Goal: Task Accomplishment & Management: Manage account settings

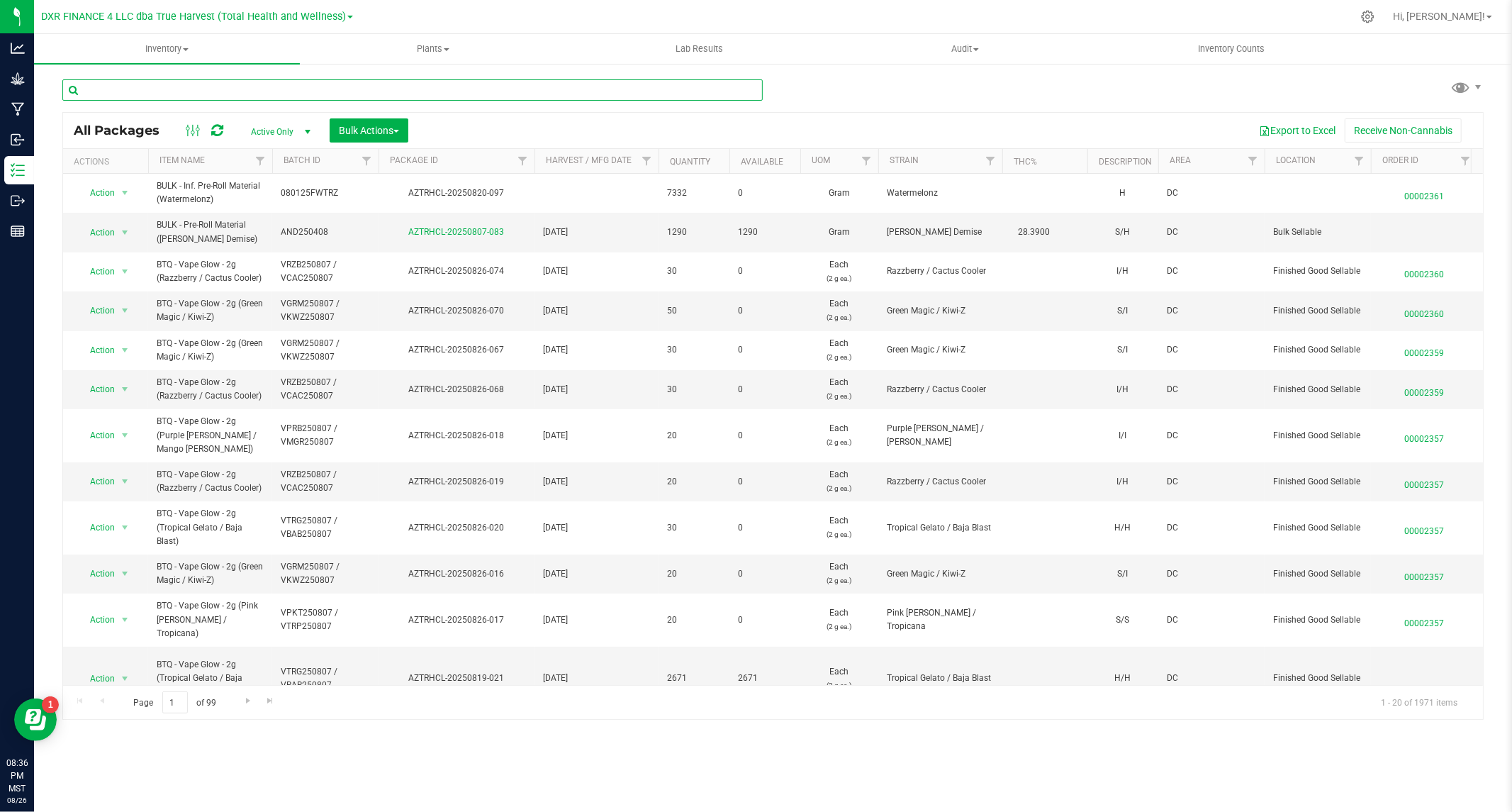
click at [214, 93] on input "text" at bounding box center [412, 90] width 700 height 21
type input "BTQ"
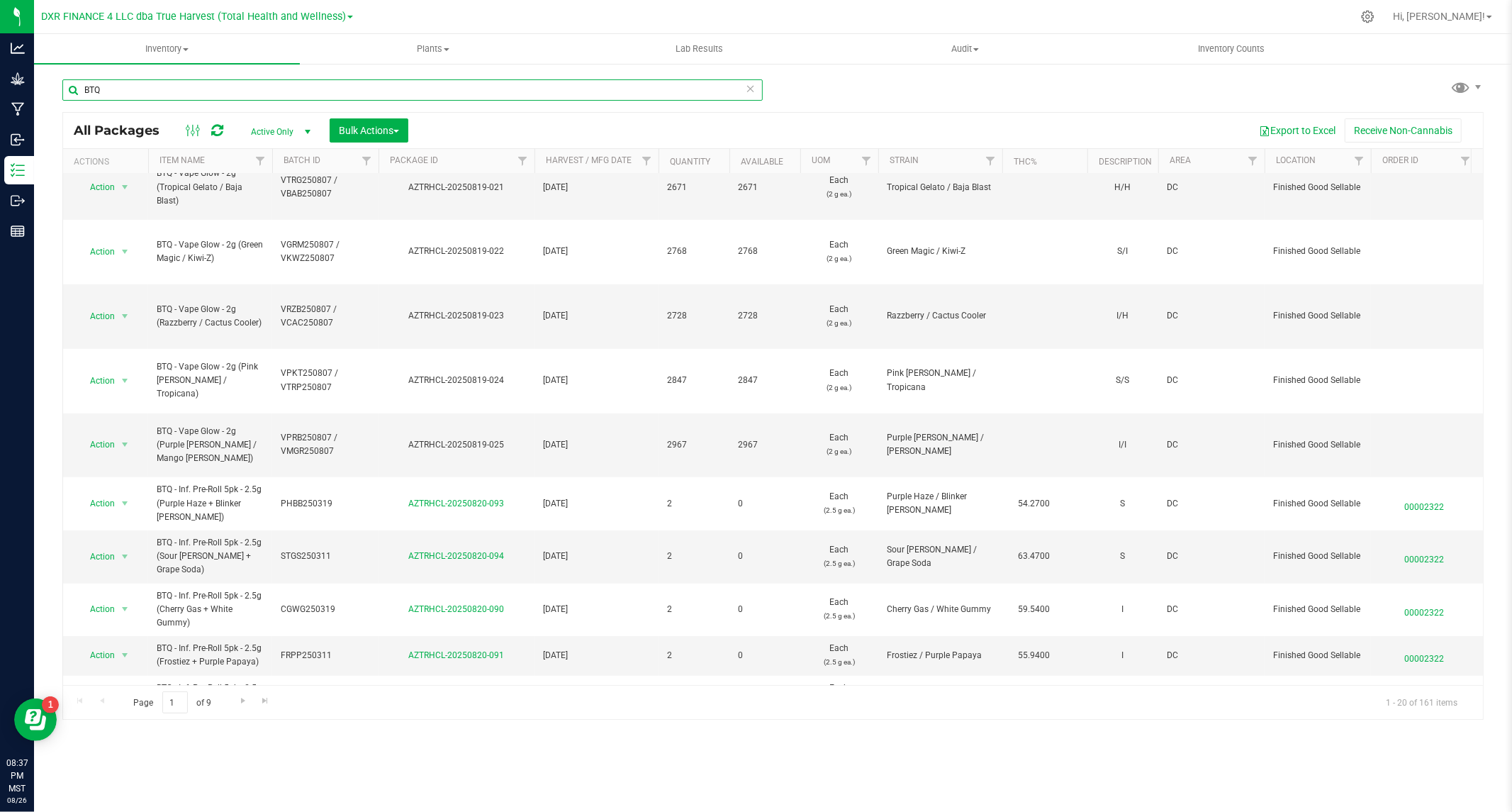
scroll to position [465, 0]
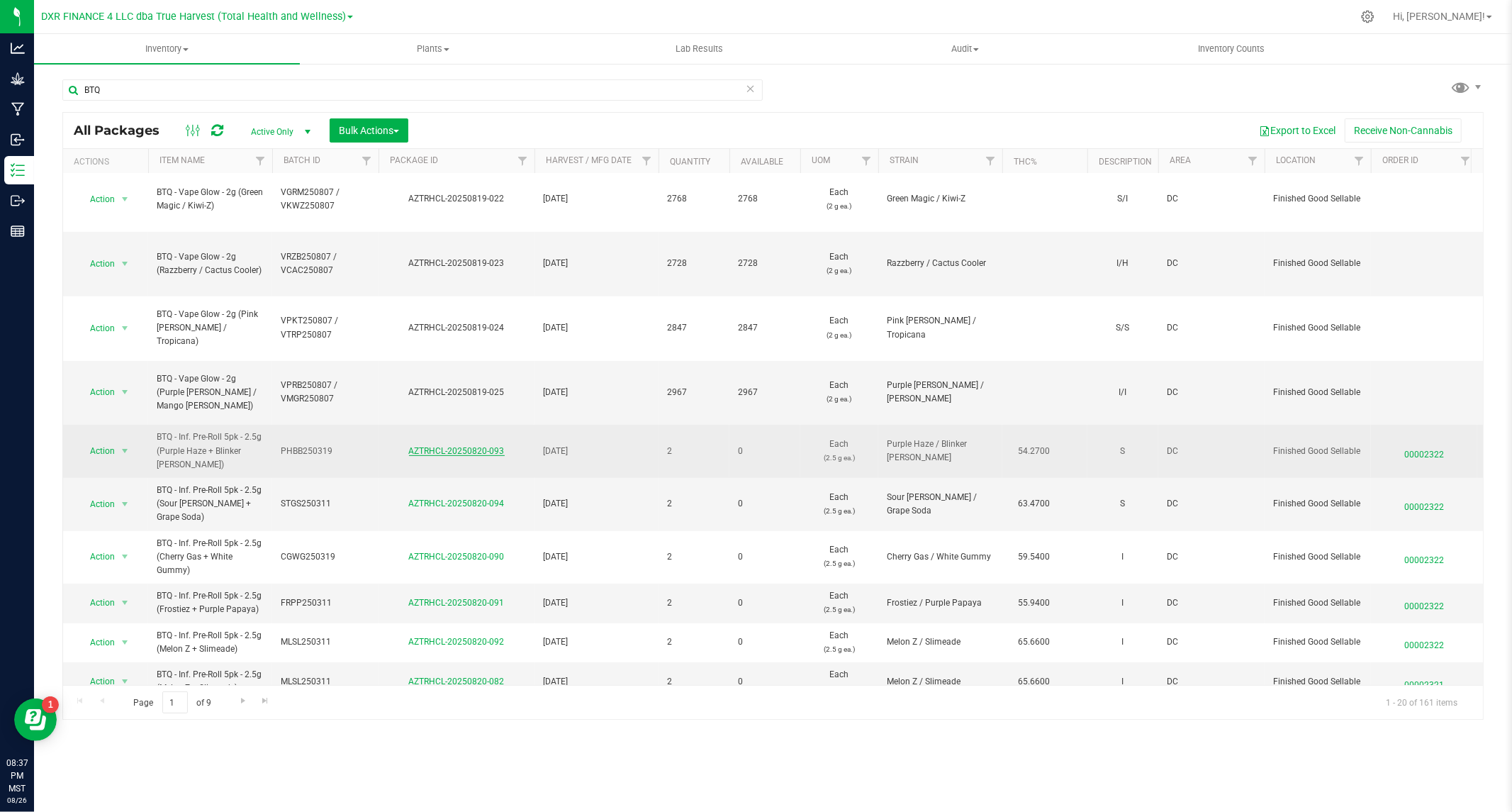
click at [453, 446] on link "AZTRHCL-20250820-093" at bounding box center [457, 451] width 96 height 10
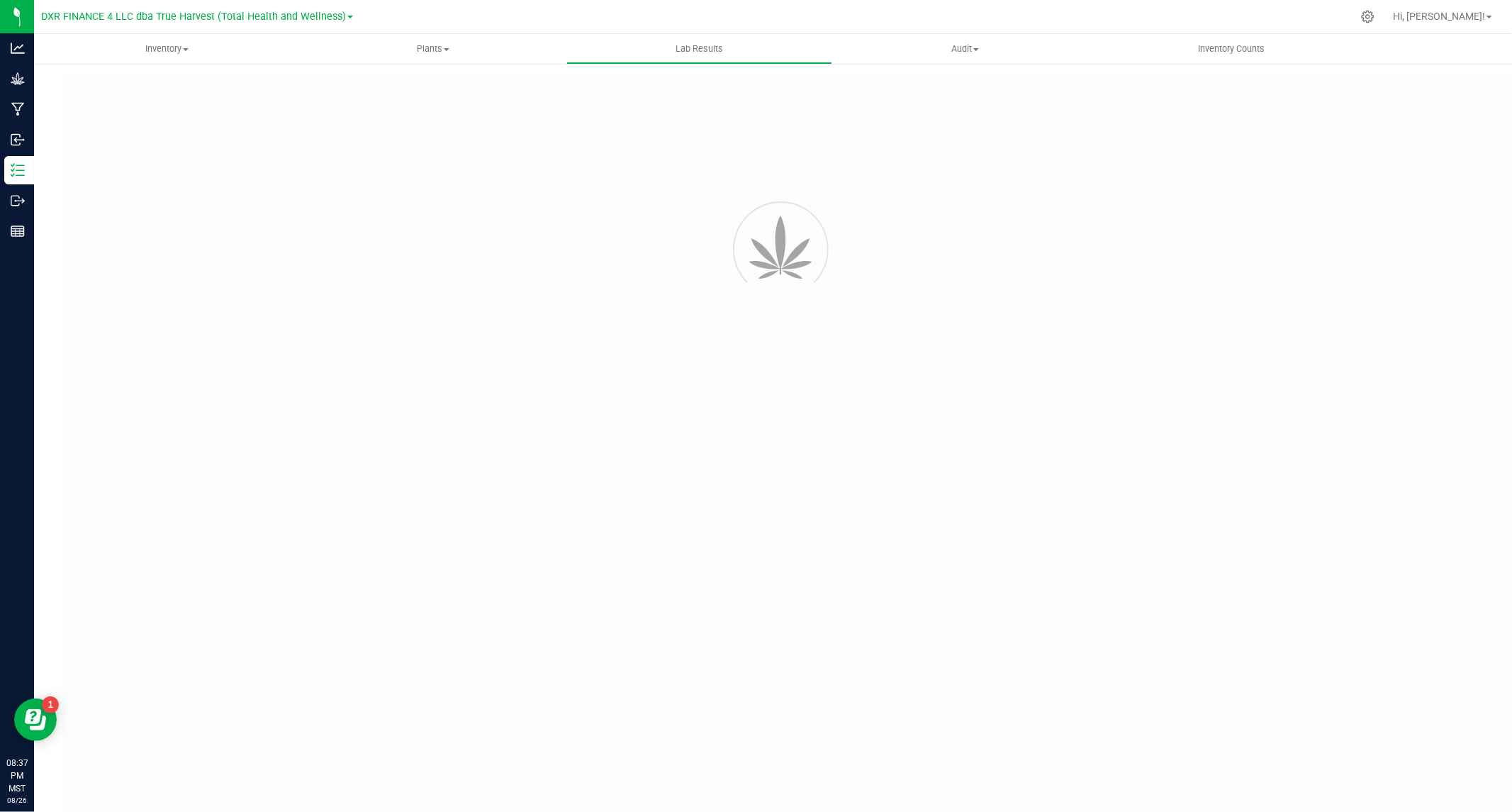
type input "AZTRHCL-20250430-094"
type input "TE50418004-011"
type input "AZTRHCL-20250430-094"
type input "04/22/2025 4:10 PM"
type input "04/22/2026"
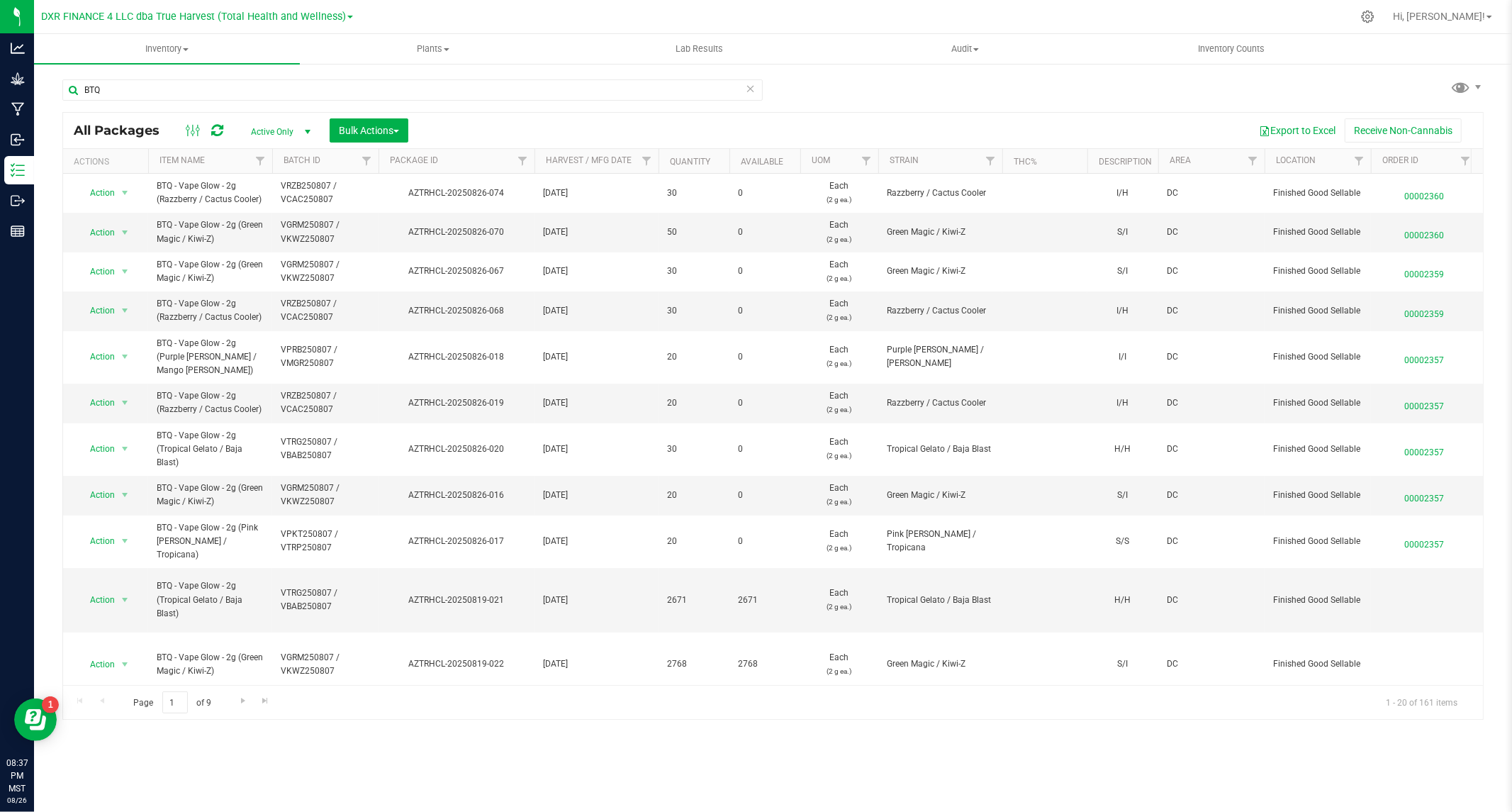
scroll to position [465, 0]
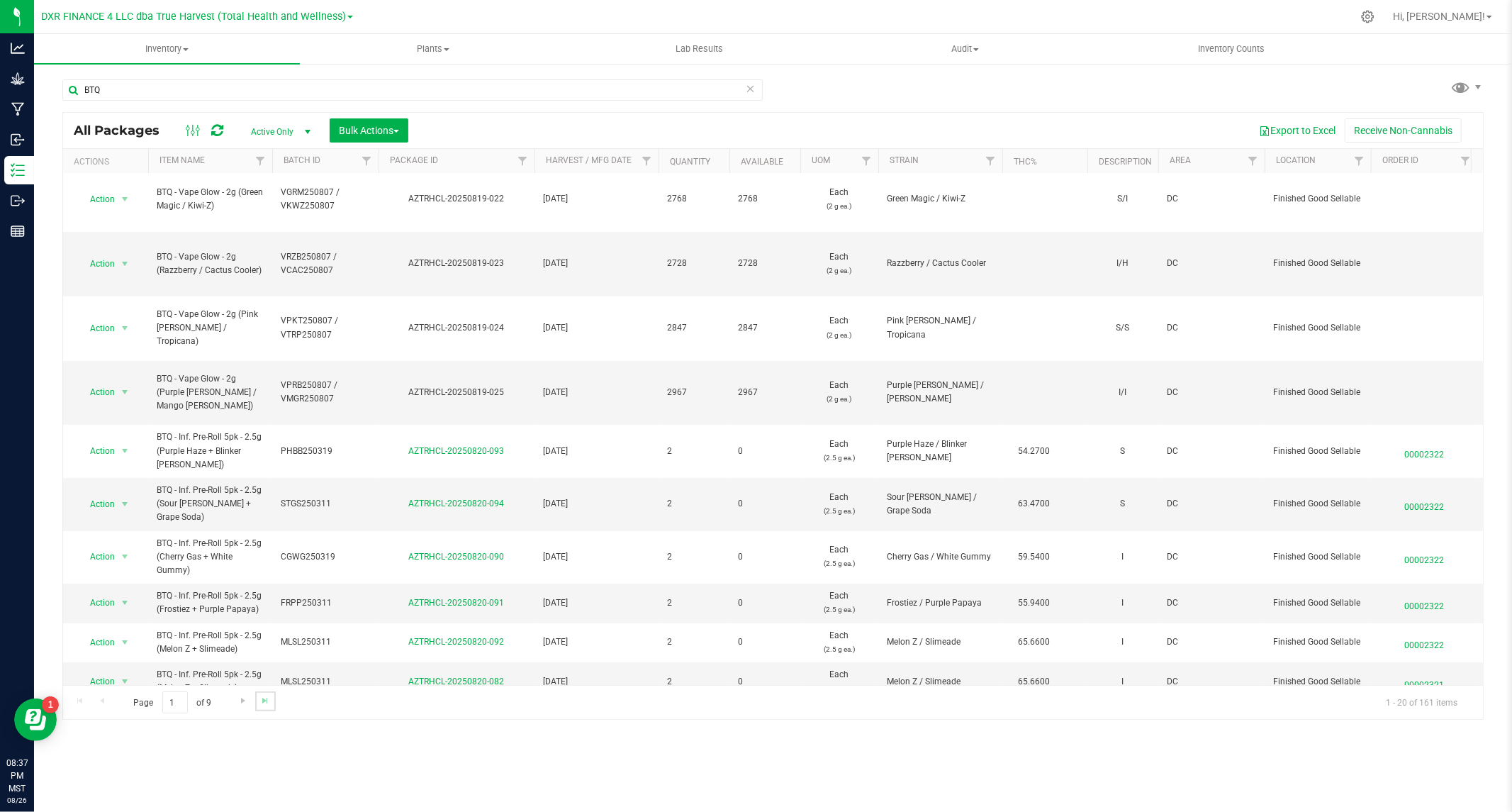
click at [257, 700] on link "Go to the last page" at bounding box center [265, 701] width 21 height 19
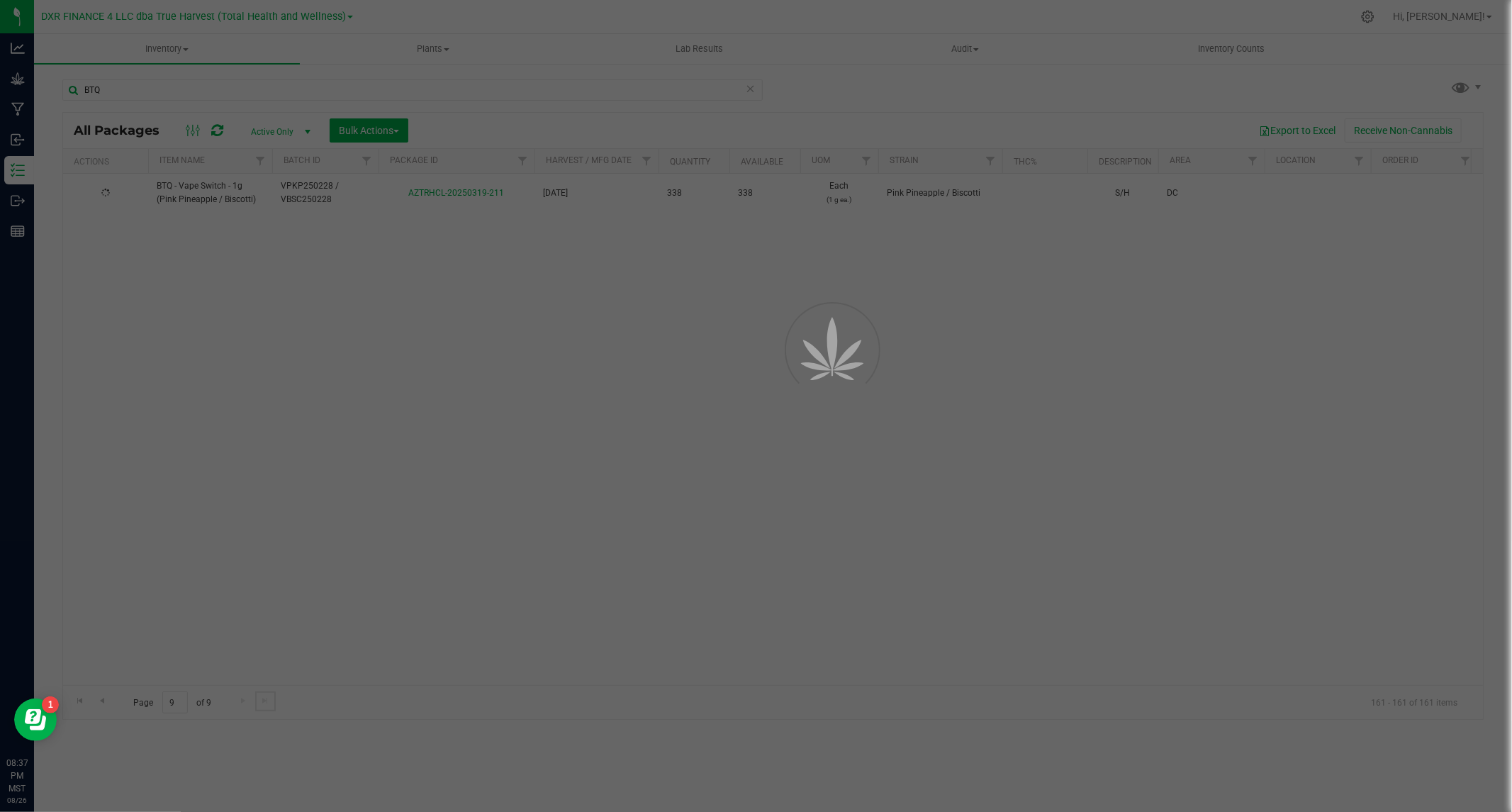
scroll to position [0, 0]
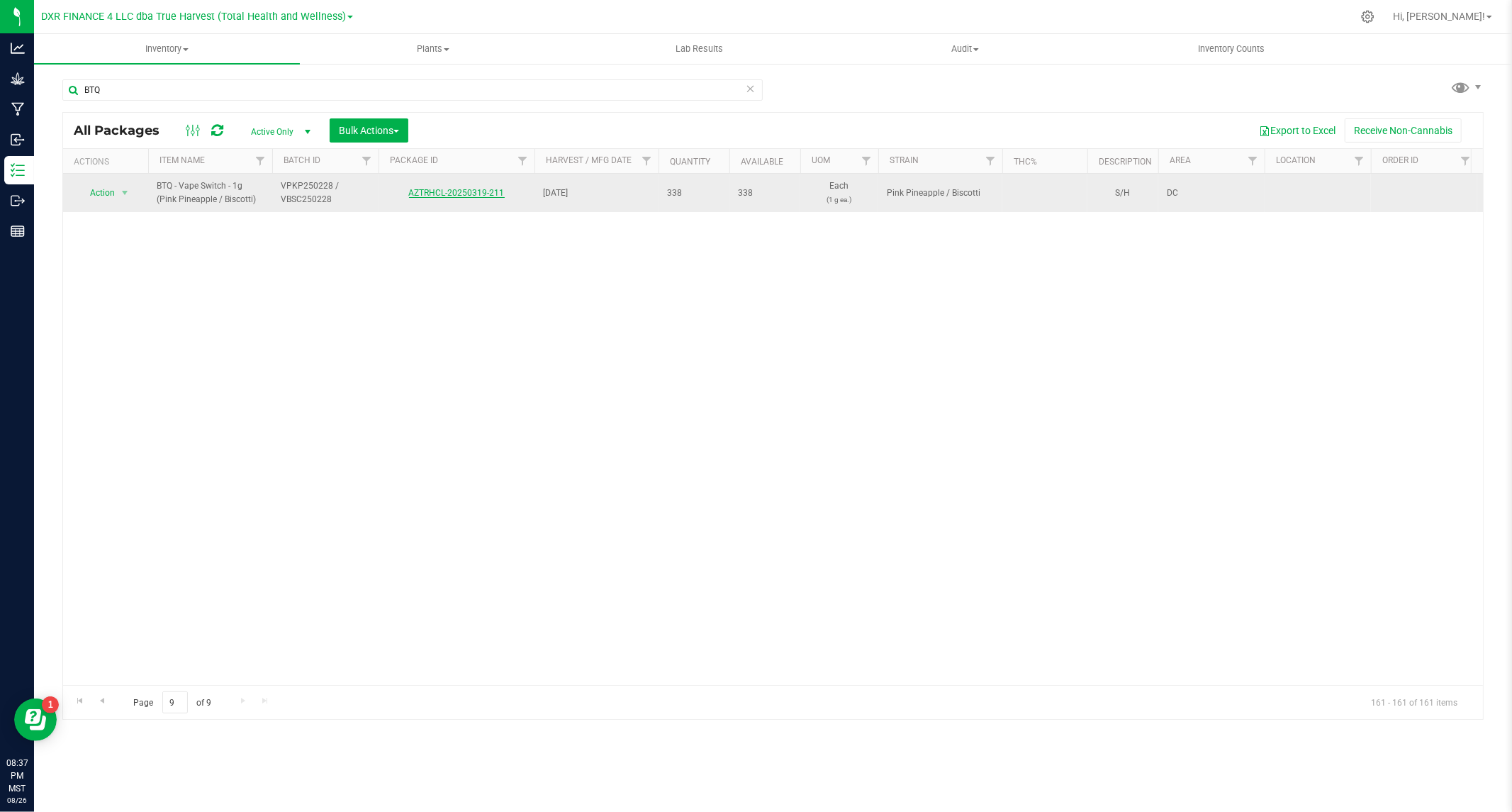
click at [437, 189] on link "AZTRHCL-20250319-211" at bounding box center [457, 193] width 96 height 10
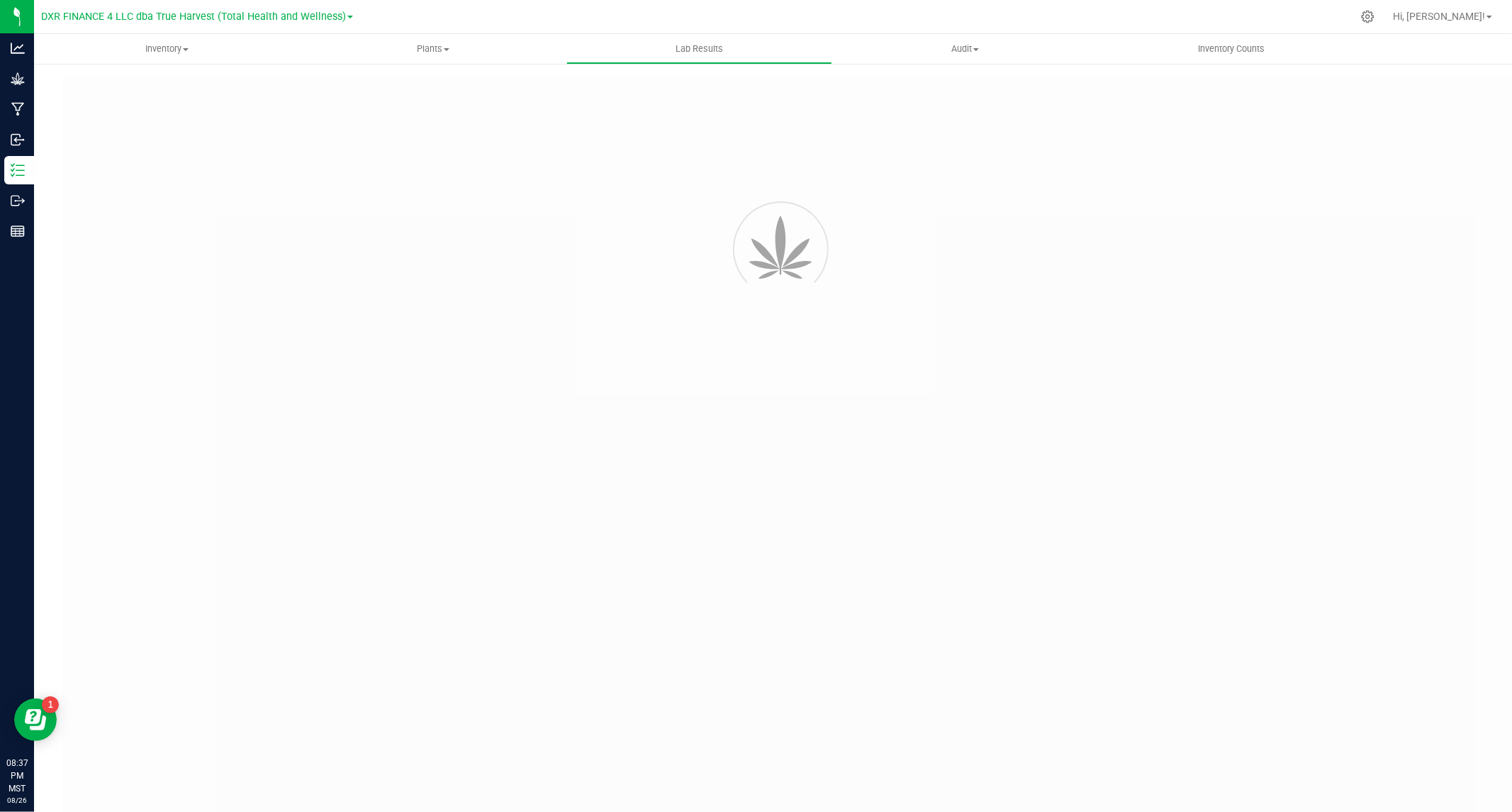
type input "AZTRHCL-20250319-211"
type input "TE50228003-023 / TE50228003-024"
type input "AZTRHCL-20250319-211"
type input "03/04/2025 2:47 PM"
type input "03/04/2026"
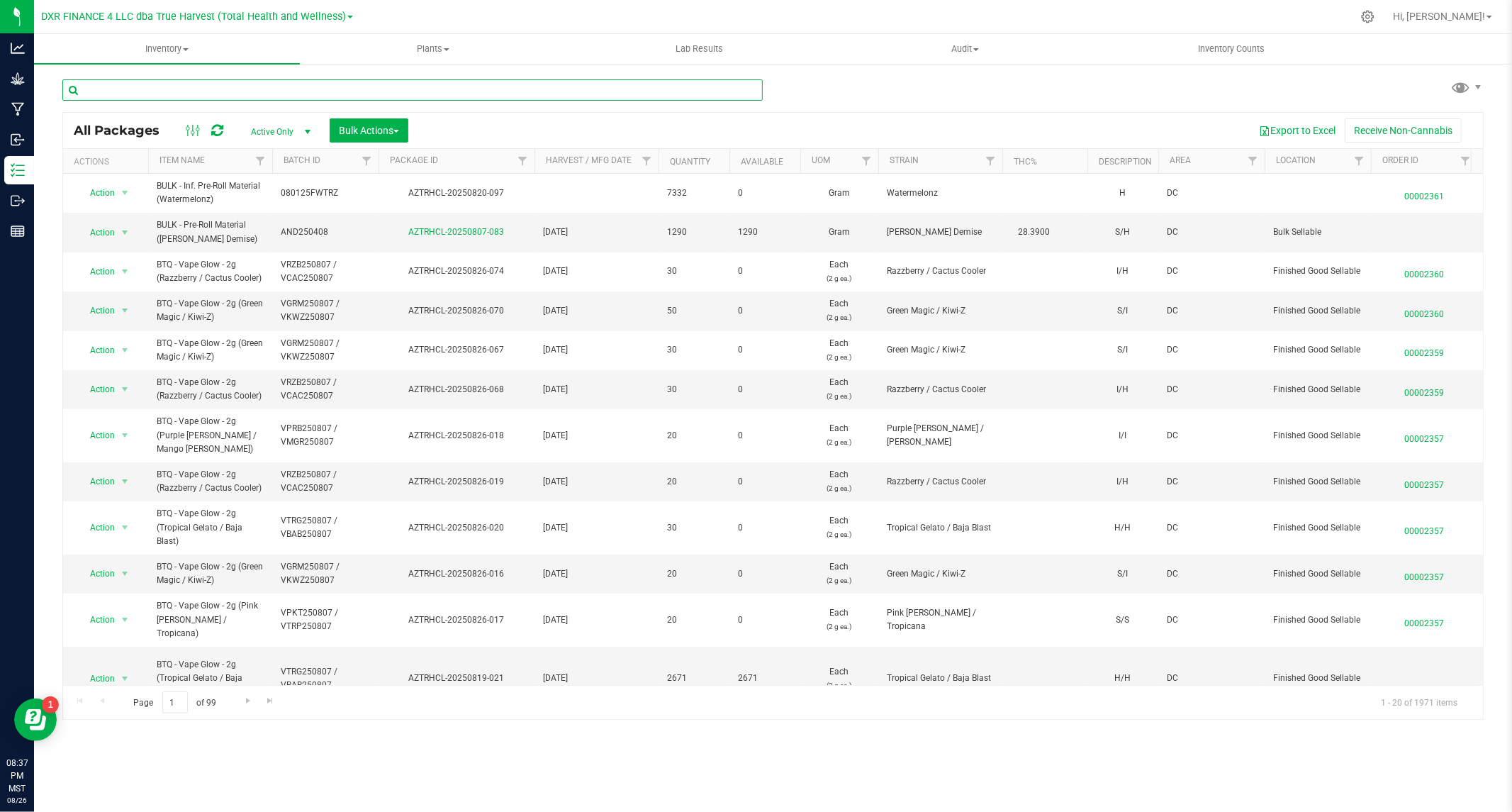
click at [189, 91] on input "text" at bounding box center [412, 90] width 700 height 21
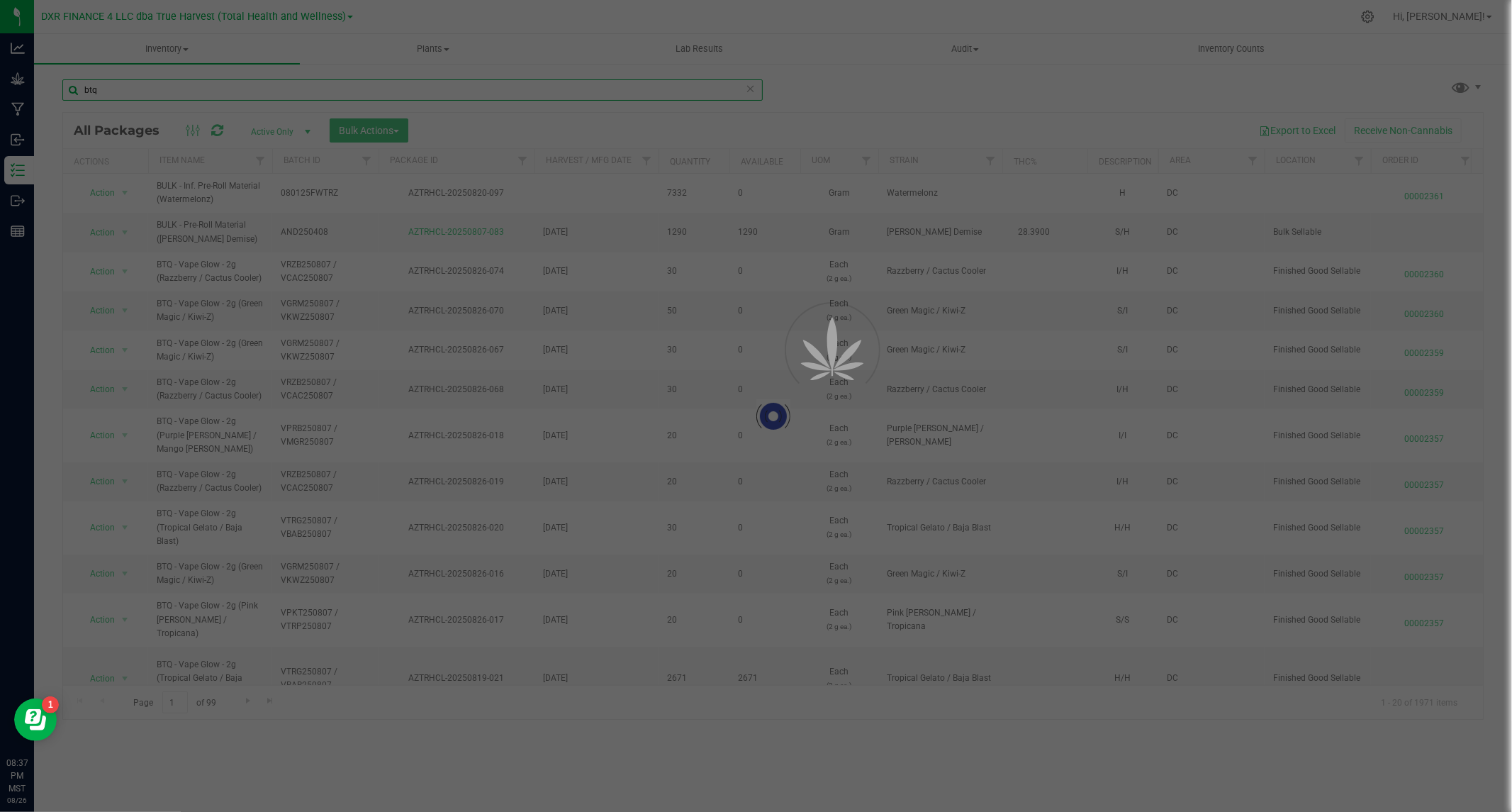
type input "btq"
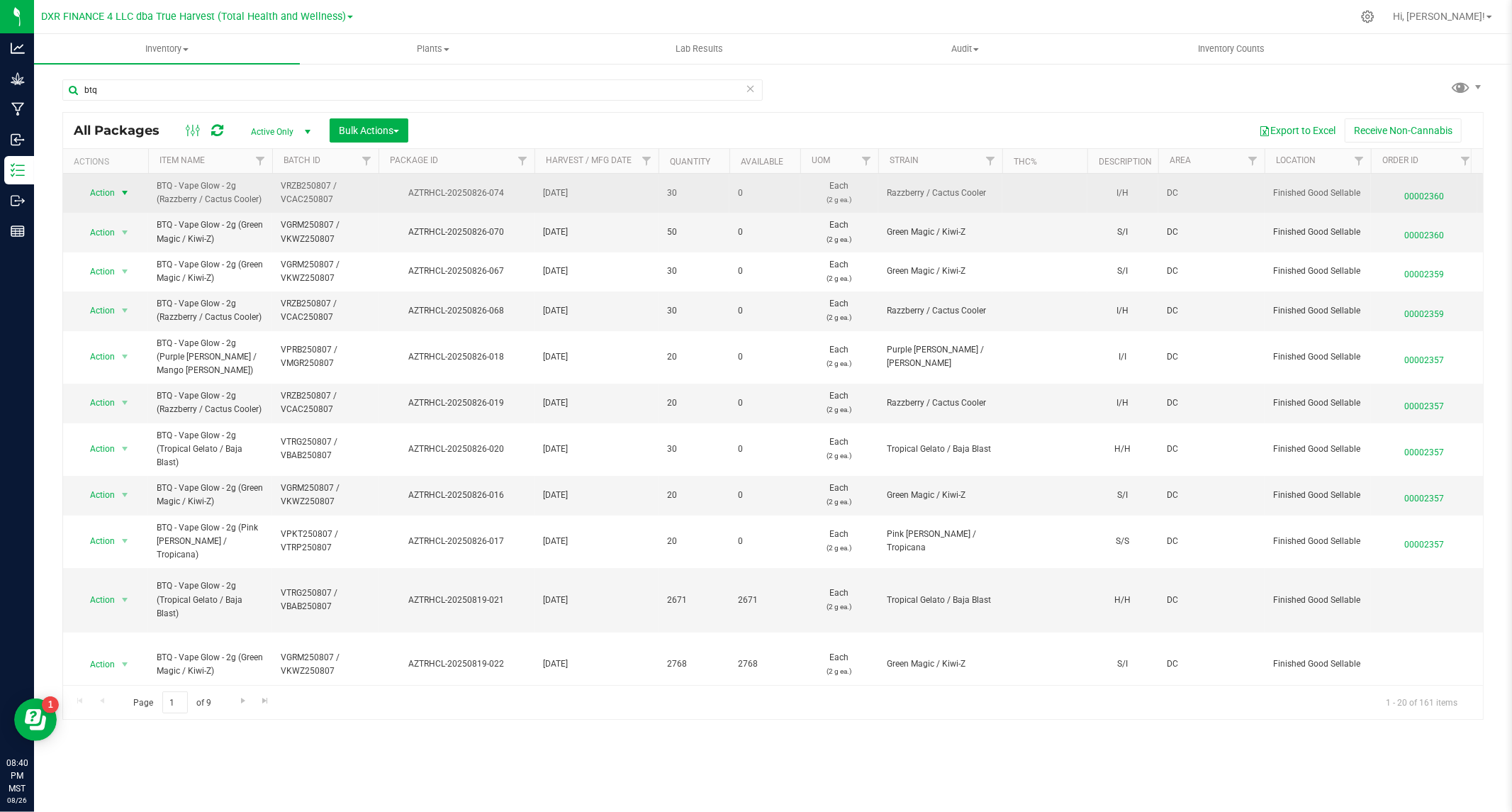
click at [119, 193] on span "select" at bounding box center [125, 193] width 11 height 11
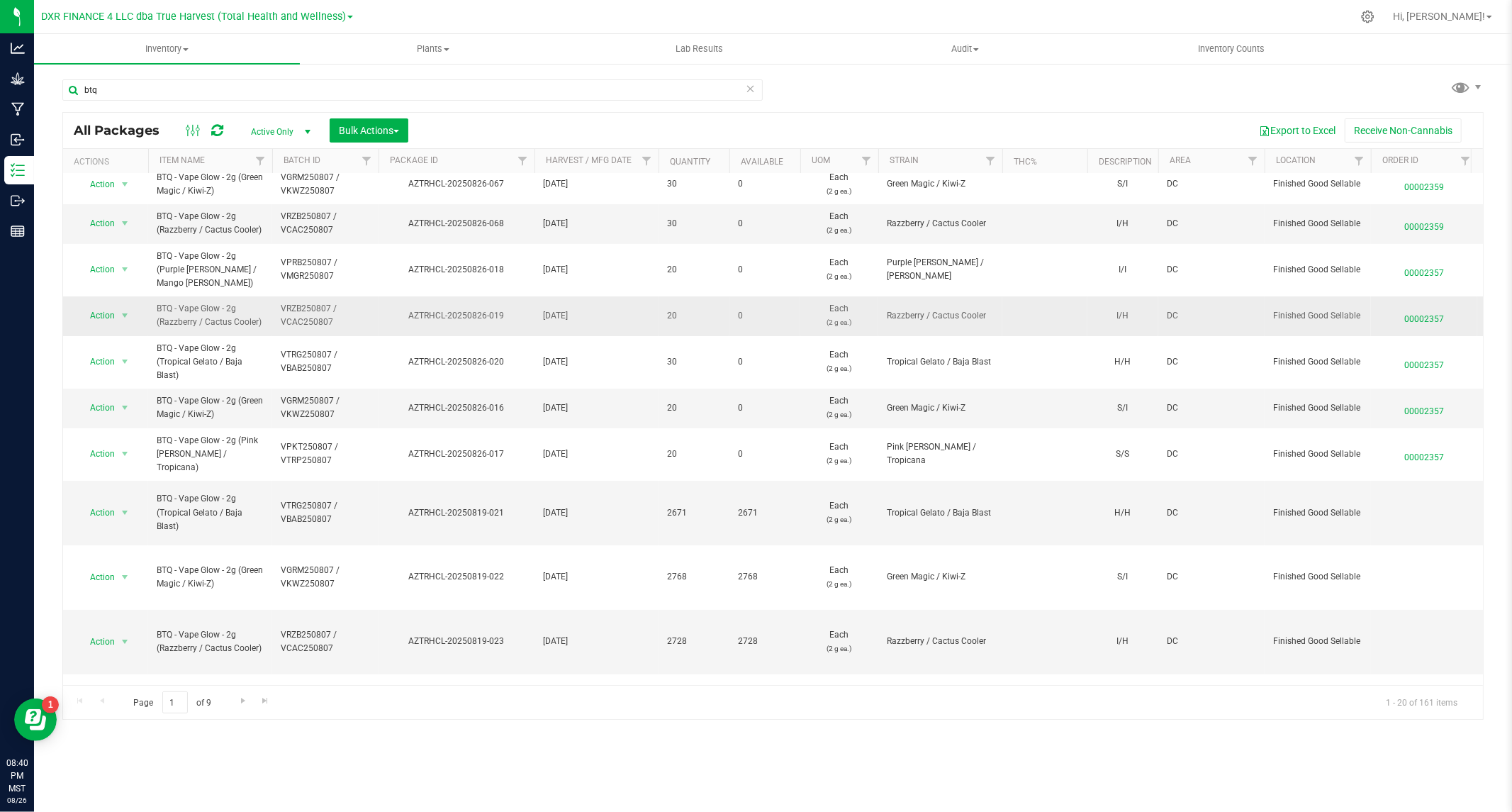
scroll to position [315, 0]
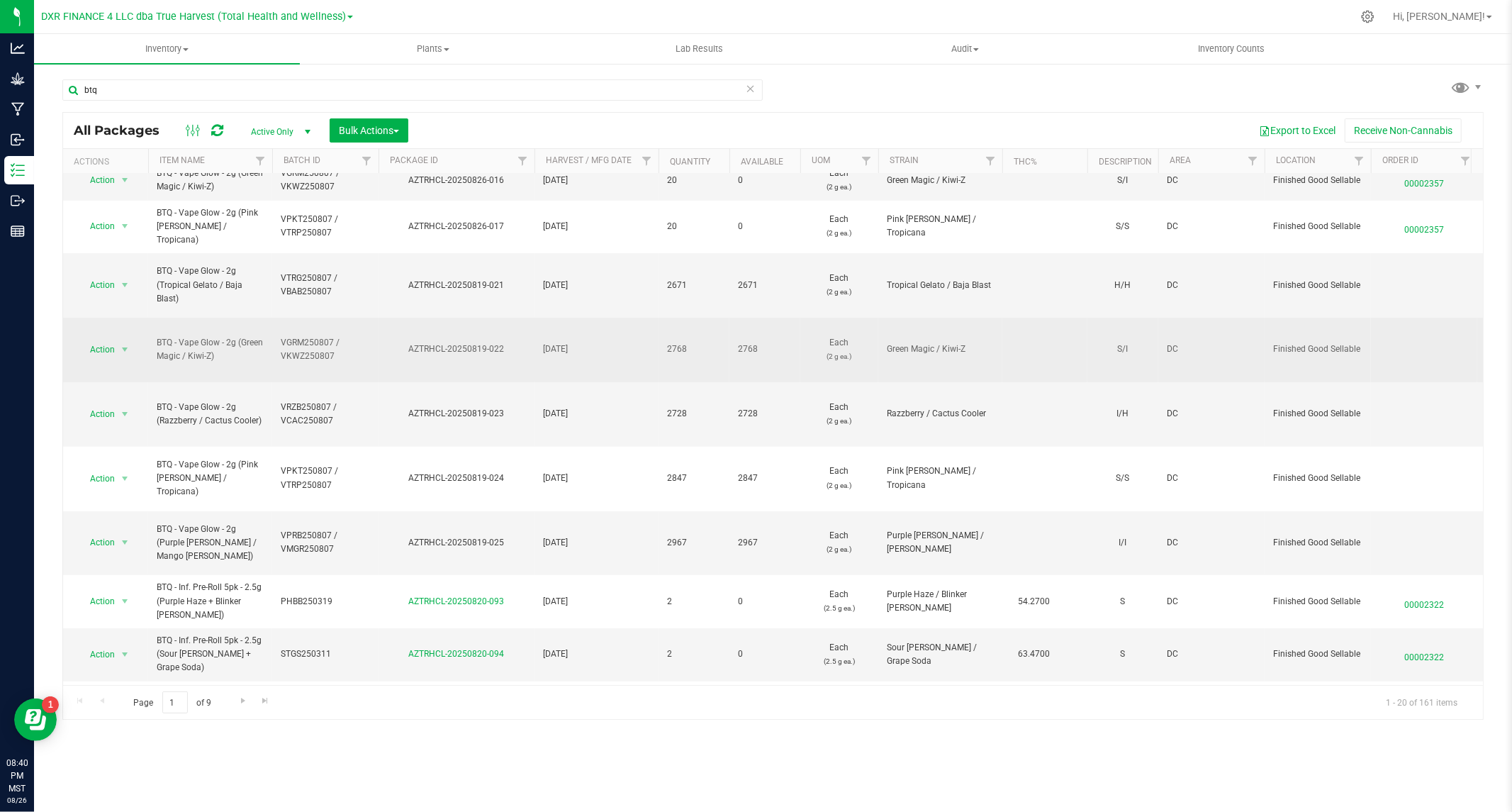
click at [564, 318] on td "[DATE]" at bounding box center [596, 350] width 124 height 65
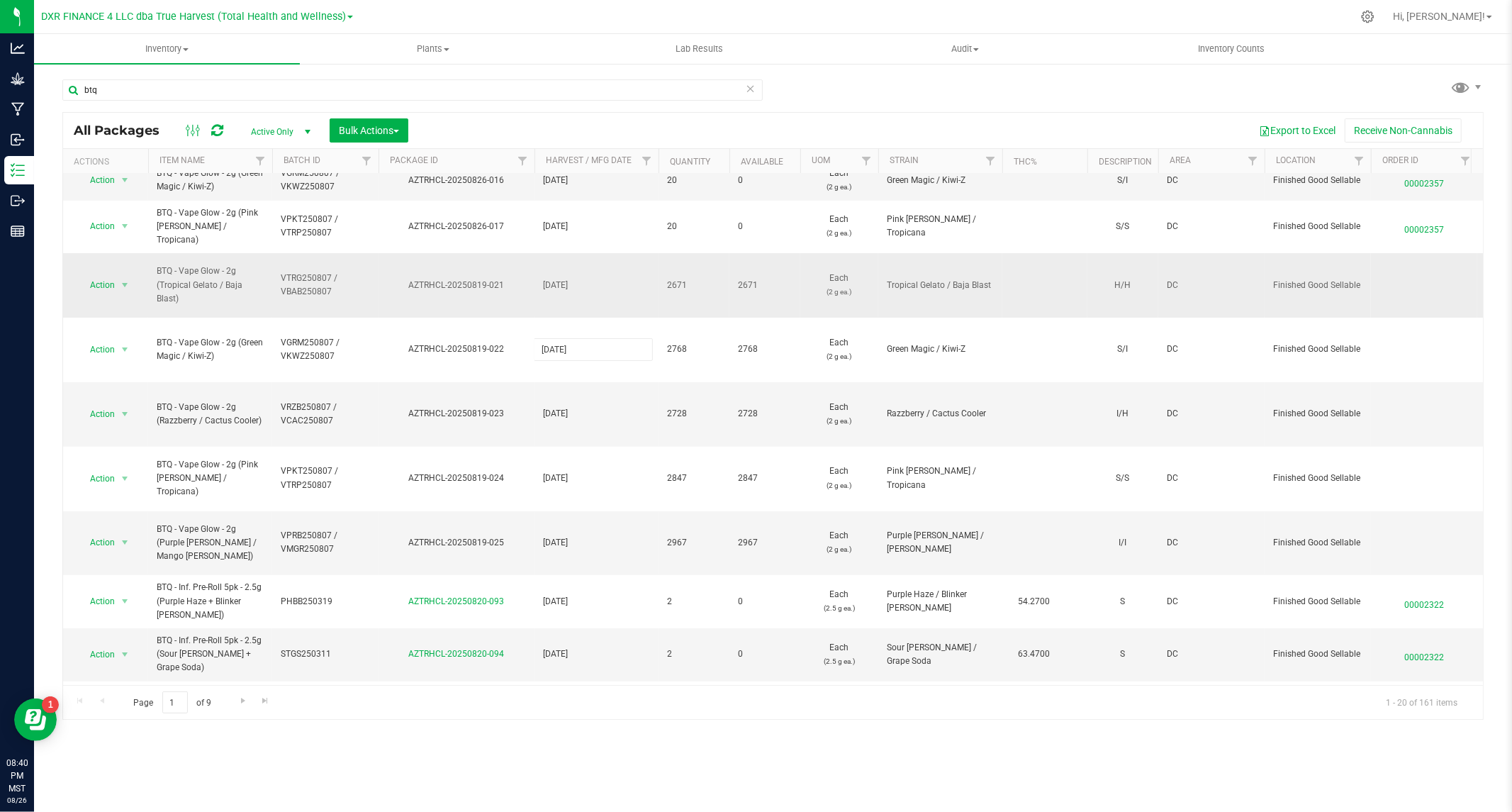
click at [510, 288] on td "AZTRHCL-20250819-021" at bounding box center [456, 285] width 156 height 65
click at [101, 275] on span "Action" at bounding box center [97, 285] width 38 height 20
click at [114, 524] on li "Record a lab result" at bounding box center [123, 525] width 91 height 21
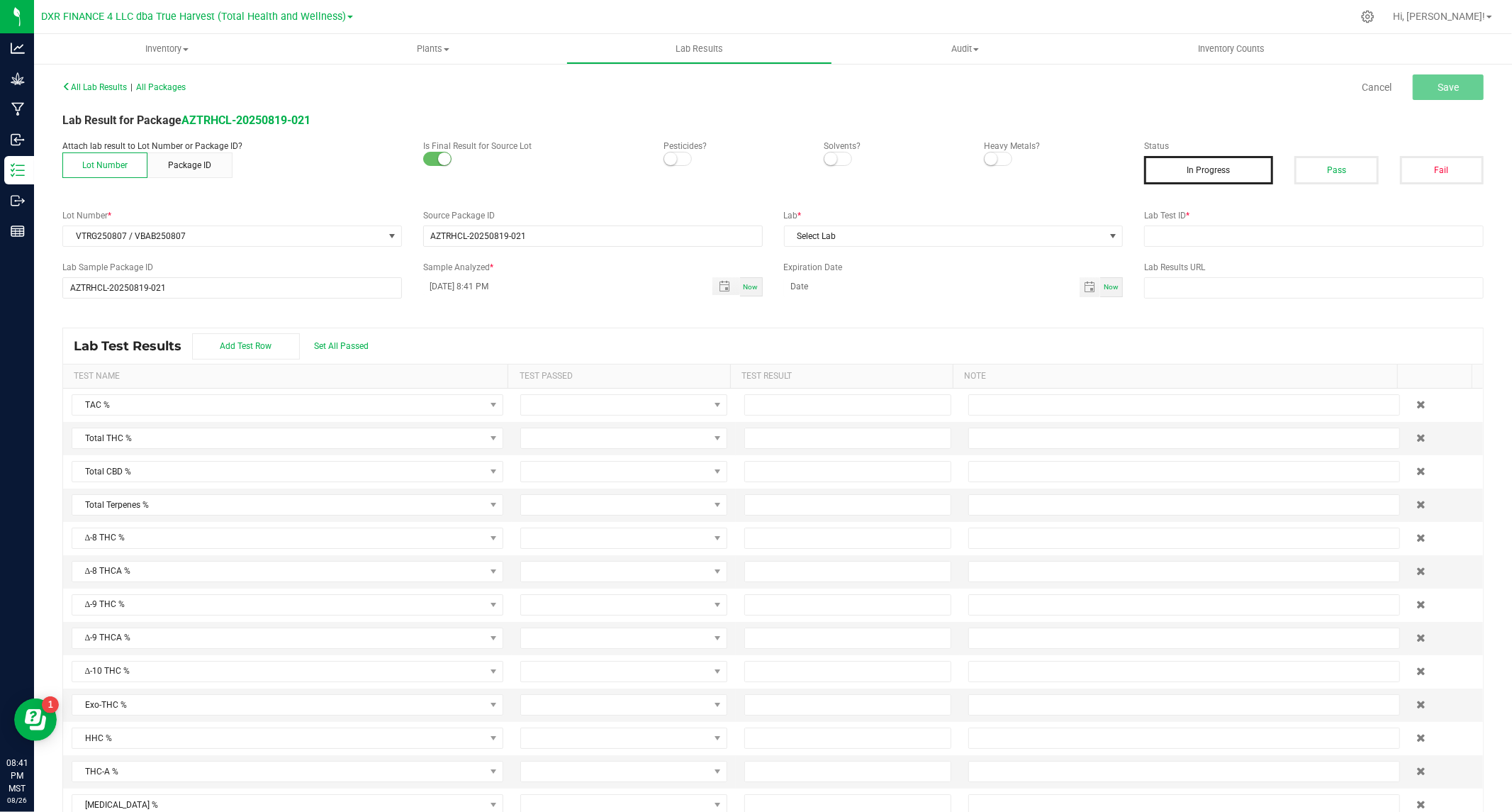
click at [679, 158] on span at bounding box center [677, 158] width 28 height 14
click at [834, 161] on span at bounding box center [837, 158] width 28 height 14
click at [993, 160] on span at bounding box center [998, 158] width 28 height 14
click at [1323, 175] on button "Pass" at bounding box center [1336, 170] width 84 height 28
click at [838, 235] on span "Select Lab" at bounding box center [945, 236] width 320 height 20
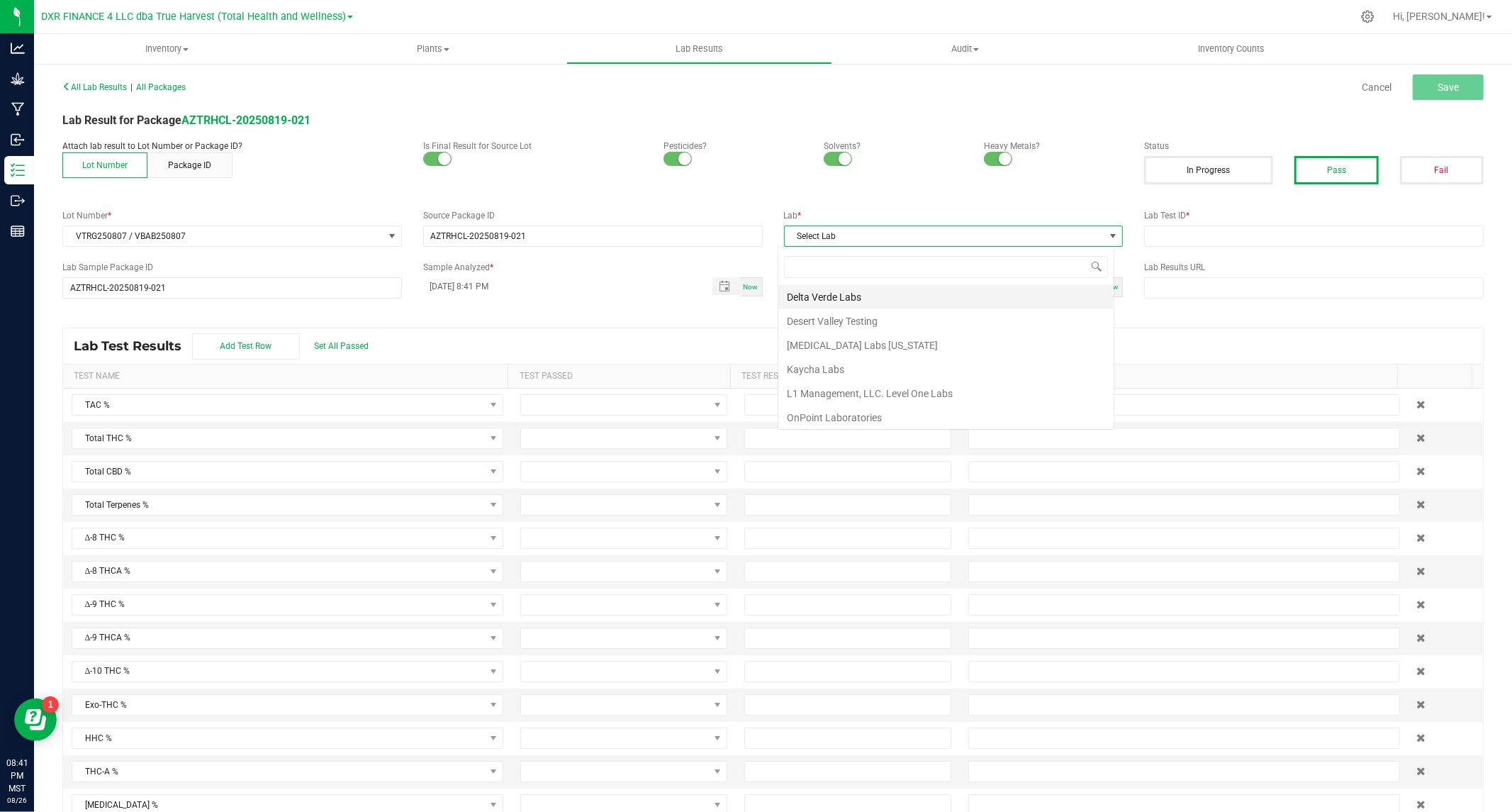
scroll to position [21, 336]
click at [809, 364] on li "Kaycha Labs" at bounding box center [945, 370] width 335 height 24
click at [1223, 231] on input "text" at bounding box center [1313, 236] width 339 height 21
paste input "TE50808004-001"
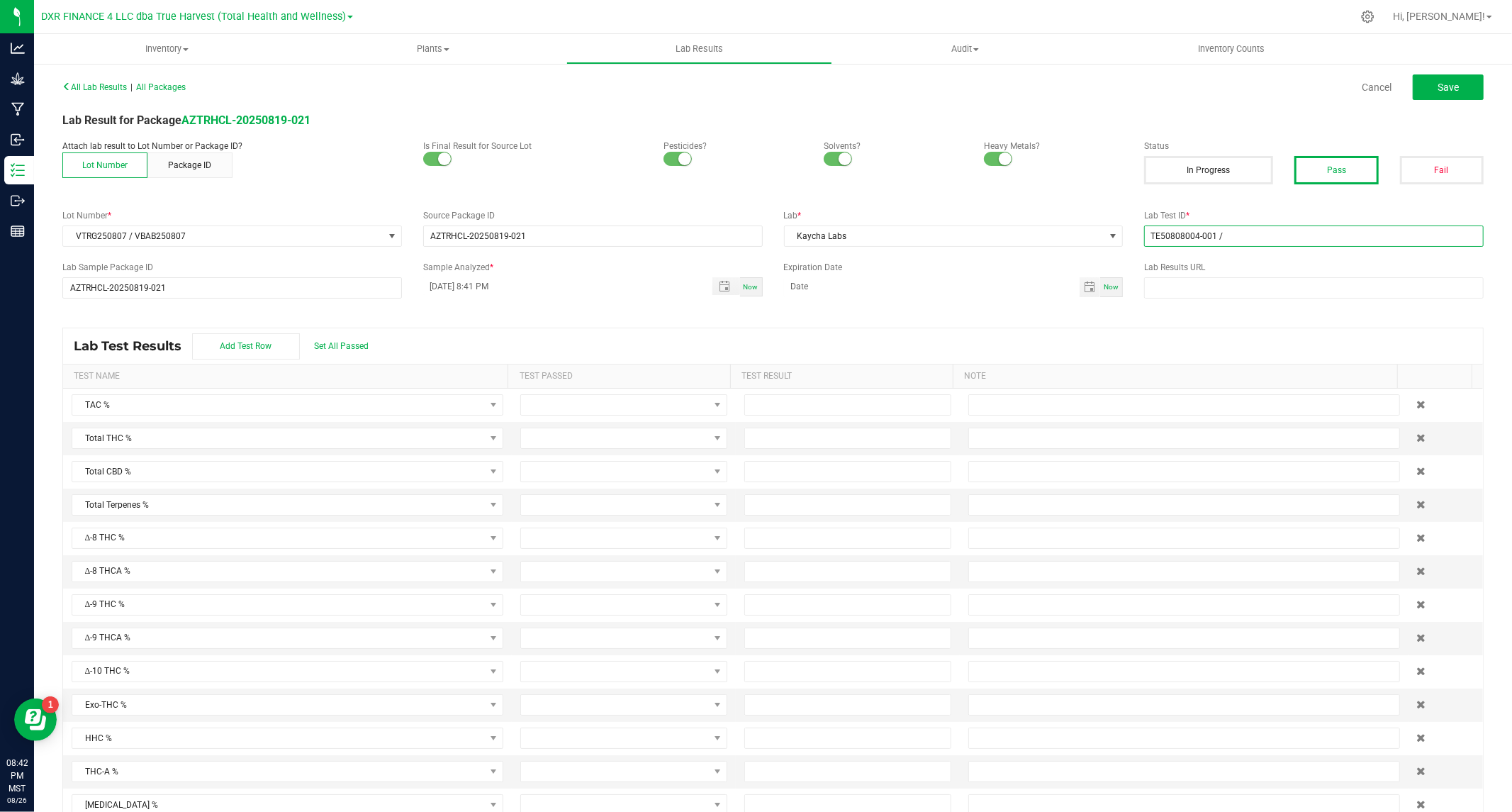
click at [1264, 238] on input "TE50808004-001 /" at bounding box center [1313, 236] width 339 height 21
paste input "TE50808004-003"
click at [719, 281] on span "Toggle popup" at bounding box center [724, 286] width 11 height 11
type input "TE50808004-001 / TE50808004-003"
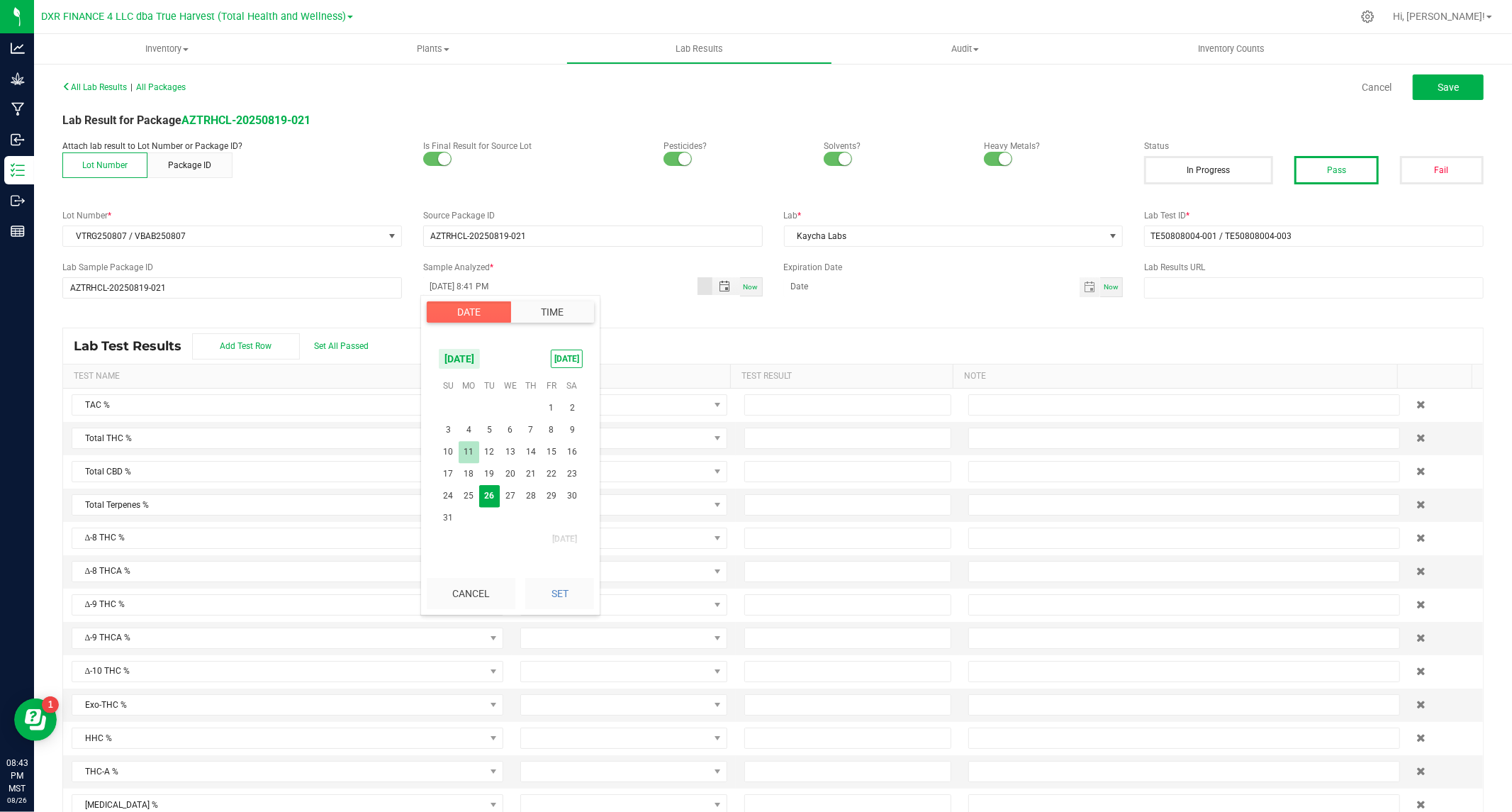
click at [470, 444] on span "11" at bounding box center [469, 452] width 21 height 22
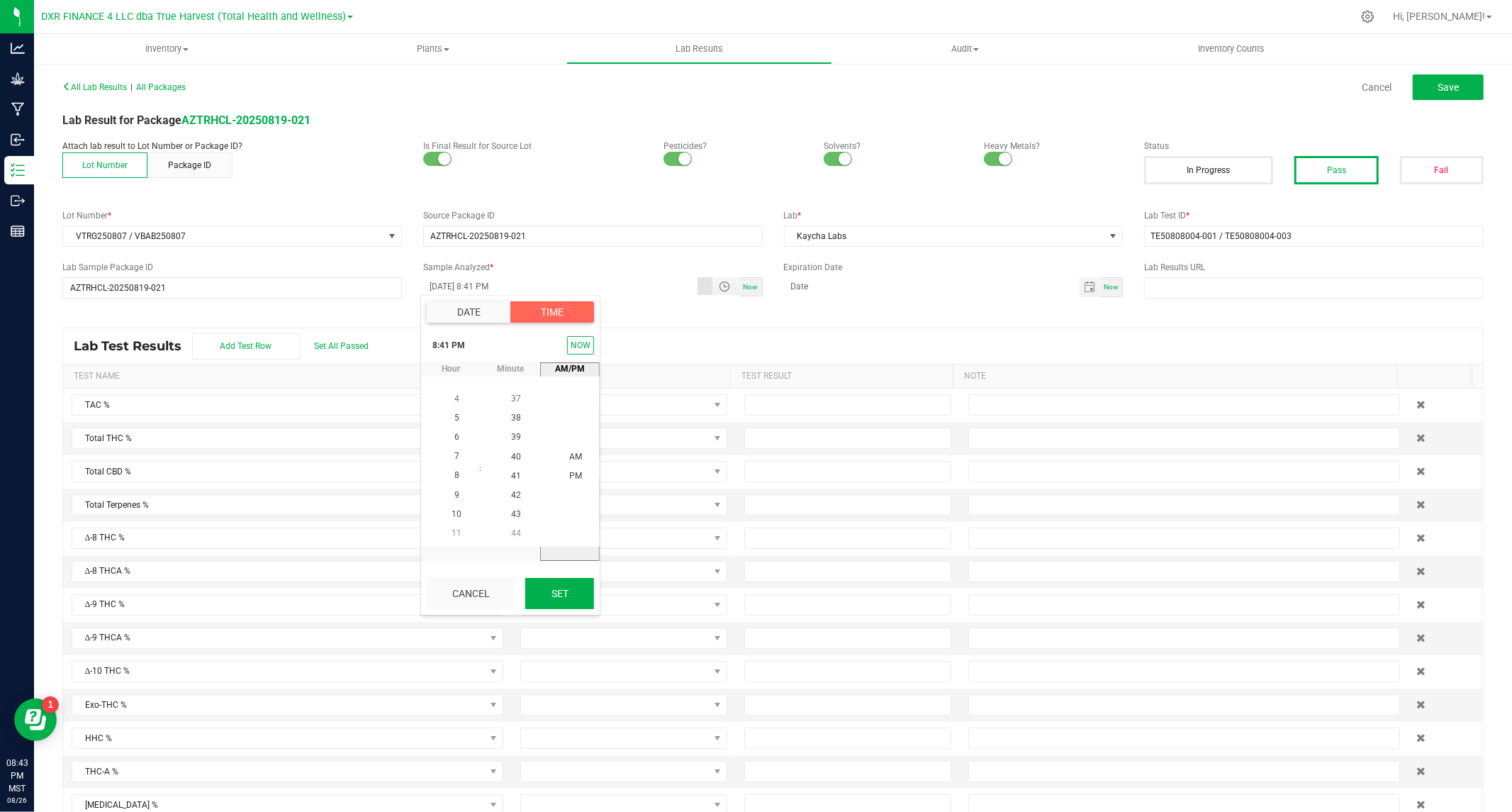
click at [547, 589] on button "Set" at bounding box center [560, 594] width 68 height 31
type input "08/11/2025 8:41 PM"
click at [1084, 288] on span "Toggle calendar" at bounding box center [1089, 287] width 11 height 11
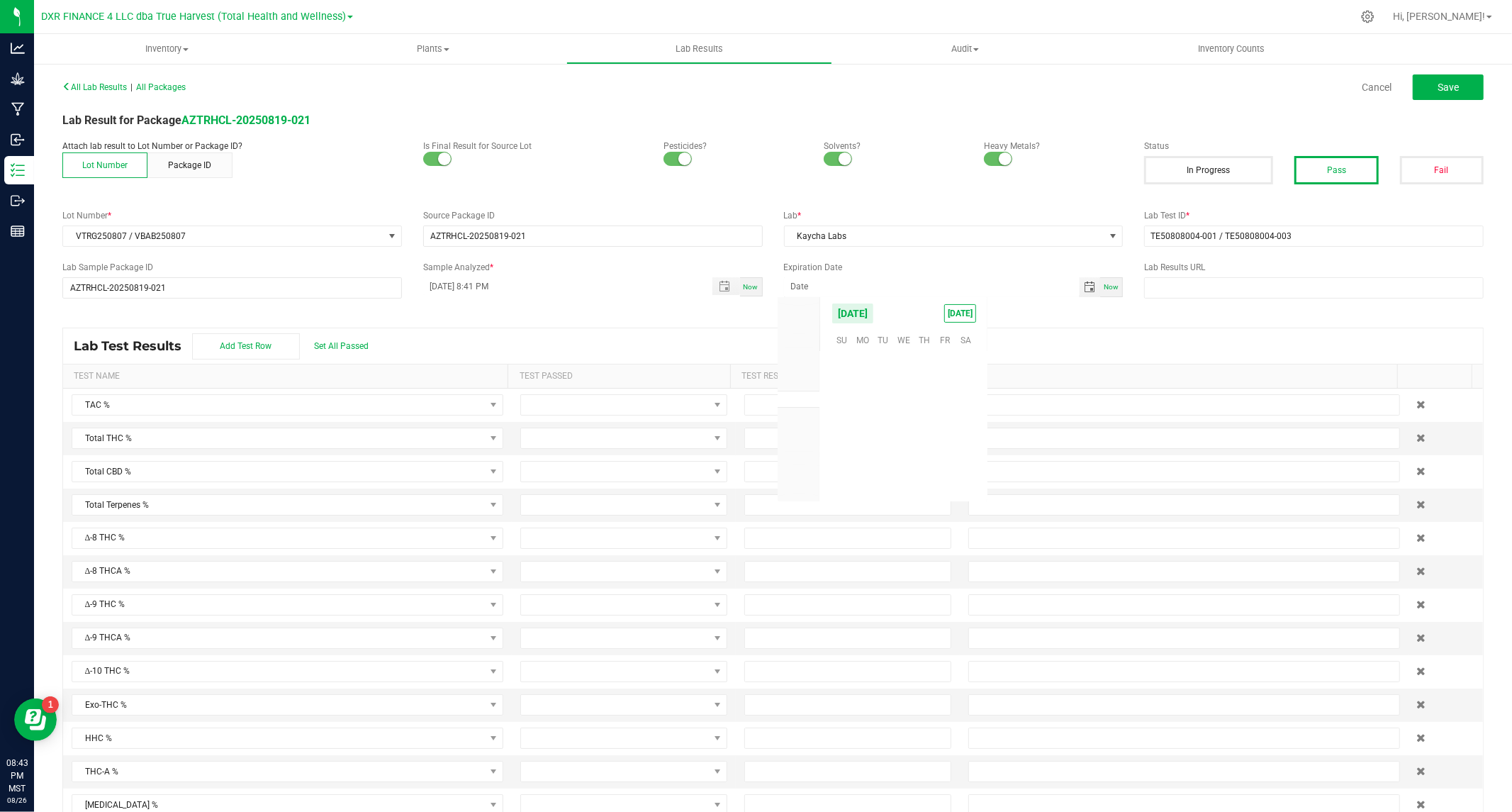
scroll to position [229873, 0]
click at [874, 317] on span "August 2025" at bounding box center [853, 314] width 43 height 21
click at [805, 412] on span "2026" at bounding box center [799, 417] width 20 height 10
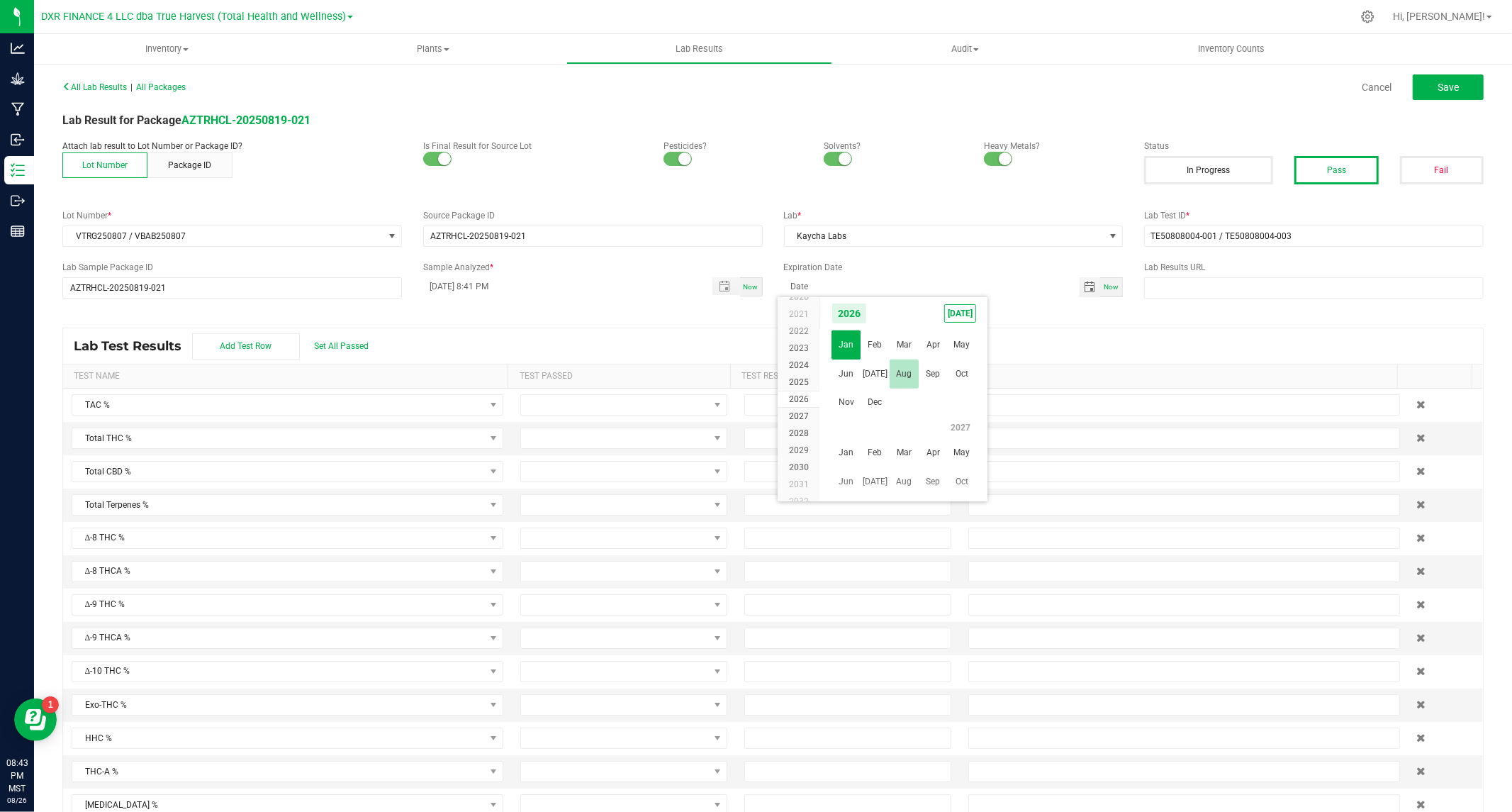
click at [897, 367] on span "Aug" at bounding box center [904, 374] width 29 height 29
click at [879, 409] on span "11" at bounding box center [883, 406] width 21 height 22
type input "08/11/2026"
click at [1439, 81] on span "Save" at bounding box center [1448, 87] width 21 height 11
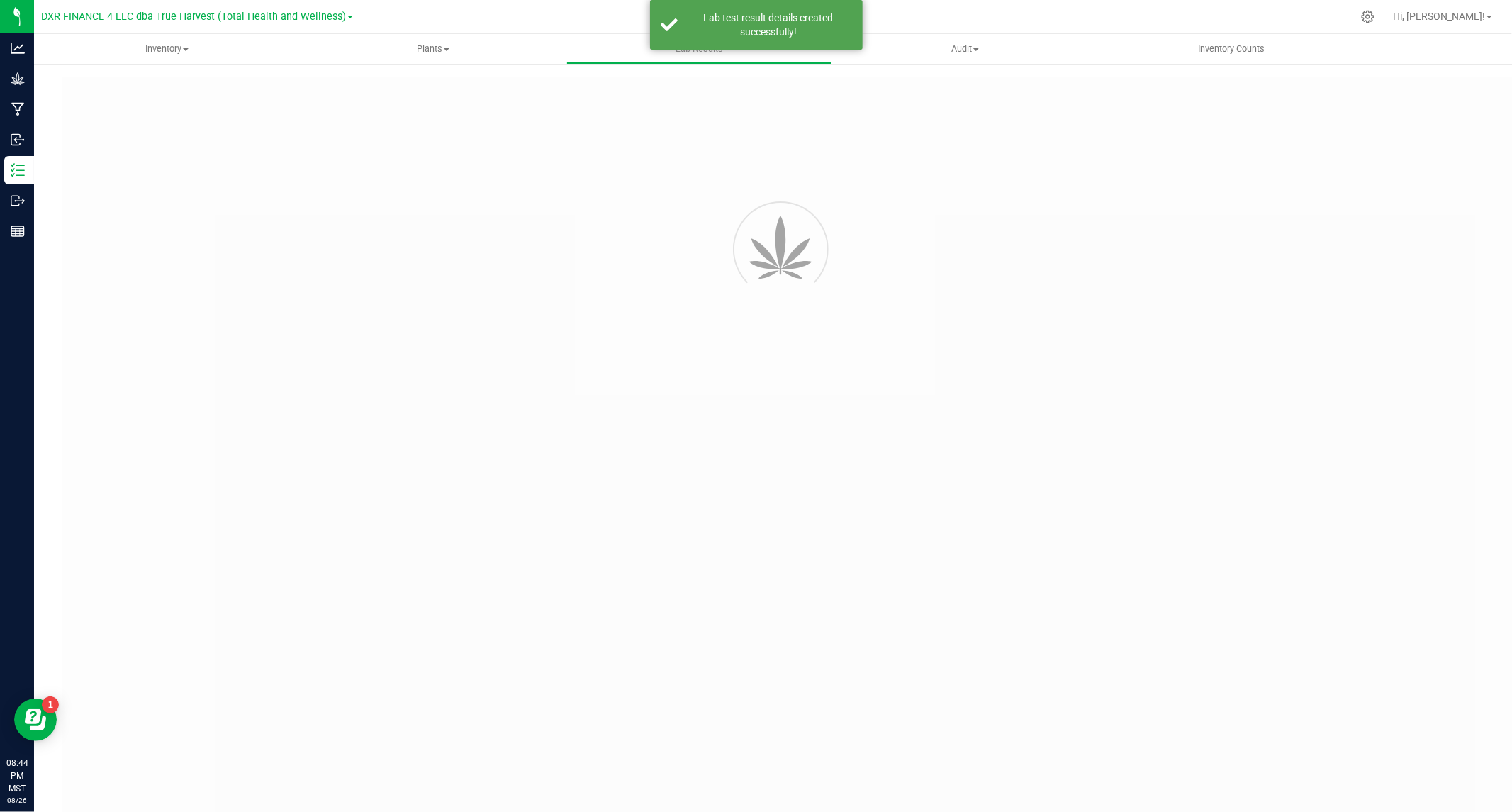
type input "AZTRHCL-20250819-021"
type input "TE50808004-001 / TE50808004-003"
type input "AZTRHCL-20250819-021"
type input "08/11/2025 8:41 PM"
type input "08/11/2026"
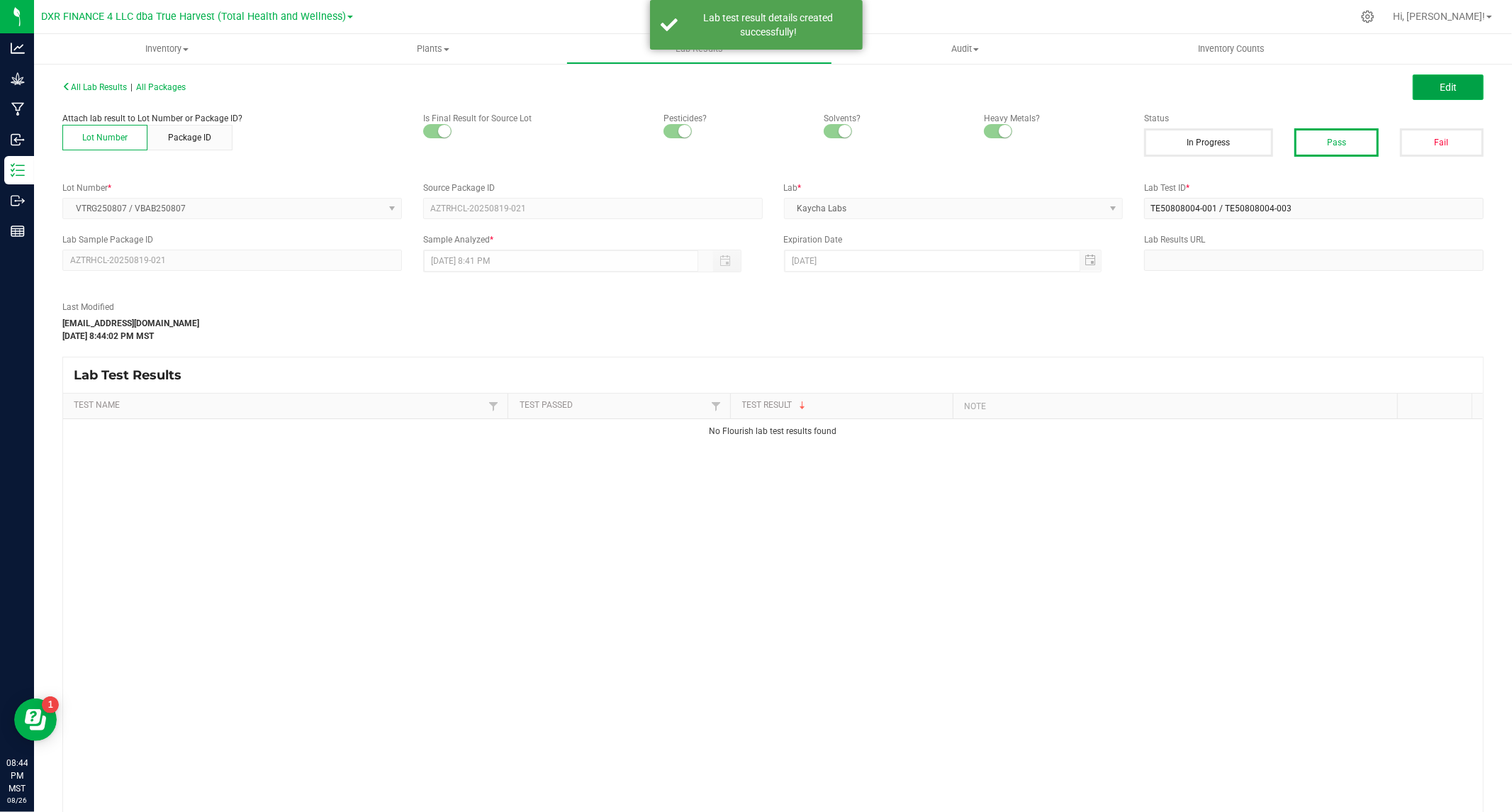
click at [1440, 84] on span "Edit" at bounding box center [1448, 87] width 17 height 11
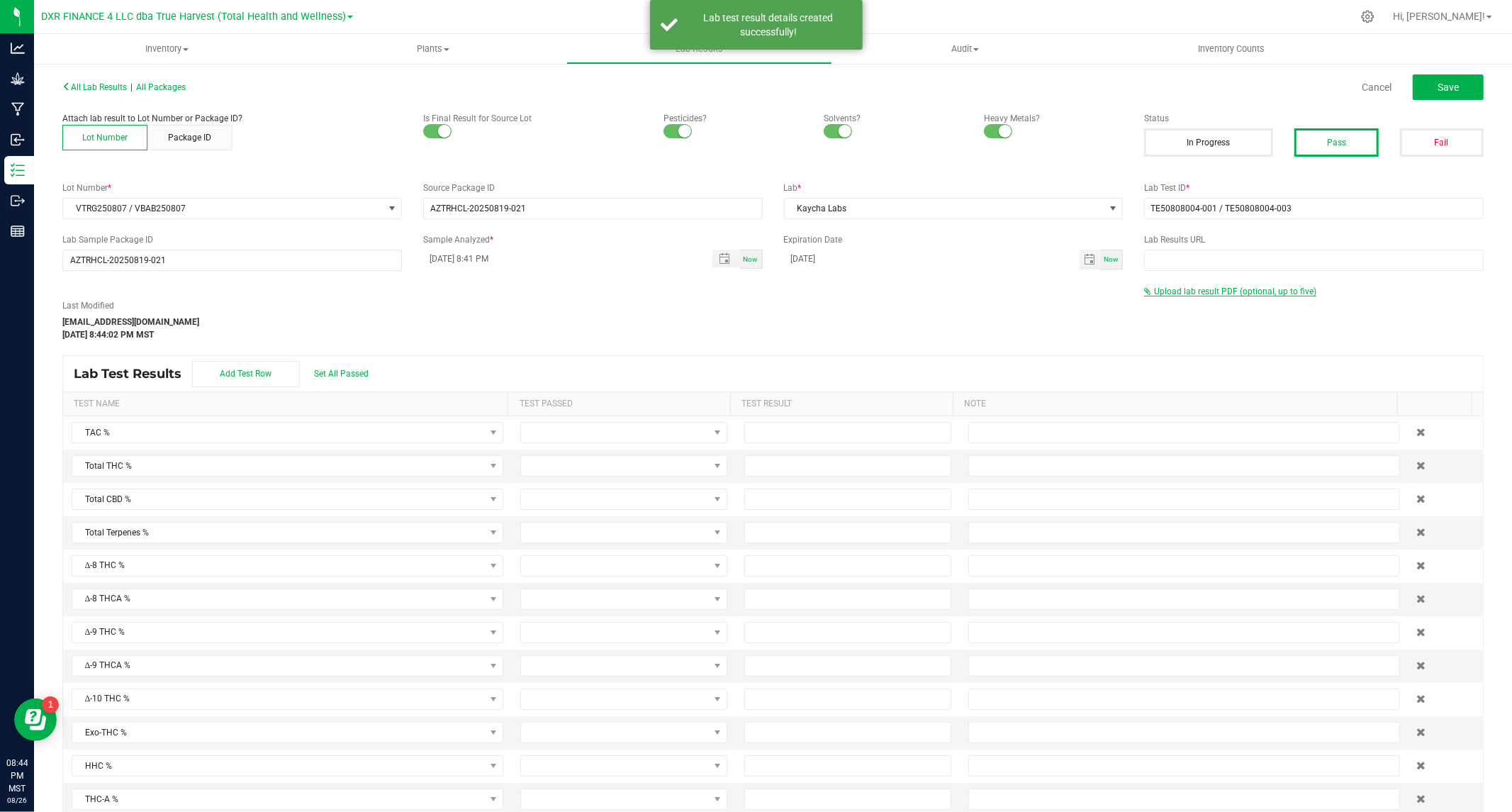
click at [1180, 292] on span "Upload lab result PDF (optional, up to five)" at bounding box center [1234, 291] width 162 height 10
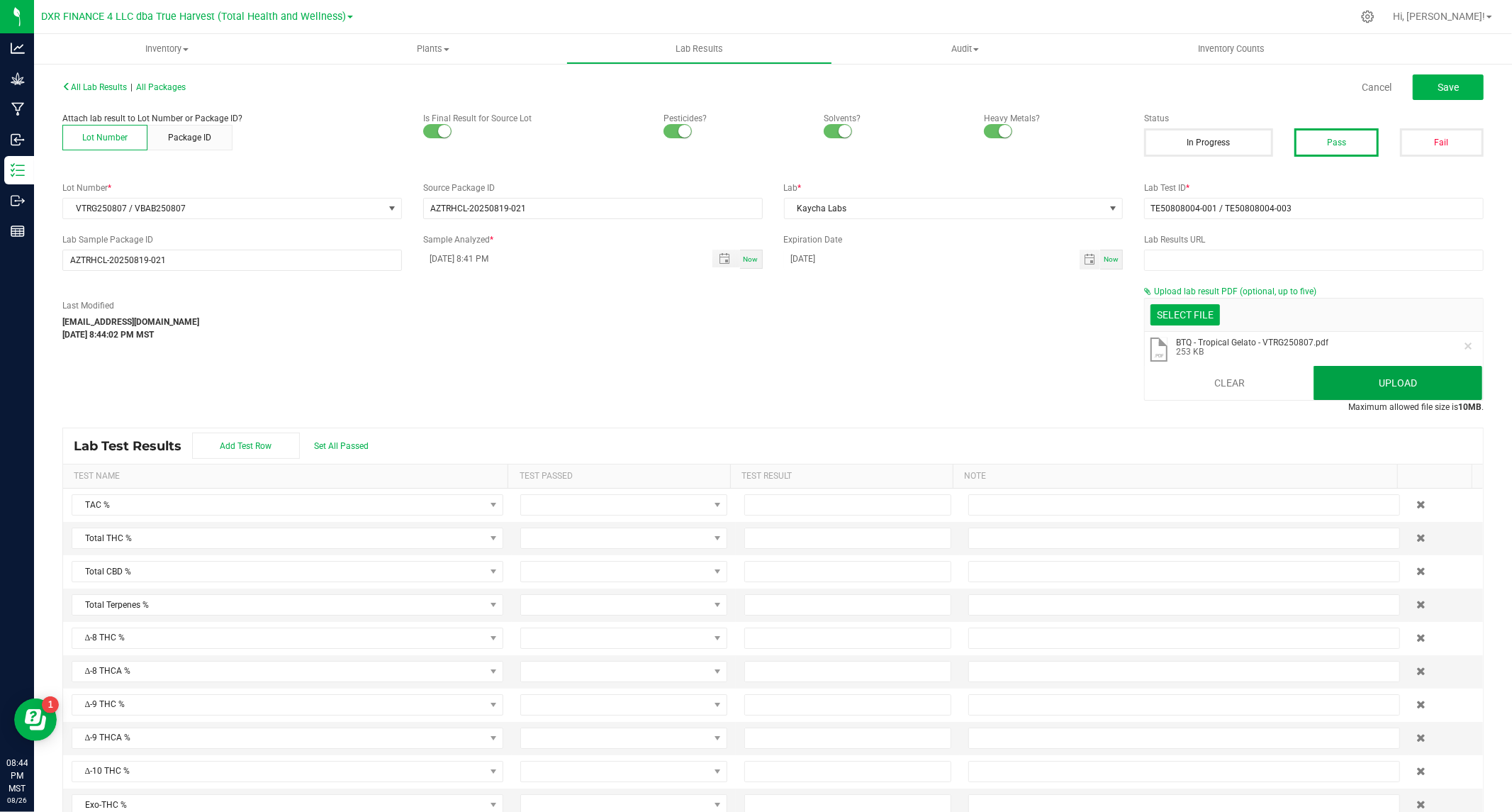
click at [1367, 381] on button "Upload" at bounding box center [1398, 383] width 169 height 34
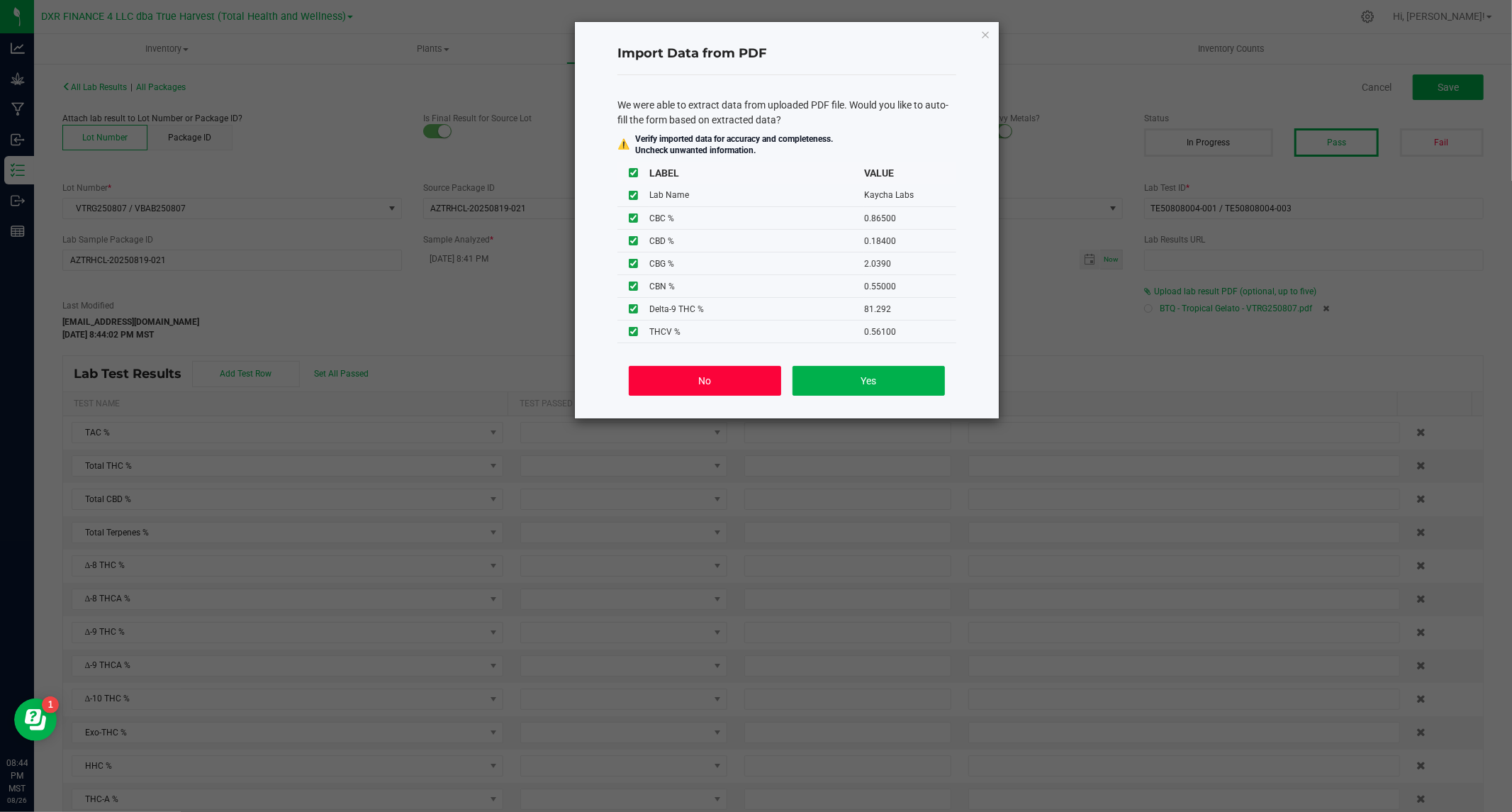
click at [737, 384] on button "No" at bounding box center [705, 381] width 152 height 30
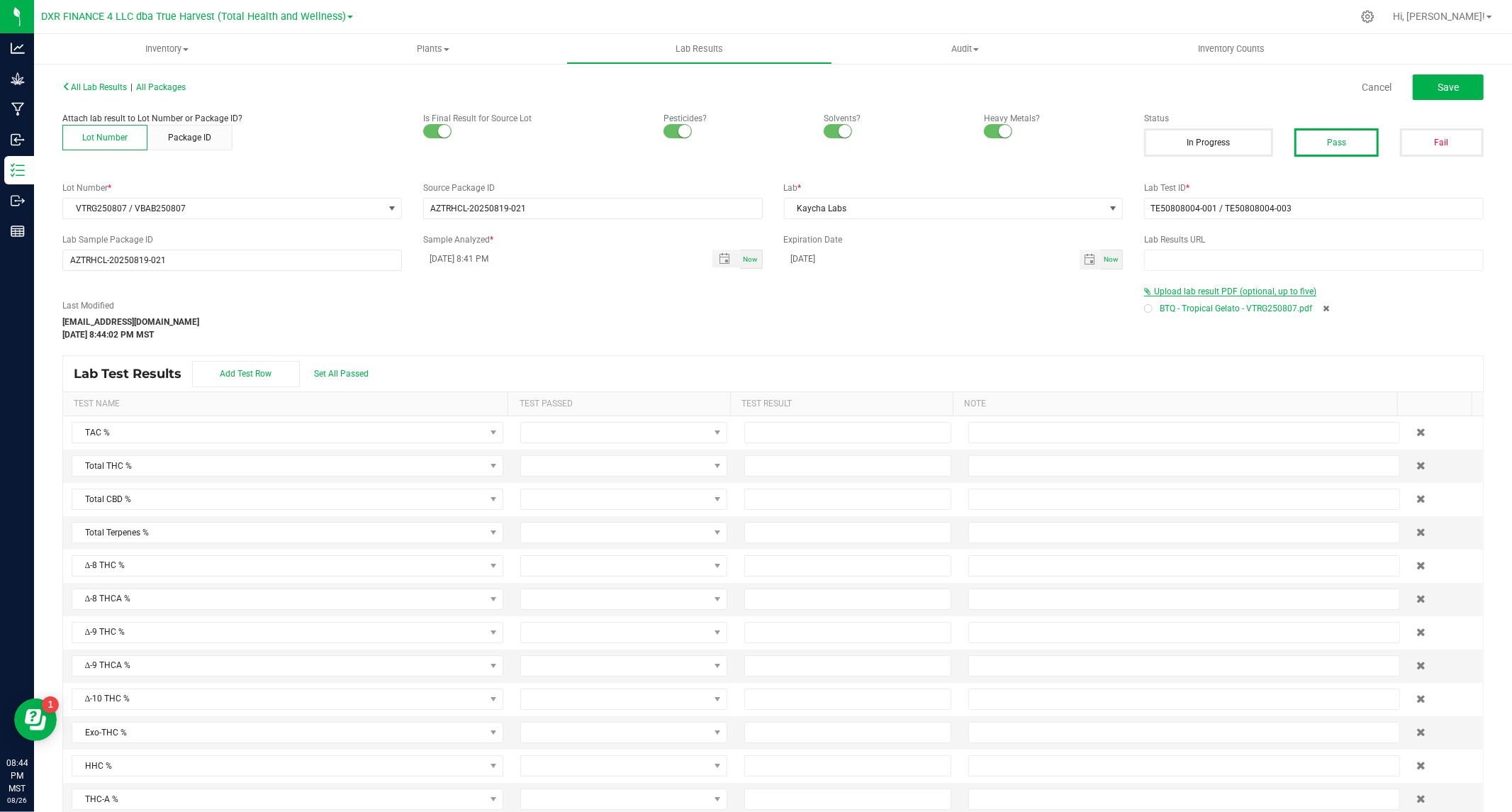
click at [1196, 288] on span "Upload lab result PDF (optional, up to five)" at bounding box center [1234, 291] width 162 height 10
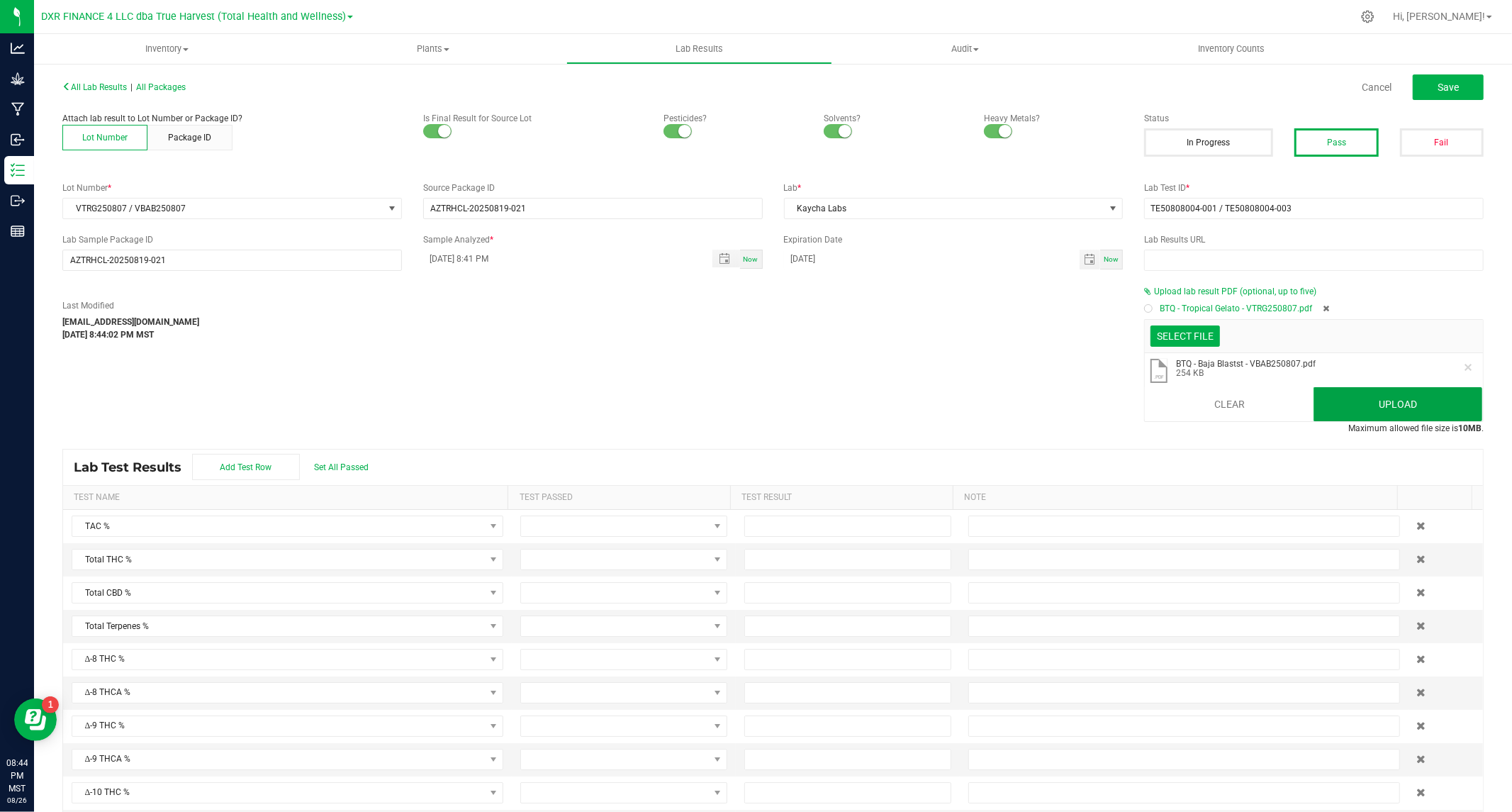
click at [1355, 407] on button "Upload" at bounding box center [1398, 404] width 169 height 34
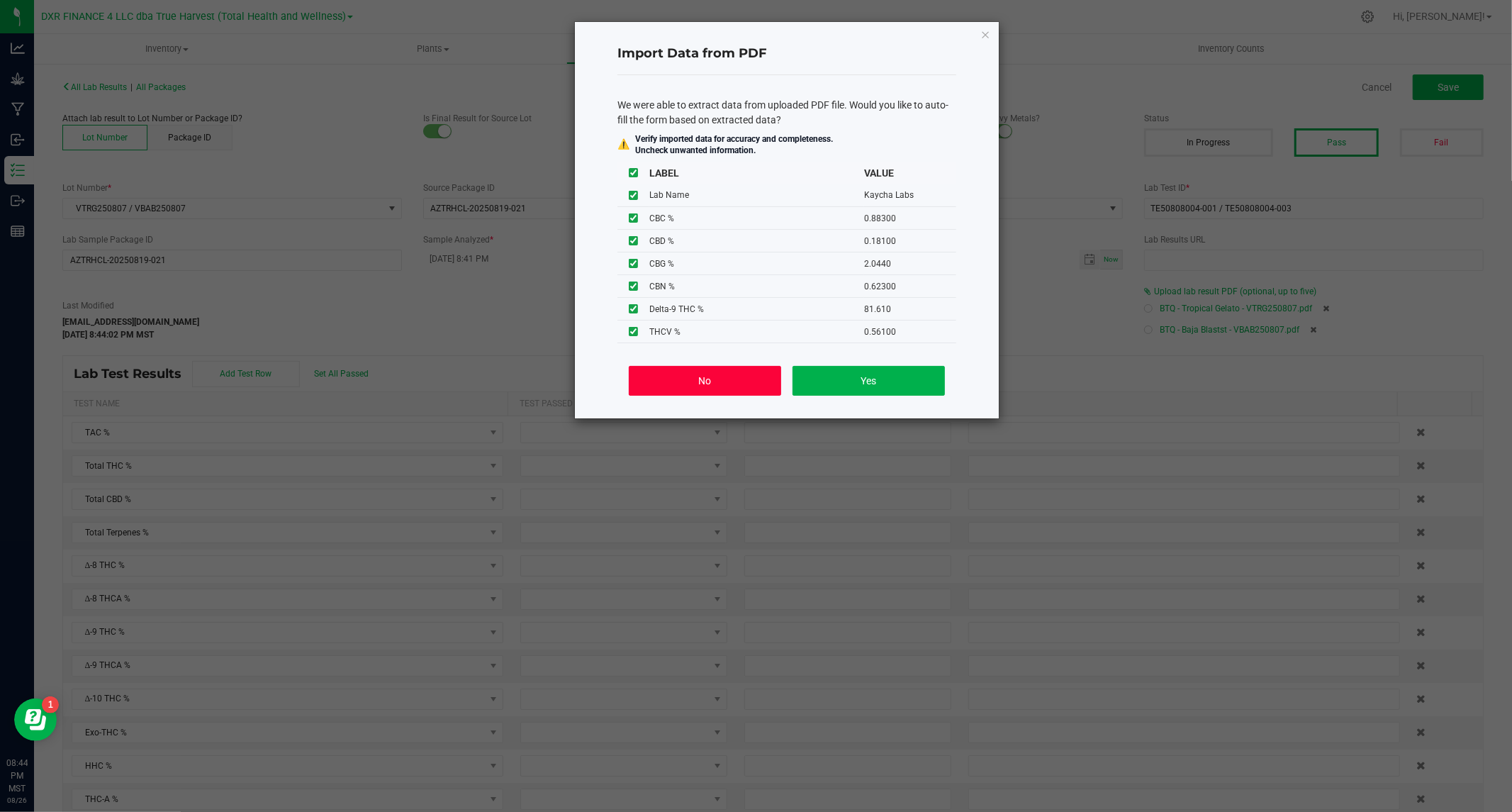
click at [686, 370] on button "No" at bounding box center [705, 381] width 152 height 30
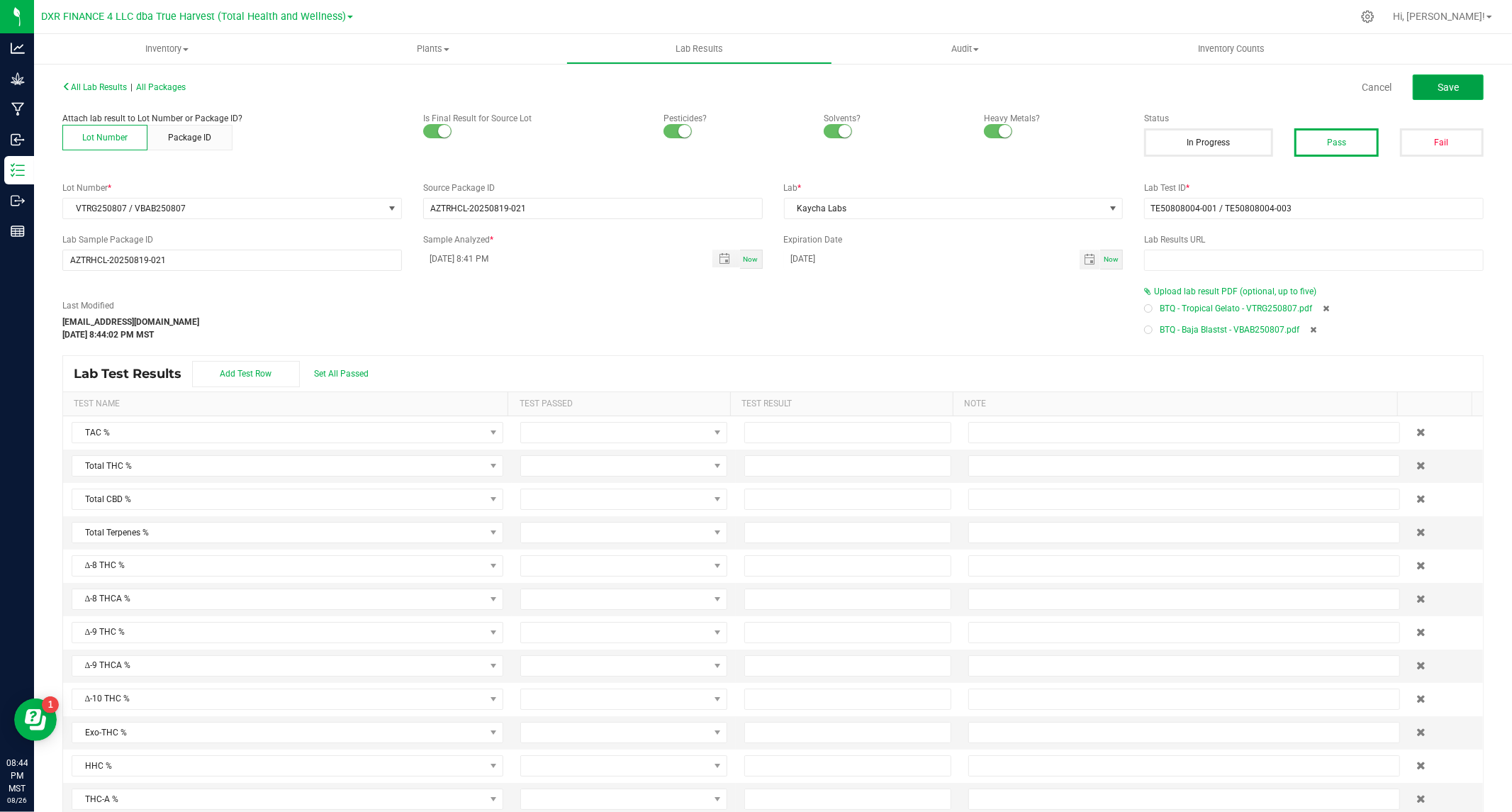
click at [1419, 88] on button "Save" at bounding box center [1447, 88] width 71 height 26
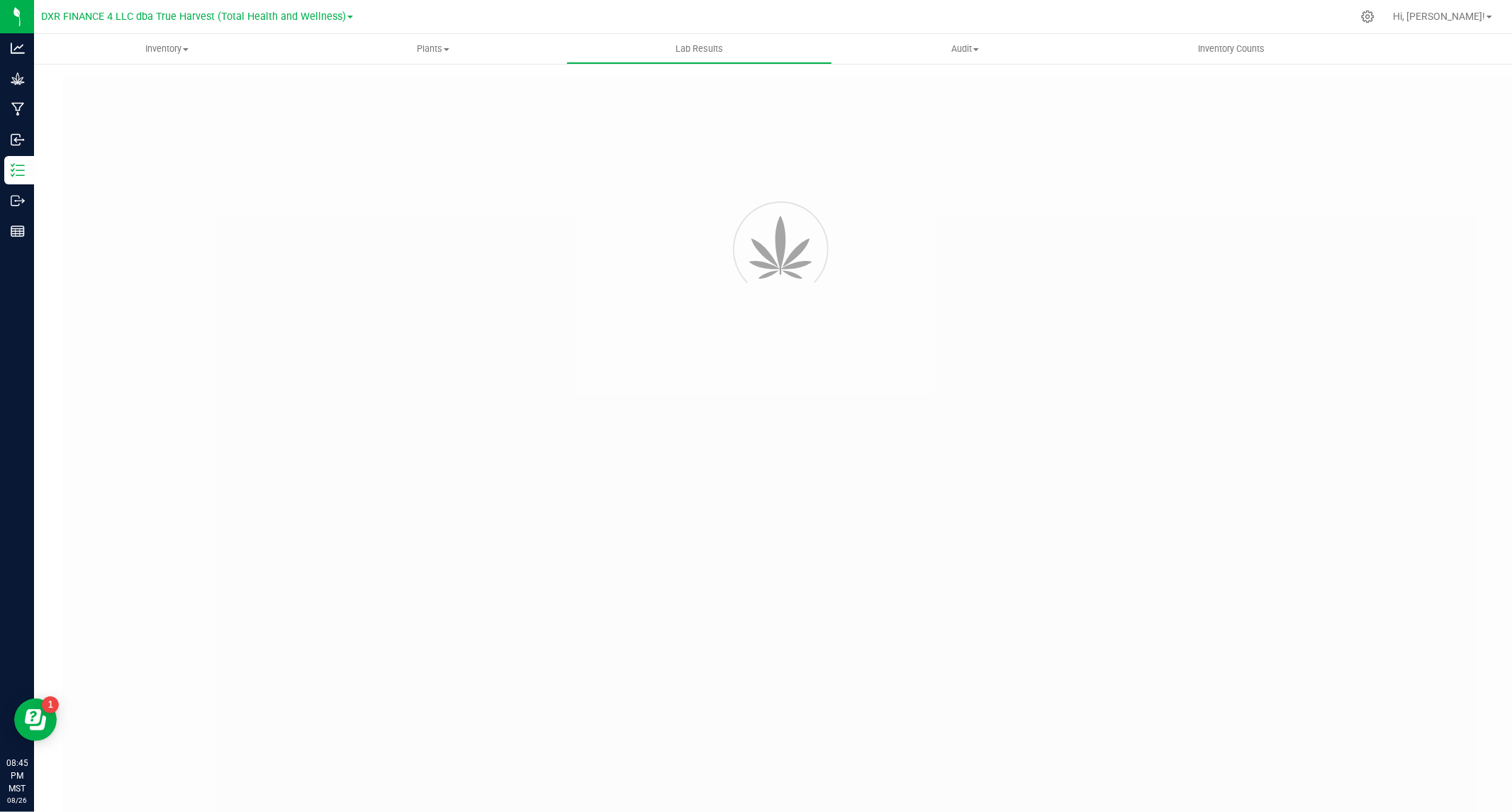
type input "AZTRHCL-20250819-021"
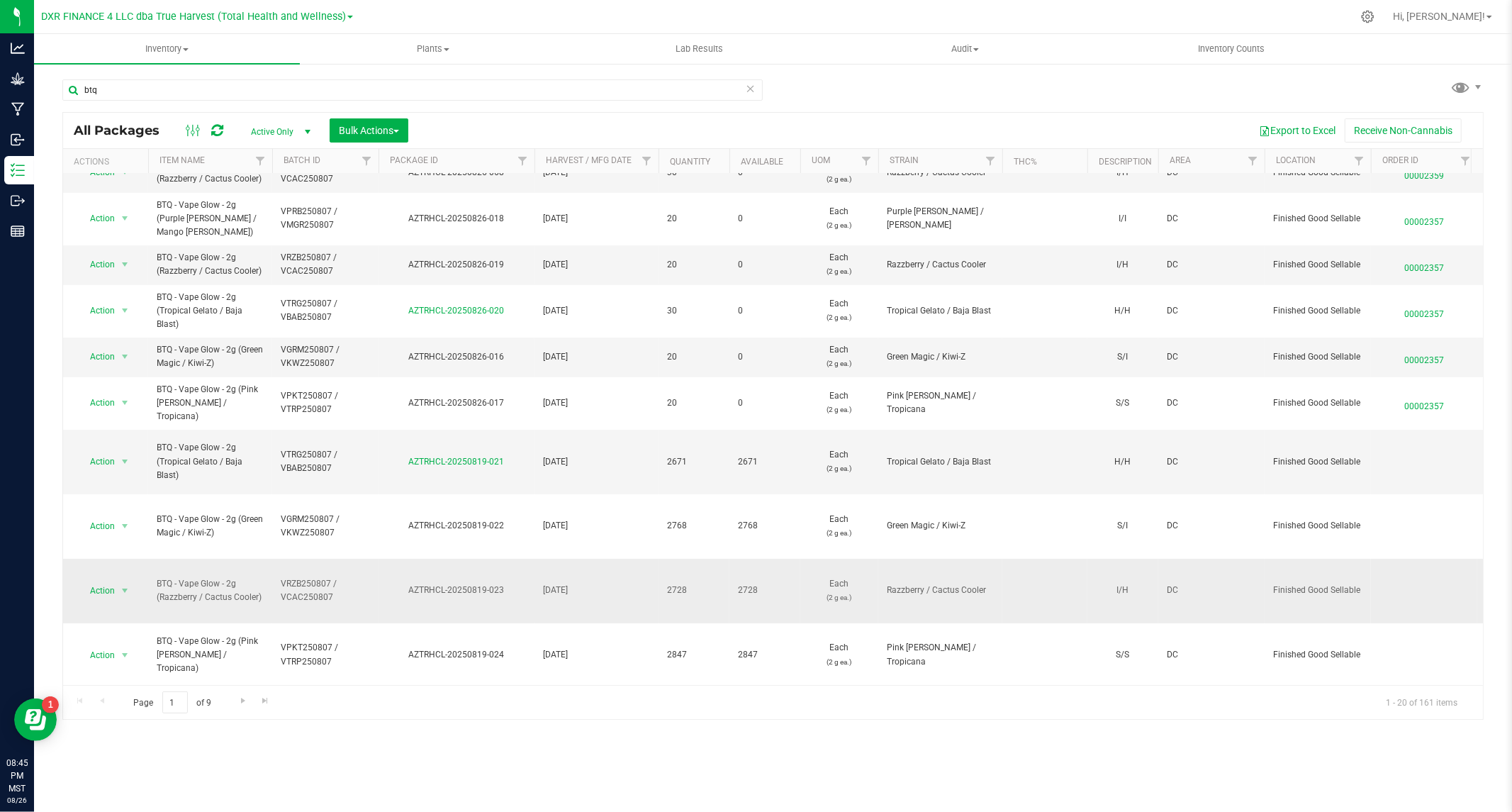
scroll to position [158, 0]
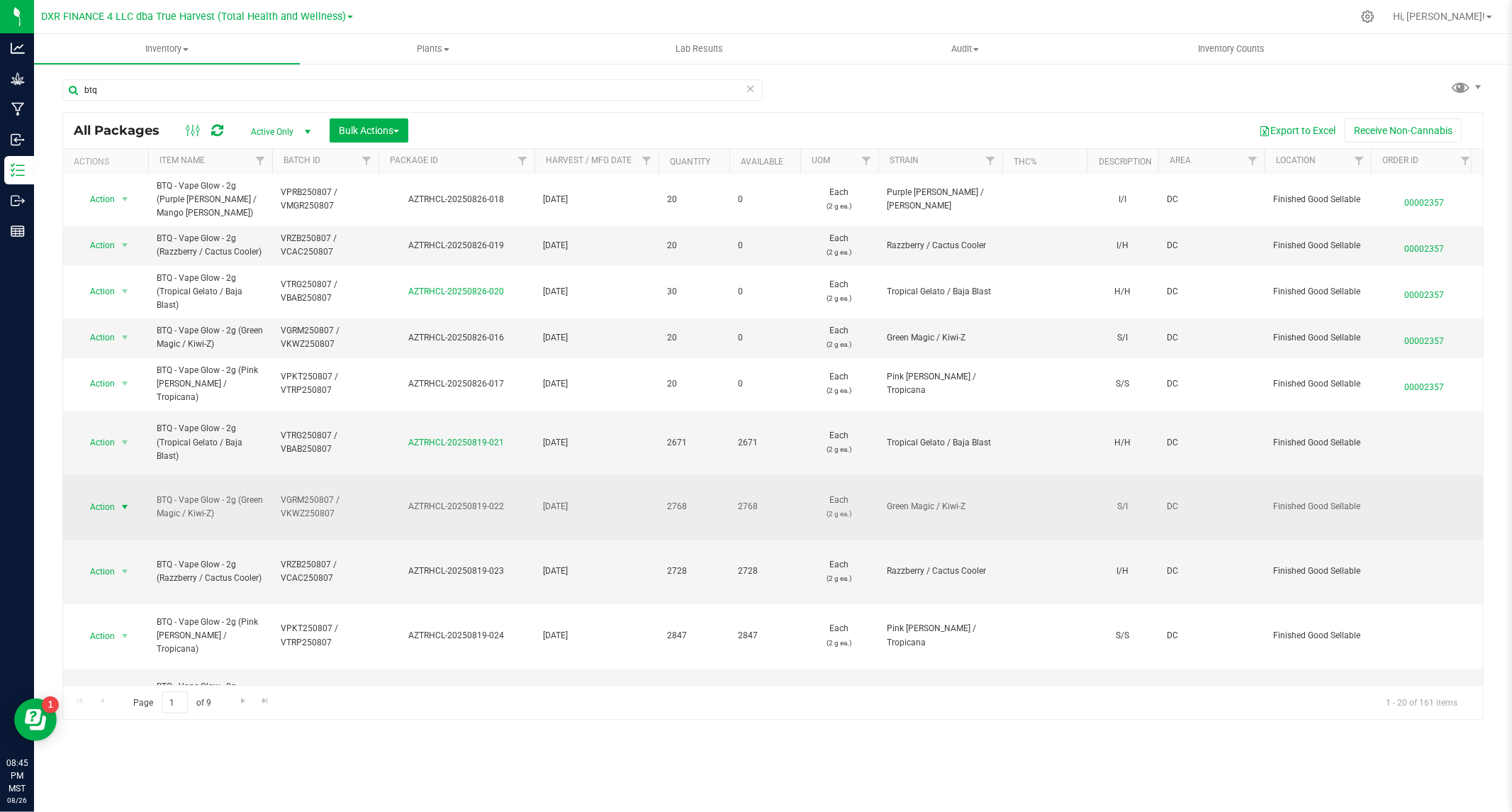
click at [95, 497] on span "Action" at bounding box center [97, 507] width 38 height 20
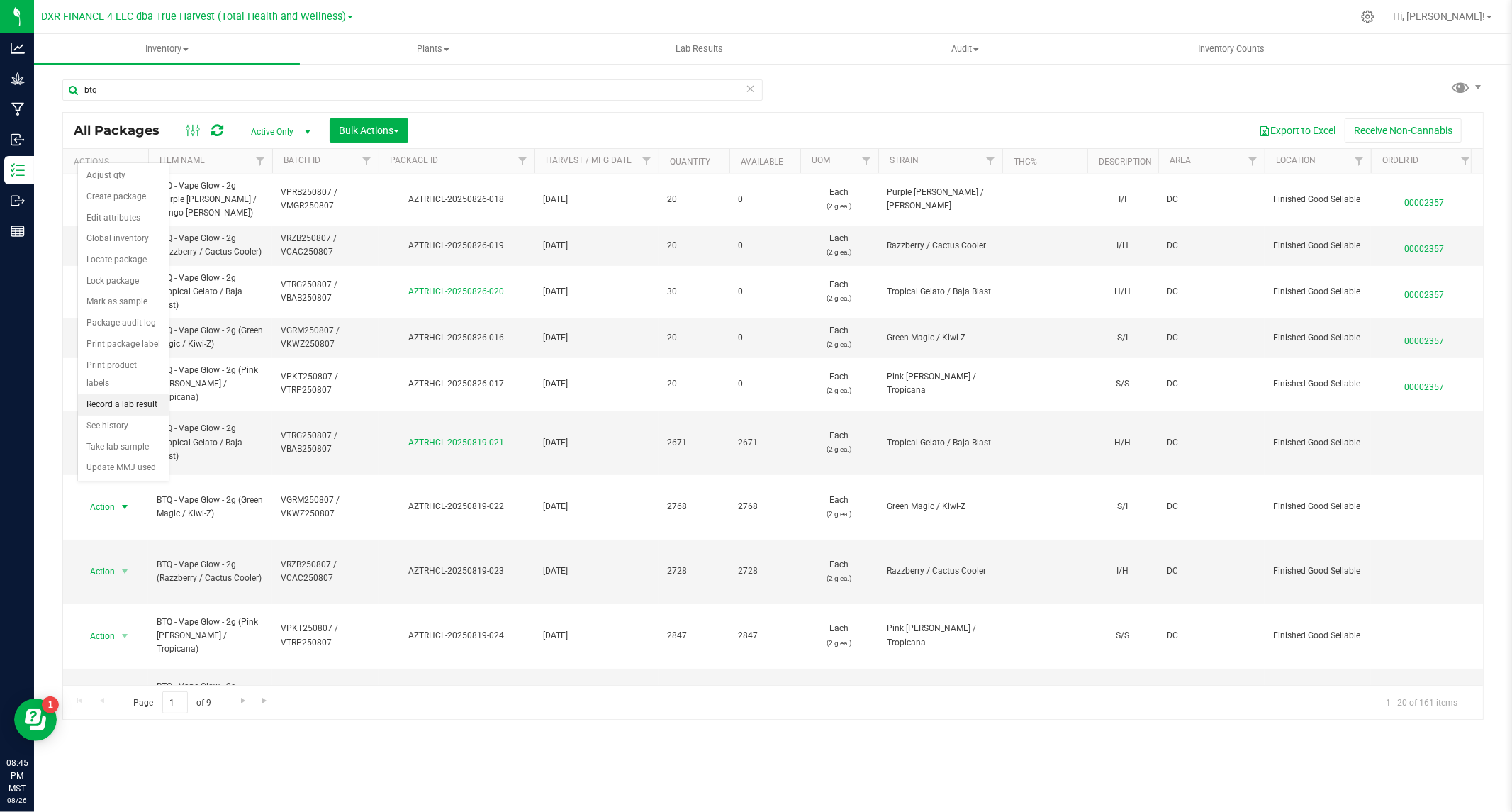
click at [116, 406] on li "Record a lab result" at bounding box center [123, 405] width 91 height 21
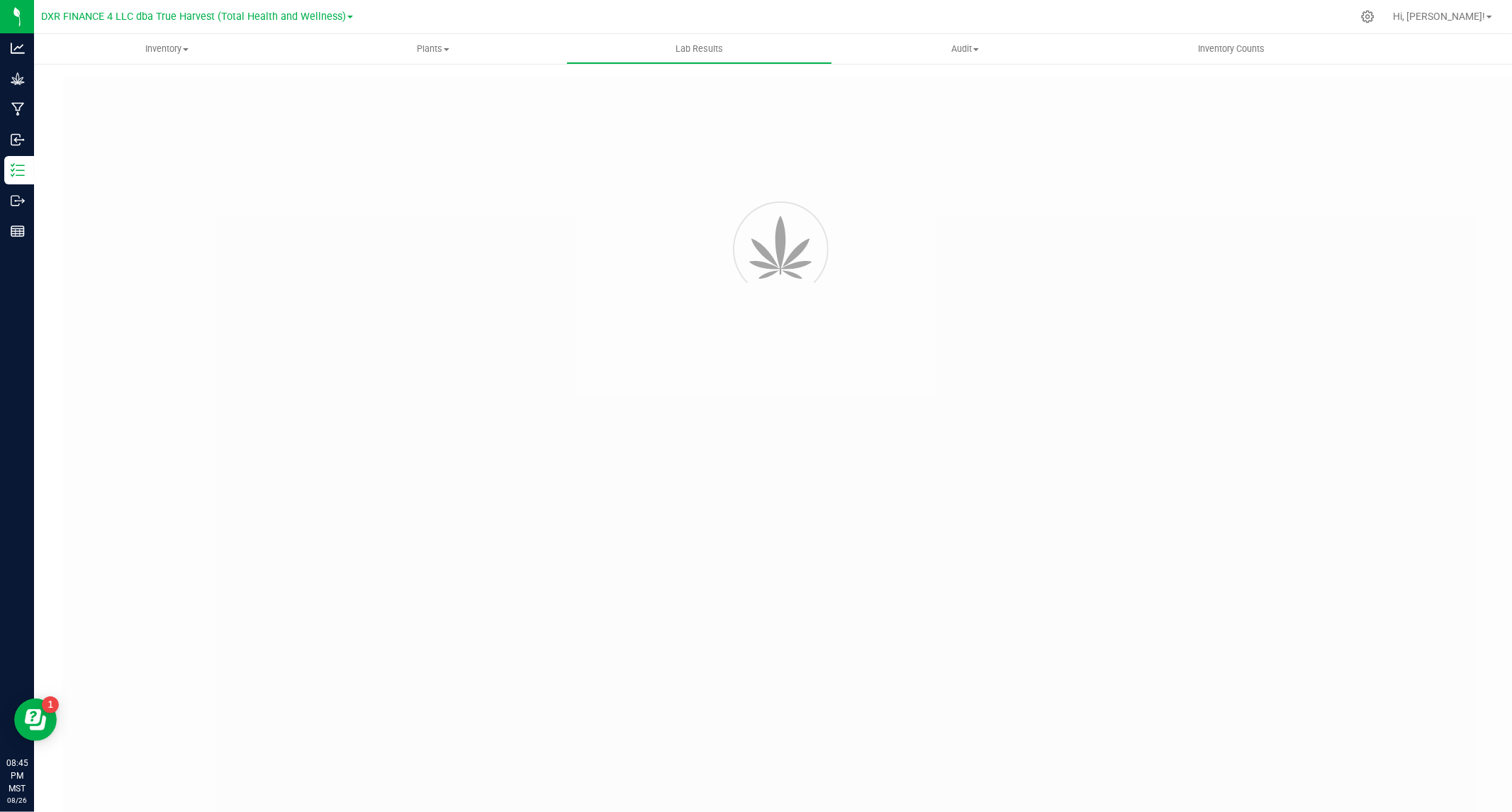
type input "AZTRHCL-20250819-022"
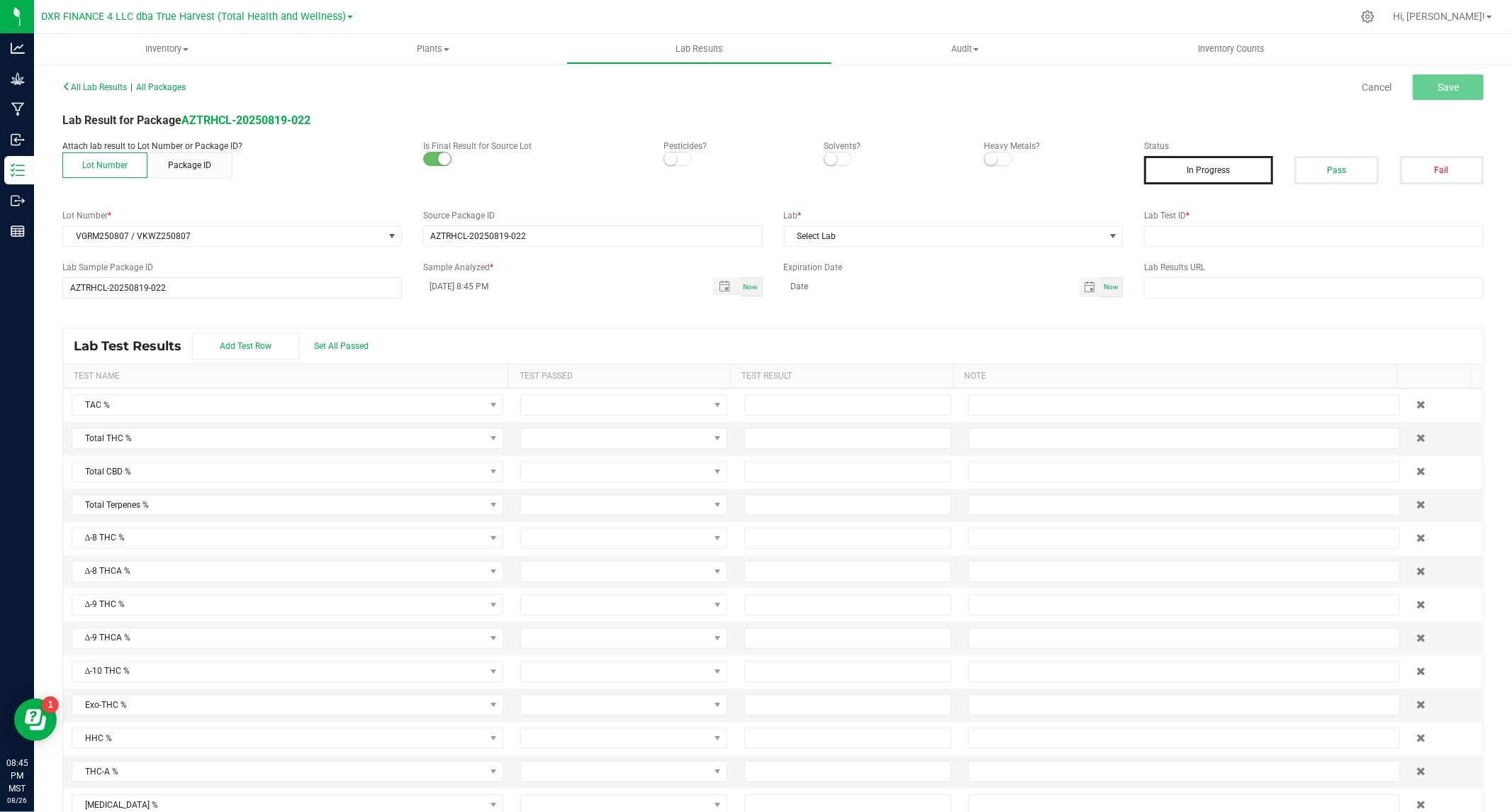
click at [675, 158] on span at bounding box center [677, 158] width 28 height 14
drag, startPoint x: 827, startPoint y: 160, endPoint x: 839, endPoint y: 157, distance: 12.4
click at [831, 158] on small at bounding box center [831, 158] width 13 height 13
click at [990, 154] on span at bounding box center [998, 158] width 28 height 14
click at [1340, 171] on button "Pass" at bounding box center [1336, 170] width 84 height 28
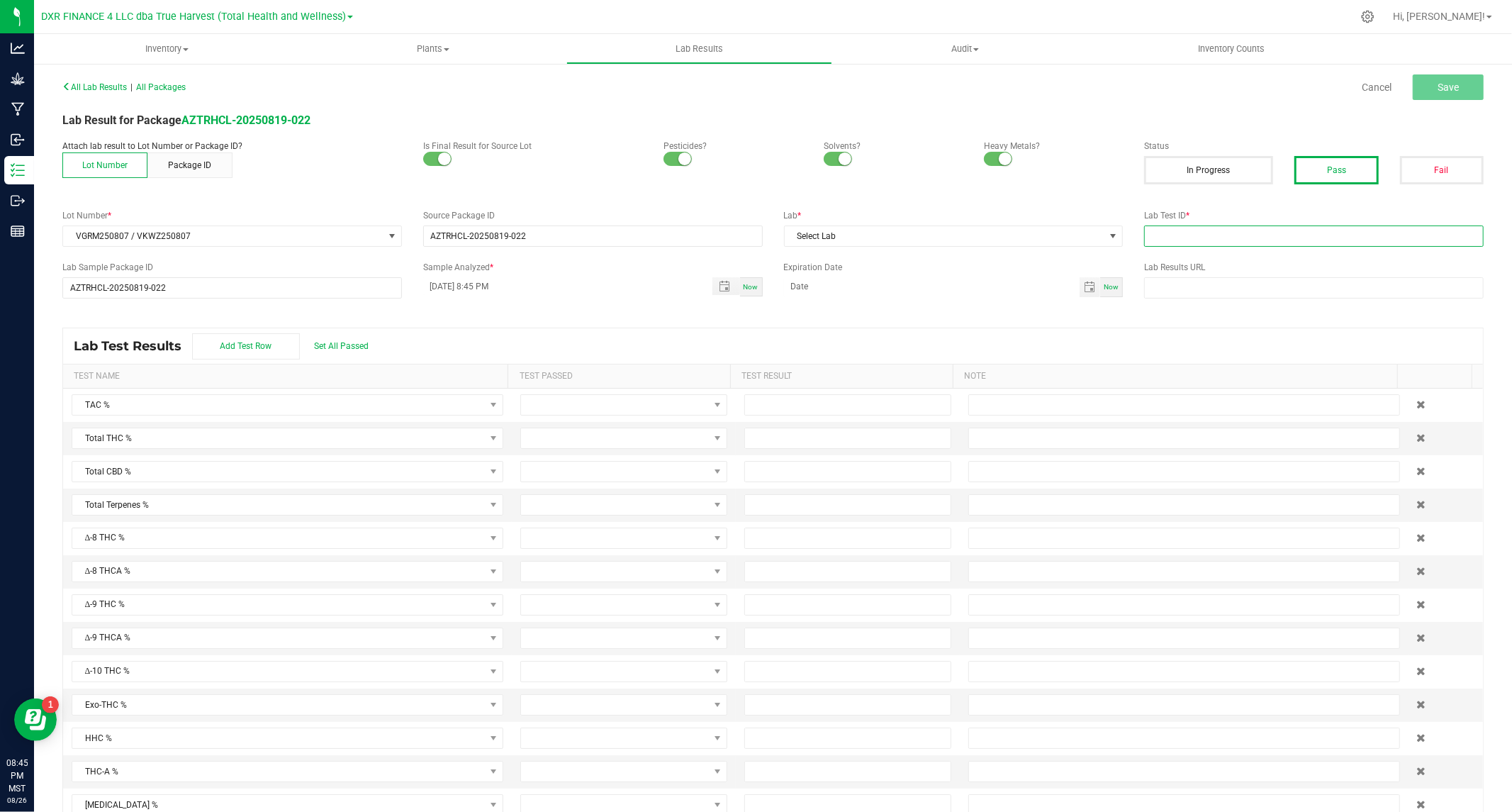
click at [1248, 227] on input "text" at bounding box center [1313, 236] width 339 height 21
paste input "TE50808004-004"
click at [1343, 241] on input "TE50808004-004 /" at bounding box center [1313, 236] width 339 height 21
paste input "TE50808004-010"
click at [719, 291] on span "Toggle popup" at bounding box center [724, 286] width 11 height 11
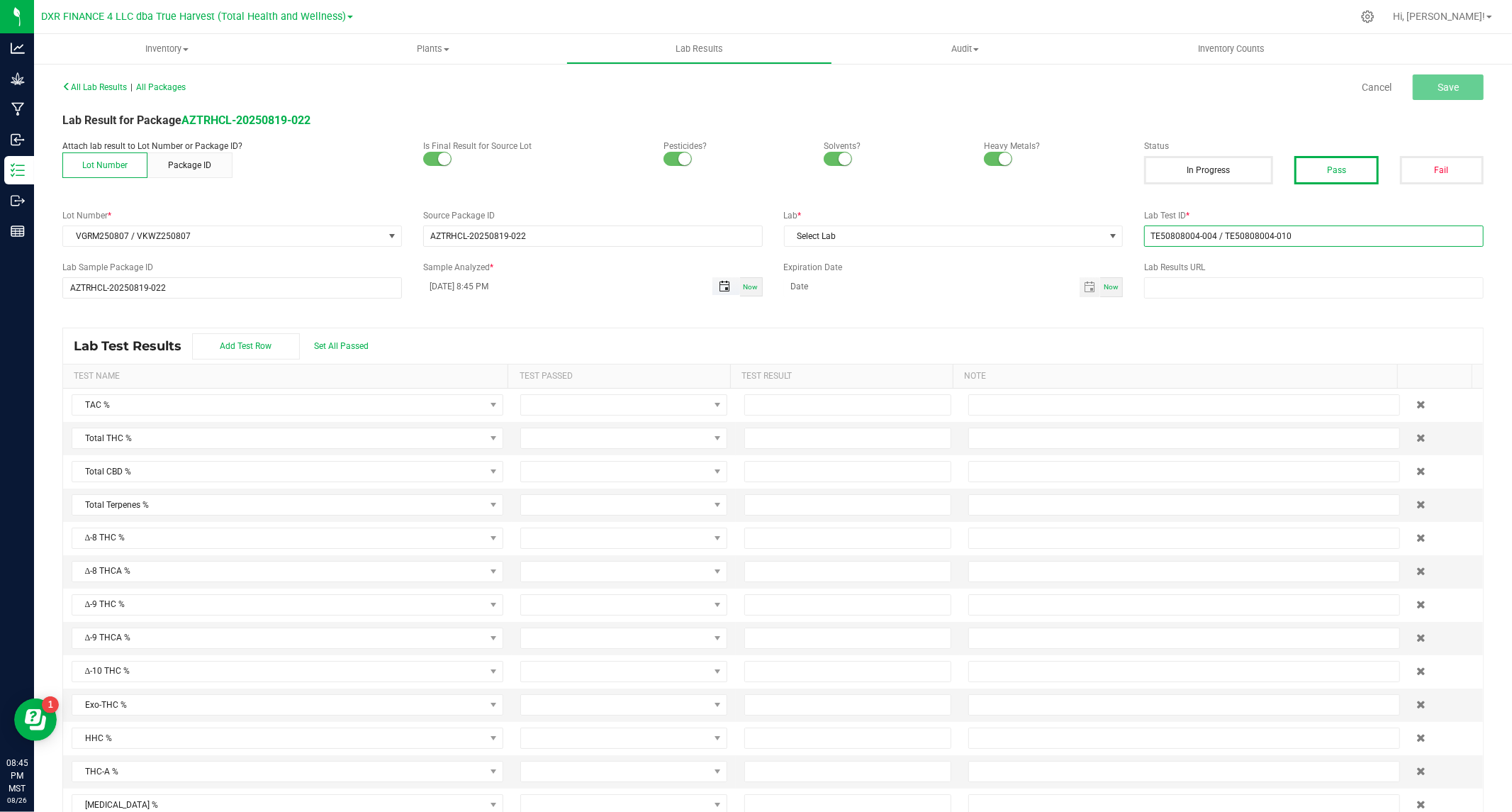
type input "TE50808004-004 / TE50808004-010"
click at [472, 448] on span "11" at bounding box center [469, 452] width 21 height 22
click at [550, 601] on button "Set" at bounding box center [560, 594] width 68 height 31
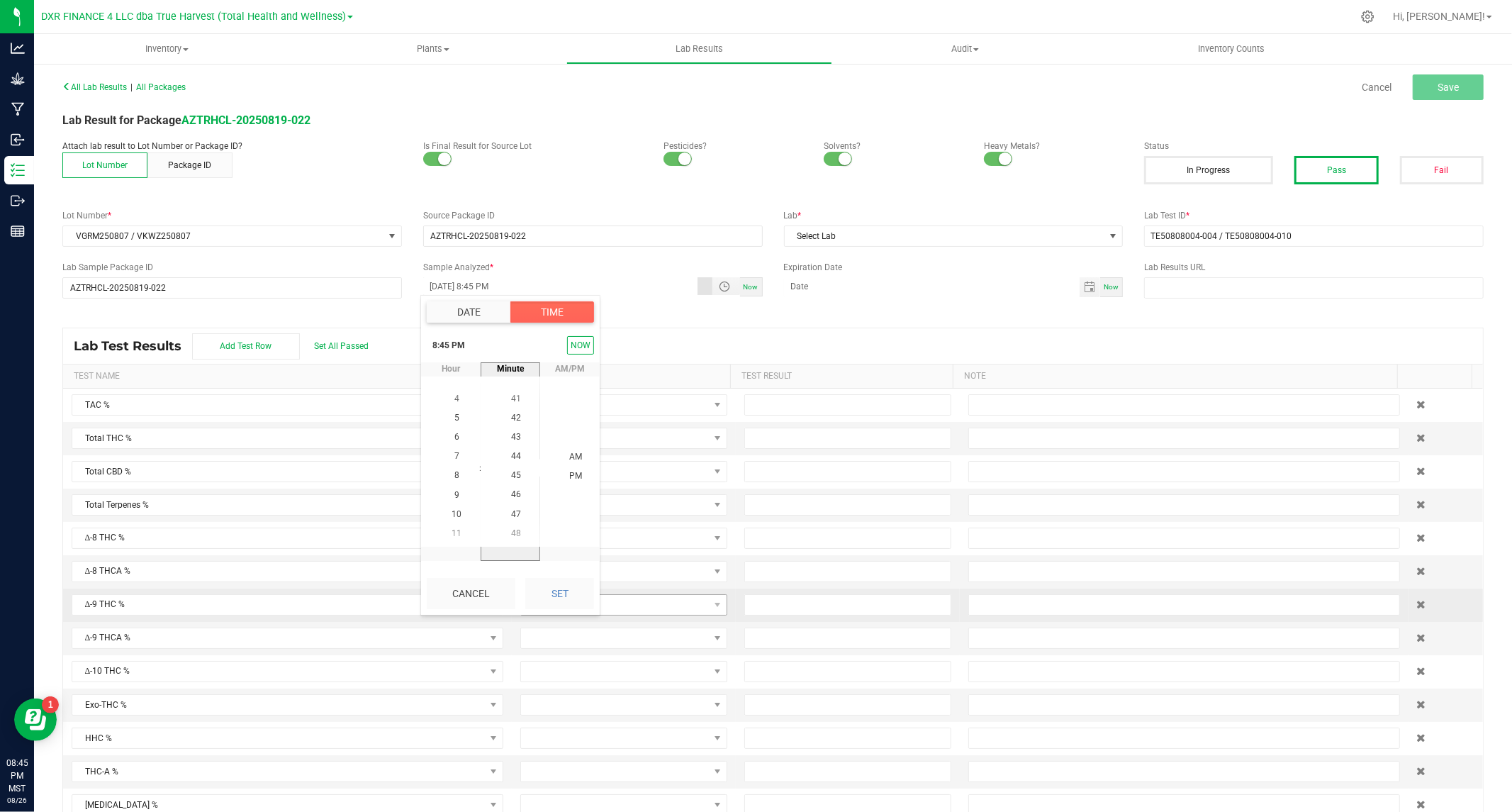
type input "08/11/2025 8:45 PM"
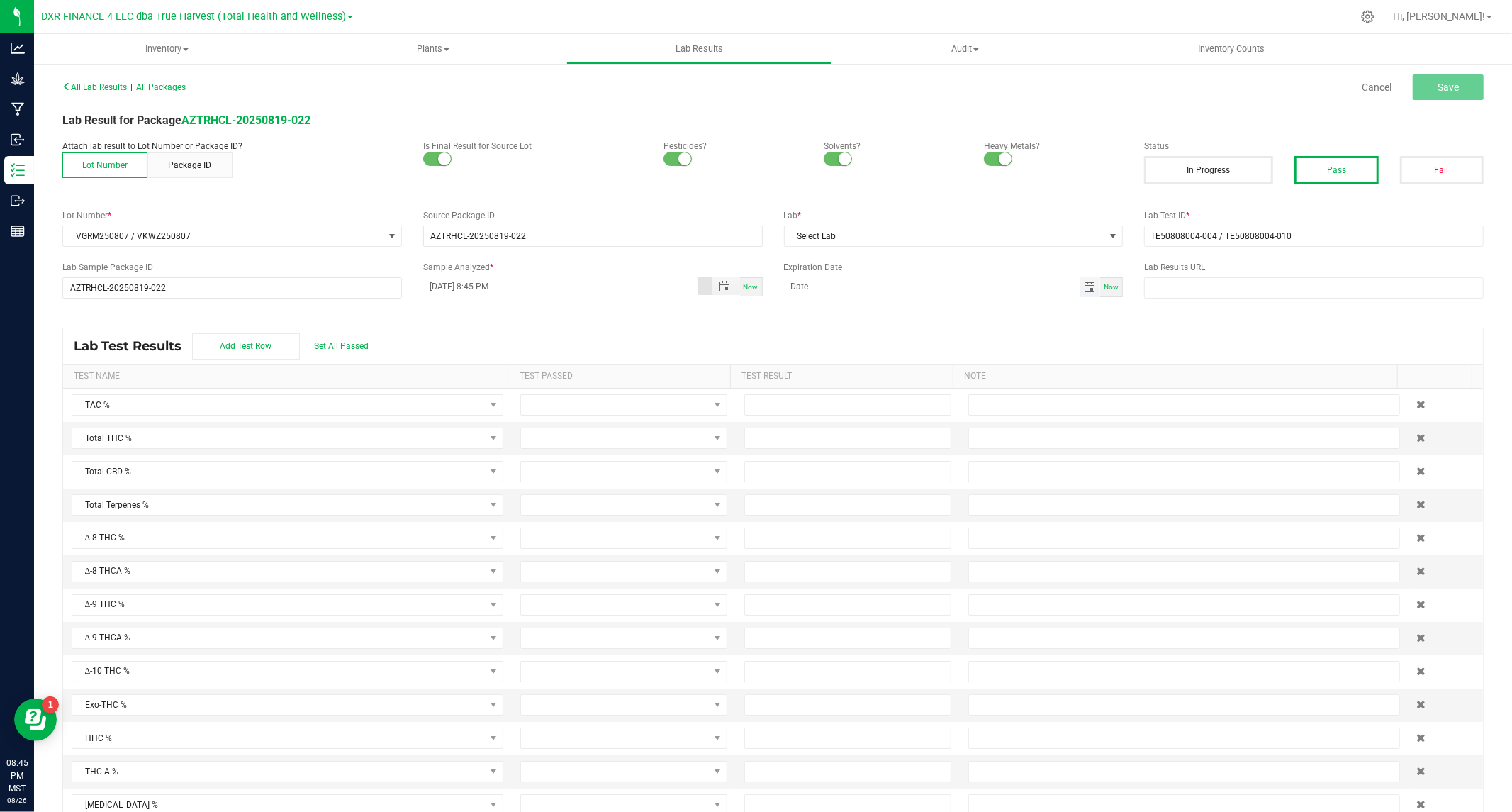
click at [1084, 287] on span "Toggle calendar" at bounding box center [1089, 287] width 11 height 11
click at [872, 307] on span "August 2025" at bounding box center [853, 314] width 43 height 21
click at [796, 413] on span "2026" at bounding box center [799, 417] width 20 height 10
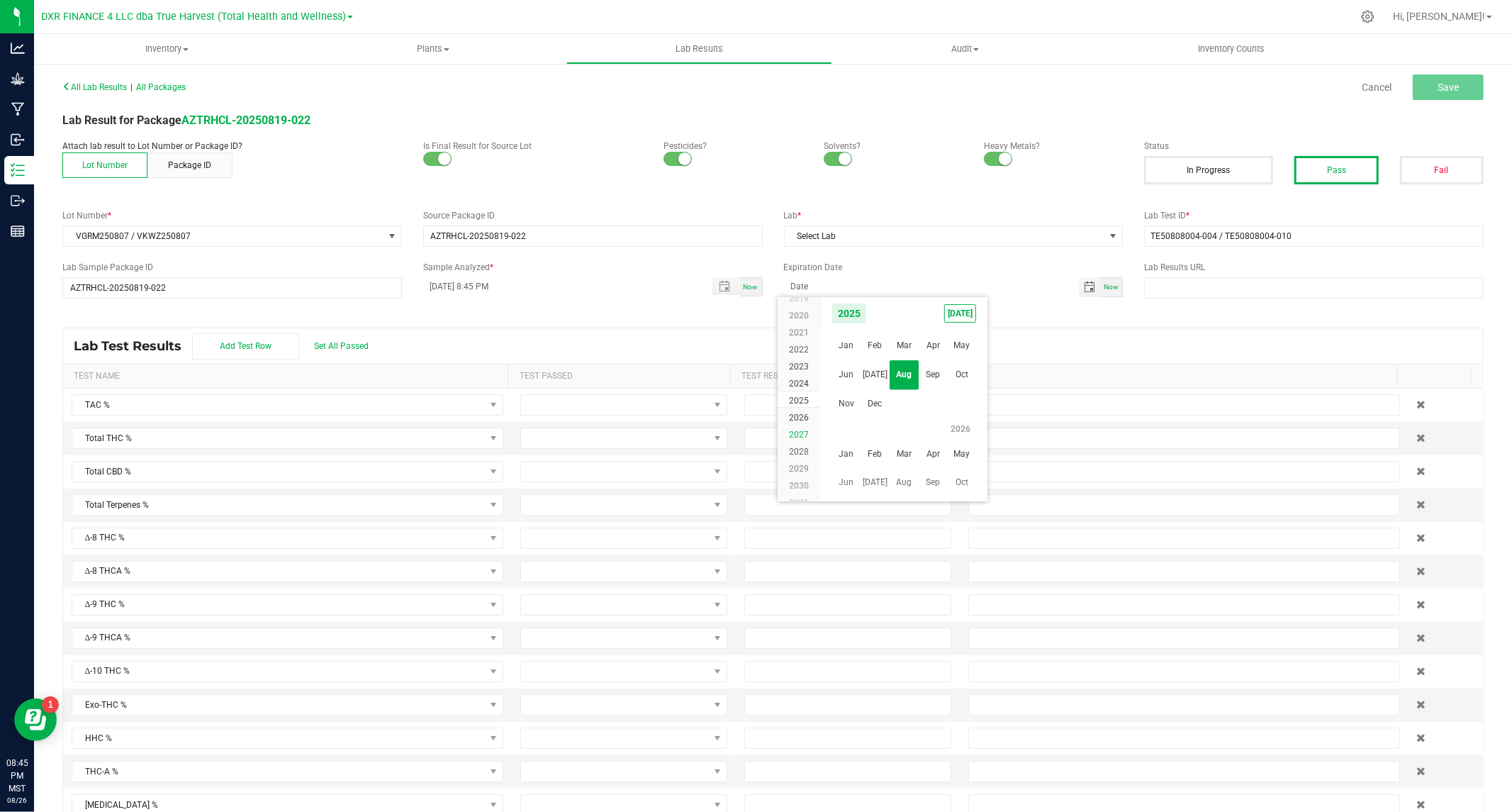
scroll to position [13615, 0]
click at [903, 368] on span "Aug" at bounding box center [904, 374] width 29 height 29
click at [875, 405] on span "11" at bounding box center [883, 406] width 21 height 22
type input "08/11/2026"
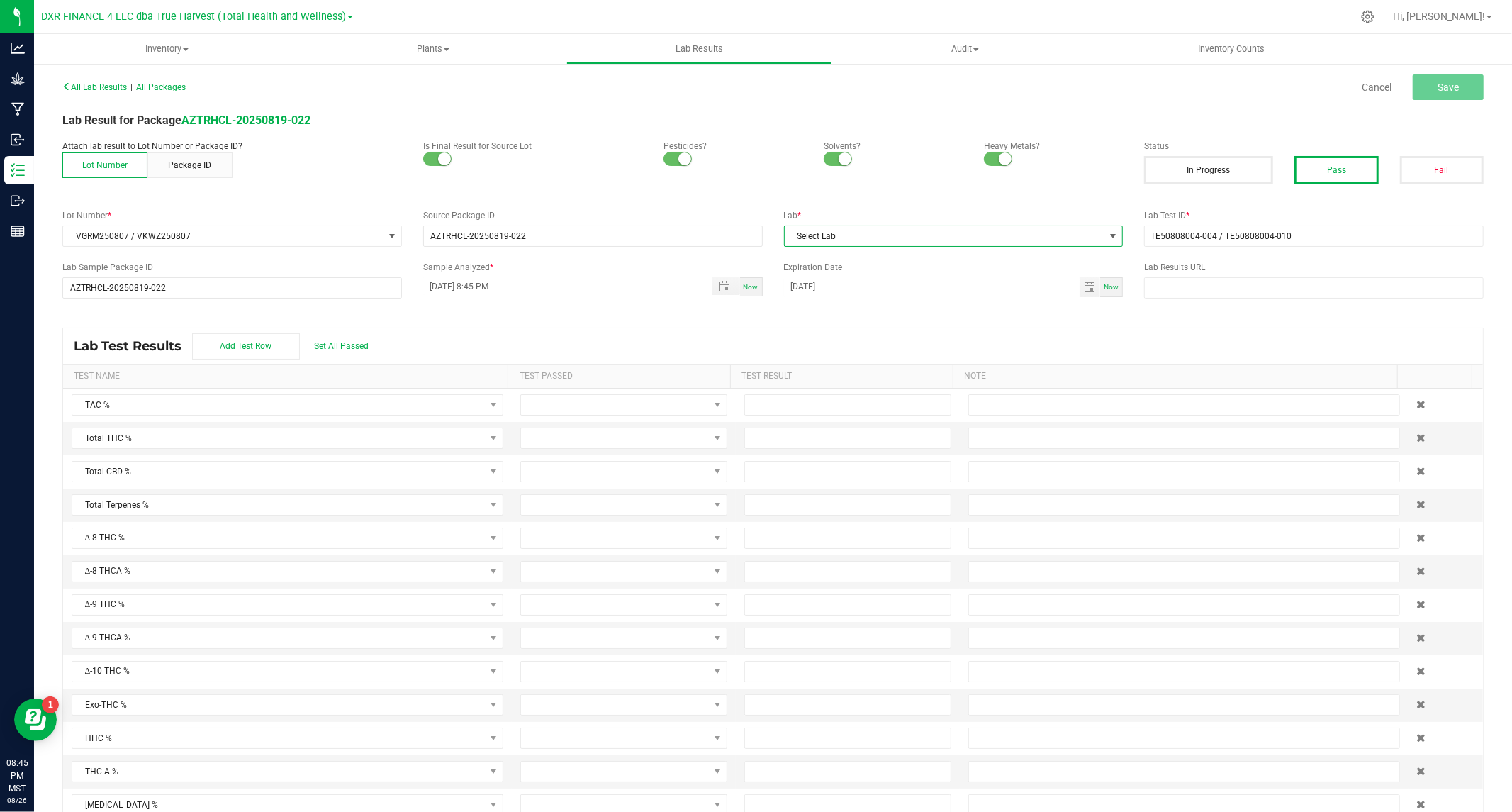
click at [1002, 225] on span "Select Lab" at bounding box center [954, 236] width 339 height 21
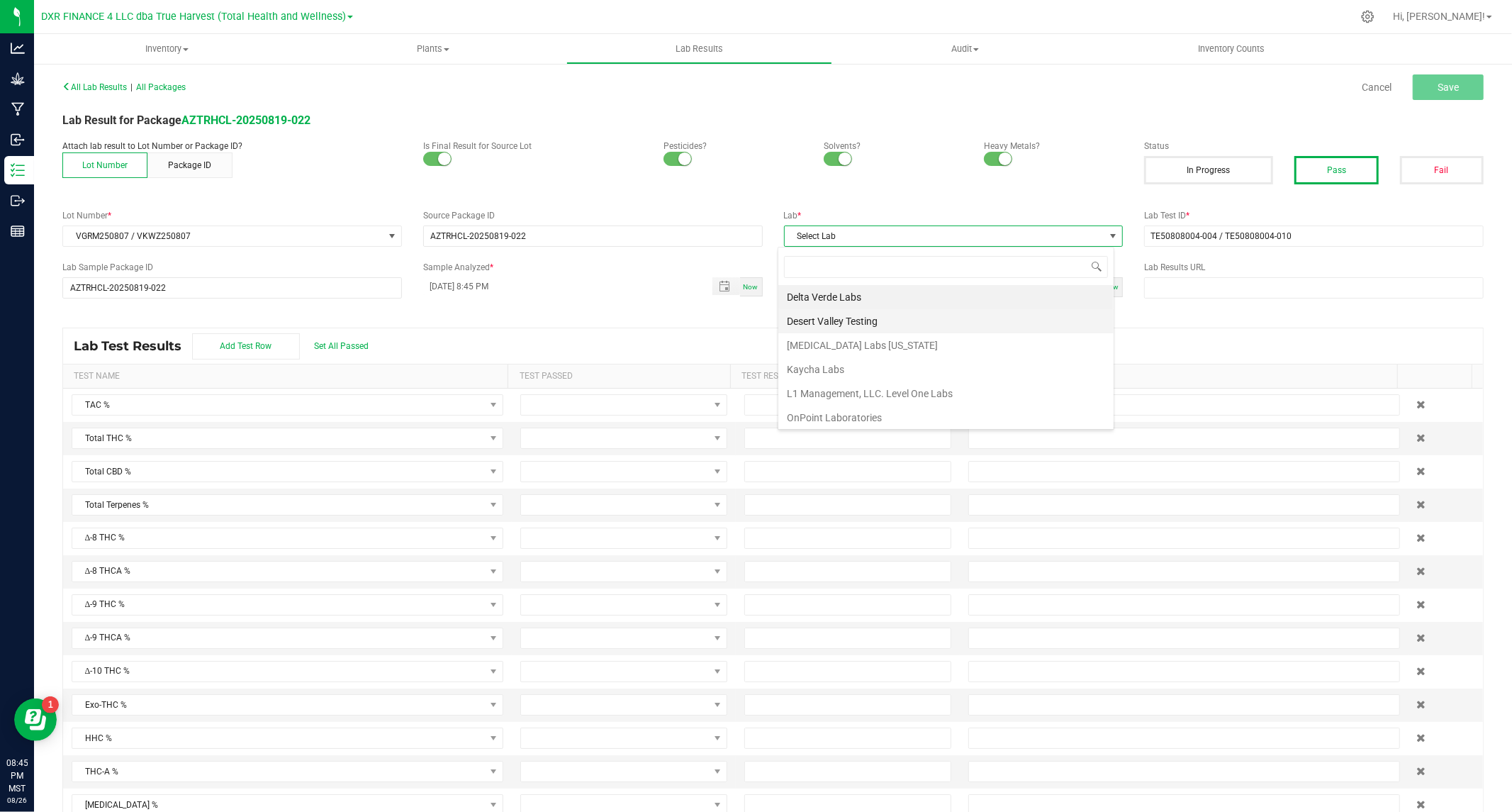
scroll to position [21, 336]
click at [829, 370] on li "Kaycha Labs" at bounding box center [945, 370] width 335 height 24
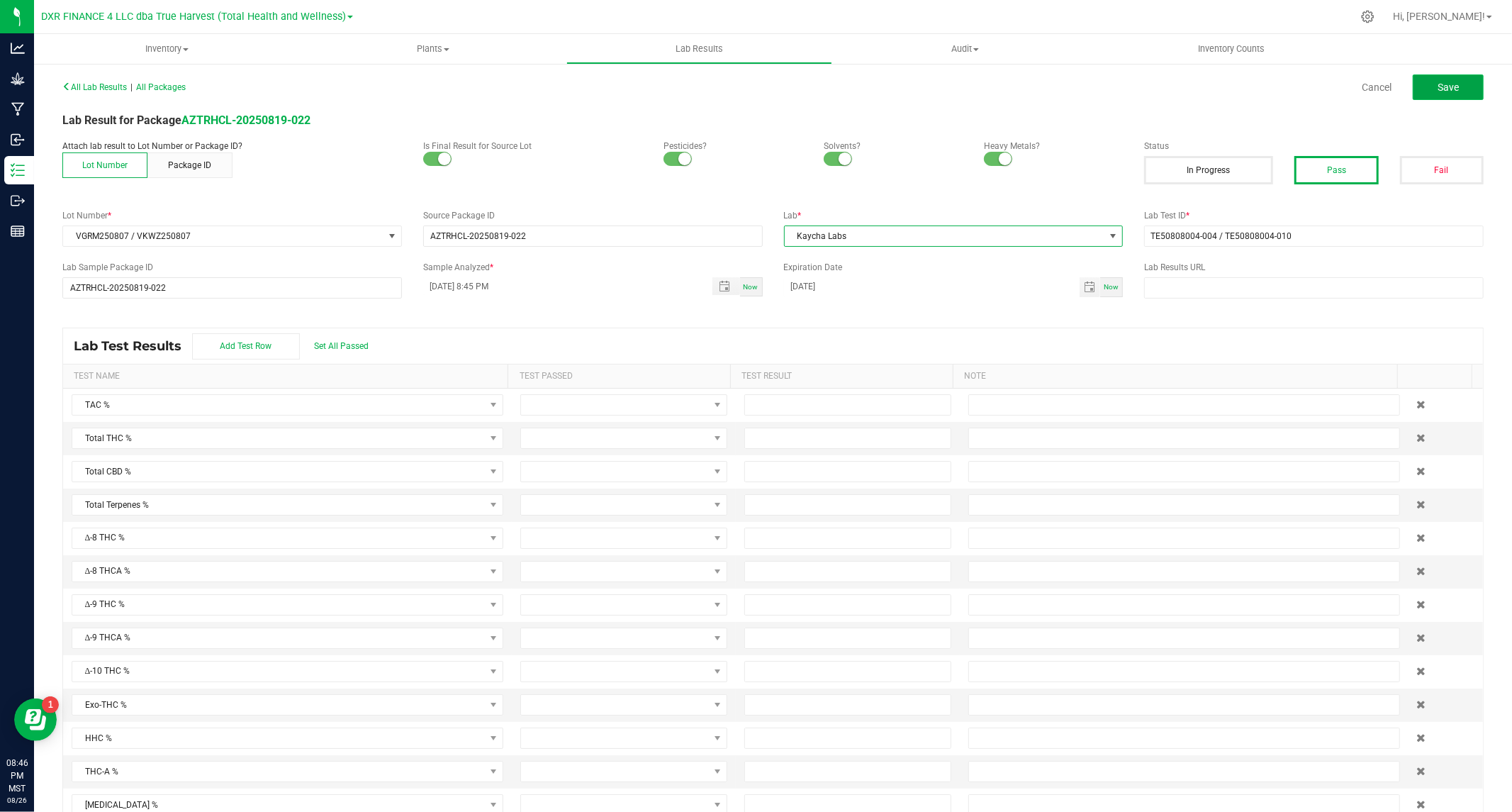
click at [1437, 81] on span "Save" at bounding box center [1448, 87] width 21 height 11
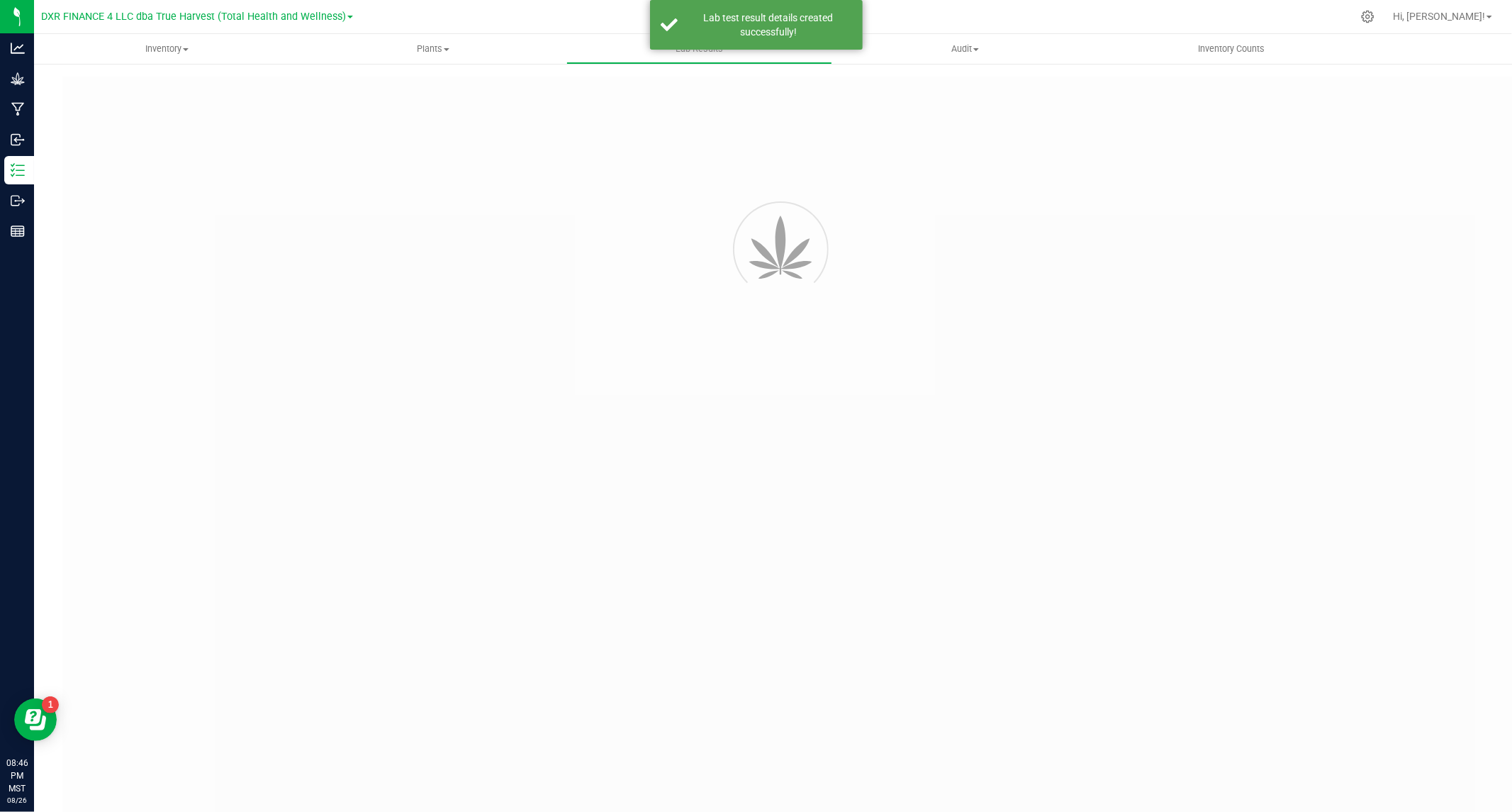
type input "AZTRHCL-20250819-022"
type input "TE50808004-004 / TE50808004-010"
type input "AZTRHCL-20250819-022"
type input "08/11/2025 8:45 PM"
type input "08/11/2026"
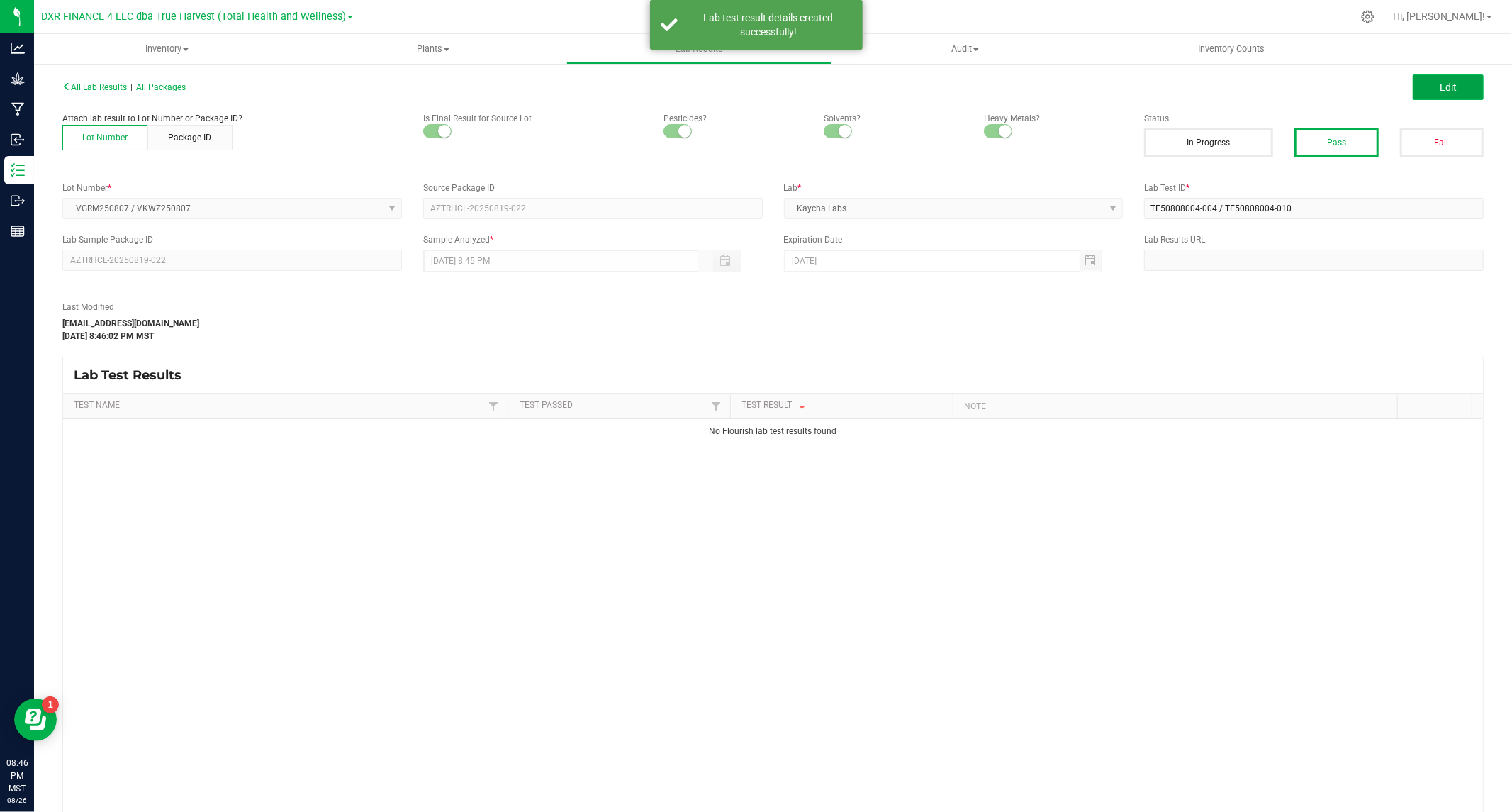
click at [1440, 81] on span "Edit" at bounding box center [1448, 87] width 17 height 11
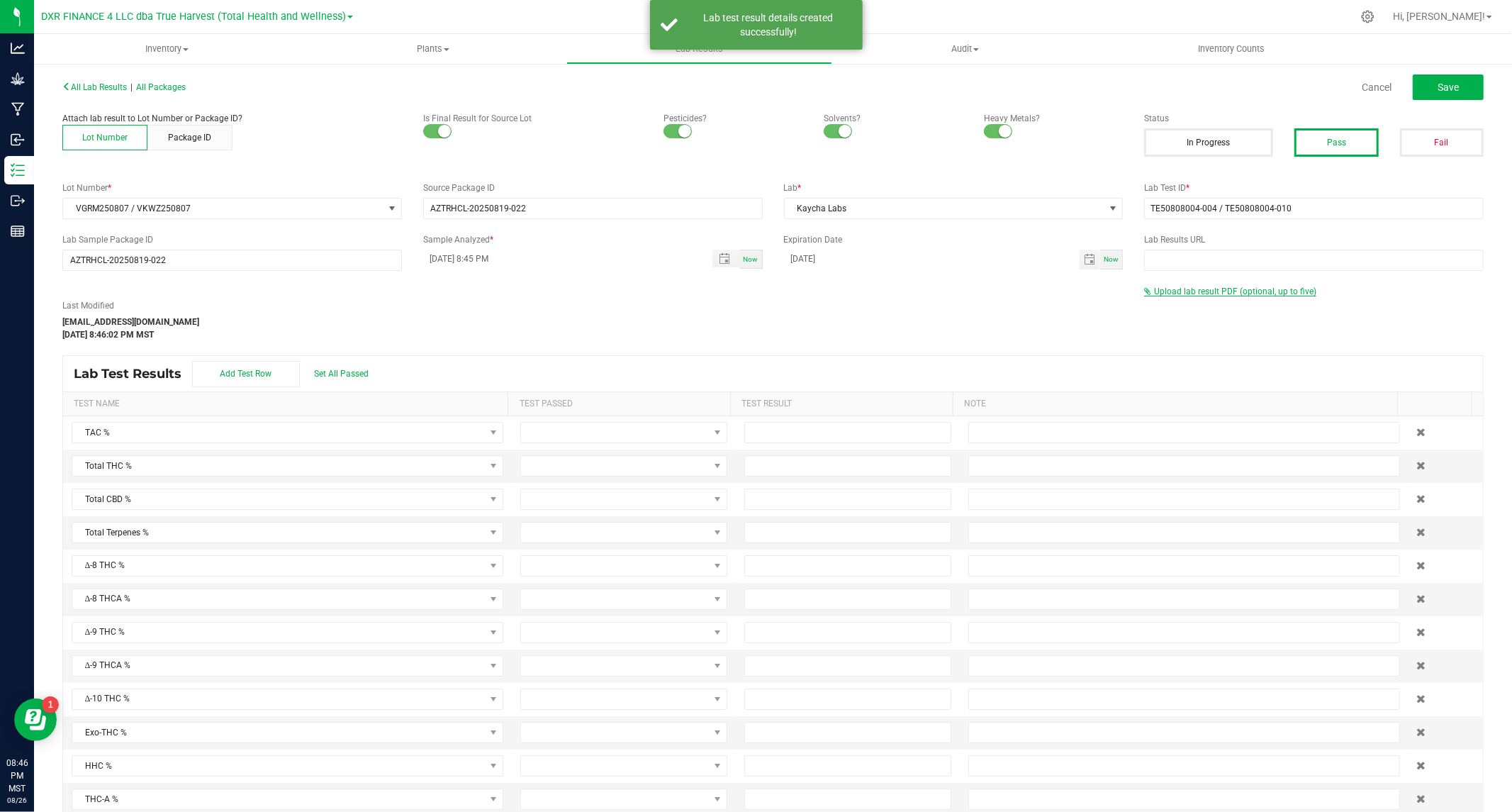
click at [1196, 287] on span "Upload lab result PDF (optional, up to five)" at bounding box center [1234, 291] width 162 height 10
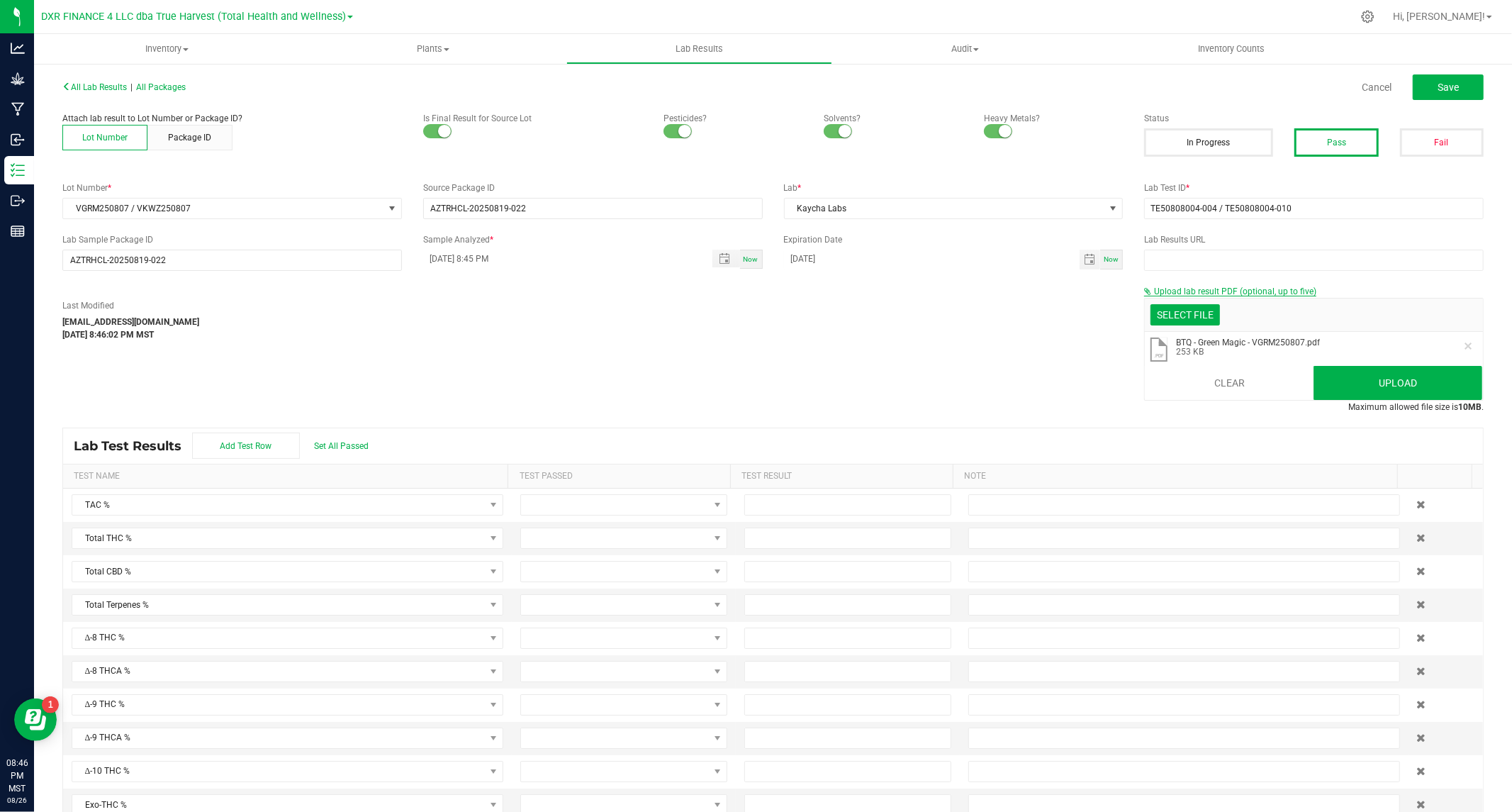
click at [1227, 289] on span "Upload lab result PDF (optional, up to five)" at bounding box center [1234, 291] width 162 height 10
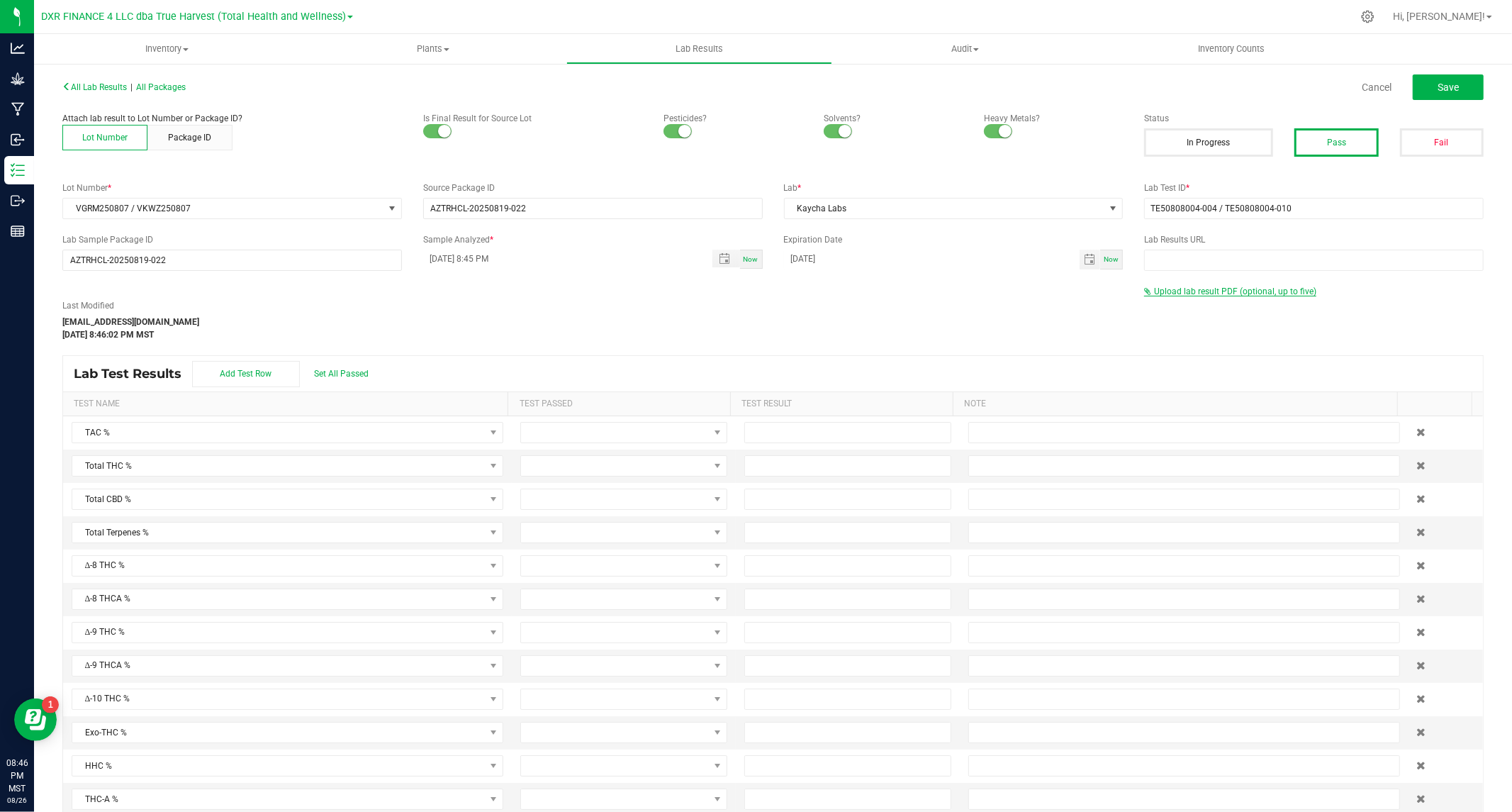
click at [1227, 289] on span "Upload lab result PDF (optional, up to five)" at bounding box center [1234, 291] width 162 height 10
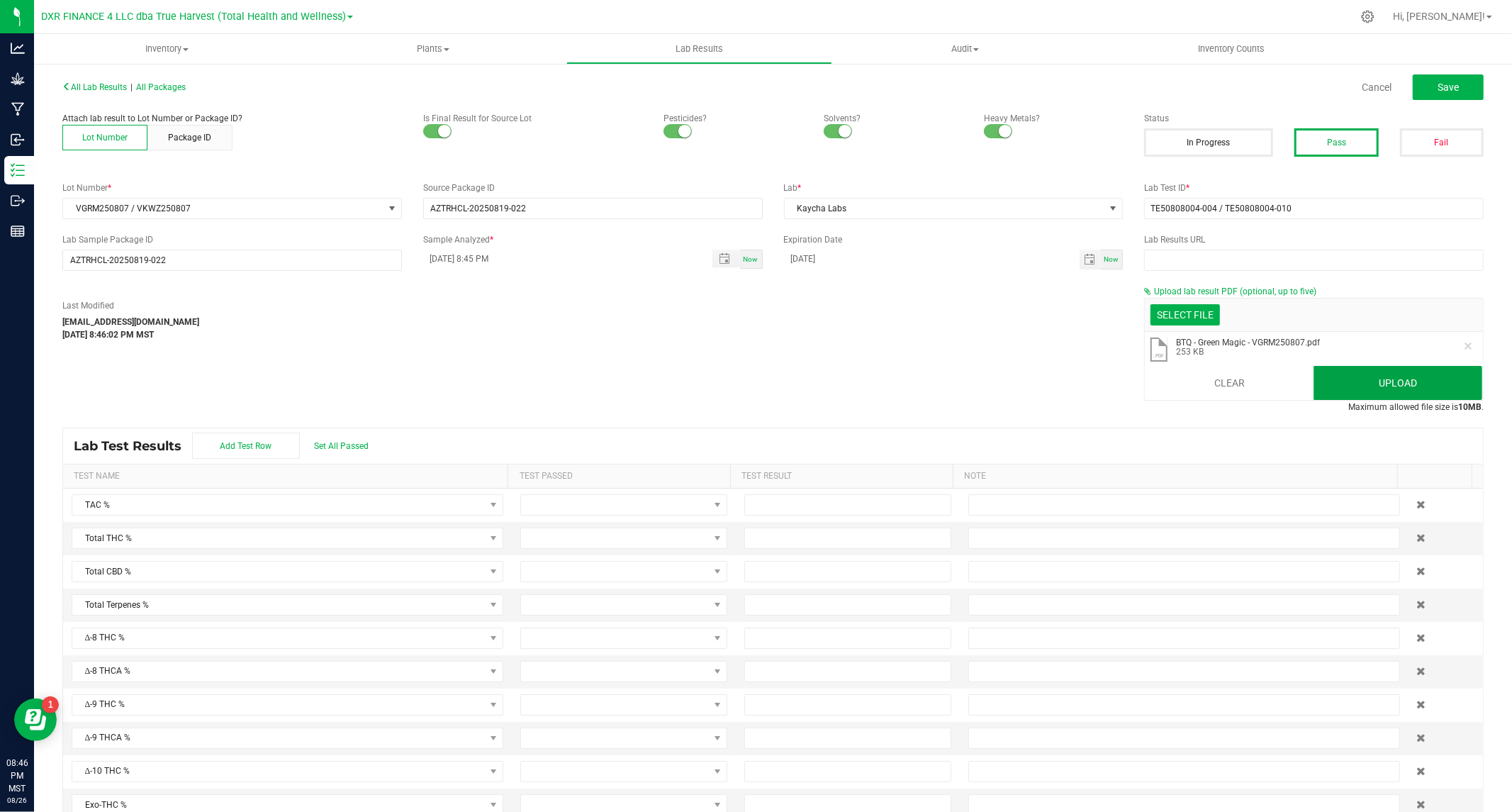
click at [1355, 389] on button "Upload" at bounding box center [1398, 383] width 169 height 34
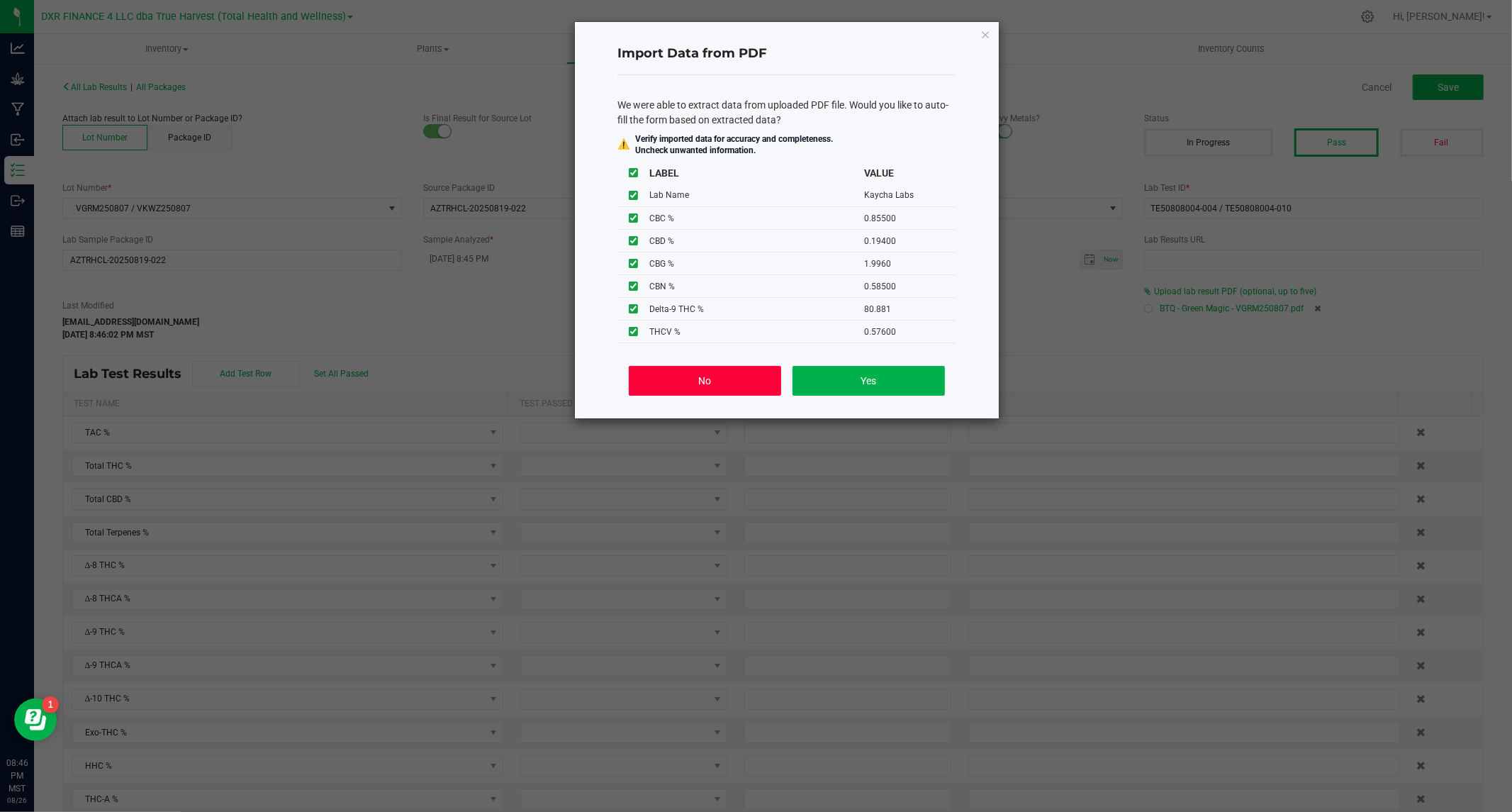
click at [661, 373] on button "No" at bounding box center [705, 381] width 152 height 30
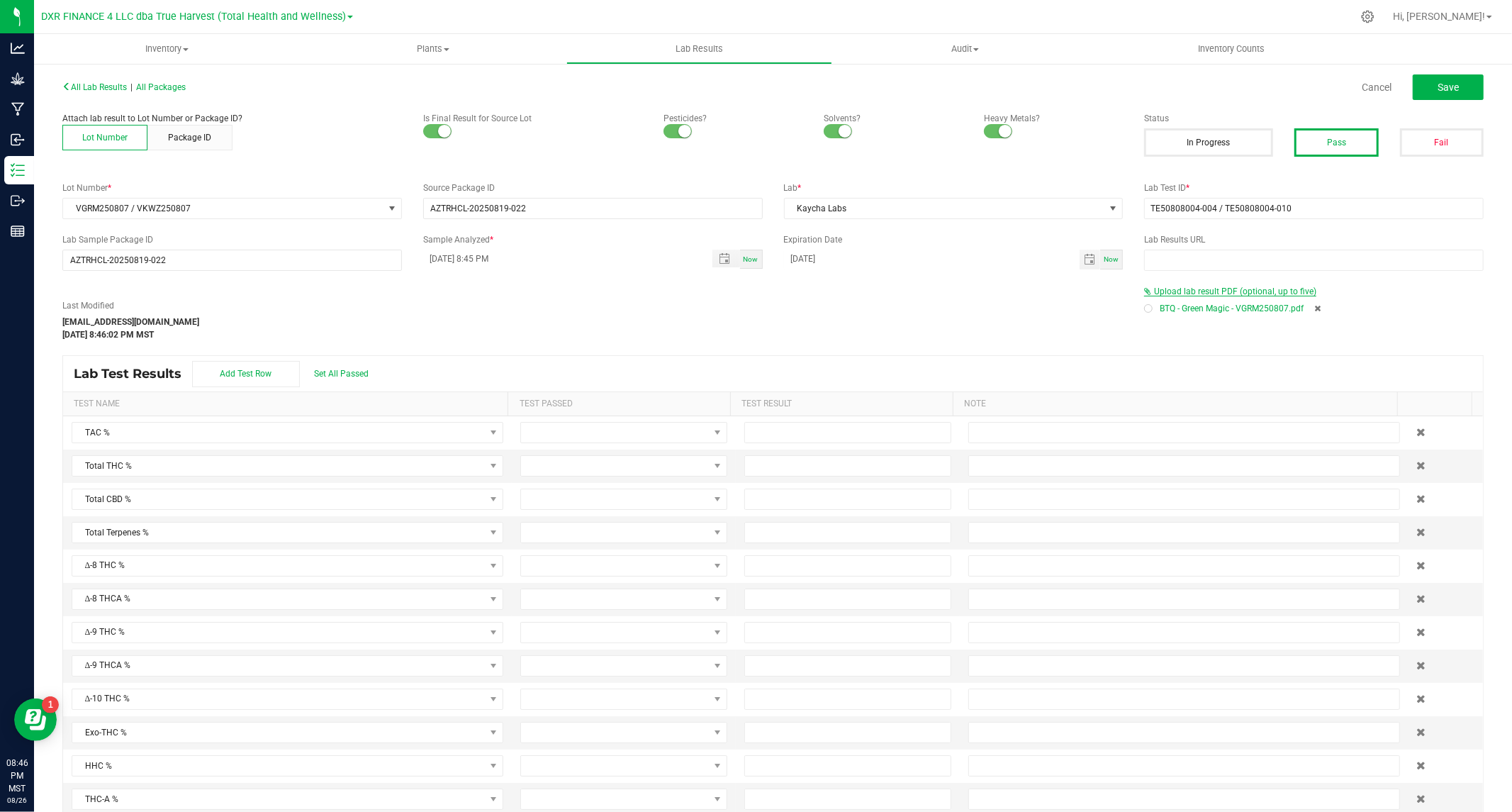
click at [1250, 291] on span "Upload lab result PDF (optional, up to five)" at bounding box center [1234, 291] width 162 height 10
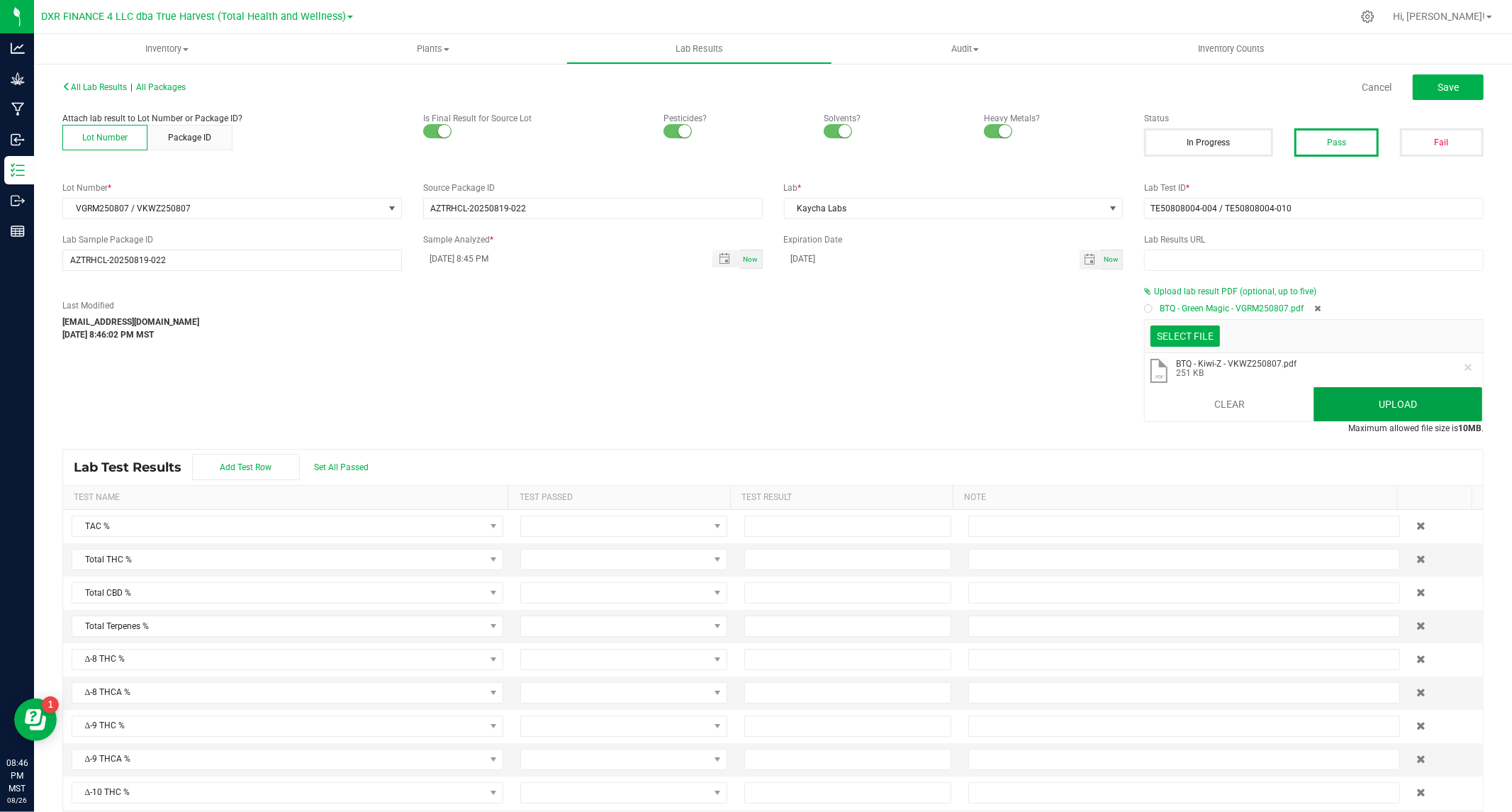
click at [1406, 415] on button "Upload" at bounding box center [1398, 404] width 169 height 34
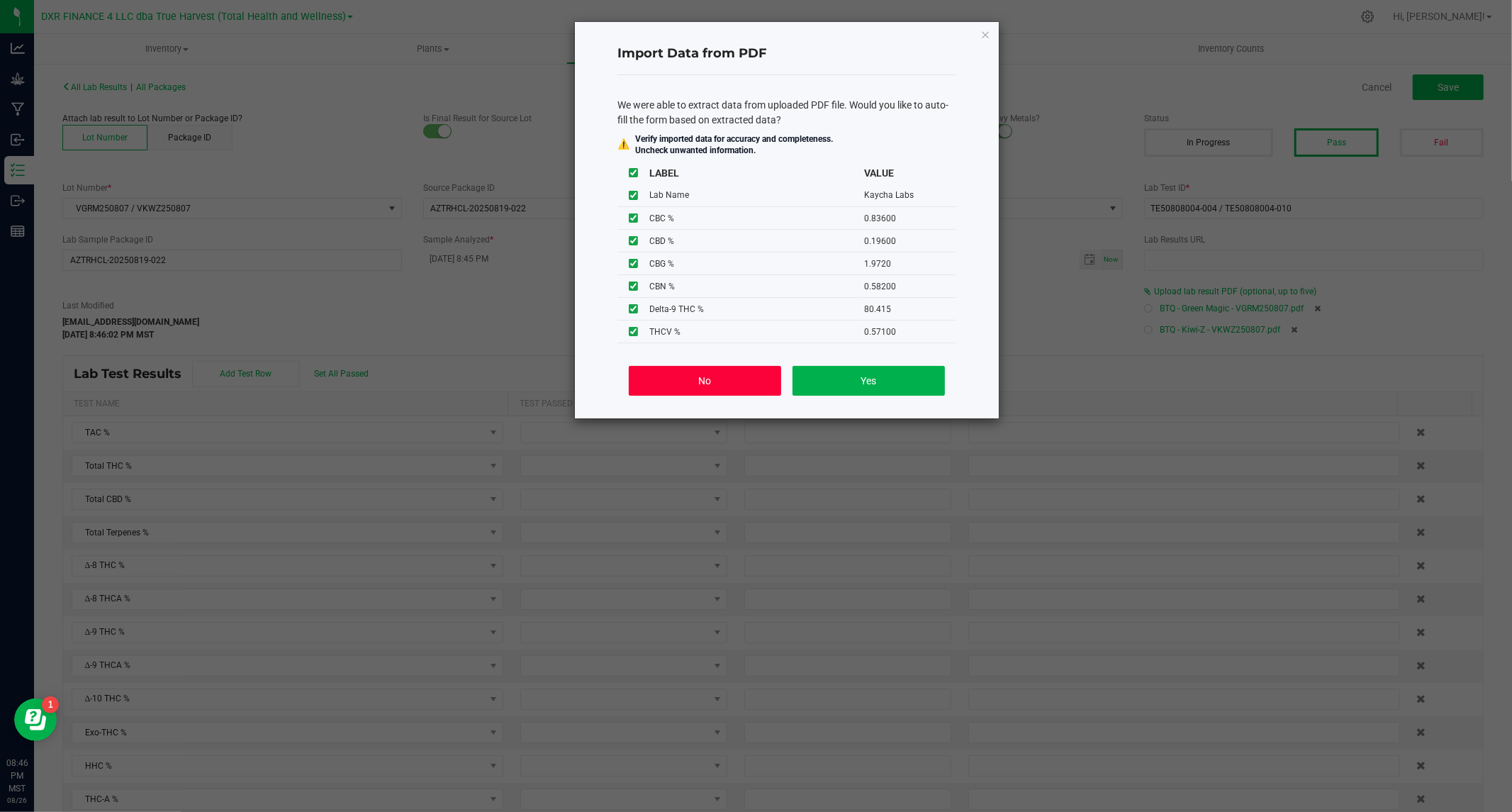
click at [749, 381] on button "No" at bounding box center [705, 381] width 152 height 30
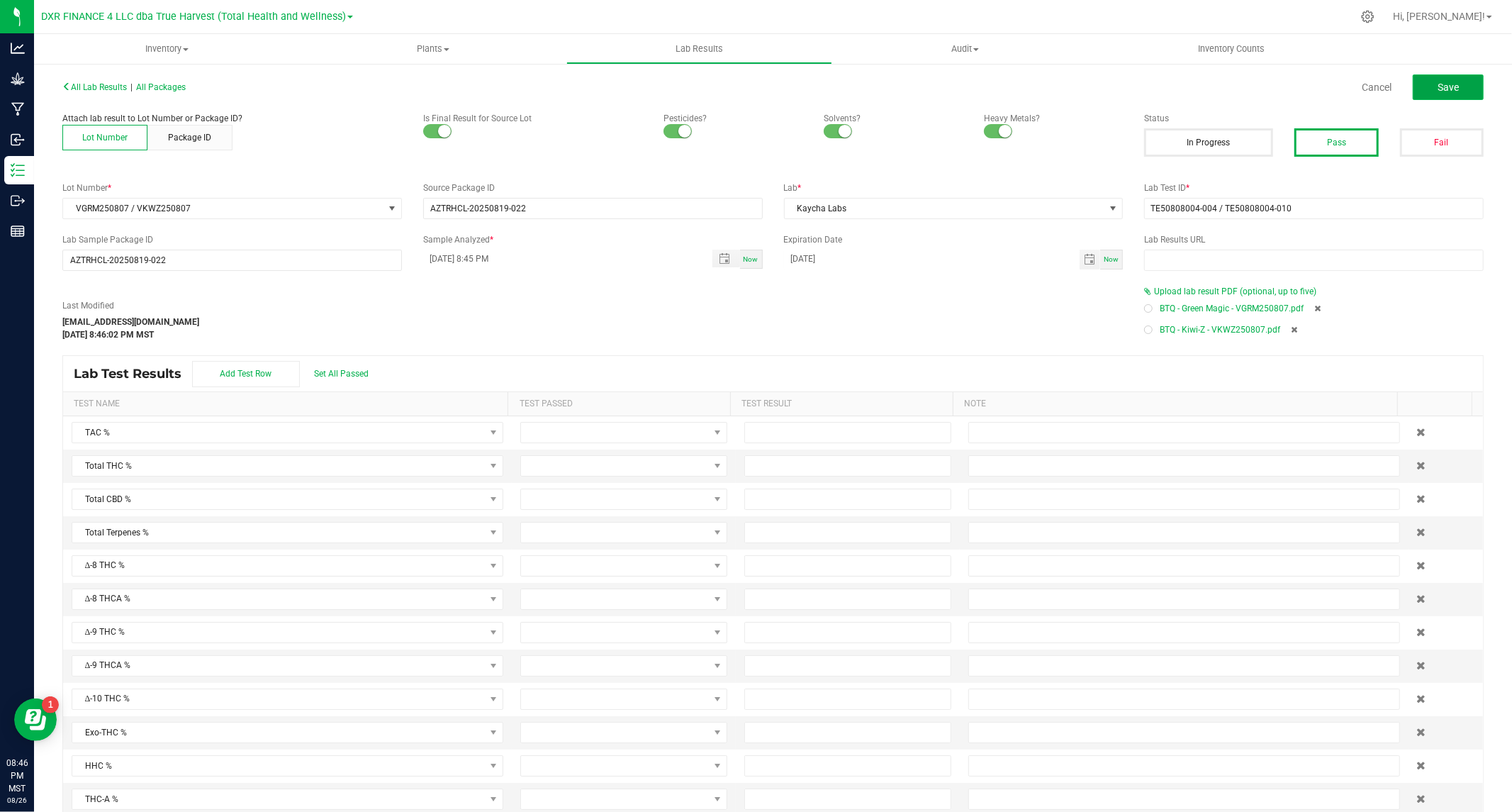
click at [1437, 89] on span "Save" at bounding box center [1448, 87] width 21 height 11
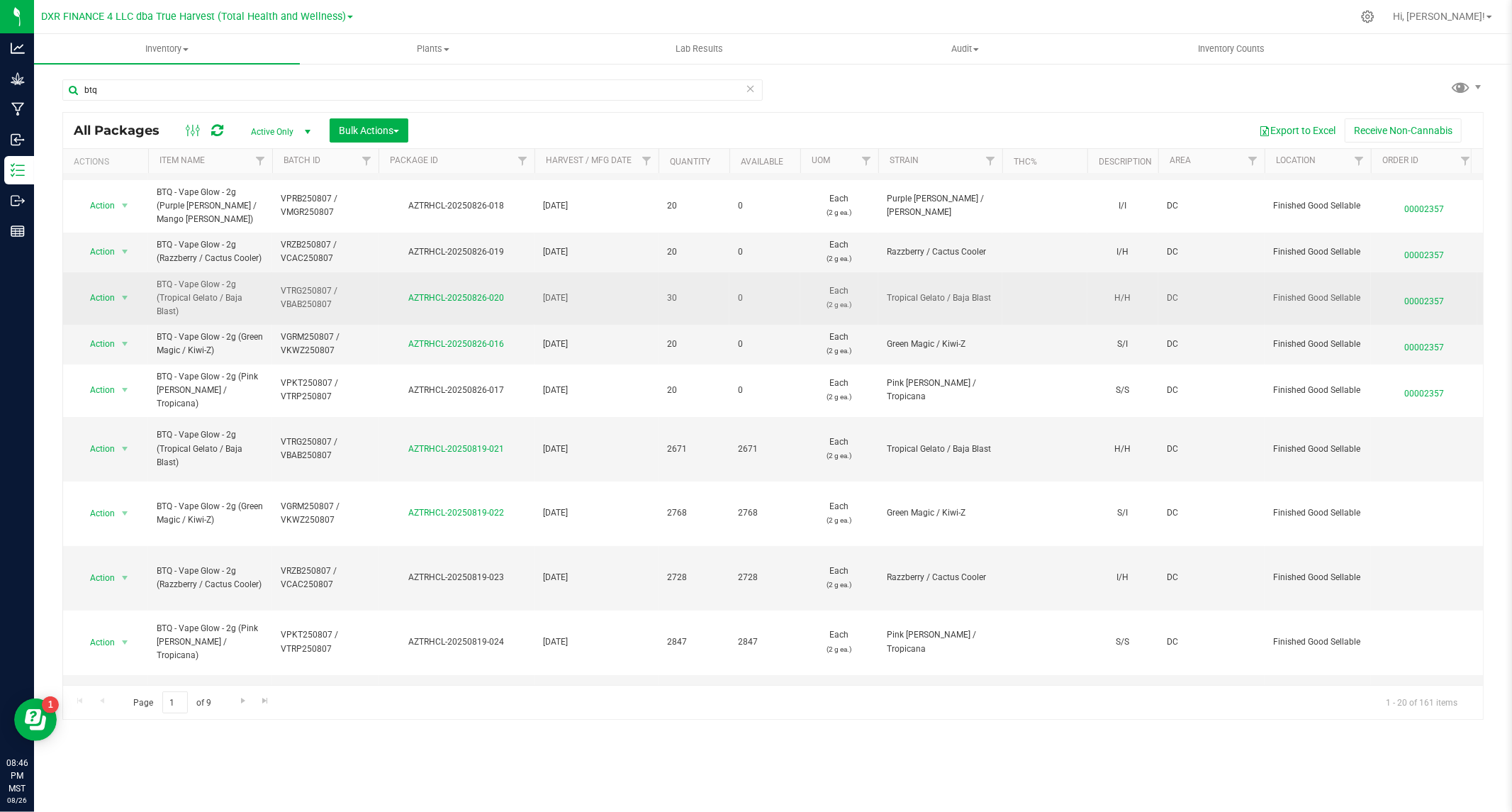
scroll to position [158, 0]
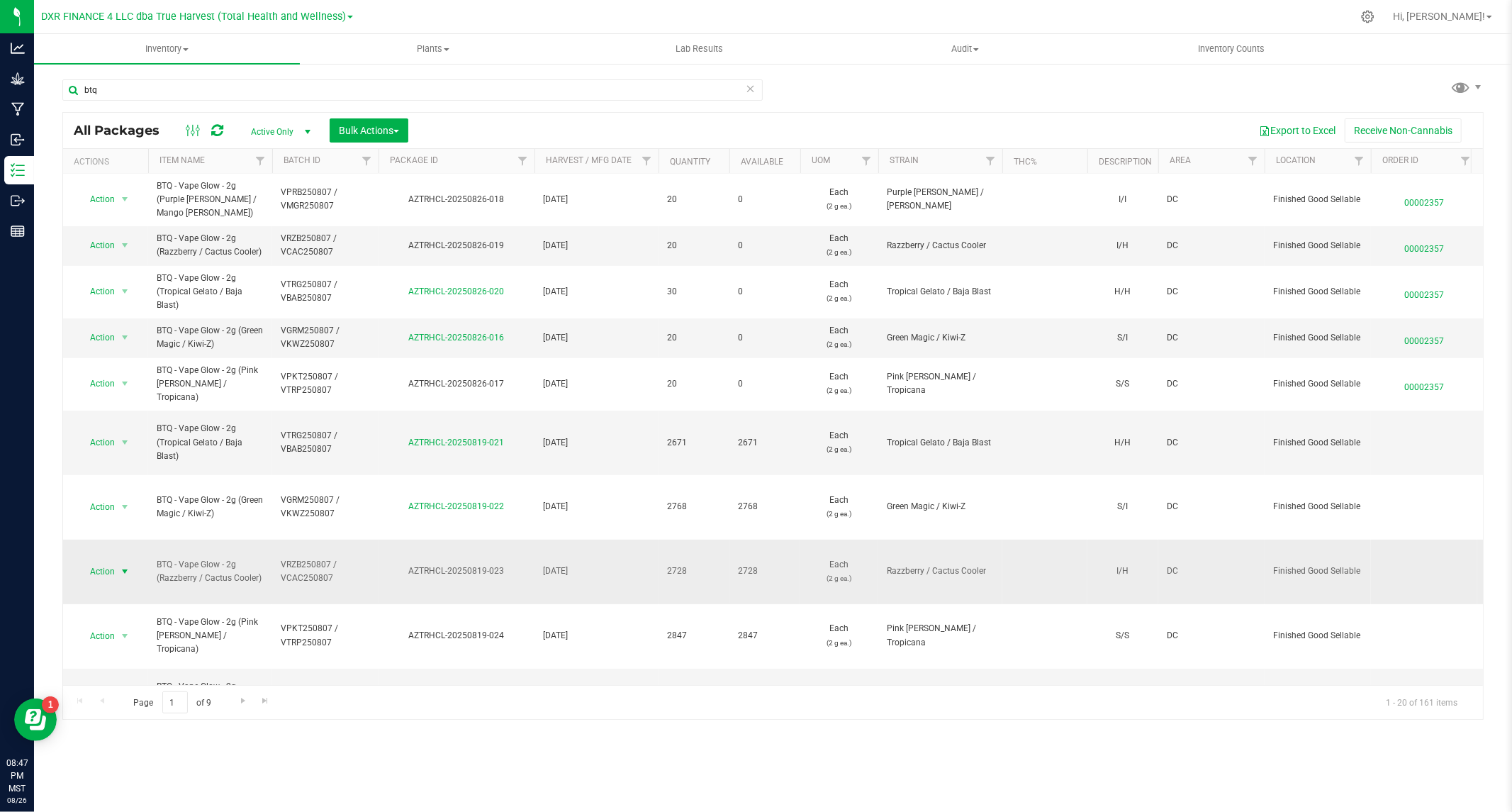
click at [116, 562] on span "select" at bounding box center [125, 572] width 17 height 20
click at [116, 468] on li "Record a lab result" at bounding box center [123, 470] width 91 height 21
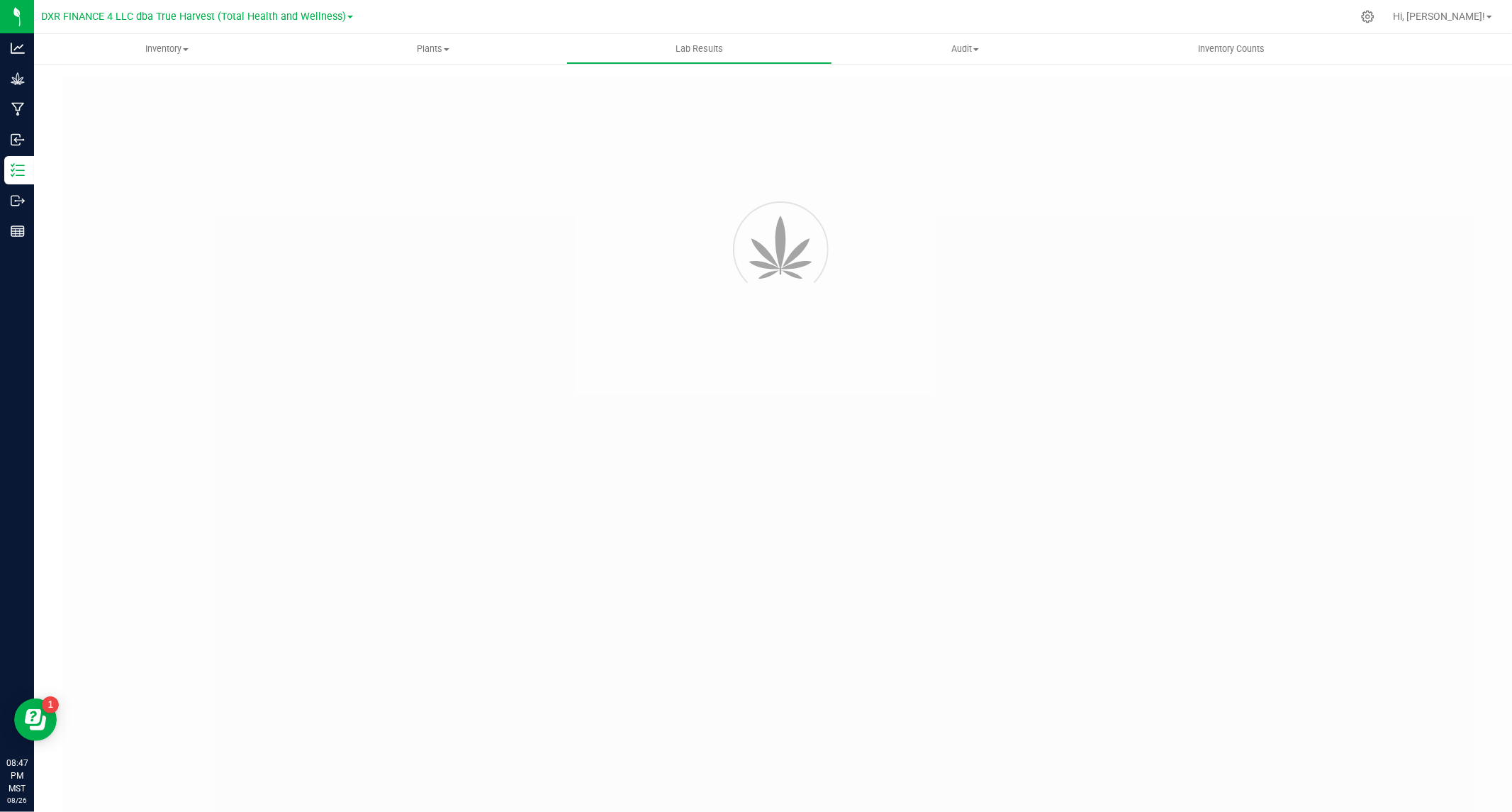
type input "AZTRHCL-20250819-023"
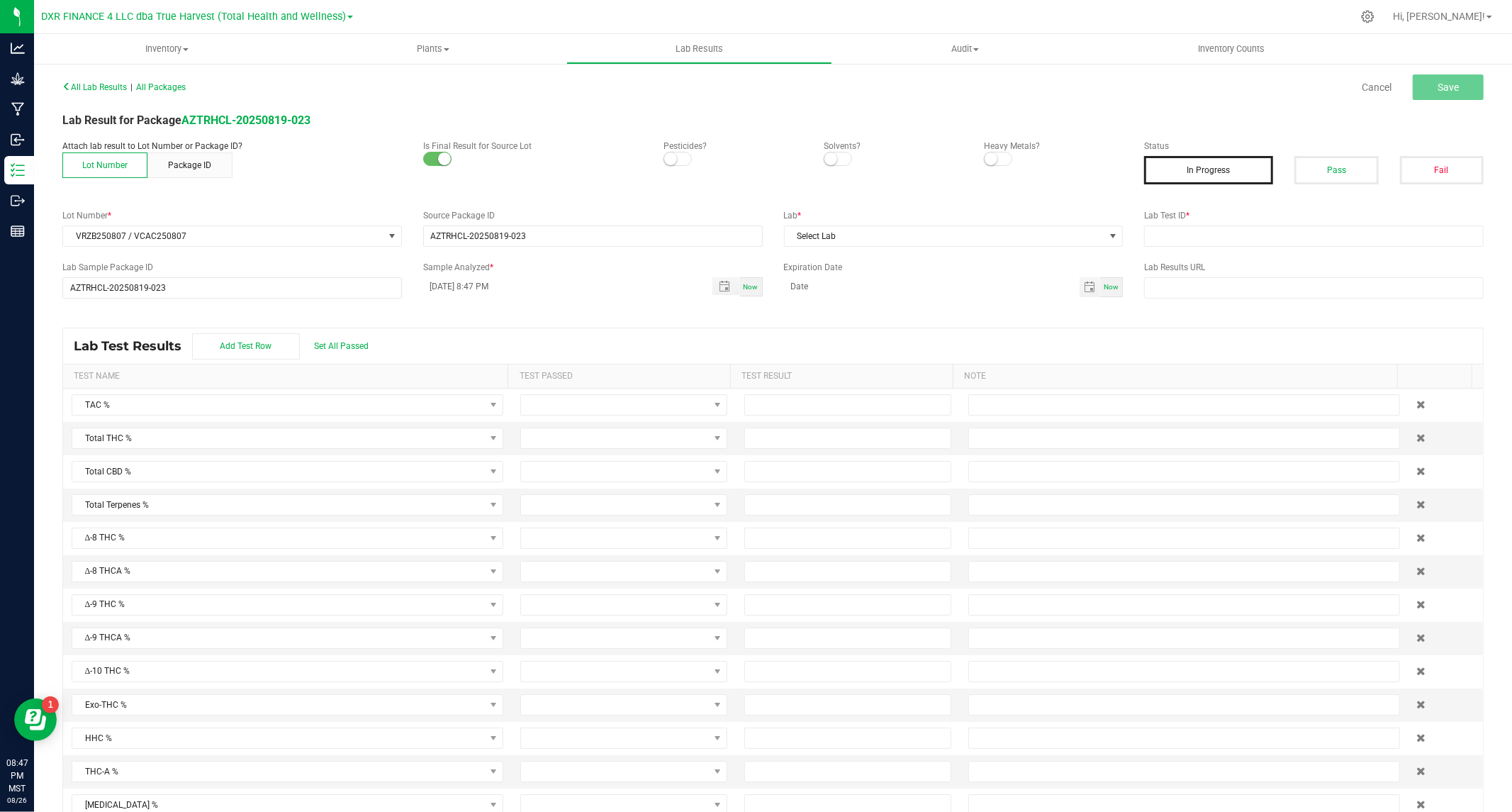
click at [671, 153] on span at bounding box center [677, 158] width 28 height 14
click at [835, 151] on span at bounding box center [837, 158] width 28 height 14
click at [990, 164] on span at bounding box center [998, 158] width 28 height 14
click at [1314, 166] on button "Pass" at bounding box center [1336, 170] width 84 height 28
click at [1118, 240] on div "Lab * Select Lab" at bounding box center [954, 228] width 361 height 37
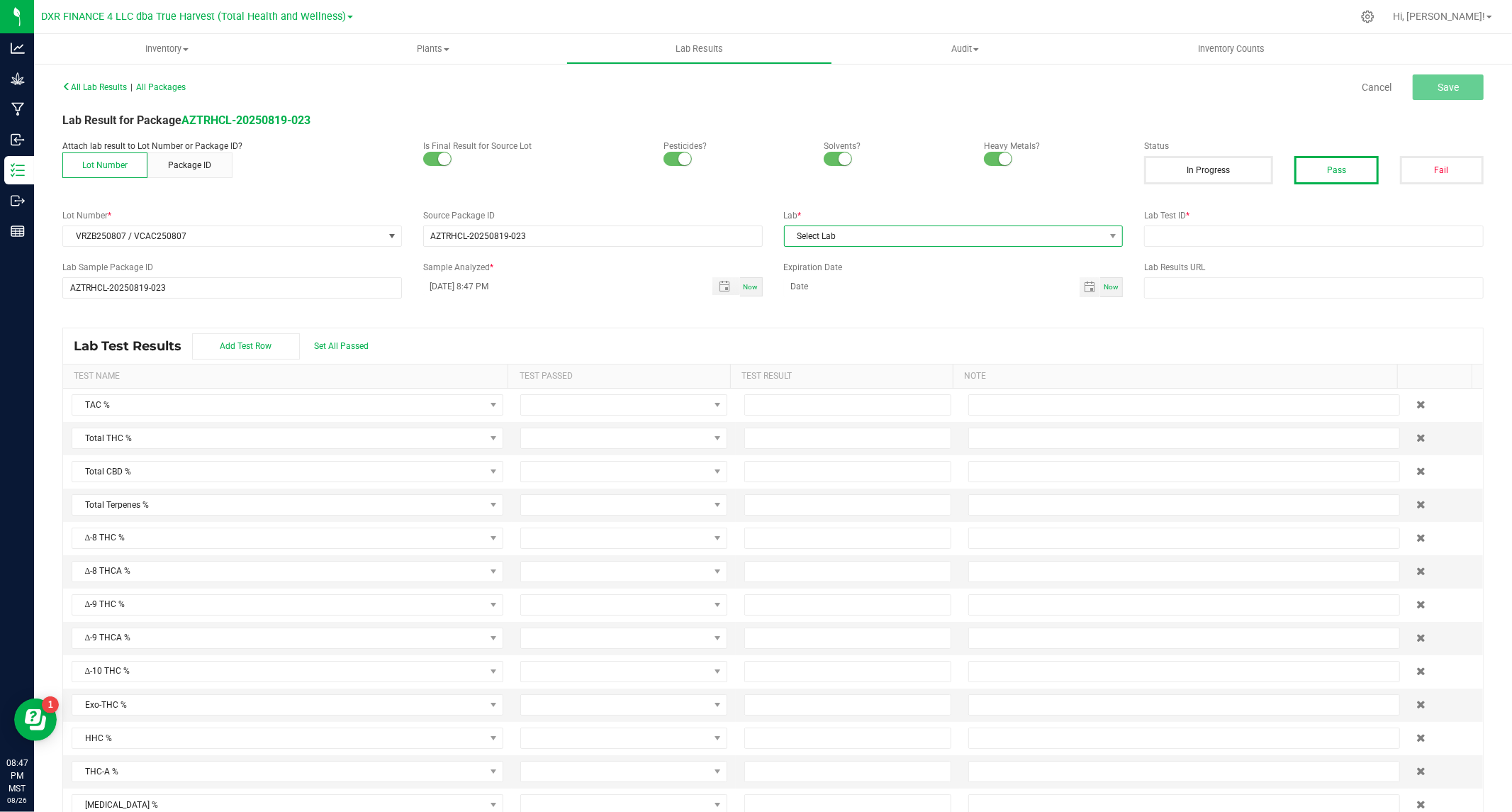
click at [1110, 237] on span at bounding box center [1113, 236] width 17 height 20
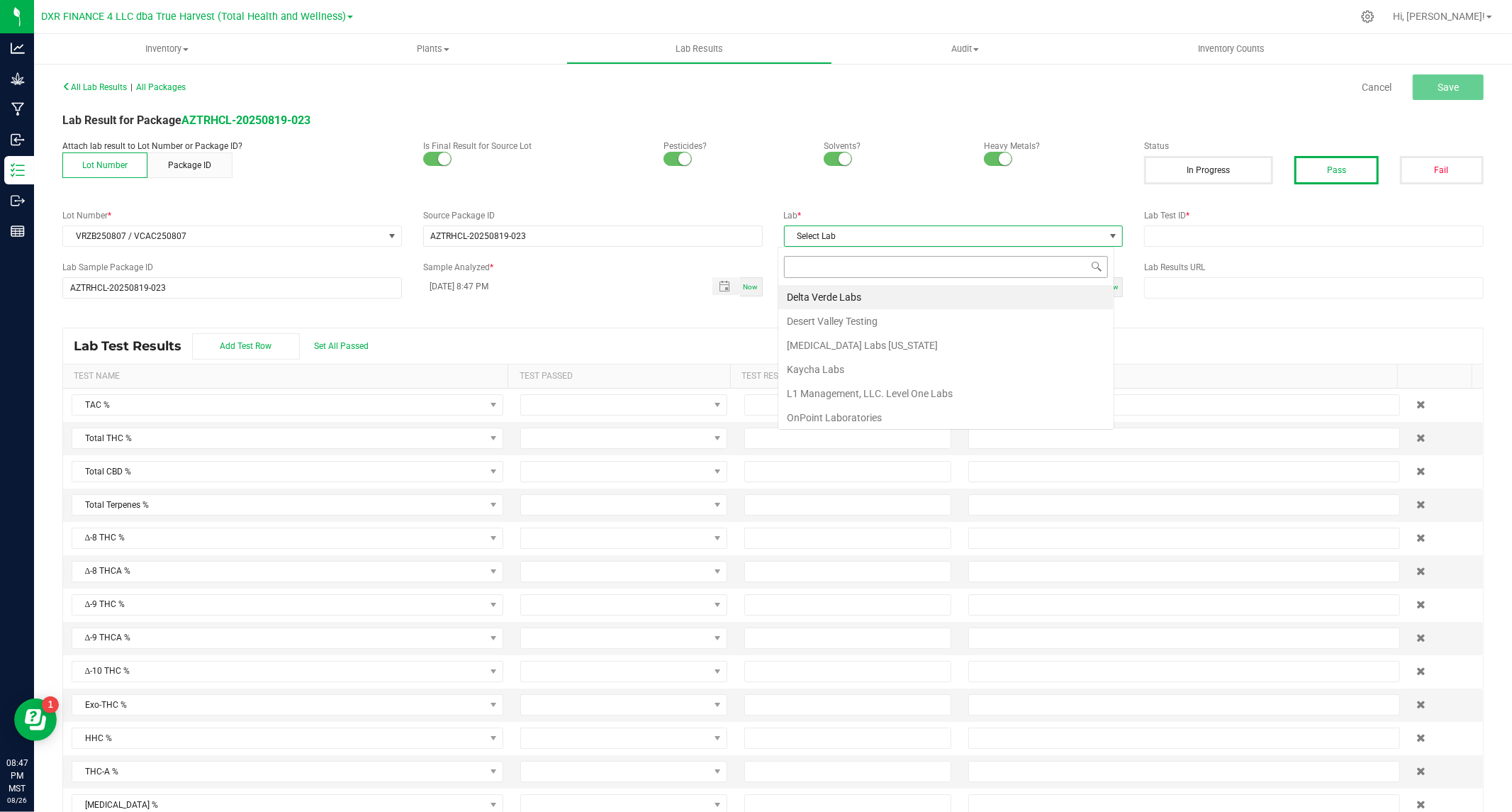
scroll to position [21, 336]
click at [831, 367] on li "Kaycha Labs" at bounding box center [945, 370] width 335 height 24
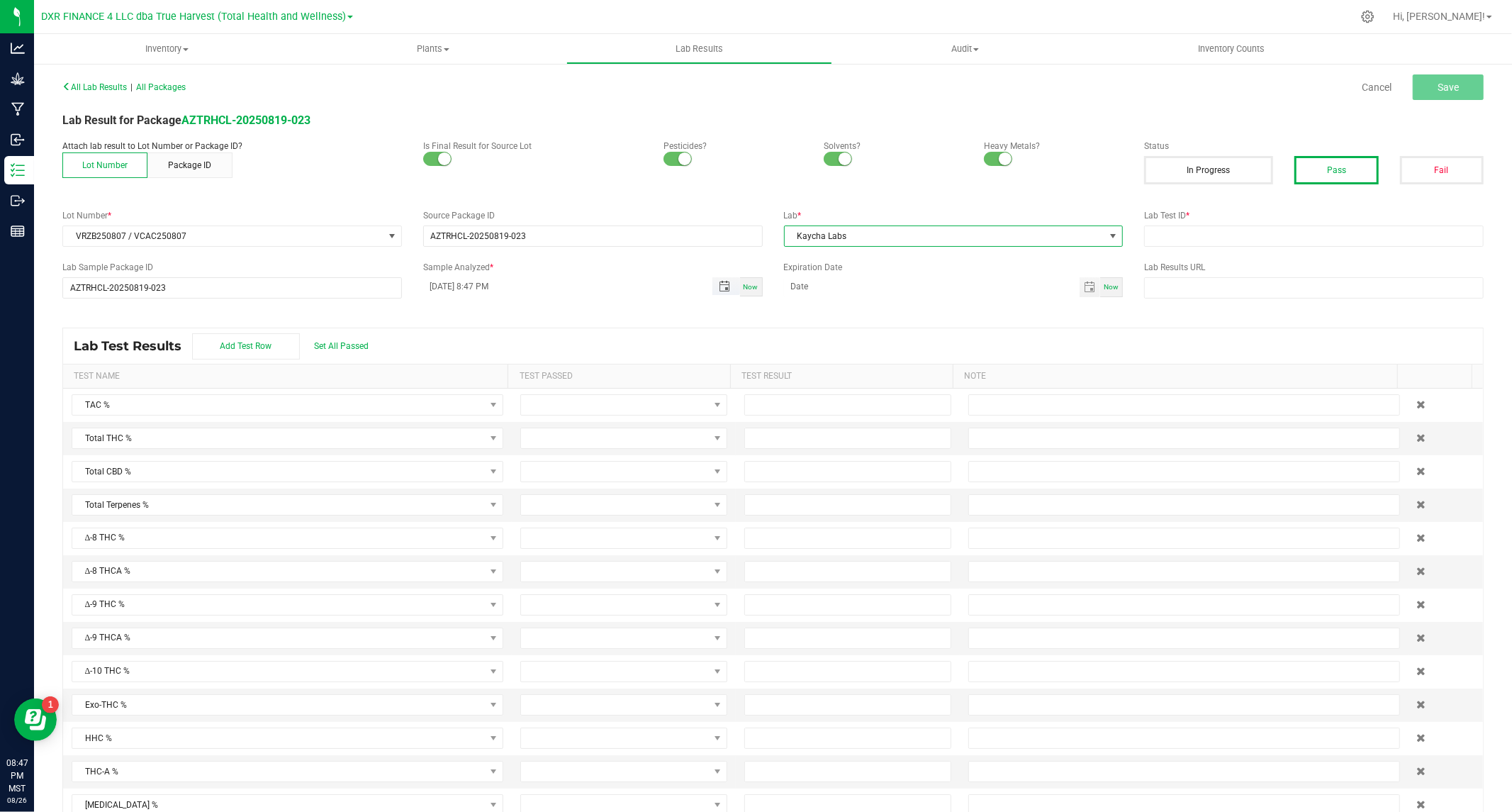
click at [713, 285] on span "Toggle popup" at bounding box center [725, 286] width 24 height 11
click at [472, 444] on span "11" at bounding box center [469, 452] width 21 height 22
click at [542, 581] on button "Set" at bounding box center [560, 594] width 68 height 31
type input "08/11/2025 8:47 PM"
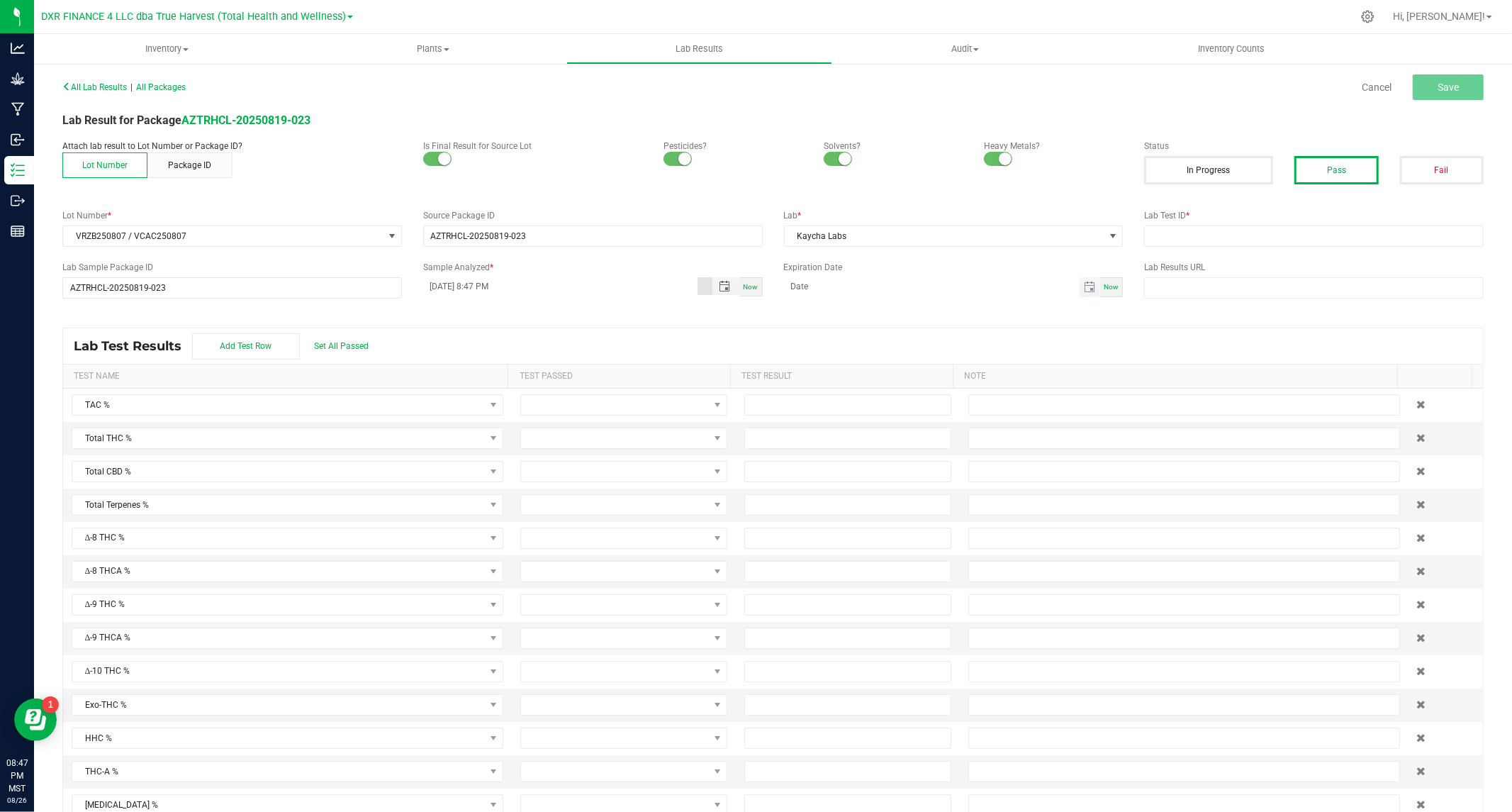
click at [1084, 286] on span "Toggle calendar" at bounding box center [1089, 287] width 11 height 11
click at [870, 309] on span "August 2025" at bounding box center [853, 314] width 43 height 21
drag, startPoint x: 790, startPoint y: 417, endPoint x: 802, endPoint y: 416, distance: 12.0
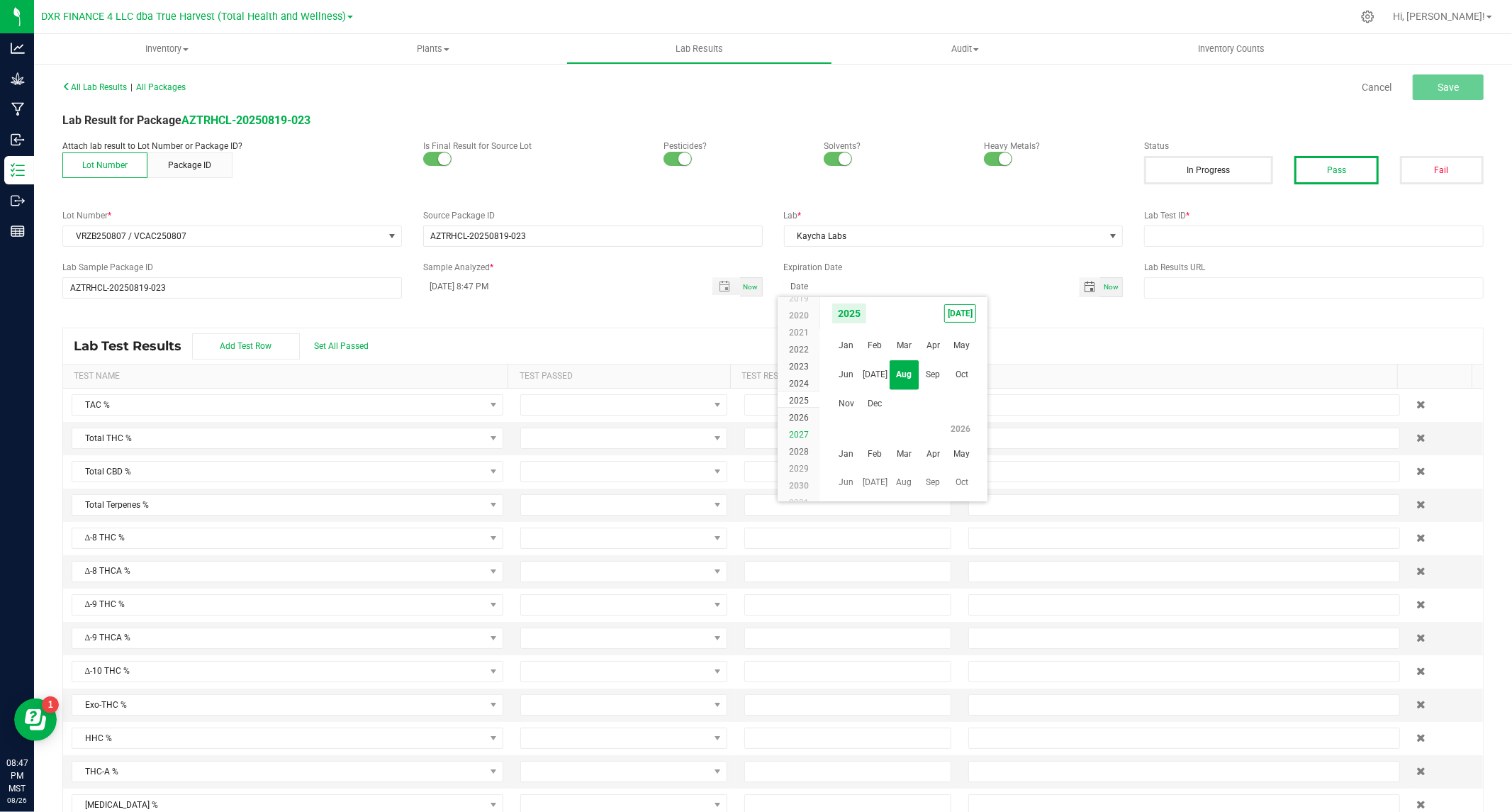
click at [791, 417] on span "2026" at bounding box center [799, 417] width 20 height 10
click at [907, 378] on span "Aug" at bounding box center [904, 374] width 29 height 29
click at [891, 401] on span "11" at bounding box center [883, 406] width 21 height 22
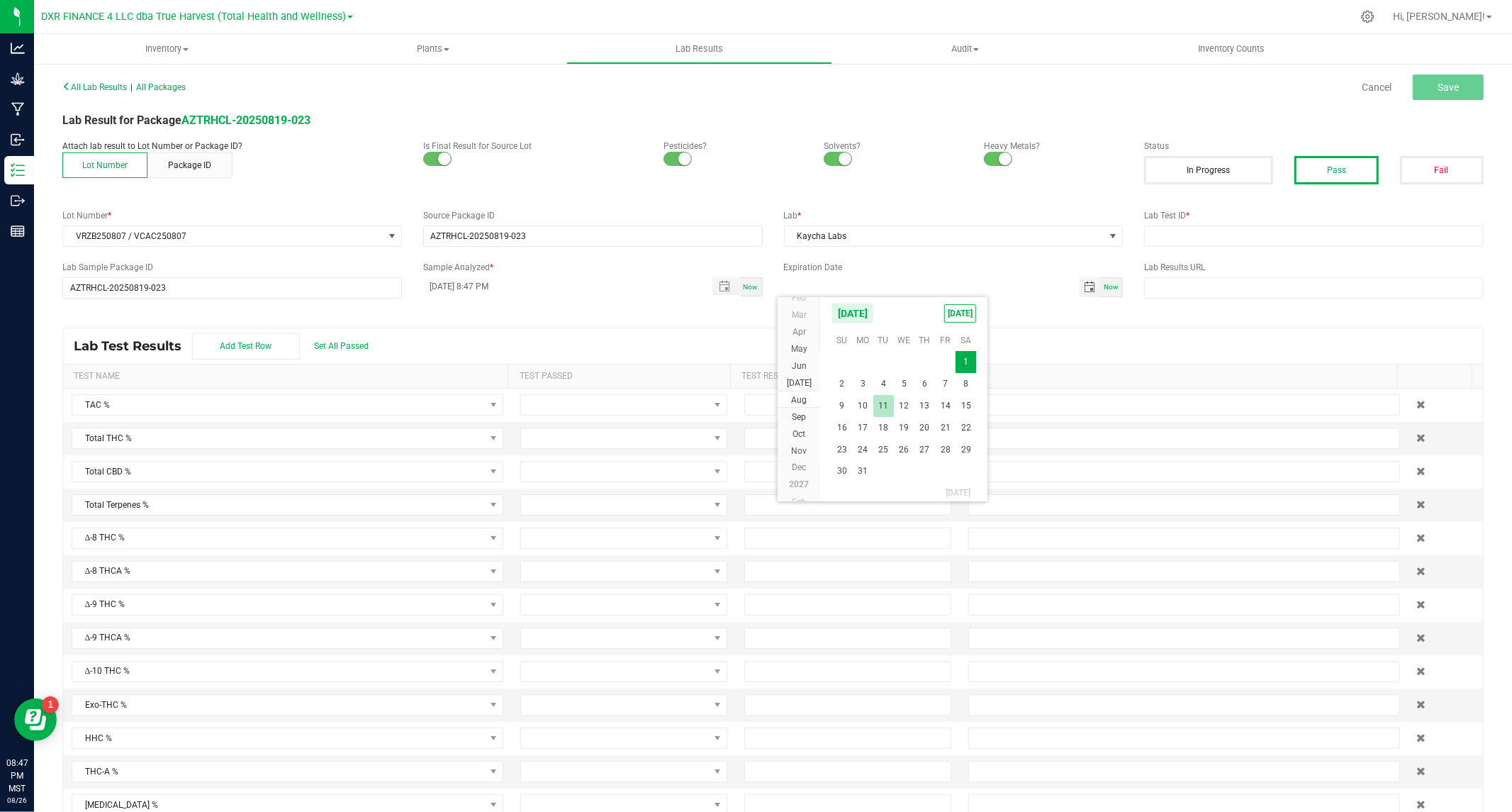
type input "08/11/2026"
click at [1175, 234] on input "text" at bounding box center [1313, 236] width 339 height 21
paste input "TE50808004-006"
click at [1234, 228] on input "TE50808004-006 /" at bounding box center [1313, 236] width 339 height 21
paste input "TE50808004-007"
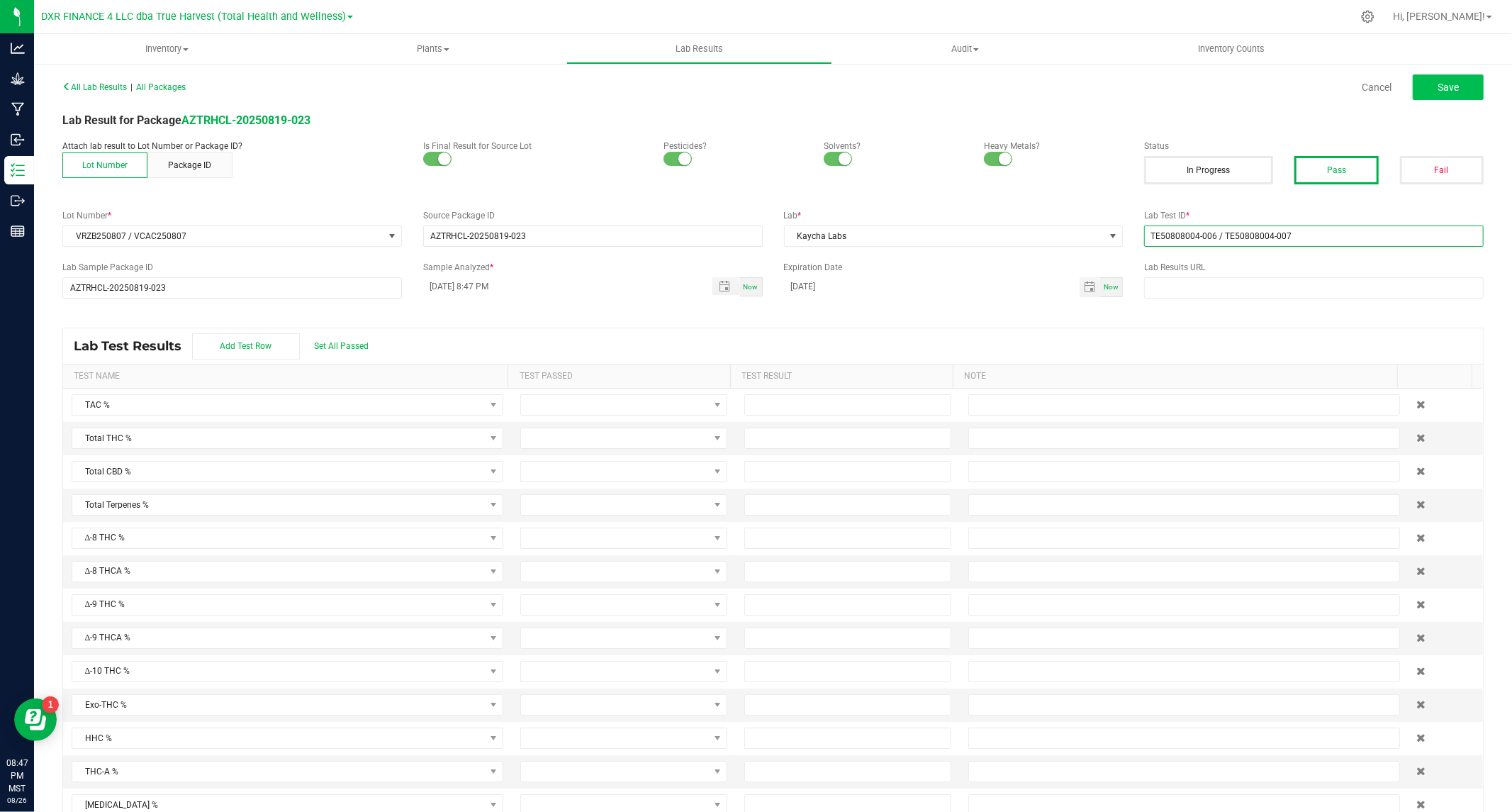
type input "TE50808004-006 / TE50808004-007"
click at [1437, 81] on span "Save" at bounding box center [1448, 87] width 21 height 11
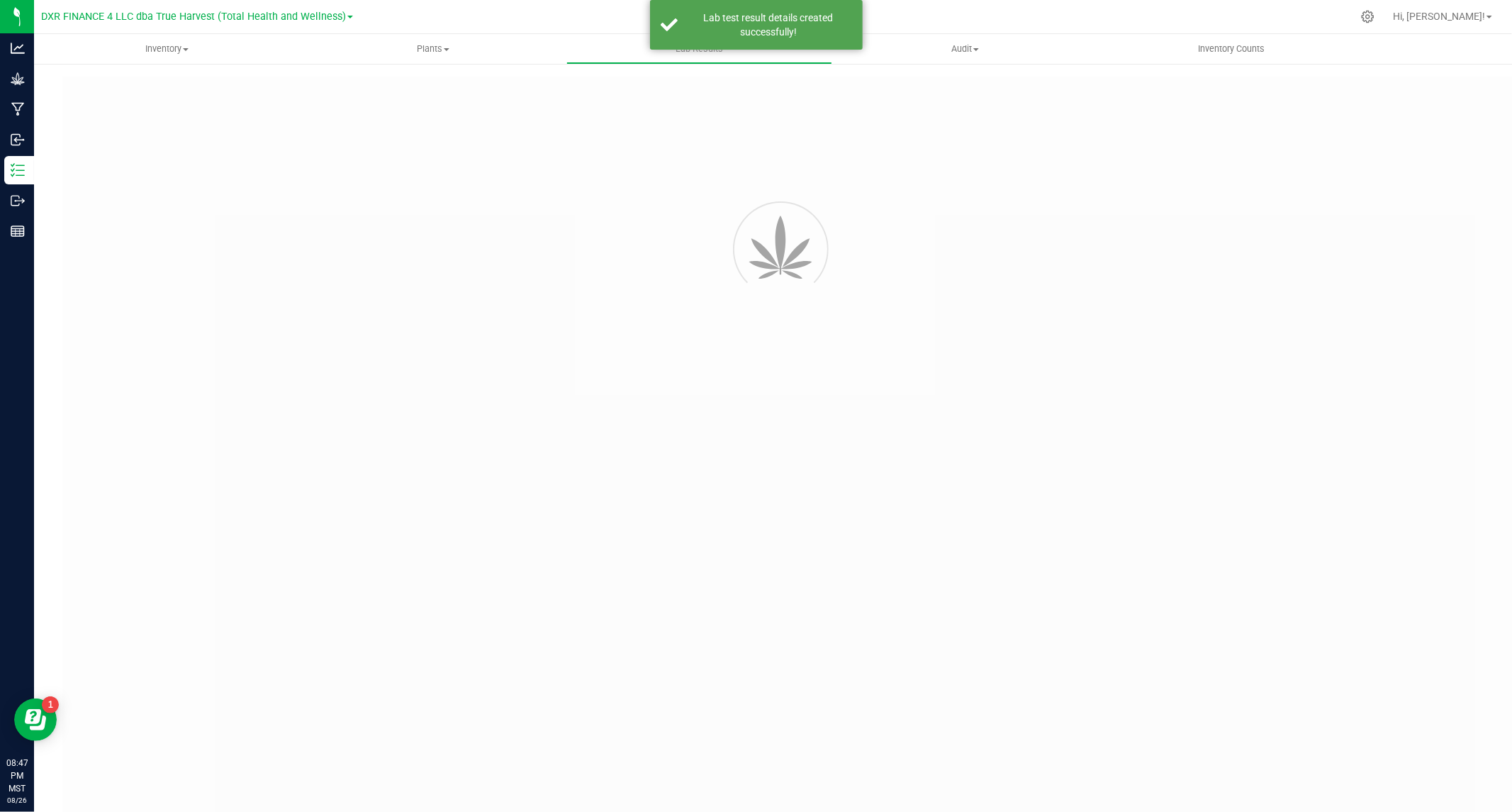
type input "AZTRHCL-20250819-023"
type input "TE50808004-006 / TE50808004-007"
type input "AZTRHCL-20250819-023"
type input "08/11/2025 8:47 PM"
type input "08/11/2026"
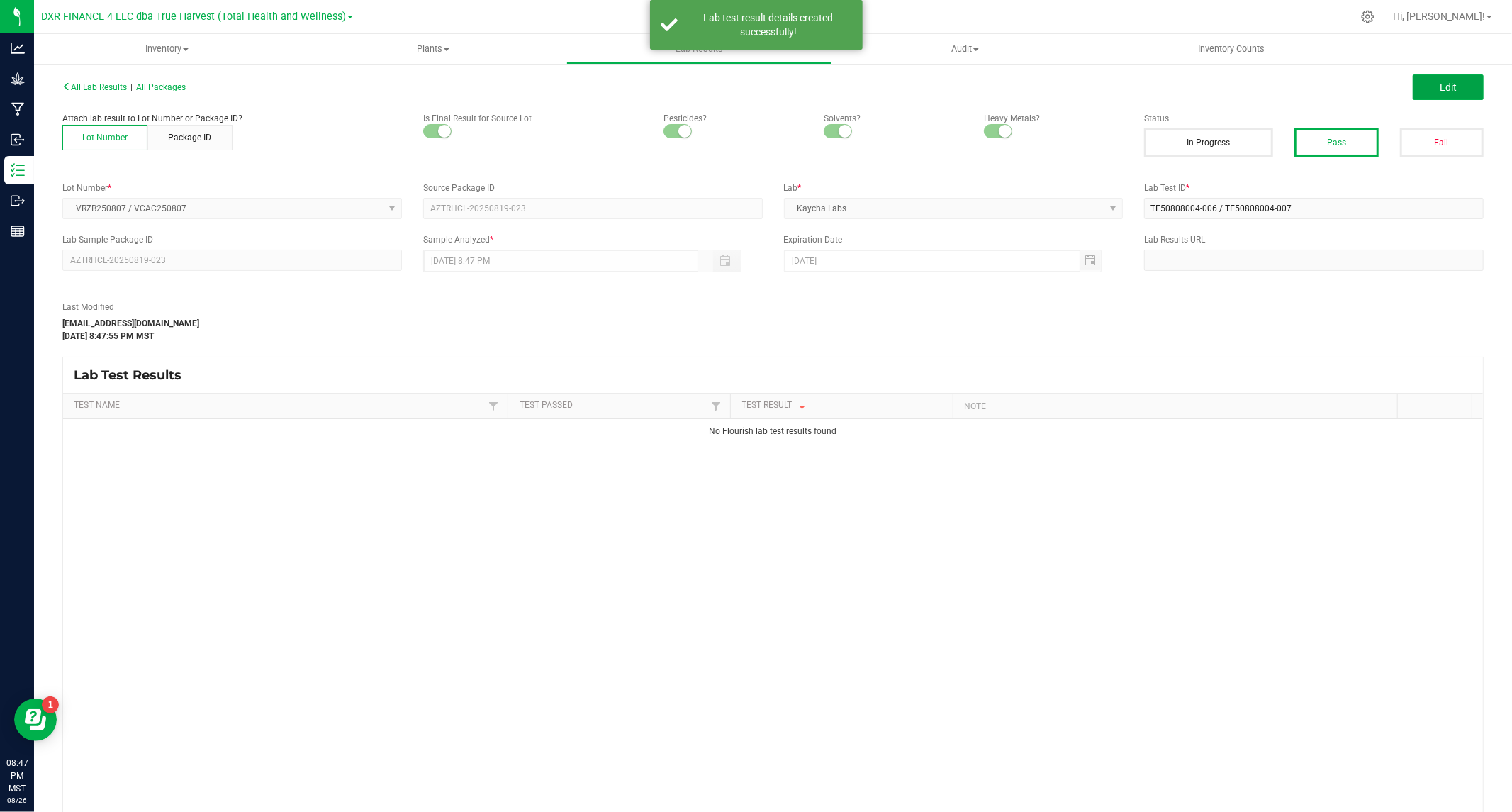
click at [1440, 88] on span "Edit" at bounding box center [1448, 87] width 17 height 11
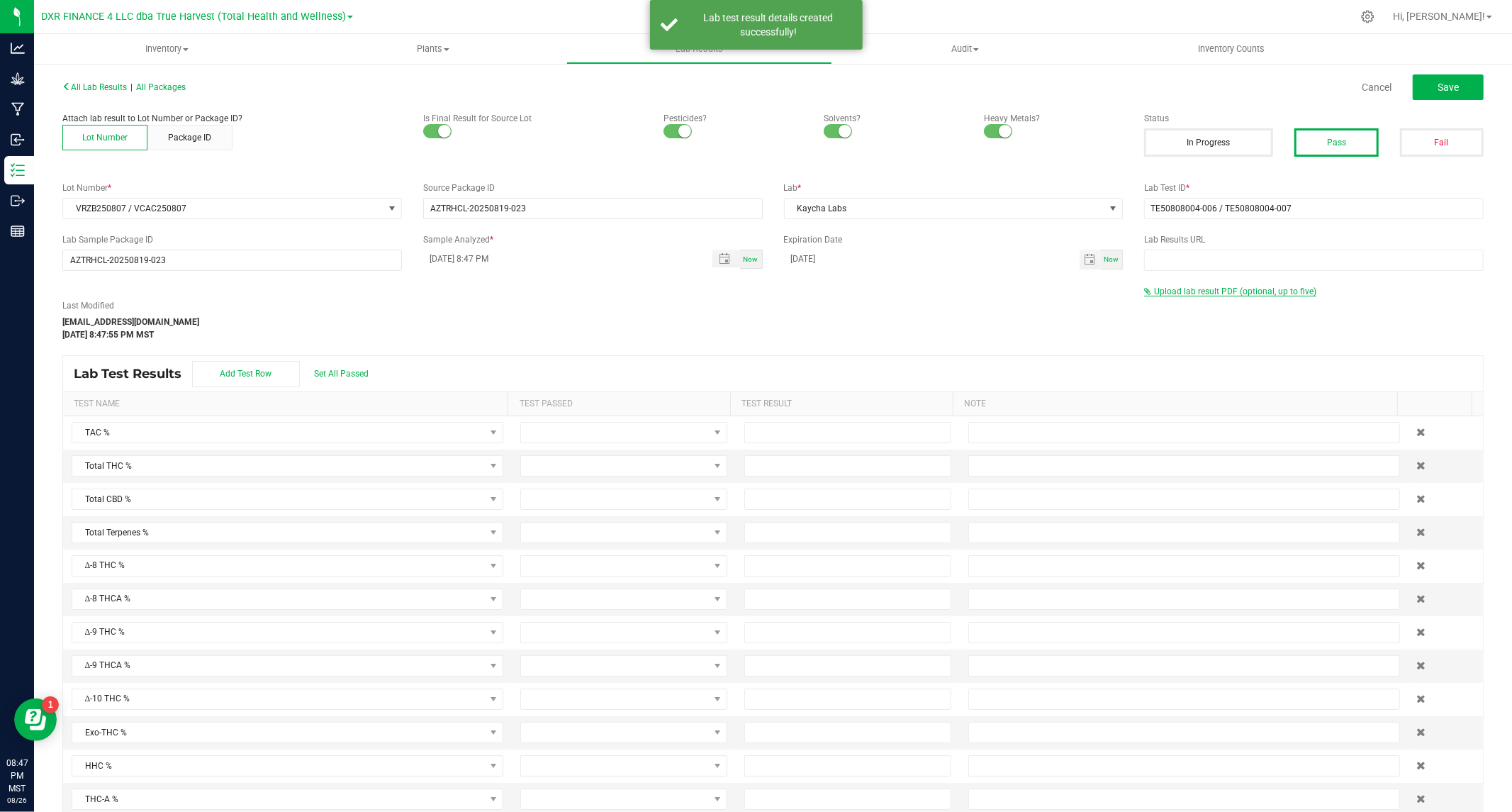
click at [1193, 288] on span "Upload lab result PDF (optional, up to five)" at bounding box center [1234, 291] width 162 height 10
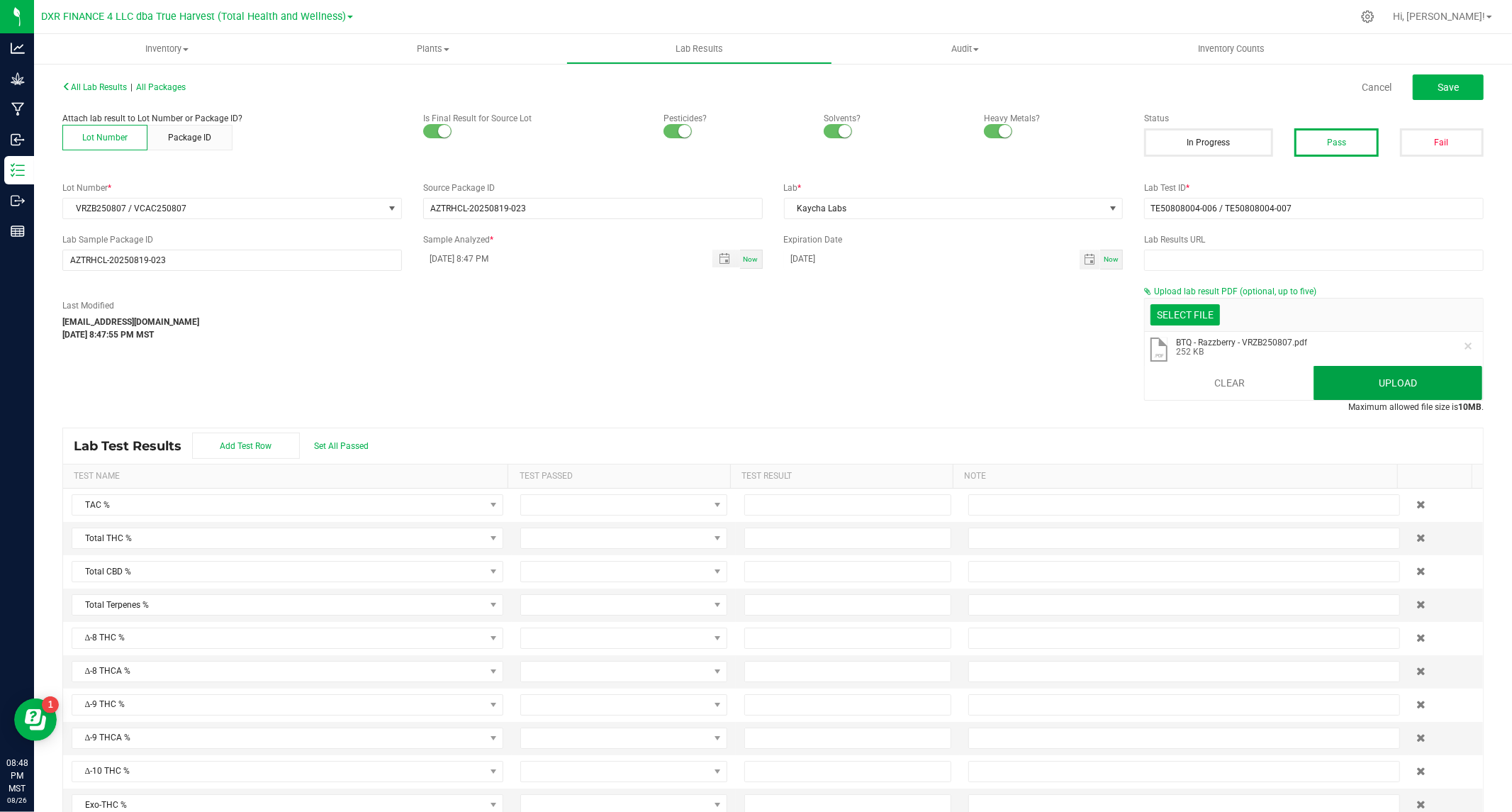
click at [1333, 370] on button "Upload" at bounding box center [1398, 383] width 169 height 34
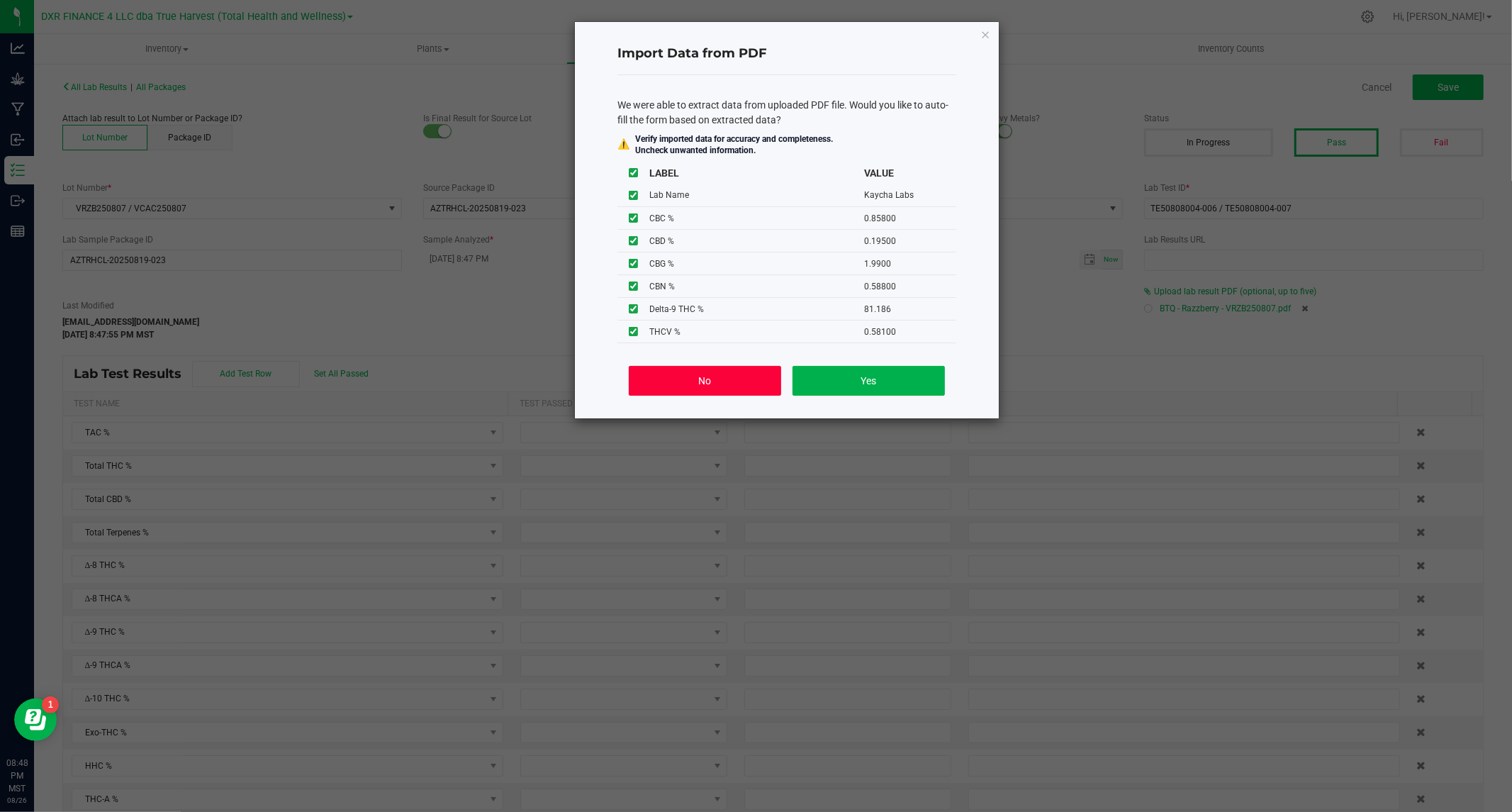
click at [691, 379] on button "No" at bounding box center [705, 381] width 152 height 30
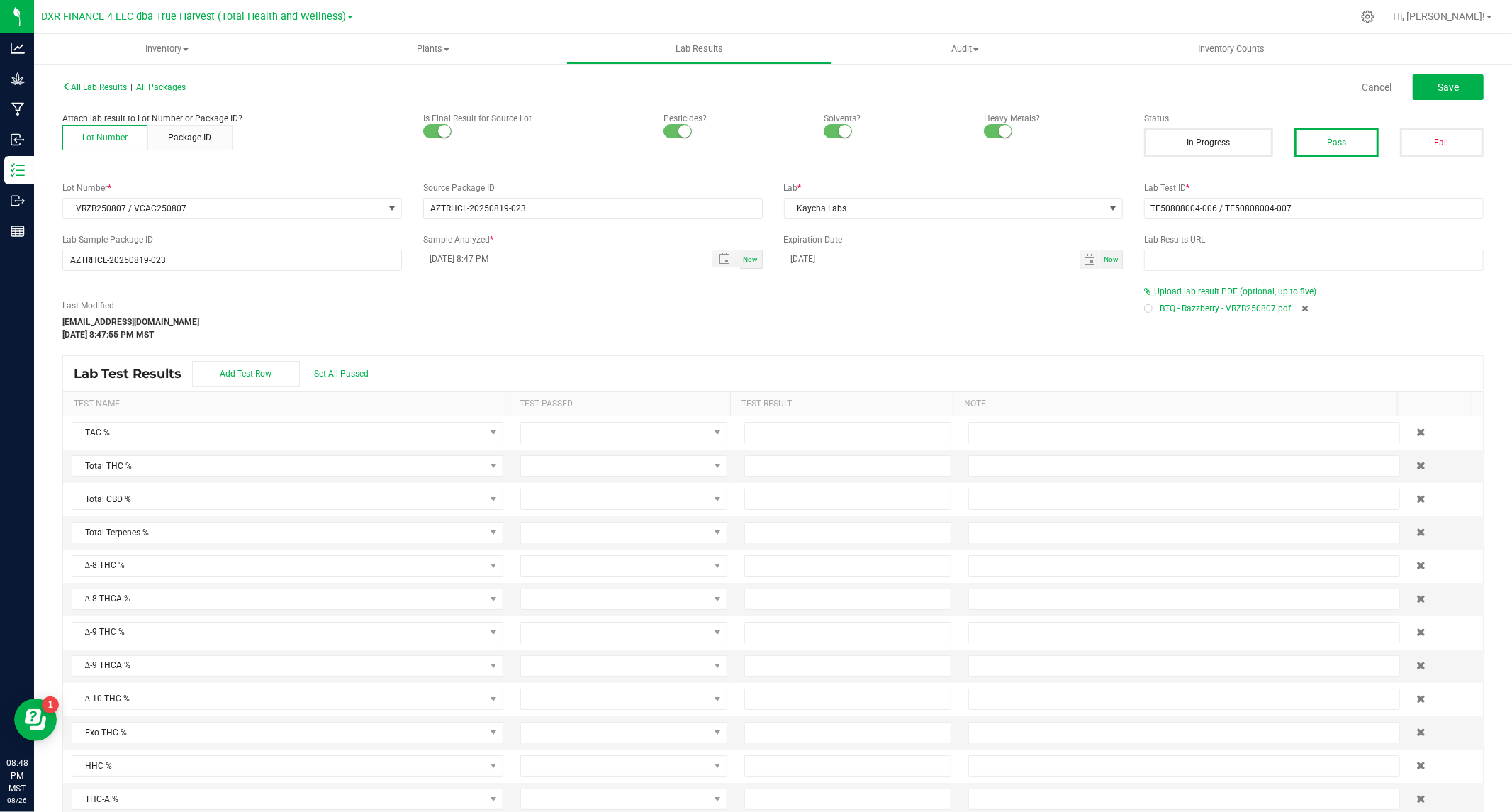
click at [1266, 293] on span "Upload lab result PDF (optional, up to five)" at bounding box center [1234, 291] width 162 height 10
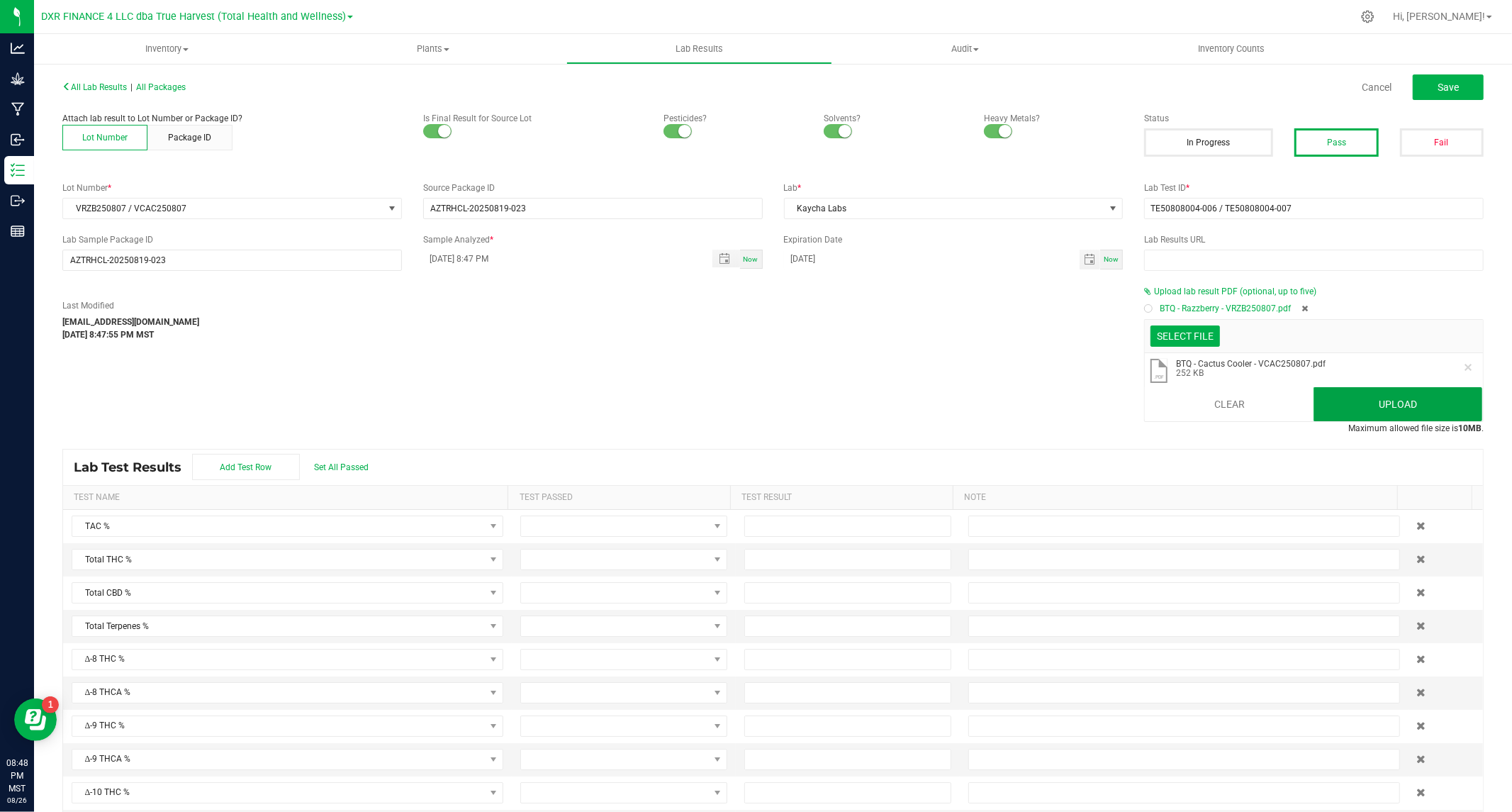
click at [1352, 409] on button "Upload" at bounding box center [1398, 404] width 169 height 34
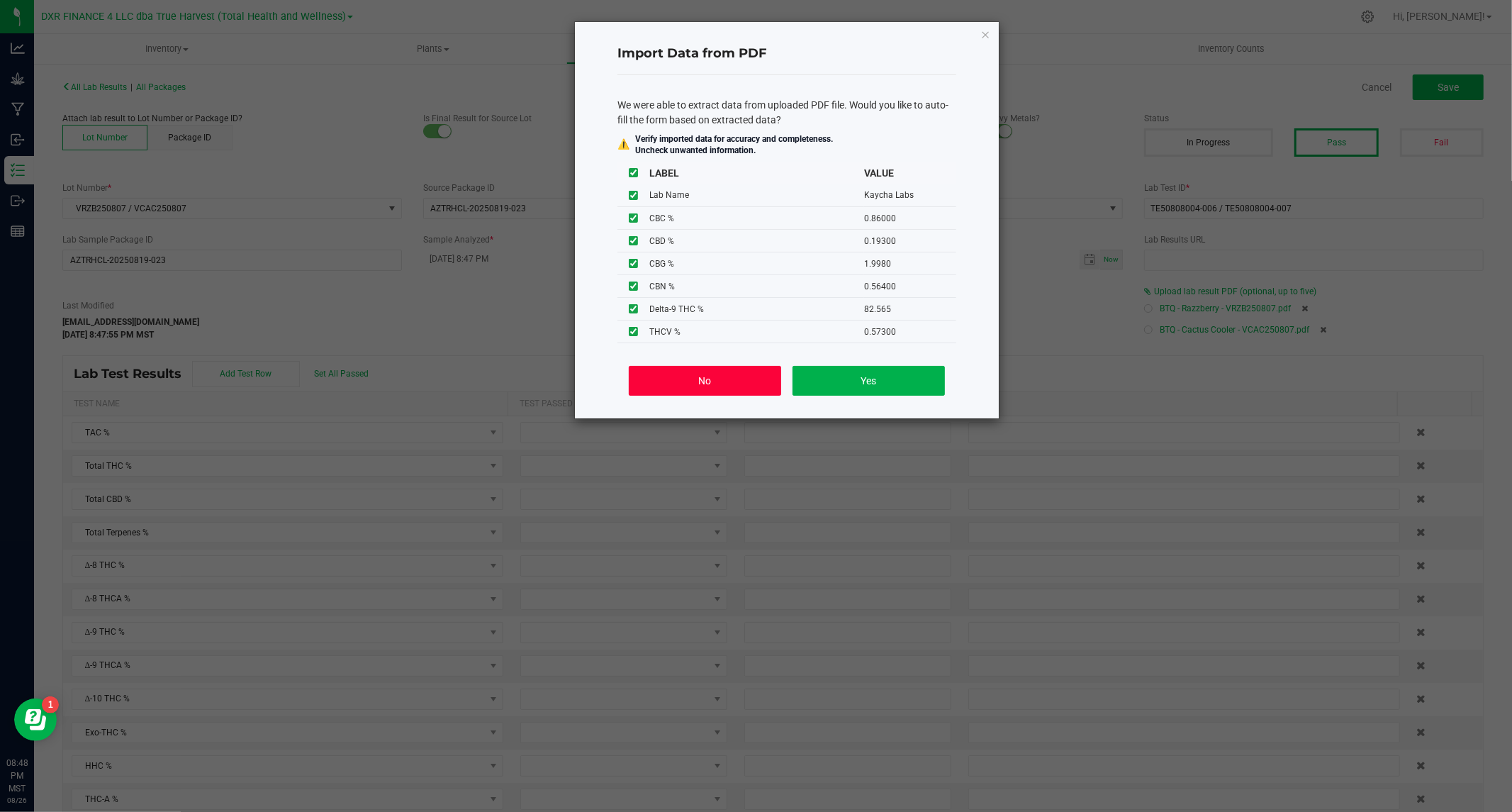
click at [669, 378] on button "No" at bounding box center [705, 381] width 152 height 30
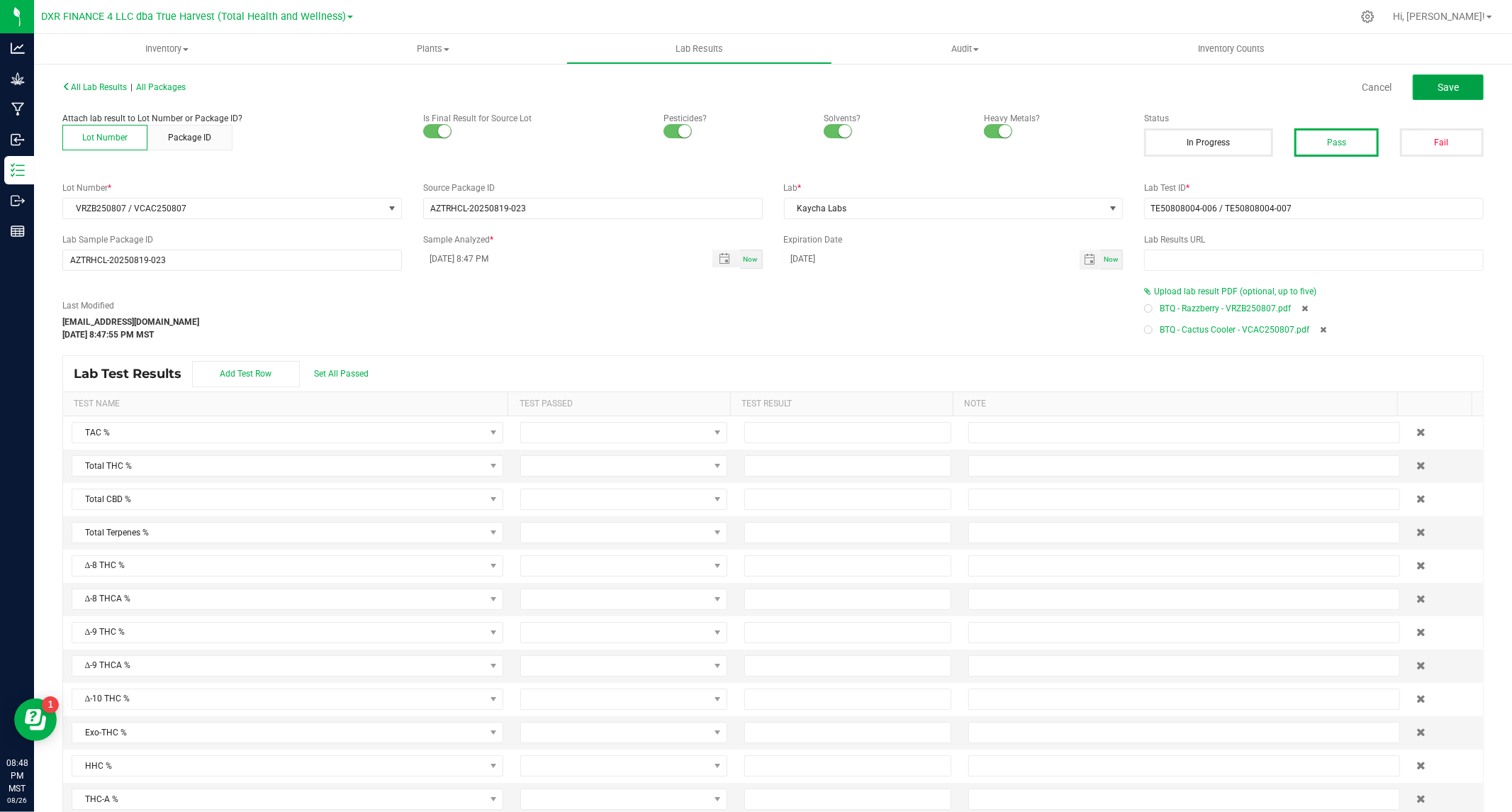
click at [1423, 86] on button "Save" at bounding box center [1447, 88] width 71 height 26
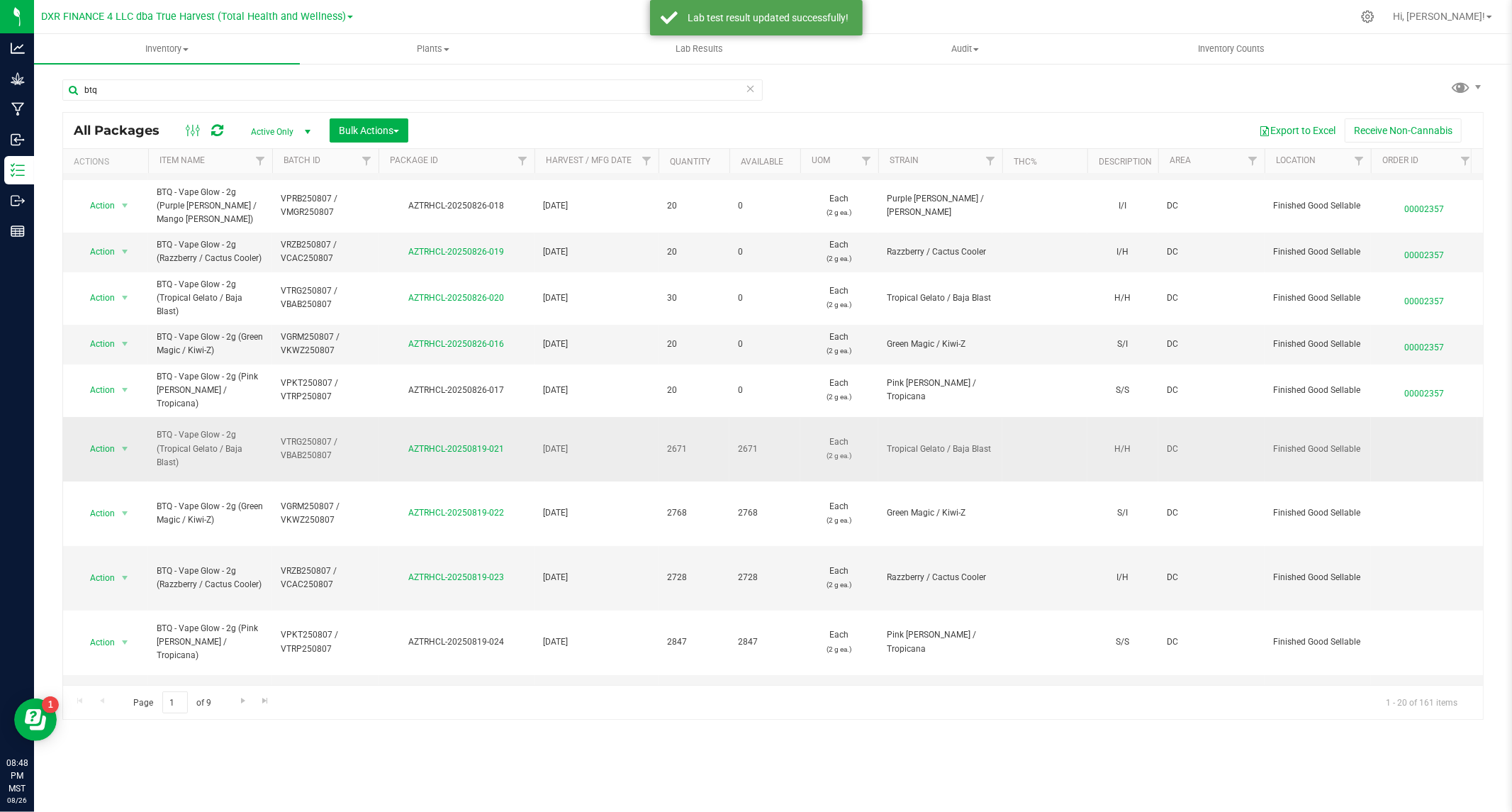
scroll to position [158, 0]
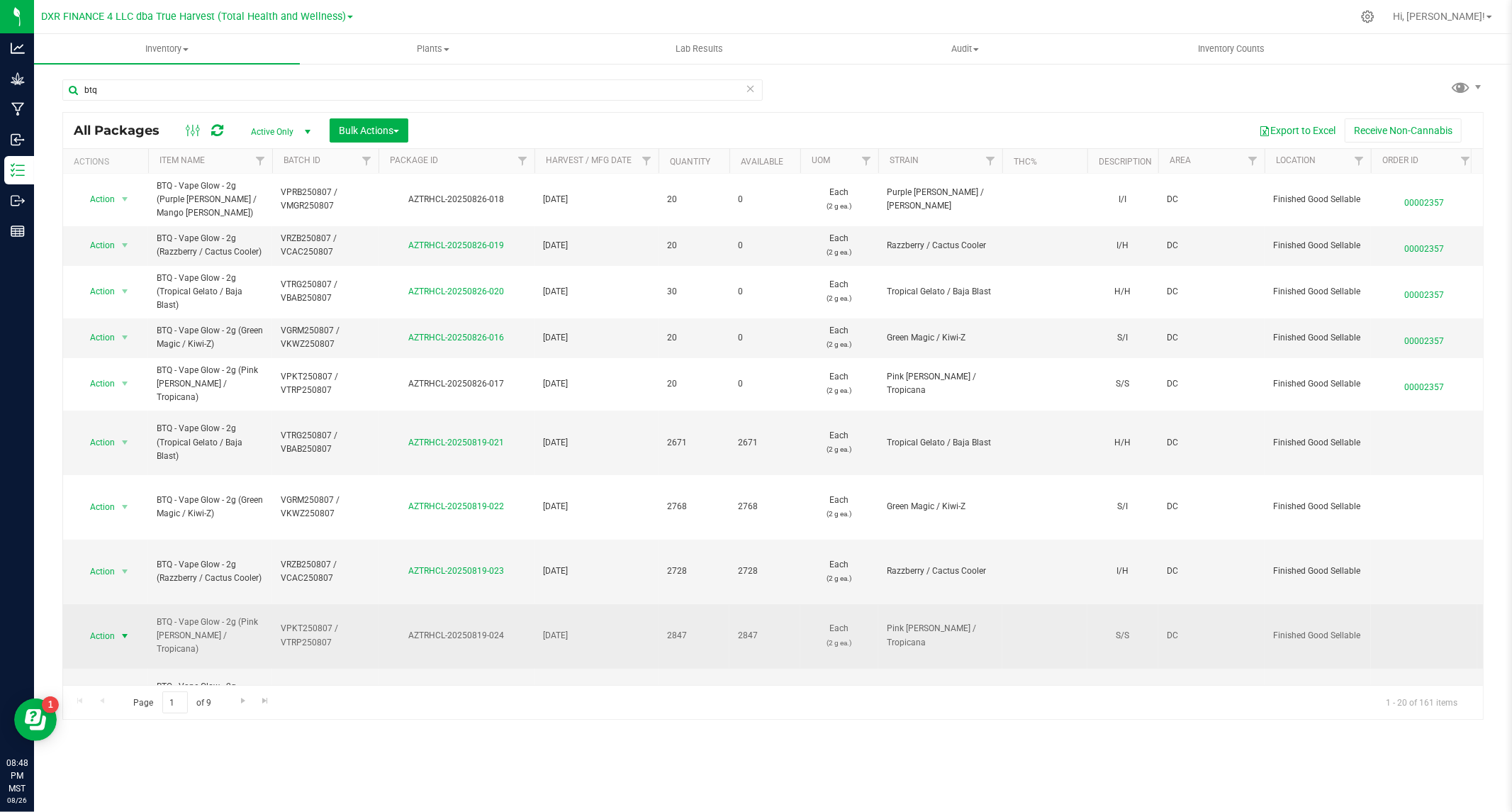
click at [97, 626] on span "Action" at bounding box center [97, 636] width 38 height 20
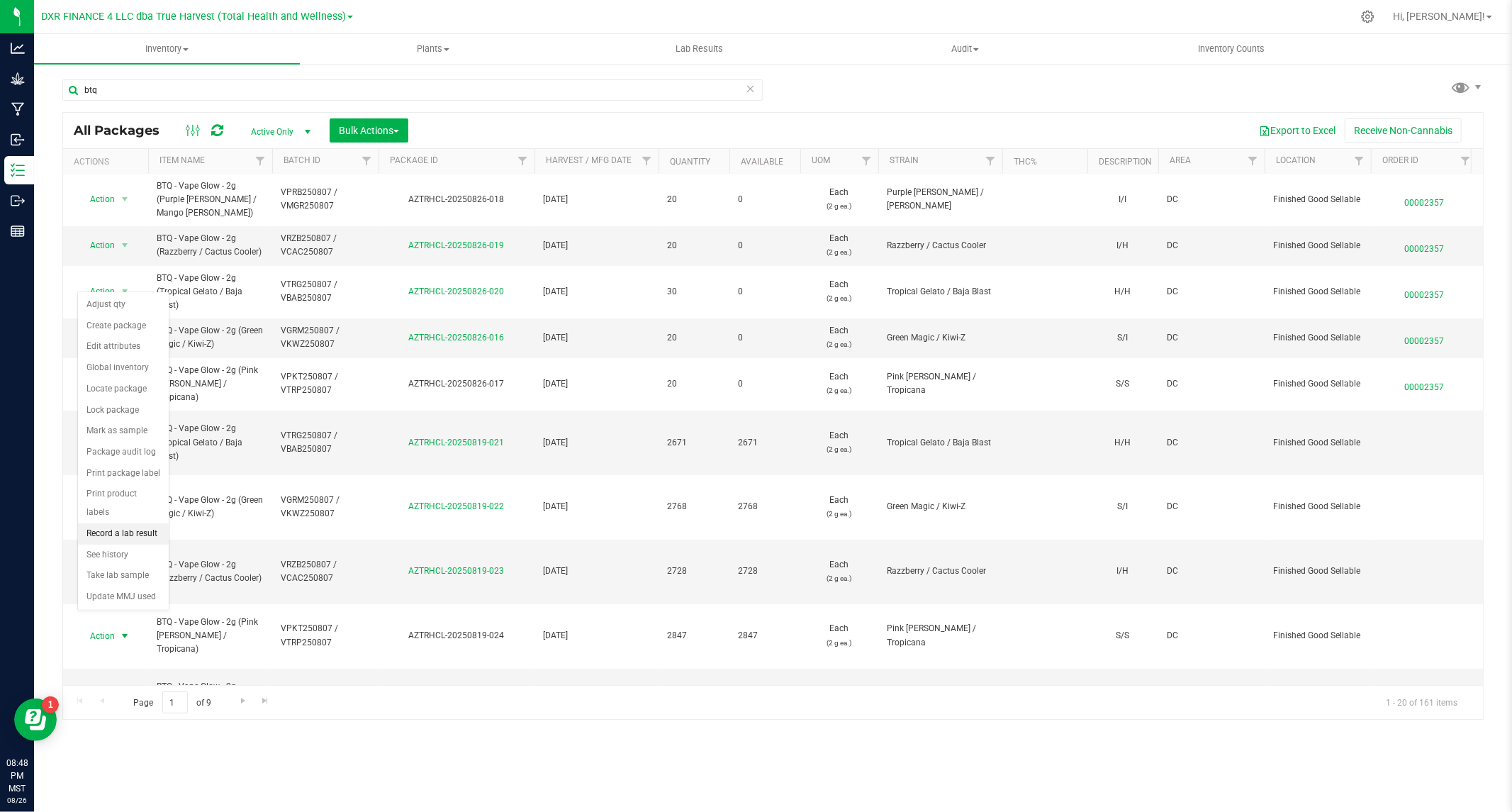
click at [115, 537] on li "Record a lab result" at bounding box center [123, 534] width 91 height 21
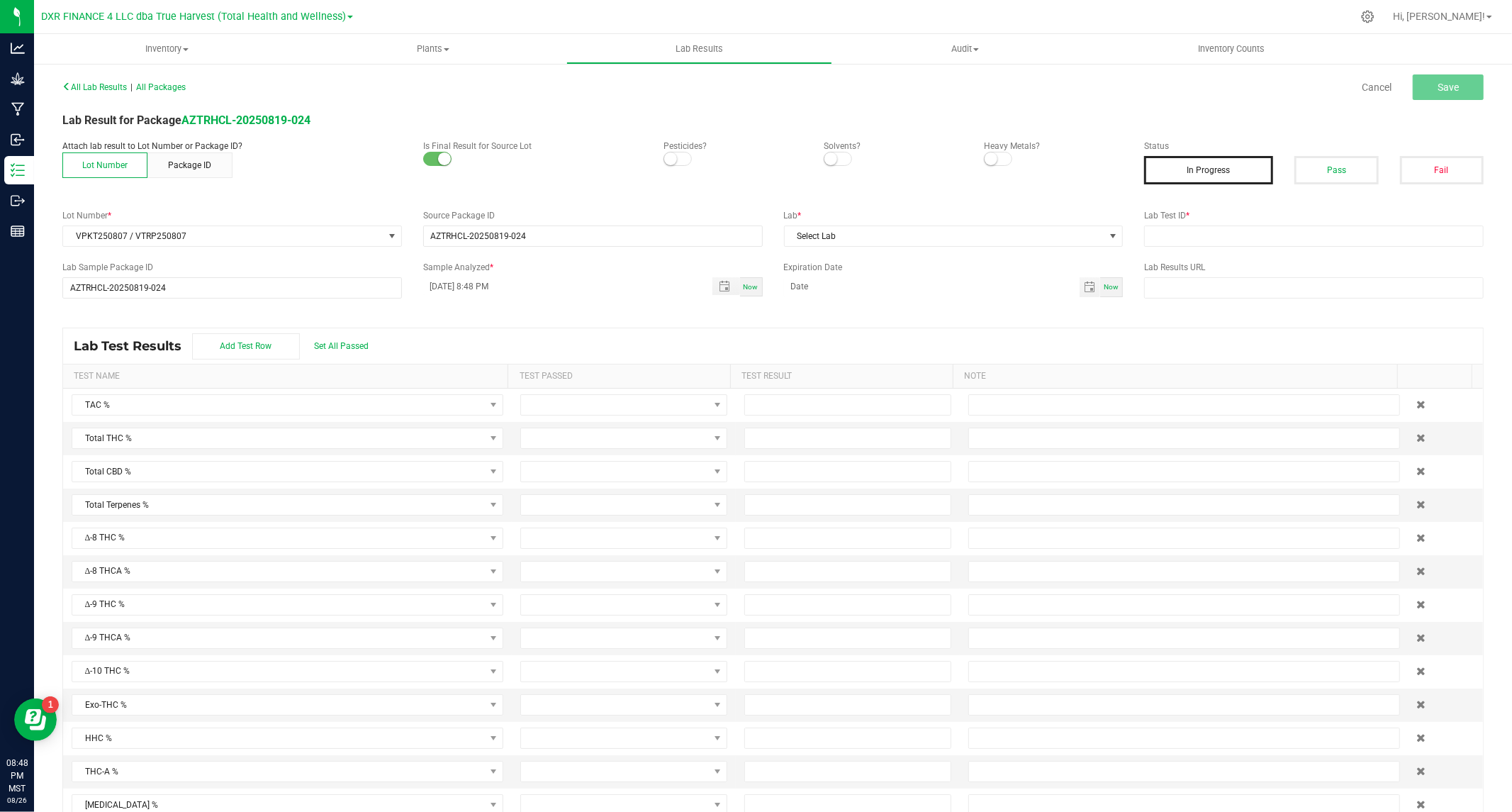
click at [669, 157] on small at bounding box center [670, 158] width 13 height 13
click at [824, 158] on small at bounding box center [831, 158] width 13 height 13
click at [984, 163] on span at bounding box center [998, 158] width 28 height 14
click at [1319, 182] on button "Pass" at bounding box center [1336, 170] width 84 height 28
click at [1333, 182] on button "Pass" at bounding box center [1336, 170] width 84 height 28
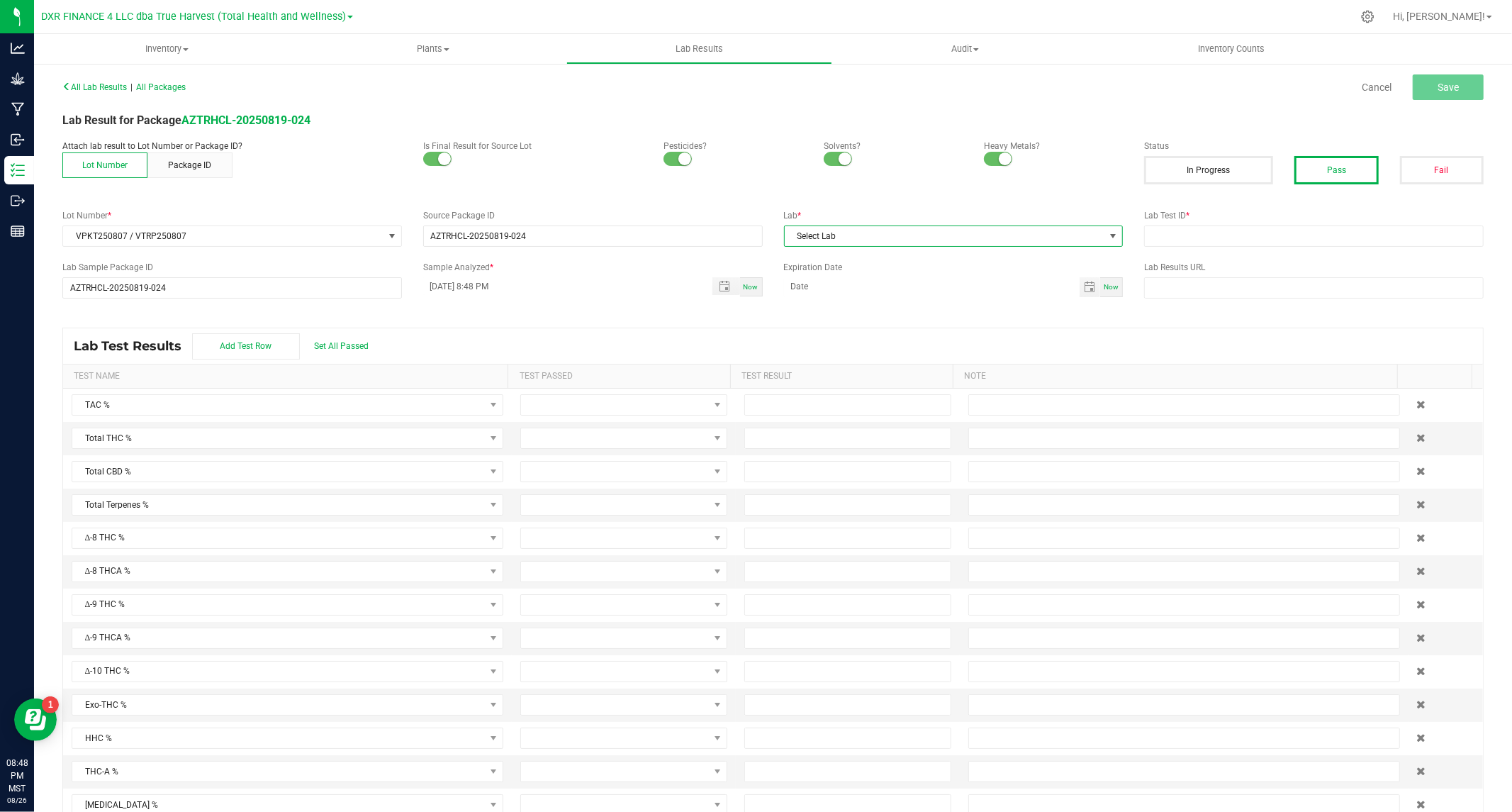
click at [1108, 235] on span at bounding box center [1113, 236] width 11 height 11
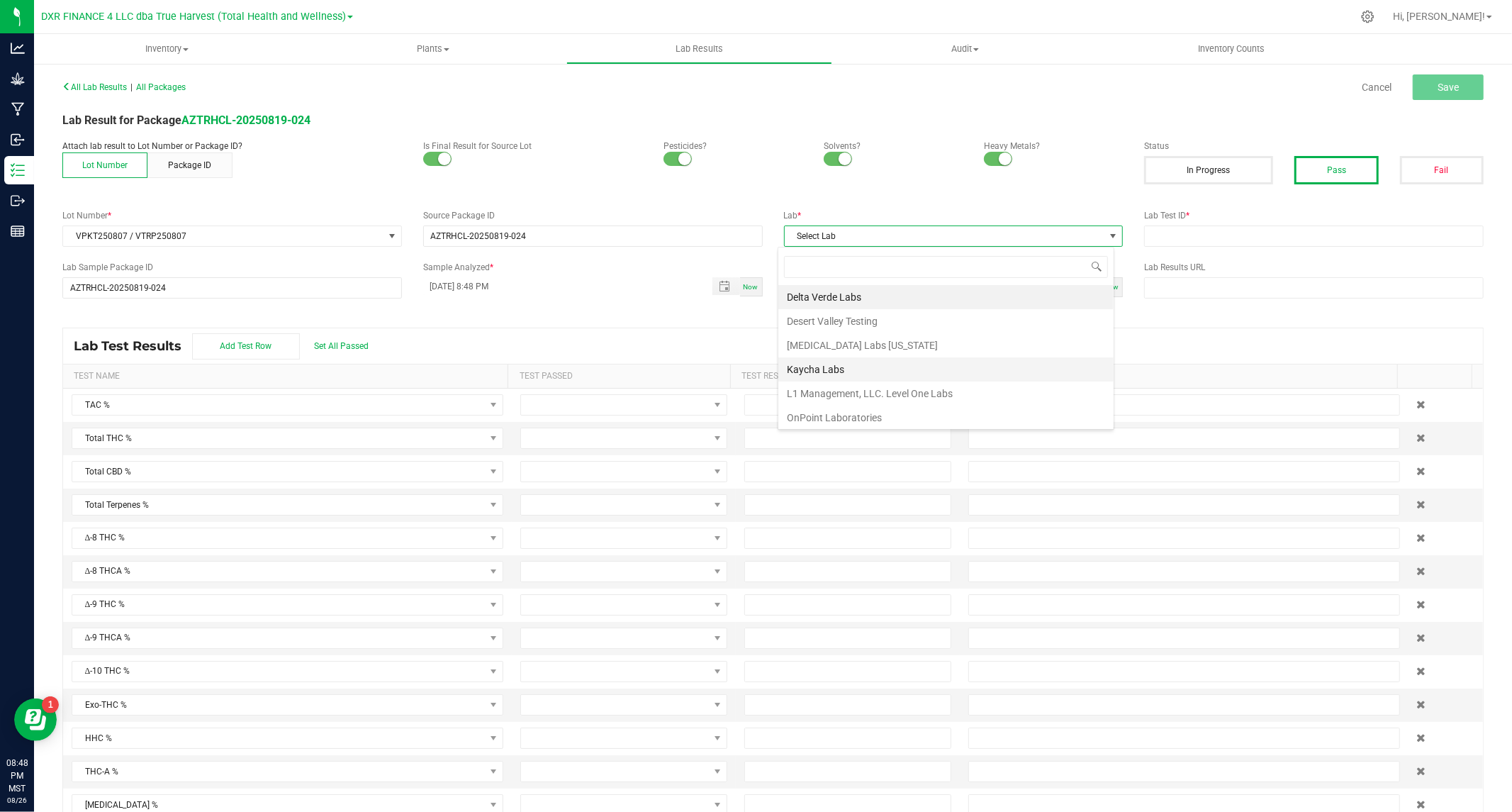
click at [820, 370] on li "Kaycha Labs" at bounding box center [945, 370] width 335 height 24
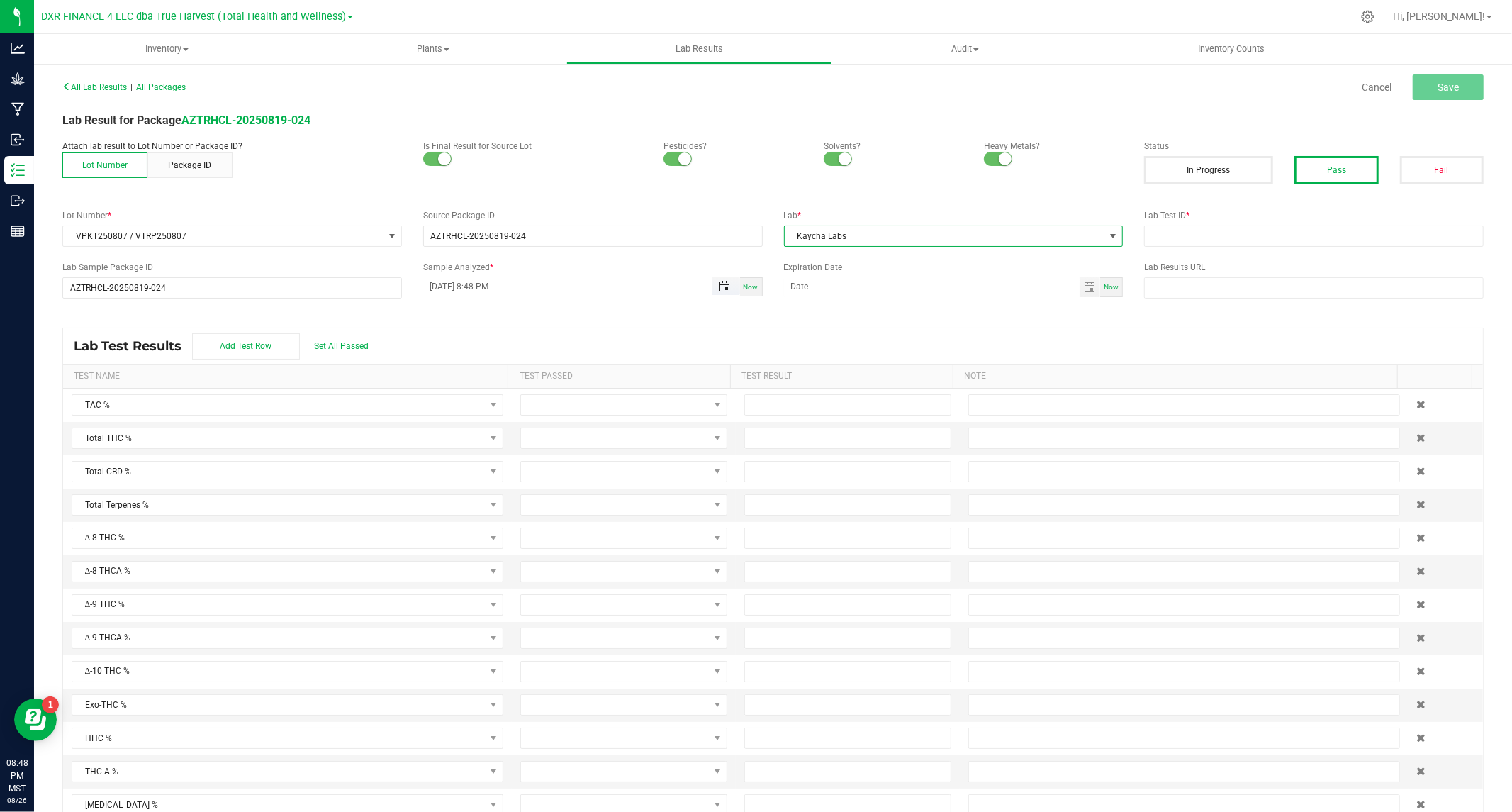
click at [719, 287] on span "Toggle popup" at bounding box center [724, 286] width 11 height 11
click at [471, 443] on span "11" at bounding box center [469, 452] width 21 height 22
click at [546, 590] on button "Set" at bounding box center [560, 594] width 68 height 31
type input "08/11/2025 8:48 PM"
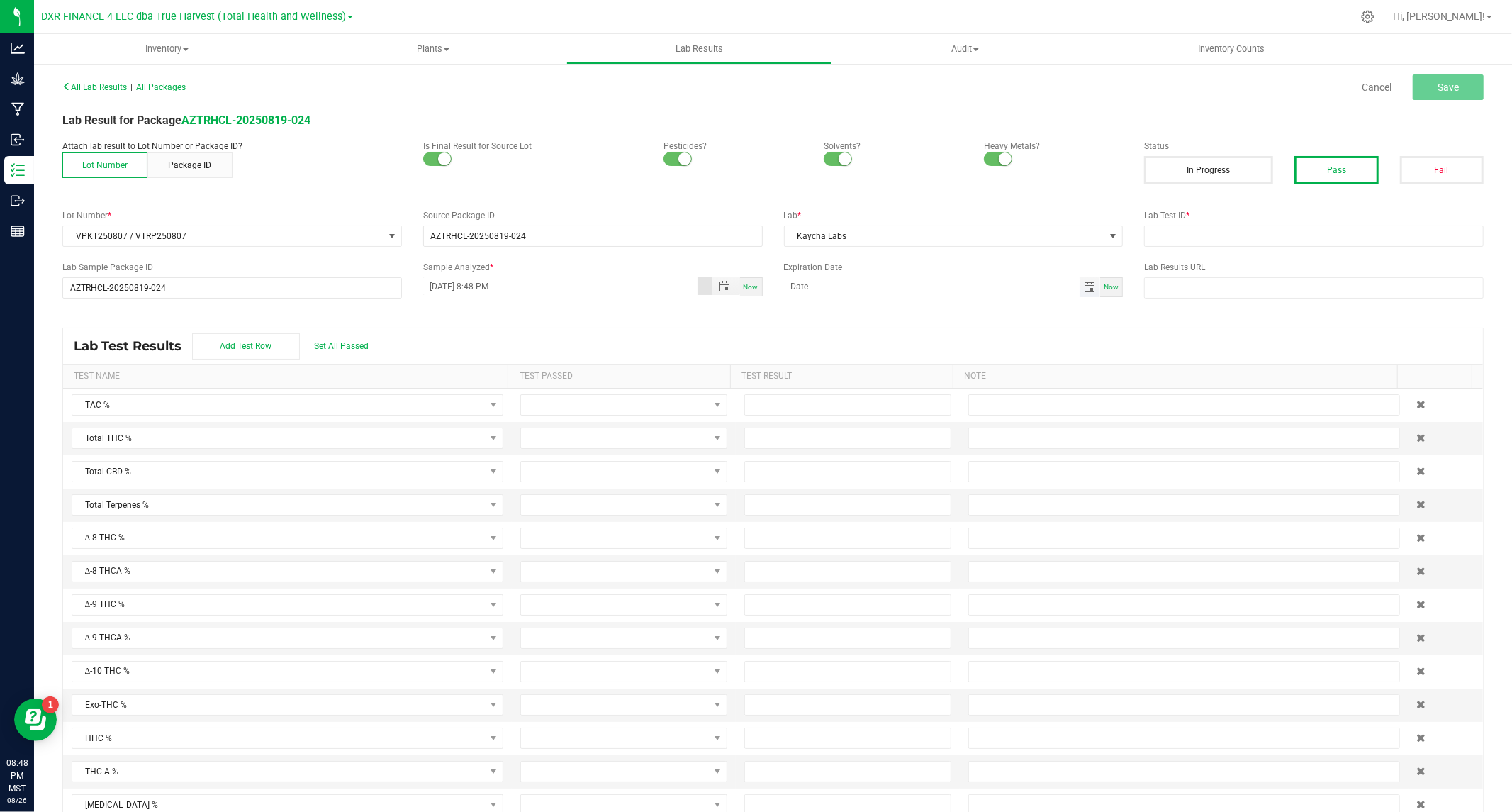
click at [1084, 288] on span "Toggle calendar" at bounding box center [1089, 287] width 11 height 11
click at [854, 308] on span "August 2025" at bounding box center [853, 314] width 43 height 21
click at [799, 414] on span "2026" at bounding box center [799, 417] width 20 height 10
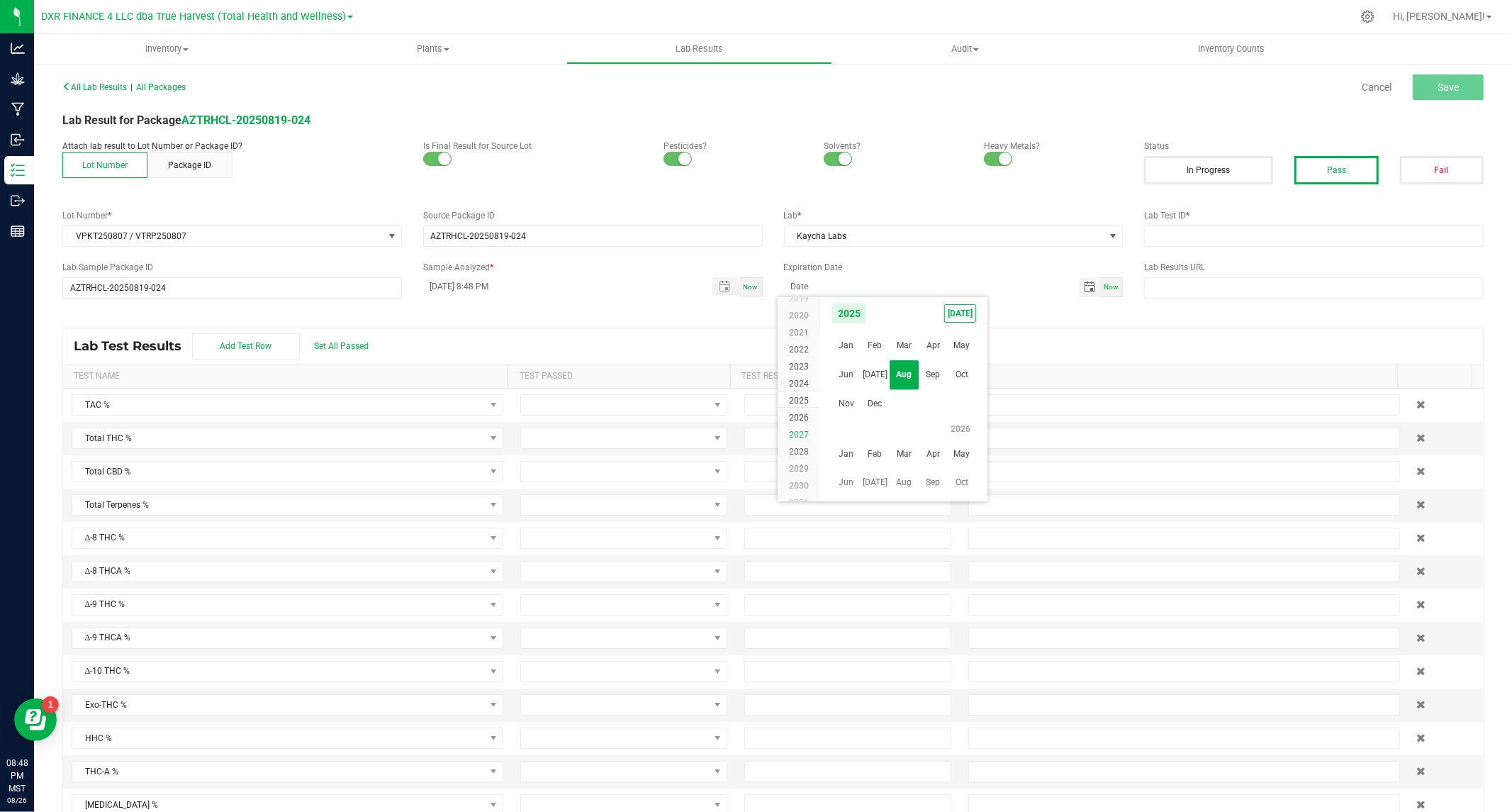
scroll to position [13615, 0]
click at [903, 374] on span "Aug" at bounding box center [904, 374] width 29 height 29
click at [881, 400] on span "11" at bounding box center [883, 406] width 21 height 22
type input "08/11/2026"
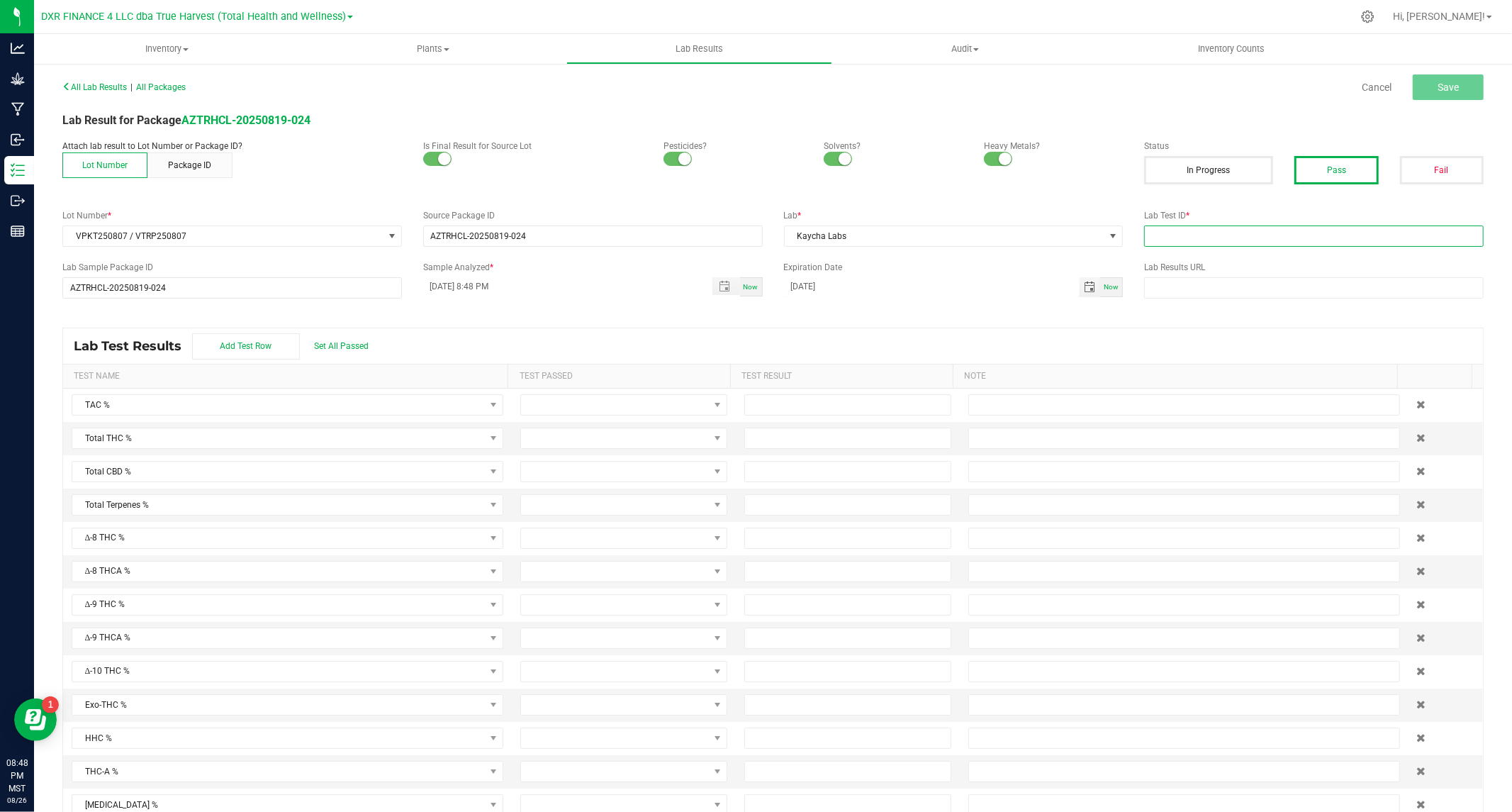
click at [1257, 228] on input "text" at bounding box center [1313, 236] width 339 height 21
paste input "TE50808004-009"
click at [1298, 236] on input "TE50808004-009 /" at bounding box center [1313, 236] width 339 height 21
paste input "TE50808004-008"
type input "TE50808004-009 / TE50808004-008"
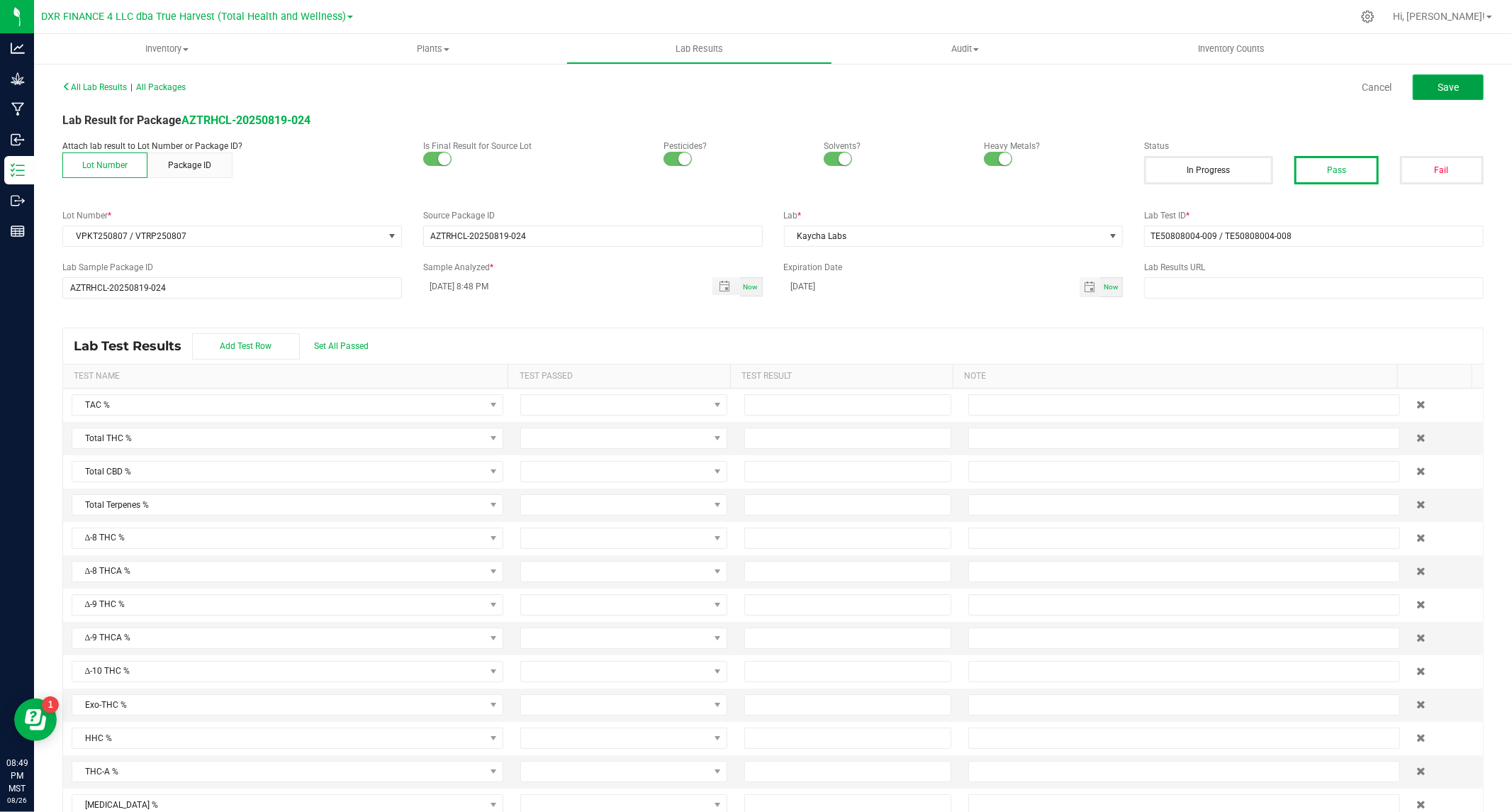
click at [1450, 87] on button "Save" at bounding box center [1447, 88] width 71 height 26
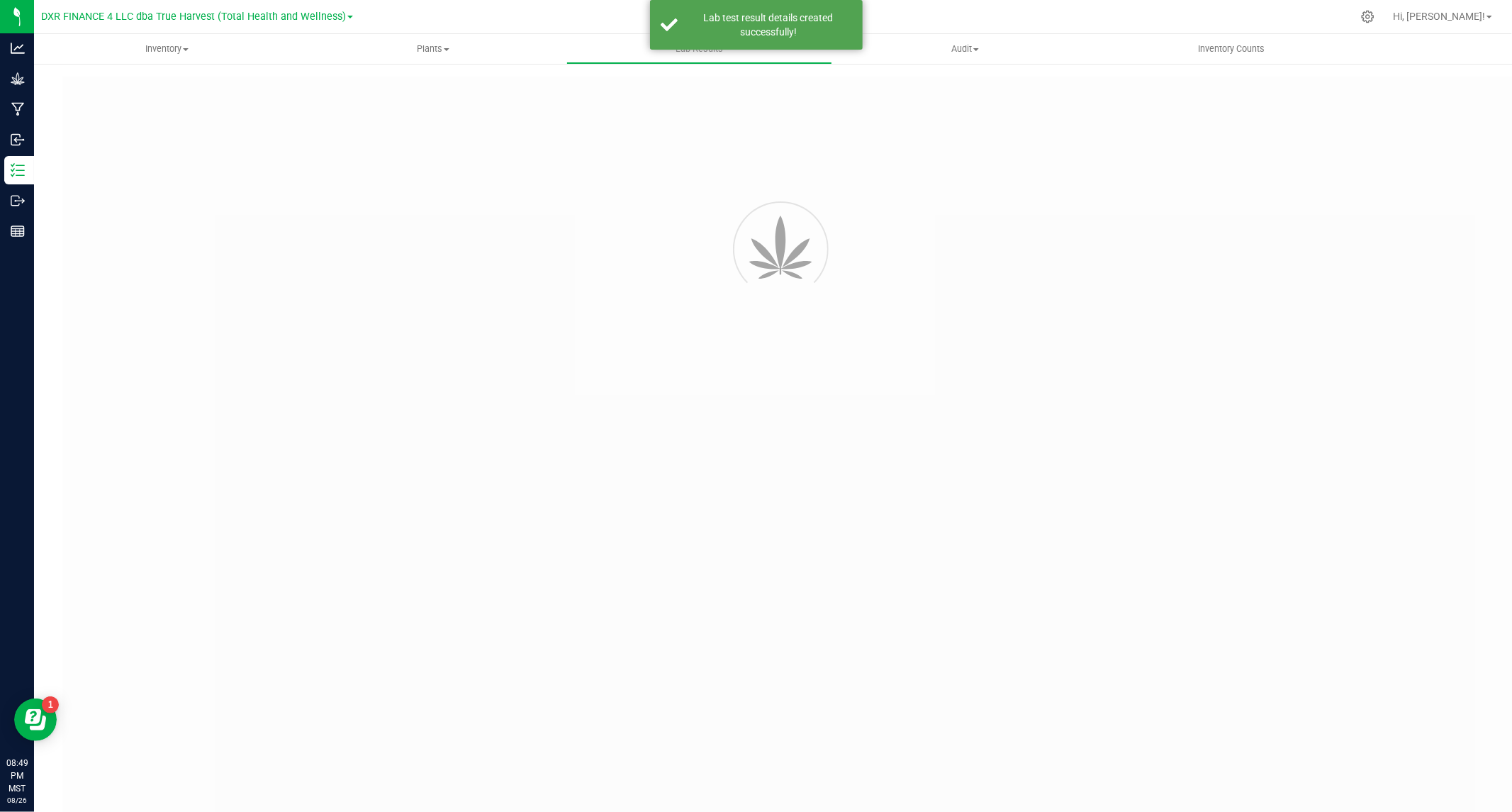
type input "AZTRHCL-20250819-024"
type input "TE50808004-009 / TE50808004-008"
type input "AZTRHCL-20250819-024"
type input "08/11/2025 8:48 PM"
type input "08/11/2026"
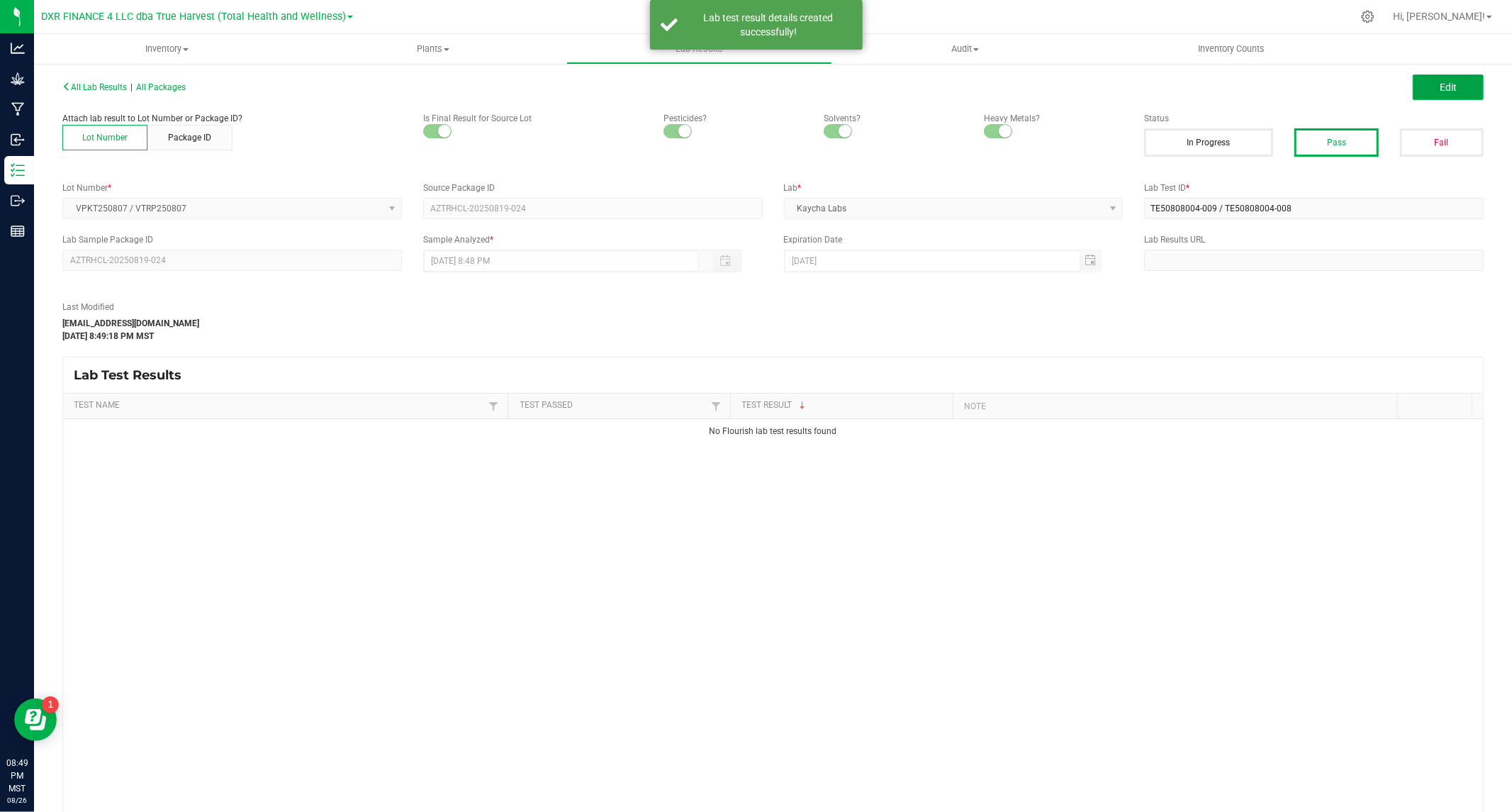
click at [1442, 83] on span "Edit" at bounding box center [1448, 87] width 17 height 11
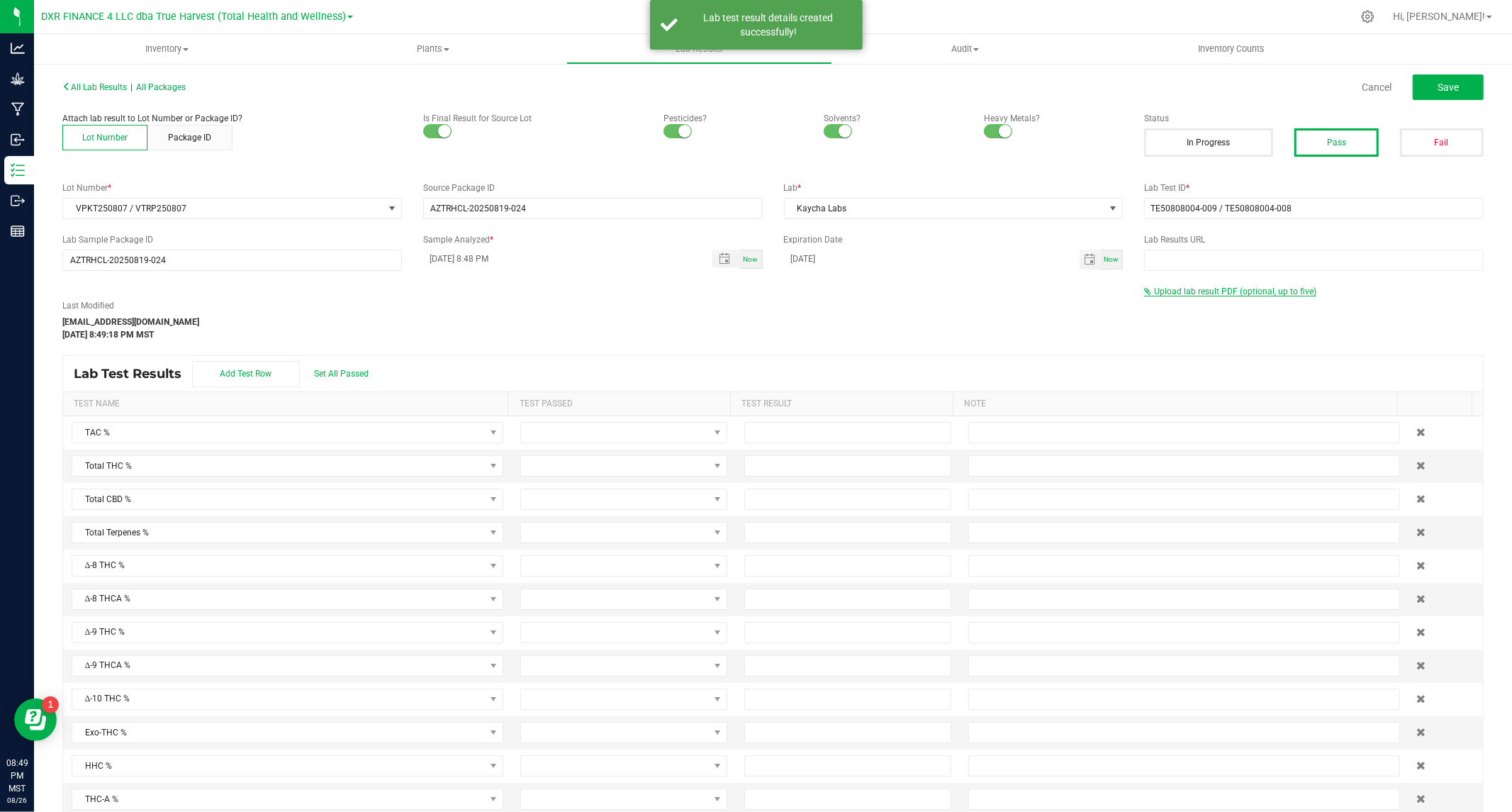
click at [1189, 291] on span "Upload lab result PDF (optional, up to five)" at bounding box center [1234, 291] width 162 height 10
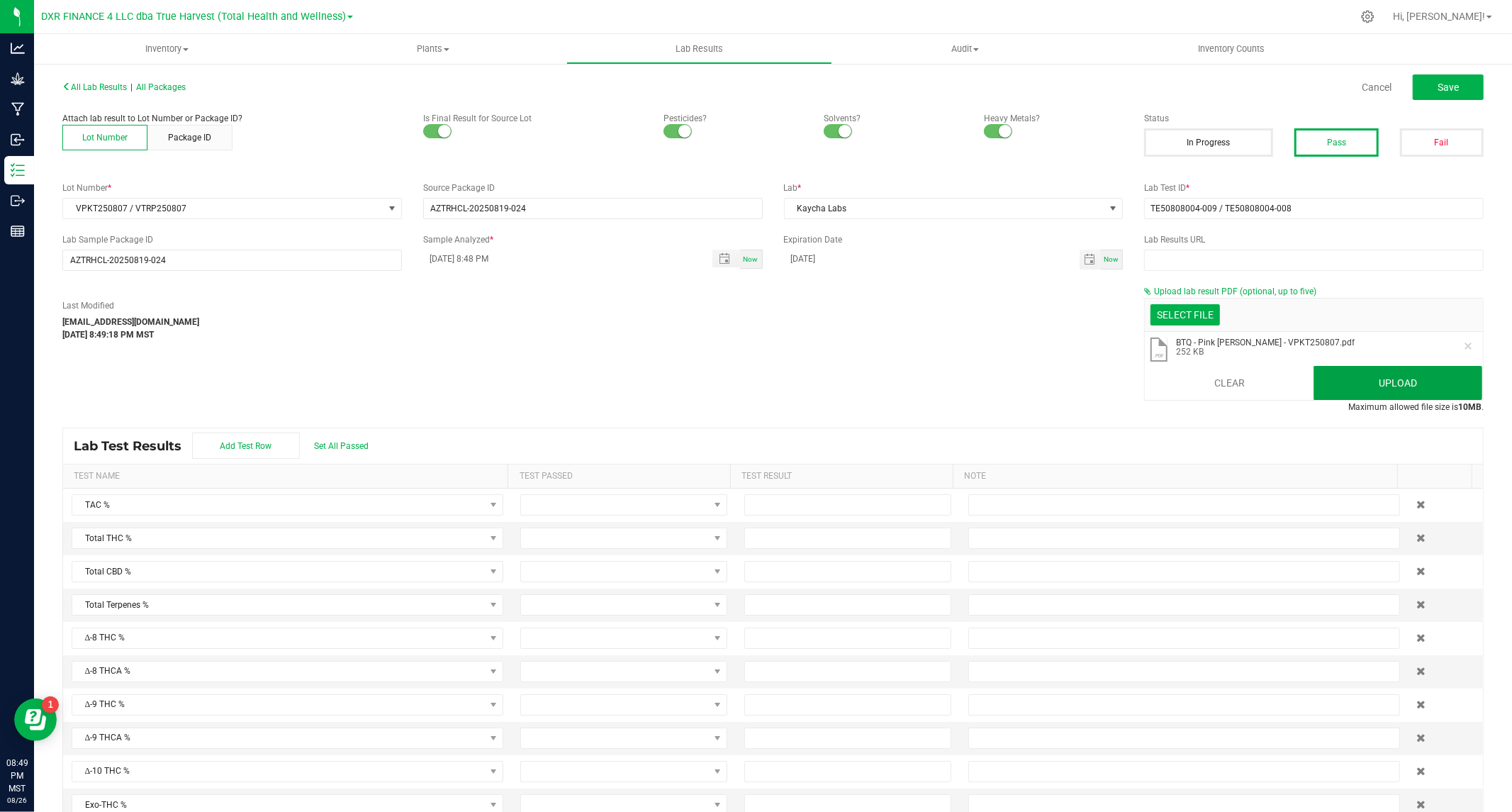
click at [1354, 379] on button "Upload" at bounding box center [1398, 383] width 169 height 34
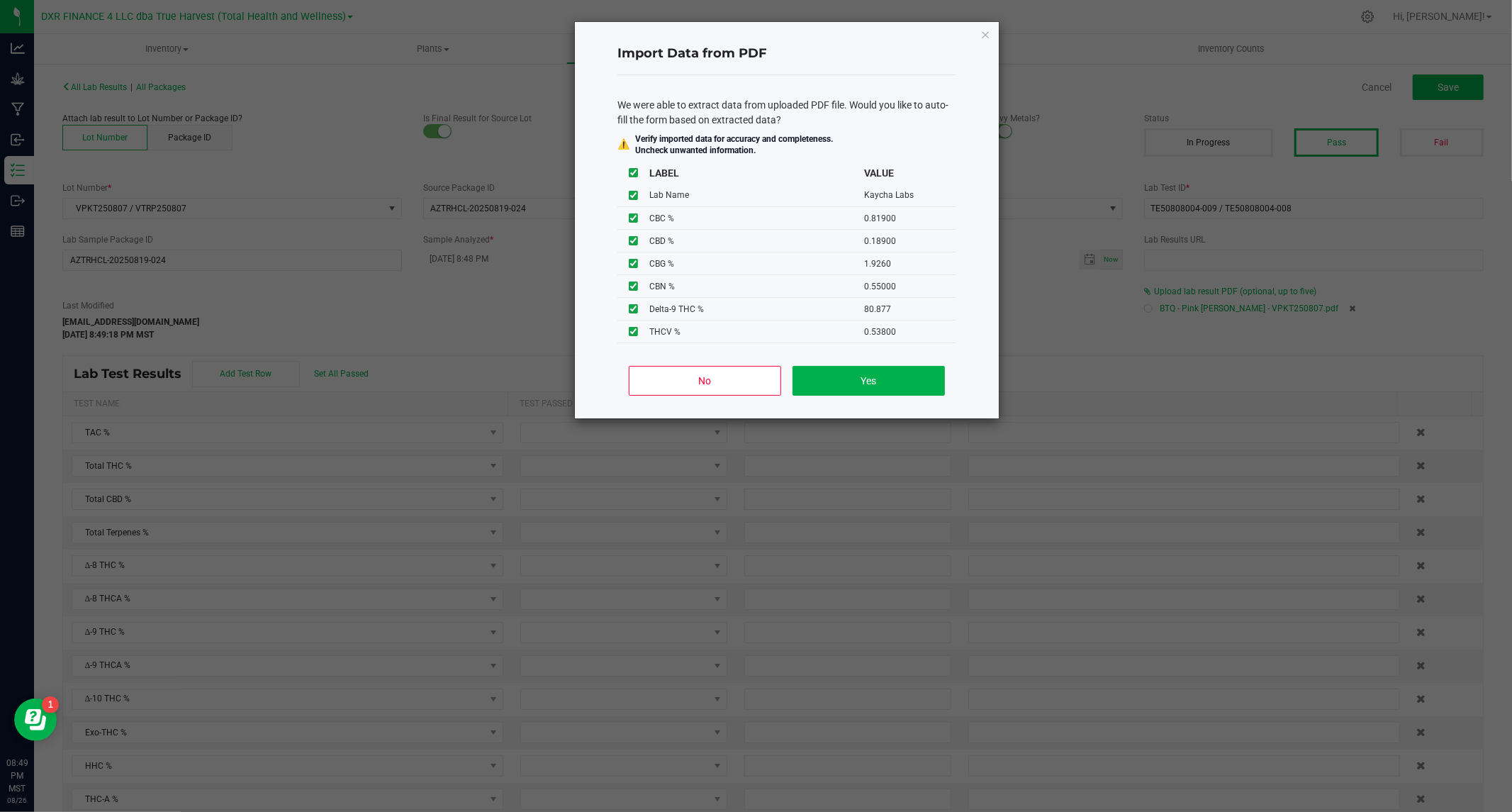
click at [679, 357] on div "No Yes" at bounding box center [786, 387] width 338 height 64
click at [681, 367] on button "No" at bounding box center [705, 381] width 152 height 30
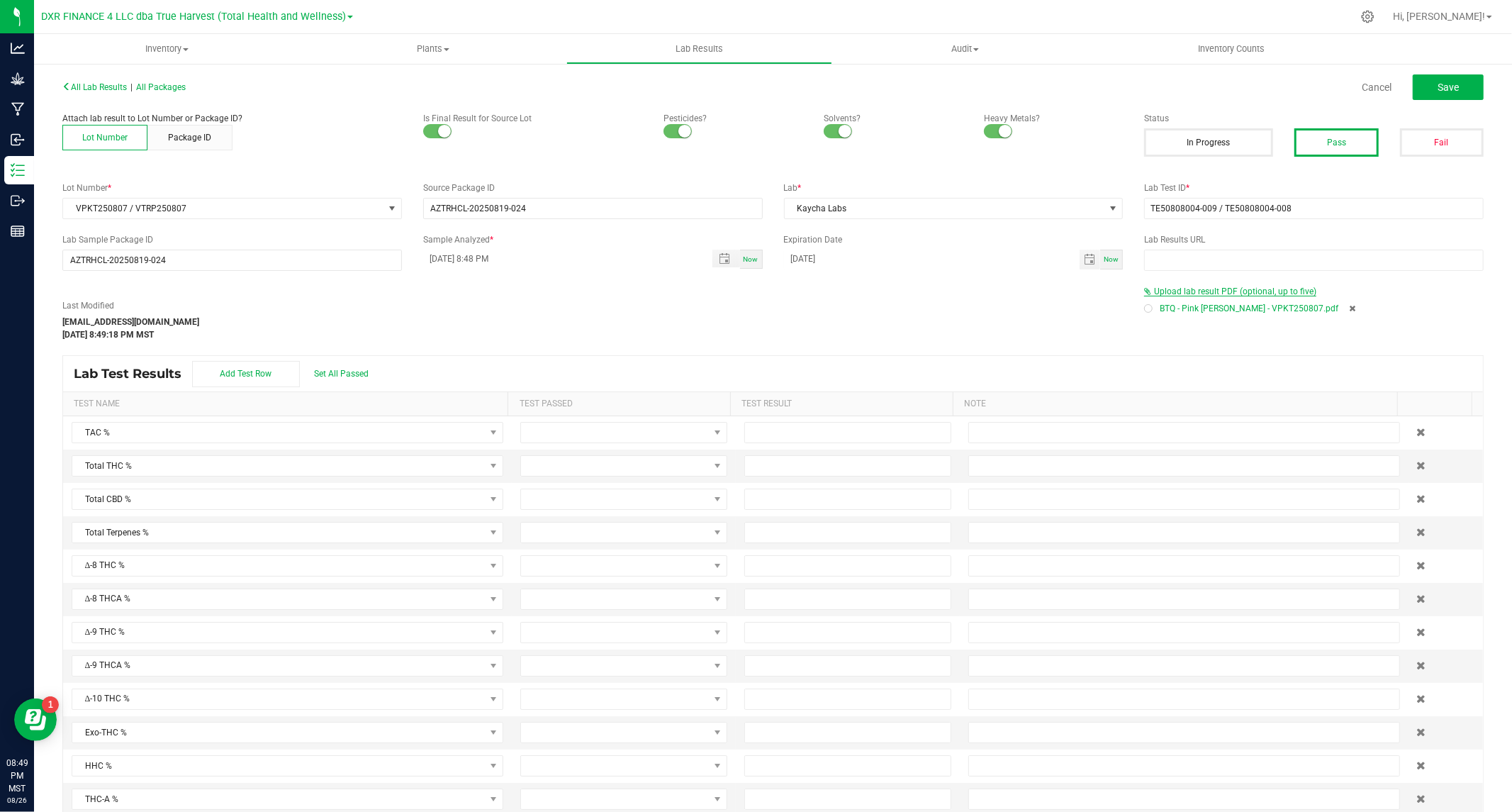
click at [1206, 288] on span "Upload lab result PDF (optional, up to five)" at bounding box center [1234, 291] width 162 height 10
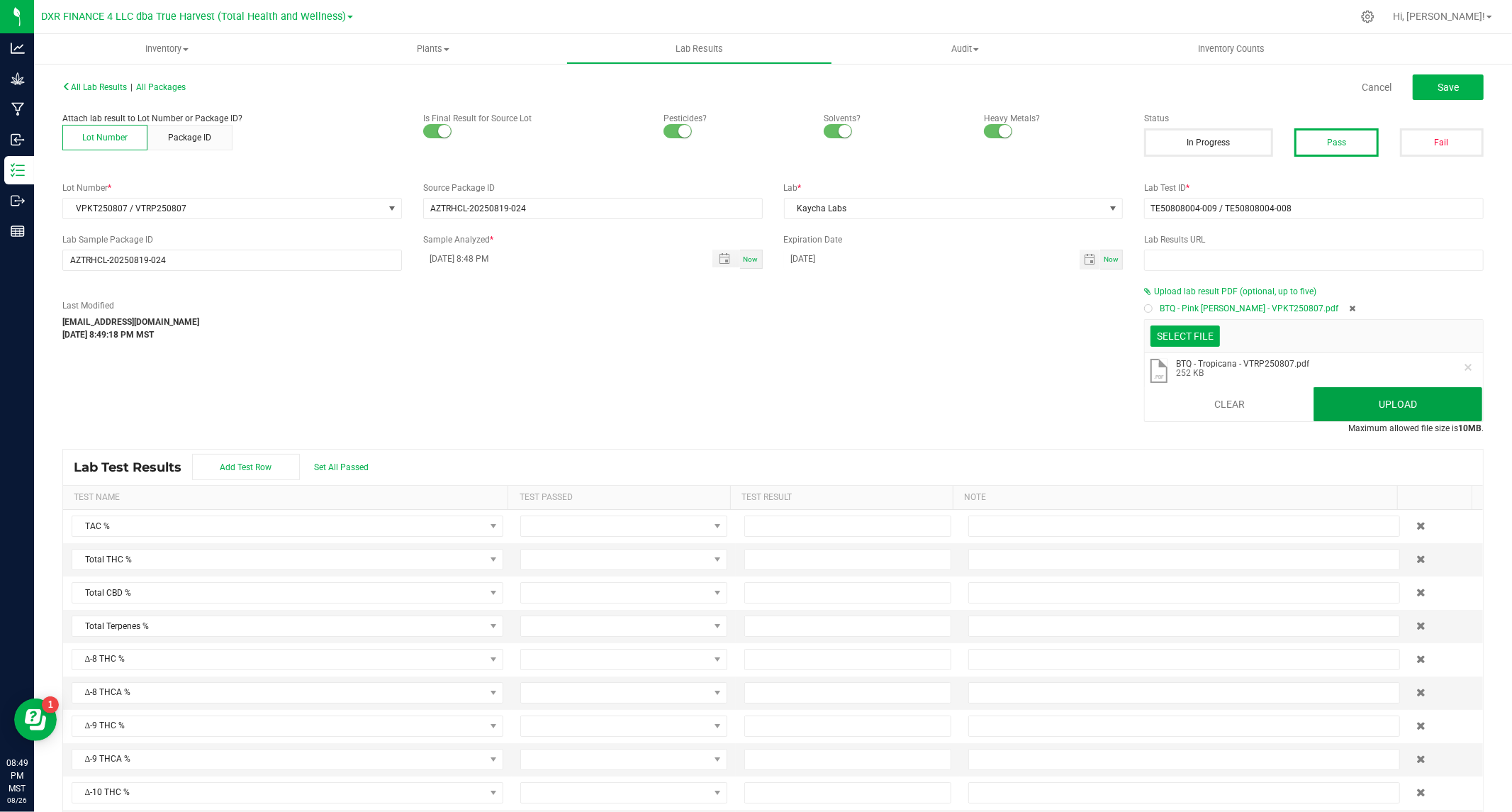
click at [1357, 398] on button "Upload" at bounding box center [1398, 404] width 169 height 34
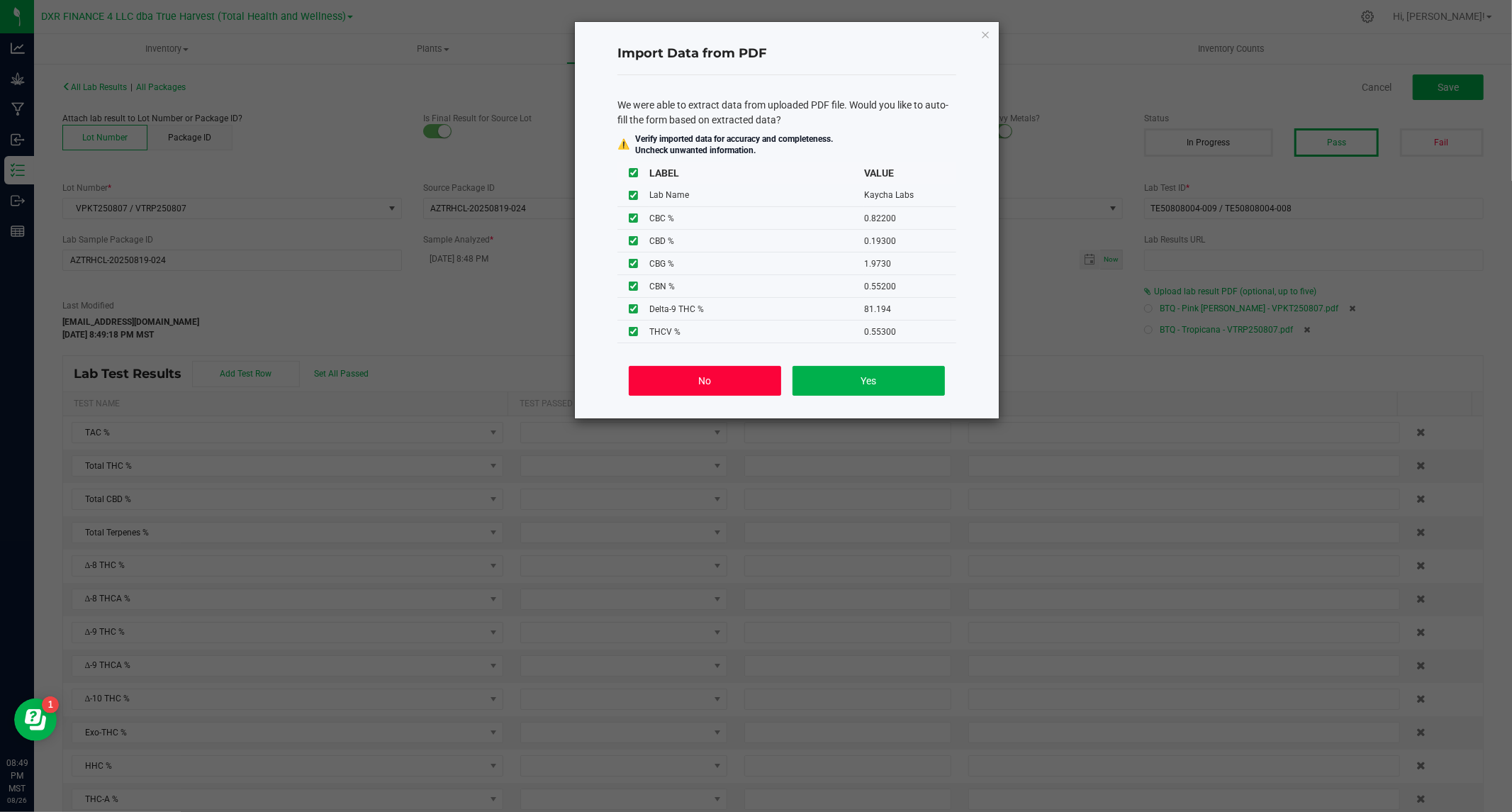
click at [678, 377] on button "No" at bounding box center [705, 381] width 152 height 30
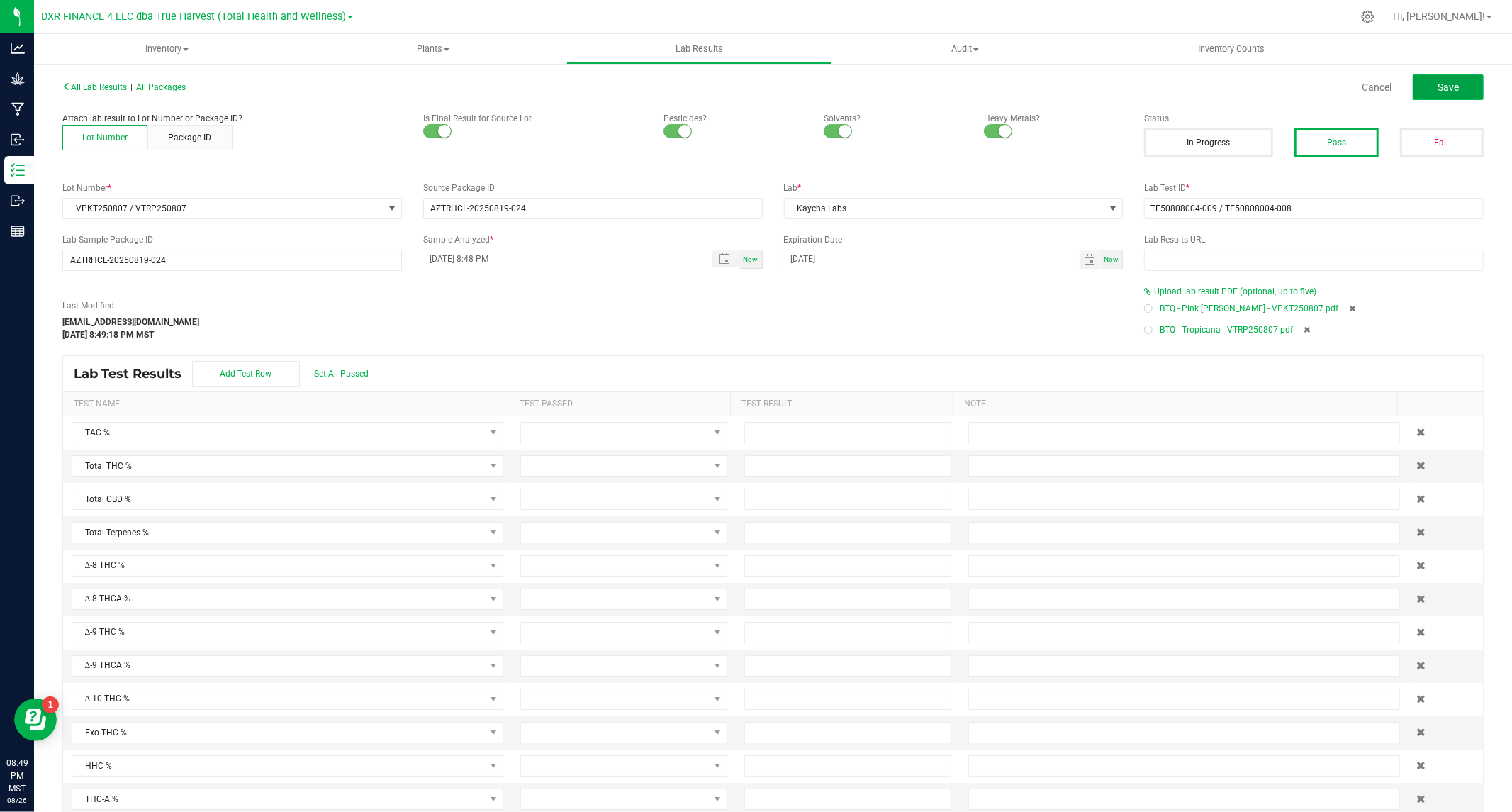
click at [1437, 89] on span "Save" at bounding box center [1448, 87] width 21 height 11
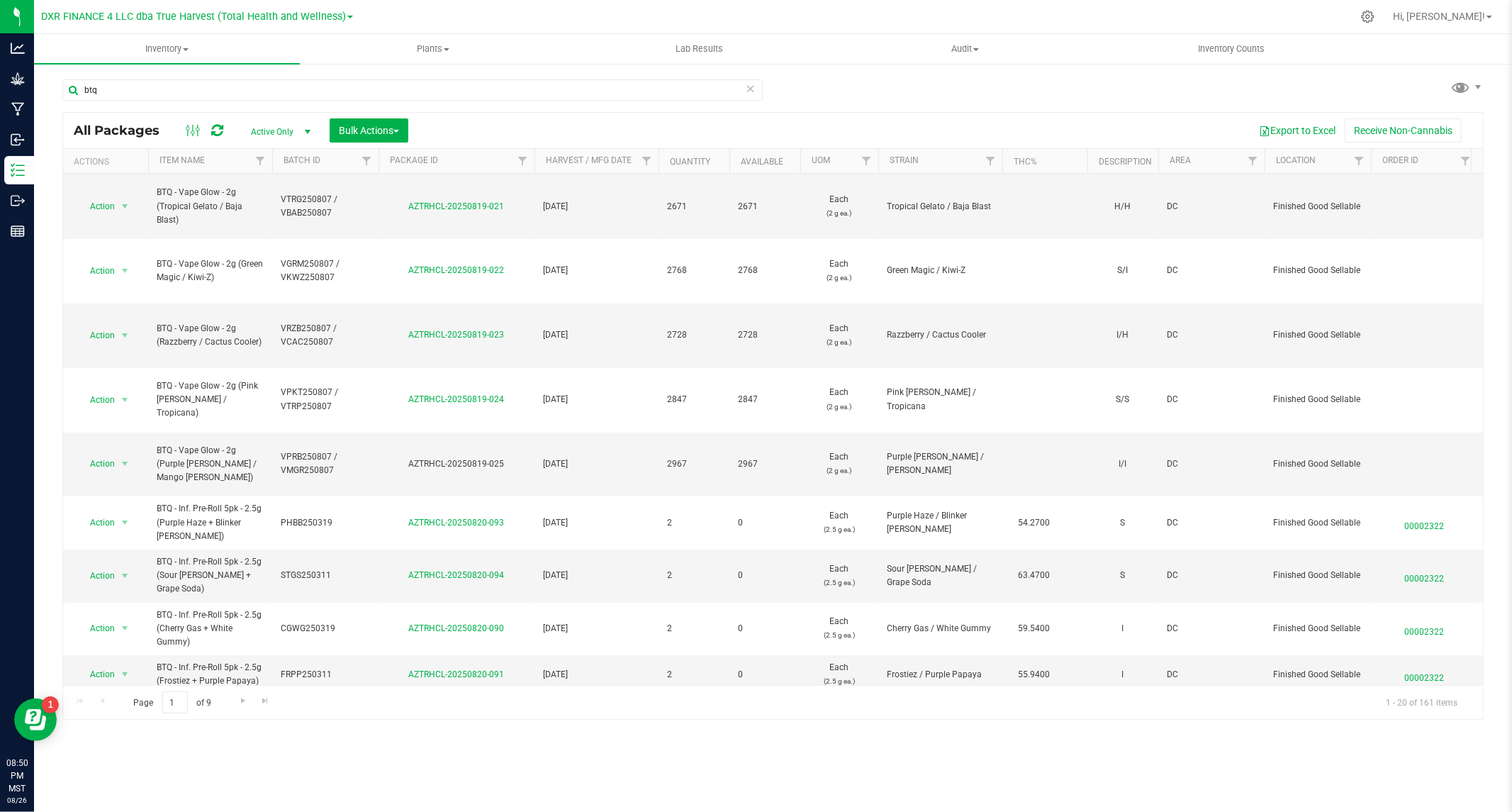
scroll to position [465, 0]
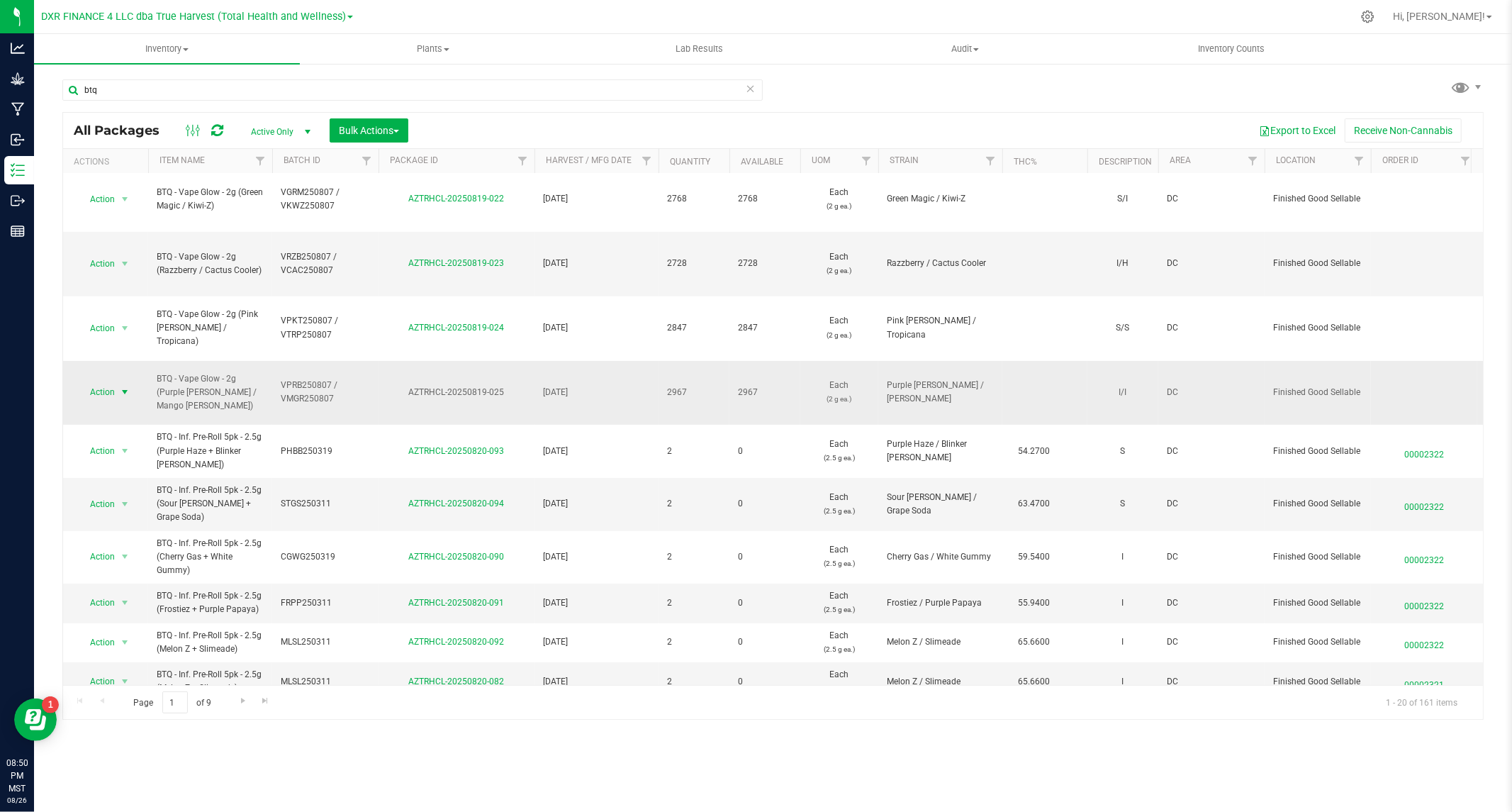
click at [81, 382] on span "Action" at bounding box center [97, 392] width 38 height 20
click at [111, 632] on li "Record a lab result" at bounding box center [123, 632] width 91 height 21
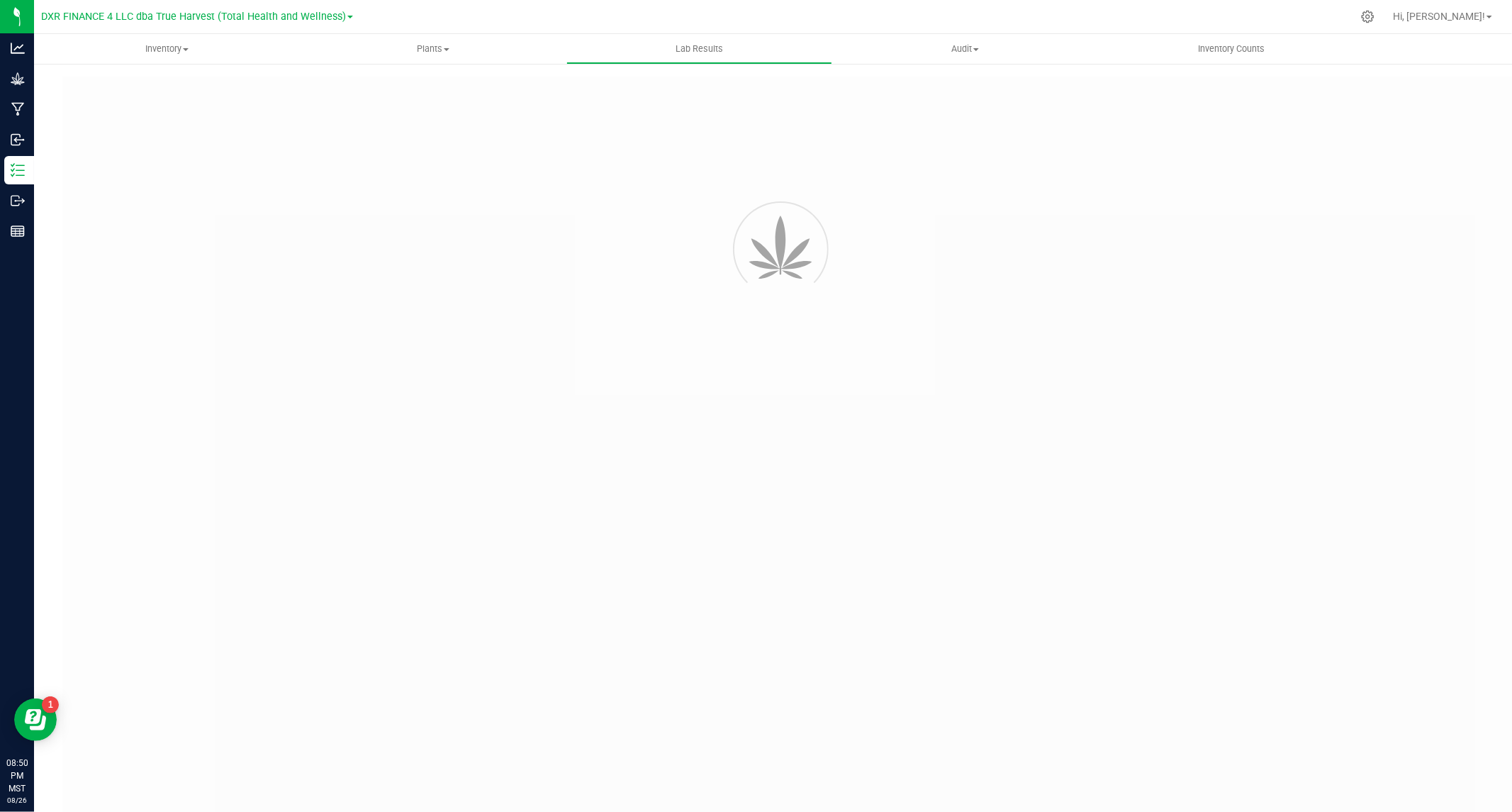
type input "AZTRHCL-20250819-025"
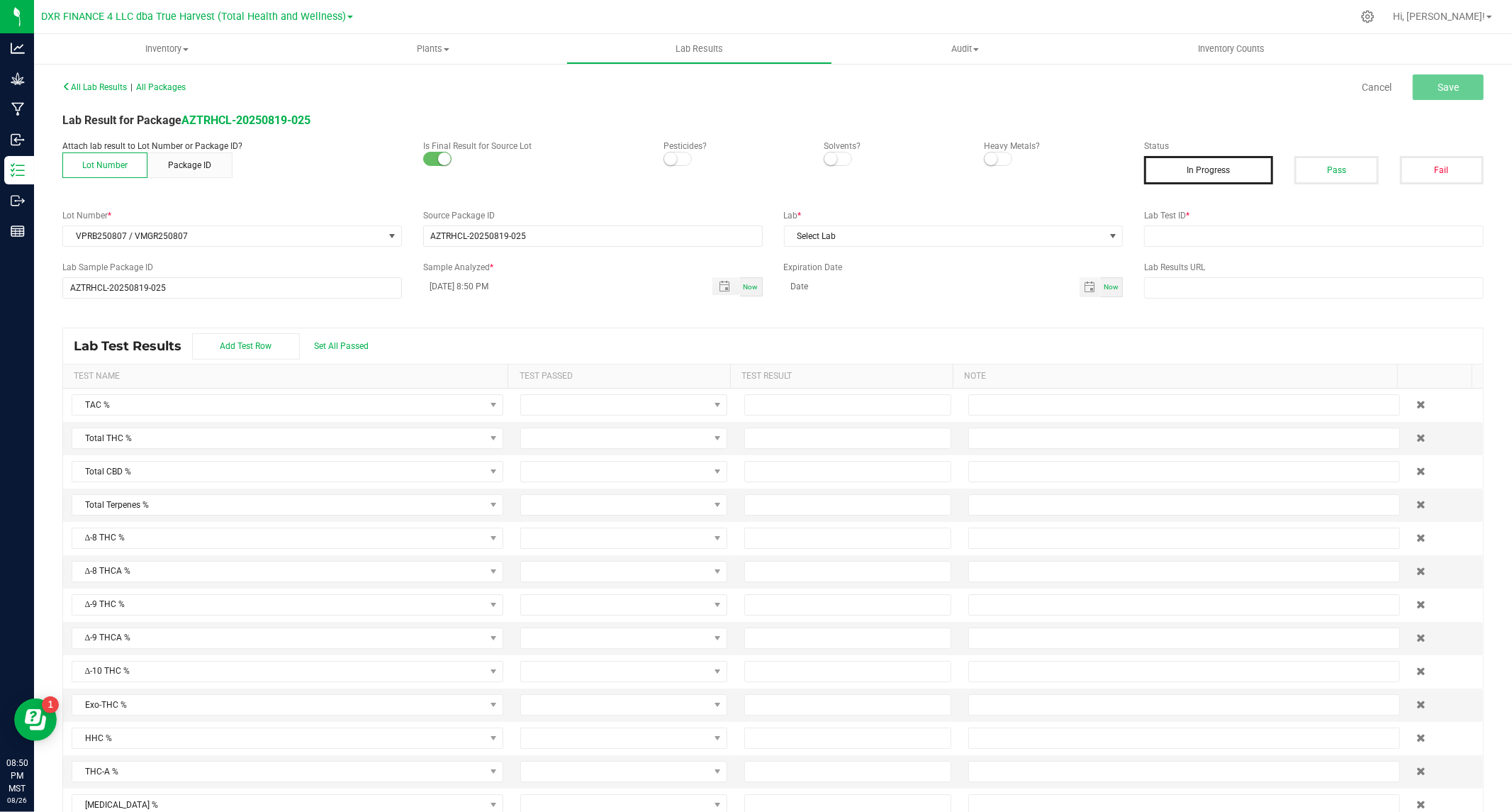
click at [669, 158] on small at bounding box center [670, 158] width 13 height 13
click at [831, 158] on span at bounding box center [837, 158] width 28 height 14
click at [996, 158] on span at bounding box center [998, 158] width 28 height 14
click at [1320, 177] on button "Pass" at bounding box center [1336, 170] width 84 height 28
click at [1101, 246] on div "All Lab Results | All Packages Cancel Save Lab Result for Package AZTRHCL-20250…" at bounding box center [773, 452] width 1421 height 751
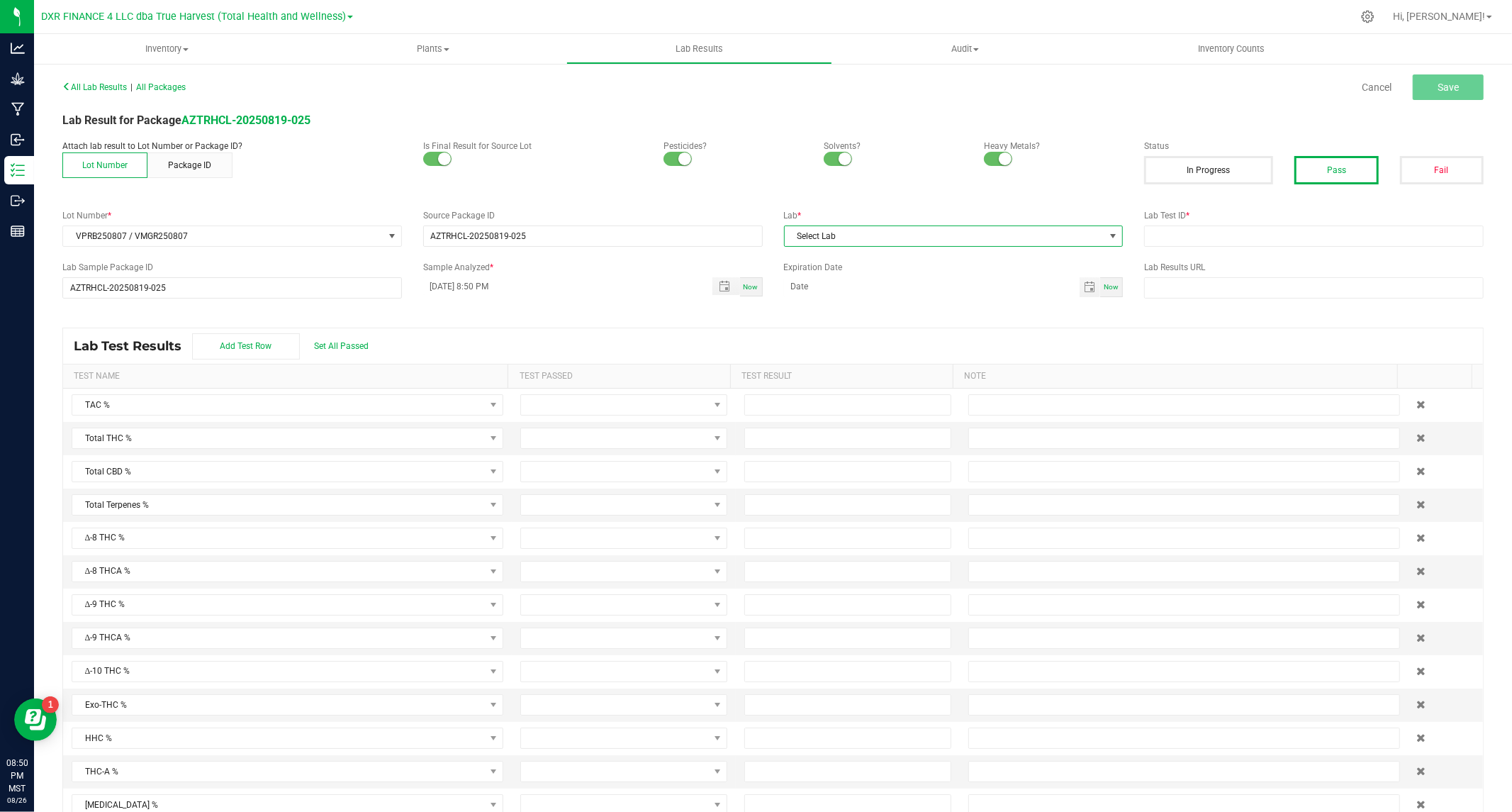
click at [1108, 237] on span at bounding box center [1113, 236] width 11 height 11
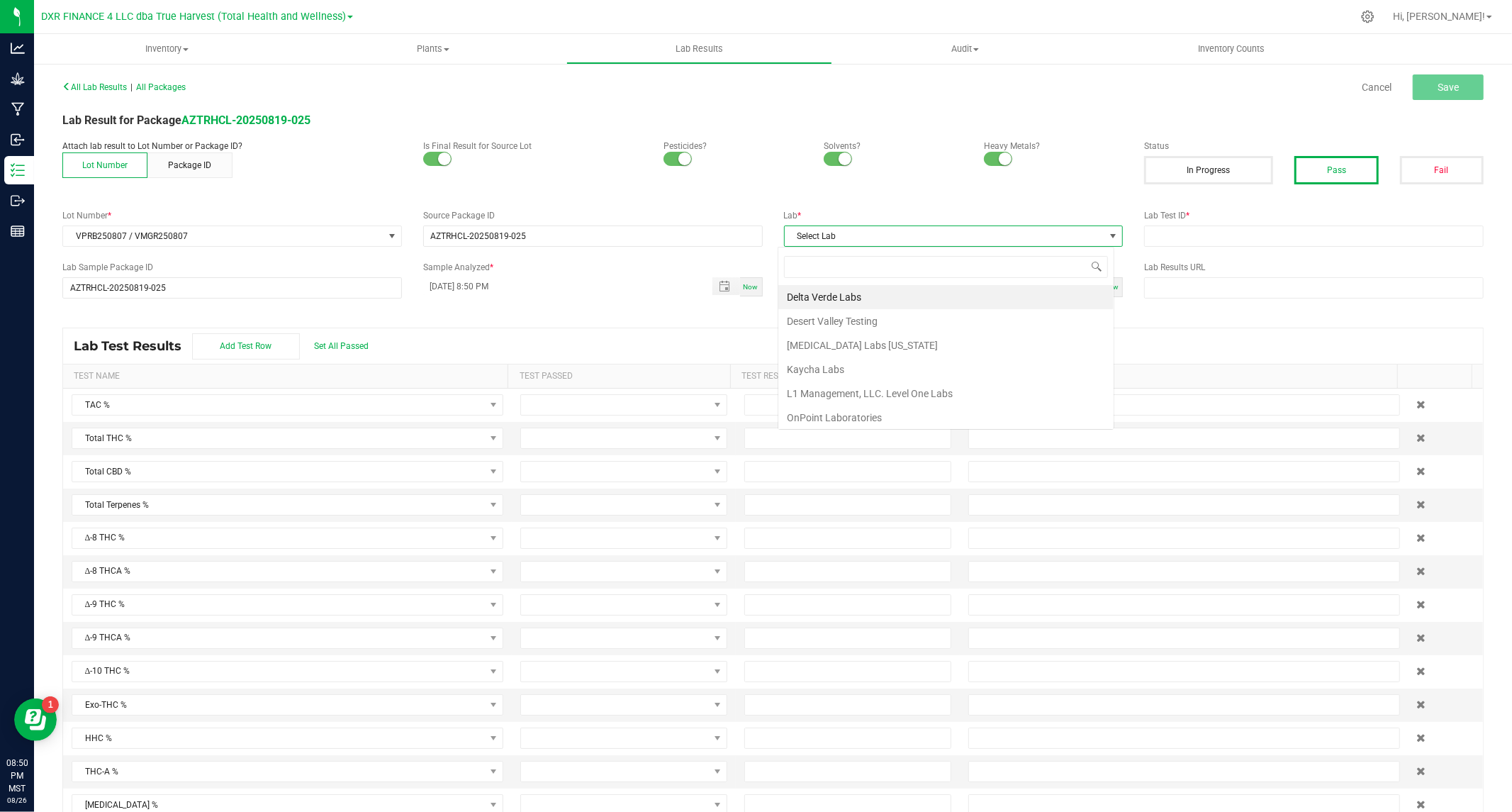
scroll to position [21, 336]
click at [837, 368] on li "Kaycha Labs" at bounding box center [945, 370] width 335 height 24
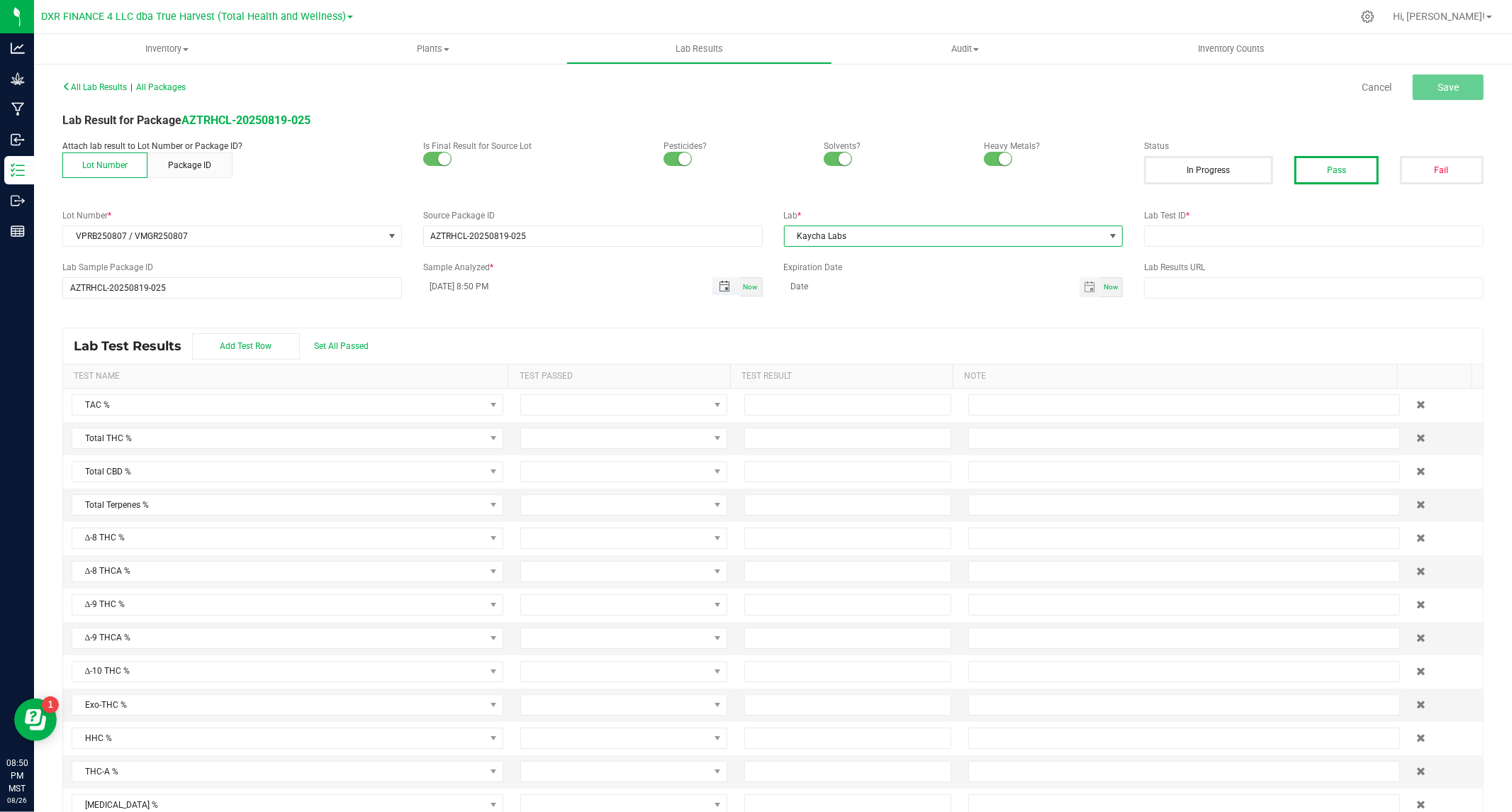
click at [713, 285] on span "Toggle popup" at bounding box center [725, 286] width 24 height 11
click at [464, 448] on span "11" at bounding box center [469, 452] width 21 height 22
click at [554, 581] on button "Set" at bounding box center [560, 594] width 68 height 31
type input "08/11/2025 8:50 PM"
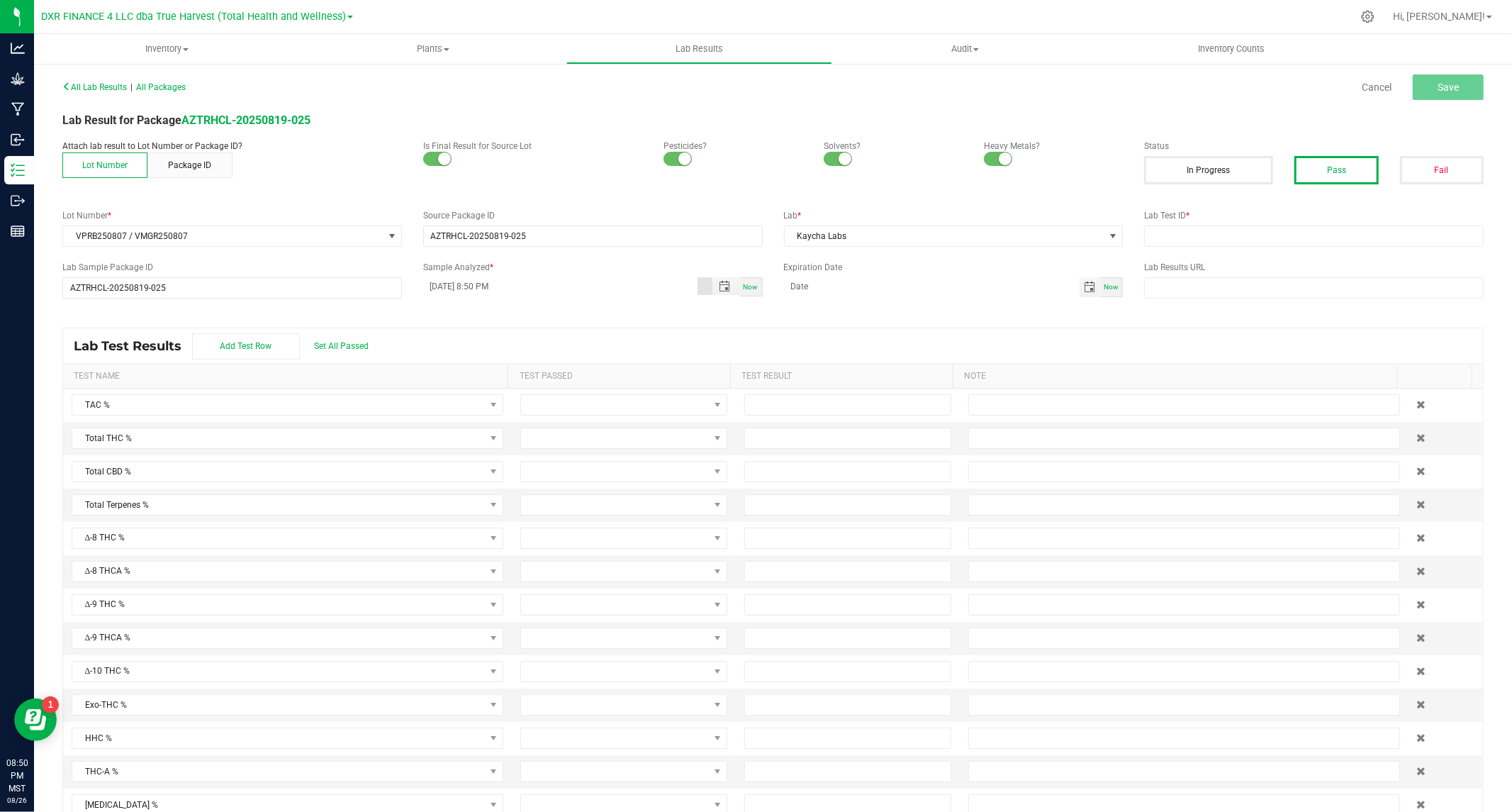
click at [1085, 285] on span "Toggle calendar" at bounding box center [1089, 287] width 11 height 11
click at [874, 317] on span "August 2025" at bounding box center [853, 314] width 43 height 21
click at [802, 413] on span "2026" at bounding box center [799, 417] width 20 height 10
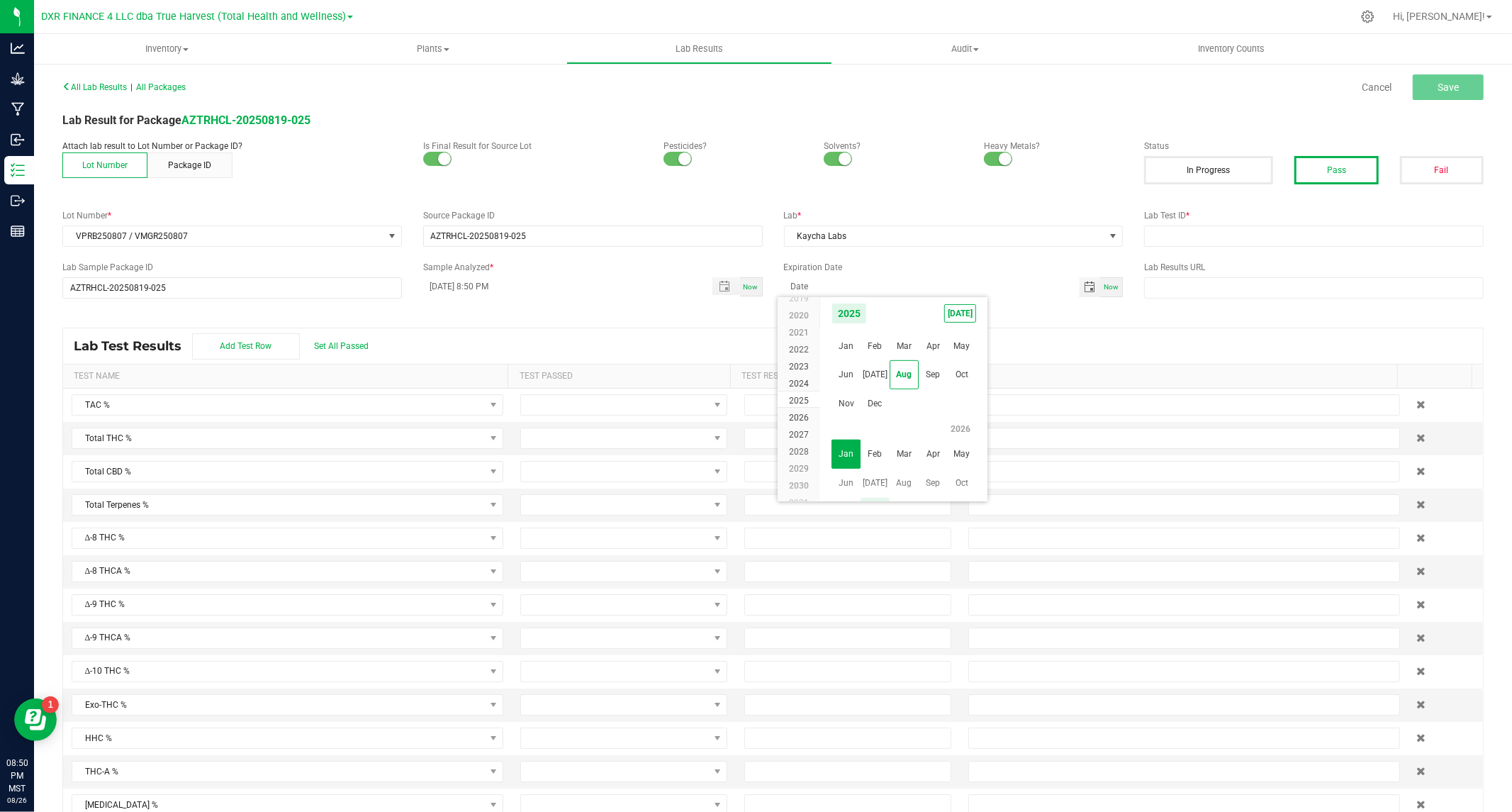
scroll to position [13615, 0]
click at [909, 368] on span "Aug" at bounding box center [904, 374] width 29 height 29
click at [885, 402] on span "11" at bounding box center [883, 406] width 21 height 22
type input "08/11/2026"
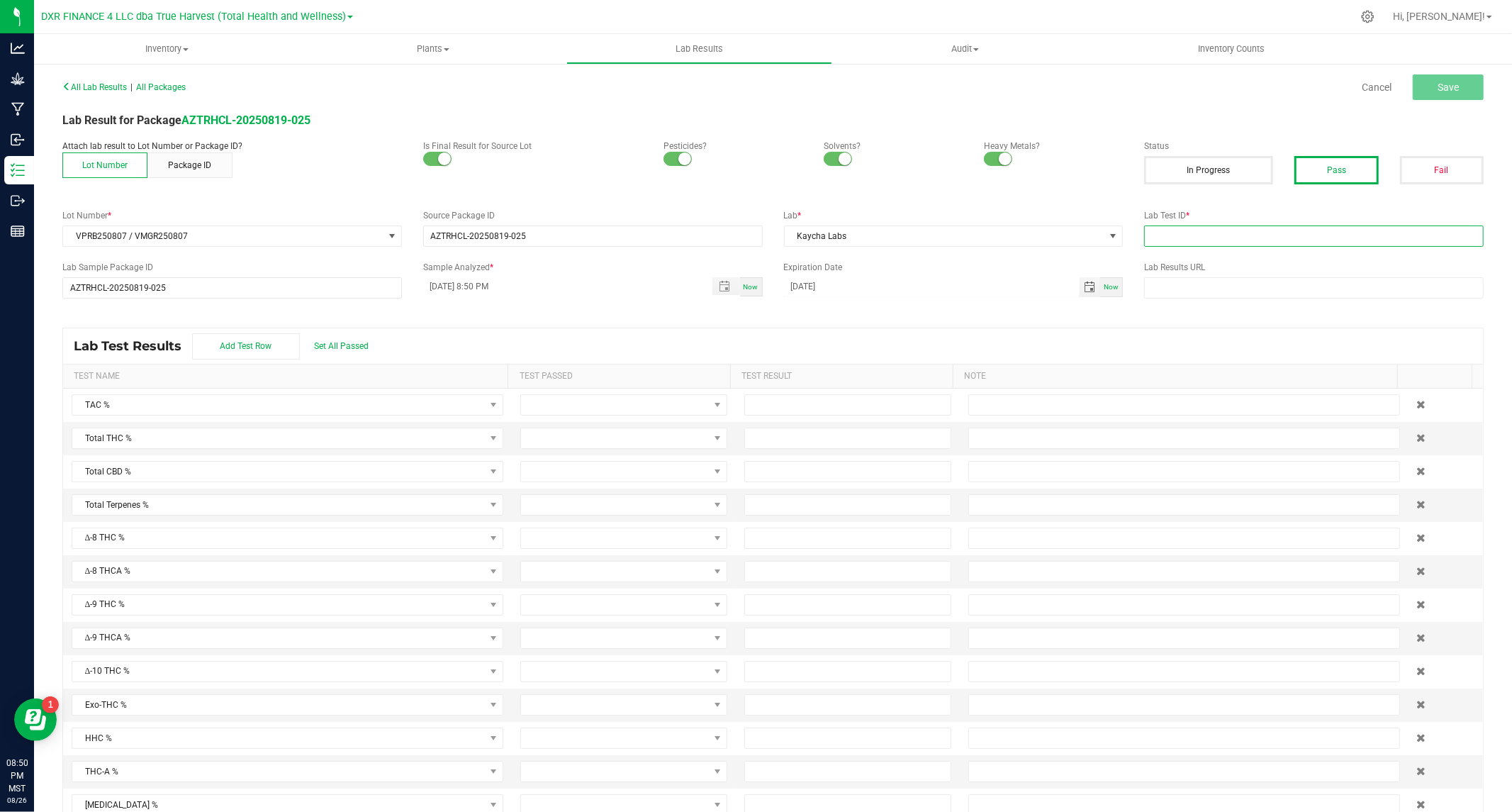
click at [1221, 232] on input "text" at bounding box center [1313, 236] width 339 height 21
paste input "TE50808004-002"
click at [1298, 228] on input "TE50808004-002 /" at bounding box center [1313, 236] width 339 height 21
paste input "TE50808004-005"
type input "TE50808004-002 / TE50808004-005"
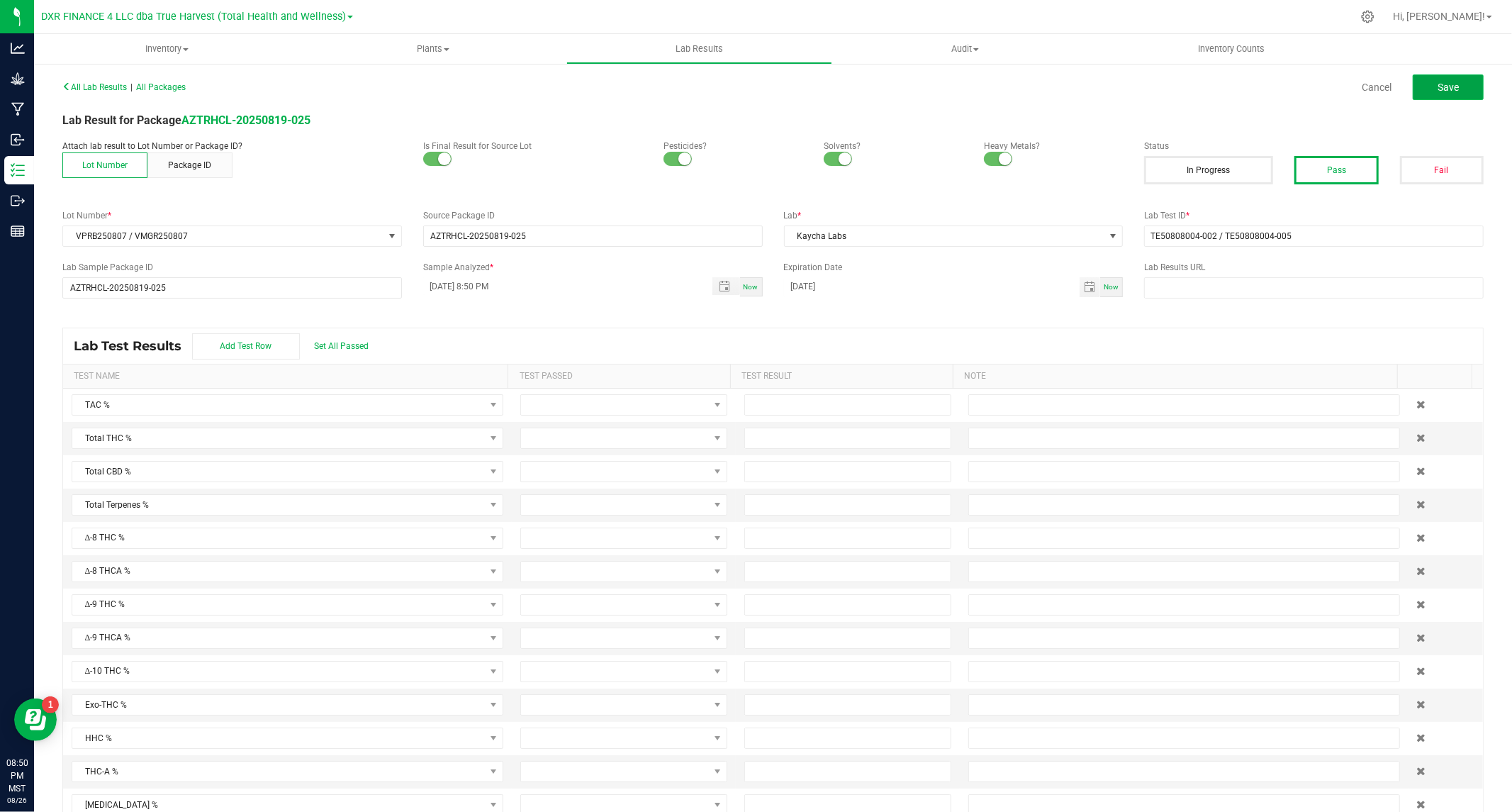
click at [1423, 86] on button "Save" at bounding box center [1447, 88] width 71 height 26
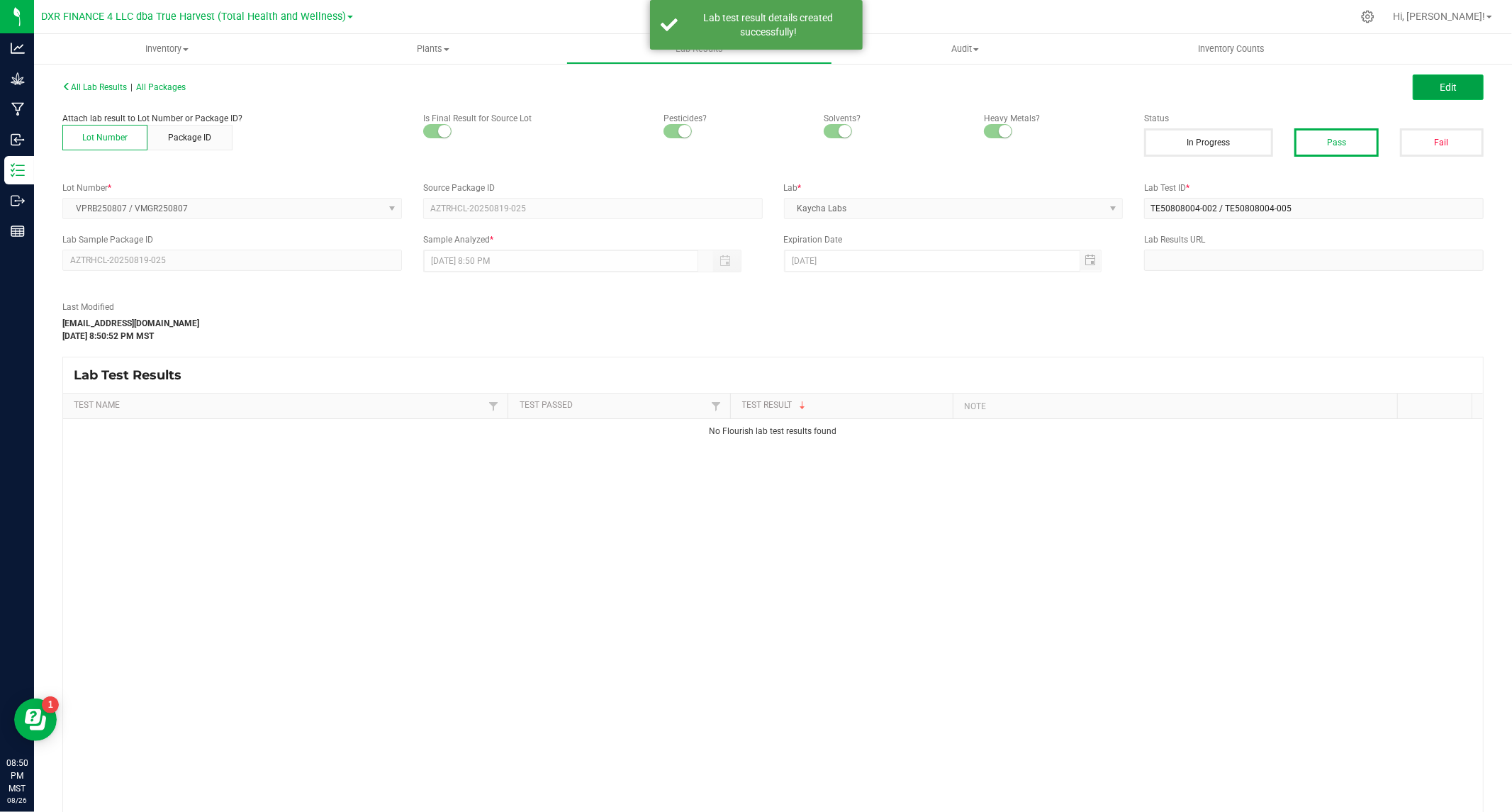
click at [1443, 84] on span "Edit" at bounding box center [1448, 87] width 17 height 11
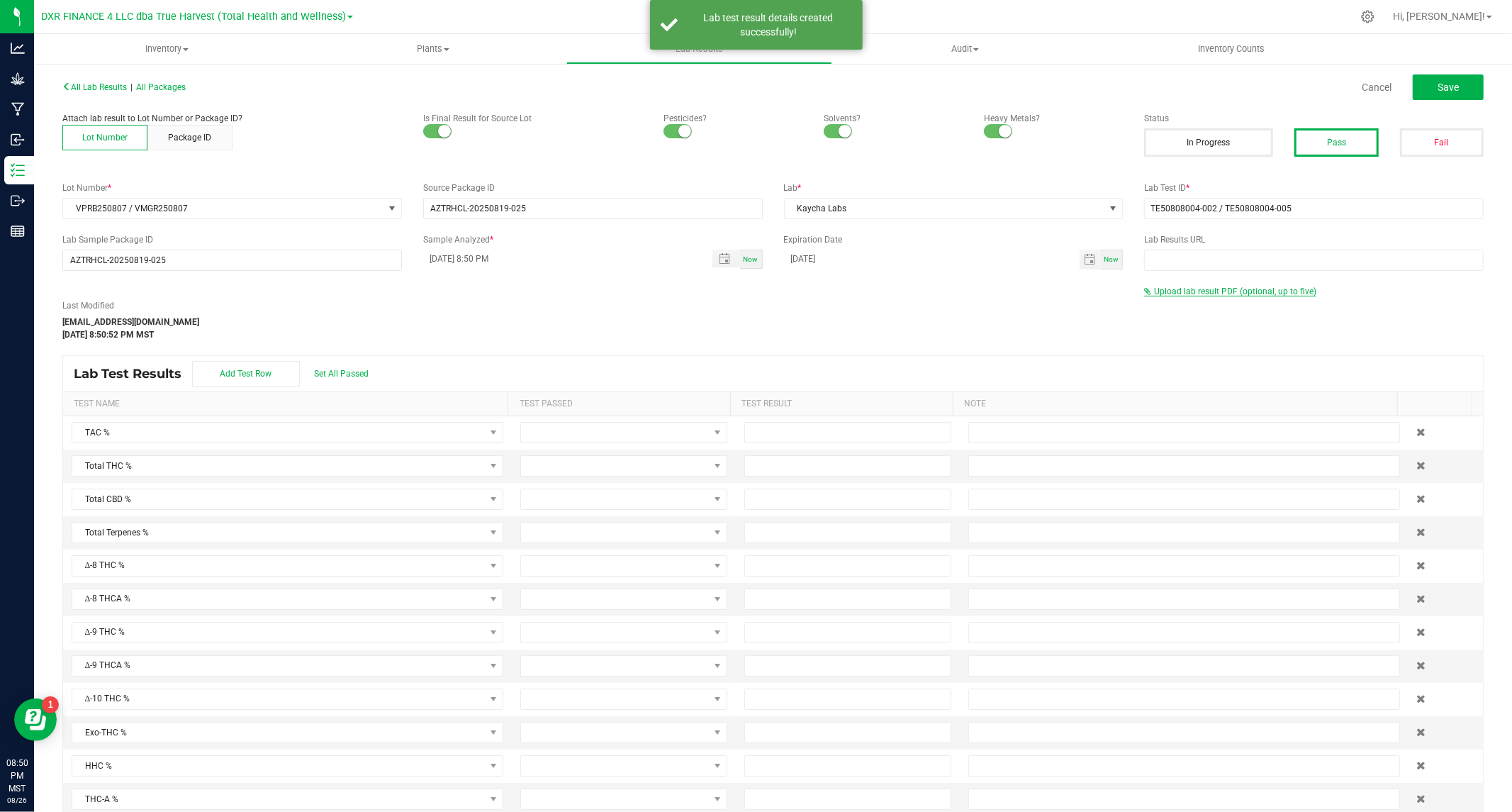
click at [1206, 287] on span "Upload lab result PDF (optional, up to five)" at bounding box center [1234, 291] width 162 height 10
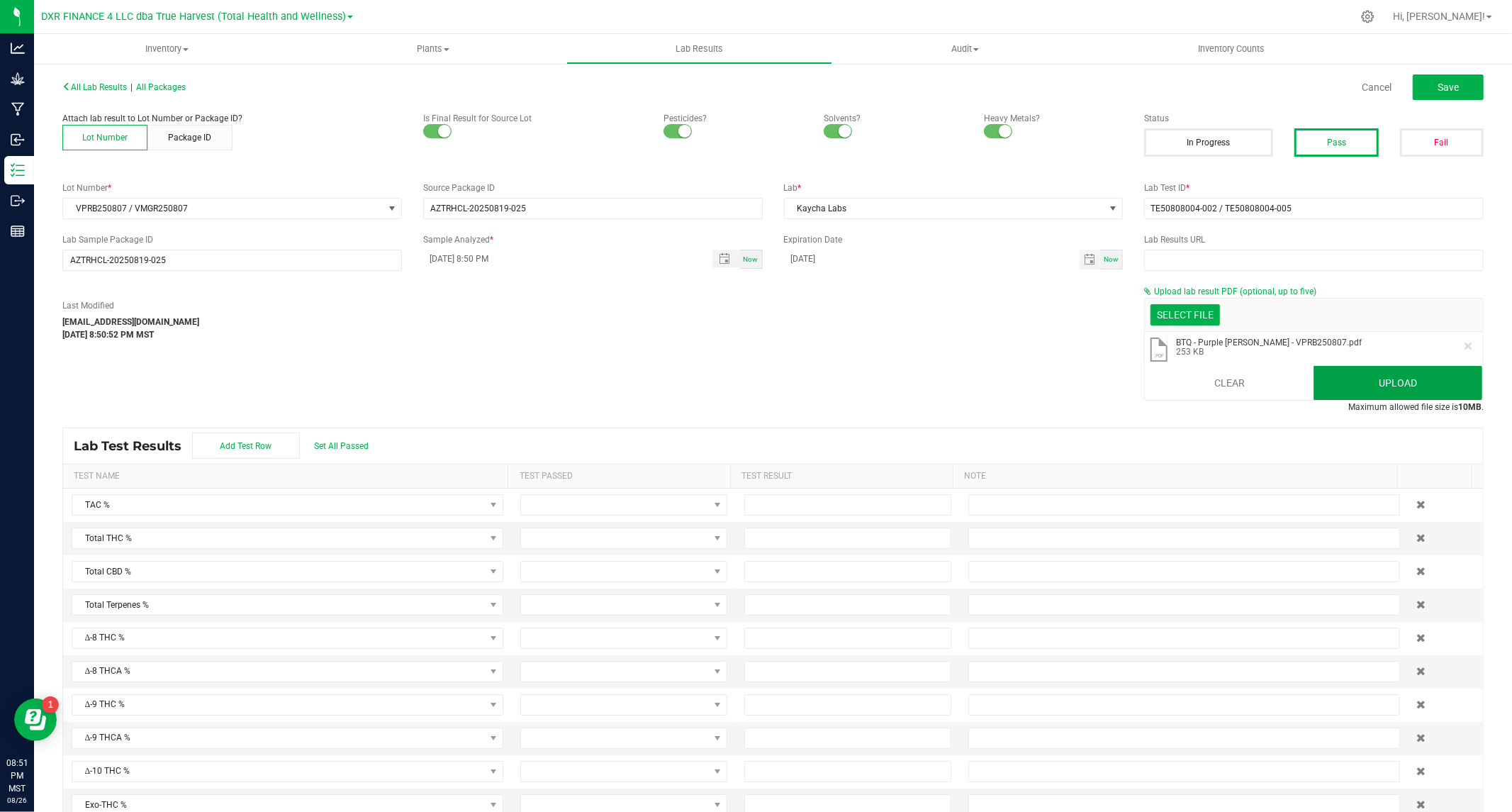
click at [1313, 381] on button "Upload" at bounding box center [1398, 383] width 169 height 34
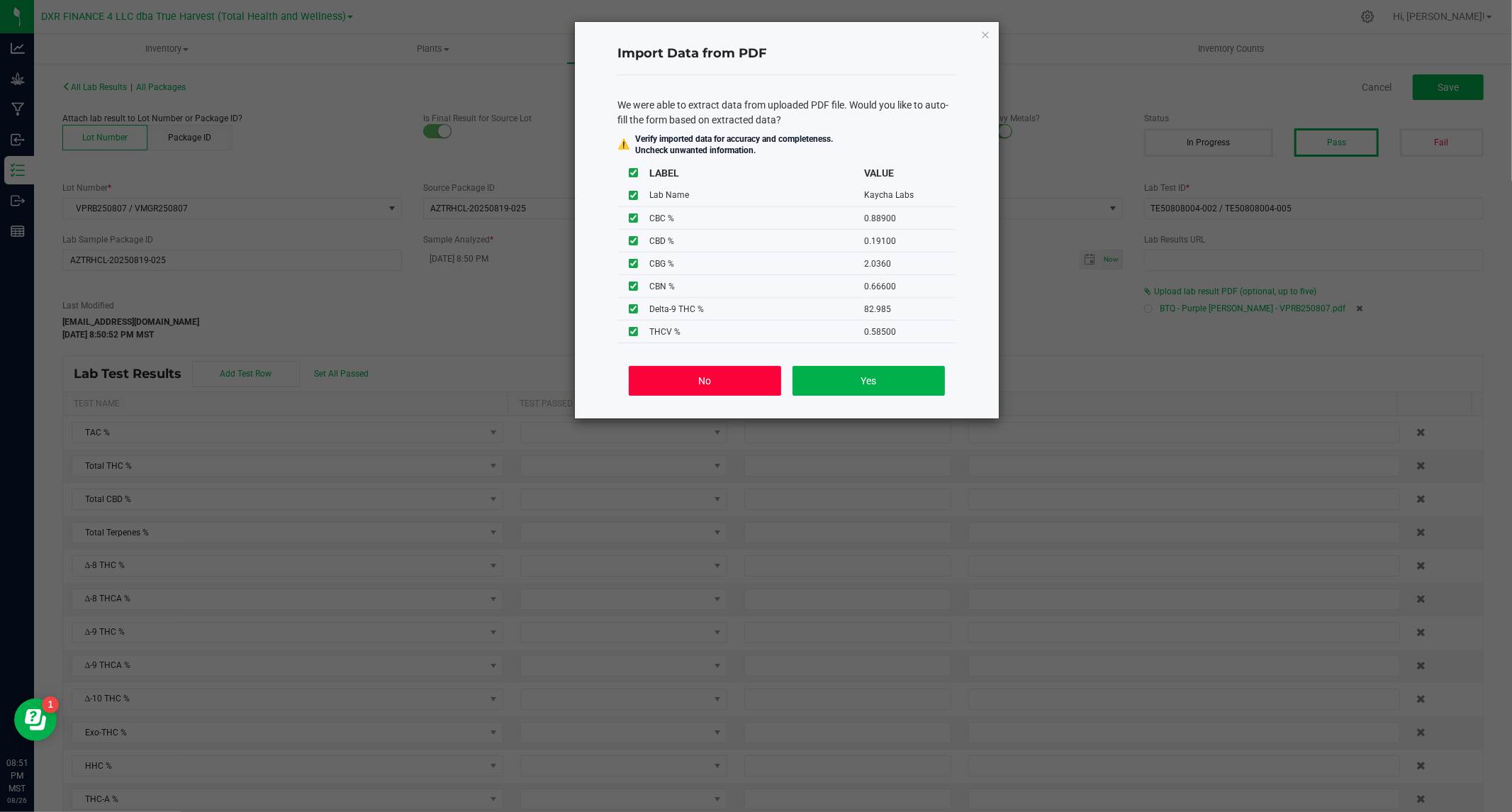
click at [693, 376] on button "No" at bounding box center [705, 381] width 152 height 30
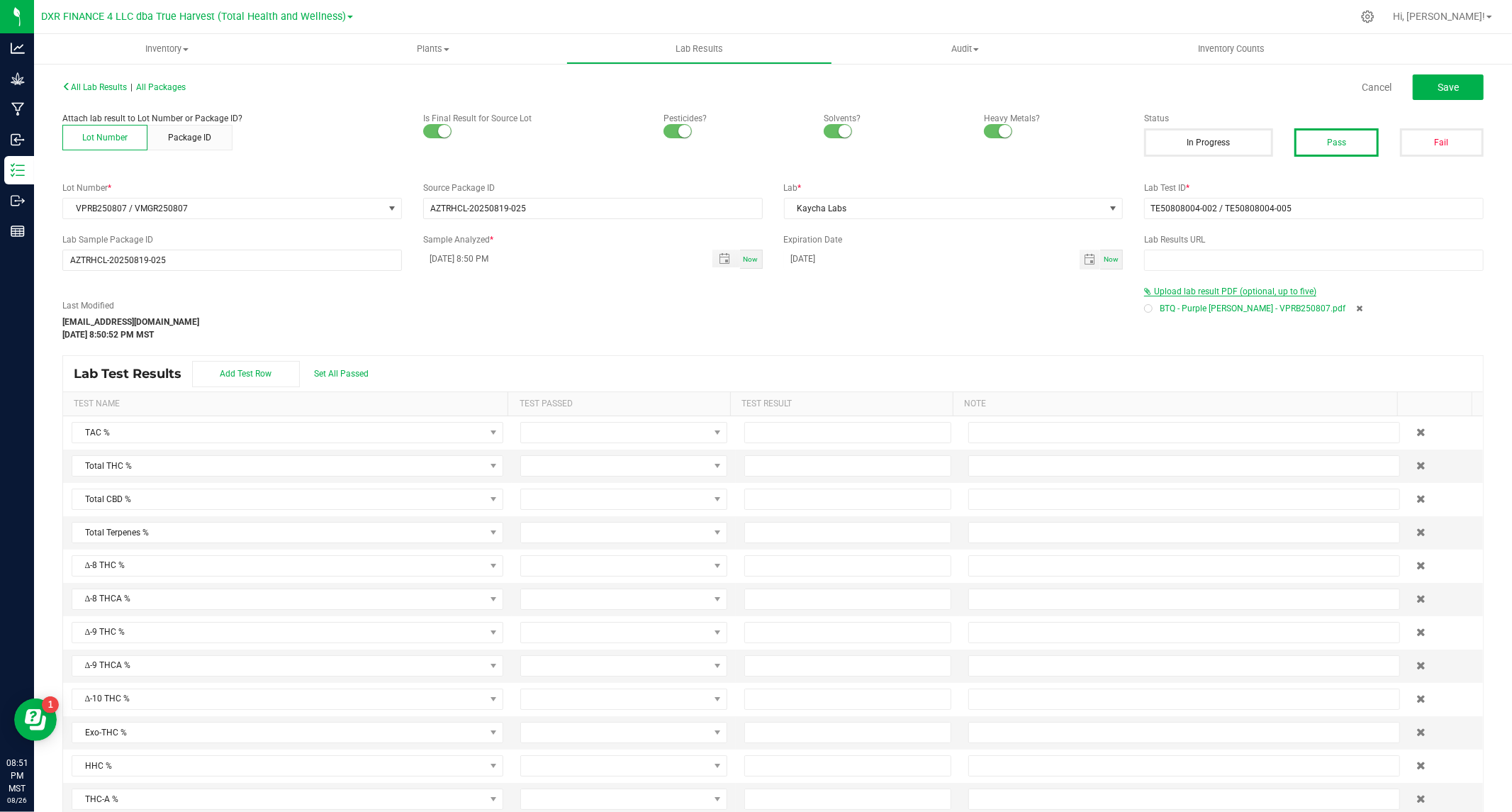
click at [1235, 288] on span "Upload lab result PDF (optional, up to five)" at bounding box center [1234, 291] width 162 height 10
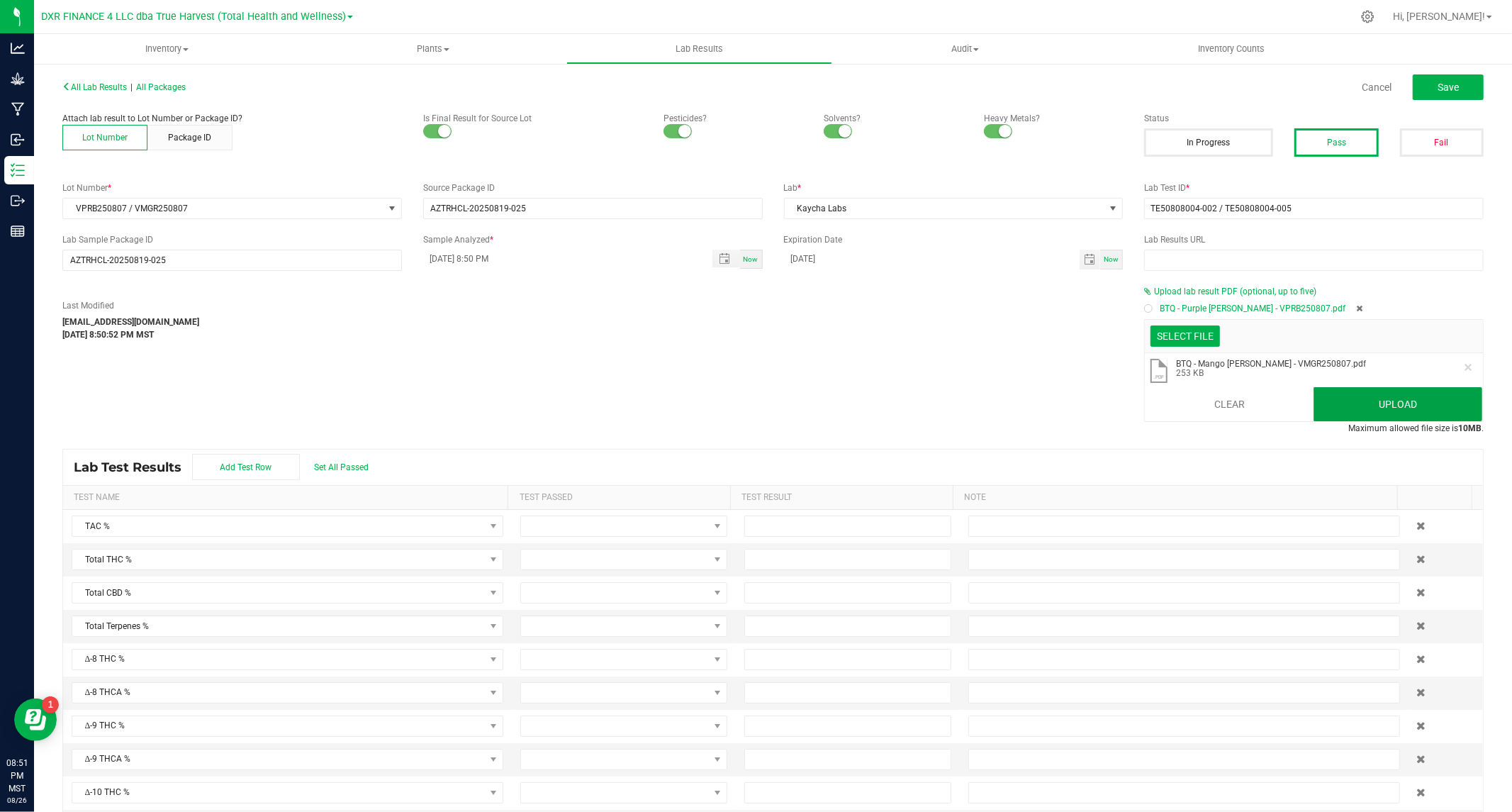
click at [1361, 394] on button "Upload" at bounding box center [1398, 404] width 169 height 34
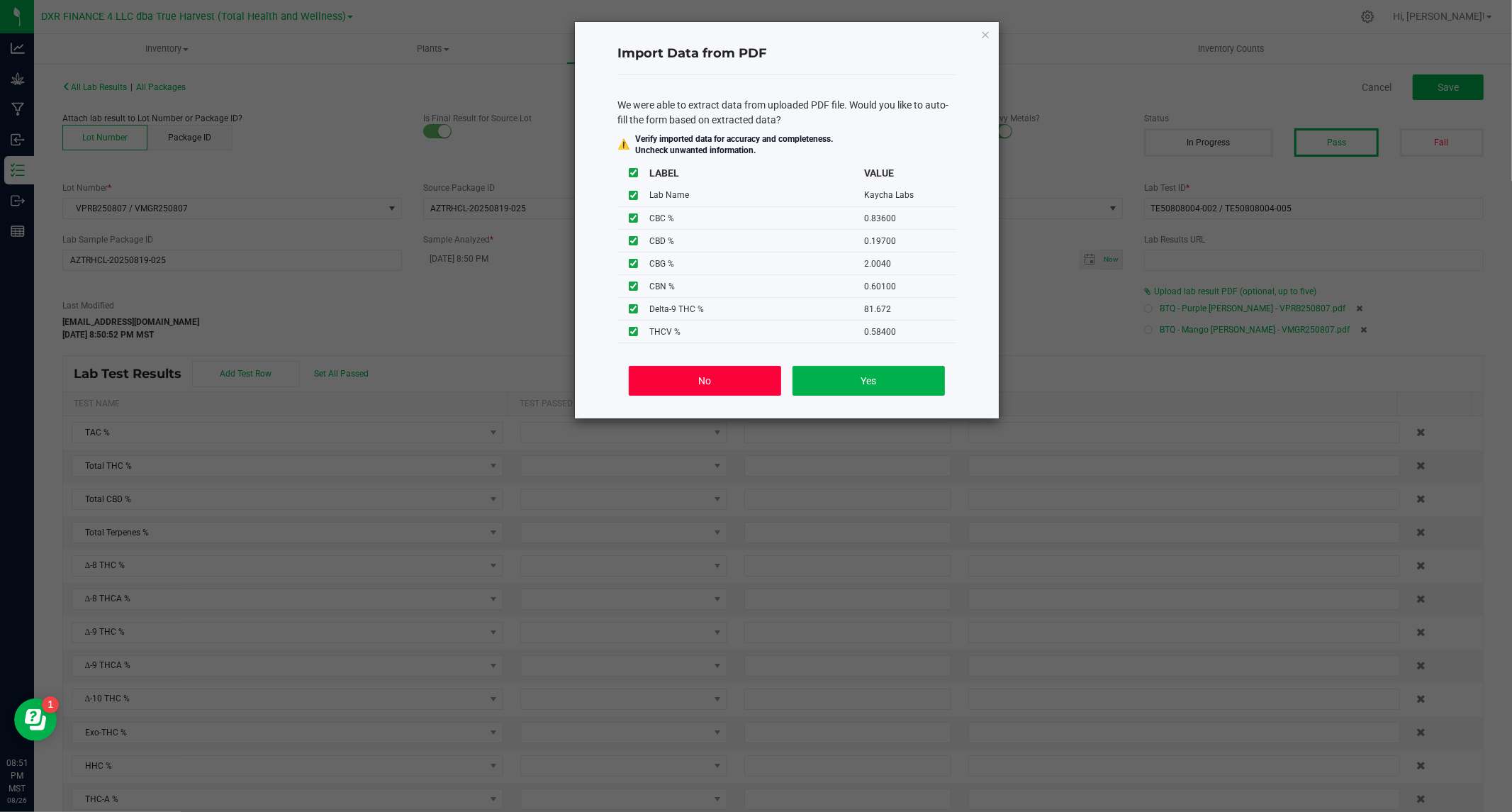
click at [719, 374] on button "No" at bounding box center [705, 381] width 152 height 30
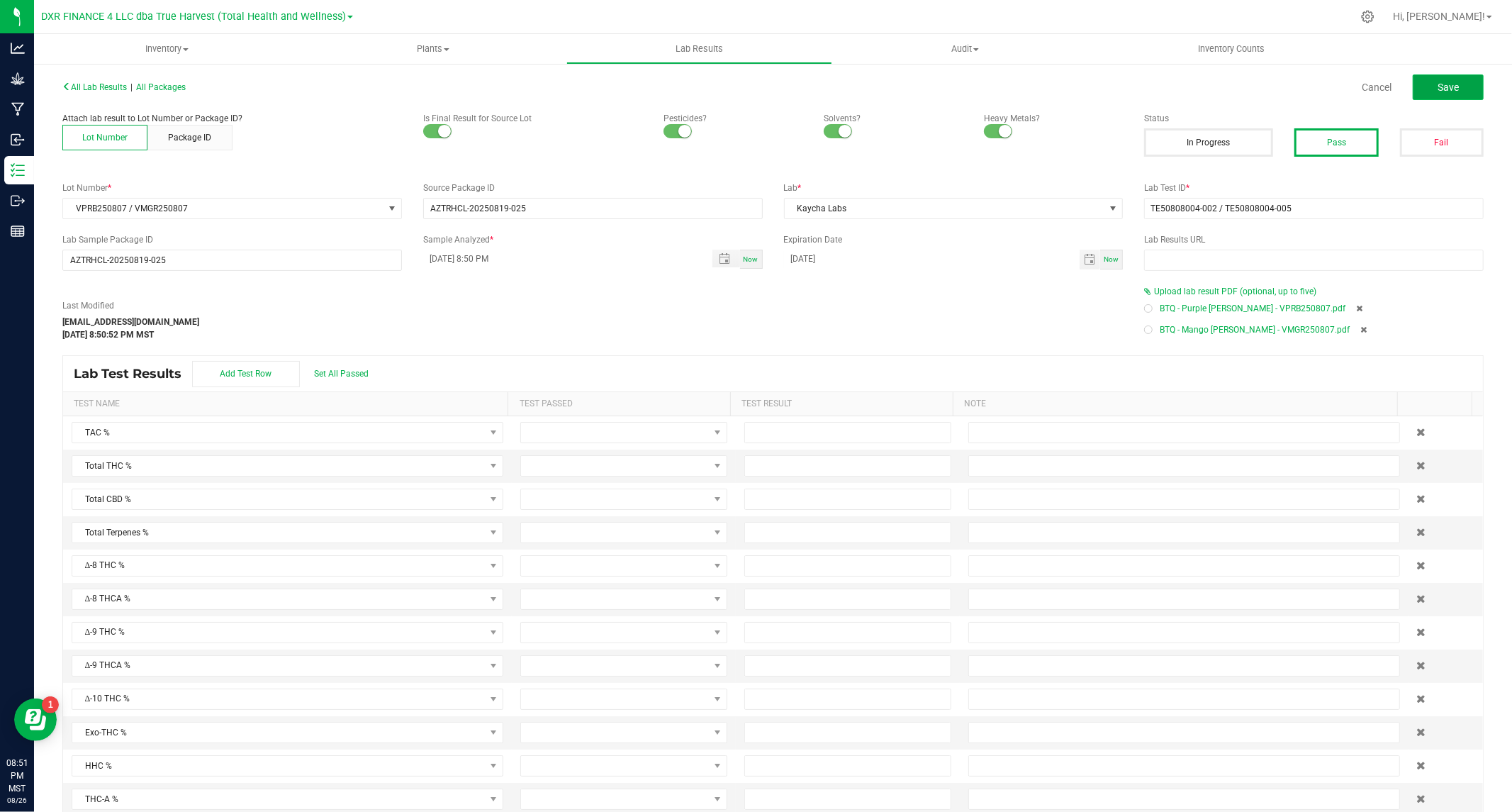
click at [1437, 86] on span "Save" at bounding box center [1448, 87] width 21 height 11
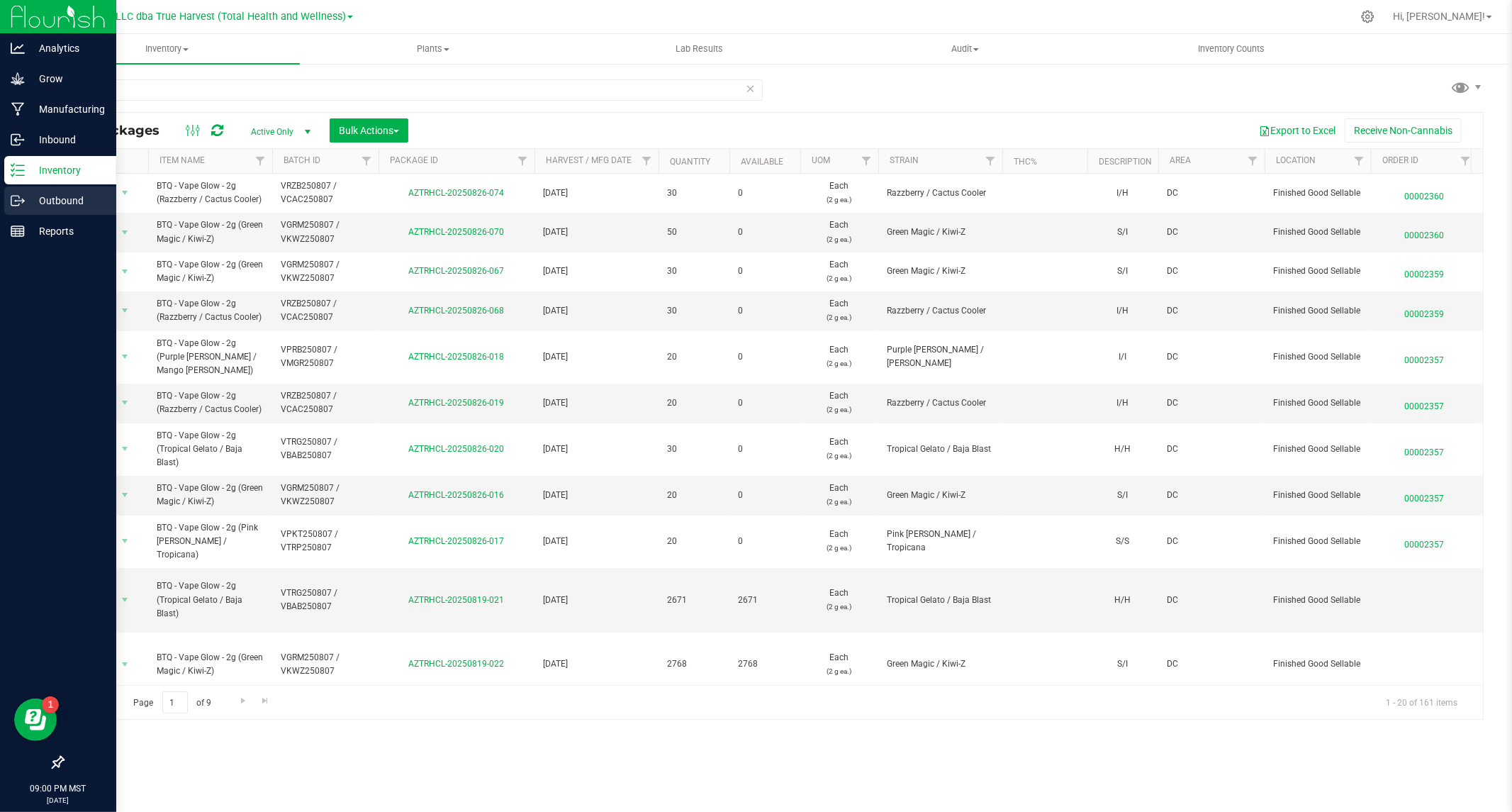
click at [48, 203] on p "Outbound" at bounding box center [68, 201] width 85 height 17
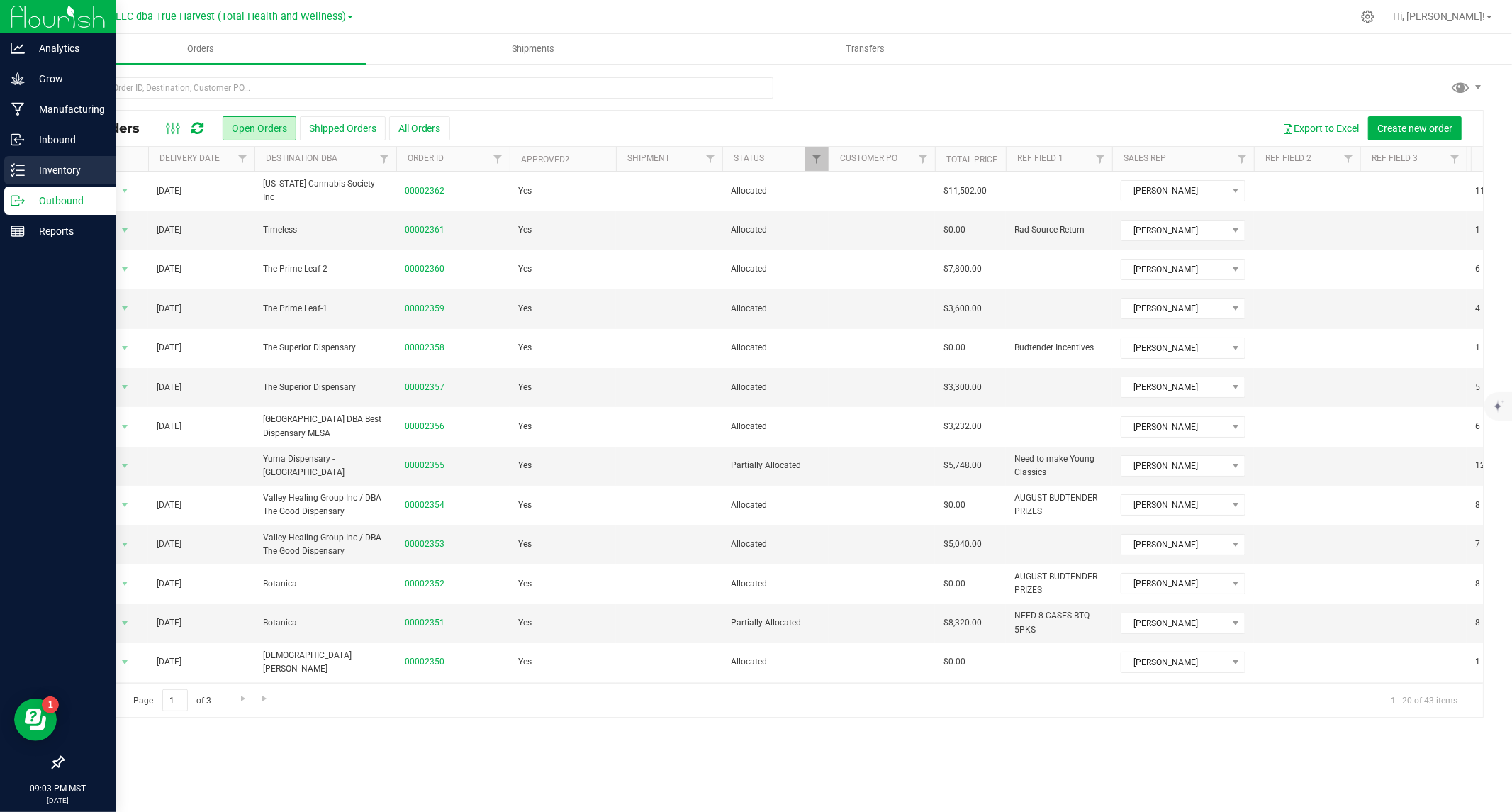
click at [16, 177] on div "Inventory" at bounding box center [60, 170] width 112 height 28
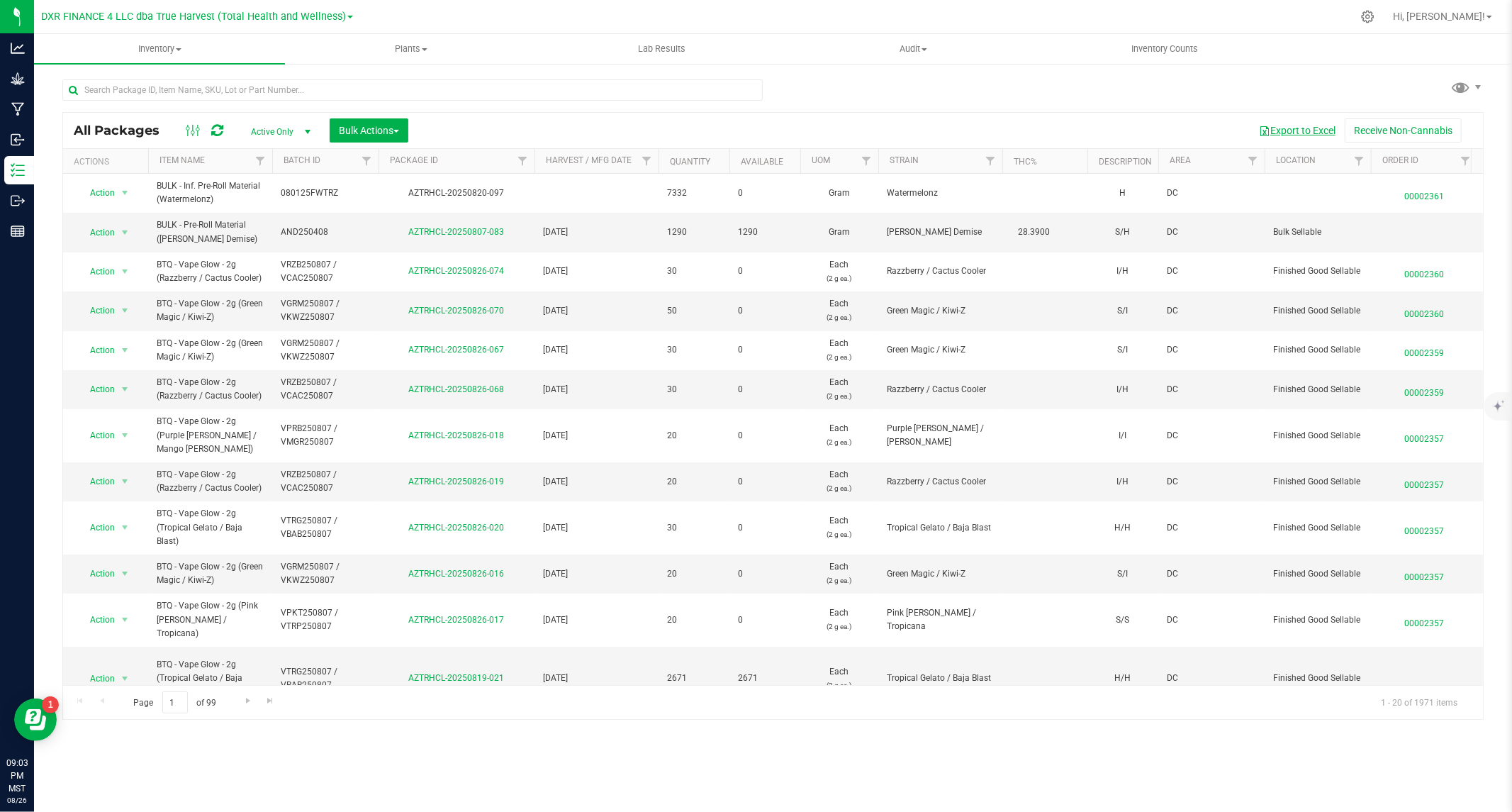
click at [1286, 129] on button "Export to Excel" at bounding box center [1297, 131] width 95 height 24
click at [1307, 129] on button "Export to Excel" at bounding box center [1297, 131] width 95 height 24
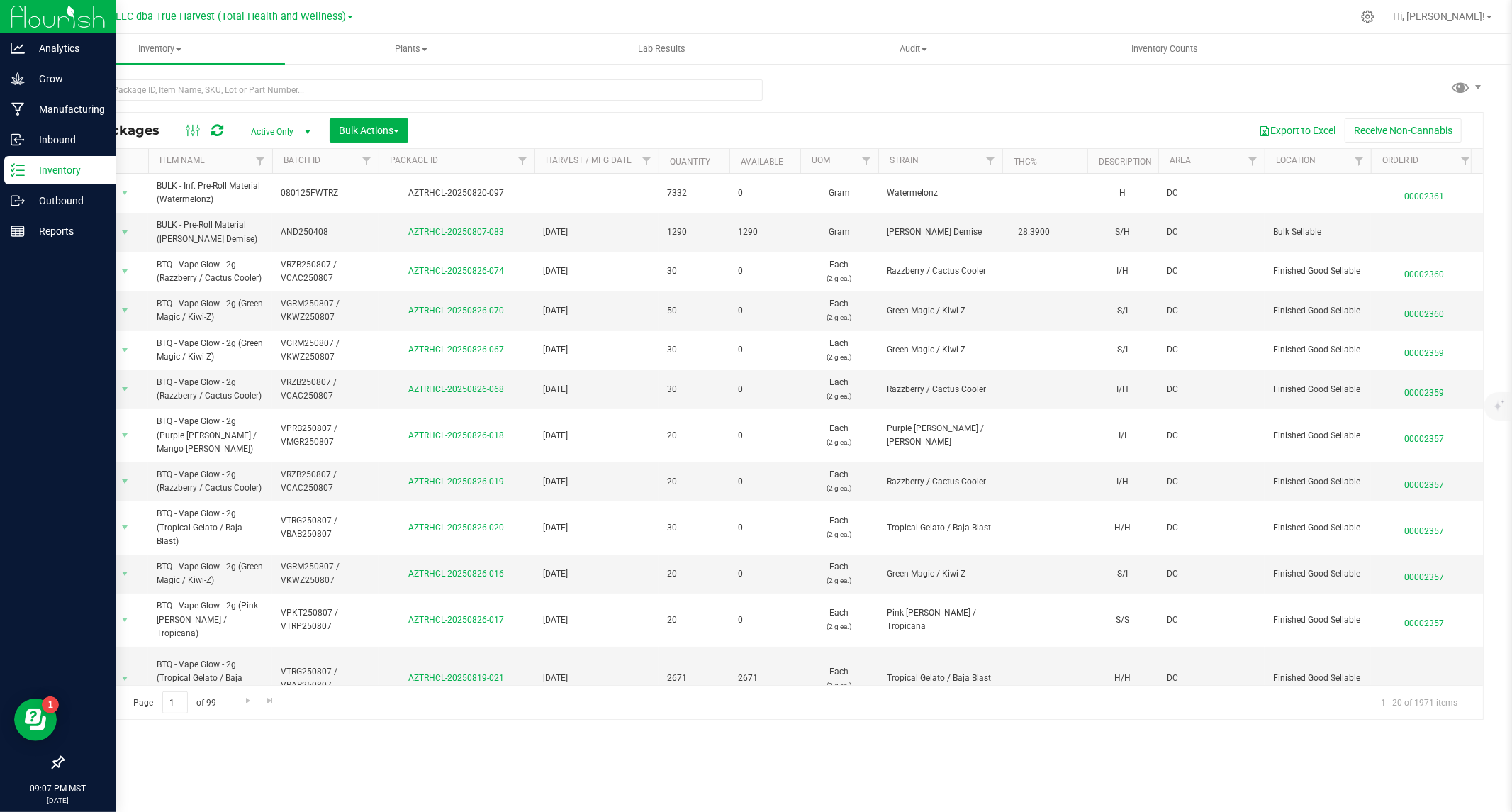
click at [50, 167] on p "Inventory" at bounding box center [68, 170] width 85 height 17
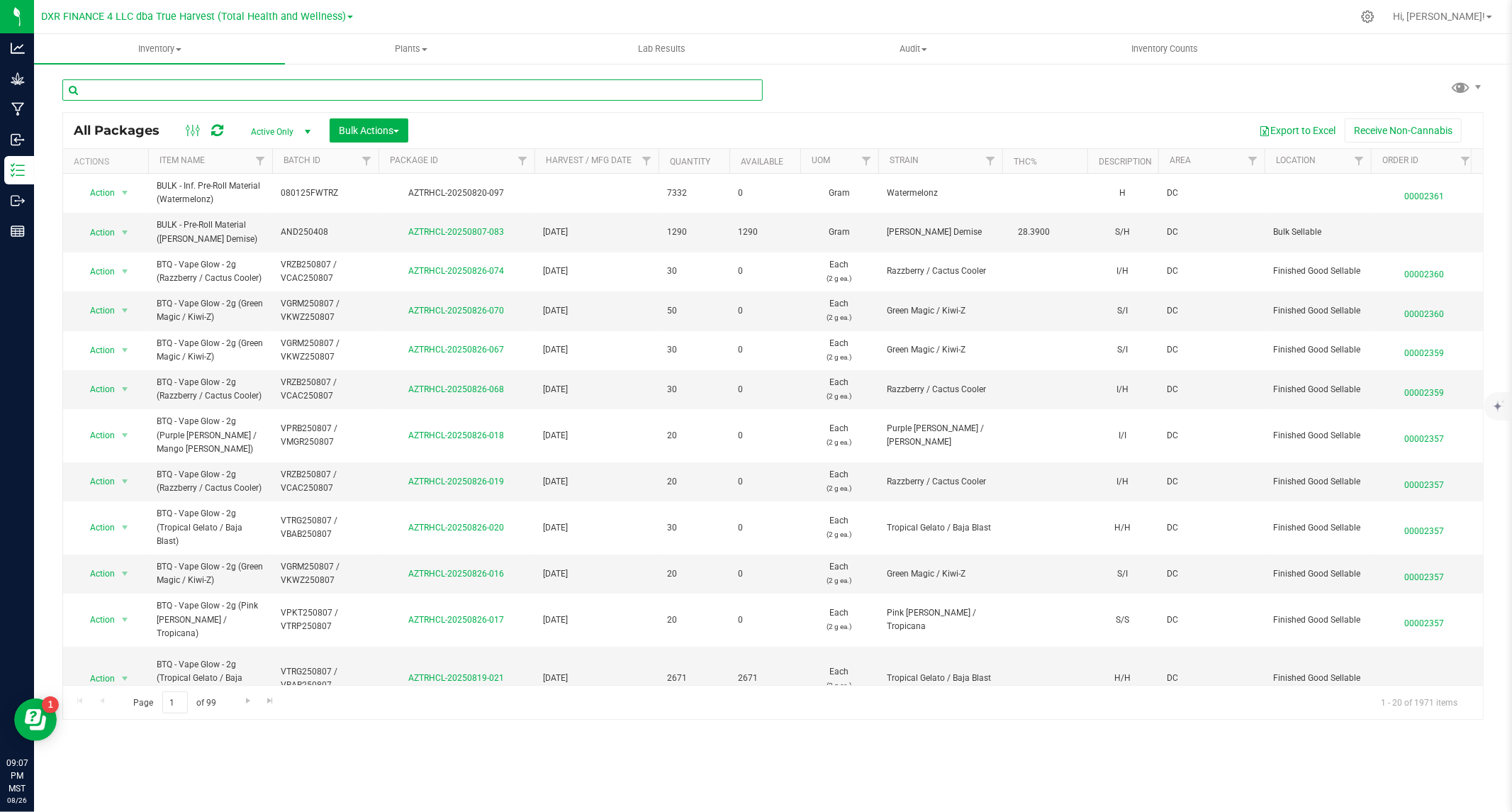
click at [249, 85] on input "text" at bounding box center [412, 90] width 700 height 21
type input "soul"
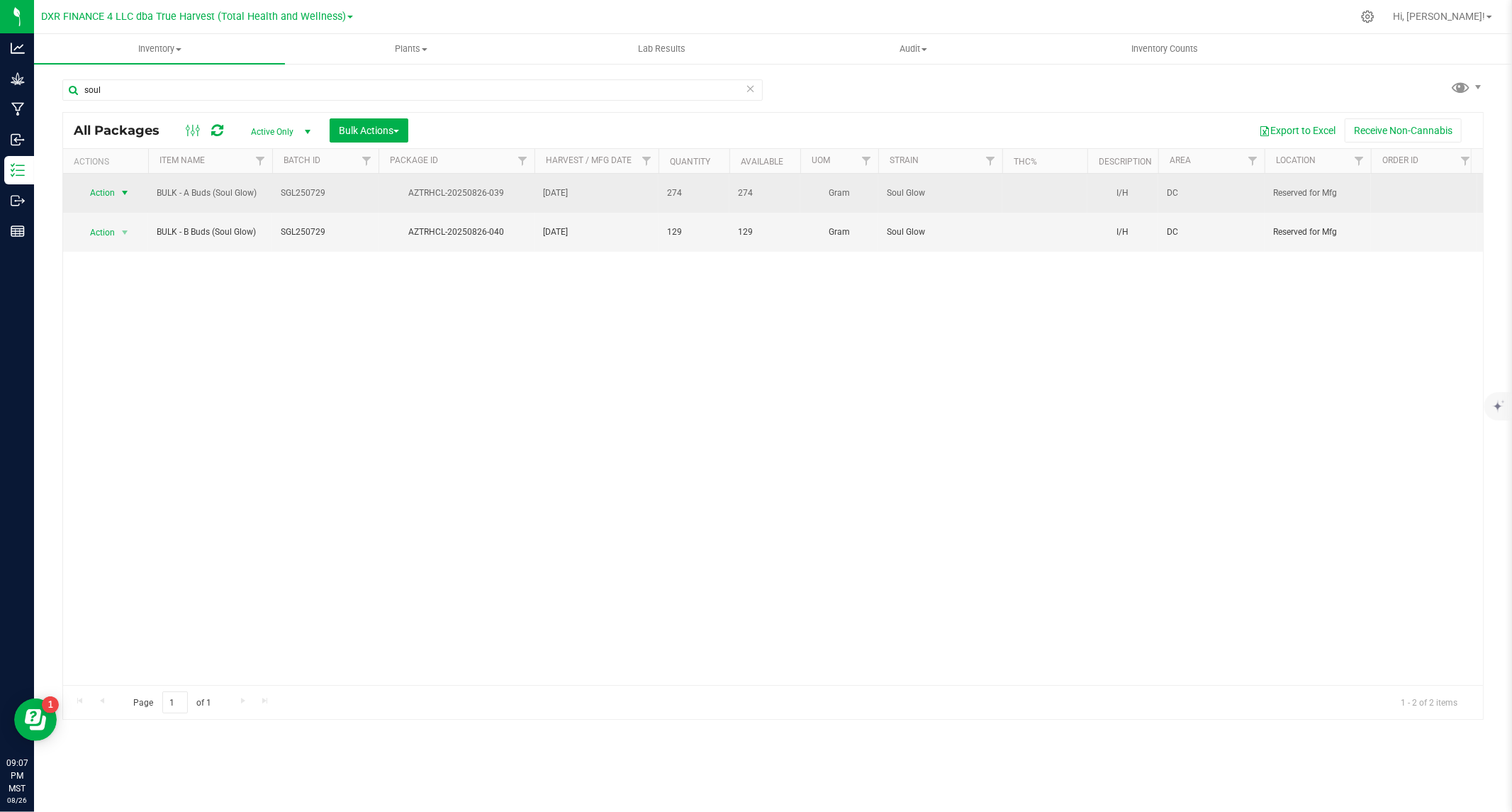
click at [116, 184] on span "select" at bounding box center [125, 193] width 17 height 20
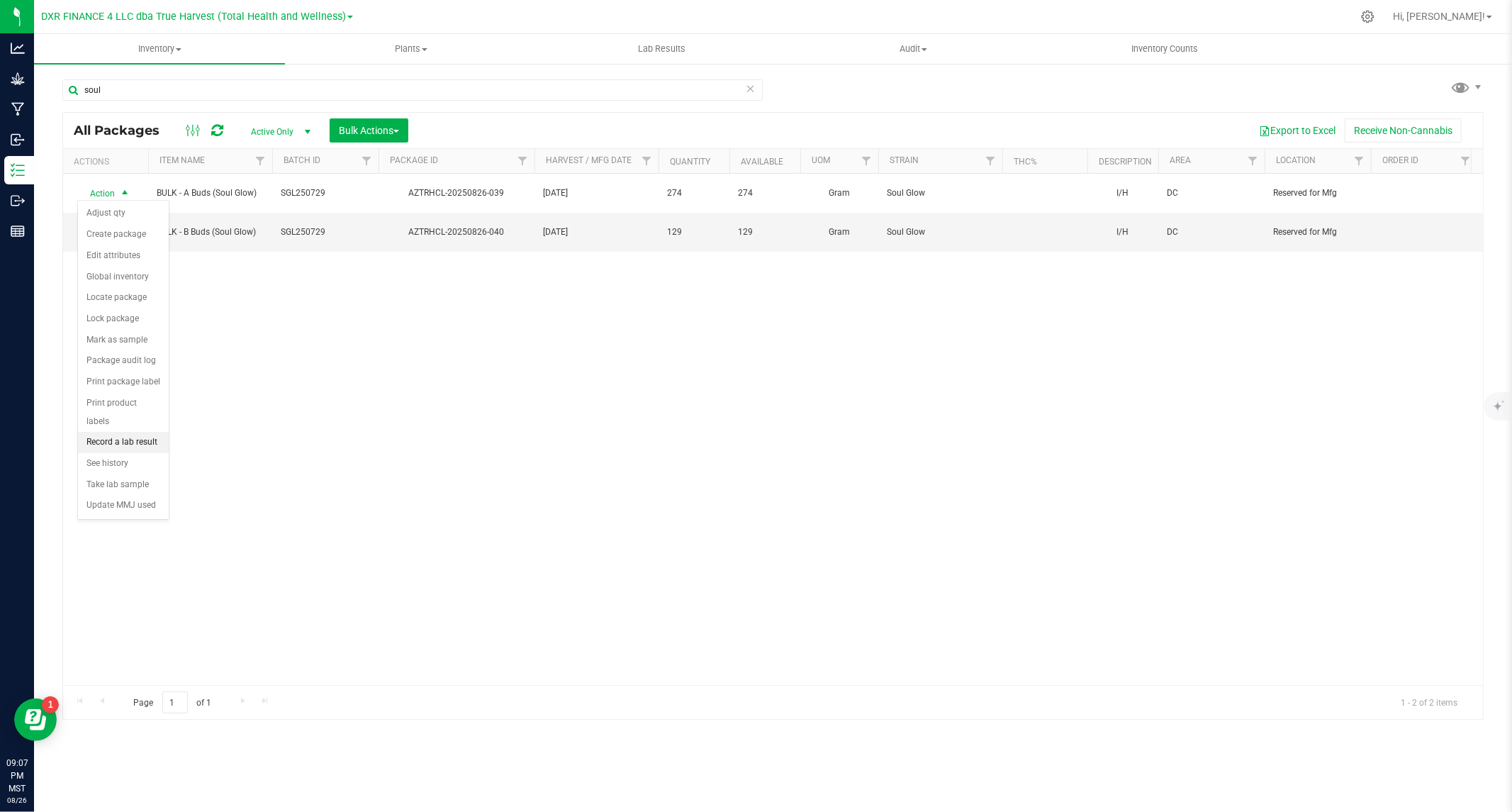
click at [119, 445] on li "Record a lab result" at bounding box center [123, 443] width 91 height 21
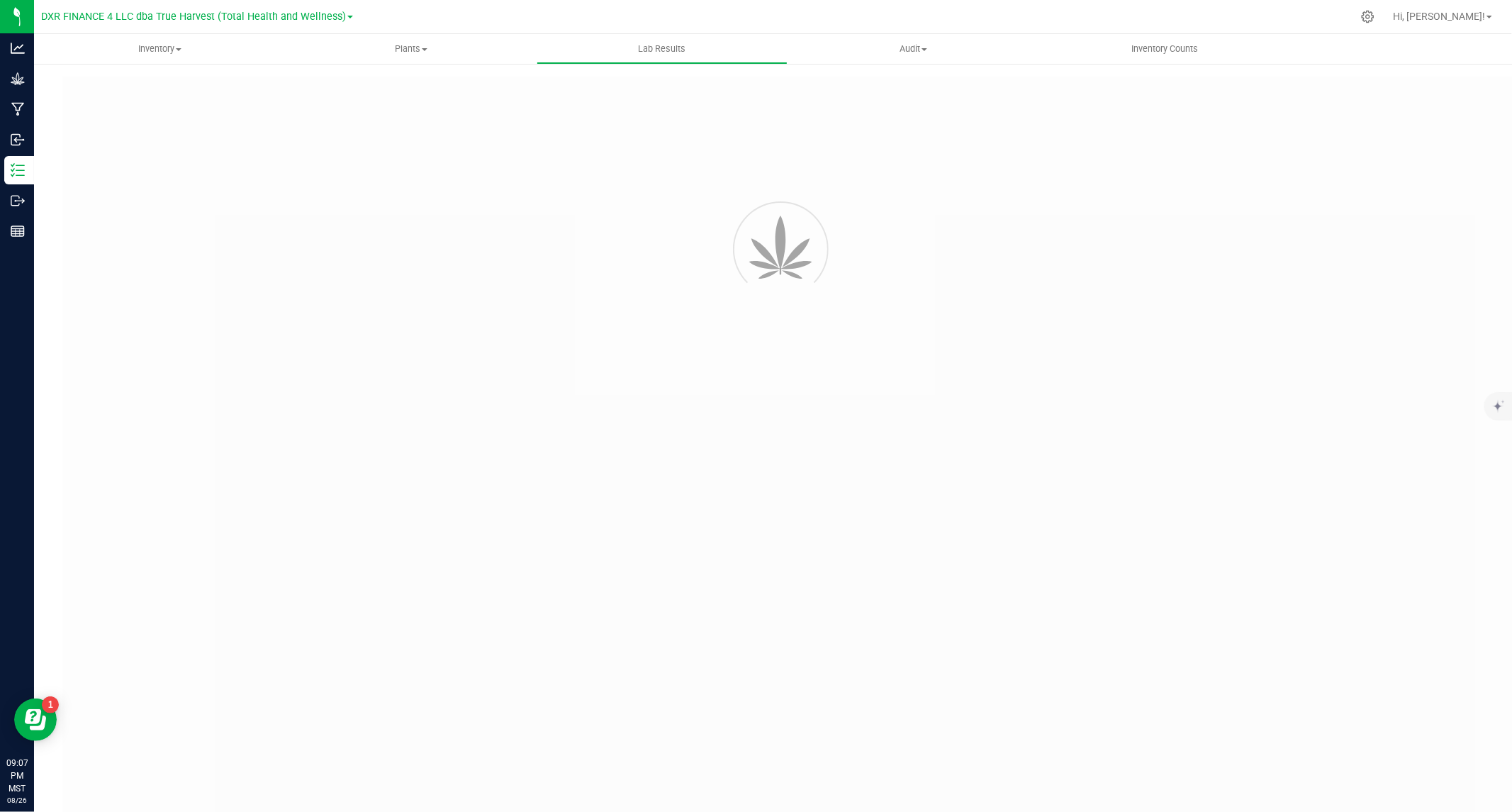
type input "AZTRHCL-20250826-039"
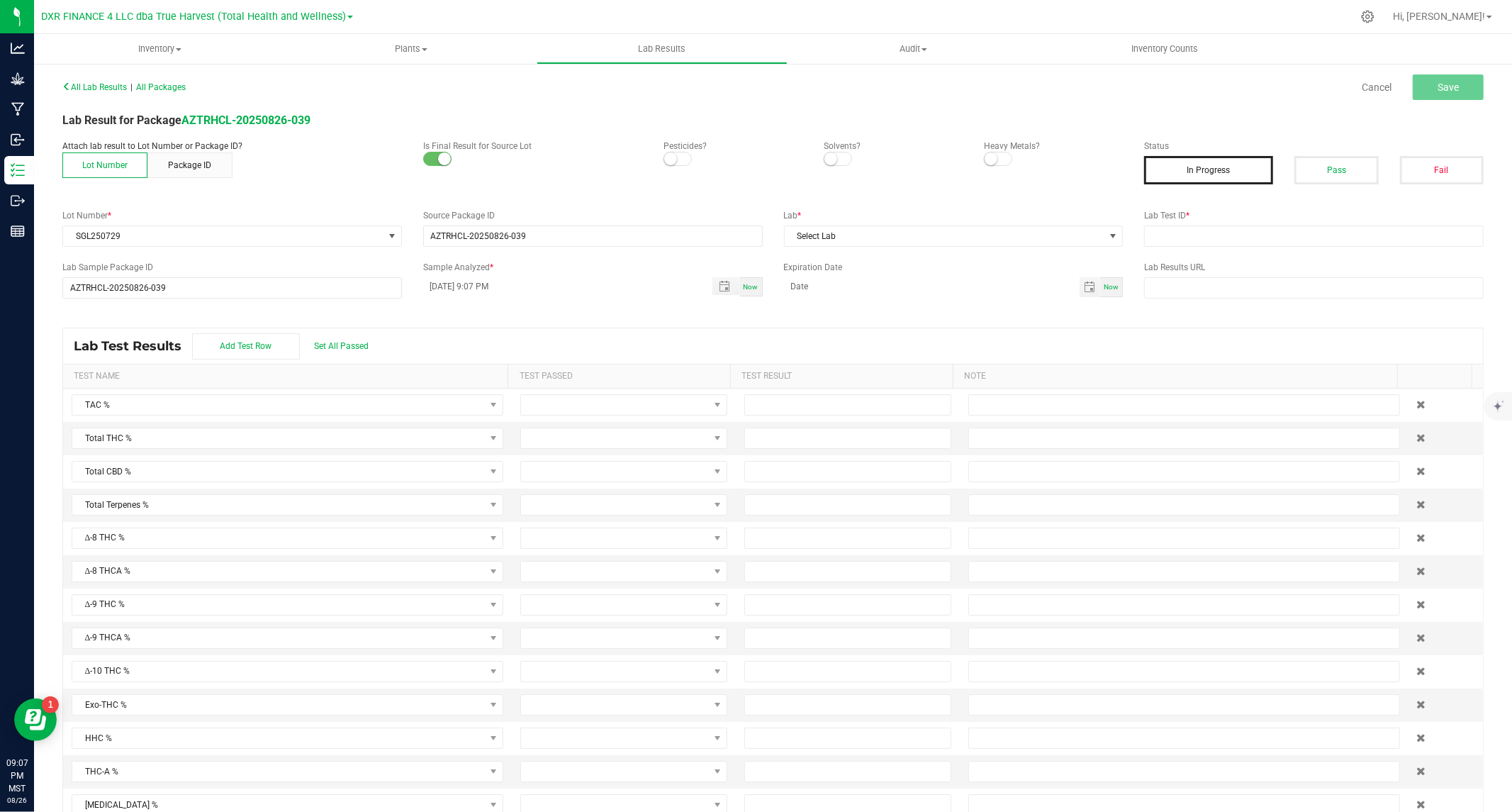
click at [675, 161] on span at bounding box center [677, 158] width 28 height 14
drag, startPoint x: 822, startPoint y: 158, endPoint x: 837, endPoint y: 160, distance: 15.1
click at [824, 158] on small at bounding box center [831, 158] width 13 height 13
click at [986, 158] on small at bounding box center [991, 158] width 13 height 13
click at [1338, 167] on button "Pass" at bounding box center [1336, 170] width 84 height 28
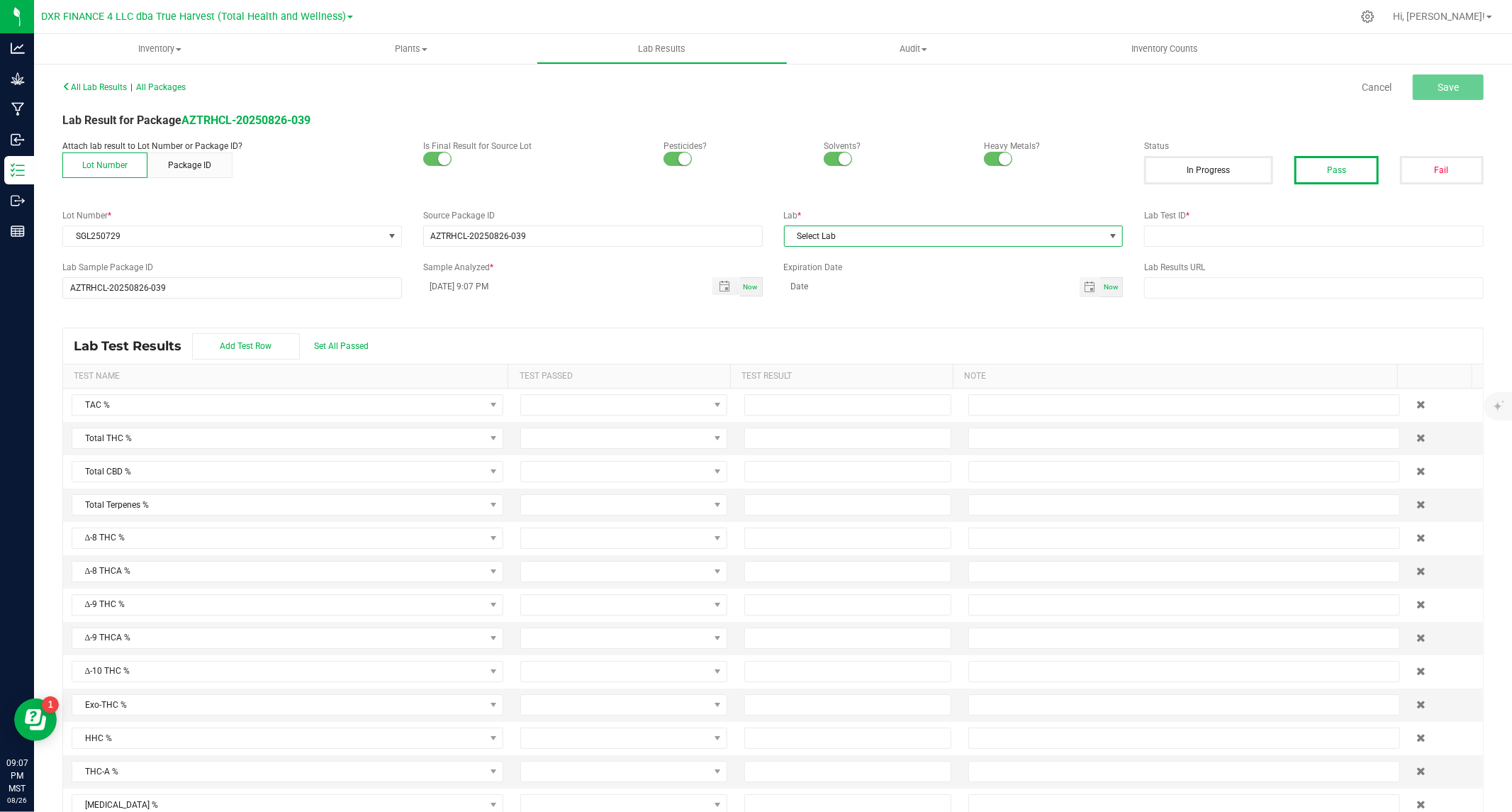
click at [1080, 239] on span "Select Lab" at bounding box center [945, 236] width 320 height 20
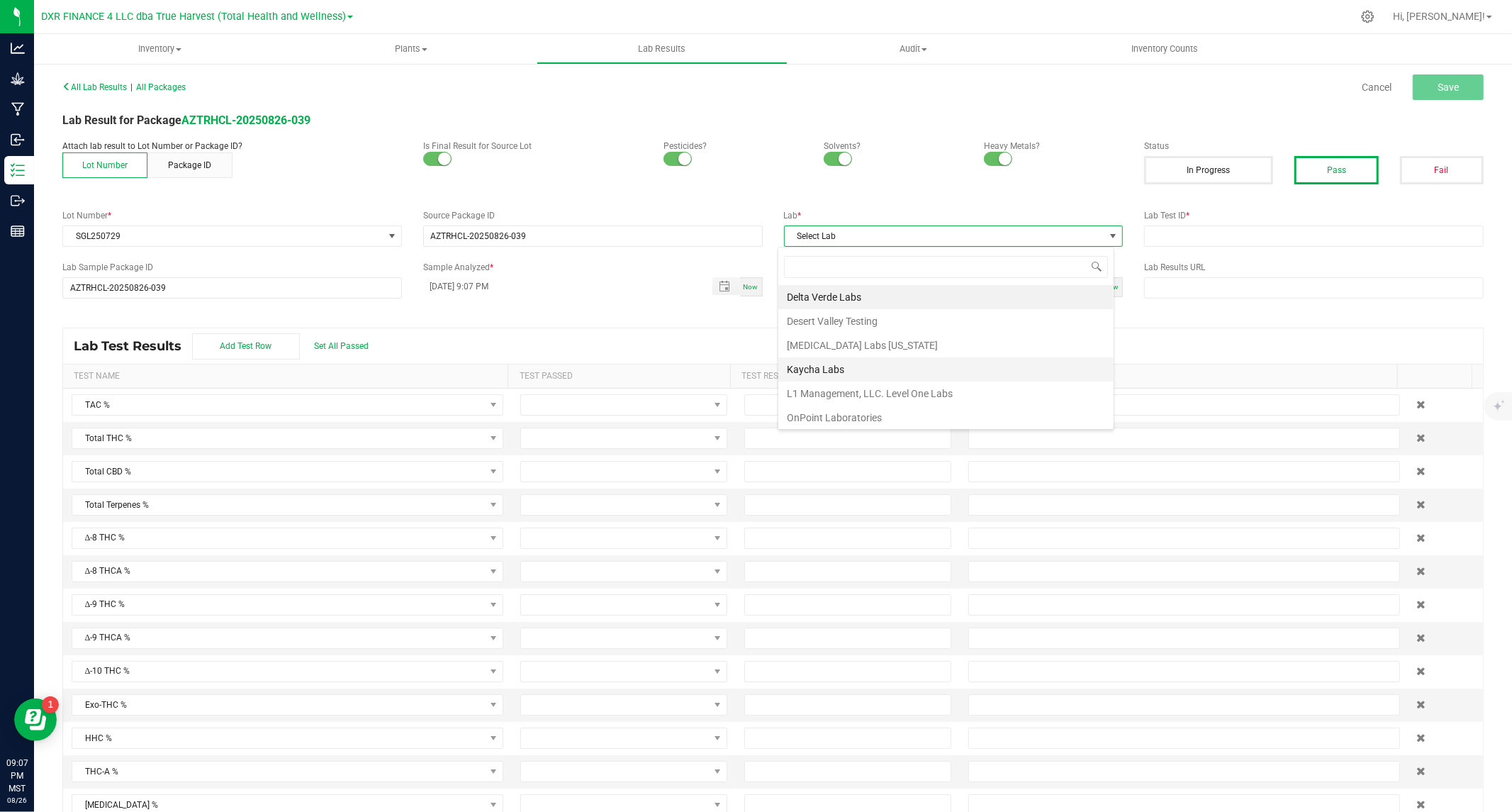
scroll to position [21, 336]
click at [903, 370] on li "Kaycha Labs" at bounding box center [945, 370] width 335 height 24
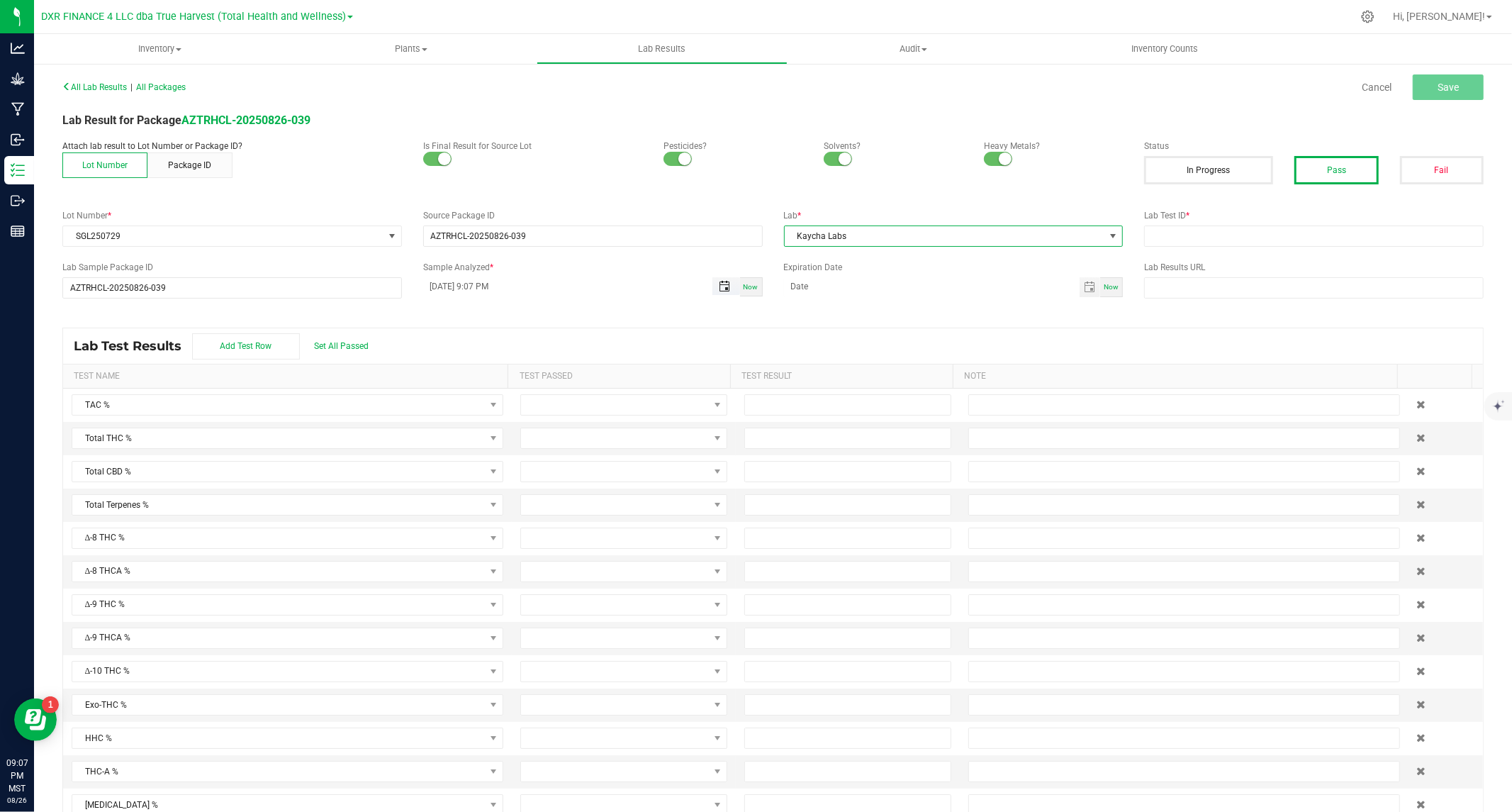
click at [719, 286] on span "Toggle popup" at bounding box center [724, 286] width 11 height 11
click at [466, 473] on span "18" at bounding box center [469, 474] width 21 height 22
click at [533, 589] on button "Set" at bounding box center [560, 594] width 68 height 31
type input "08/18/2025 9:07 PM"
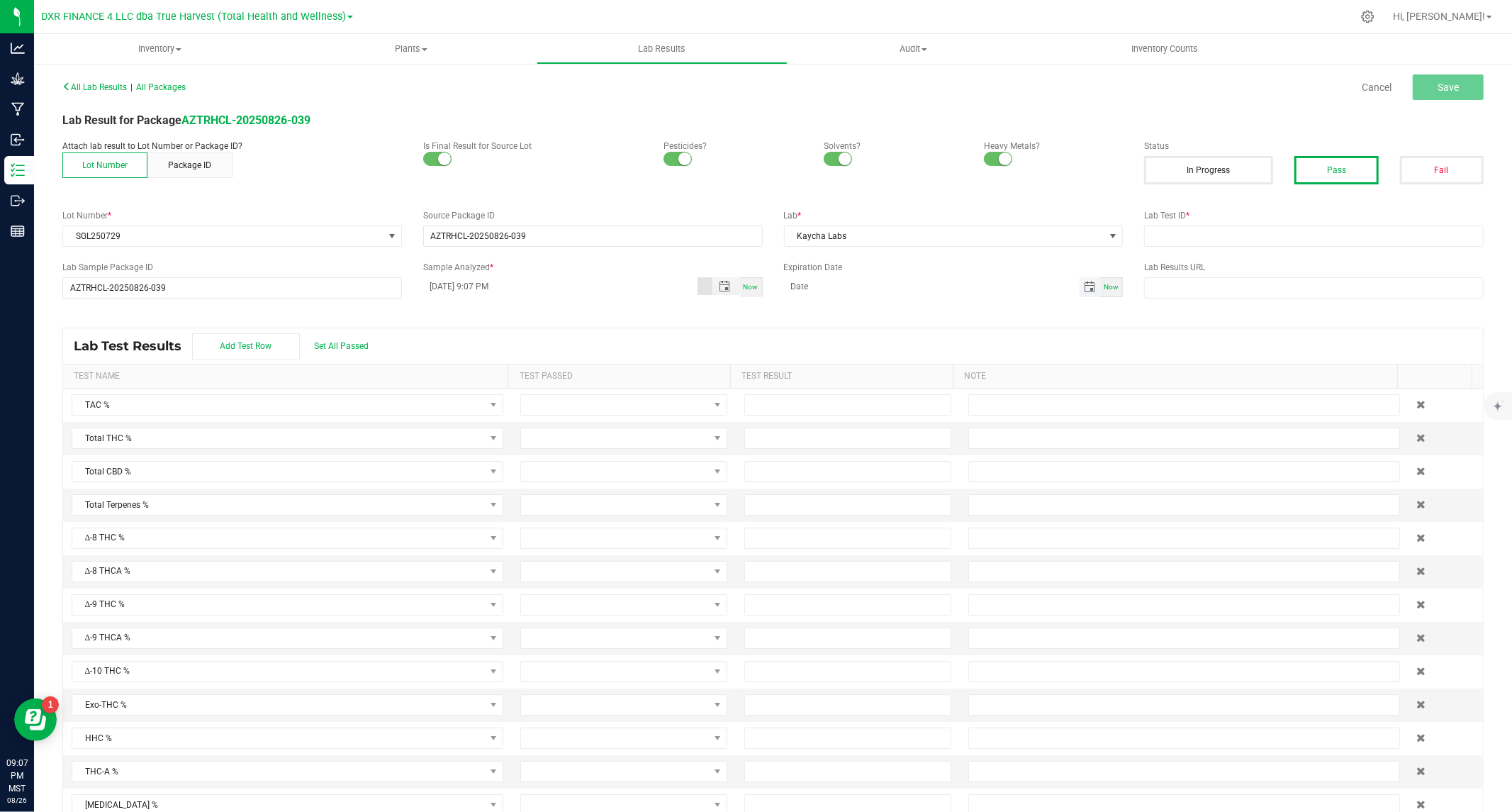
click at [1084, 286] on span "Toggle calendar" at bounding box center [1089, 287] width 11 height 11
drag, startPoint x: 867, startPoint y: 319, endPoint x: 859, endPoint y: 327, distance: 11.3
click at [867, 318] on span "August 2025" at bounding box center [853, 314] width 43 height 21
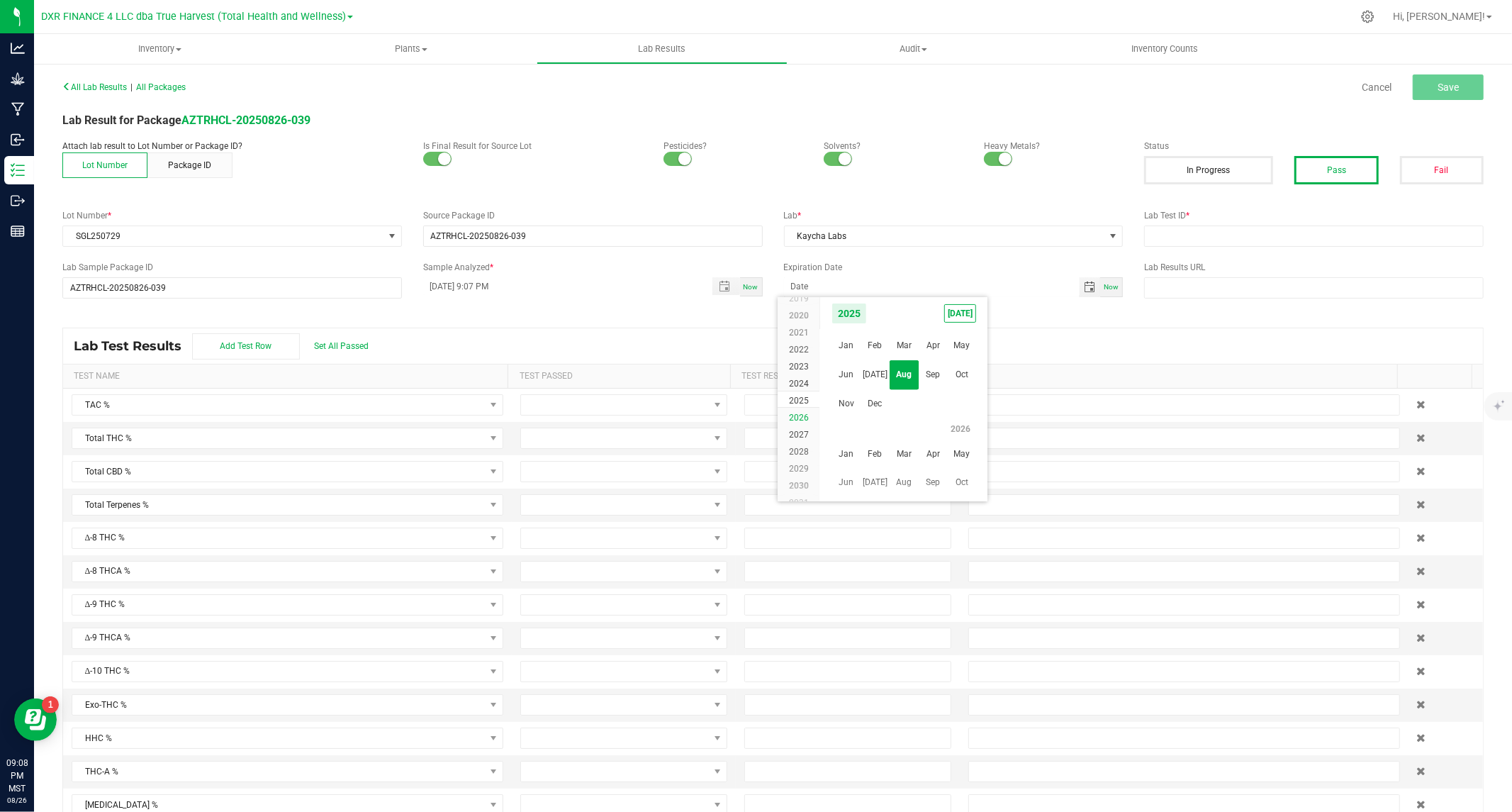
click at [805, 417] on span "2026" at bounding box center [799, 417] width 20 height 10
click at [901, 371] on span "Aug" at bounding box center [904, 374] width 29 height 29
click at [887, 424] on span "18" at bounding box center [883, 428] width 21 height 22
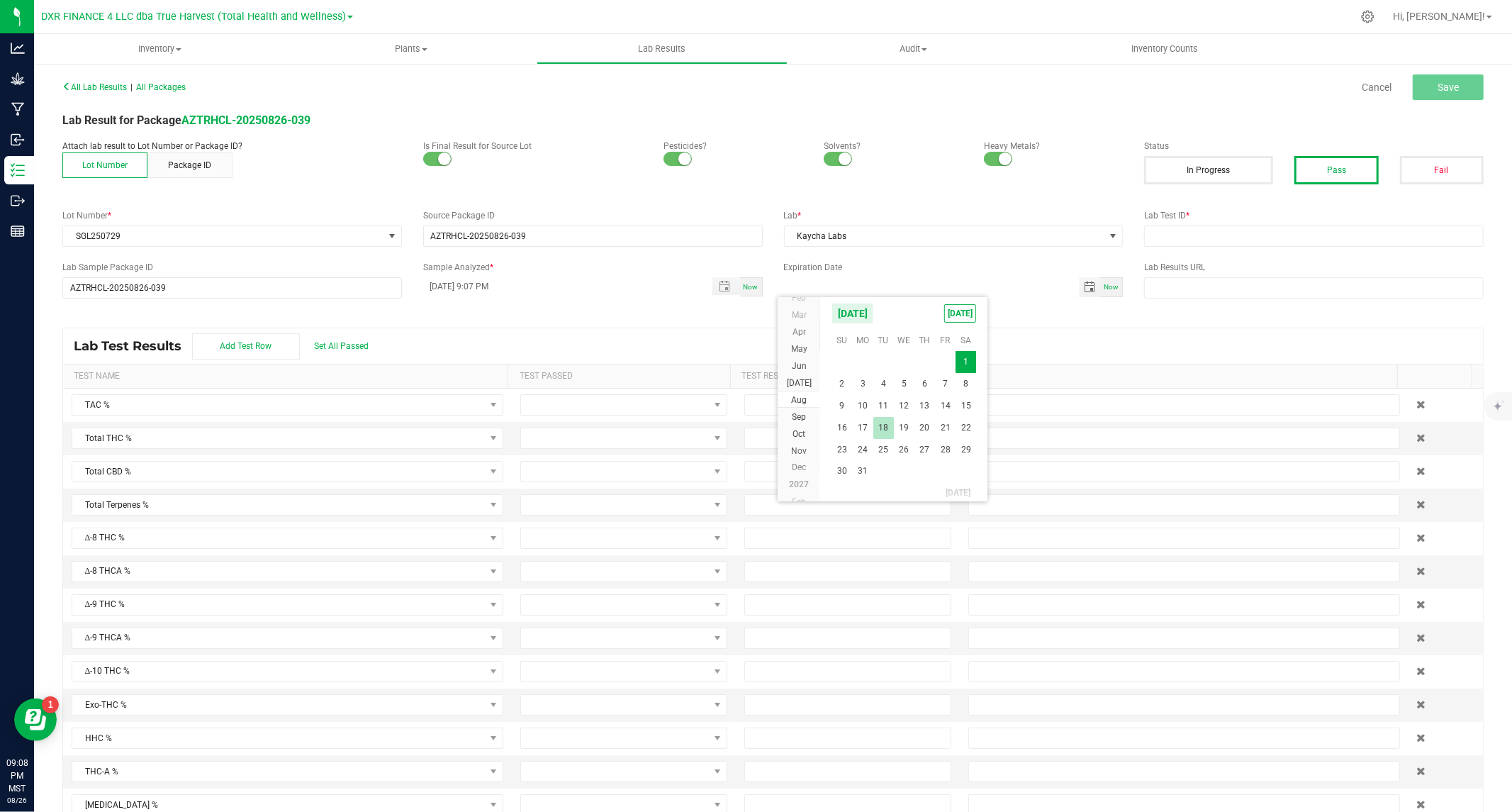
type input "08/18/2026"
click at [1231, 242] on input "text" at bounding box center [1313, 236] width 339 height 21
paste input "TE50814006-009"
type input "TE50814006-009"
click at [335, 340] on div "Lab Test Results Add Test Row Set All Passed" at bounding box center [773, 346] width 1420 height 36
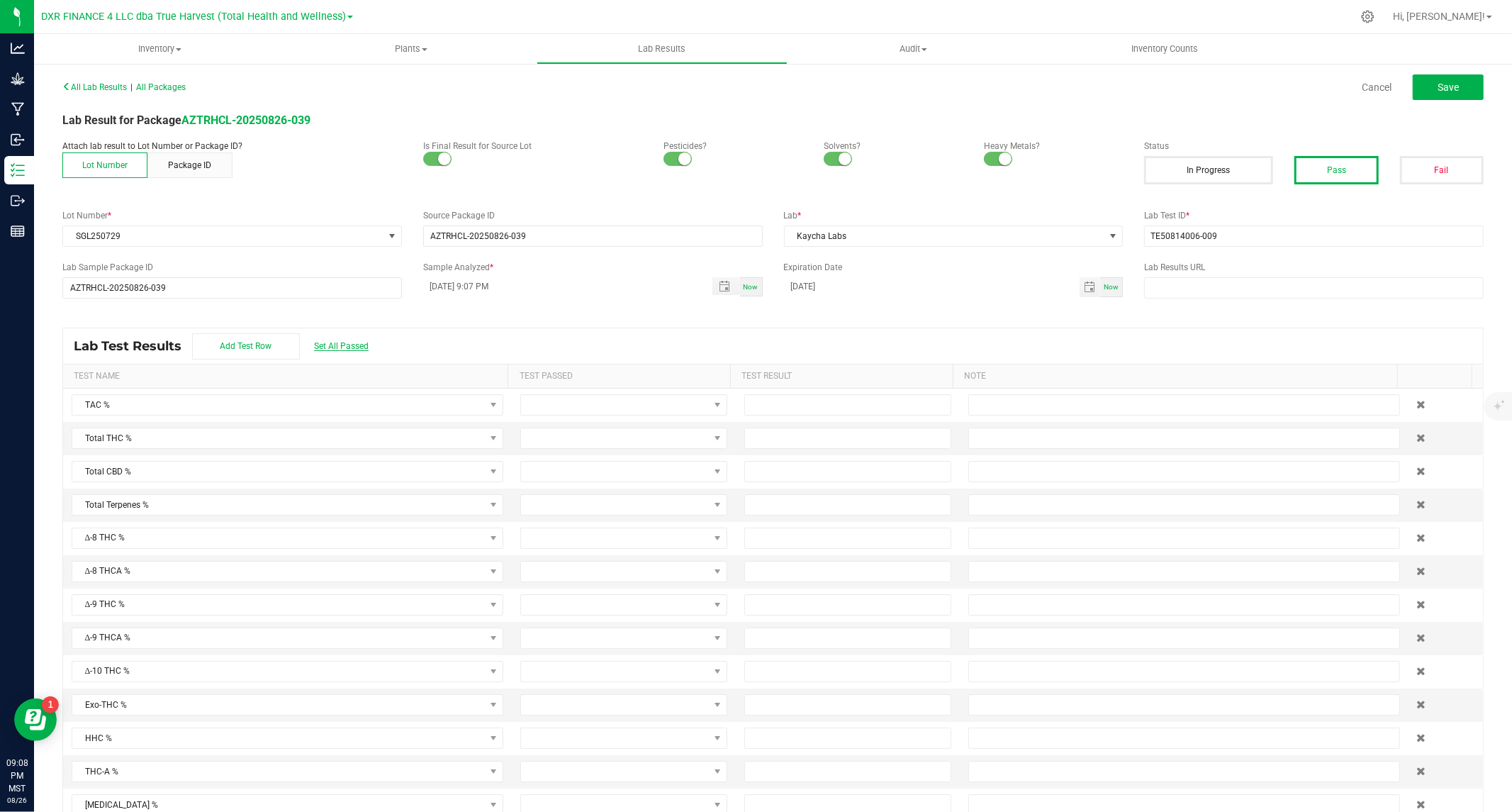
click at [340, 342] on span "Set All Passed" at bounding box center [341, 345] width 55 height 10
click at [780, 409] on input at bounding box center [848, 405] width 205 height 20
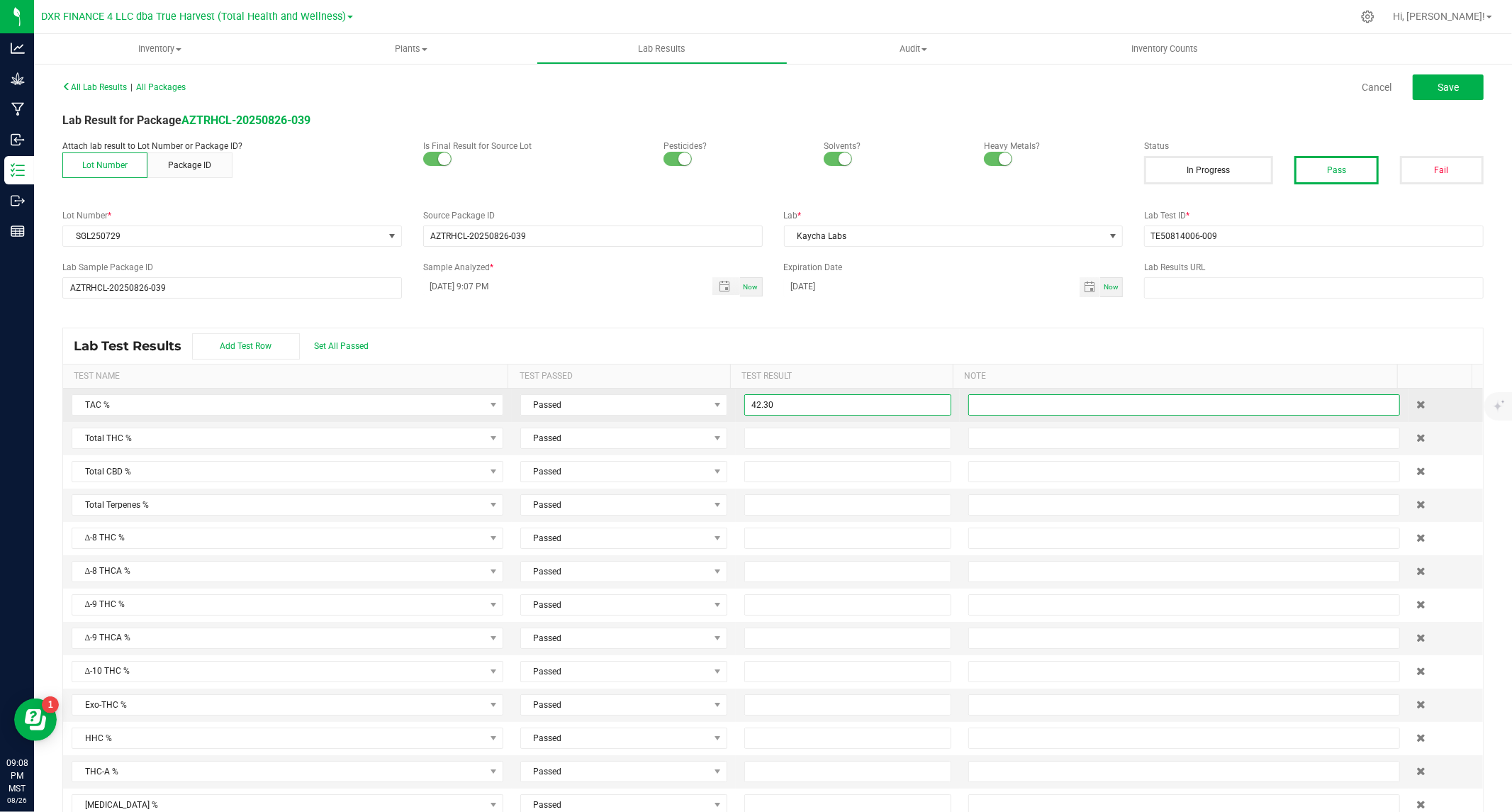
type input "42.3000"
type input "36.1300"
type input "0.0600"
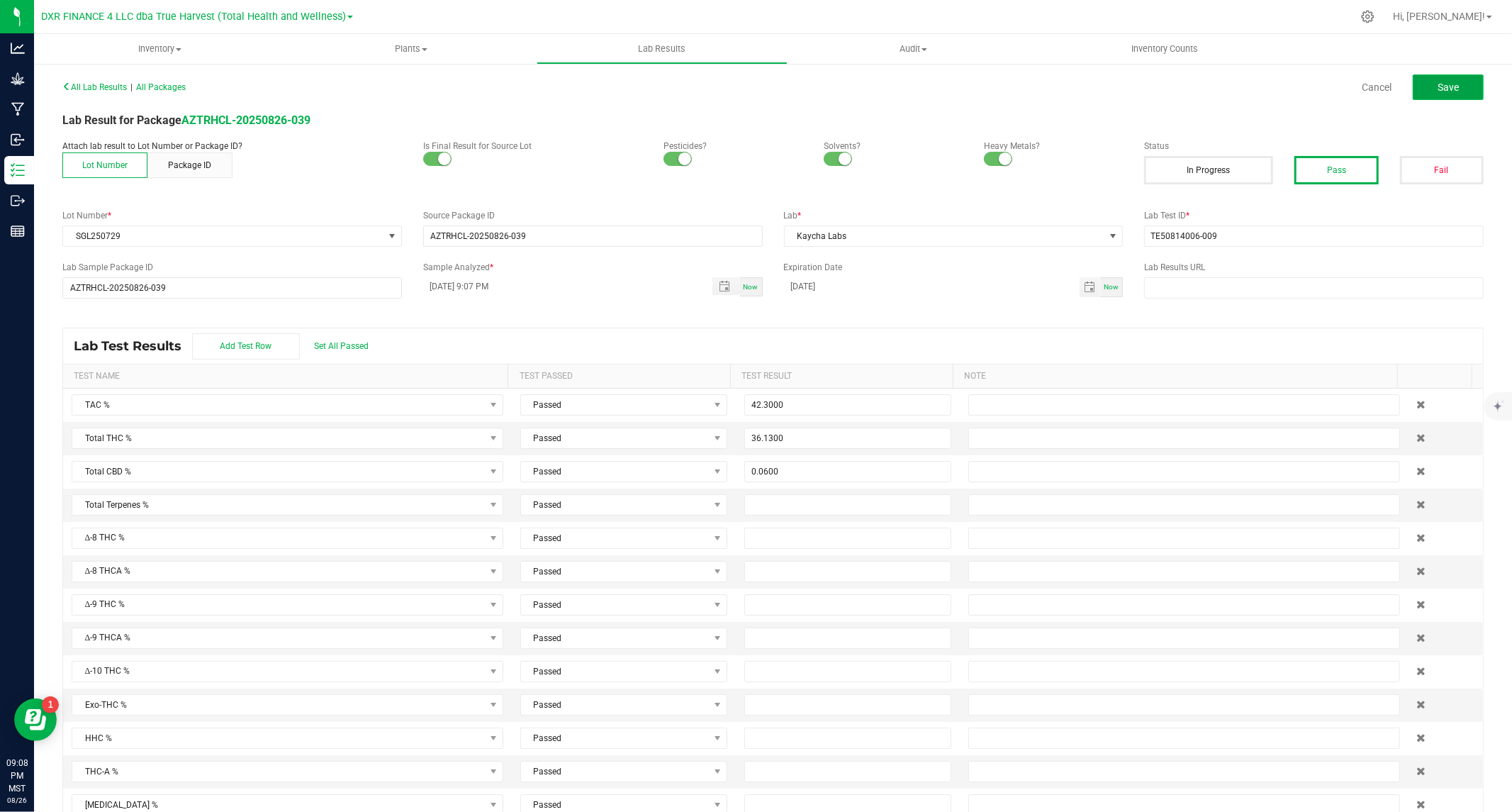
click at [1437, 88] on span "Save" at bounding box center [1448, 87] width 21 height 11
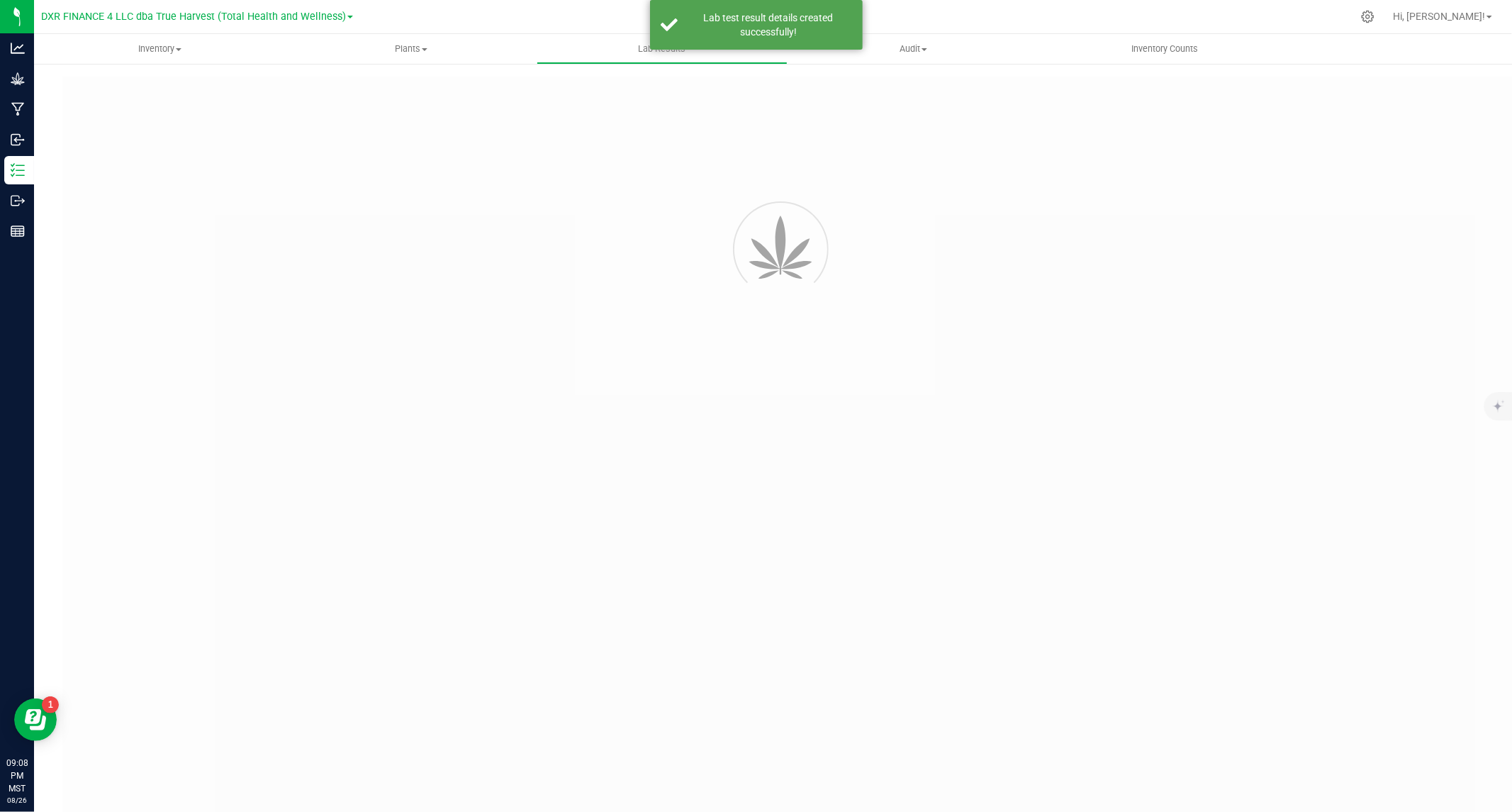
type input "AZTRHCL-20250826-039"
type input "TE50814006-009"
type input "AZTRHCL-20250826-039"
type input "08/18/2025 9:07 PM"
type input "08/18/2026"
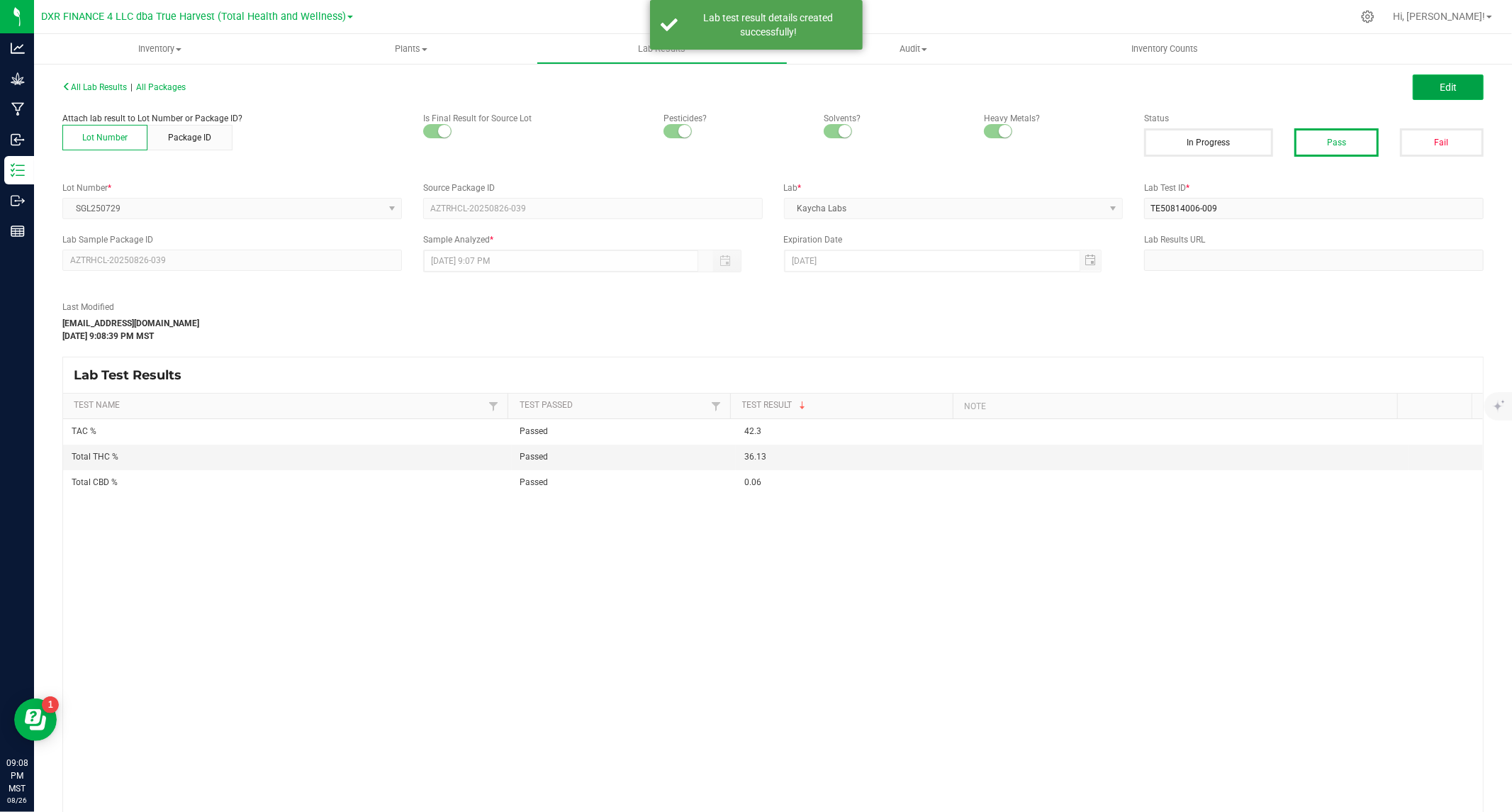
click at [1423, 88] on button "Edit" at bounding box center [1447, 88] width 71 height 26
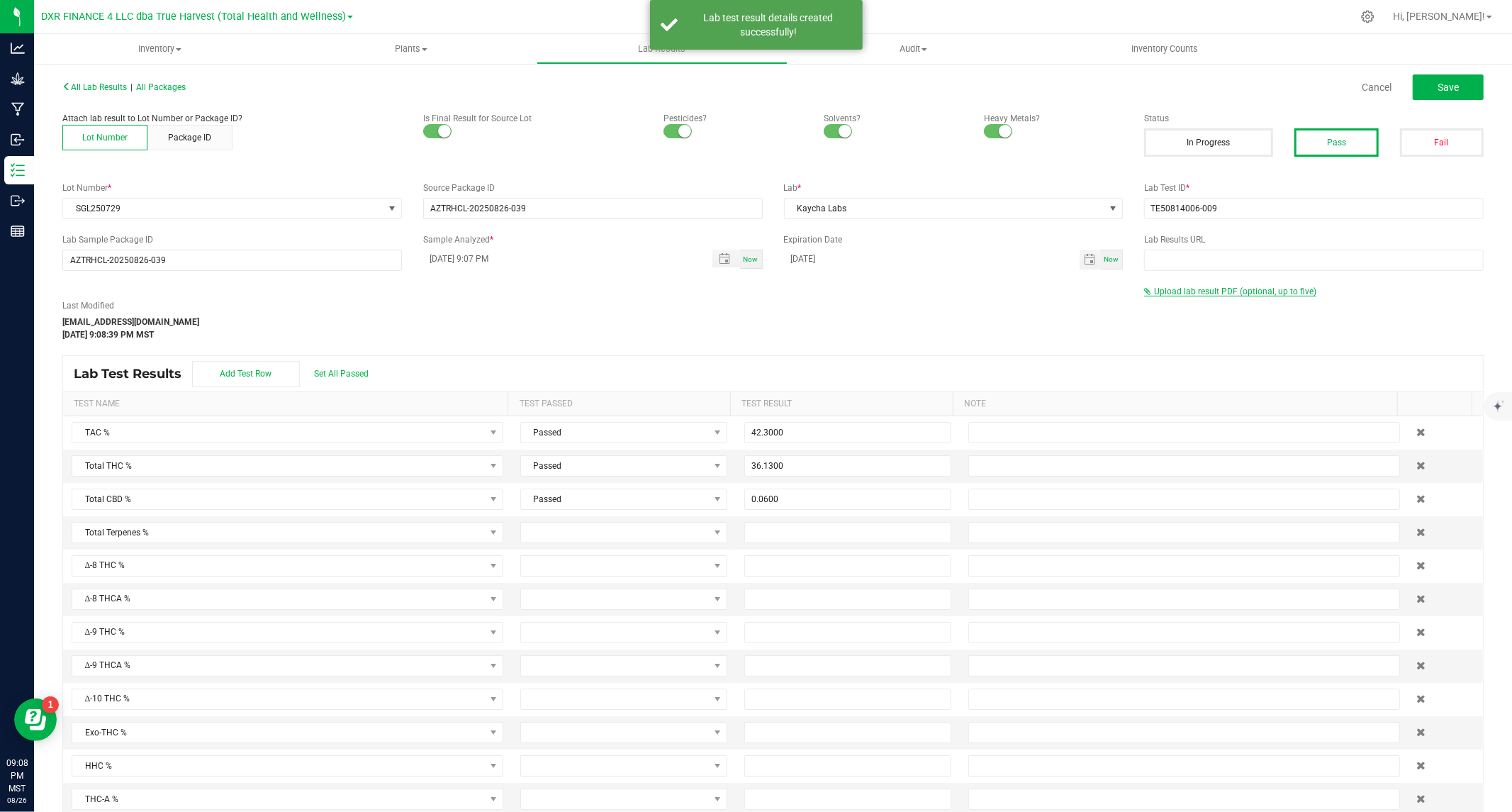
click at [1198, 285] on div "Upload lab result PDF (optional, up to five)" at bounding box center [1313, 291] width 339 height 13
click at [1199, 289] on span "Upload lab result PDF (optional, up to five)" at bounding box center [1234, 291] width 162 height 10
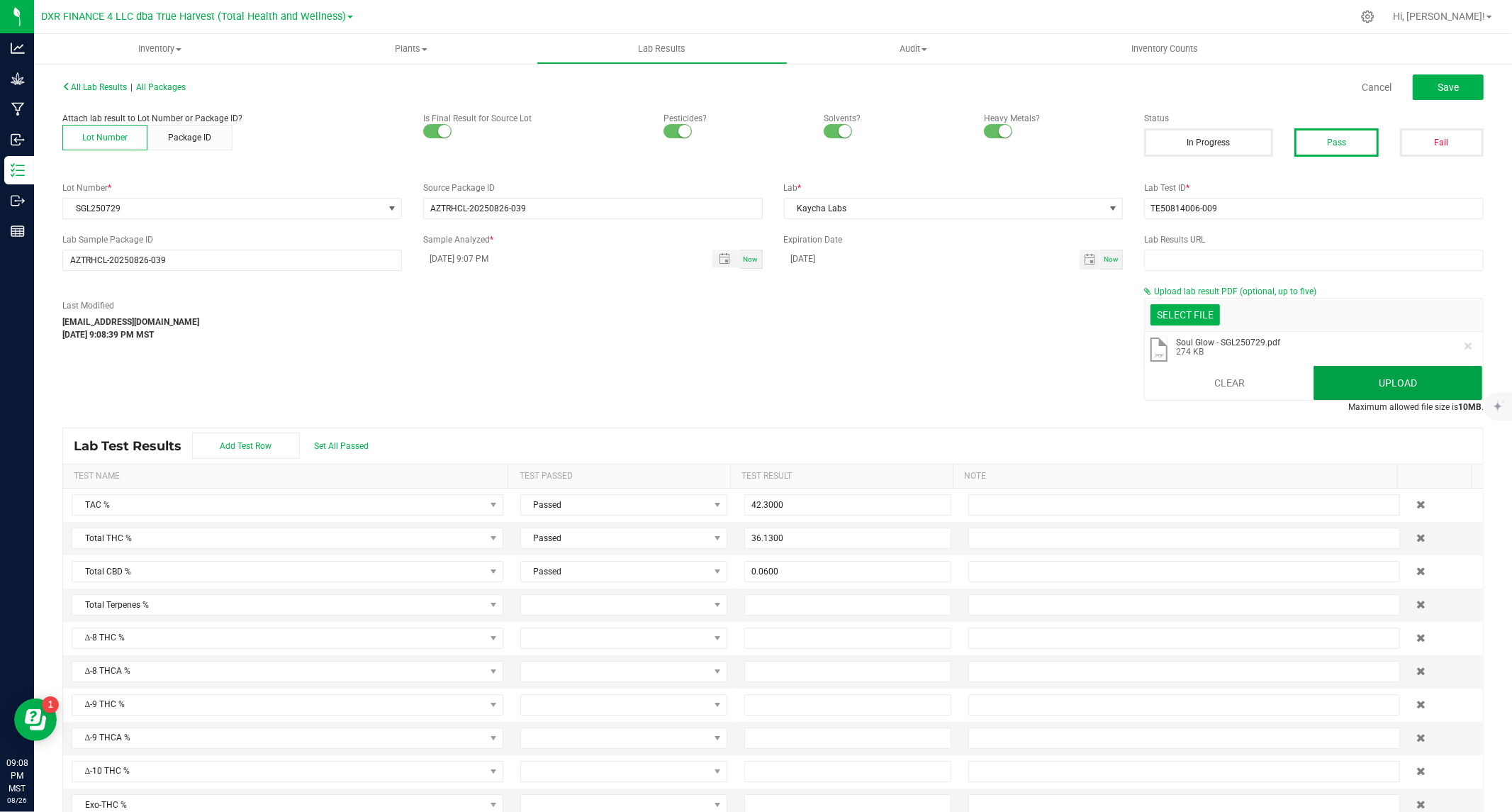
click at [1376, 379] on button "Upload" at bounding box center [1398, 383] width 169 height 34
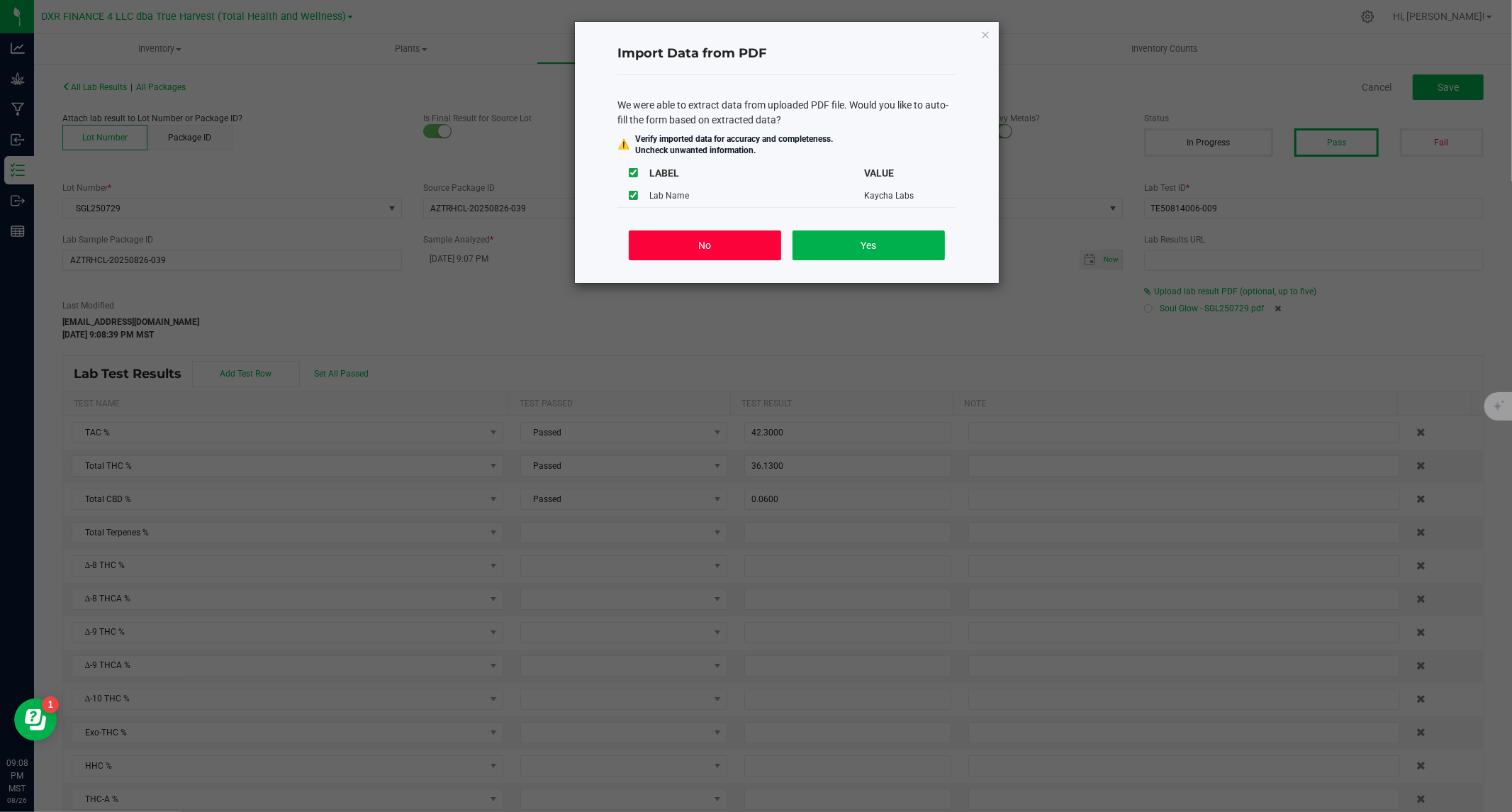
click at [681, 245] on button "No" at bounding box center [705, 245] width 152 height 30
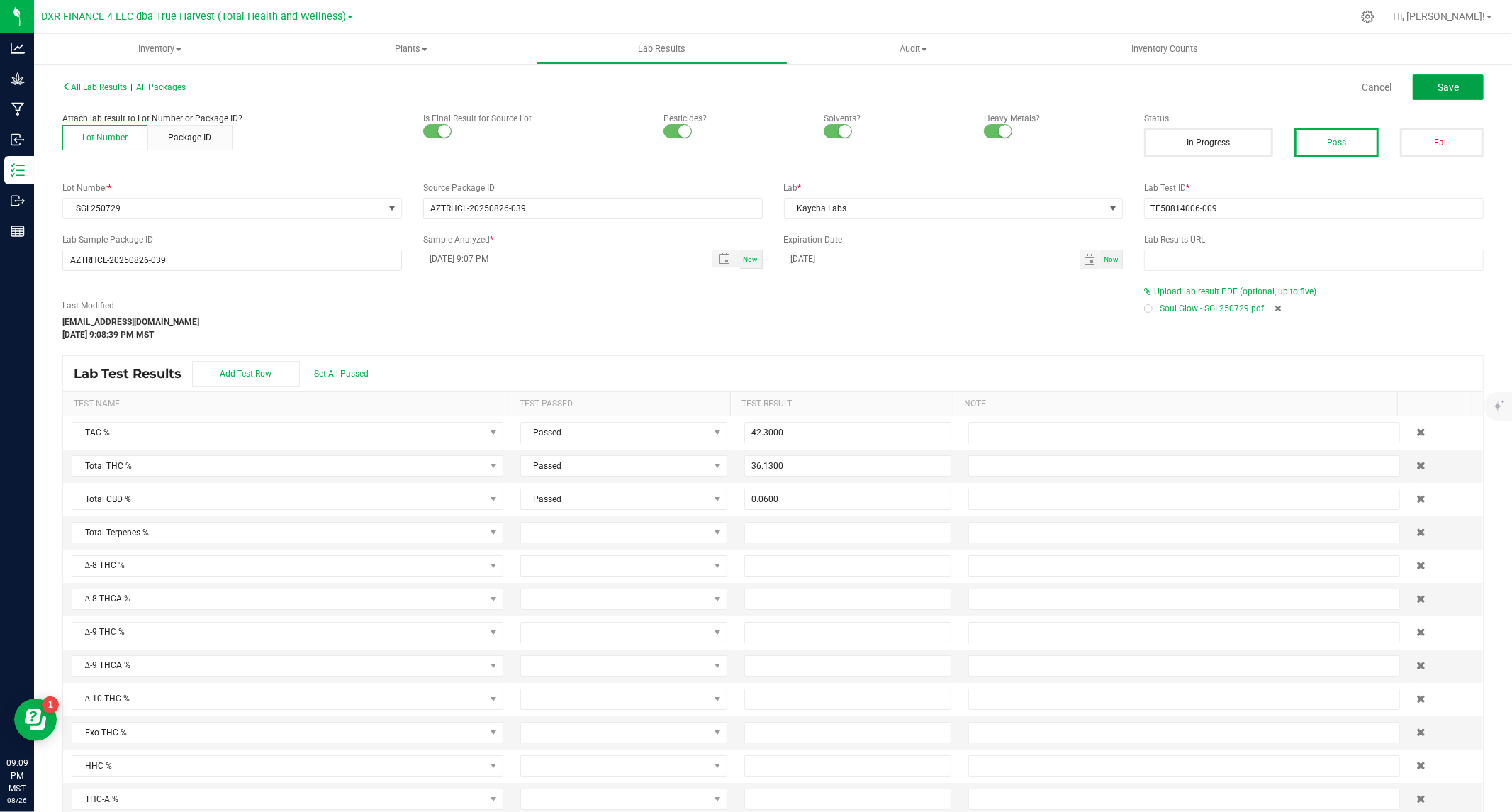
click at [1437, 87] on span "Save" at bounding box center [1448, 87] width 21 height 11
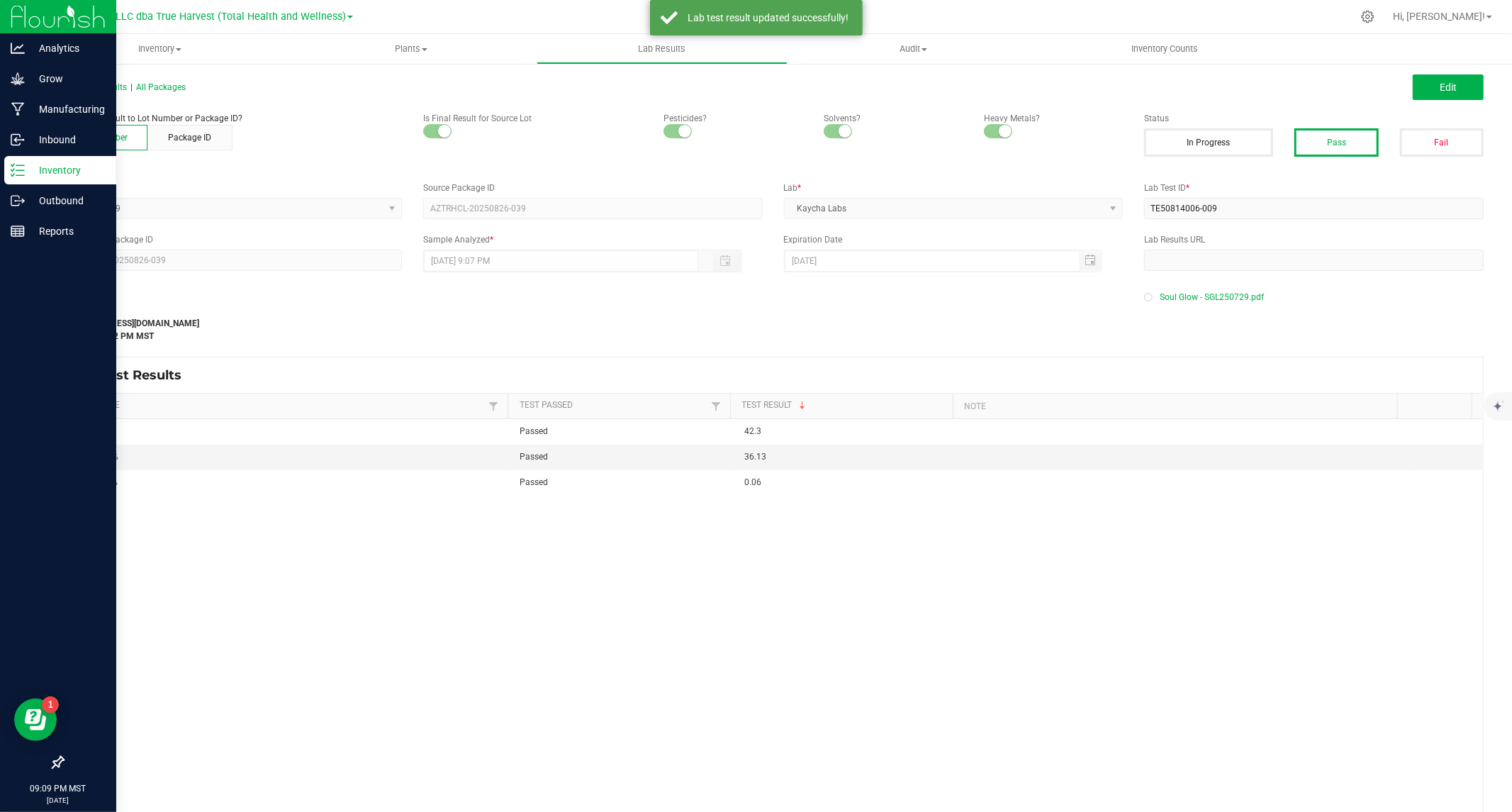
click at [21, 171] on icon at bounding box center [17, 170] width 14 height 14
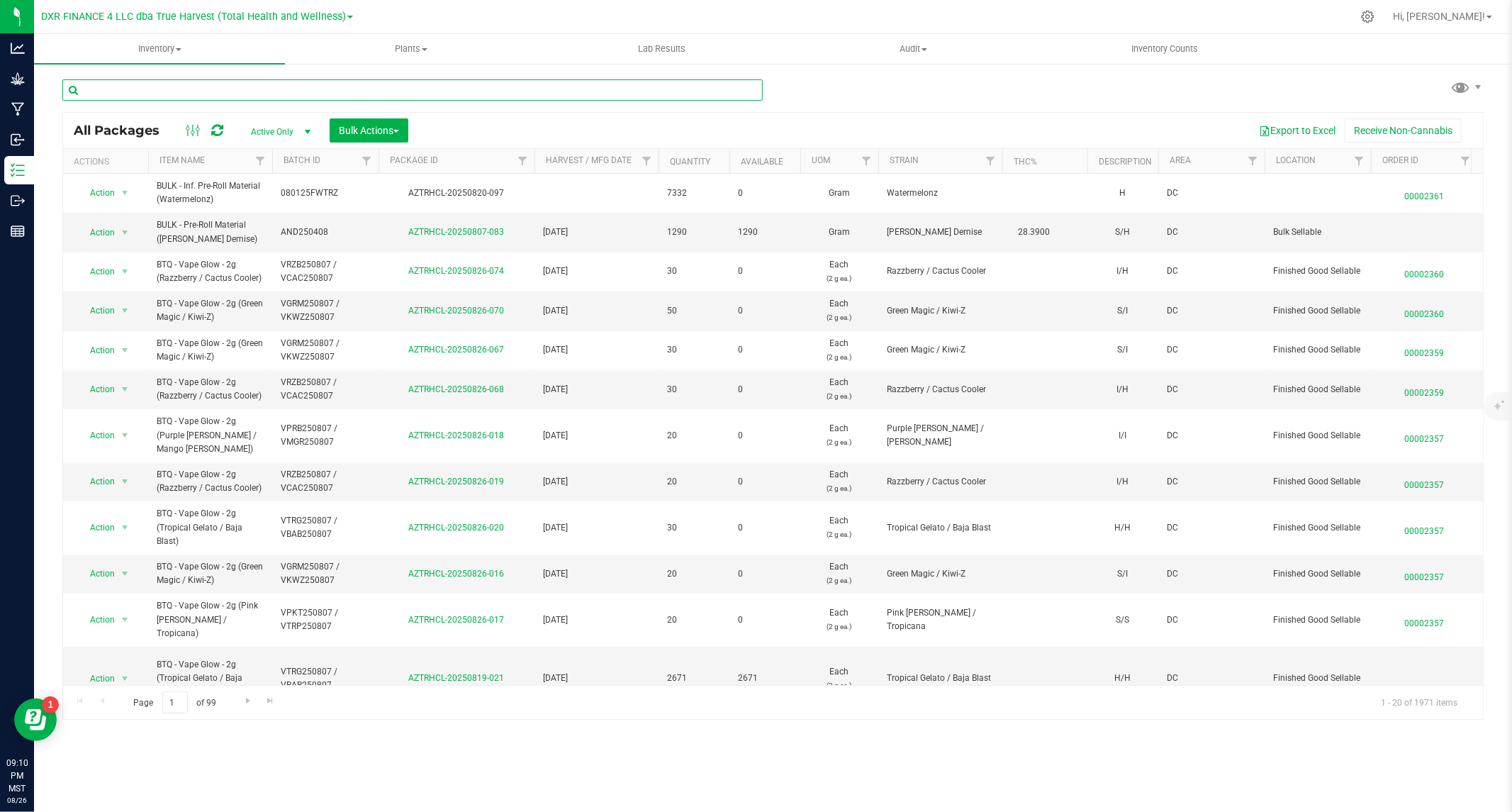
click at [349, 89] on input "text" at bounding box center [412, 90] width 700 height 21
type input "pkb"
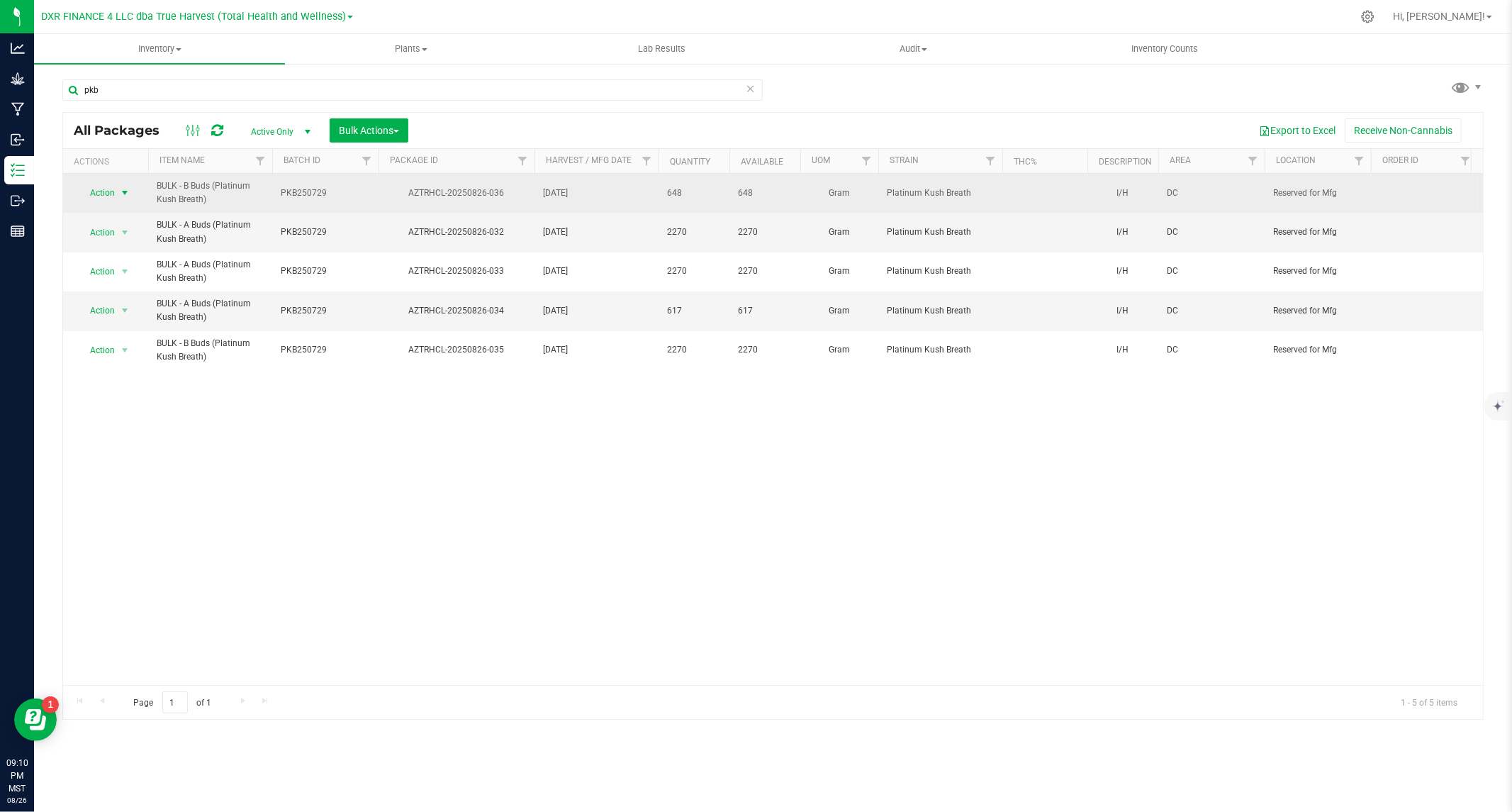
click at [100, 196] on span "Action" at bounding box center [97, 193] width 38 height 20
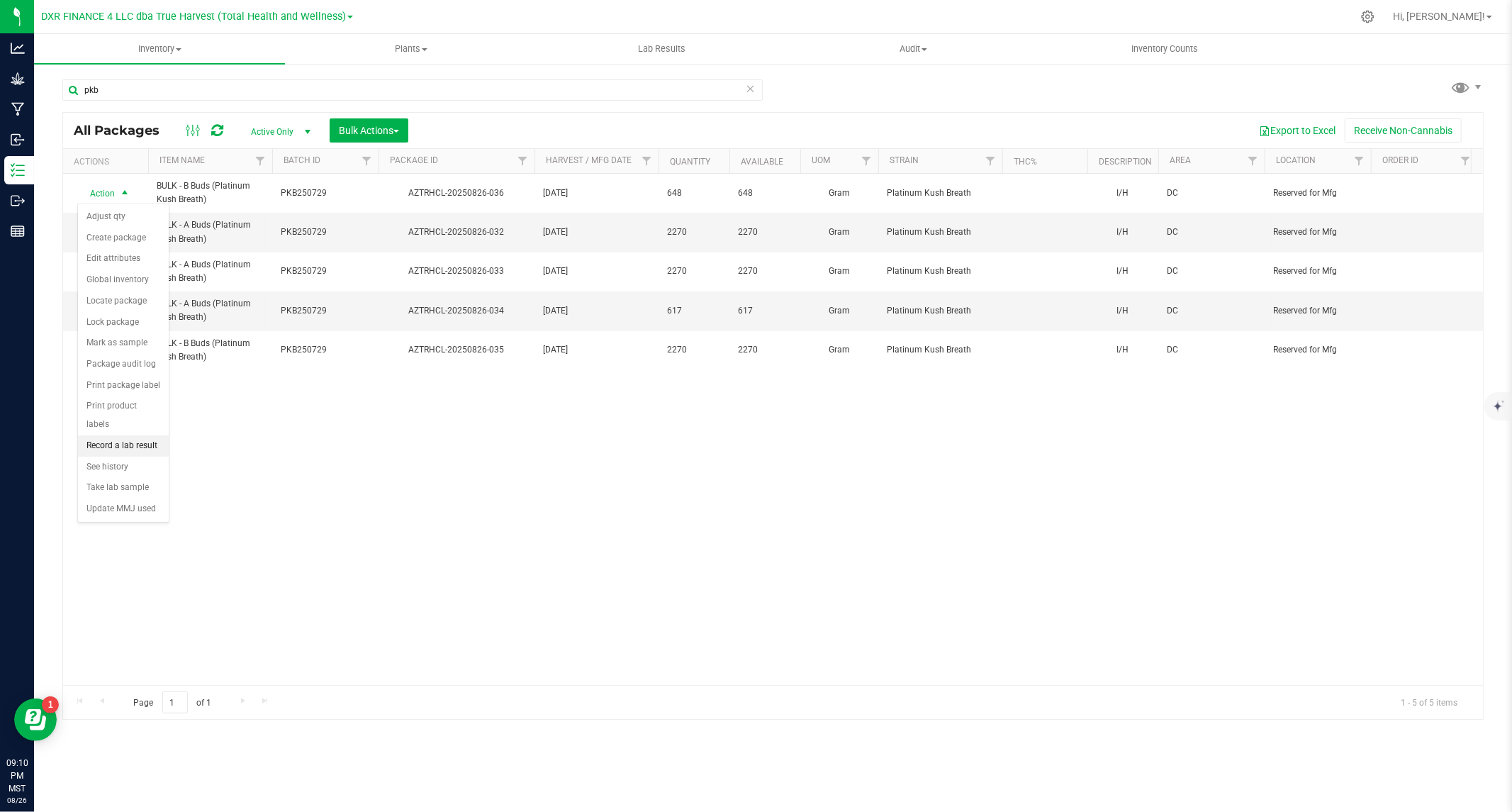
click at [100, 443] on li "Record a lab result" at bounding box center [123, 446] width 91 height 21
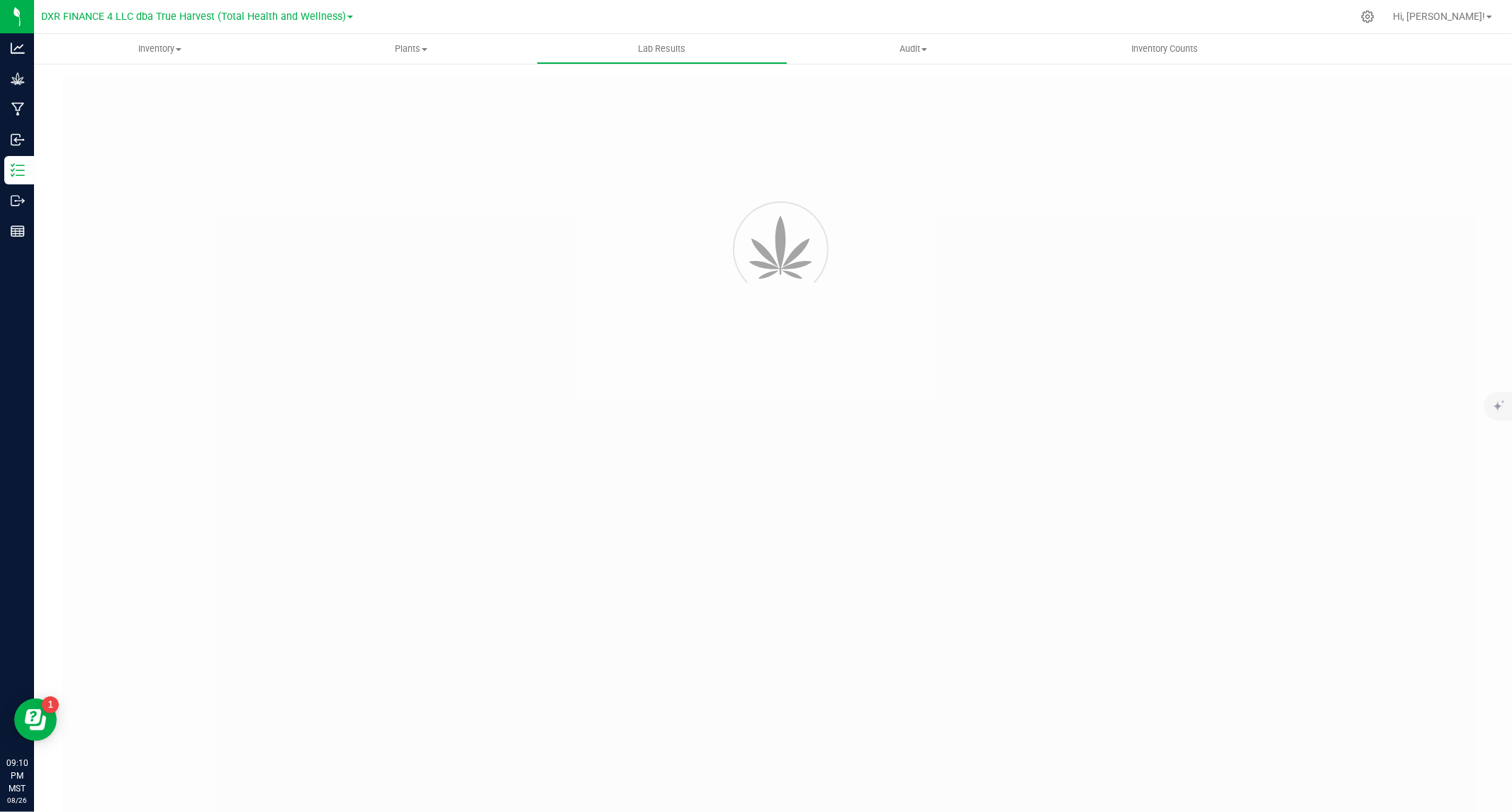
type input "AZTRHCL-20250826-036"
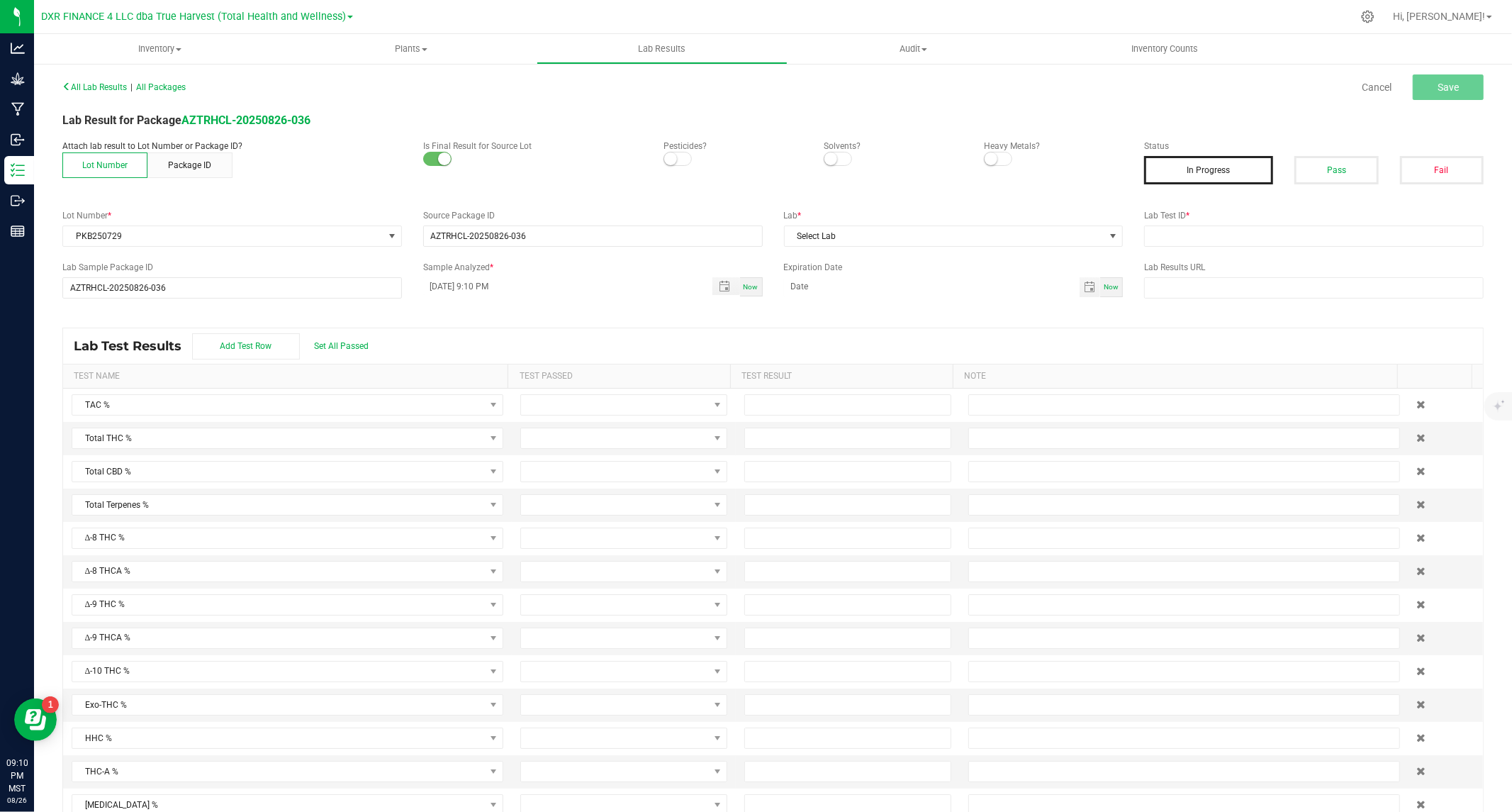
drag, startPoint x: 681, startPoint y: 160, endPoint x: 692, endPoint y: 161, distance: 11.0
click at [682, 161] on span at bounding box center [677, 158] width 28 height 14
click at [840, 154] on span at bounding box center [837, 158] width 28 height 14
click at [988, 160] on small at bounding box center [991, 158] width 13 height 13
click at [1328, 171] on button "Pass" at bounding box center [1336, 170] width 84 height 28
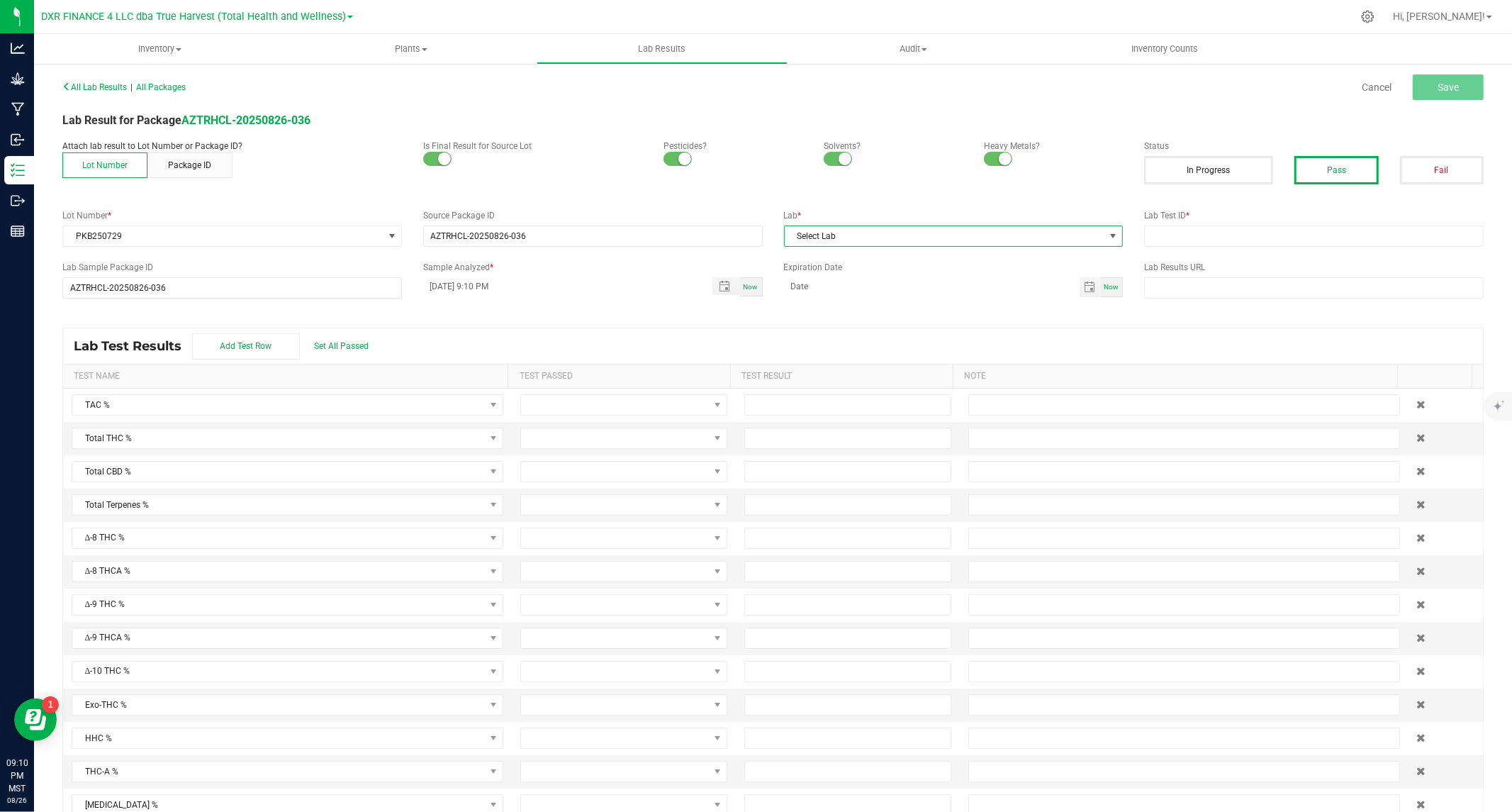
click at [852, 238] on span "Select Lab" at bounding box center [945, 236] width 320 height 20
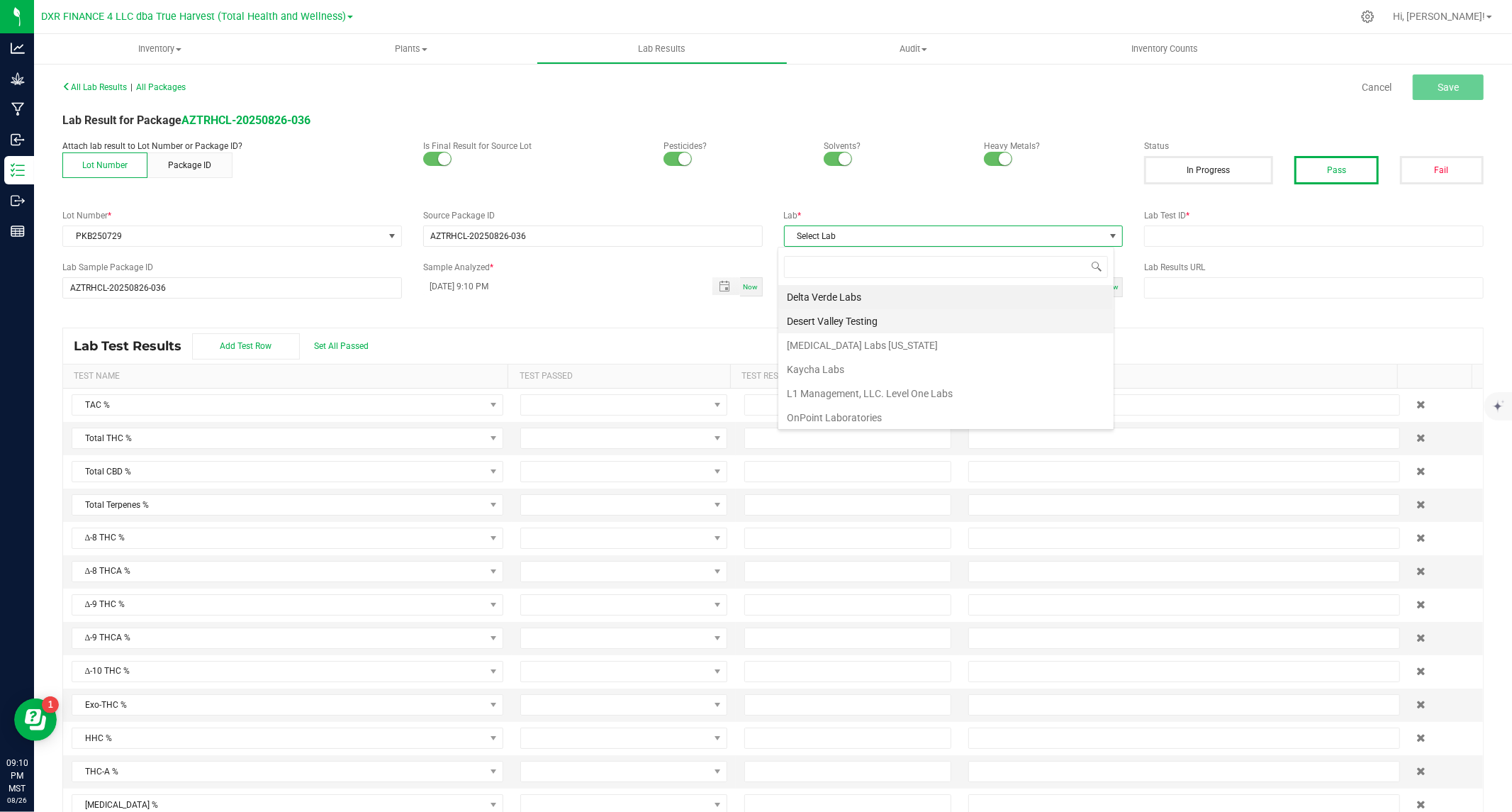
scroll to position [21, 336]
click at [815, 365] on li "Kaycha Labs" at bounding box center [945, 370] width 335 height 24
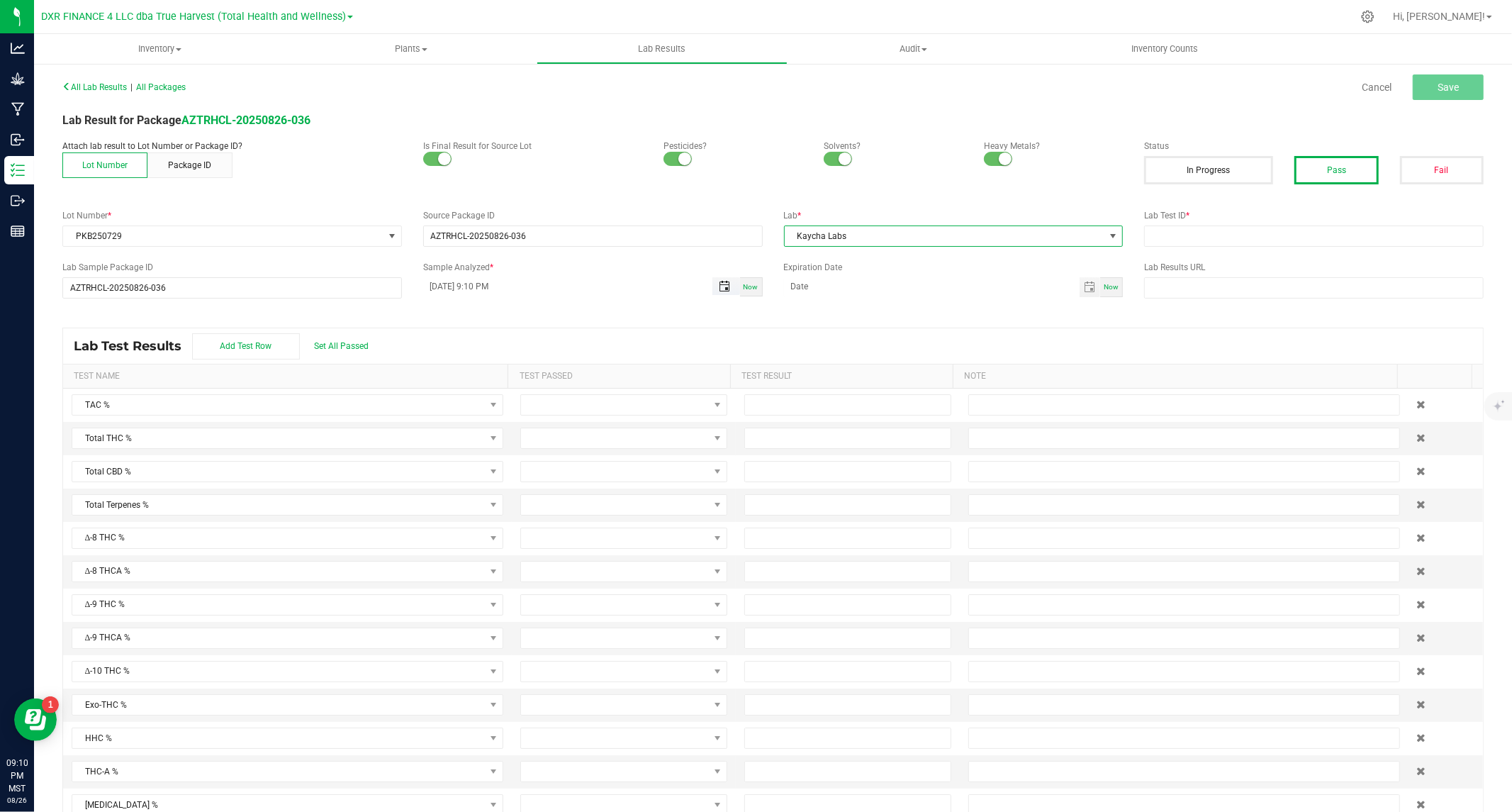
click at [719, 285] on span "Toggle popup" at bounding box center [724, 286] width 11 height 11
click at [469, 472] on span "18" at bounding box center [469, 474] width 21 height 22
click at [551, 591] on button "Set" at bounding box center [560, 594] width 68 height 31
type input "08/18/2025 9:10 PM"
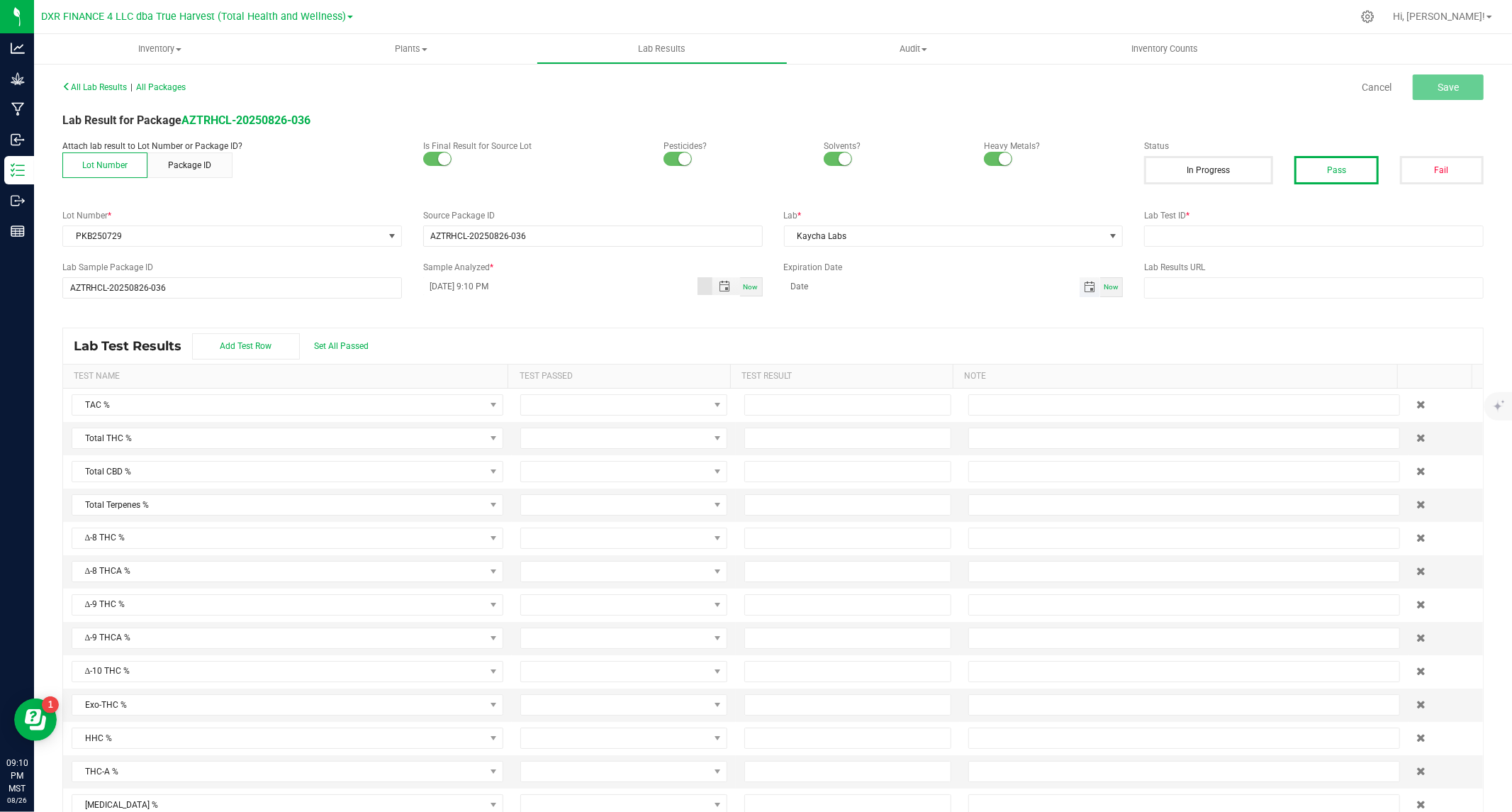
click at [1084, 289] on span "Toggle calendar" at bounding box center [1089, 287] width 11 height 11
click at [874, 317] on span "August 2025" at bounding box center [853, 314] width 43 height 21
click at [809, 417] on li "2026" at bounding box center [799, 418] width 43 height 17
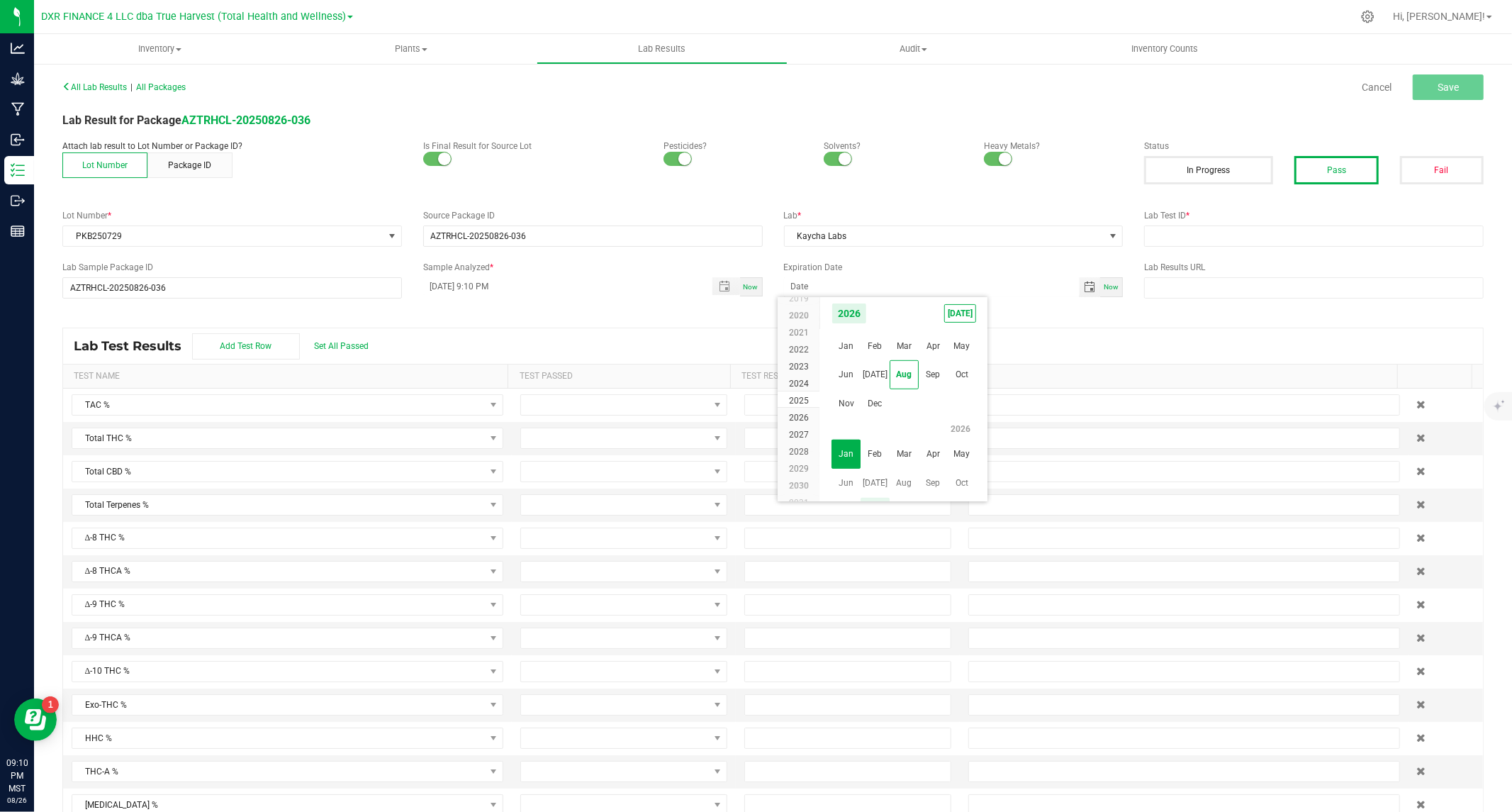
scroll to position [13615, 0]
click at [898, 372] on span "Aug" at bounding box center [904, 374] width 29 height 29
click at [883, 424] on span "18" at bounding box center [883, 428] width 21 height 22
type input "08/18/2026"
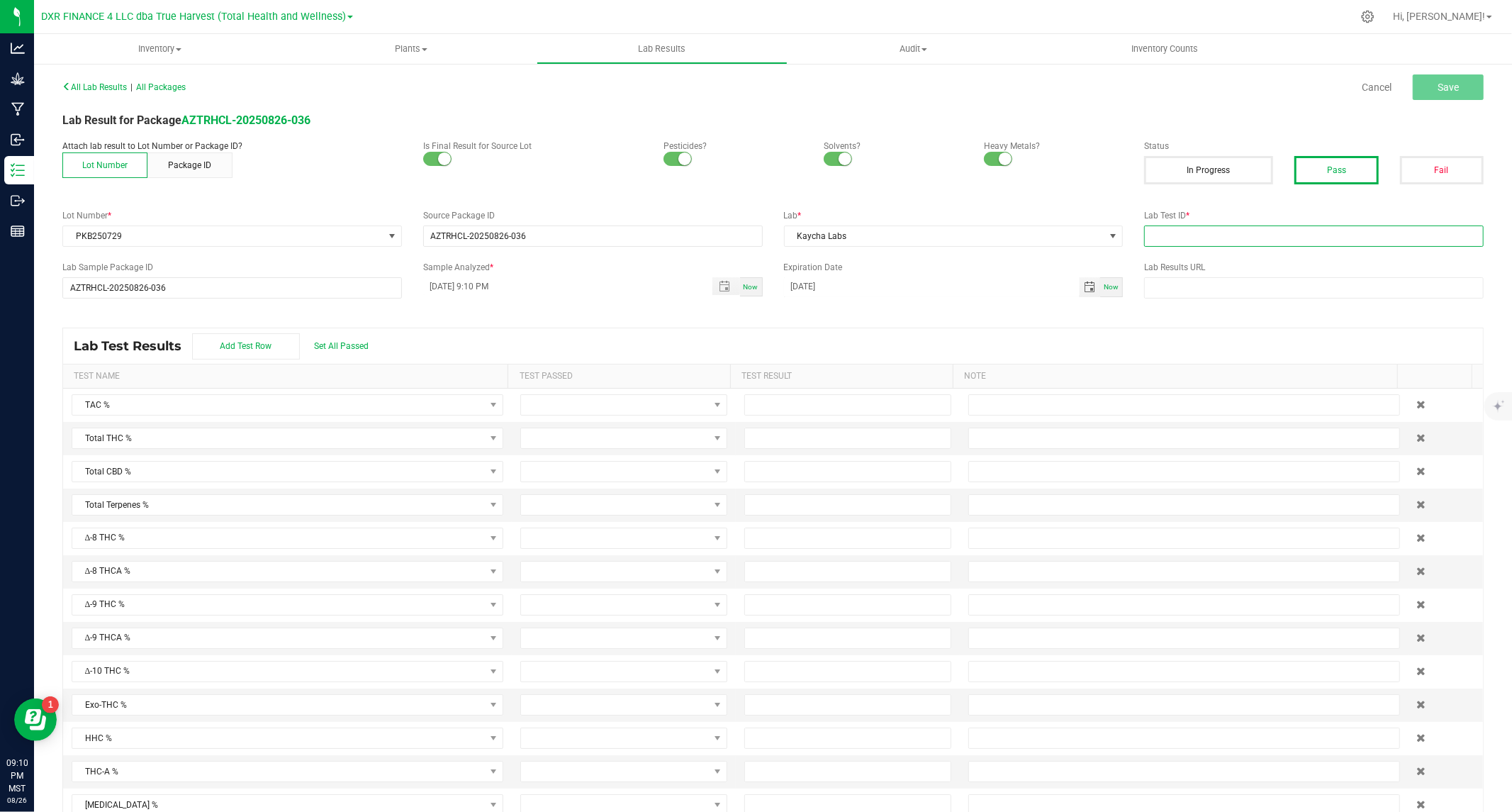
click at [1202, 227] on input "text" at bounding box center [1313, 236] width 339 height 21
click at [1235, 229] on input "text" at bounding box center [1313, 236] width 339 height 21
paste input "TE50814006-007"
drag, startPoint x: 1278, startPoint y: 233, endPoint x: 1127, endPoint y: 232, distance: 151.0
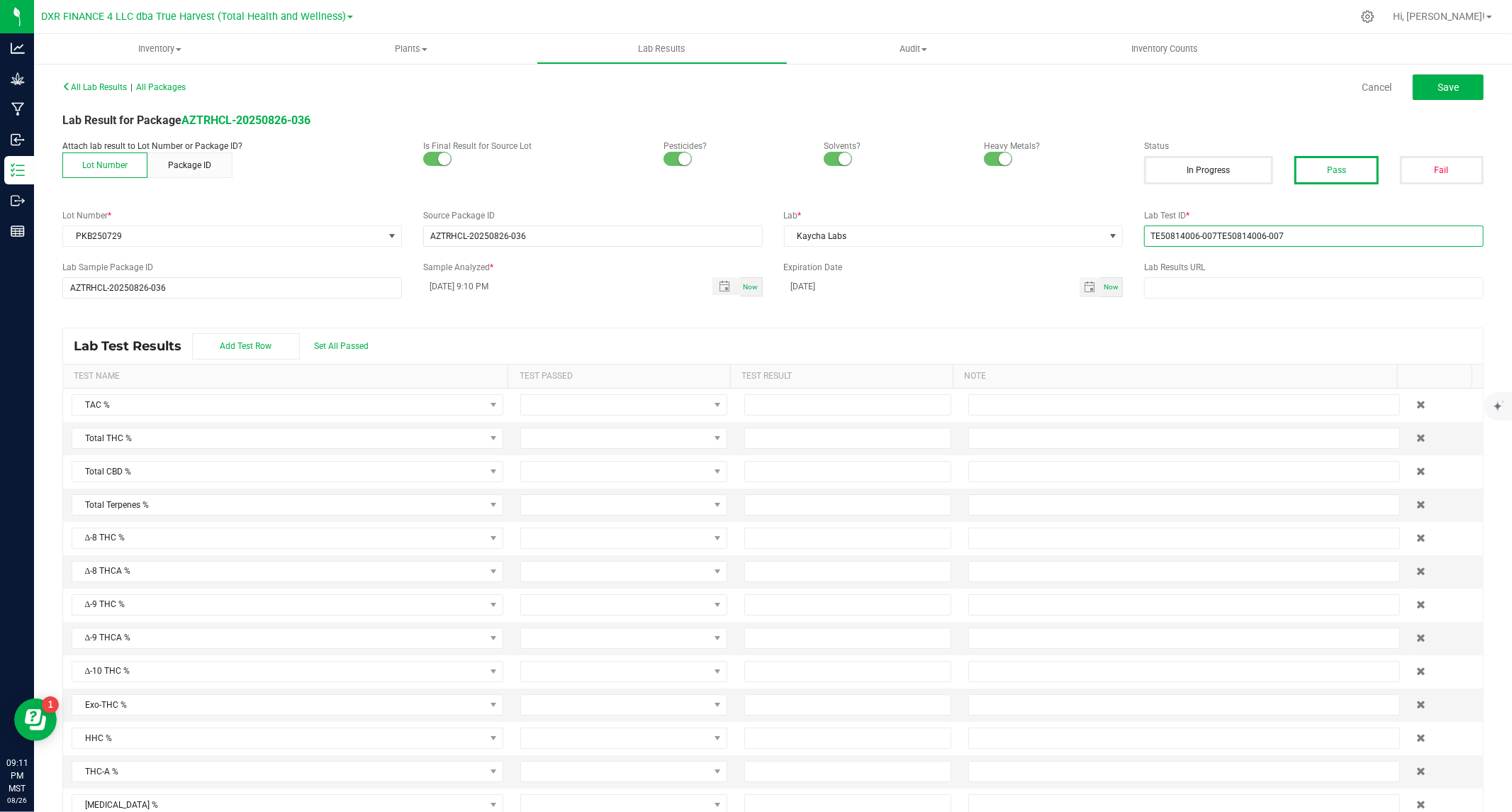
click at [1133, 232] on div "Lab Test ID * TE50814006-007TE50814006-007" at bounding box center [1313, 228] width 361 height 37
paste input "text"
type input "TE50814006-007"
click at [348, 348] on span "Set All Passed" at bounding box center [341, 345] width 55 height 10
click at [804, 408] on input at bounding box center [848, 405] width 205 height 20
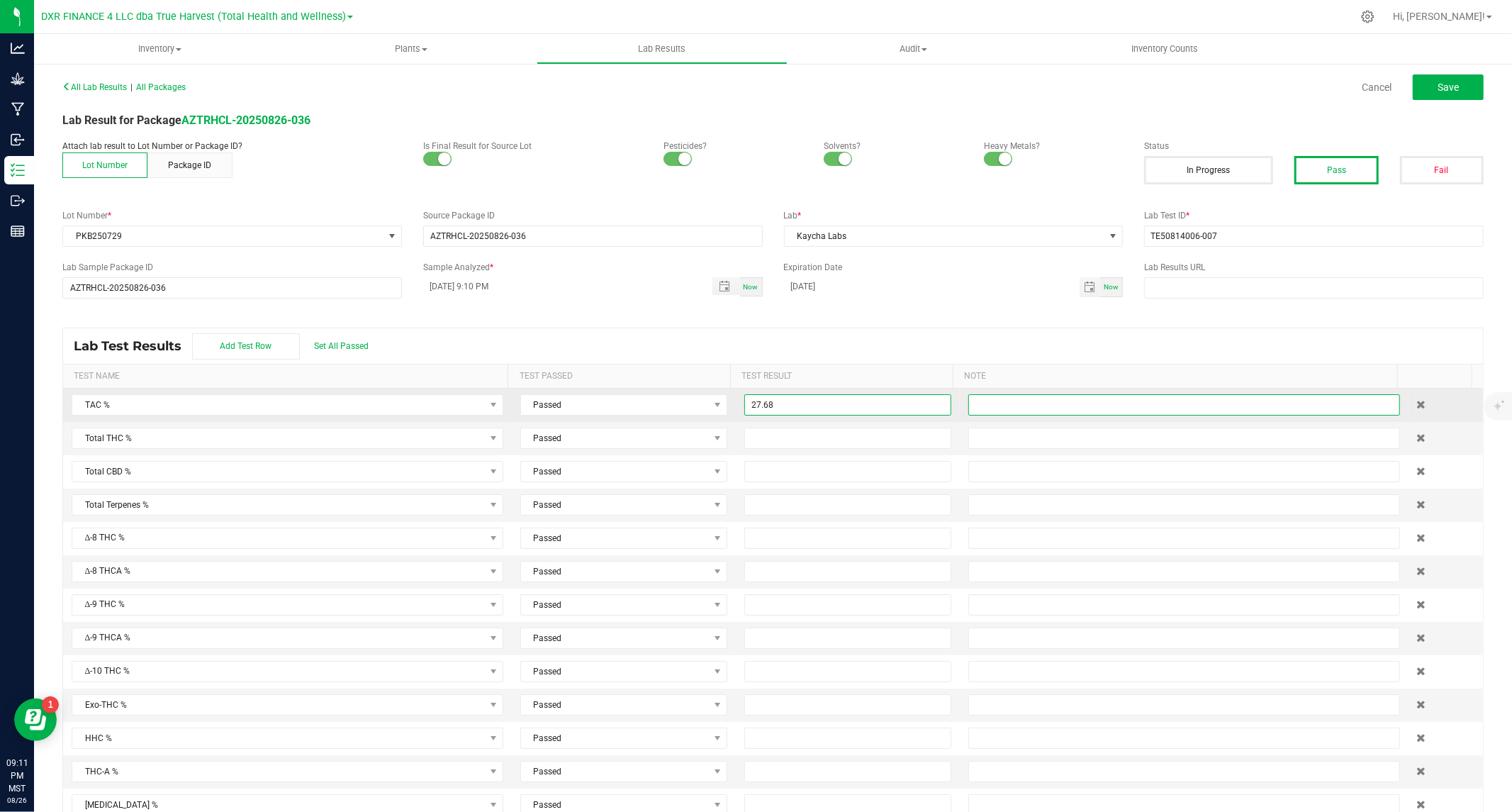
type input "27.6800"
type input "24.0000"
type input "0.0300"
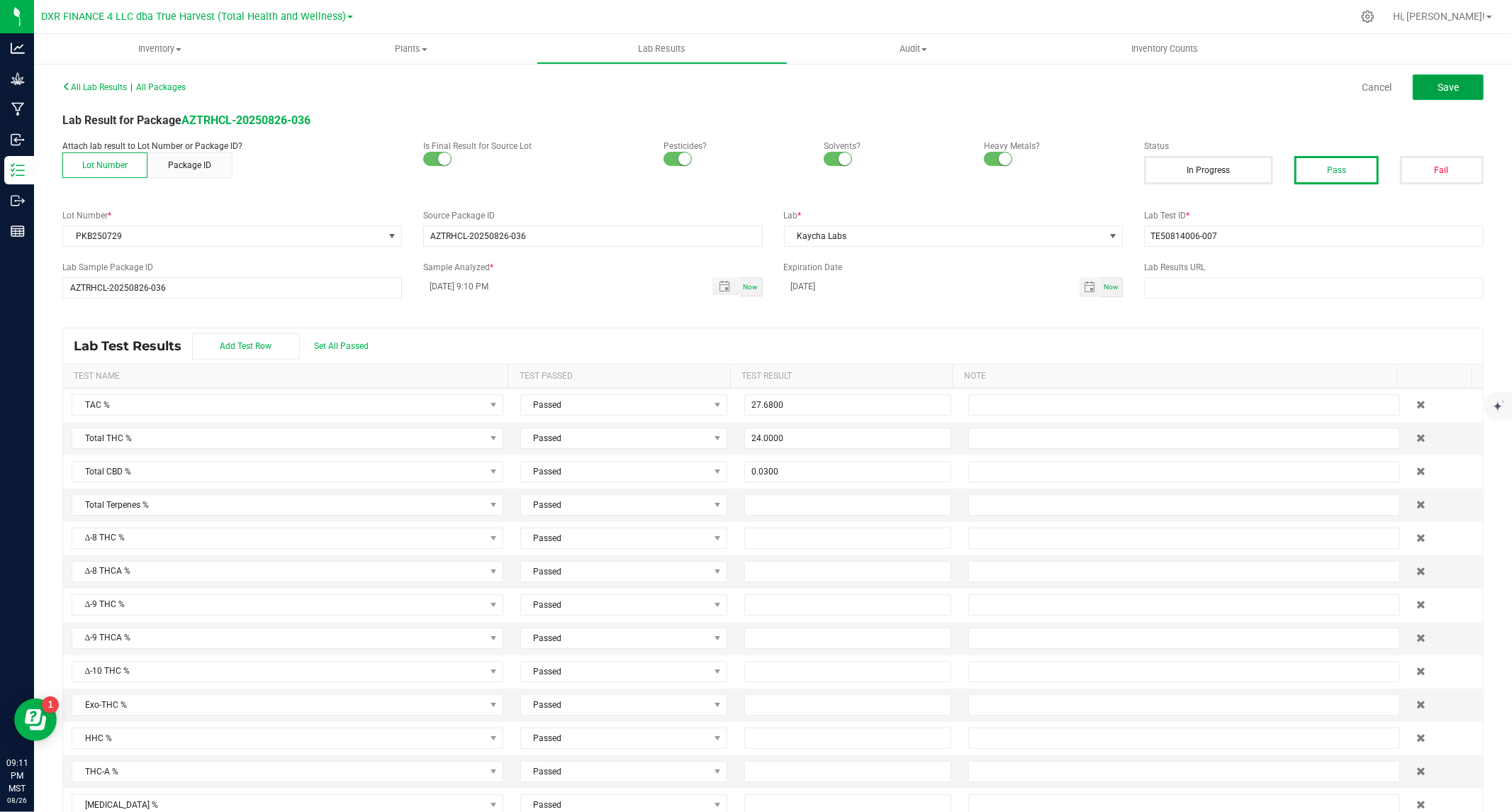
click at [1437, 88] on span "Save" at bounding box center [1448, 87] width 21 height 11
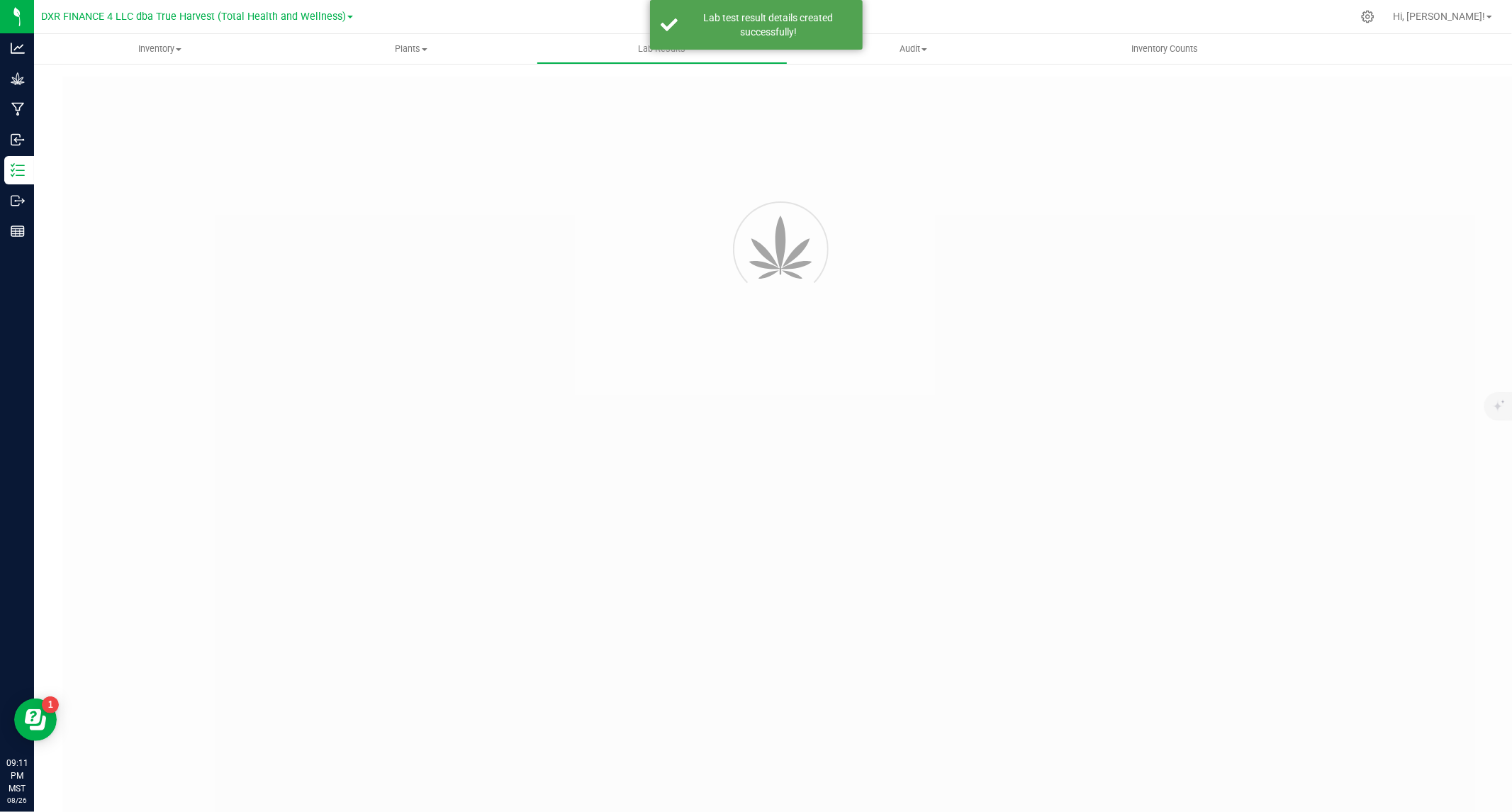
type input "AZTRHCL-20250826-036"
type input "TE50814006-007"
type input "AZTRHCL-20250826-036"
type input "08/18/2025 9:10 PM"
type input "08/18/2026"
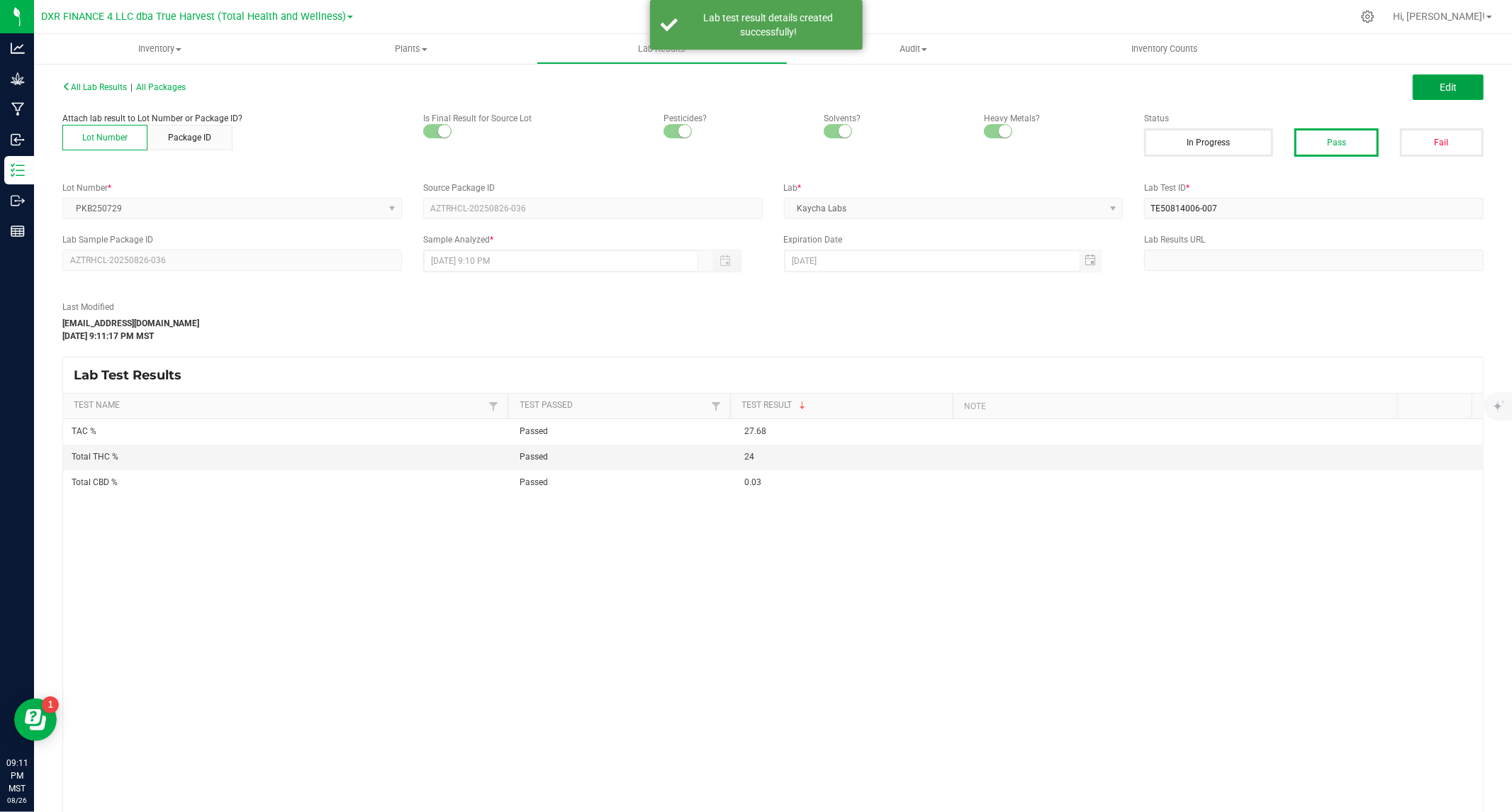
click at [1440, 88] on span "Edit" at bounding box center [1448, 87] width 17 height 11
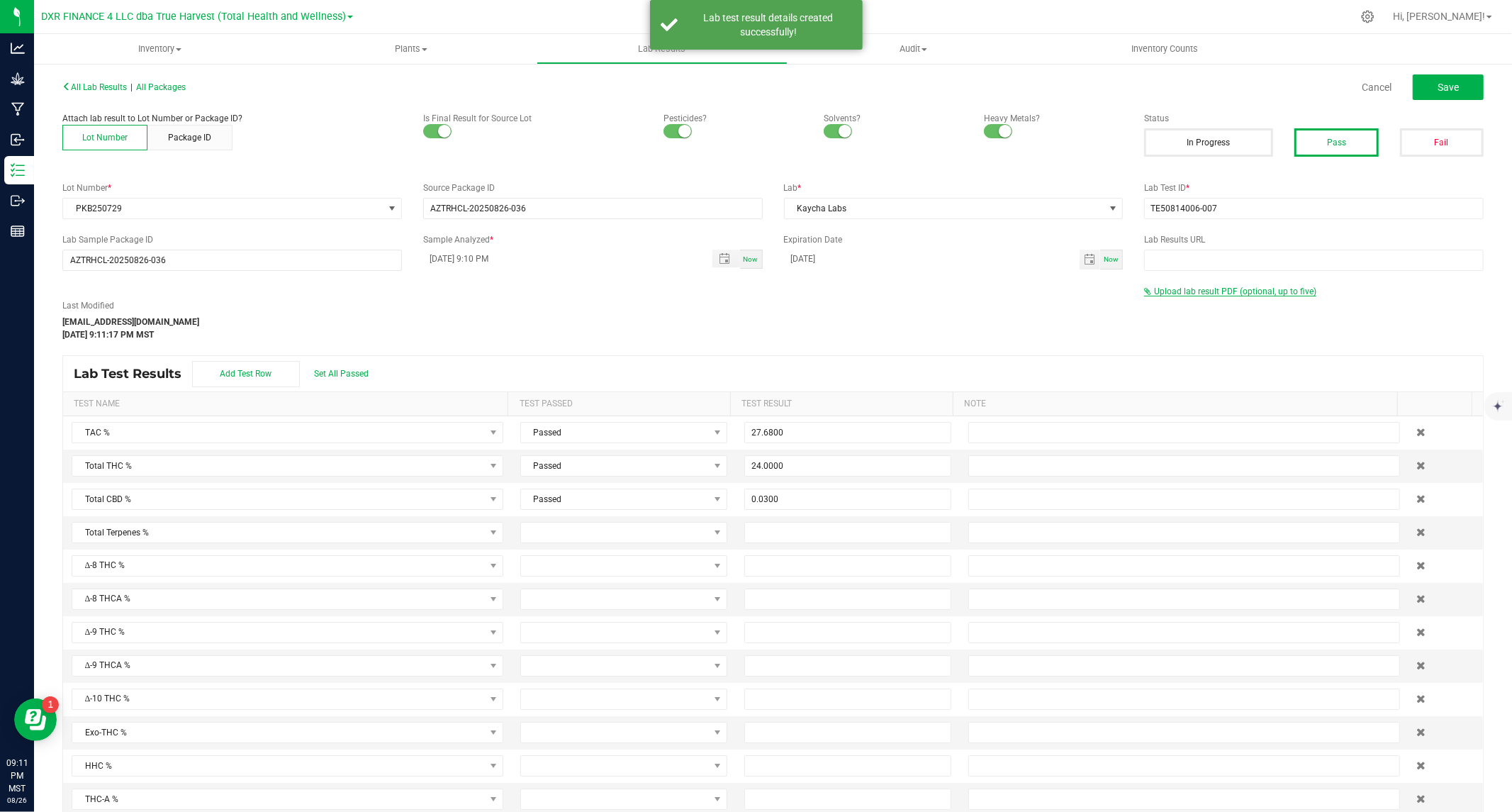
click at [1188, 288] on span "Upload lab result PDF (optional, up to five)" at bounding box center [1234, 291] width 162 height 10
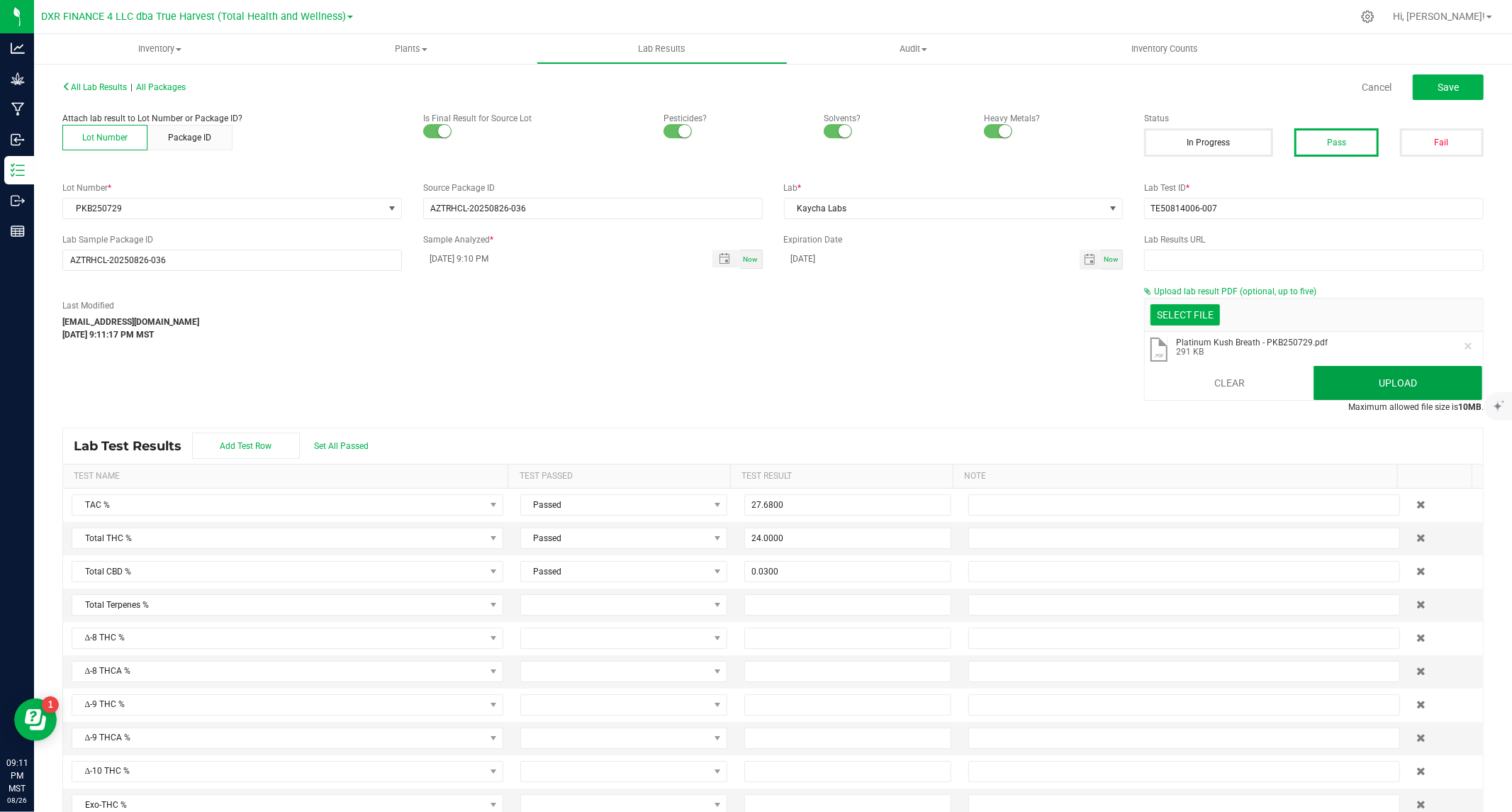
click at [1383, 381] on button "Upload" at bounding box center [1398, 383] width 169 height 34
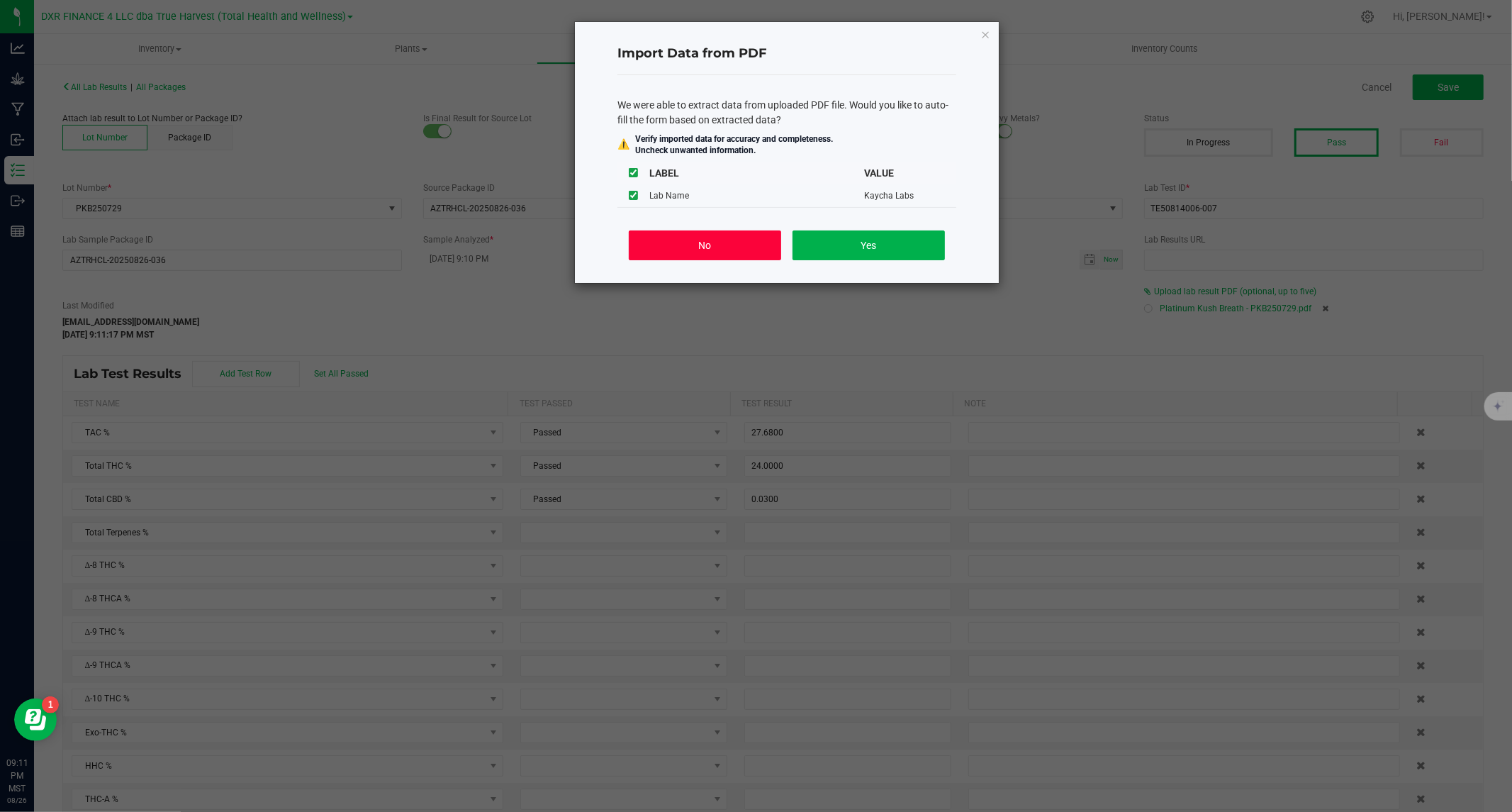
click at [732, 244] on button "No" at bounding box center [705, 245] width 152 height 30
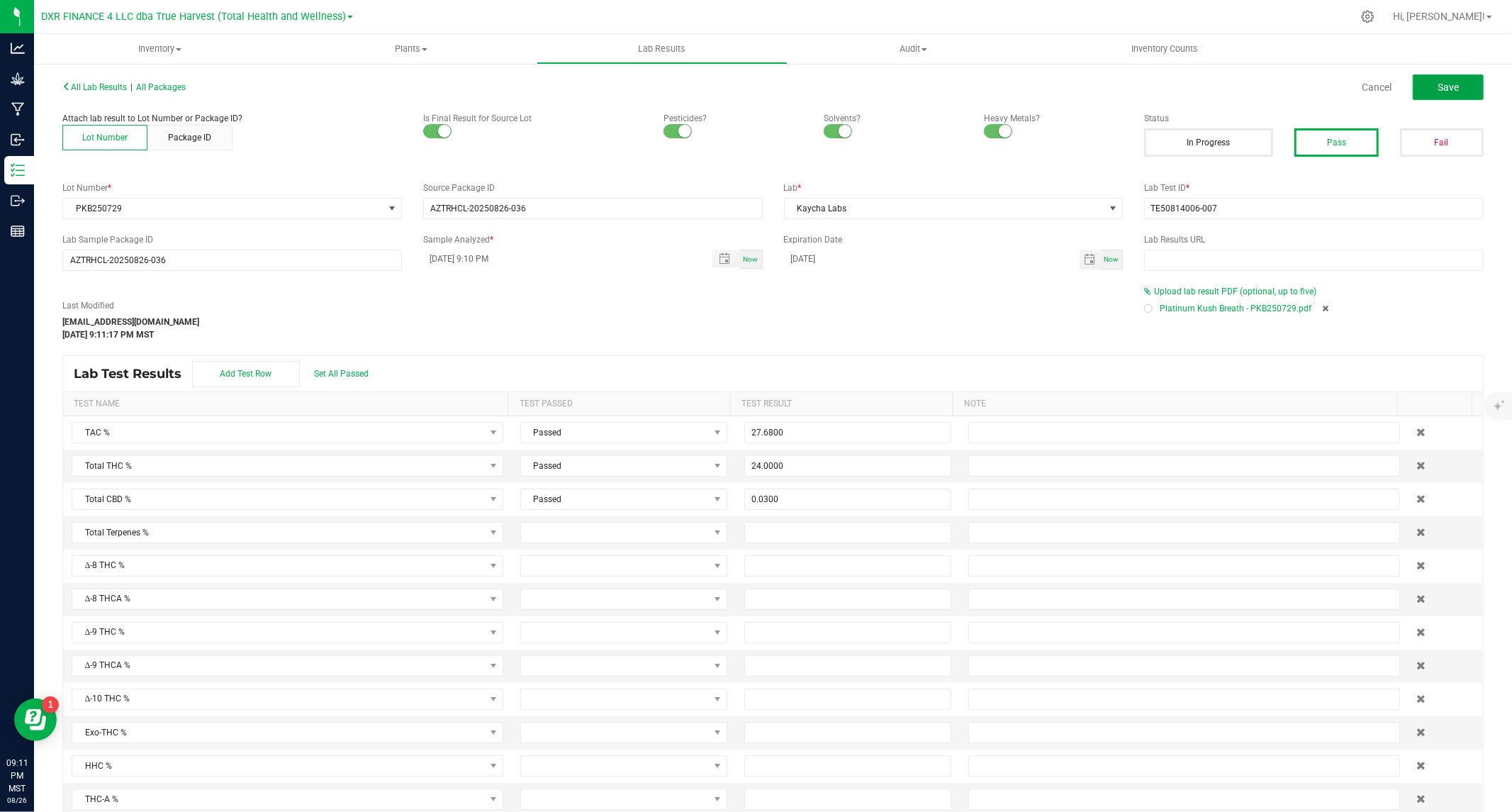
click at [1446, 83] on span "Save" at bounding box center [1448, 87] width 21 height 11
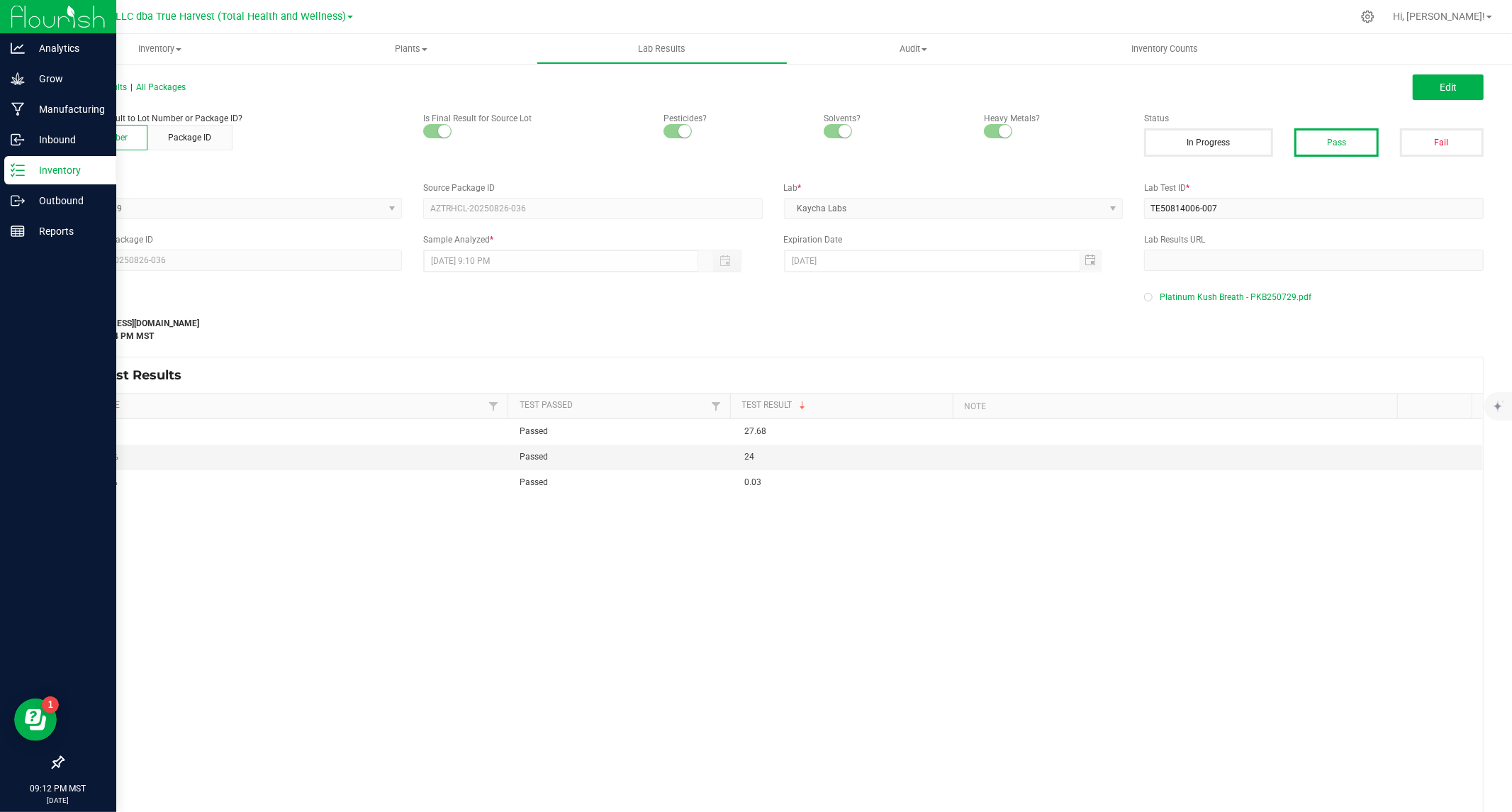
click at [19, 172] on icon at bounding box center [17, 170] width 14 height 14
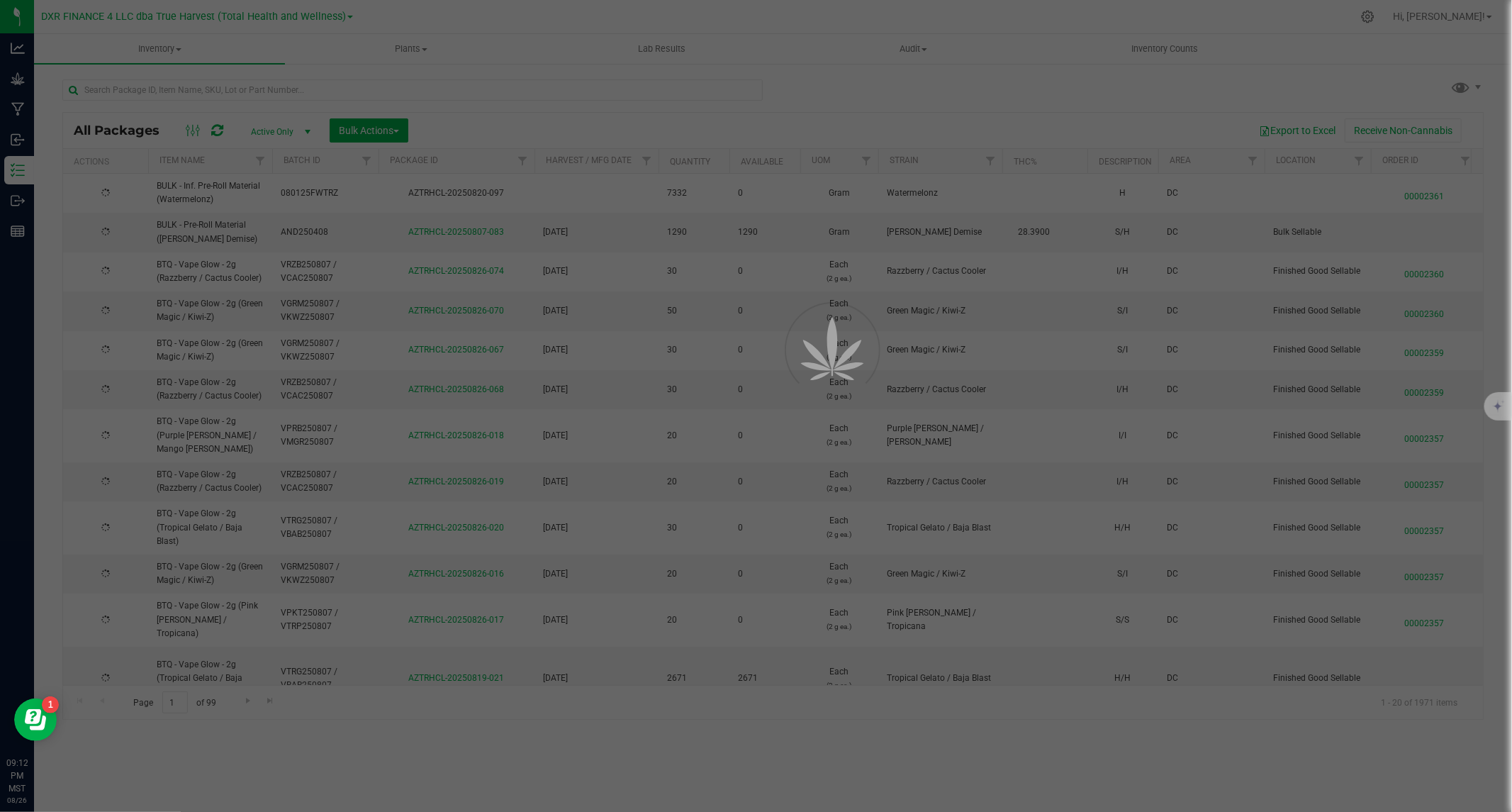
click at [240, 96] on div at bounding box center [756, 406] width 1512 height 812
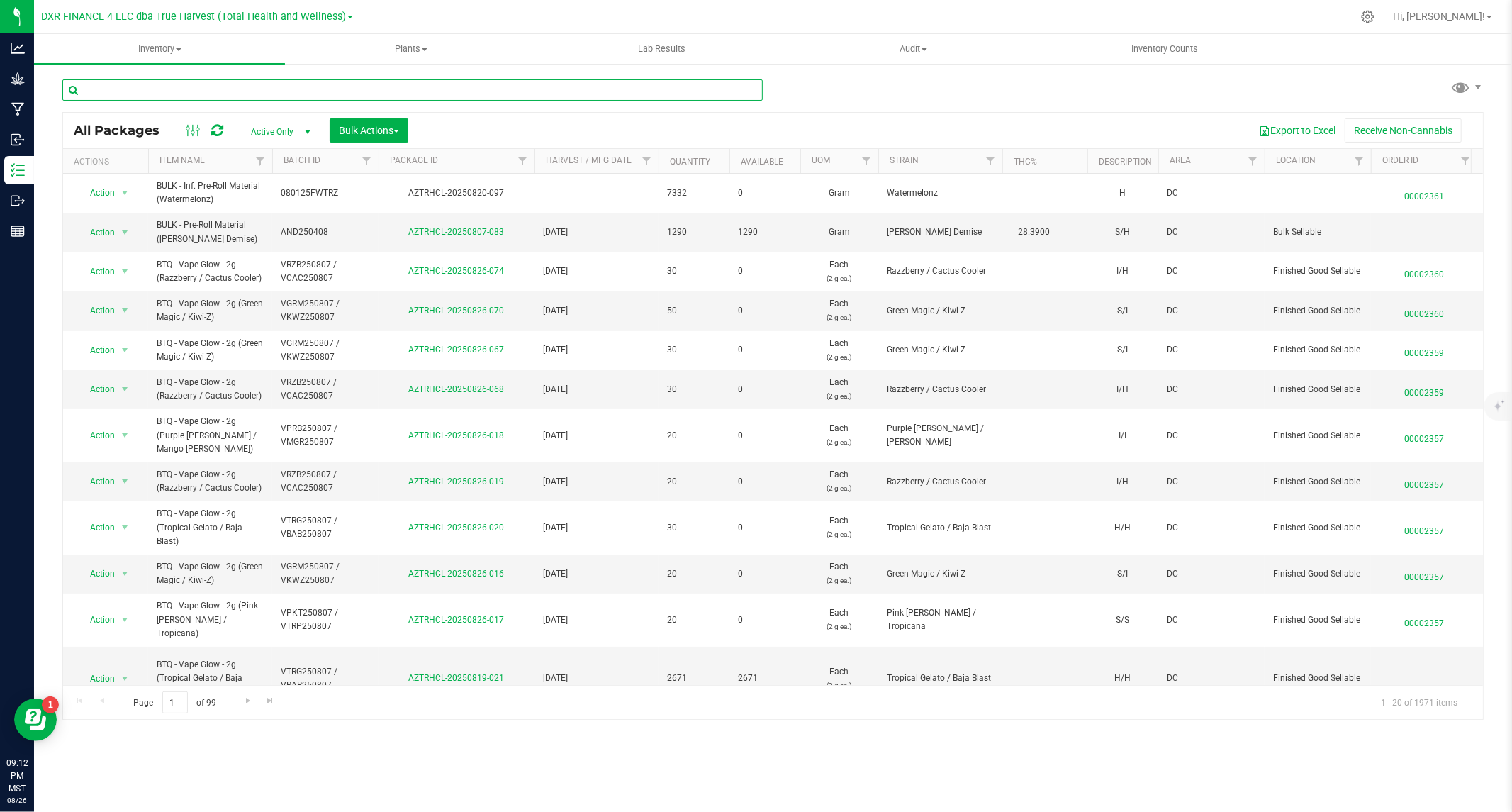
click at [240, 95] on input "text" at bounding box center [412, 90] width 700 height 21
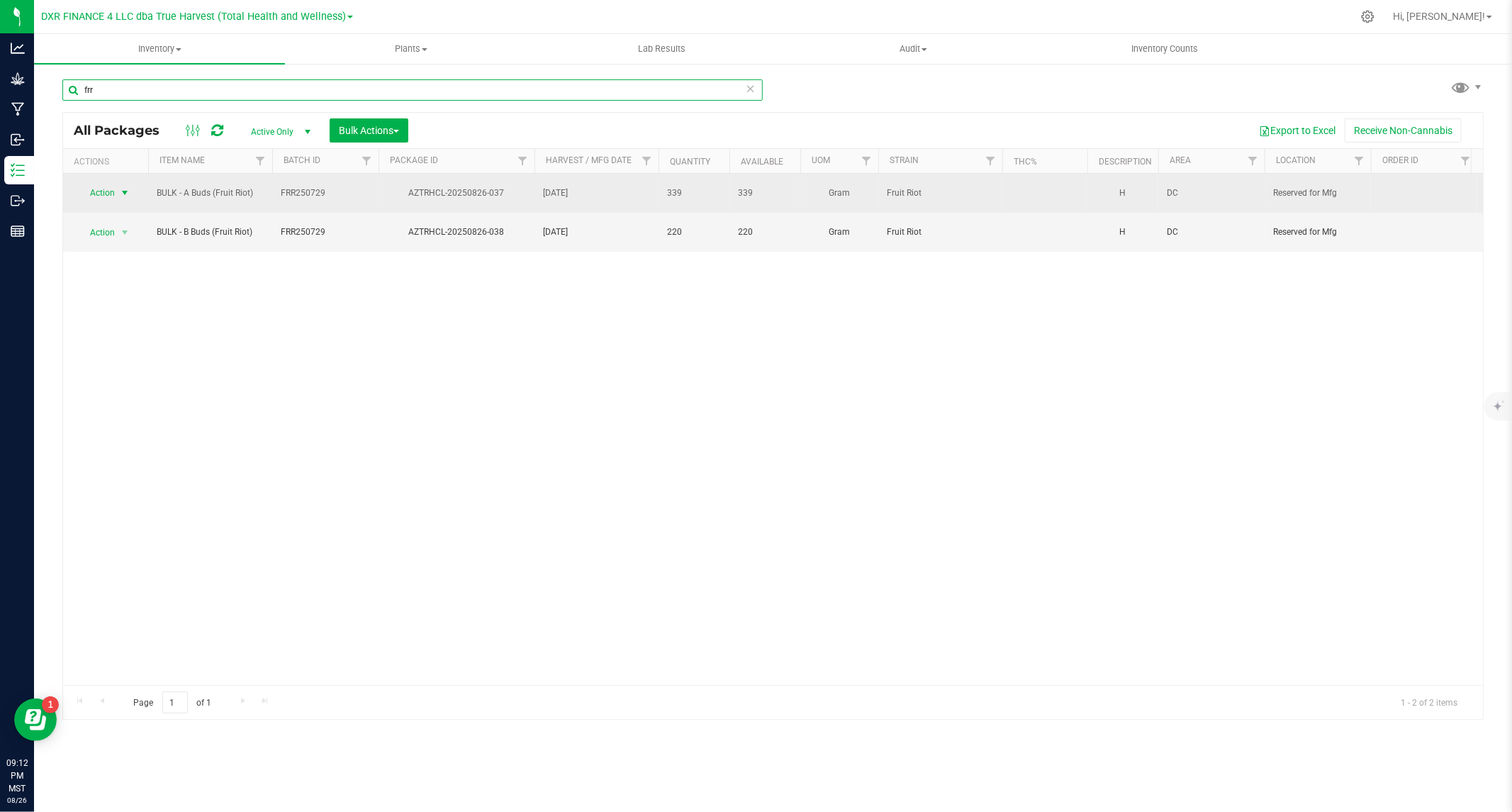
type input "frr"
click at [96, 194] on span "Action" at bounding box center [97, 193] width 38 height 20
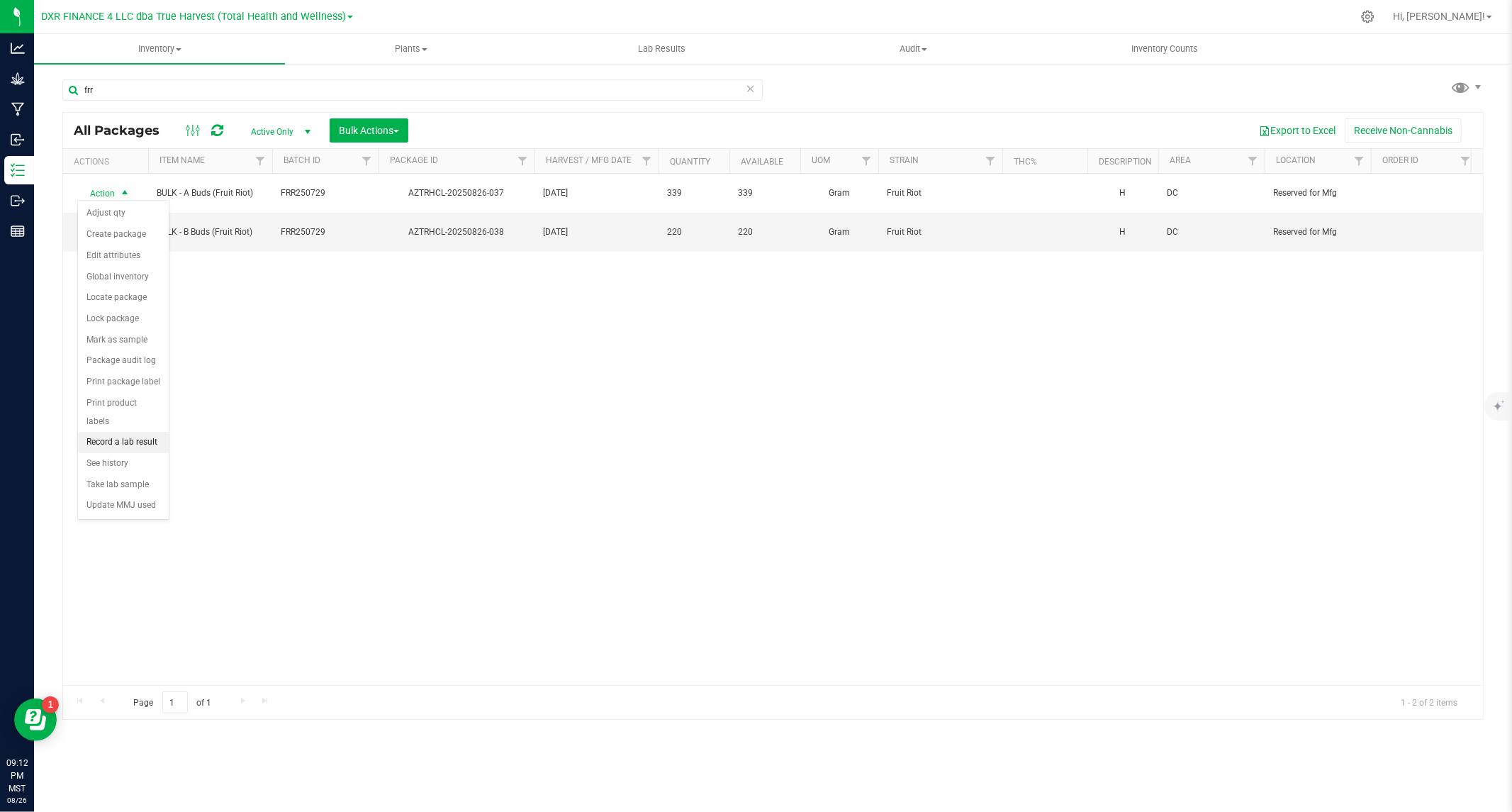
click at [123, 444] on li "Record a lab result" at bounding box center [123, 443] width 91 height 21
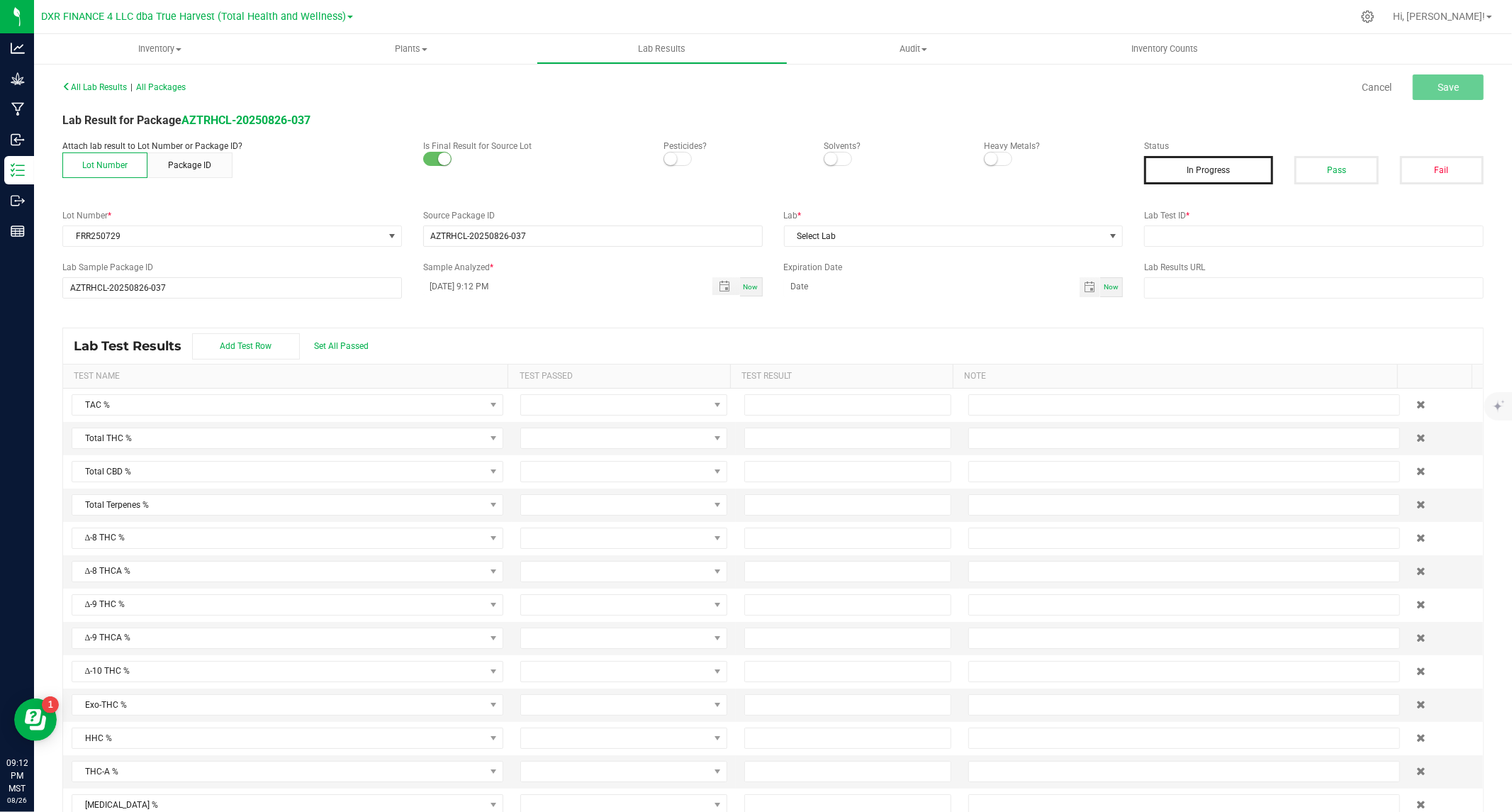
click at [672, 158] on span at bounding box center [677, 158] width 28 height 14
click at [835, 158] on span at bounding box center [837, 158] width 28 height 14
click at [990, 157] on span at bounding box center [998, 158] width 28 height 14
click at [1318, 164] on button "Pass" at bounding box center [1336, 170] width 84 height 28
click at [1091, 237] on span "Select Lab" at bounding box center [945, 236] width 320 height 20
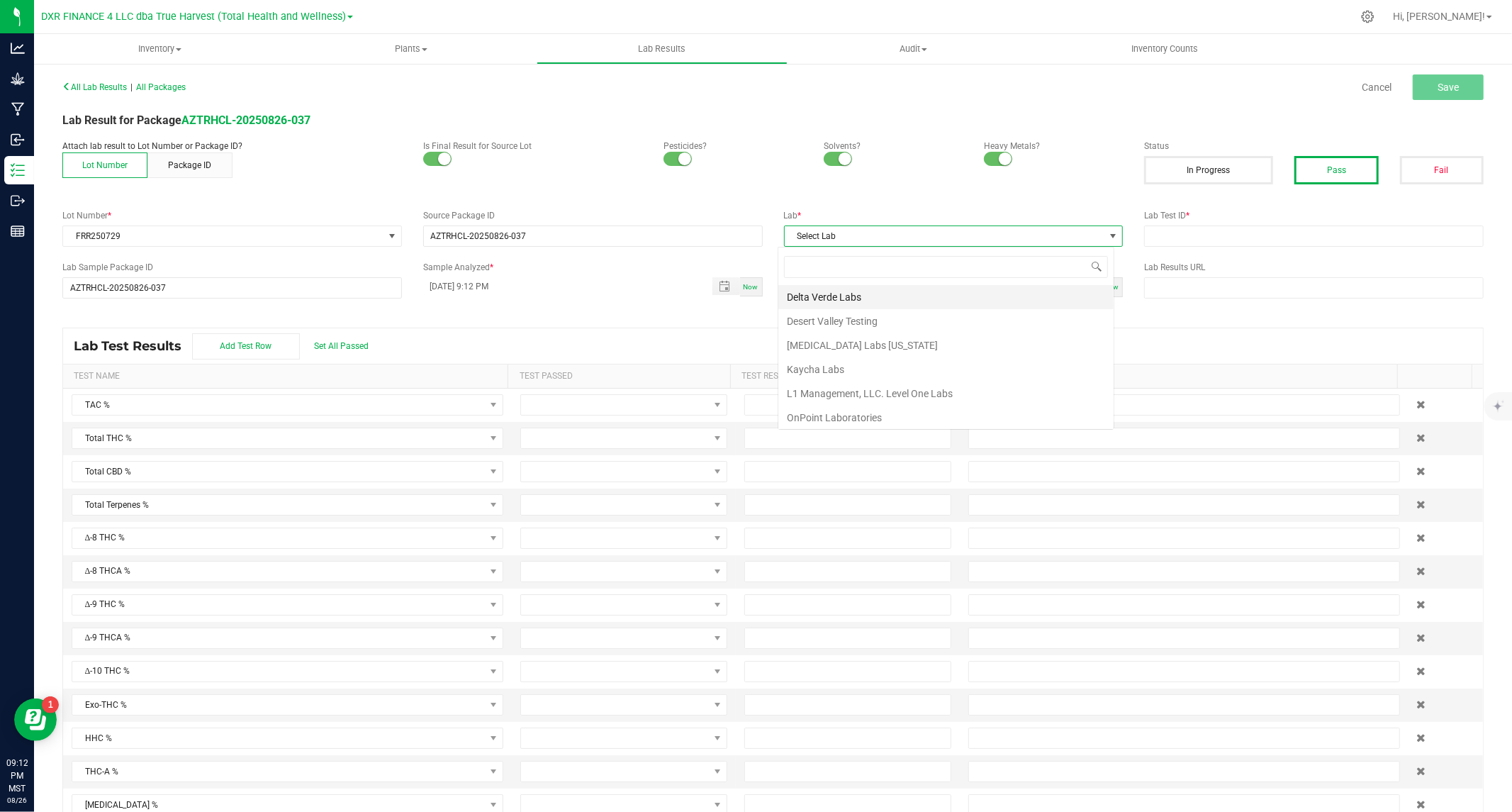
scroll to position [21, 336]
click at [843, 366] on li "Kaycha Labs" at bounding box center [945, 370] width 335 height 24
click at [719, 291] on span "Toggle popup" at bounding box center [724, 286] width 11 height 11
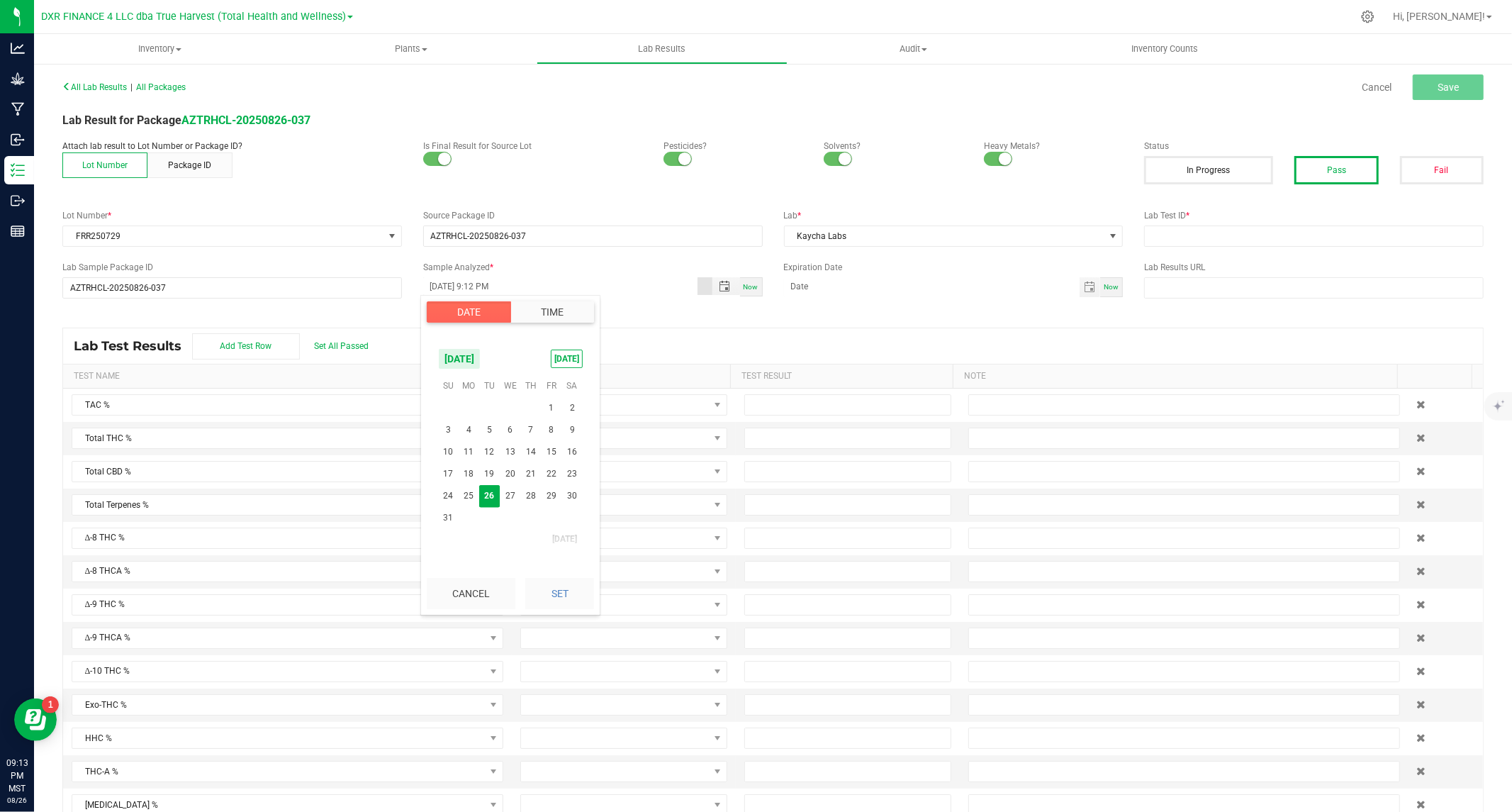
scroll to position [18, 0]
click at [474, 474] on span "18" at bounding box center [469, 474] width 21 height 22
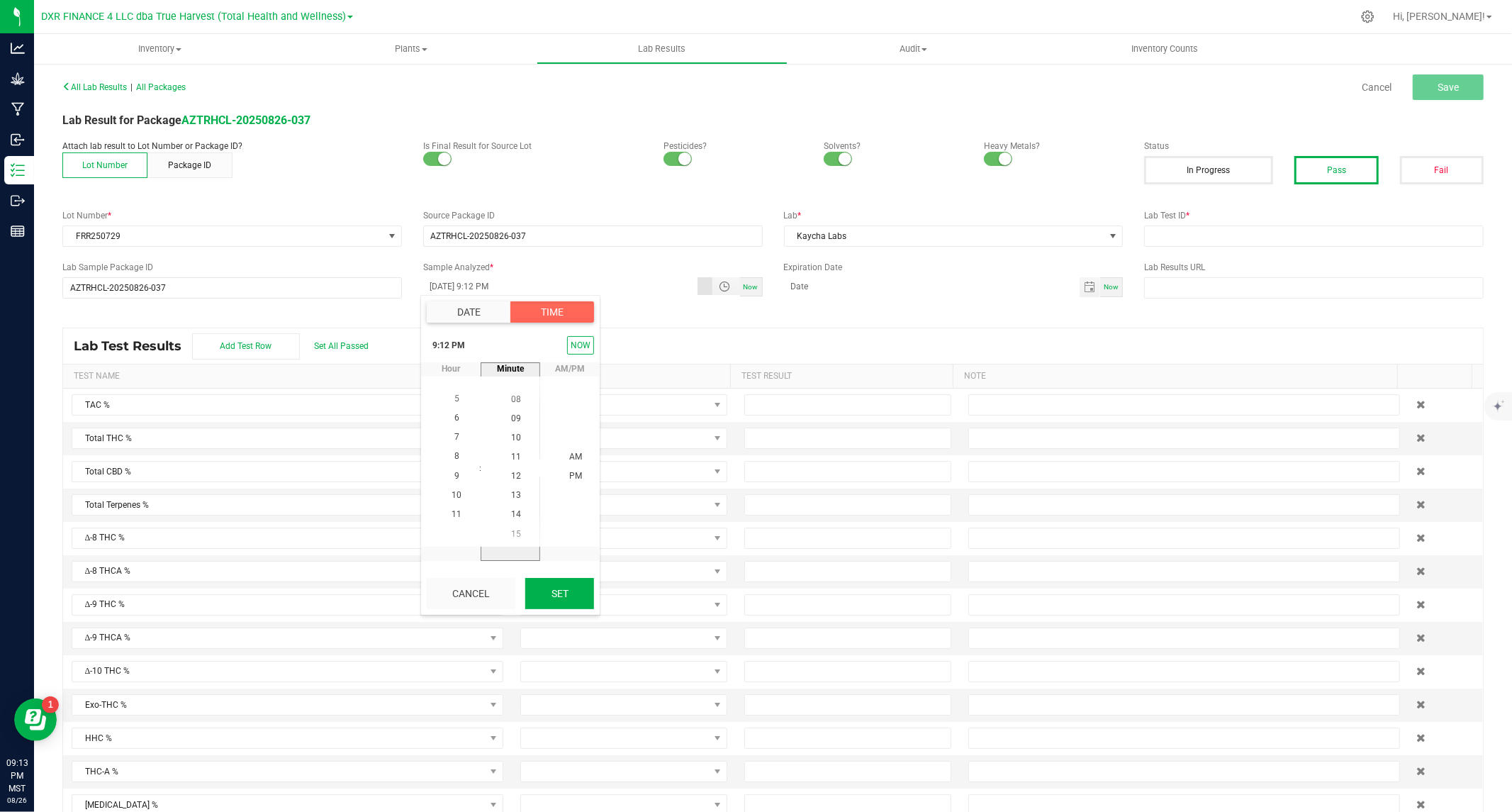
click at [540, 585] on button "Set" at bounding box center [560, 594] width 68 height 31
type input "08/18/2025 9:12 PM"
click at [1084, 285] on span "Toggle calendar" at bounding box center [1089, 287] width 11 height 11
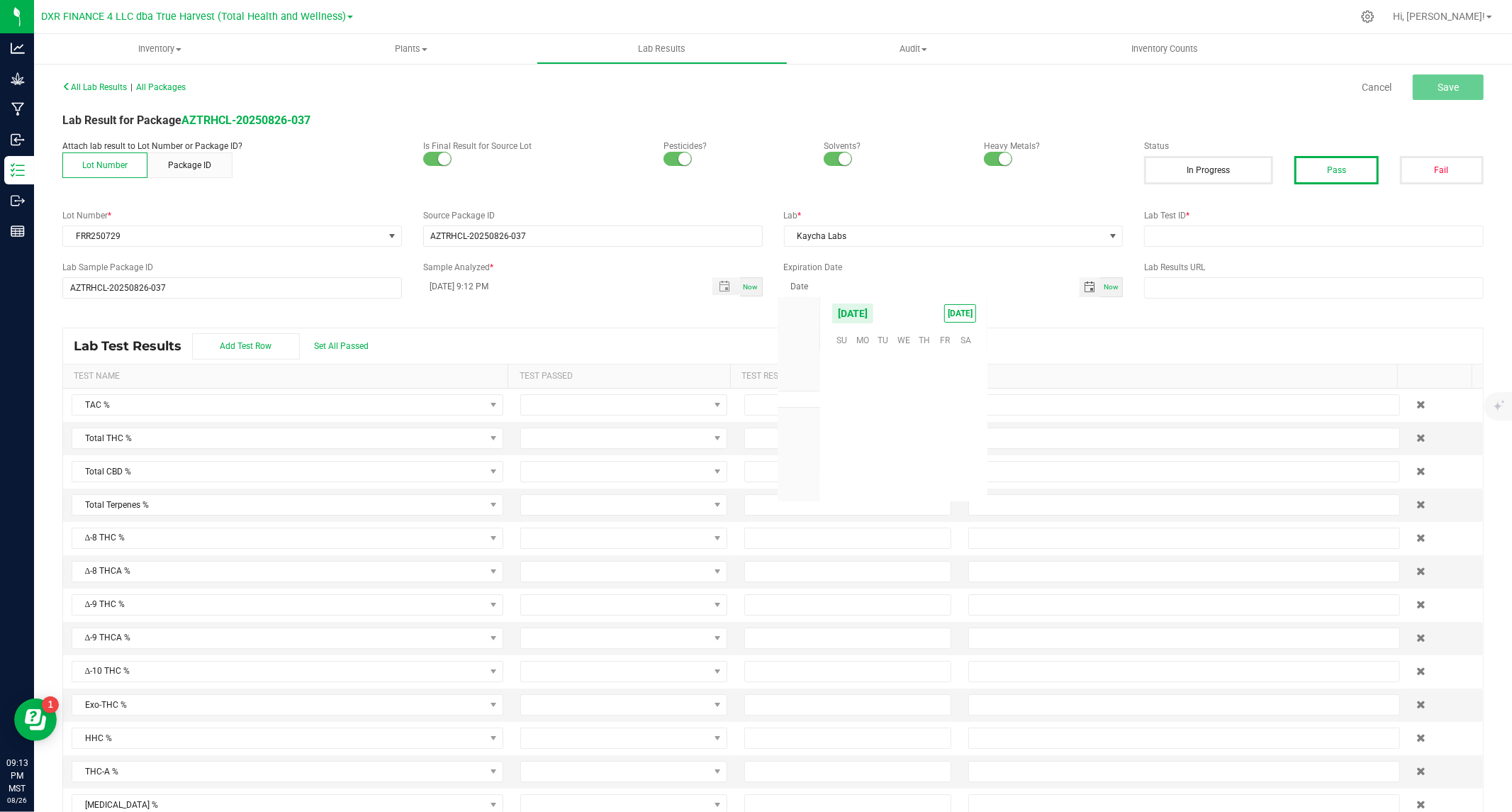
scroll to position [229873, 0]
click at [870, 310] on span "August 2025" at bounding box center [853, 314] width 43 height 21
click at [802, 414] on span "2026" at bounding box center [799, 417] width 20 height 10
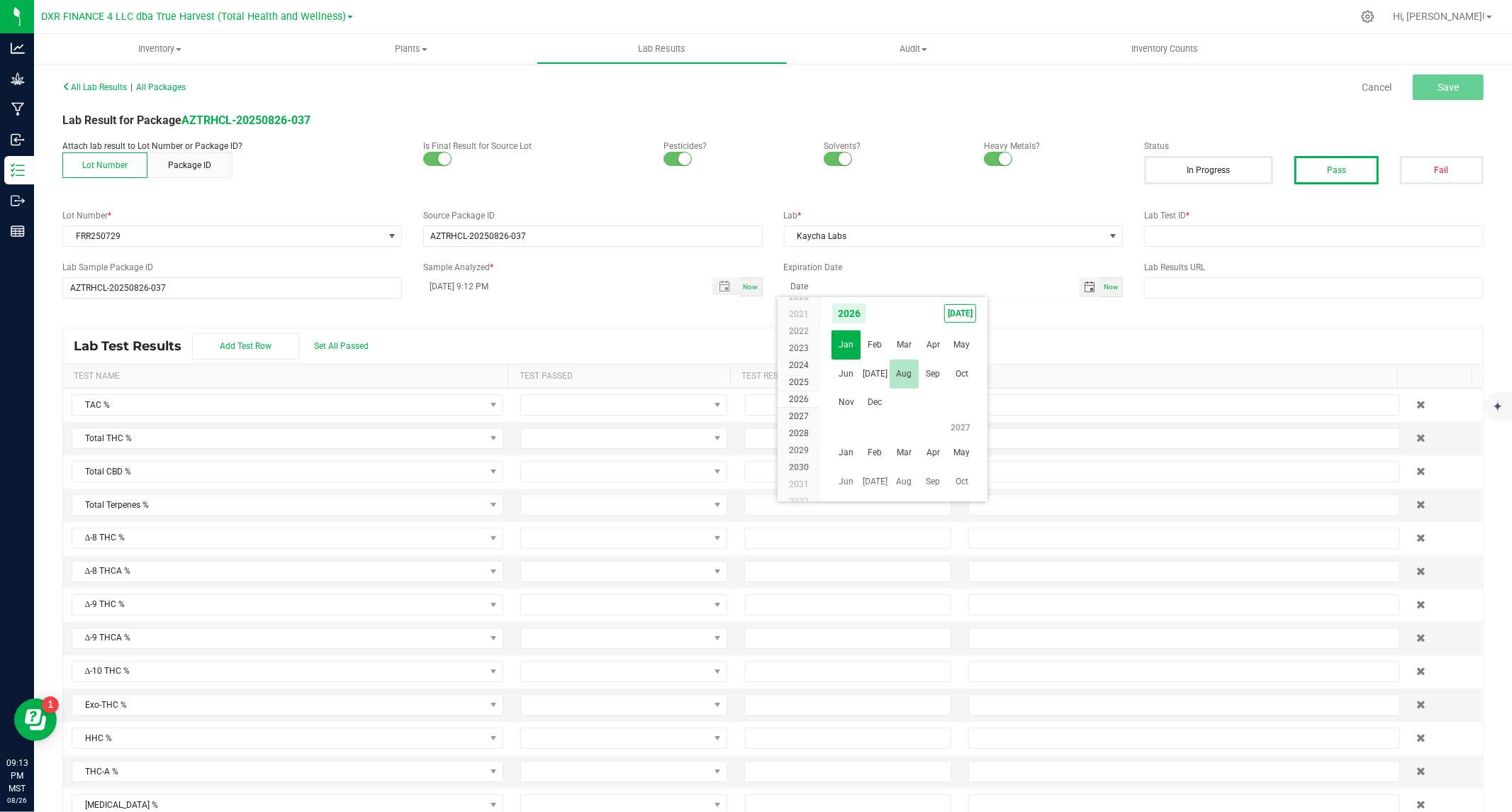
click at [901, 369] on span "Aug" at bounding box center [904, 374] width 29 height 29
click at [880, 425] on span "18" at bounding box center [883, 428] width 21 height 22
type input "08/18/2026"
click at [1253, 229] on input "text" at bounding box center [1313, 236] width 339 height 21
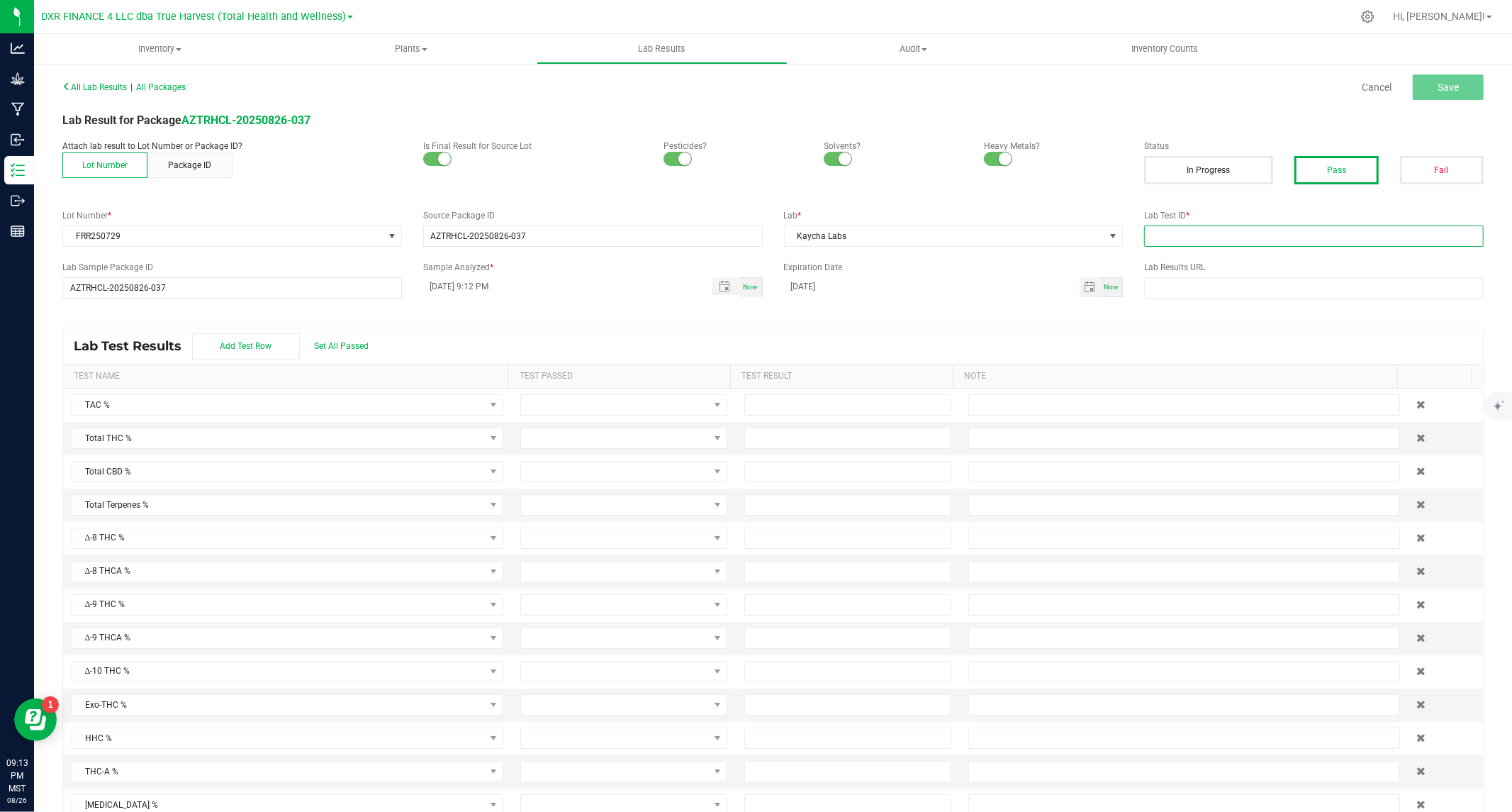
paste input "TE50814006-003"
type input "TE50814006-003"
click at [342, 340] on div "Lab Test Results Add Test Row Set All Passed" at bounding box center [773, 346] width 1420 height 36
click at [361, 349] on span "Set All Passed" at bounding box center [341, 345] width 55 height 10
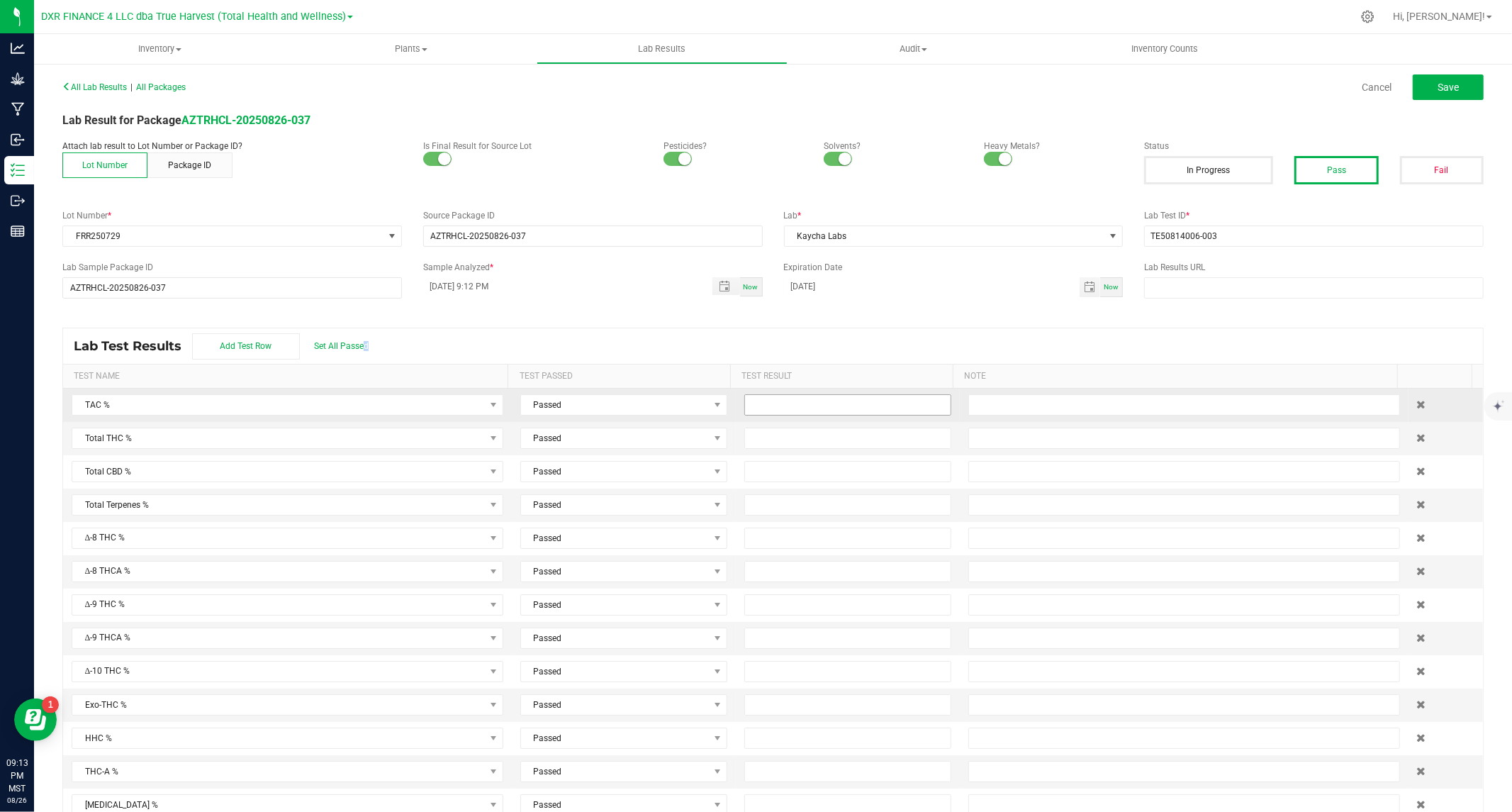
click at [769, 407] on input at bounding box center [848, 405] width 205 height 20
type input "21.6200"
type input "18.4900"
type input "0.0300"
click at [1425, 88] on button "Save" at bounding box center [1447, 88] width 71 height 26
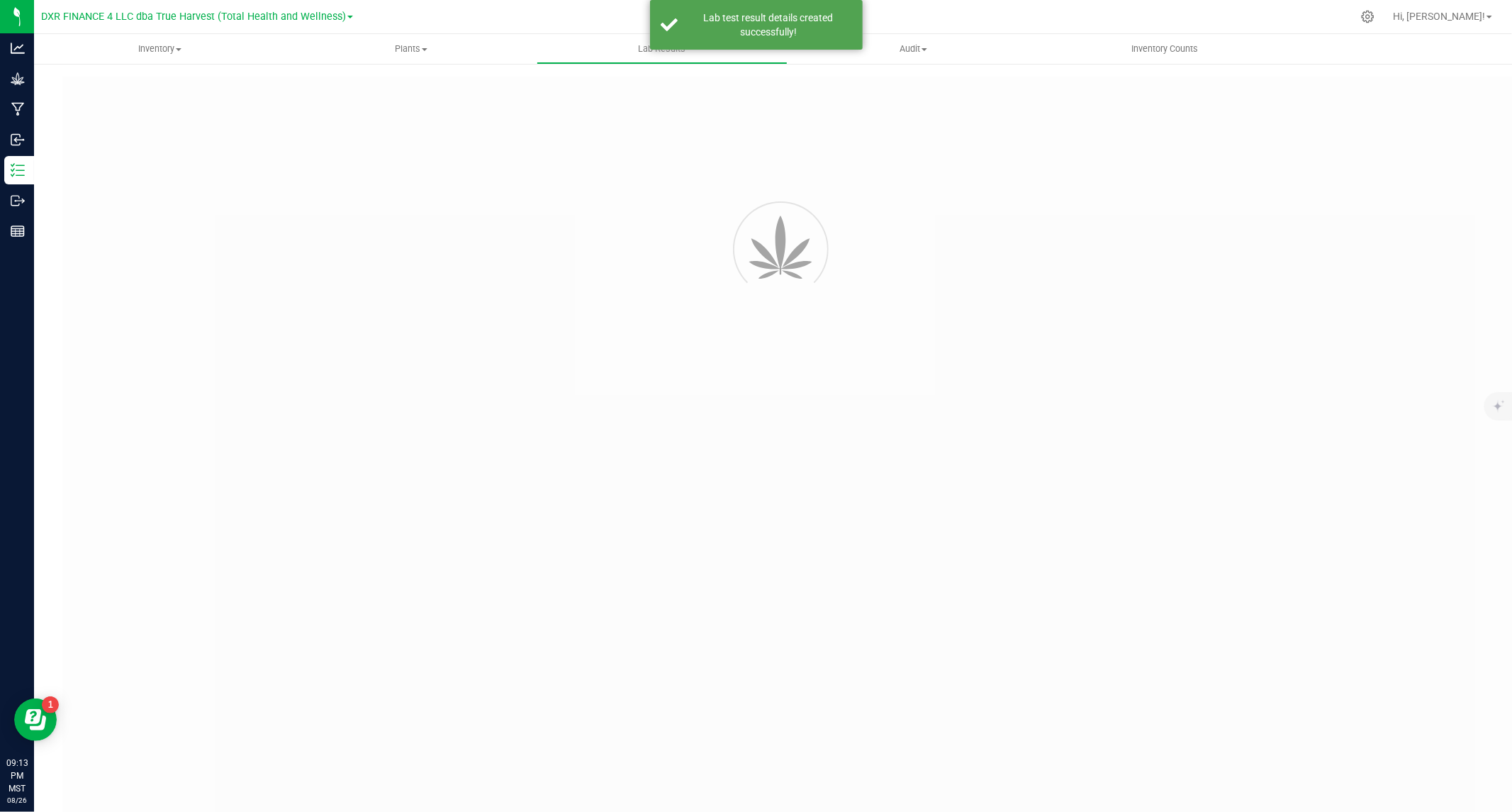
type input "AZTRHCL-20250826-037"
type input "TE50814006-003"
type input "AZTRHCL-20250826-037"
type input "08/18/2025 9:12 PM"
type input "08/18/2026"
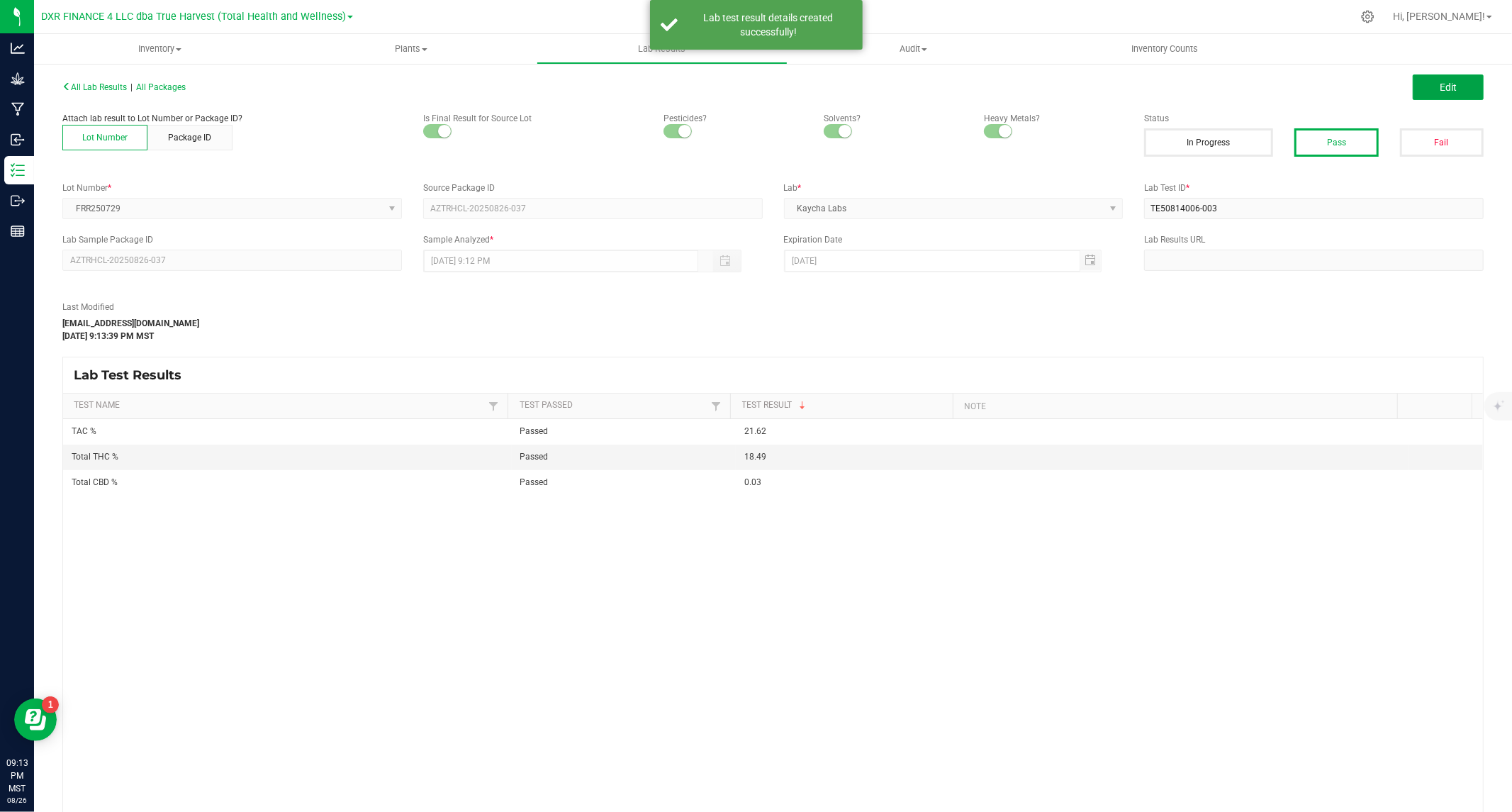
click at [1440, 86] on span "Edit" at bounding box center [1448, 87] width 17 height 11
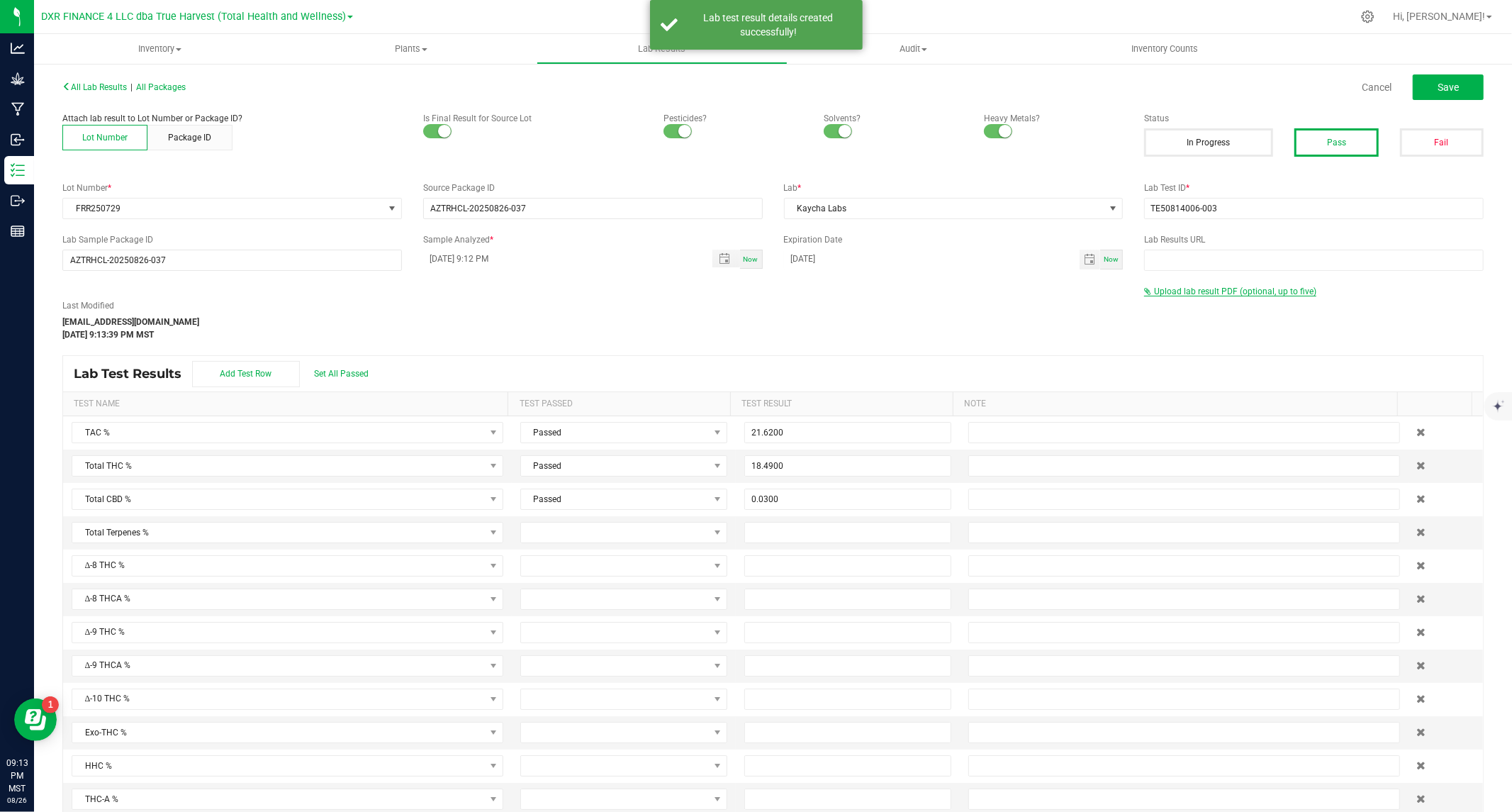
click at [1155, 288] on span "Upload lab result PDF (optional, up to five)" at bounding box center [1234, 291] width 162 height 10
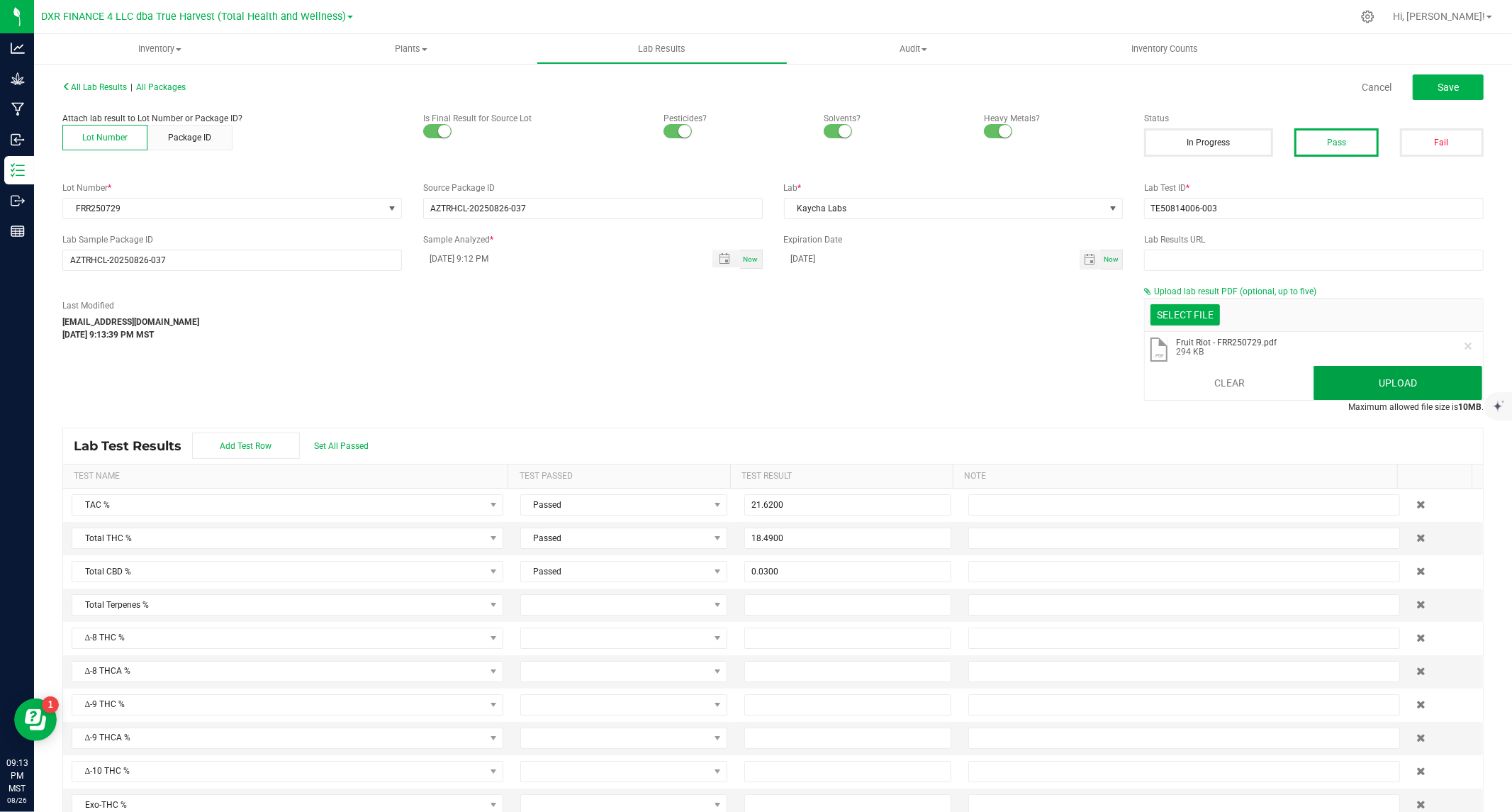
click at [1363, 387] on button "Upload" at bounding box center [1398, 383] width 169 height 34
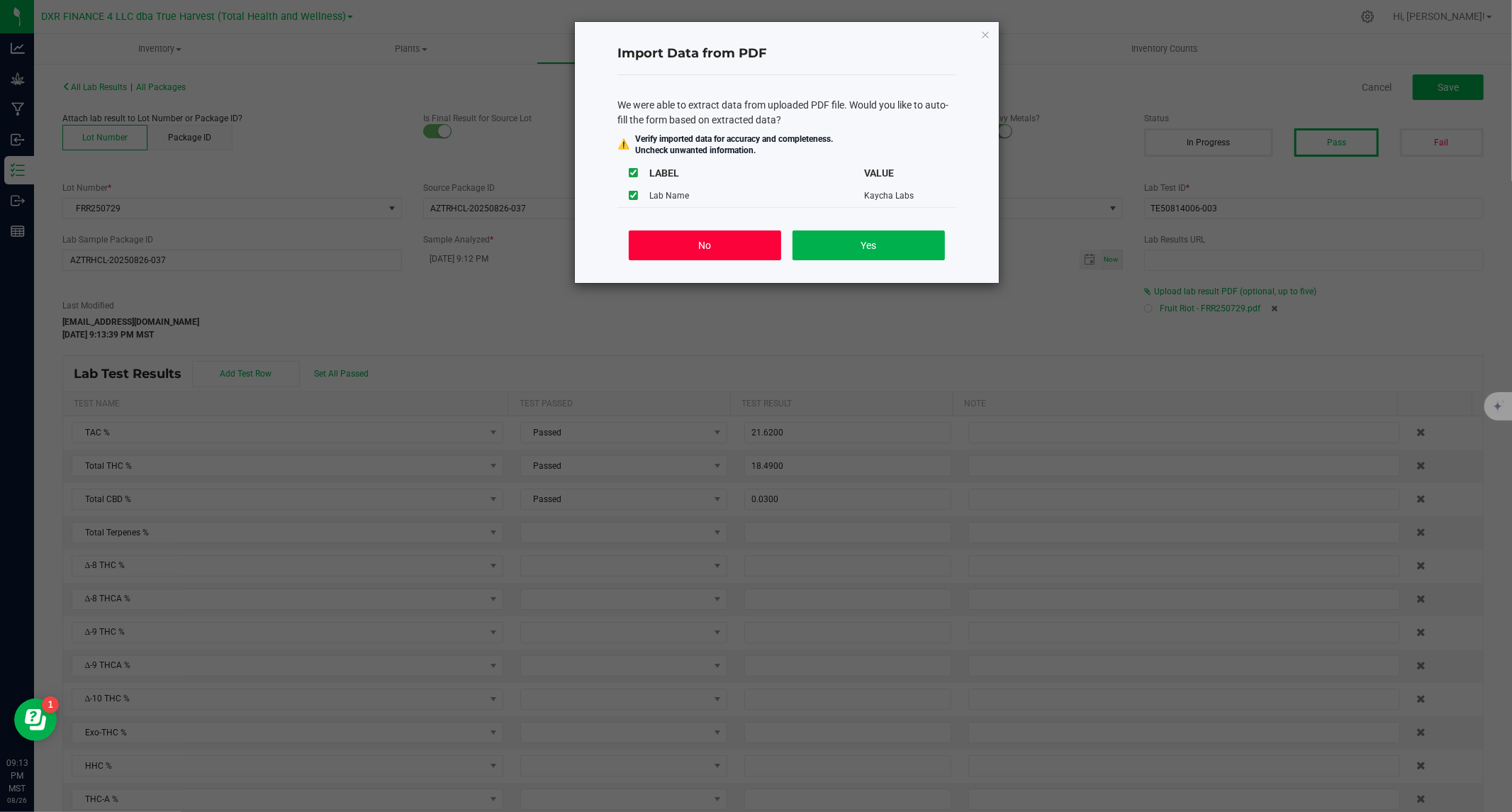
click at [727, 250] on button "No" at bounding box center [705, 245] width 152 height 30
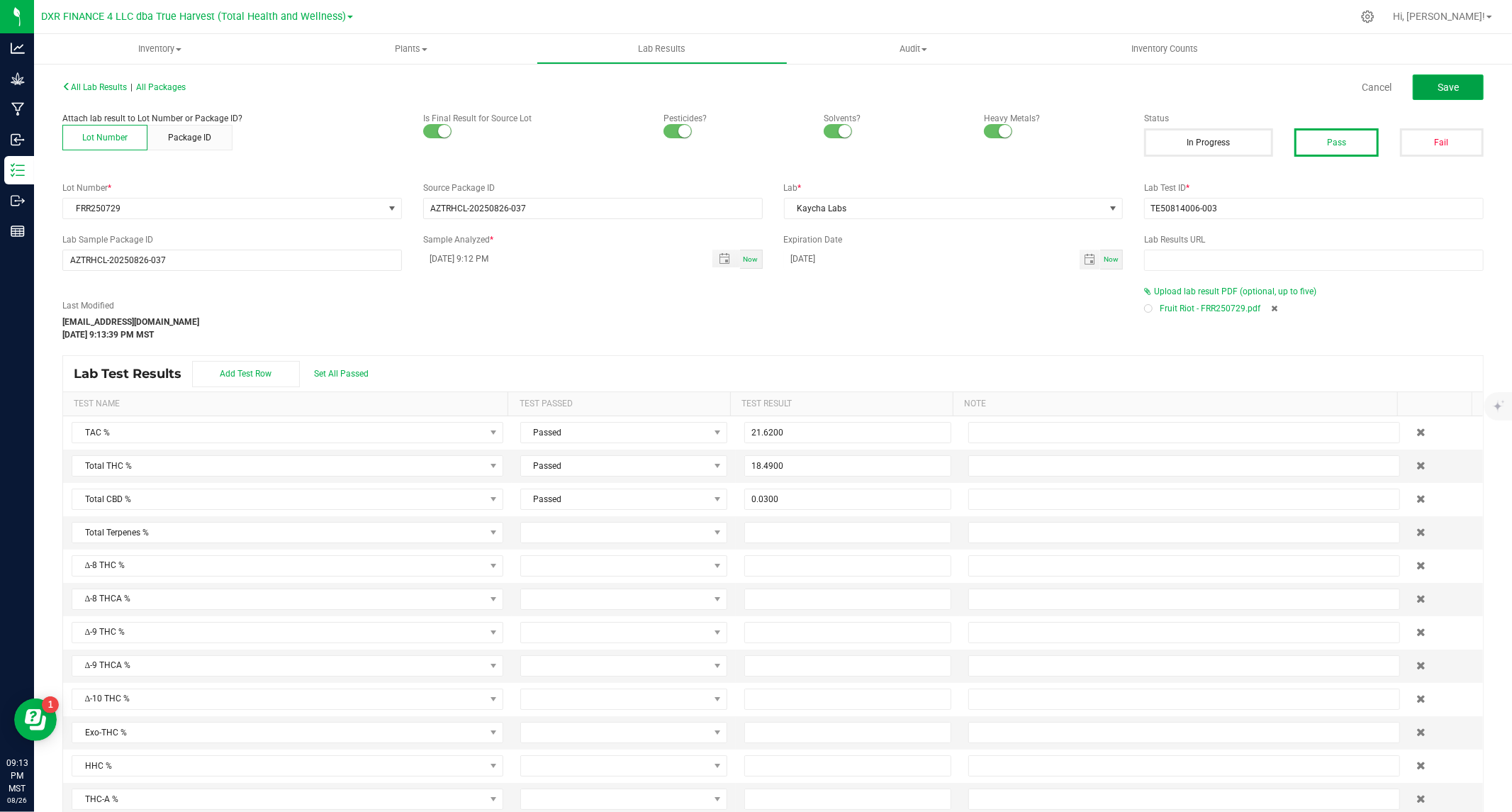
click at [1421, 85] on button "Save" at bounding box center [1447, 88] width 71 height 26
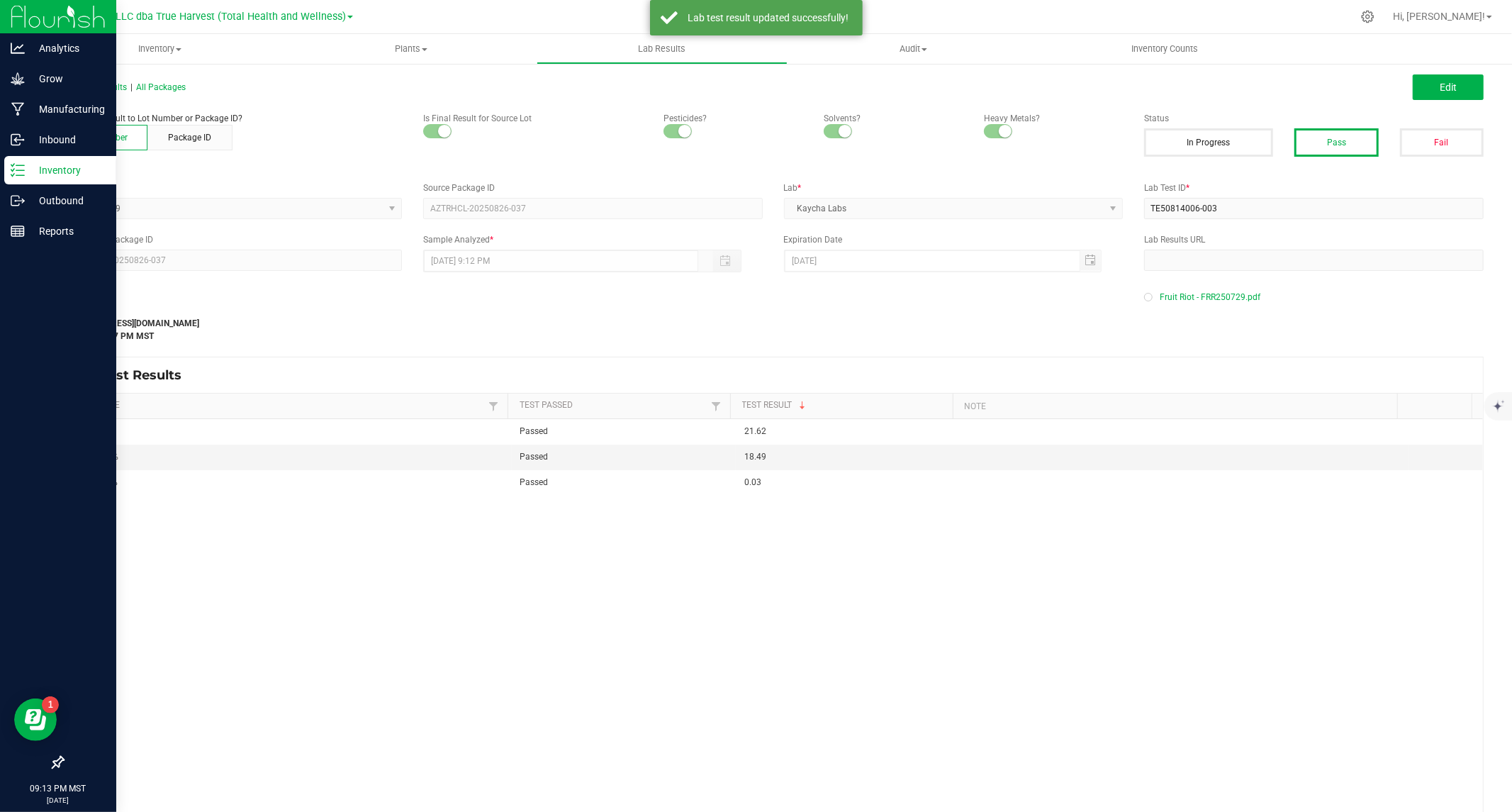
click at [17, 167] on icon at bounding box center [17, 170] width 14 height 14
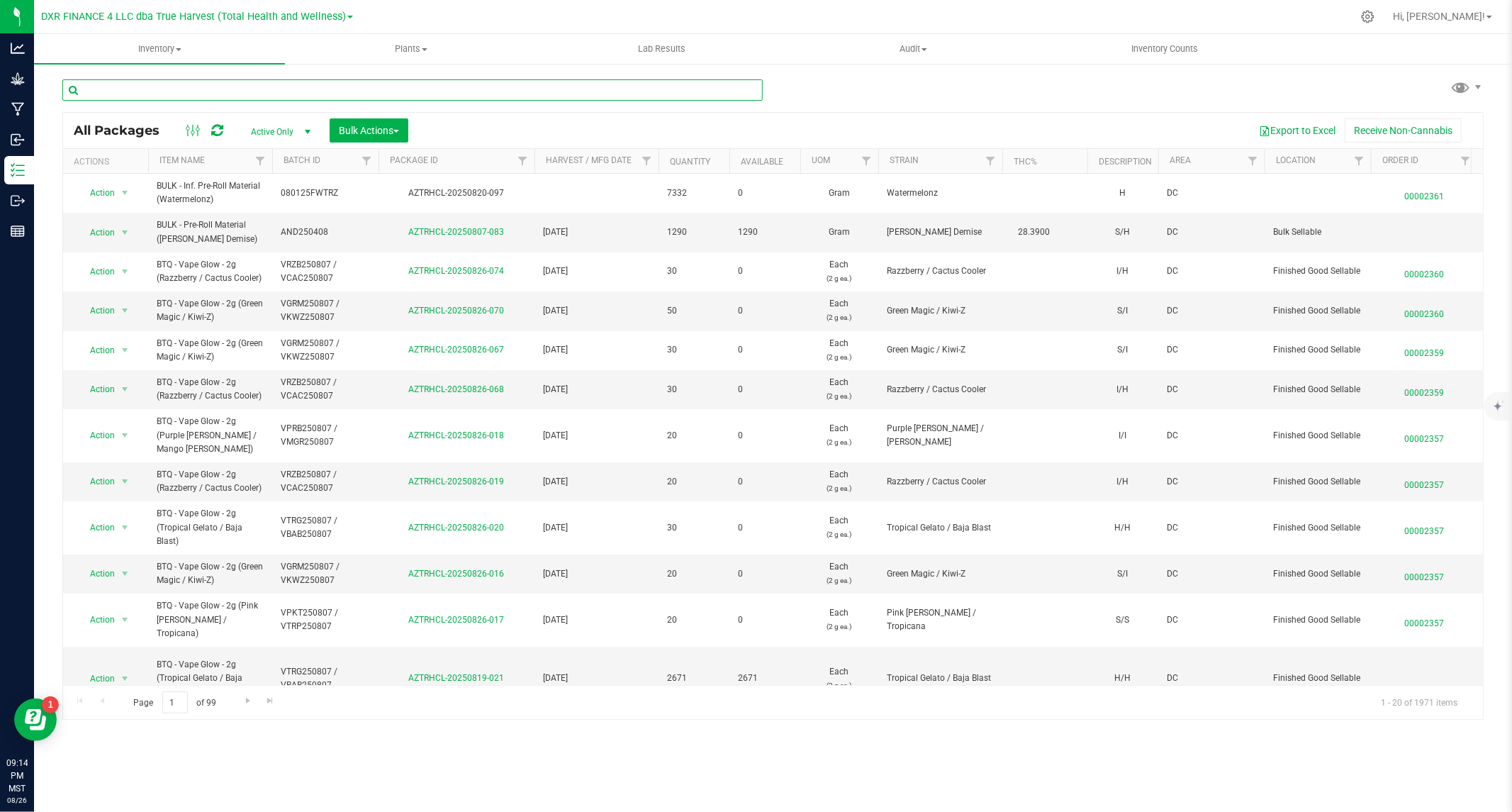
click at [164, 94] on input "text" at bounding box center [412, 90] width 700 height 21
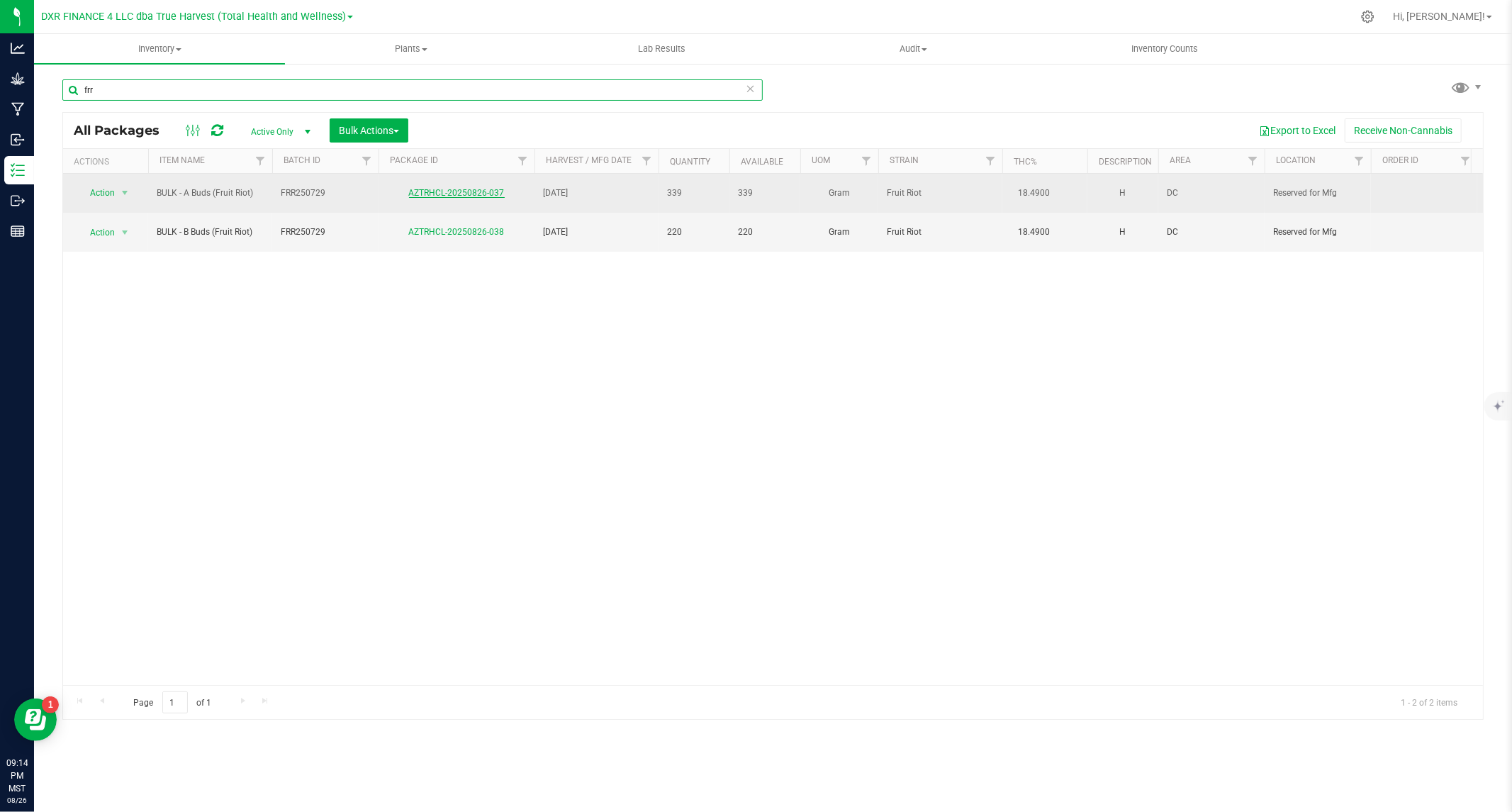
type input "frr"
click at [418, 188] on link "AZTRHCL-20250826-037" at bounding box center [457, 193] width 96 height 10
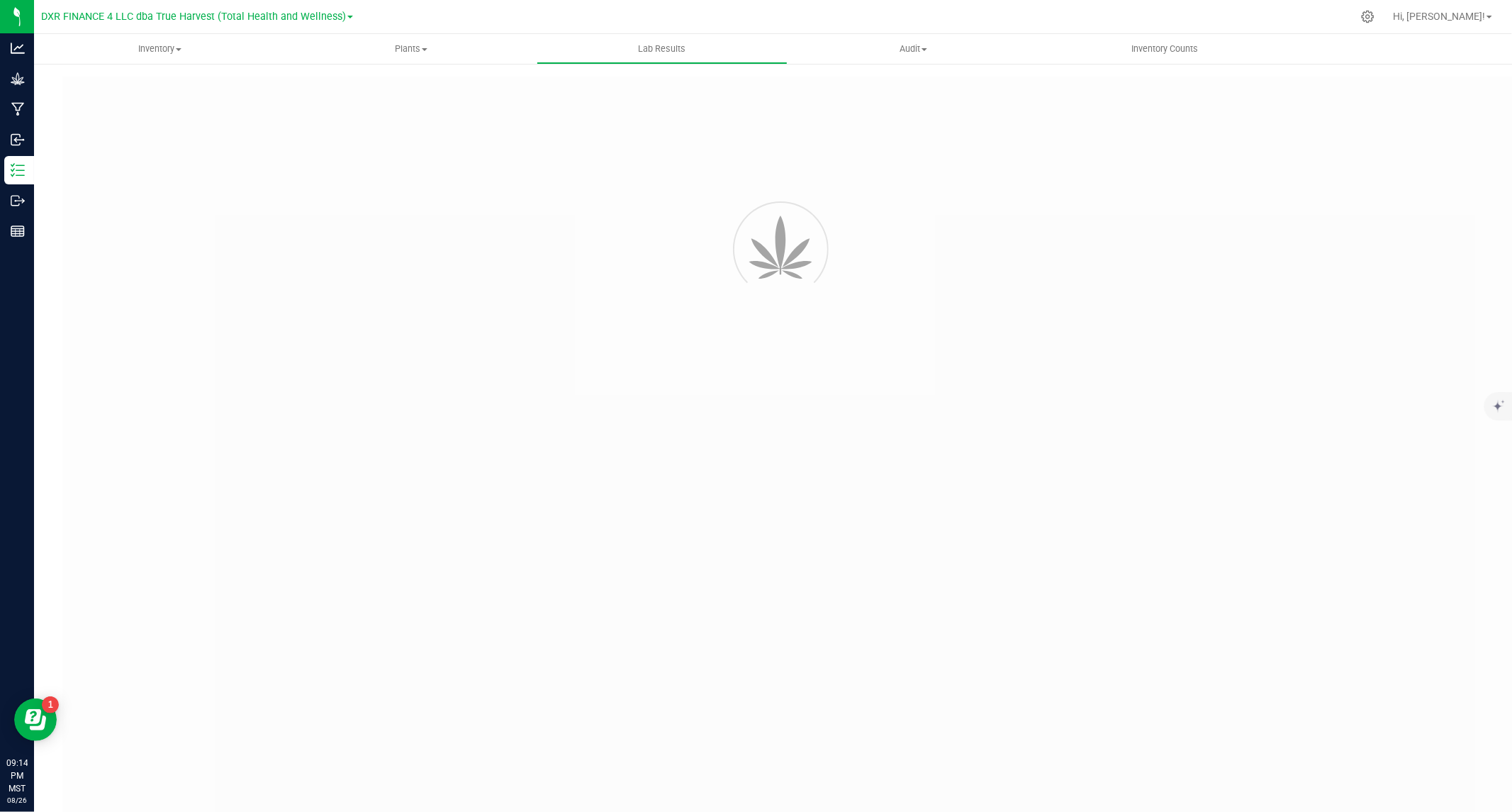
type input "AZTRHCL-20250826-037"
type input "TE50814006-003"
type input "AZTRHCL-20250826-037"
type input "08/18/2025 9:12 PM"
type input "08/18/2026"
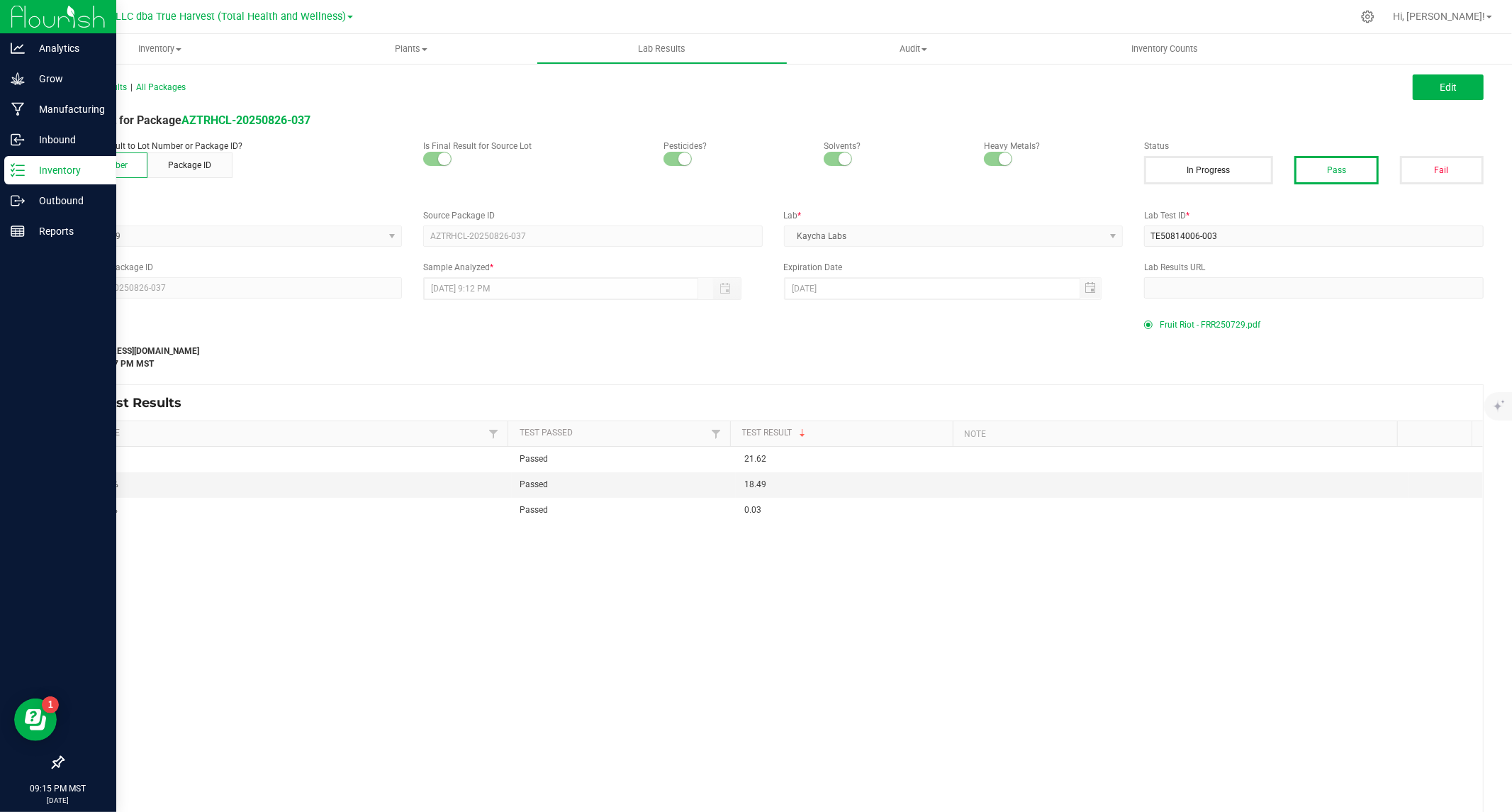
click at [30, 174] on p "Inventory" at bounding box center [68, 170] width 85 height 17
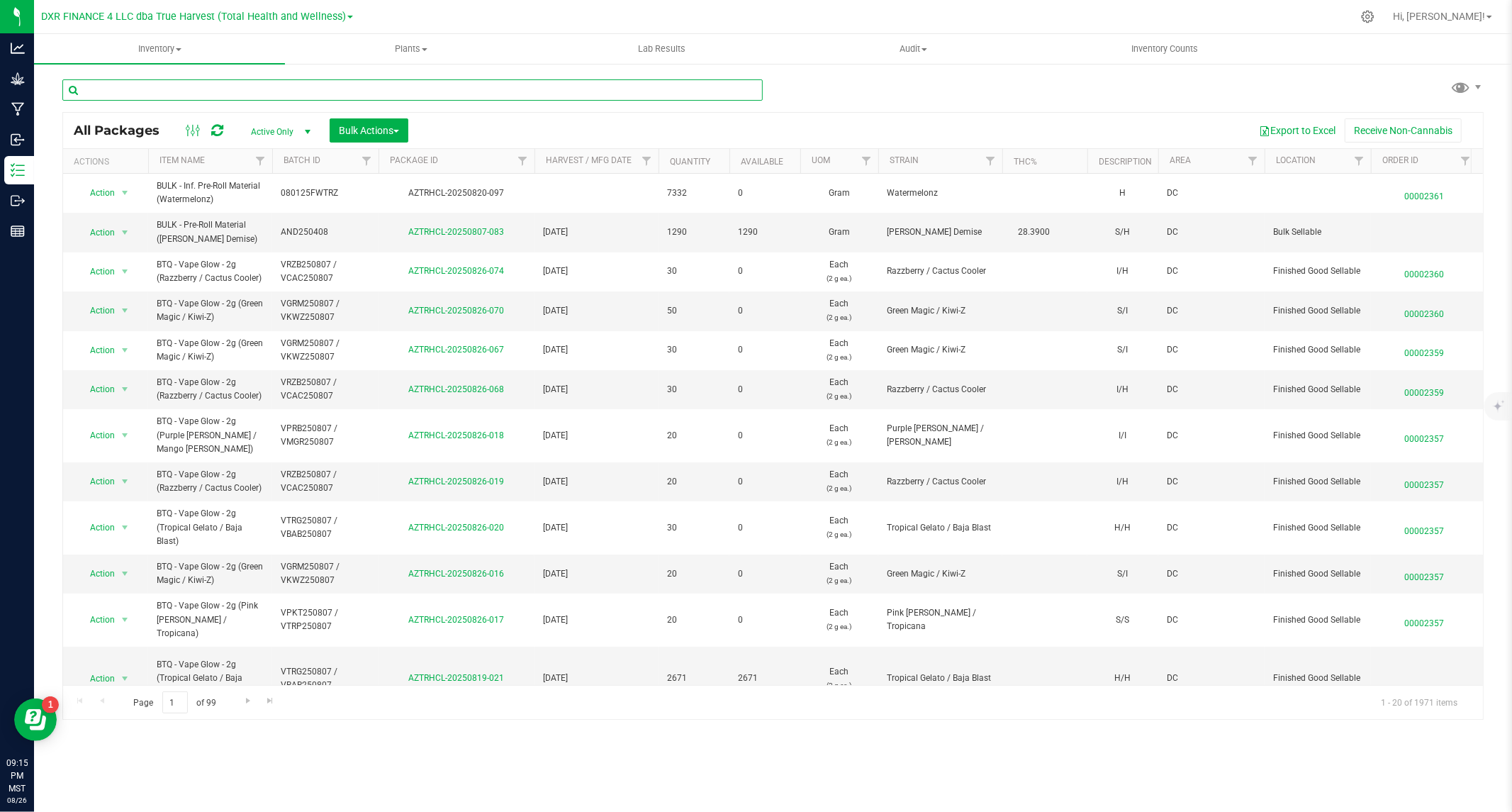
click at [297, 91] on input "text" at bounding box center [412, 90] width 700 height 21
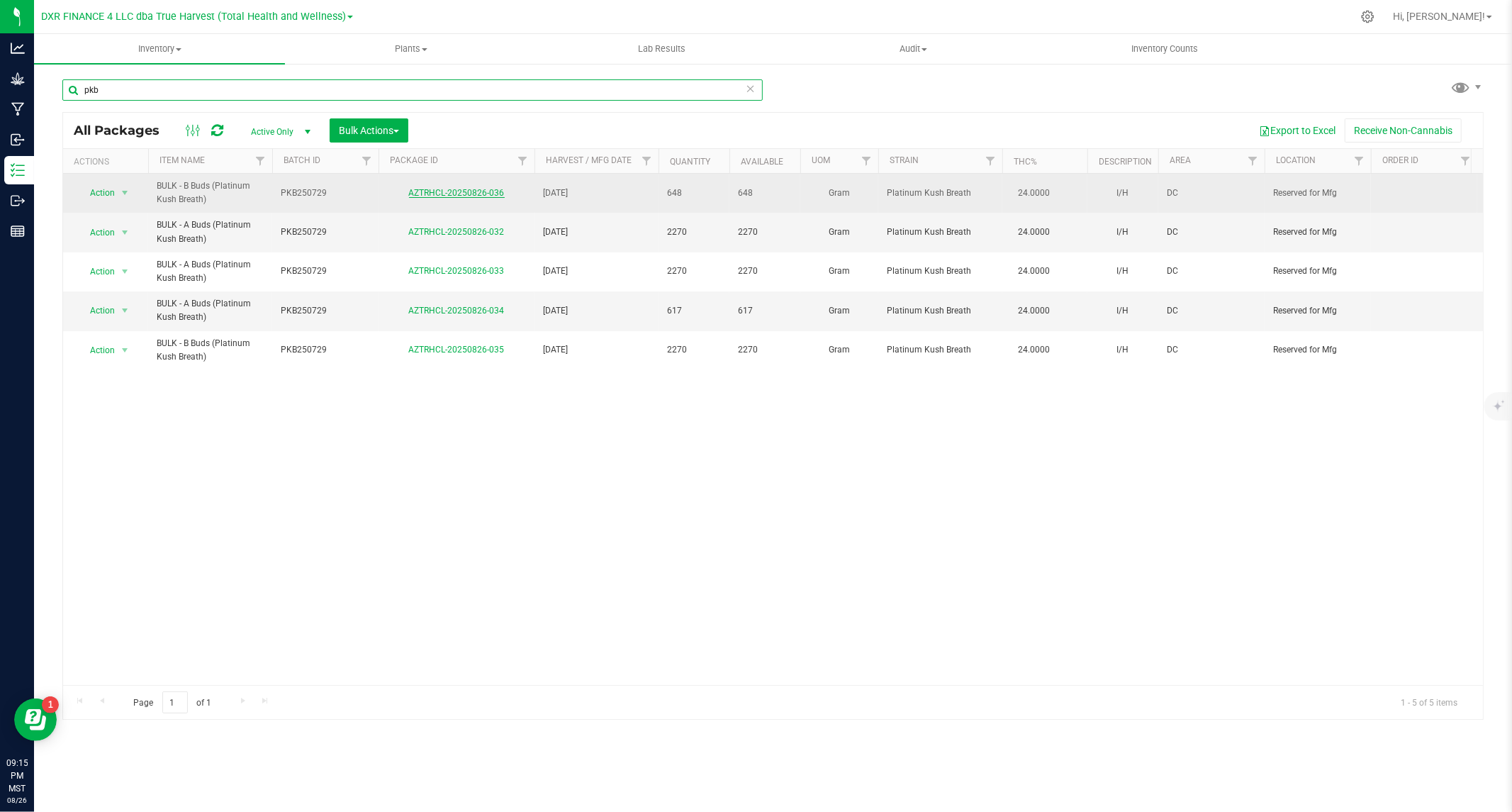
type input "pkb"
click at [425, 190] on link "AZTRHCL-20250826-036" at bounding box center [457, 193] width 96 height 10
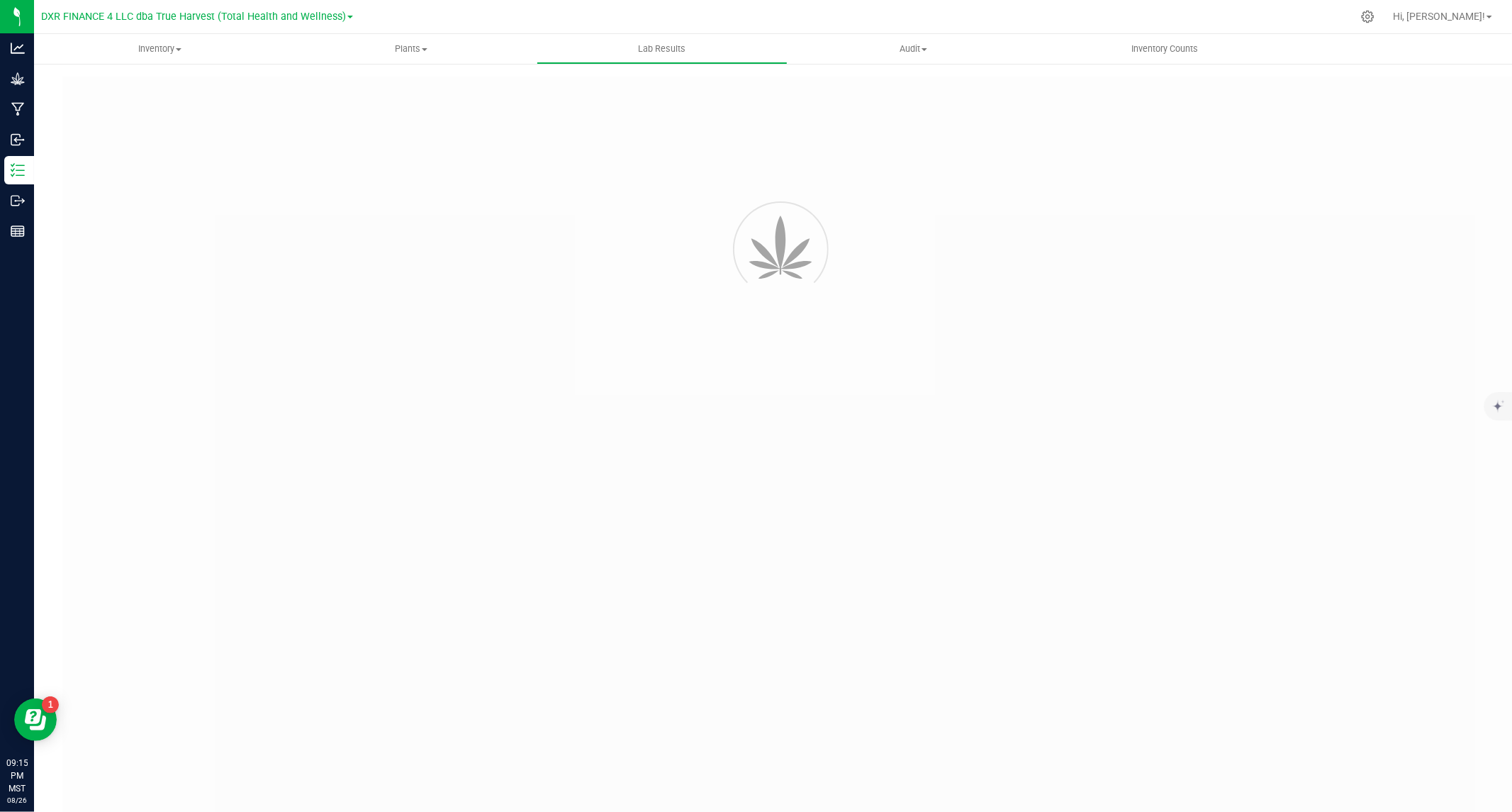
type input "AZTRHCL-20250826-036"
type input "TE50814006-007"
type input "AZTRHCL-20250826-036"
type input "08/18/2025 9:10 PM"
type input "08/18/2026"
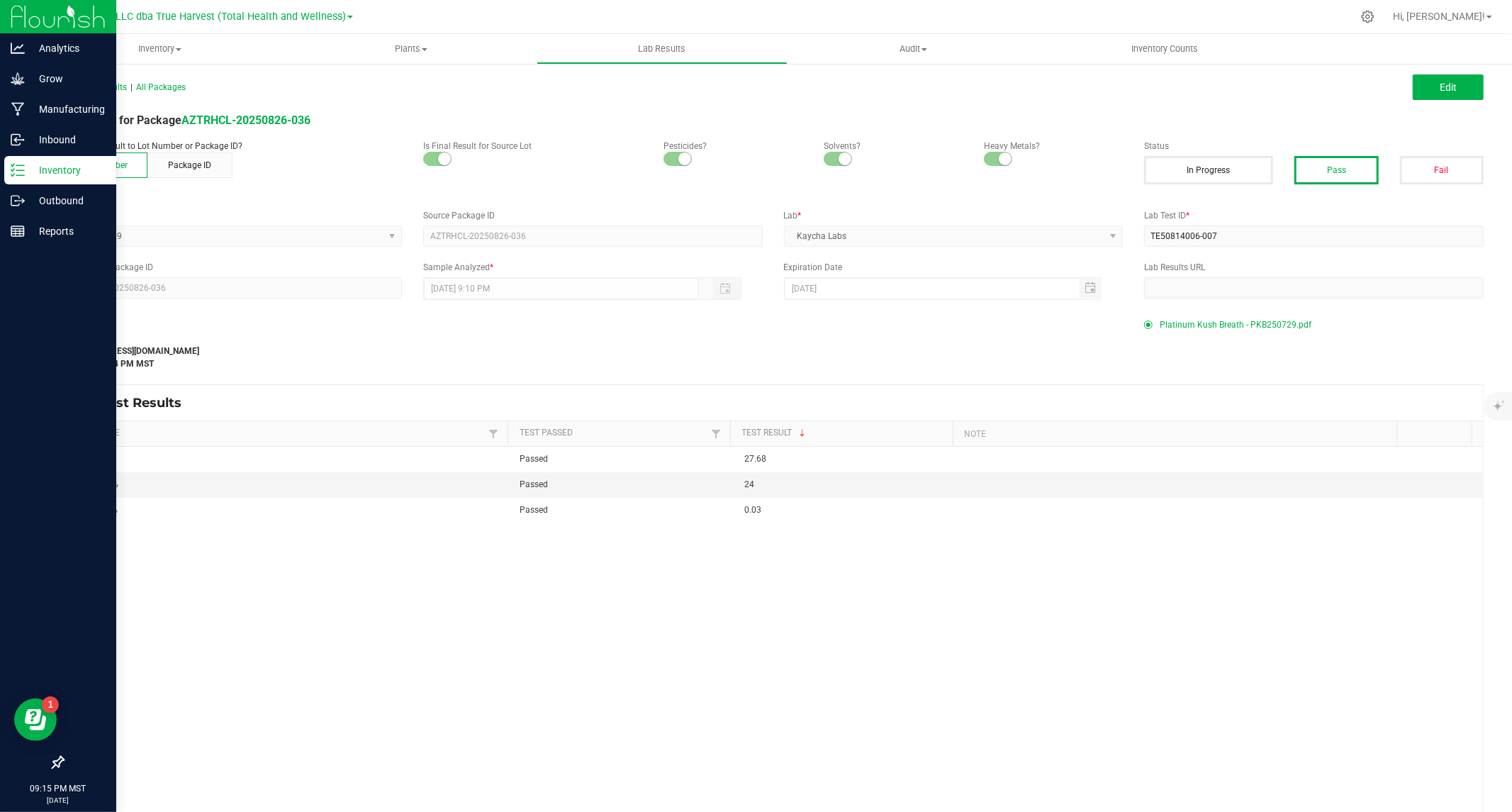
click at [22, 174] on icon at bounding box center [17, 170] width 14 height 14
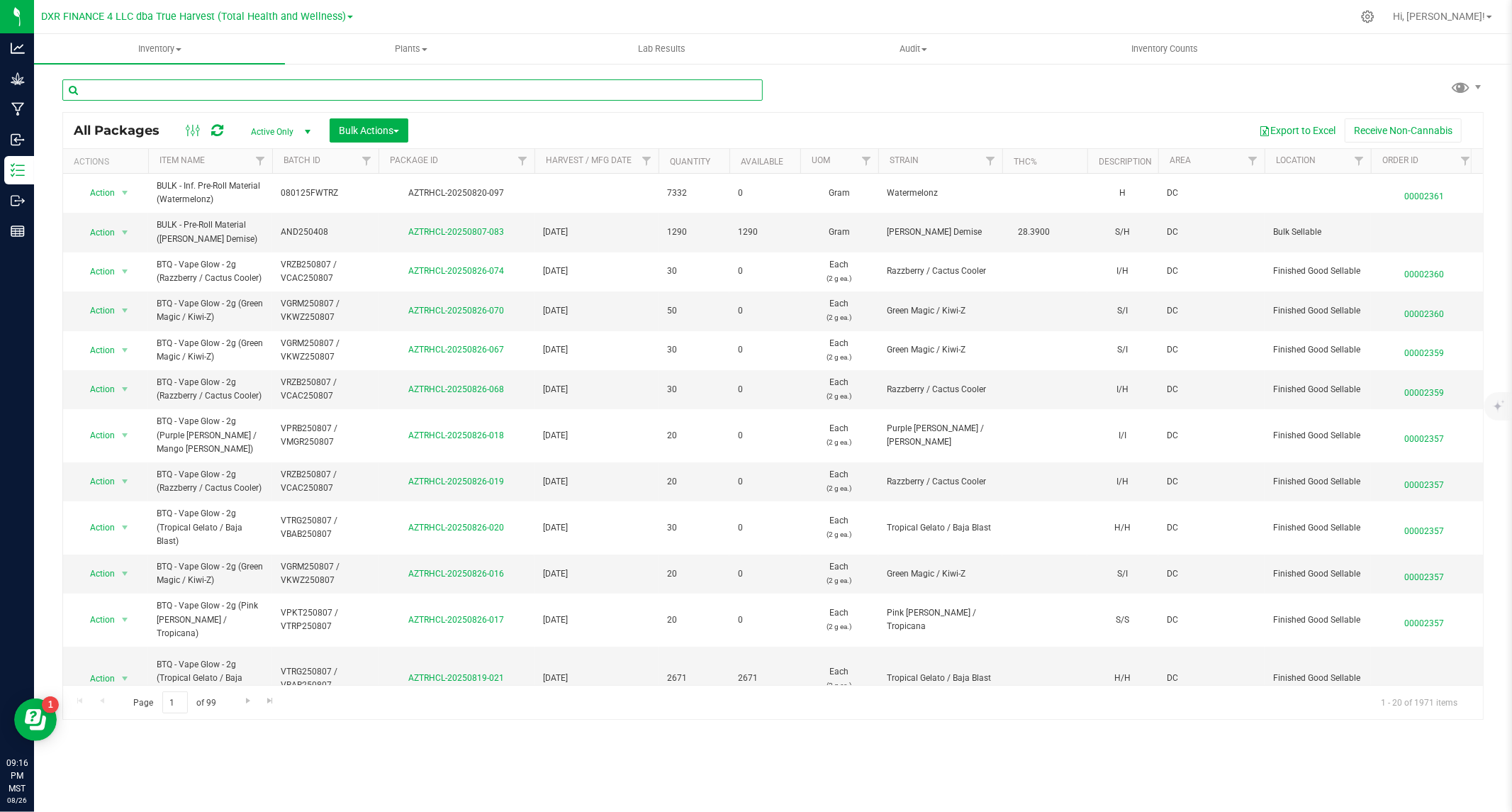
click at [498, 94] on input "text" at bounding box center [412, 90] width 700 height 21
type input "hcp"
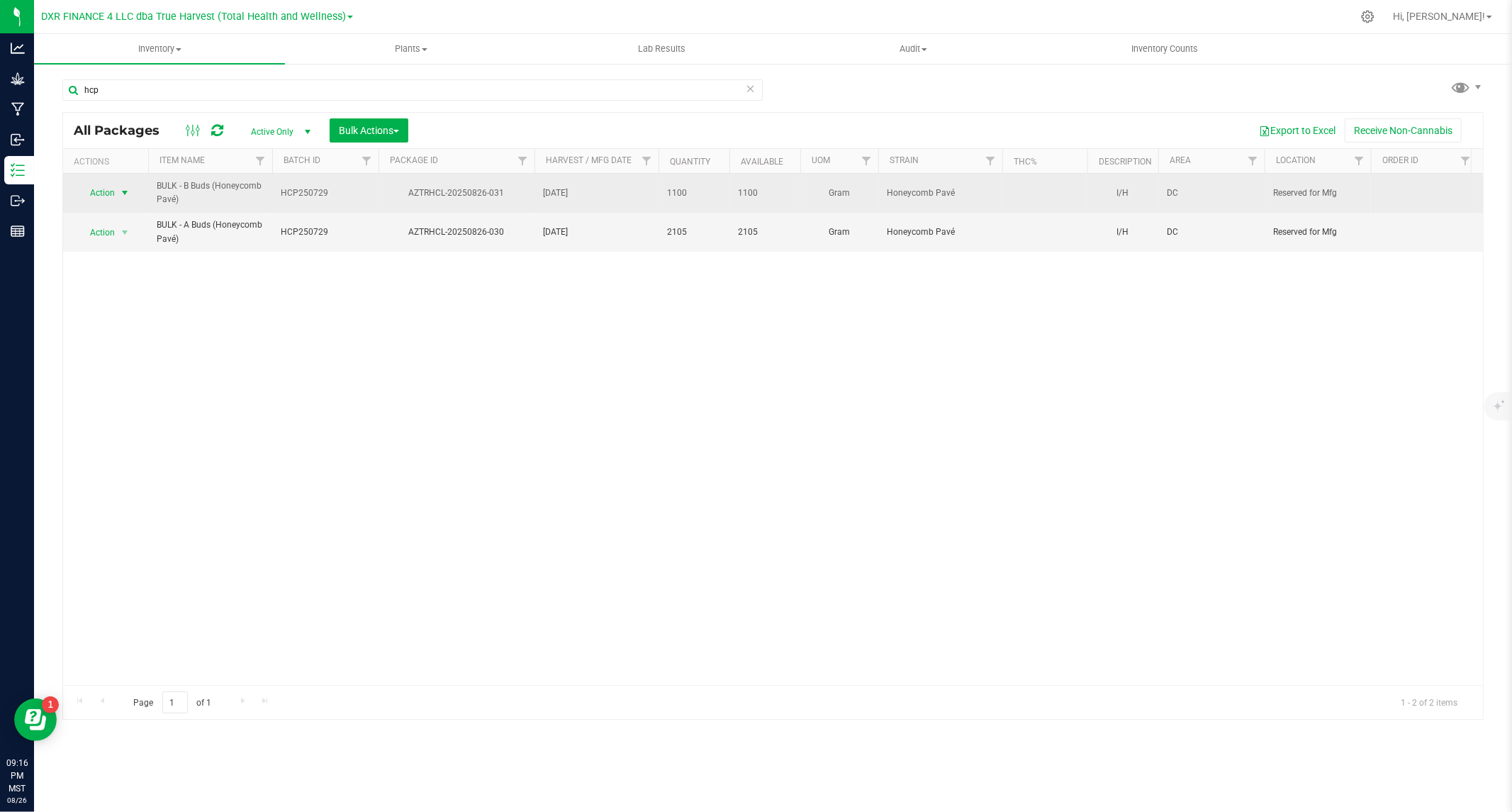
click at [101, 195] on span "Action" at bounding box center [97, 193] width 38 height 20
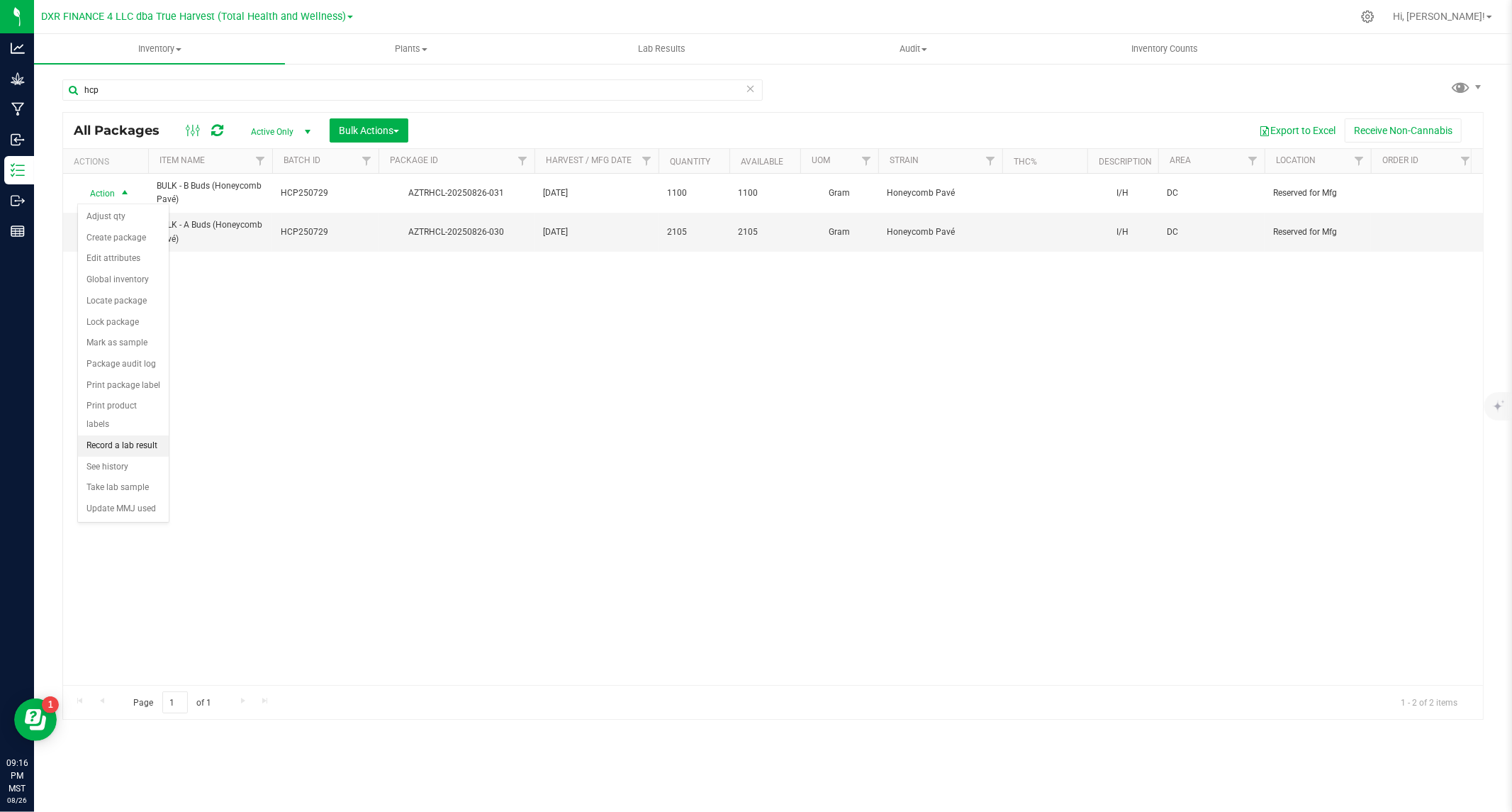
click at [122, 447] on li "Record a lab result" at bounding box center [123, 446] width 91 height 21
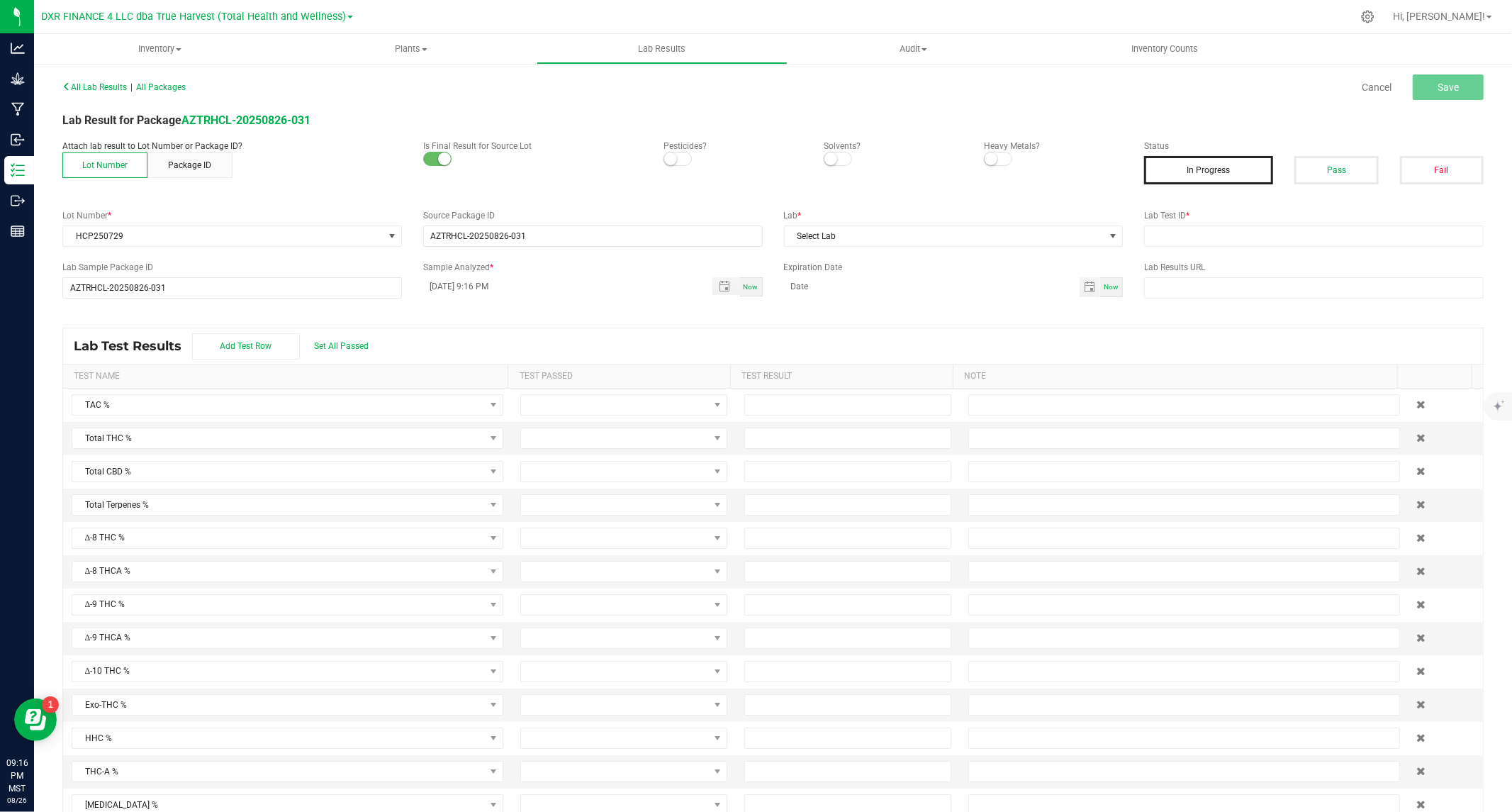
click at [673, 160] on span at bounding box center [677, 158] width 28 height 14
click at [831, 157] on span at bounding box center [837, 158] width 28 height 14
click at [993, 158] on span at bounding box center [998, 158] width 28 height 14
click at [1318, 169] on button "Pass" at bounding box center [1336, 170] width 84 height 28
click at [1185, 233] on input "text" at bounding box center [1313, 236] width 339 height 21
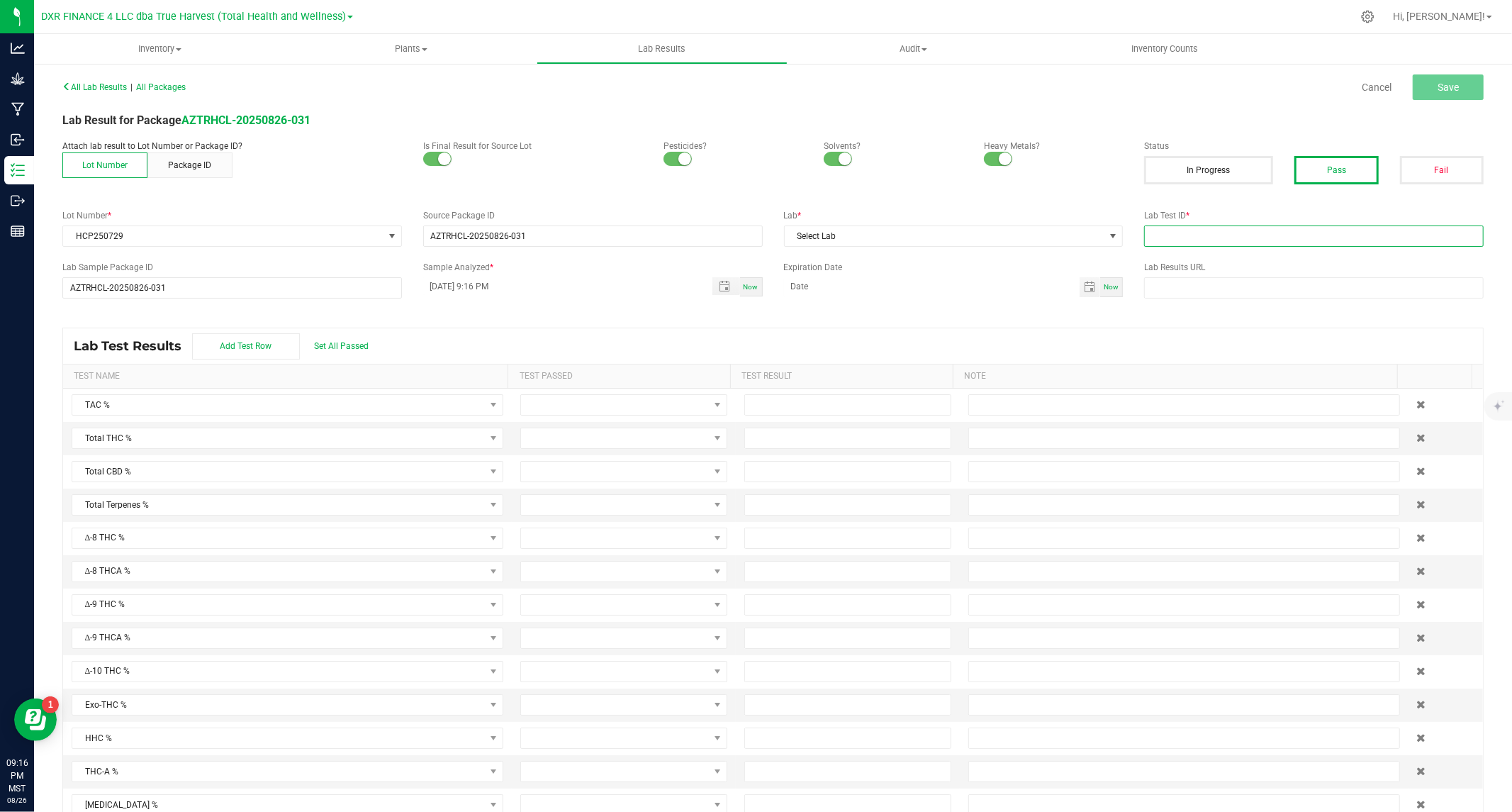
paste input "TE50814006-005"
type input "TE50814006-005"
click at [1078, 237] on span "Select Lab" at bounding box center [945, 236] width 320 height 20
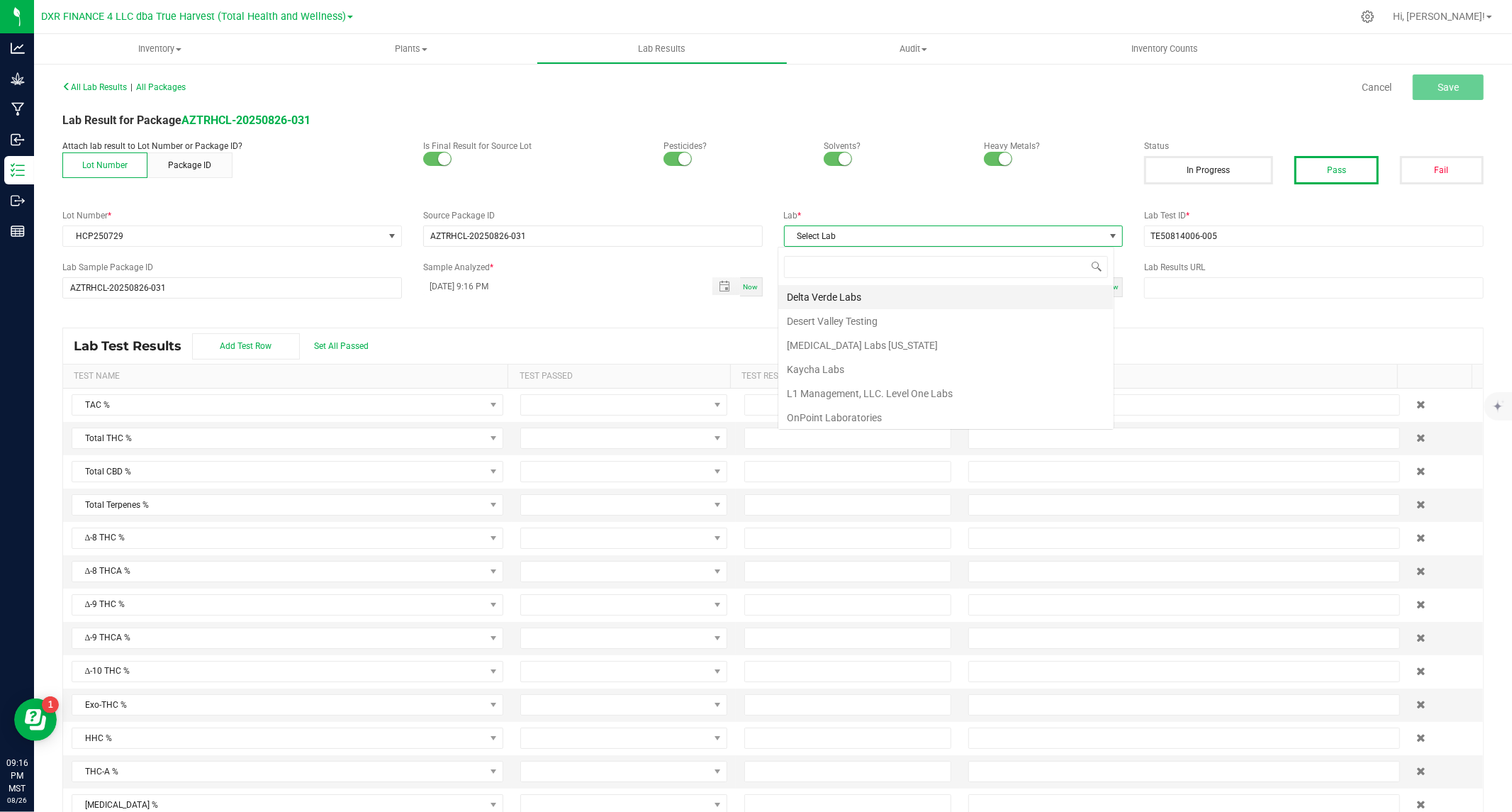
scroll to position [21, 336]
click at [839, 365] on li "Kaycha Labs" at bounding box center [945, 370] width 335 height 24
click at [719, 288] on span "Toggle popup" at bounding box center [724, 286] width 11 height 11
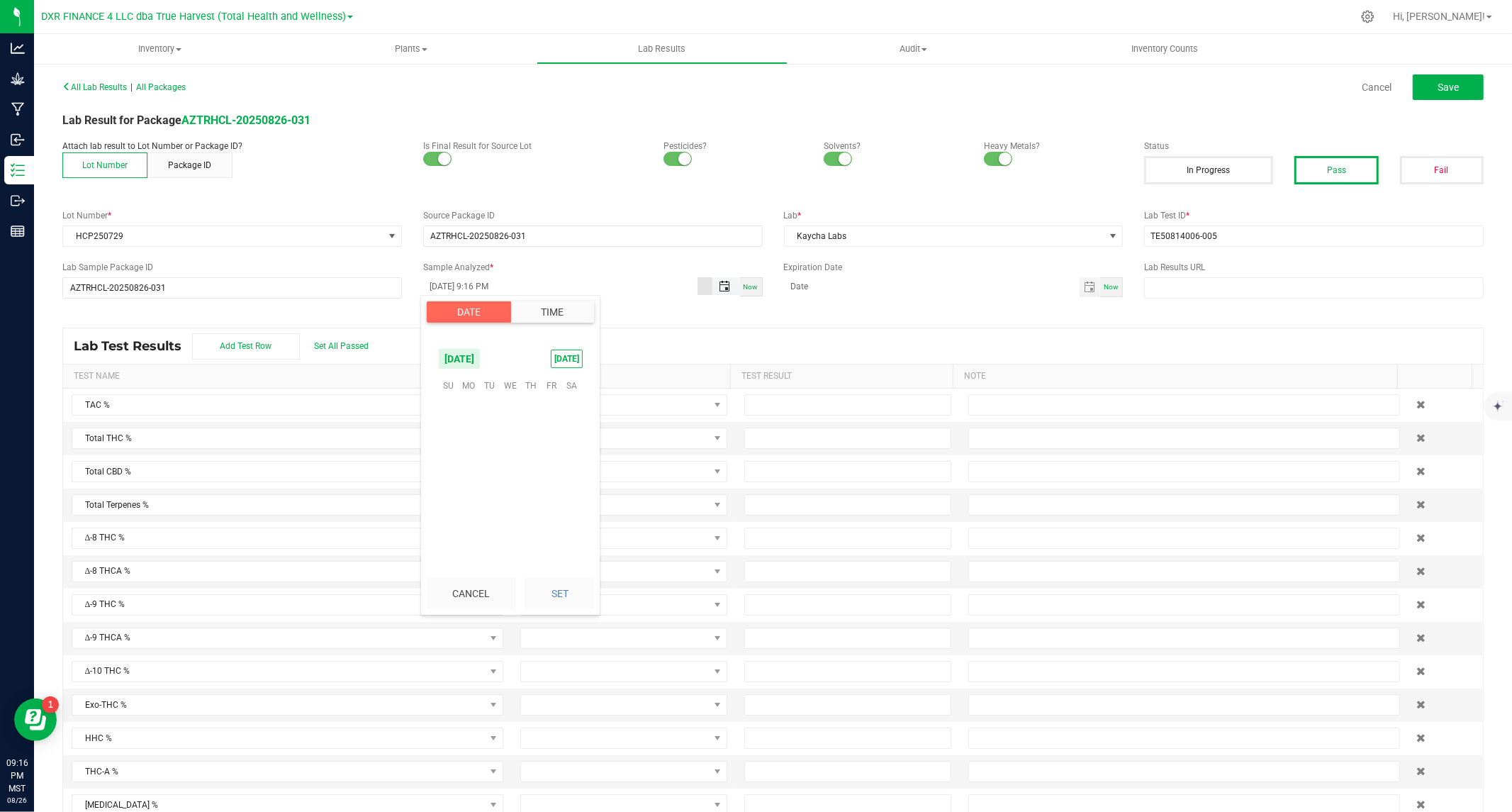
scroll to position [18, 0]
click at [469, 472] on span "18" at bounding box center [469, 474] width 21 height 22
click at [537, 588] on button "Set" at bounding box center [560, 594] width 68 height 31
type input "08/18/2025 9:16 PM"
click at [1084, 285] on span "Toggle calendar" at bounding box center [1089, 287] width 11 height 11
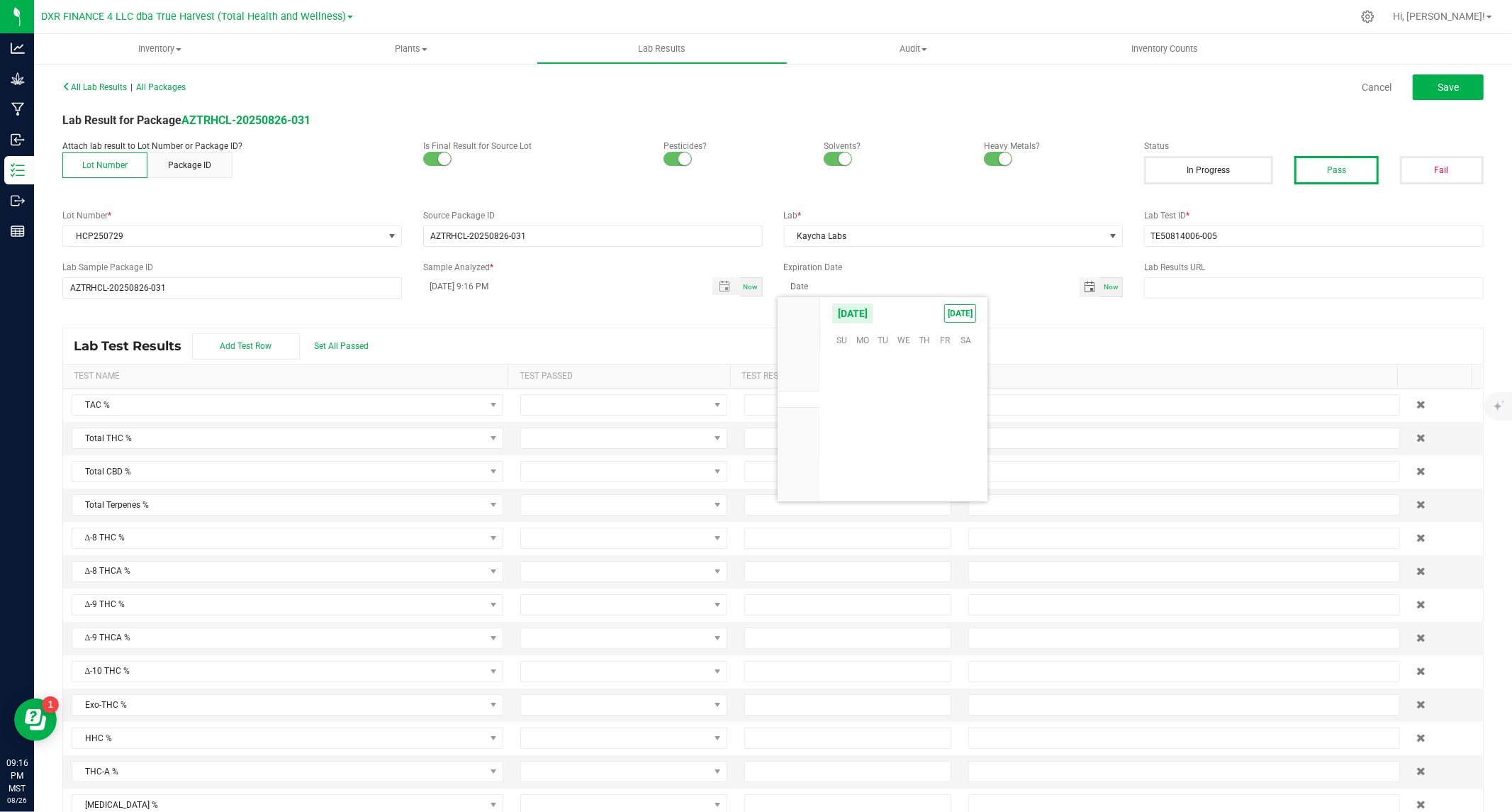
scroll to position [229873, 0]
click at [874, 317] on span "August 2025" at bounding box center [853, 314] width 43 height 21
click at [810, 416] on li "2026" at bounding box center [799, 418] width 43 height 17
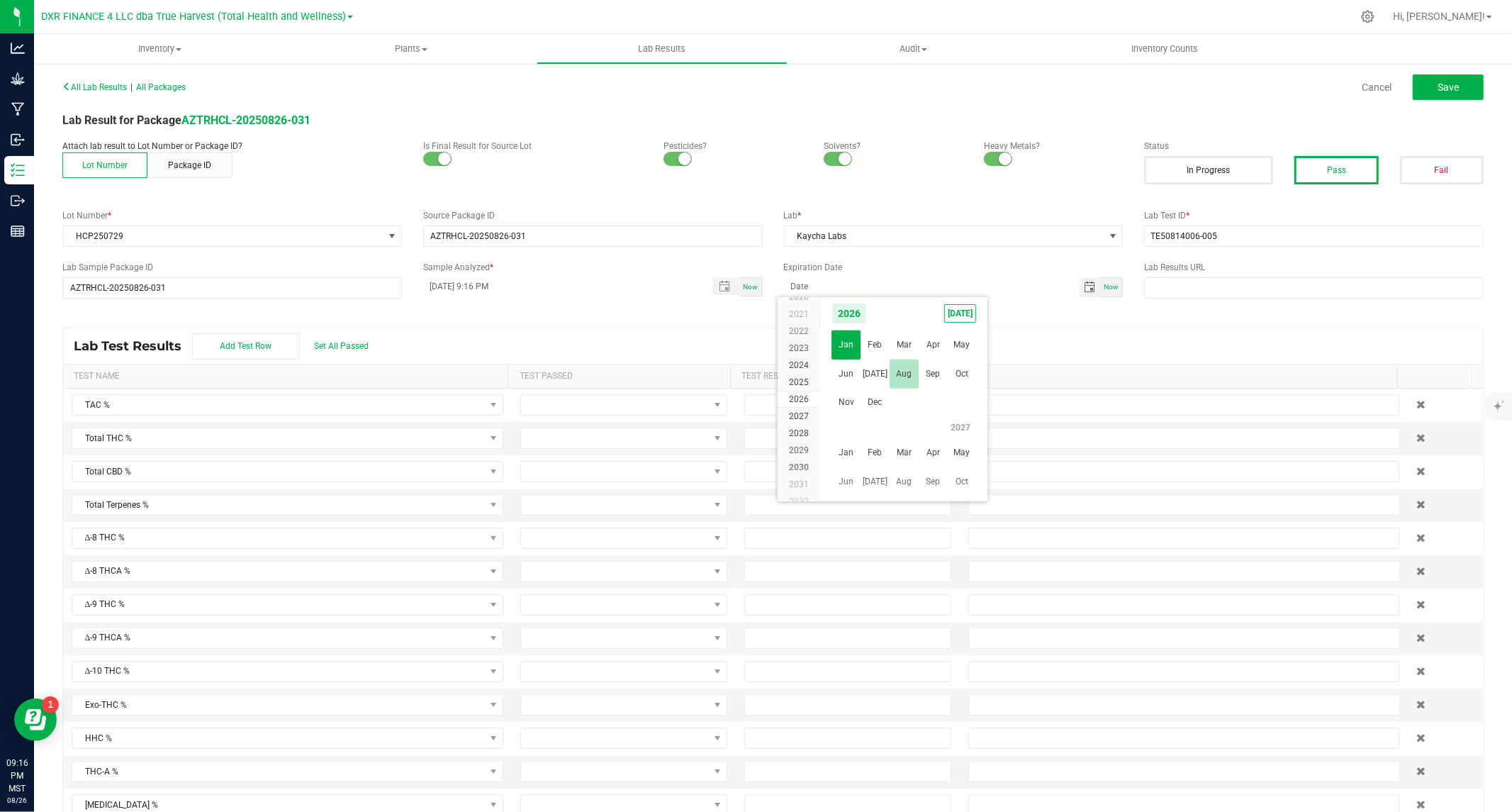
click at [908, 377] on span "Aug" at bounding box center [904, 374] width 29 height 29
click at [879, 425] on span "18" at bounding box center [883, 428] width 21 height 22
type input "08/18/2026"
click at [351, 344] on span "Set All Passed" at bounding box center [341, 345] width 55 height 10
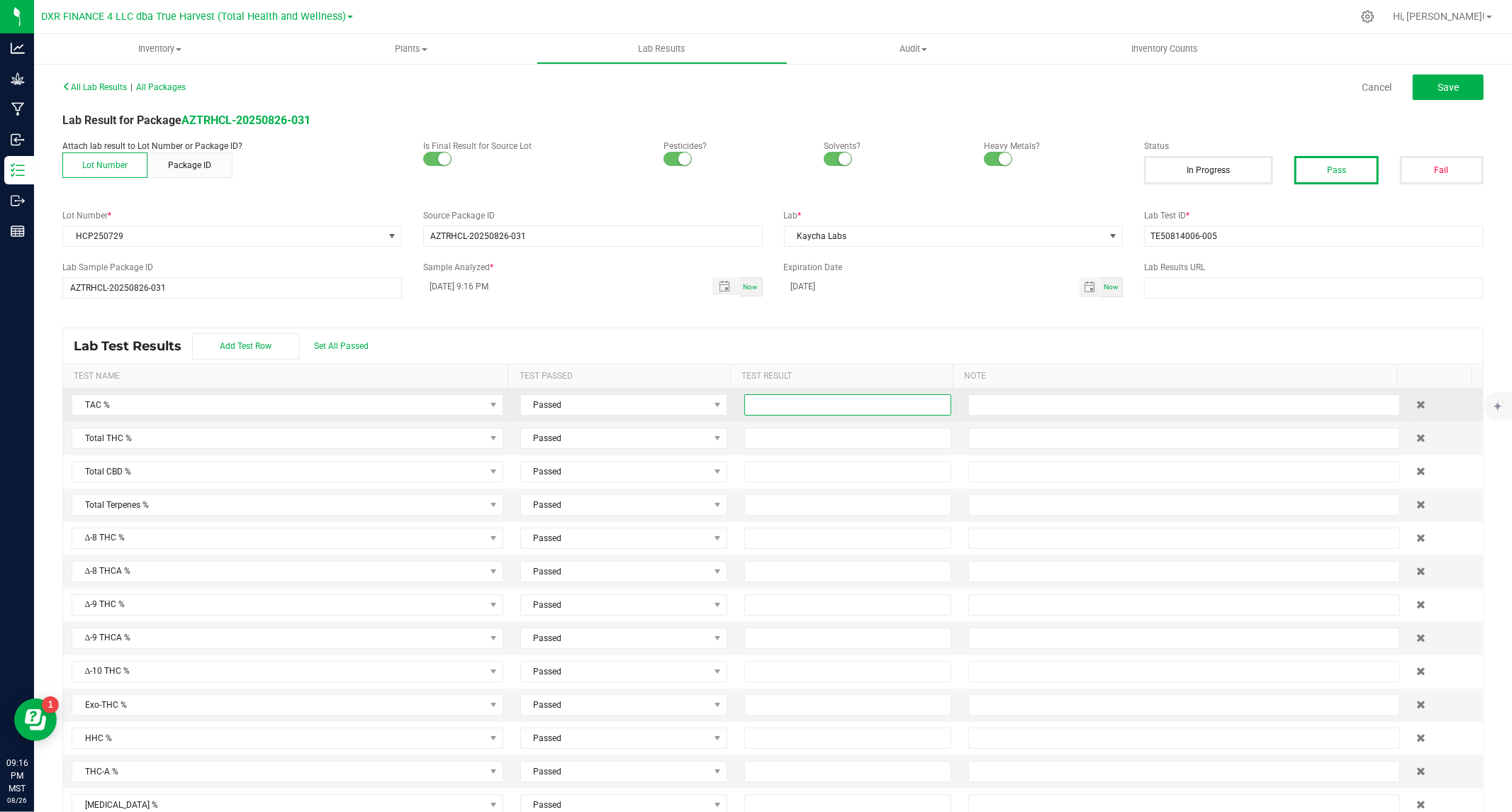
click at [794, 406] on input at bounding box center [848, 405] width 205 height 20
type input "29.8600"
type input "25.9100"
type input "0.0400"
click at [1450, 80] on button "Save" at bounding box center [1447, 88] width 71 height 26
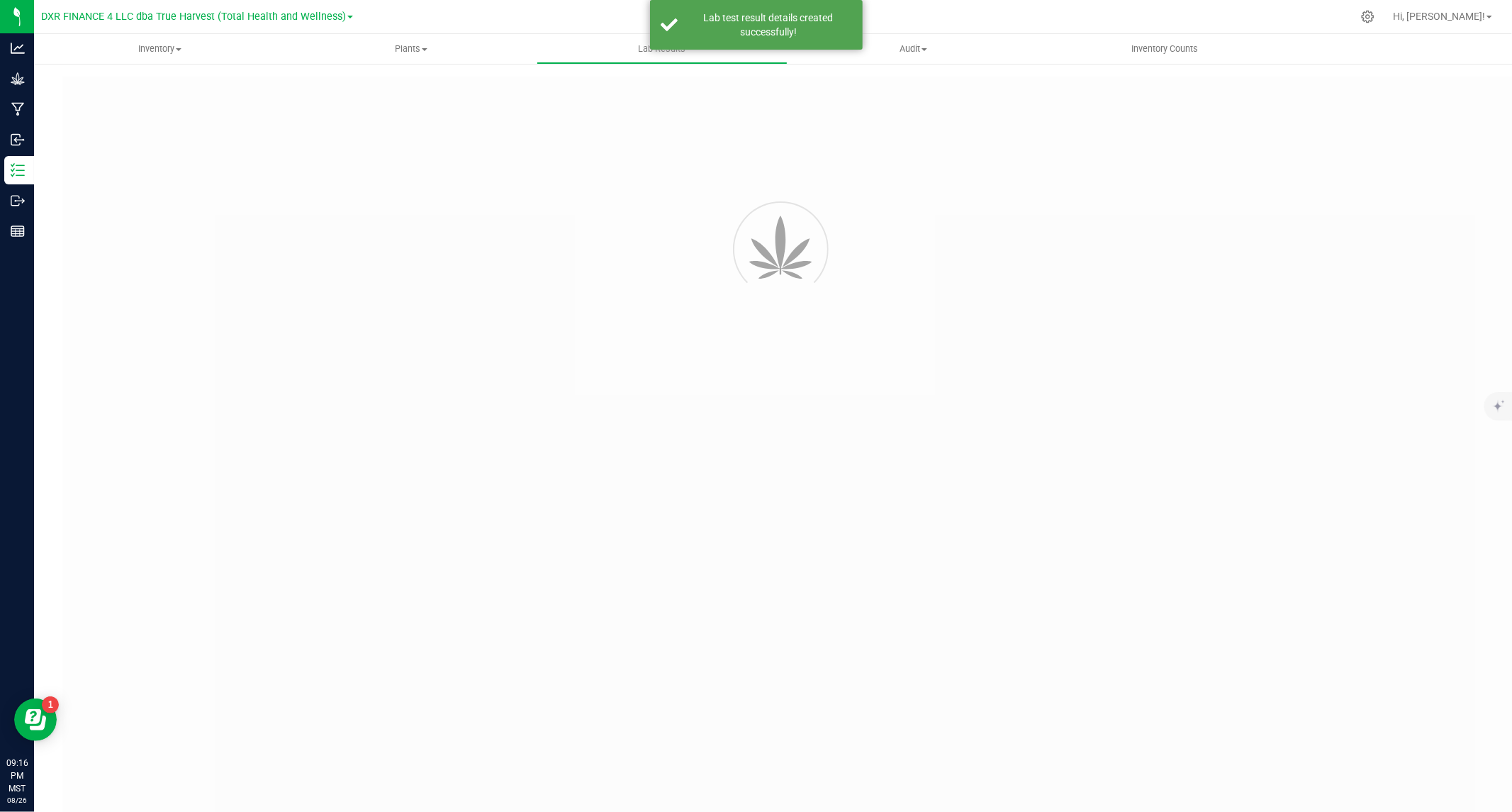
type input "AZTRHCL-20250826-031"
type input "TE50814006-005"
type input "AZTRHCL-20250826-031"
type input "08/18/2025 9:16 PM"
type input "08/18/2026"
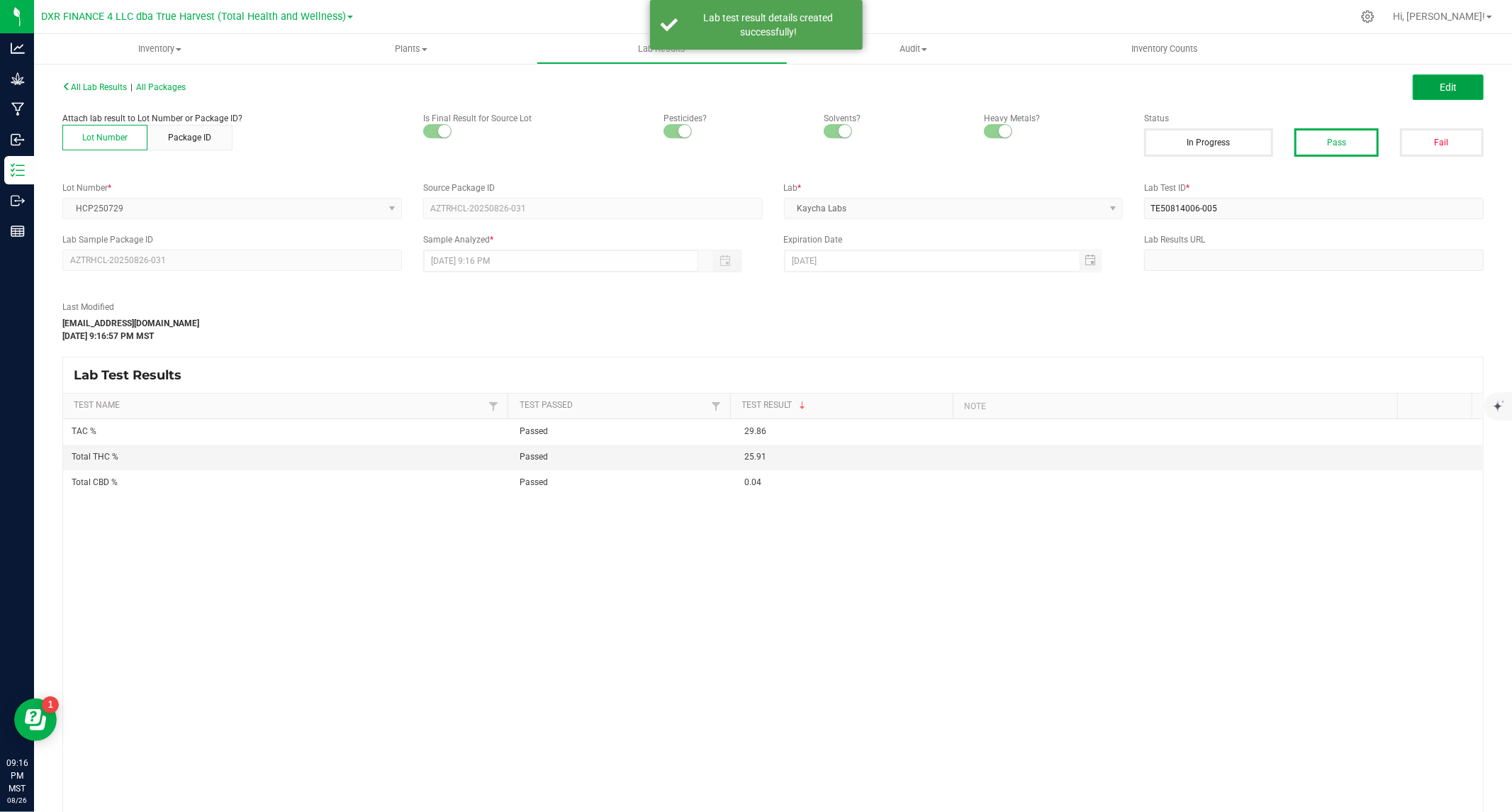
click at [1440, 85] on span "Edit" at bounding box center [1448, 87] width 17 height 11
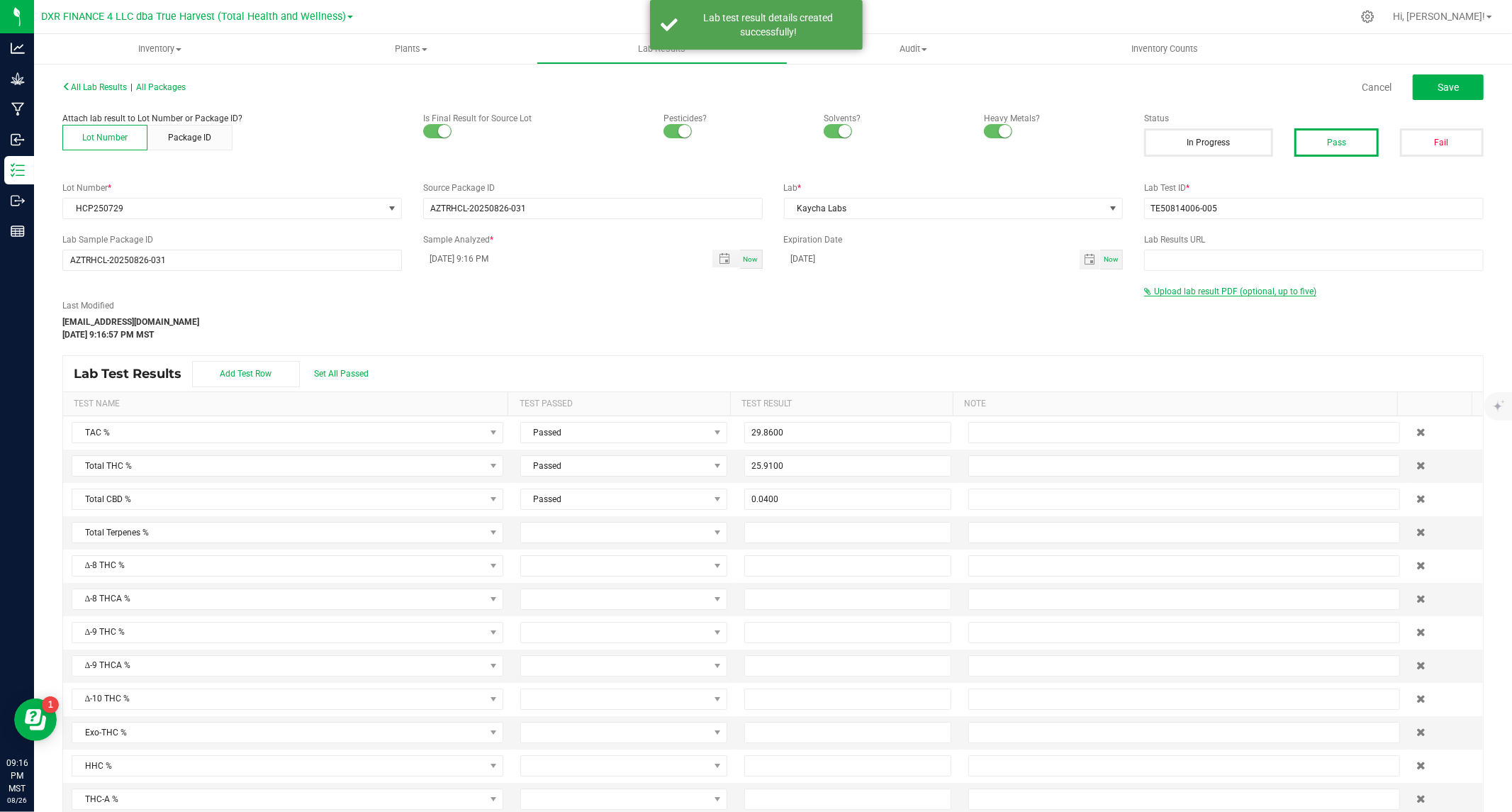
click at [1177, 289] on span "Upload lab result PDF (optional, up to five)" at bounding box center [1234, 291] width 162 height 10
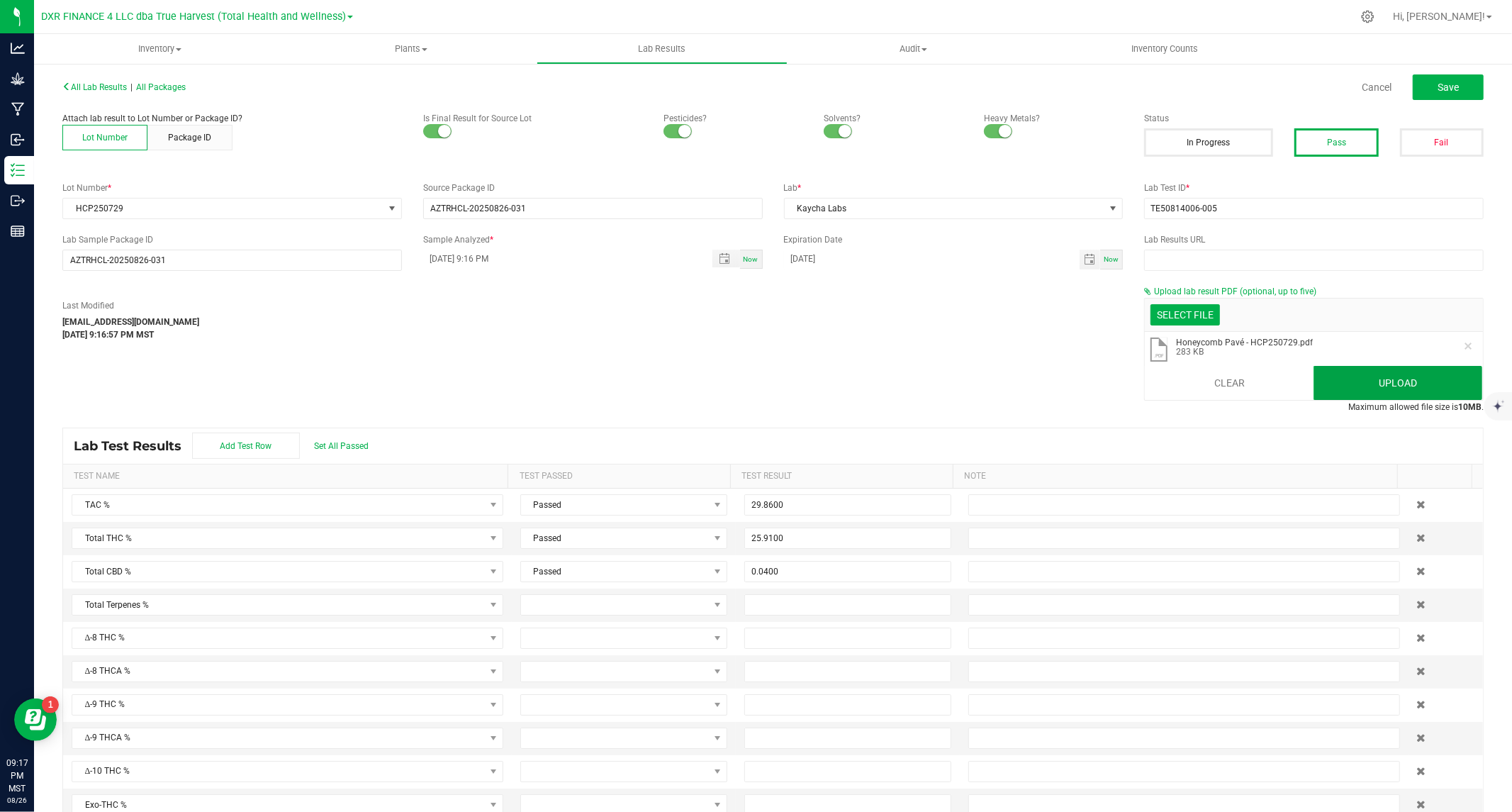
click at [1355, 379] on button "Upload" at bounding box center [1398, 383] width 169 height 34
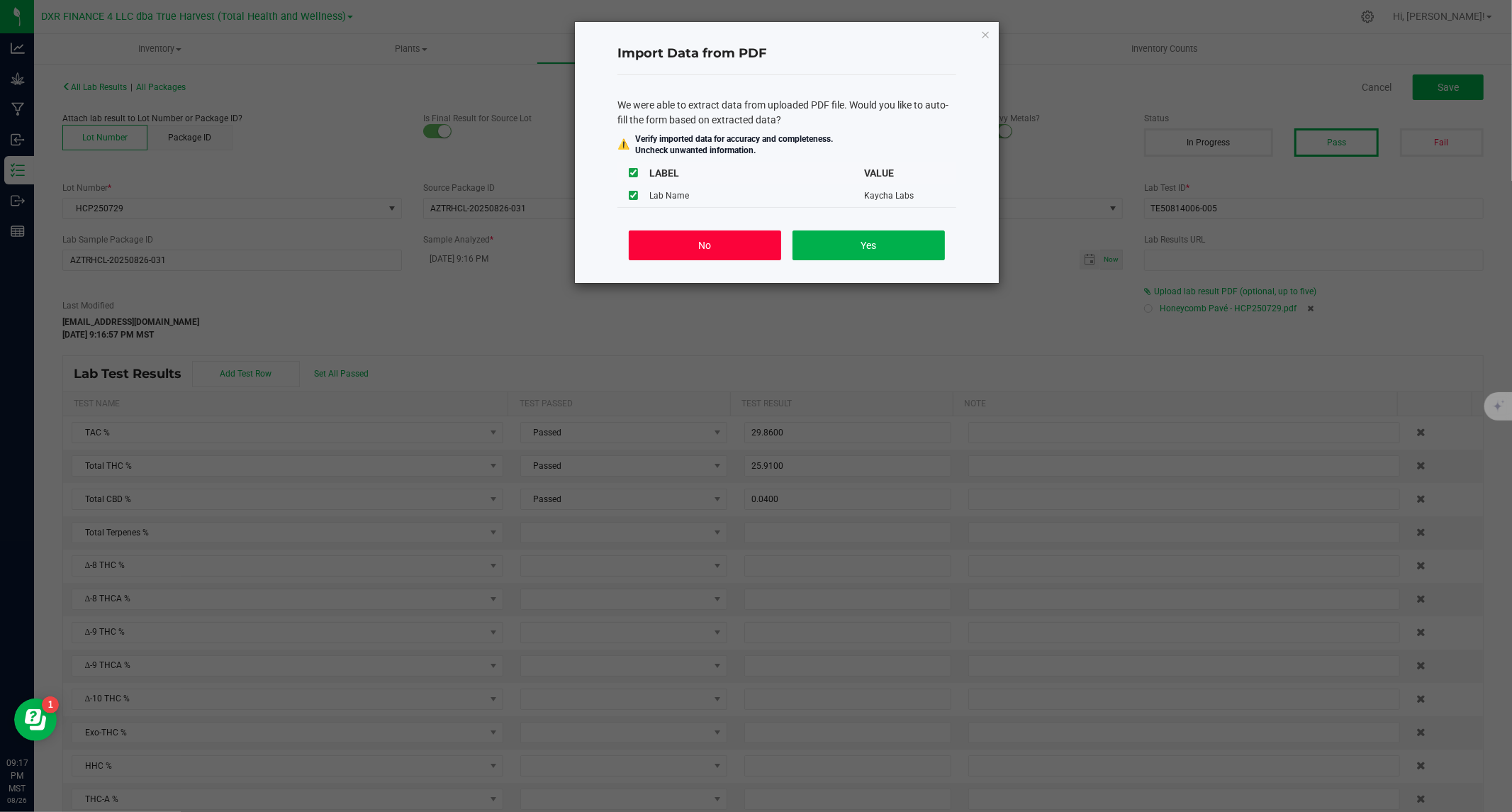
click at [682, 248] on button "No" at bounding box center [705, 245] width 152 height 30
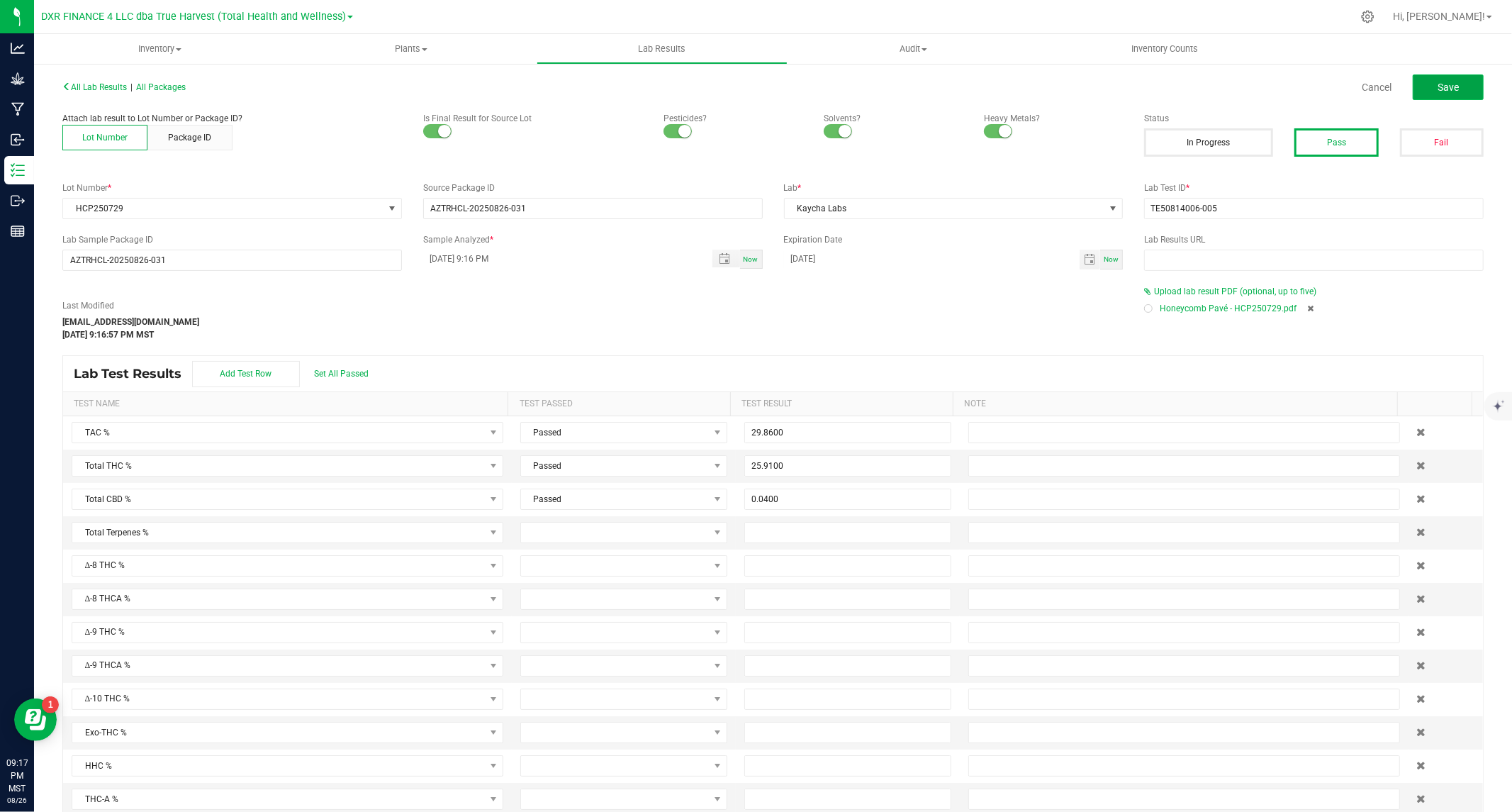
click at [1437, 88] on span "Save" at bounding box center [1448, 87] width 21 height 11
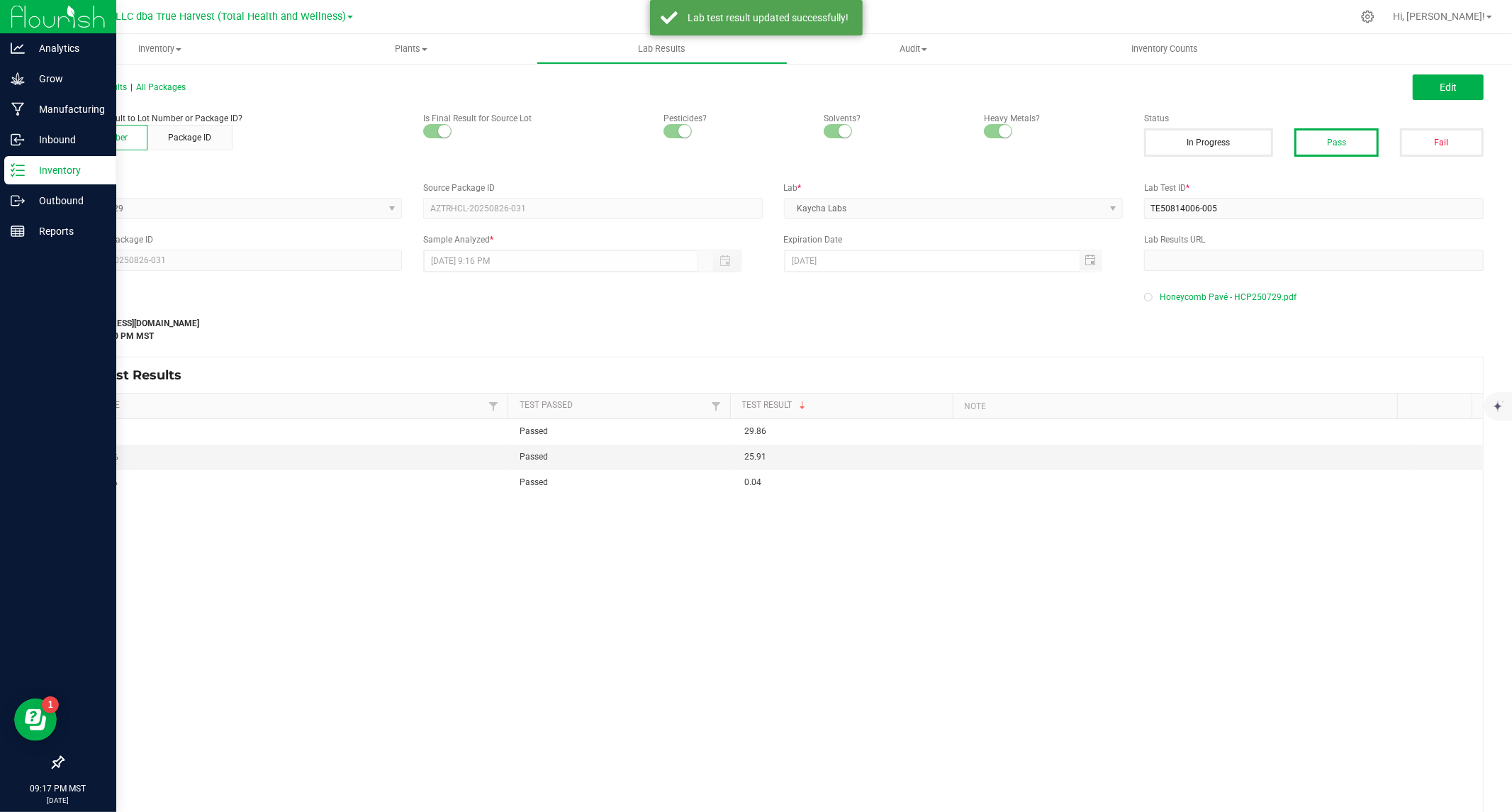
click at [58, 171] on p "Inventory" at bounding box center [68, 170] width 85 height 17
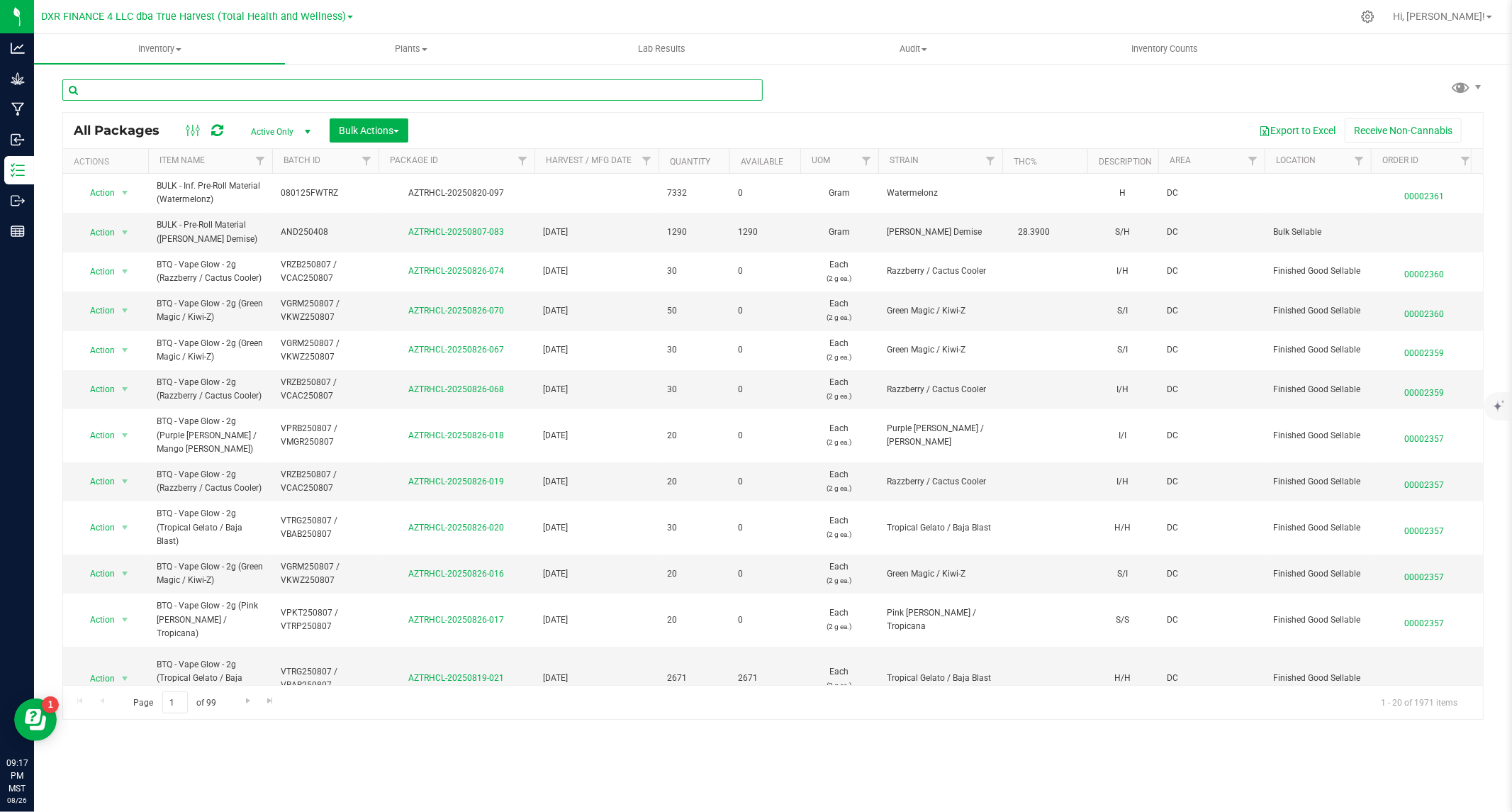
click at [91, 96] on input "text" at bounding box center [412, 90] width 700 height 21
type input "btb"
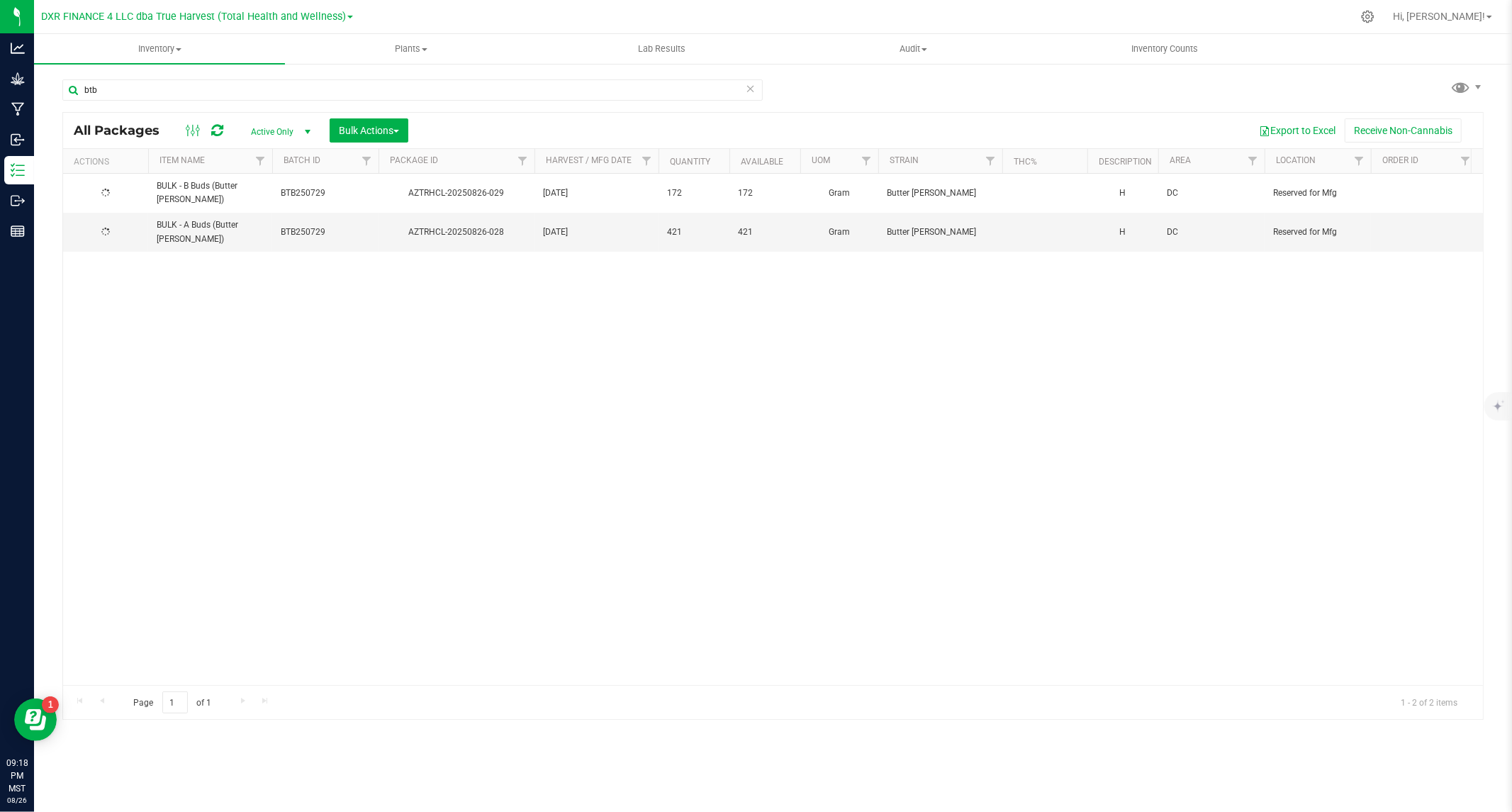
click at [111, 196] on div at bounding box center [105, 193] width 68 height 14
click at [124, 227] on span "select" at bounding box center [125, 232] width 11 height 11
click at [116, 475] on li "Record a lab result" at bounding box center [123, 476] width 91 height 21
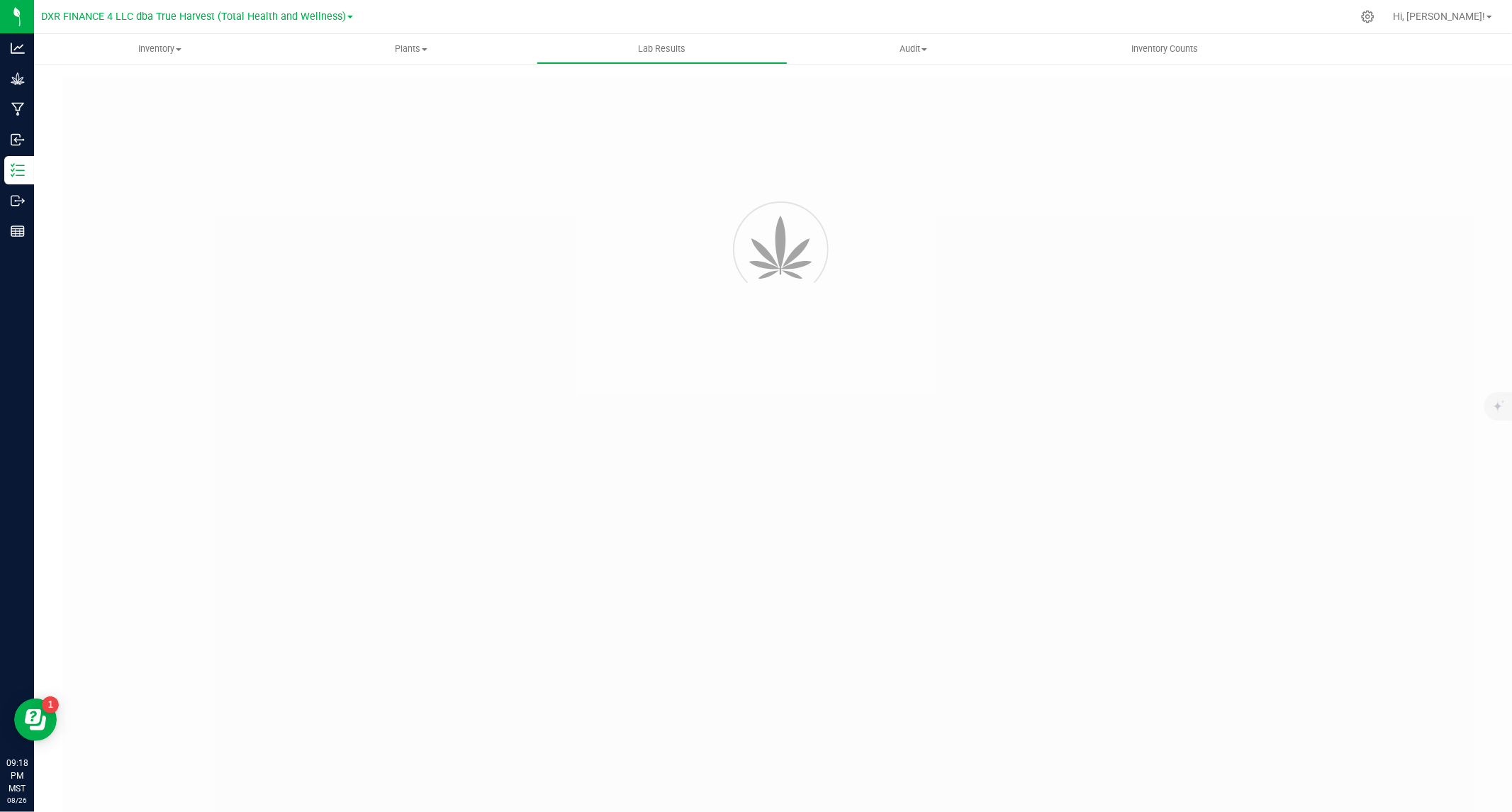
type input "AZTRHCL-20250826-028"
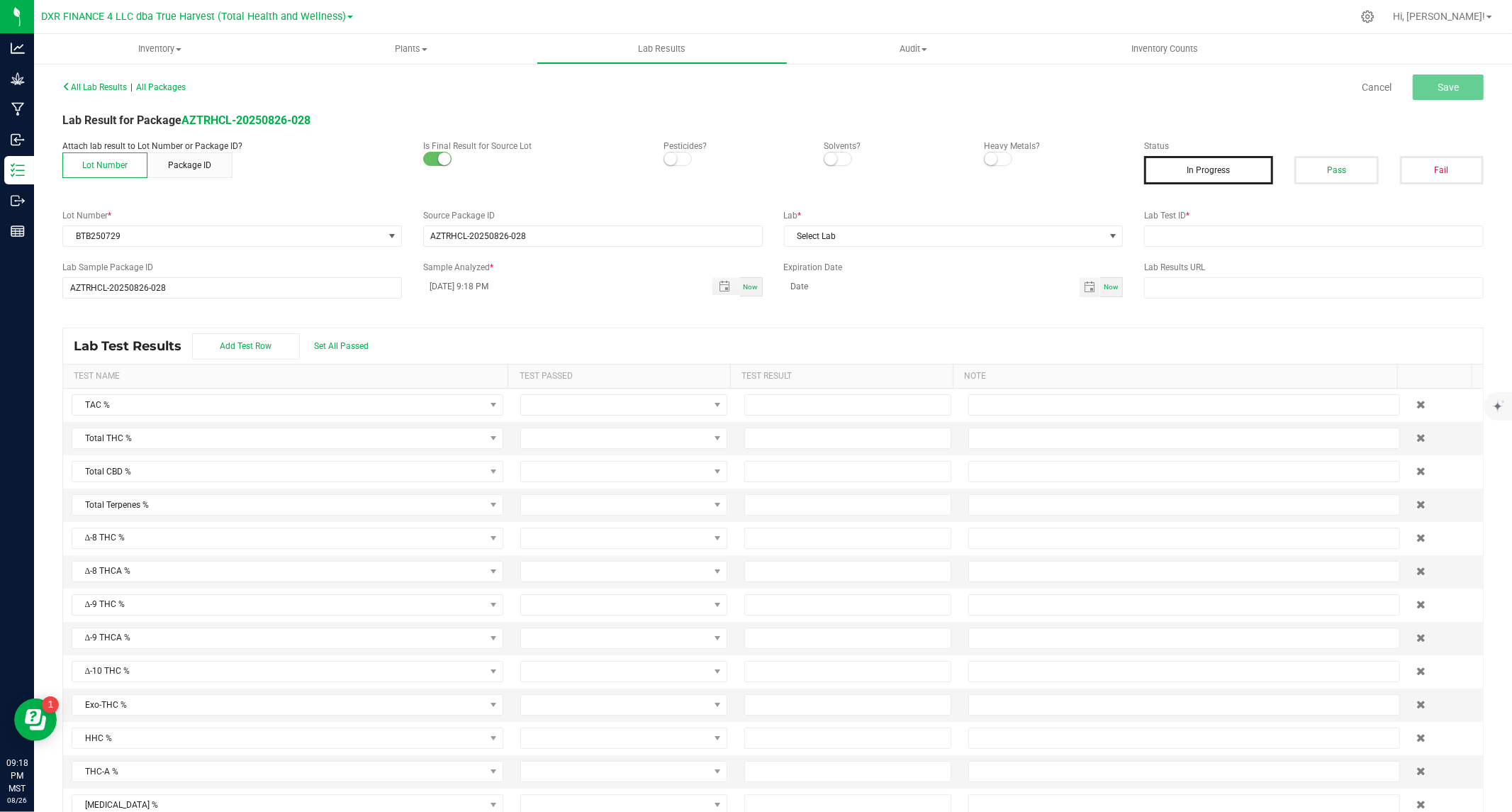
click at [678, 159] on span at bounding box center [677, 158] width 28 height 14
click at [827, 159] on small at bounding box center [831, 158] width 13 height 13
click at [985, 159] on small at bounding box center [991, 158] width 13 height 13
click at [1305, 169] on button "Pass" at bounding box center [1336, 170] width 84 height 28
click at [958, 233] on span "Select Lab" at bounding box center [945, 236] width 320 height 20
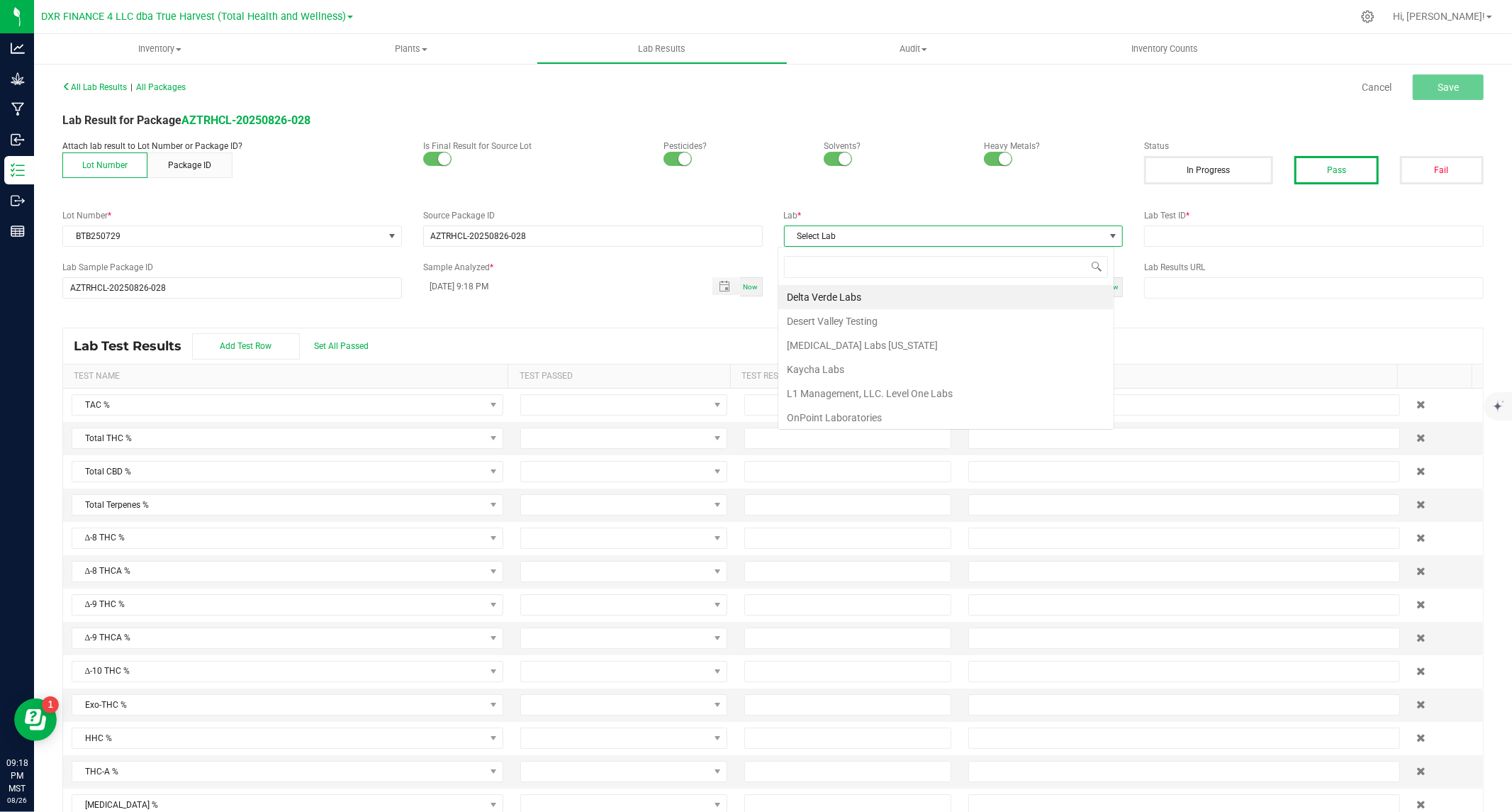
scroll to position [21, 336]
click at [834, 361] on li "Kaycha Labs" at bounding box center [945, 370] width 335 height 24
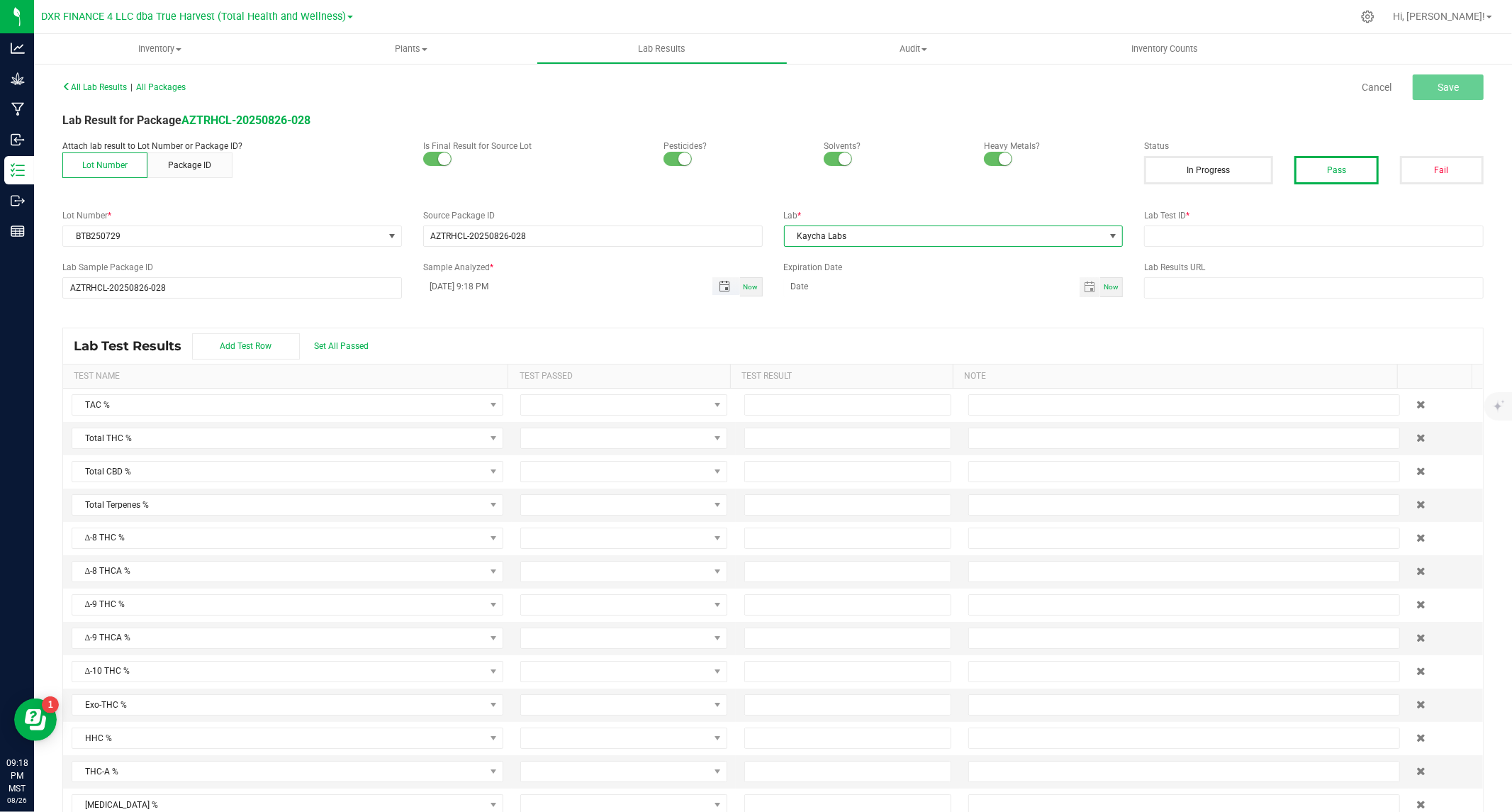
click at [728, 286] on span "Toggle popup" at bounding box center [725, 286] width 24 height 11
click at [471, 470] on span "18" at bounding box center [469, 474] width 21 height 22
drag, startPoint x: 539, startPoint y: 584, endPoint x: 548, endPoint y: 580, distance: 9.8
click at [539, 585] on button "Set" at bounding box center [560, 594] width 68 height 31
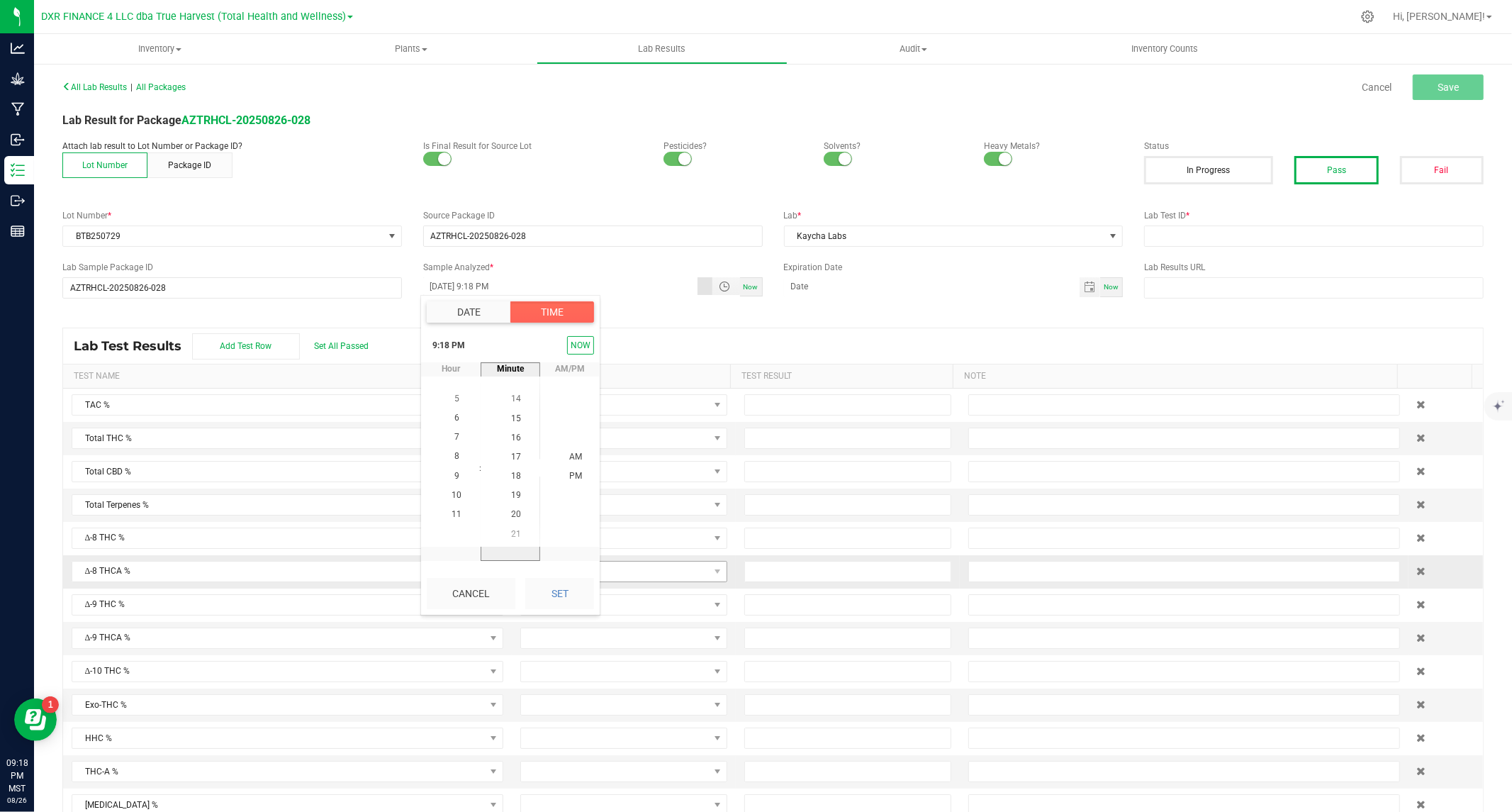
type input "08/18/2025 9:18 PM"
click at [1079, 292] on span "Toggle calendar" at bounding box center [1089, 287] width 21 height 20
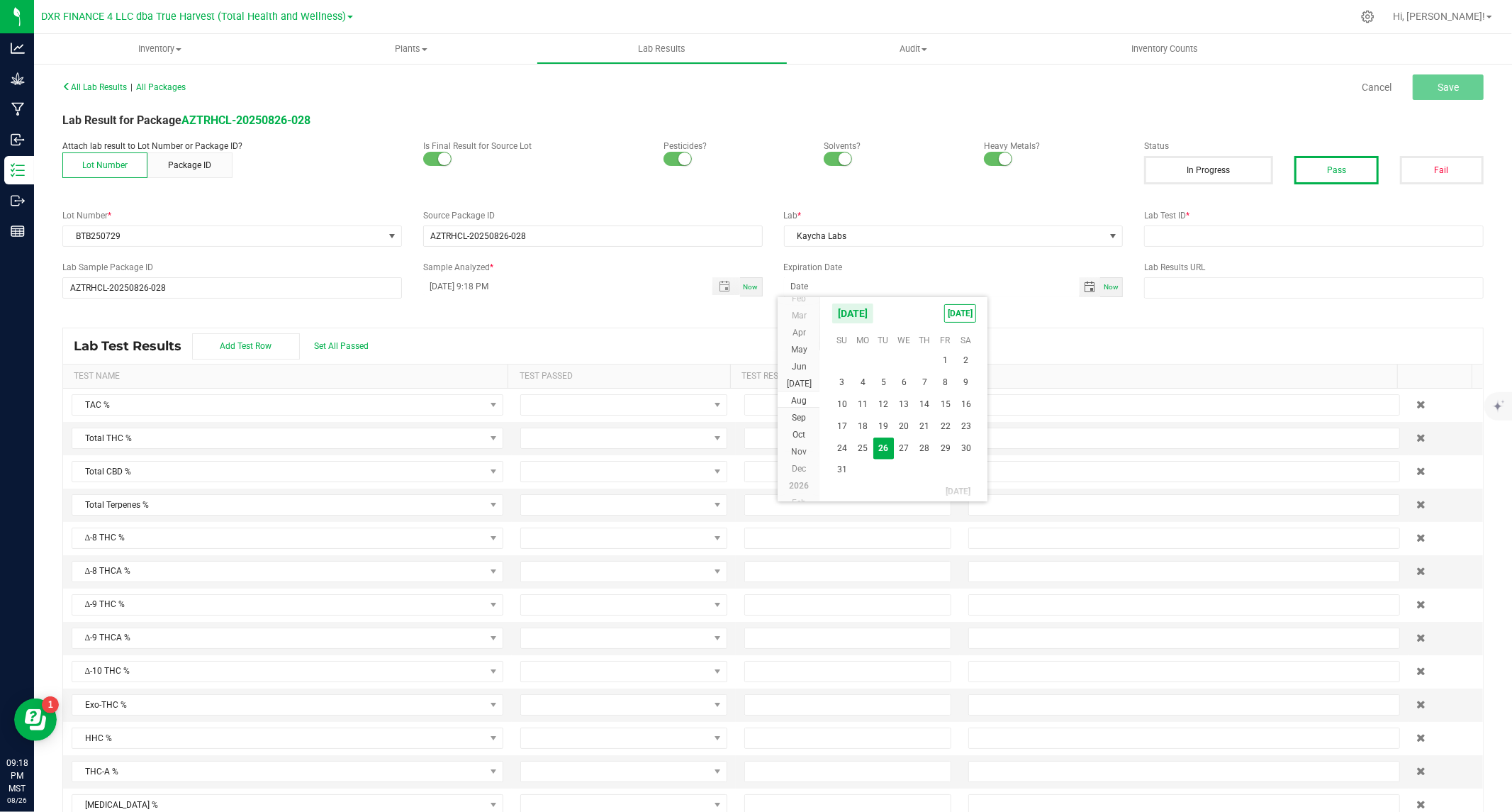
drag, startPoint x: 897, startPoint y: 309, endPoint x: 887, endPoint y: 329, distance: 22.4
click at [874, 308] on span "August 2025" at bounding box center [853, 314] width 43 height 21
click at [804, 416] on span "2026" at bounding box center [799, 417] width 20 height 10
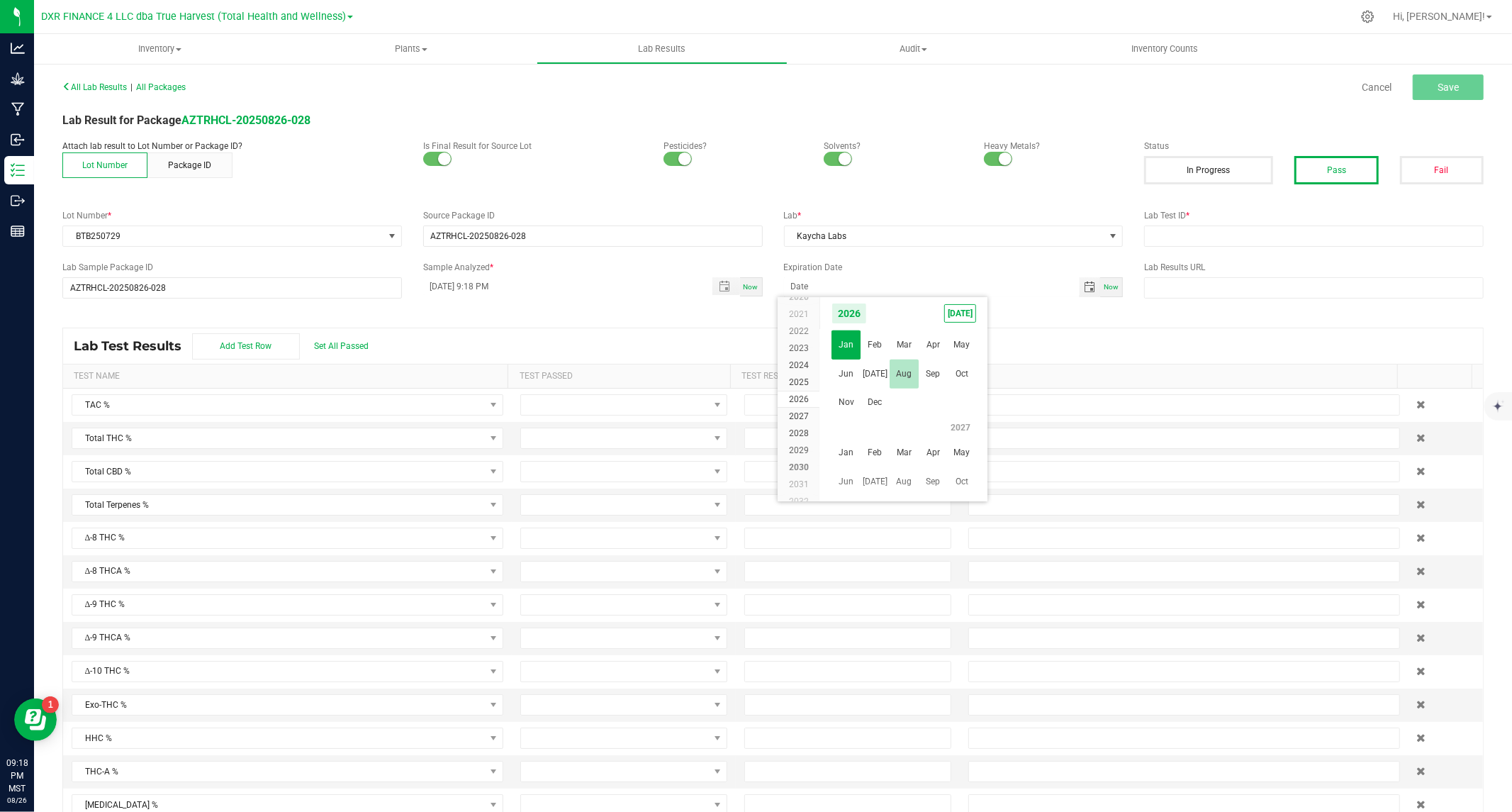
click at [904, 377] on span "Aug" at bounding box center [904, 374] width 29 height 29
click at [884, 428] on span "18" at bounding box center [883, 428] width 21 height 22
type input "08/18/2026"
click at [1323, 234] on input "text" at bounding box center [1313, 236] width 339 height 21
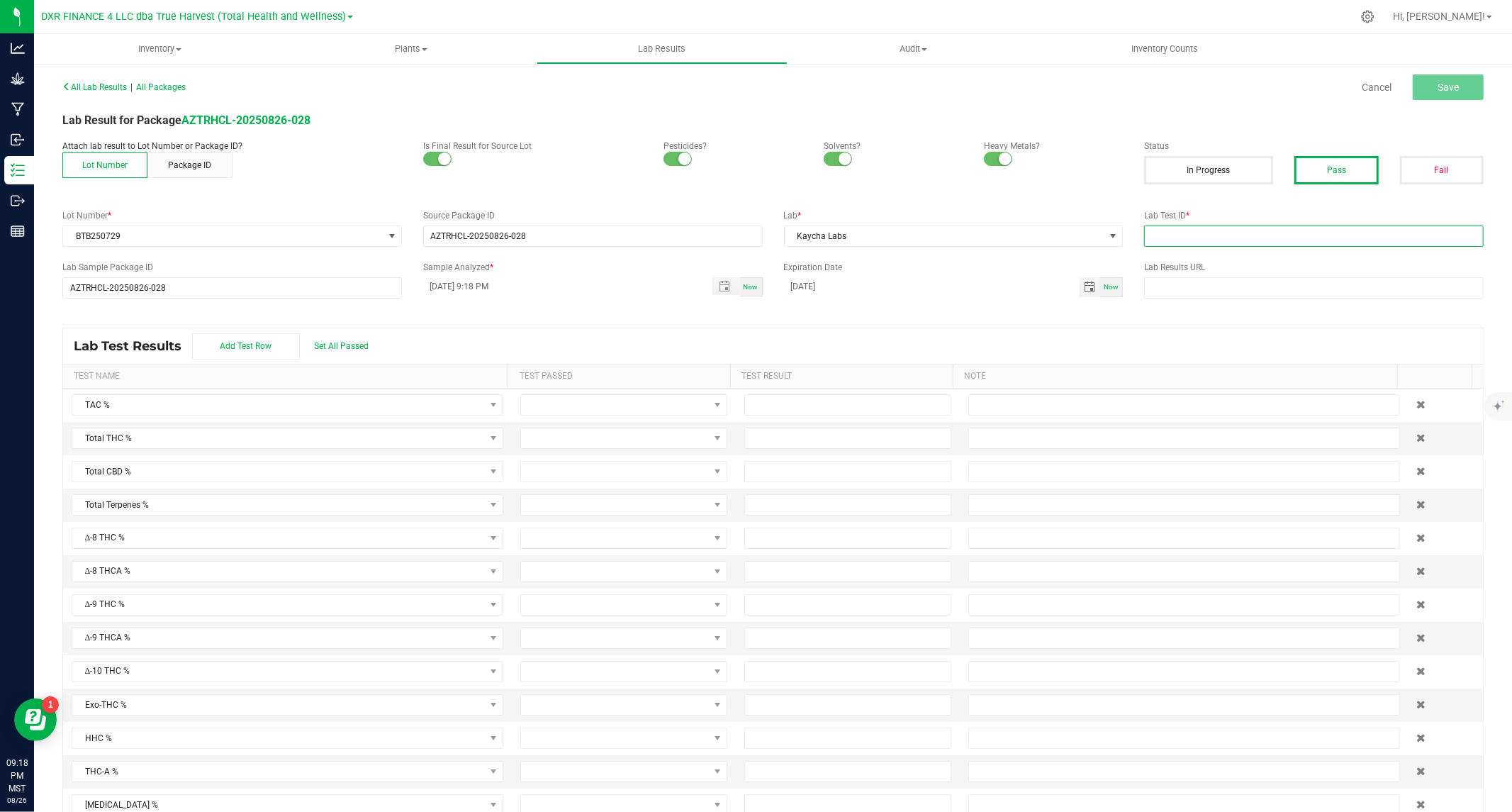
paste input "TE50814006-002"
type input "TE50814006-002"
click at [335, 342] on span "Set All Passed" at bounding box center [341, 345] width 55 height 10
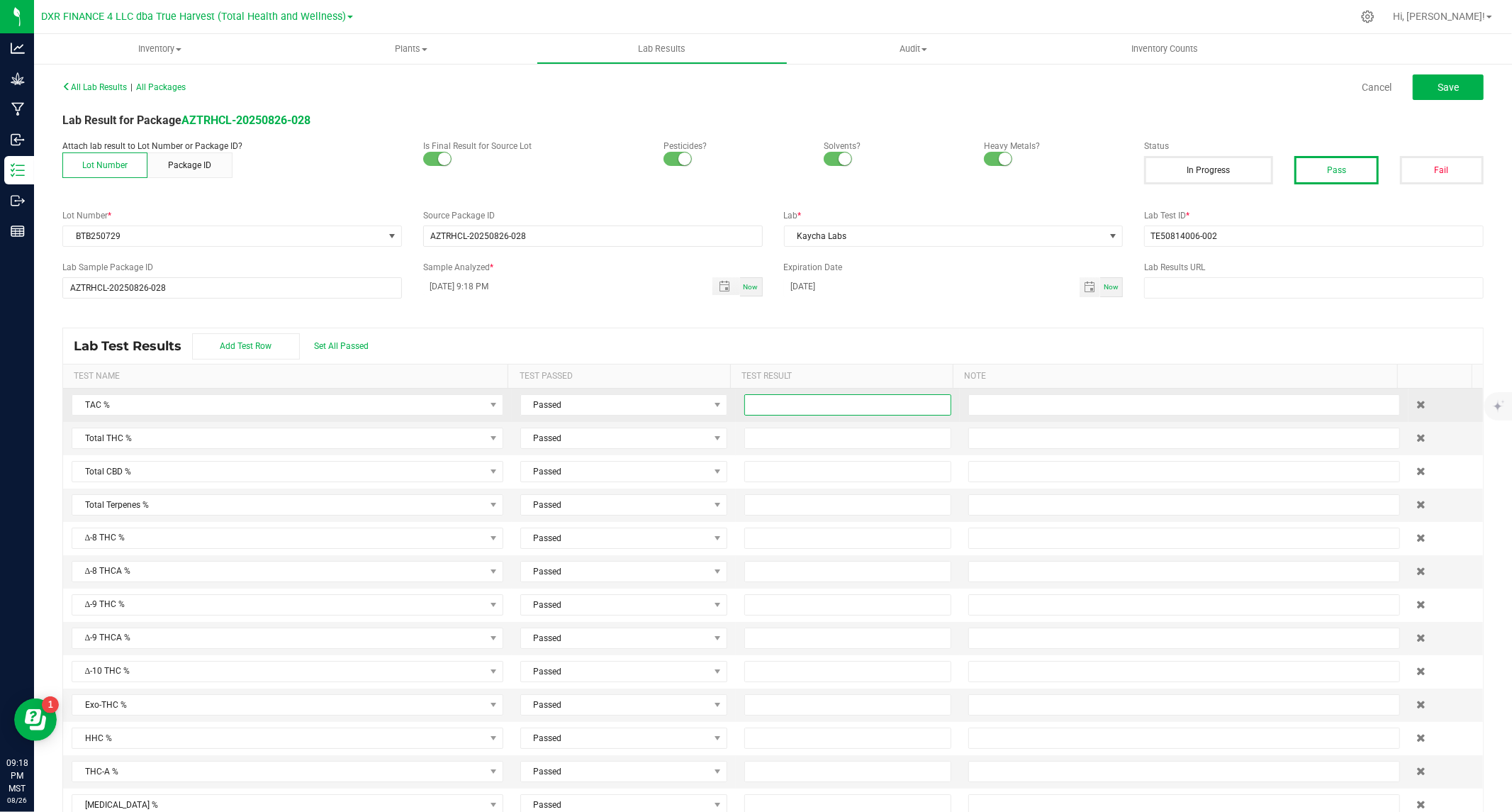
click at [804, 408] on input at bounding box center [848, 405] width 205 height 20
type input "22.6500"
type input "19.4900"
type input "0.0000"
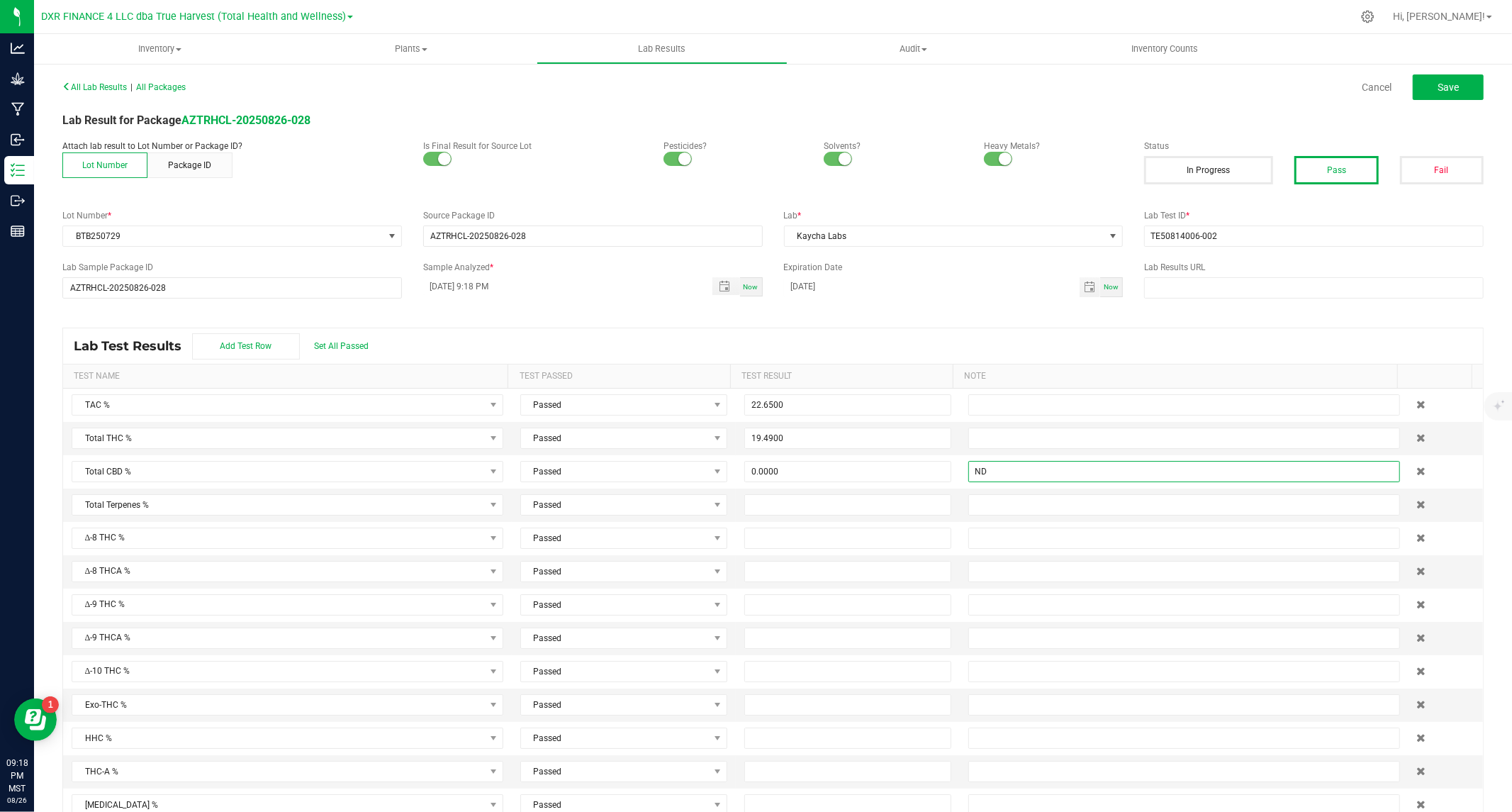
type input "ND"
drag, startPoint x: 1426, startPoint y: 65, endPoint x: 1425, endPoint y: 72, distance: 7.1
click at [1425, 66] on div "All Lab Results | All Packages Cancel Save Lab Result for Package AZTRHCL-20250…" at bounding box center [773, 452] width 1478 height 779
click at [1425, 75] on button "Save" at bounding box center [1447, 88] width 71 height 26
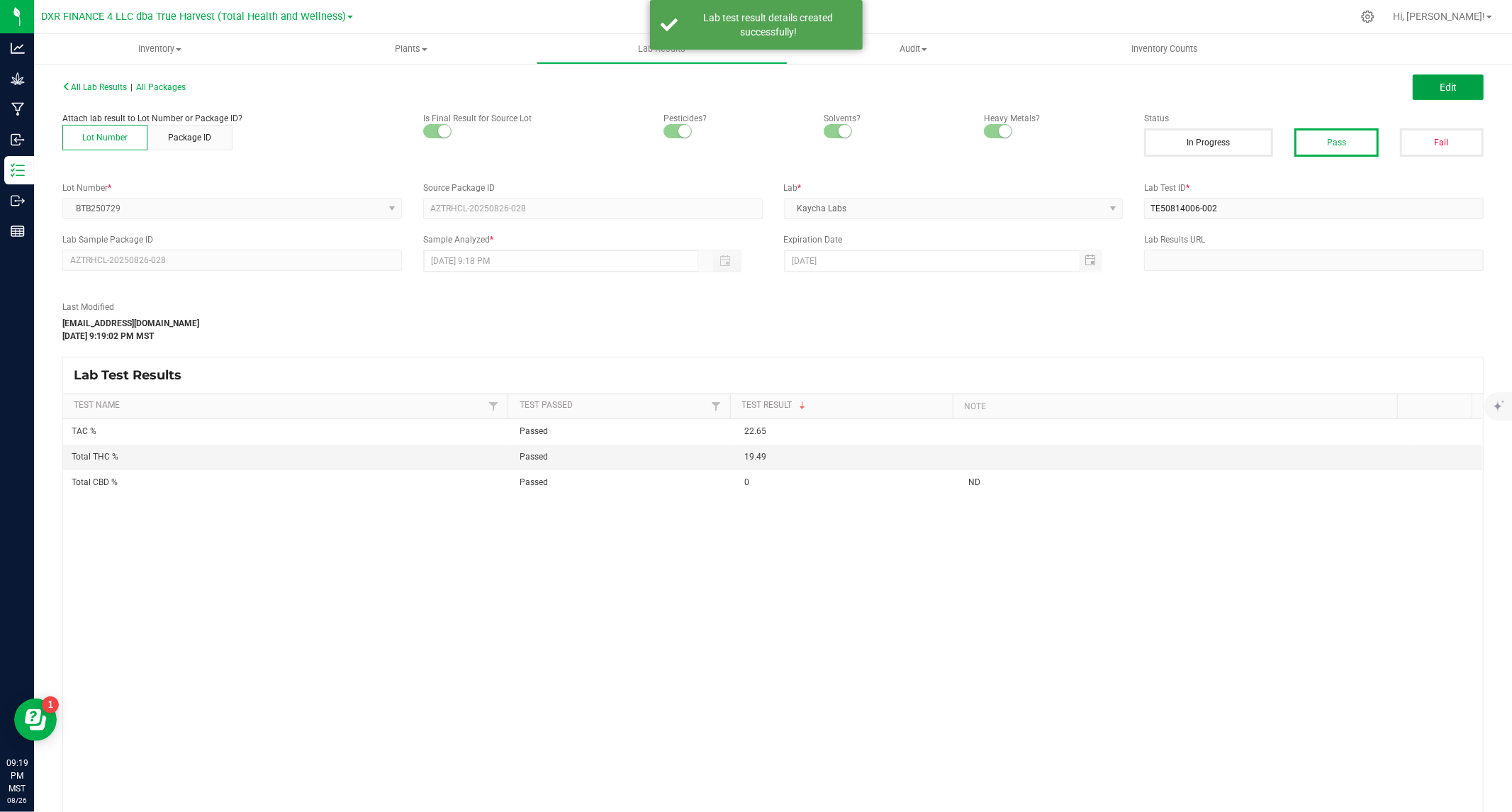
click at [1420, 88] on button "Edit" at bounding box center [1447, 88] width 71 height 26
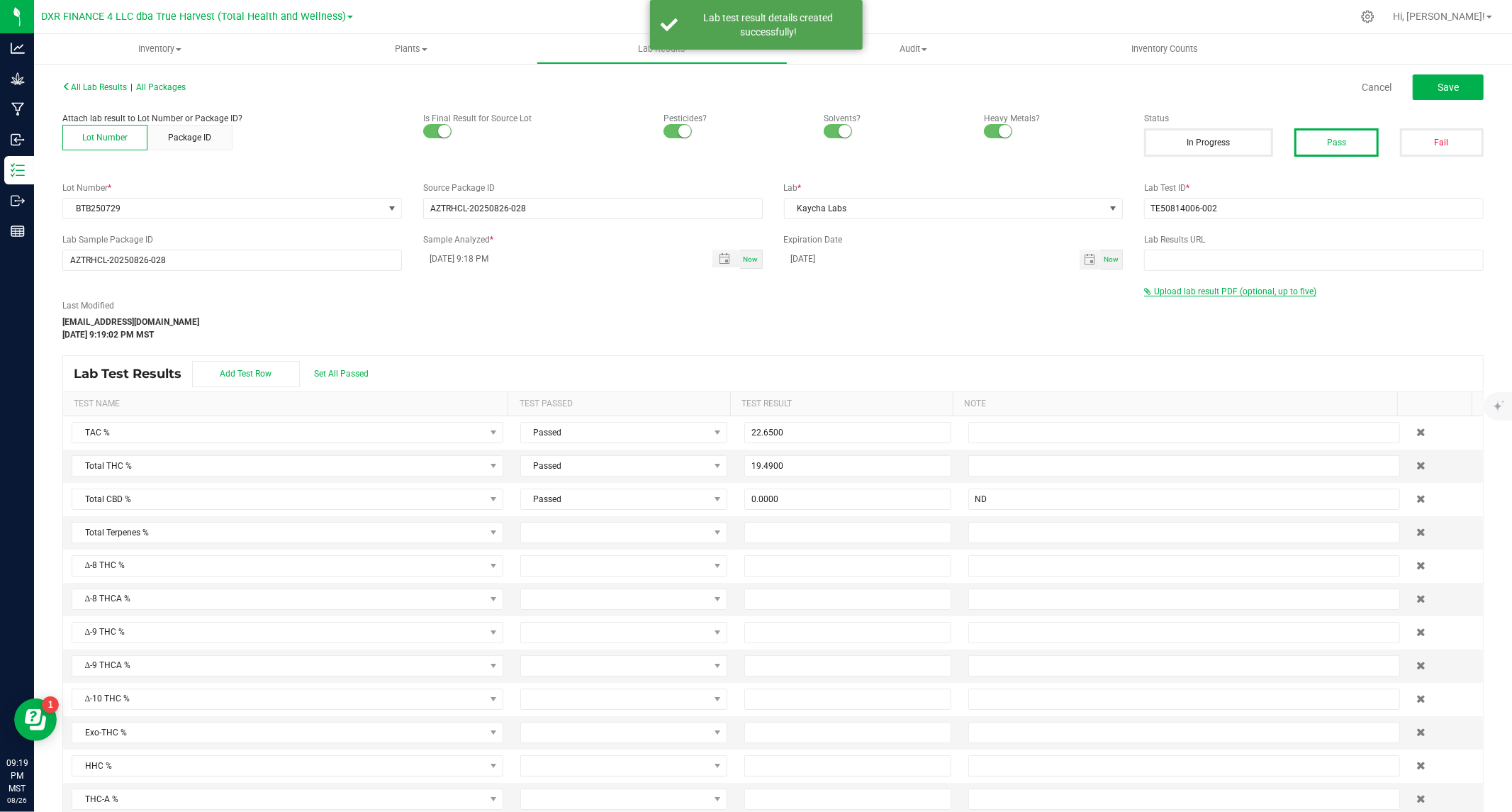
click at [1226, 292] on span "Upload lab result PDF (optional, up to five)" at bounding box center [1234, 291] width 162 height 10
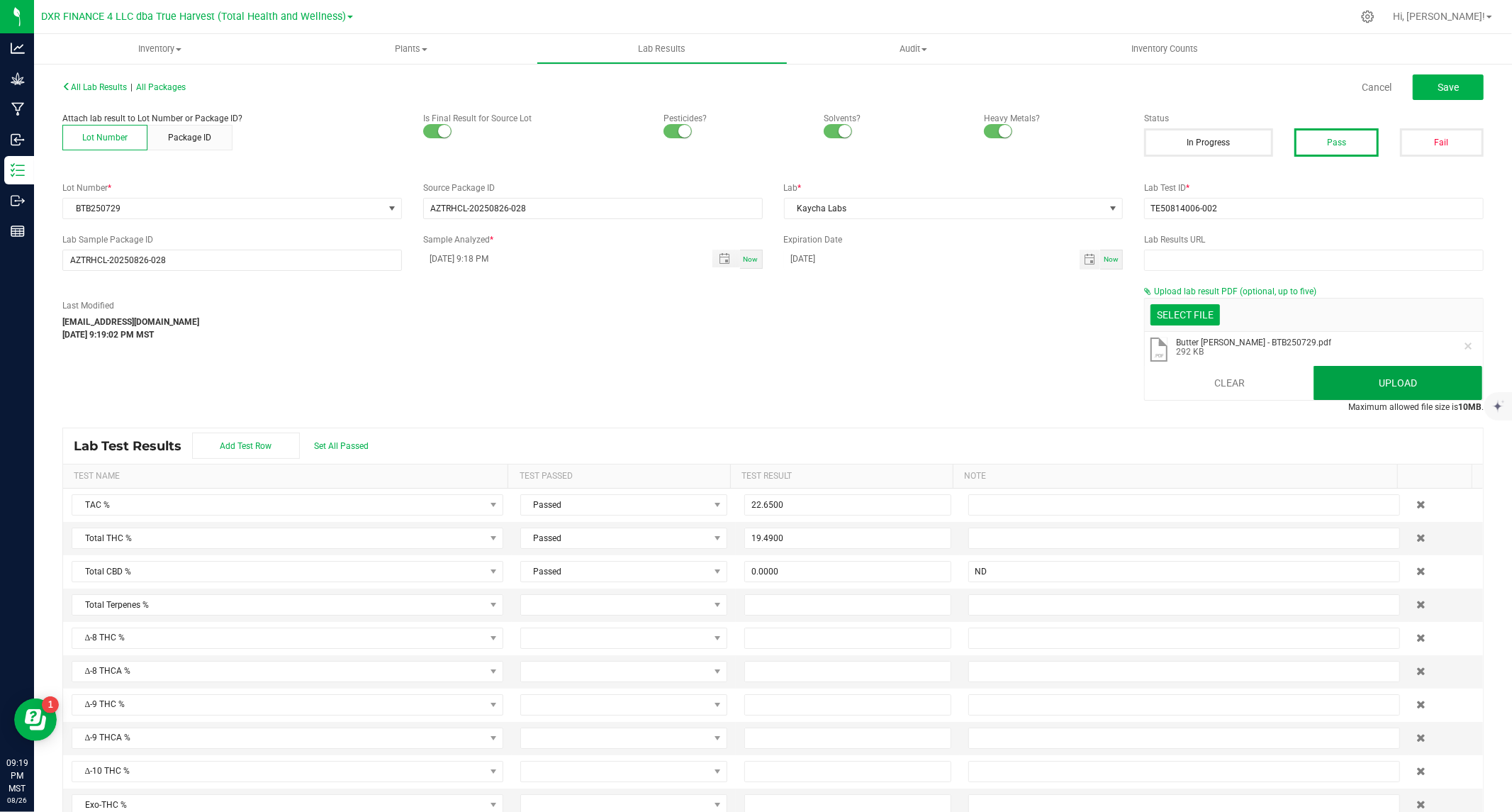
click at [1390, 389] on button "Upload" at bounding box center [1398, 383] width 169 height 34
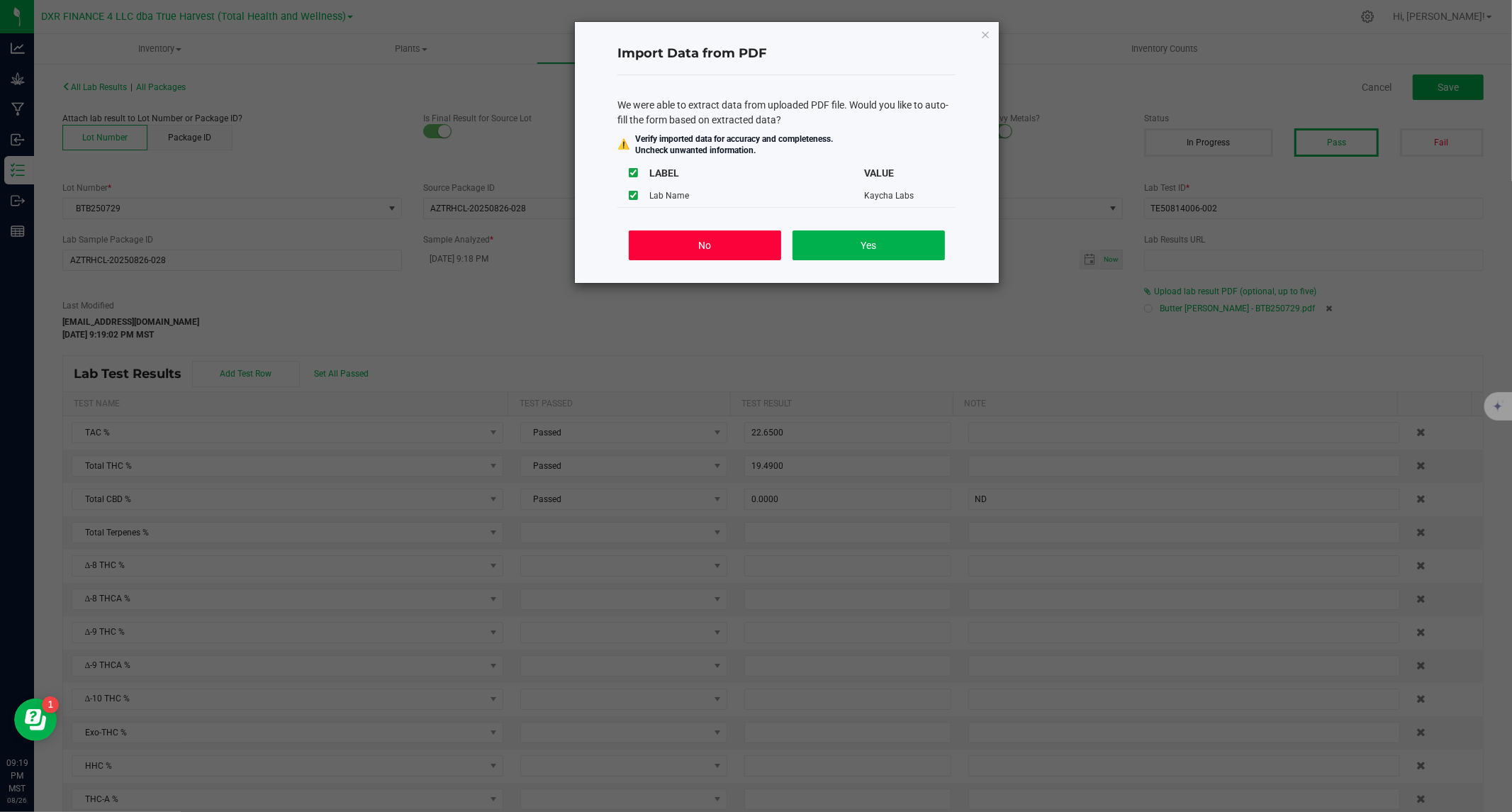
click at [716, 245] on button "No" at bounding box center [705, 245] width 152 height 30
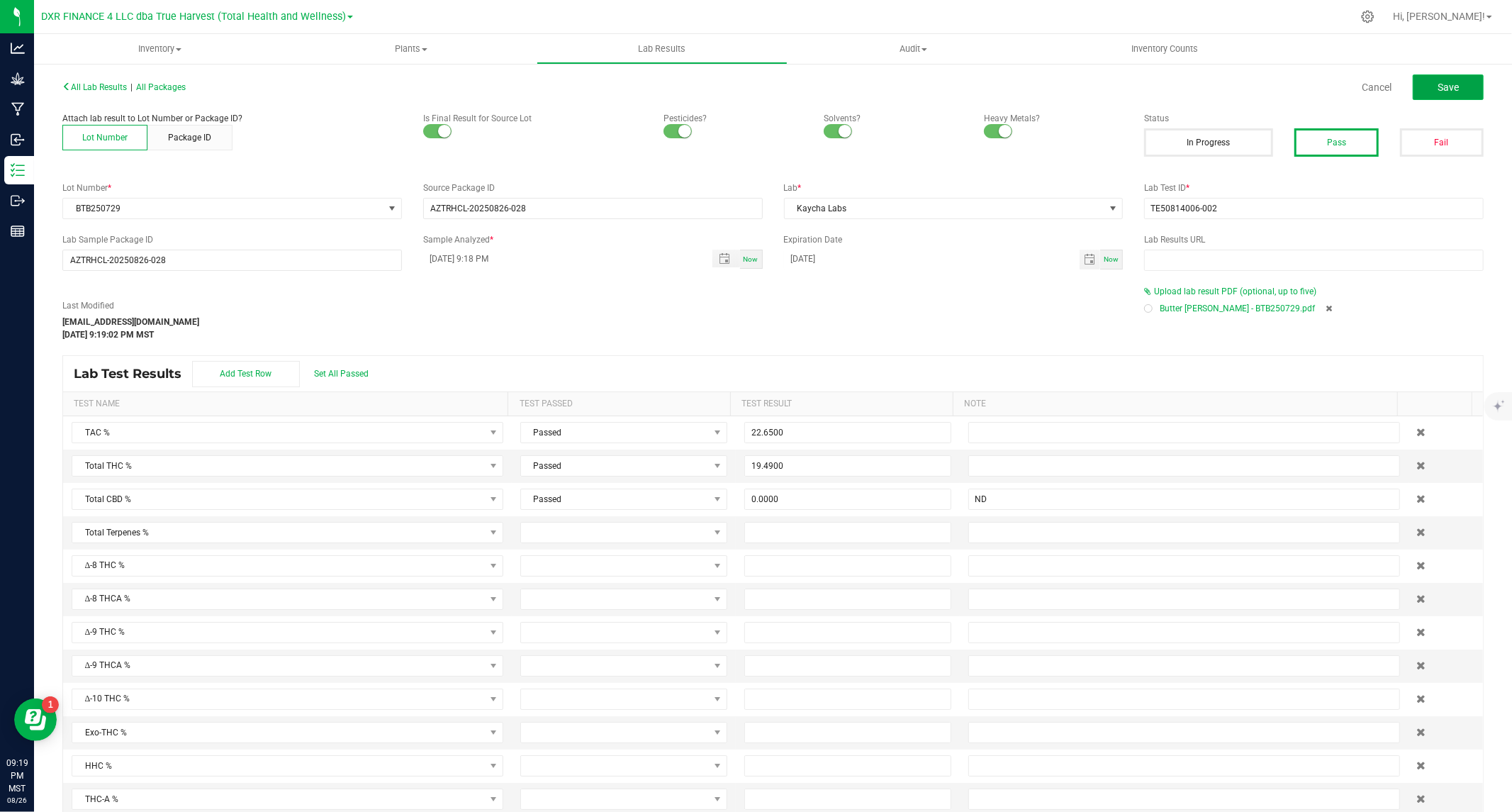
click at [1421, 88] on button "Save" at bounding box center [1447, 88] width 71 height 26
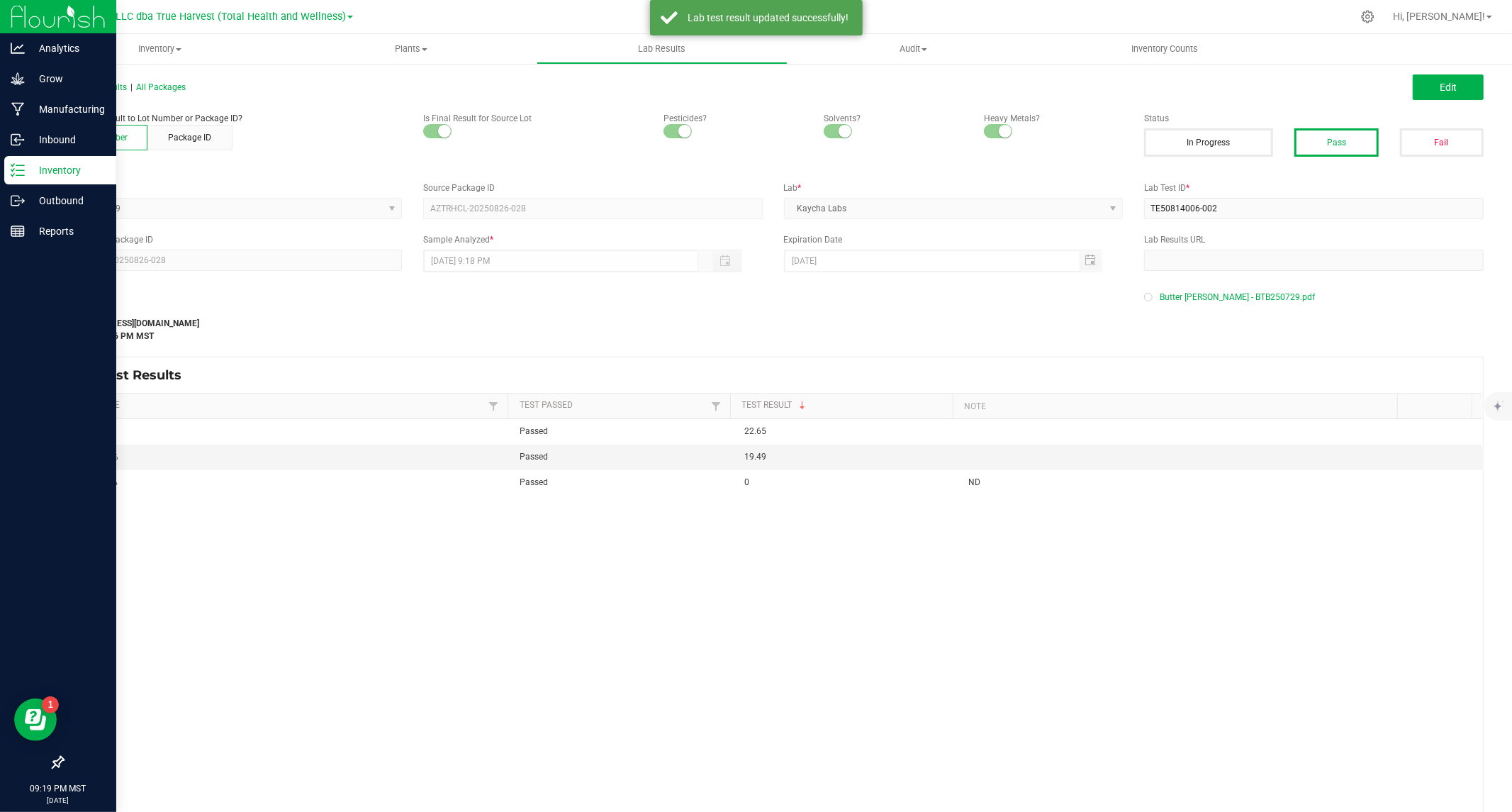
click at [27, 170] on p "Inventory" at bounding box center [68, 170] width 85 height 17
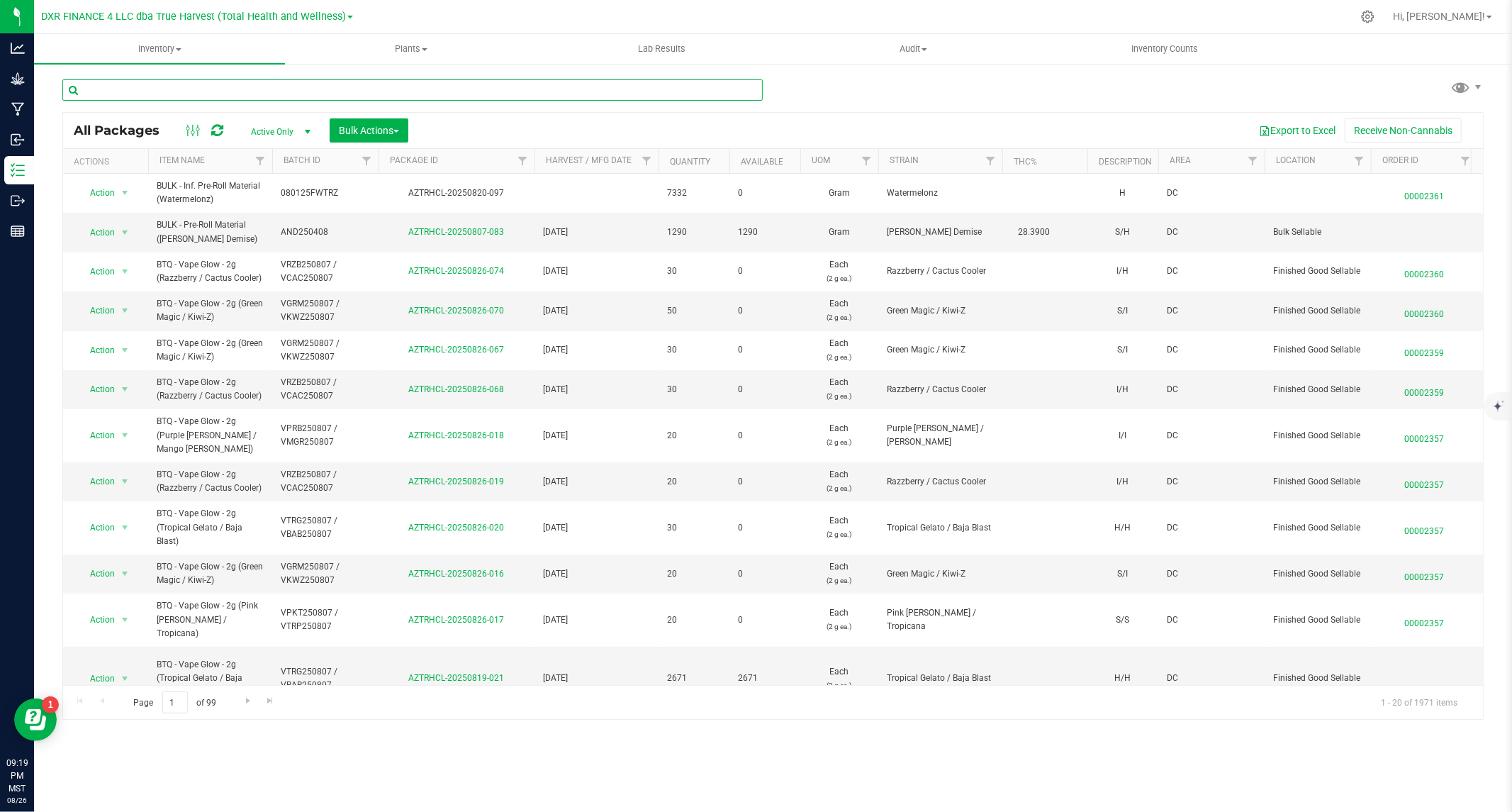
click at [240, 92] on input "text" at bounding box center [412, 90] width 700 height 21
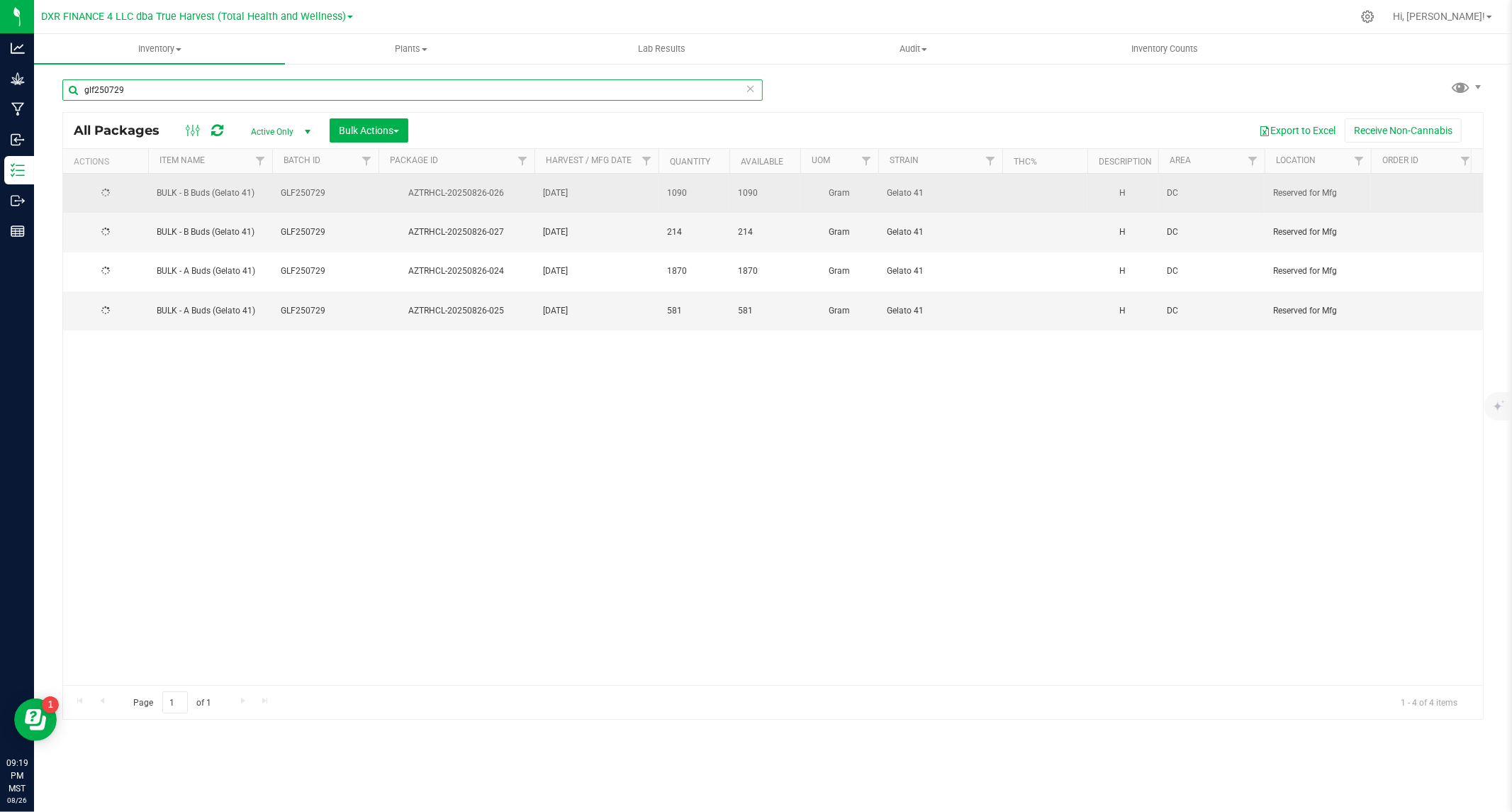
type input "glf250729"
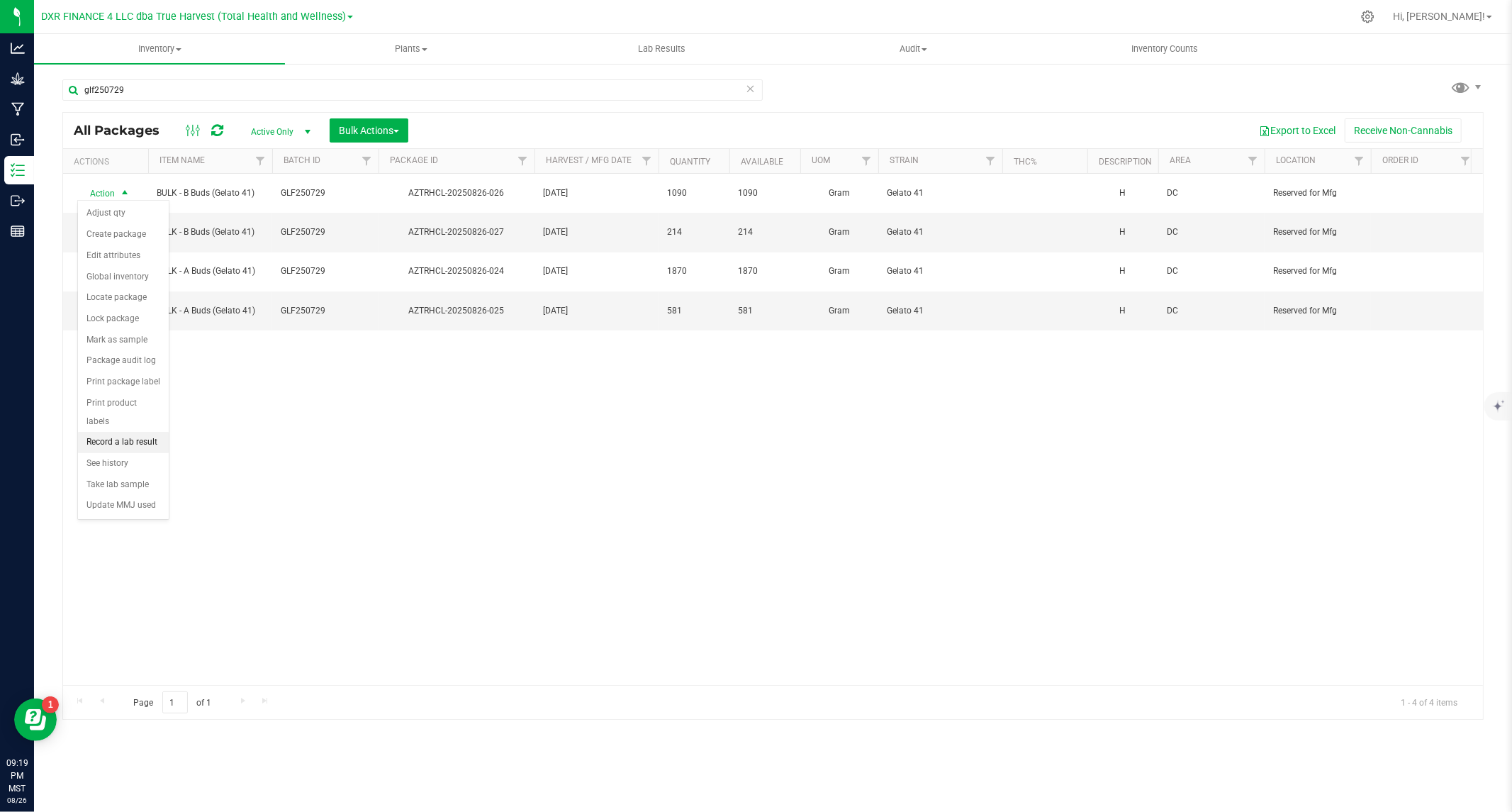
click at [99, 444] on li "Record a lab result" at bounding box center [123, 443] width 91 height 21
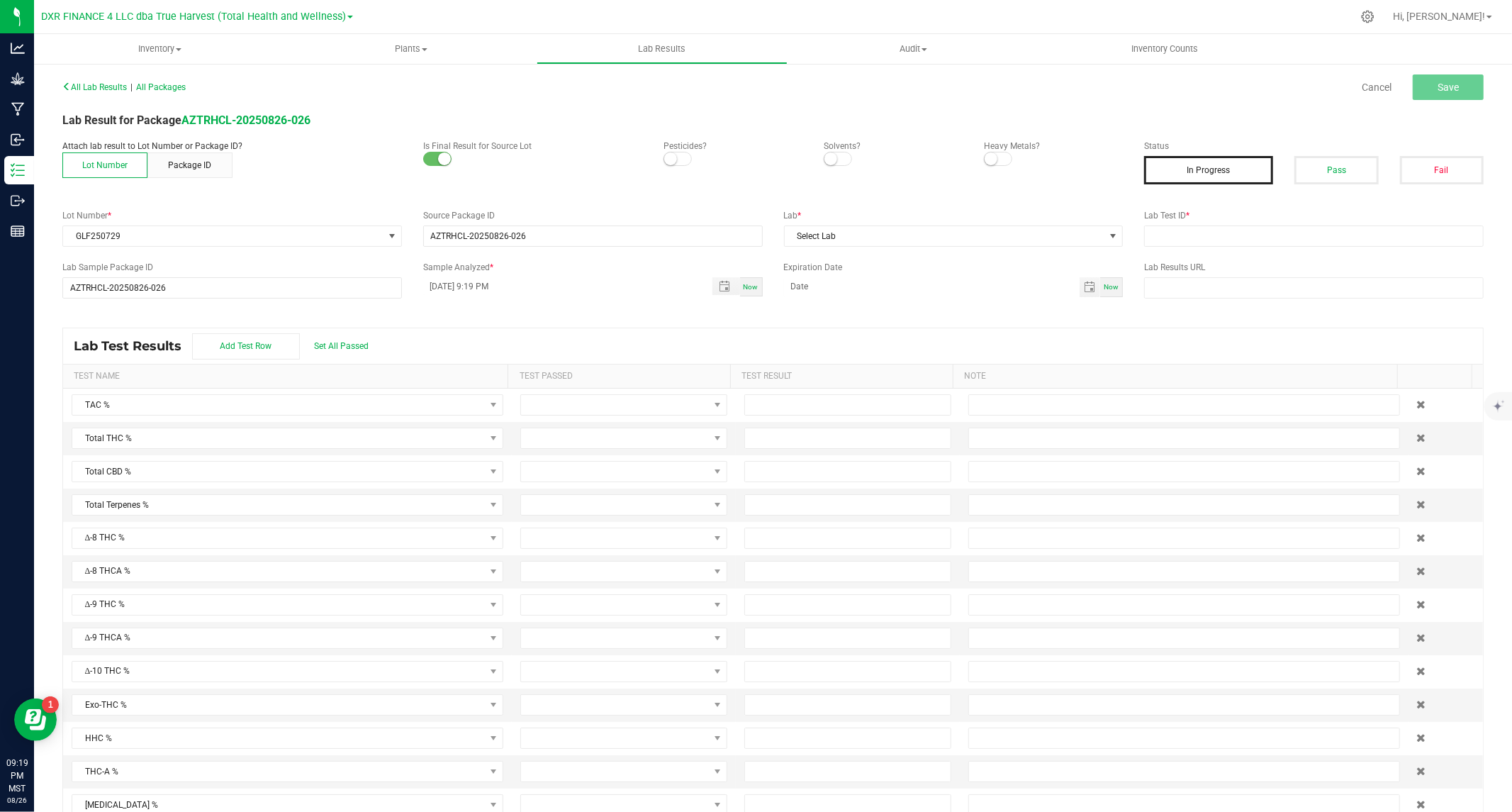
click at [681, 161] on span at bounding box center [677, 158] width 28 height 14
click at [837, 154] on span at bounding box center [837, 158] width 28 height 14
click at [987, 161] on small at bounding box center [991, 158] width 13 height 13
click at [1350, 170] on button "Pass" at bounding box center [1336, 170] width 84 height 28
click at [1234, 233] on input "text" at bounding box center [1313, 236] width 339 height 21
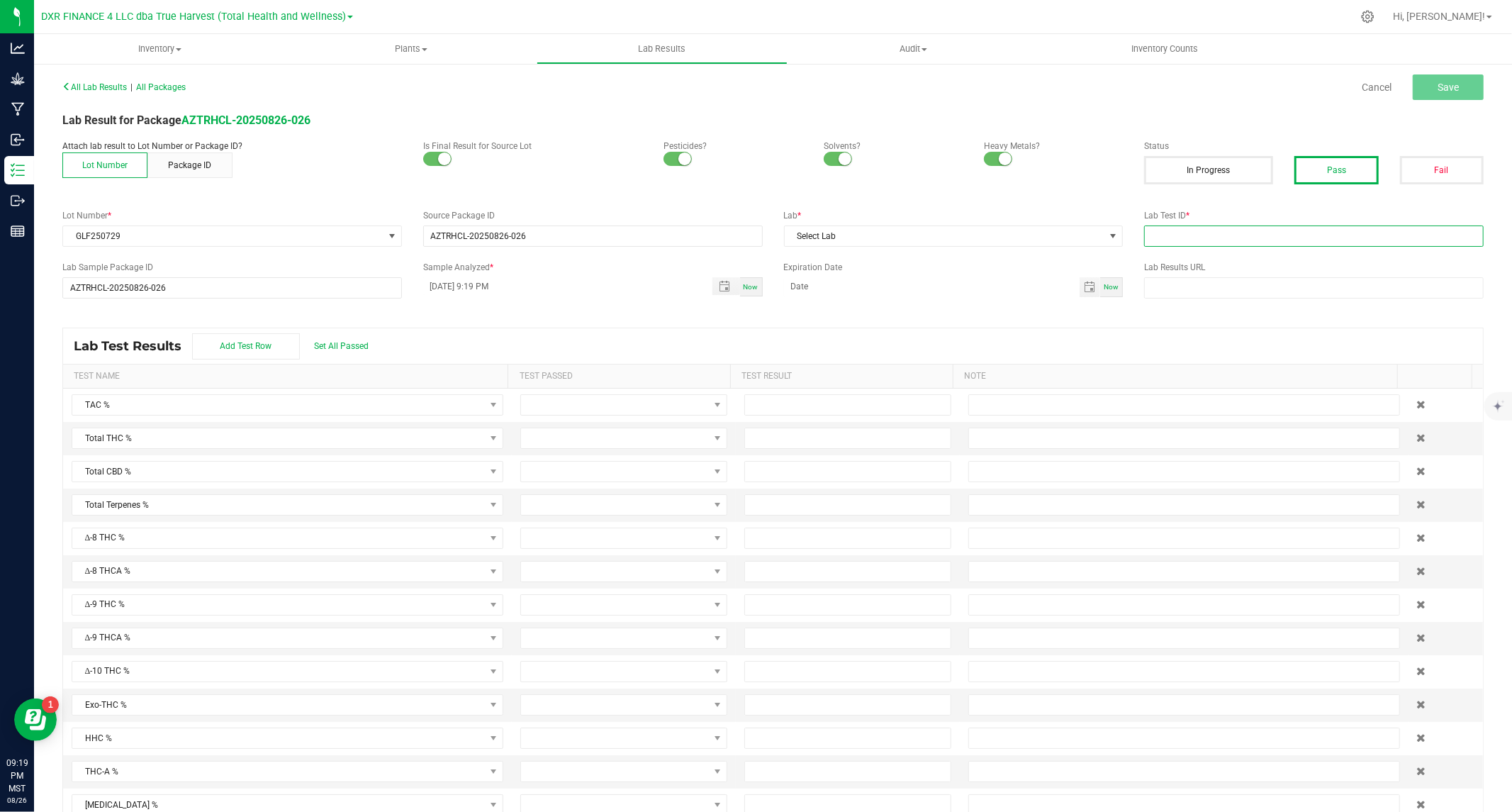
paste input "TE50814006-004"
type input "TE50814006-004"
drag, startPoint x: 1104, startPoint y: 240, endPoint x: 1097, endPoint y: 241, distance: 7.1
click at [1108, 240] on span at bounding box center [1113, 236] width 11 height 11
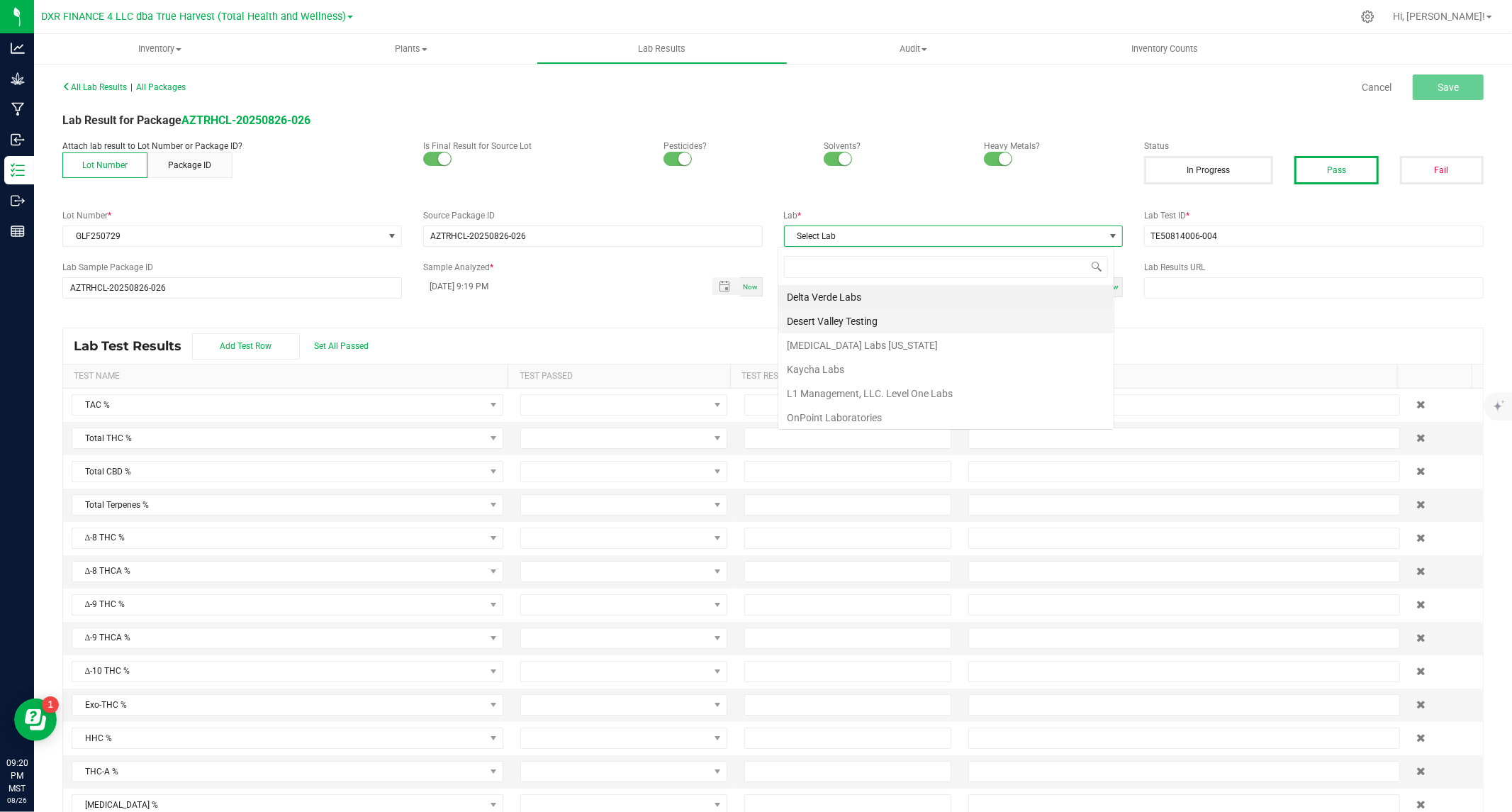
scroll to position [21, 336]
click at [824, 362] on li "Kaycha Labs" at bounding box center [945, 370] width 335 height 24
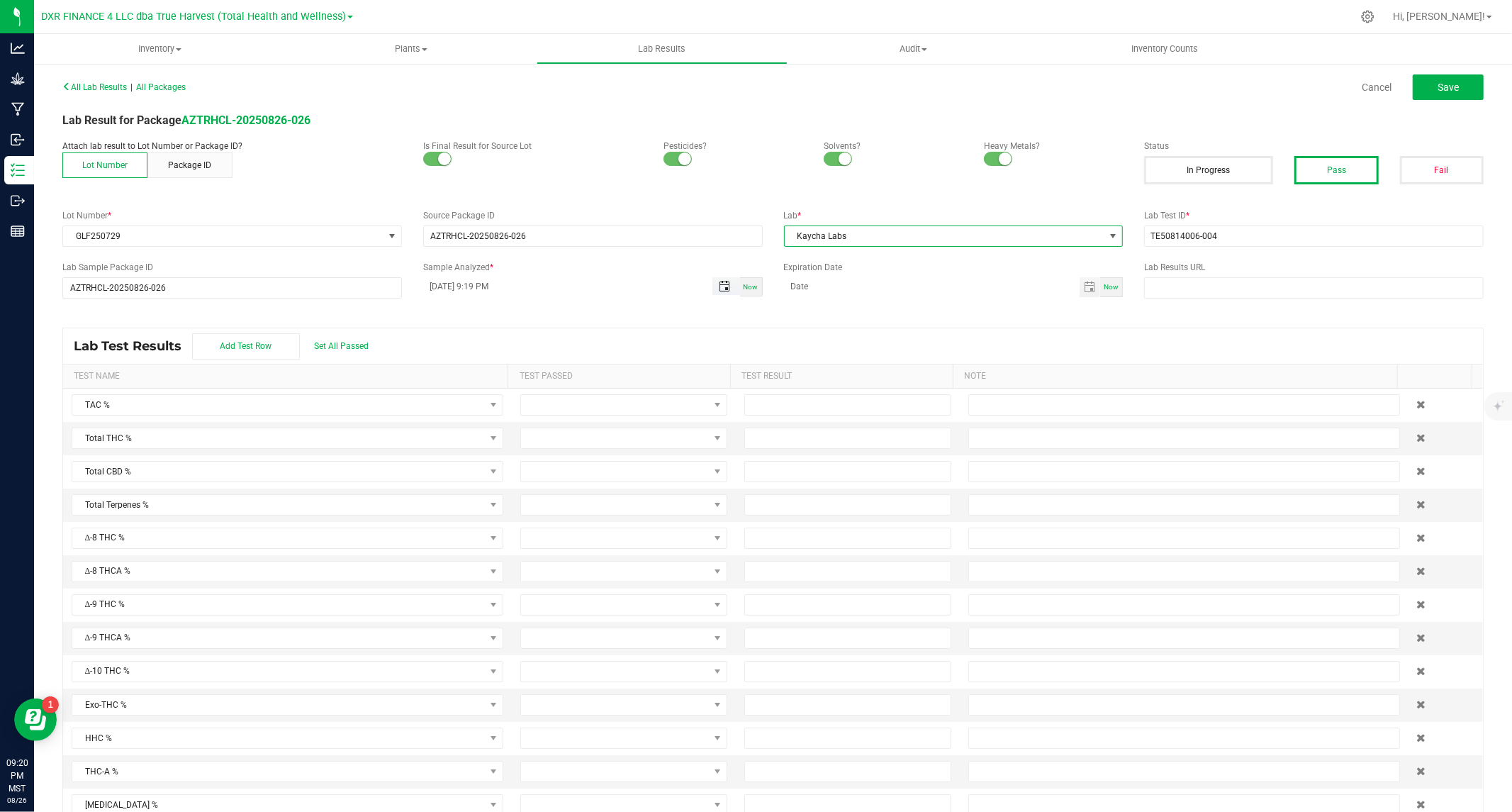
click at [719, 288] on span "Toggle popup" at bounding box center [724, 286] width 11 height 11
click at [468, 473] on span "18" at bounding box center [469, 474] width 21 height 22
click at [538, 587] on button "Set" at bounding box center [560, 594] width 68 height 31
type input "08/18/2025 9:19 PM"
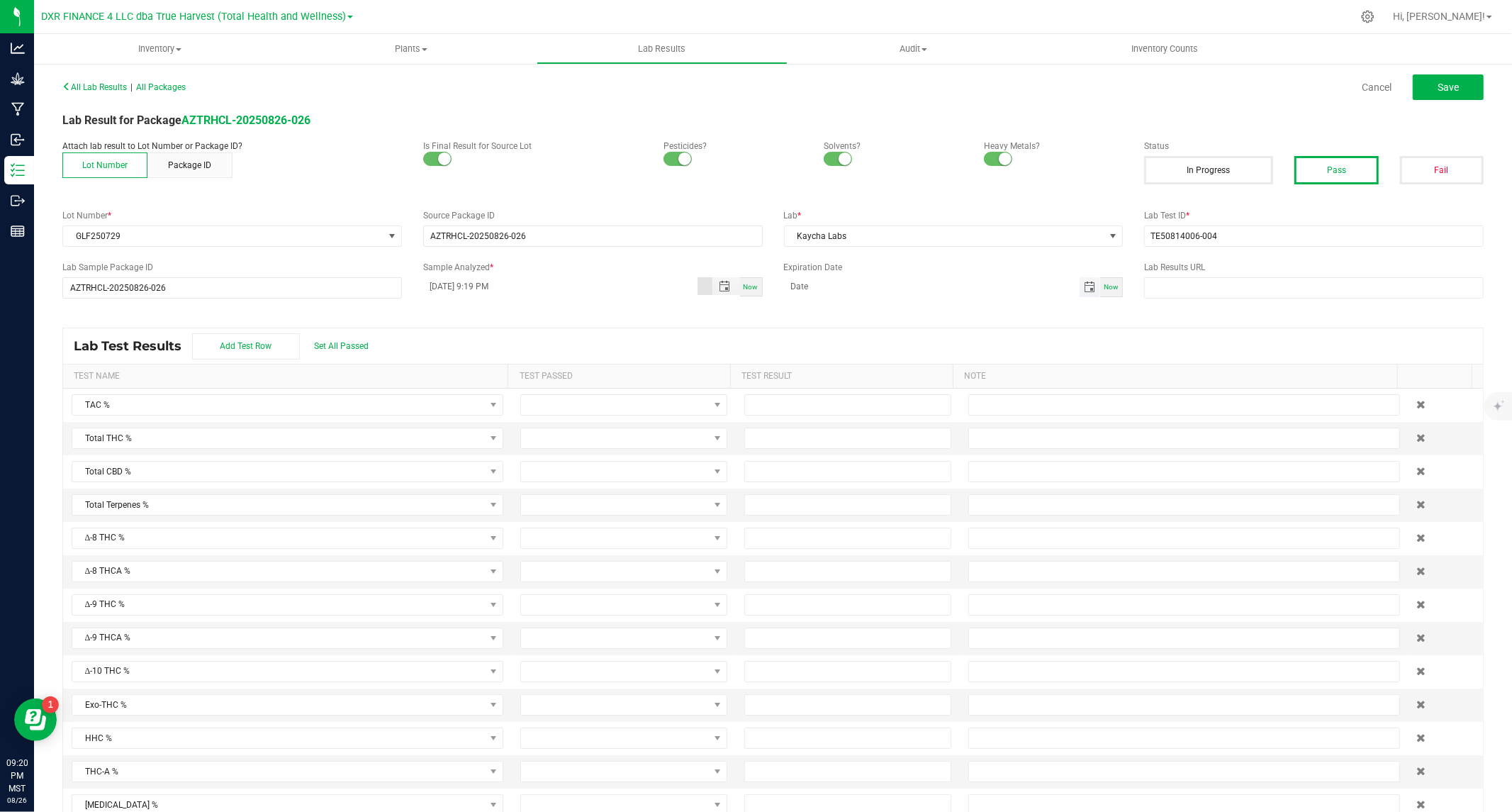
click at [1084, 288] on span "Toggle calendar" at bounding box center [1089, 287] width 11 height 11
click at [856, 313] on span "August 2025" at bounding box center [853, 314] width 43 height 21
click at [799, 413] on span "2026" at bounding box center [799, 417] width 20 height 10
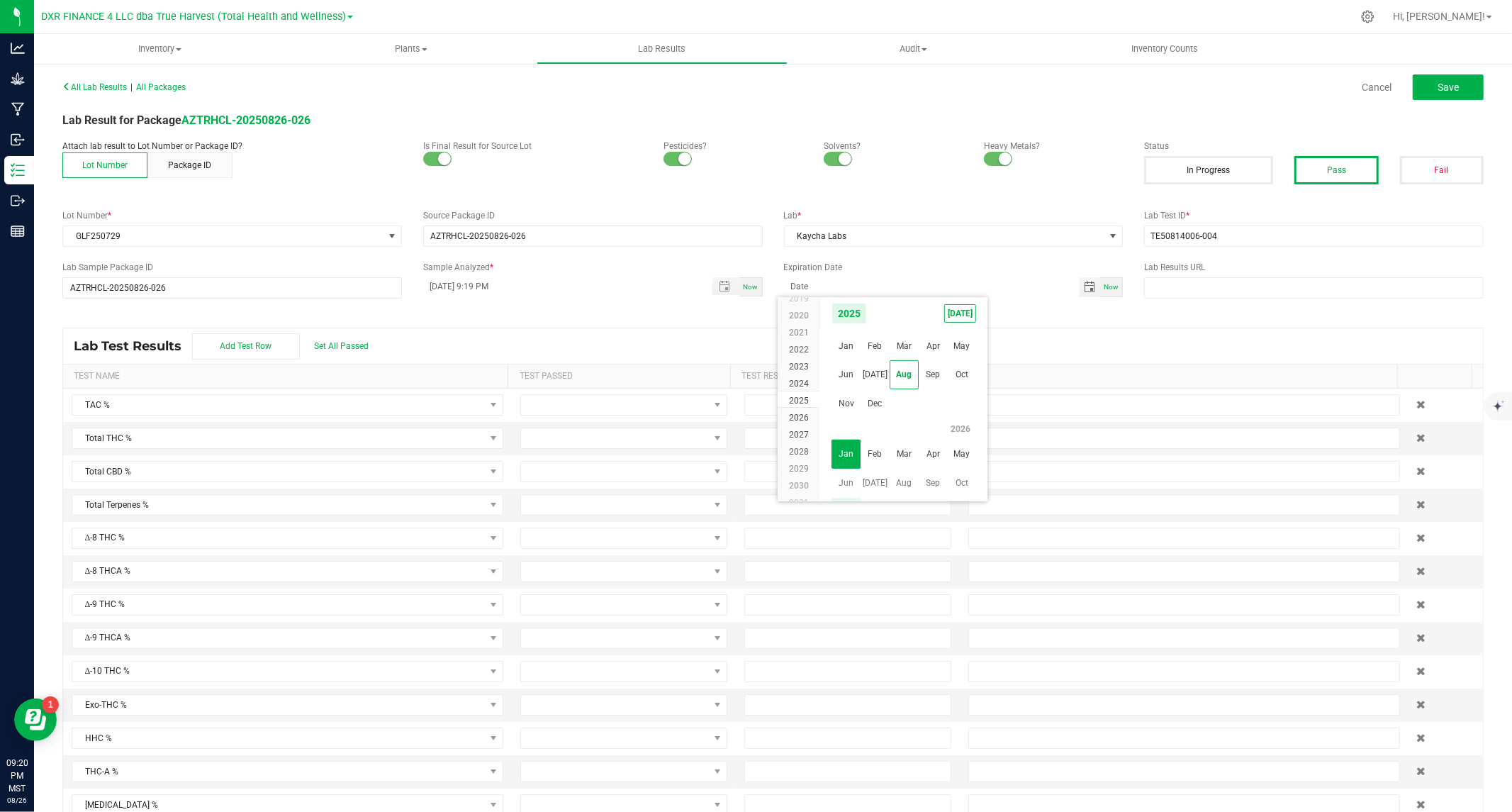
scroll to position [13615, 0]
click at [901, 373] on span "Aug" at bounding box center [904, 374] width 29 height 29
click at [881, 423] on span "18" at bounding box center [883, 428] width 21 height 22
type input "08/18/2026"
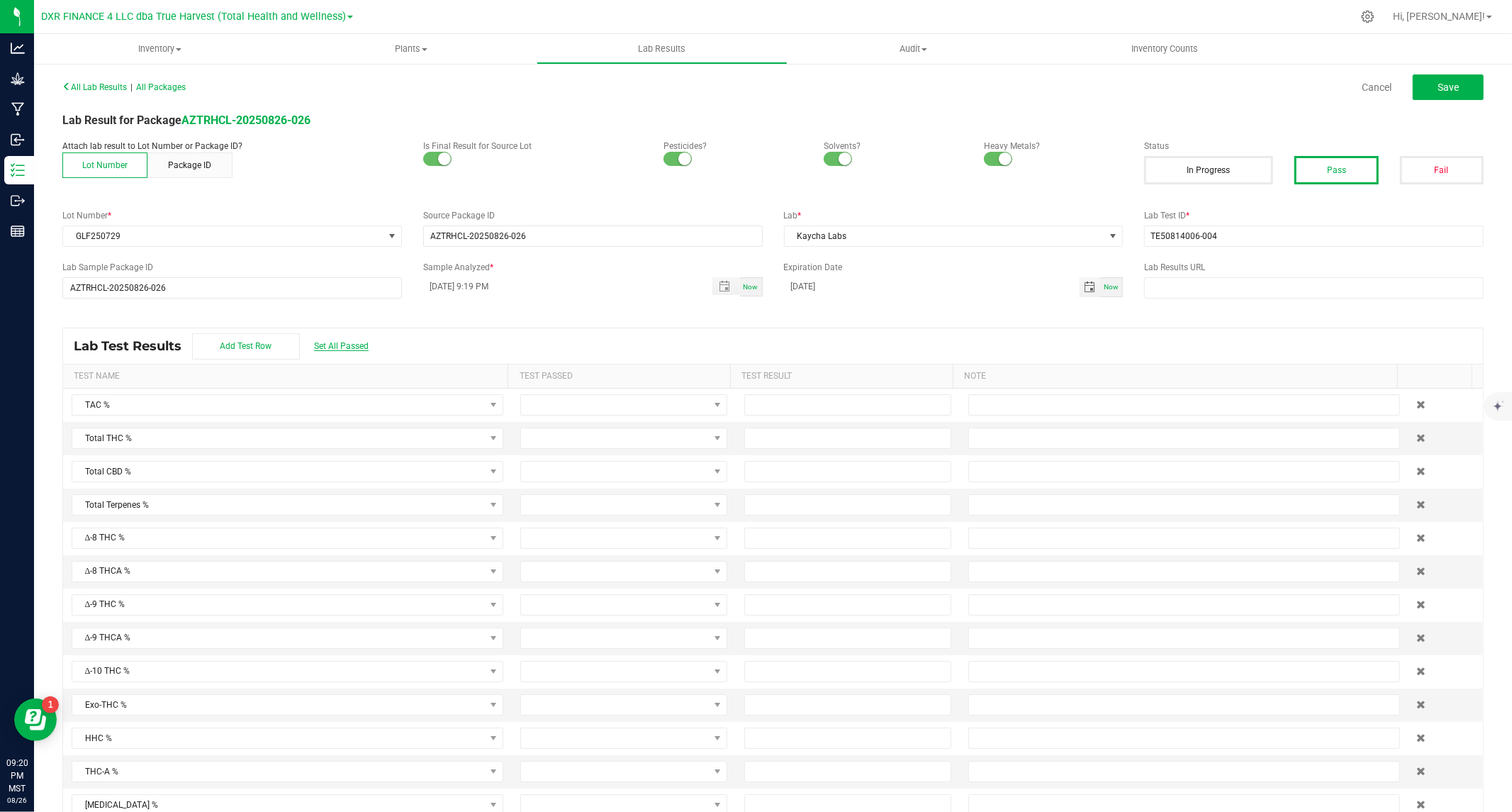
drag, startPoint x: 355, startPoint y: 343, endPoint x: 364, endPoint y: 345, distance: 9.2
click at [354, 343] on span "Set All Passed" at bounding box center [341, 345] width 55 height 10
click at [780, 408] on input at bounding box center [848, 405] width 205 height 20
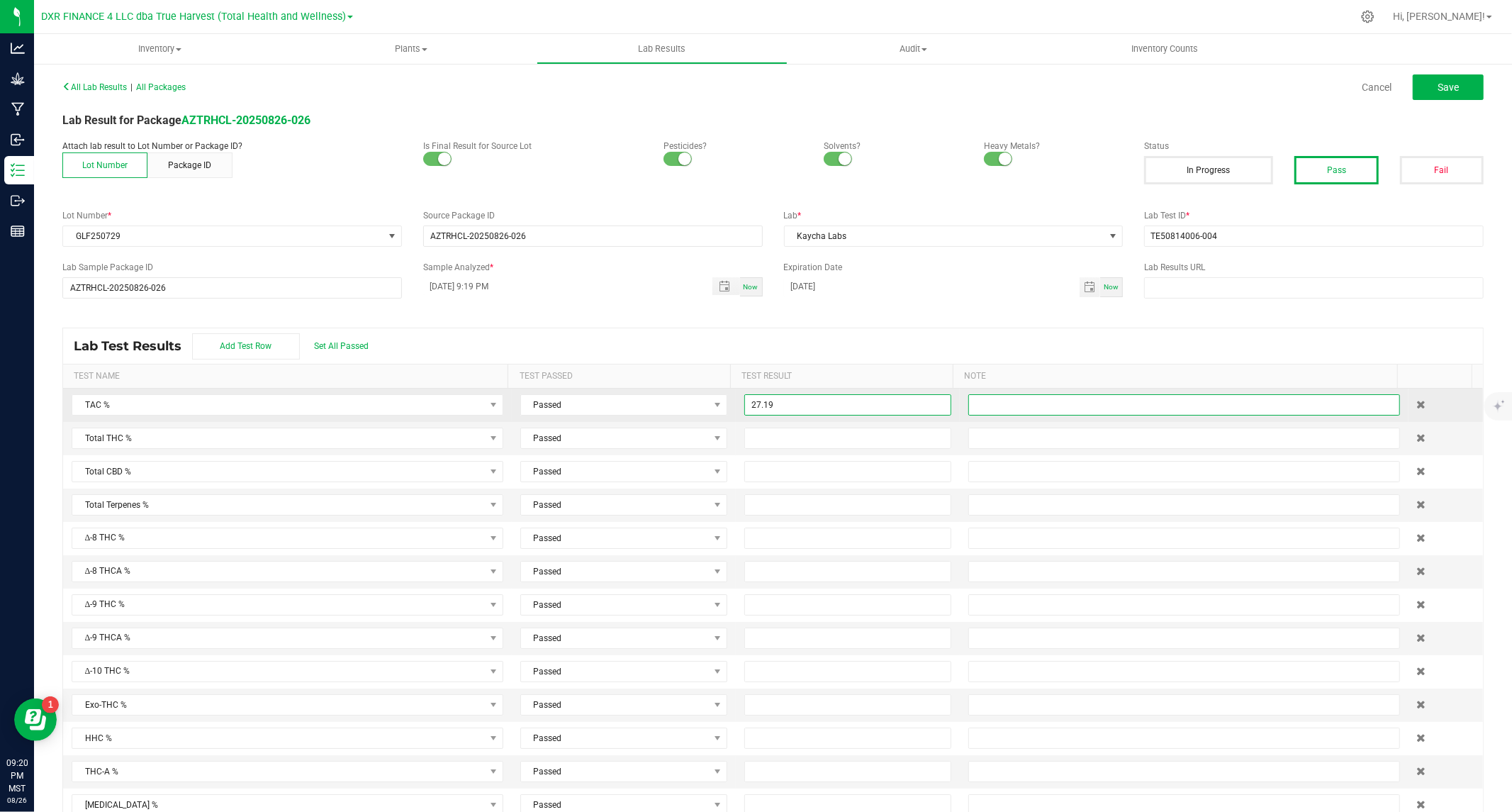
type input "27.1900"
type input "22.9000"
type input "0.0300"
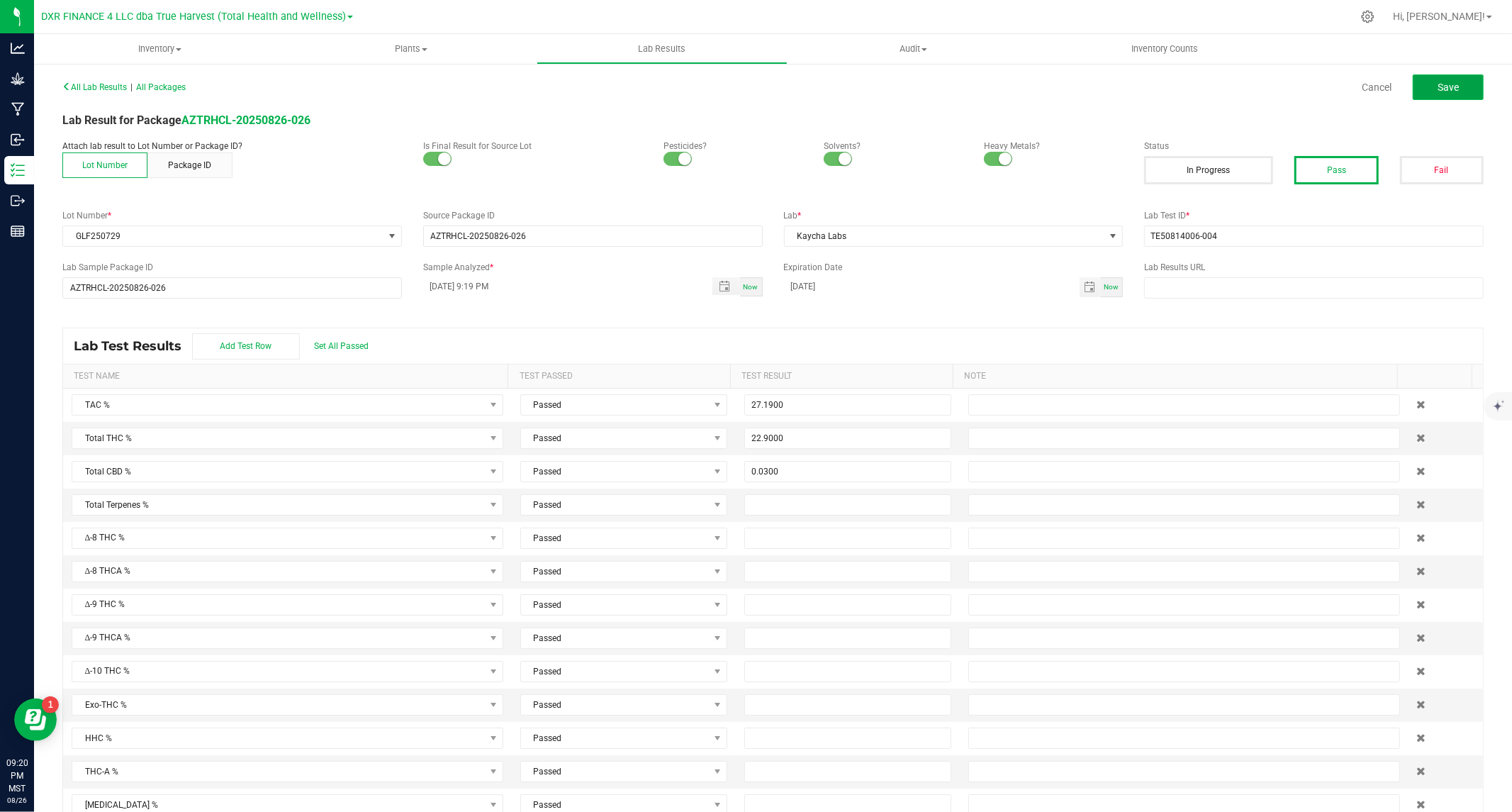
click at [1432, 76] on button "Save" at bounding box center [1447, 88] width 71 height 26
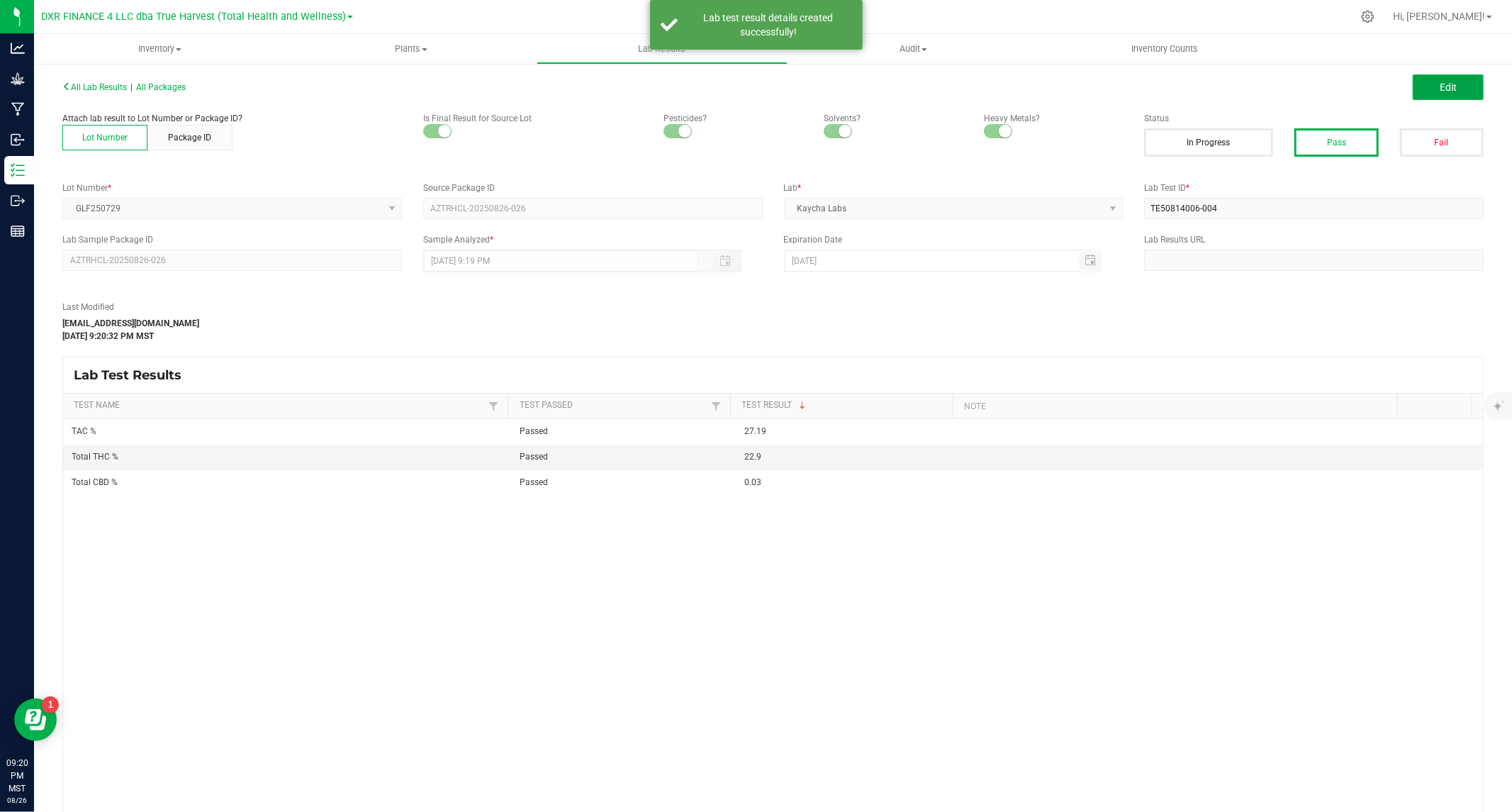
click at [1440, 85] on span "Edit" at bounding box center [1448, 87] width 17 height 11
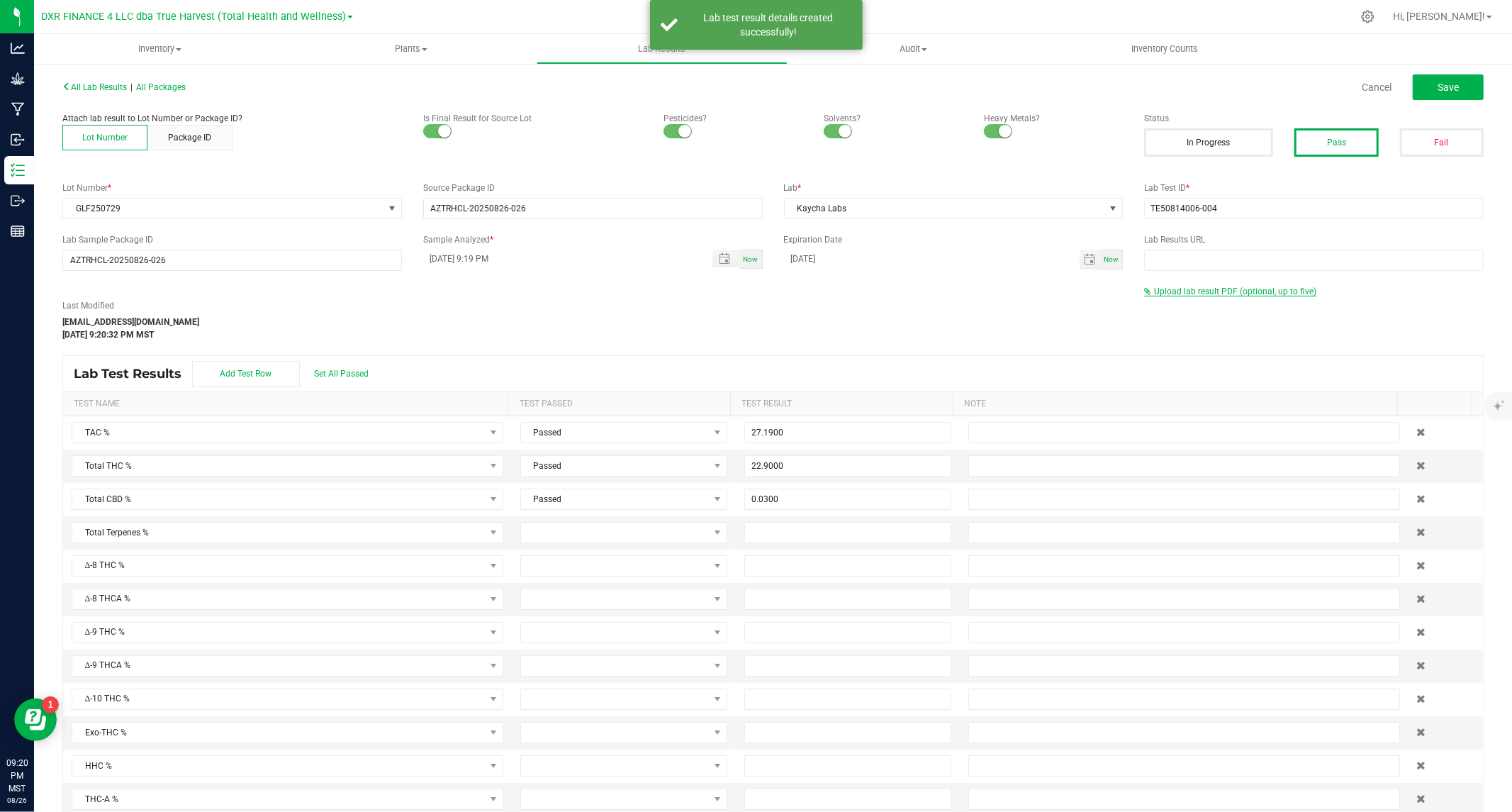
click at [1180, 288] on span "Upload lab result PDF (optional, up to five)" at bounding box center [1234, 291] width 162 height 10
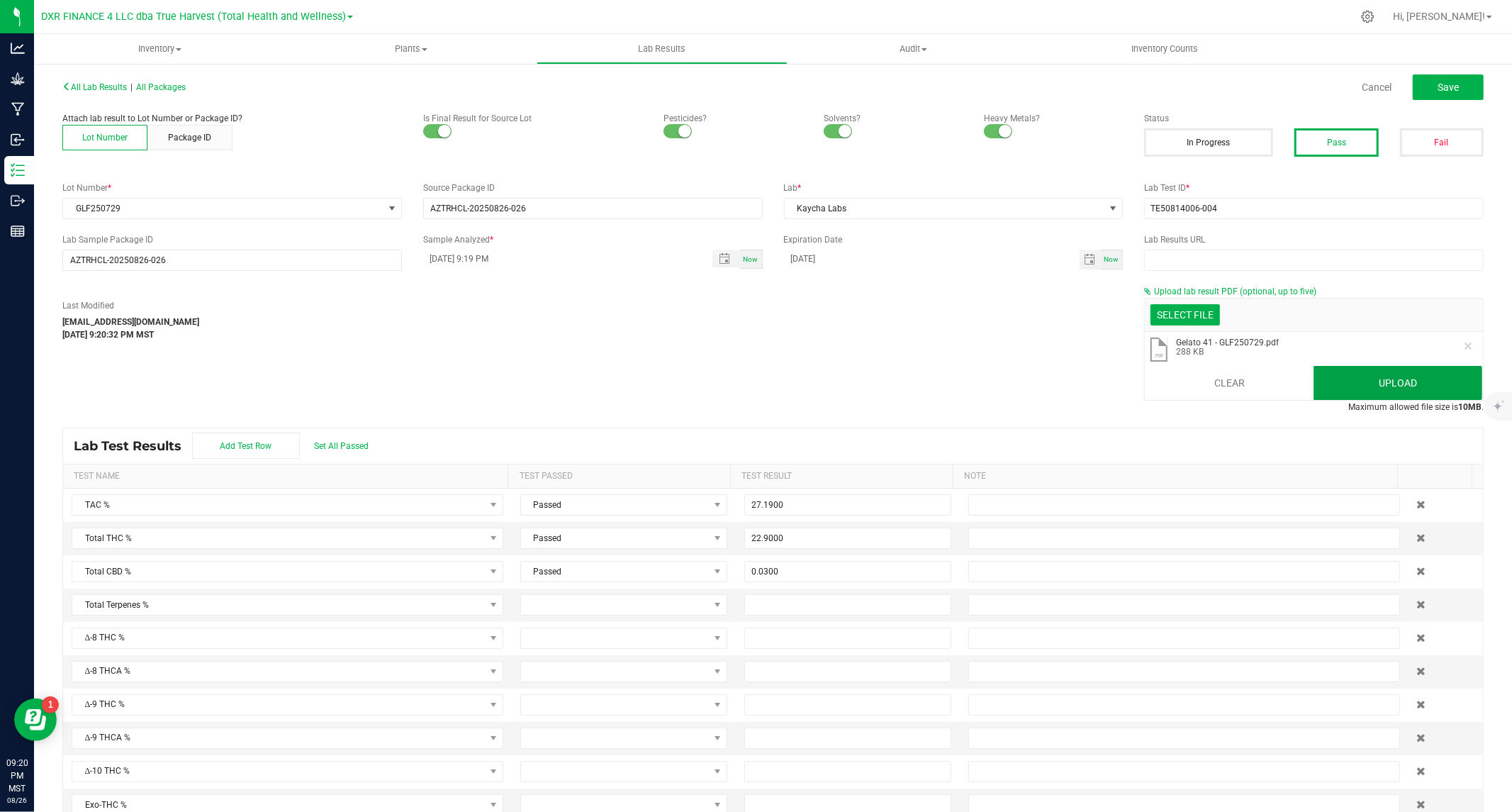
click at [1342, 384] on button "Upload" at bounding box center [1398, 383] width 169 height 34
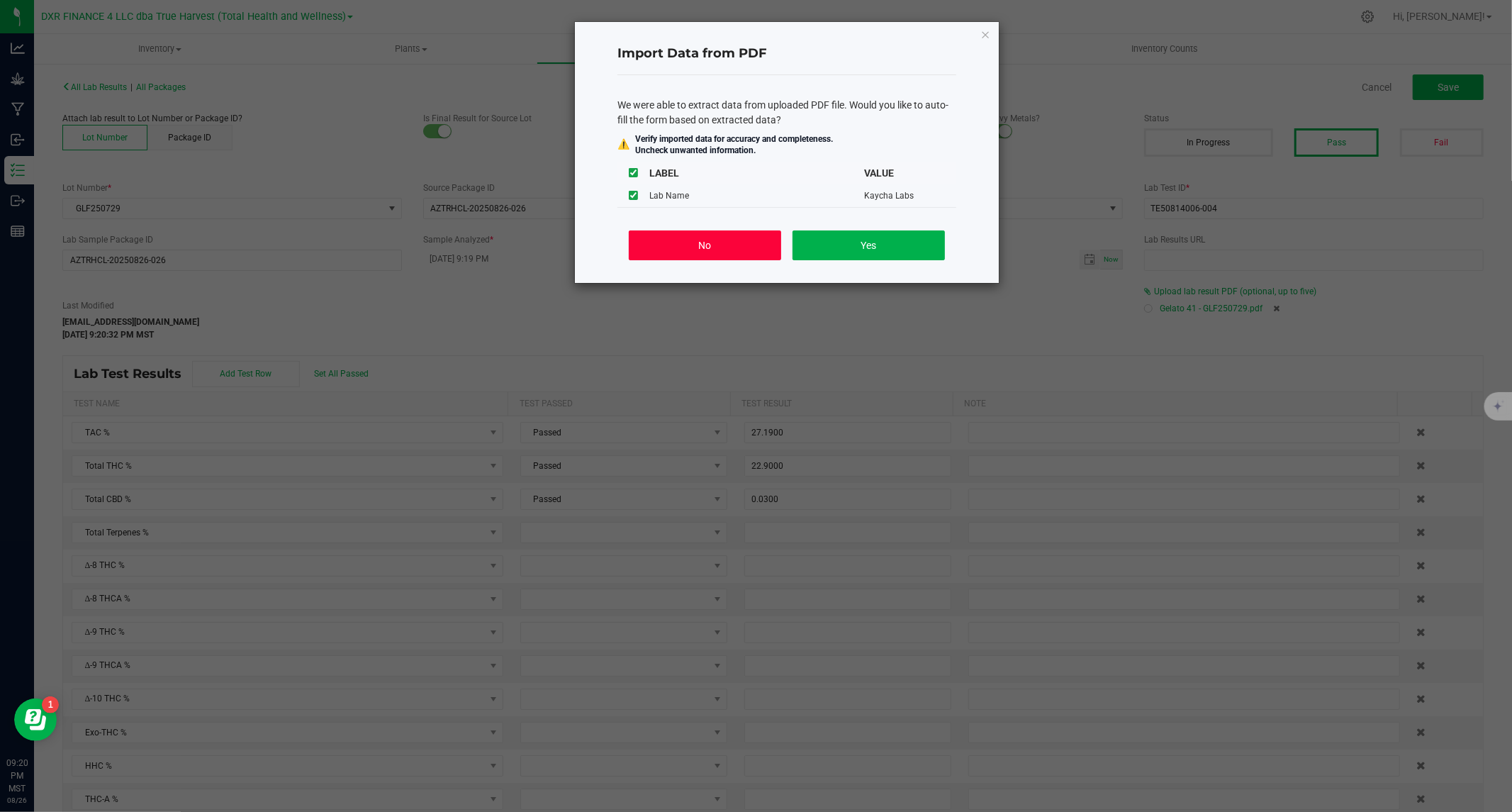
click at [678, 245] on button "No" at bounding box center [705, 245] width 152 height 30
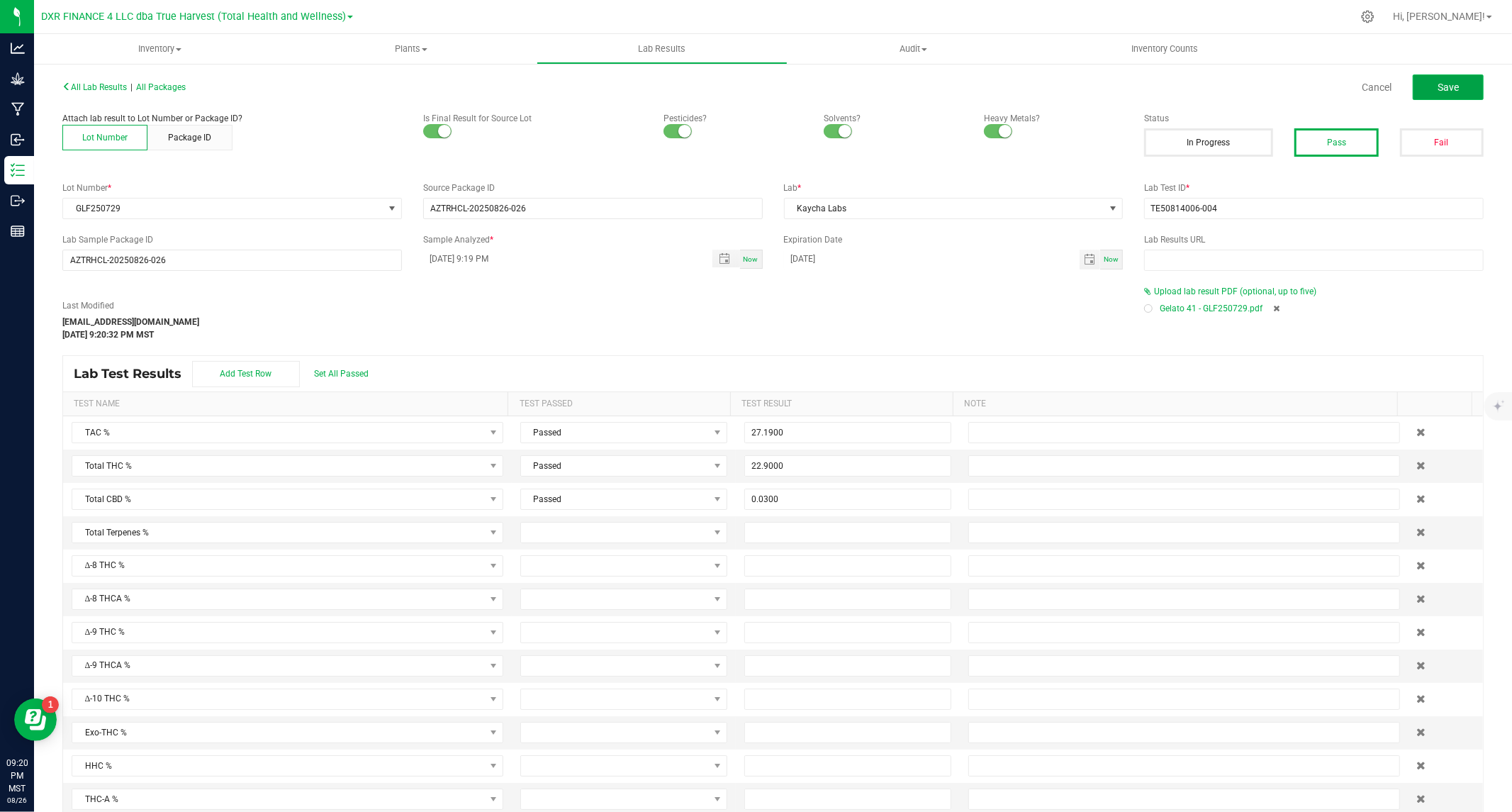
click at [1423, 76] on button "Save" at bounding box center [1447, 88] width 71 height 26
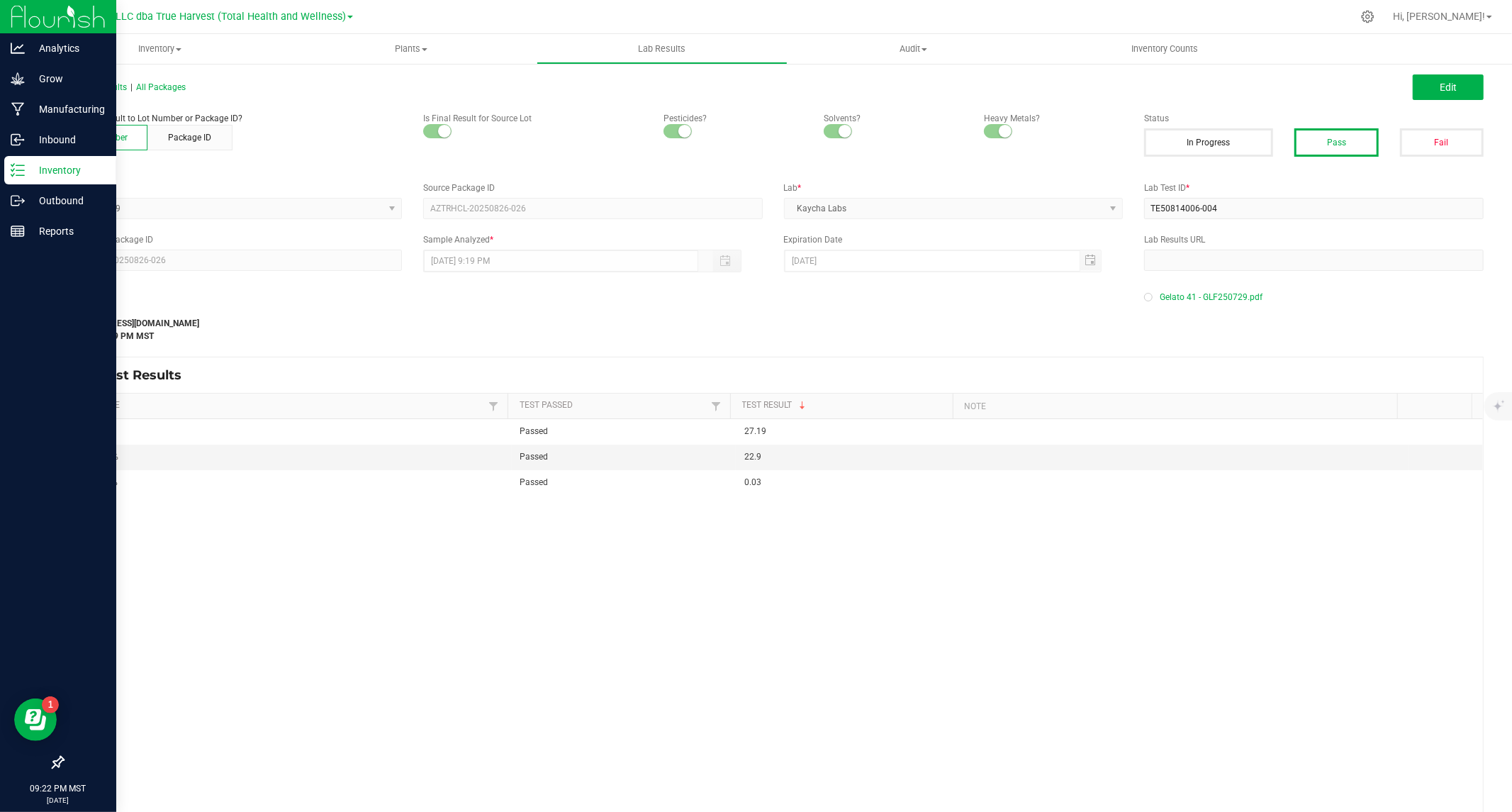
click at [26, 170] on p "Inventory" at bounding box center [68, 170] width 85 height 17
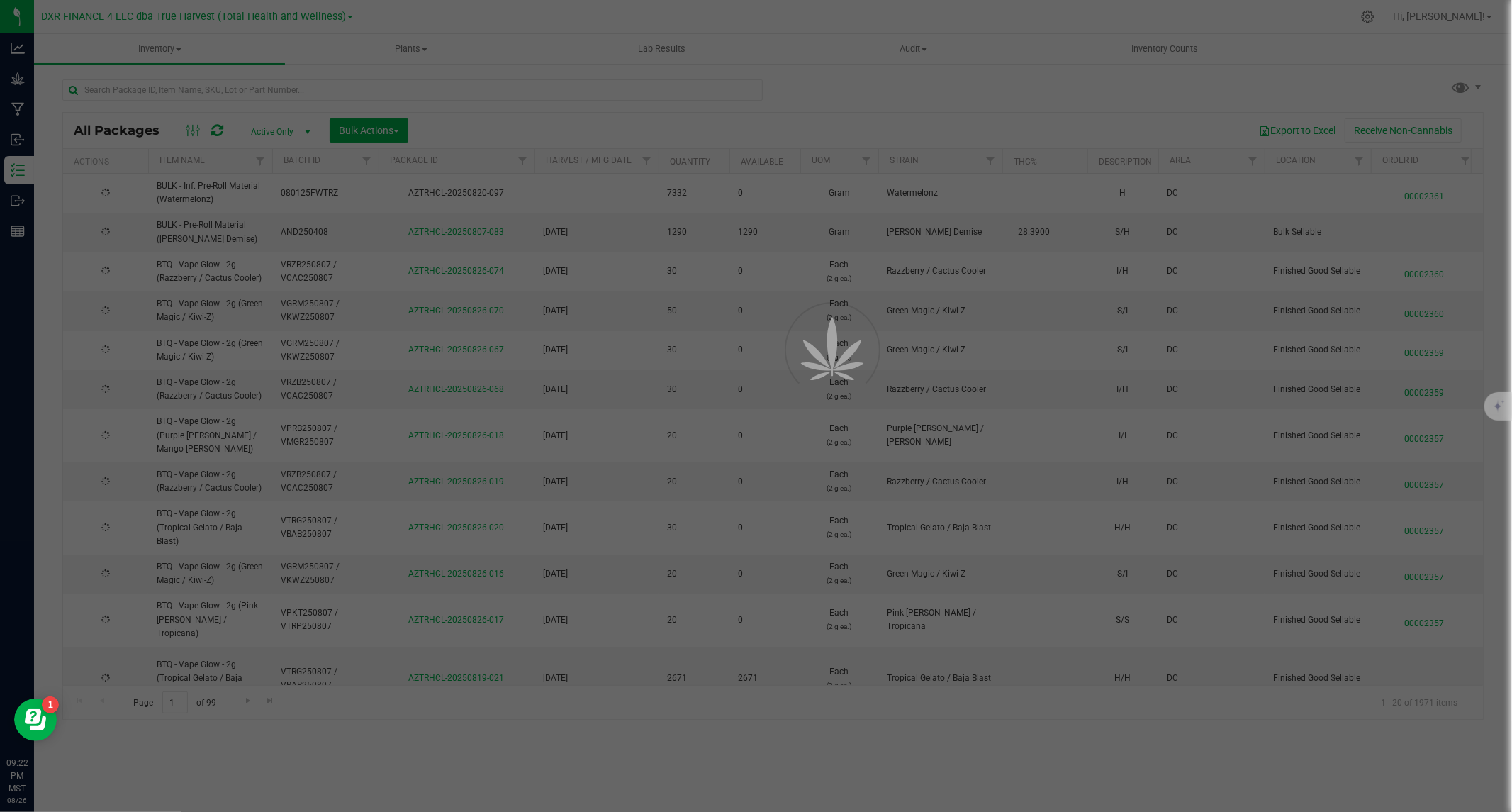
click at [308, 91] on div at bounding box center [756, 406] width 1512 height 812
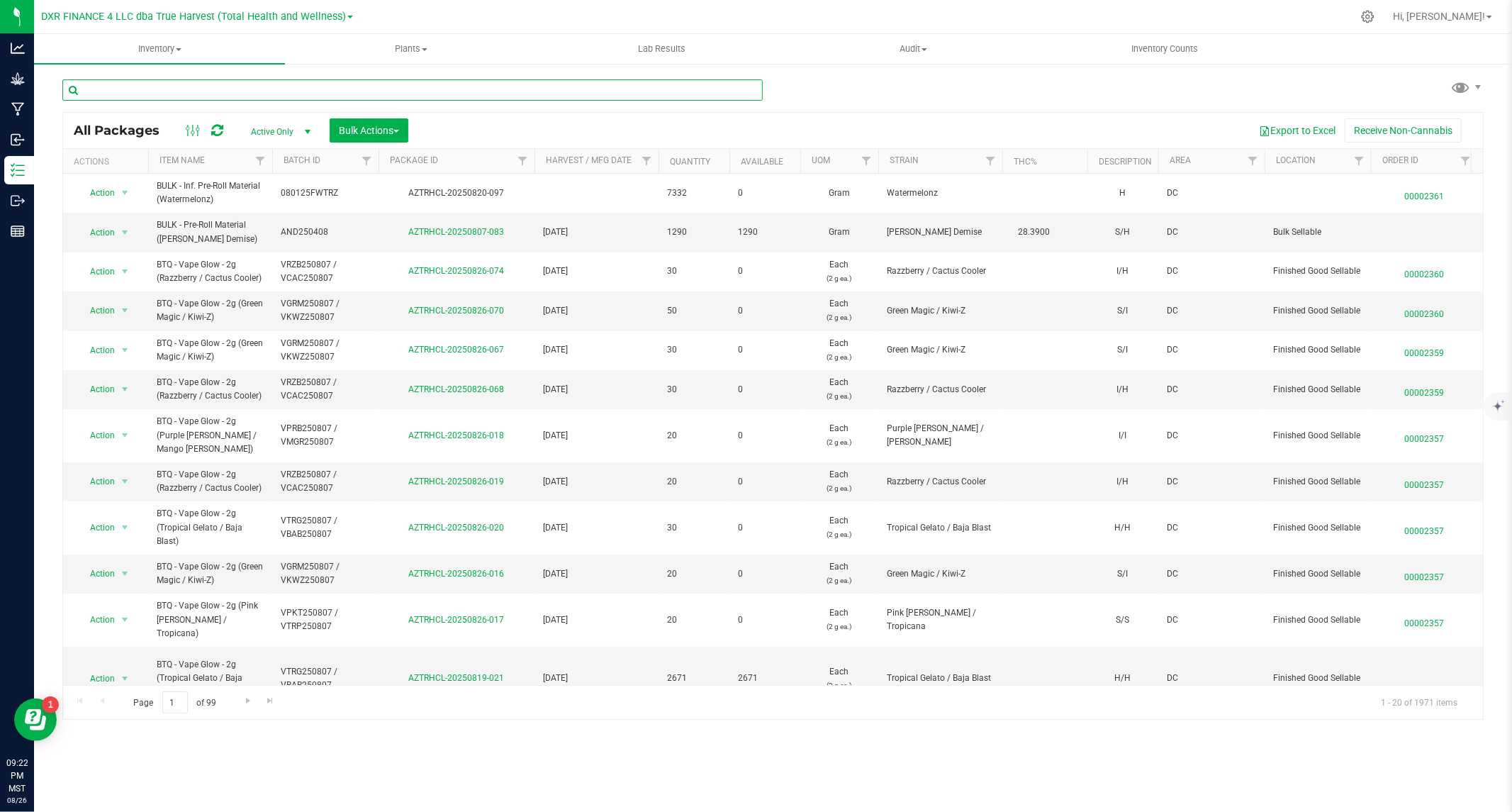
click at [307, 85] on input "text" at bounding box center [412, 90] width 700 height 21
type input "zop250729"
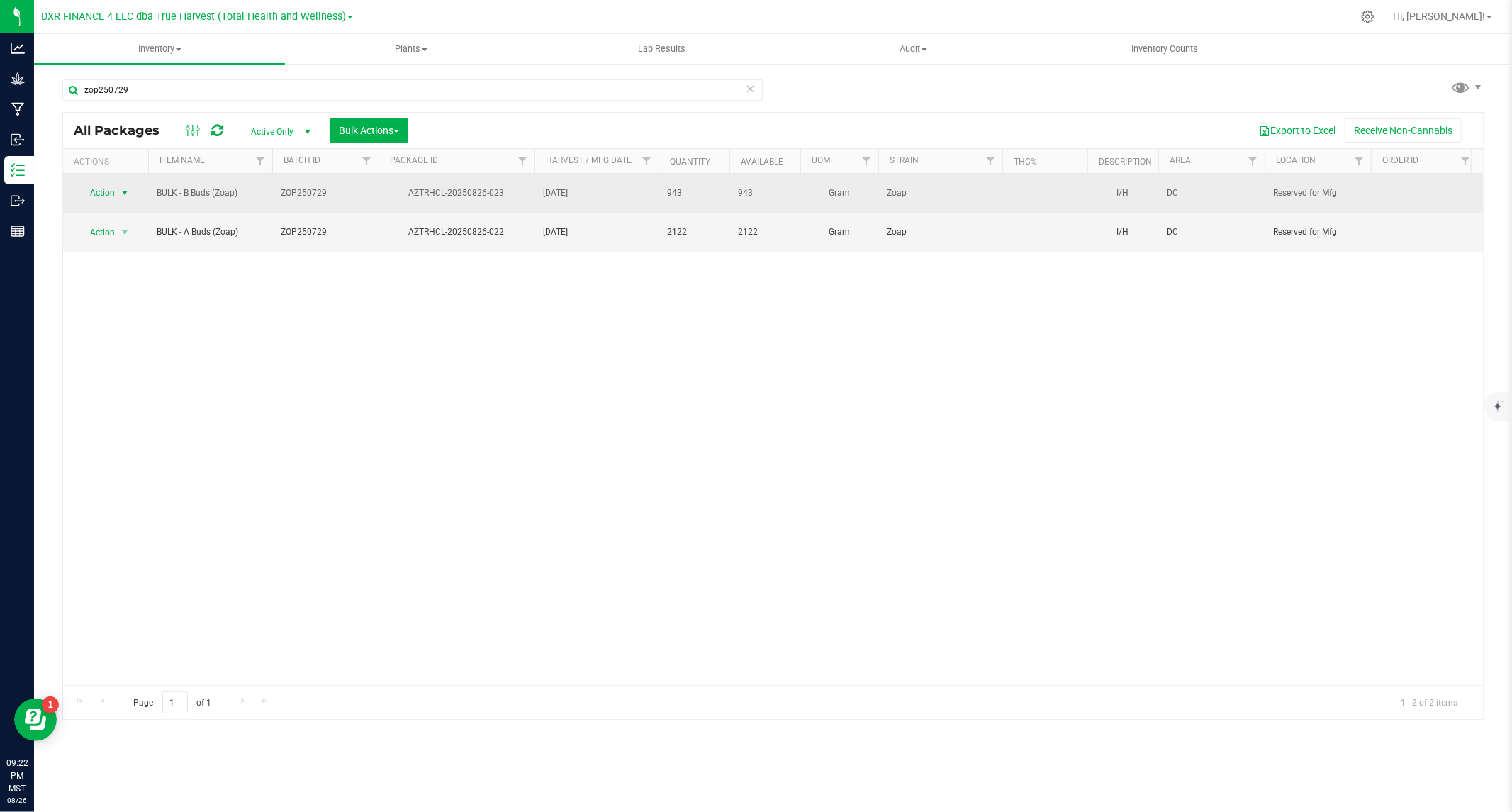
click at [87, 194] on span "Action" at bounding box center [97, 193] width 38 height 20
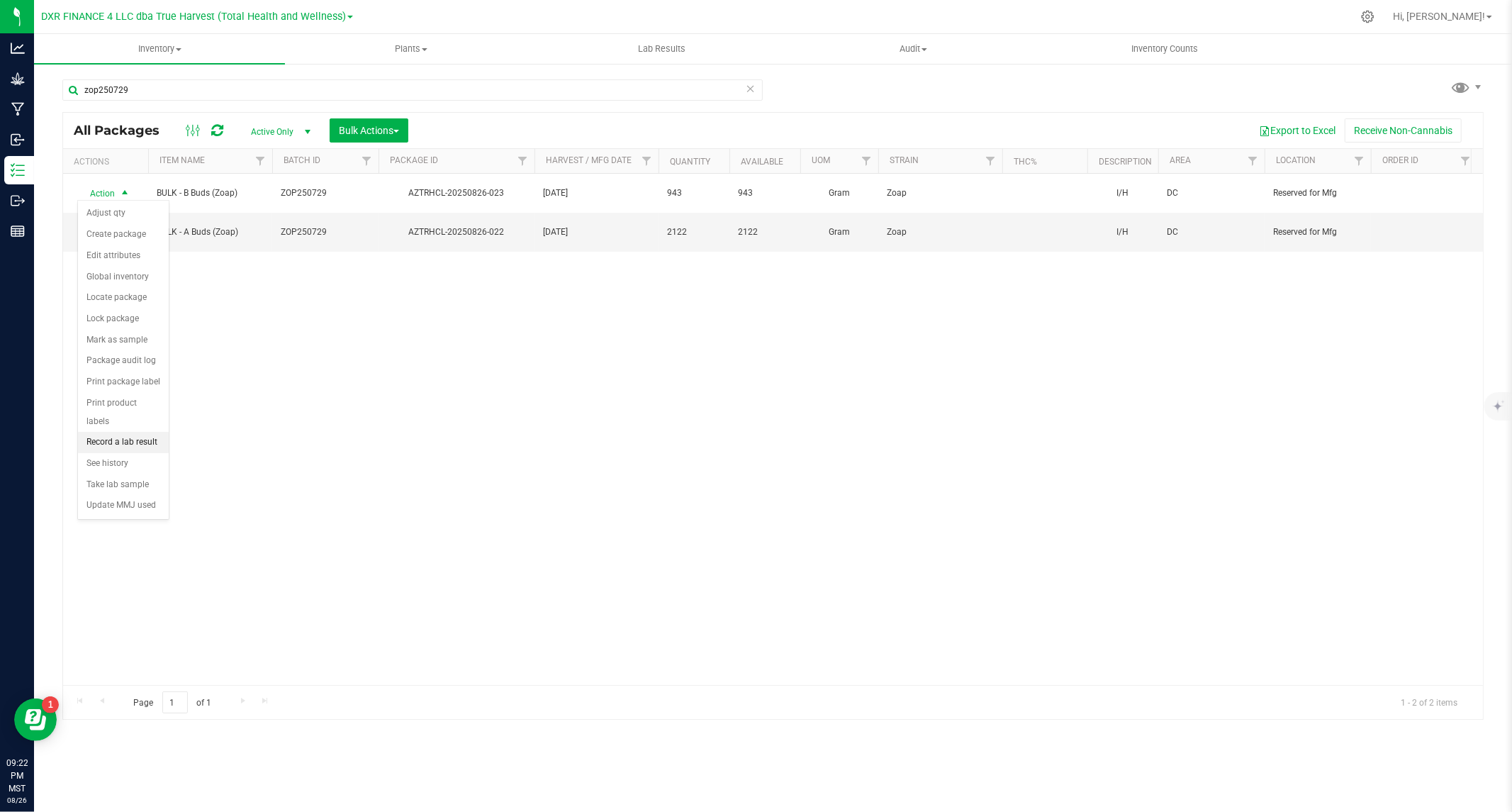
click at [102, 444] on li "Record a lab result" at bounding box center [123, 443] width 91 height 21
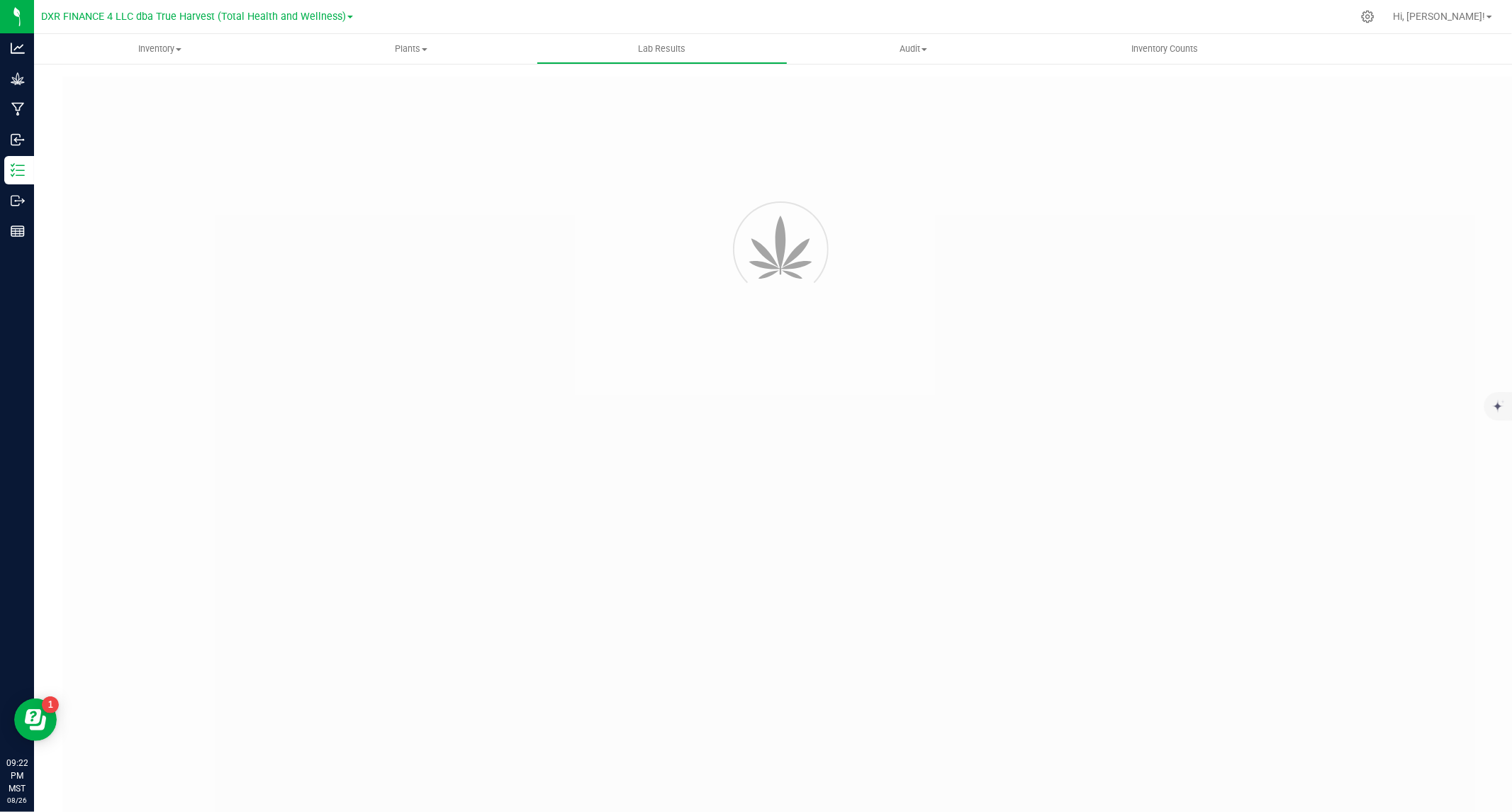
type input "AZTRHCL-20250826-023"
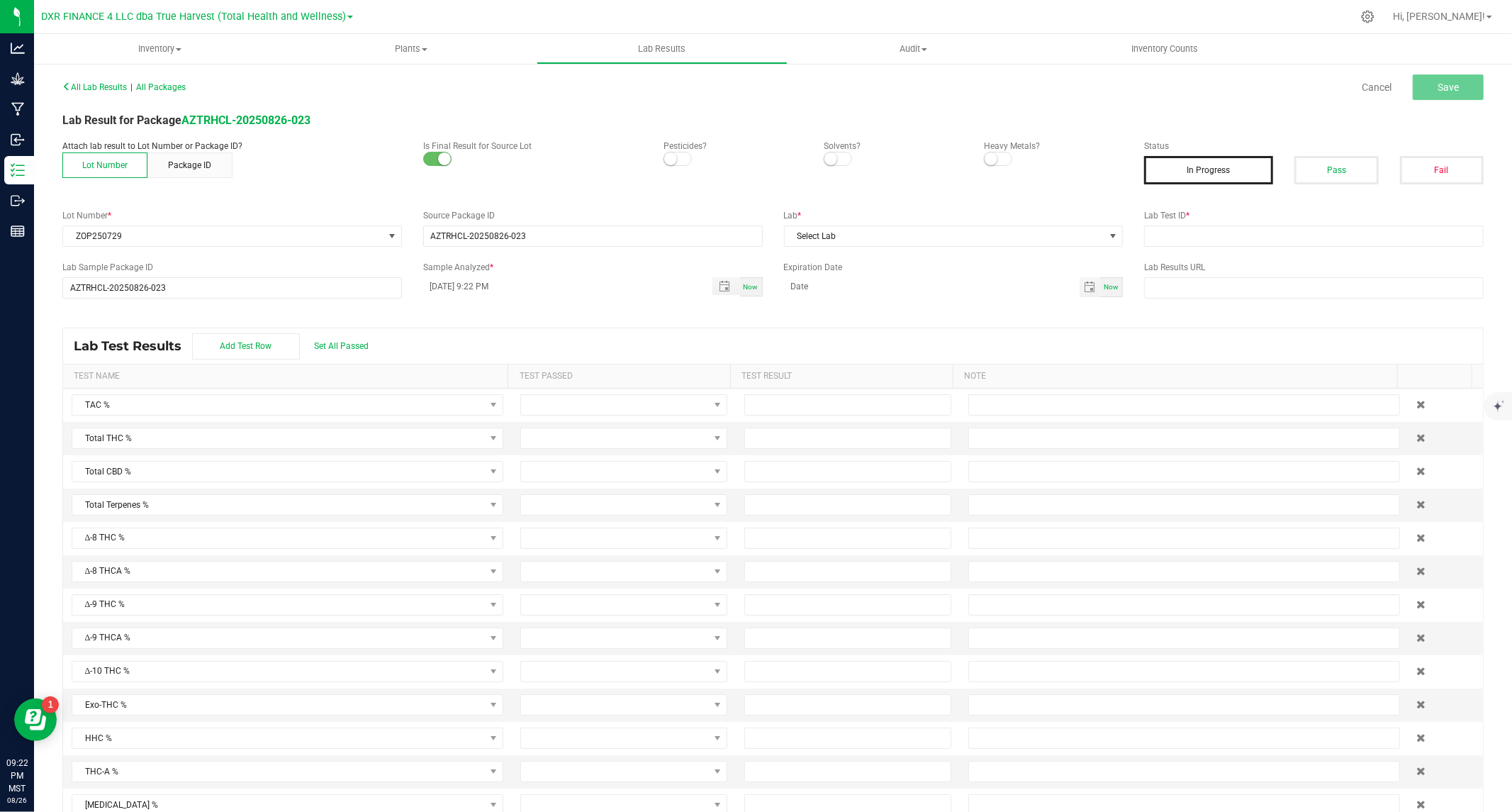
click at [678, 163] on span at bounding box center [677, 158] width 28 height 14
click at [824, 163] on small at bounding box center [831, 158] width 13 height 13
click at [993, 159] on span at bounding box center [998, 158] width 28 height 14
click at [1307, 174] on button "Pass" at bounding box center [1336, 170] width 84 height 28
click at [1072, 240] on span "Select Lab" at bounding box center [945, 236] width 320 height 20
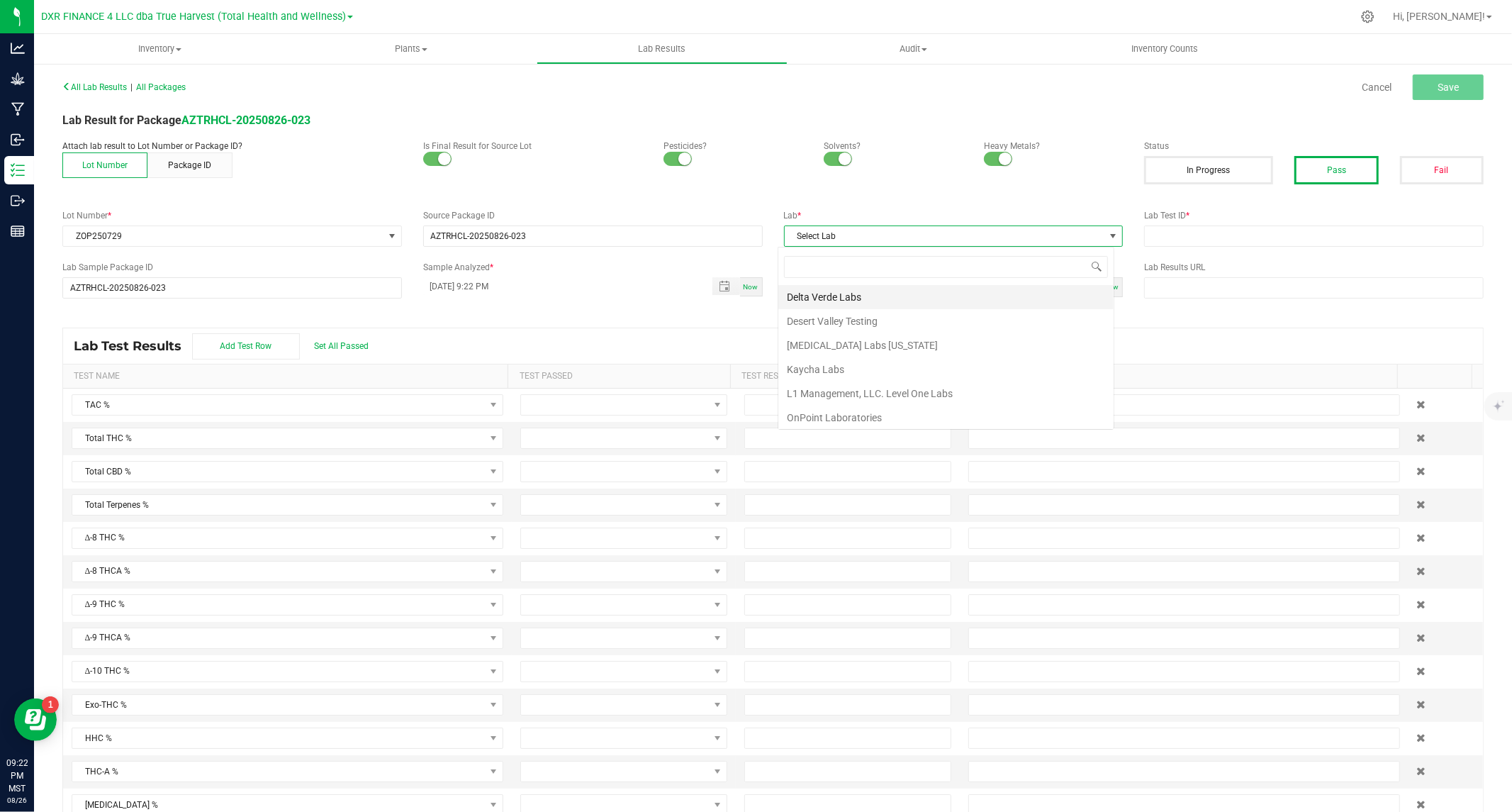
scroll to position [21, 336]
click at [824, 363] on li "Kaycha Labs" at bounding box center [945, 370] width 335 height 24
click at [719, 287] on span "Toggle popup" at bounding box center [724, 286] width 11 height 11
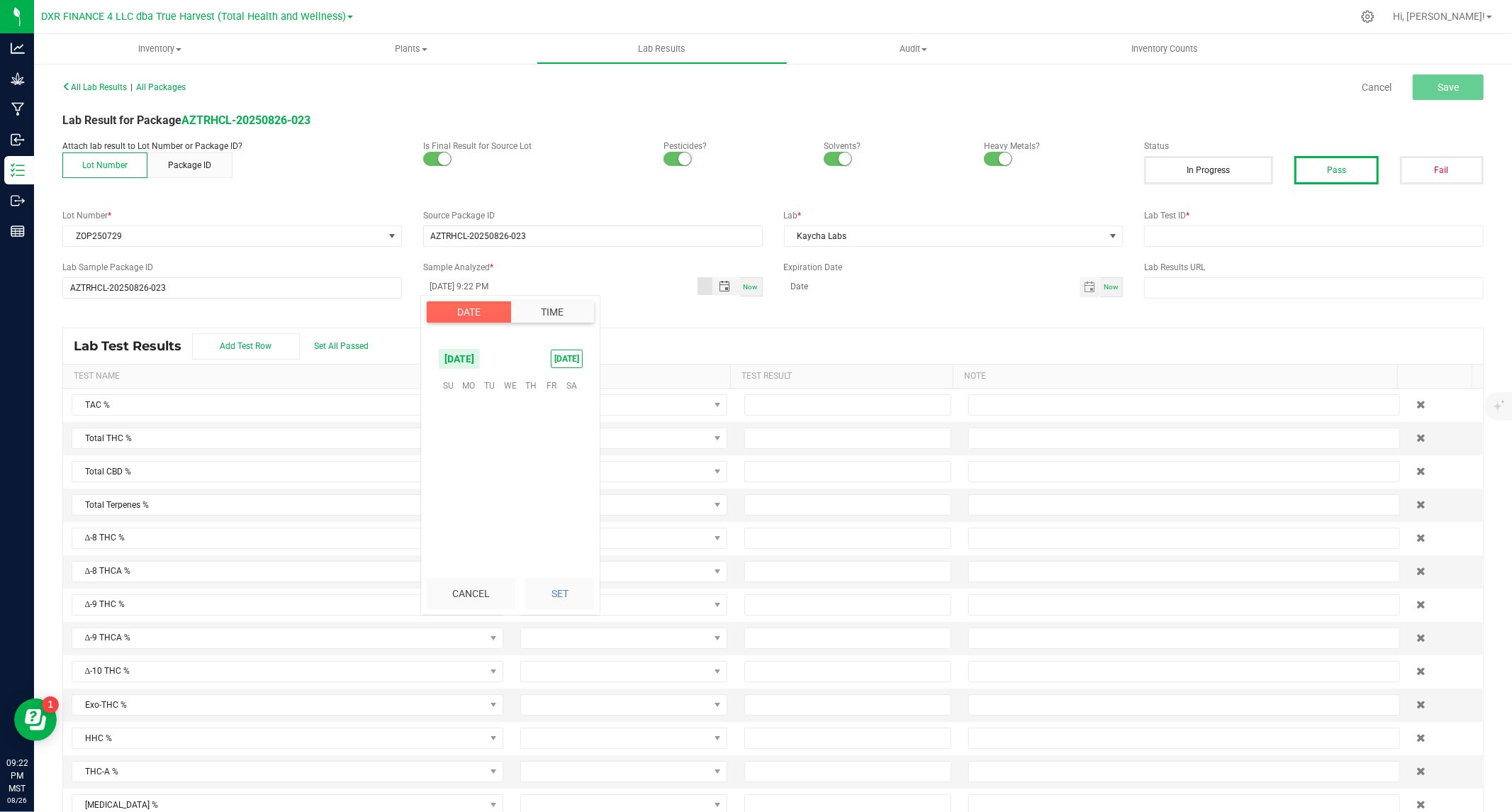
scroll to position [18, 0]
click at [494, 487] on span "26" at bounding box center [489, 495] width 21 height 22
click at [564, 583] on button "Set" at bounding box center [560, 594] width 68 height 31
click at [1084, 287] on span "Toggle calendar" at bounding box center [1089, 287] width 11 height 11
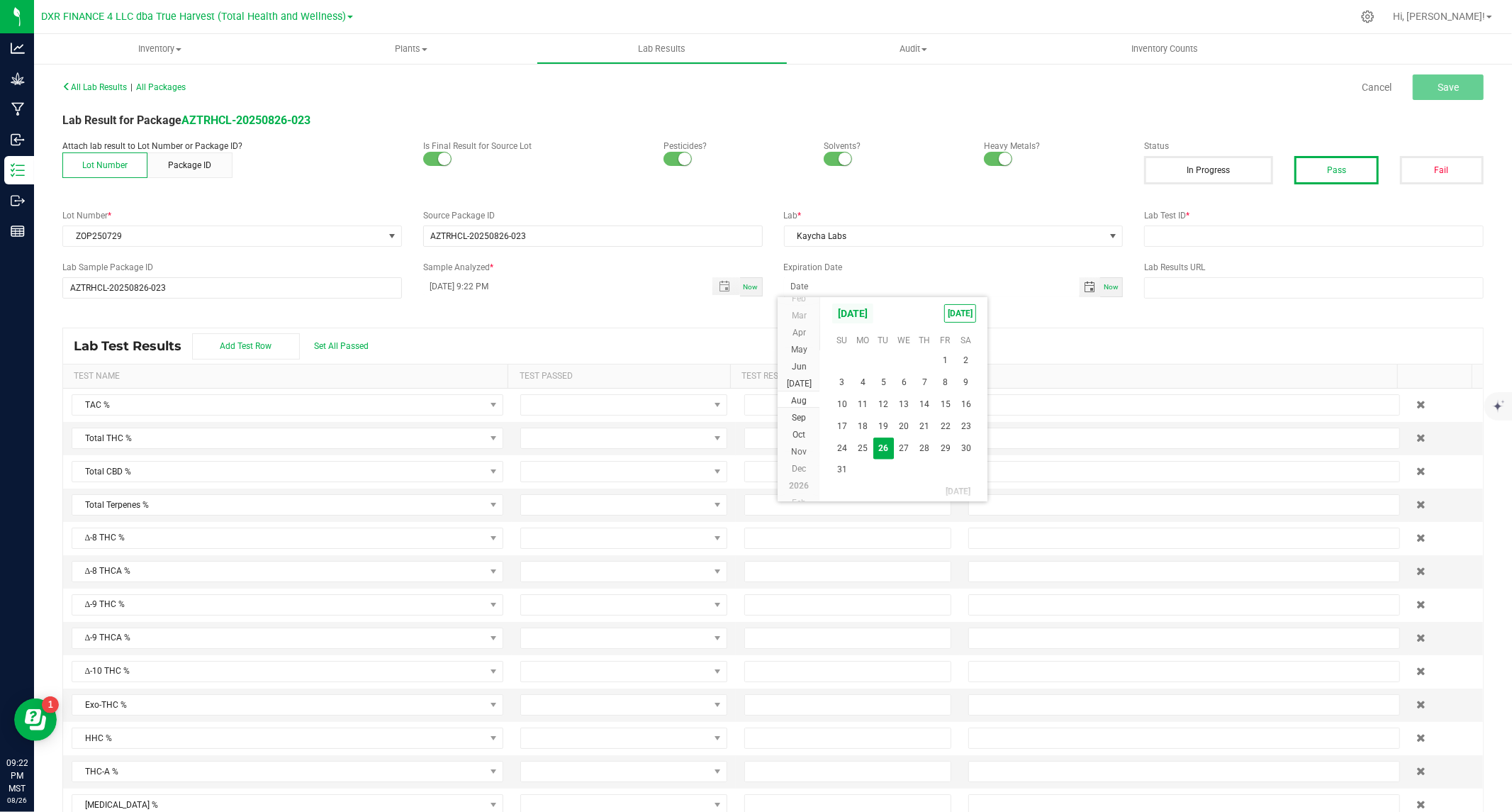
click at [874, 310] on span "August 2025" at bounding box center [853, 314] width 43 height 21
click at [799, 416] on span "2026" at bounding box center [799, 417] width 20 height 10
click at [904, 370] on span "Aug" at bounding box center [904, 374] width 29 height 29
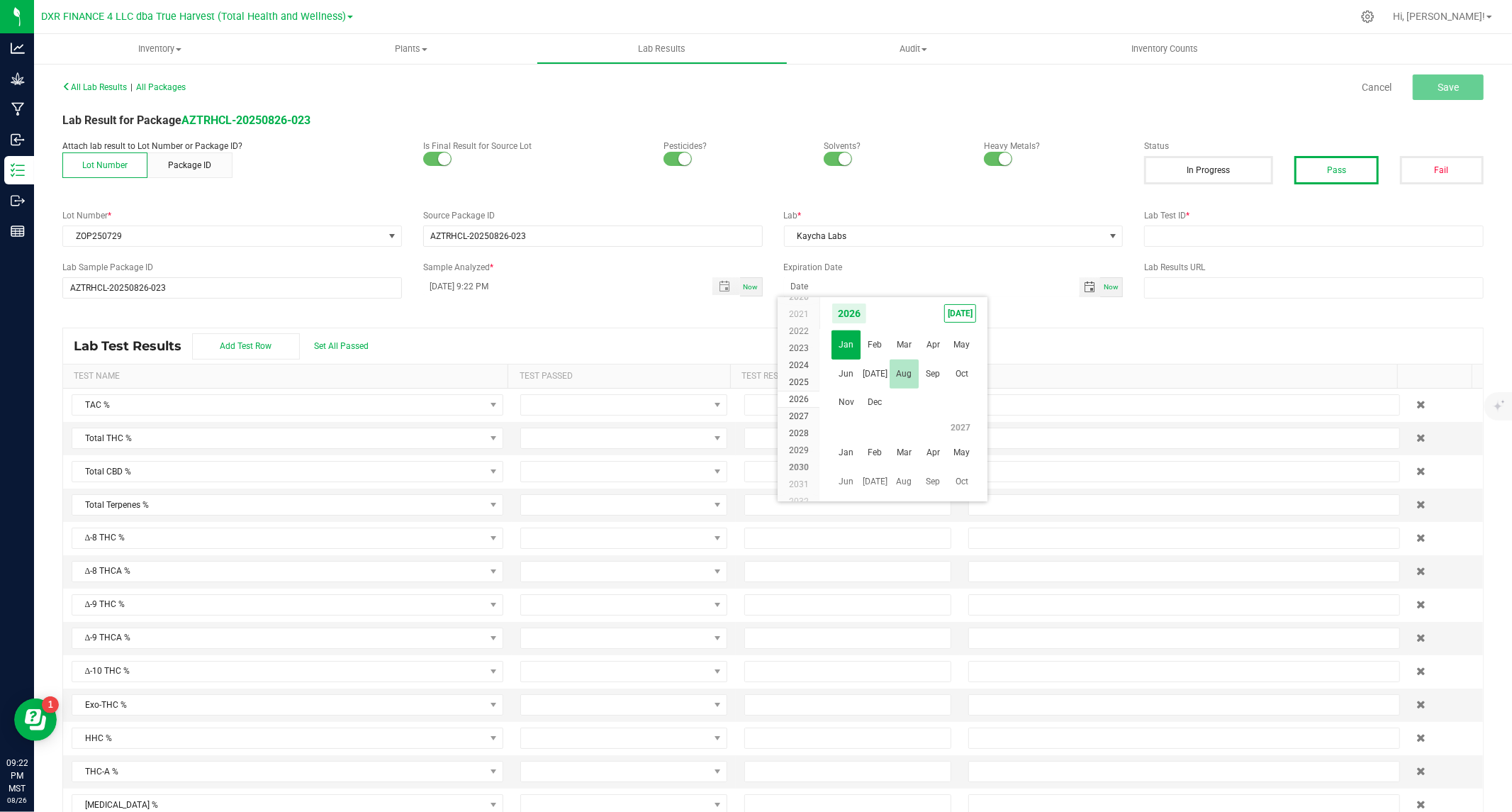
scroll to position [231702, 0]
click at [898, 443] on span "26" at bounding box center [904, 450] width 21 height 22
type input "08/26/2026"
click at [1222, 231] on input "text" at bounding box center [1313, 236] width 339 height 21
paste input "TE50820010-005"
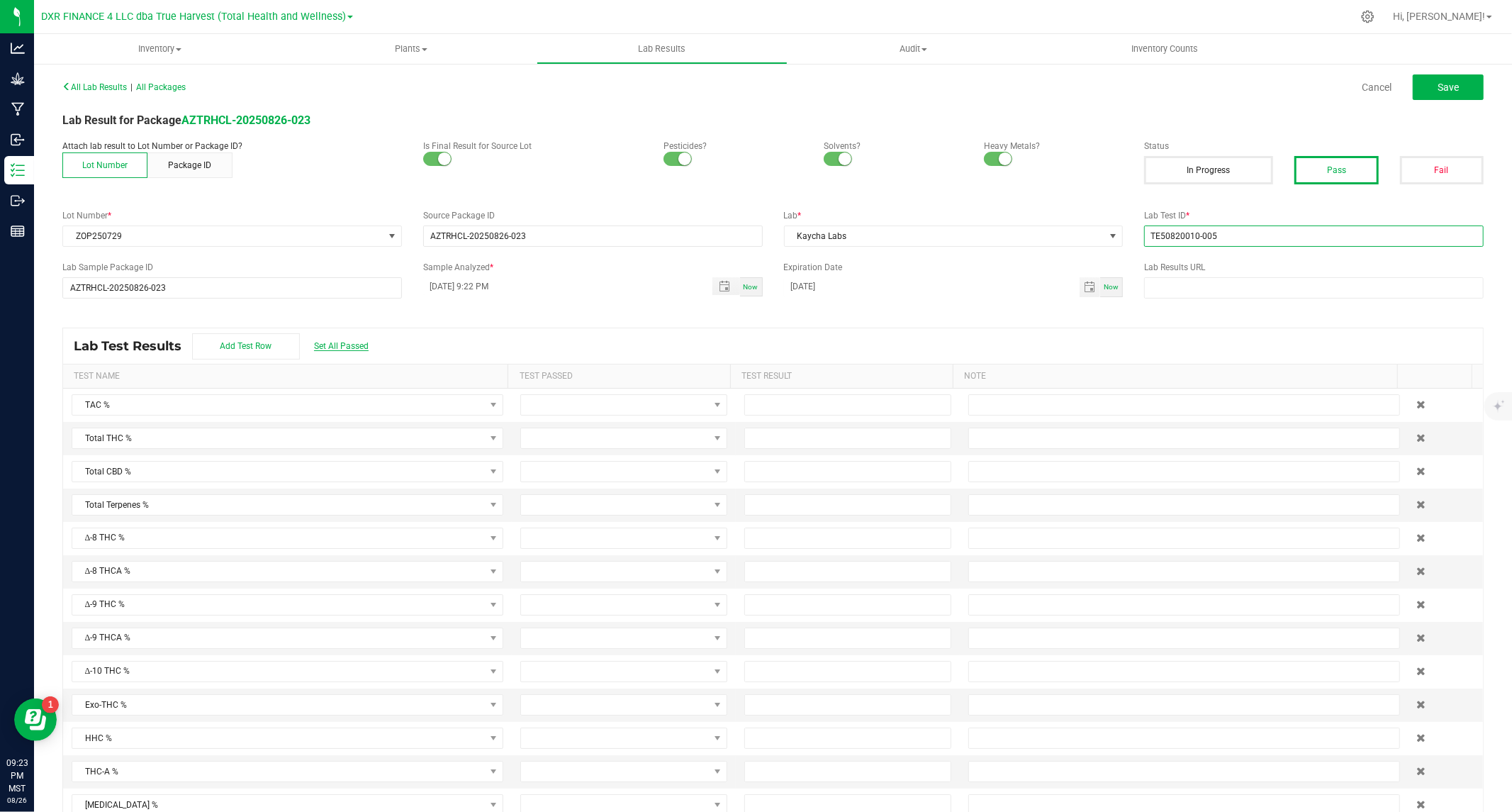
type input "TE50820010-005"
click at [338, 345] on span "Set All Passed" at bounding box center [341, 345] width 55 height 10
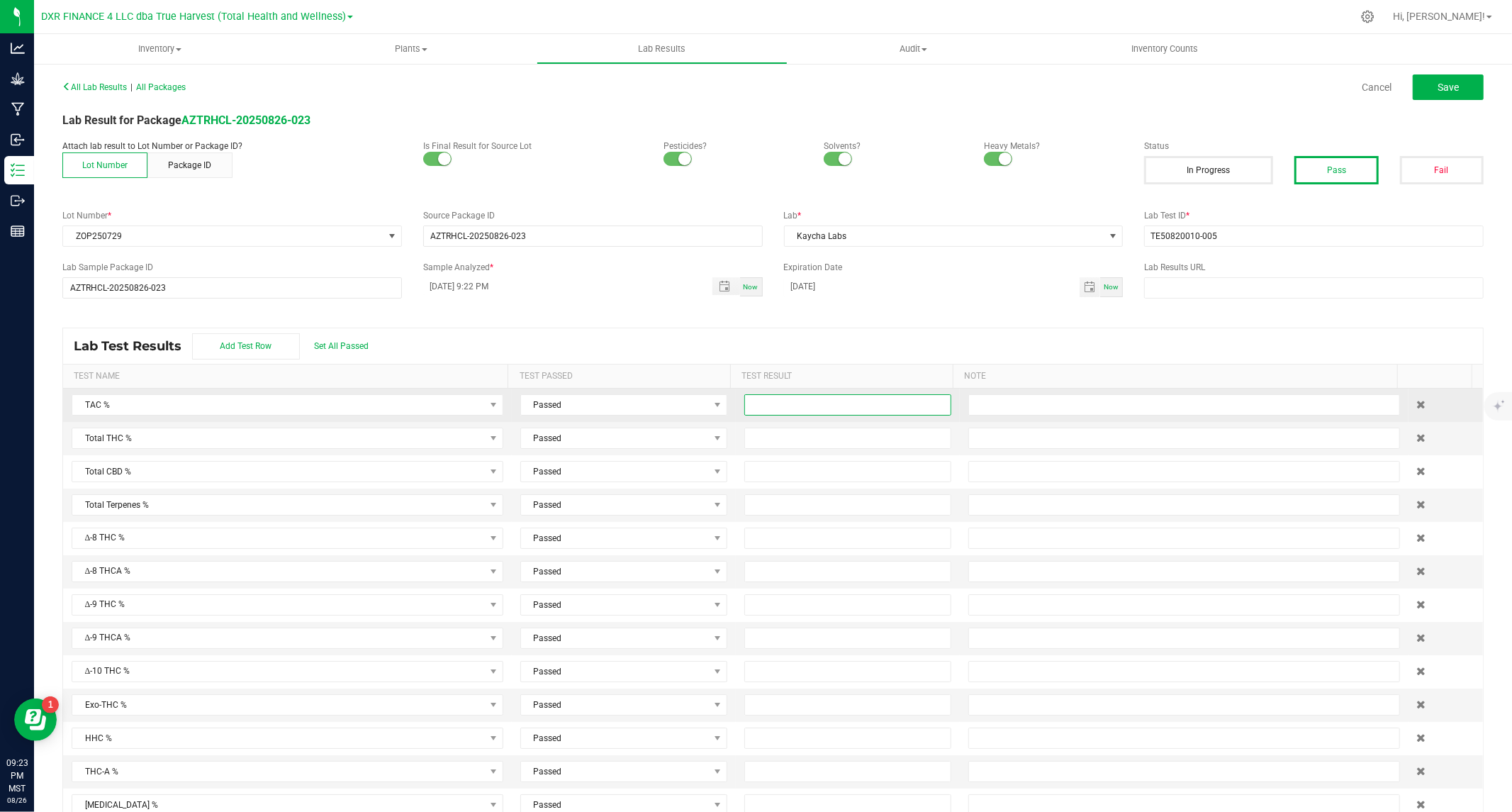
click at [790, 401] on input at bounding box center [848, 405] width 205 height 20
type input "20.2900"
type input "17.5200"
type input "0.0000"
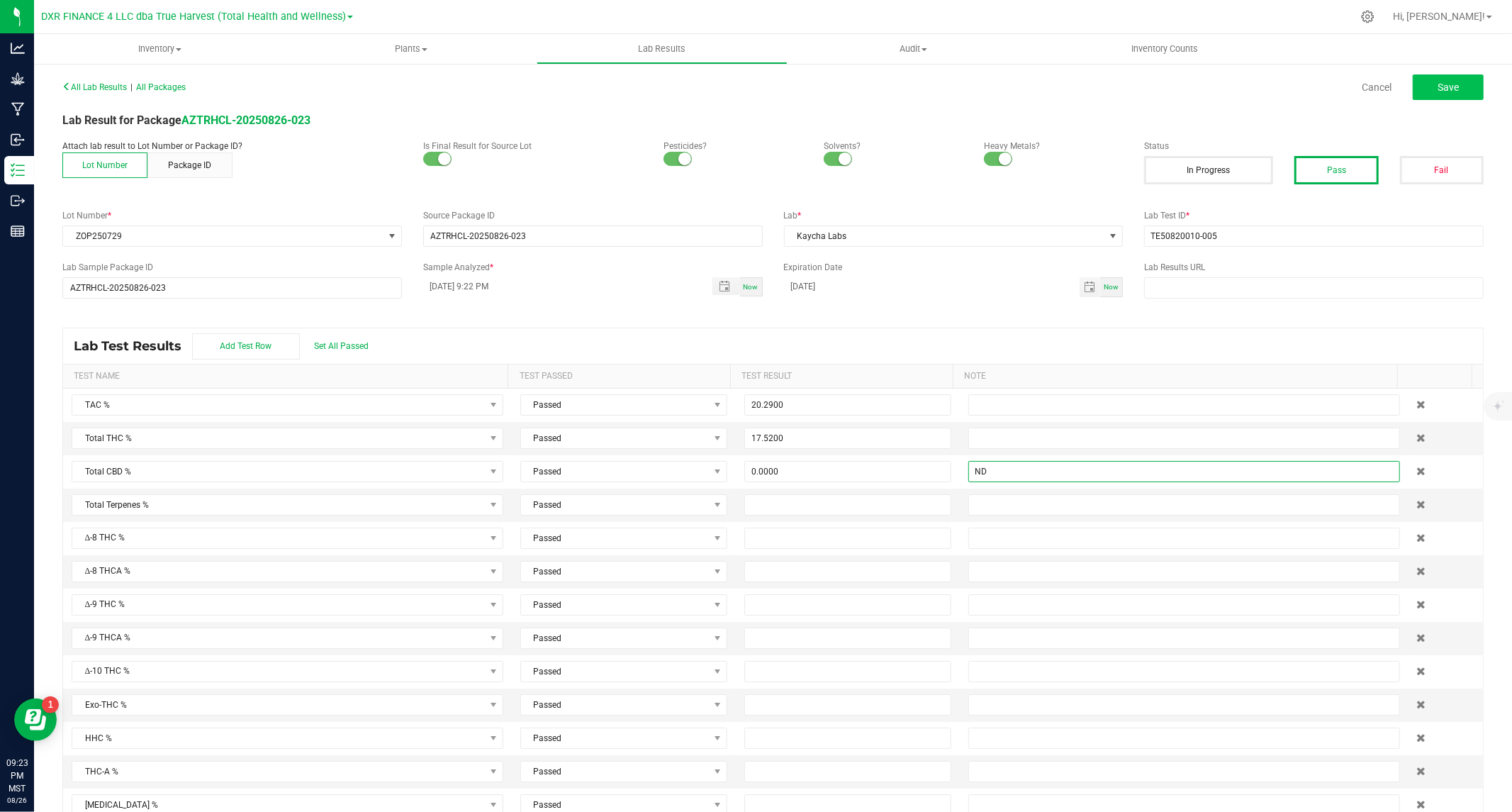
type input "ND"
click at [1433, 97] on button "Save" at bounding box center [1447, 88] width 71 height 26
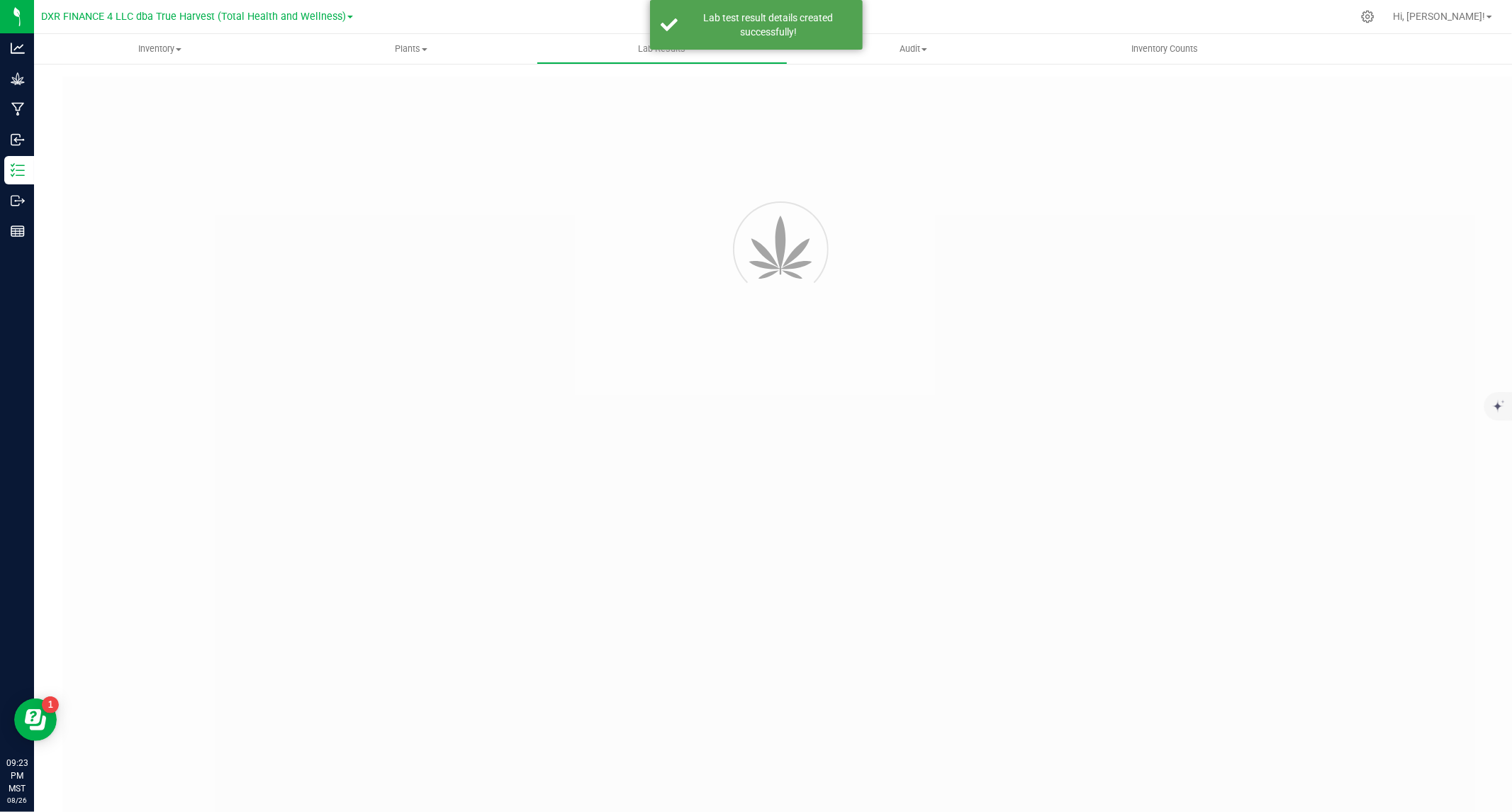
type input "AZTRHCL-20250826-023"
type input "TE50820010-005"
type input "AZTRHCL-20250826-023"
type input "08/26/2025 9:22 PM"
type input "08/26/2026"
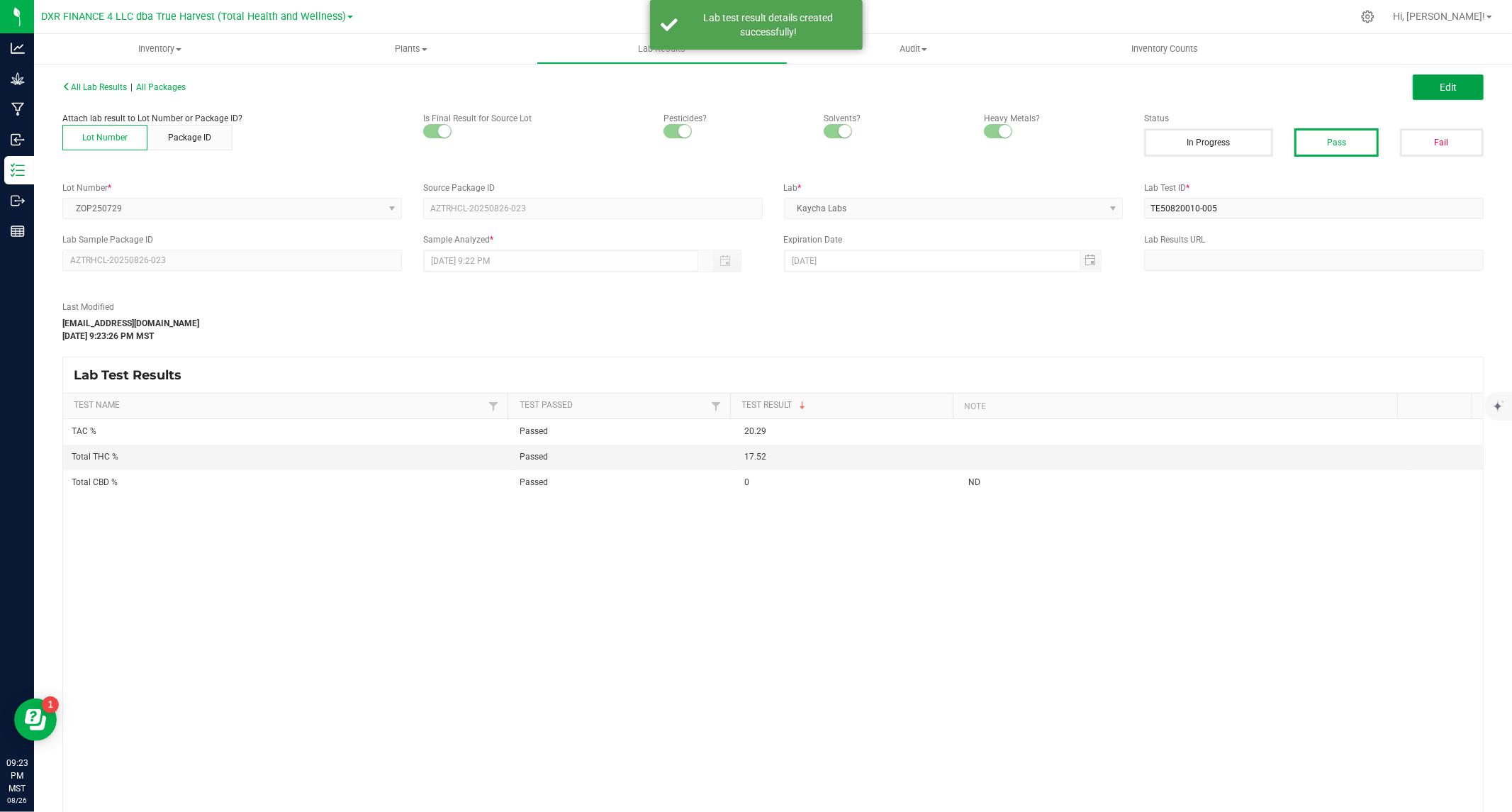
click at [1436, 93] on button "Edit" at bounding box center [1447, 88] width 71 height 26
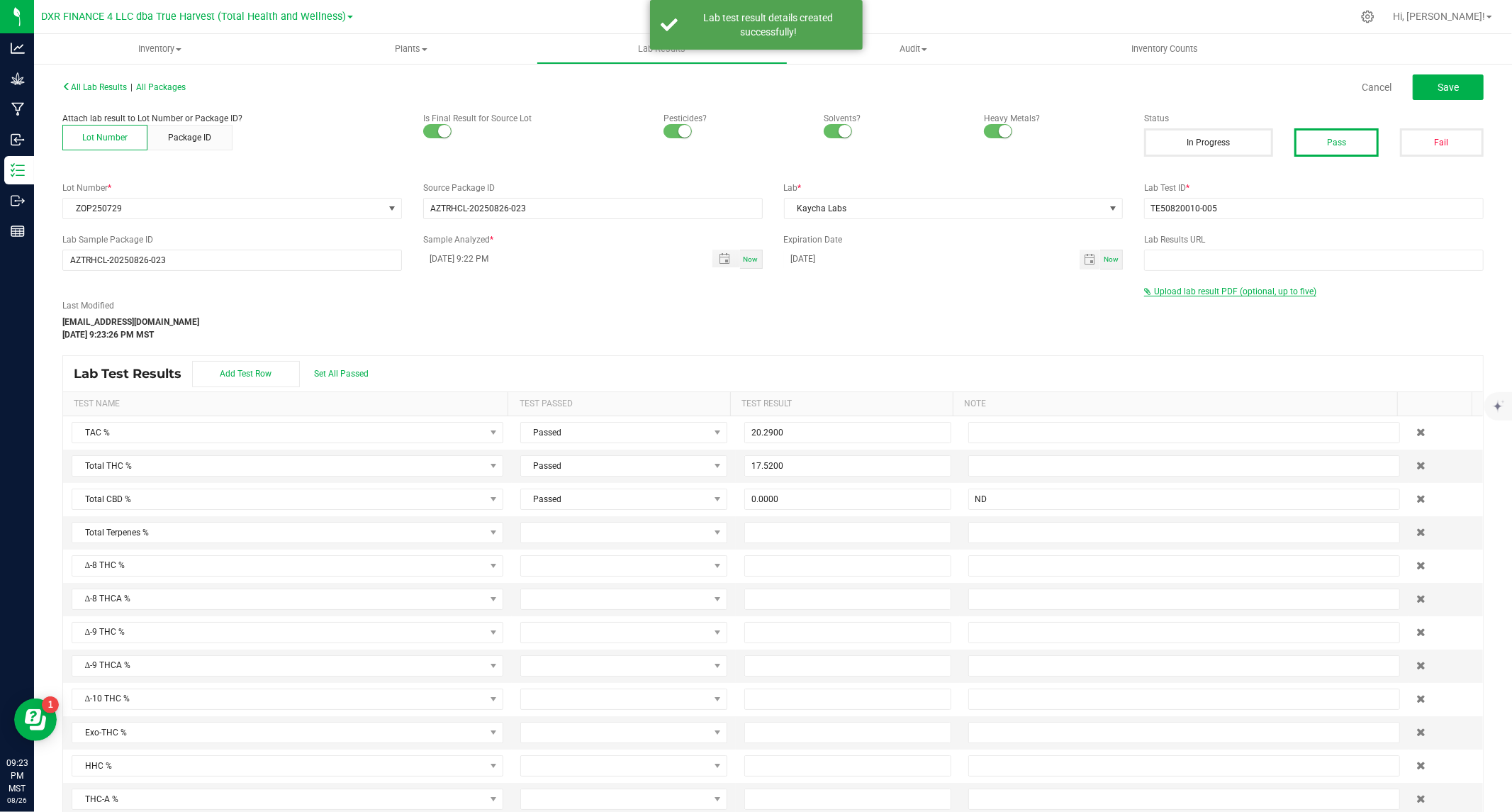
click at [1187, 296] on span "Upload lab result PDF (optional, up to five)" at bounding box center [1230, 291] width 172 height 10
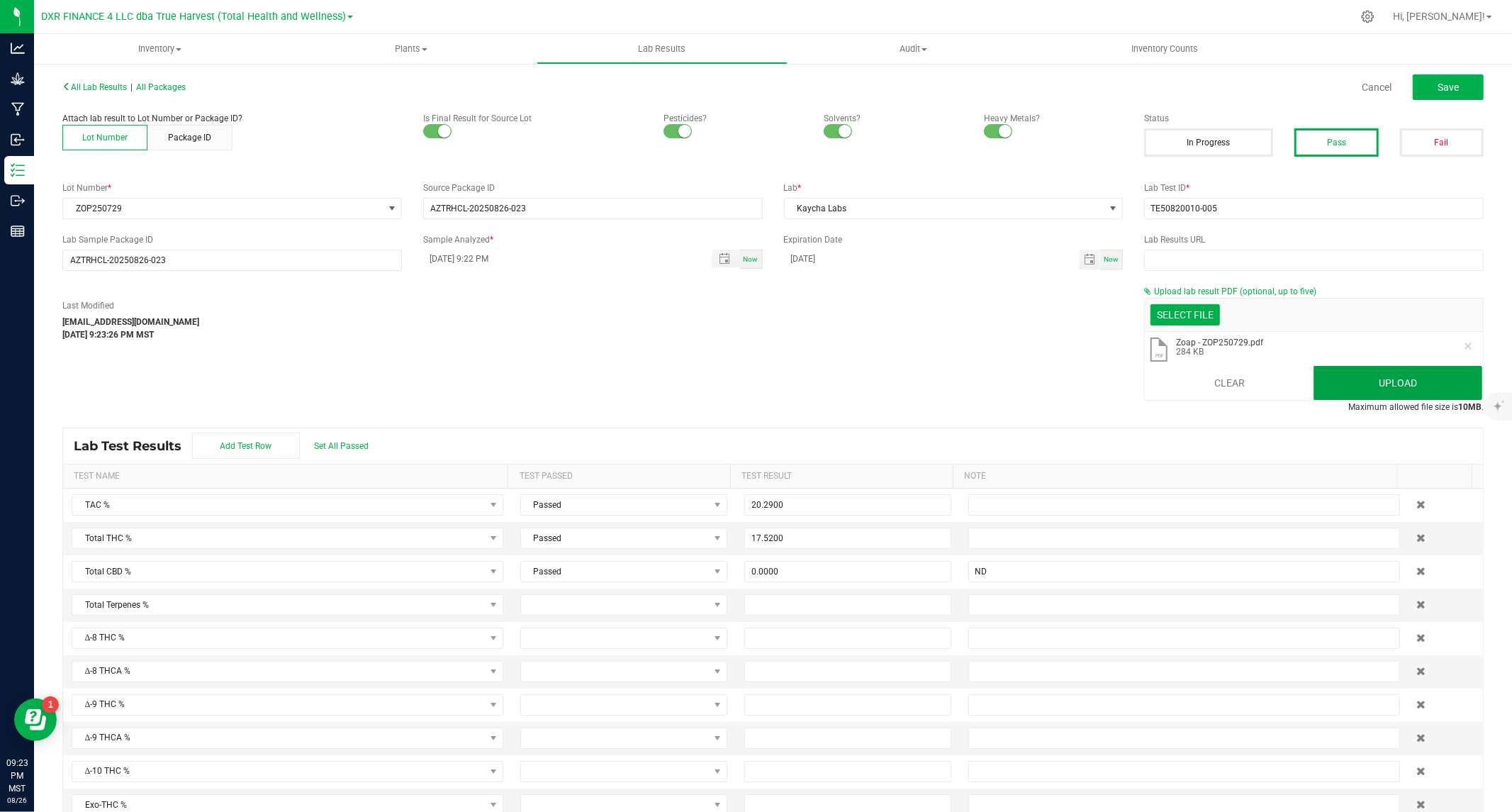
click at [1326, 380] on button "Upload" at bounding box center [1398, 383] width 169 height 34
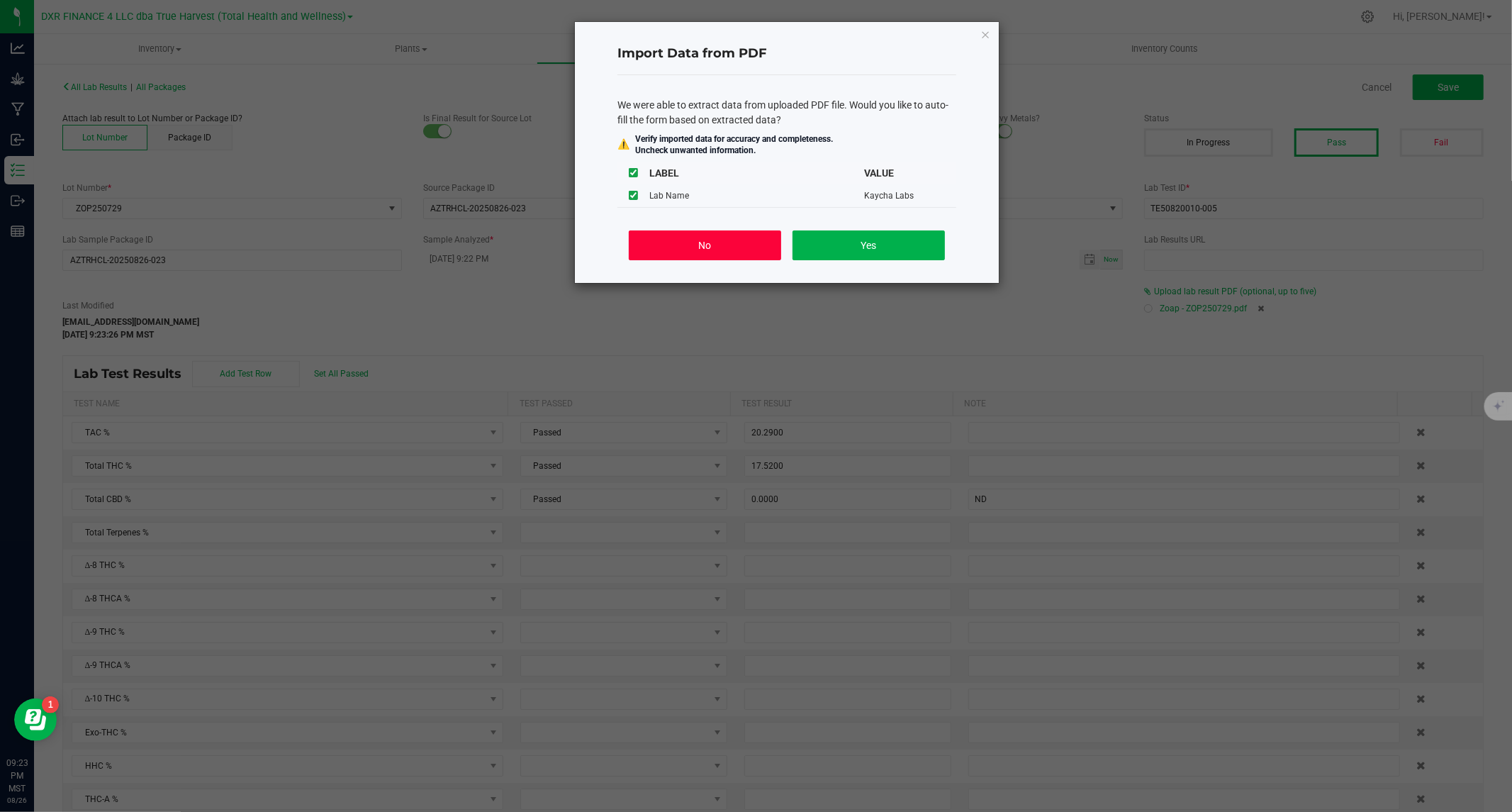
click at [709, 248] on button "No" at bounding box center [705, 245] width 152 height 30
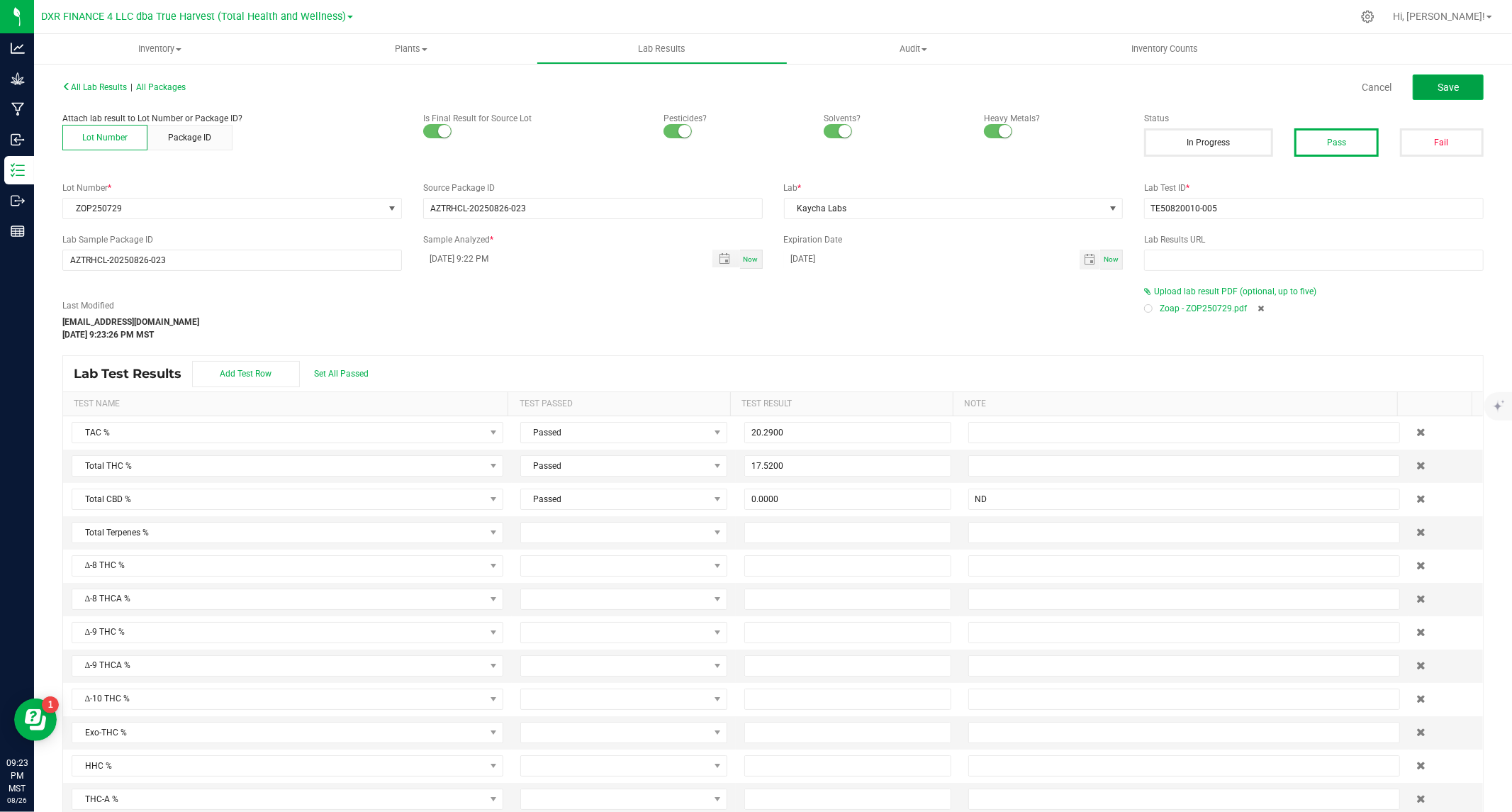
click at [1437, 81] on span "Save" at bounding box center [1448, 87] width 21 height 11
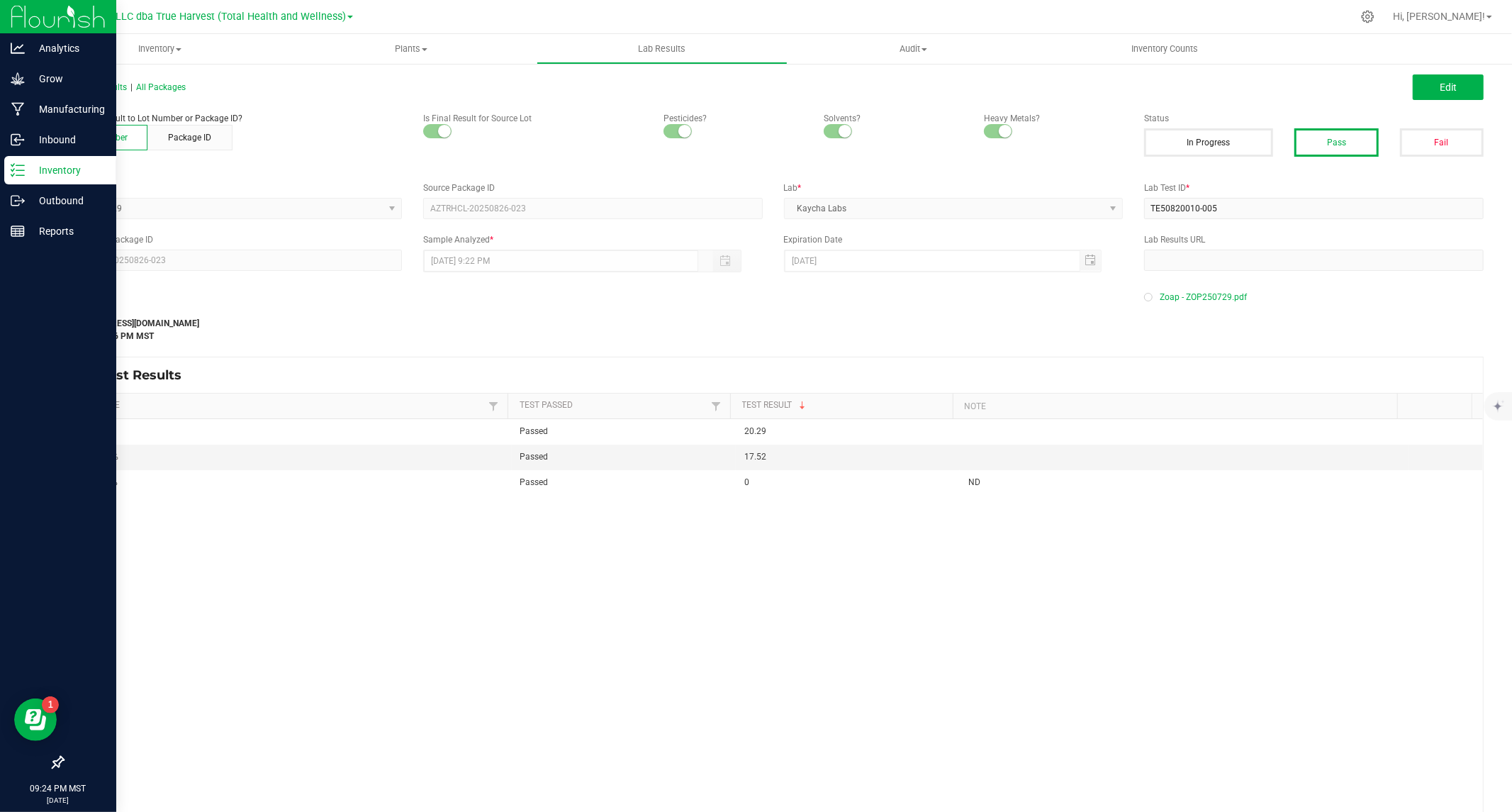
click at [21, 168] on icon at bounding box center [17, 170] width 14 height 14
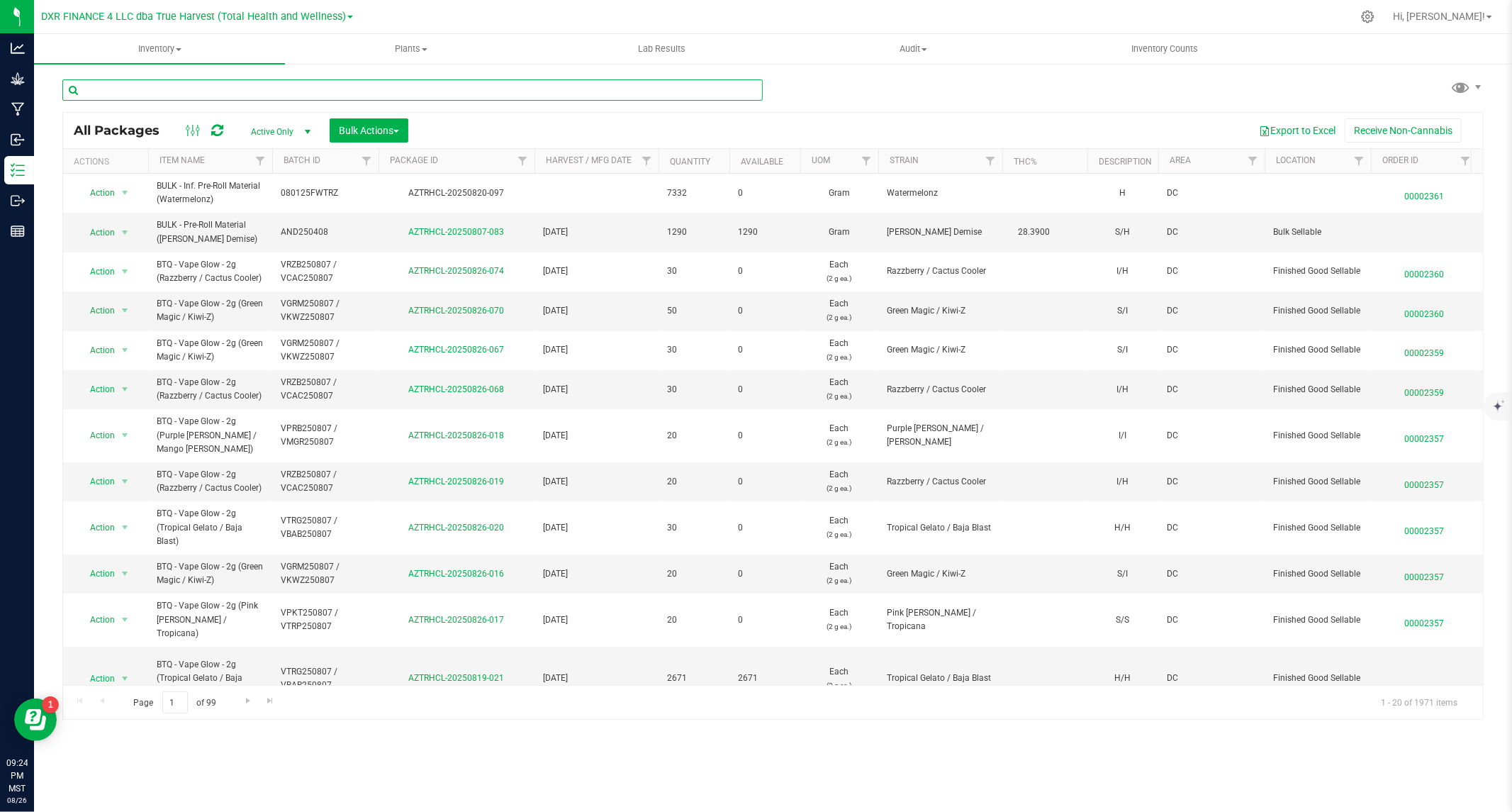
click at [174, 90] on input "text" at bounding box center [412, 90] width 700 height 21
paste input "LCG250721"
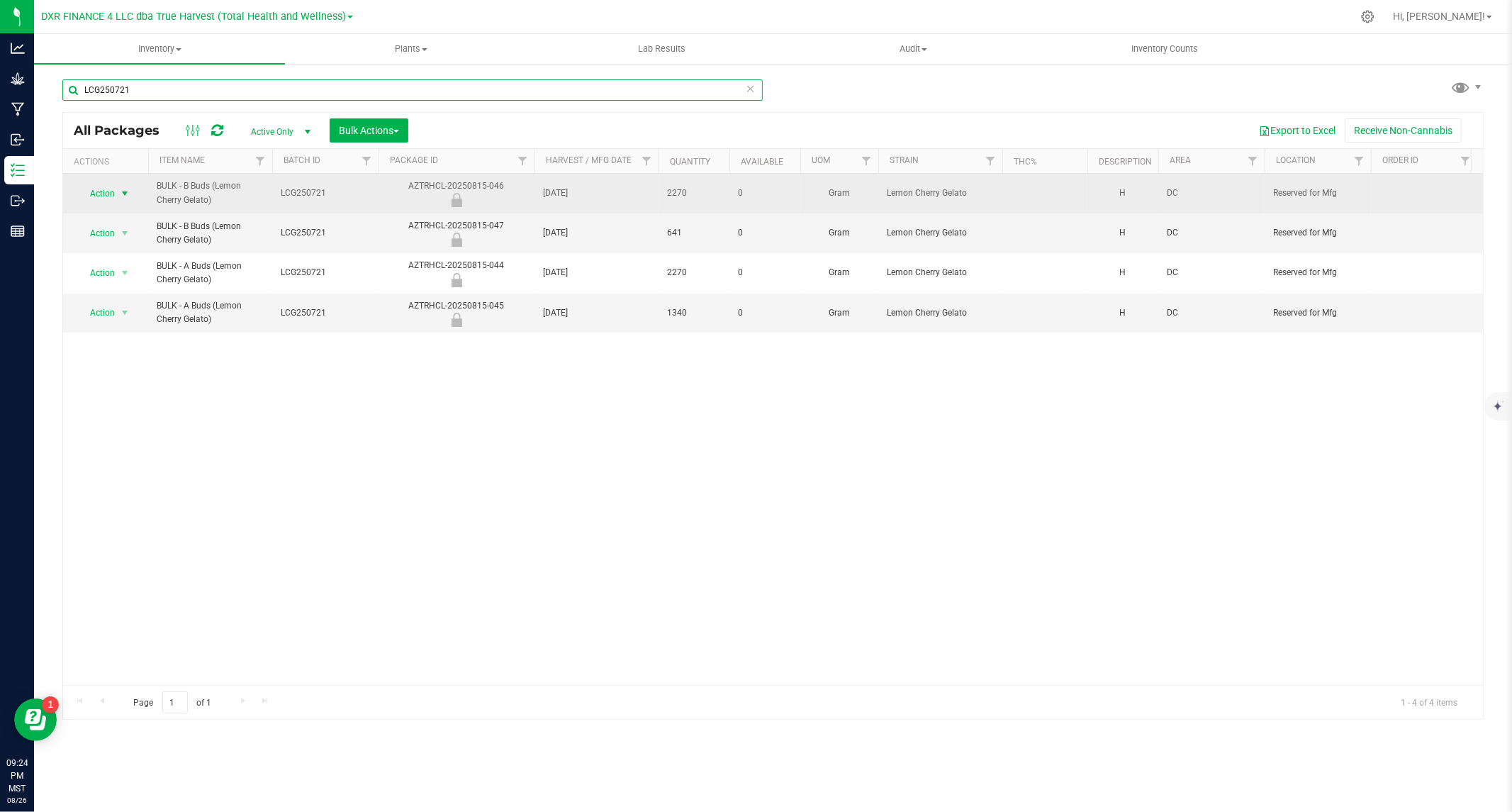
type input "LCG250721"
click at [97, 193] on span "Action" at bounding box center [97, 193] width 38 height 20
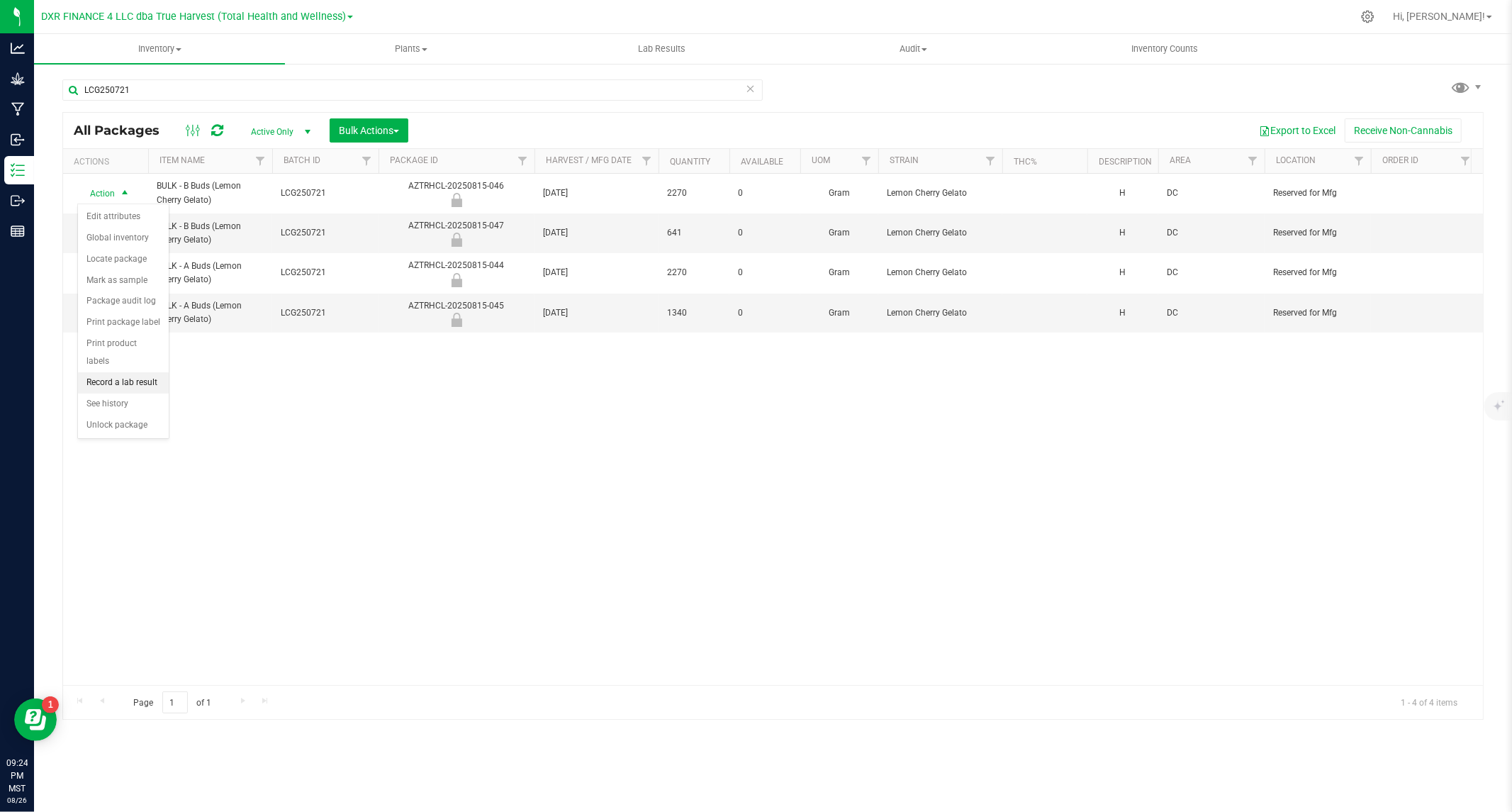
click at [116, 381] on li "Record a lab result" at bounding box center [123, 383] width 91 height 21
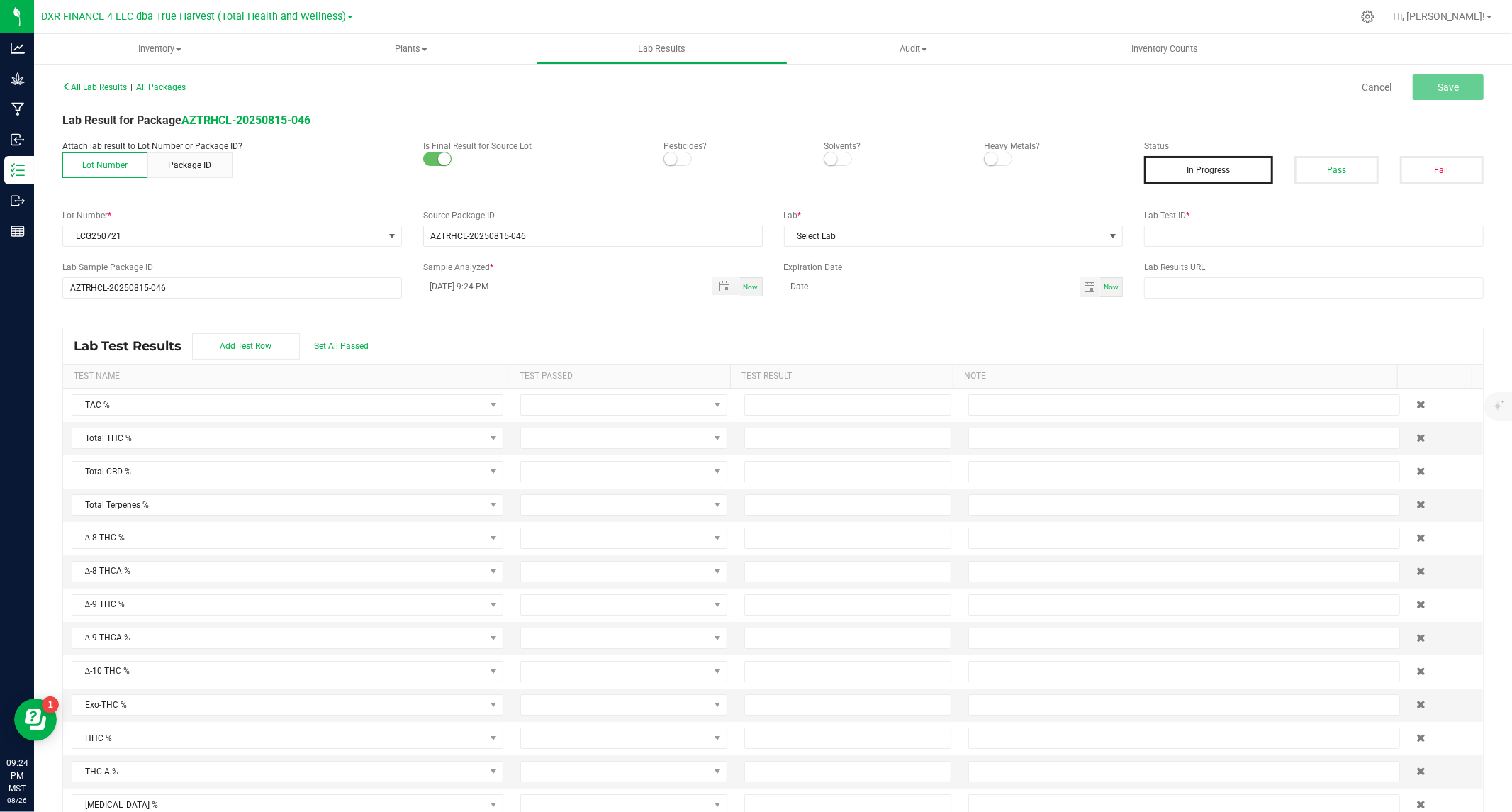
click at [678, 159] on span at bounding box center [677, 158] width 28 height 14
click at [838, 159] on span at bounding box center [837, 158] width 28 height 14
click at [989, 164] on span at bounding box center [998, 158] width 28 height 14
click at [1333, 168] on button "Pass" at bounding box center [1336, 170] width 84 height 28
click at [1160, 234] on input "text" at bounding box center [1313, 236] width 339 height 21
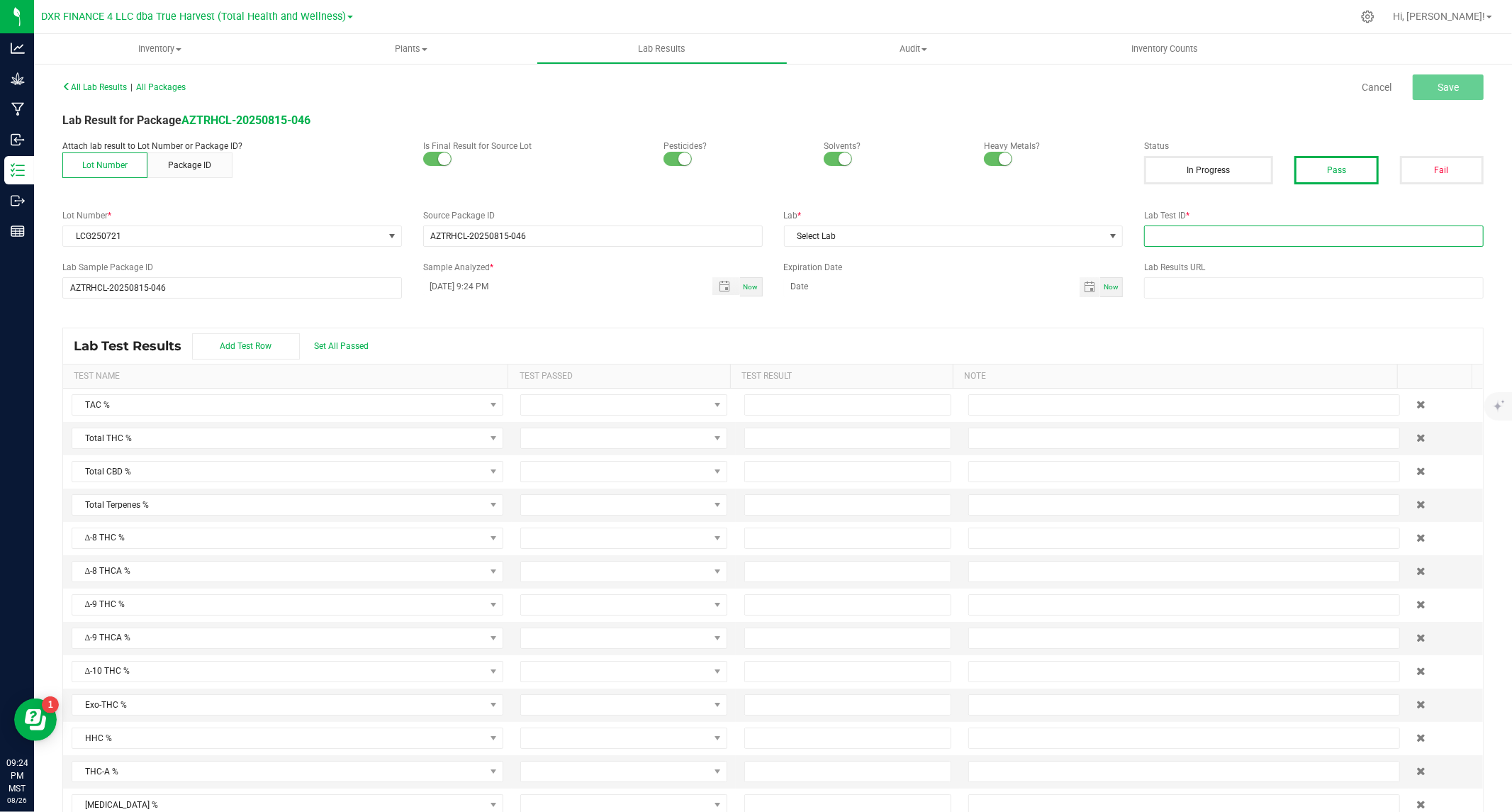
paste input "TE50813006-007"
type input "TE50813006-007"
click at [1084, 288] on span "Toggle calendar" at bounding box center [1089, 287] width 11 height 11
click at [843, 312] on span "August 2025" at bounding box center [853, 314] width 43 height 21
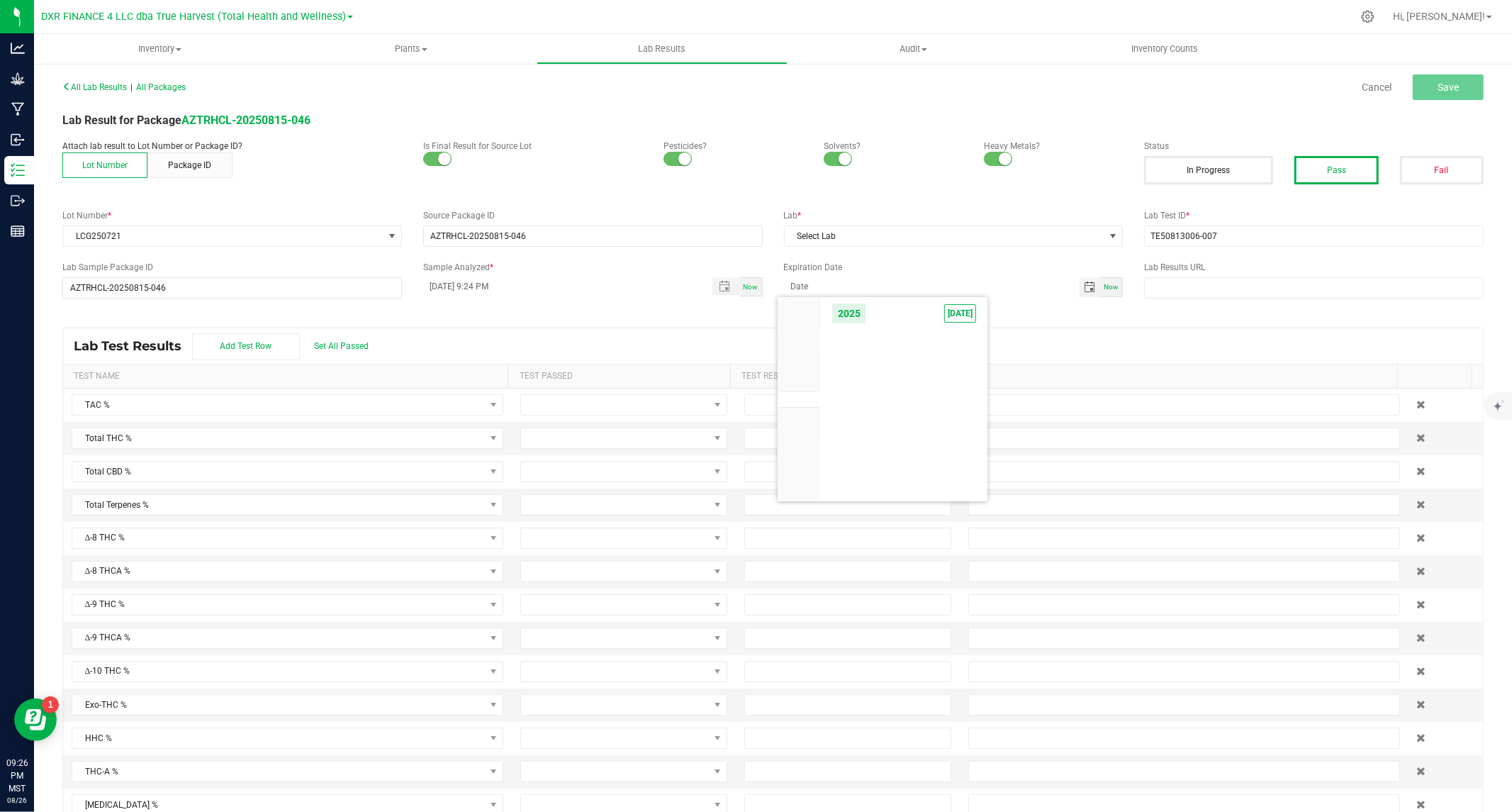
scroll to position [13506, 0]
click at [802, 416] on span "2026" at bounding box center [799, 417] width 20 height 10
click at [901, 377] on span "Aug" at bounding box center [904, 374] width 29 height 29
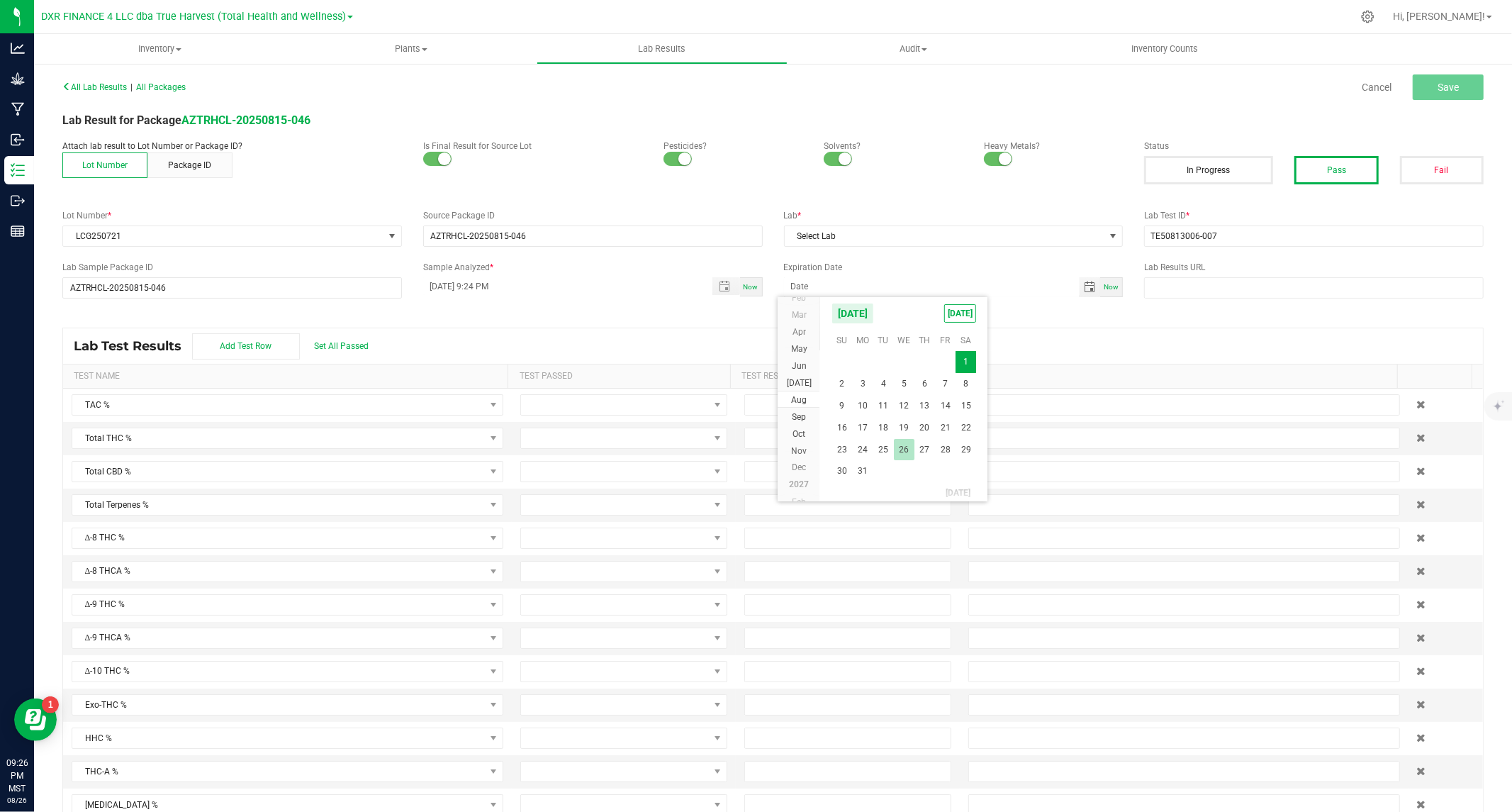
click at [905, 443] on span "26" at bounding box center [904, 450] width 21 height 22
click at [1084, 287] on span "Toggle calendar" at bounding box center [1089, 287] width 11 height 11
click at [844, 425] on span "16" at bounding box center [841, 428] width 21 height 22
type input "08/16/2026"
click at [719, 288] on span "Toggle popup" at bounding box center [724, 286] width 11 height 11
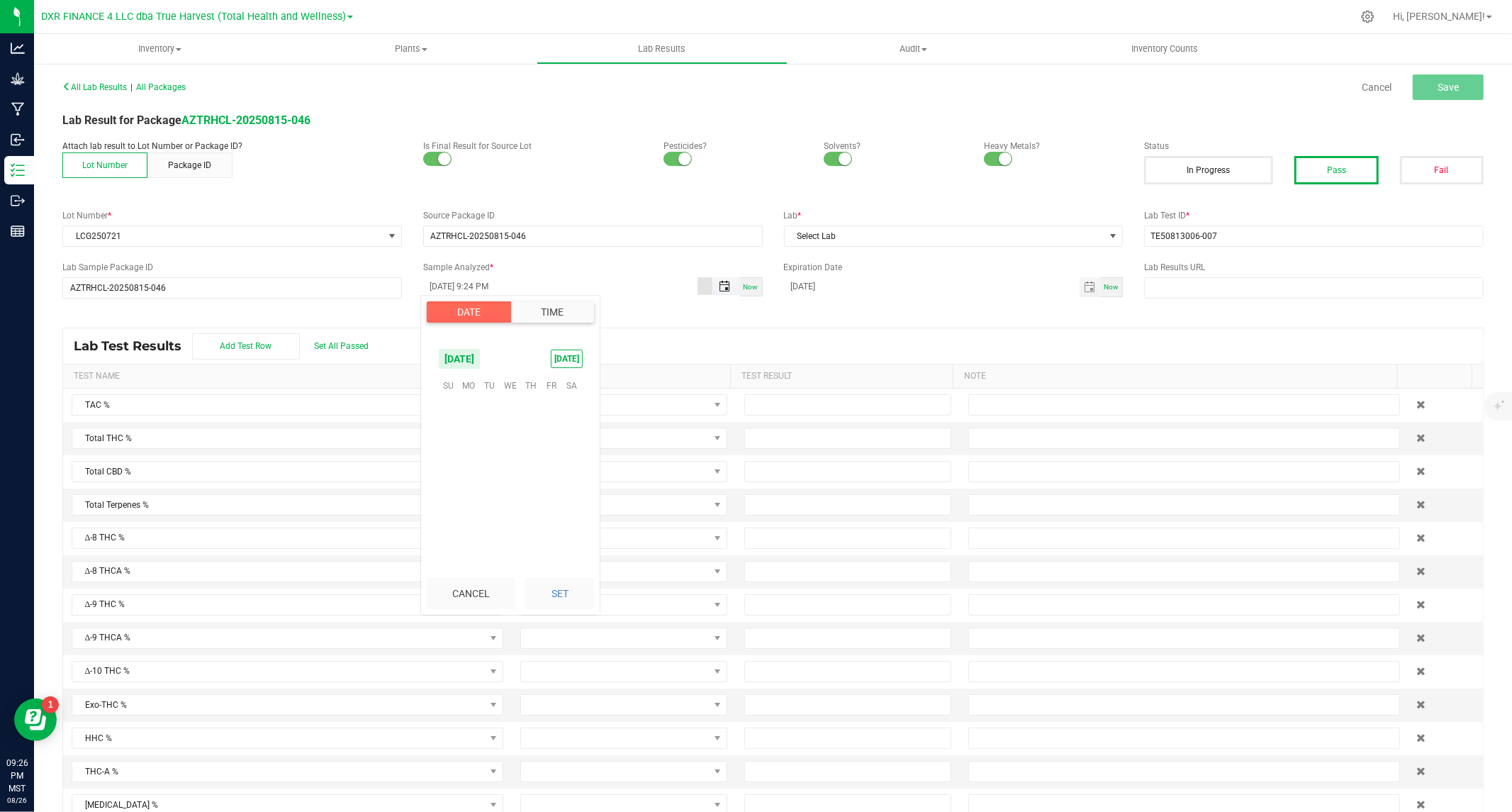
scroll to position [18, 0]
click at [569, 451] on span "16" at bounding box center [571, 452] width 21 height 22
click at [566, 584] on button "Set" at bounding box center [560, 594] width 68 height 31
type input "08/16/2025 9:24 PM"
click at [326, 341] on span "Set All Passed" at bounding box center [341, 345] width 55 height 10
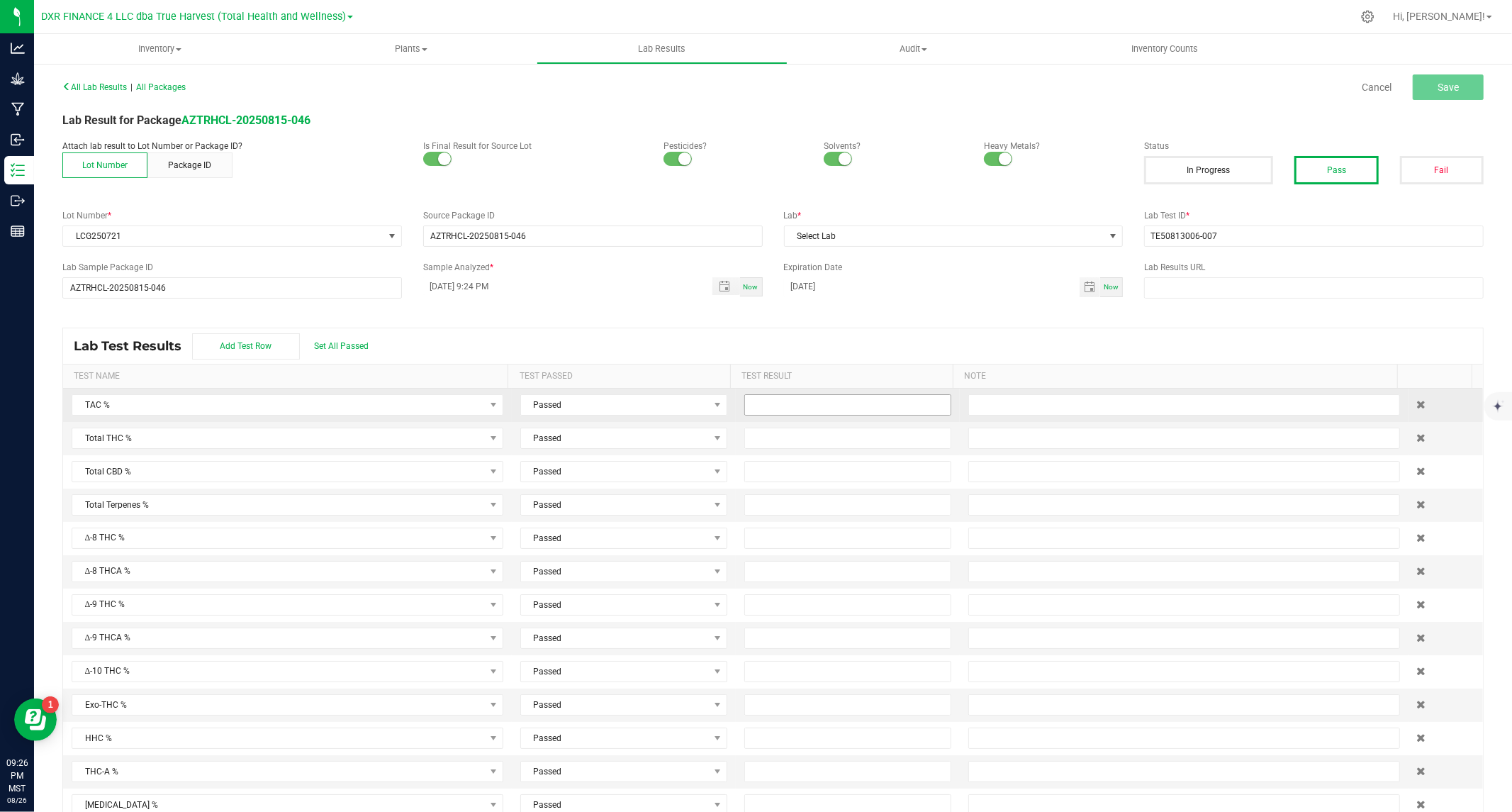
click at [824, 396] on input at bounding box center [848, 405] width 205 height 20
click at [1108, 231] on span at bounding box center [1113, 236] width 11 height 11
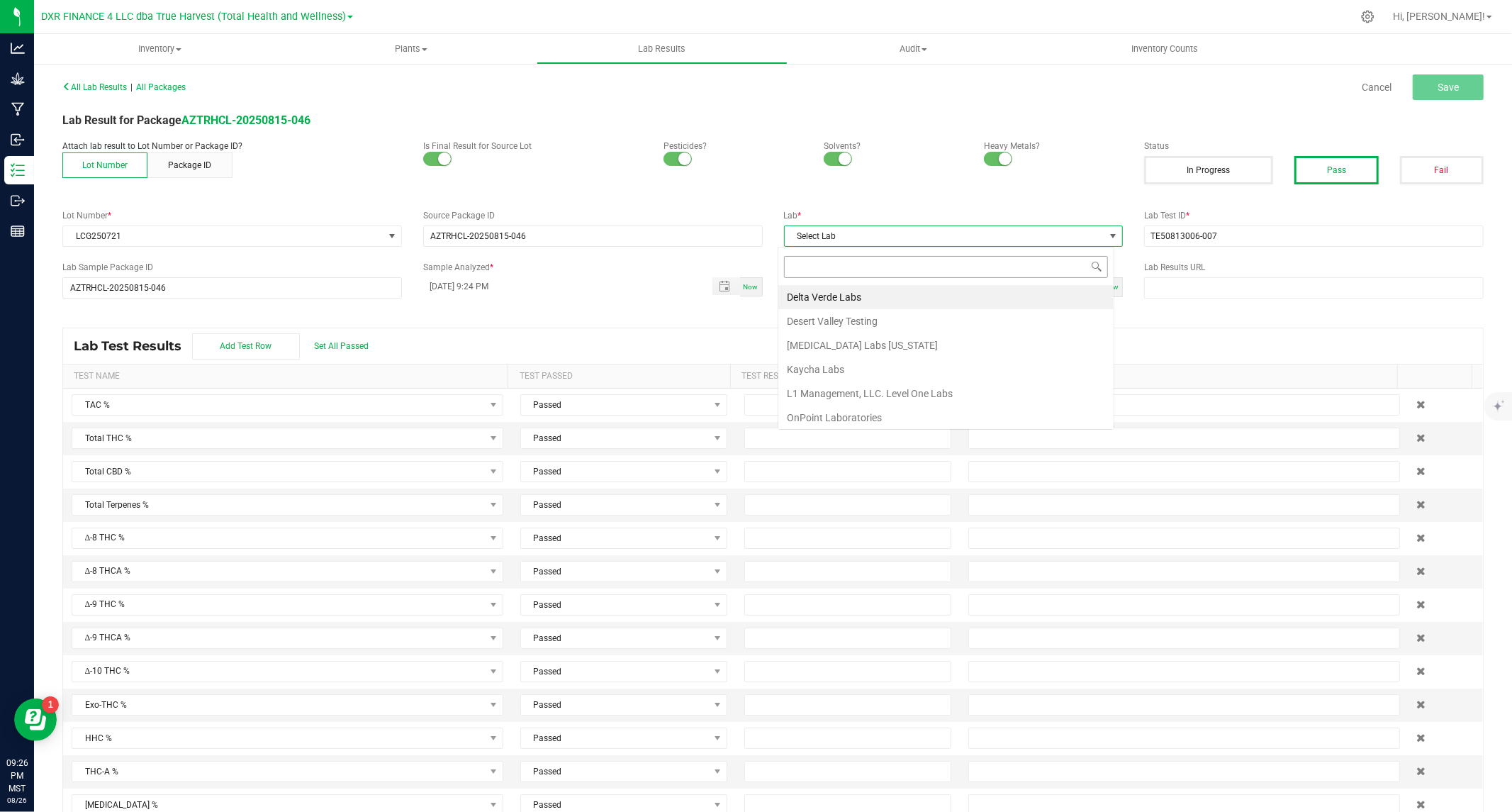
scroll to position [21, 336]
click at [827, 368] on li "Kaycha Labs" at bounding box center [945, 370] width 335 height 24
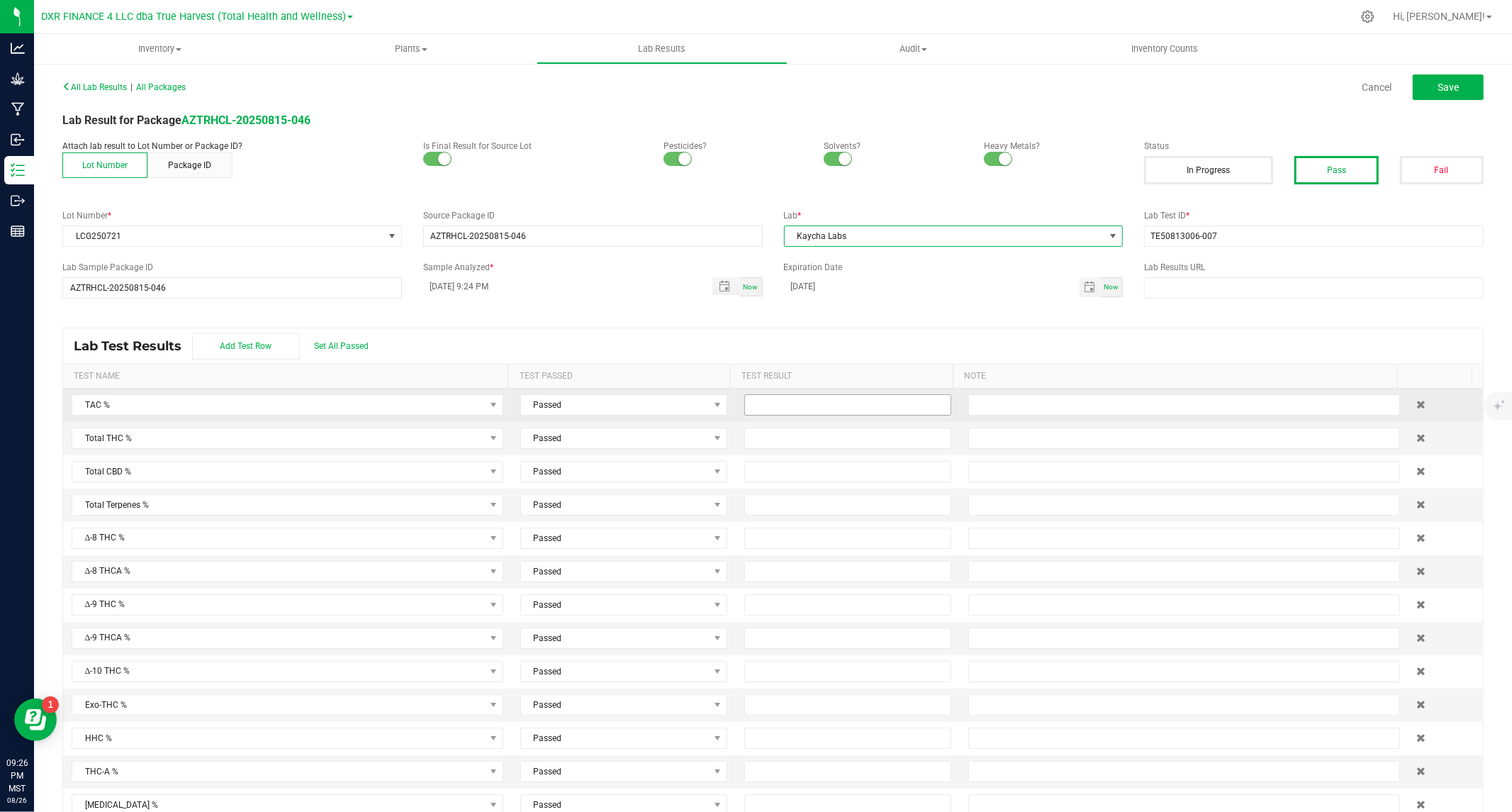
click at [793, 404] on input at bounding box center [848, 405] width 205 height 20
type input "28.7400"
type input "24.9100"
type input "0"
type input "0.0400"
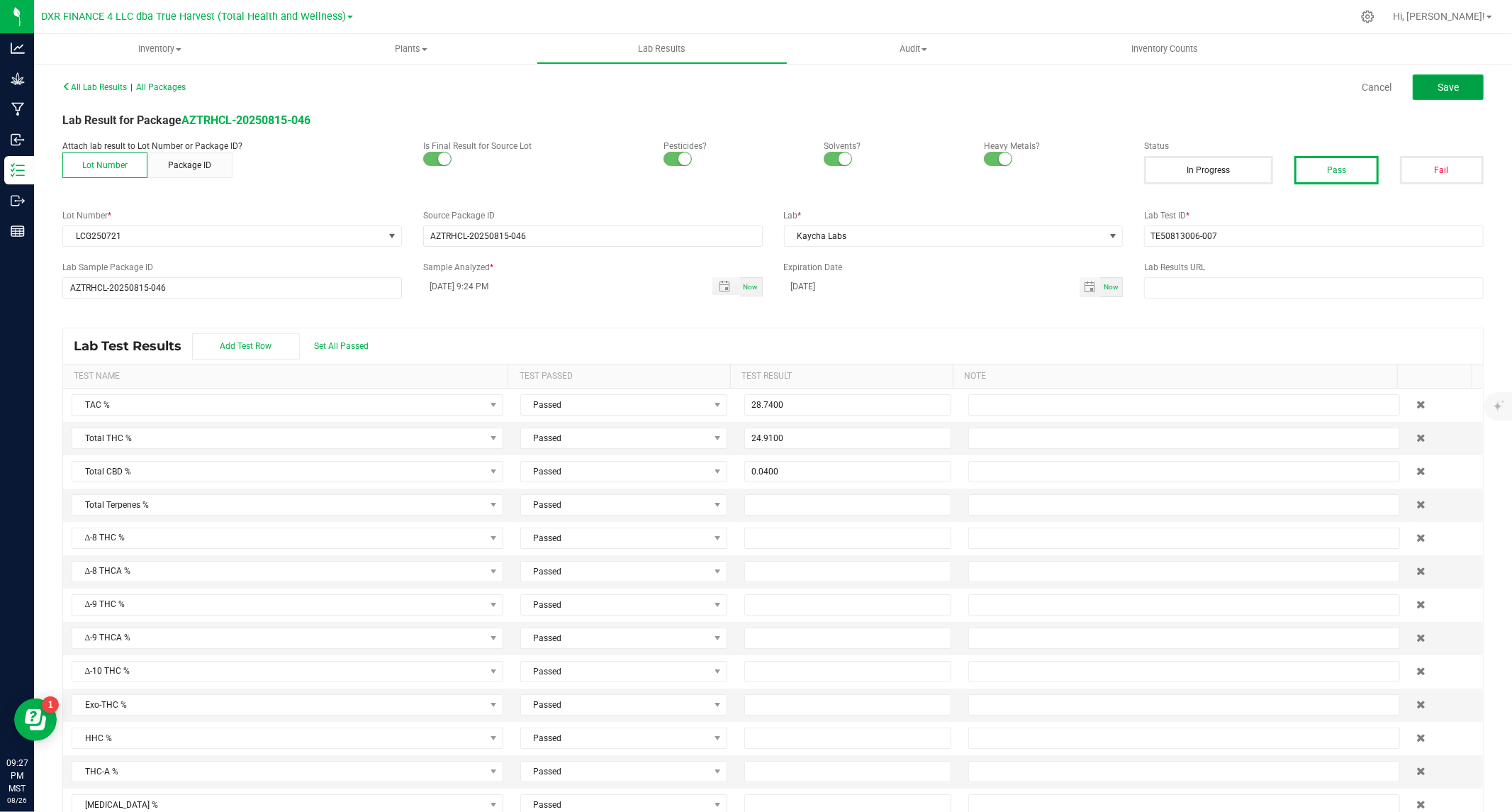
click at [1450, 81] on button "Save" at bounding box center [1447, 88] width 71 height 26
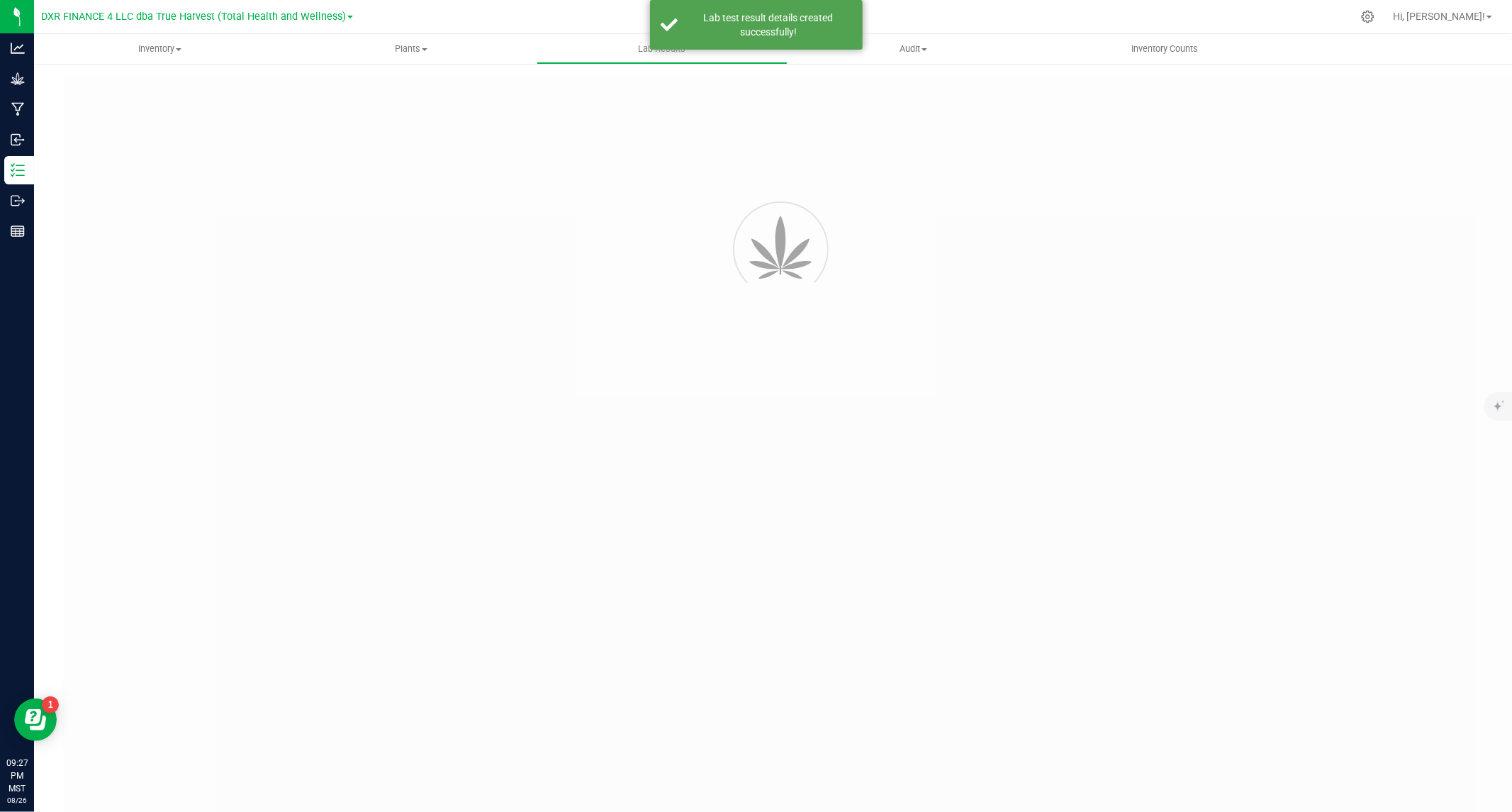
type input "AZTRHCL-20250815-046"
type input "TE50813006-007"
type input "AZTRHCL-20250815-046"
type input "08/16/2025 9:24 PM"
type input "08/16/2026"
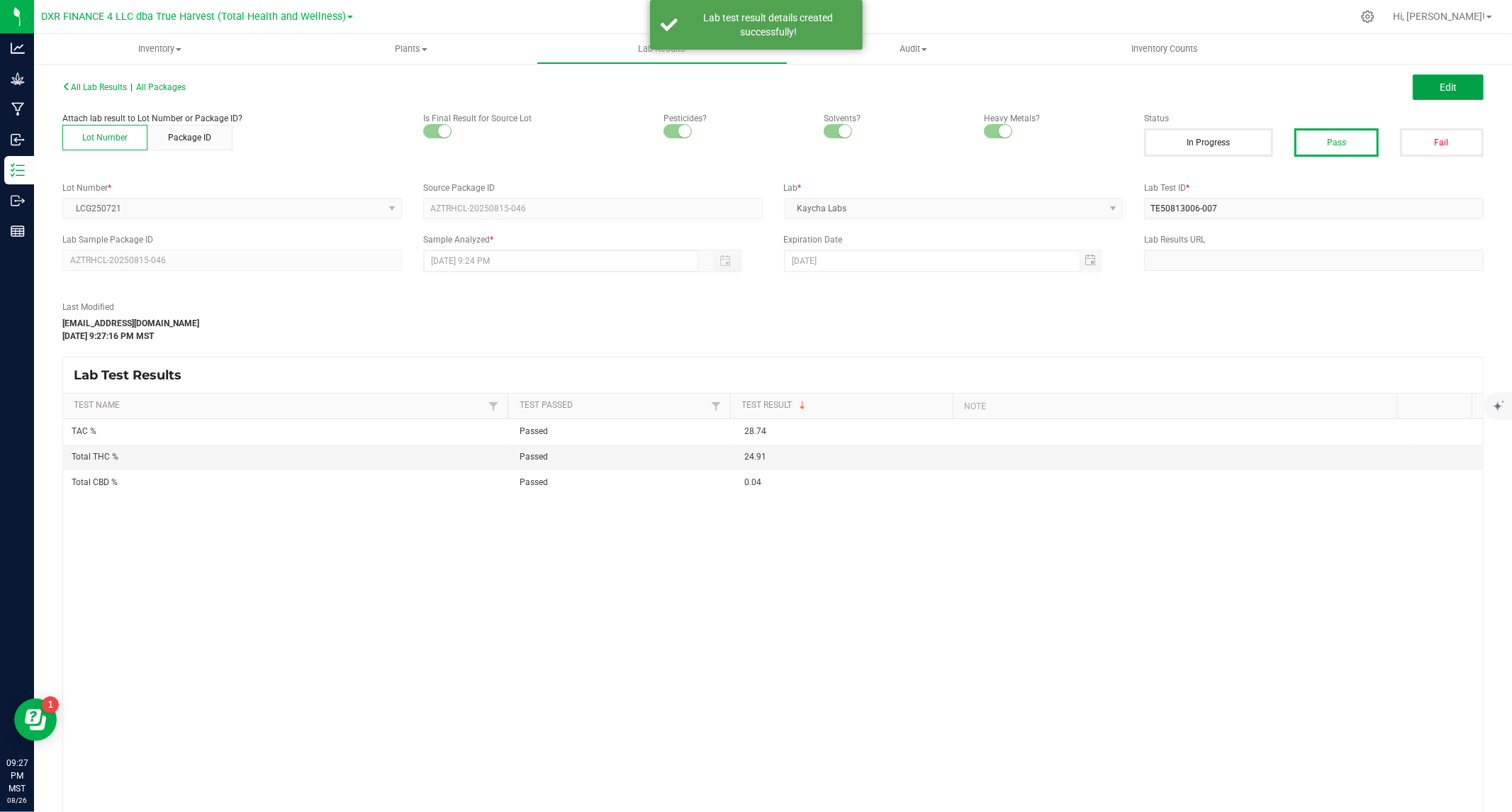
click at [1440, 85] on span "Edit" at bounding box center [1448, 87] width 17 height 11
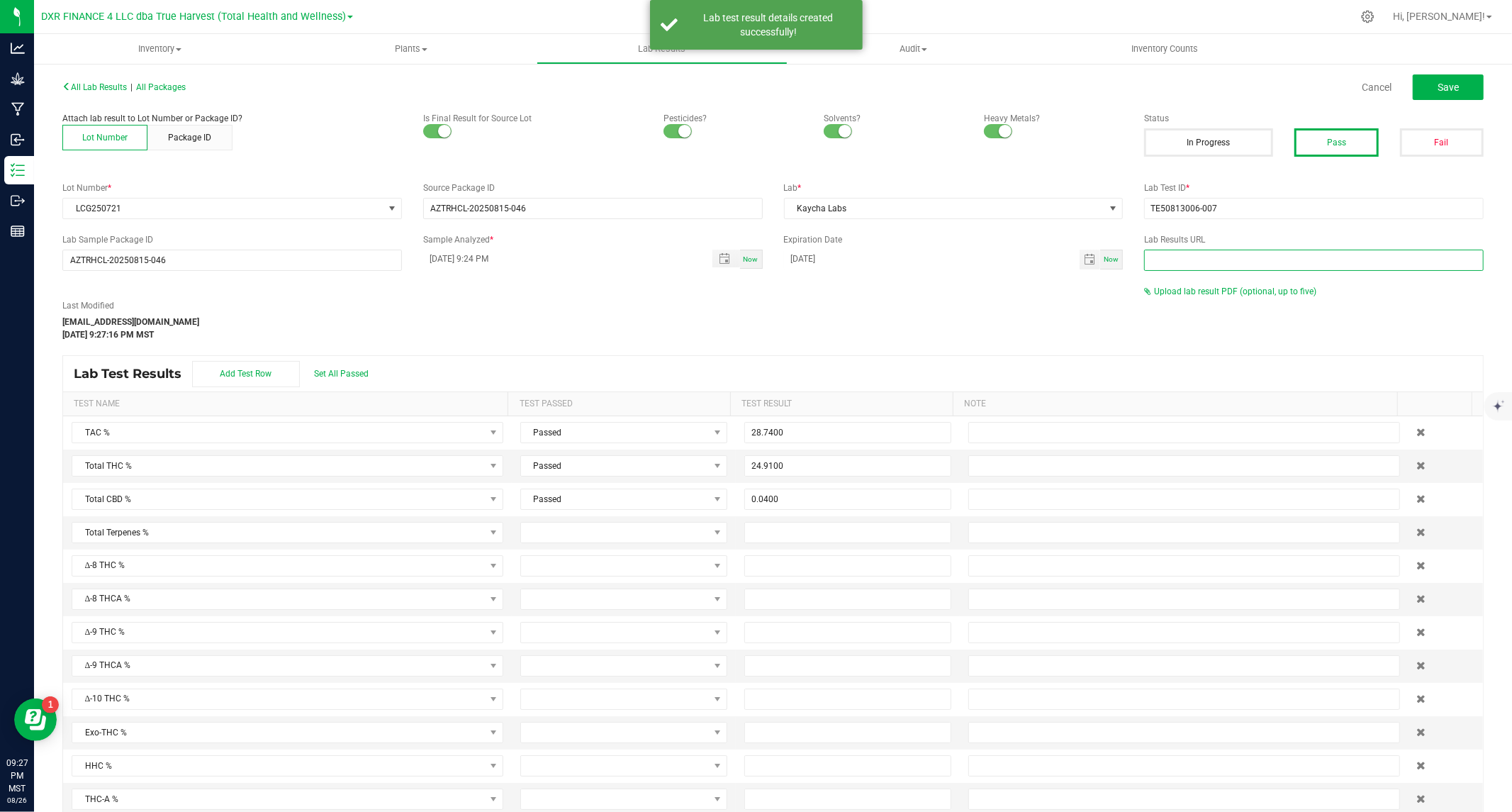
click at [1170, 260] on input "text" at bounding box center [1313, 260] width 339 height 21
click at [1175, 291] on span "Upload lab result PDF (optional, up to five)" at bounding box center [1234, 291] width 162 height 10
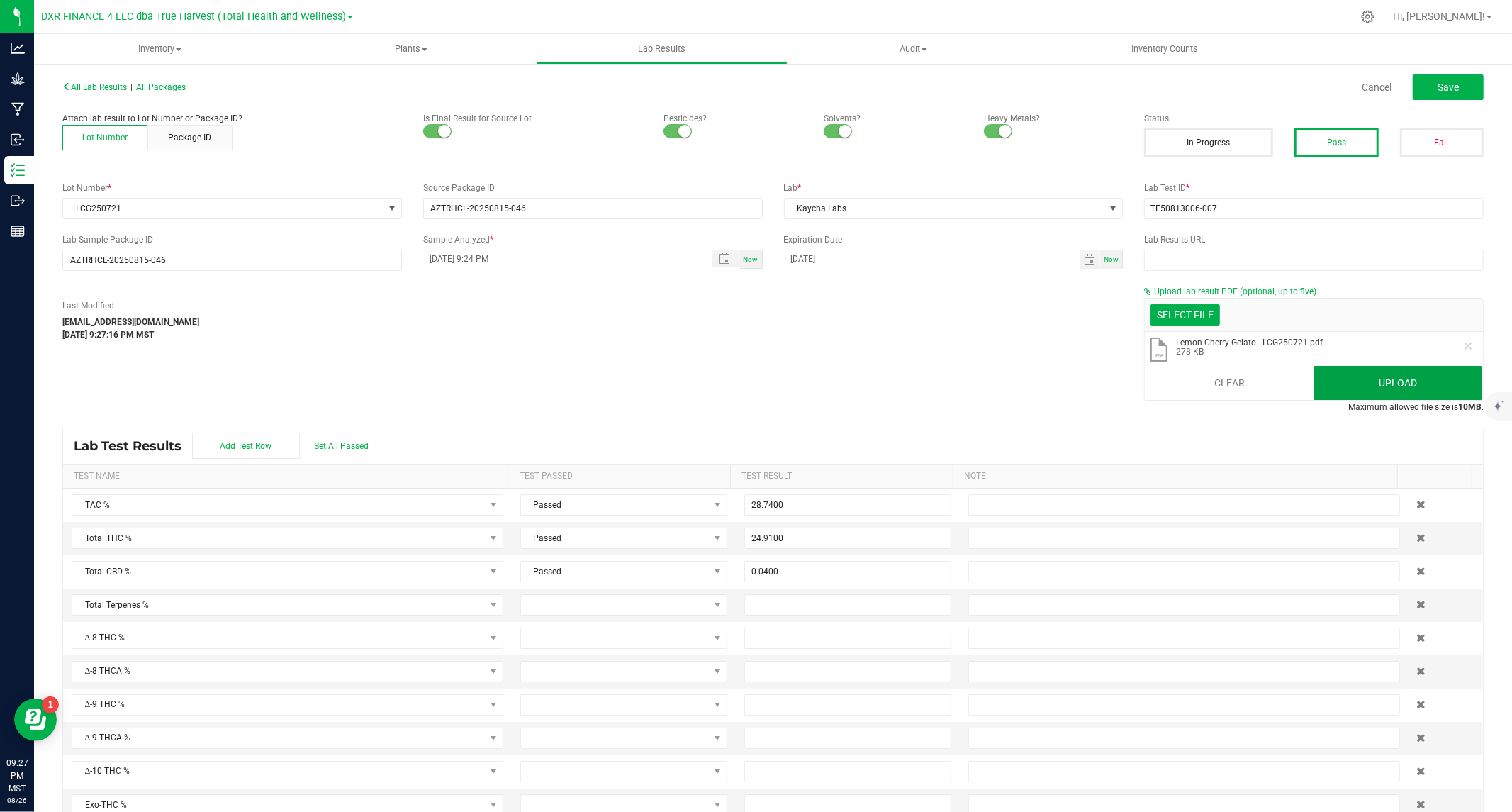
click at [1369, 380] on button "Upload" at bounding box center [1398, 383] width 169 height 34
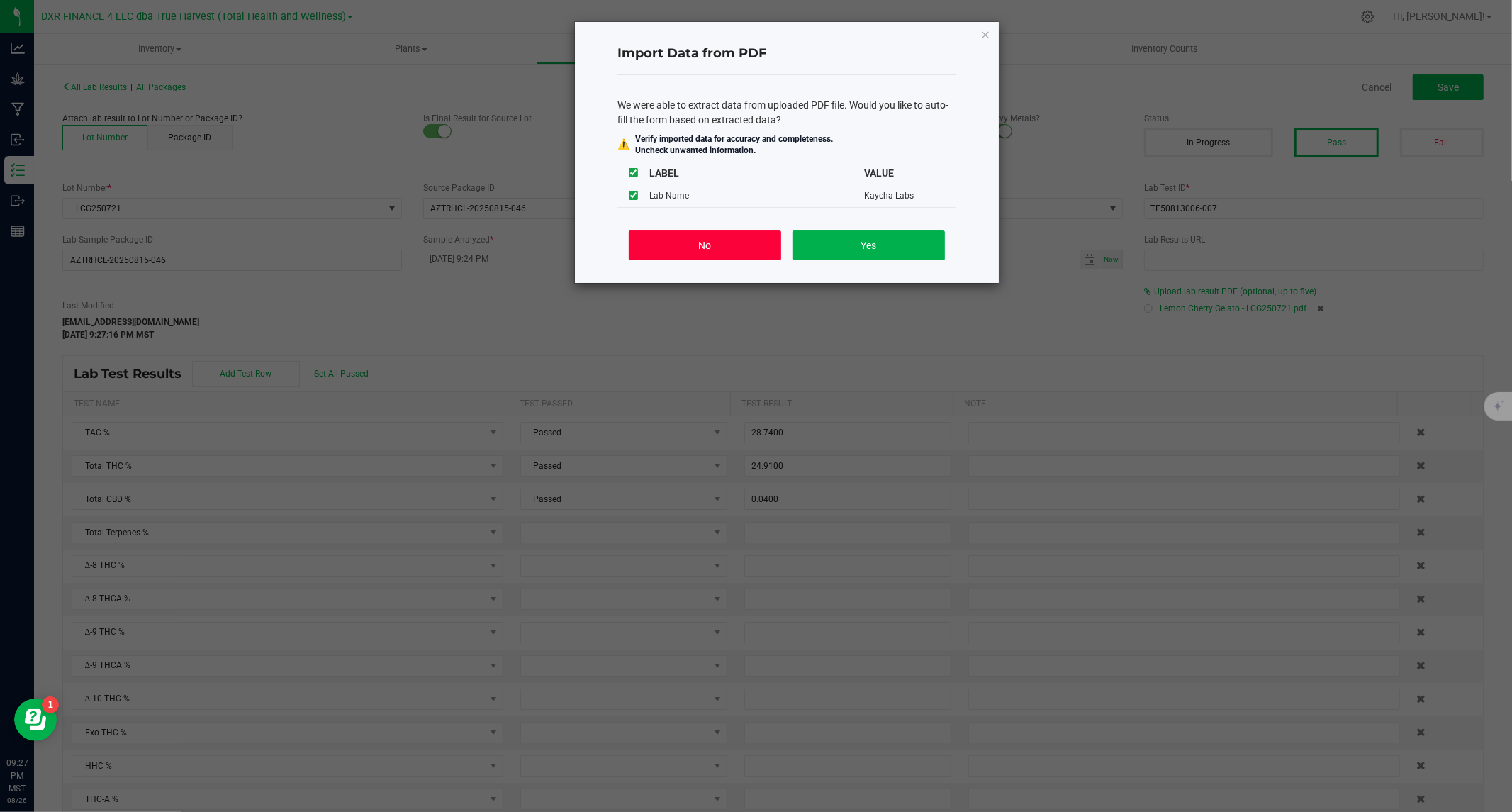
click at [747, 241] on button "No" at bounding box center [705, 245] width 152 height 30
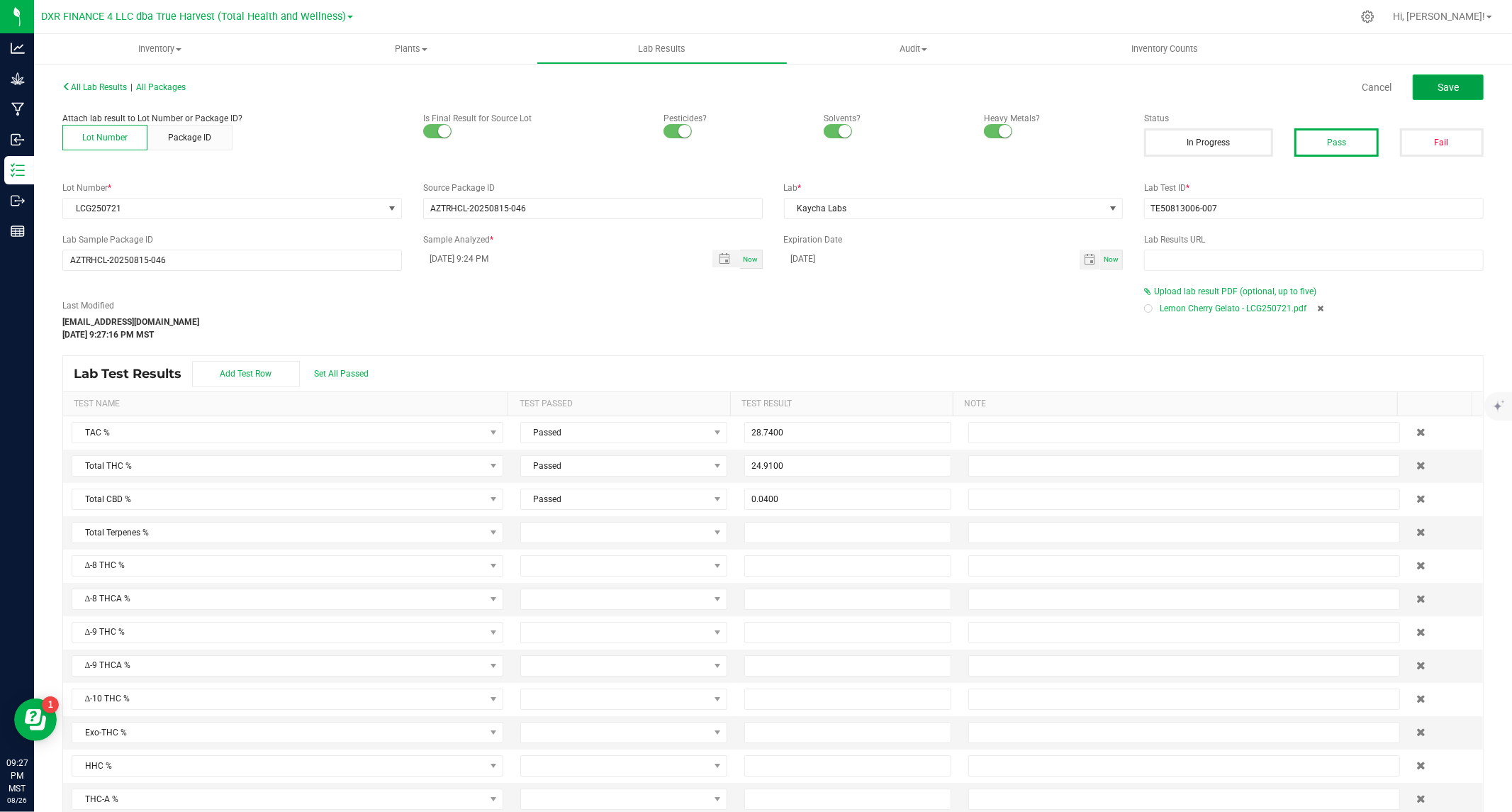
click at [1437, 88] on span "Save" at bounding box center [1448, 87] width 21 height 11
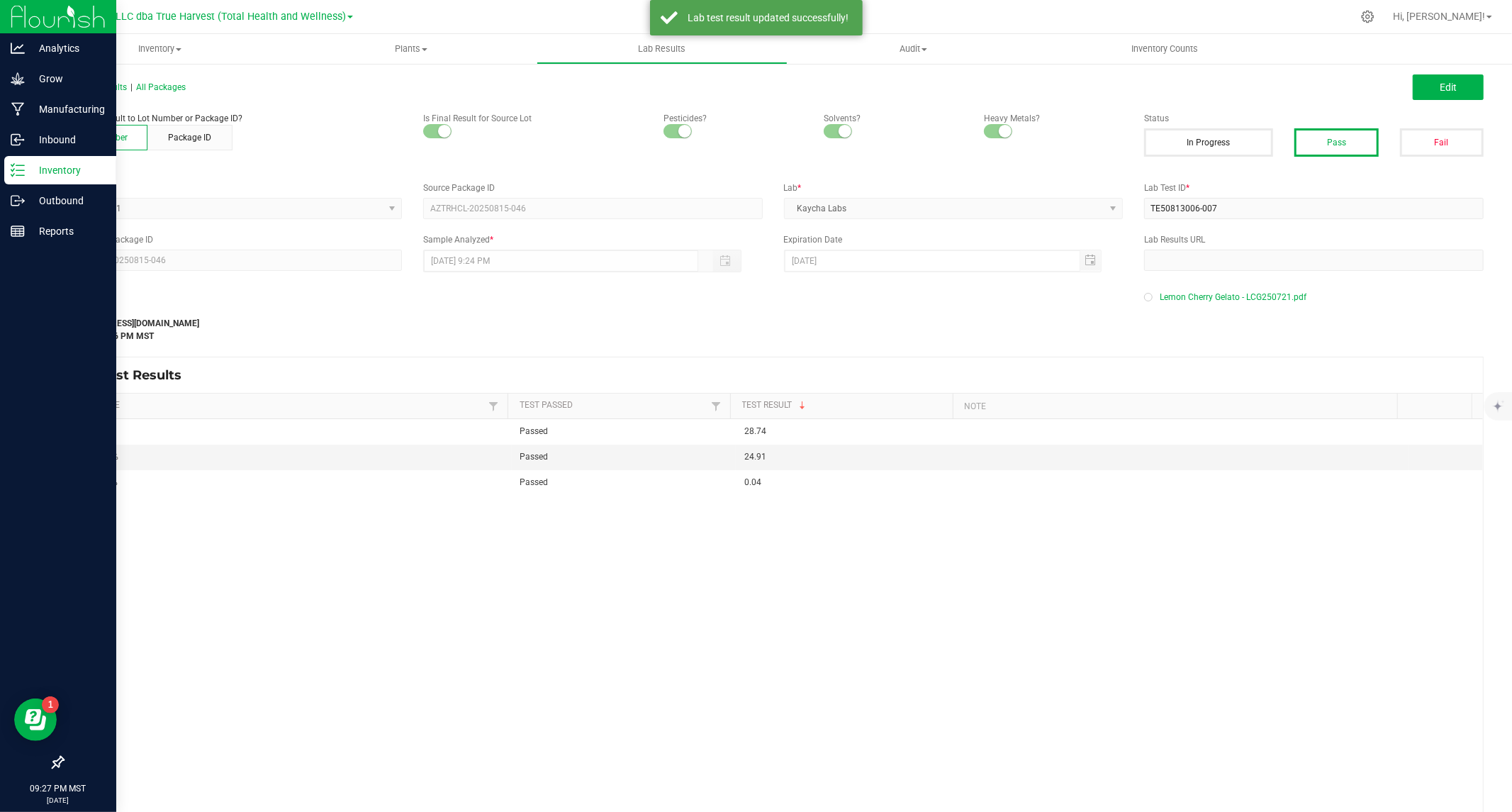
click at [21, 169] on icon at bounding box center [17, 170] width 14 height 14
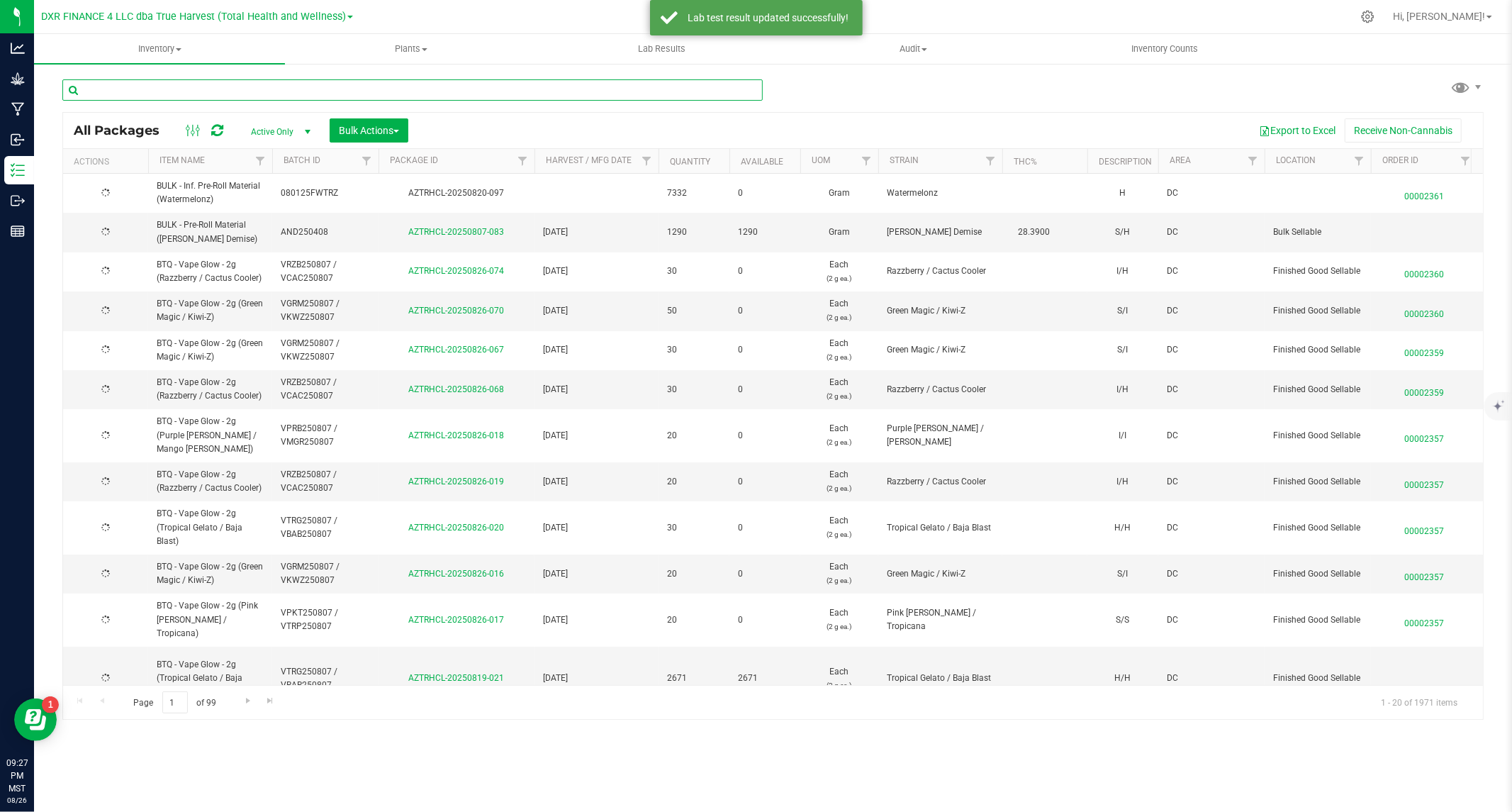
click at [218, 85] on input "text" at bounding box center [412, 90] width 700 height 21
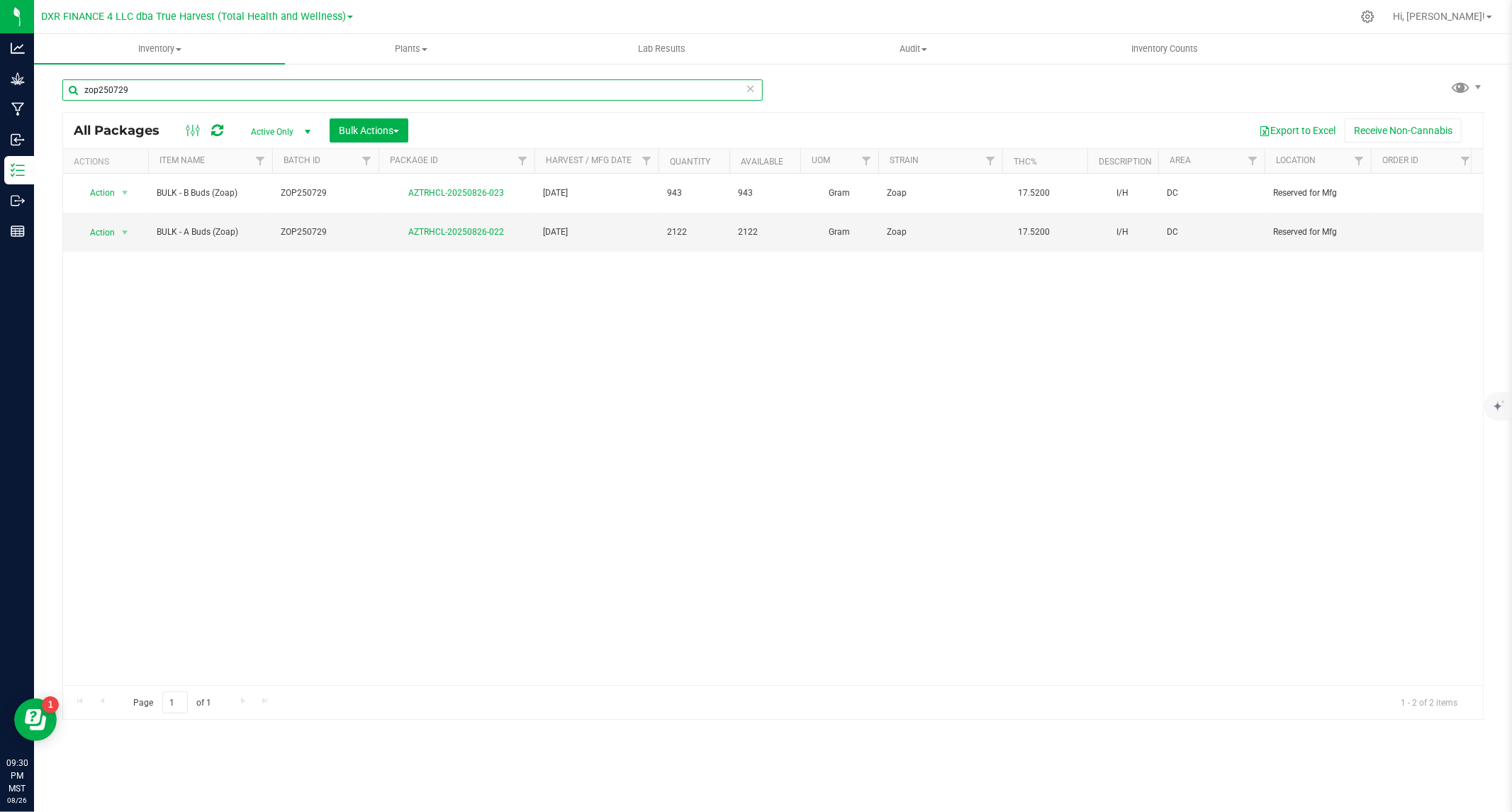
click at [236, 84] on input "zop250729" at bounding box center [412, 90] width 700 height 21
paste input "BXB250721"
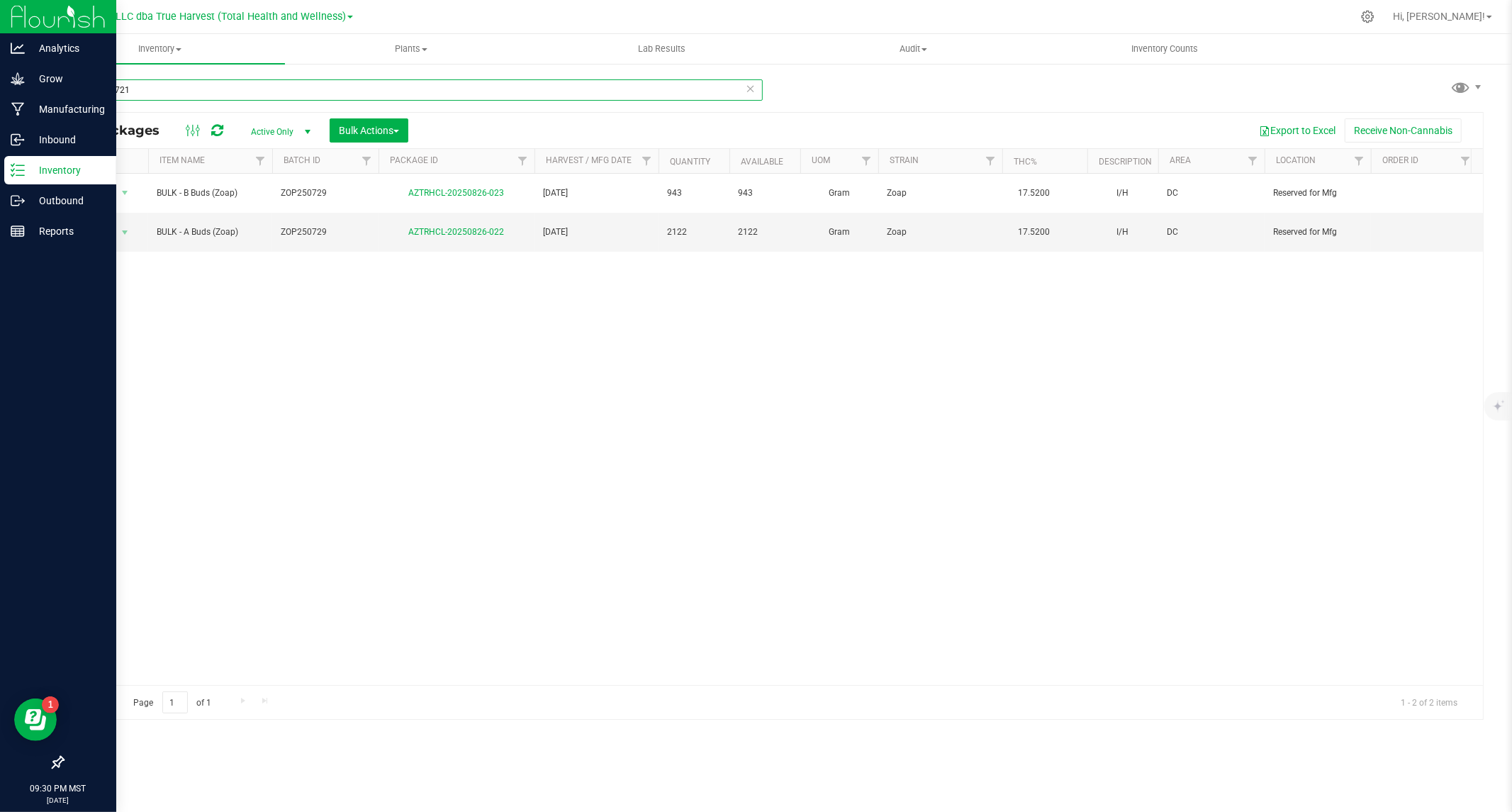
type input "BXB250721"
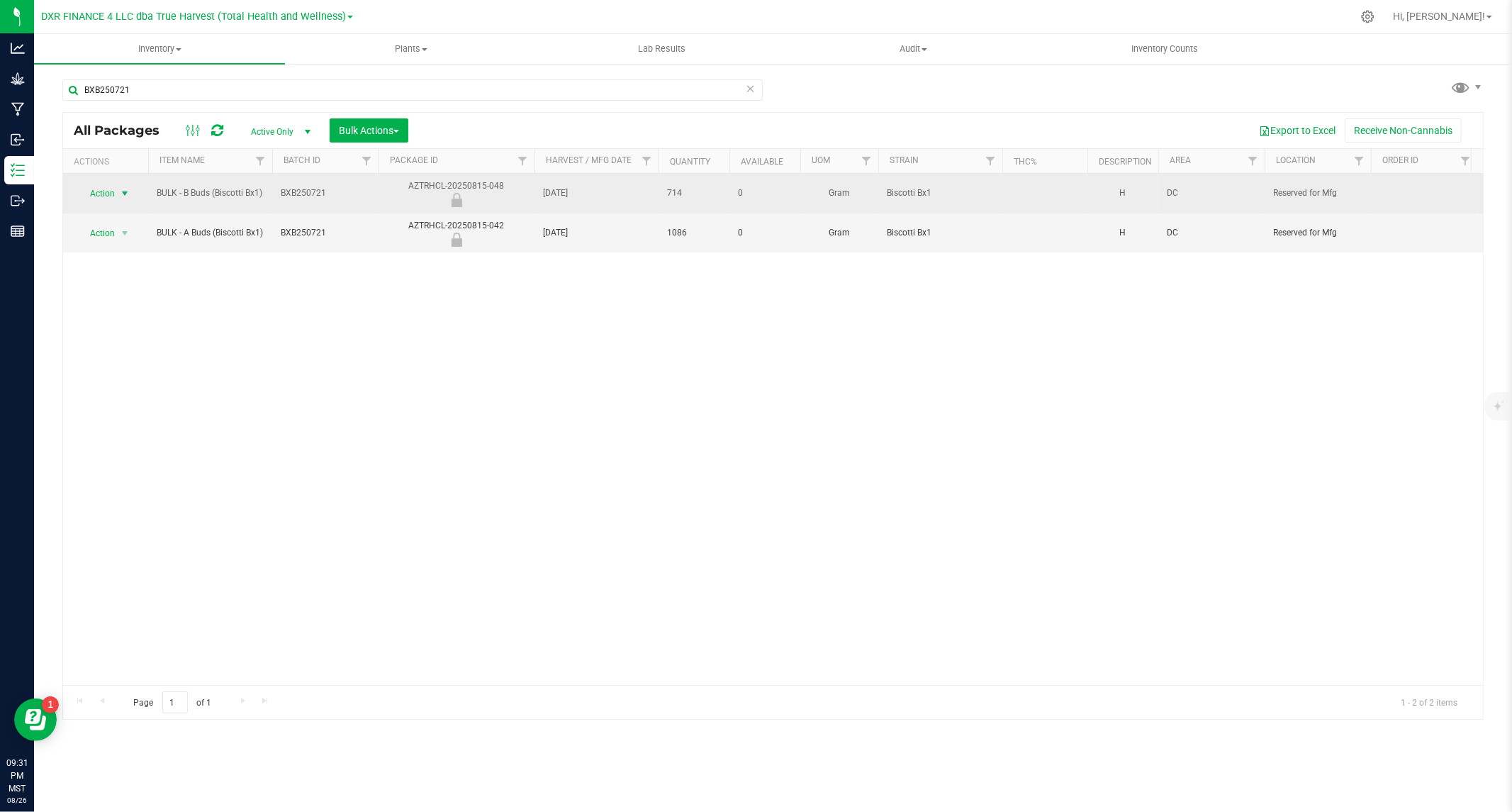
click at [108, 187] on span "Action" at bounding box center [97, 193] width 38 height 20
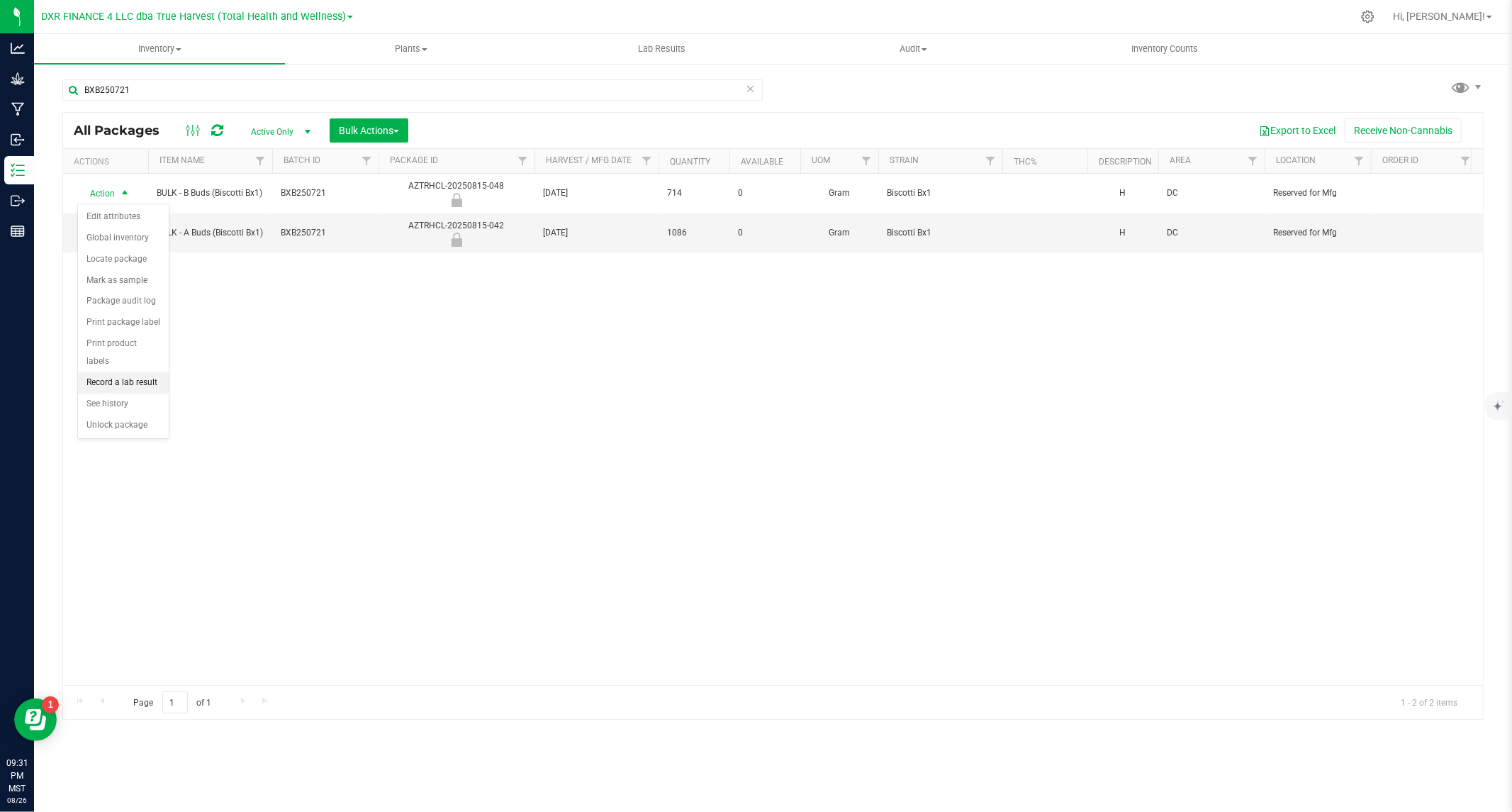
click at [111, 377] on li "Record a lab result" at bounding box center [123, 383] width 91 height 21
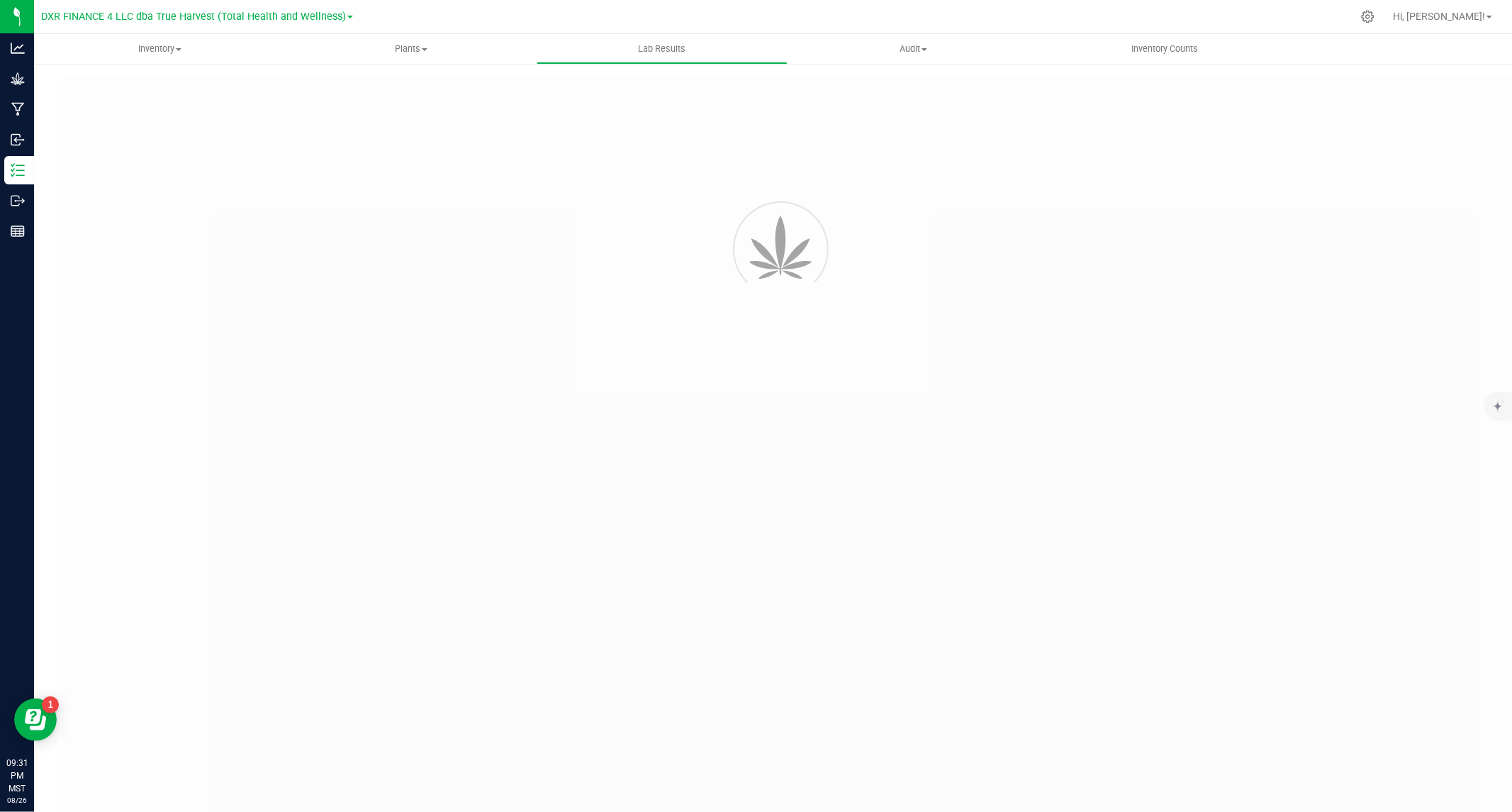
type input "AZTRHCL-20250815-048"
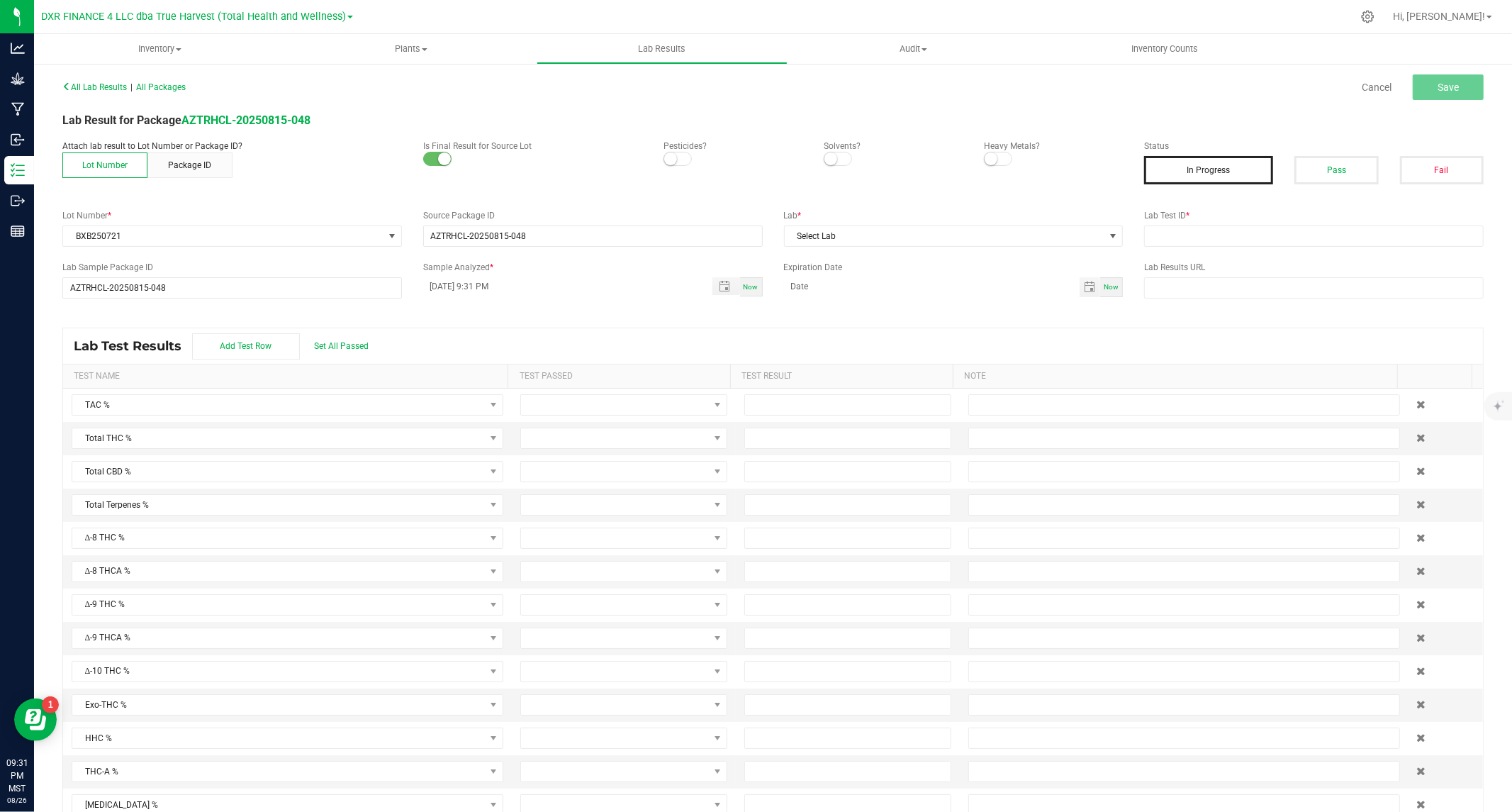
click at [664, 161] on small at bounding box center [670, 158] width 13 height 13
click at [841, 161] on span at bounding box center [837, 158] width 28 height 14
click at [995, 161] on span at bounding box center [998, 158] width 28 height 14
click at [1313, 161] on button "Pass" at bounding box center [1336, 170] width 84 height 28
click at [1237, 235] on input "text" at bounding box center [1313, 236] width 339 height 21
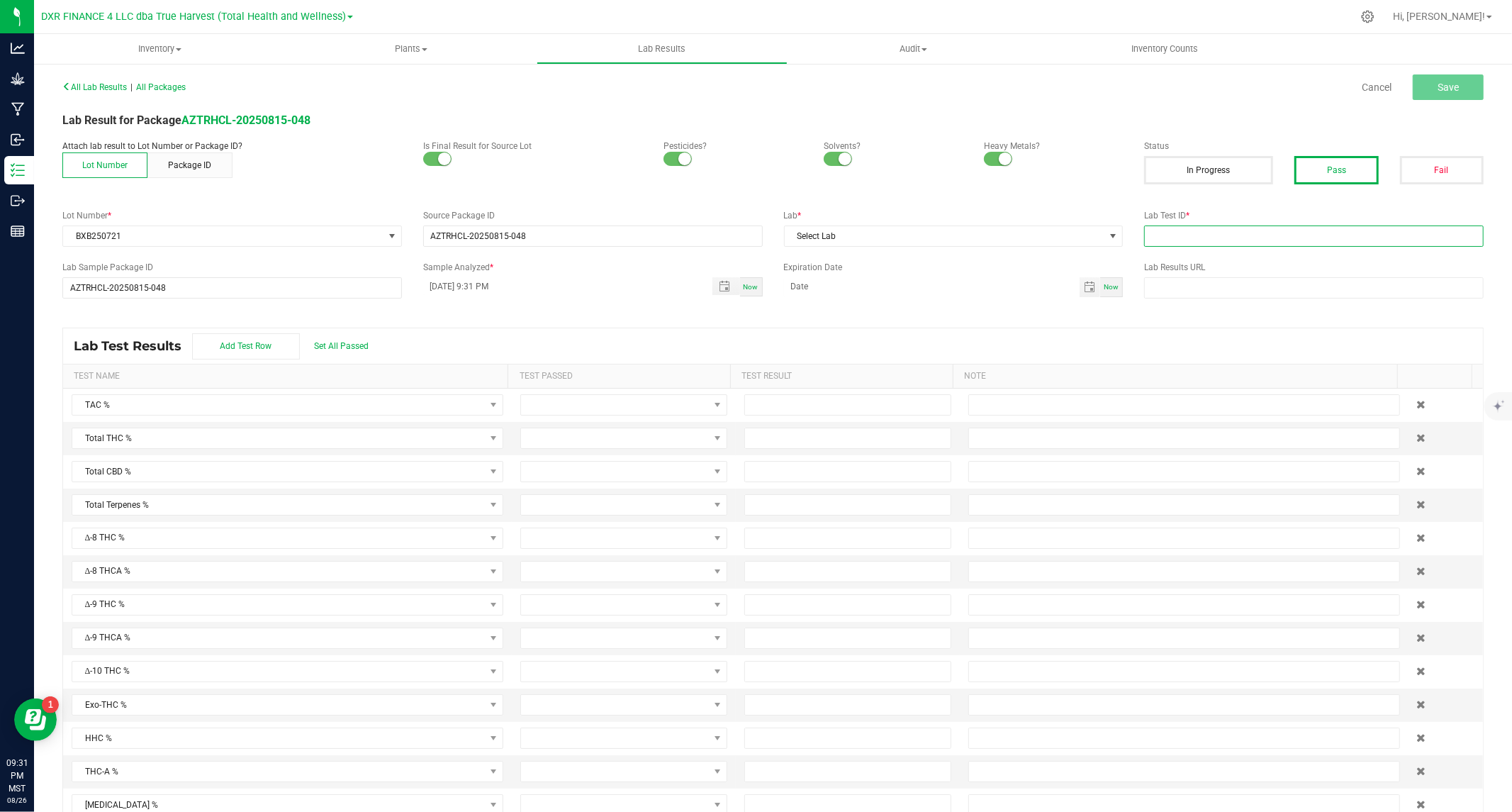
paste input "TE50813006-003"
type input "TE50813006-003"
click at [1094, 237] on span "Select Lab" at bounding box center [945, 236] width 320 height 20
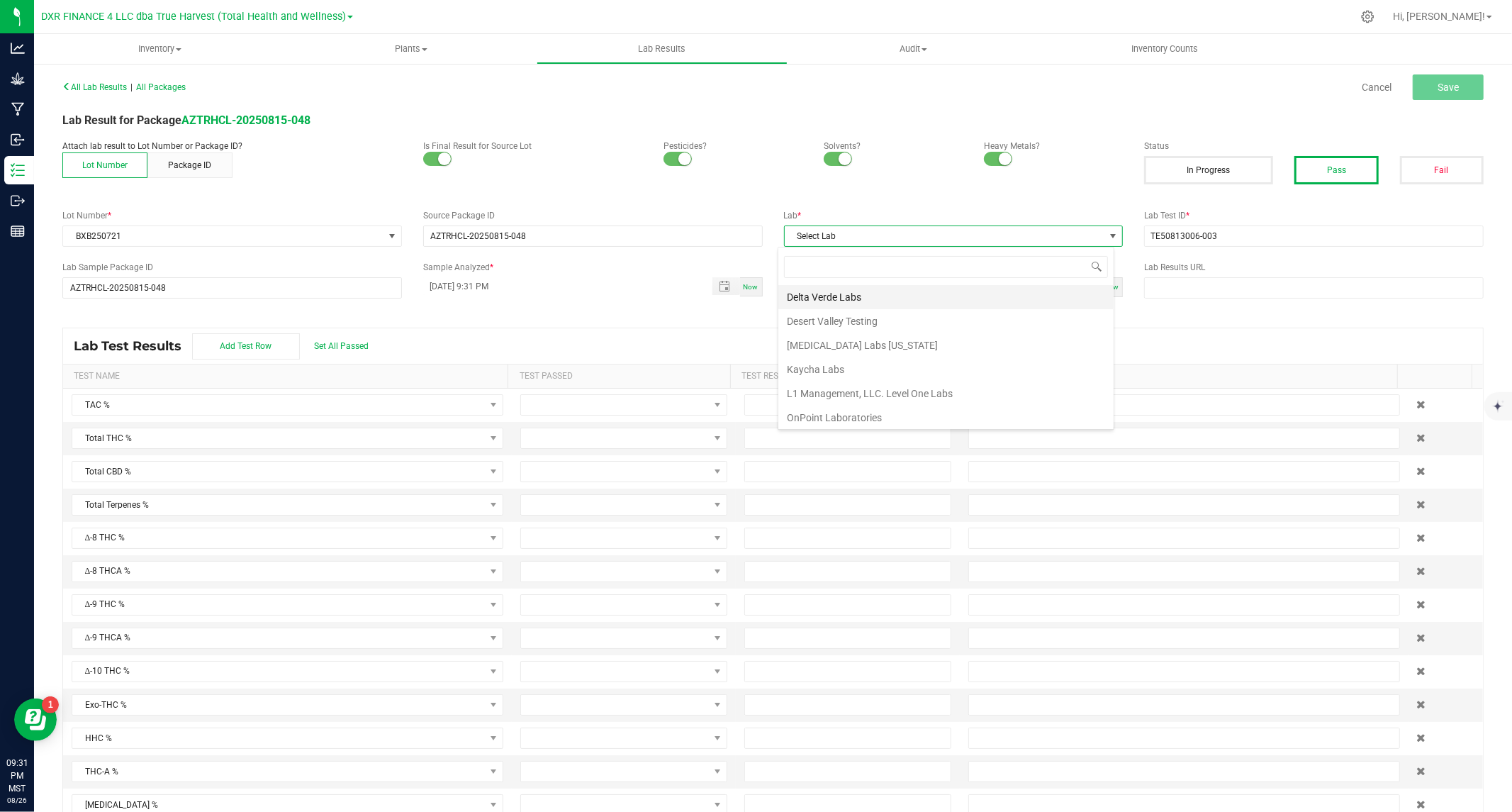
scroll to position [21, 336]
click at [832, 371] on li "Kaycha Labs" at bounding box center [945, 370] width 335 height 24
click at [719, 288] on span "Toggle popup" at bounding box center [724, 286] width 11 height 11
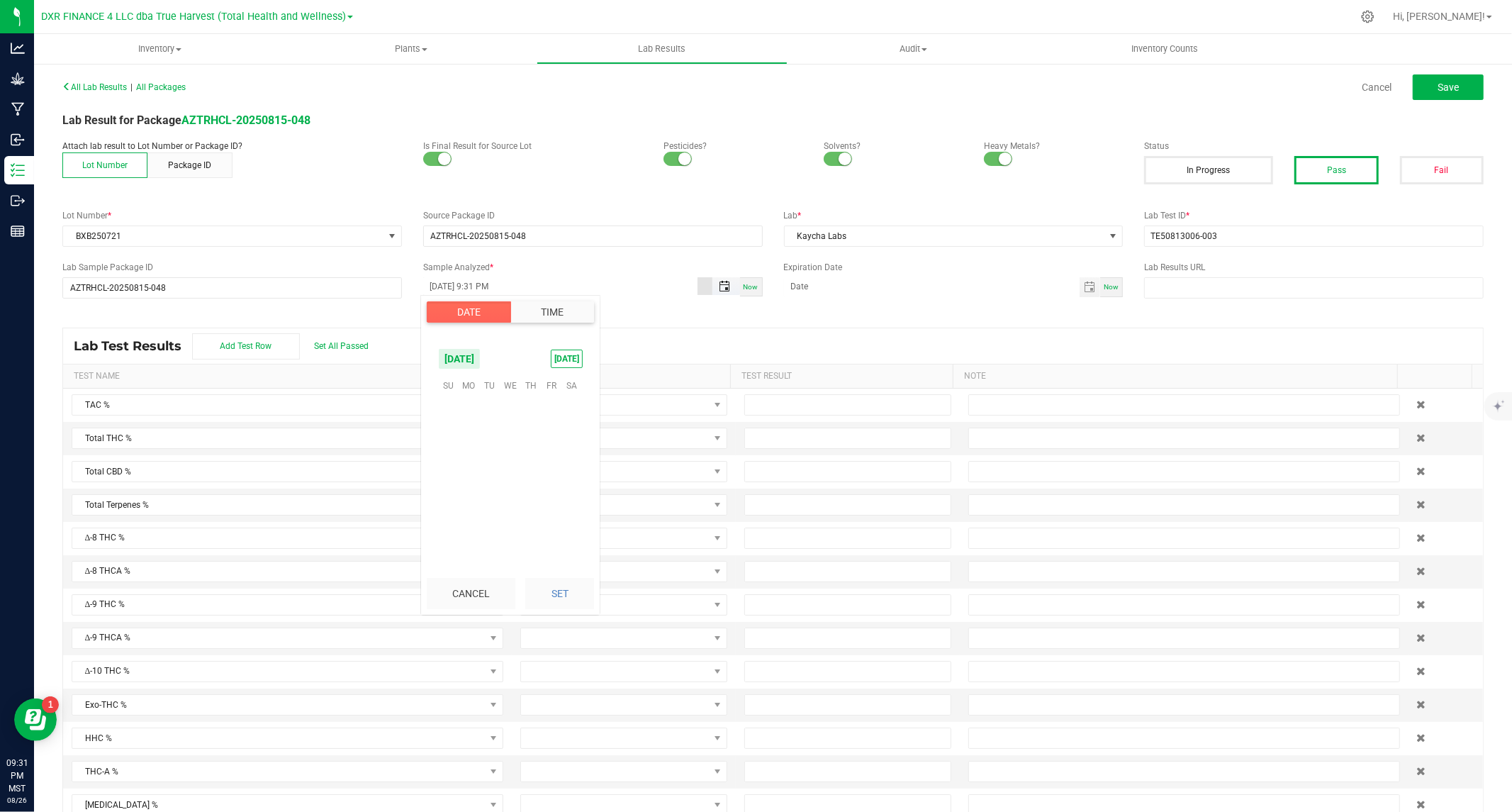
scroll to position [18, 0]
click at [568, 454] on span "16" at bounding box center [571, 452] width 21 height 22
click at [566, 586] on button "Set" at bounding box center [560, 594] width 68 height 31
type input "08/16/2025 9:31 PM"
click at [1104, 291] on span "Now" at bounding box center [1111, 287] width 15 height 8
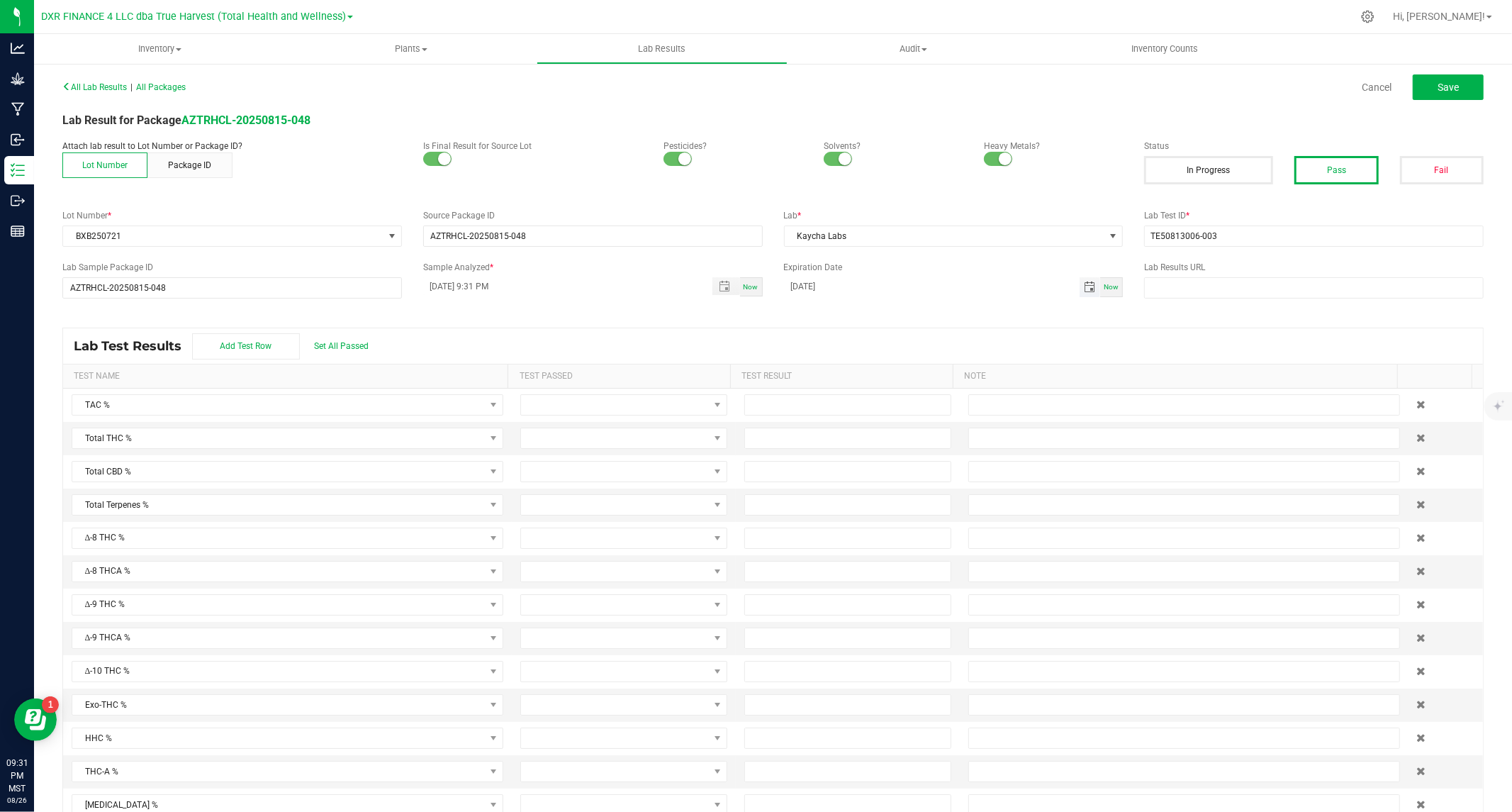
click at [1085, 286] on span "Toggle calendar" at bounding box center [1089, 287] width 11 height 11
click at [874, 309] on span "August 2025" at bounding box center [853, 314] width 43 height 21
click at [796, 412] on span "2026" at bounding box center [799, 417] width 20 height 10
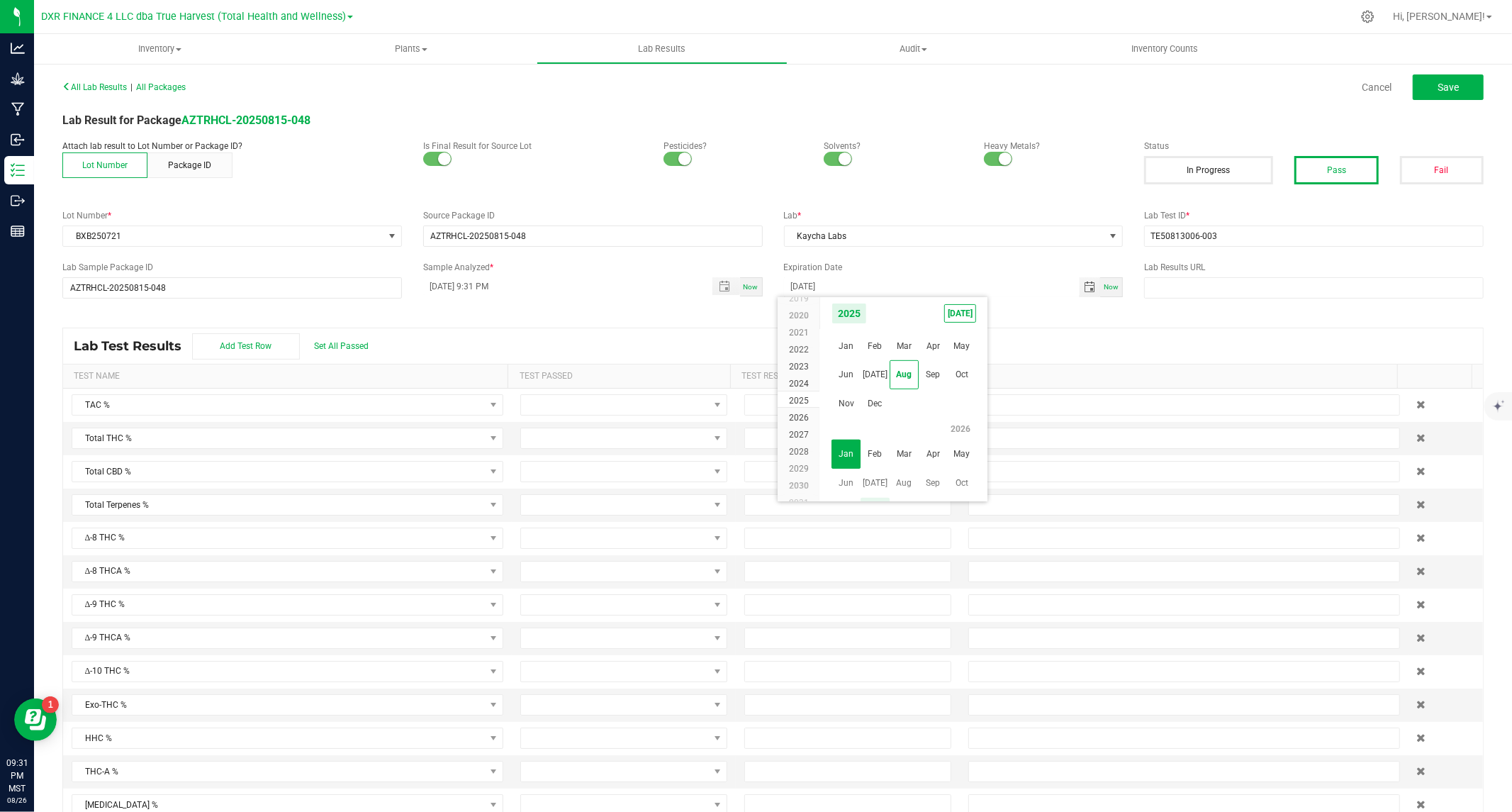
scroll to position [13615, 0]
click at [905, 373] on span "Aug" at bounding box center [904, 374] width 29 height 29
click at [847, 428] on span "16" at bounding box center [841, 428] width 21 height 22
type input "08/16/2026"
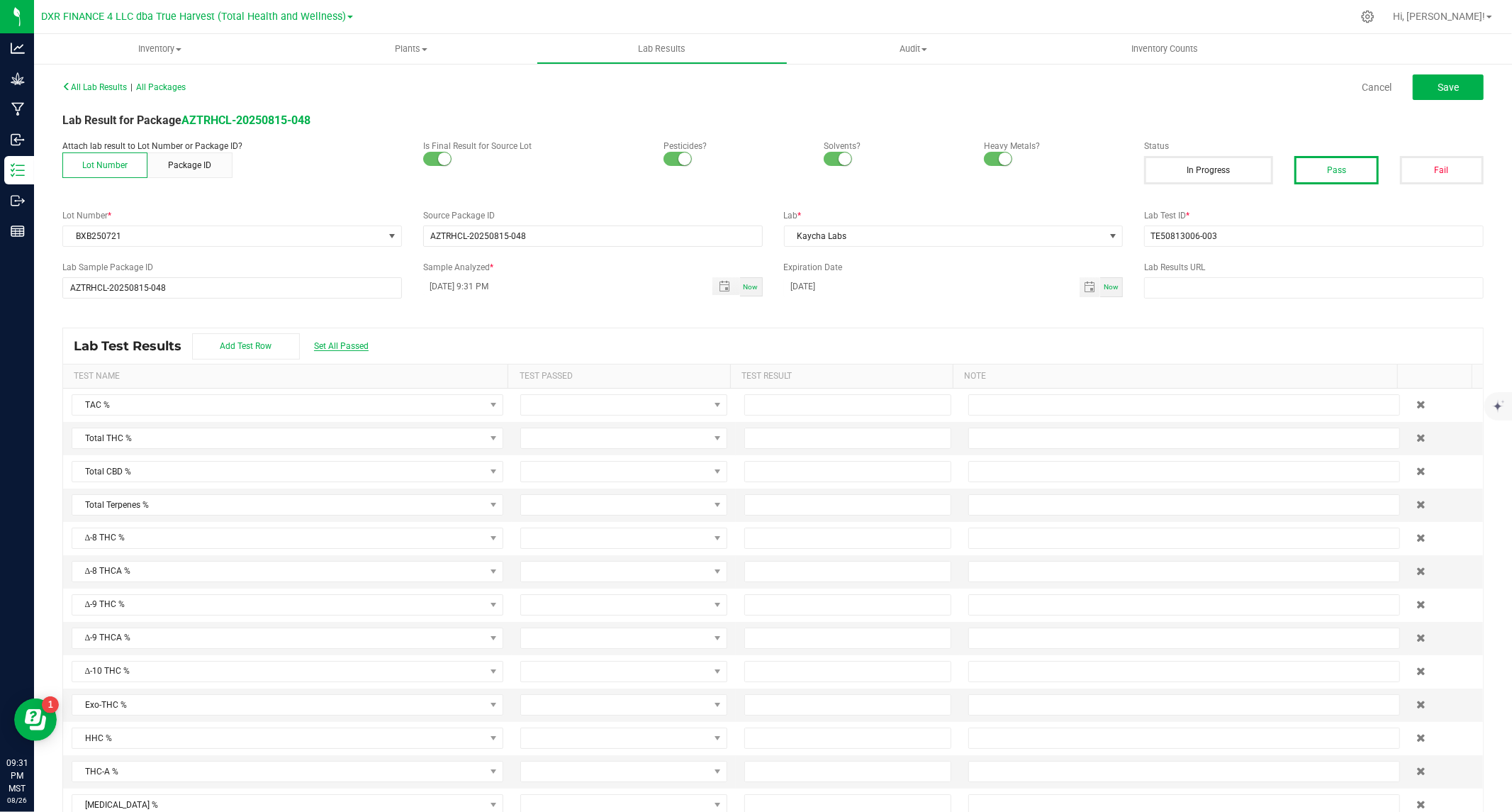
click at [349, 343] on span "Set All Passed" at bounding box center [341, 345] width 55 height 10
click at [773, 409] on input at bounding box center [848, 405] width 205 height 20
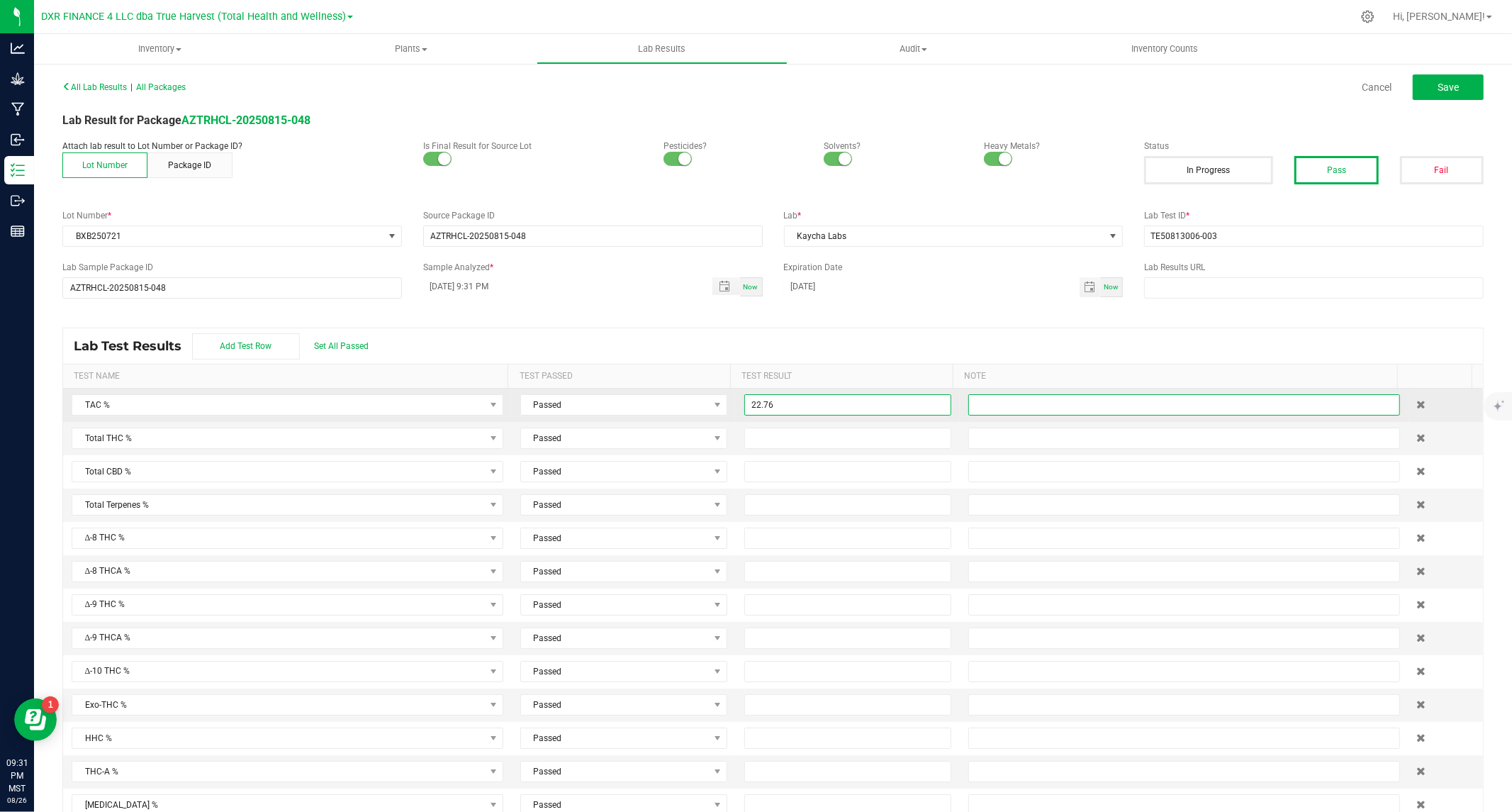
type input "22.7600"
type input "19.6700"
type input "0.0000"
type input "ND"
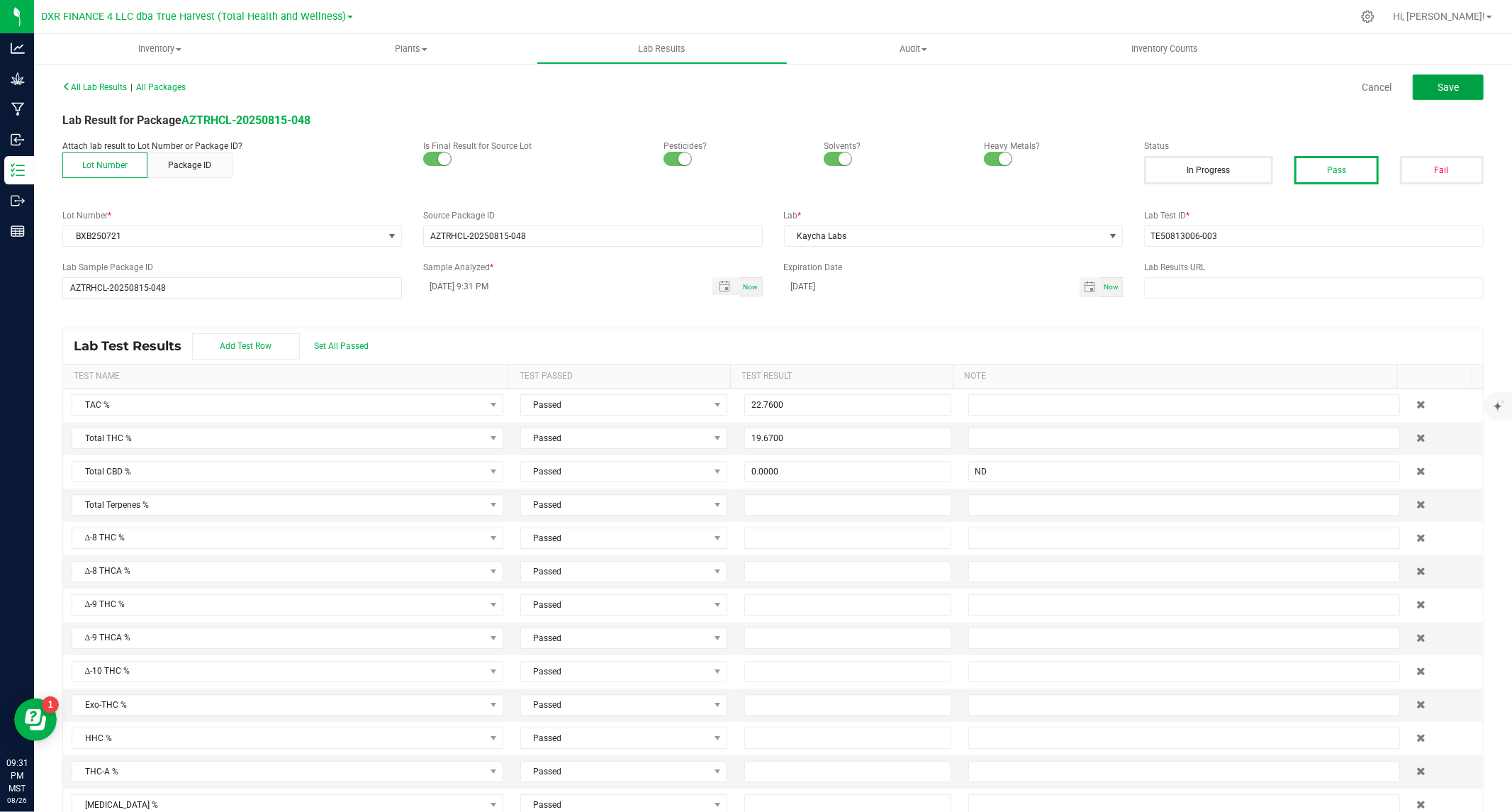
click at [1434, 78] on button "Save" at bounding box center [1447, 88] width 71 height 26
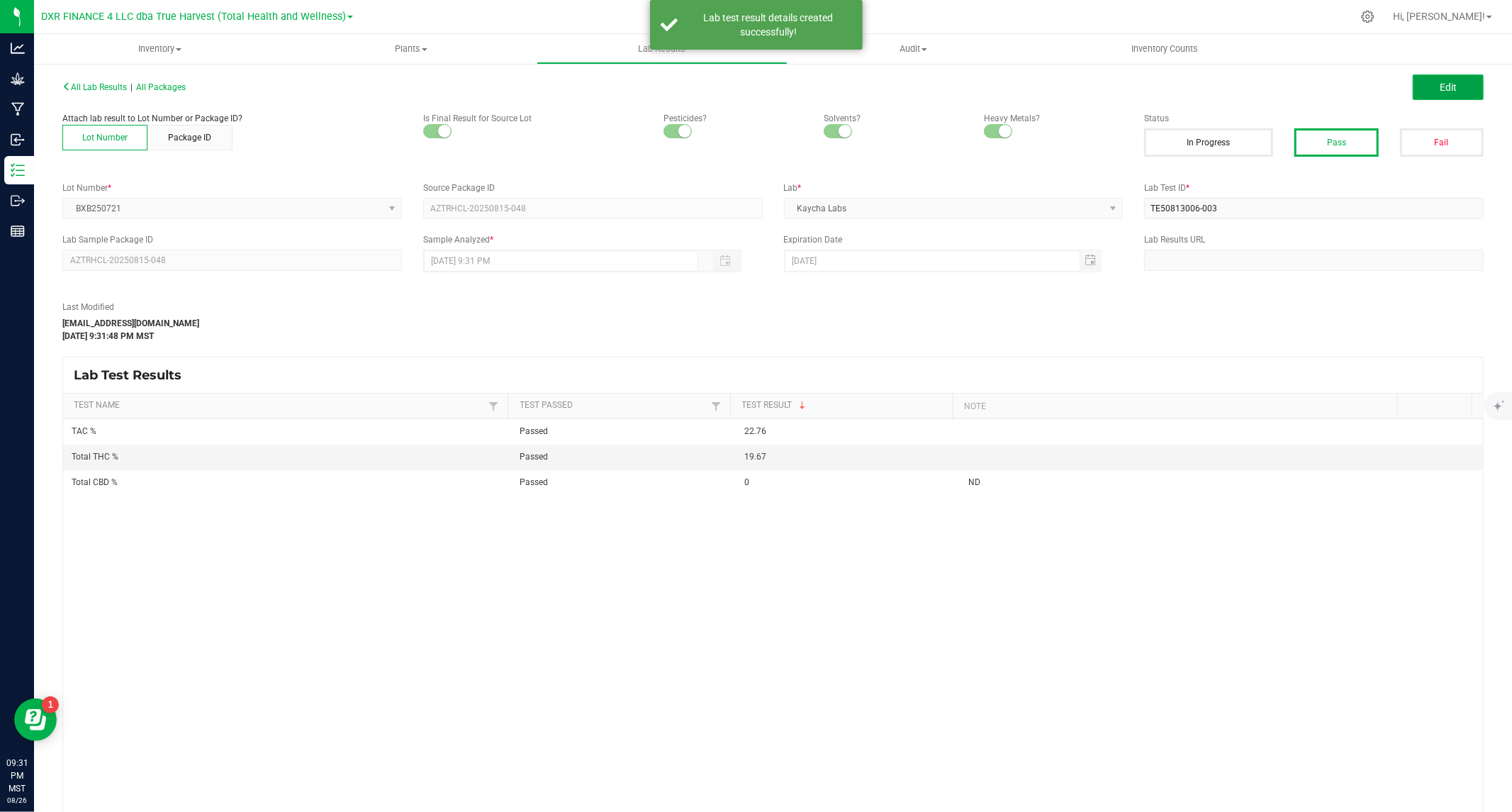
click at [1440, 81] on span "Edit" at bounding box center [1448, 87] width 17 height 11
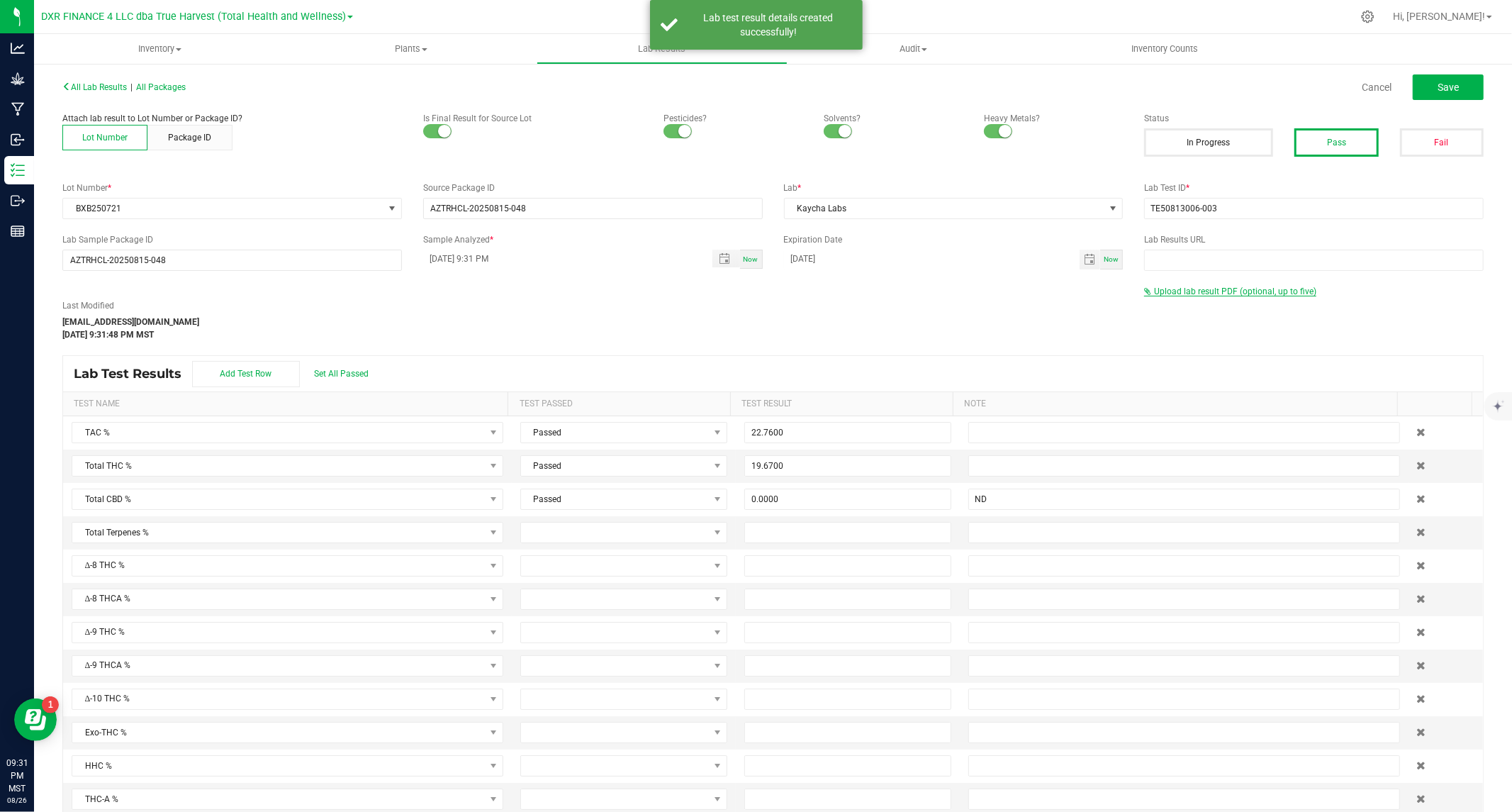
click at [1171, 288] on span "Upload lab result PDF (optional, up to five)" at bounding box center [1234, 291] width 162 height 10
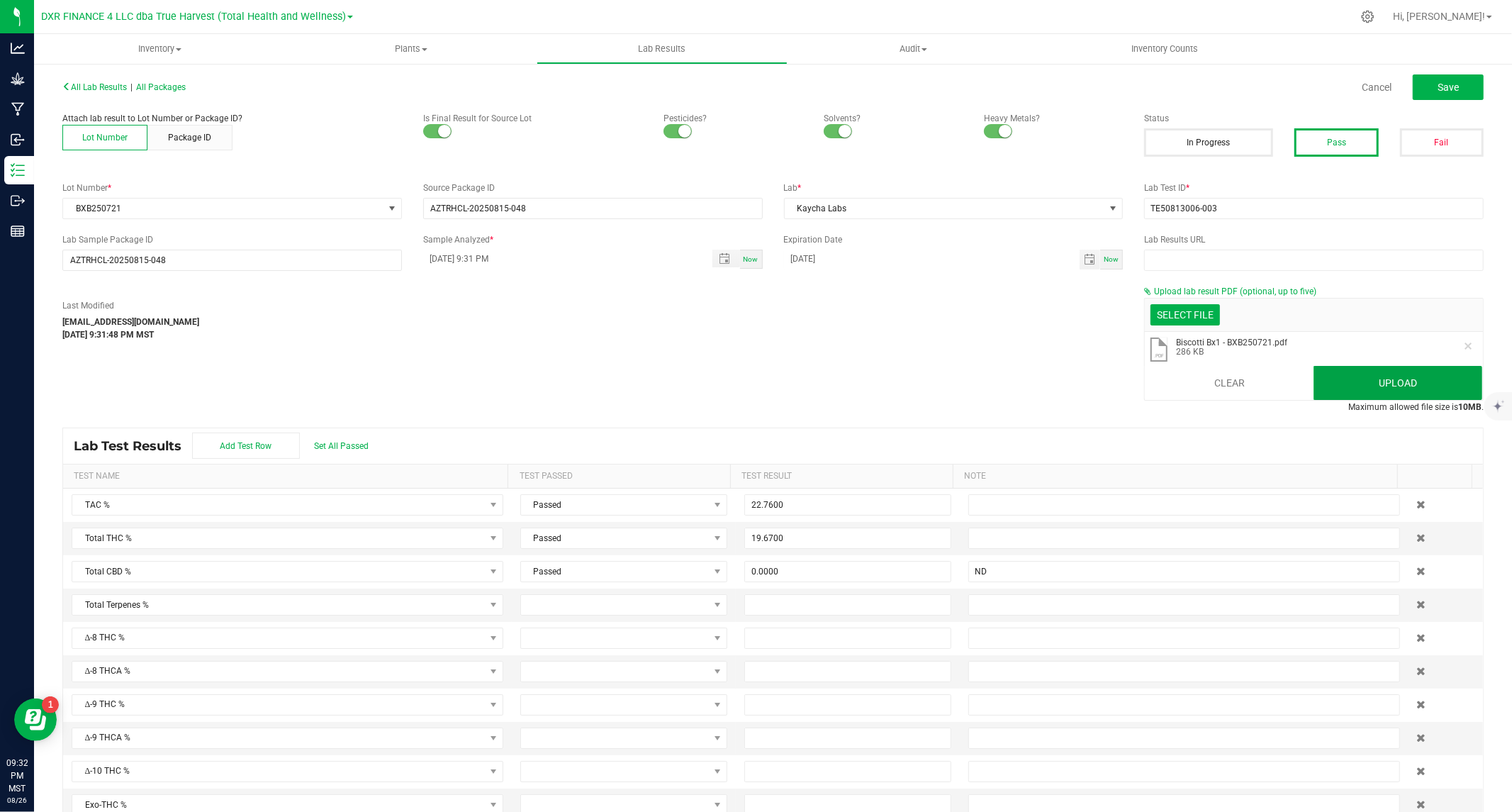
click at [1370, 381] on button "Upload" at bounding box center [1398, 383] width 169 height 34
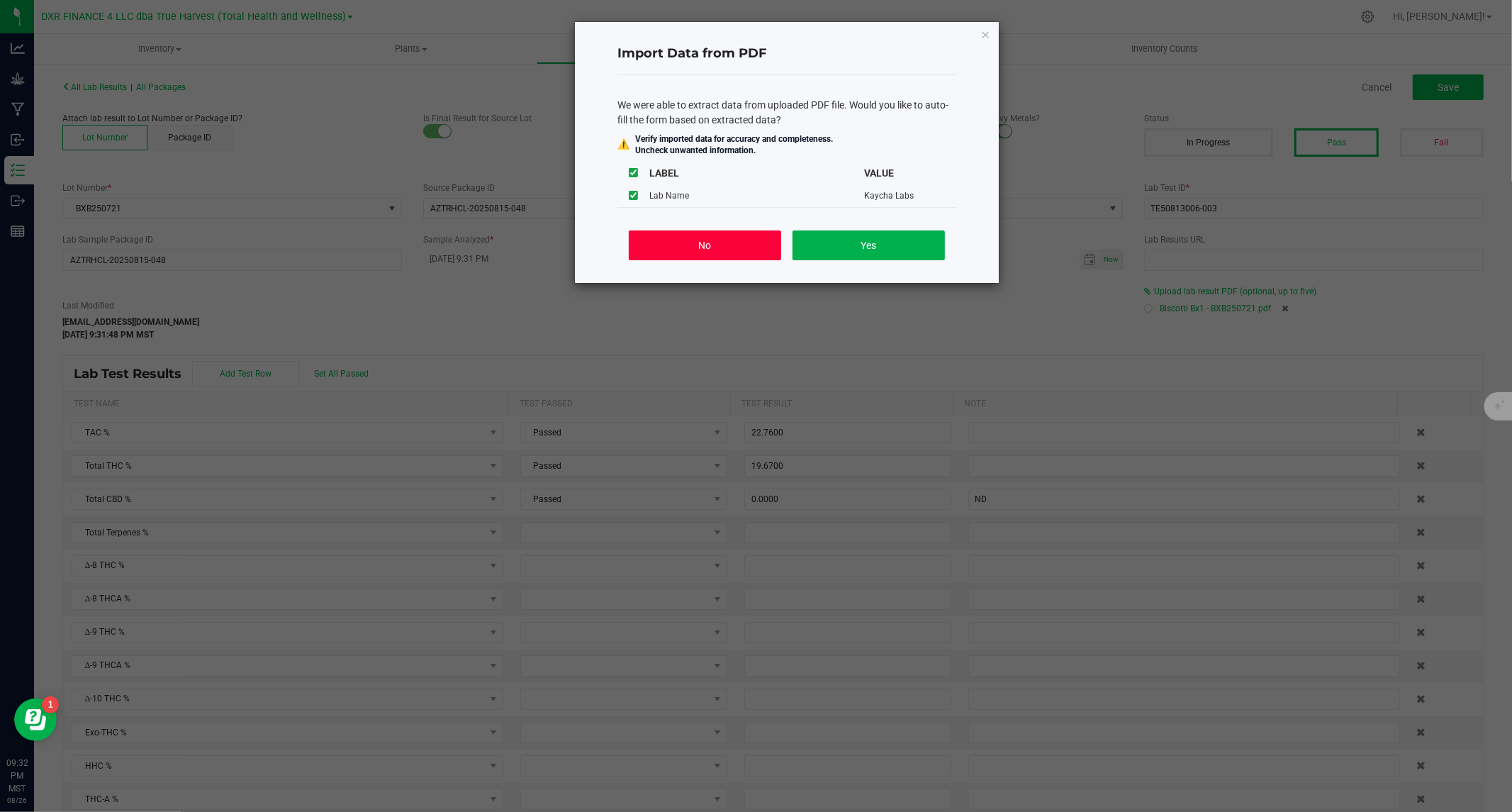
click at [692, 242] on button "No" at bounding box center [705, 245] width 152 height 30
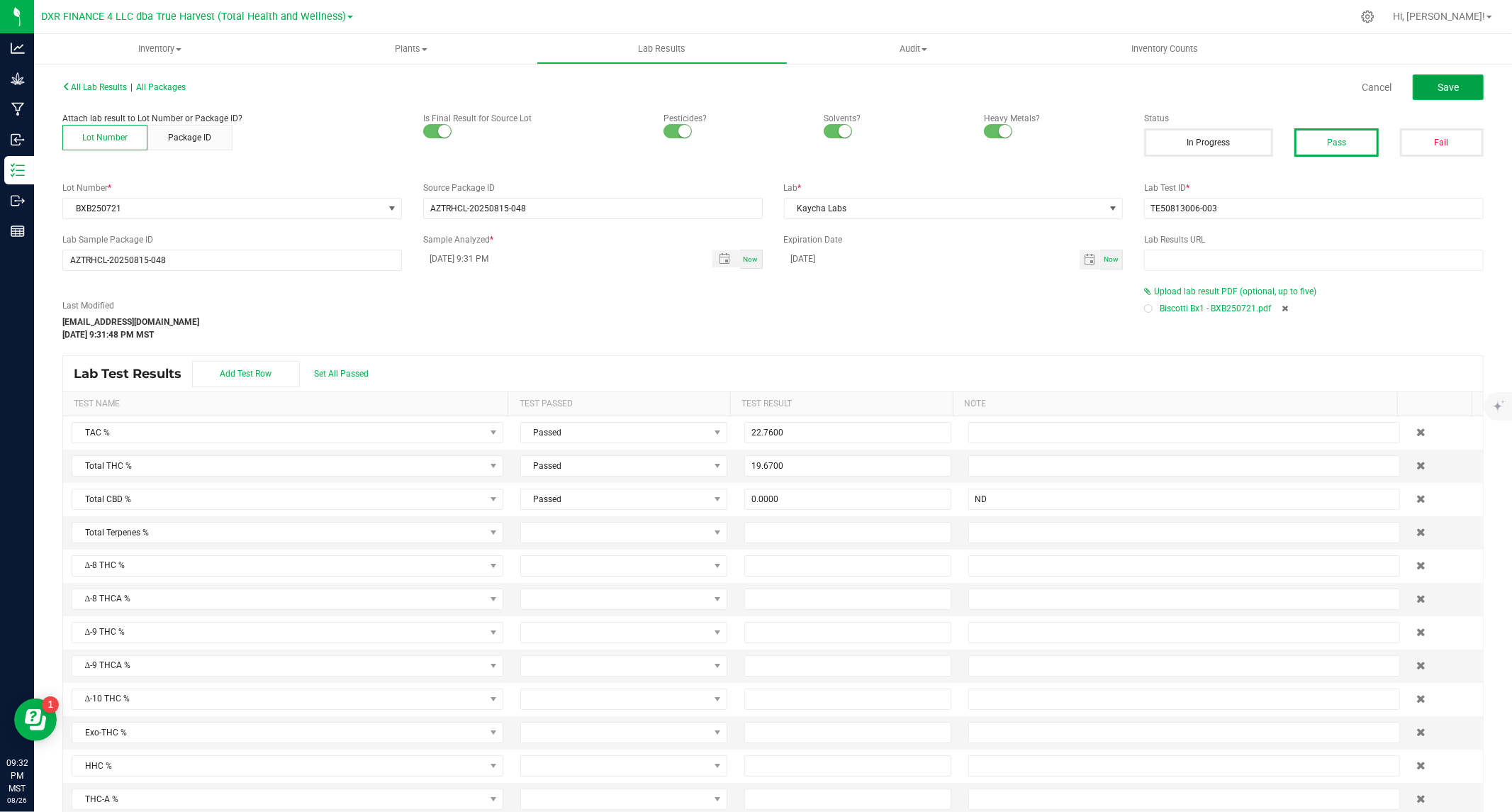
click at [1439, 89] on span "Save" at bounding box center [1448, 87] width 21 height 11
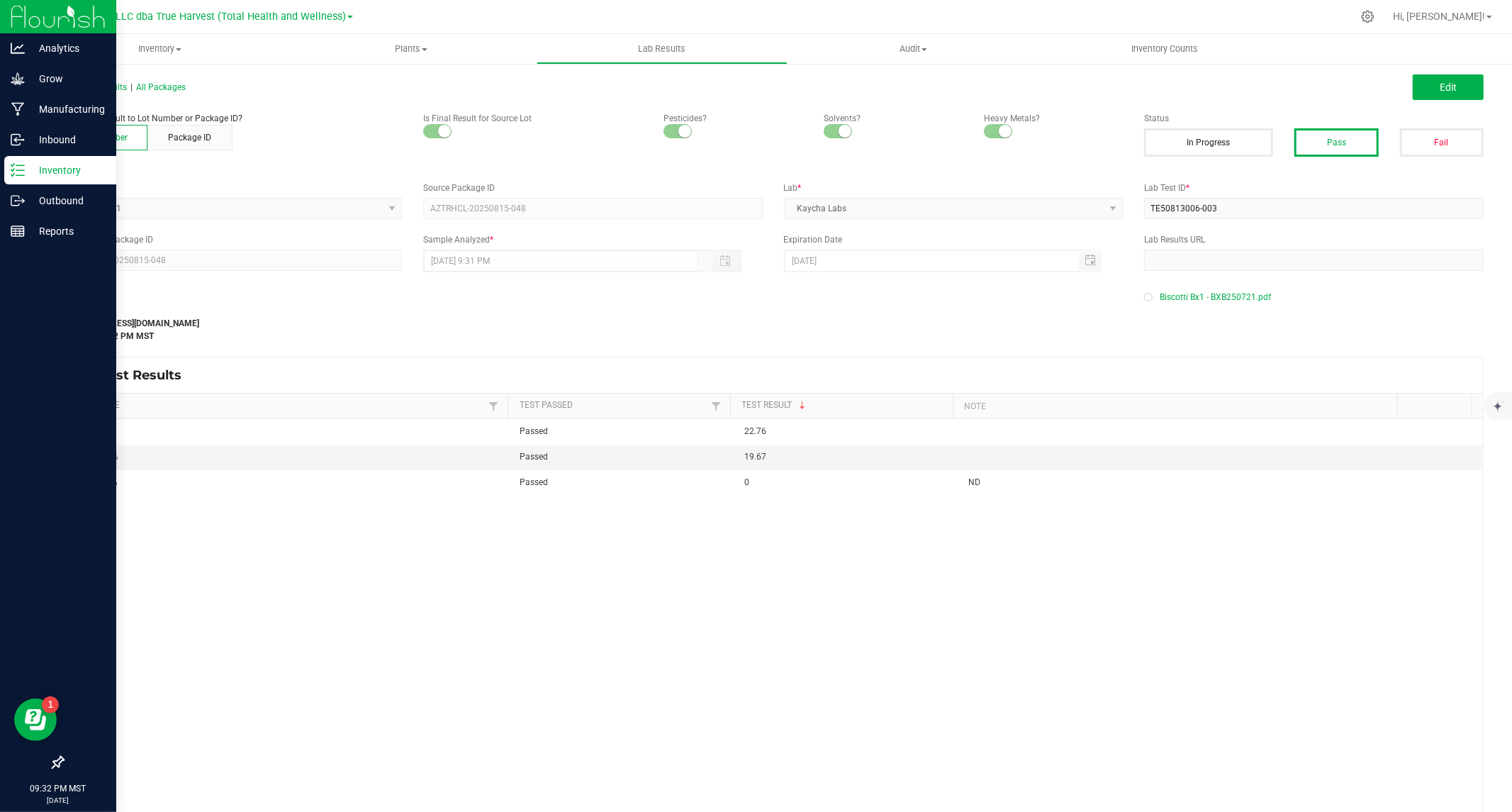
click at [20, 172] on icon at bounding box center [17, 170] width 14 height 14
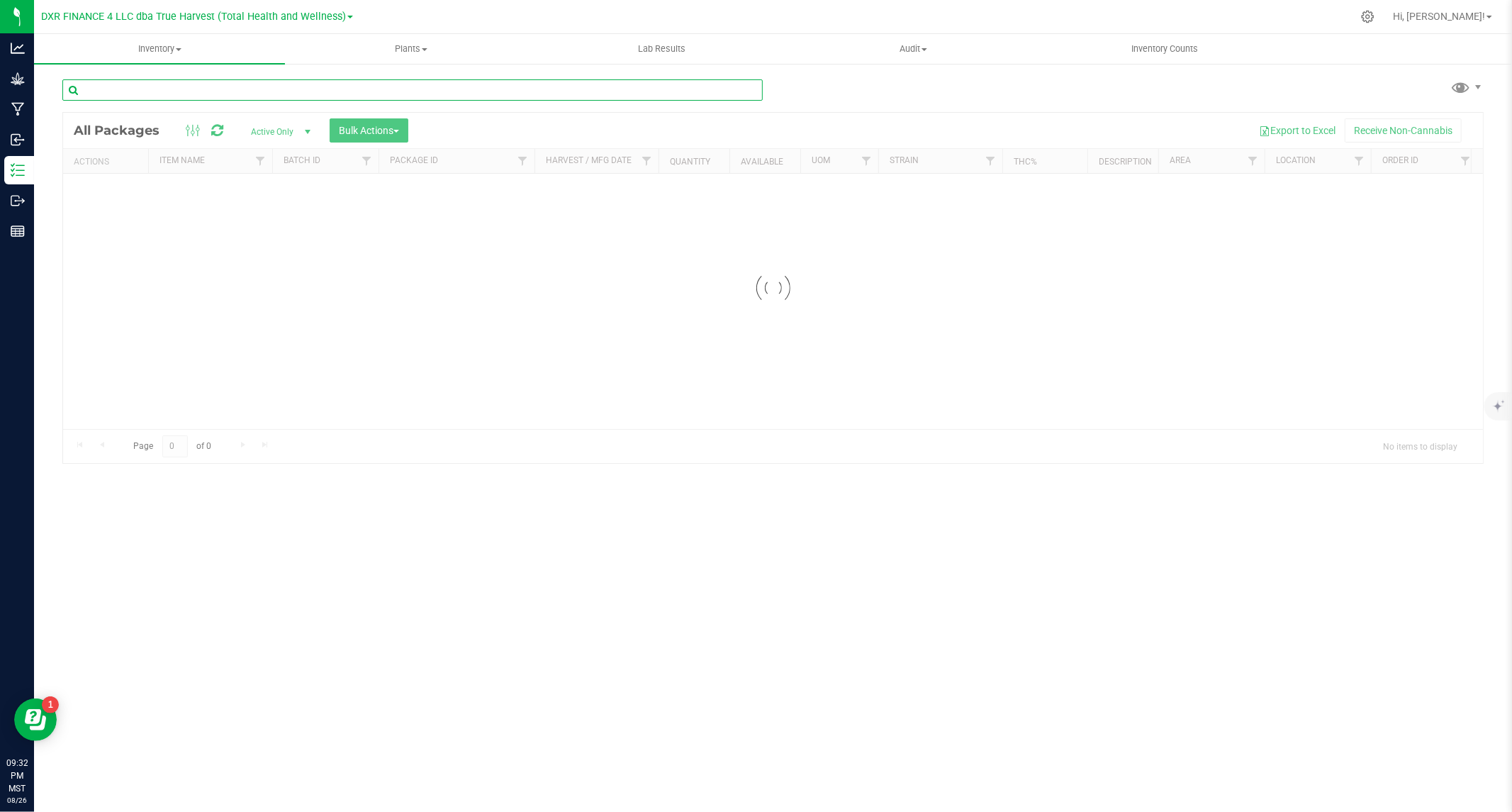
click at [259, 87] on div "Inventory All packages All inventory Waste log Create inventory Plants All plan…" at bounding box center [773, 423] width 1478 height 778
paste input "CDVD250703"
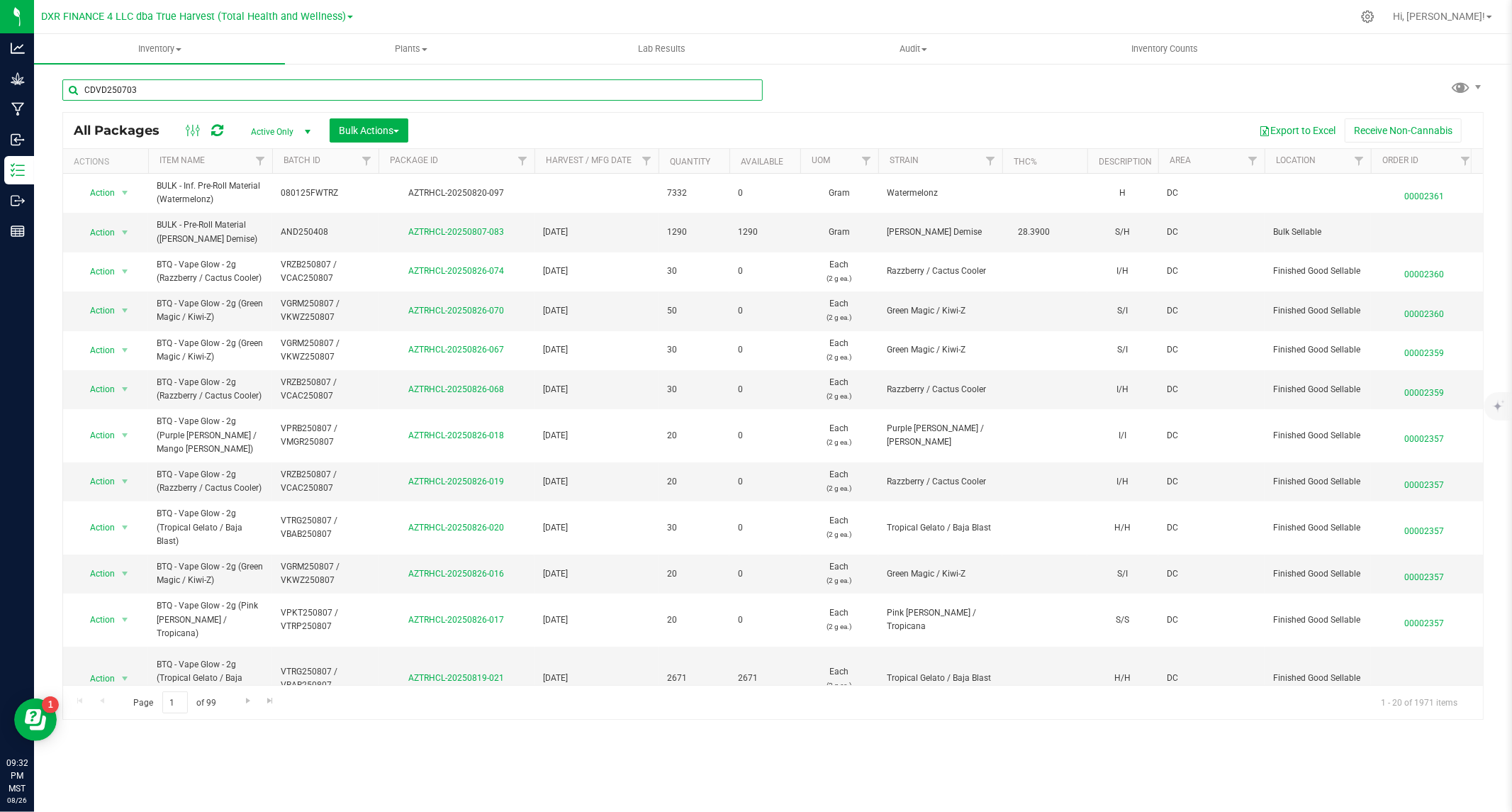
type input "CDVD250703"
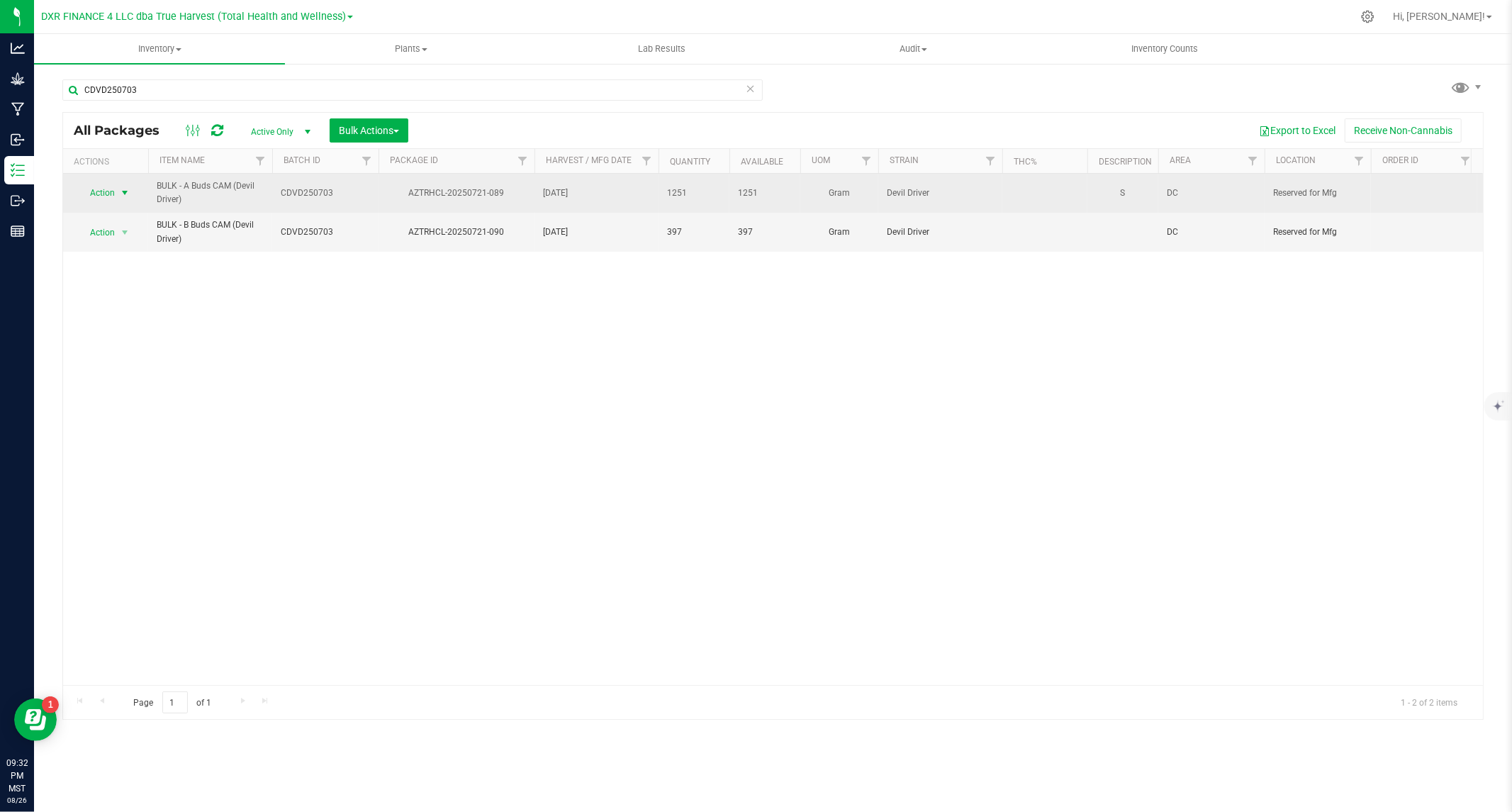
click at [109, 193] on span "Action" at bounding box center [97, 193] width 38 height 20
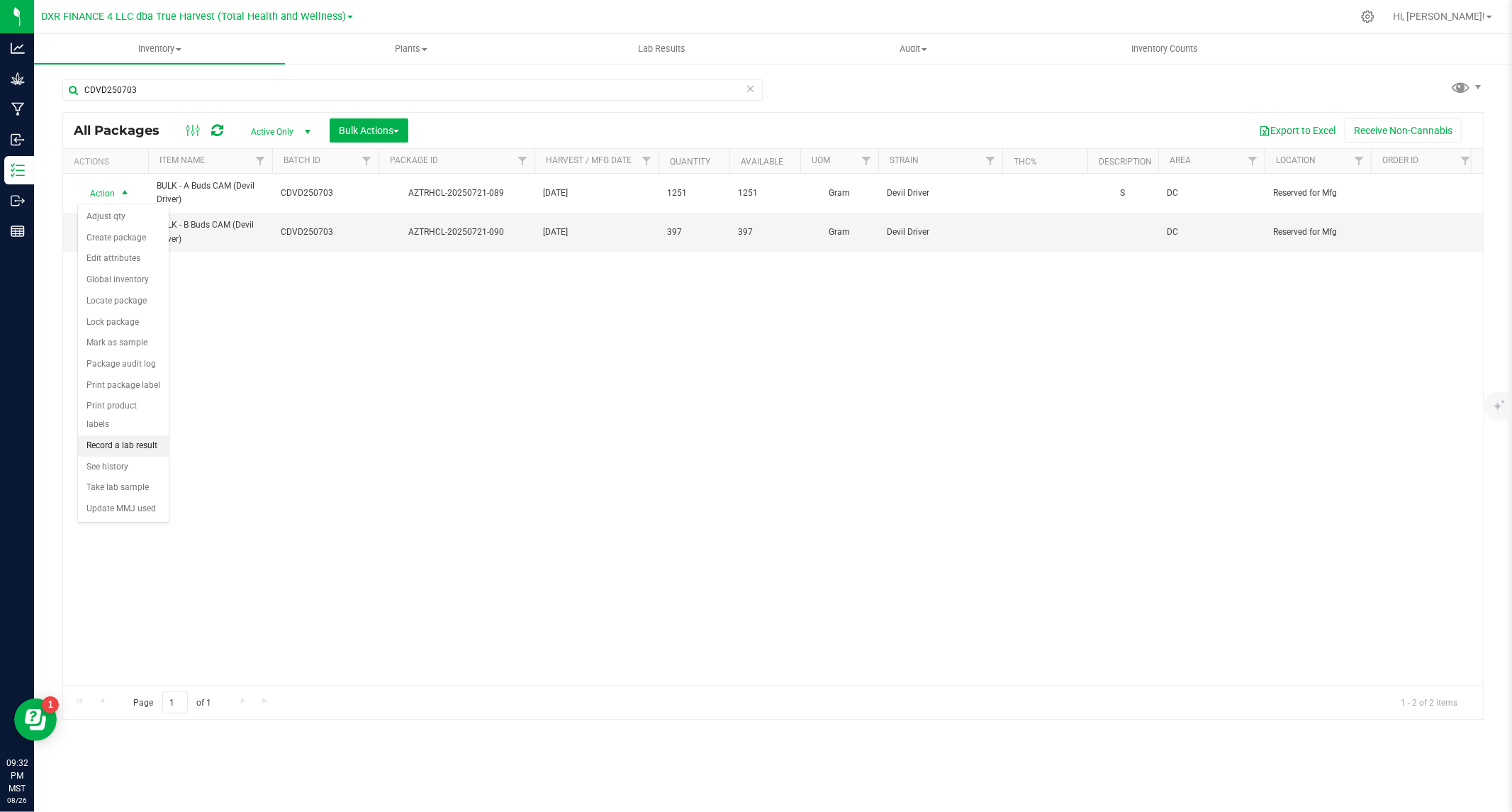
click at [112, 451] on li "Record a lab result" at bounding box center [123, 446] width 91 height 21
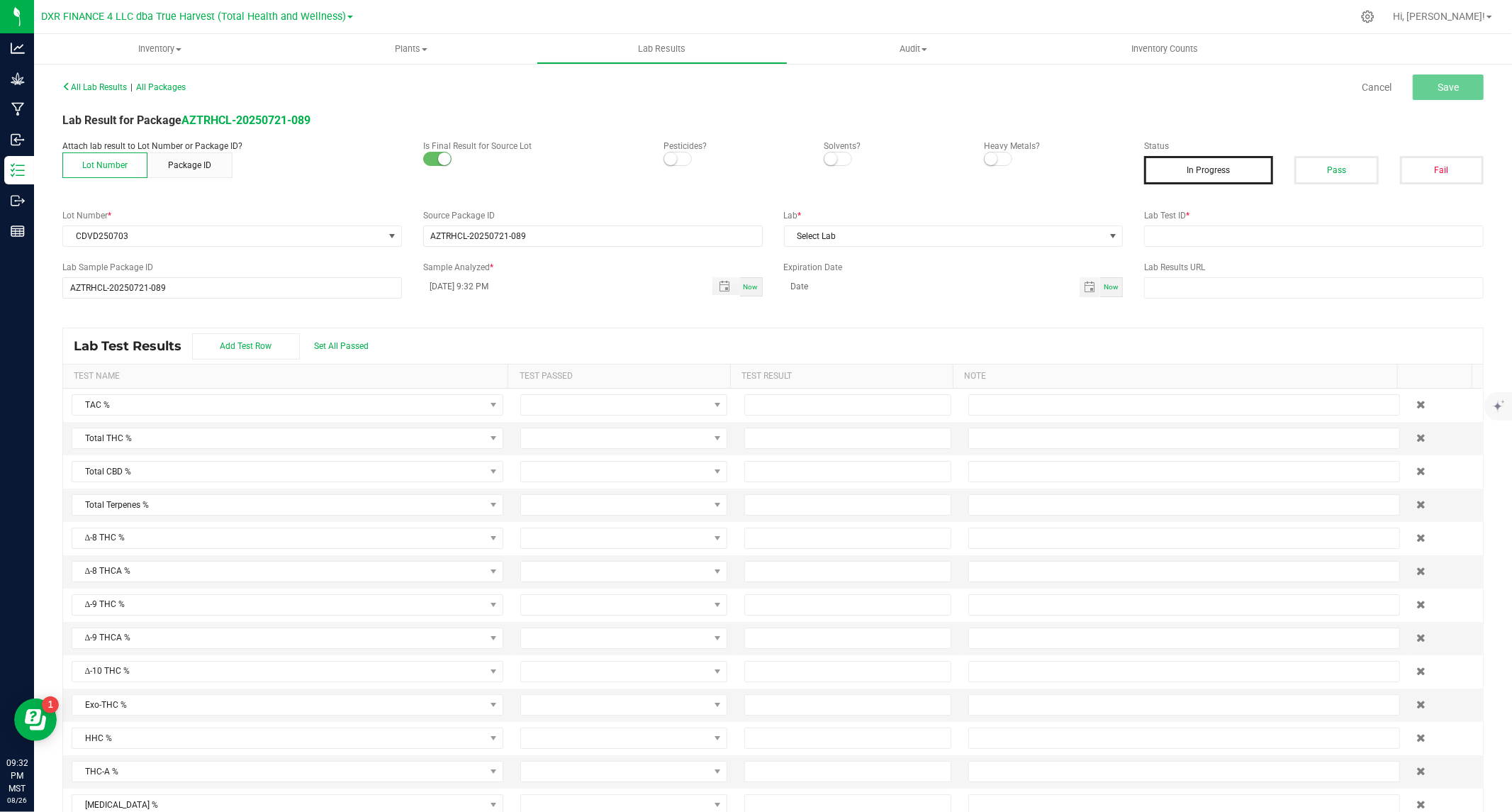
click at [666, 156] on small at bounding box center [670, 158] width 13 height 13
click at [828, 156] on small at bounding box center [831, 158] width 13 height 13
click at [991, 159] on span at bounding box center [998, 158] width 28 height 14
drag, startPoint x: 1291, startPoint y: 172, endPoint x: 1298, endPoint y: 174, distance: 7.3
click at [1294, 172] on button "Pass" at bounding box center [1336, 170] width 84 height 28
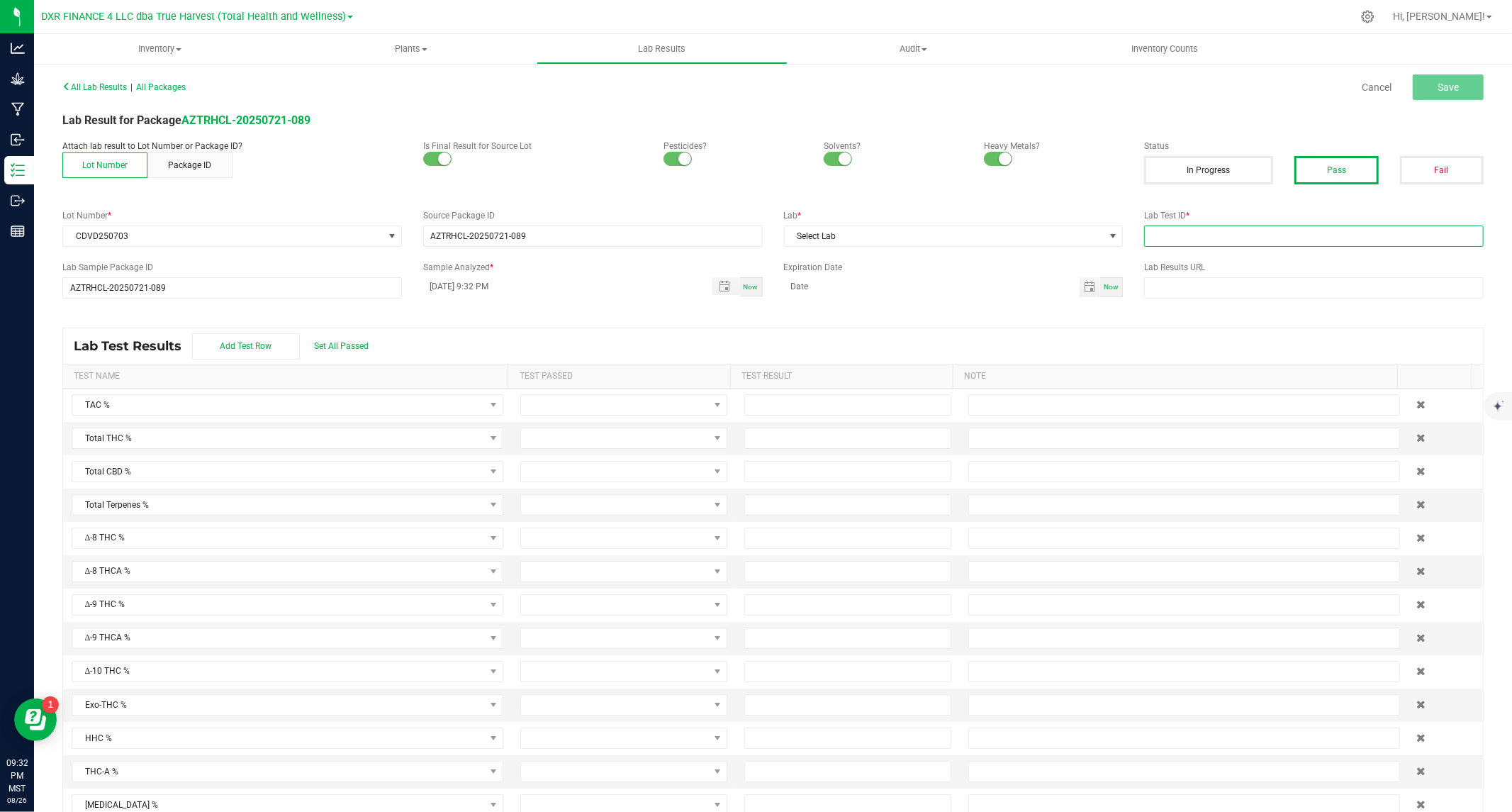
click at [1243, 237] on input "text" at bounding box center [1313, 236] width 339 height 21
paste input "TE50722004-002"
type input "TE50722004-002"
click at [1043, 234] on span "Select Lab" at bounding box center [945, 236] width 320 height 20
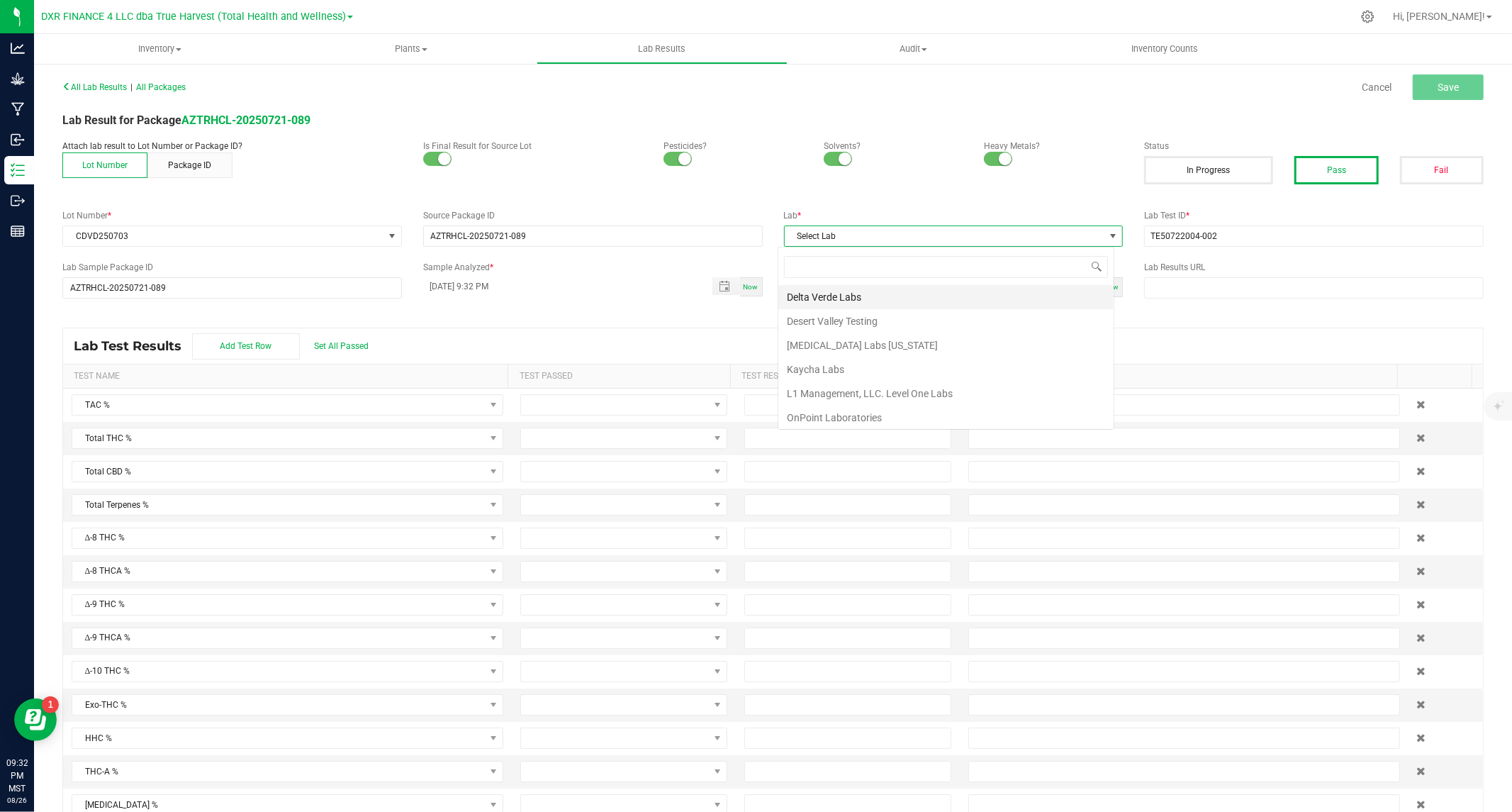
scroll to position [21, 336]
click at [828, 365] on li "Kaycha Labs" at bounding box center [945, 370] width 335 height 24
click at [719, 282] on span "Toggle popup" at bounding box center [724, 286] width 11 height 11
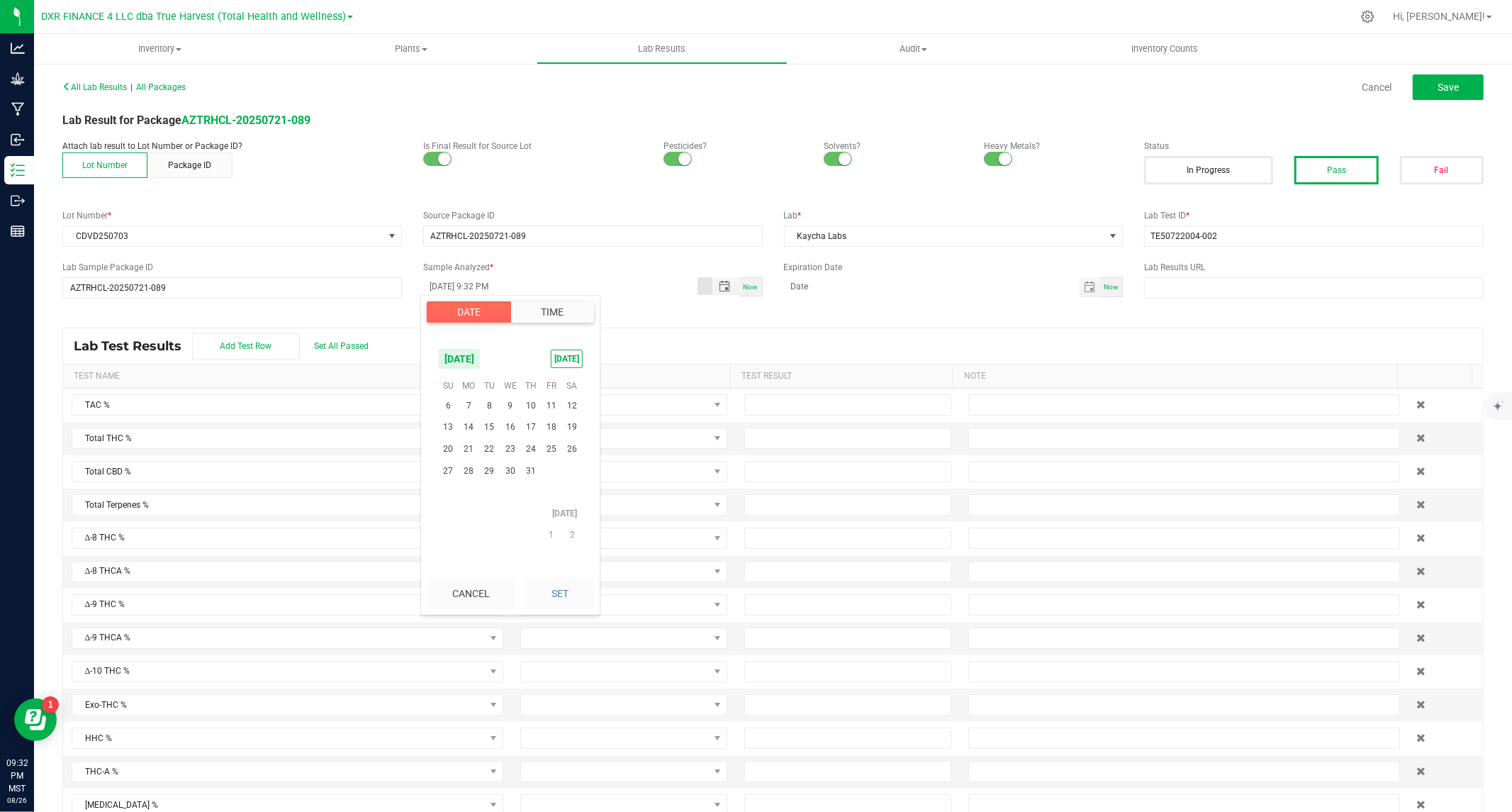
scroll to position [229713, 0]
click at [546, 478] on span "25" at bounding box center [551, 477] width 21 height 22
click at [554, 593] on button "Set" at bounding box center [560, 594] width 68 height 31
type input "07/25/2025 9:32 PM"
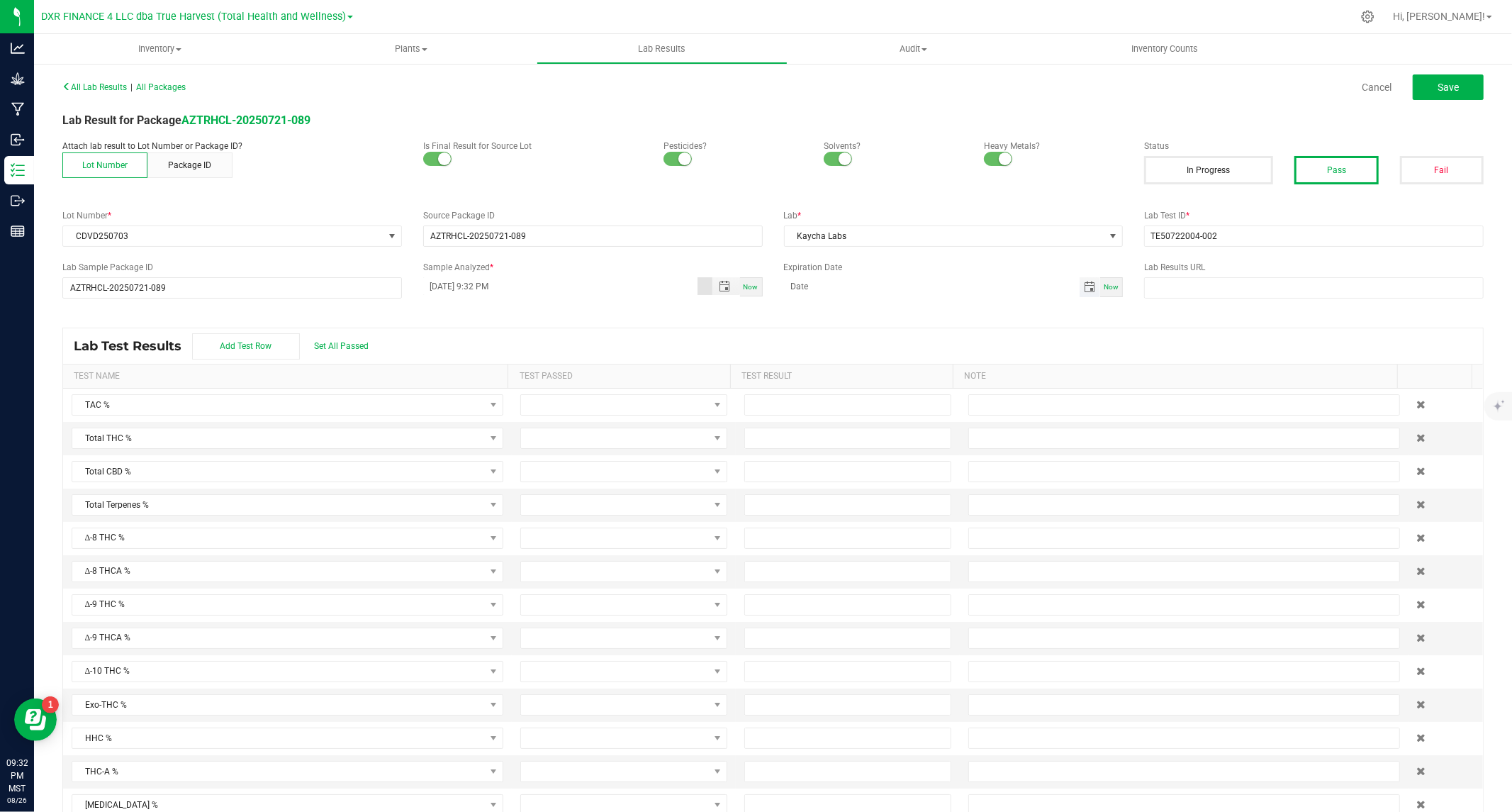
click at [1084, 288] on span "Toggle calendar" at bounding box center [1089, 287] width 11 height 11
click at [874, 314] on span "August 2025" at bounding box center [853, 314] width 43 height 21
click at [802, 412] on span "2026" at bounding box center [799, 417] width 20 height 10
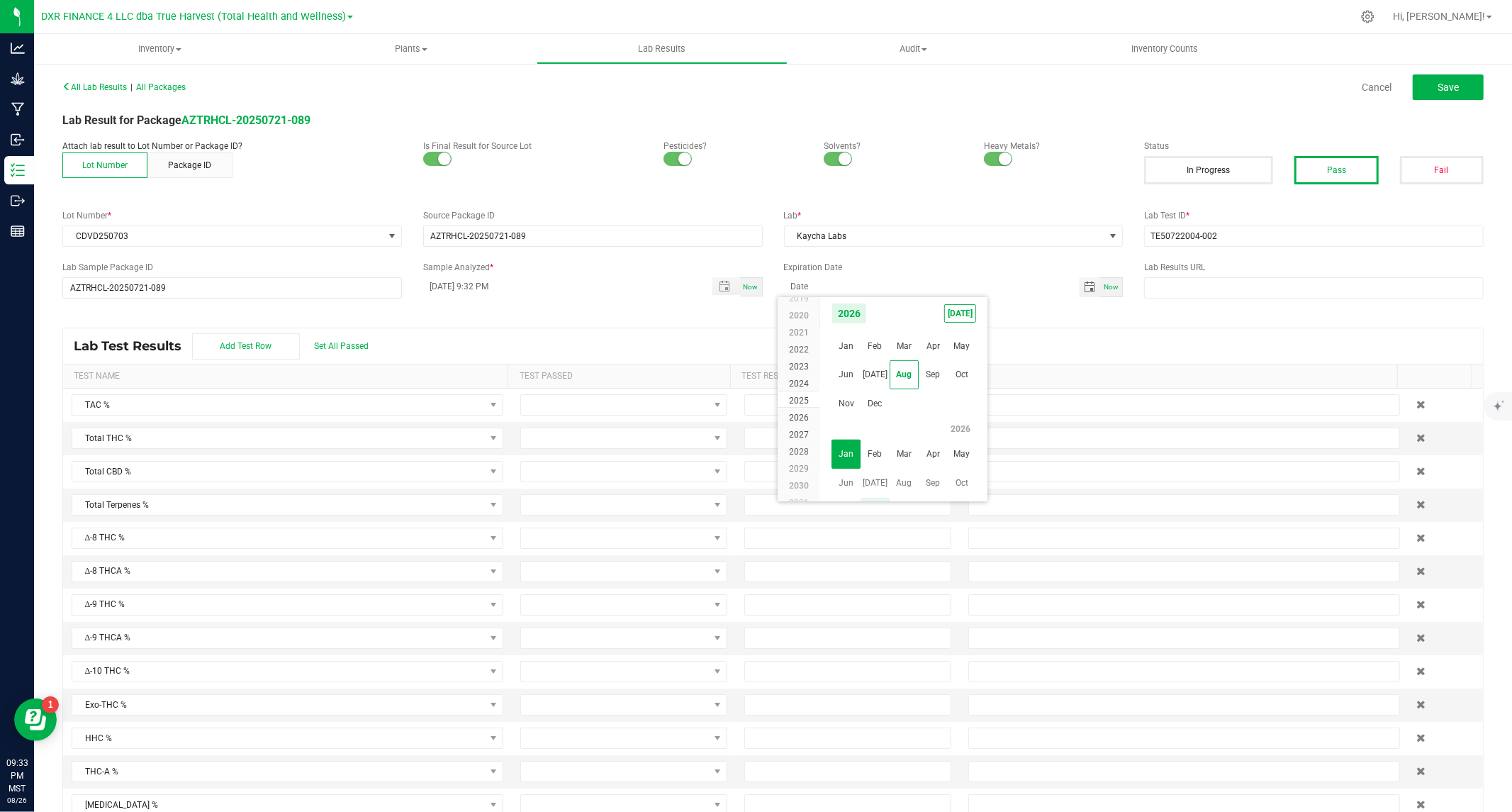
scroll to position [13615, 0]
click at [873, 377] on span "Jul" at bounding box center [875, 374] width 29 height 29
click at [958, 428] on span "25" at bounding box center [965, 431] width 21 height 22
type input "07/25/2026"
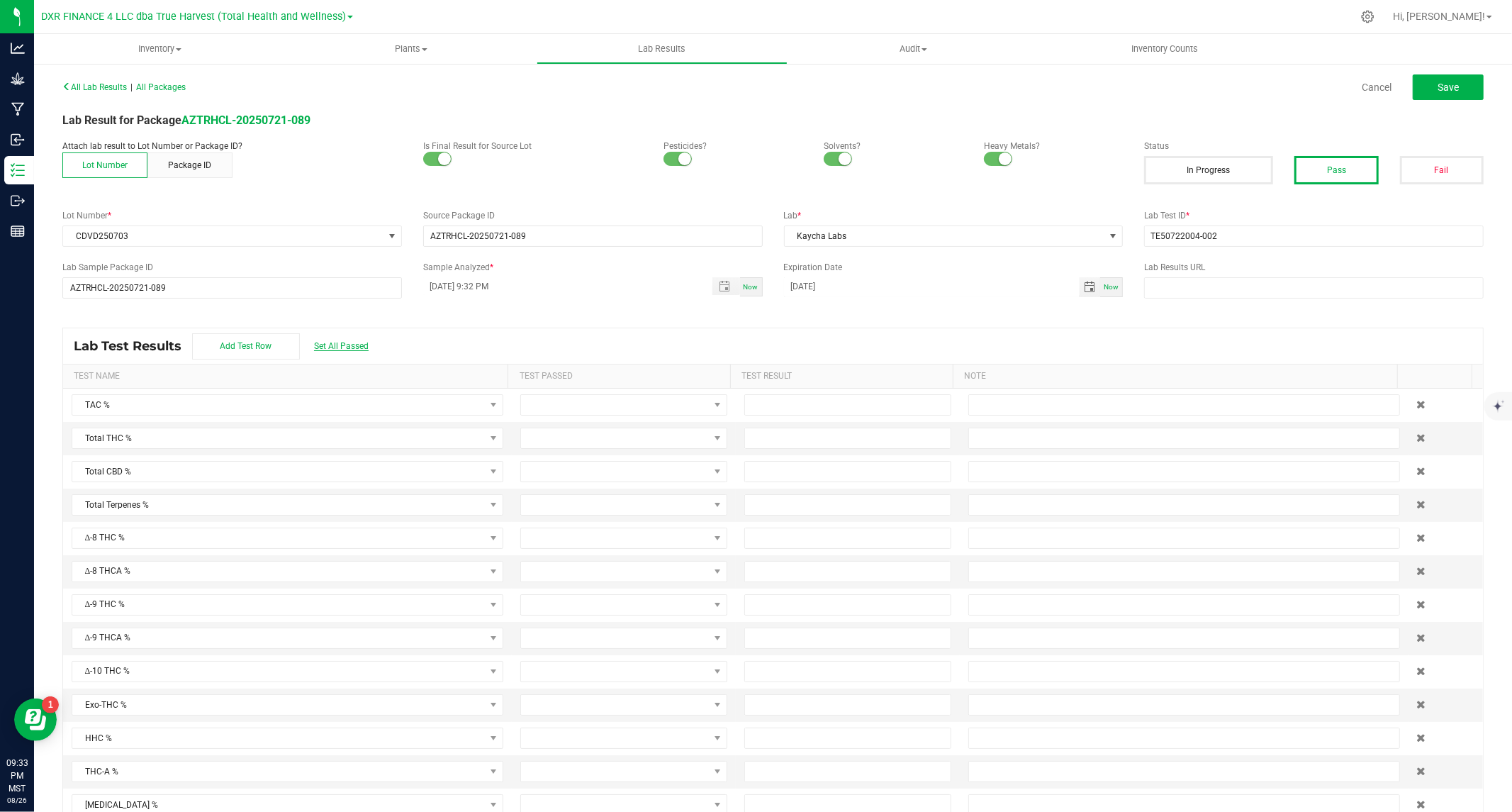
click at [332, 343] on span "Set All Passed" at bounding box center [341, 345] width 55 height 10
click at [777, 407] on input at bounding box center [848, 405] width 205 height 20
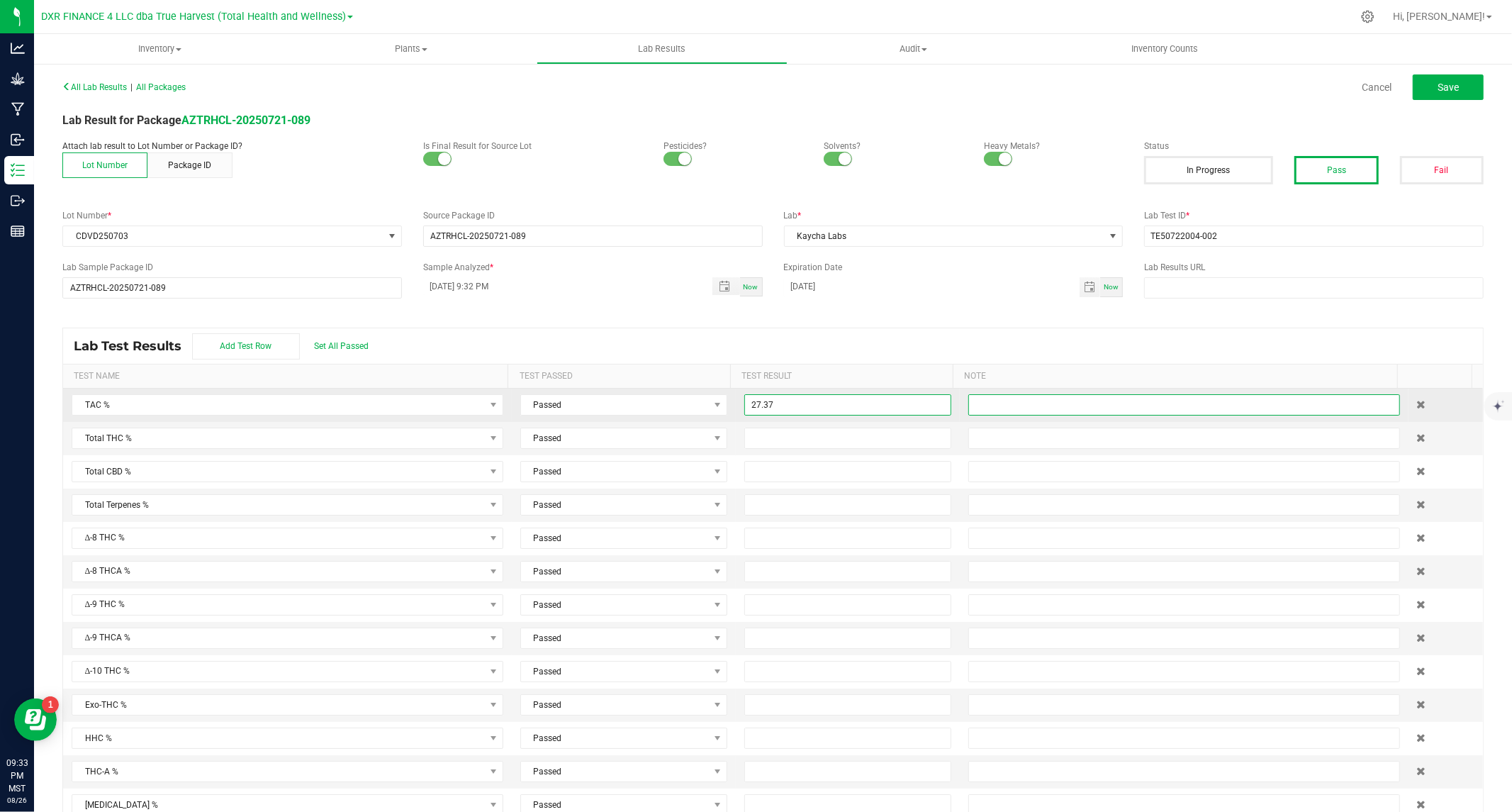
type input "27.3700"
type input "23.6400"
type input "."
type input "0.0000"
type input "0.00"
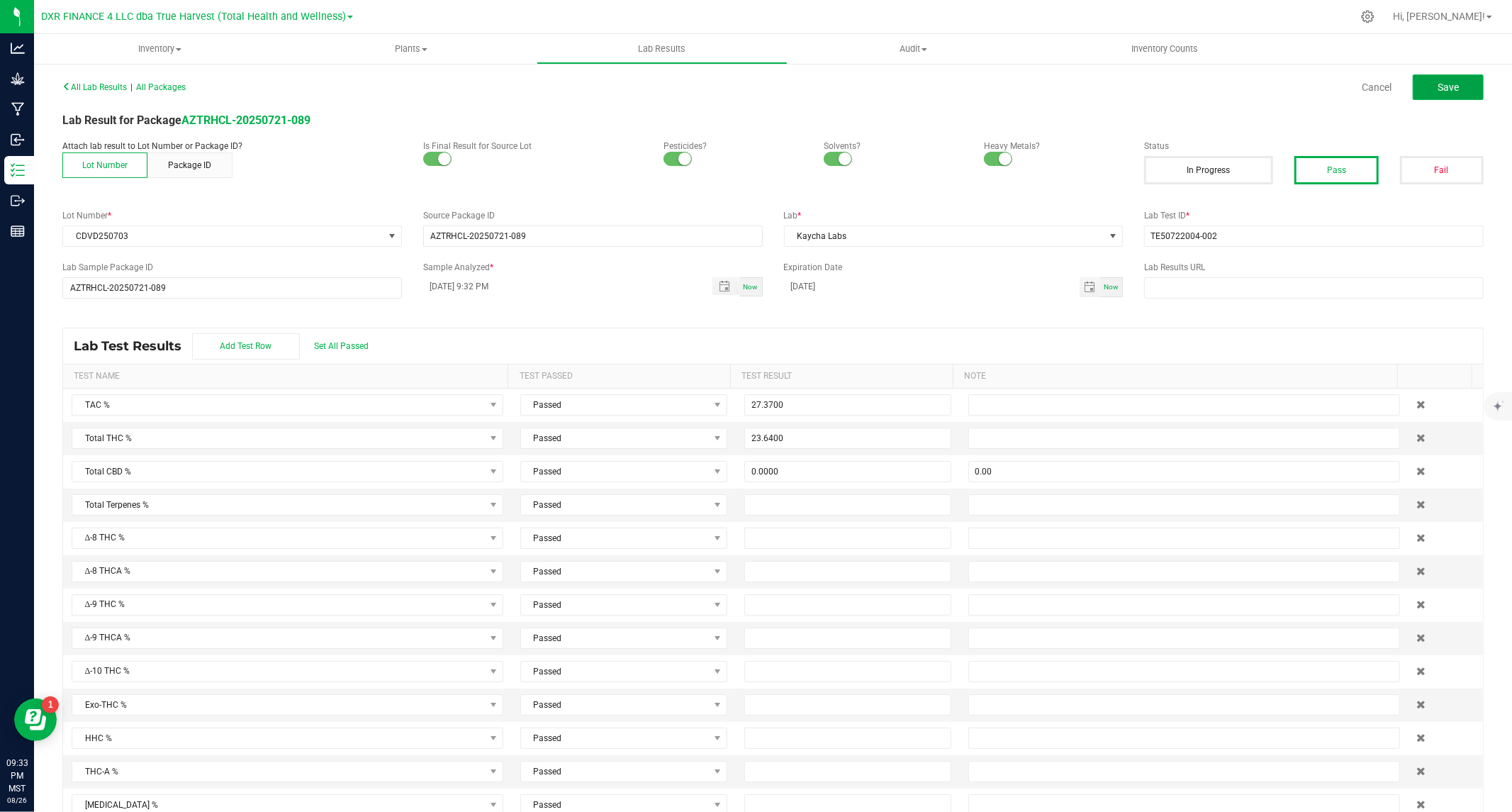
click at [1421, 88] on button "Save" at bounding box center [1447, 88] width 71 height 26
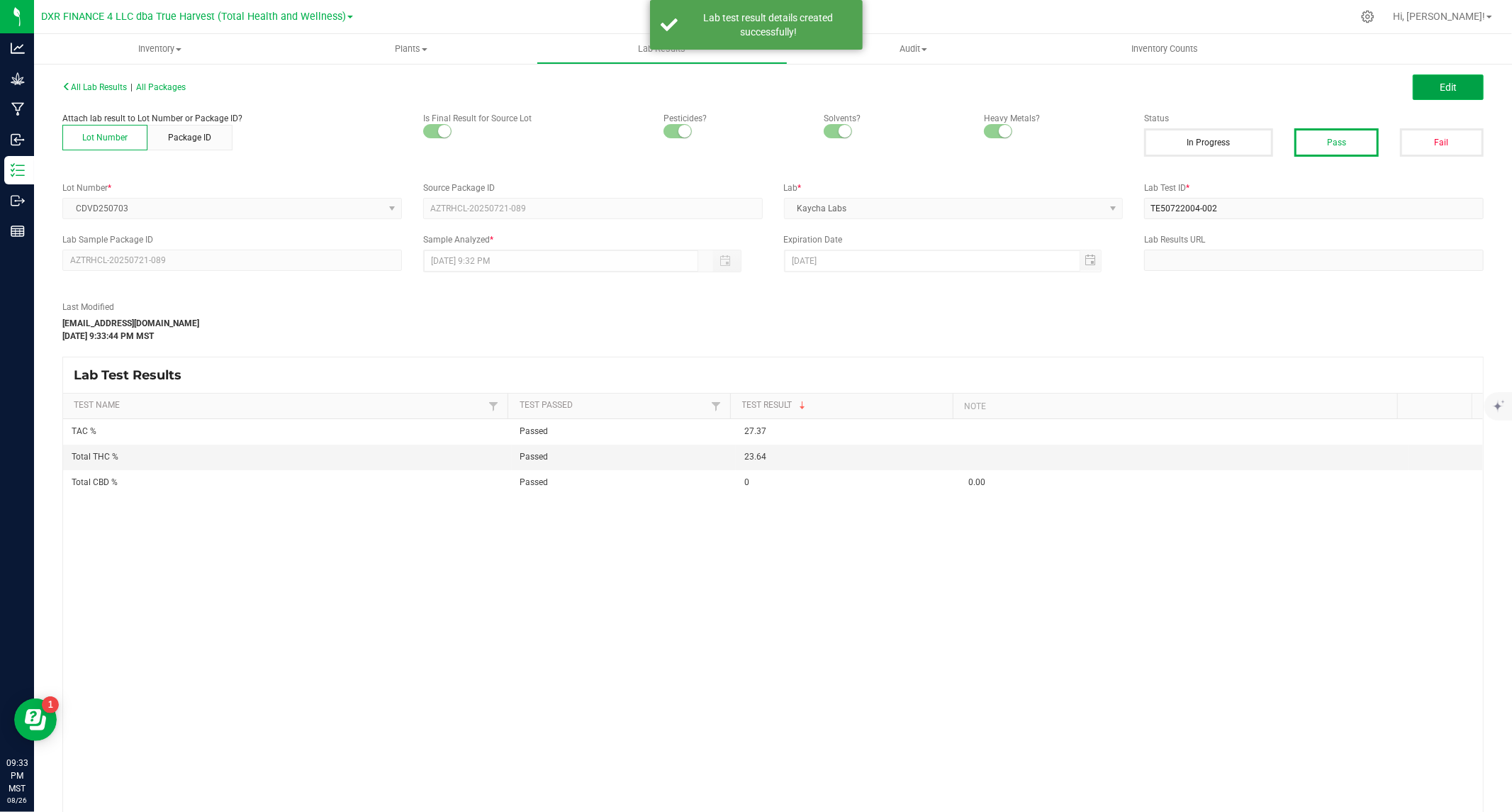
click at [1421, 88] on button "Edit" at bounding box center [1447, 88] width 71 height 26
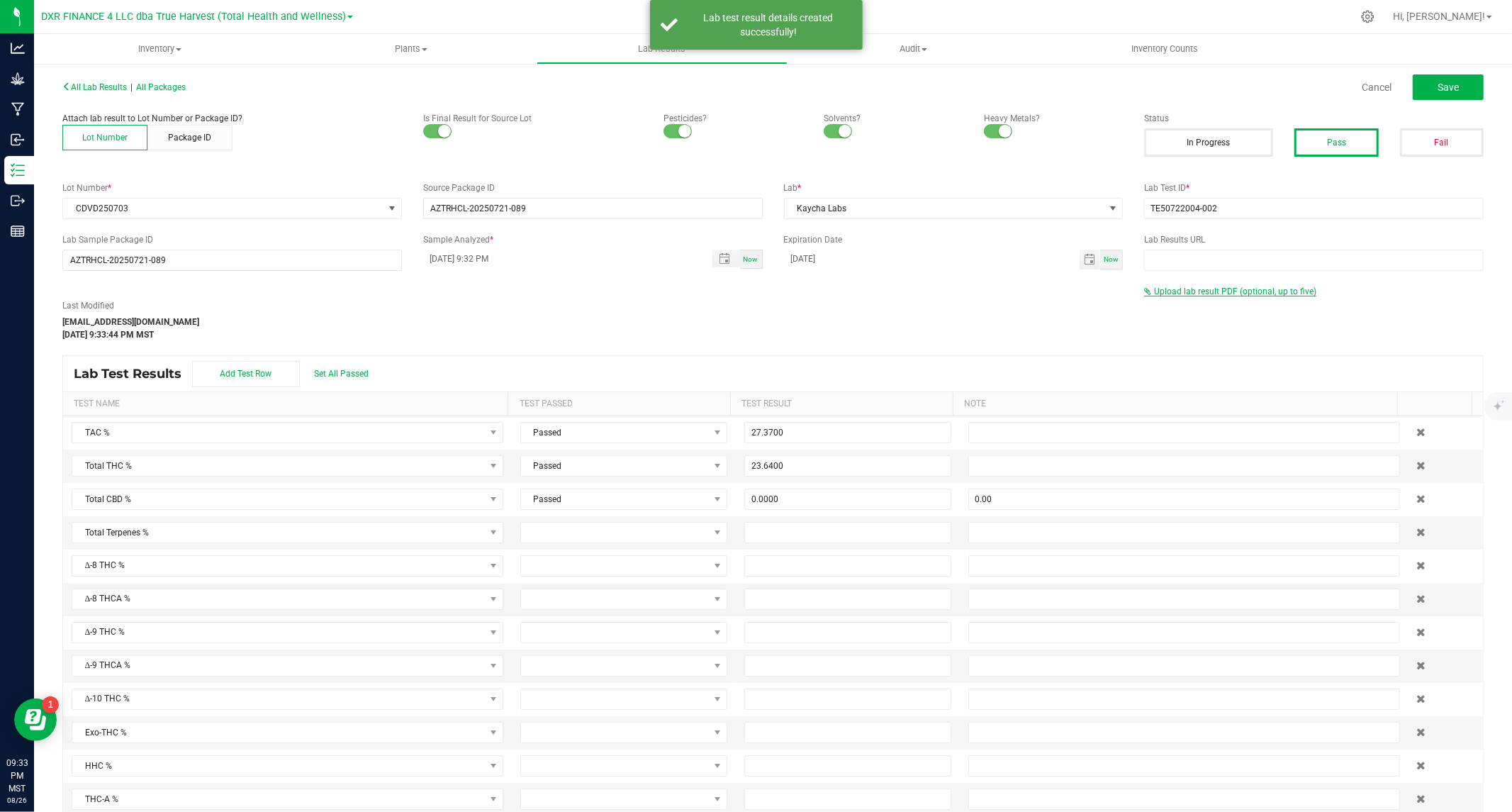
click at [1250, 288] on span "Upload lab result PDF (optional, up to five)" at bounding box center [1234, 291] width 162 height 10
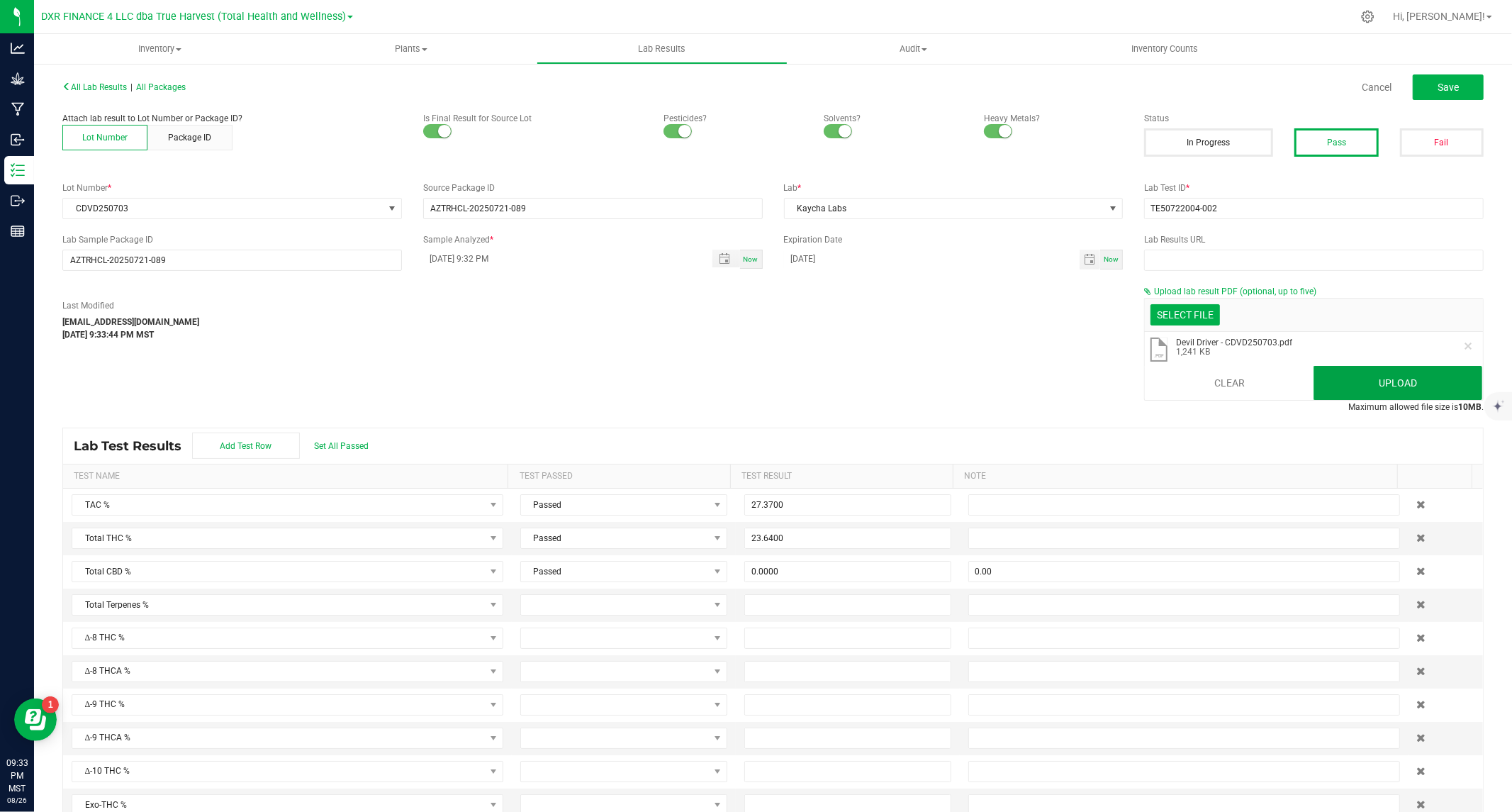
click at [1342, 388] on button "Upload" at bounding box center [1398, 383] width 169 height 34
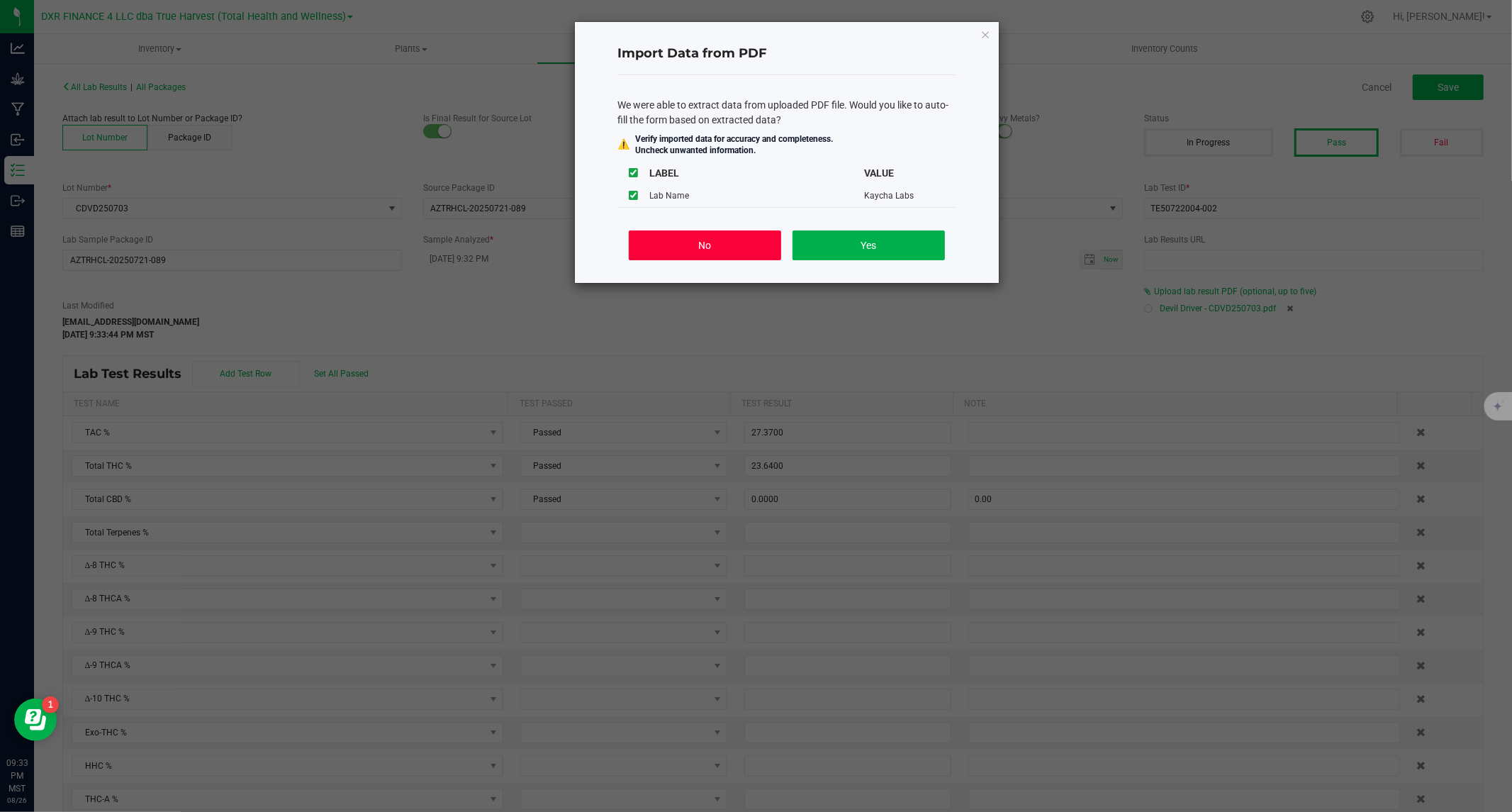
click at [704, 244] on button "No" at bounding box center [705, 245] width 152 height 30
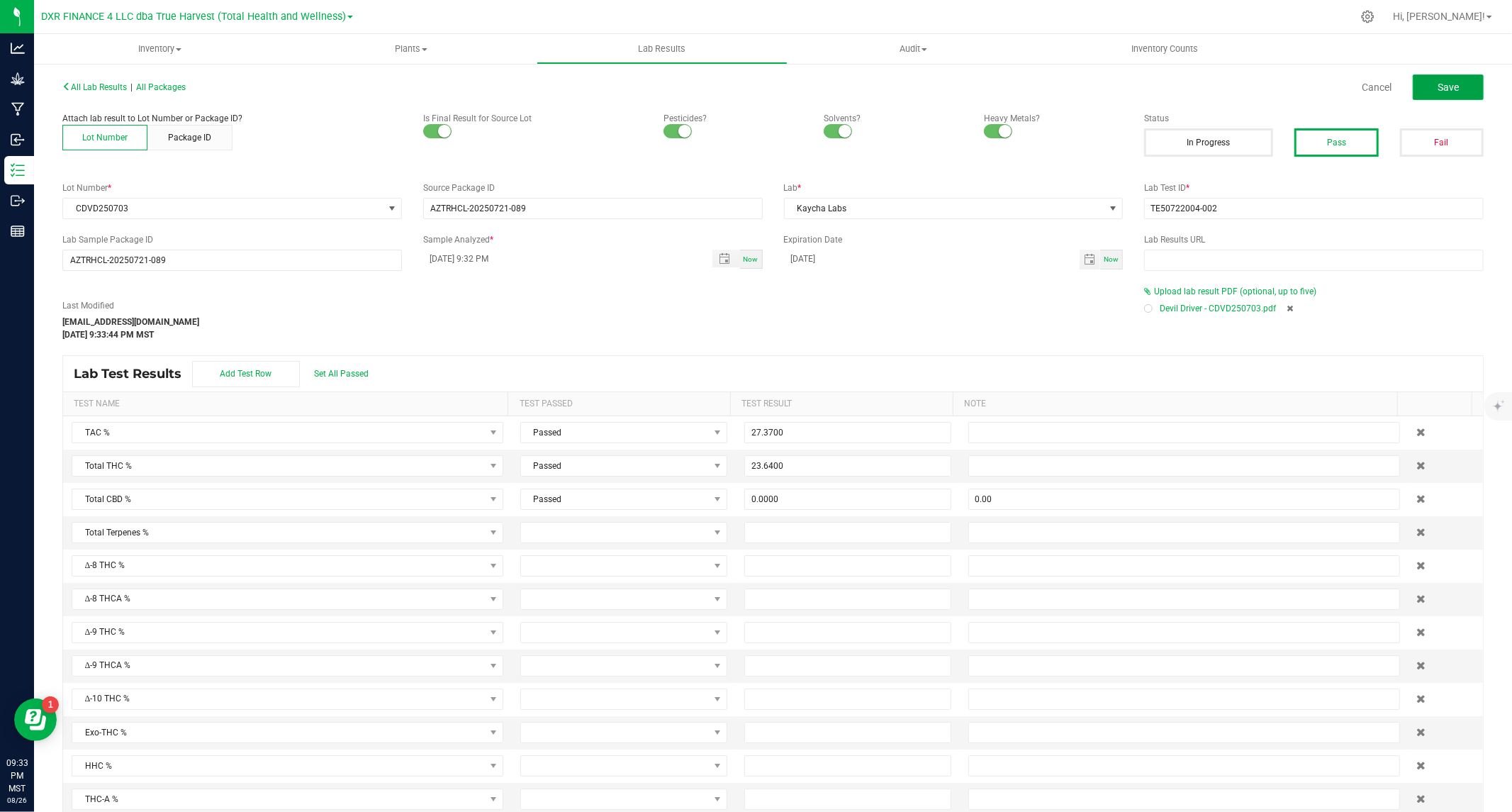
click at [1437, 86] on span "Save" at bounding box center [1448, 87] width 21 height 11
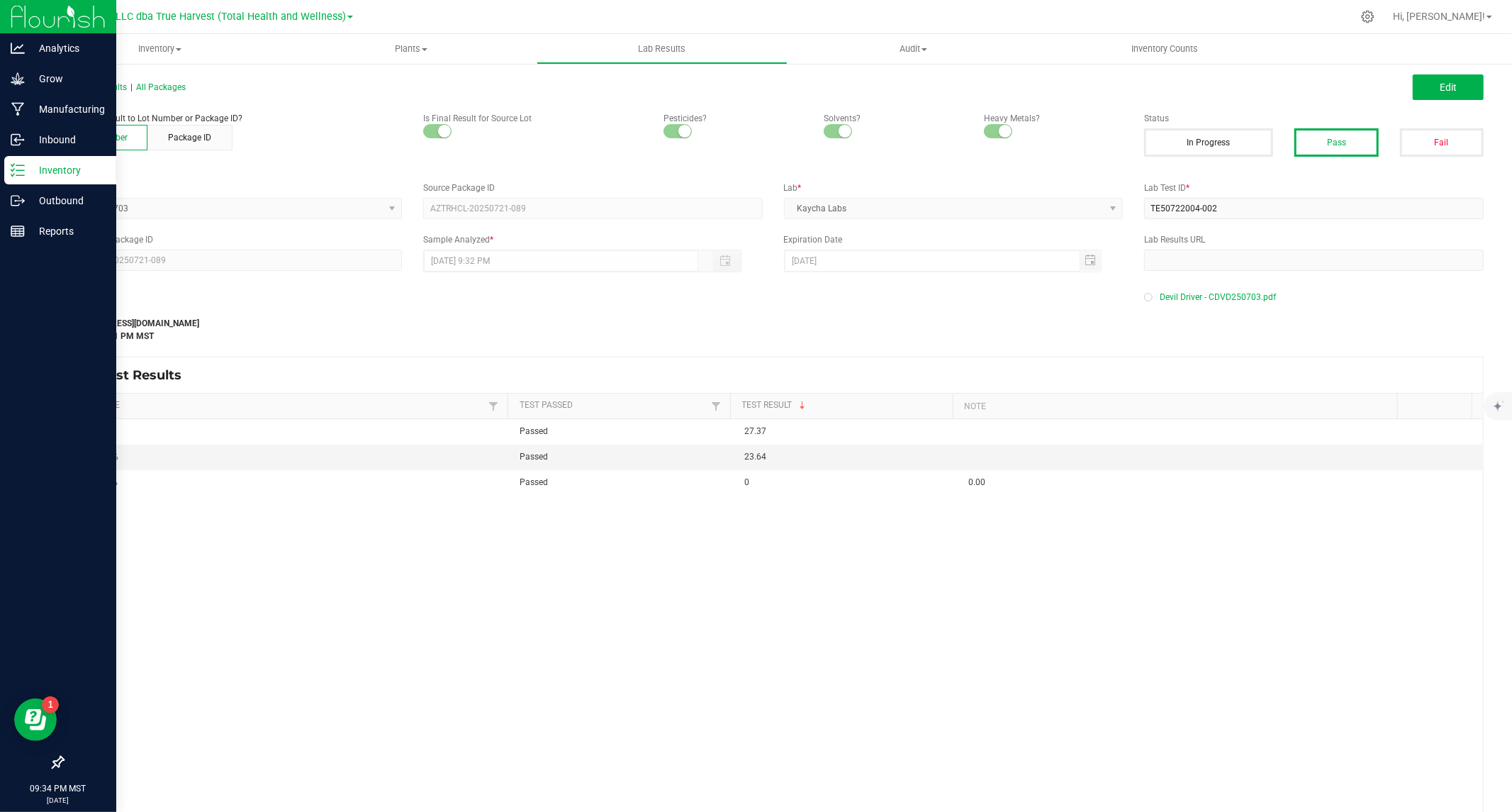
click at [21, 164] on icon at bounding box center [17, 170] width 14 height 14
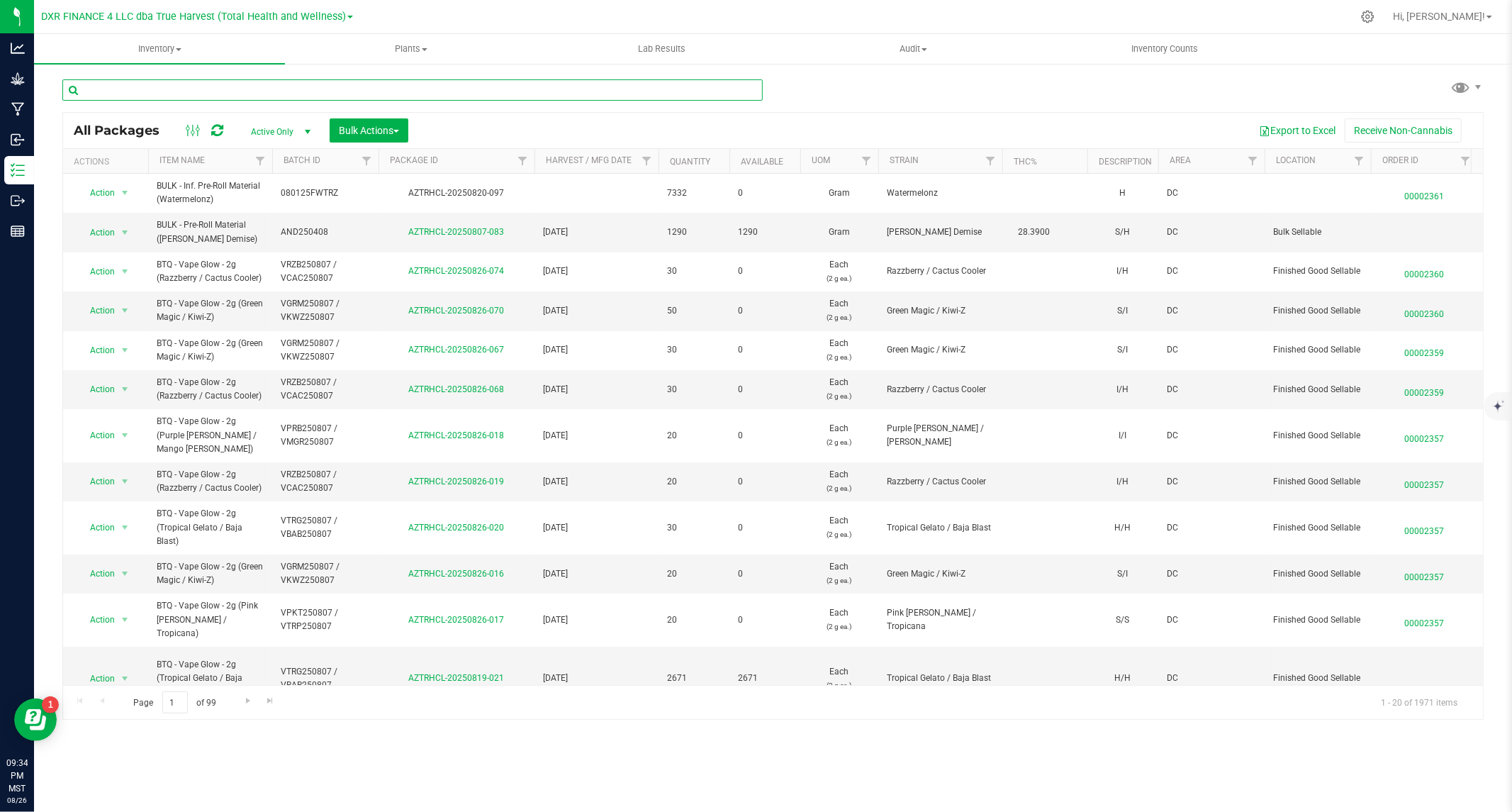
click at [351, 94] on input "text" at bounding box center [412, 90] width 700 height 21
paste input "CLCG250703"
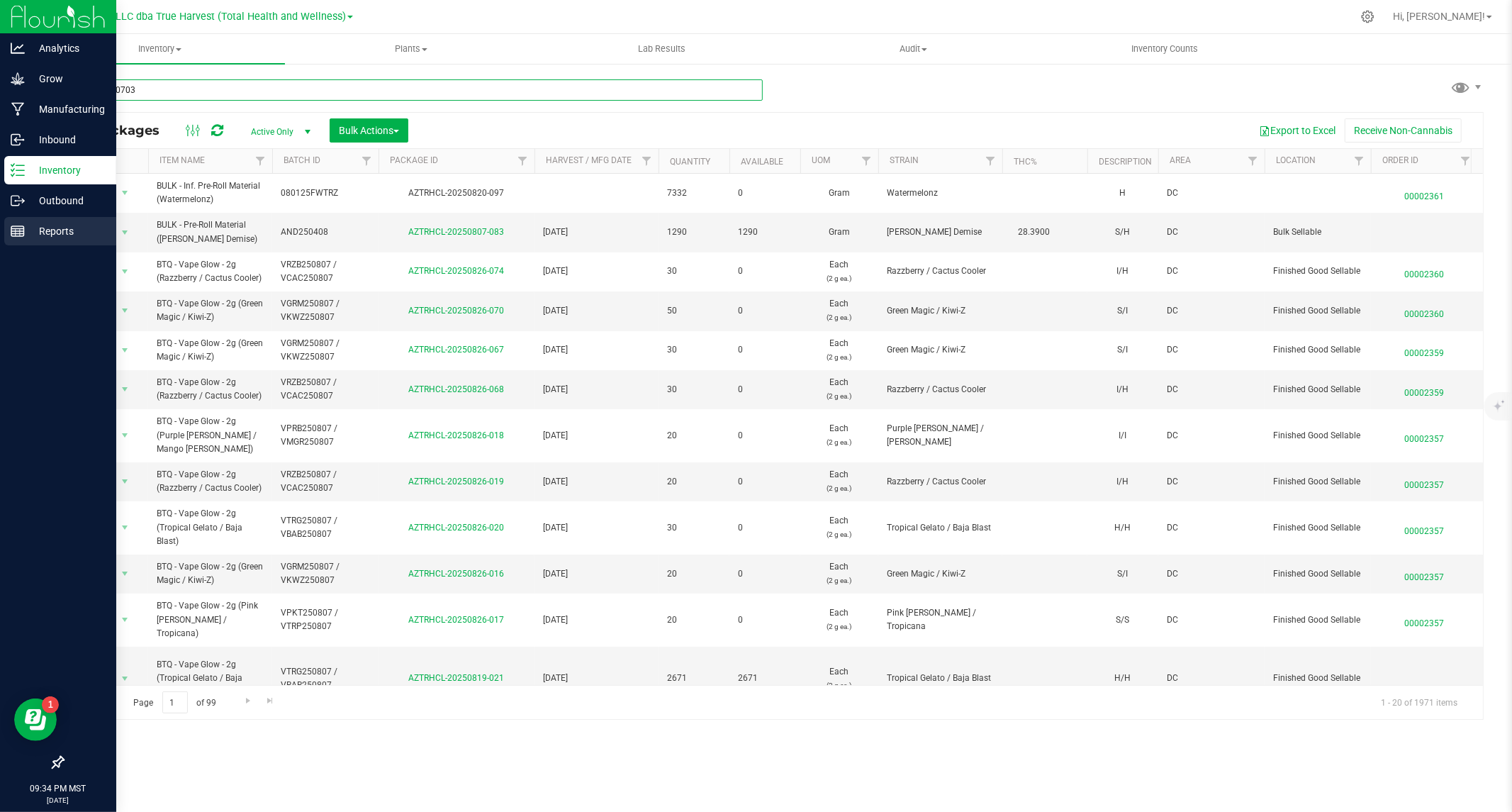
type input "CLCG250703"
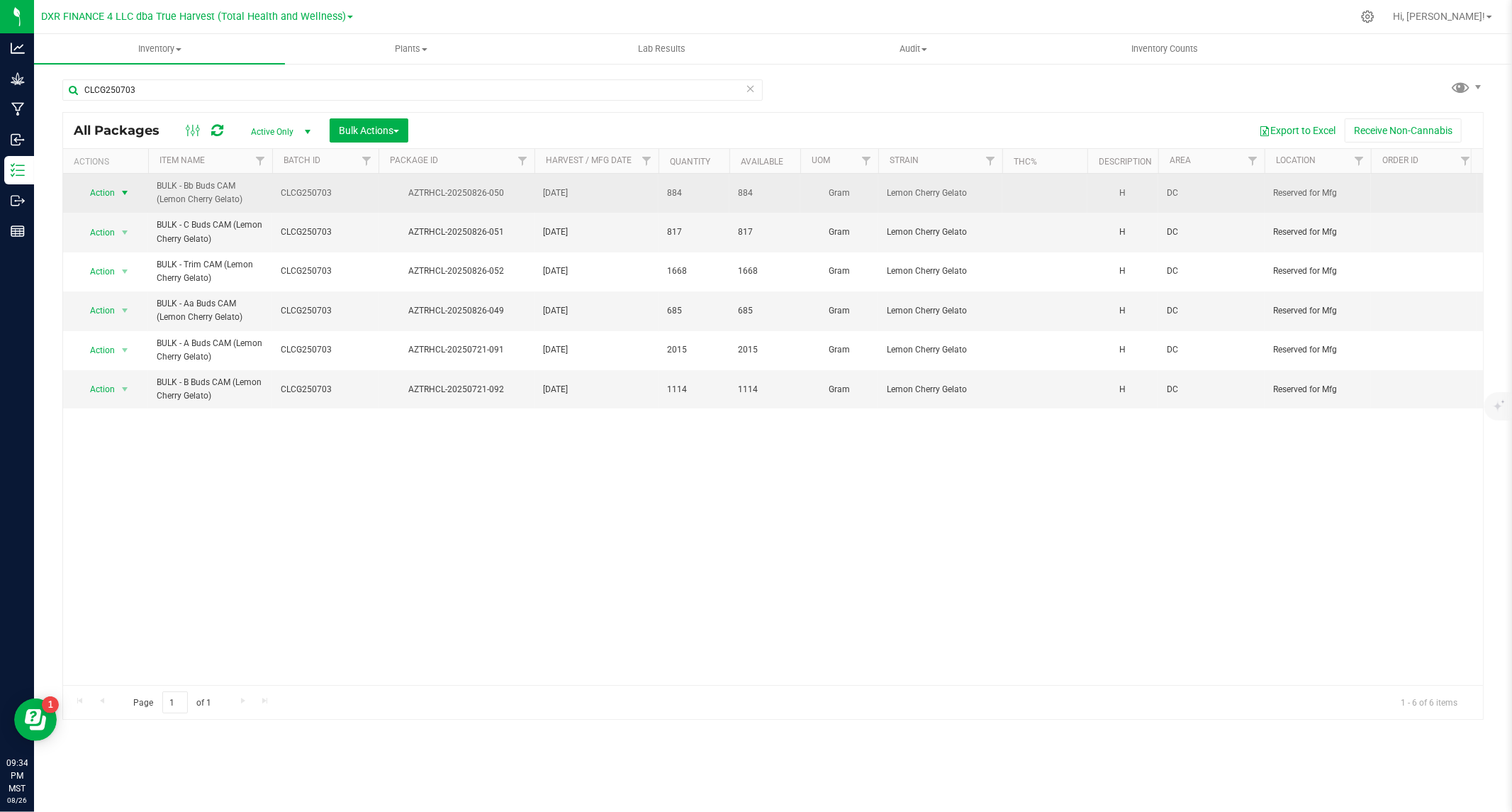
click at [106, 192] on span "Action" at bounding box center [97, 193] width 38 height 20
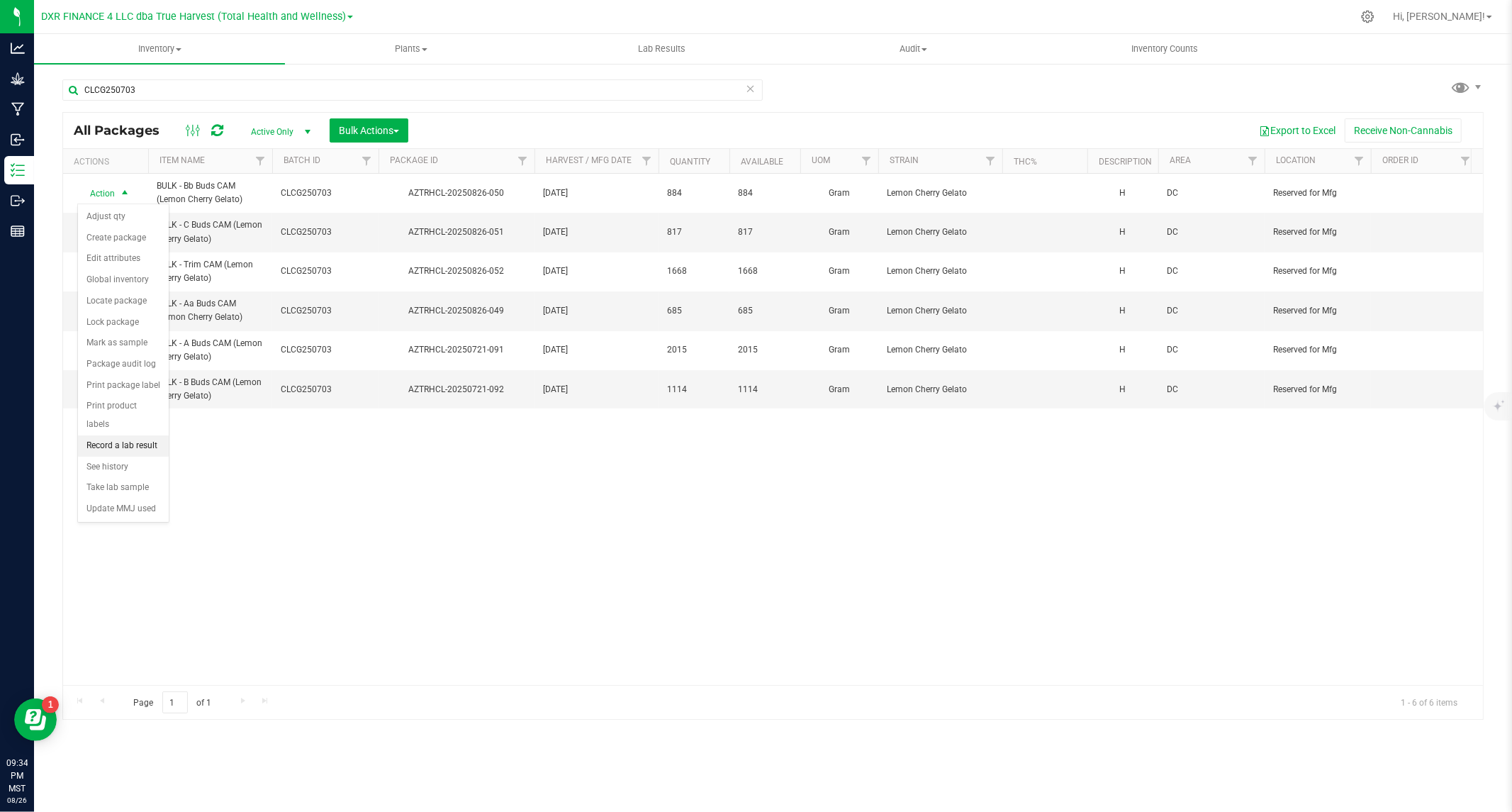
click at [120, 447] on li "Record a lab result" at bounding box center [123, 446] width 91 height 21
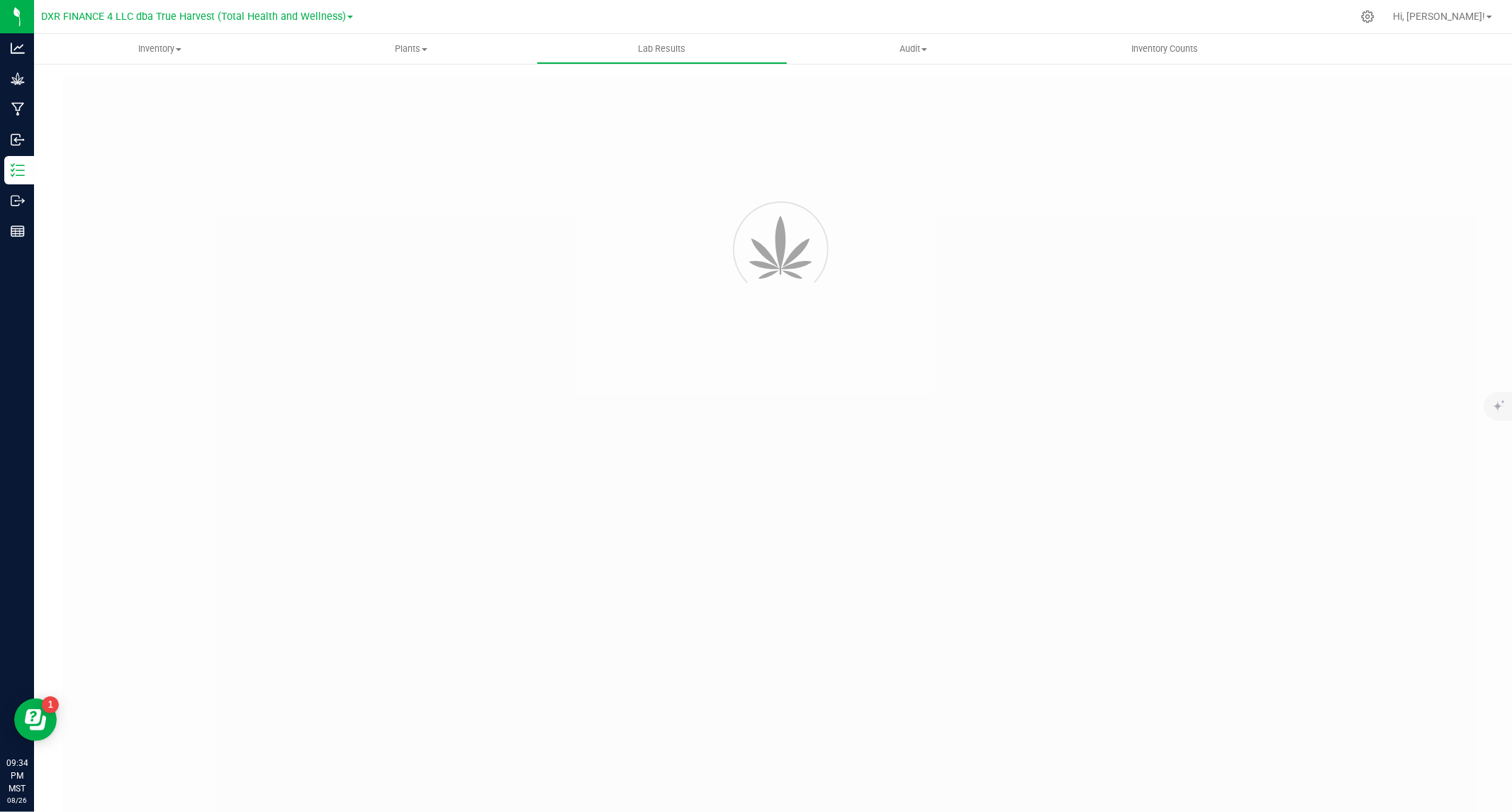
type input "AZTRHCL-20250826-050"
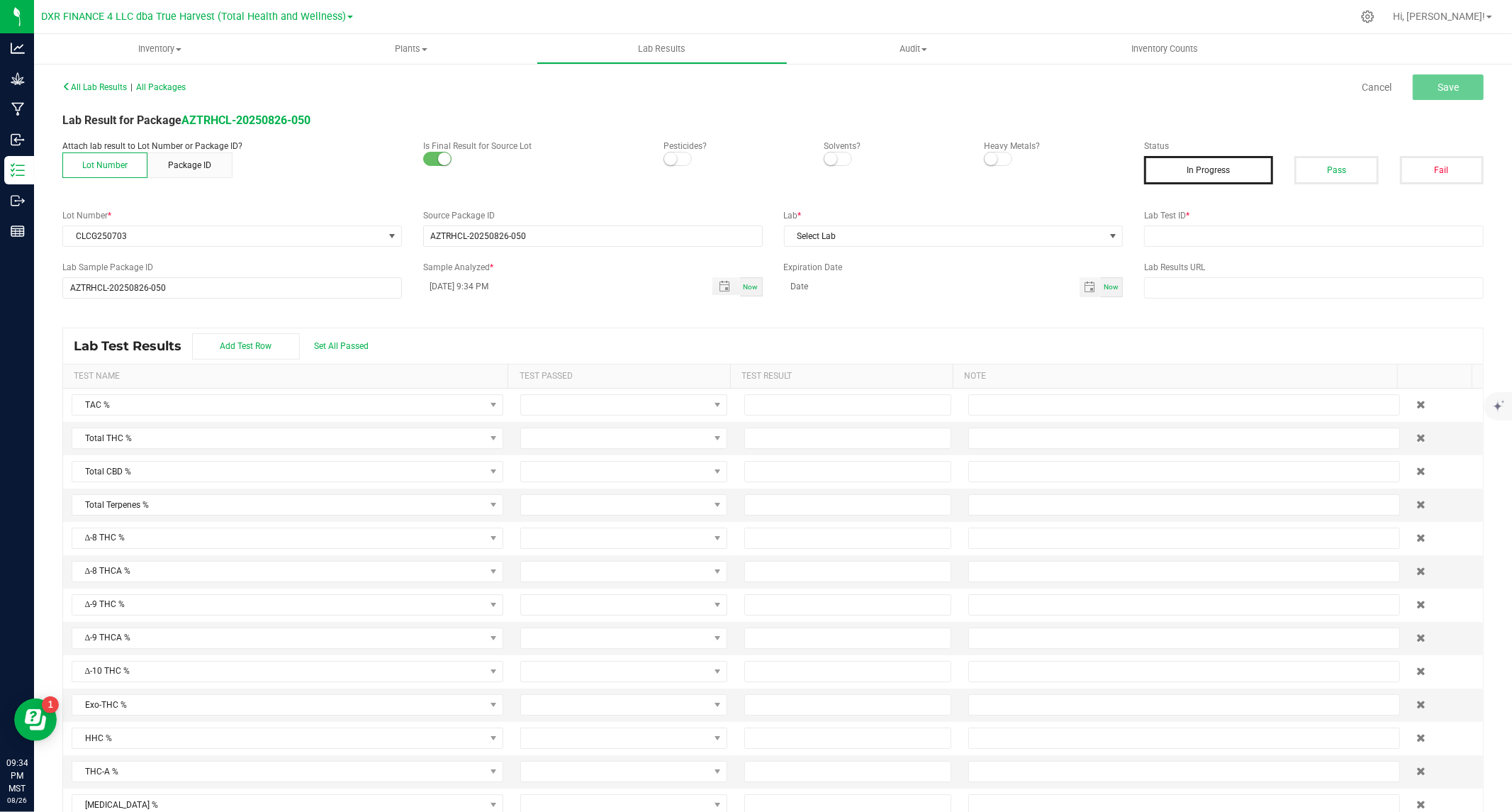
click at [670, 158] on small at bounding box center [670, 158] width 13 height 13
click at [830, 154] on span at bounding box center [837, 158] width 28 height 14
drag, startPoint x: 999, startPoint y: 157, endPoint x: 1014, endPoint y: 159, distance: 15.1
click at [998, 157] on span at bounding box center [998, 158] width 28 height 14
click at [1298, 166] on button "Pass" at bounding box center [1336, 170] width 84 height 28
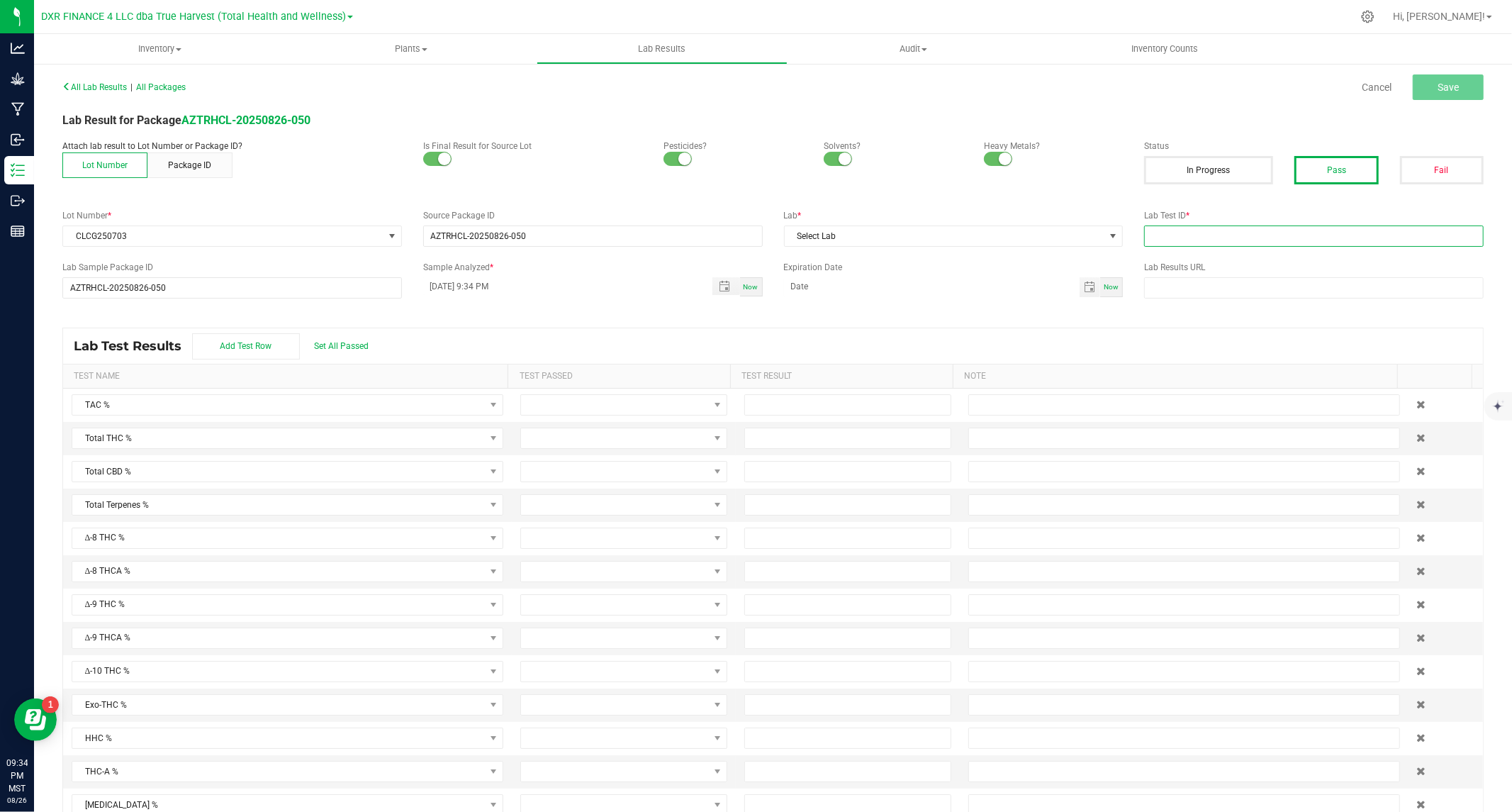
click at [1200, 238] on input "text" at bounding box center [1313, 236] width 339 height 21
paste input "TE50722004-003"
type input "TE50722004-003"
click at [1028, 230] on span "Select Lab" at bounding box center [945, 236] width 320 height 20
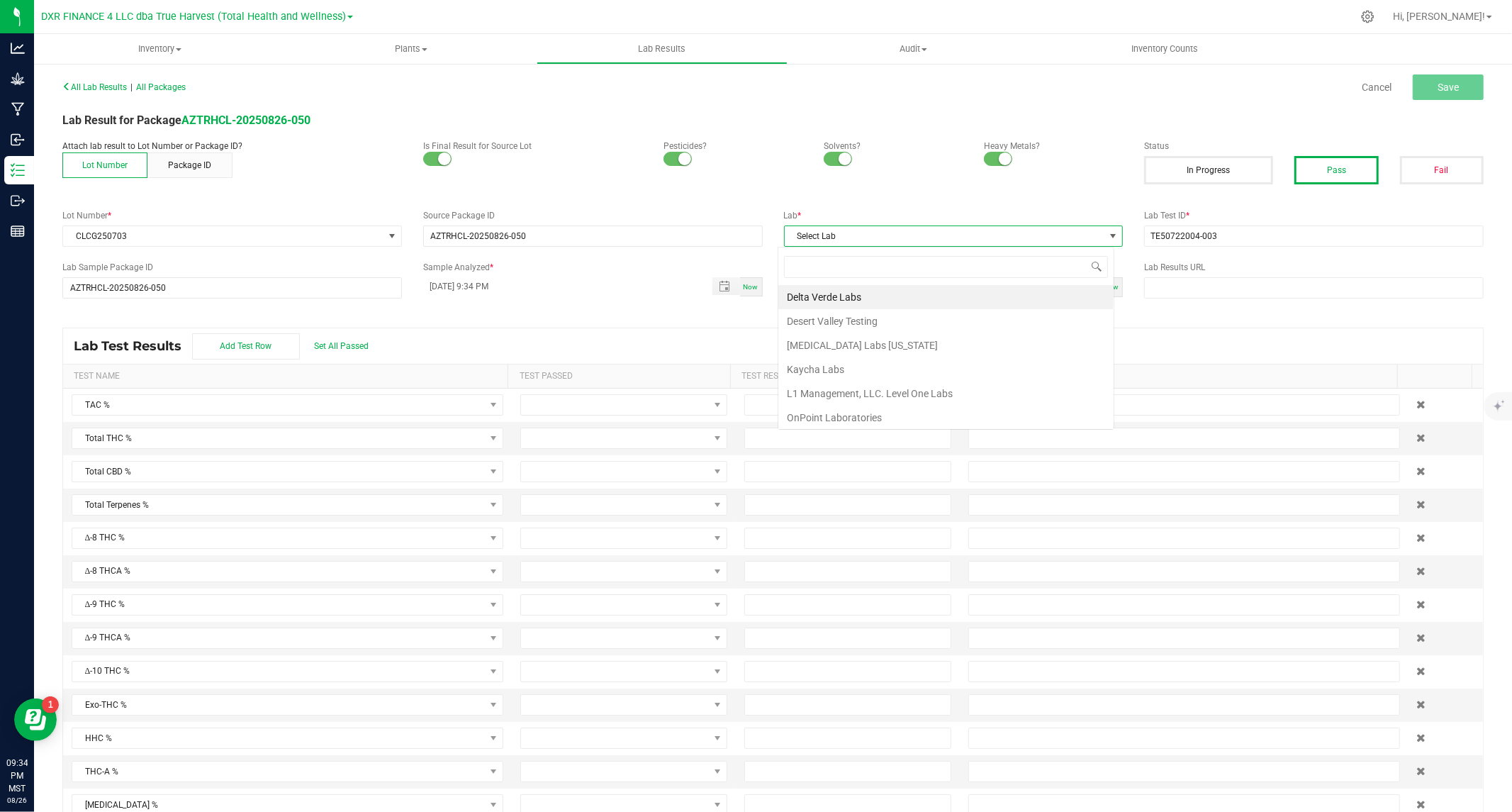
scroll to position [21, 336]
click at [831, 365] on li "Kaycha Labs" at bounding box center [945, 370] width 335 height 24
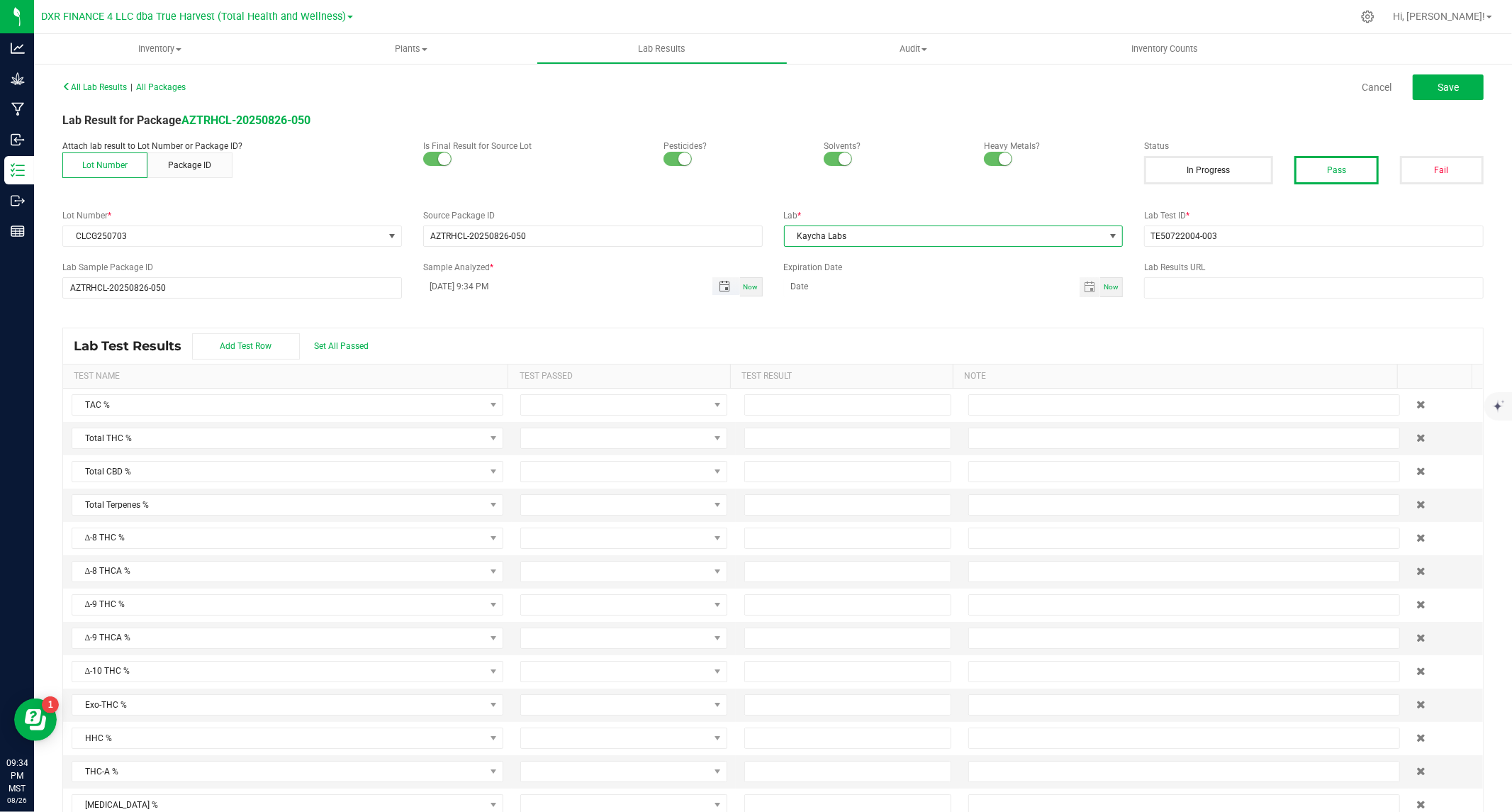
click at [713, 288] on span "Toggle popup" at bounding box center [725, 286] width 24 height 11
click at [471, 360] on span "August 2025" at bounding box center [459, 359] width 43 height 21
click at [485, 419] on span "Jul" at bounding box center [481, 419] width 29 height 29
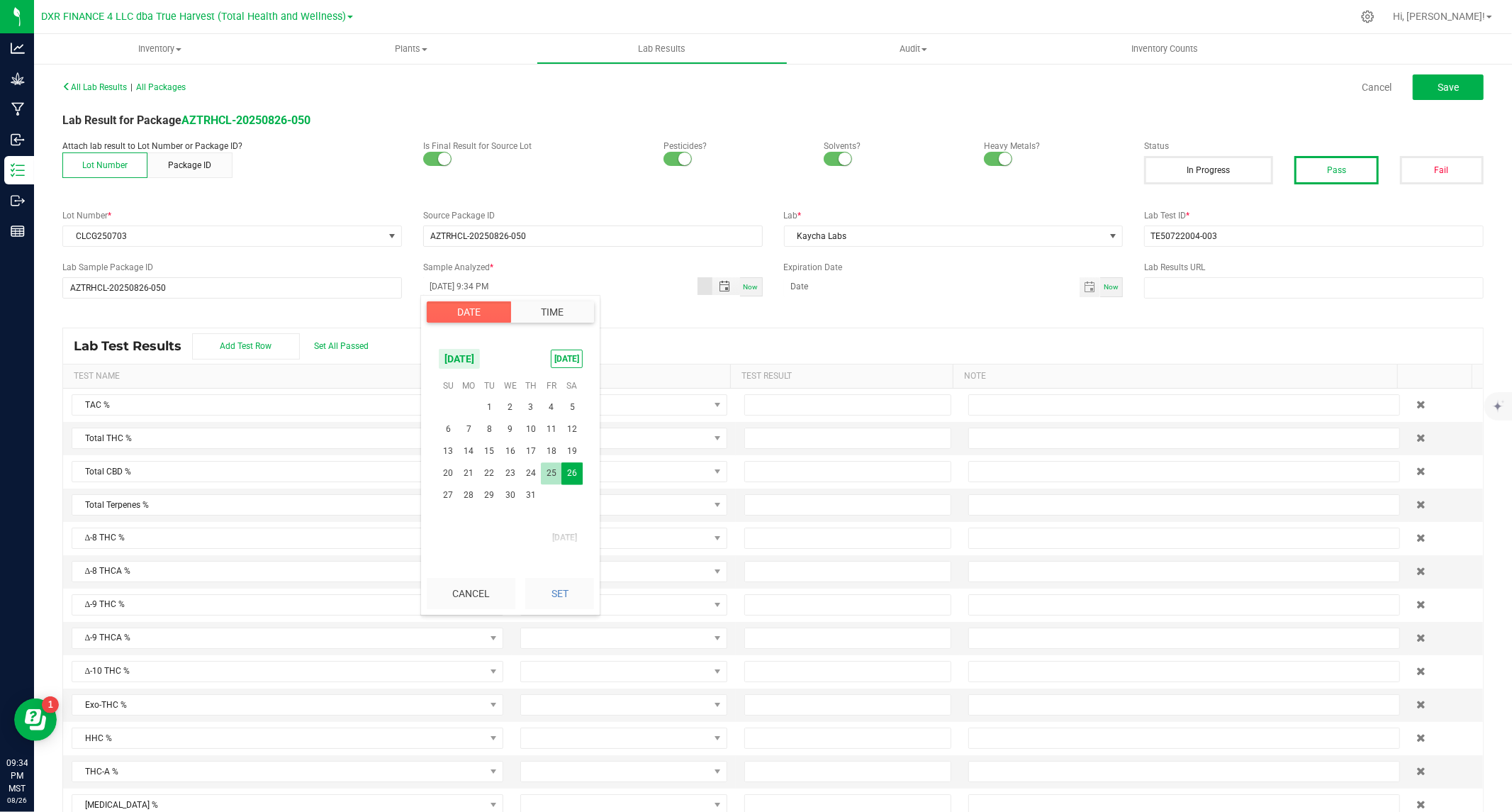
click at [550, 472] on span "25" at bounding box center [551, 473] width 21 height 22
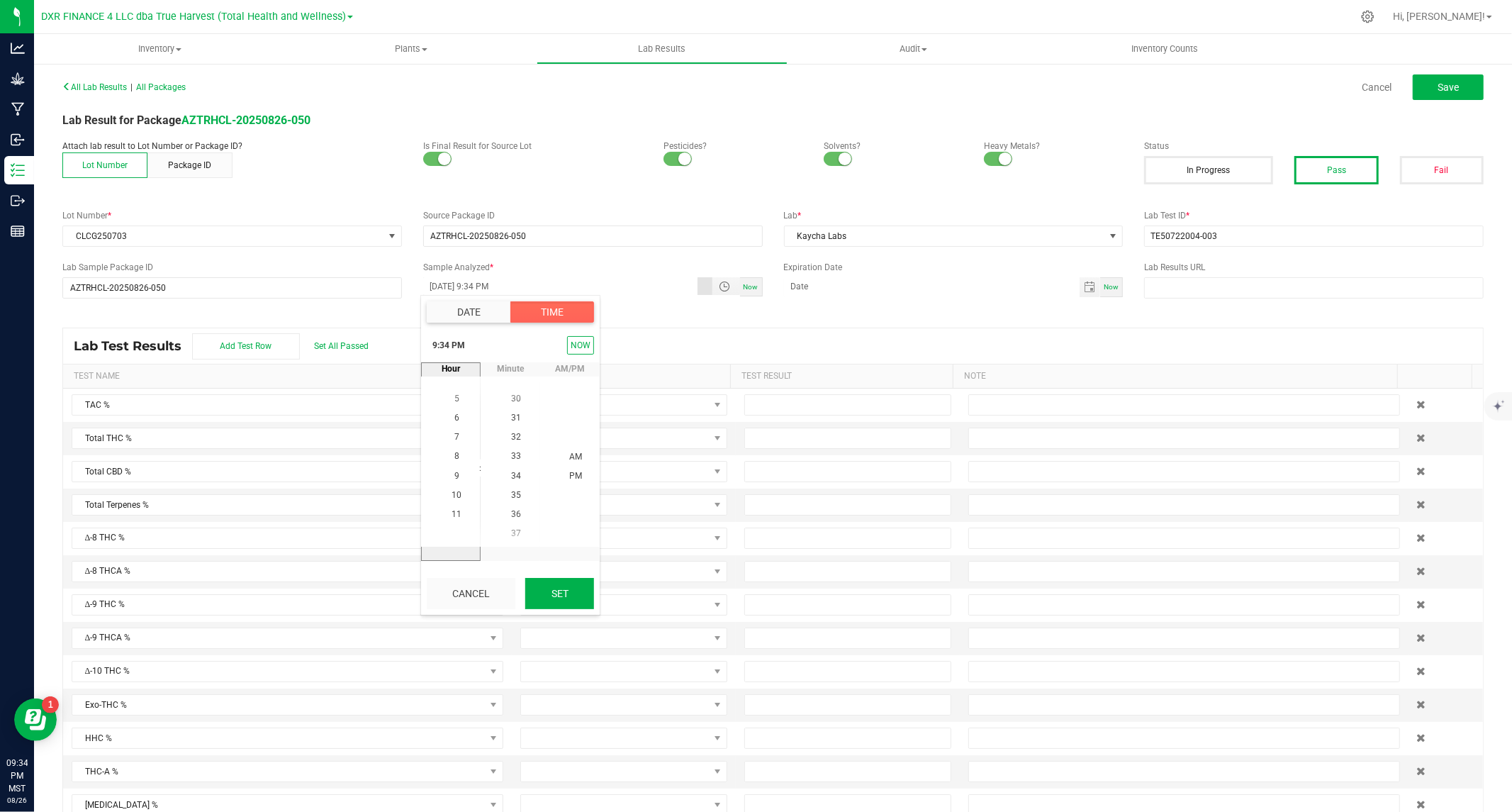
click at [554, 589] on button "Set" at bounding box center [560, 594] width 68 height 31
type input "07/25/2025 9:34 PM"
click at [1079, 288] on span "Toggle calendar" at bounding box center [1089, 287] width 21 height 20
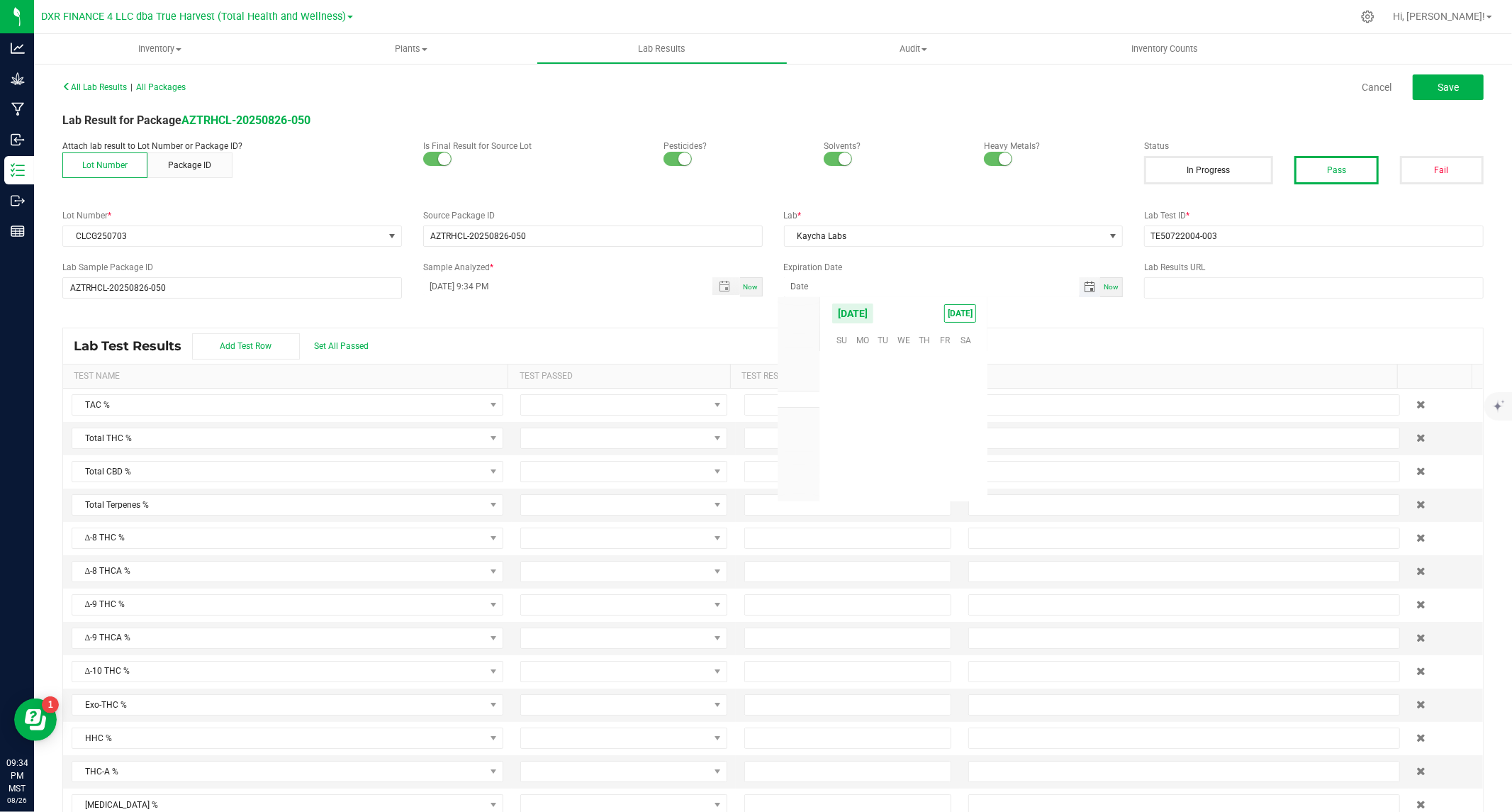
scroll to position [229873, 0]
click at [874, 310] on span "August 2025" at bounding box center [853, 314] width 43 height 21
click at [797, 416] on span "2026" at bounding box center [799, 417] width 20 height 10
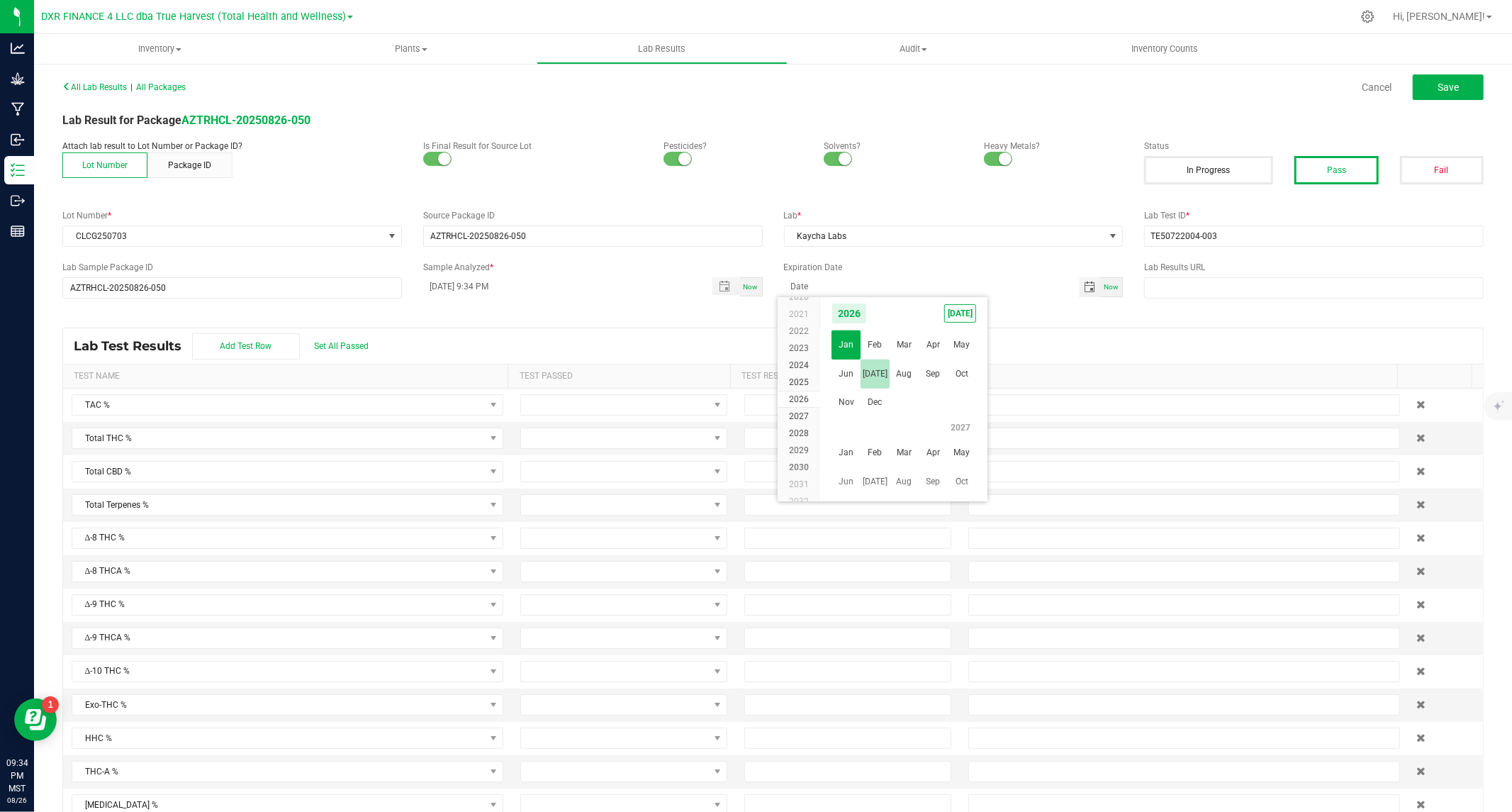
click at [875, 373] on span "Jul" at bounding box center [875, 374] width 29 height 29
click at [961, 426] on span "25" at bounding box center [965, 431] width 21 height 22
type input "07/25/2026"
click at [355, 349] on span "Set All Passed" at bounding box center [341, 345] width 55 height 10
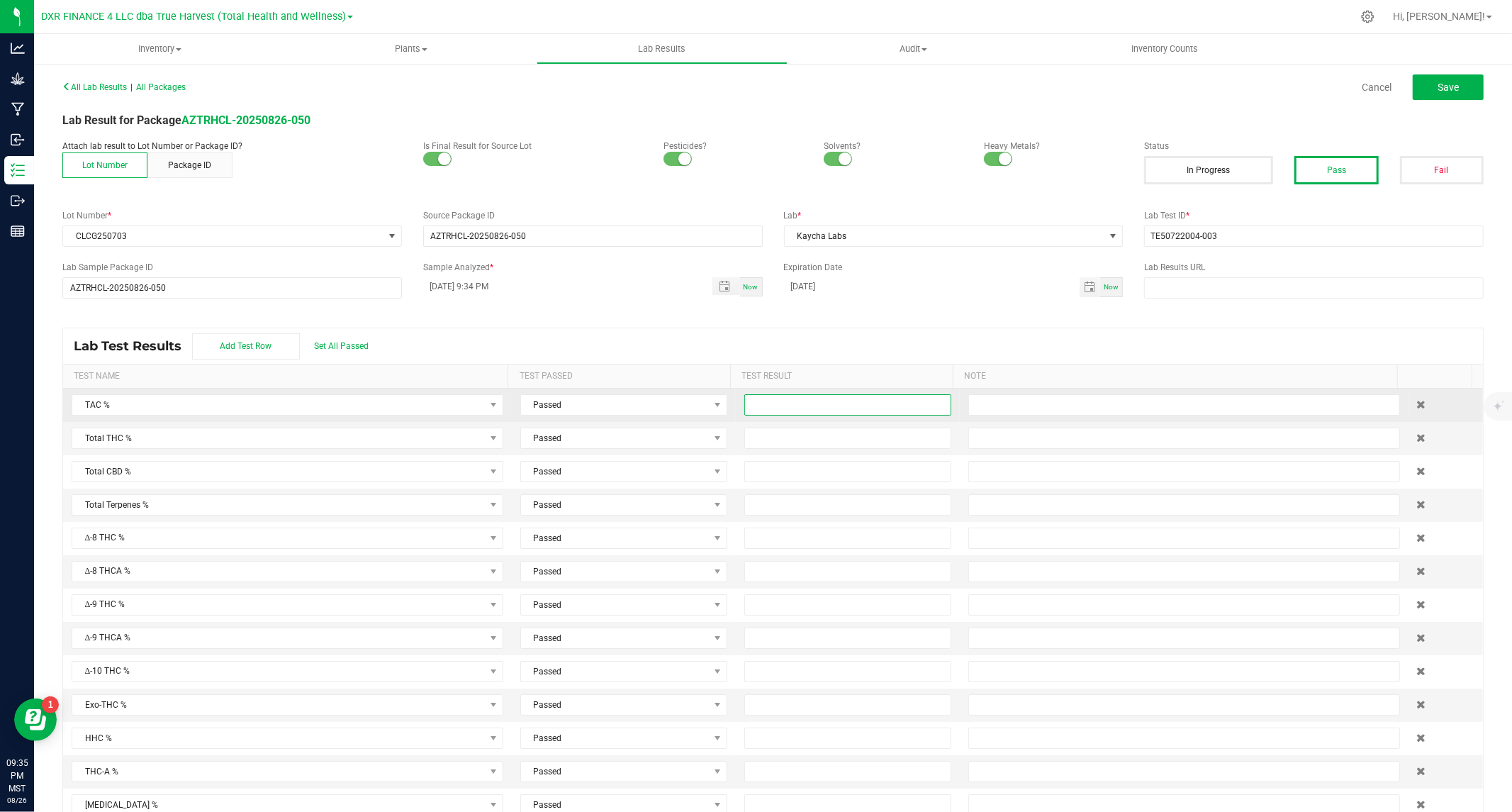
click at [764, 401] on input at bounding box center [848, 405] width 205 height 20
type input "27.9700"
type input "24.2200"
type input "0.0000"
type input "0.00"
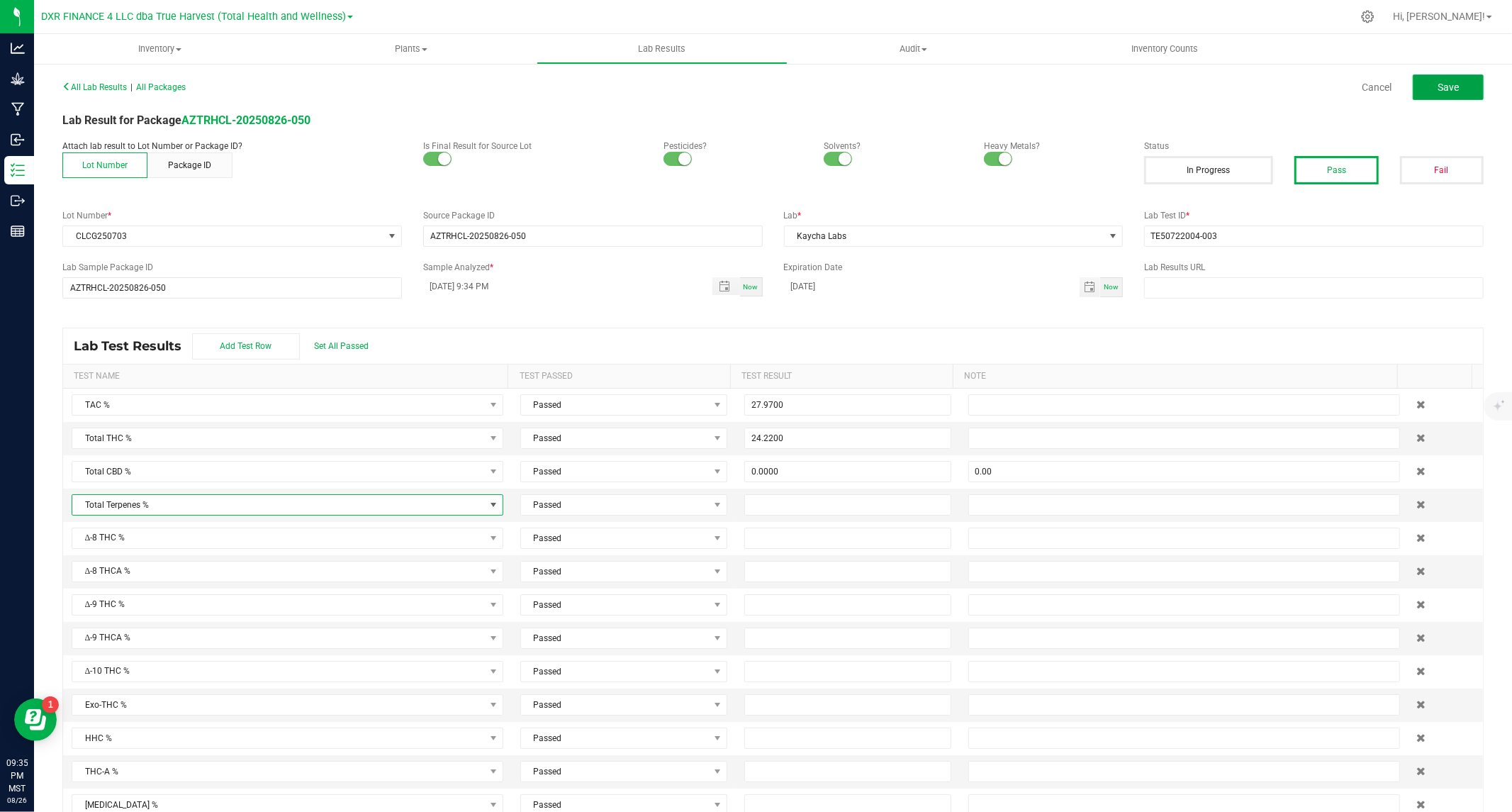
click at [1437, 84] on span "Save" at bounding box center [1448, 87] width 21 height 11
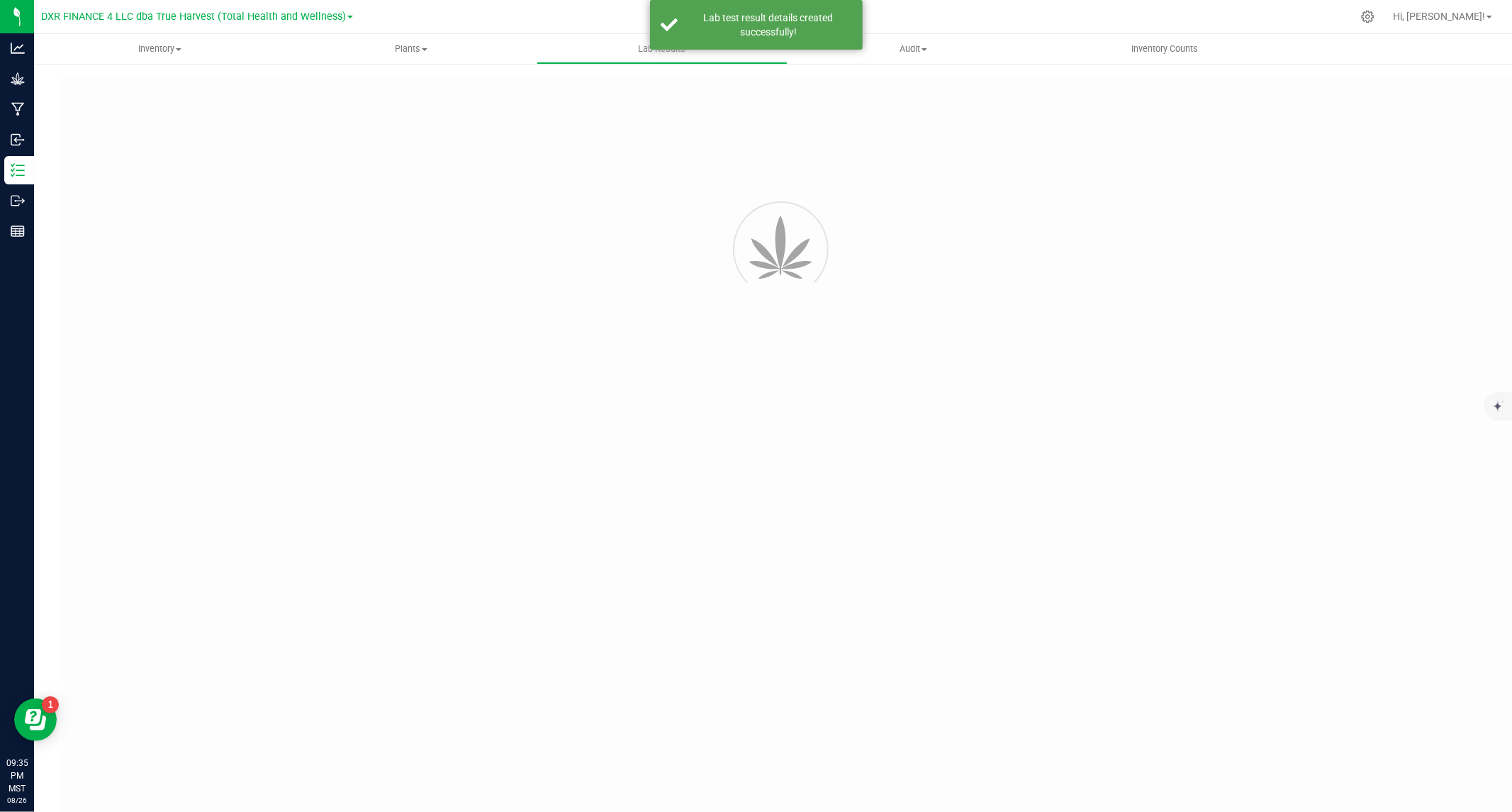
type input "AZTRHCL-20250826-050"
type input "TE50722004-003"
type input "AZTRHCL-20250826-050"
type input "07/25/2025 9:34 PM"
type input "07/25/2026"
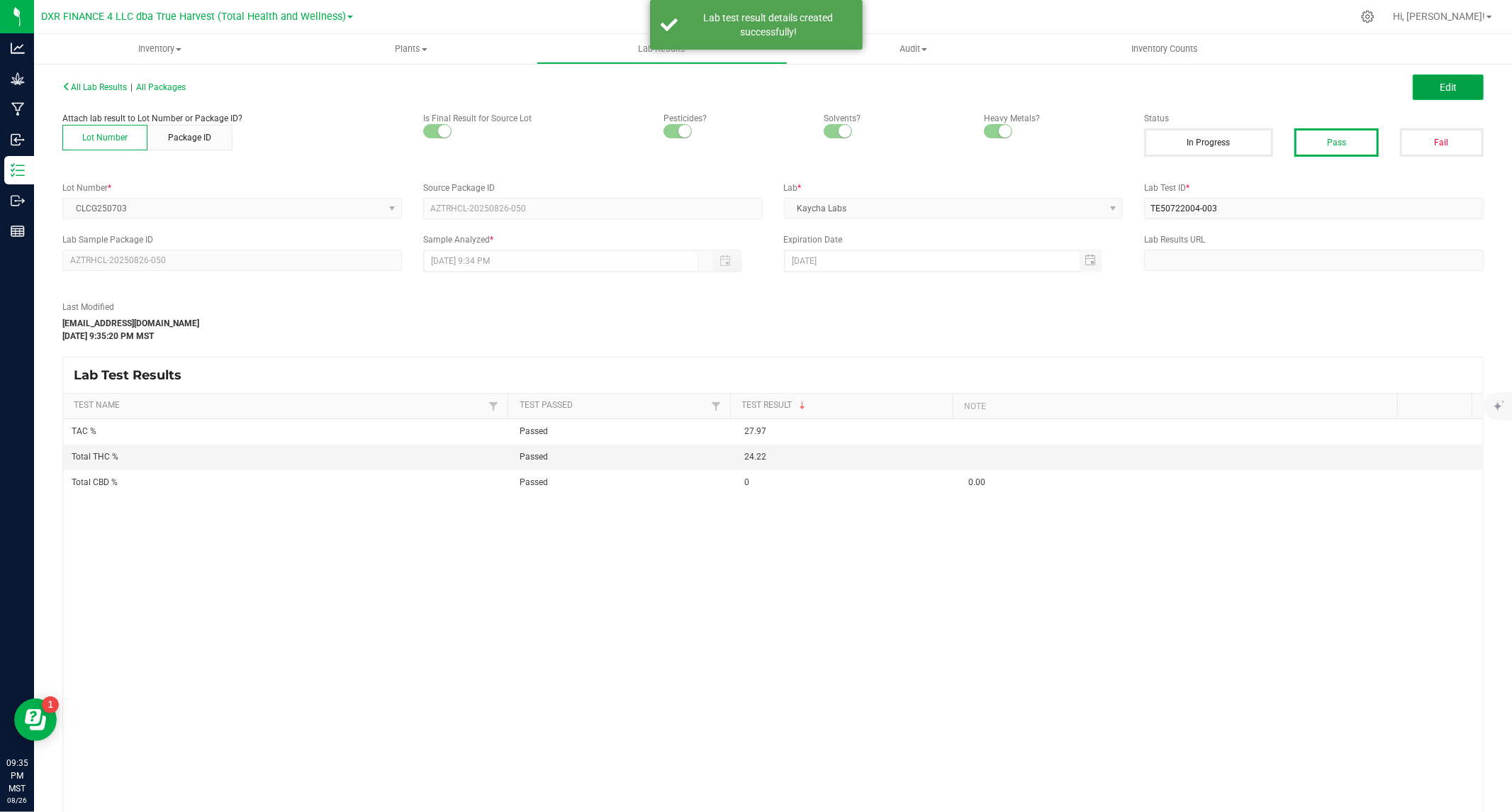
click at [1440, 84] on span "Edit" at bounding box center [1448, 87] width 17 height 11
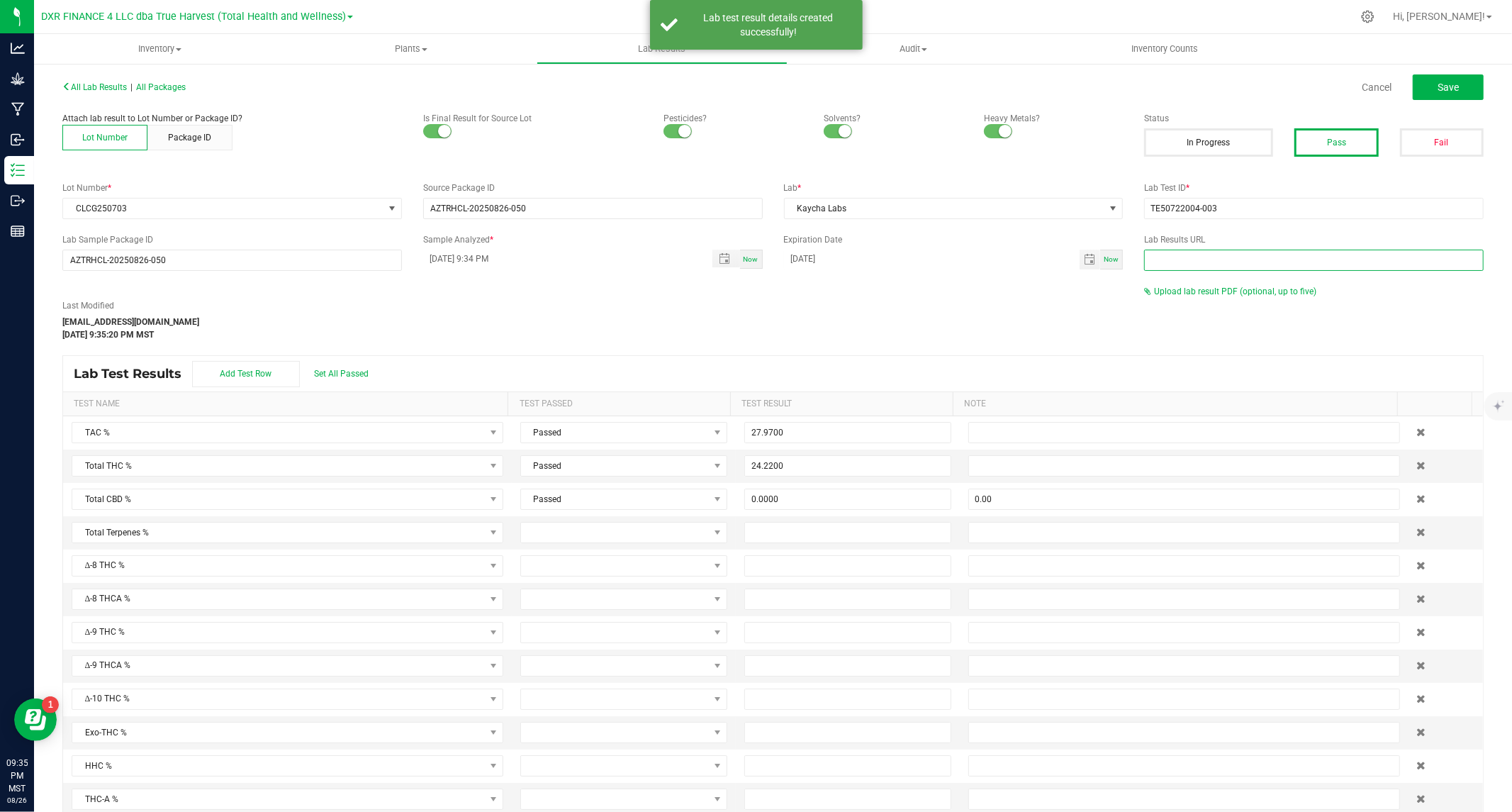
click at [1189, 269] on input "text" at bounding box center [1313, 260] width 339 height 21
click at [1174, 287] on span "Upload lab result PDF (optional, up to five)" at bounding box center [1234, 291] width 162 height 10
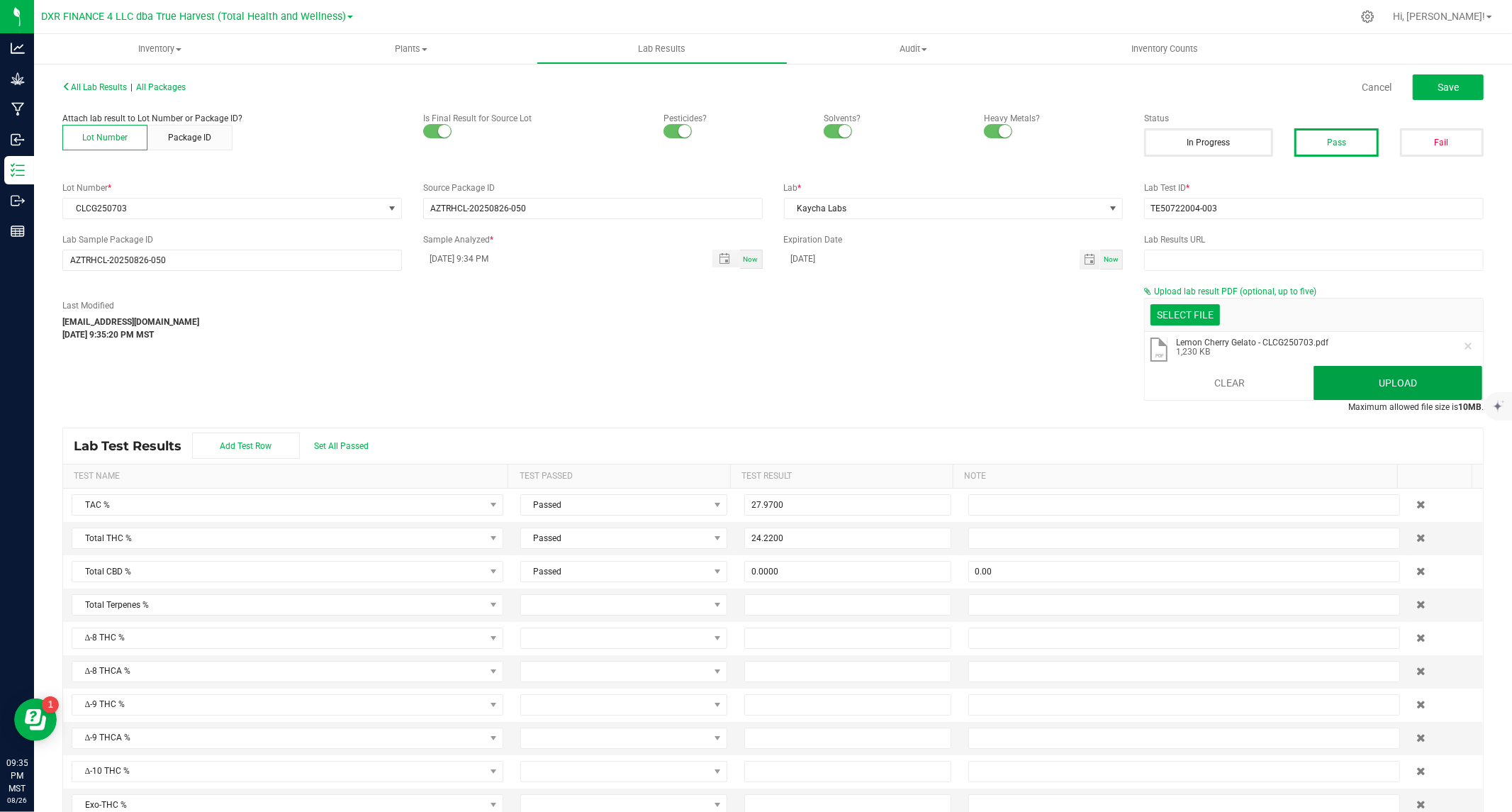
click at [1405, 383] on button "Upload" at bounding box center [1398, 383] width 169 height 34
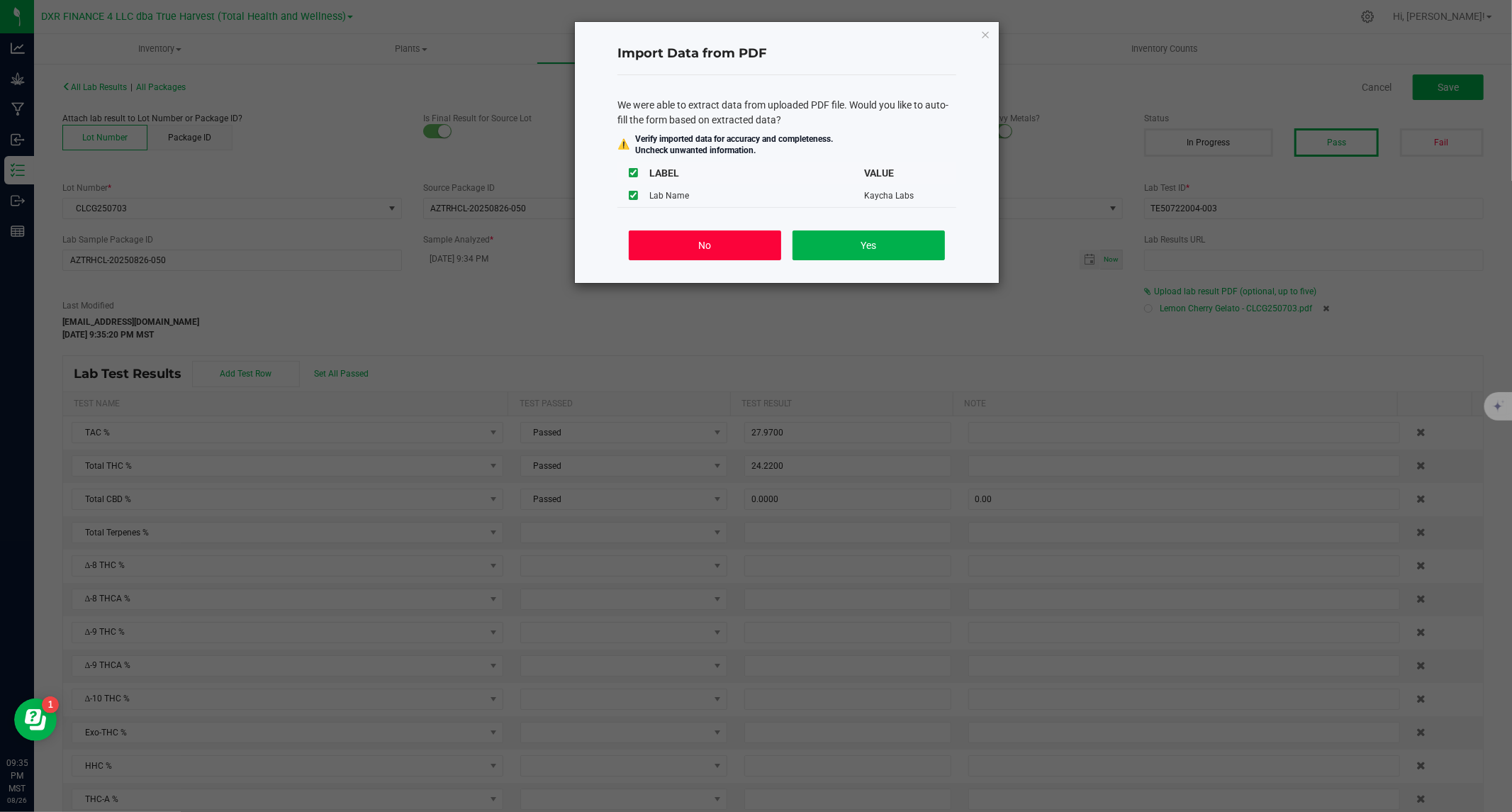
click at [678, 250] on button "No" at bounding box center [705, 245] width 152 height 30
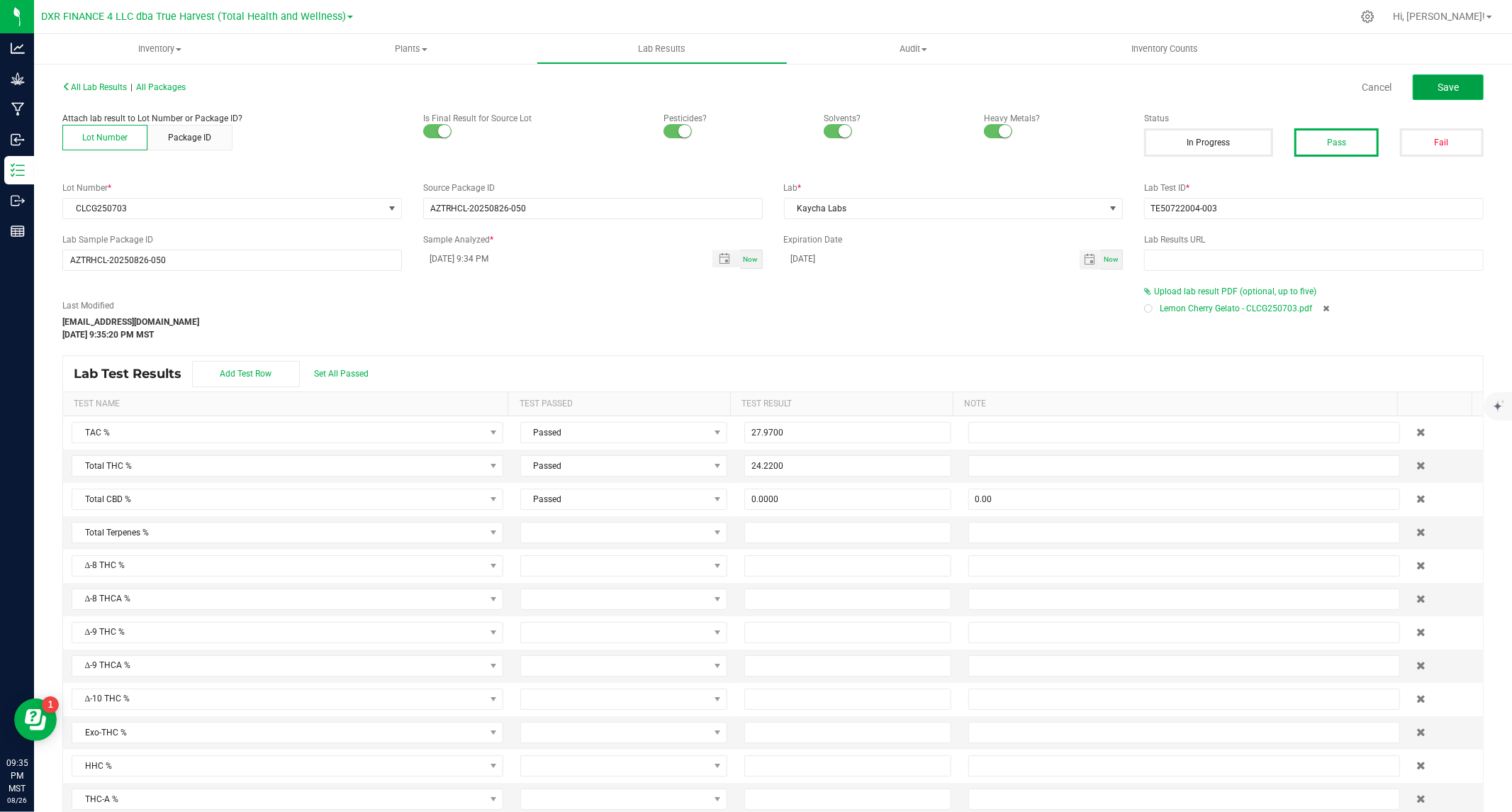
click at [1455, 88] on button "Save" at bounding box center [1447, 88] width 71 height 26
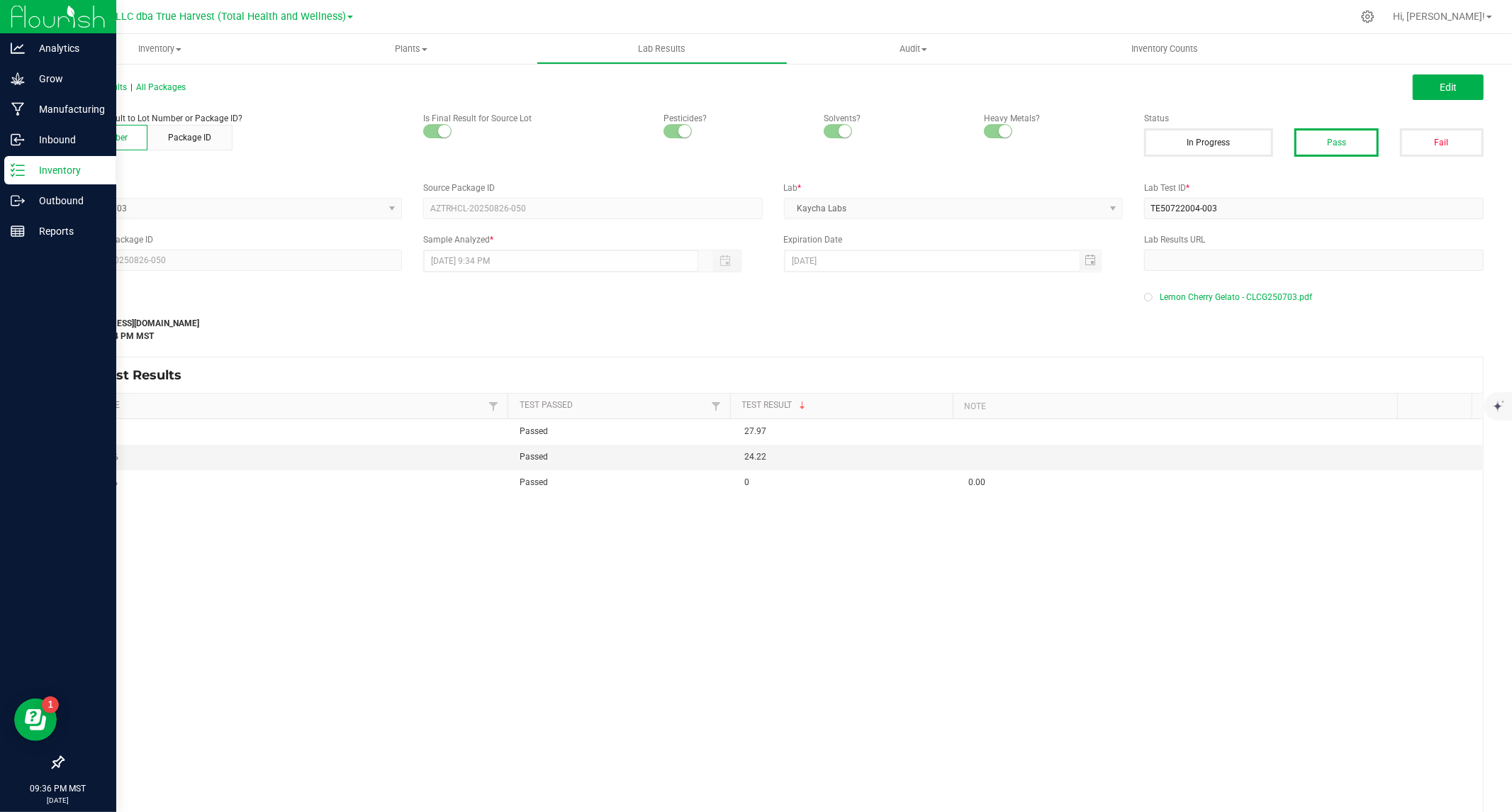
drag, startPoint x: 18, startPoint y: 165, endPoint x: 49, endPoint y: 174, distance: 32.3
click at [18, 165] on line at bounding box center [20, 165] width 8 height 0
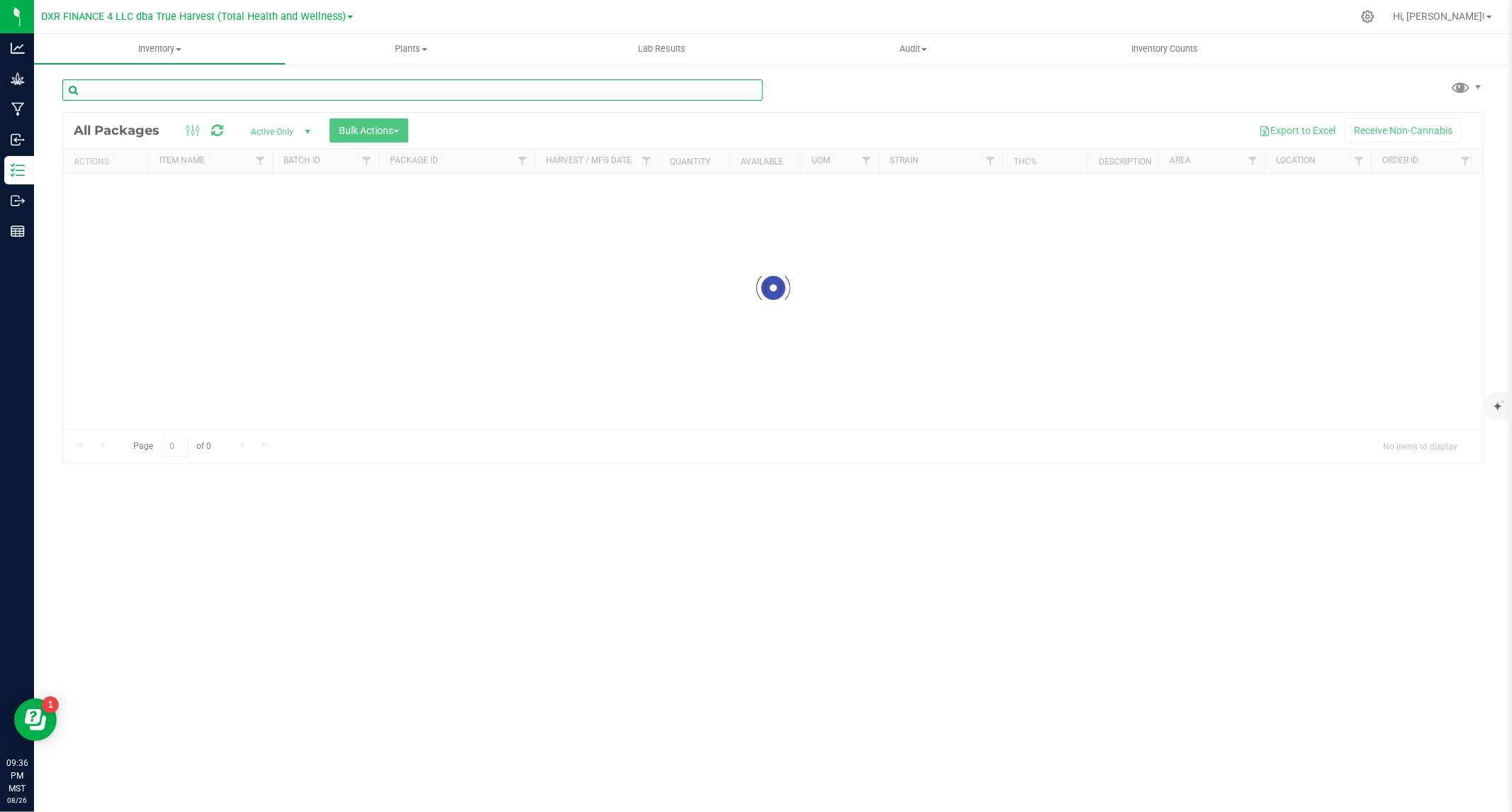
click at [214, 88] on input "text" at bounding box center [412, 90] width 700 height 21
paste input "LCG250721"
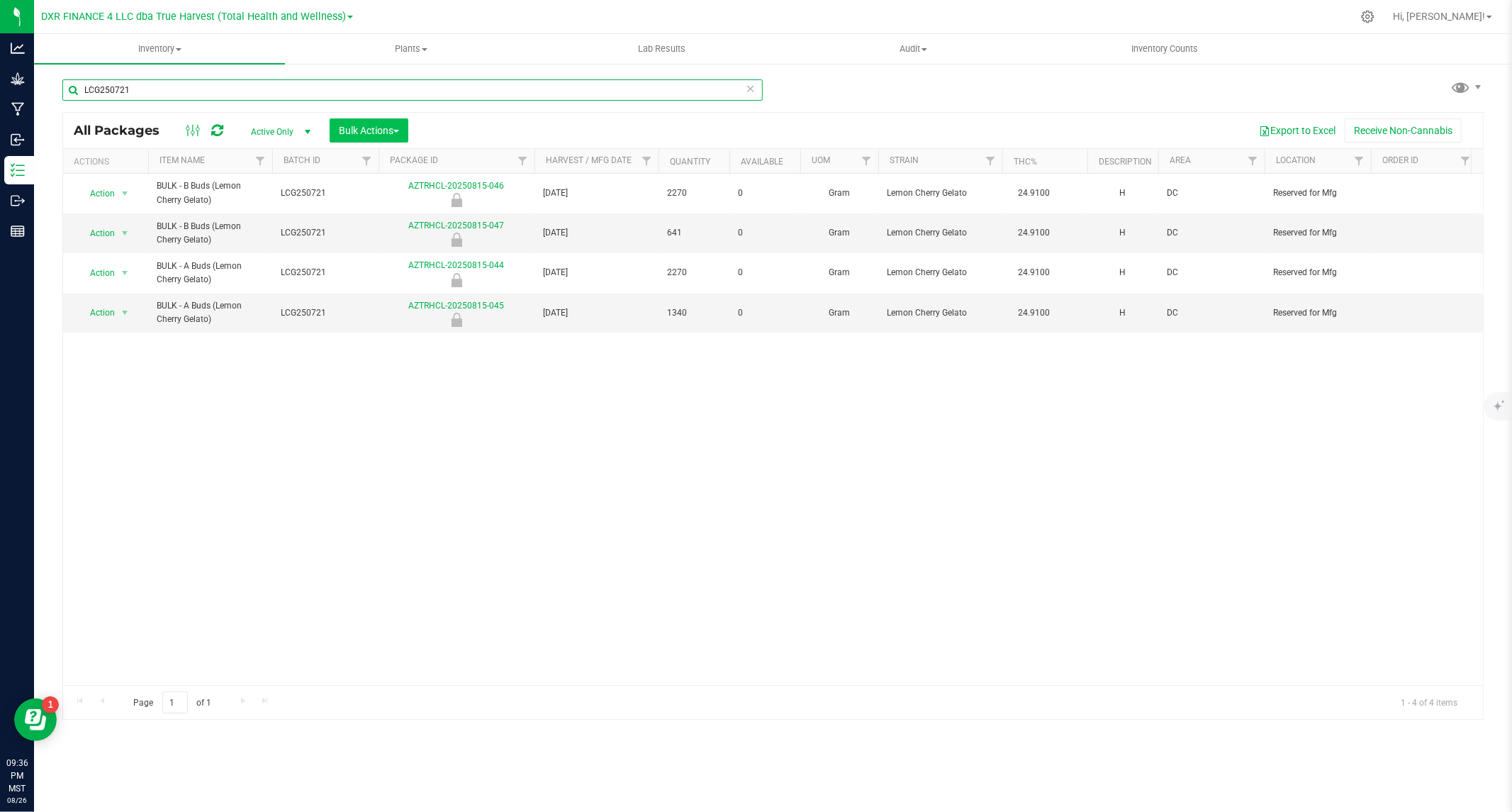
type input "LCG250721"
click at [388, 123] on button "Bulk Actions" at bounding box center [368, 131] width 78 height 24
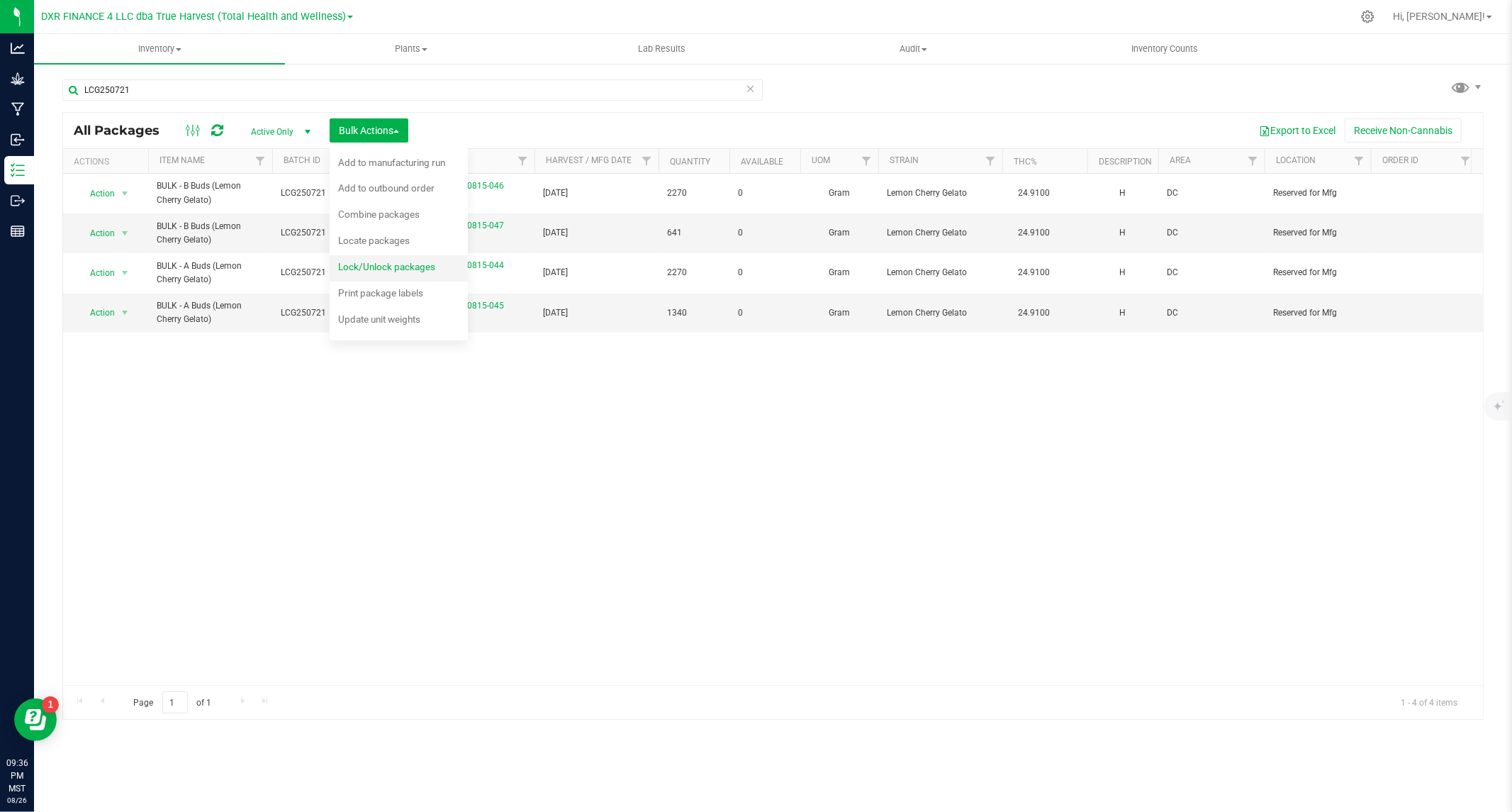
click at [372, 269] on span "Lock/Unlock packages" at bounding box center [387, 266] width 97 height 11
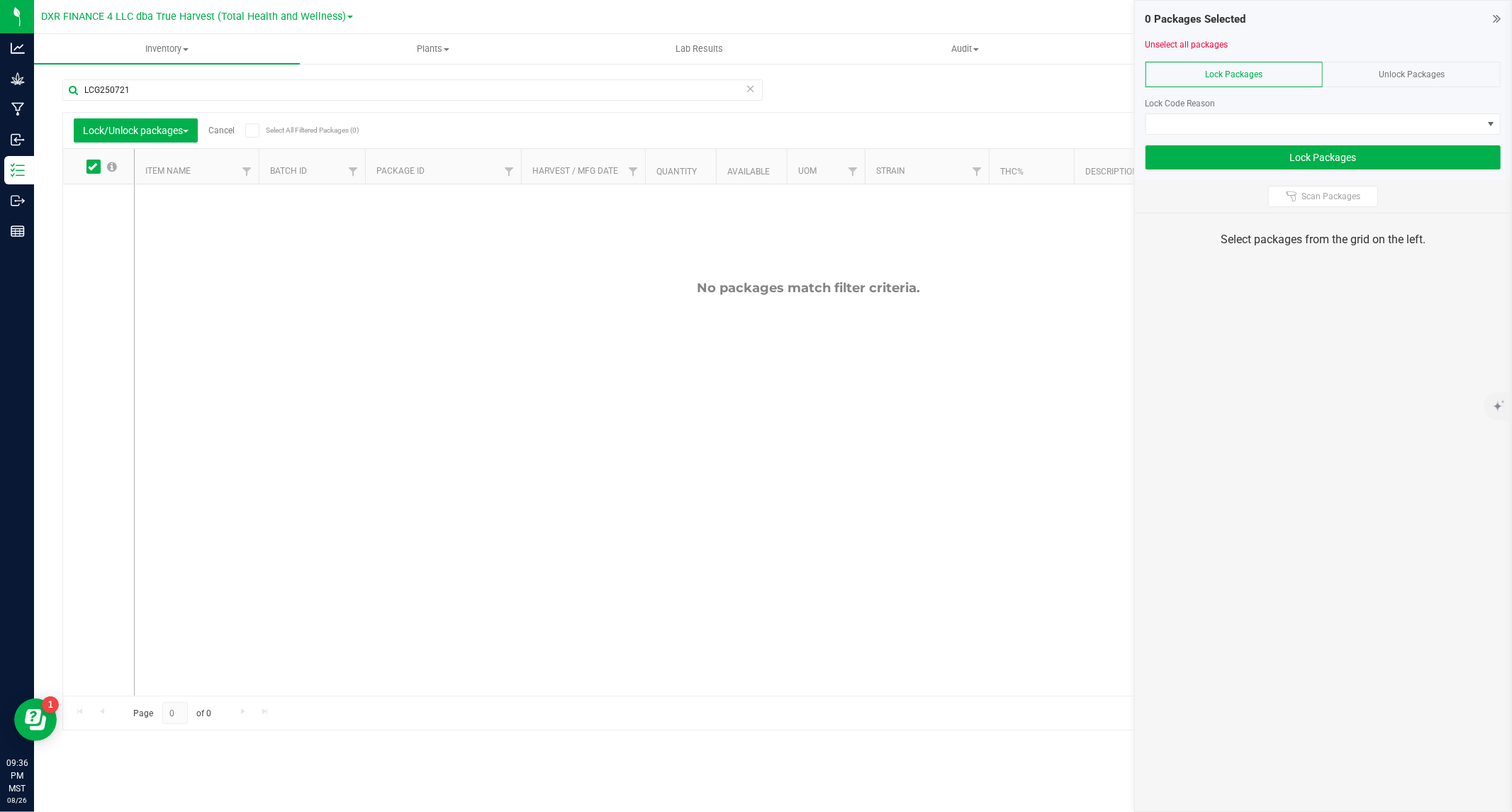
click at [1349, 78] on div "Unlock Packages" at bounding box center [1412, 75] width 178 height 26
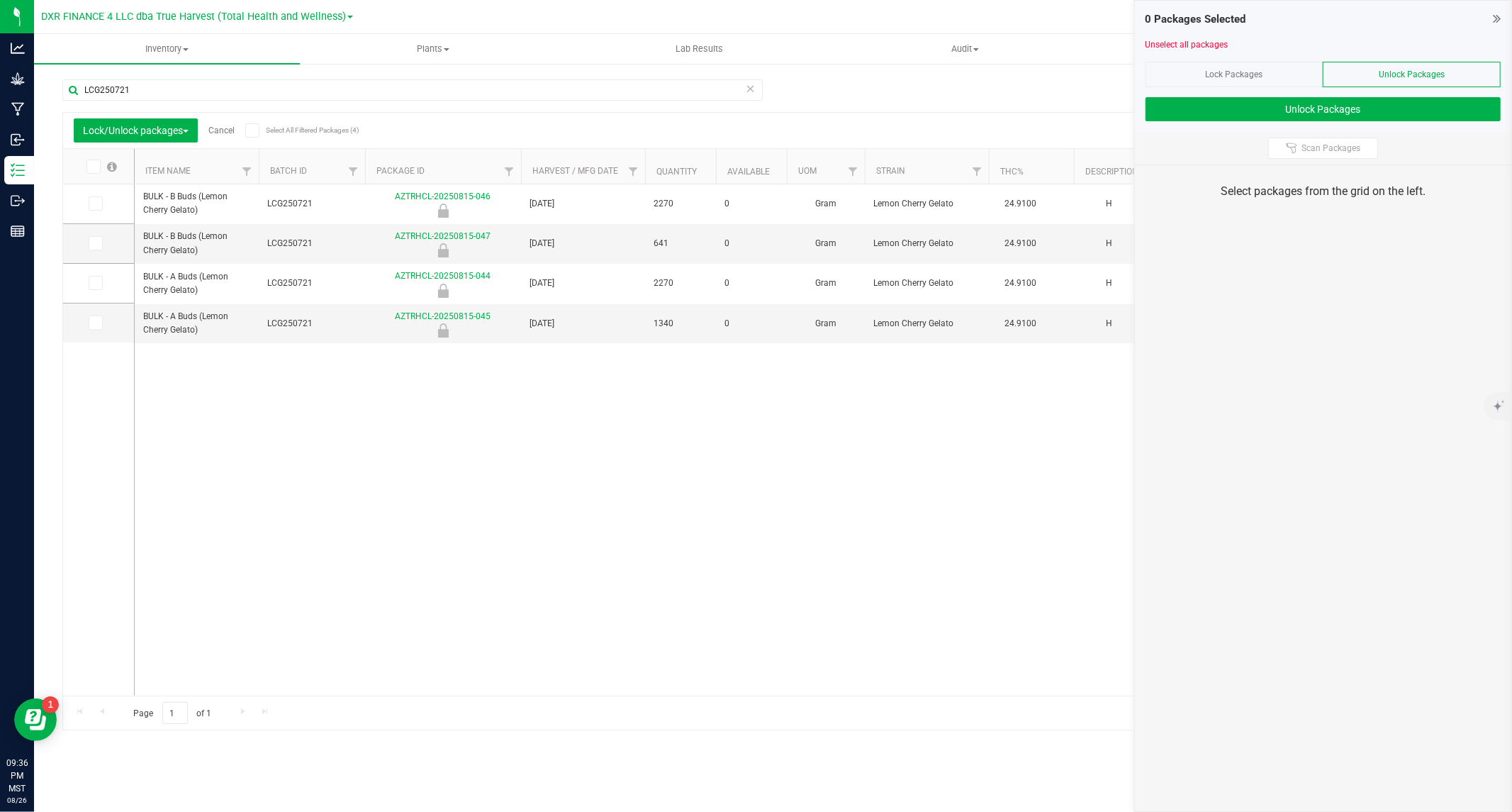
click at [89, 167] on icon at bounding box center [93, 167] width 9 height 0
click at [0, 0] on input "checkbox" at bounding box center [0, 0] width 0 height 0
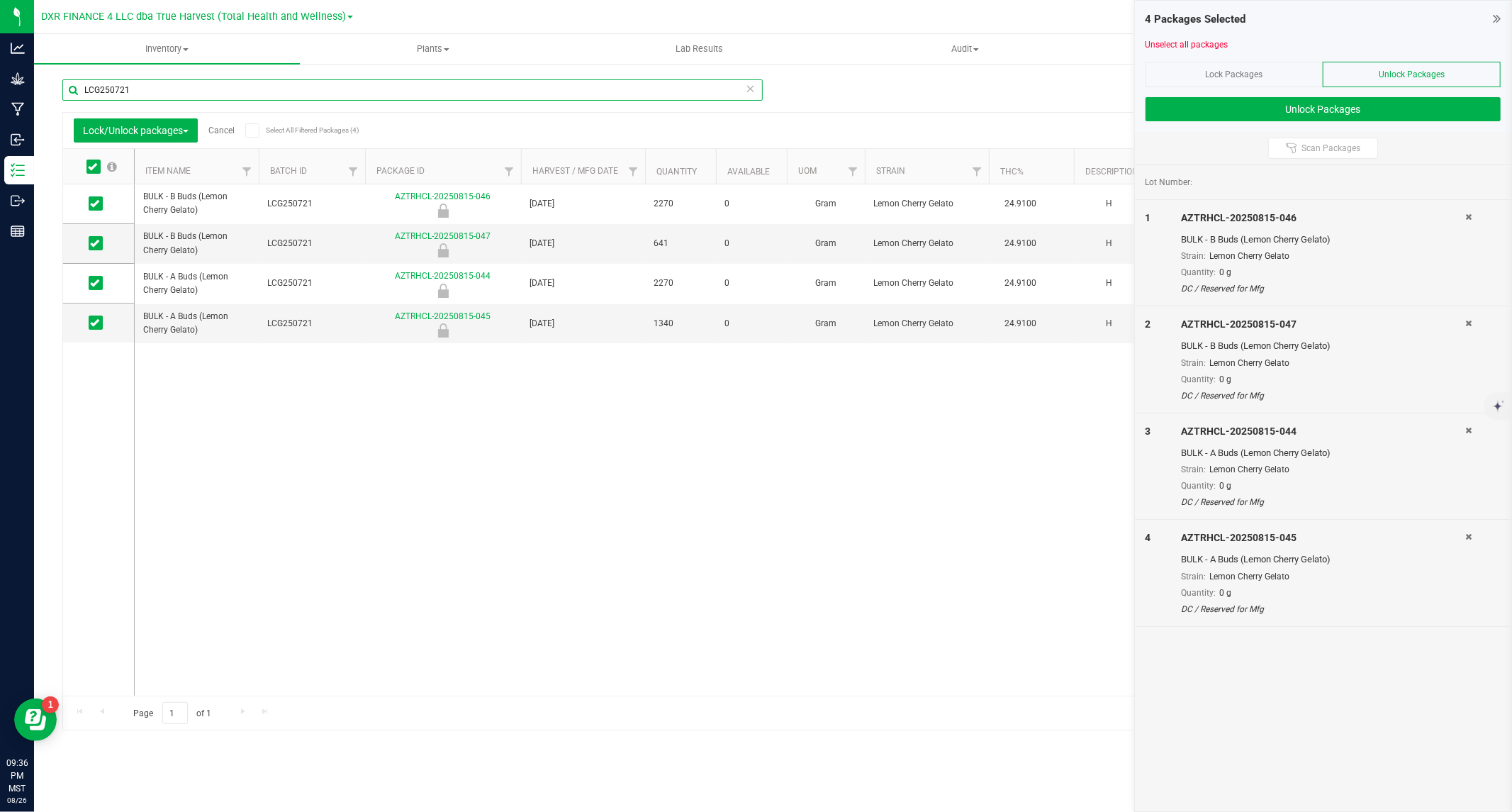
click at [135, 94] on input "LCG250721" at bounding box center [412, 90] width 700 height 21
click at [135, 93] on input "LCG250721" at bounding box center [412, 90] width 700 height 21
click at [135, 92] on input "LCG250721" at bounding box center [412, 90] width 700 height 21
paste input "BXB"
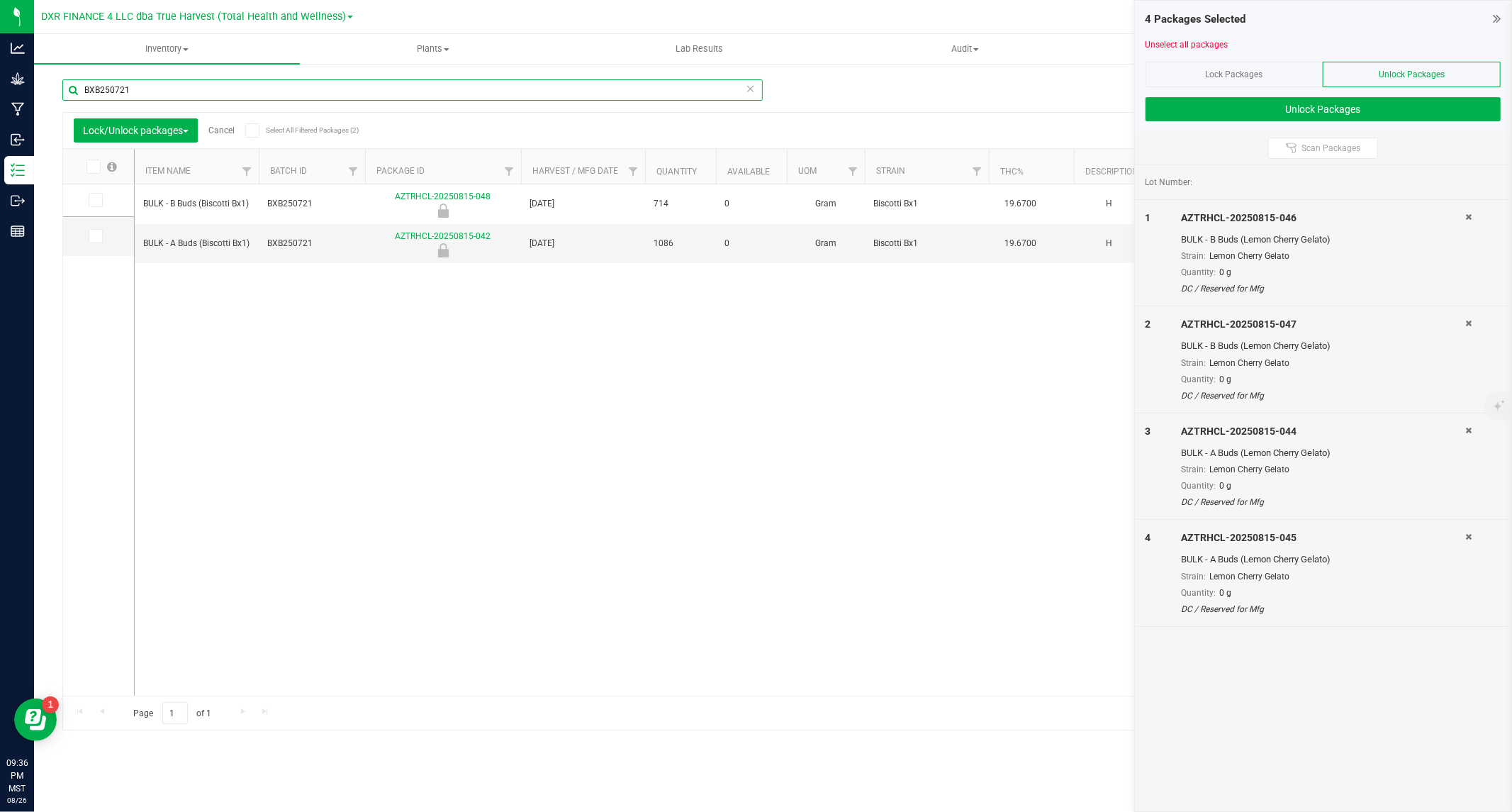
type input "BXB250721"
click at [94, 171] on span at bounding box center [94, 167] width 14 height 14
click at [0, 0] on input "checkbox" at bounding box center [0, 0] width 0 height 0
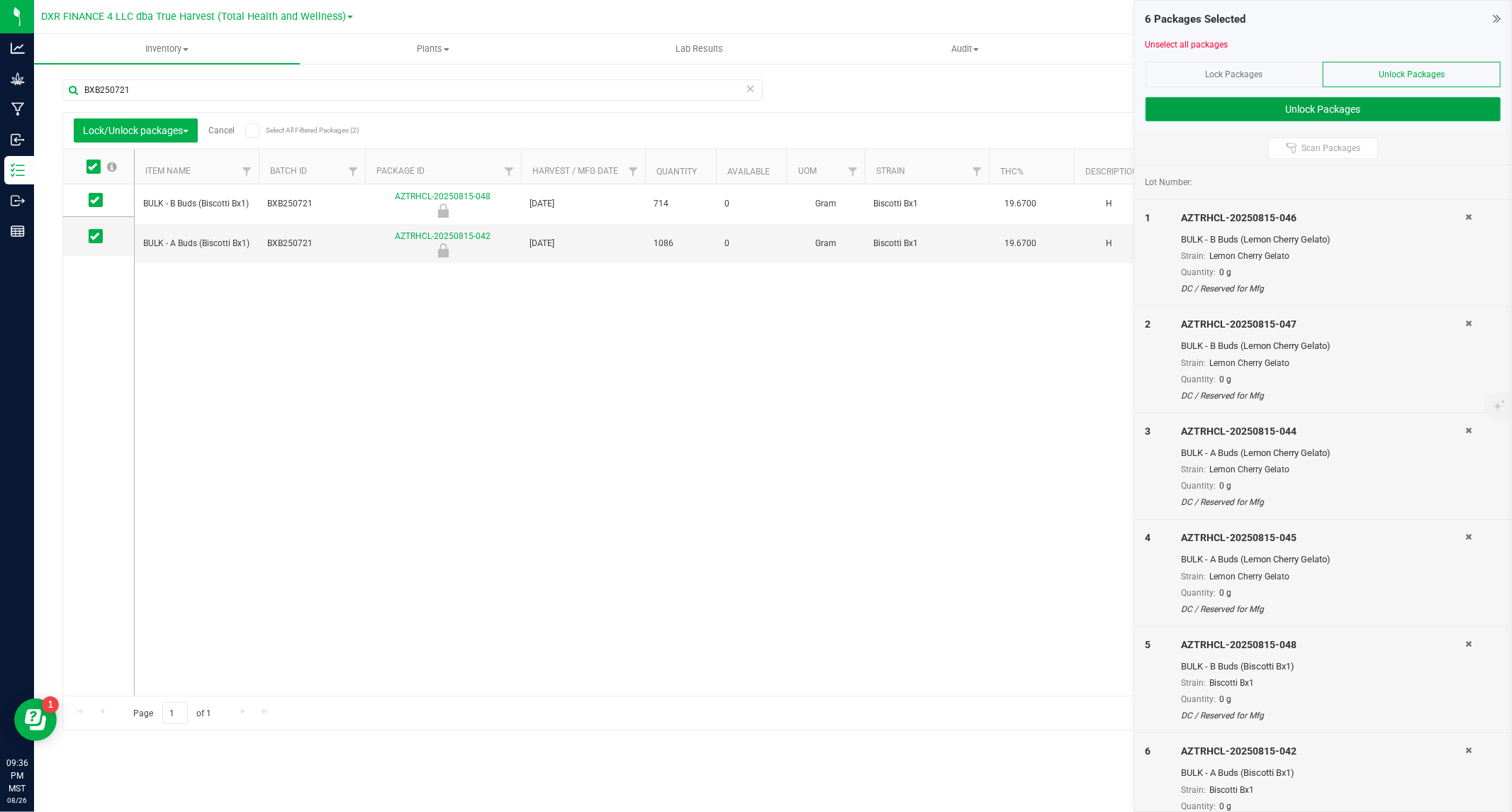
click at [1304, 104] on button "Unlock Packages" at bounding box center [1323, 110] width 355 height 24
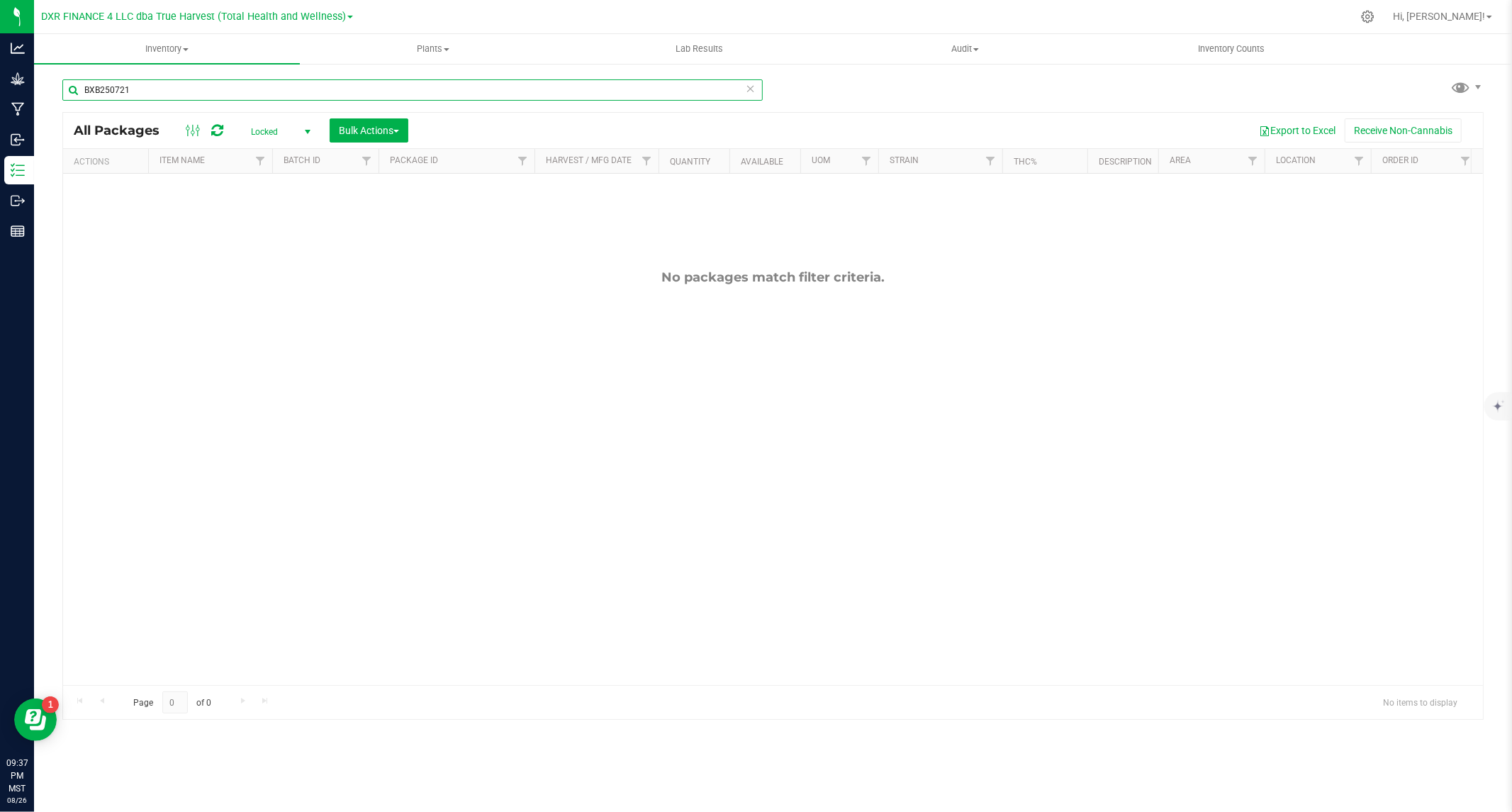
click at [327, 88] on input "BXB250721" at bounding box center [412, 90] width 700 height 21
paste input "SBZ250729"
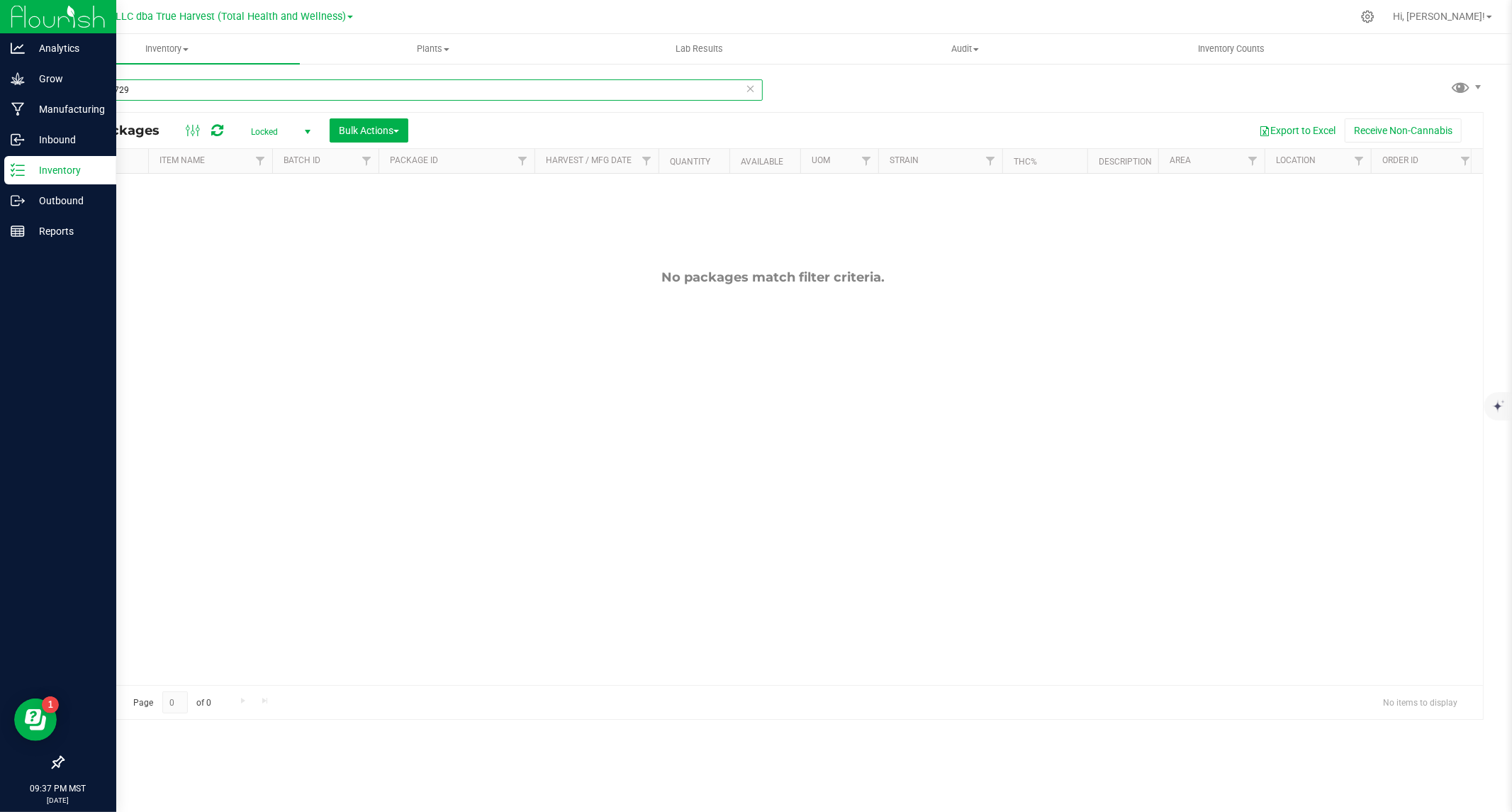
type input "SBZ250729"
click at [24, 142] on icon at bounding box center [17, 139] width 14 height 14
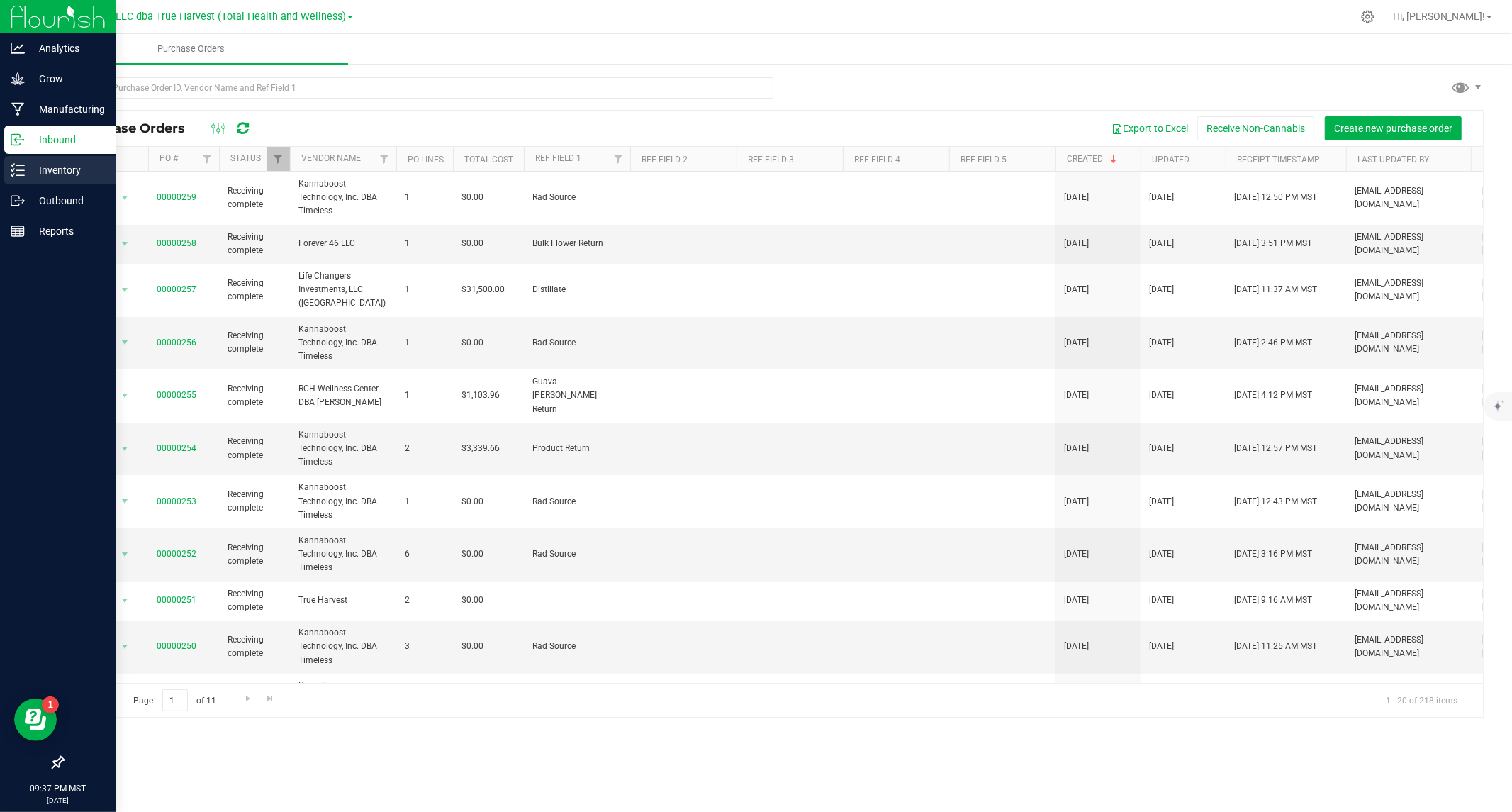
click at [46, 174] on p "Inventory" at bounding box center [68, 170] width 85 height 17
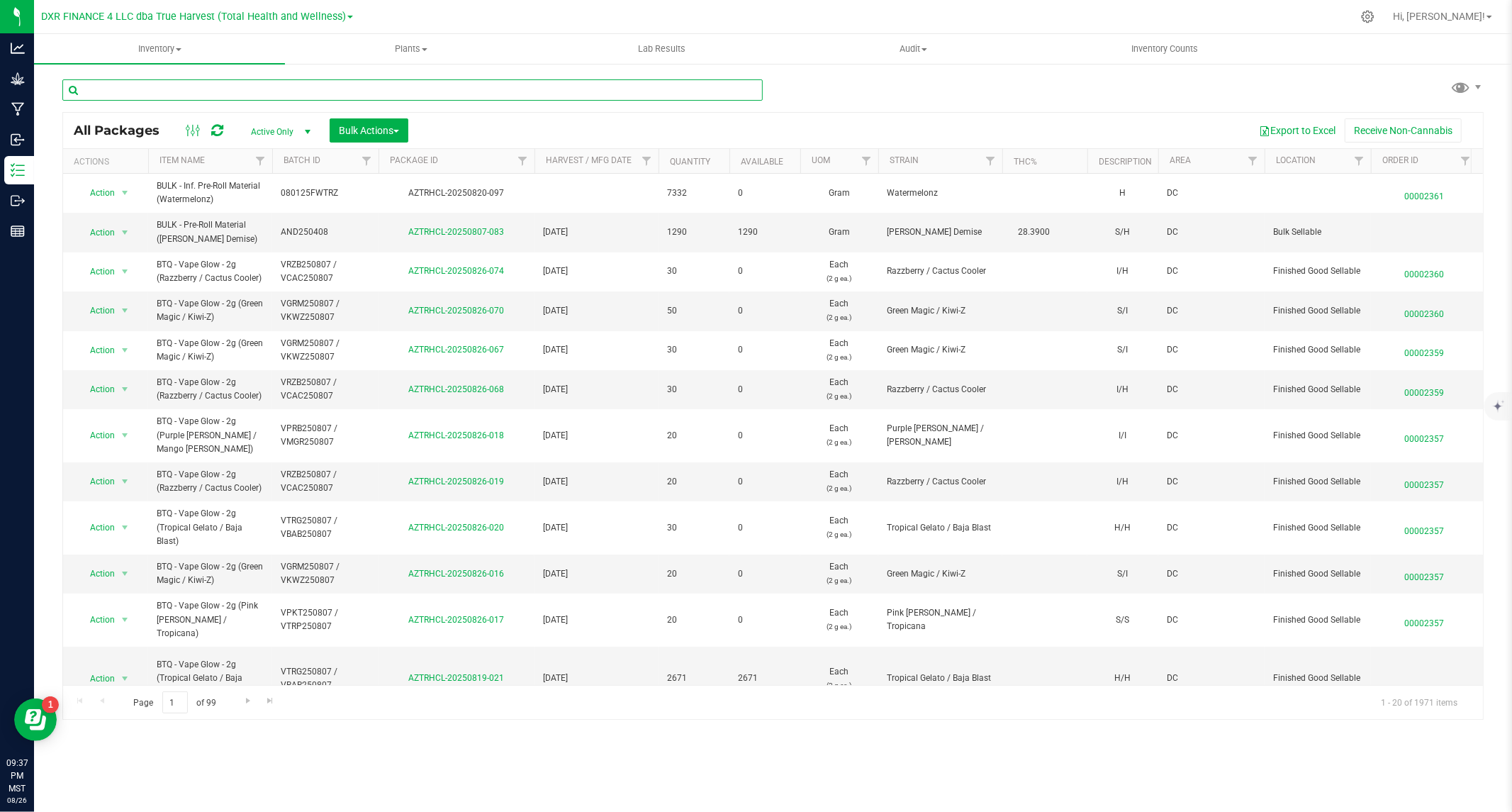
click at [177, 92] on input "text" at bounding box center [412, 90] width 700 height 21
paste input "SBZ250729"
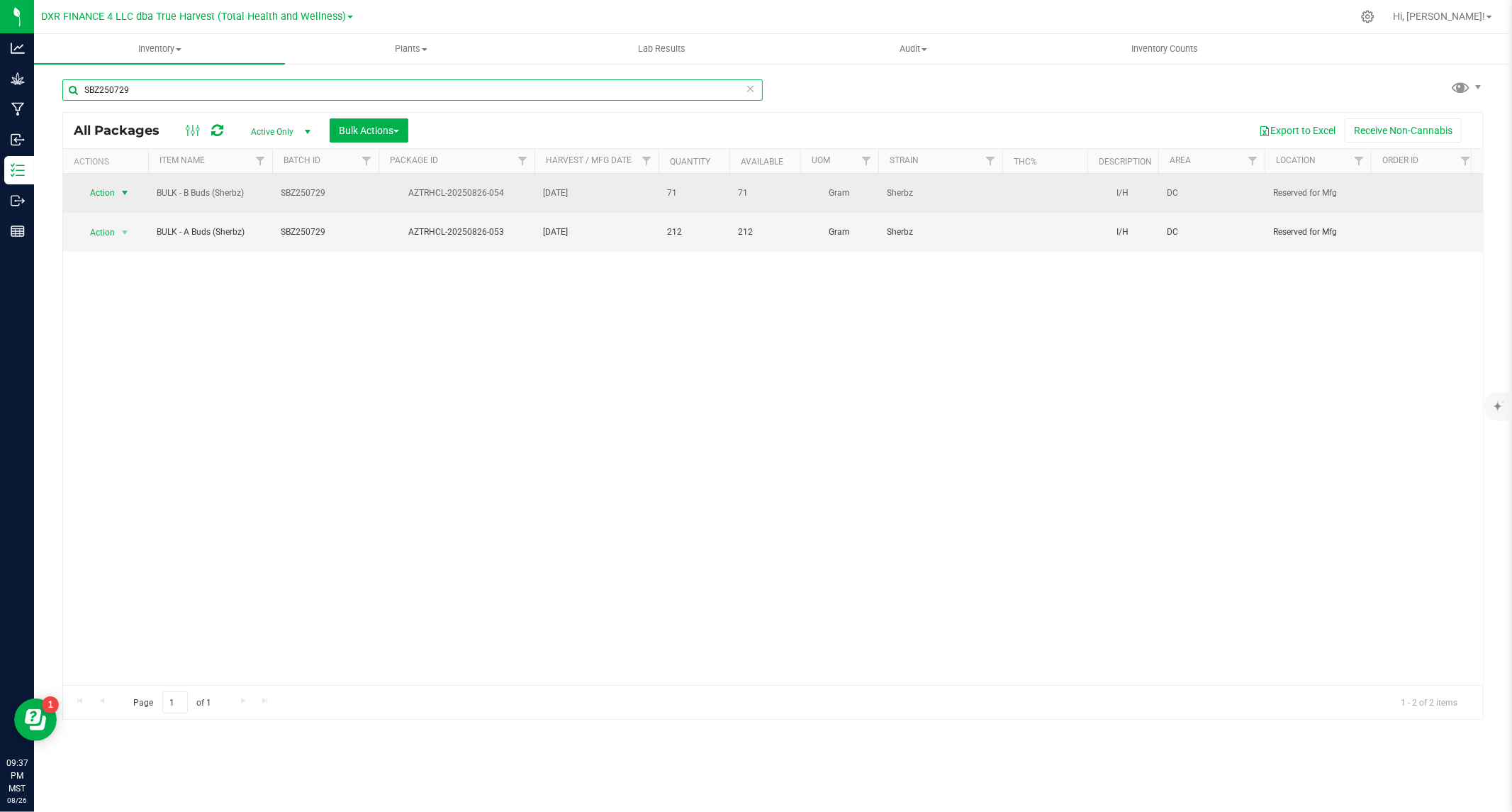
type input "SBZ250729"
click at [102, 192] on span "Action" at bounding box center [97, 193] width 38 height 20
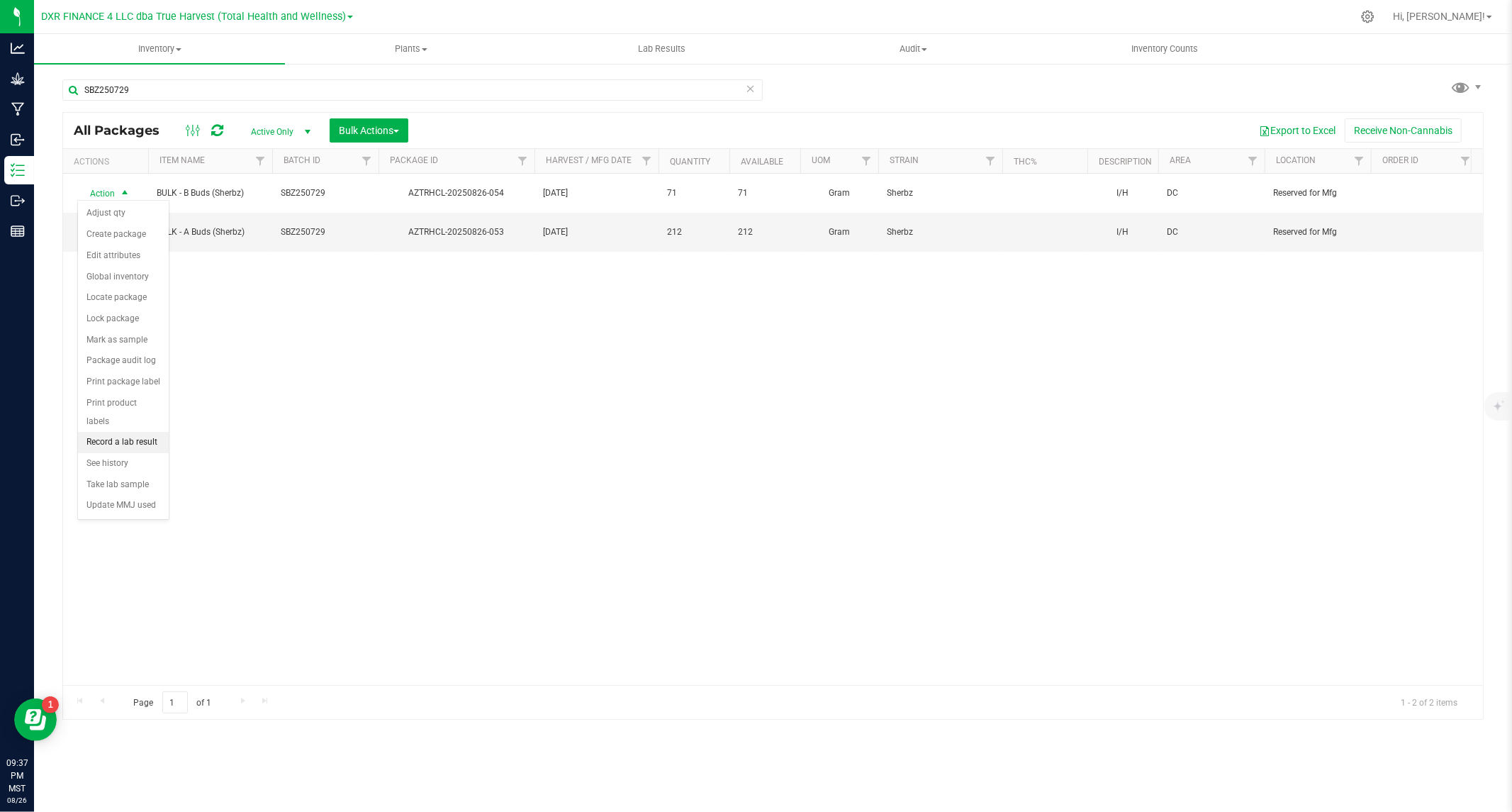
click at [105, 445] on li "Record a lab result" at bounding box center [123, 443] width 91 height 21
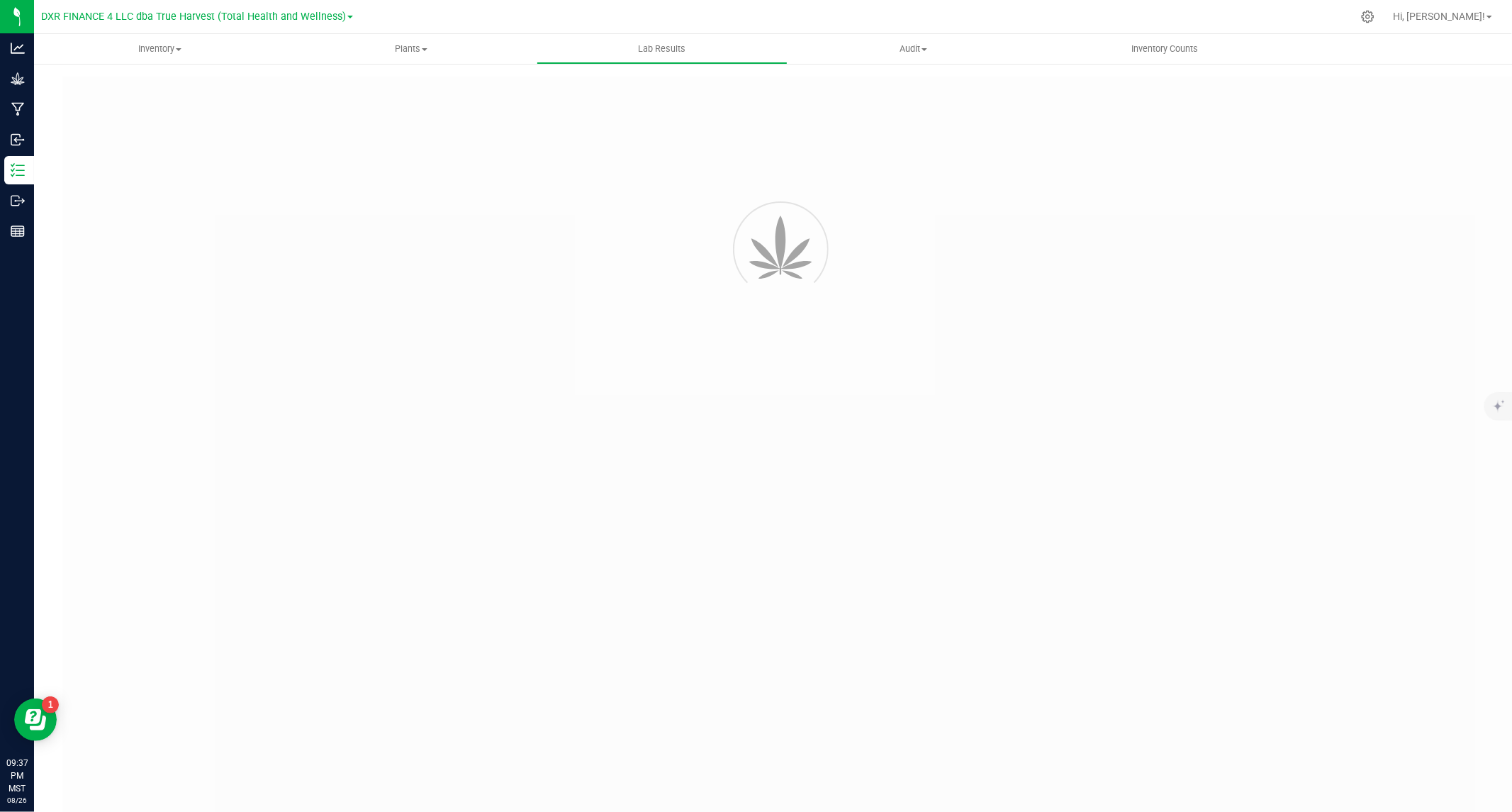
type input "AZTRHCL-20250826-054"
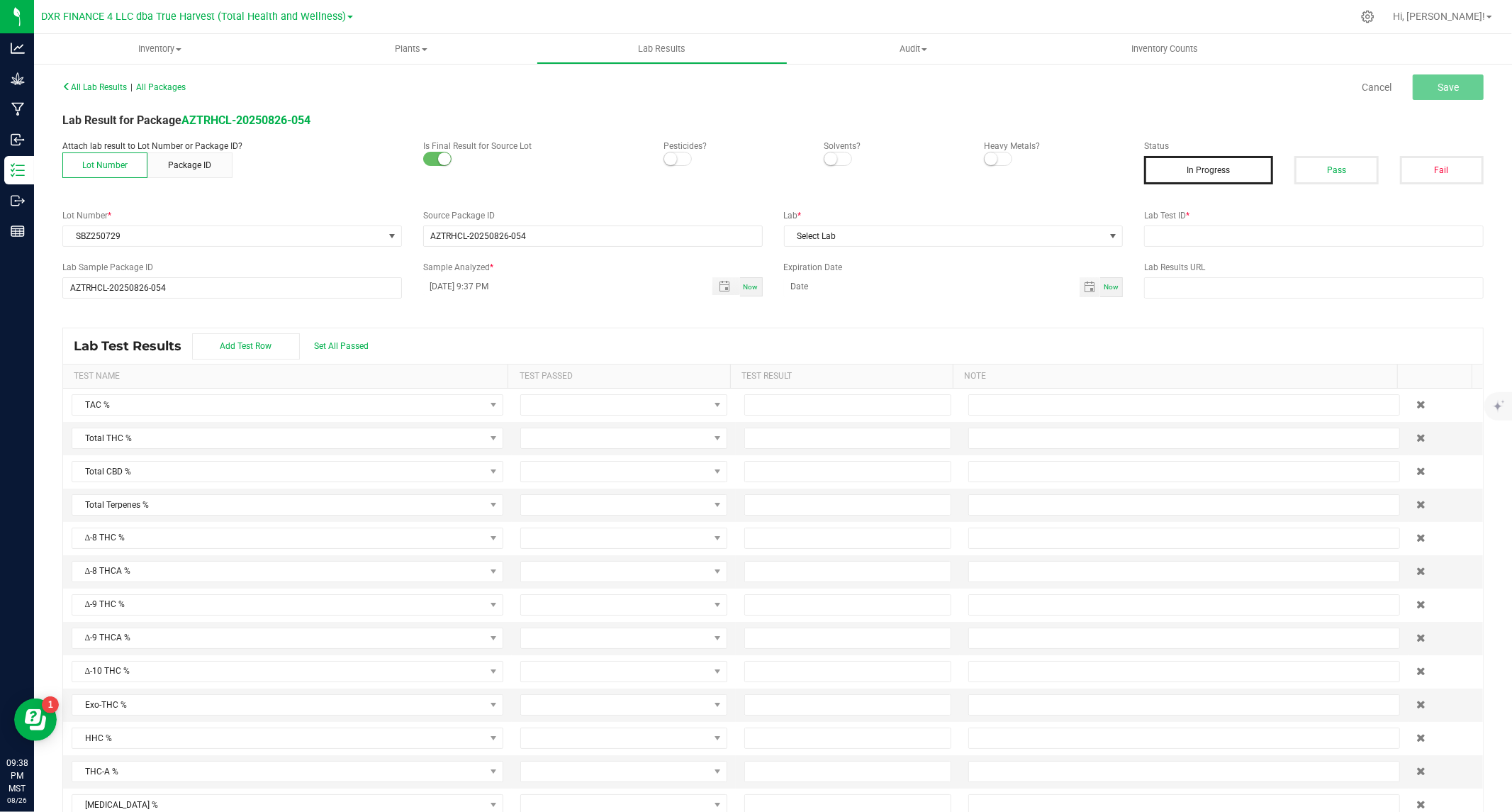
drag, startPoint x: 665, startPoint y: 161, endPoint x: 676, endPoint y: 161, distance: 11.0
click at [665, 161] on small at bounding box center [670, 158] width 13 height 13
click at [824, 159] on small at bounding box center [831, 158] width 13 height 13
drag, startPoint x: 997, startPoint y: 161, endPoint x: 1113, endPoint y: 179, distance: 117.4
click at [1002, 161] on span at bounding box center [998, 158] width 28 height 14
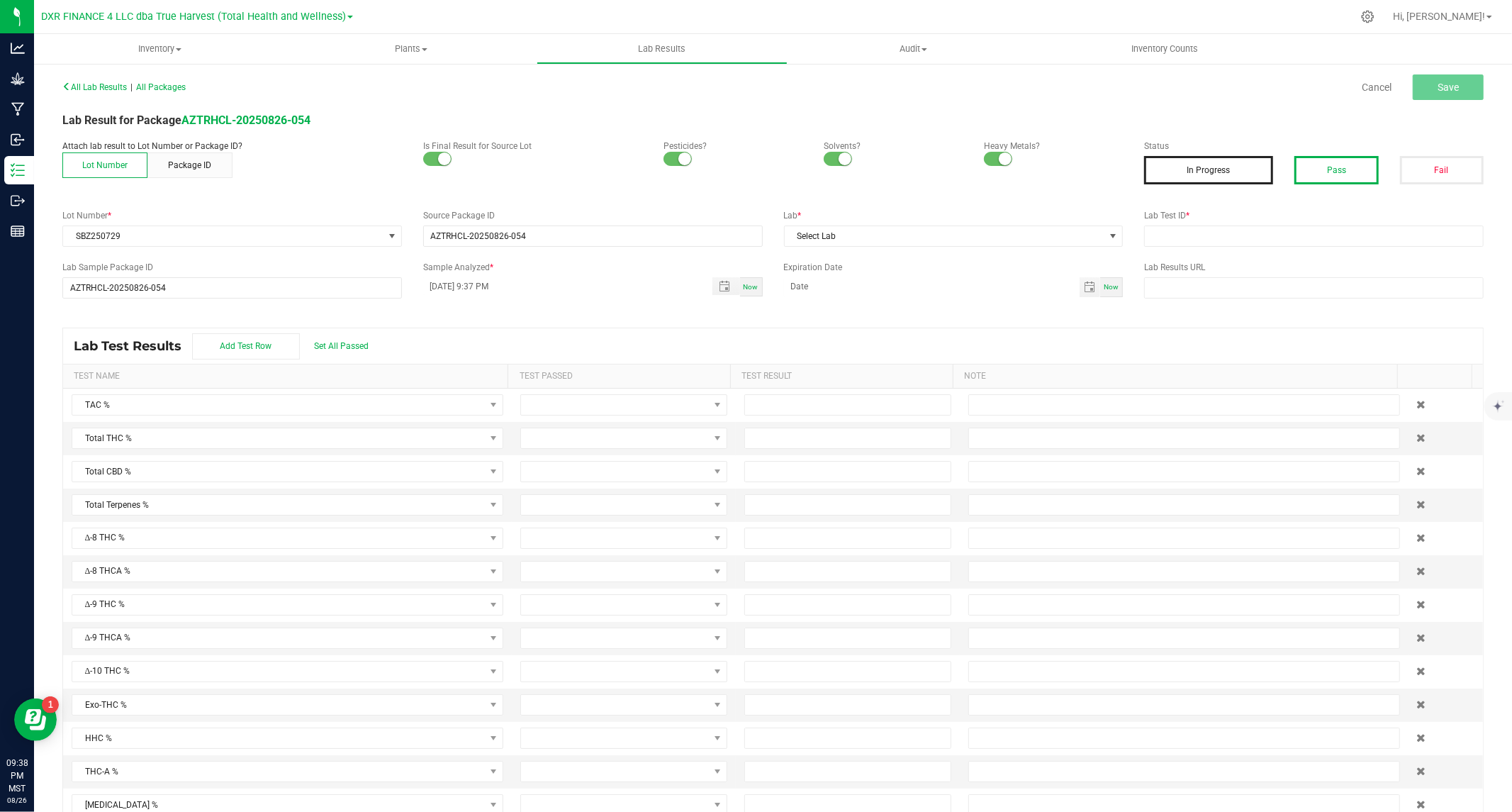
click at [1345, 170] on button "Pass" at bounding box center [1336, 170] width 84 height 28
click at [1256, 234] on input "text" at bounding box center [1313, 236] width 339 height 21
paste input "TE50814006-008"
type input "TE50814006-008"
click at [980, 231] on span "Select Lab" at bounding box center [945, 236] width 320 height 20
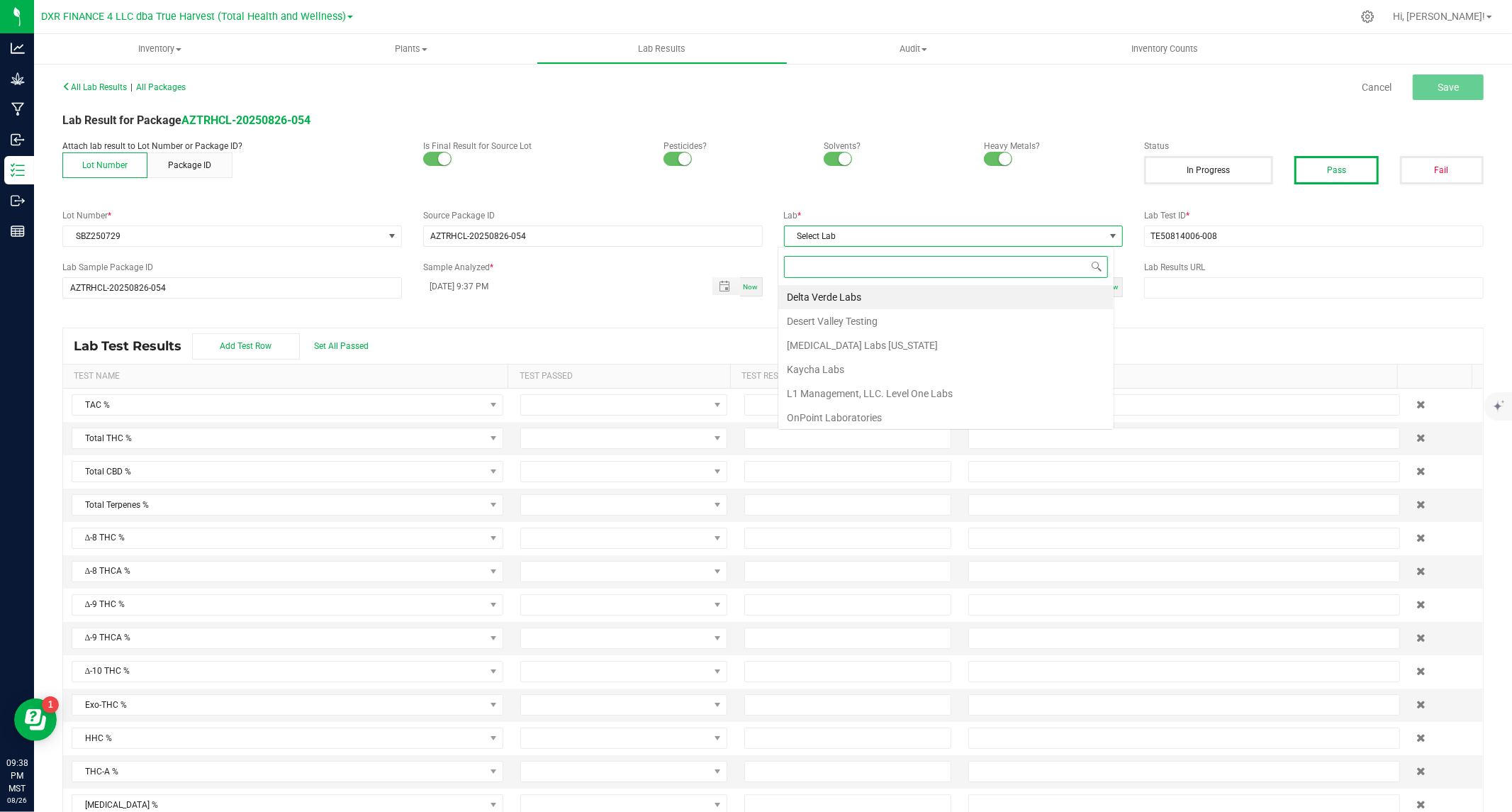
scroll to position [21, 336]
click at [817, 367] on li "Kaycha Labs" at bounding box center [945, 370] width 335 height 24
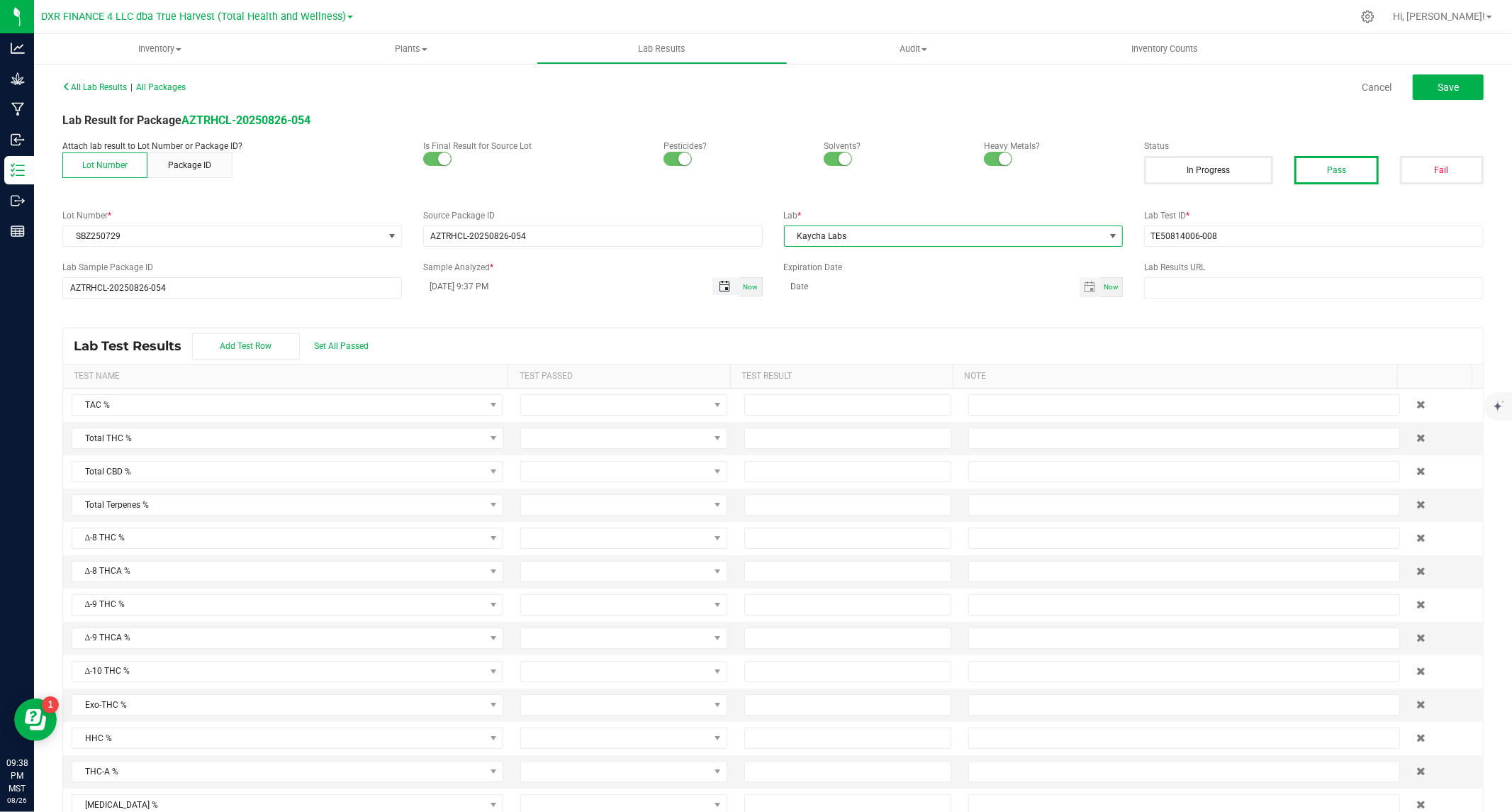
click at [719, 286] on span "Toggle popup" at bounding box center [724, 286] width 11 height 11
click at [470, 468] on span "18" at bounding box center [469, 474] width 21 height 22
click at [545, 590] on button "Set" at bounding box center [560, 594] width 68 height 31
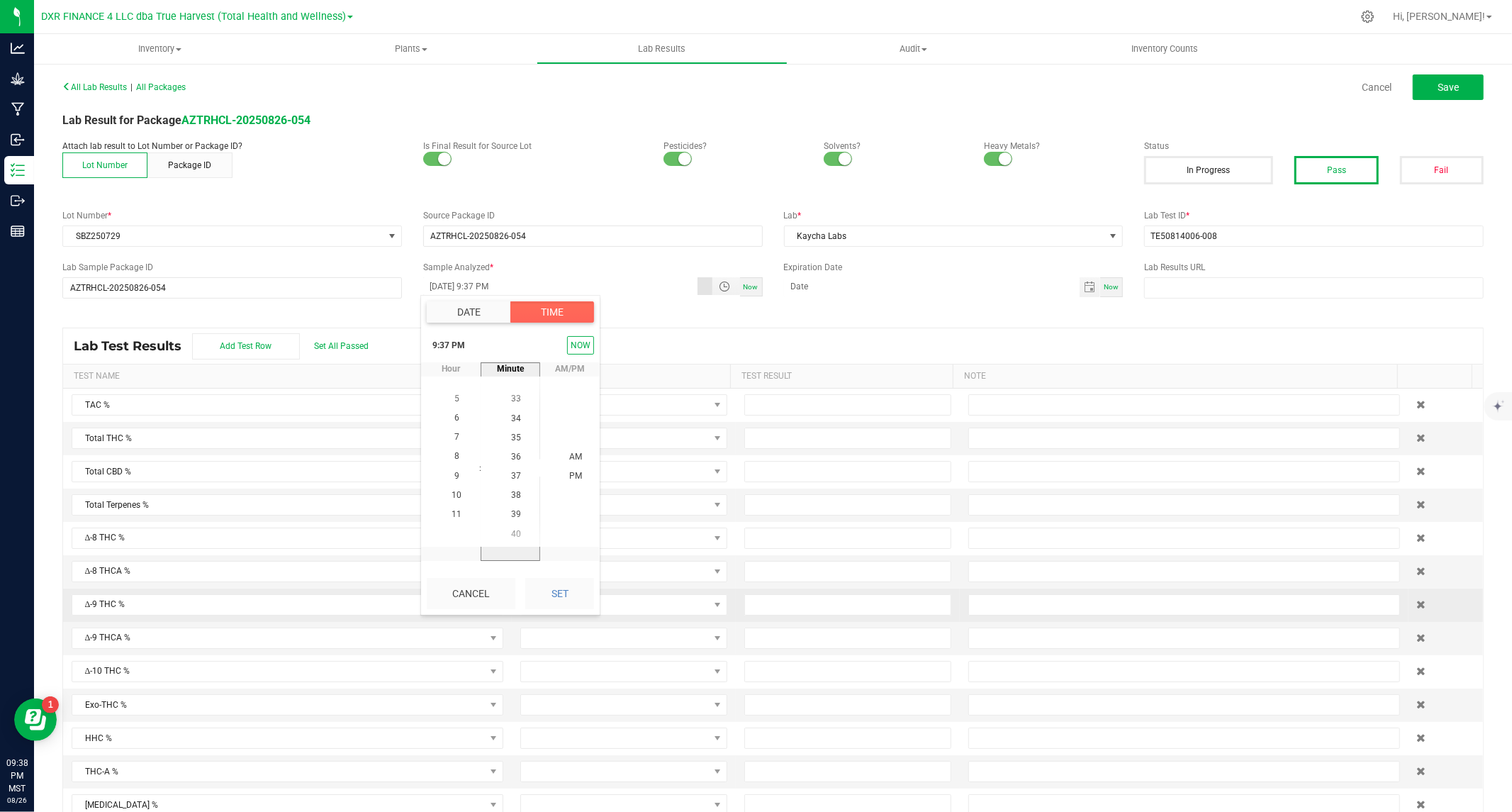
type input "08/18/2025 9:37 PM"
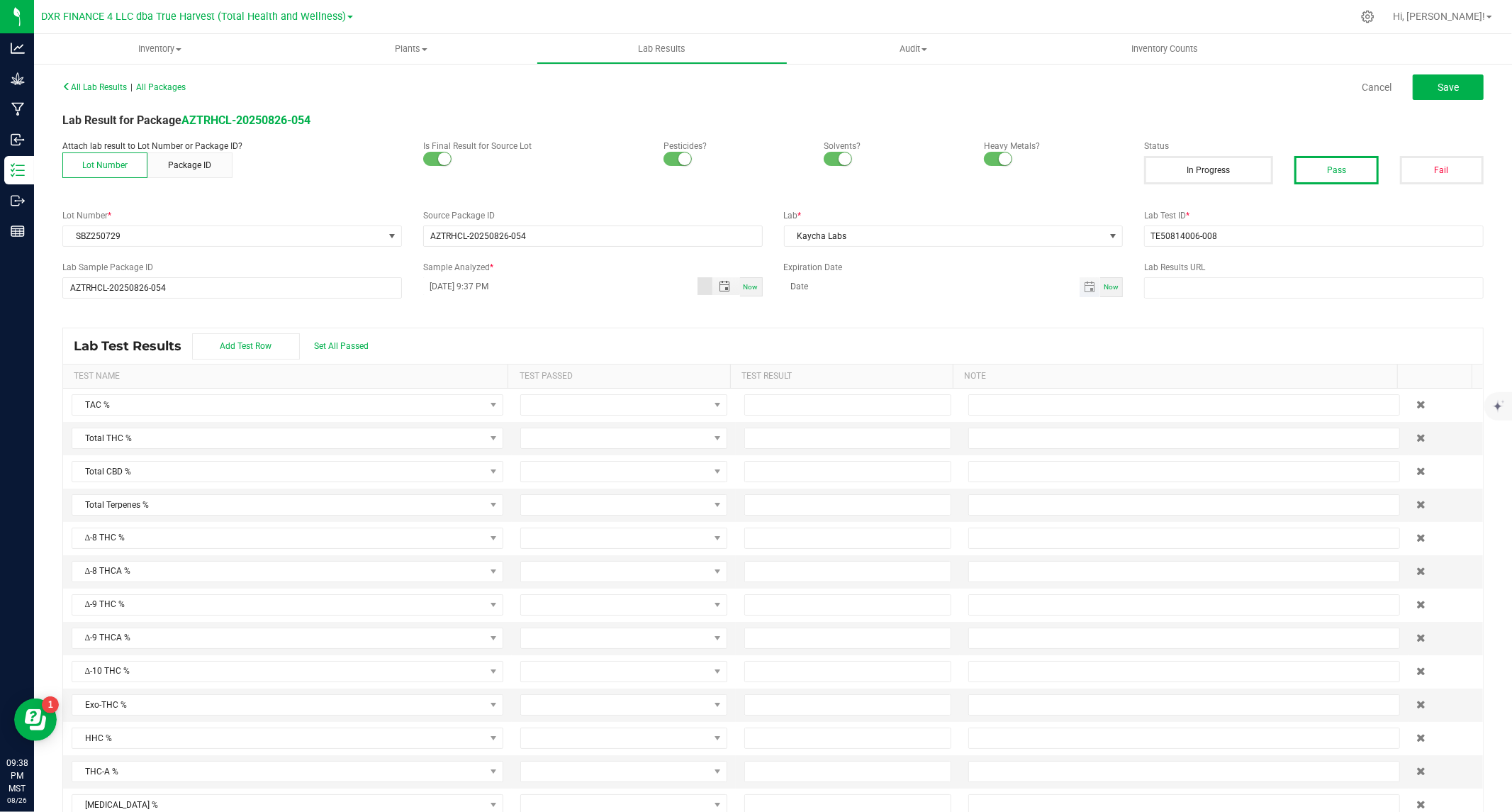
click at [1088, 287] on span "Toggle calendar" at bounding box center [1089, 287] width 21 height 20
click at [858, 309] on span "August 2025" at bounding box center [853, 314] width 43 height 21
click at [802, 413] on span "2026" at bounding box center [799, 417] width 20 height 10
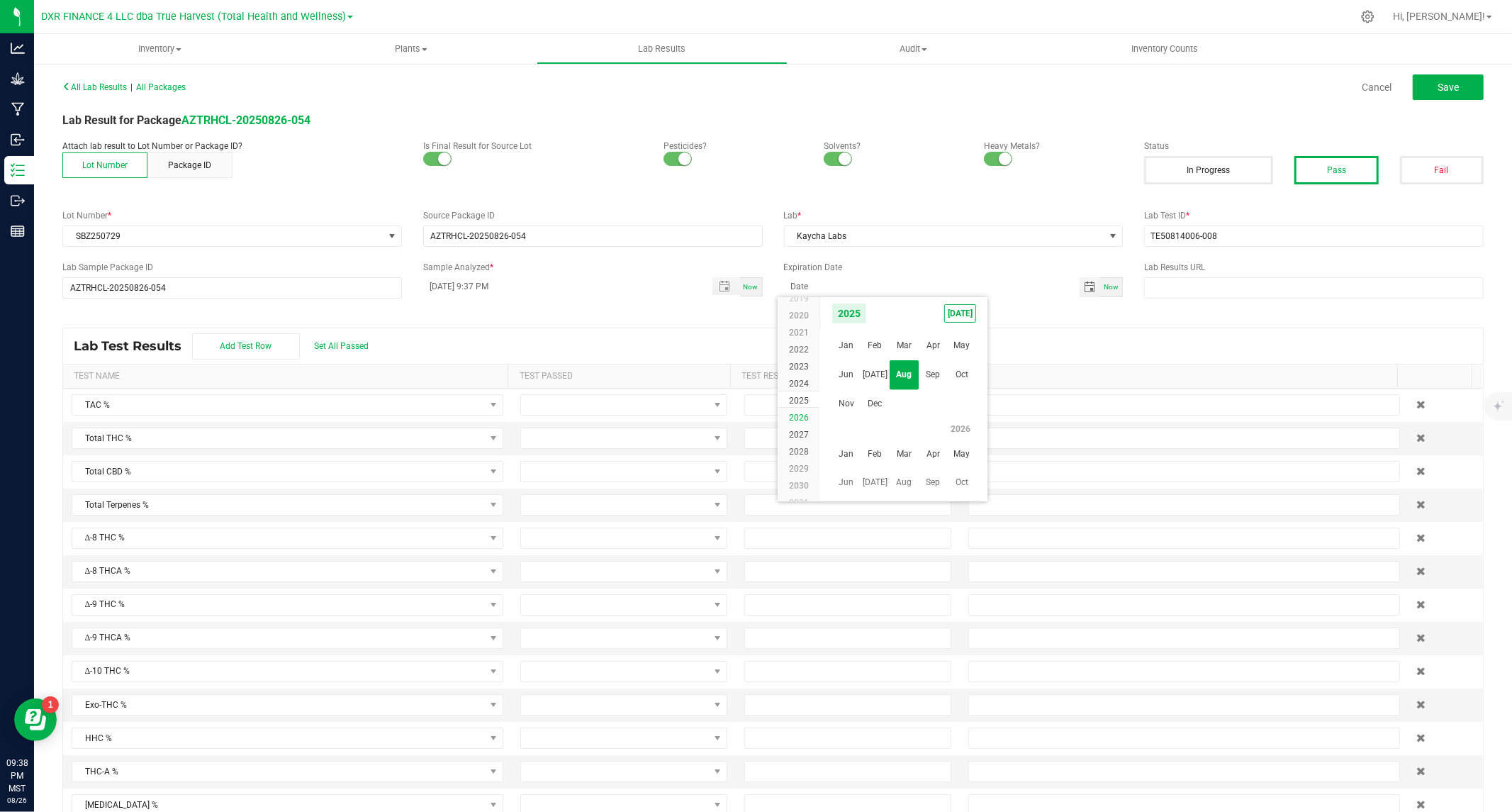
scroll to position [13615, 0]
click at [901, 367] on span "Aug" at bounding box center [904, 374] width 29 height 29
click at [889, 425] on span "18" at bounding box center [883, 428] width 21 height 22
type input "08/18/2026"
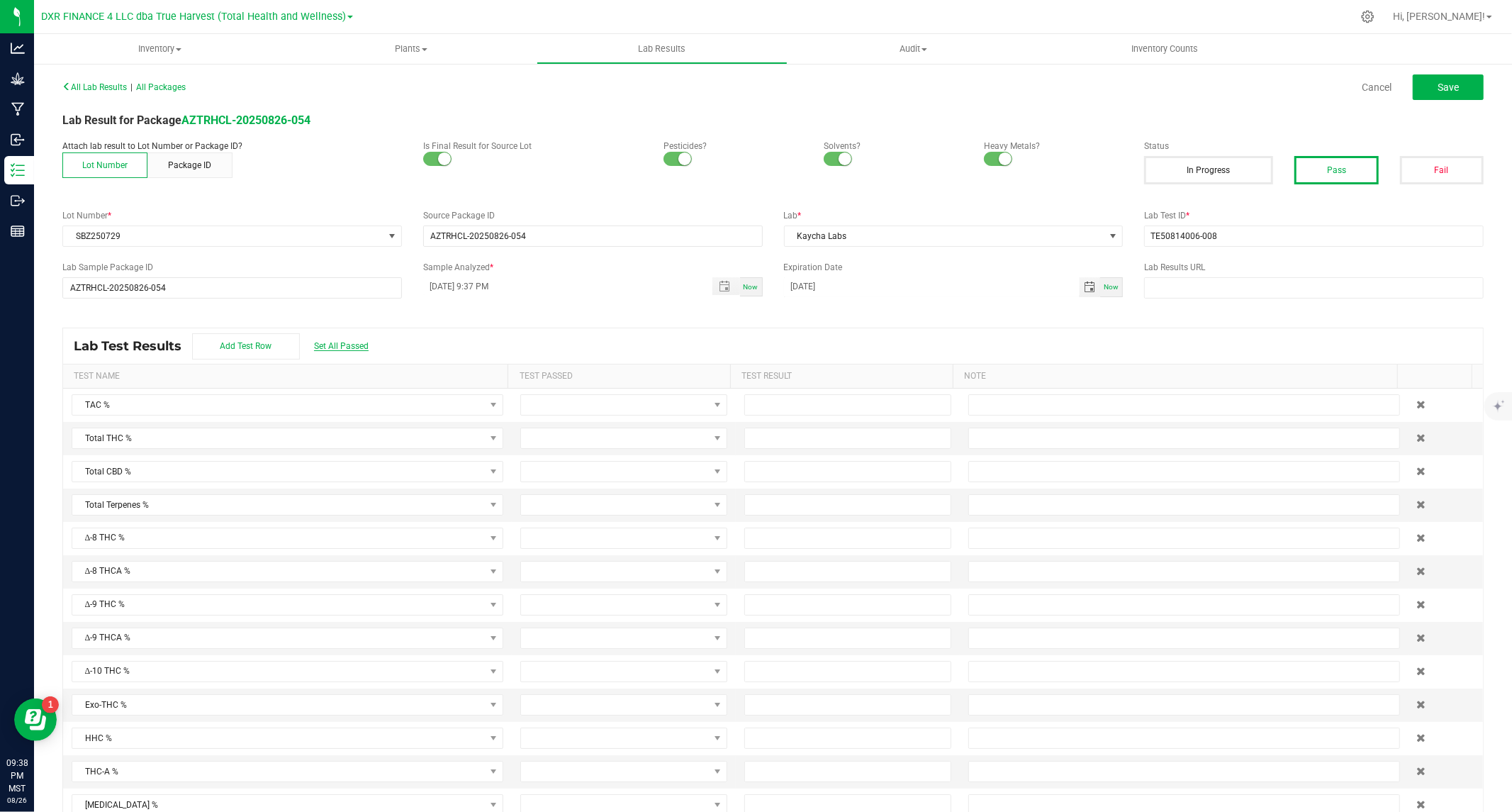
click at [360, 343] on span "Set All Passed" at bounding box center [341, 345] width 55 height 10
click at [735, 401] on td at bounding box center [847, 406] width 224 height 33
click at [748, 402] on input at bounding box center [848, 405] width 205 height 20
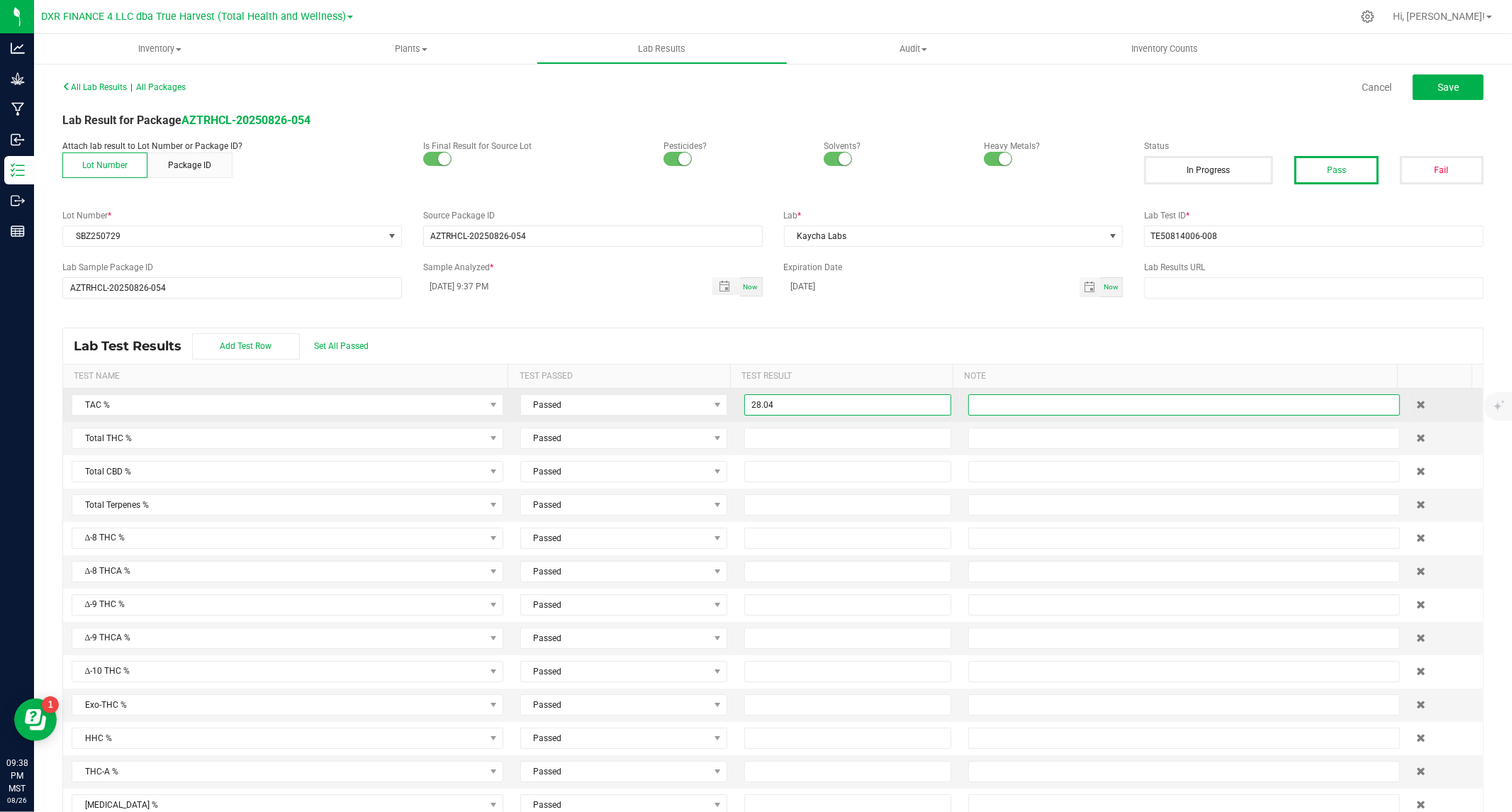
type input "28.0400"
type input "24.1800"
type input "0.0300"
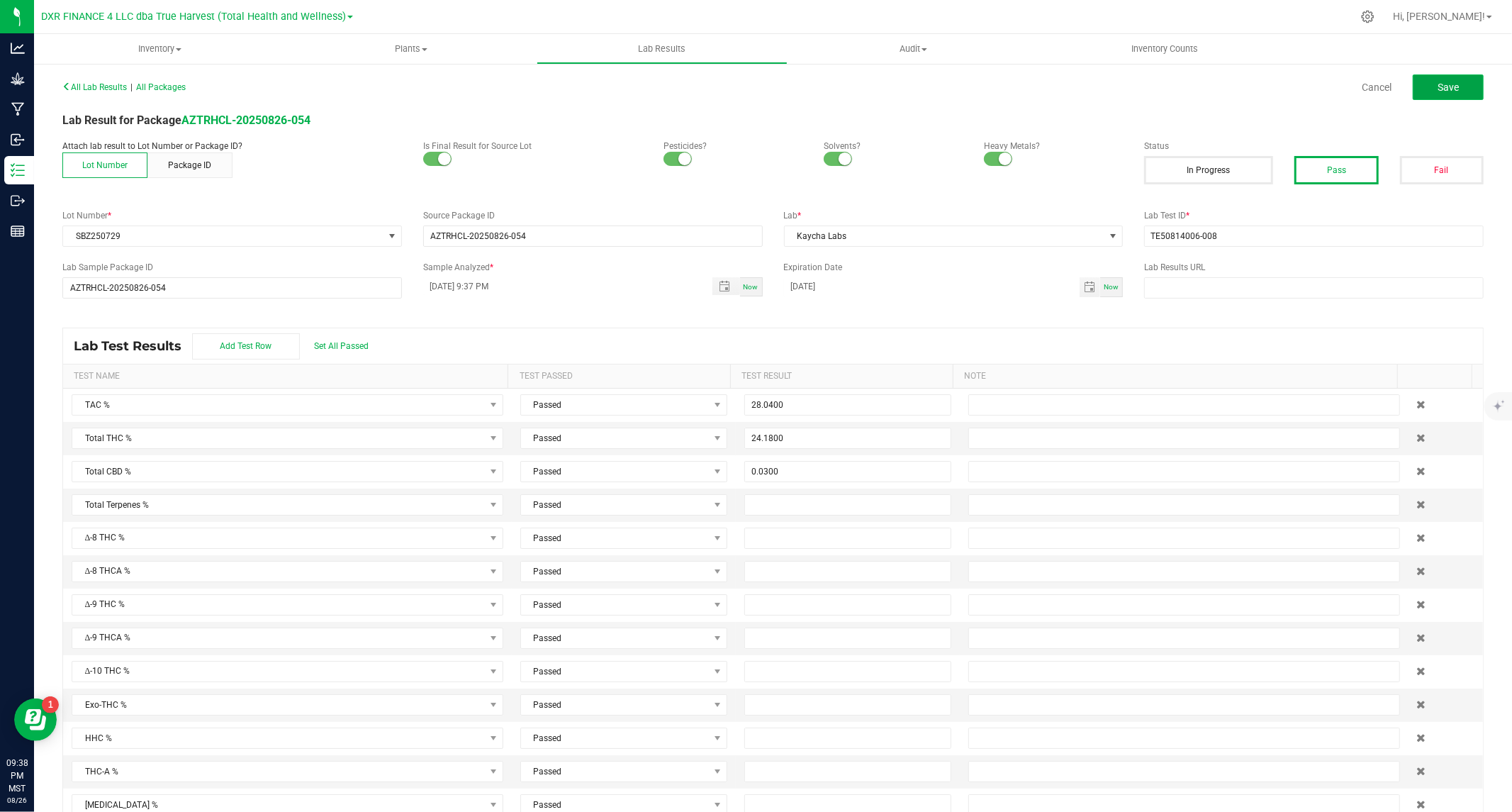
click at [1437, 88] on span "Save" at bounding box center [1448, 87] width 21 height 11
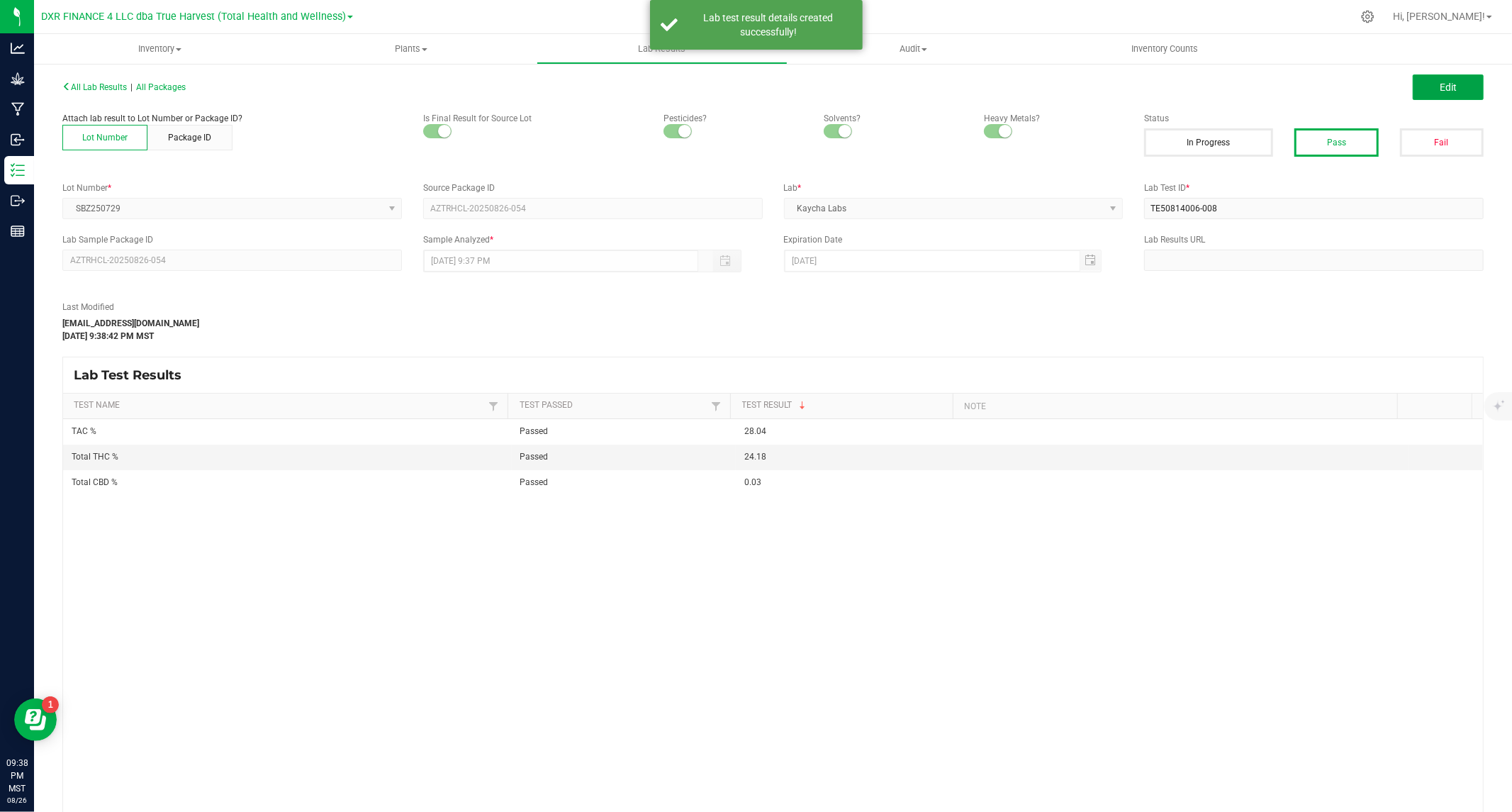
click at [1440, 88] on span "Edit" at bounding box center [1448, 87] width 17 height 11
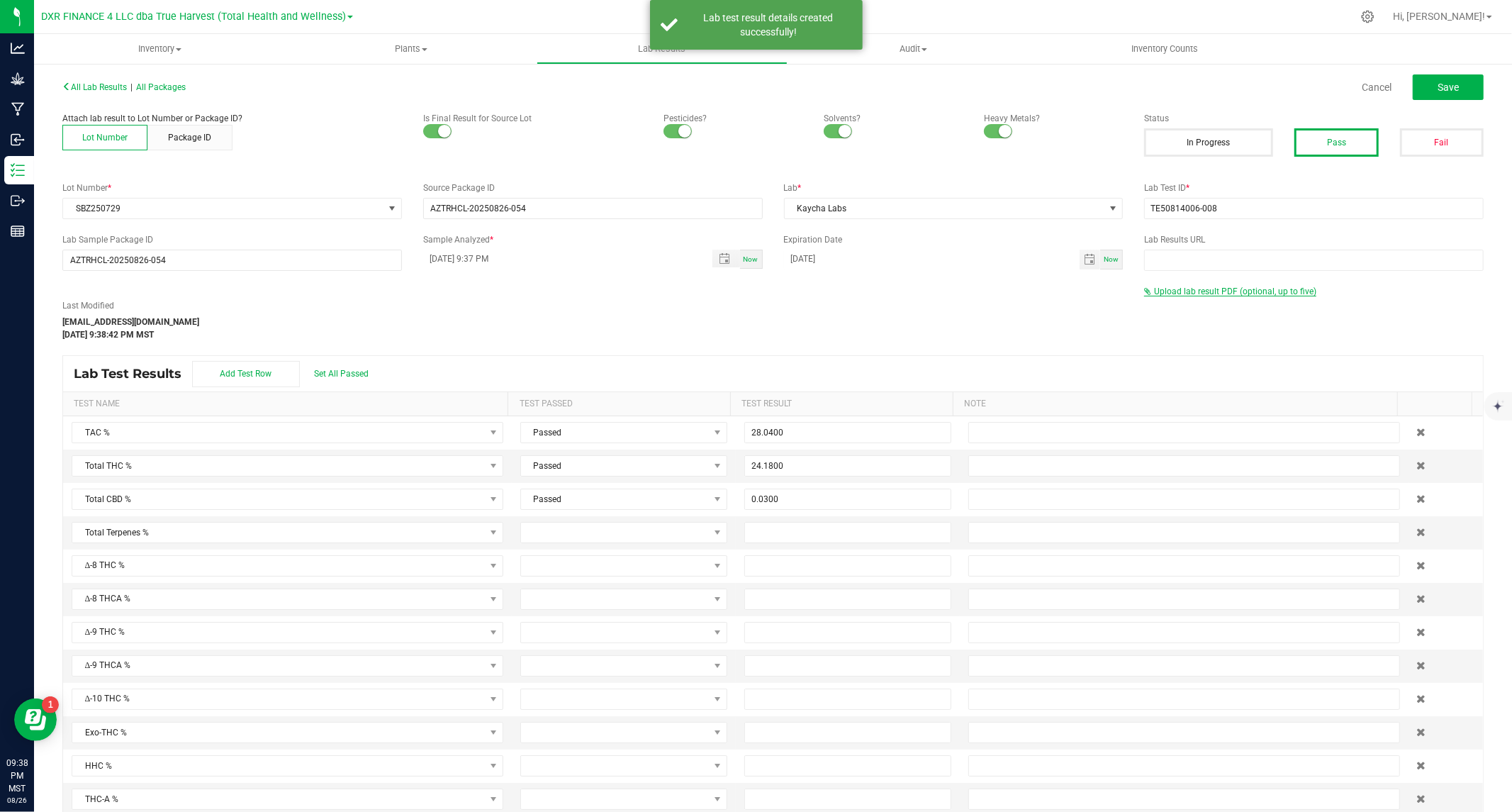
click at [1234, 291] on span "Upload lab result PDF (optional, up to five)" at bounding box center [1234, 291] width 162 height 10
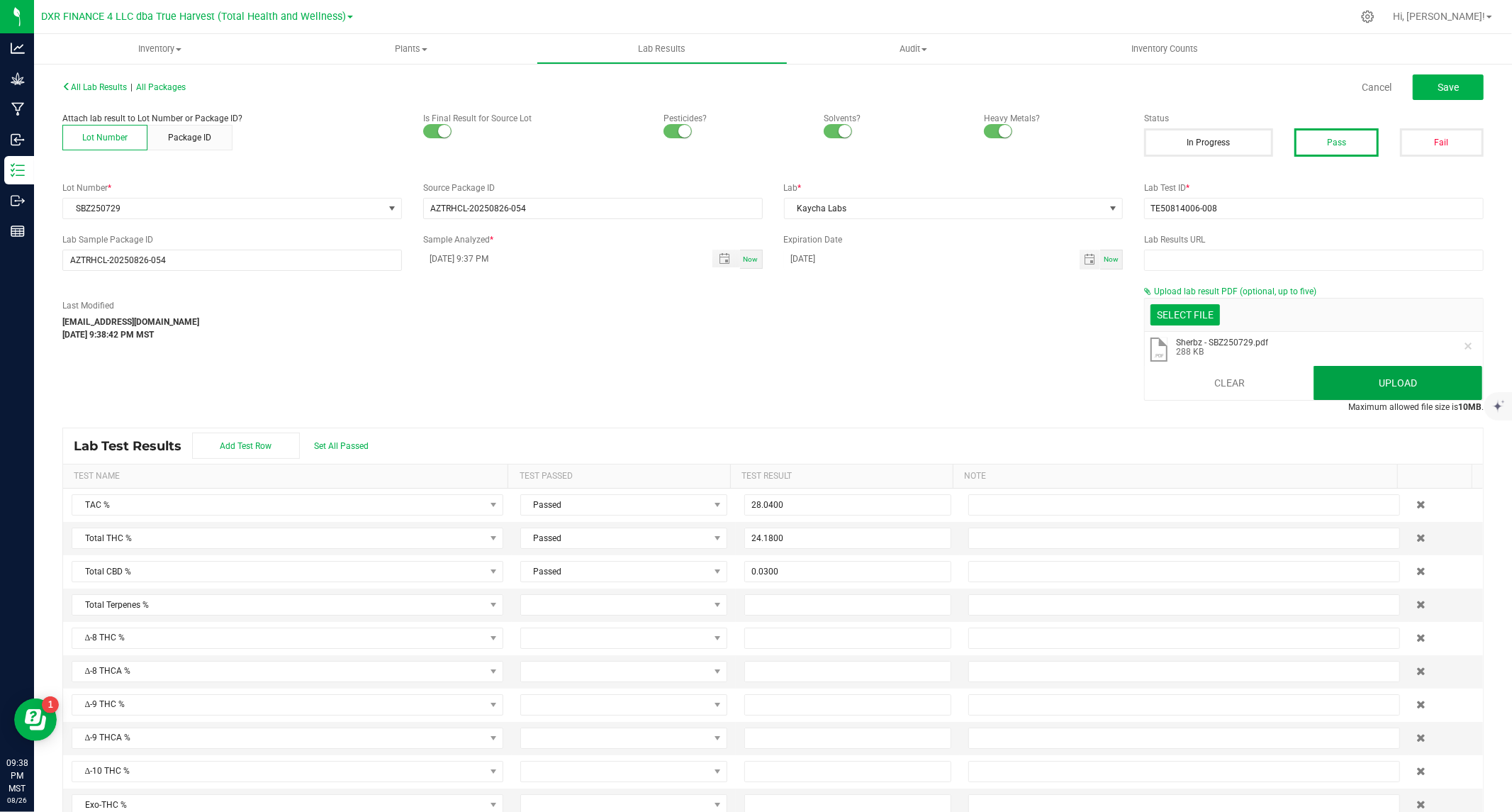
click at [1352, 378] on button "Upload" at bounding box center [1398, 383] width 169 height 34
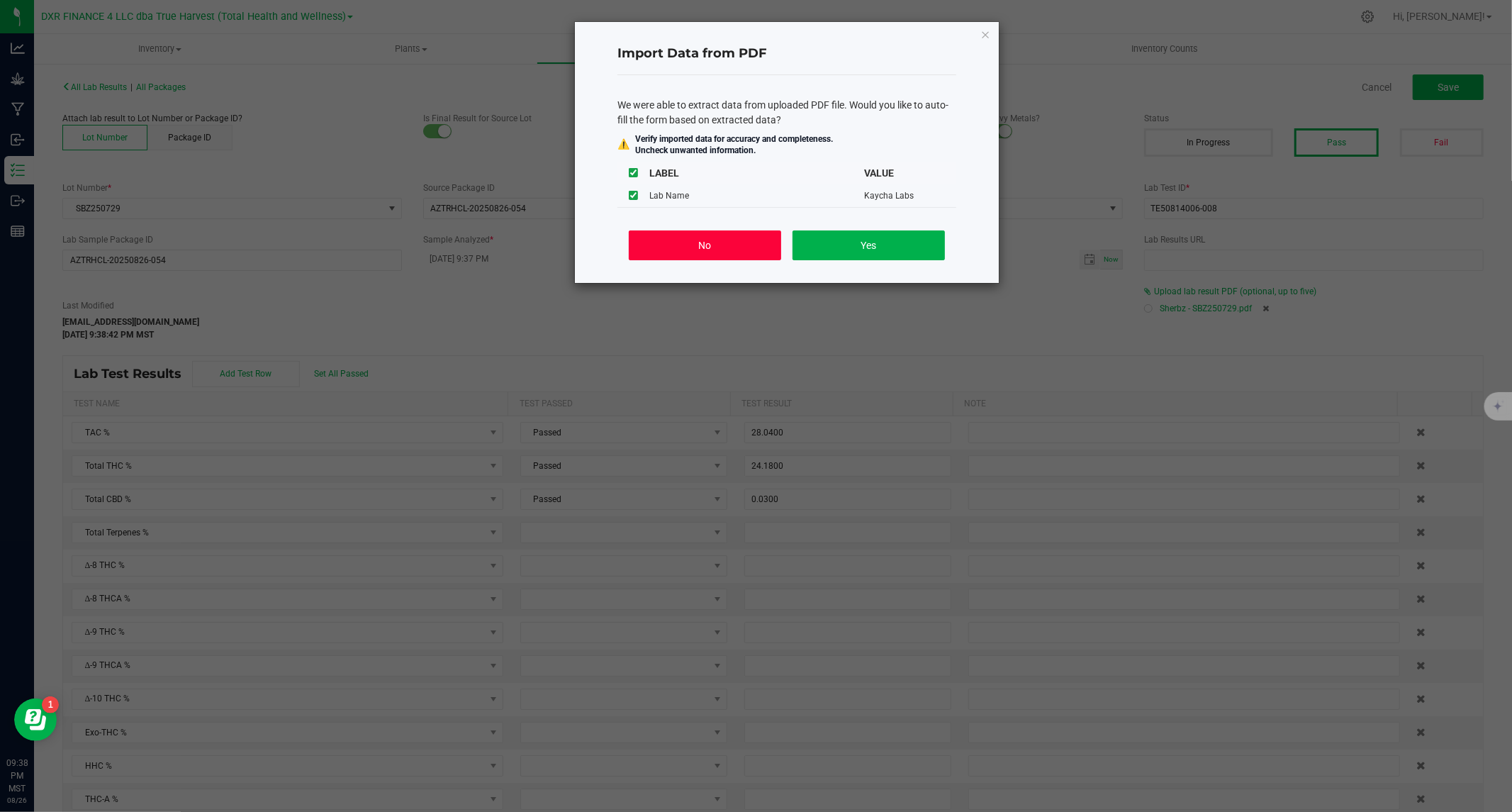
click at [707, 244] on button "No" at bounding box center [705, 245] width 152 height 30
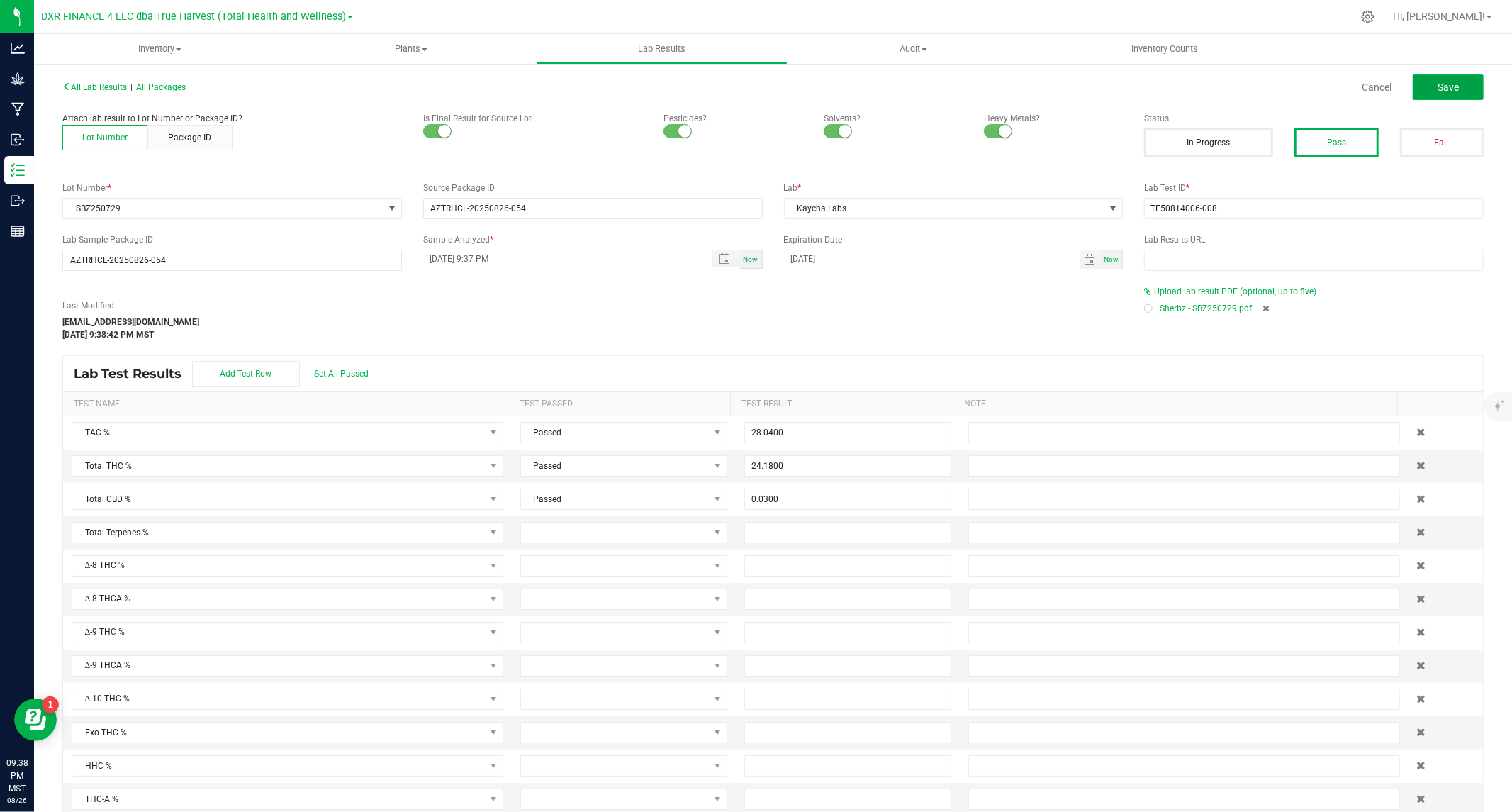
click at [1415, 83] on button "Save" at bounding box center [1447, 88] width 71 height 26
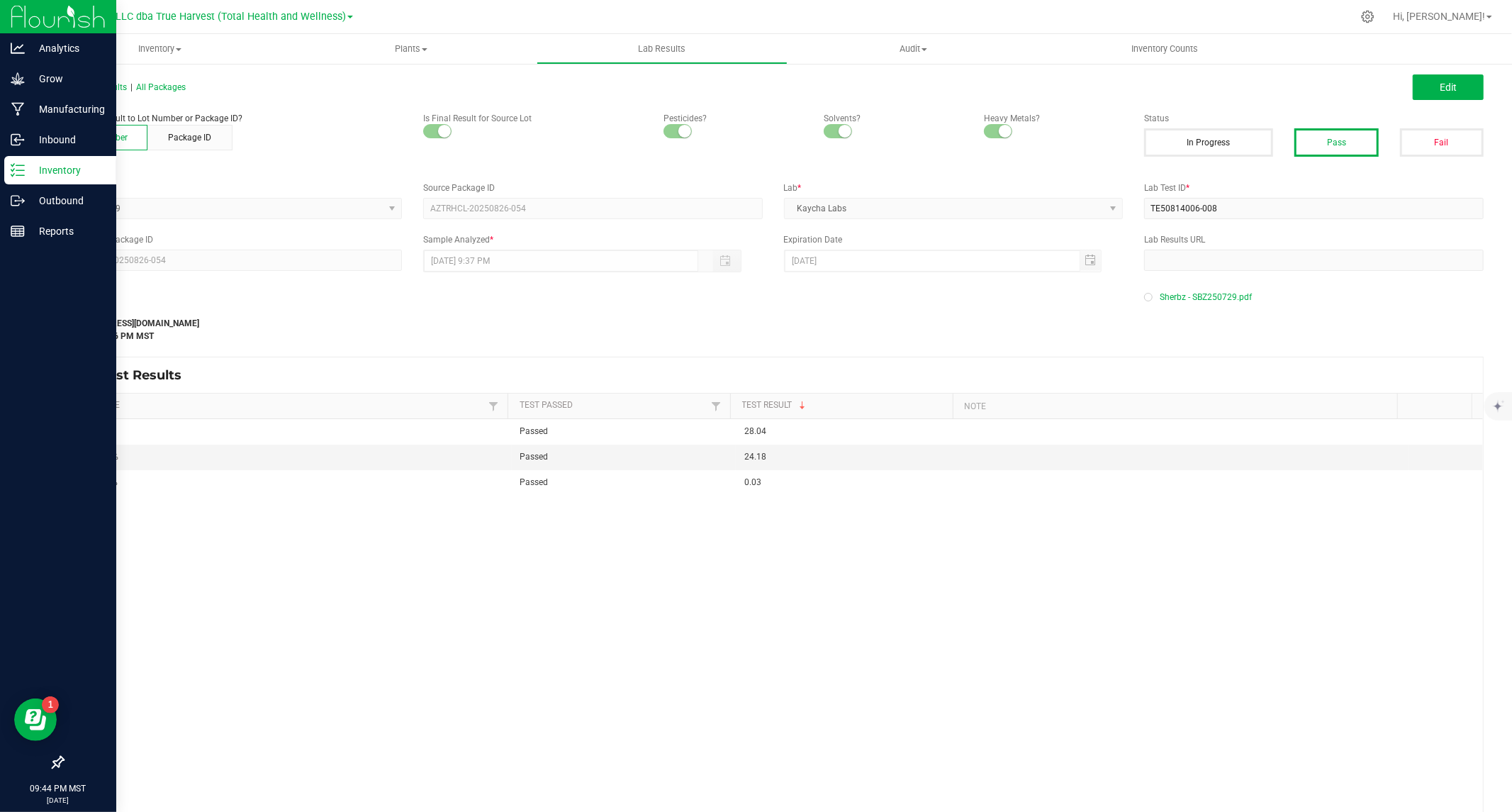
click at [29, 174] on p "Inventory" at bounding box center [68, 170] width 85 height 17
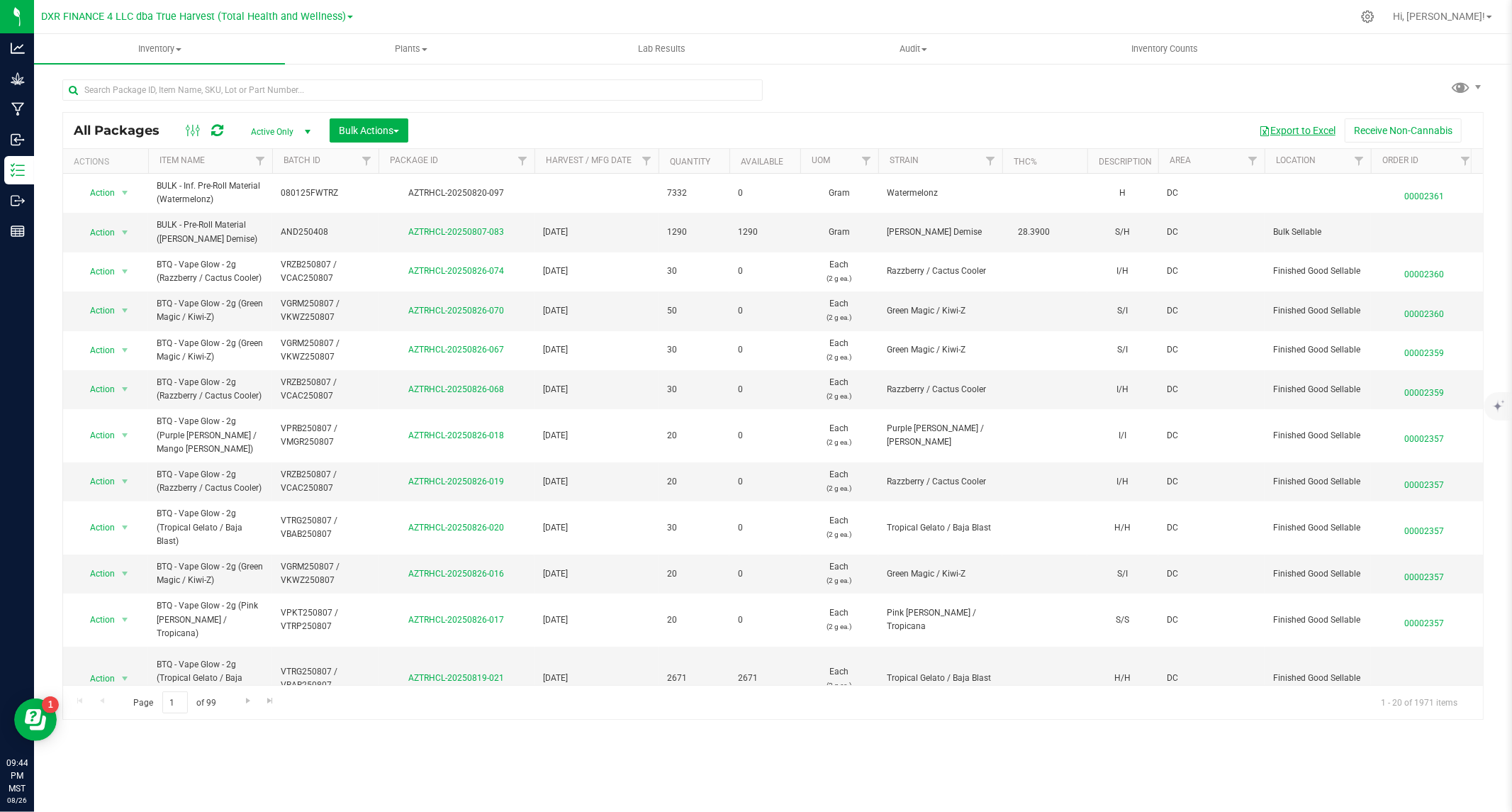
click at [1298, 131] on button "Export to Excel" at bounding box center [1297, 131] width 95 height 24
click at [156, 102] on div at bounding box center [412, 95] width 700 height 33
click at [154, 94] on input "text" at bounding box center [412, 90] width 700 height 21
paste input "BATH250611"
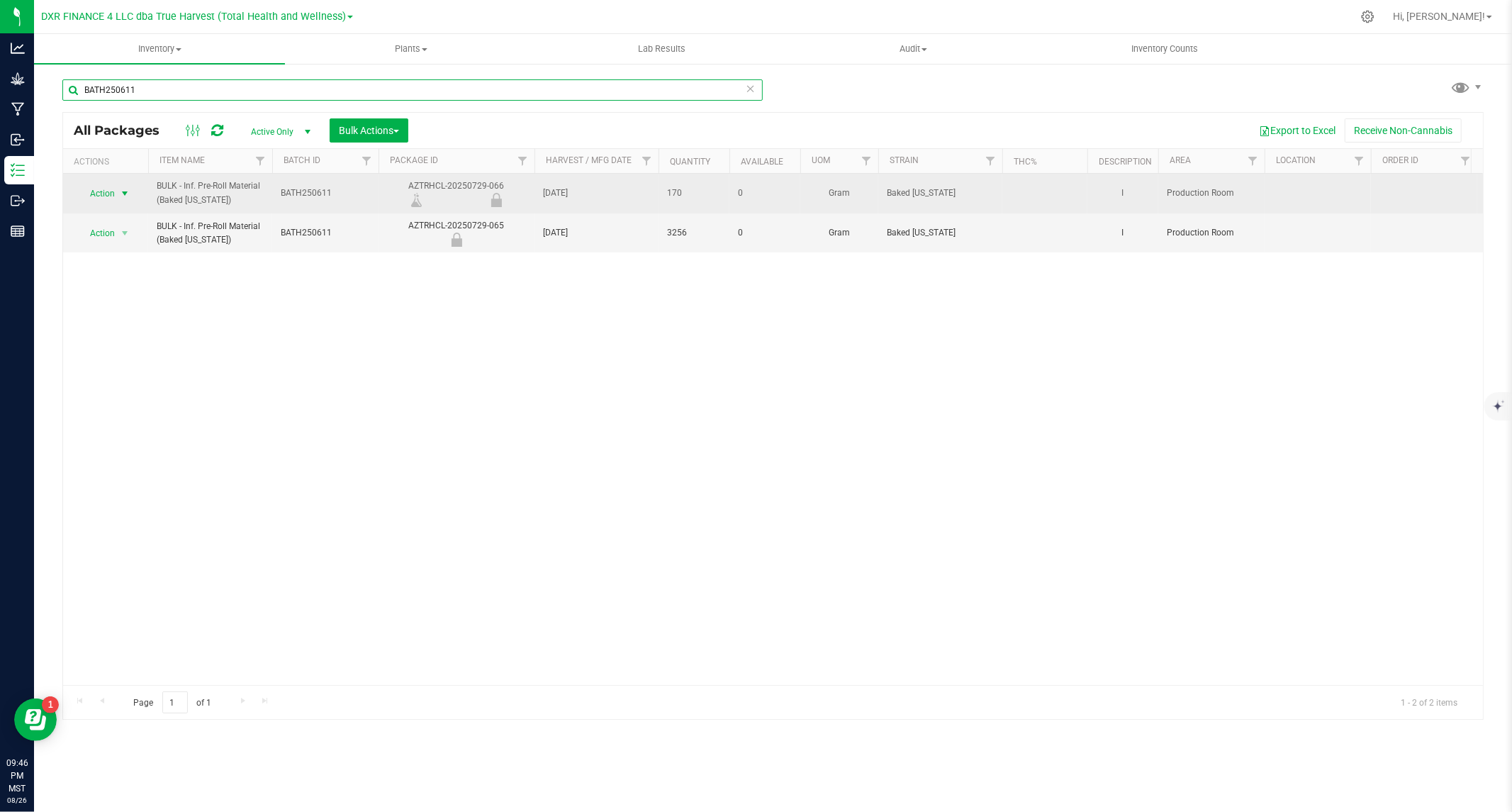
type input "BATH250611"
click at [113, 194] on span "Action" at bounding box center [97, 193] width 38 height 20
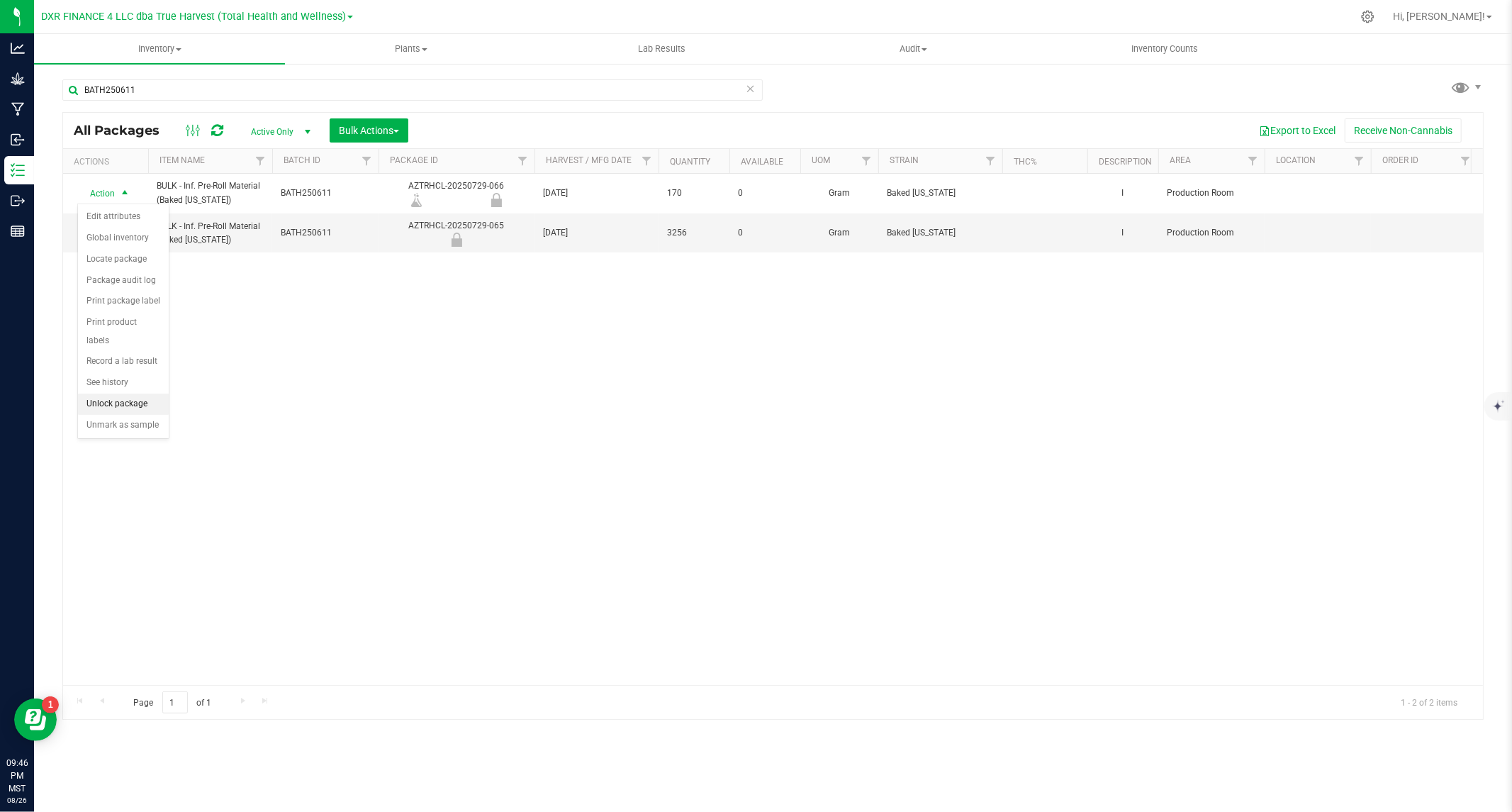
click at [111, 407] on li "Unlock package" at bounding box center [123, 404] width 91 height 21
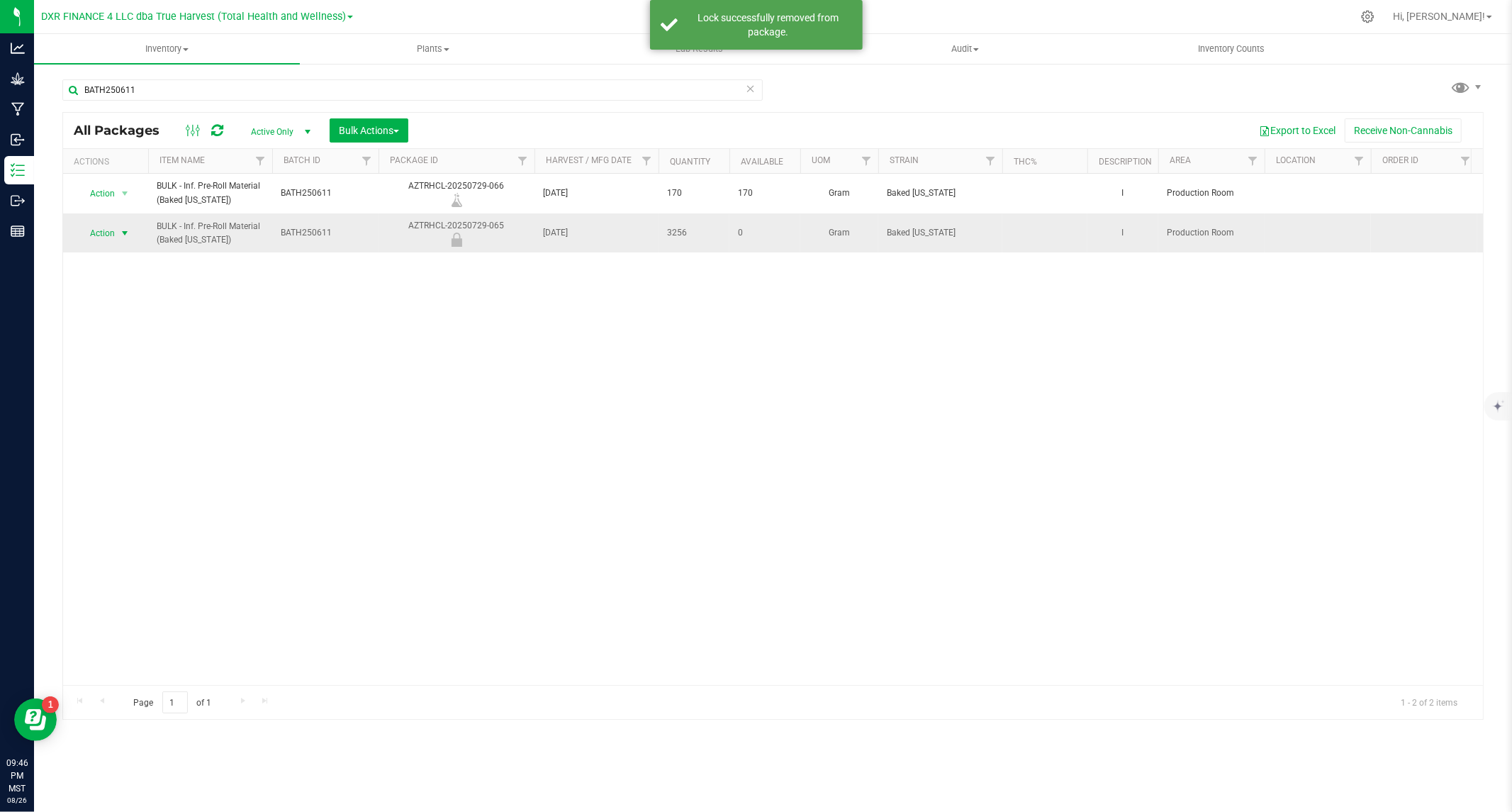
click at [110, 232] on span "Action" at bounding box center [97, 234] width 38 height 20
click at [119, 464] on li "Unlock package" at bounding box center [123, 465] width 91 height 21
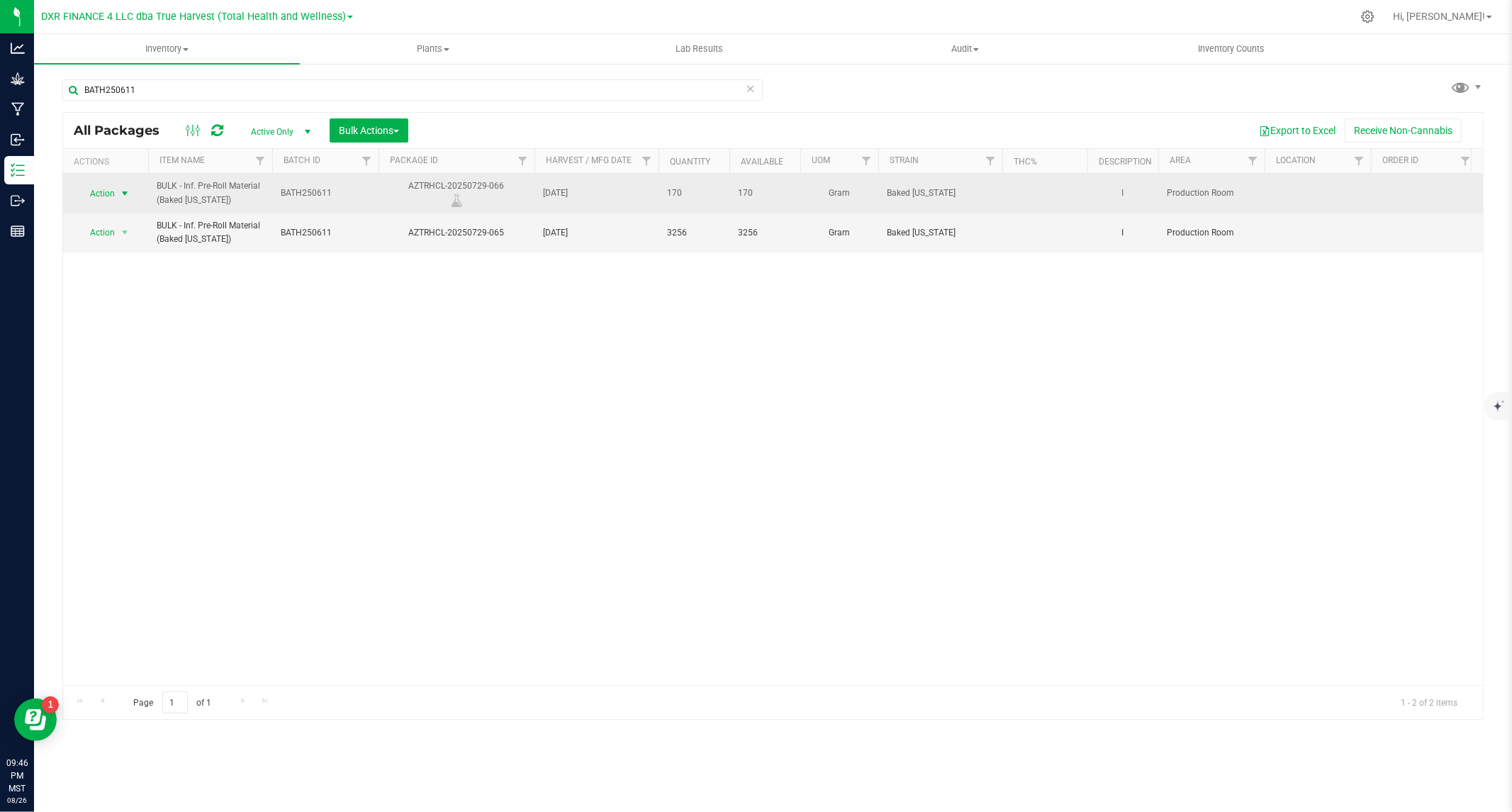
click at [106, 193] on span "Action" at bounding box center [97, 193] width 38 height 20
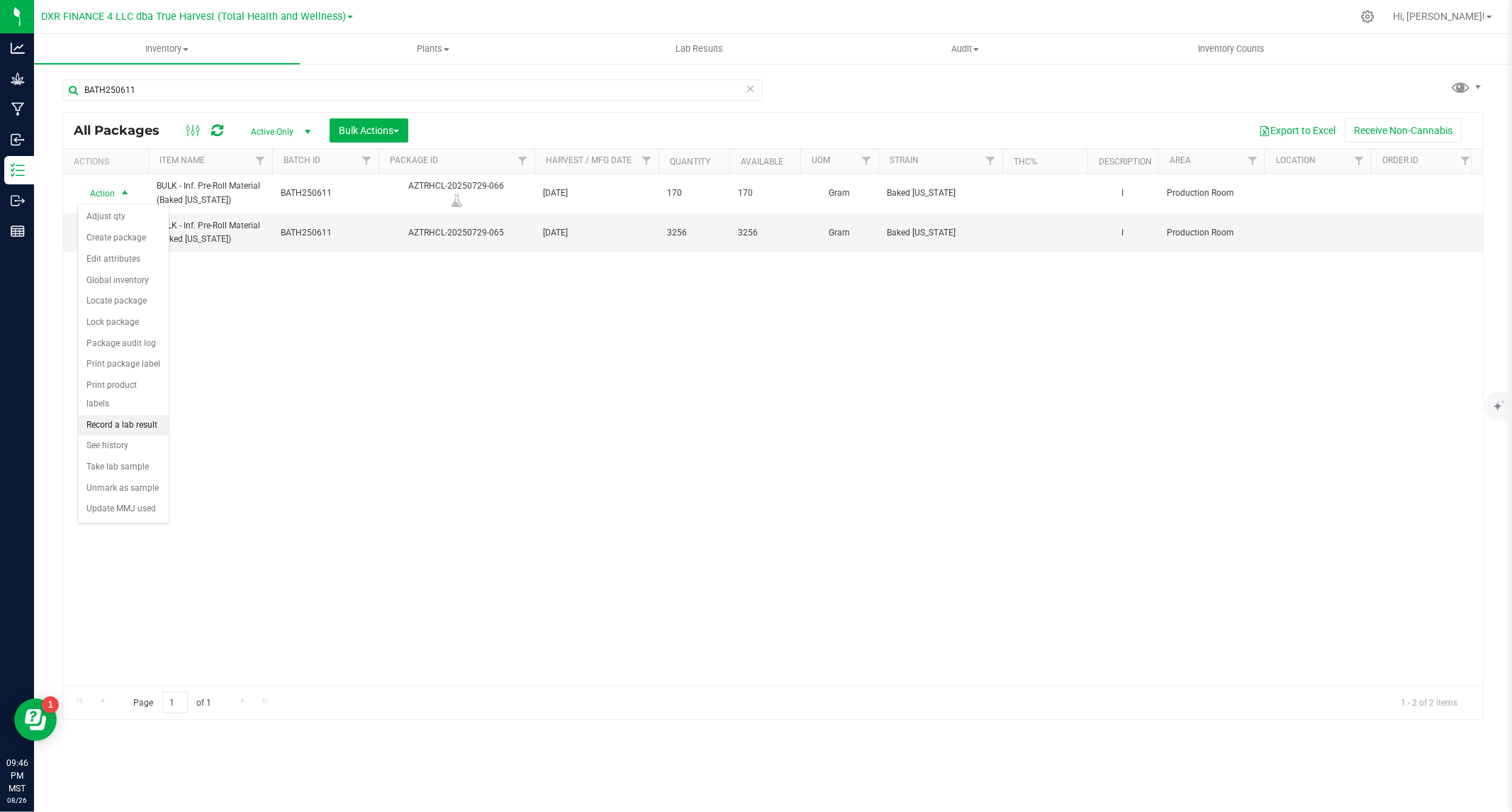
click at [118, 428] on li "Record a lab result" at bounding box center [123, 425] width 91 height 21
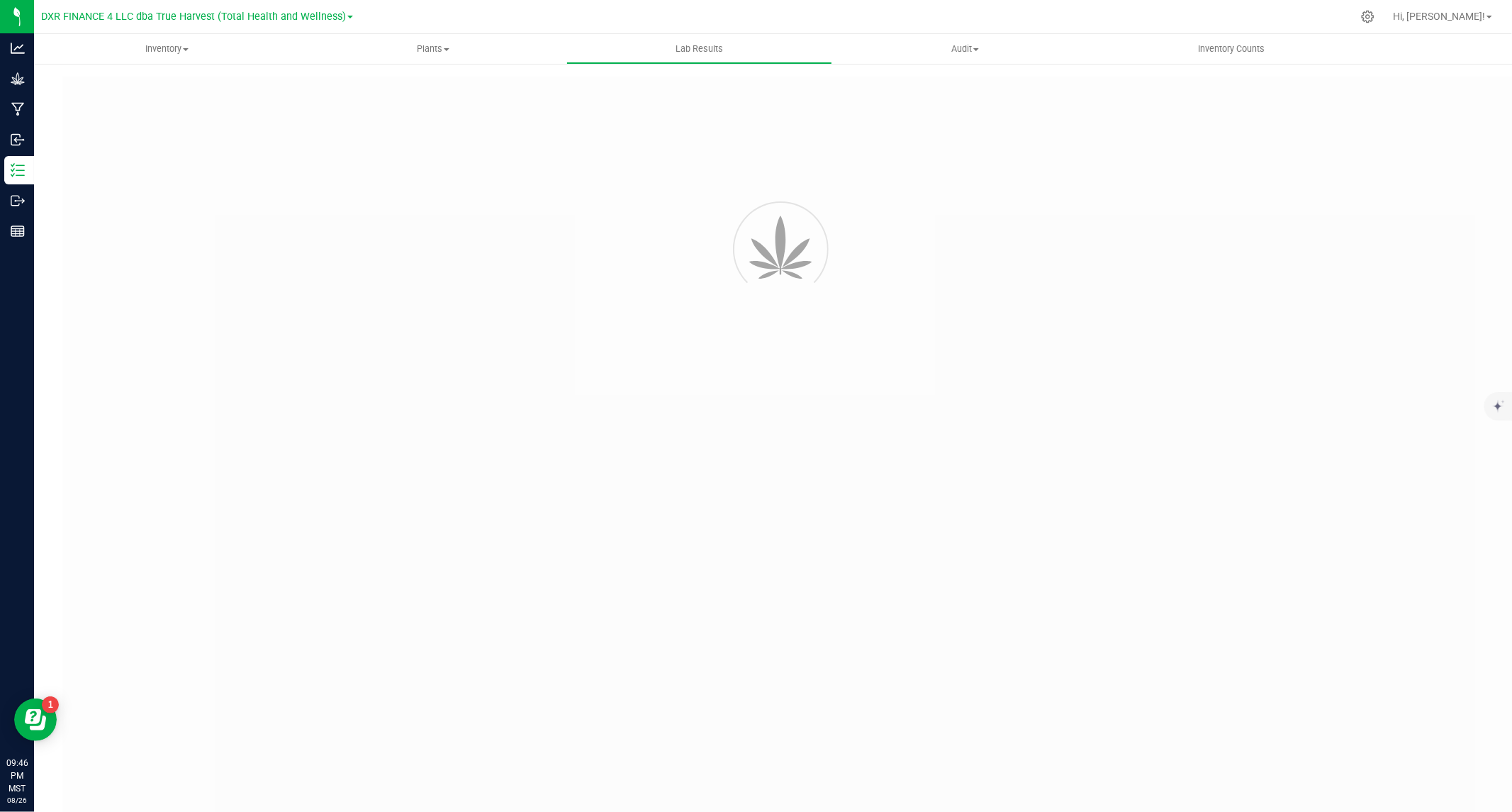
type input "AZTRHCL-20250729-066"
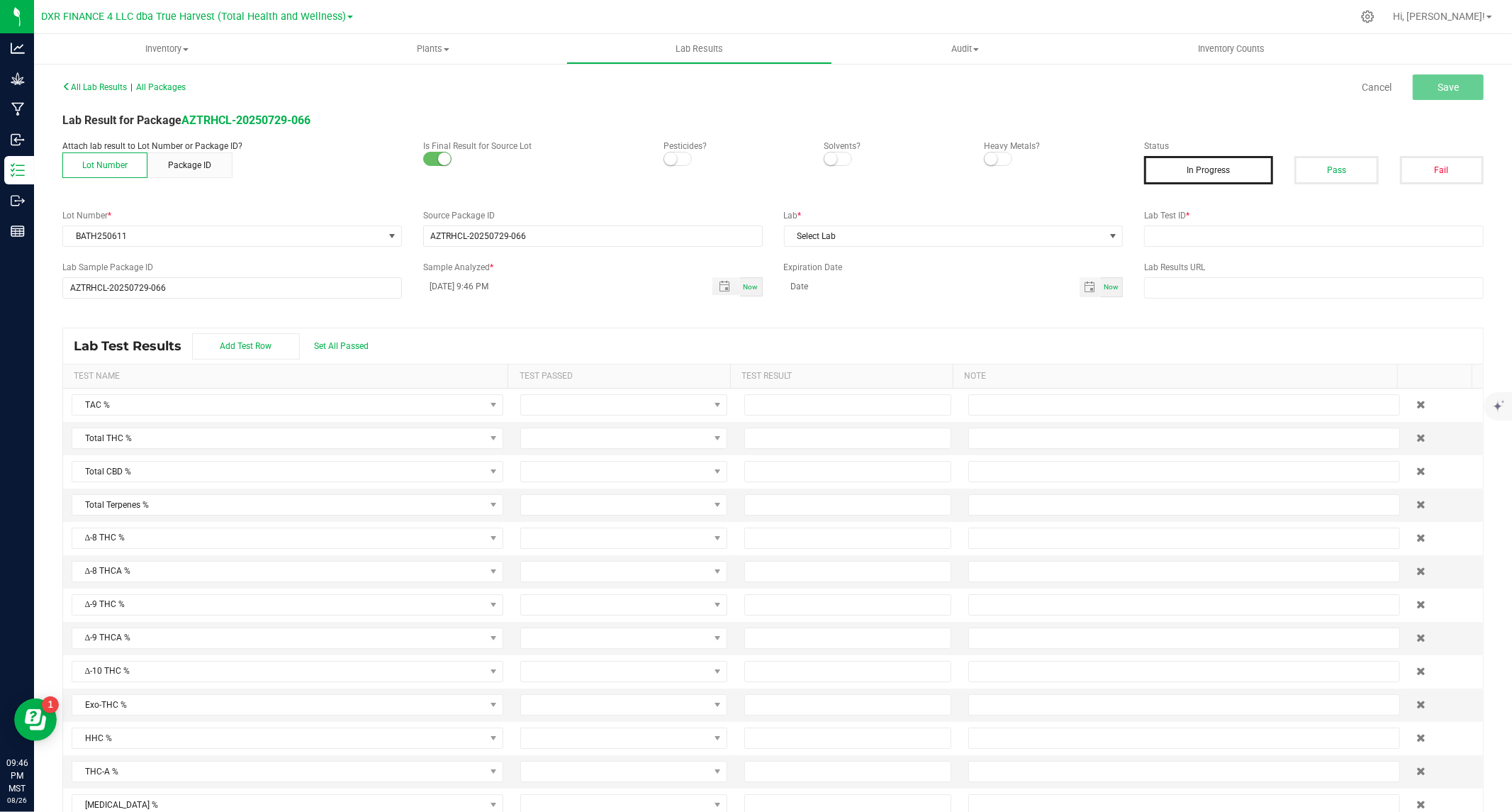
click at [672, 161] on span at bounding box center [677, 158] width 28 height 14
click at [830, 157] on small at bounding box center [831, 158] width 13 height 13
click at [990, 161] on span at bounding box center [998, 158] width 28 height 14
click at [1317, 174] on button "Pass" at bounding box center [1336, 170] width 84 height 28
click at [1210, 235] on input "text" at bounding box center [1313, 236] width 339 height 21
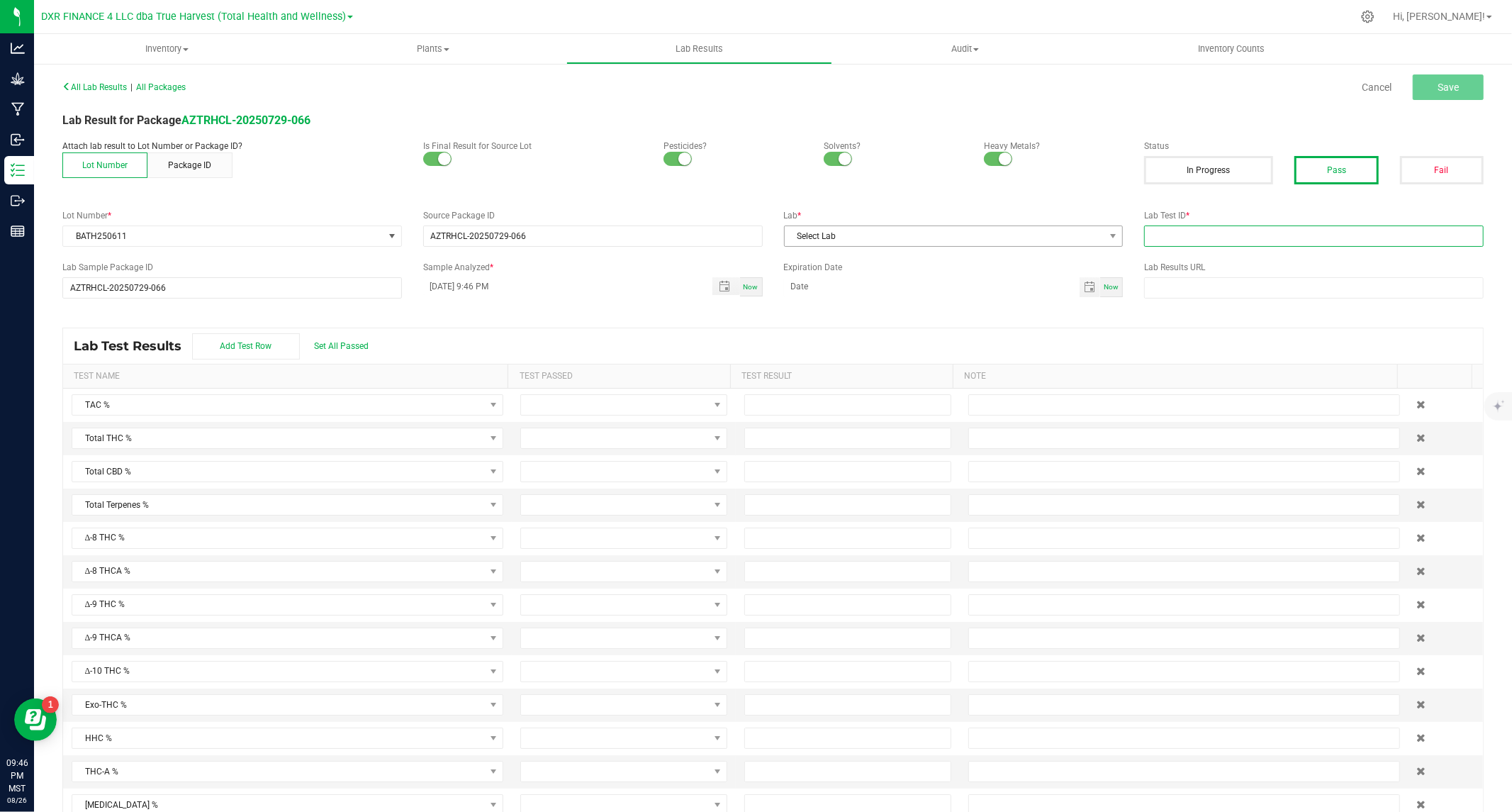
paste input "TE50730006-002"
type input "TE50730006-002"
click at [1026, 238] on span "Select Lab" at bounding box center [945, 236] width 320 height 20
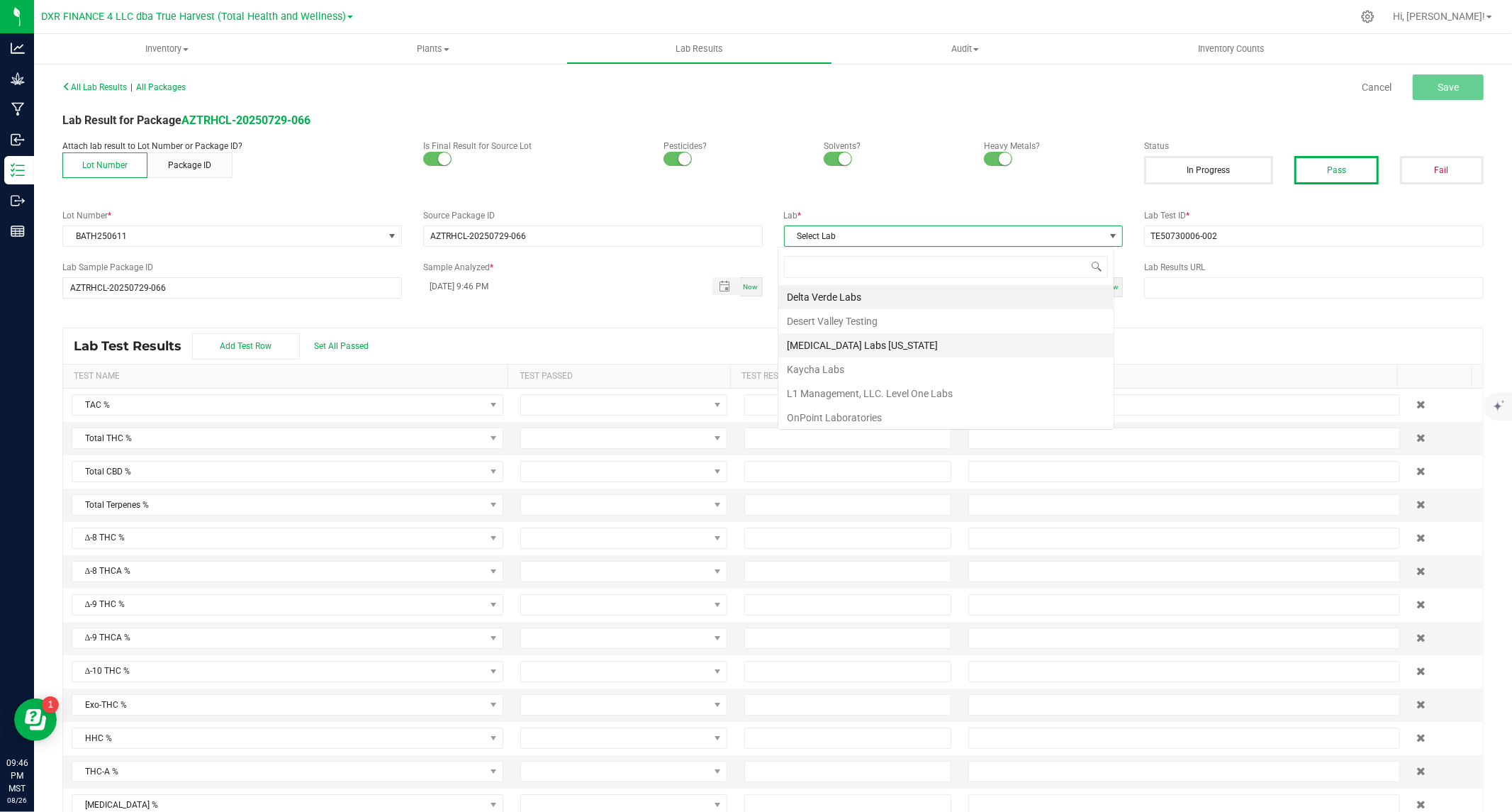
scroll to position [21, 336]
click at [827, 368] on li "Kaycha Labs" at bounding box center [945, 370] width 335 height 24
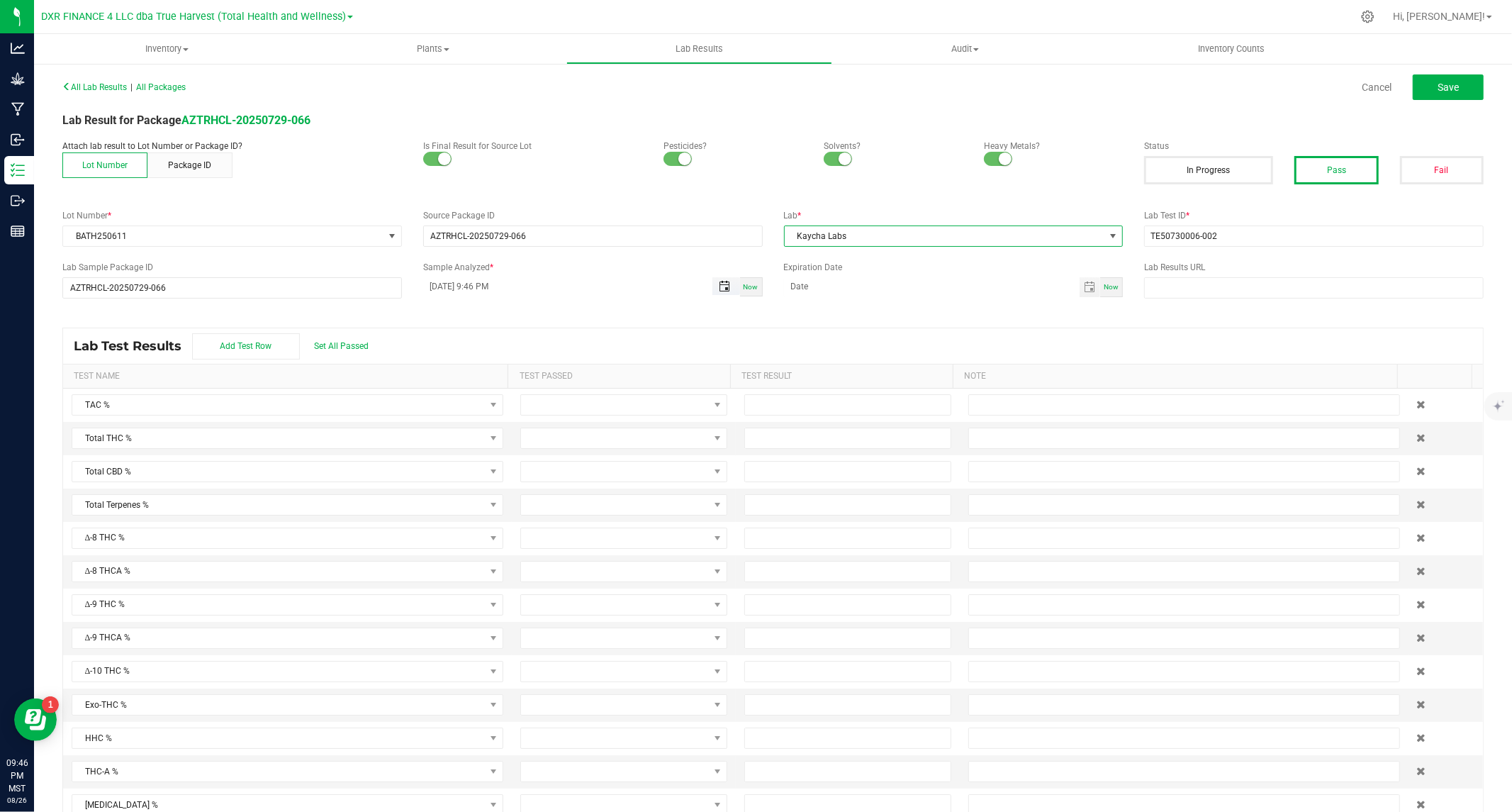
click at [719, 287] on span "Toggle popup" at bounding box center [724, 286] width 11 height 11
click at [554, 405] on span "1" at bounding box center [551, 408] width 21 height 22
click at [554, 587] on button "Set" at bounding box center [560, 594] width 68 height 31
type input "08/01/2025 9:46 PM"
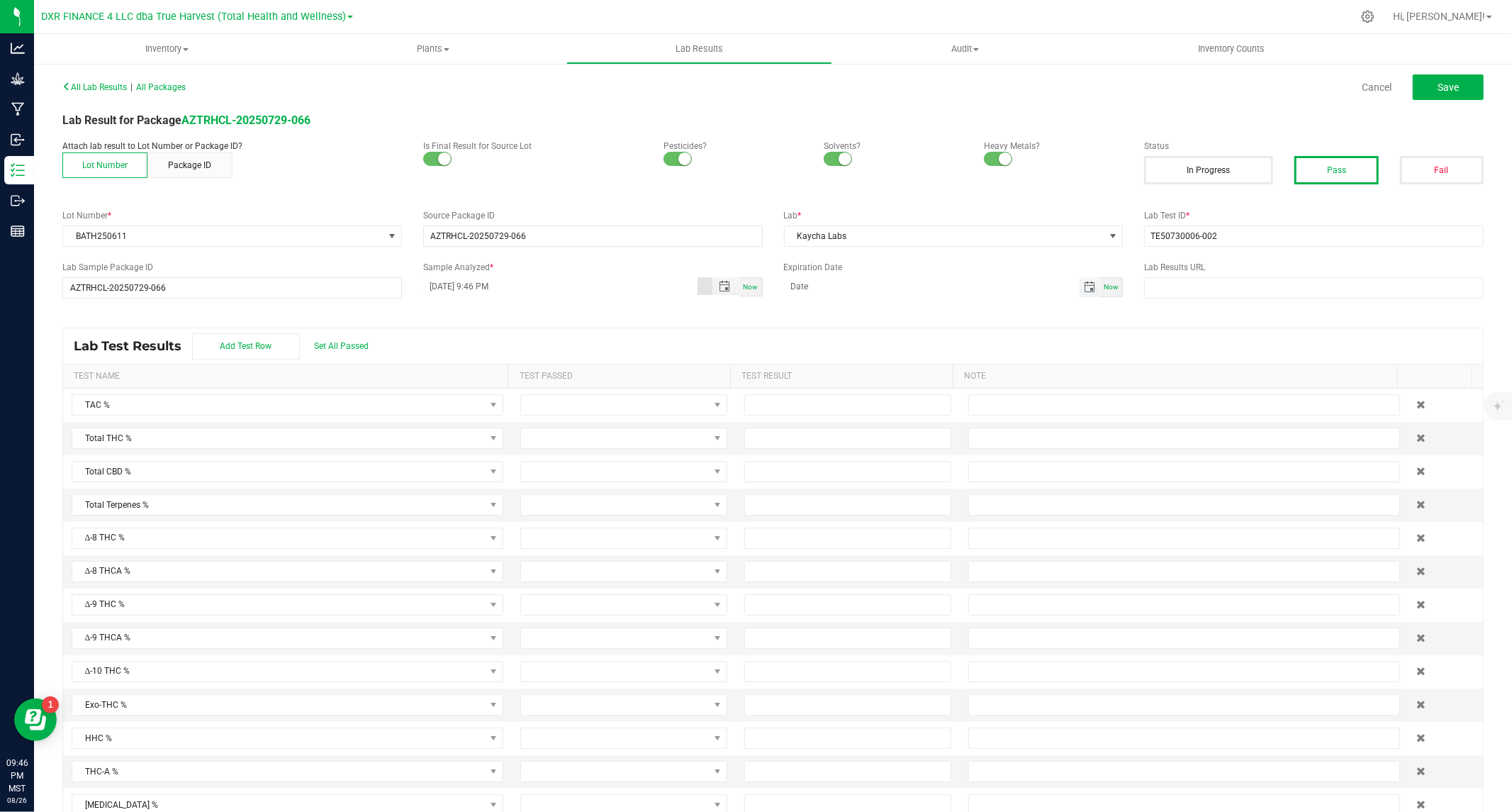
click at [1084, 286] on span "Toggle calendar" at bounding box center [1089, 287] width 11 height 11
click at [874, 310] on span "August 2025" at bounding box center [853, 314] width 43 height 21
click at [807, 412] on span "2026" at bounding box center [799, 417] width 20 height 10
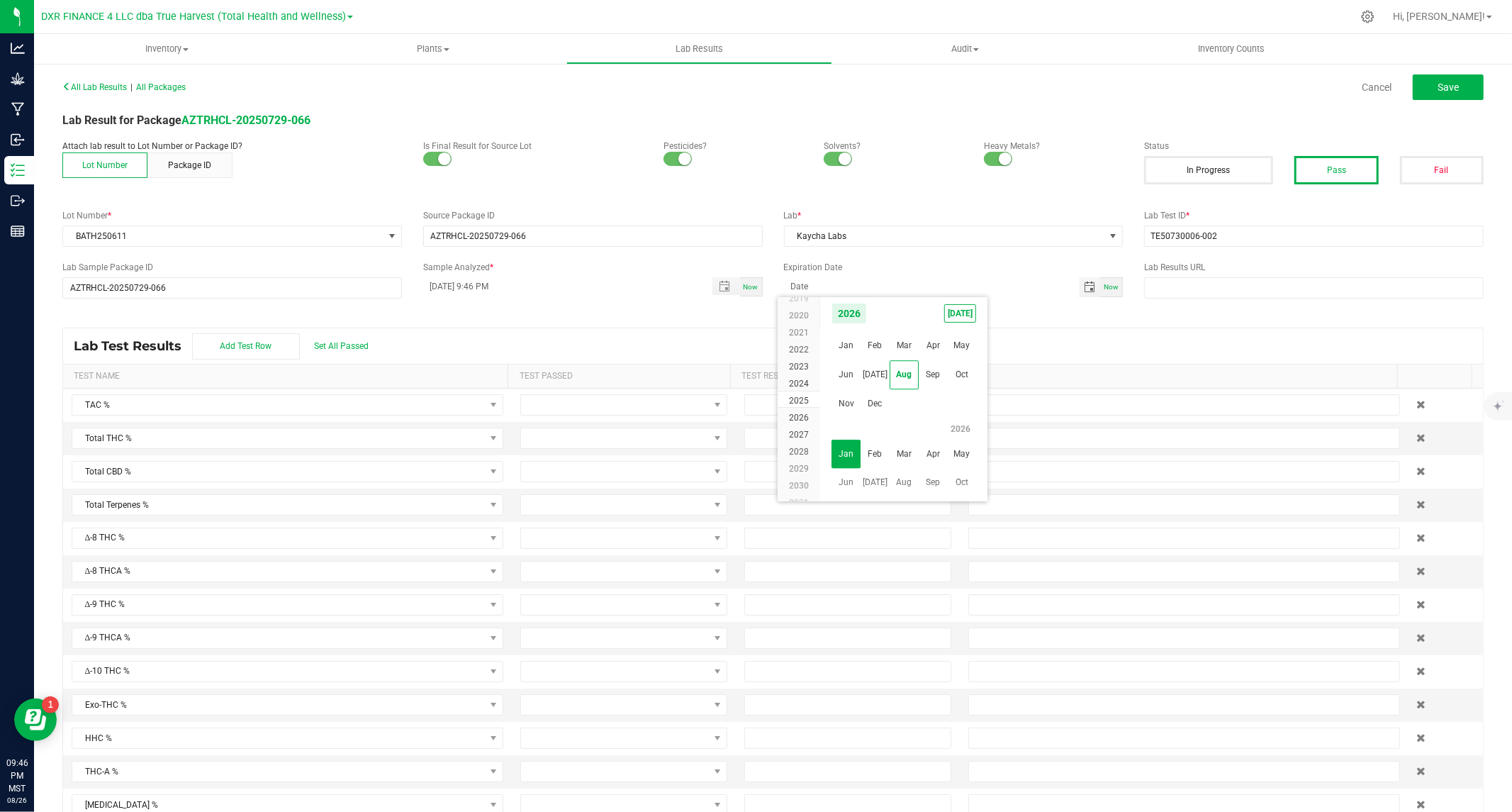
scroll to position [13615, 0]
click at [901, 368] on span "Aug" at bounding box center [904, 374] width 29 height 29
click at [970, 360] on span "1" at bounding box center [965, 361] width 21 height 22
type input "08/01/2026"
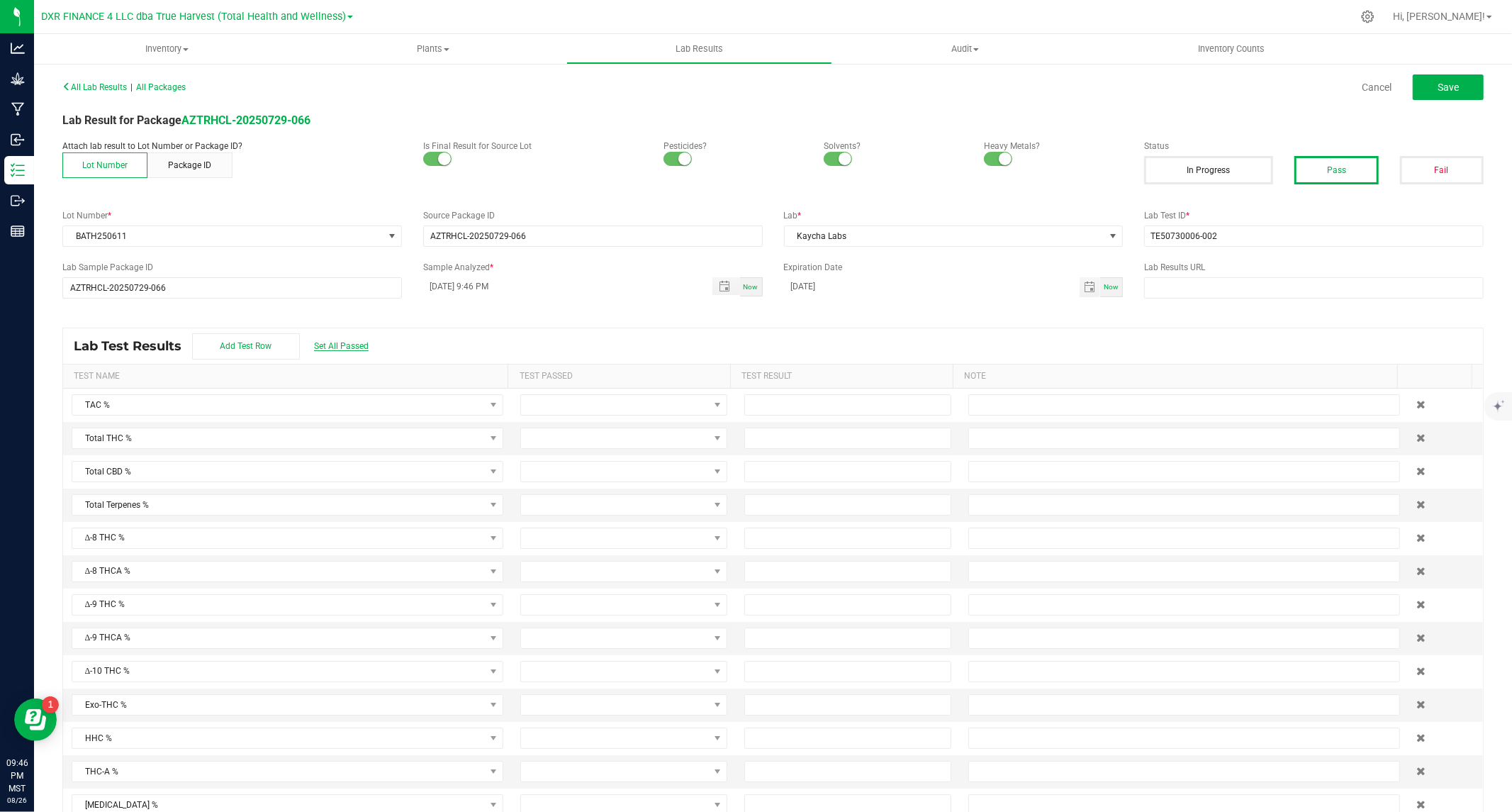
click at [341, 345] on span "Set All Passed" at bounding box center [341, 345] width 55 height 10
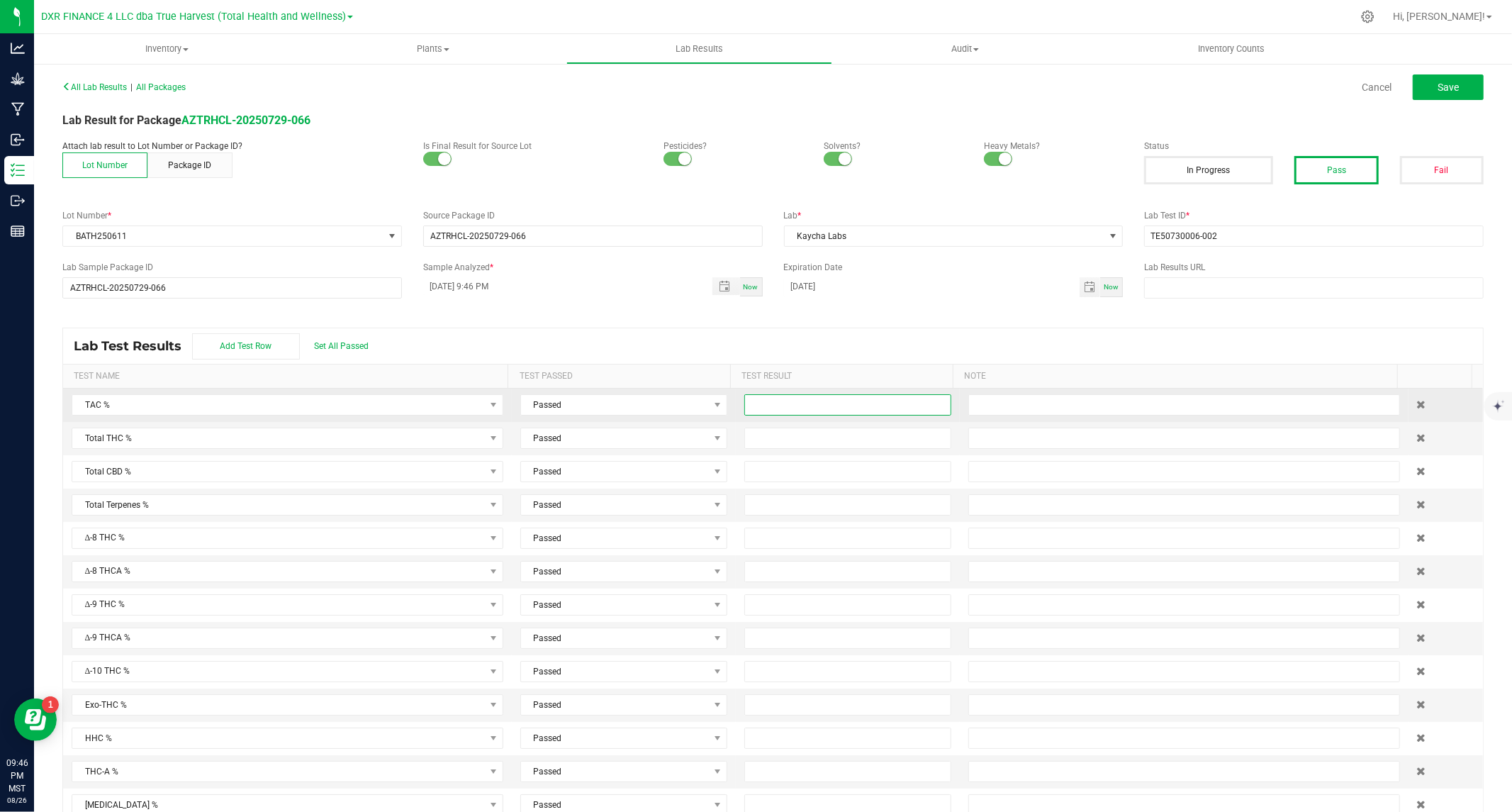
click at [770, 406] on input at bounding box center [848, 405] width 205 height 20
type input "40.7900"
type input "35.6100"
type input "0.0000"
type input "ND"
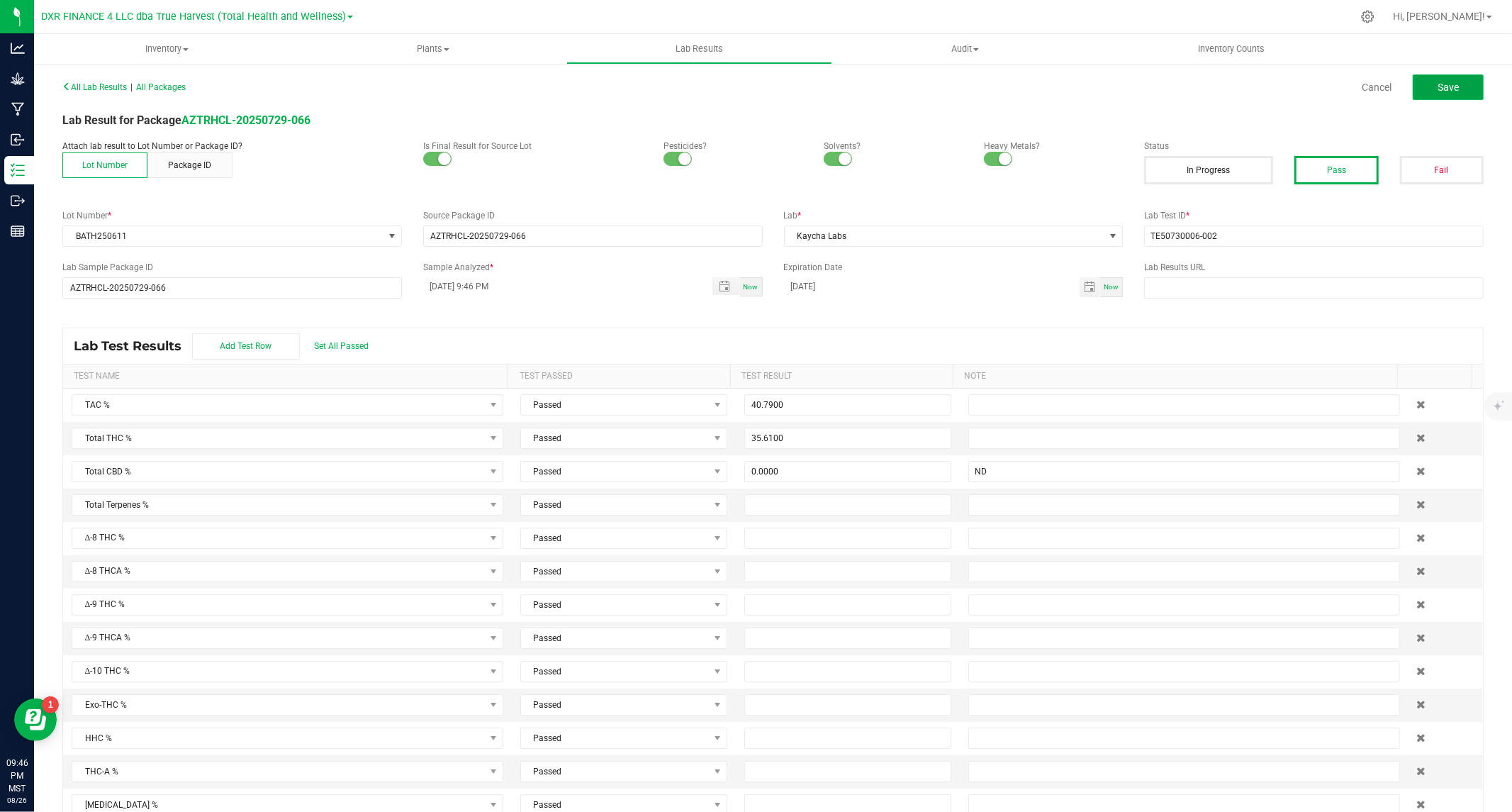
click at [1418, 83] on button "Save" at bounding box center [1447, 88] width 71 height 26
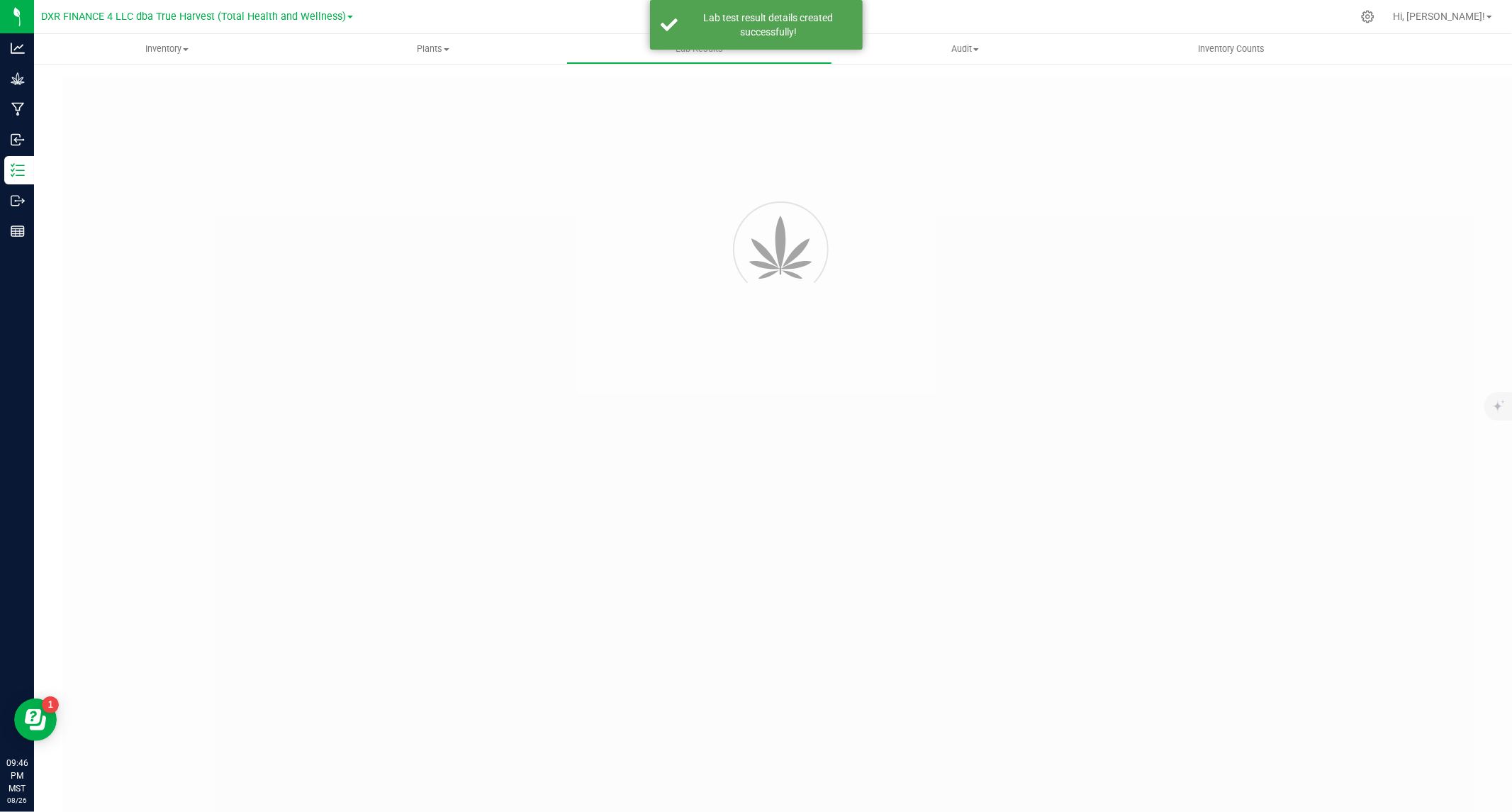
type input "AZTRHCL-20250729-066"
type input "TE50730006-002"
type input "AZTRHCL-20250729-066"
type input "08/01/2025 9:46 PM"
type input "08/01/2026"
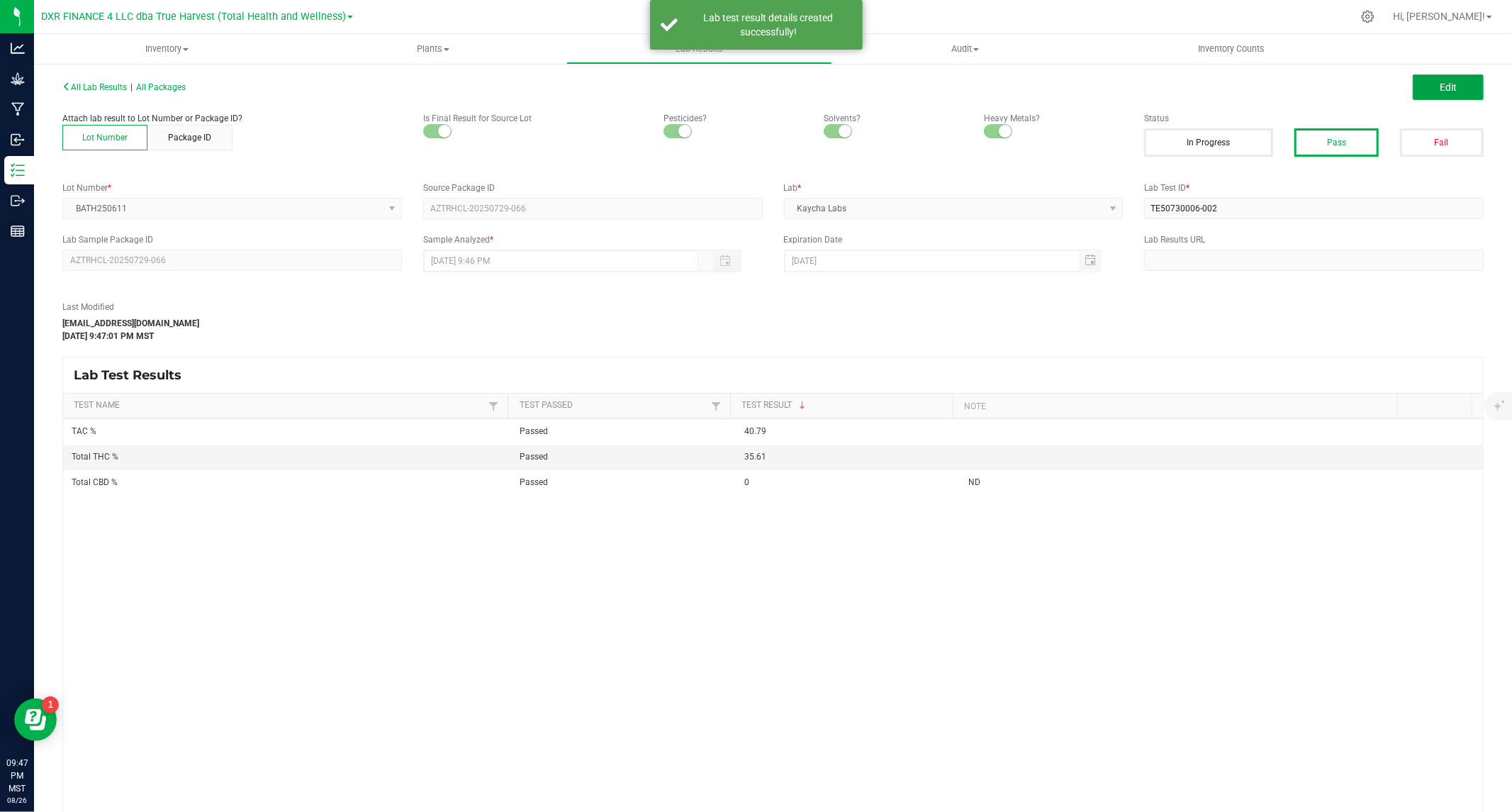
click at [1440, 84] on span "Edit" at bounding box center [1448, 87] width 17 height 11
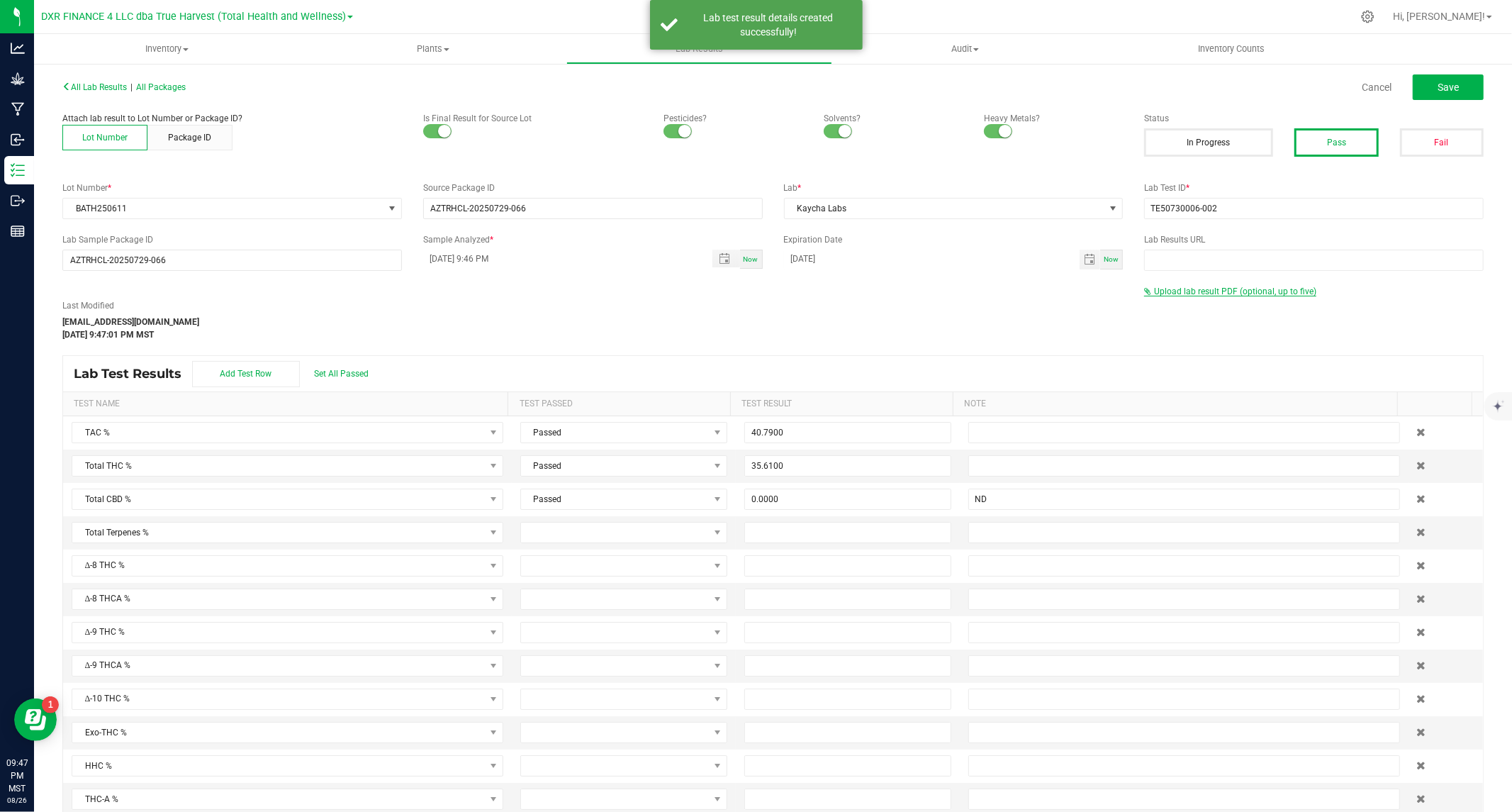
click at [1179, 292] on span "Upload lab result PDF (optional, up to five)" at bounding box center [1234, 291] width 162 height 10
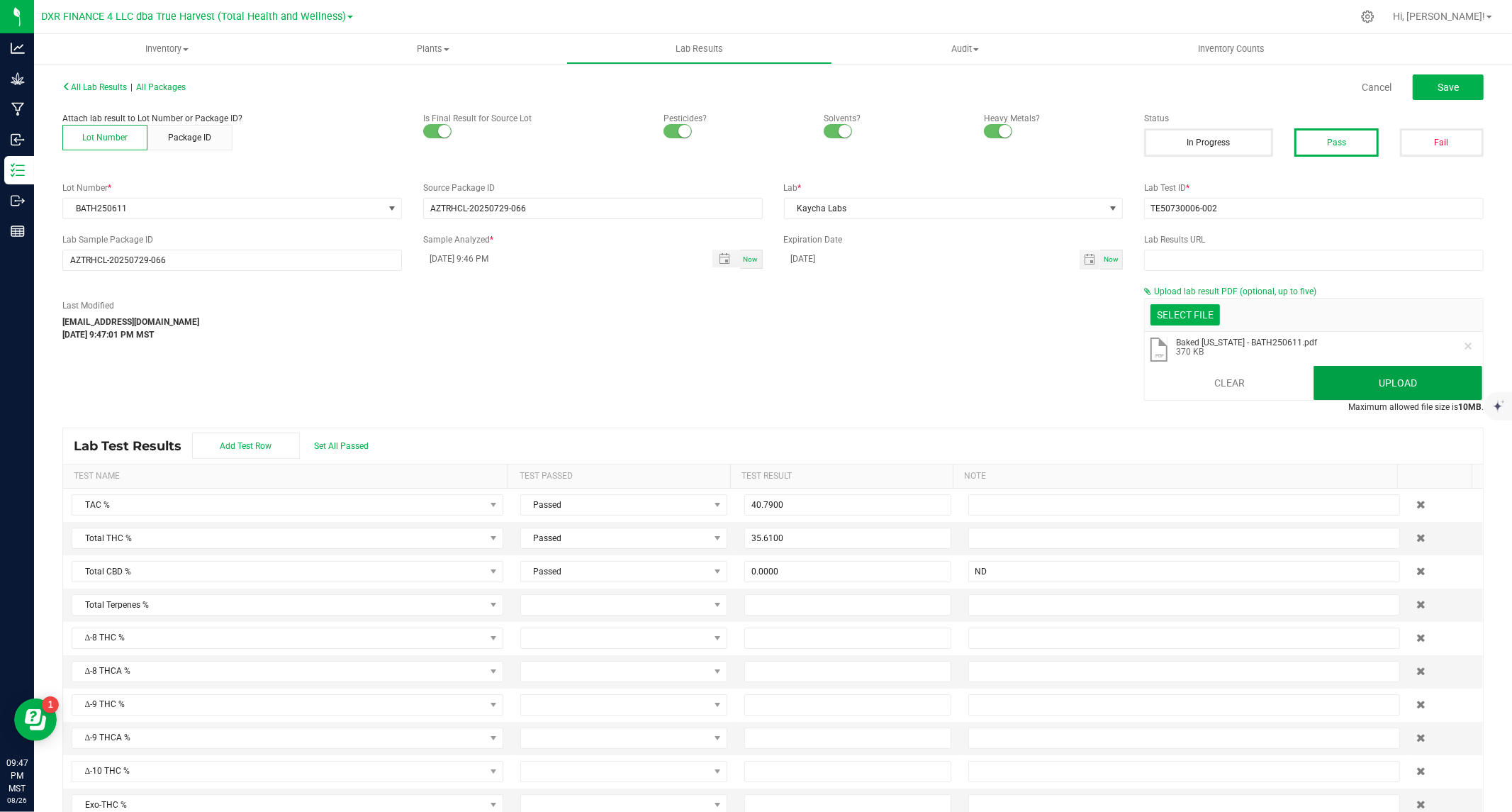
click at [1361, 386] on button "Upload" at bounding box center [1398, 383] width 169 height 34
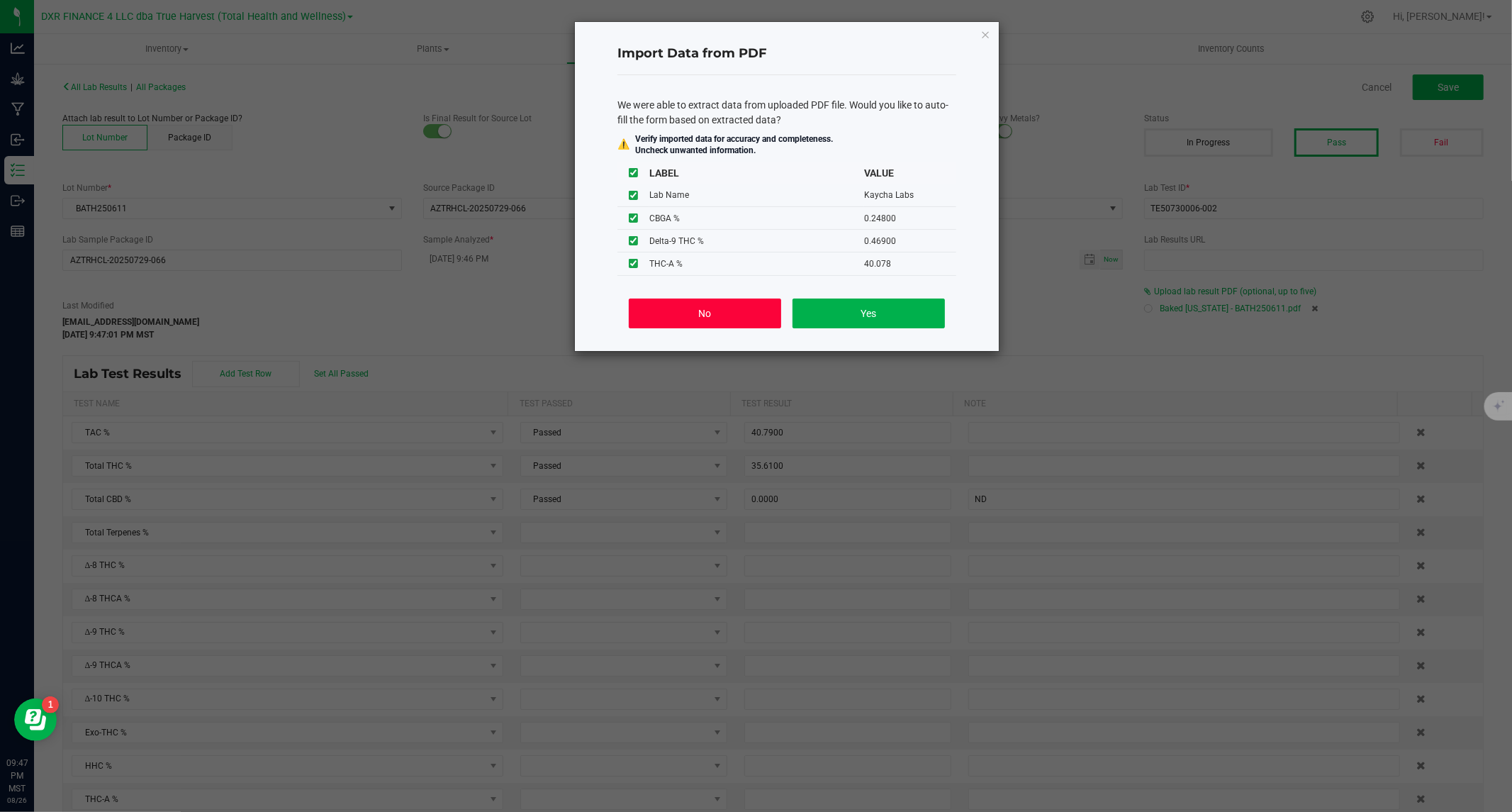
click at [745, 322] on button "No" at bounding box center [705, 313] width 152 height 30
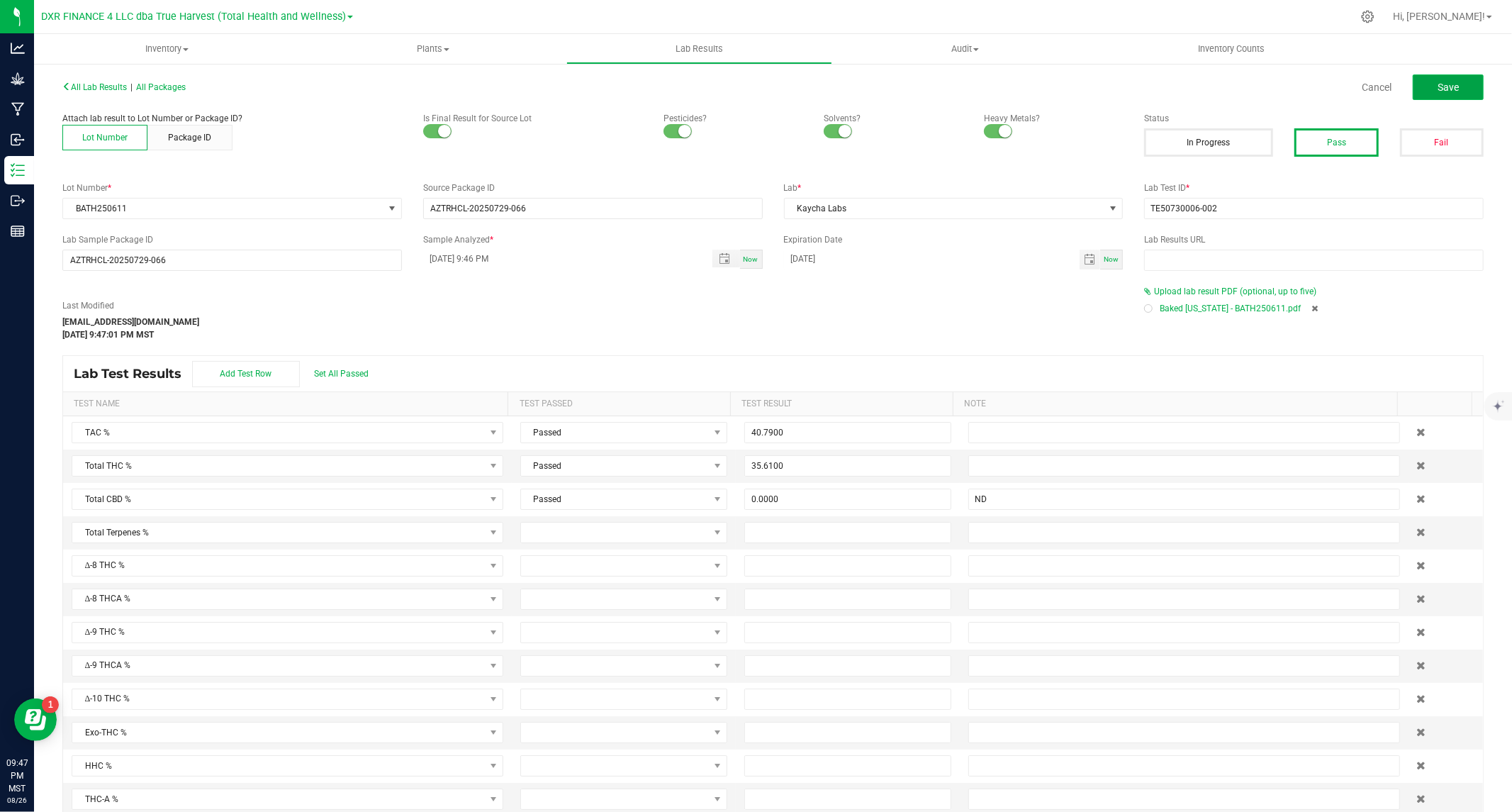
click at [1454, 84] on button "Save" at bounding box center [1447, 88] width 71 height 26
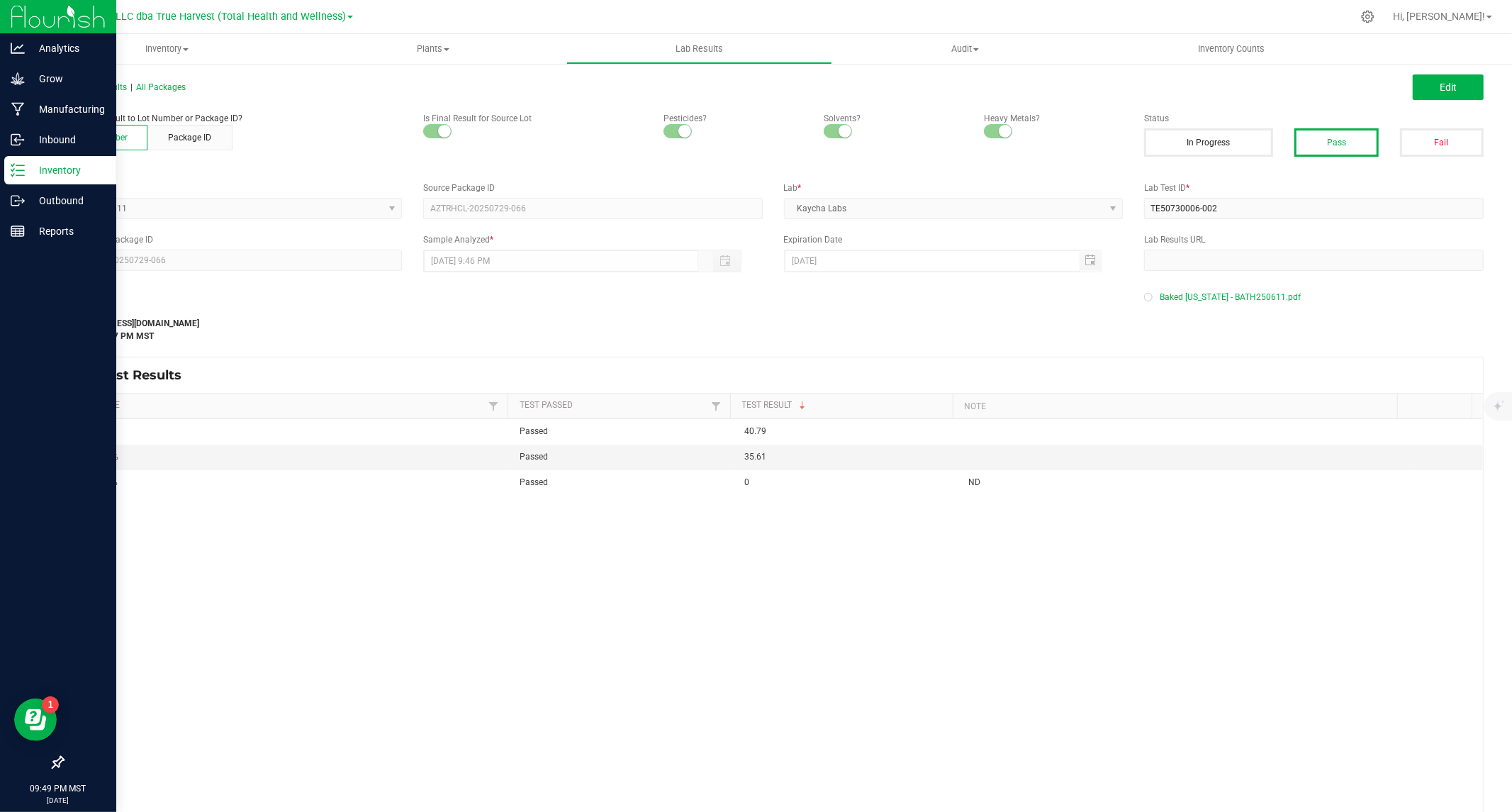
click at [18, 175] on line at bounding box center [20, 175] width 8 height 0
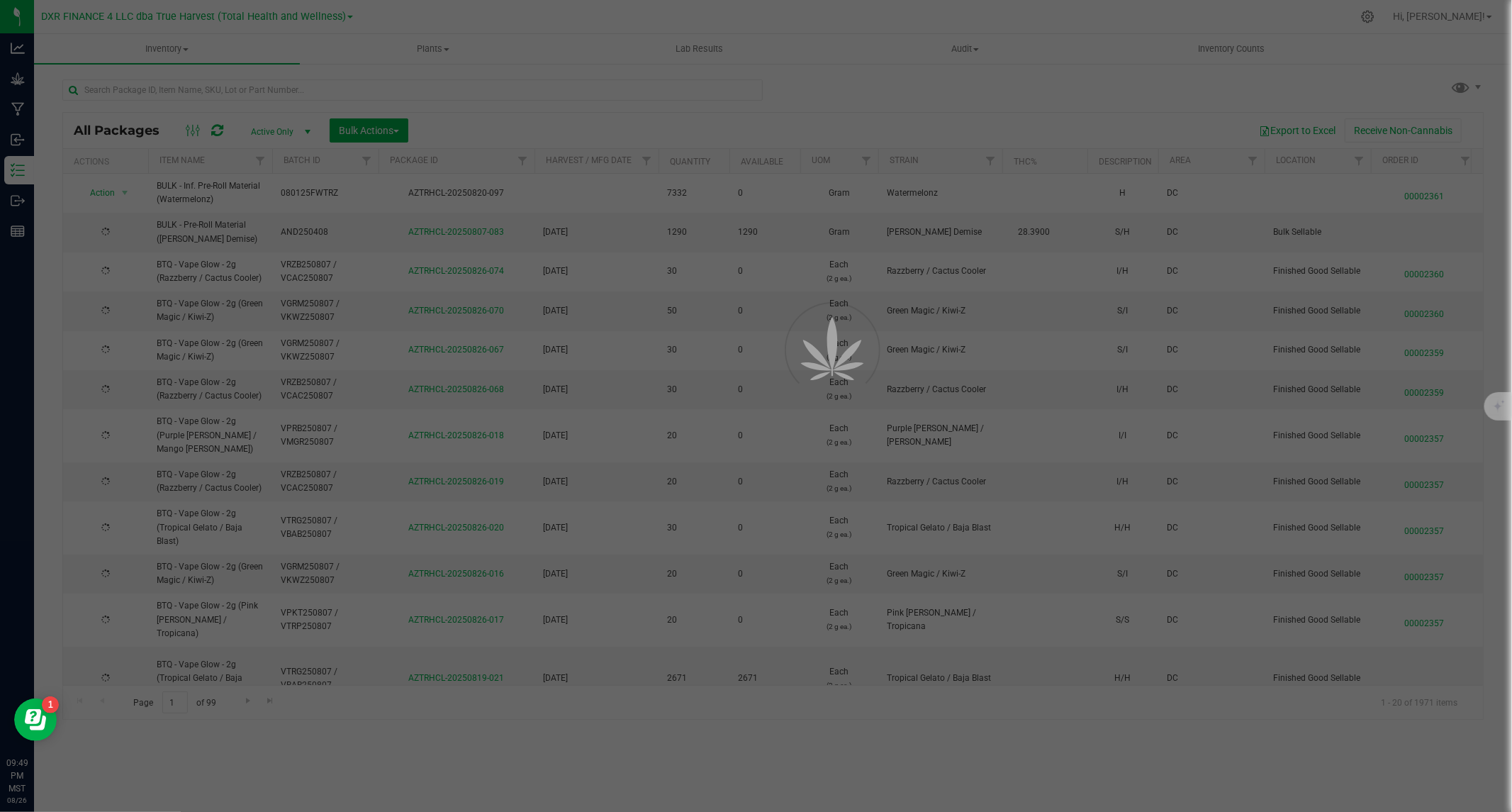
click at [243, 86] on div at bounding box center [756, 406] width 1512 height 812
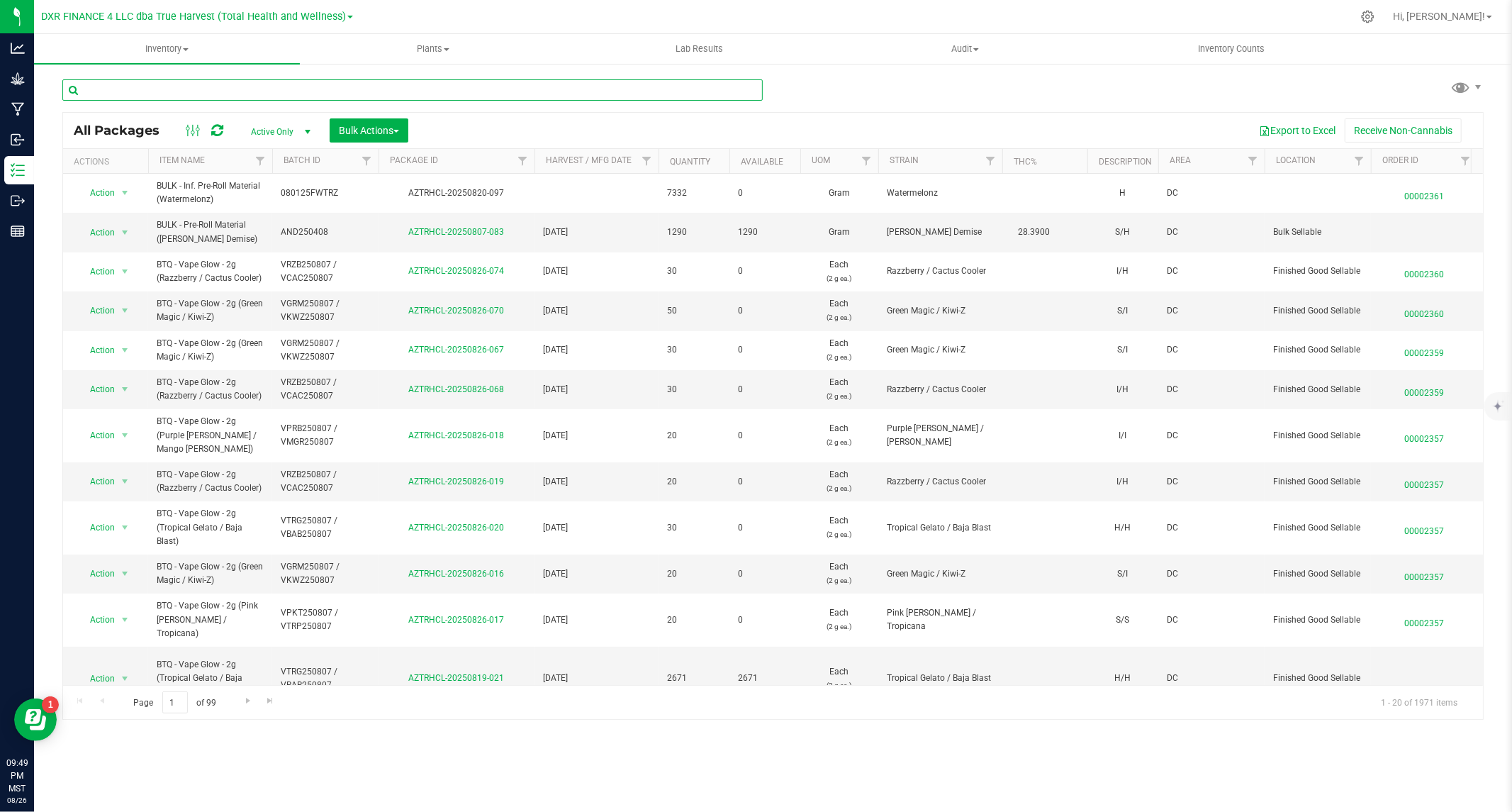
click at [243, 86] on input "text" at bounding box center [412, 90] width 700 height 21
paste input "AZTRHCL-20250410-160"
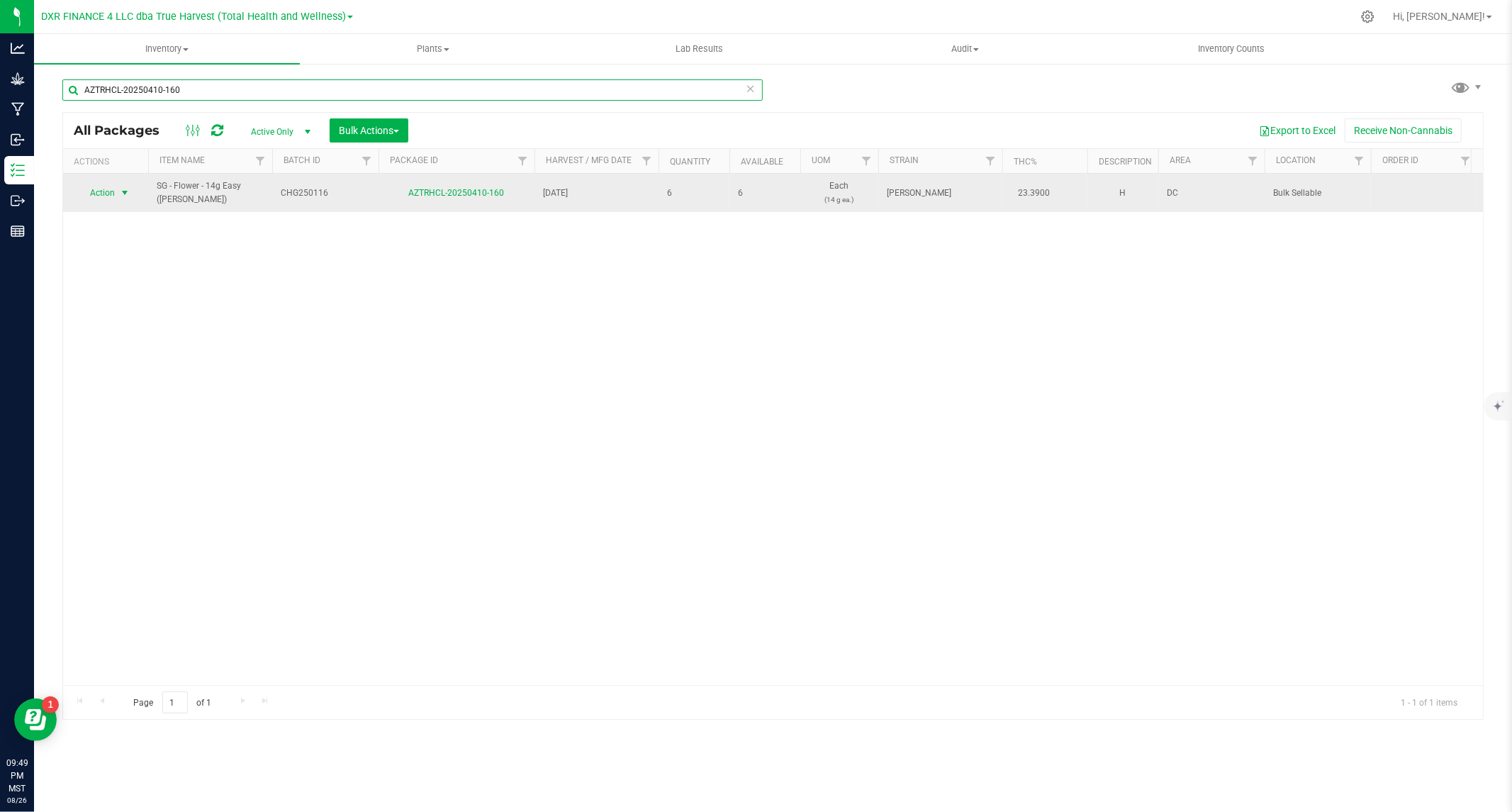
type input "AZTRHCL-20250410-160"
click at [101, 193] on span "Action" at bounding box center [97, 193] width 38 height 20
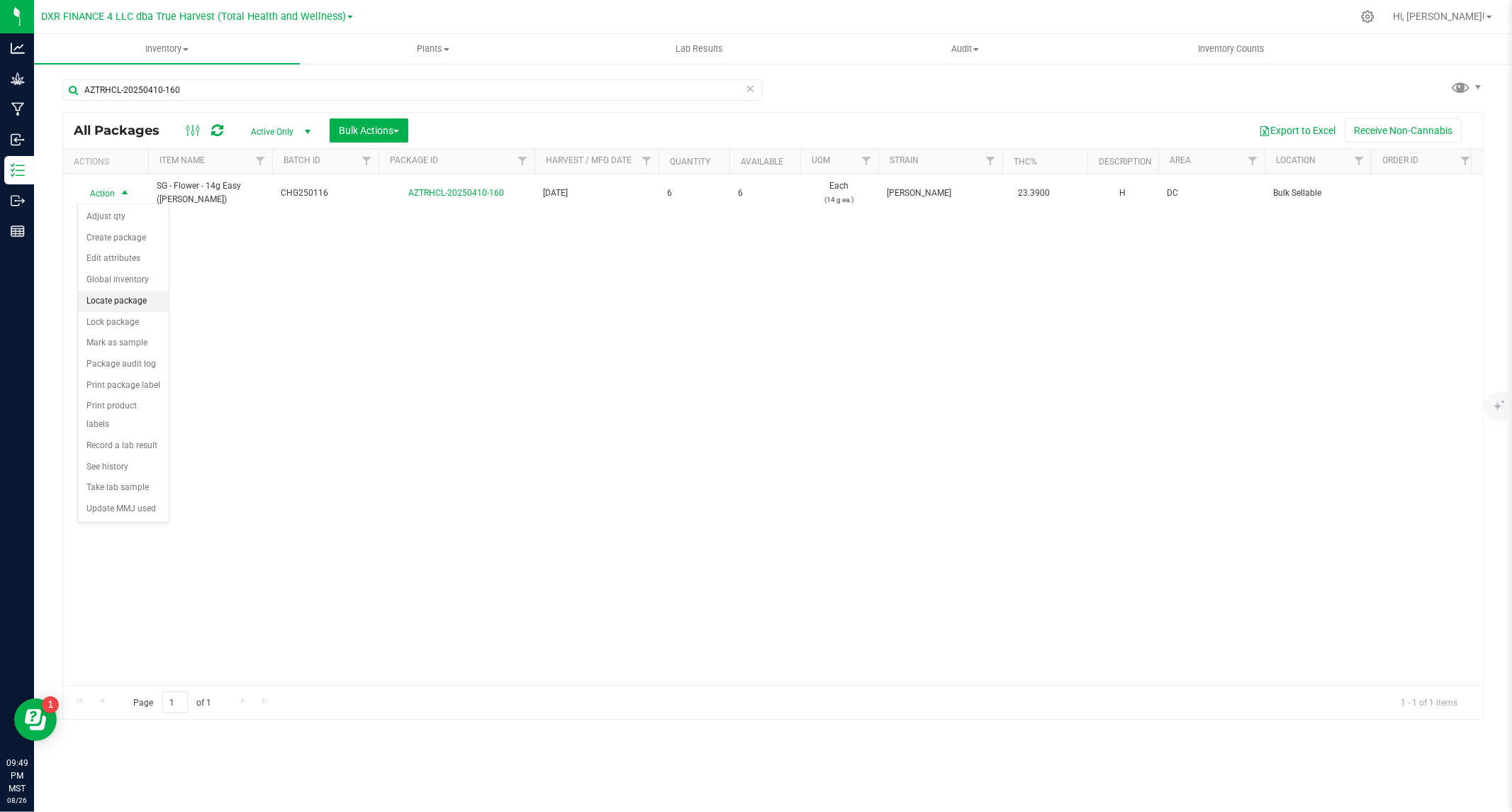
click at [115, 301] on li "Locate package" at bounding box center [123, 301] width 91 height 21
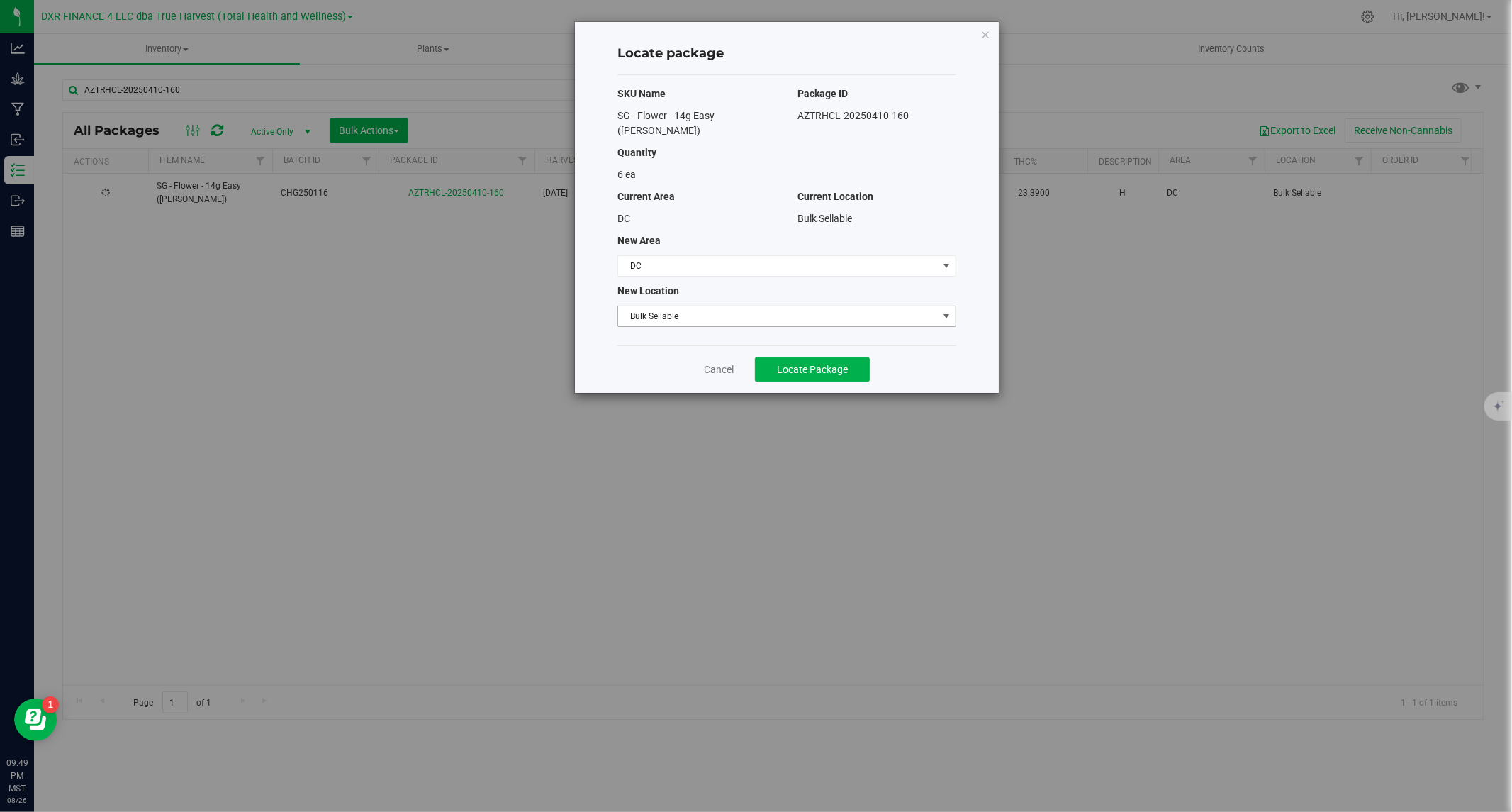
click at [735, 313] on span "Bulk Sellable" at bounding box center [778, 317] width 319 height 20
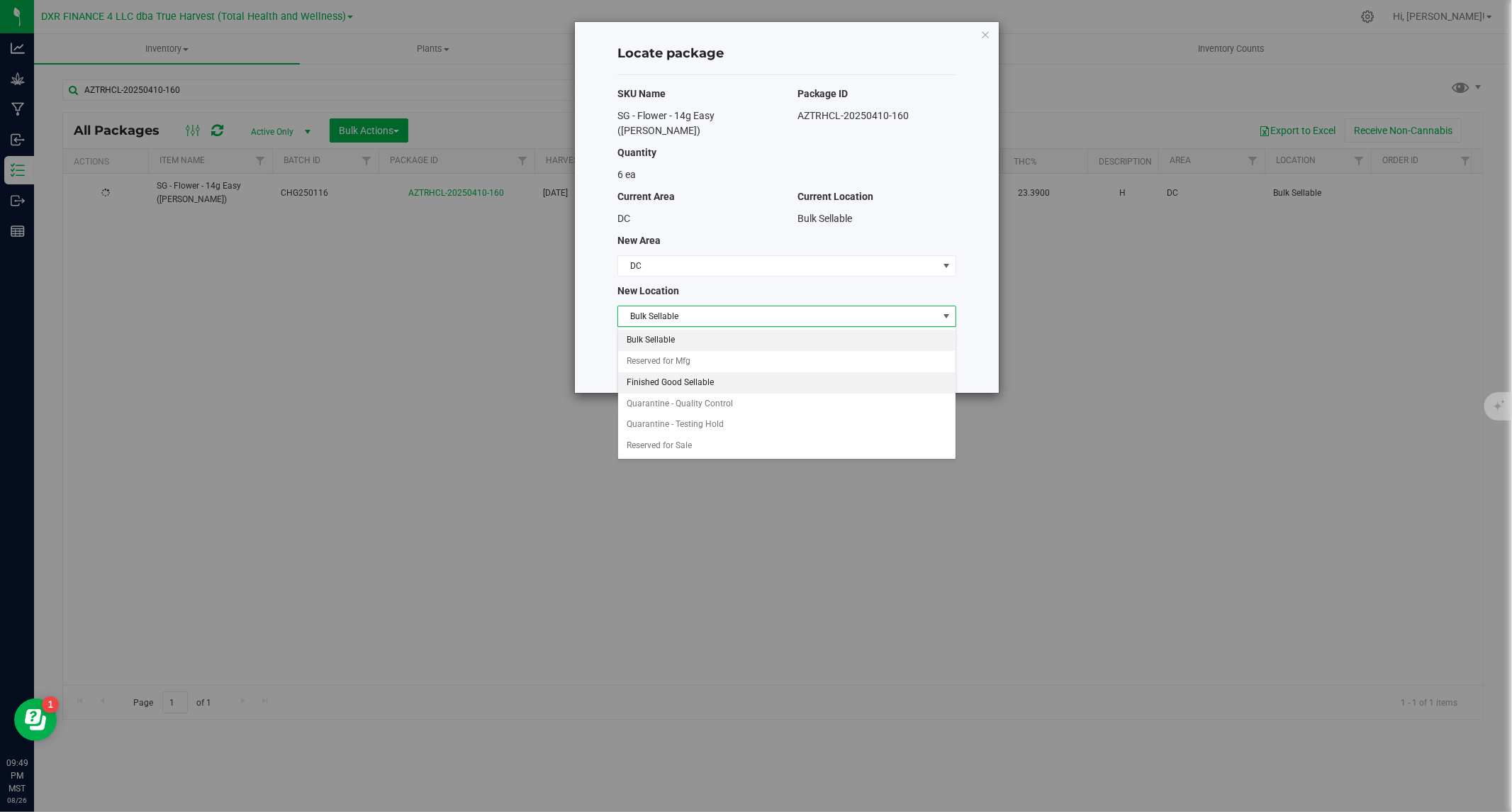
click at [674, 381] on li "Finished Good Sellable" at bounding box center [787, 383] width 338 height 21
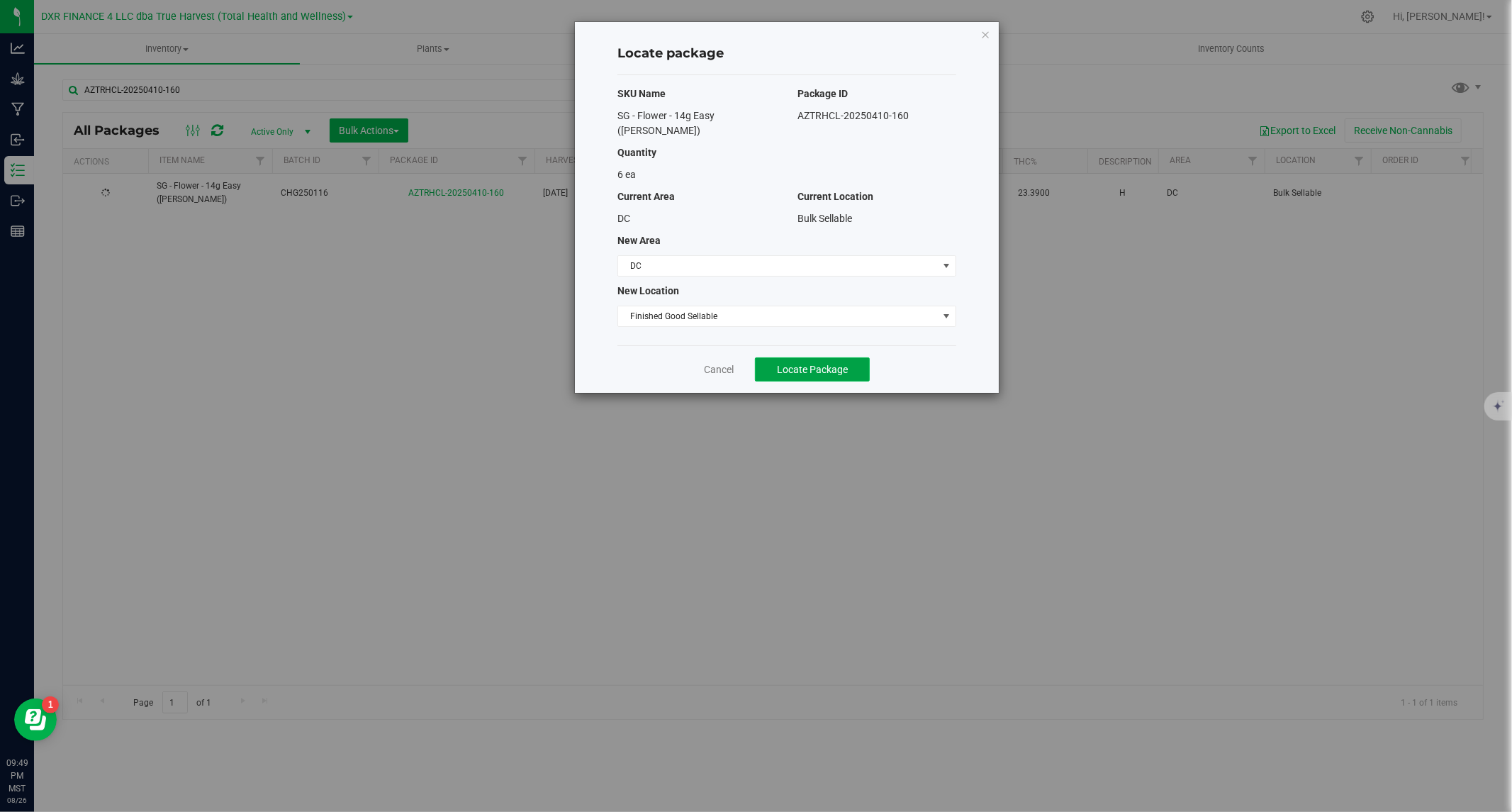
click at [816, 364] on span "Locate Package" at bounding box center [812, 369] width 71 height 11
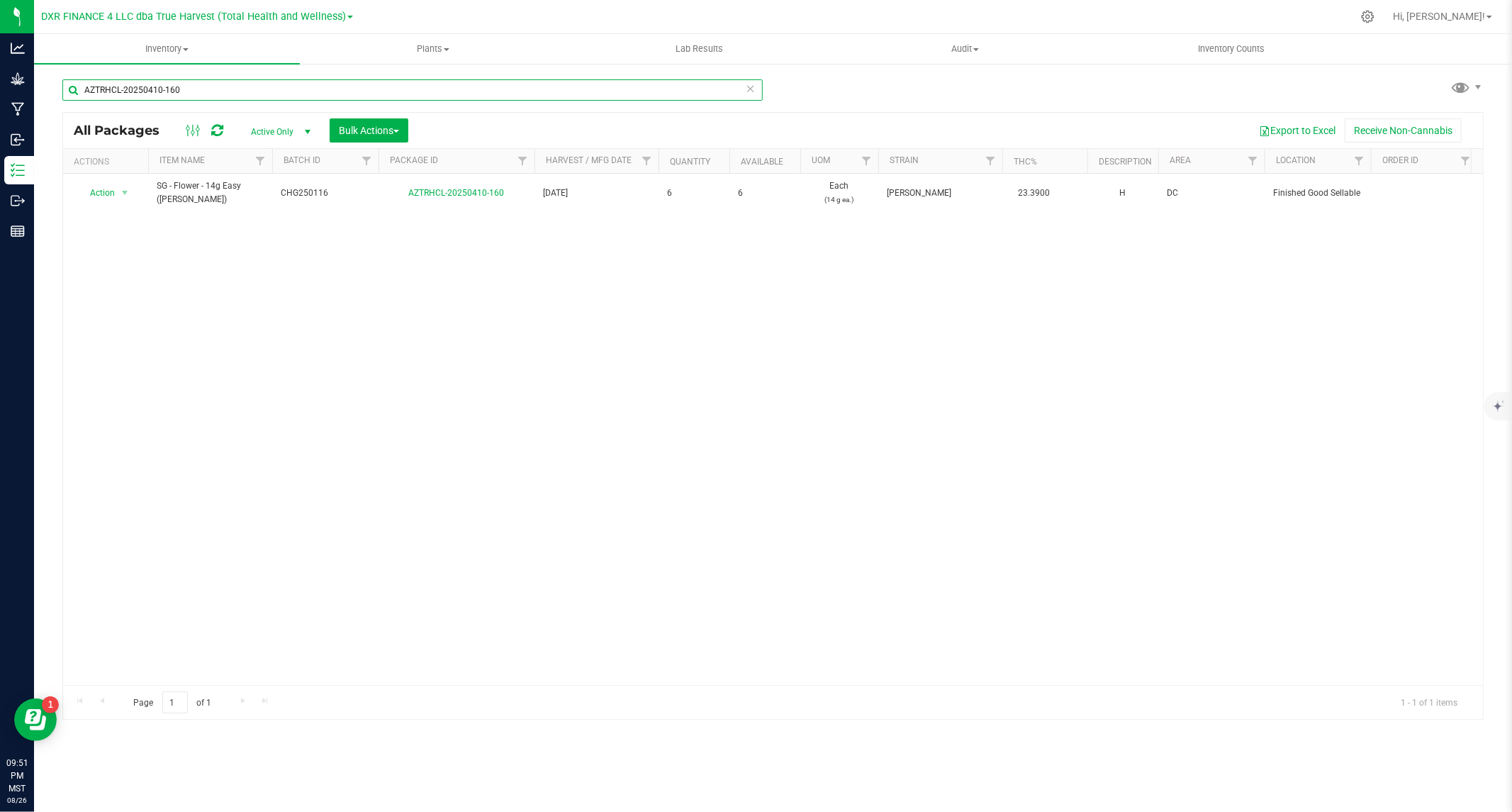
click at [214, 89] on input "AZTRHCL-20250410-160" at bounding box center [412, 90] width 700 height 21
paste input "CCAP250219"
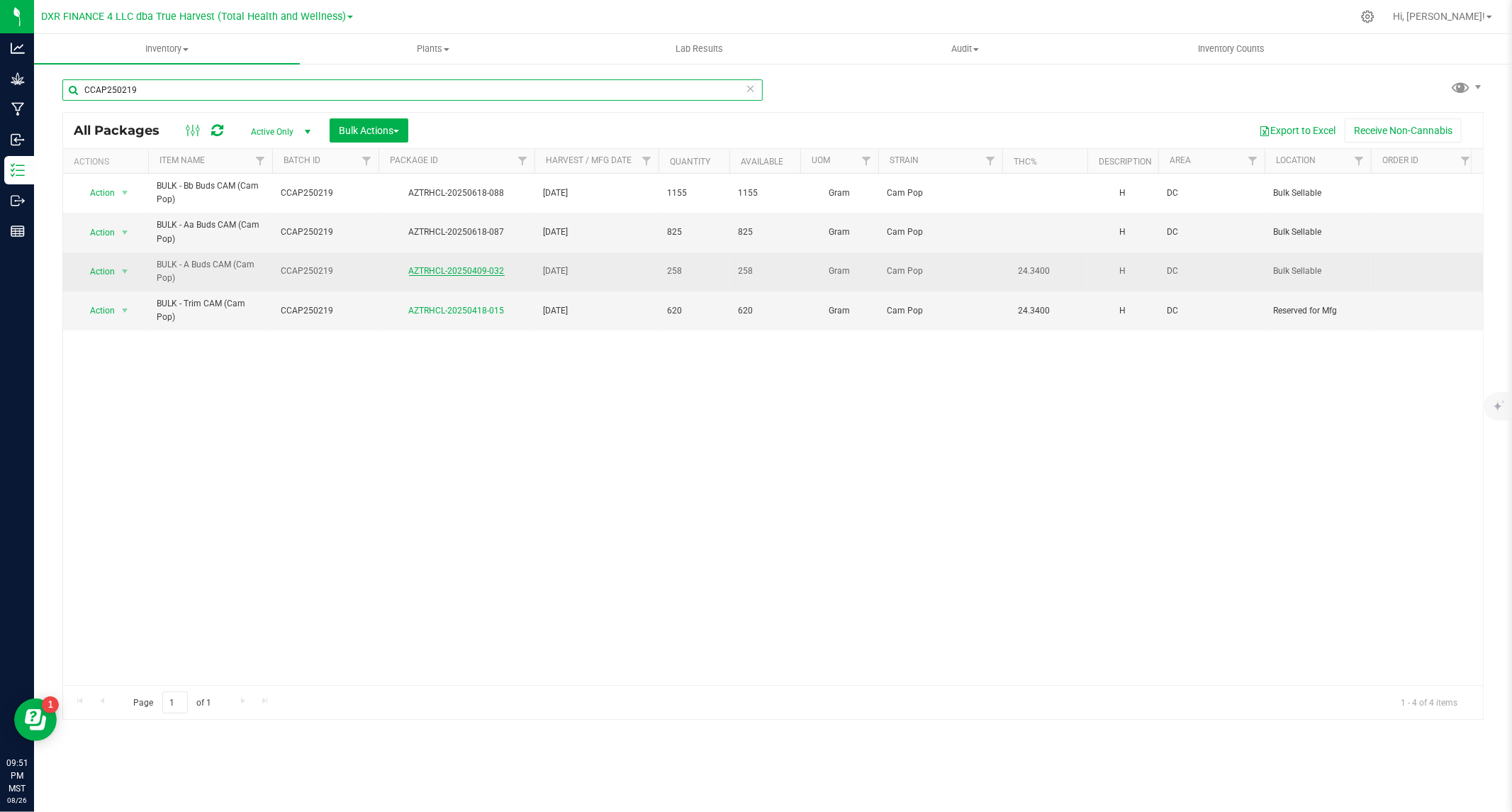
type input "CCAP250219"
click at [422, 272] on link "AZTRHCL-20250409-032" at bounding box center [457, 270] width 96 height 10
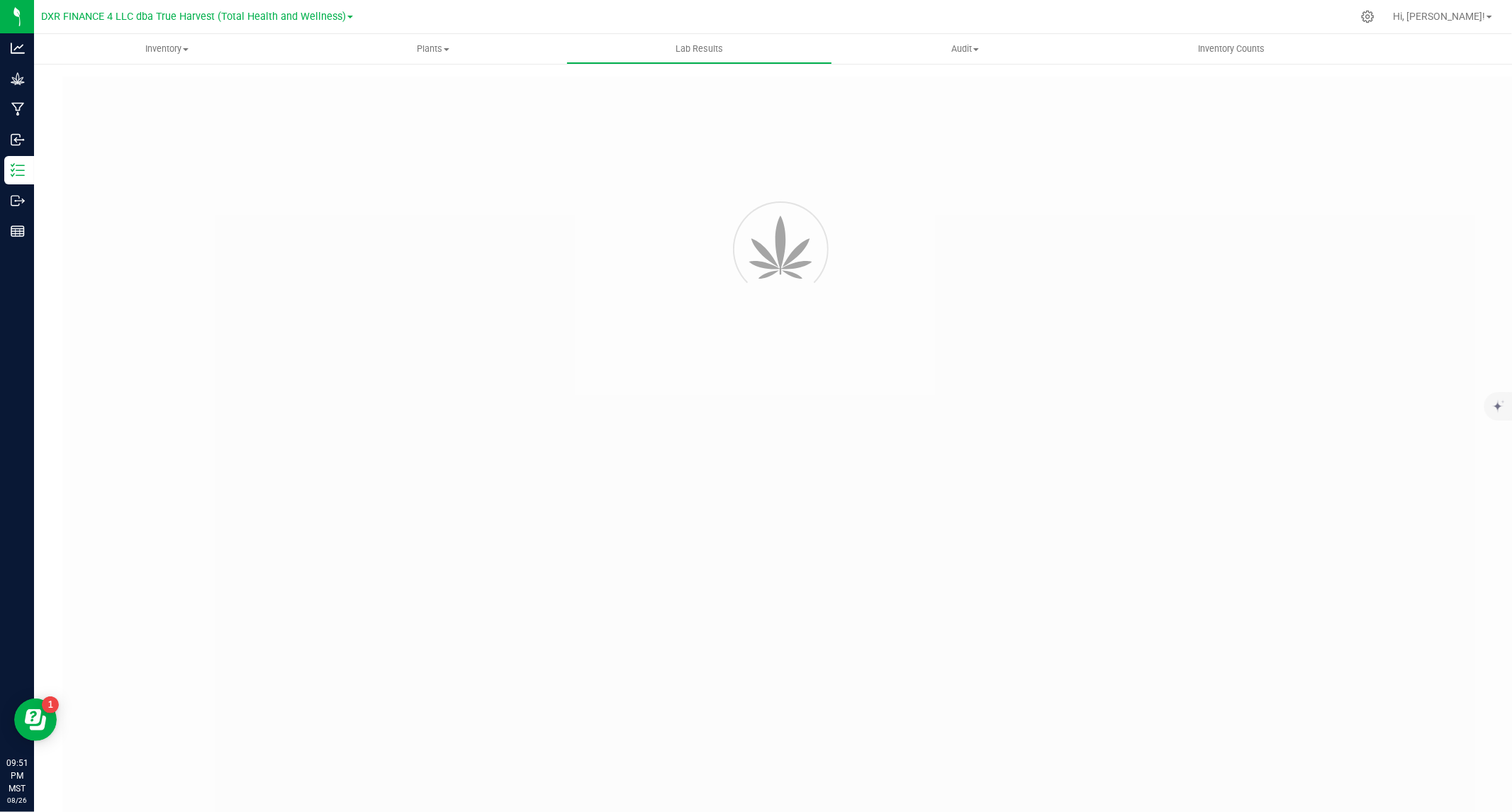
type input "AZTRHCL-20250409-033"
type input "TE50317008-011"
type input "AZTRHCL-20250409-033"
type input "03/25/2025 11:00 AM"
type input "03/25/2026"
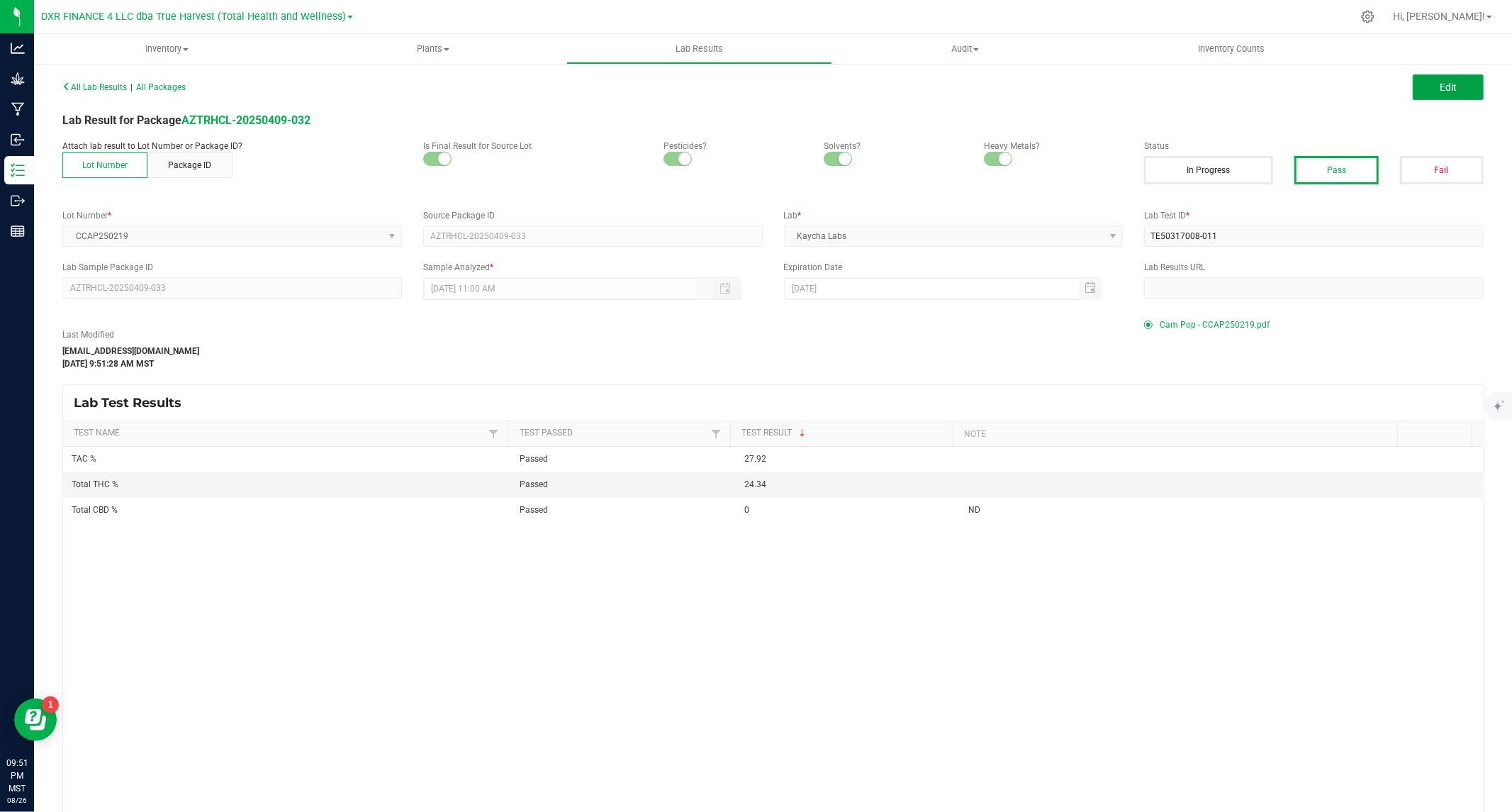
click at [1440, 86] on span "Edit" at bounding box center [1448, 87] width 17 height 11
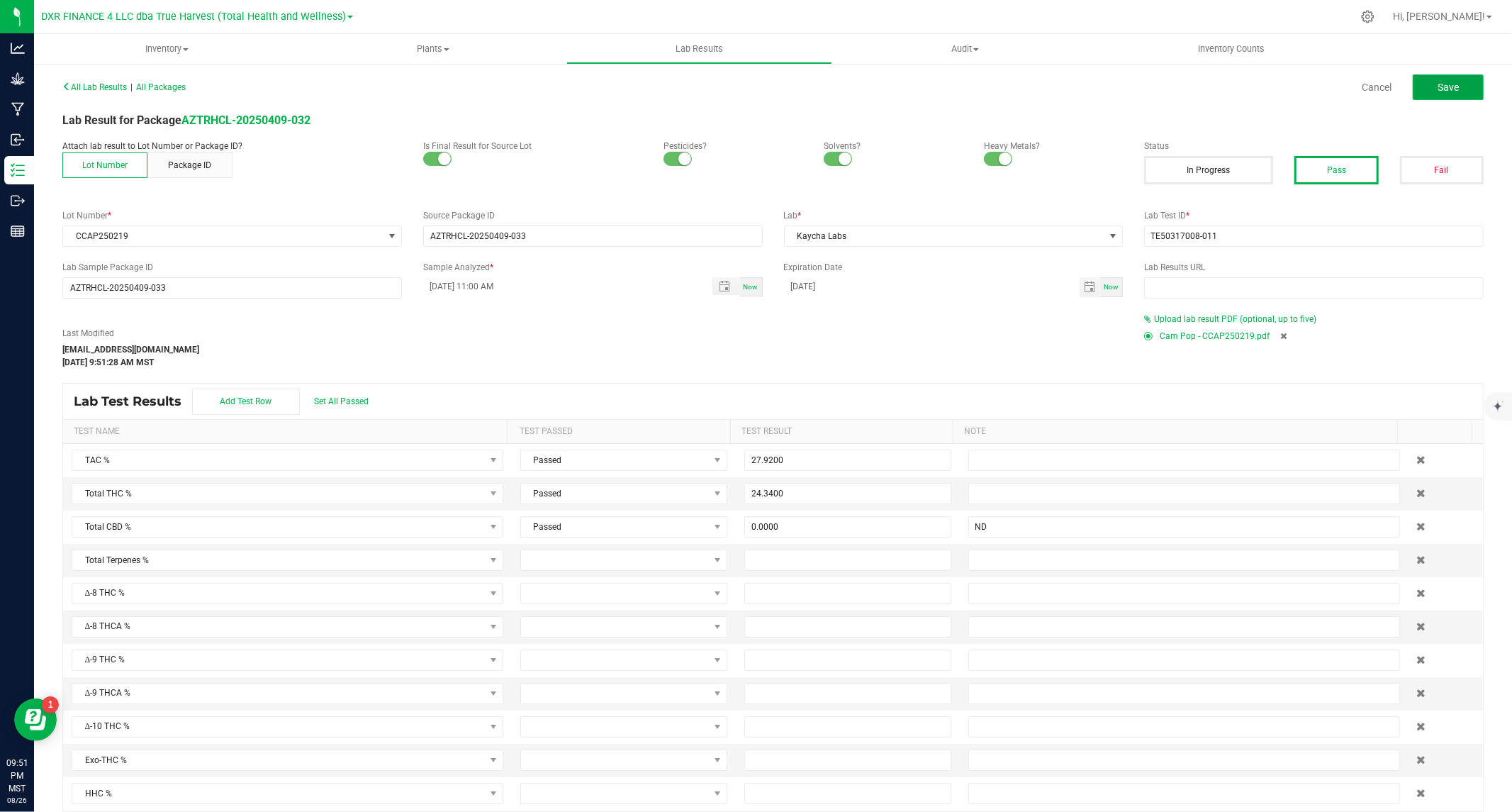
click at [1437, 87] on span "Save" at bounding box center [1448, 87] width 21 height 11
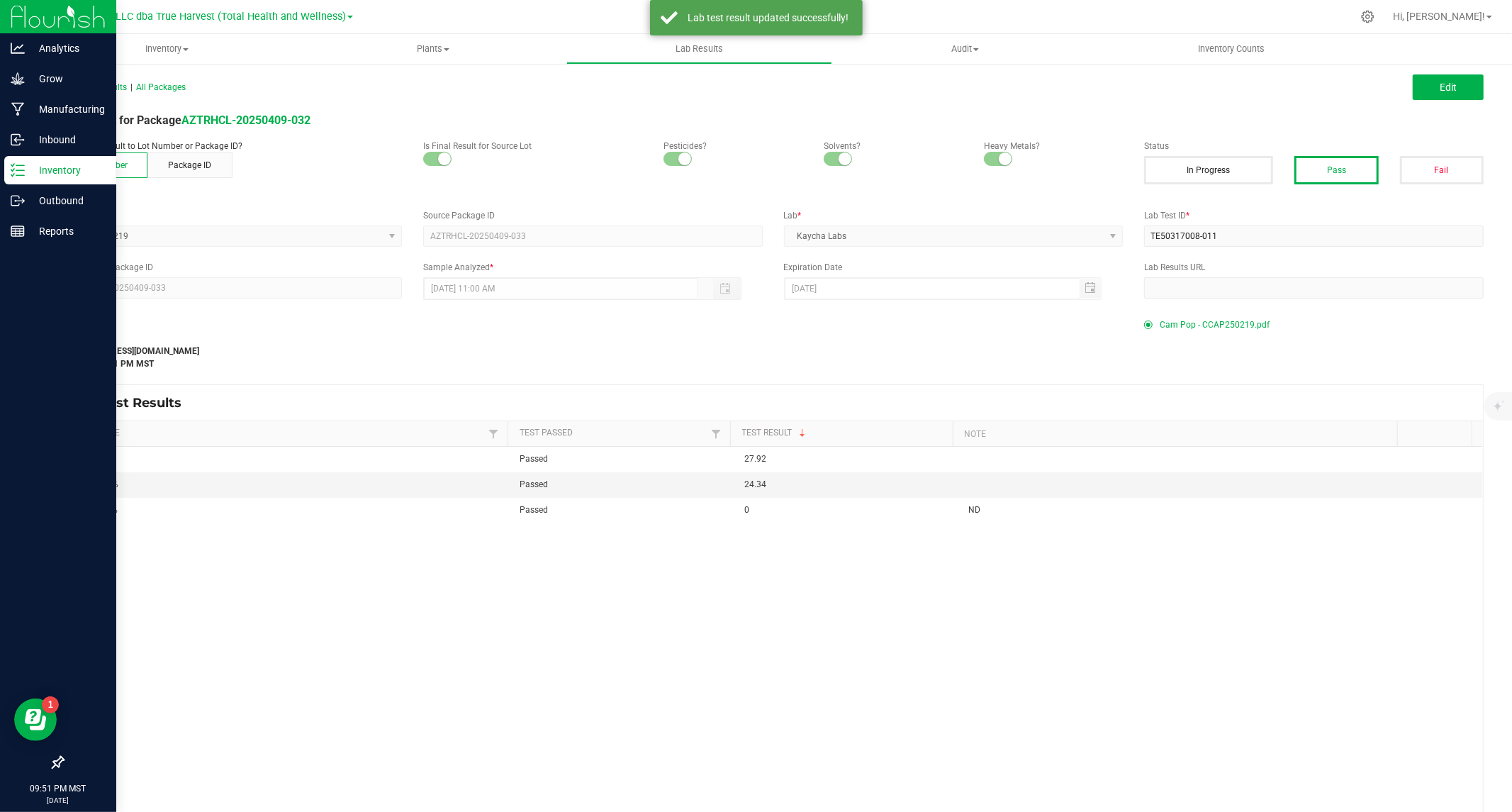
click at [23, 158] on div "Inventory" at bounding box center [60, 170] width 112 height 28
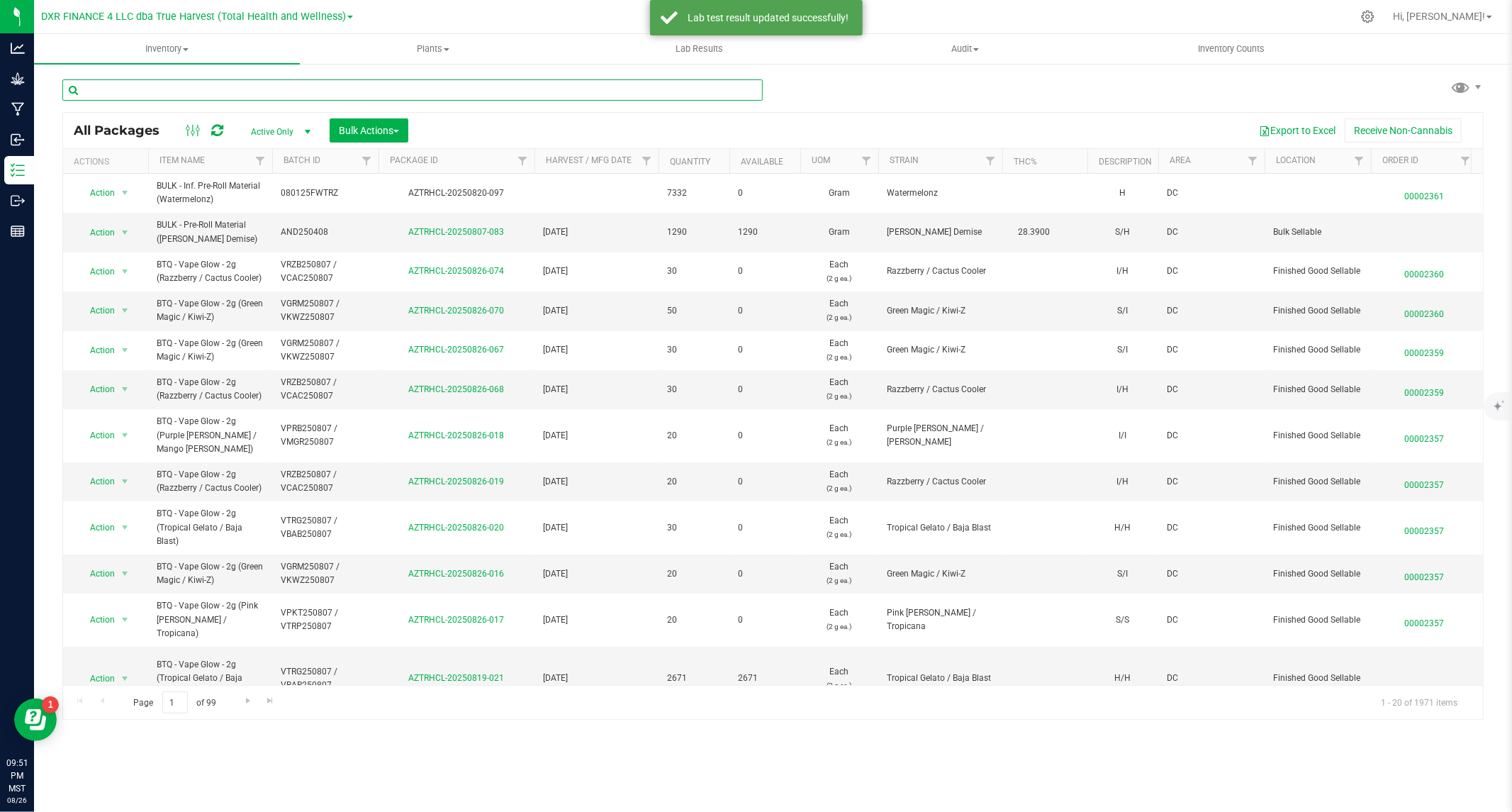
click at [221, 88] on input "text" at bounding box center [412, 90] width 700 height 21
paste input "CCAP250219"
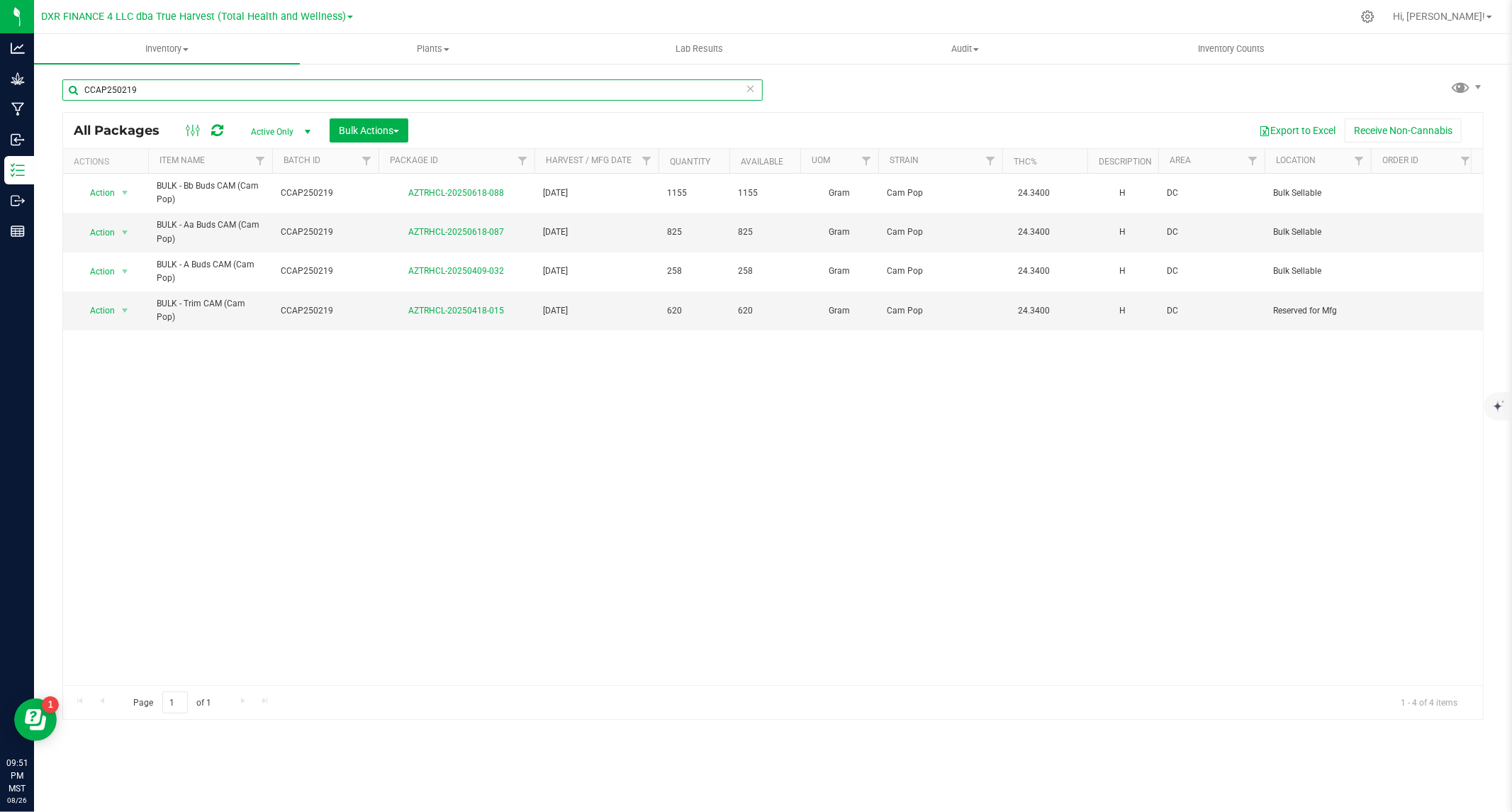
type input "CCAP250219"
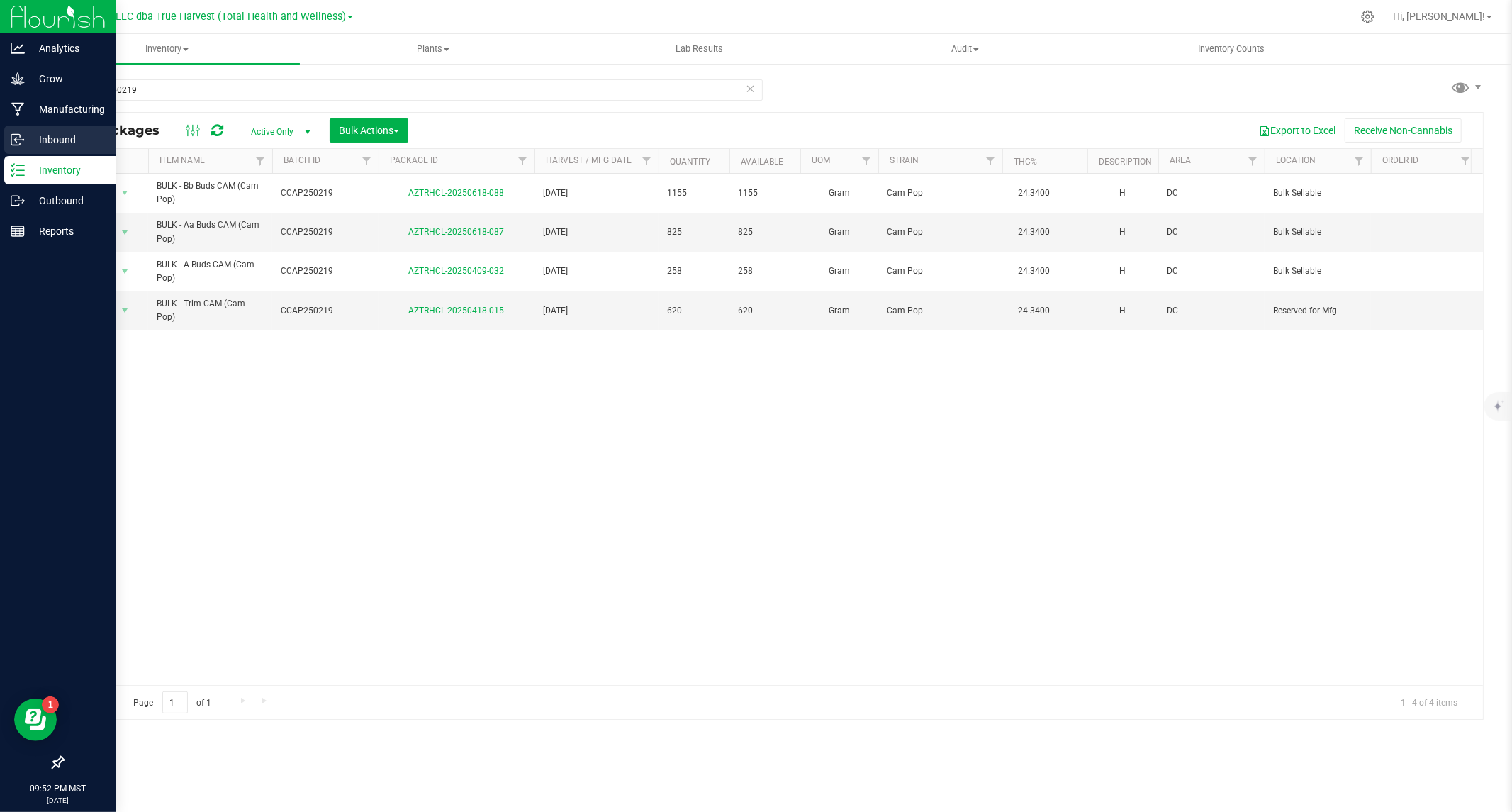
click at [29, 140] on p "Inbound" at bounding box center [68, 139] width 85 height 17
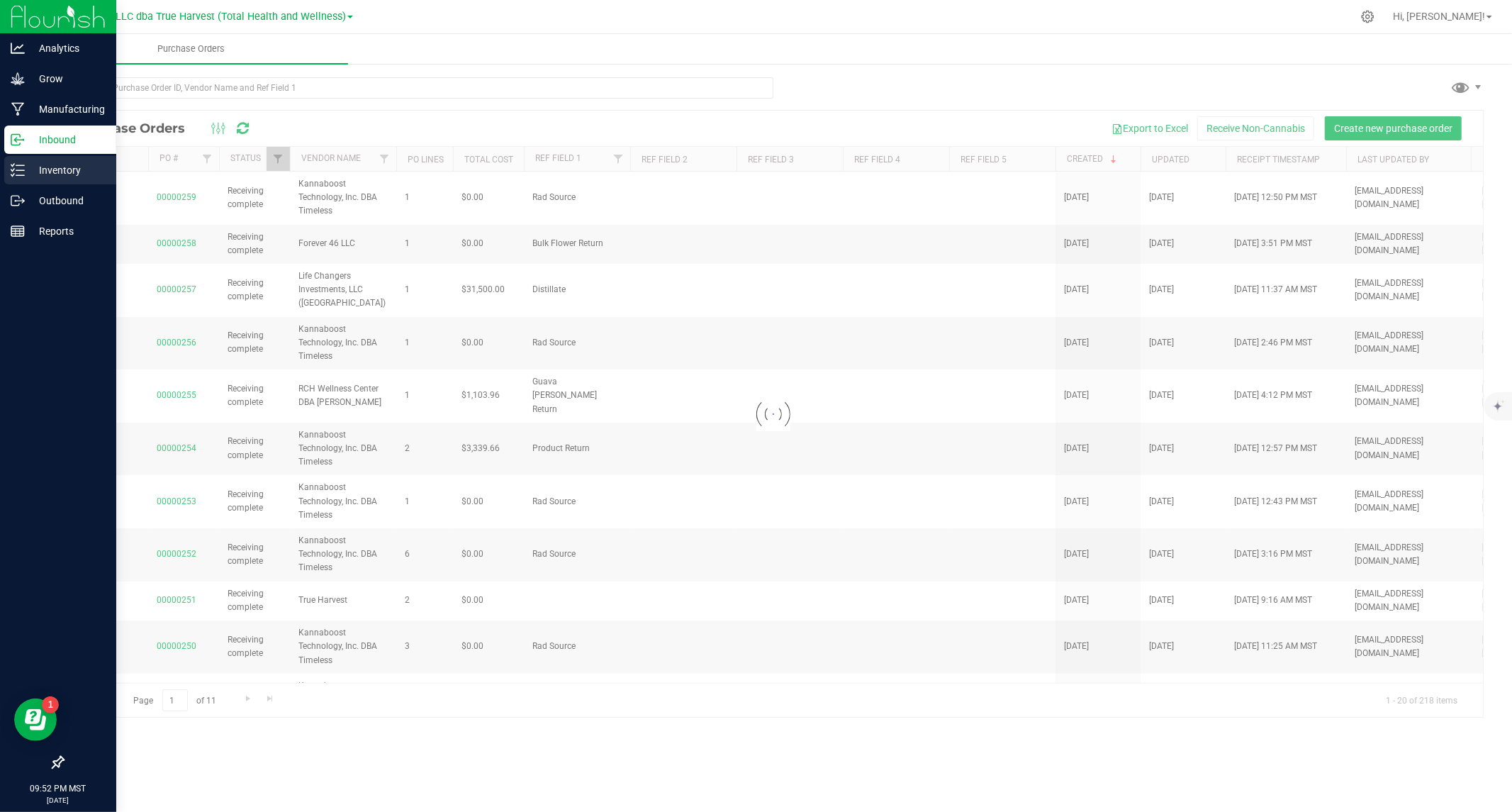
click at [41, 167] on p "Inventory" at bounding box center [68, 170] width 85 height 17
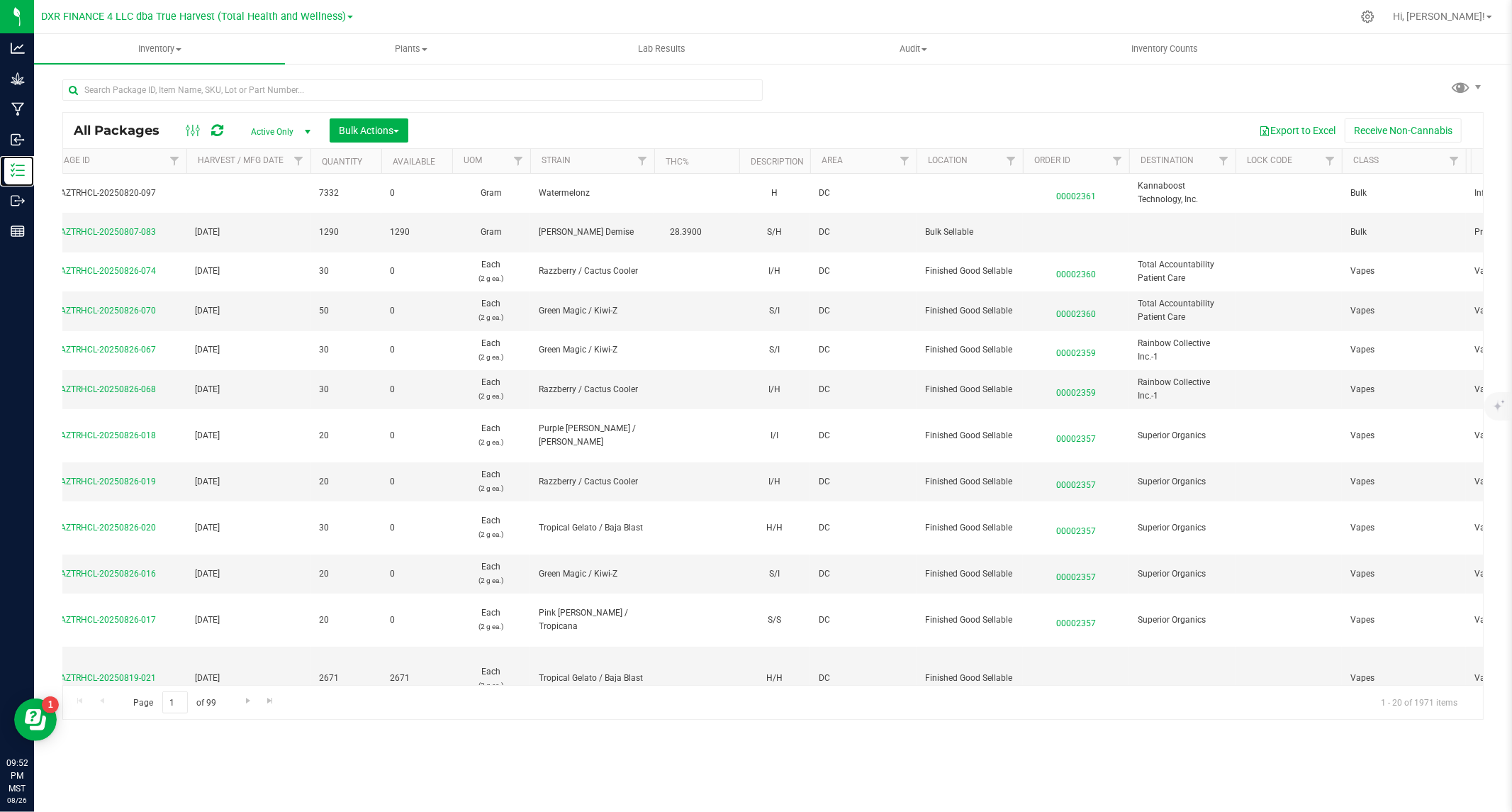
scroll to position [0, 355]
click at [1447, 158] on span "Filter" at bounding box center [1447, 161] width 11 height 11
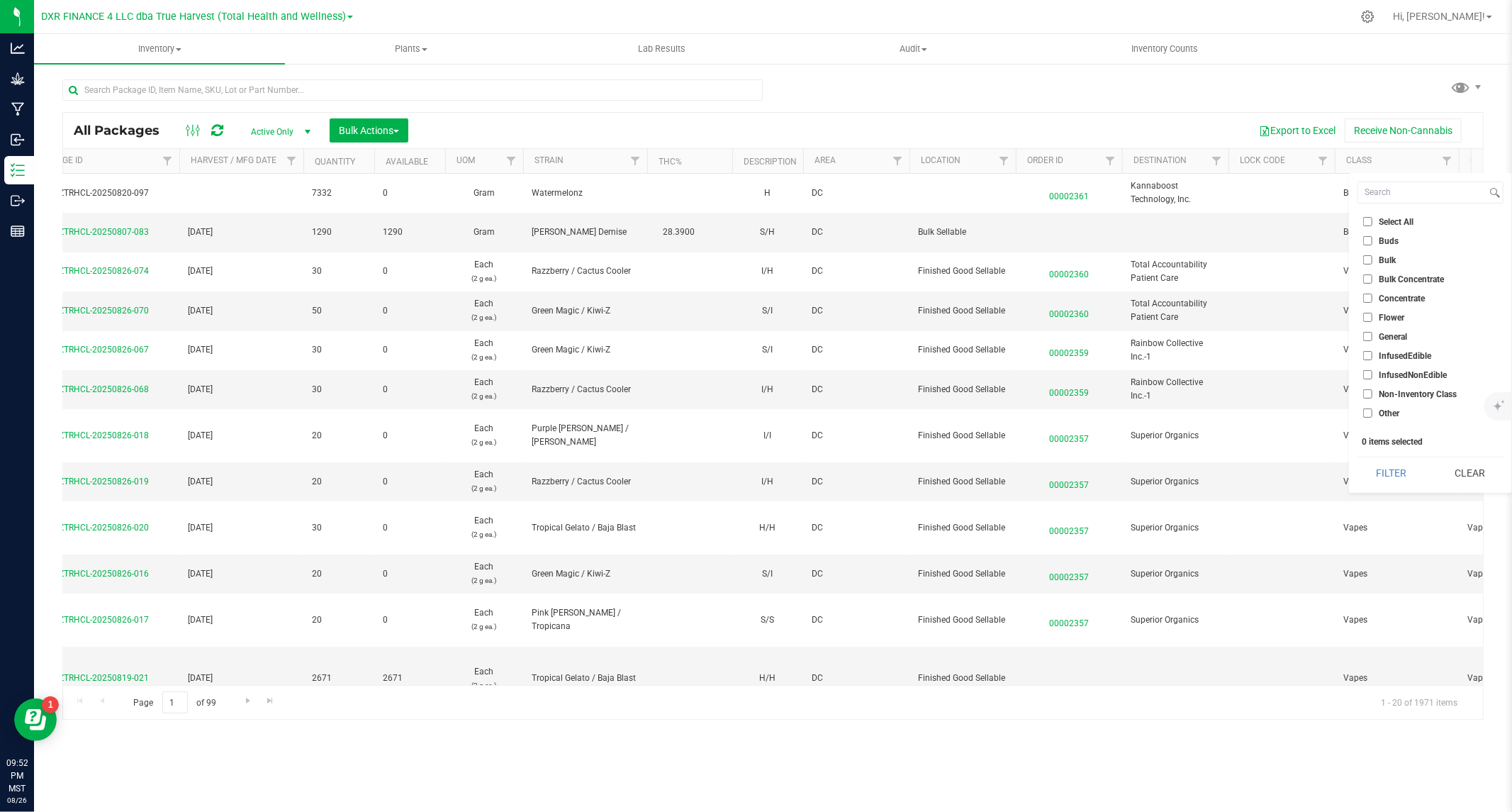
click at [1371, 259] on input "Bulk" at bounding box center [1367, 260] width 9 height 9
checkbox input "true"
click at [1402, 477] on button "Filter" at bounding box center [1391, 473] width 68 height 31
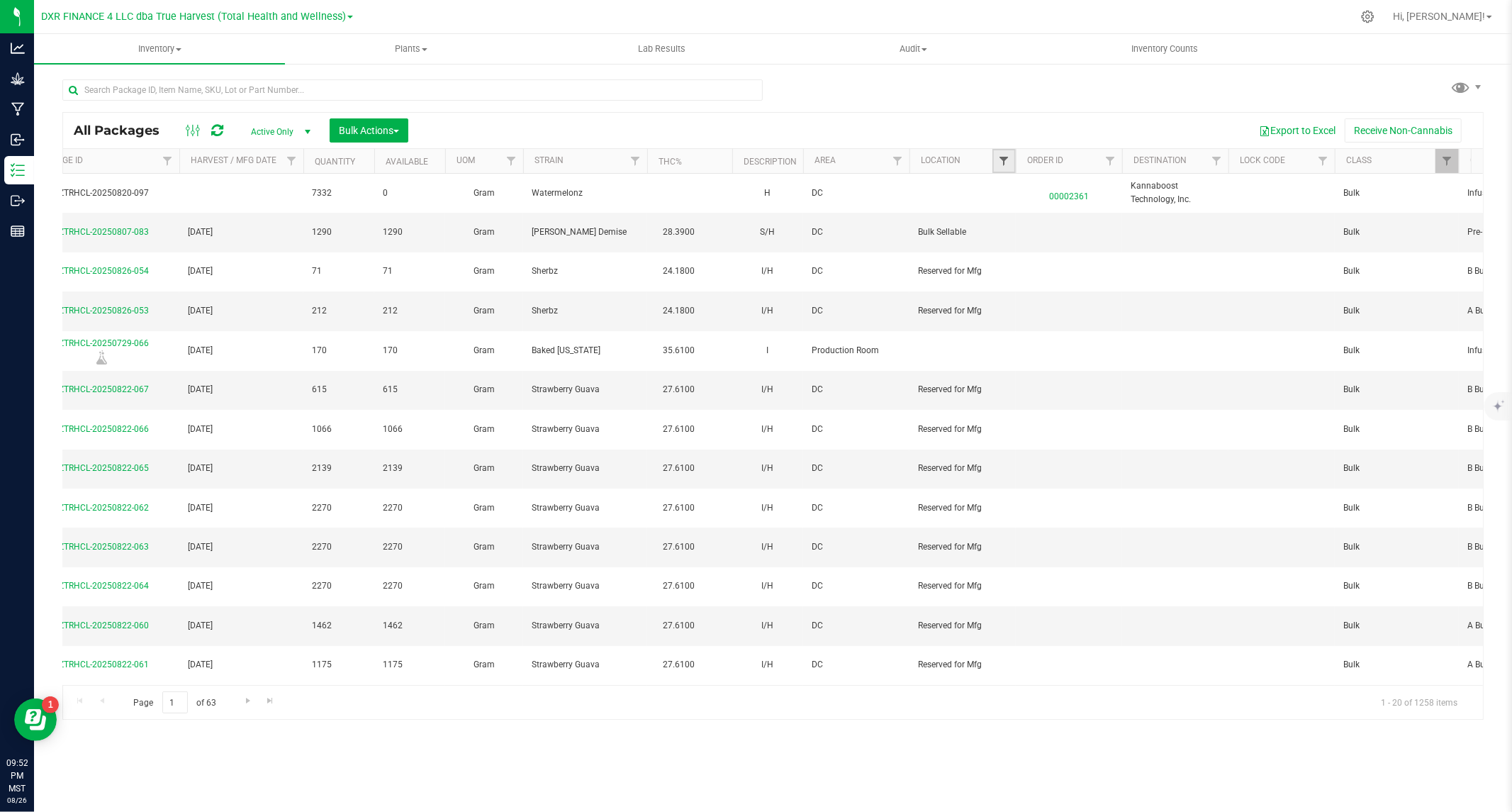
click at [1004, 158] on span "Filter" at bounding box center [1003, 161] width 11 height 11
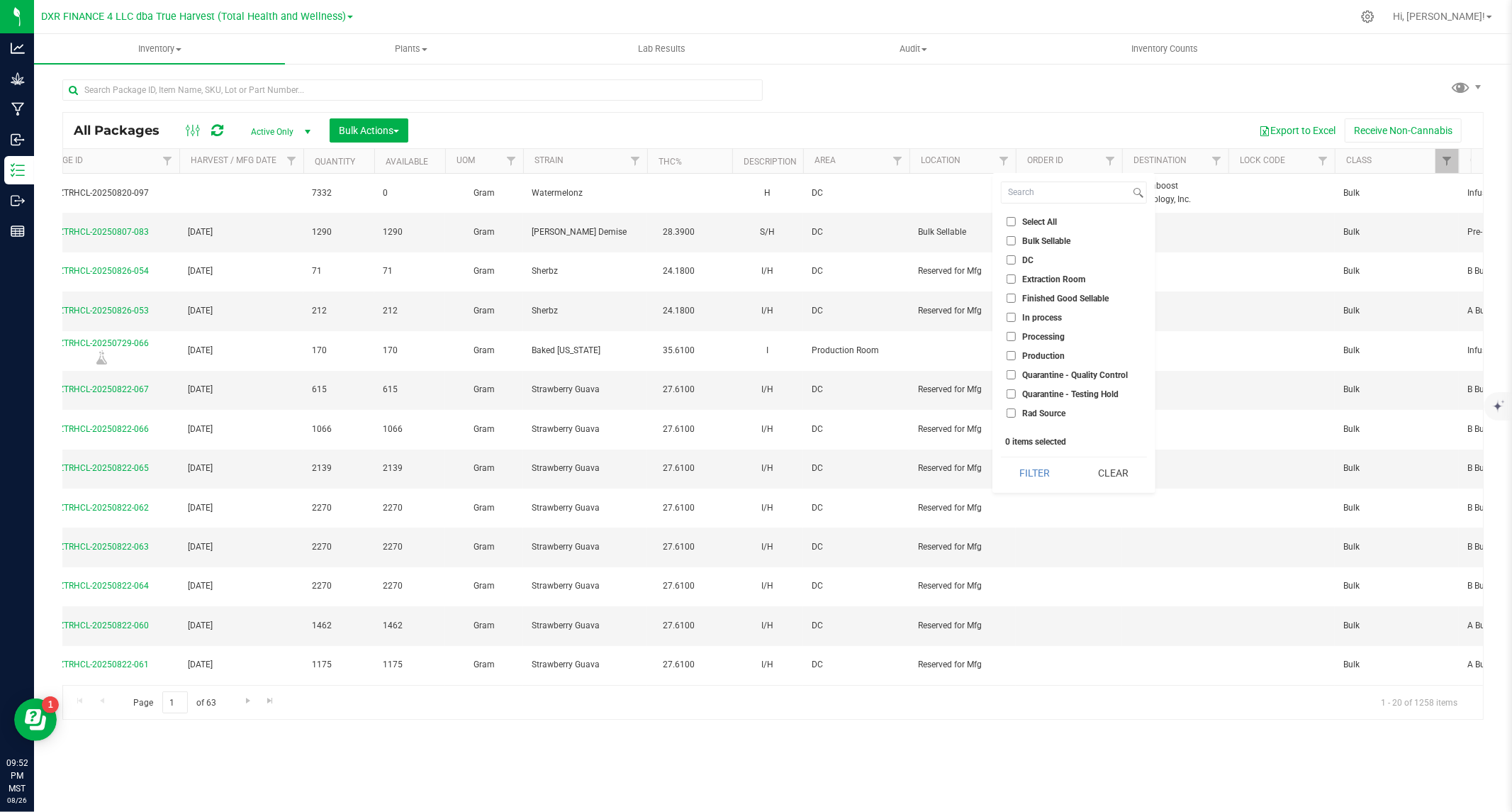
click at [1016, 297] on label "Finished Good Sellable" at bounding box center [1057, 298] width 102 height 9
click at [1016, 297] on input "Finished Good Sellable" at bounding box center [1011, 298] width 9 height 9
checkbox input "true"
click at [1034, 469] on button "Filter" at bounding box center [1034, 473] width 68 height 31
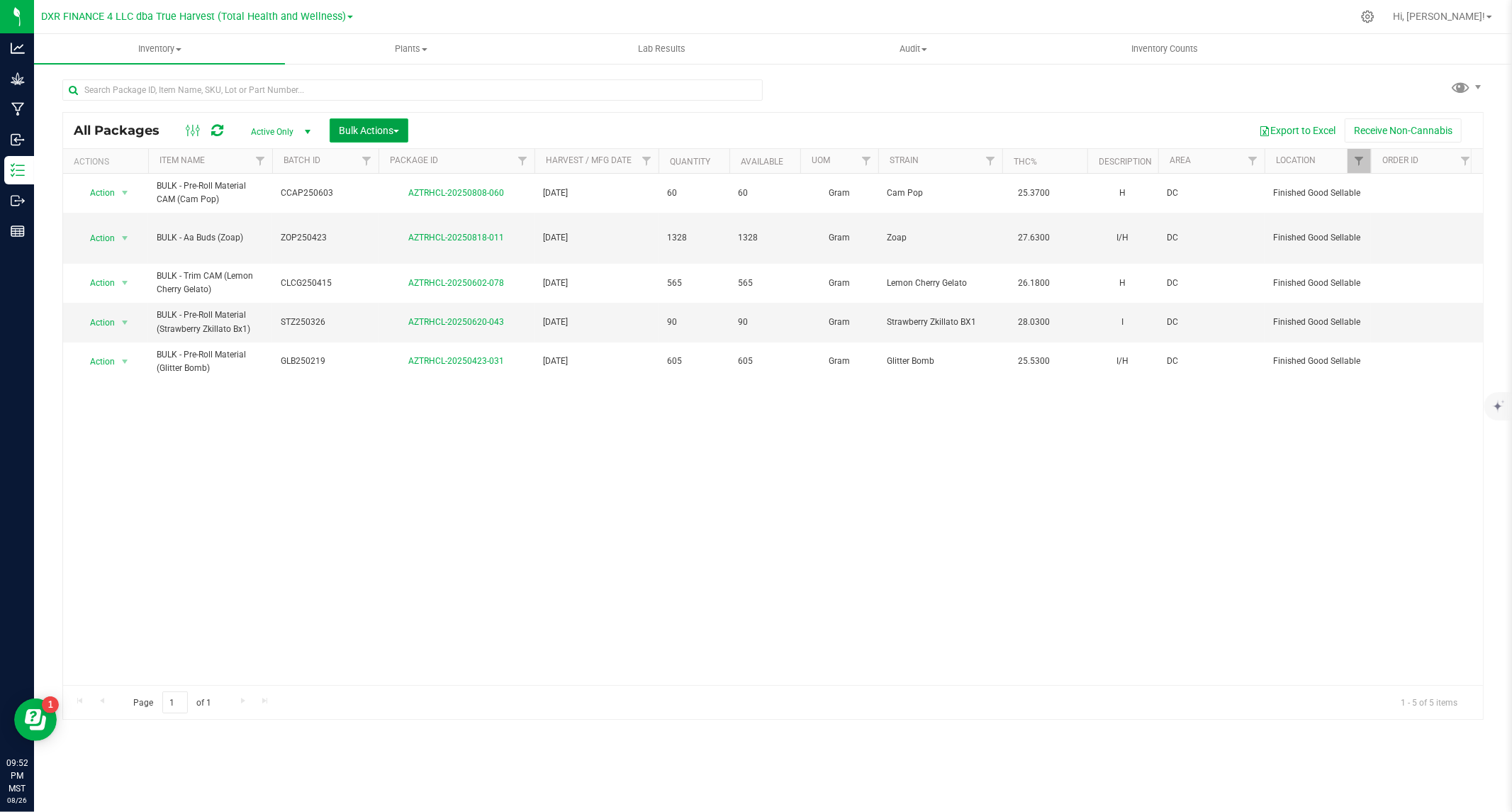
click at [383, 123] on button "Bulk Actions" at bounding box center [368, 131] width 78 height 24
click at [358, 237] on span "Locate packages" at bounding box center [374, 240] width 71 height 11
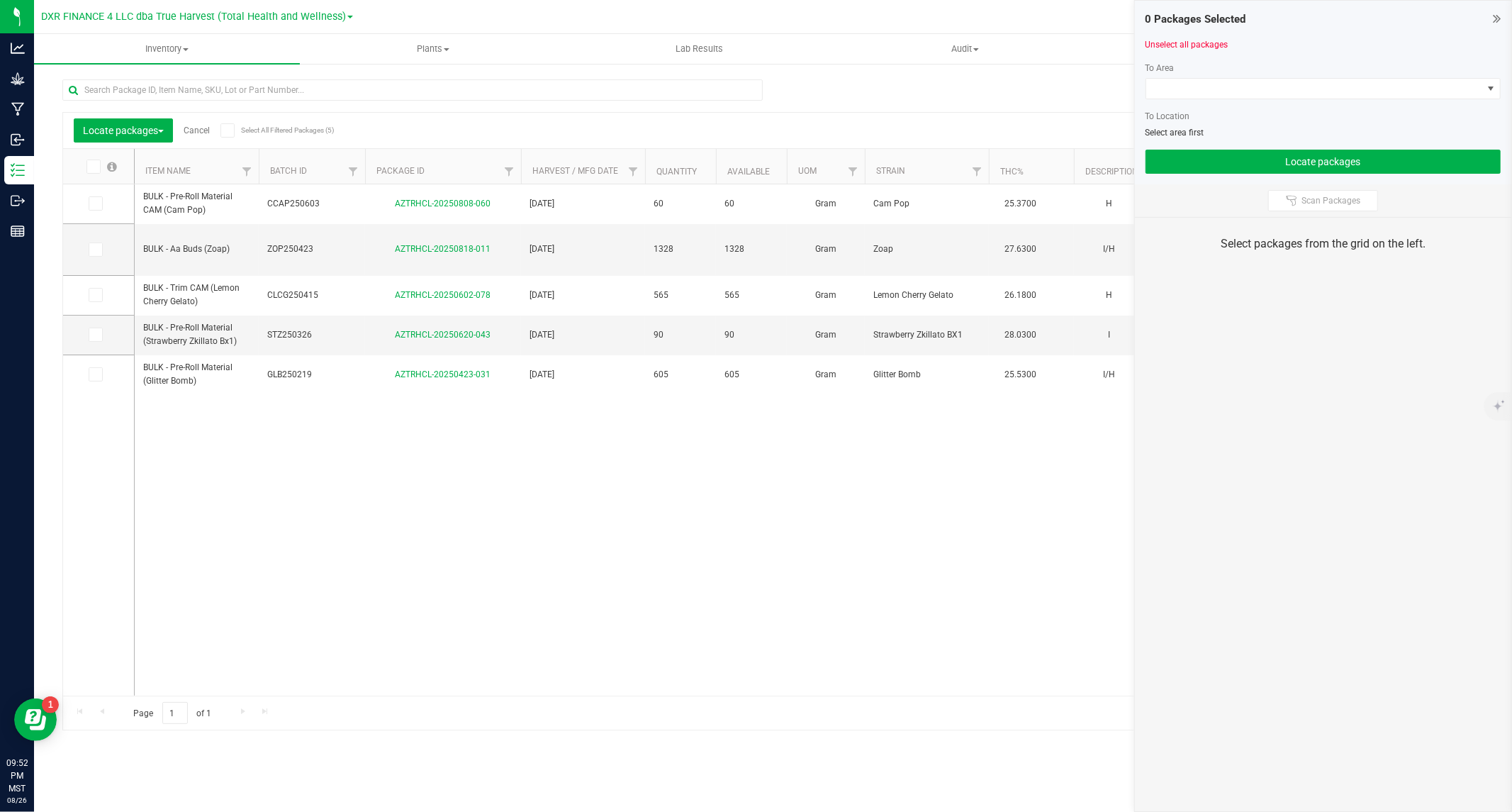
click at [88, 167] on icon at bounding box center [93, 167] width 9 height 0
click at [0, 0] on input "checkbox" at bounding box center [0, 0] width 0 height 0
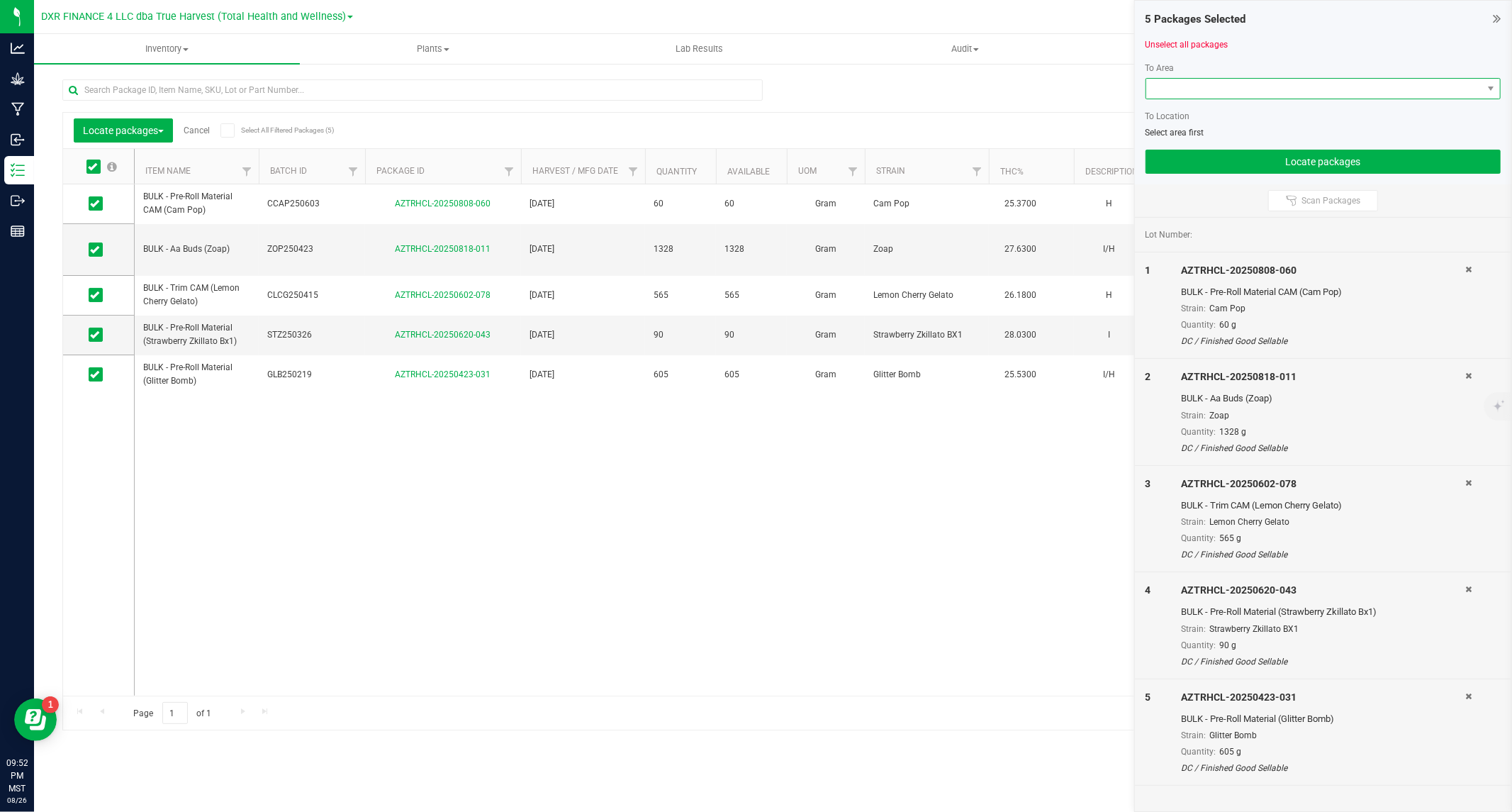
click at [1184, 94] on span at bounding box center [1314, 88] width 336 height 20
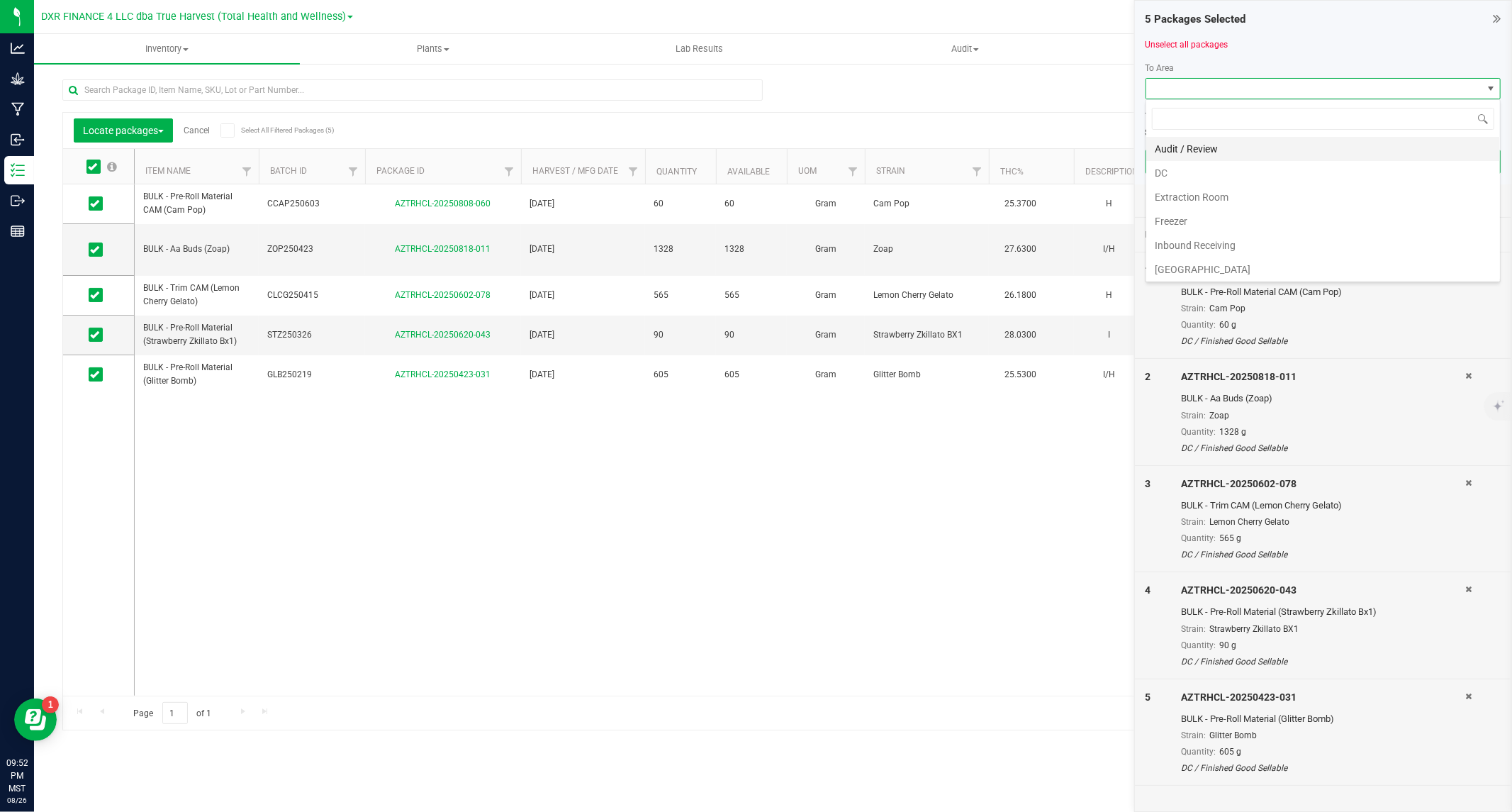
scroll to position [21, 355]
click at [1199, 172] on li "DC" at bounding box center [1323, 174] width 354 height 24
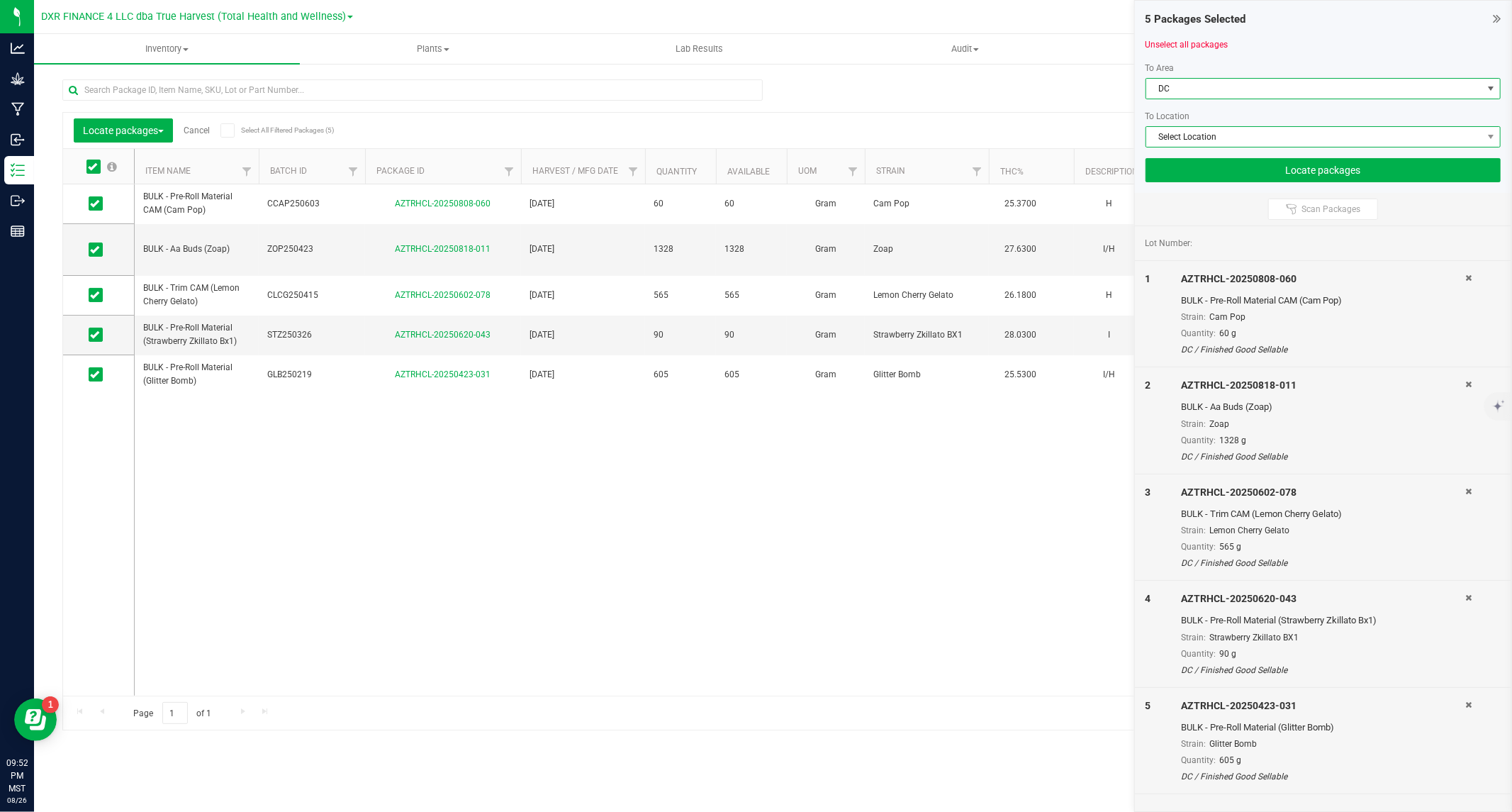
click at [1215, 139] on span "Select Location" at bounding box center [1314, 137] width 336 height 20
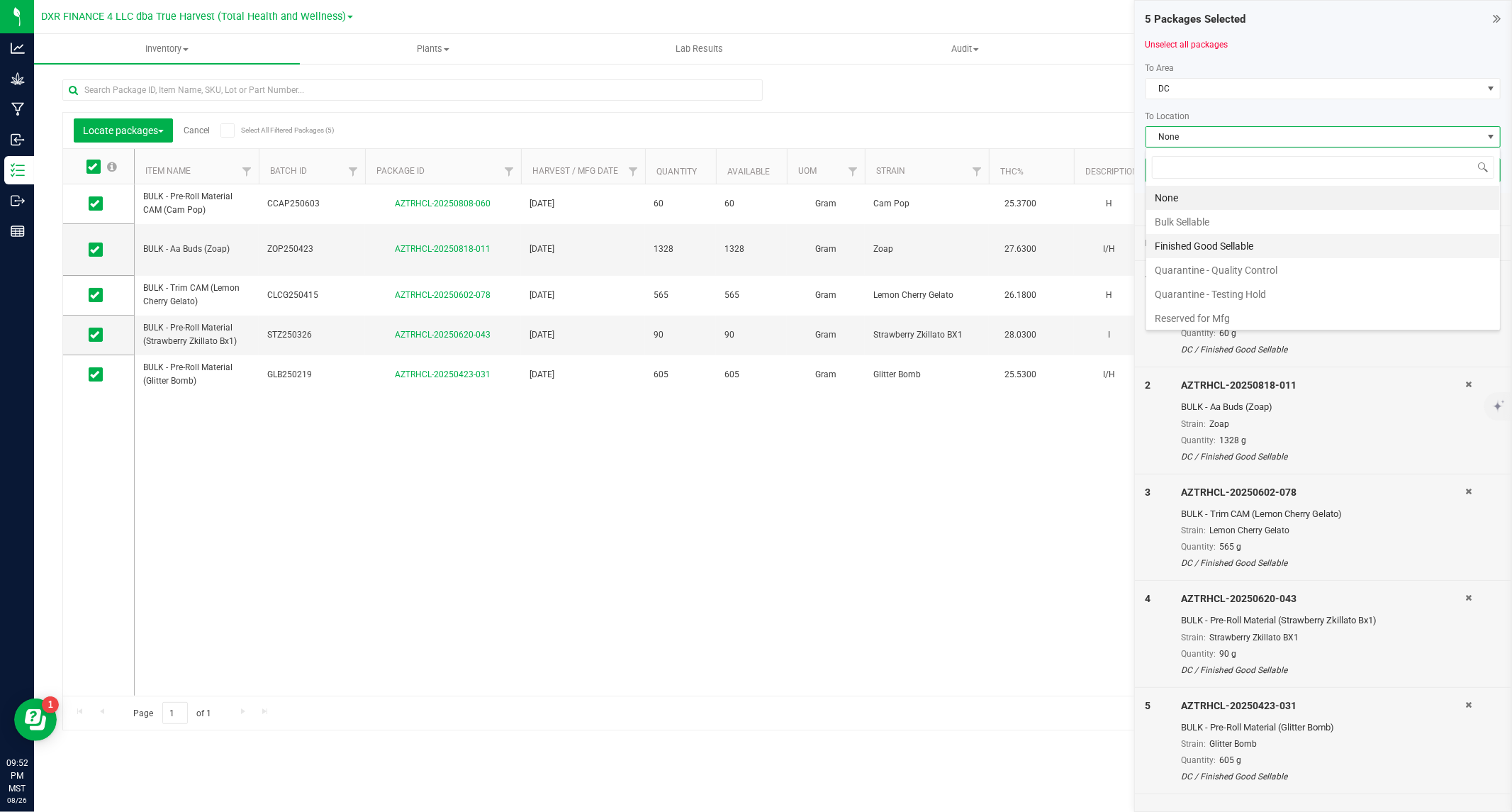
click at [1202, 246] on li "Finished Good Sellable" at bounding box center [1323, 247] width 354 height 24
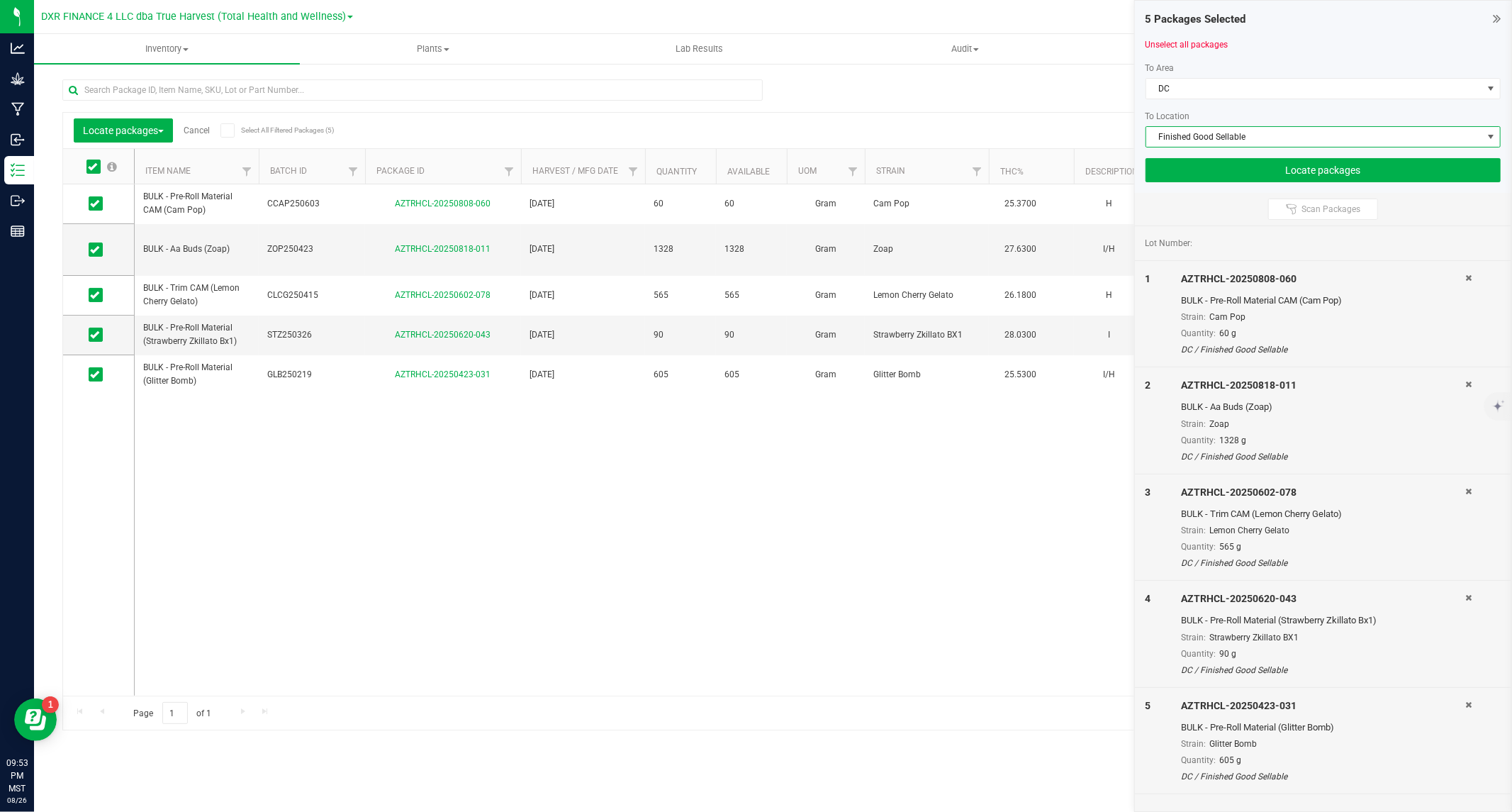
click at [1214, 135] on span "Finished Good Sellable" at bounding box center [1314, 137] width 336 height 20
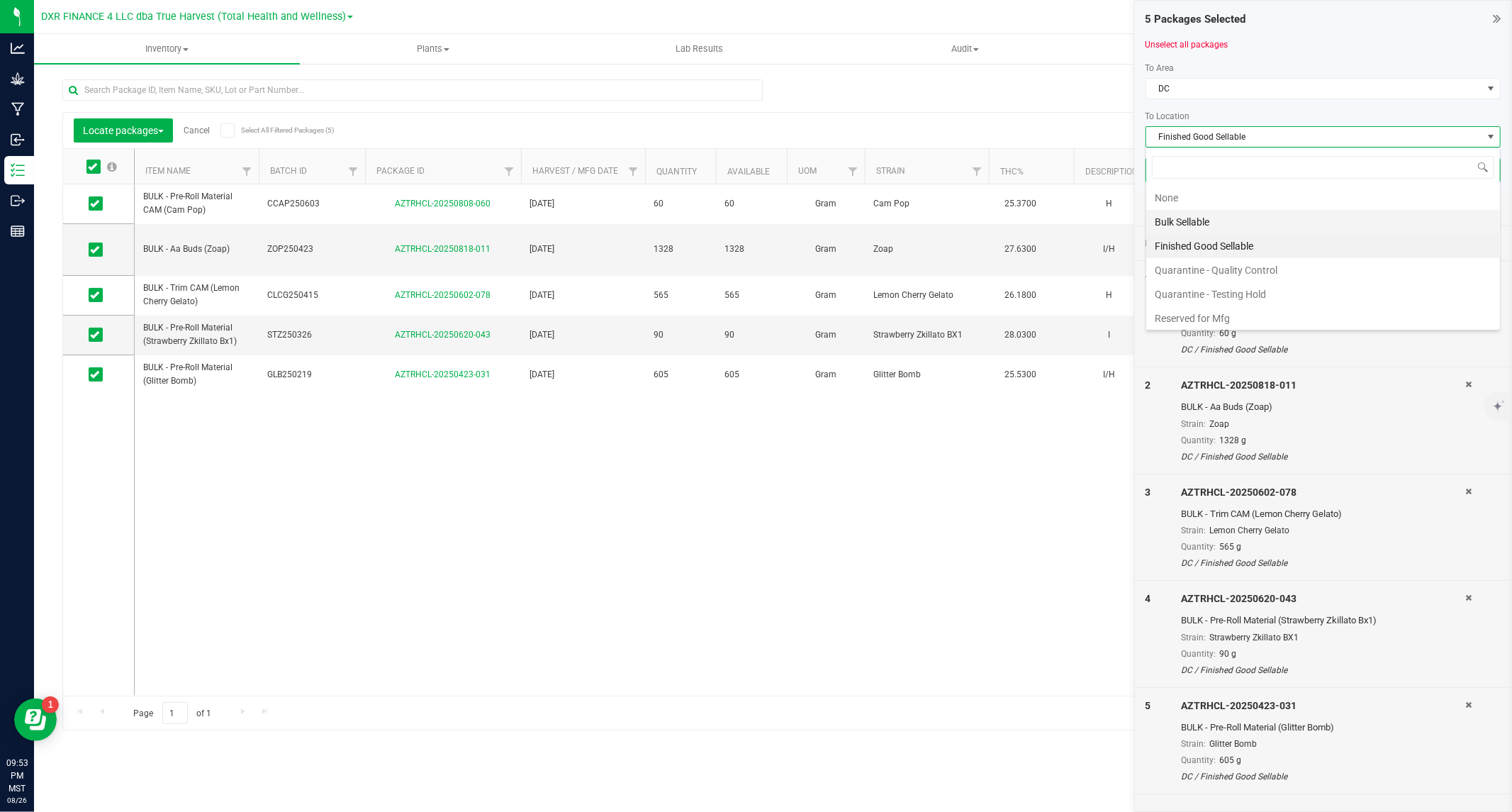
click at [1202, 215] on li "Bulk Sellable" at bounding box center [1323, 222] width 354 height 24
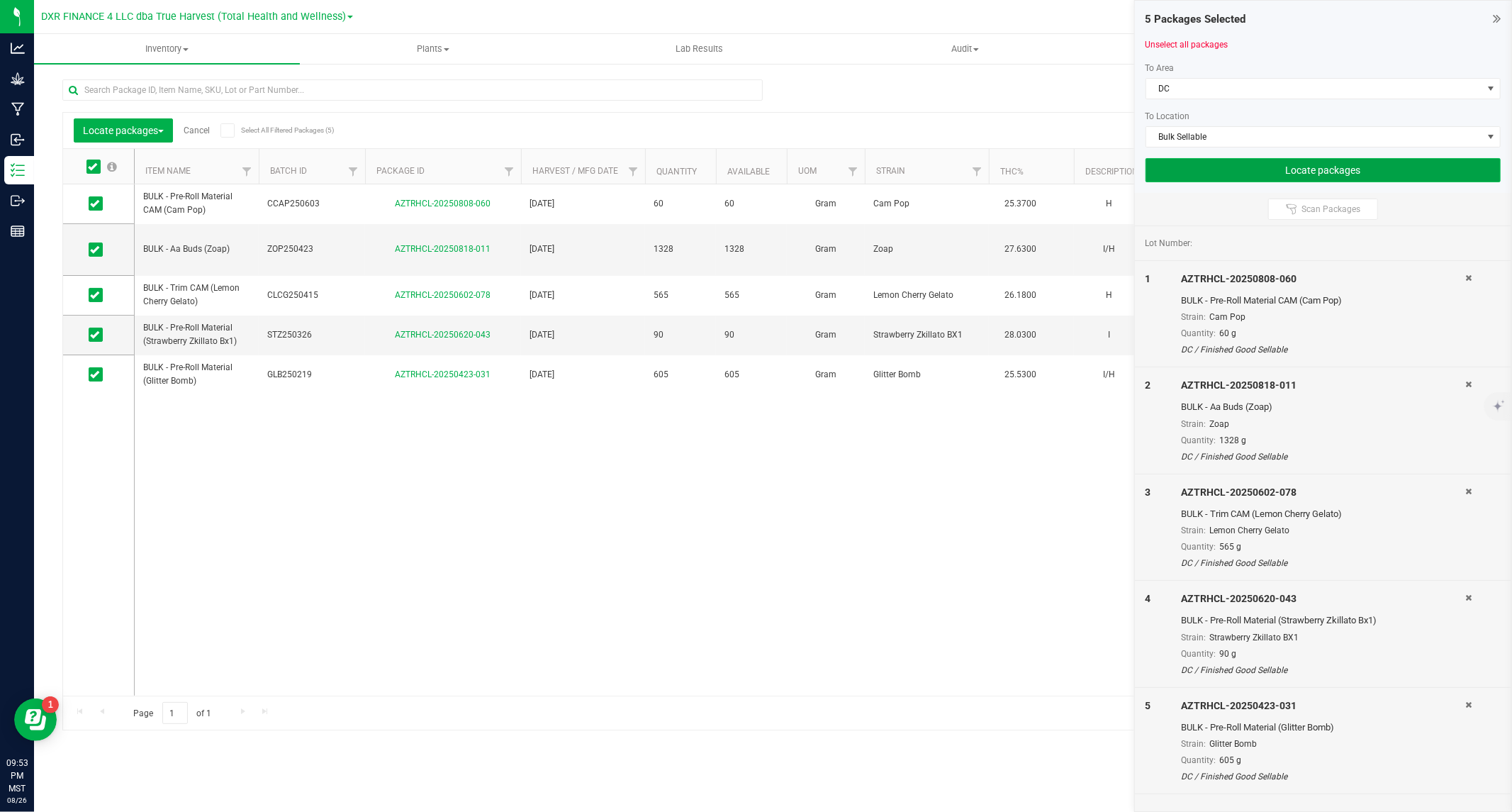
click at [1335, 165] on button "Locate packages" at bounding box center [1323, 170] width 355 height 24
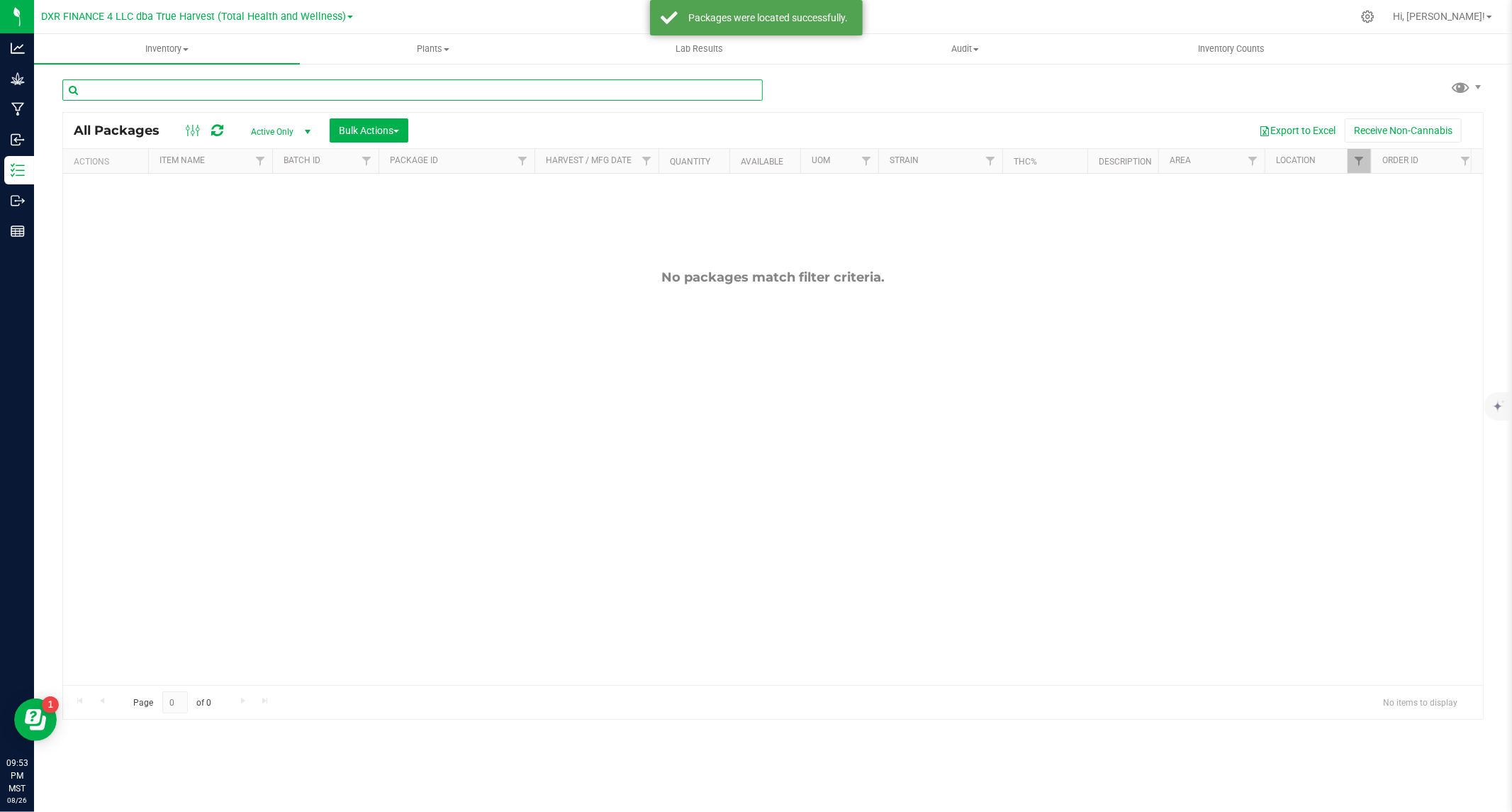
click at [116, 87] on input "text" at bounding box center [412, 90] width 700 height 21
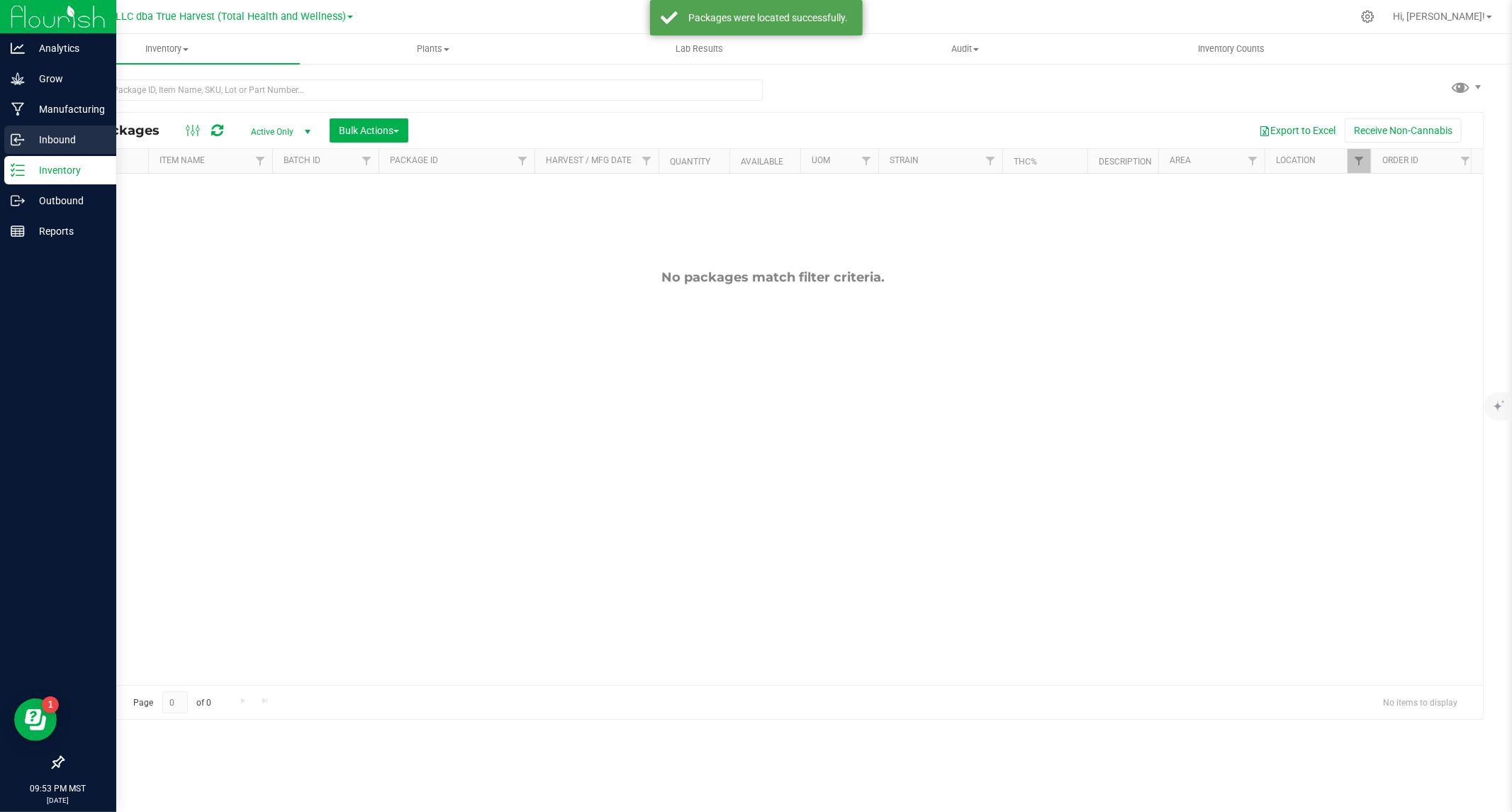
click at [9, 136] on div "Inbound" at bounding box center [60, 139] width 112 height 28
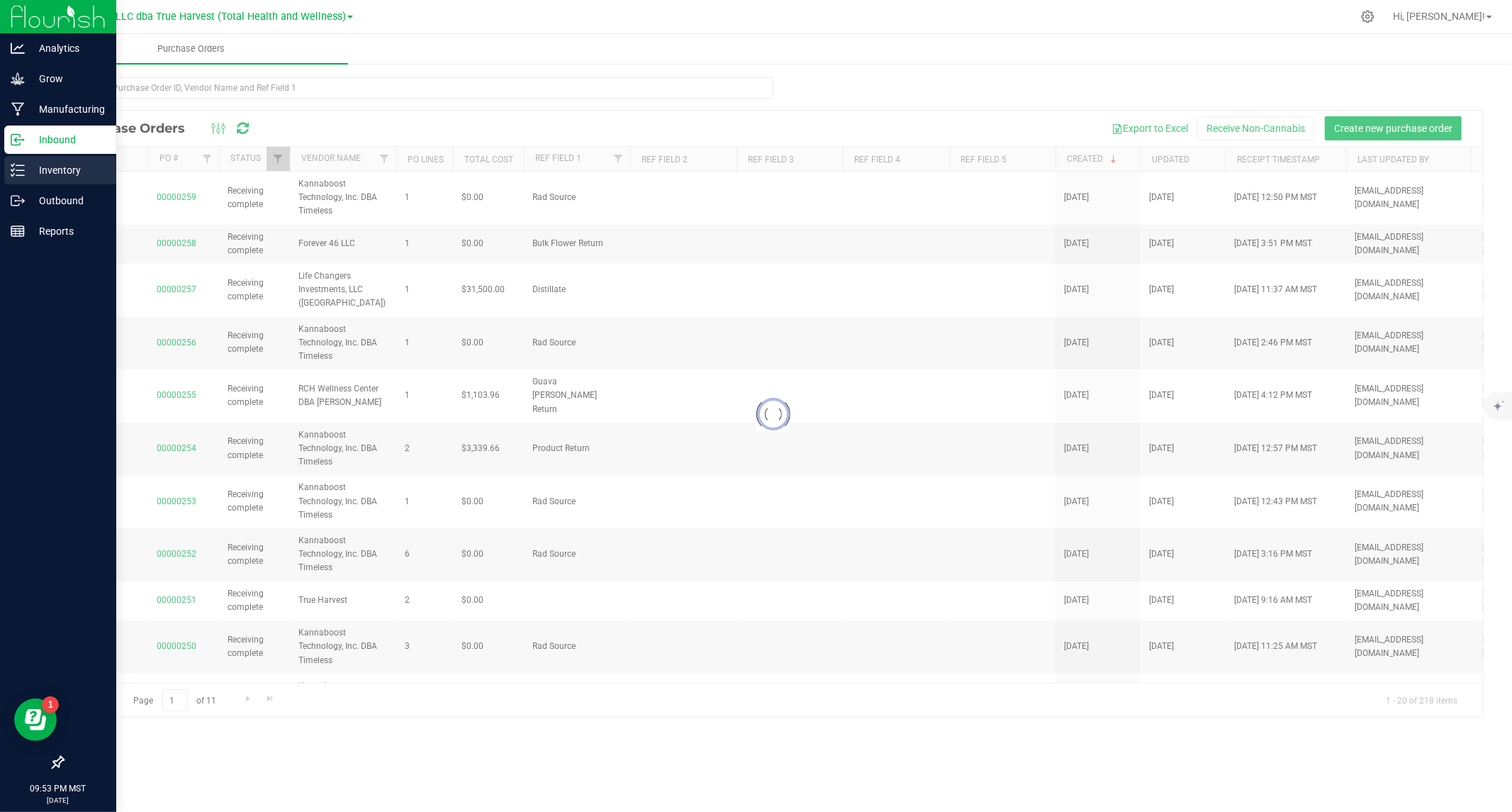
click at [46, 171] on p "Inventory" at bounding box center [68, 170] width 85 height 17
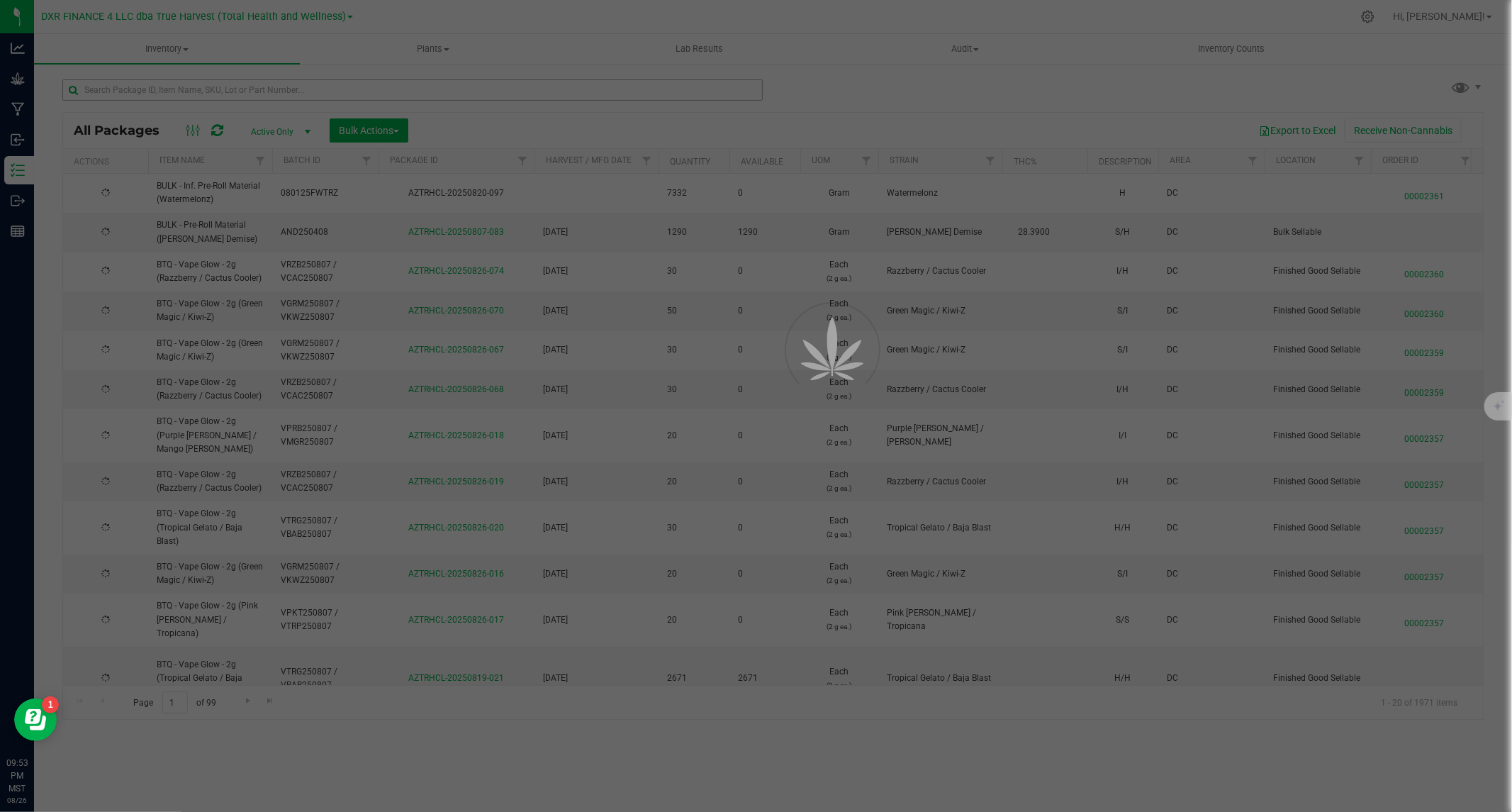
click at [192, 86] on div at bounding box center [756, 406] width 1512 height 812
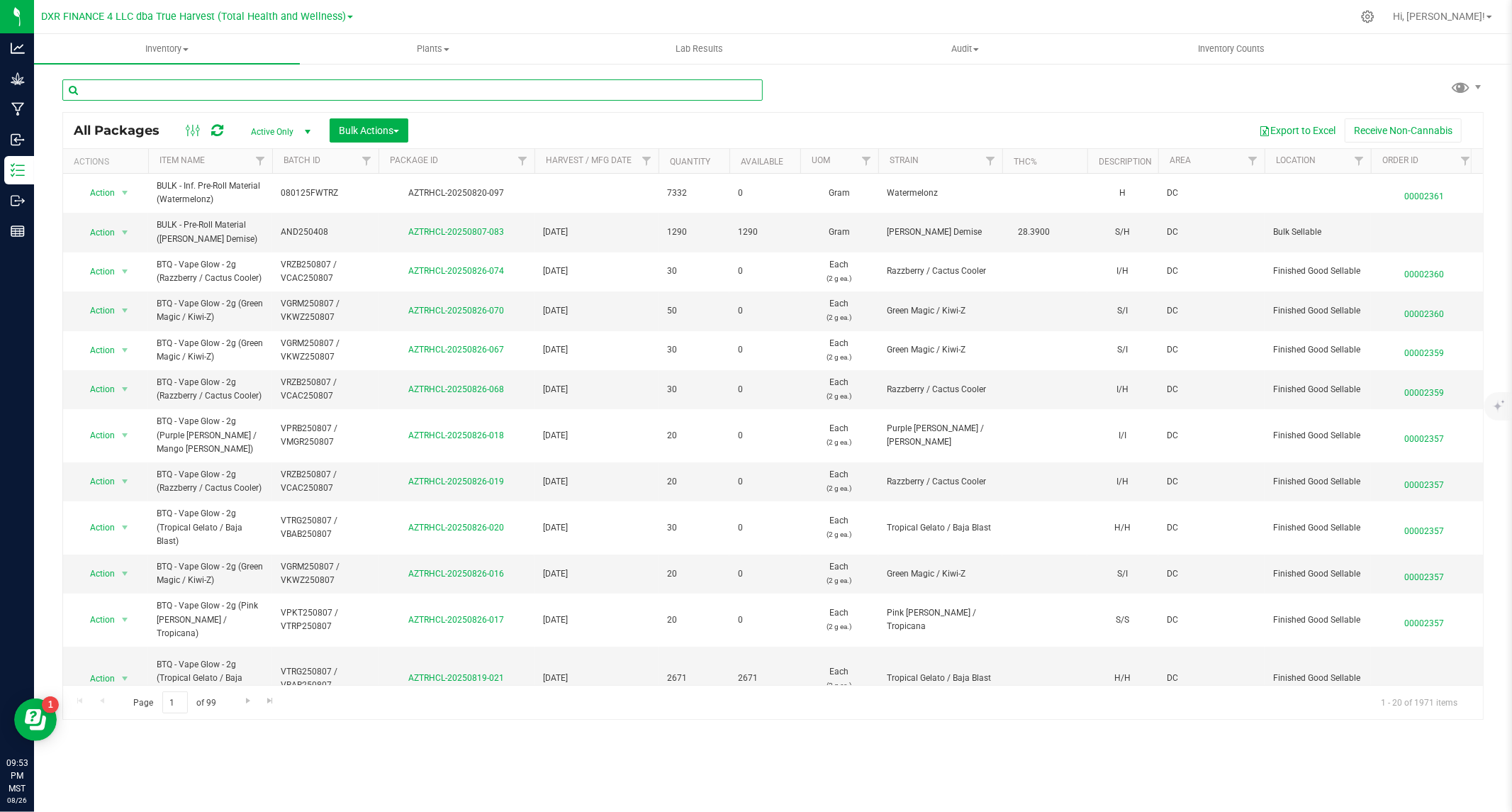
click at [192, 90] on input "text" at bounding box center [412, 90] width 700 height 21
type input "cap250603"
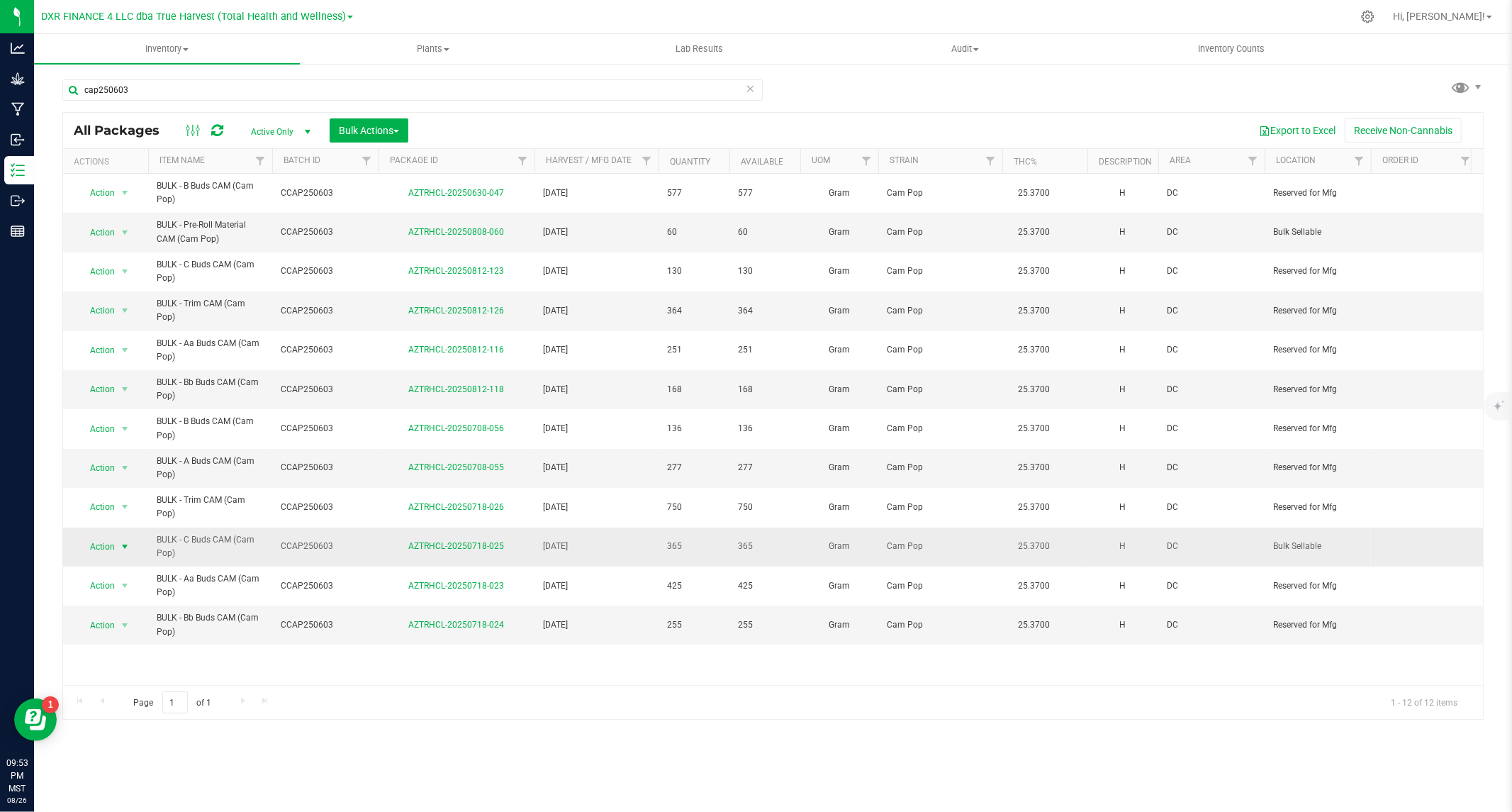
click at [104, 544] on span "Action" at bounding box center [97, 547] width 38 height 20
click at [122, 314] on li "Locate package" at bounding box center [123, 314] width 91 height 21
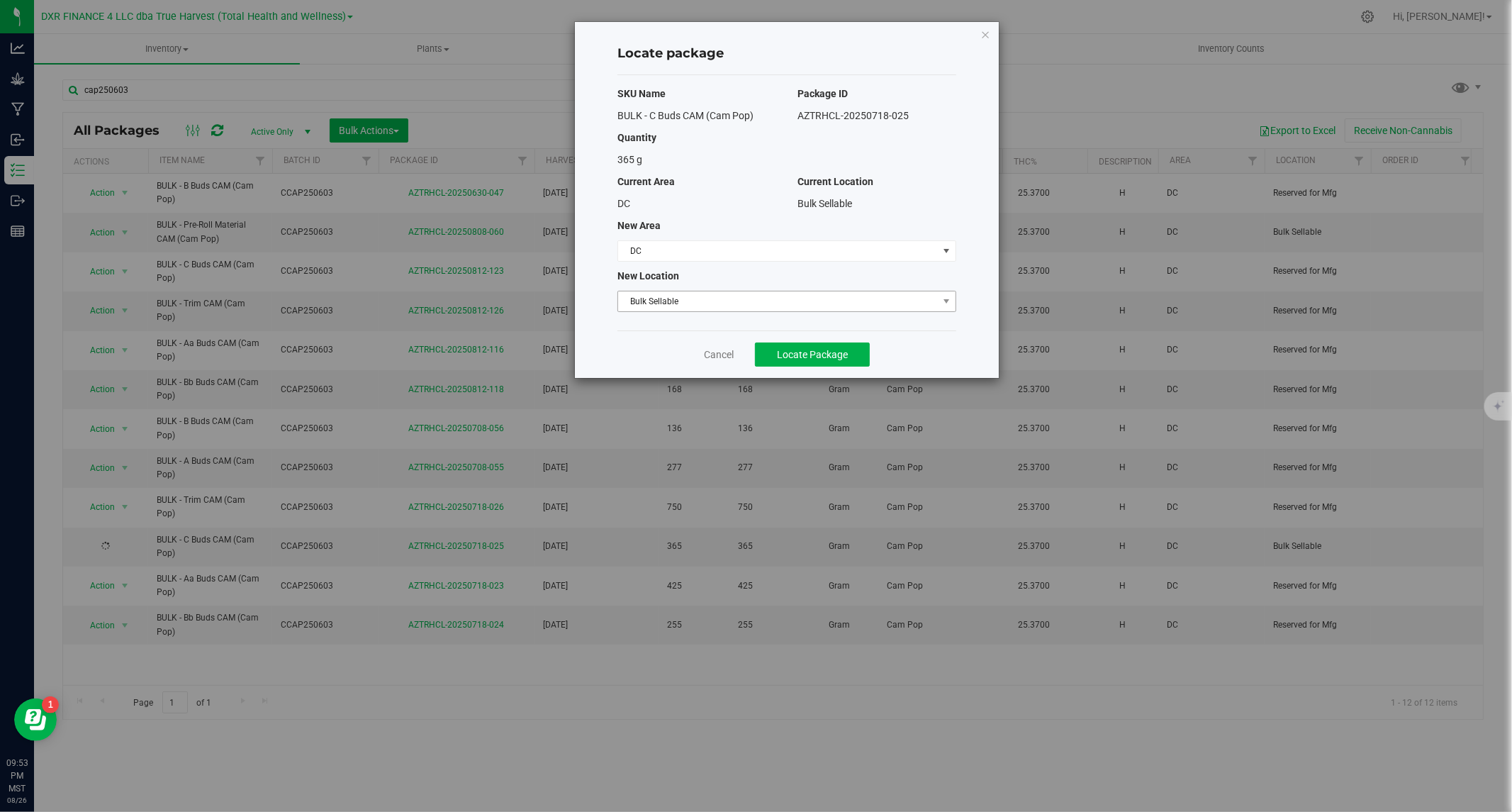
click at [694, 298] on span "Bulk Sellable" at bounding box center [778, 301] width 319 height 20
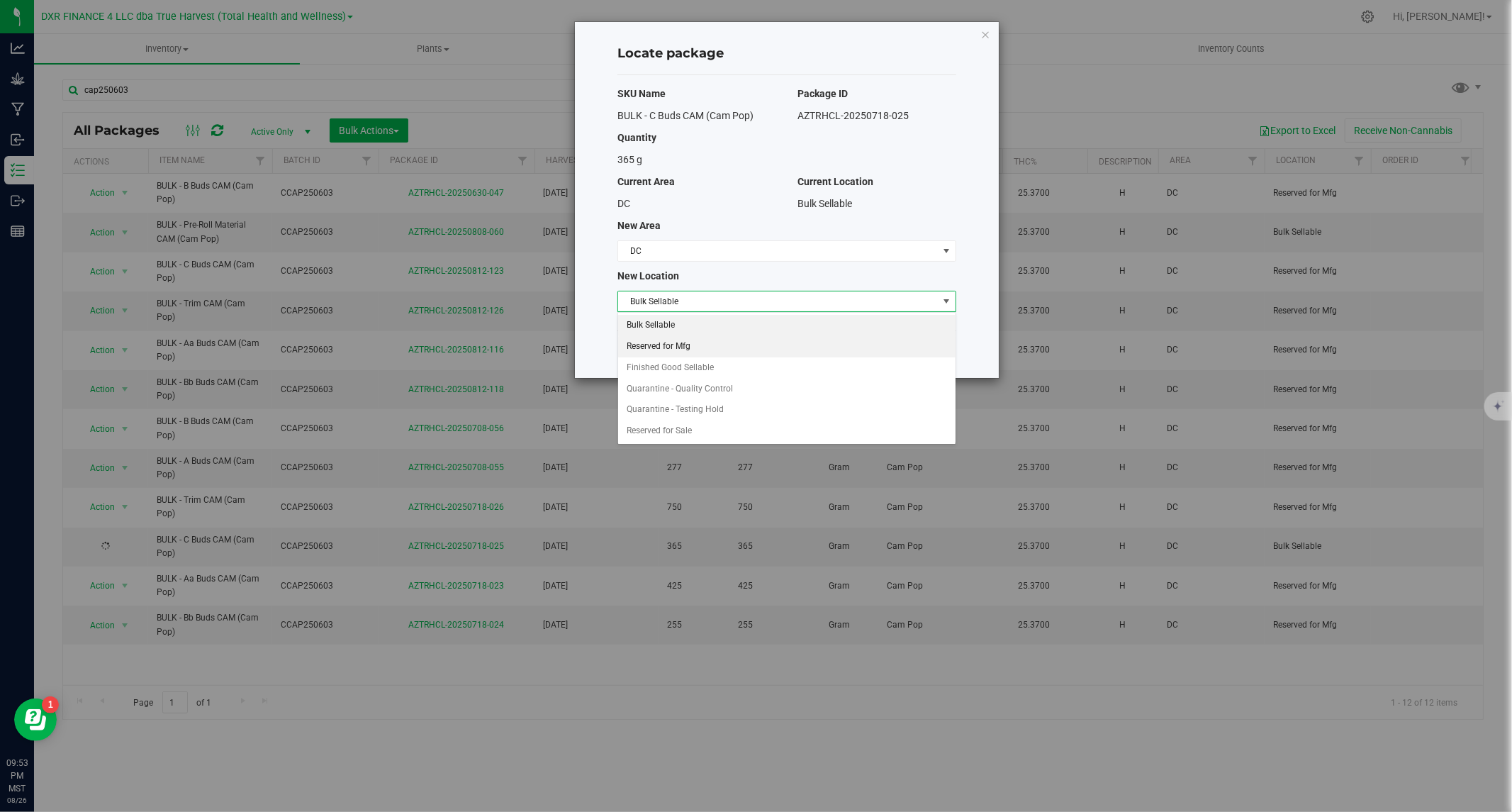
click at [678, 342] on li "Reserved for Mfg" at bounding box center [787, 347] width 338 height 21
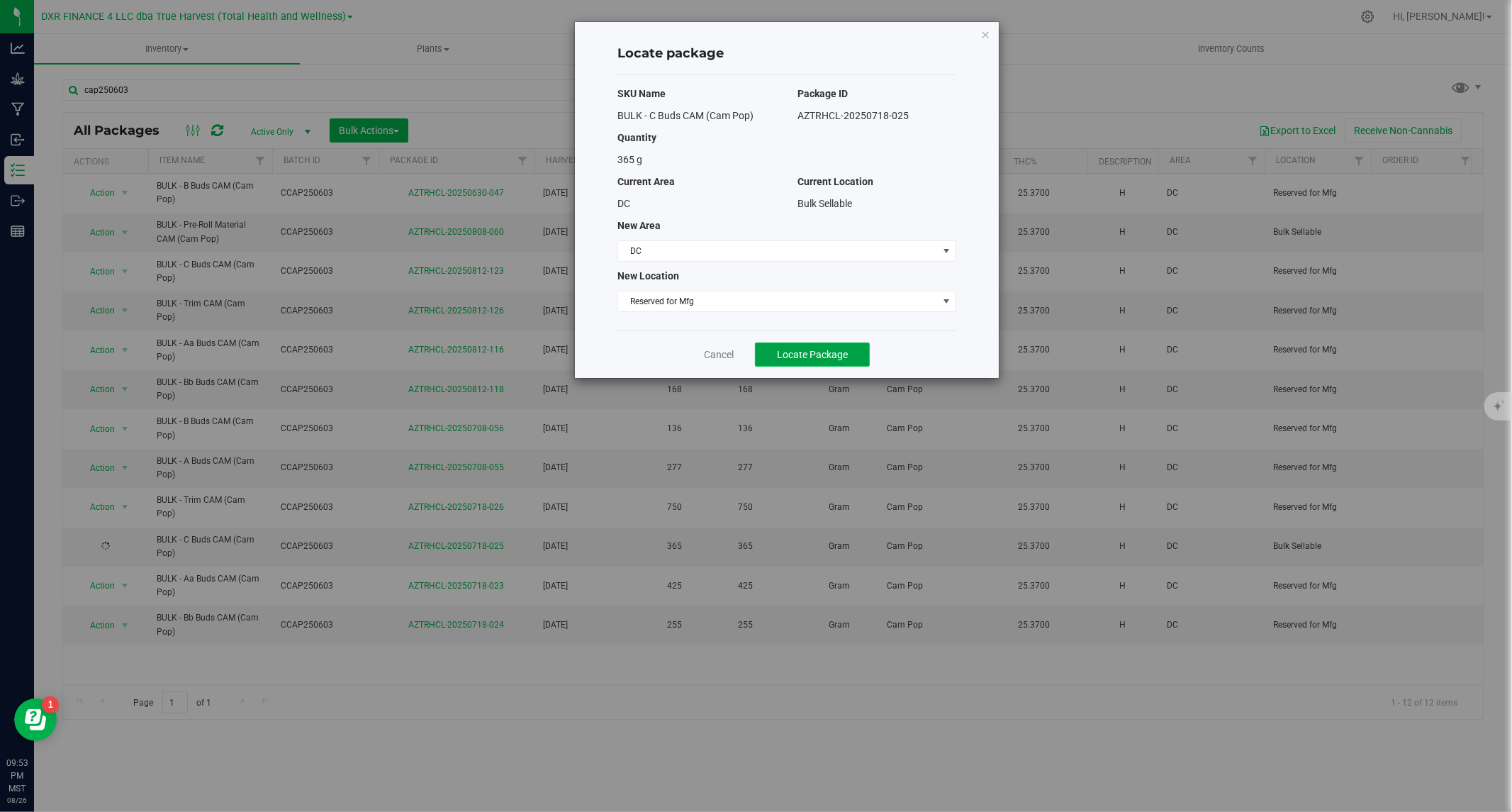
click at [805, 355] on span "Locate Package" at bounding box center [812, 355] width 71 height 11
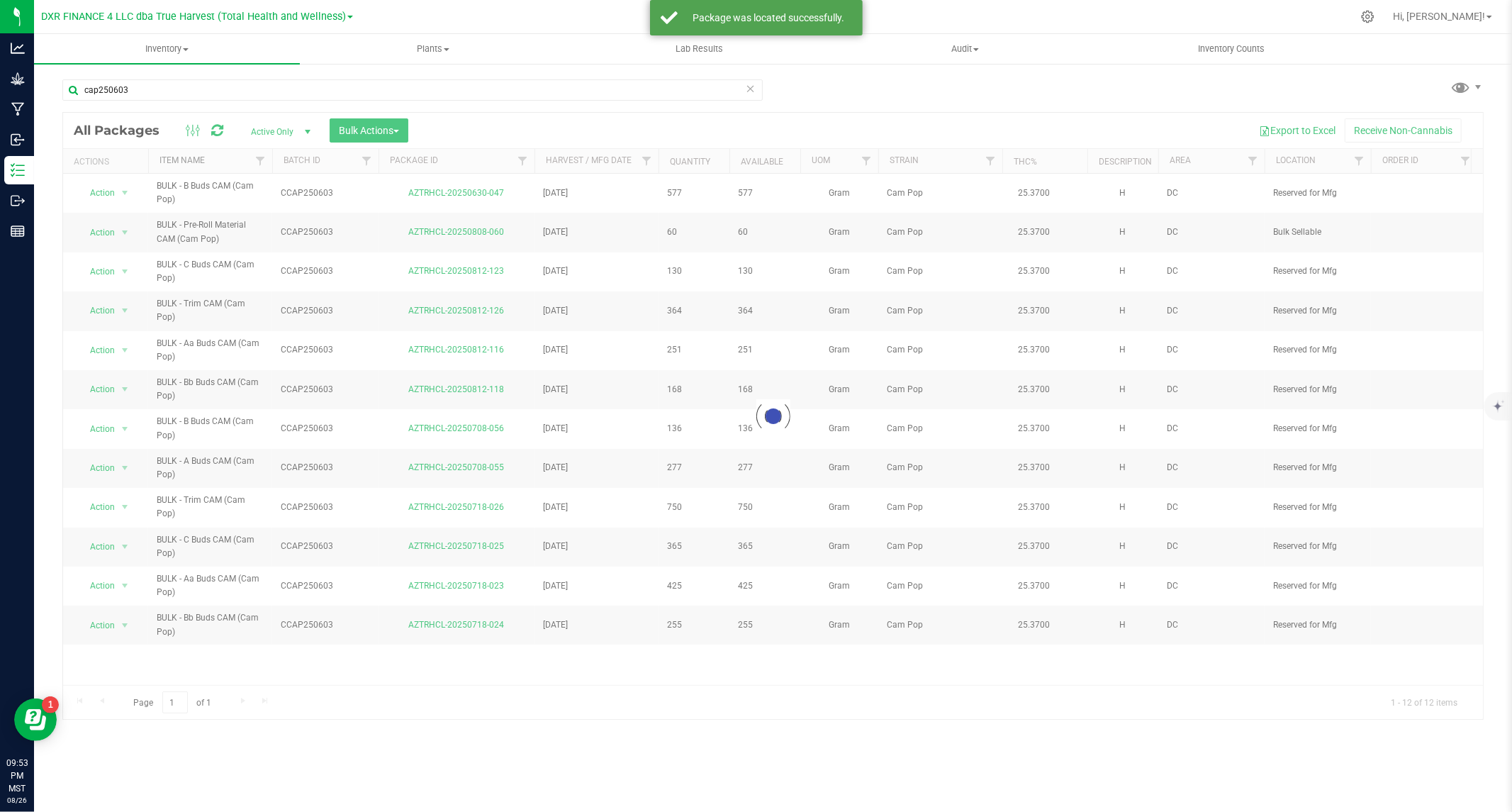
click at [200, 161] on link "Item Name" at bounding box center [183, 160] width 46 height 10
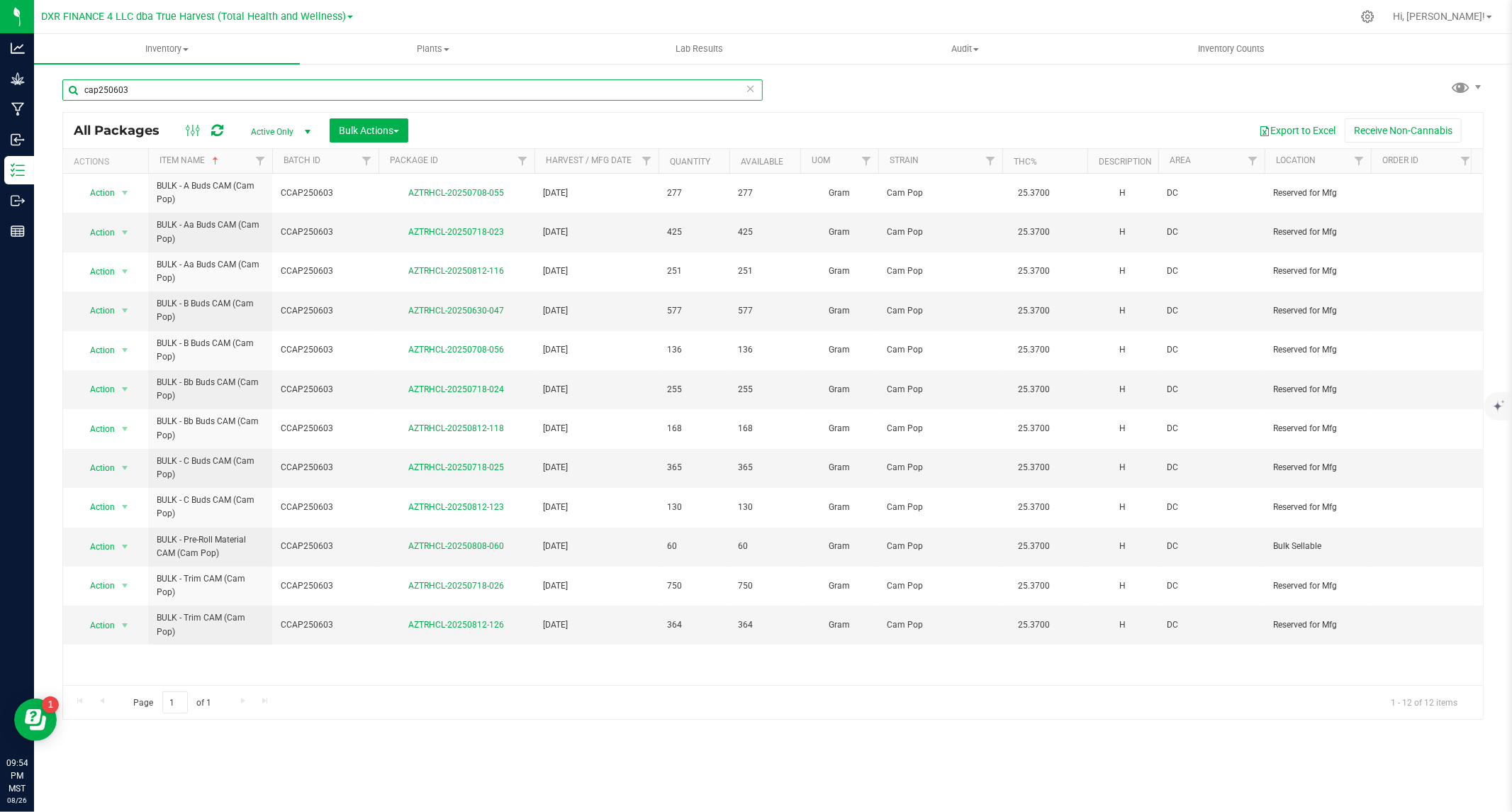
click at [173, 88] on input "cap250603" at bounding box center [412, 90] width 700 height 21
paste input "AZTRHCL-20240705-050"
type input "AZTRHCL-20240705-050"
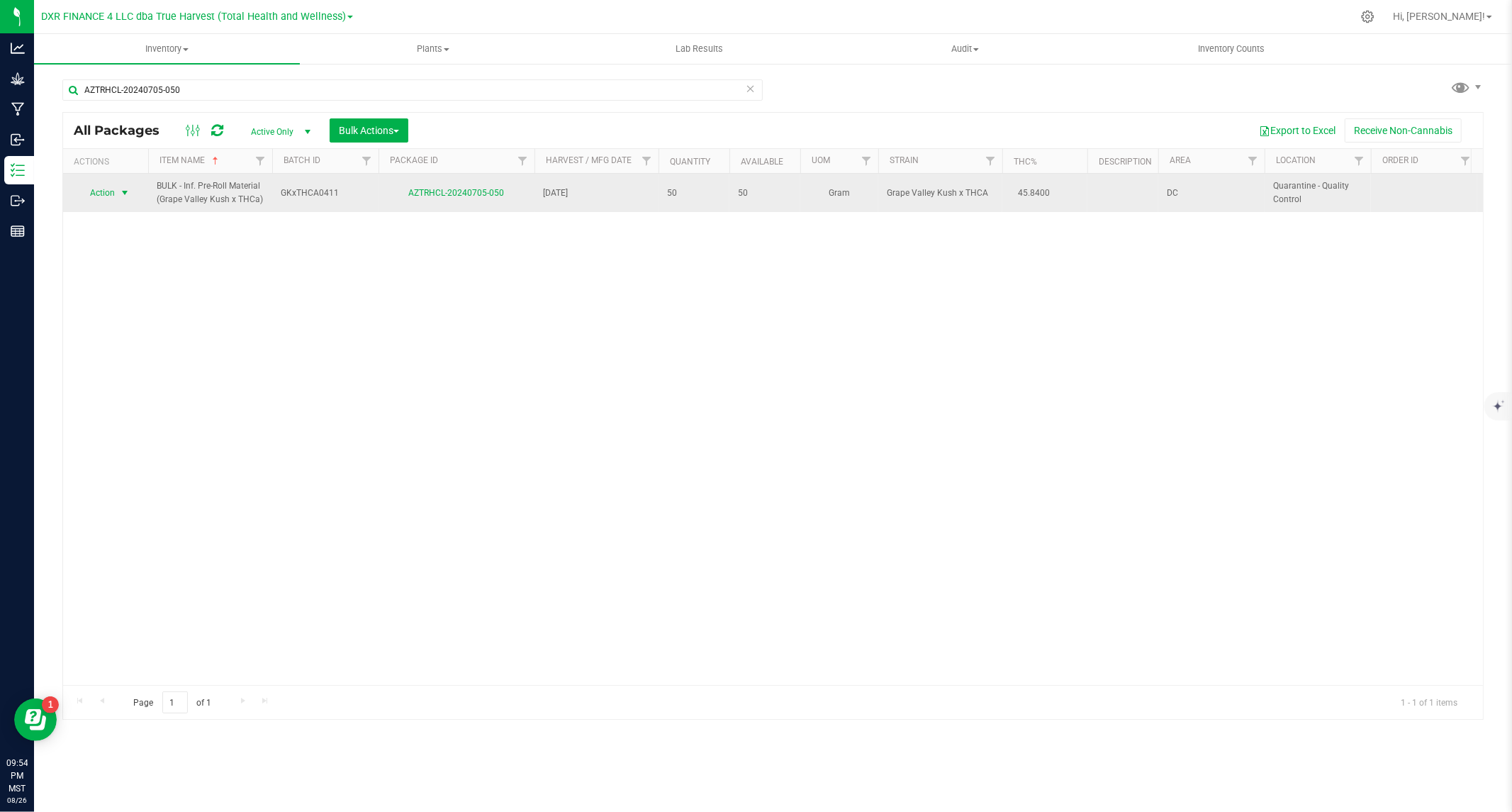
click at [122, 190] on span "select" at bounding box center [125, 193] width 11 height 11
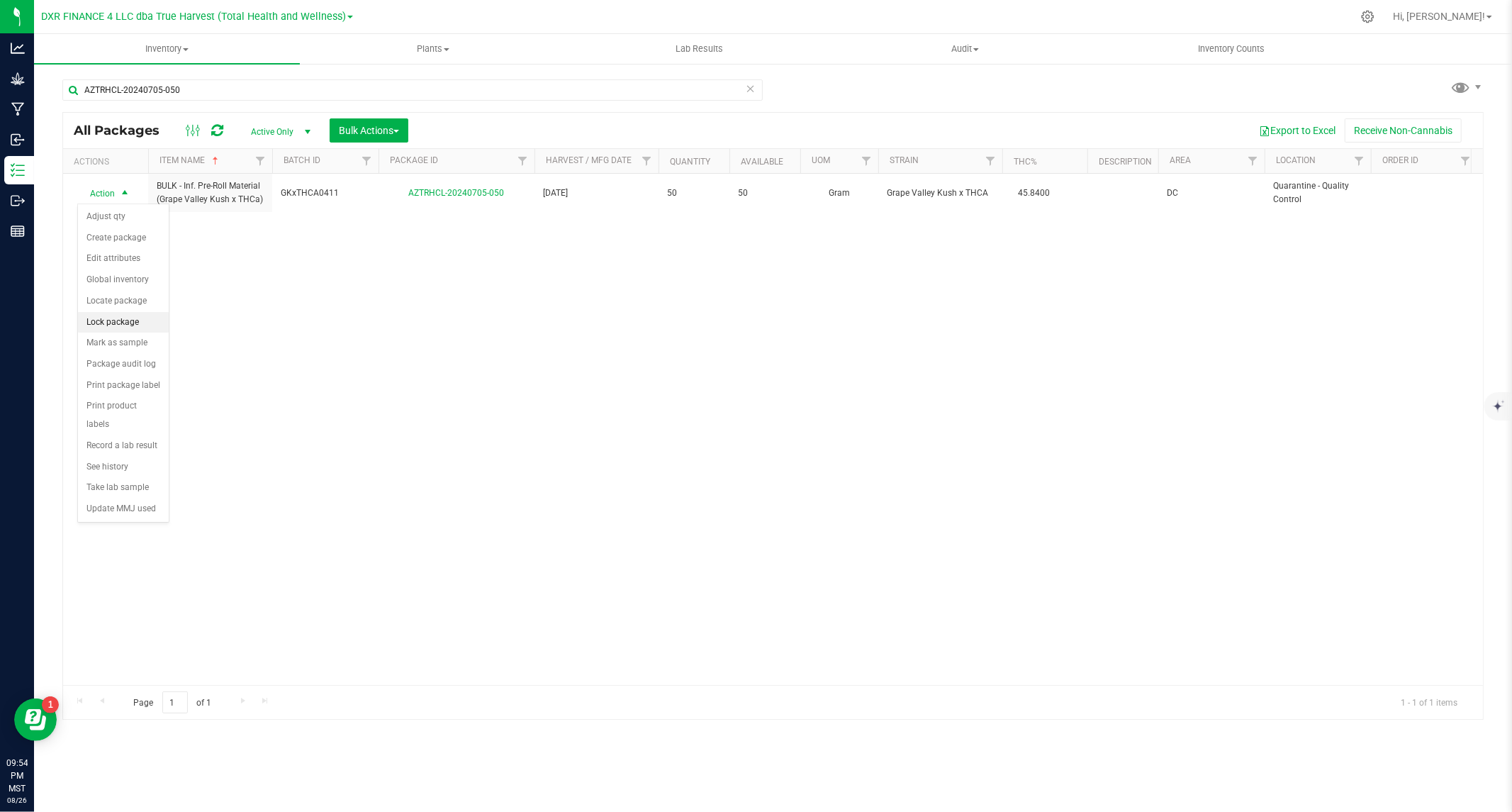
click at [113, 322] on li "Lock package" at bounding box center [123, 323] width 91 height 21
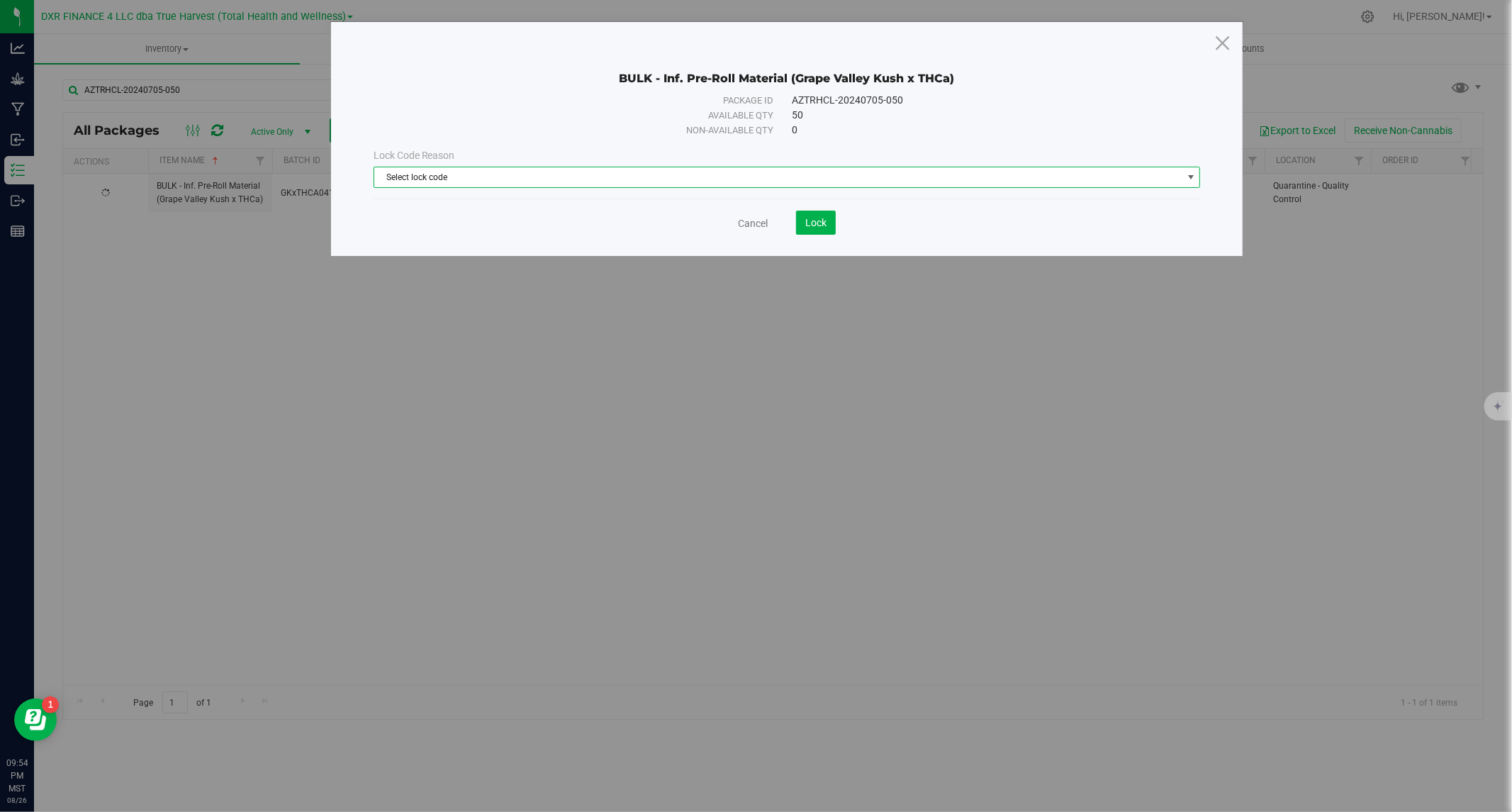
click at [598, 177] on span "Select lock code" at bounding box center [778, 177] width 808 height 20
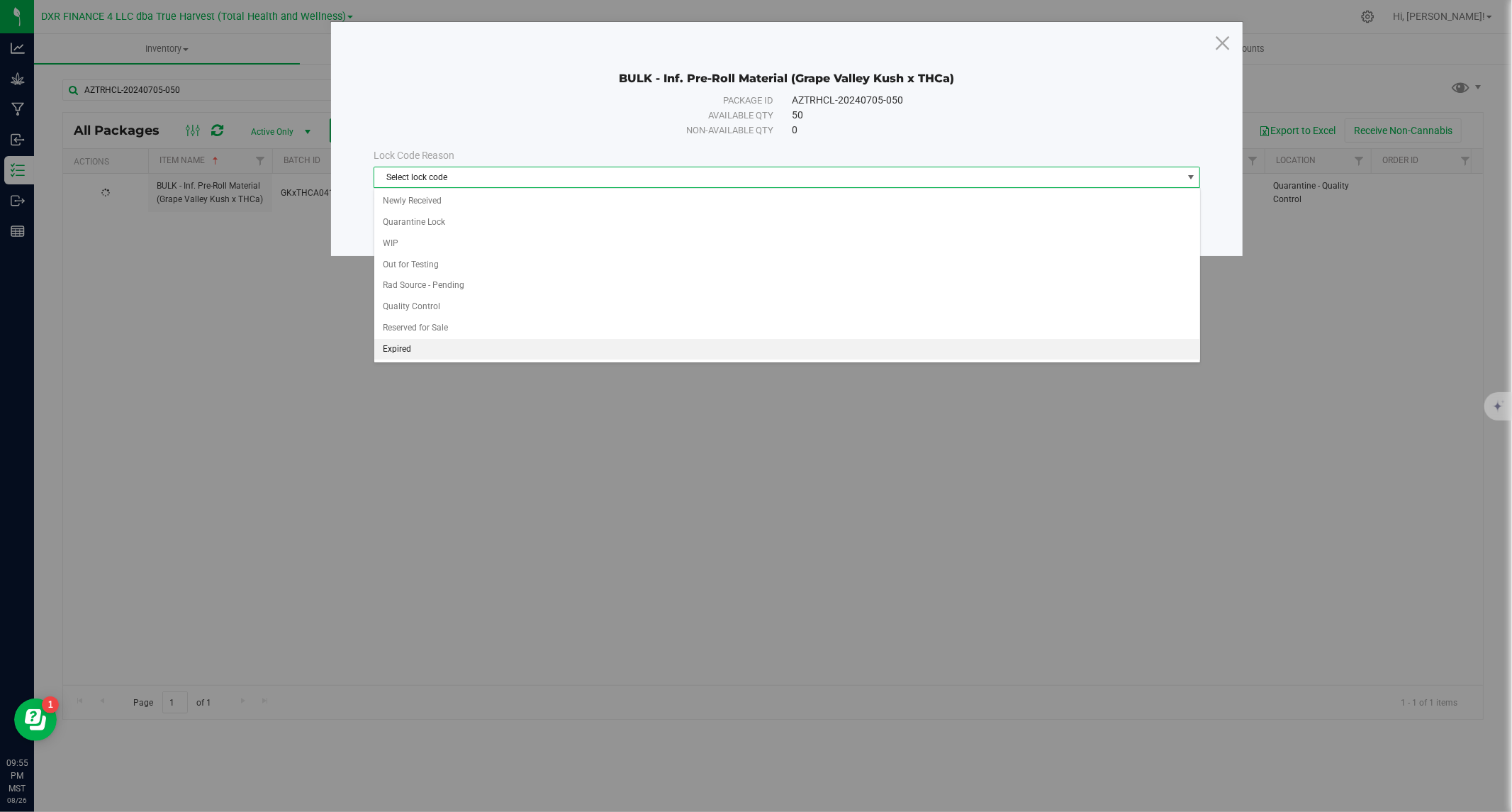
click at [405, 348] on li "Expired" at bounding box center [787, 349] width 826 height 21
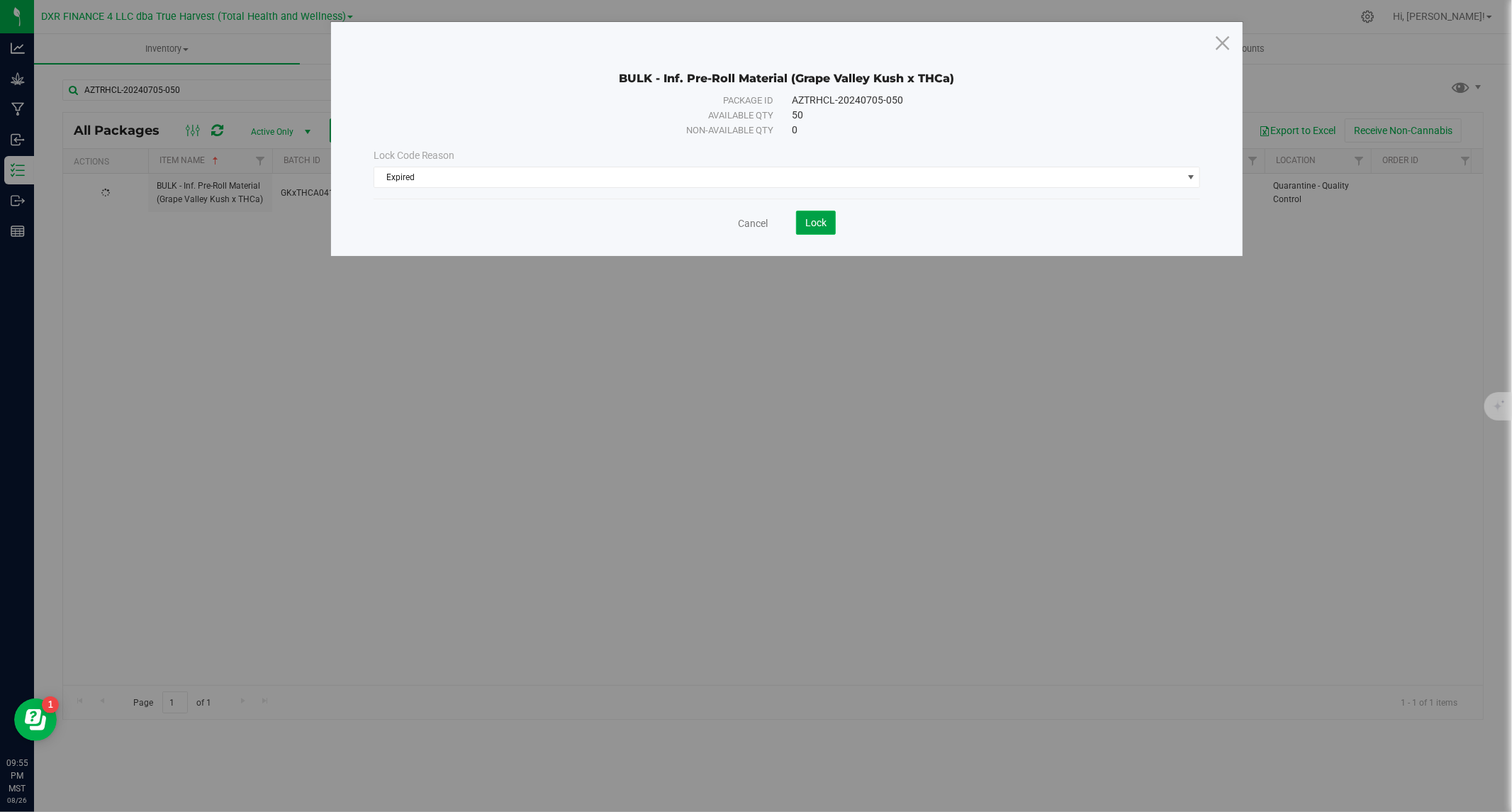
click at [816, 213] on button "Lock" at bounding box center [816, 223] width 40 height 24
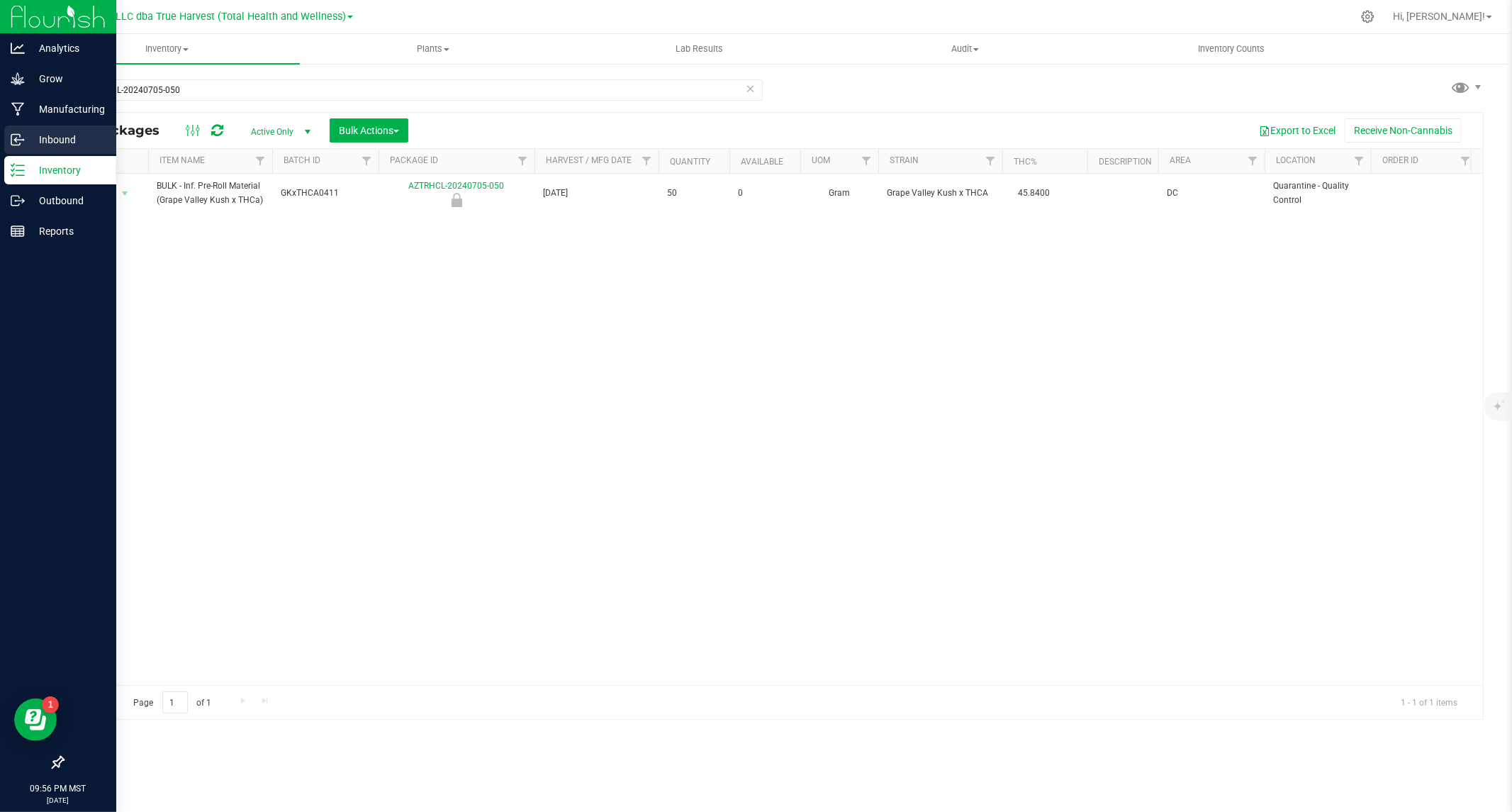
click at [25, 130] on div "Inbound" at bounding box center [60, 139] width 112 height 28
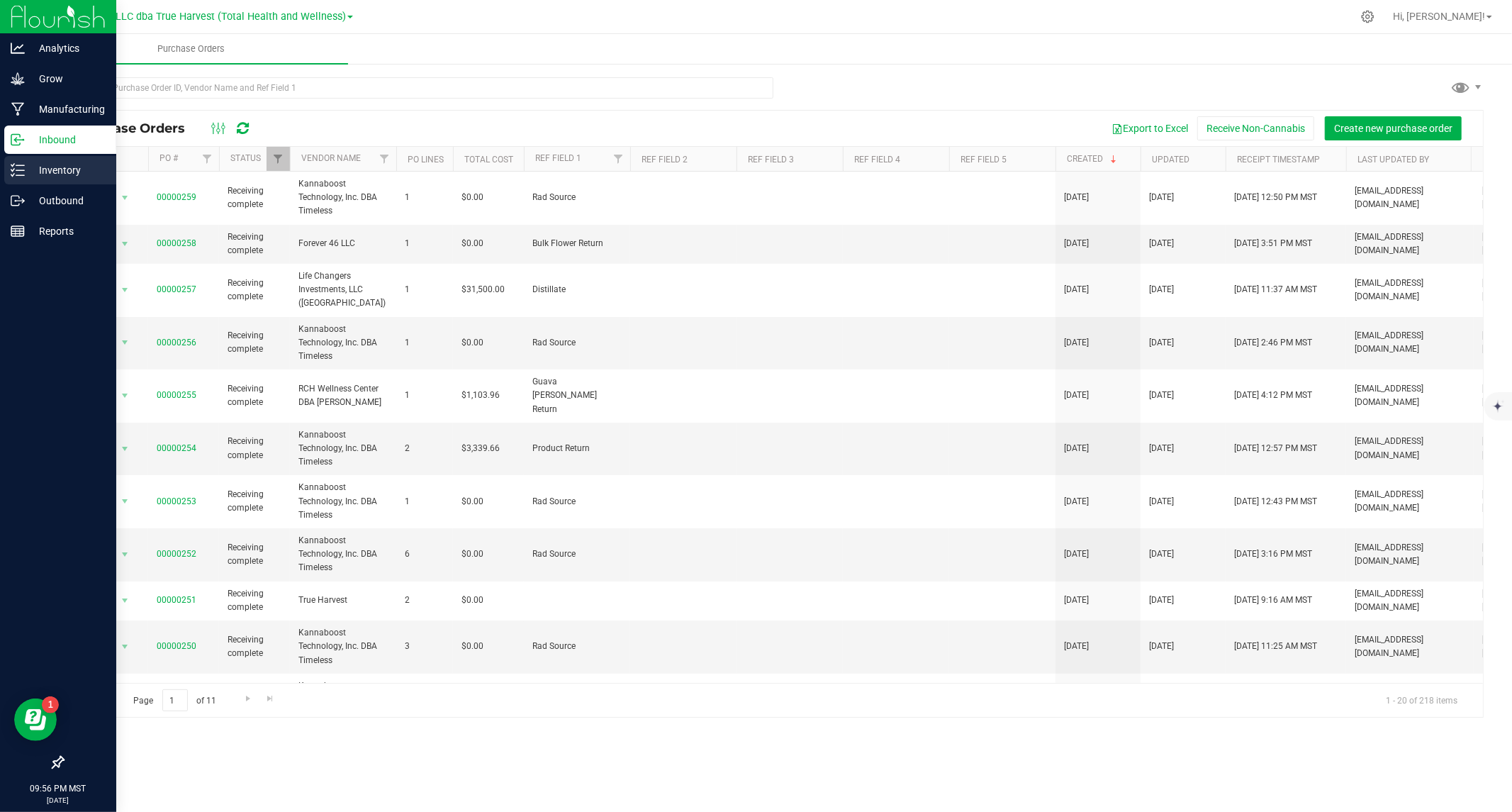
click at [40, 172] on p "Inventory" at bounding box center [68, 170] width 85 height 17
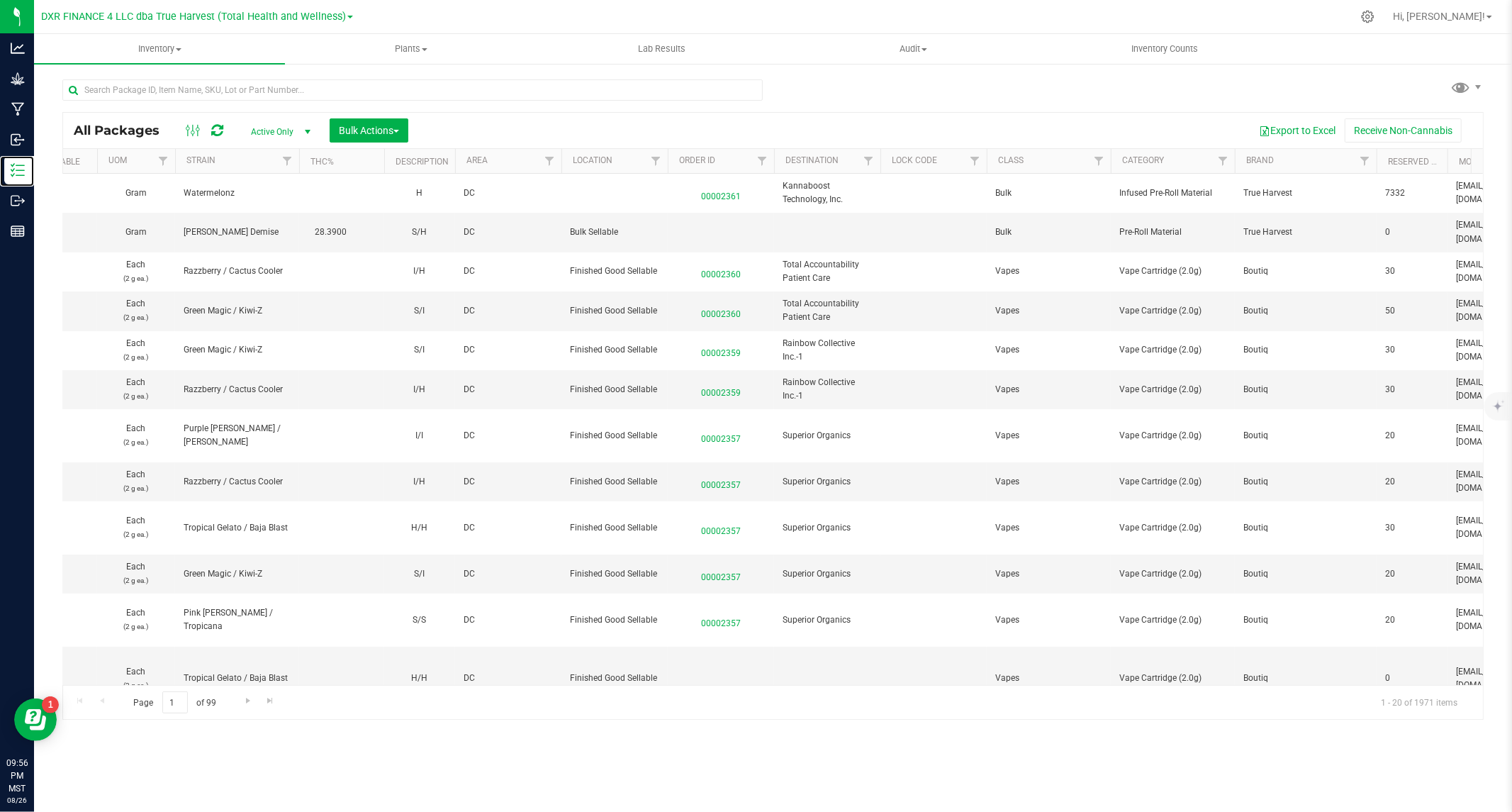
scroll to position [0, 792]
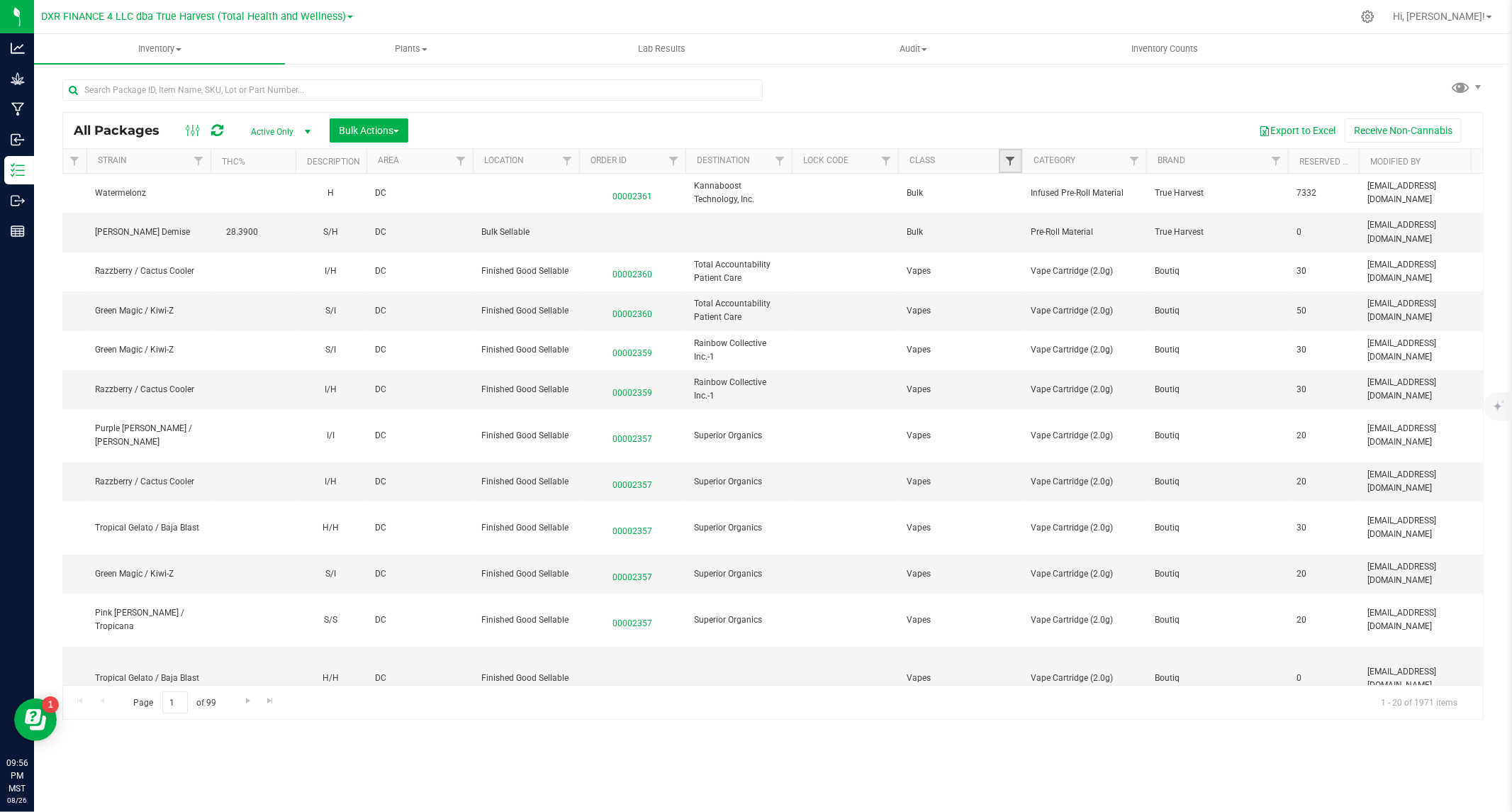
click at [1011, 161] on span "Filter" at bounding box center [1010, 161] width 11 height 11
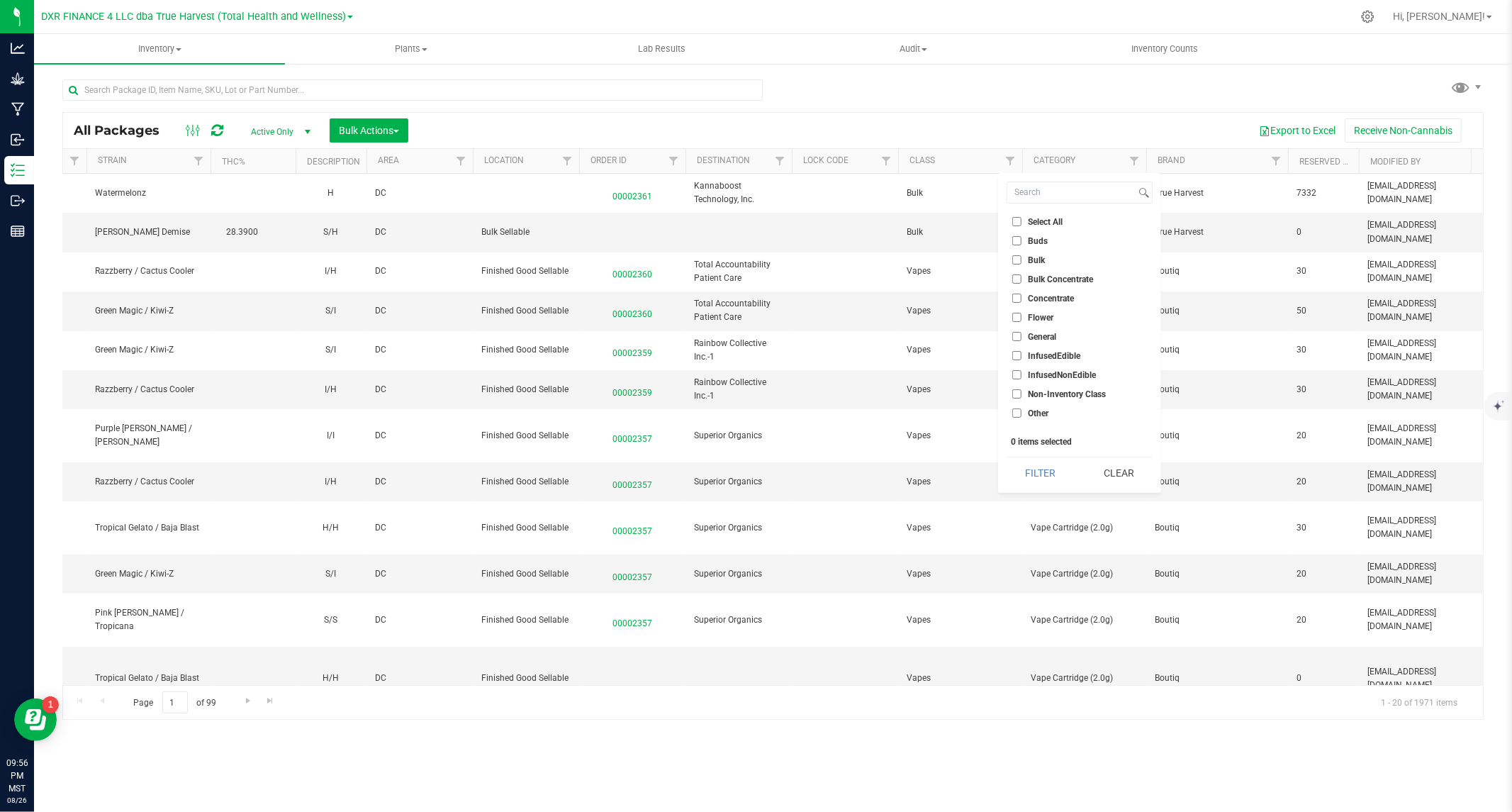
click at [1016, 260] on input "Bulk" at bounding box center [1017, 260] width 9 height 9
checkbox input "true"
click at [1044, 474] on button "Filter" at bounding box center [1040, 473] width 68 height 31
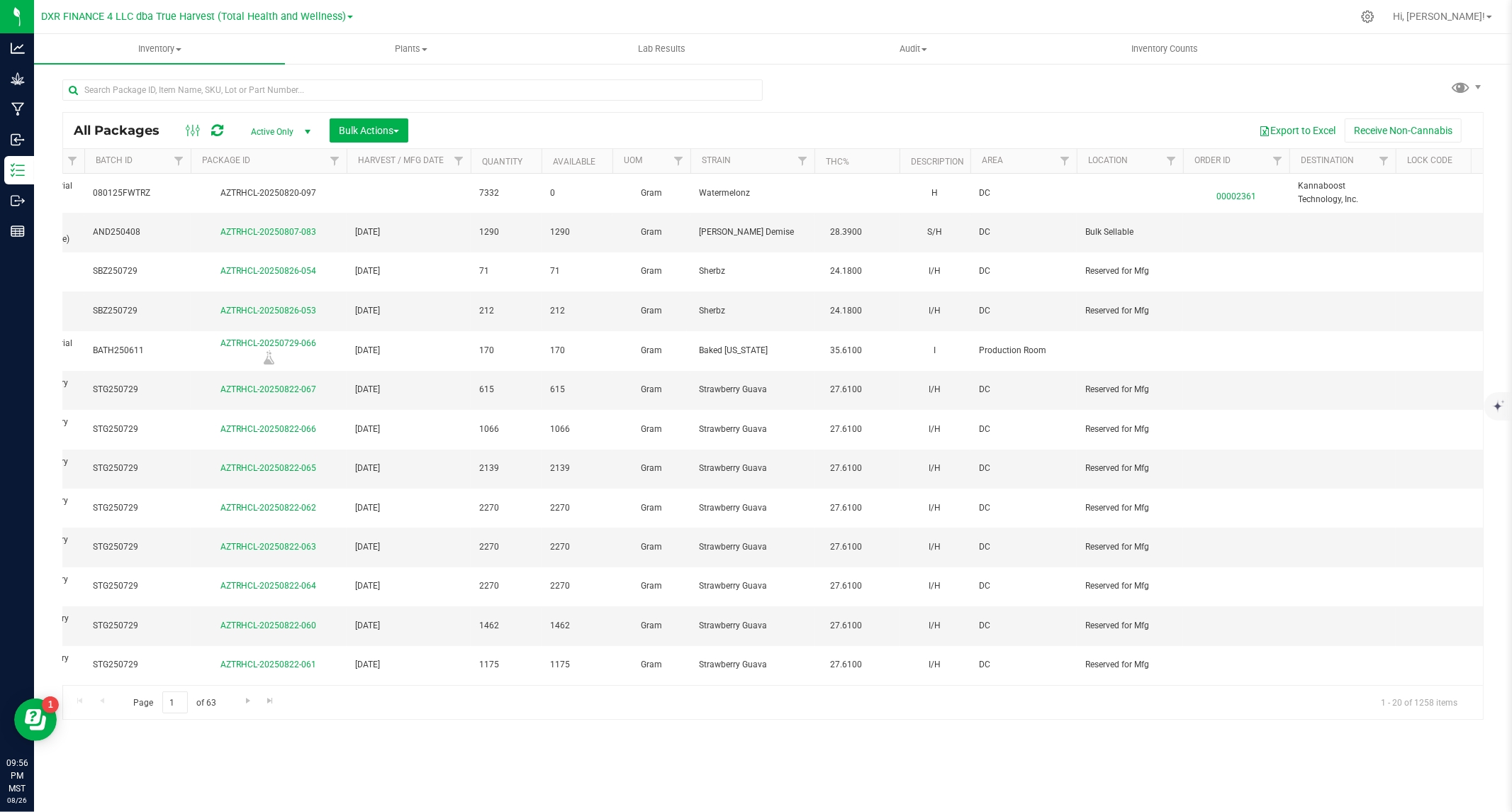
scroll to position [0, 74]
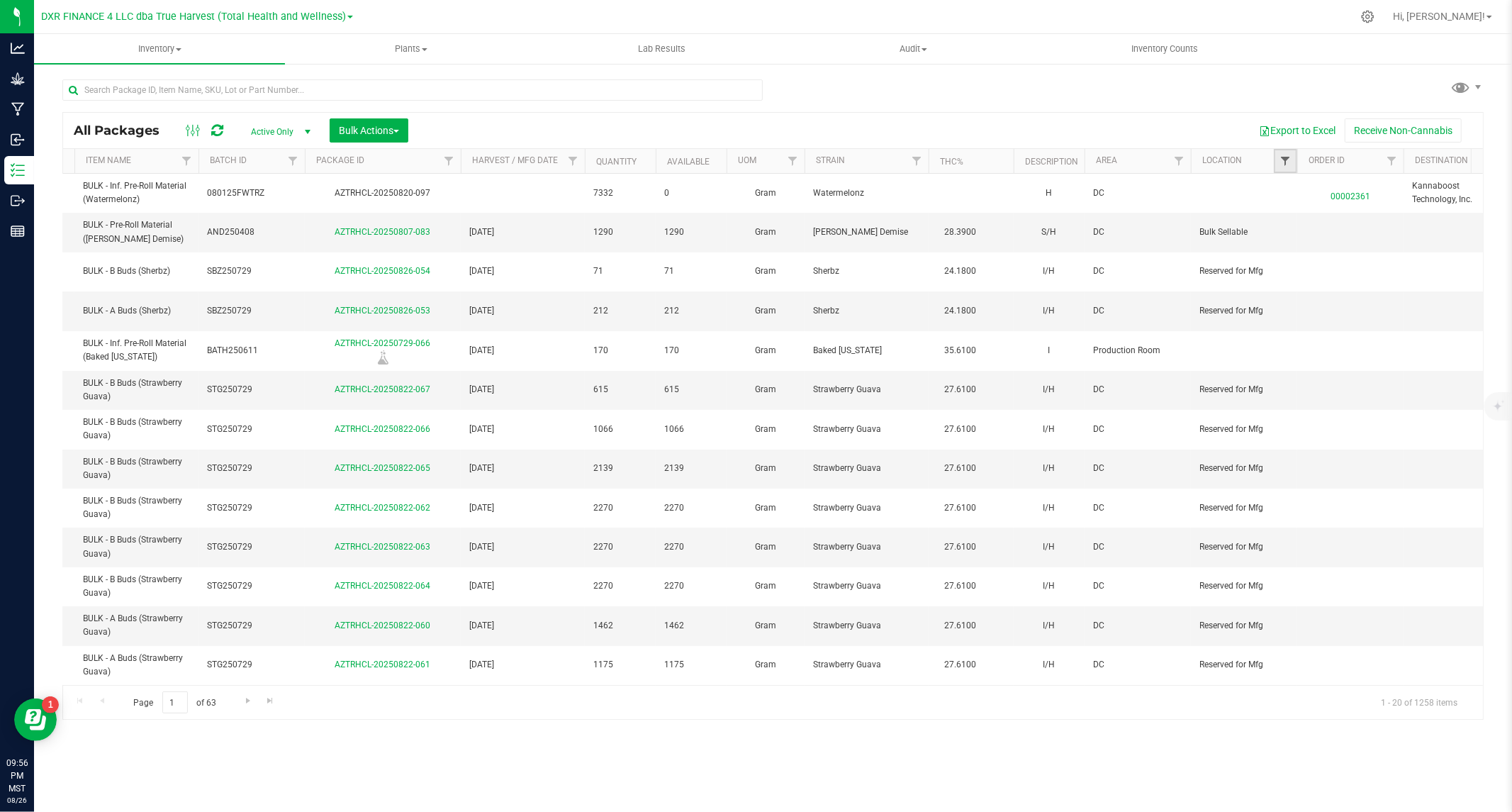
click at [1285, 161] on span "Filter" at bounding box center [1285, 161] width 11 height 11
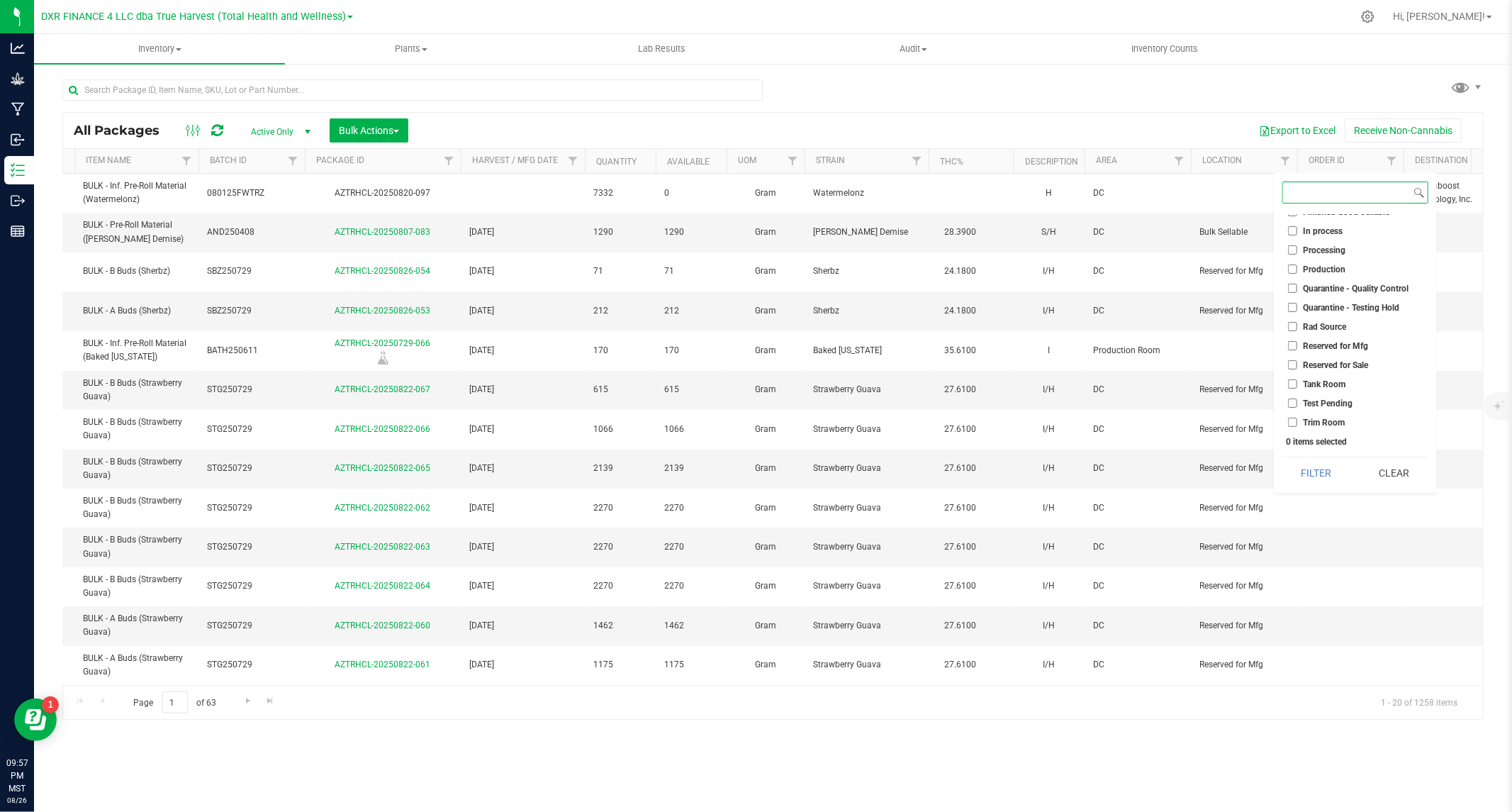
scroll to position [88, 0]
click at [1340, 477] on button "Filter" at bounding box center [1316, 473] width 68 height 31
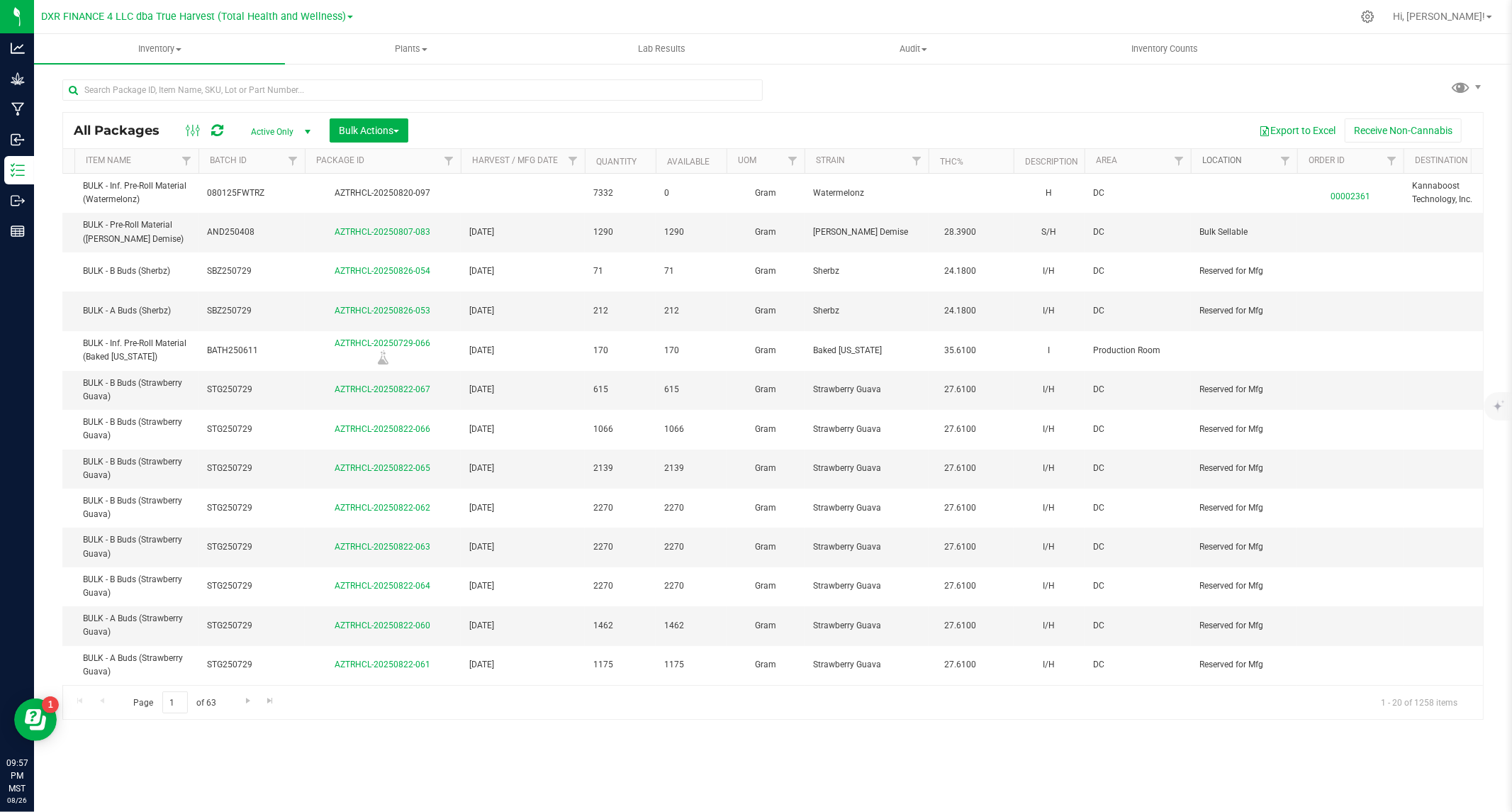
click at [1237, 159] on link "Location" at bounding box center [1222, 160] width 40 height 10
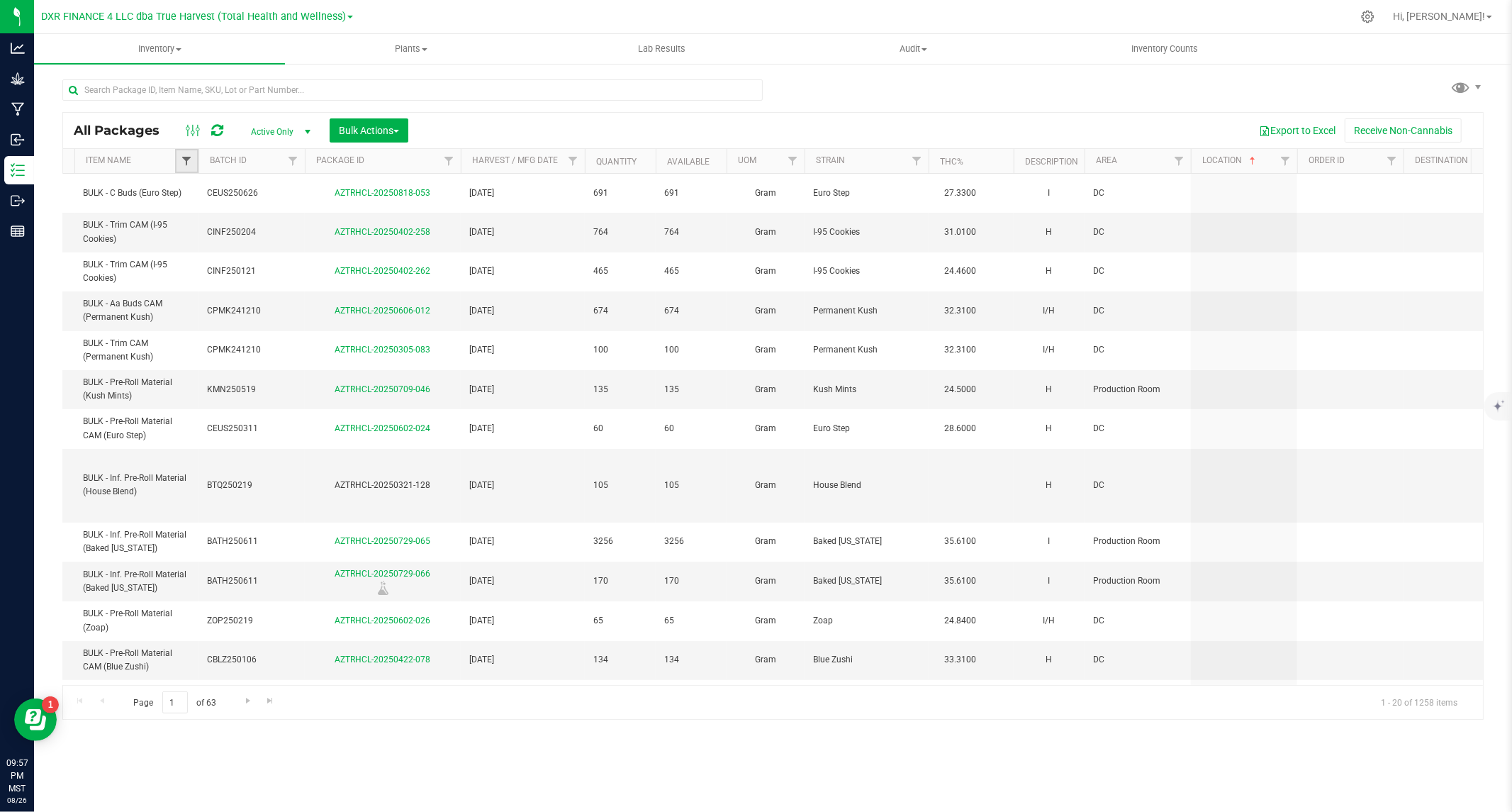
click at [184, 161] on span "Filter" at bounding box center [186, 161] width 11 height 11
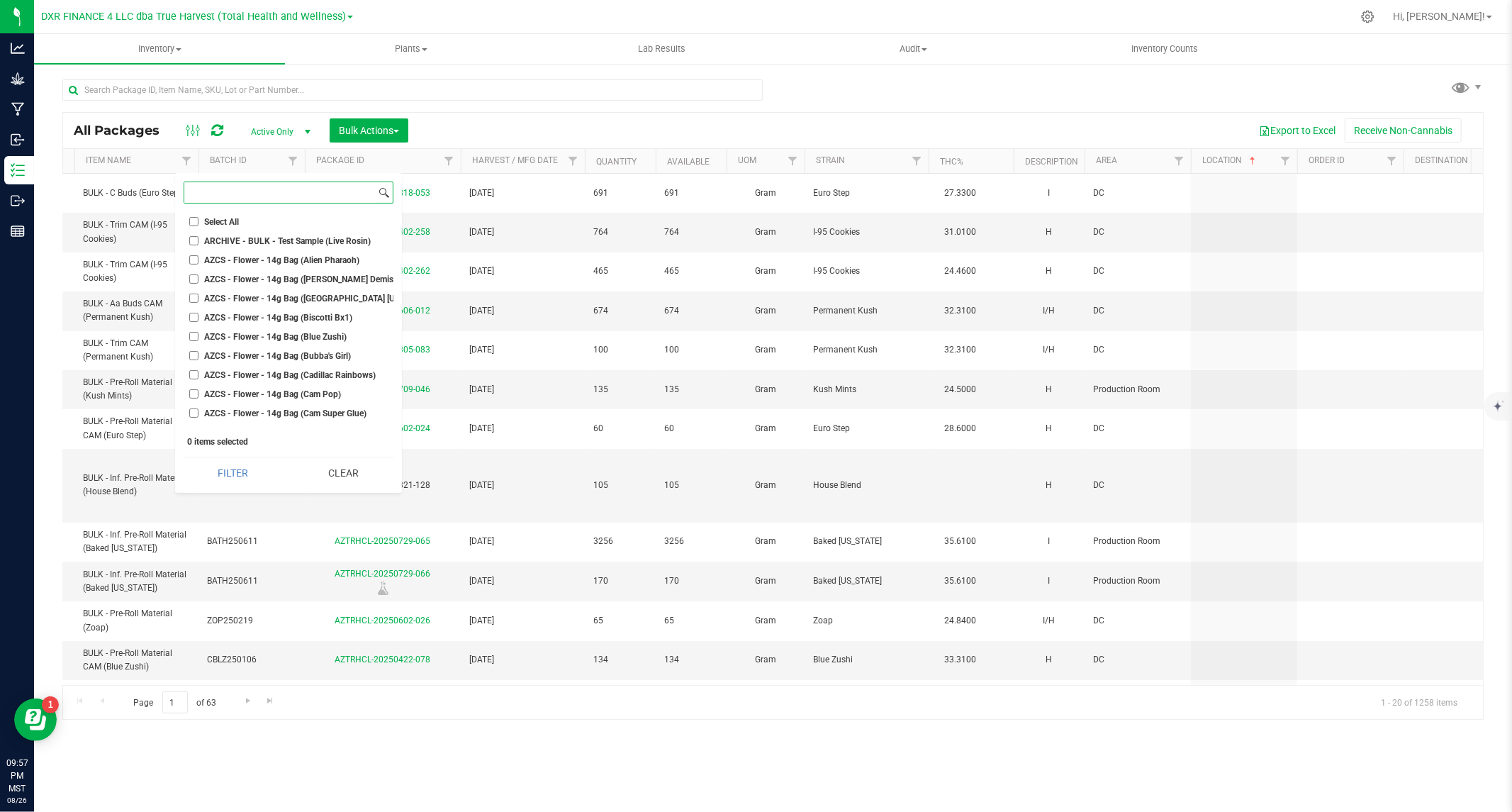
click at [208, 192] on input at bounding box center [280, 193] width 192 height 21
type input "pre-roll material"
click at [351, 478] on button "Clear" at bounding box center [343, 473] width 100 height 31
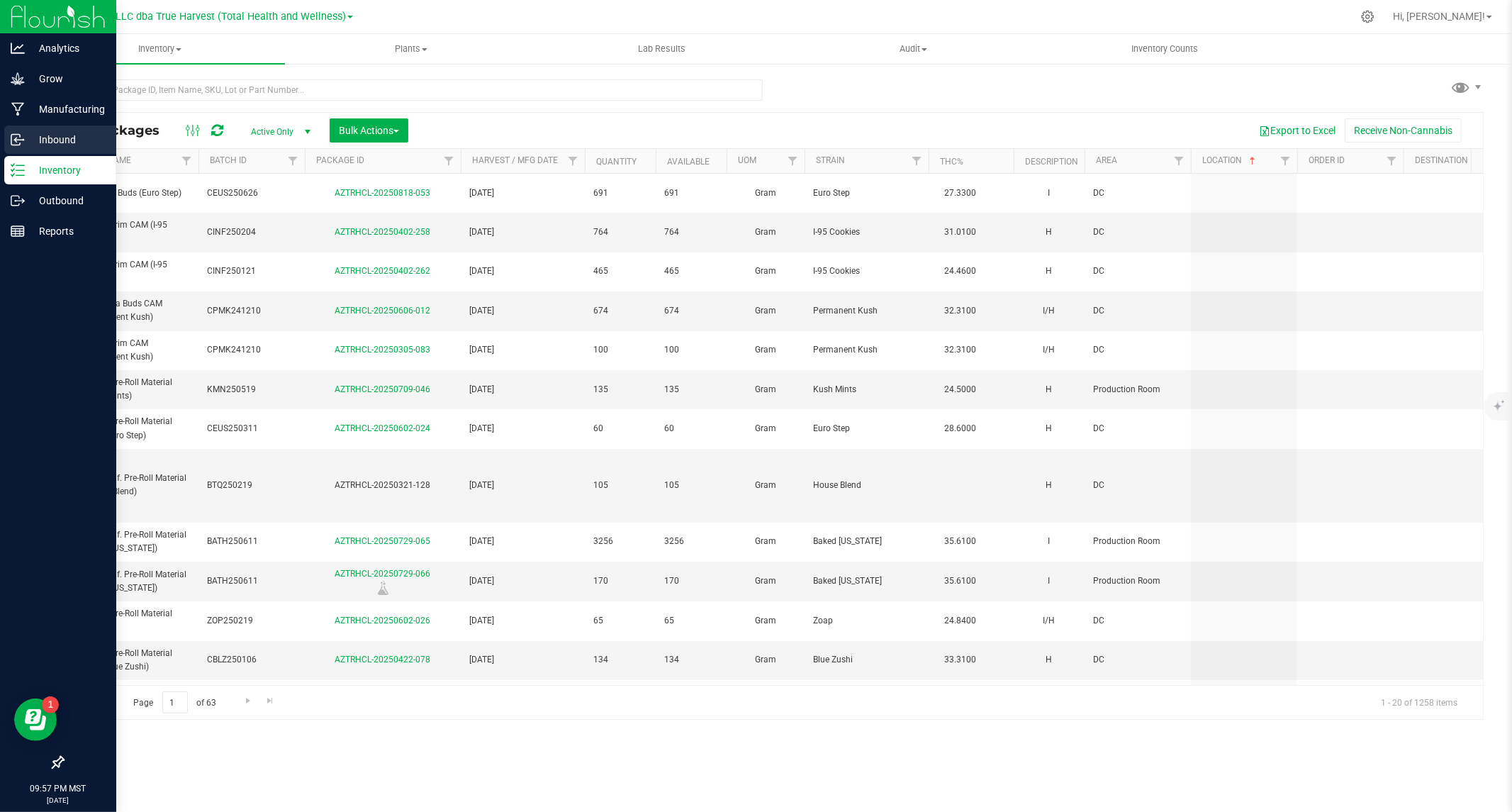
click at [40, 138] on p "Inbound" at bounding box center [68, 139] width 85 height 17
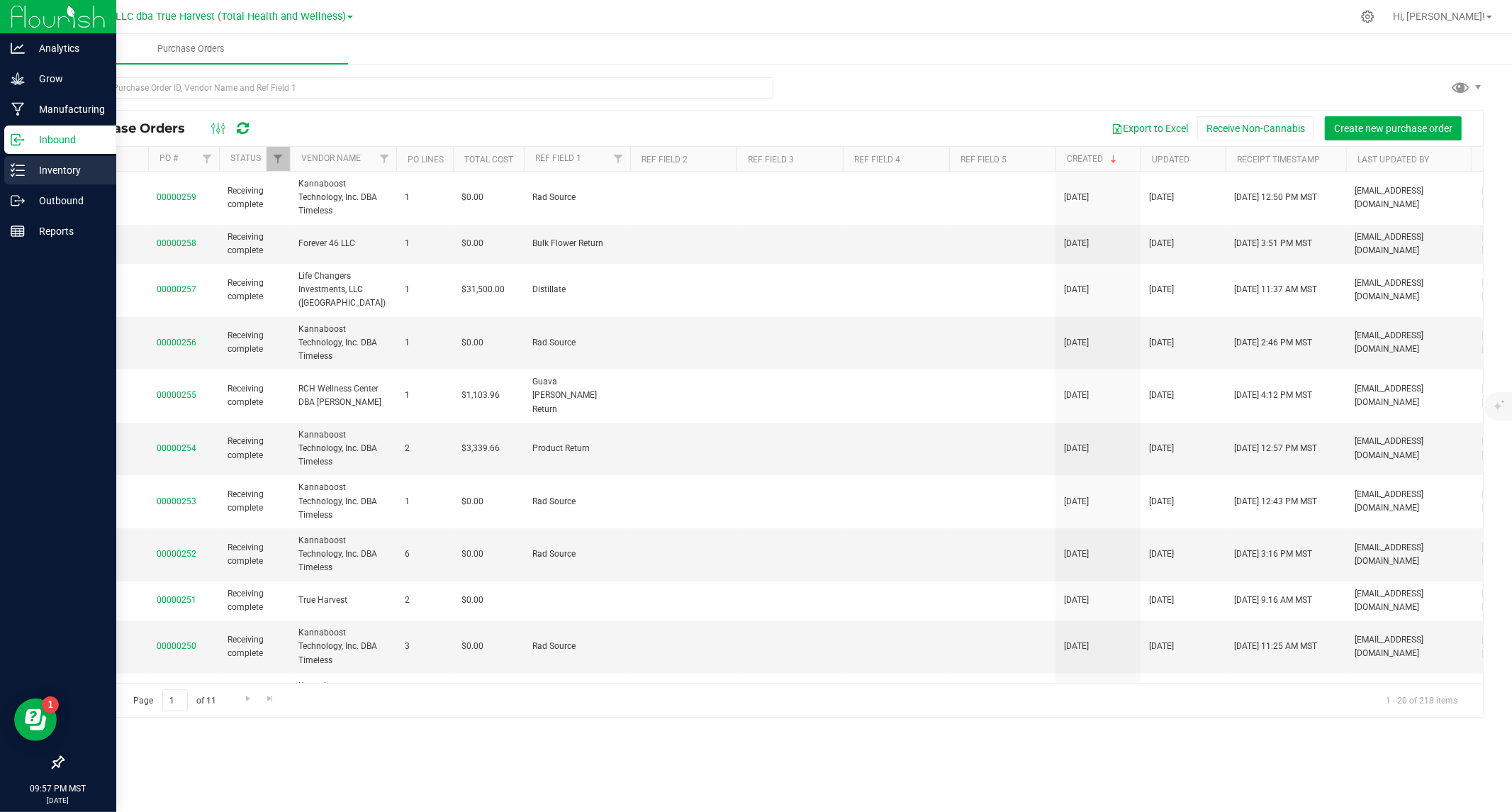
click at [43, 170] on p "Inventory" at bounding box center [68, 170] width 85 height 17
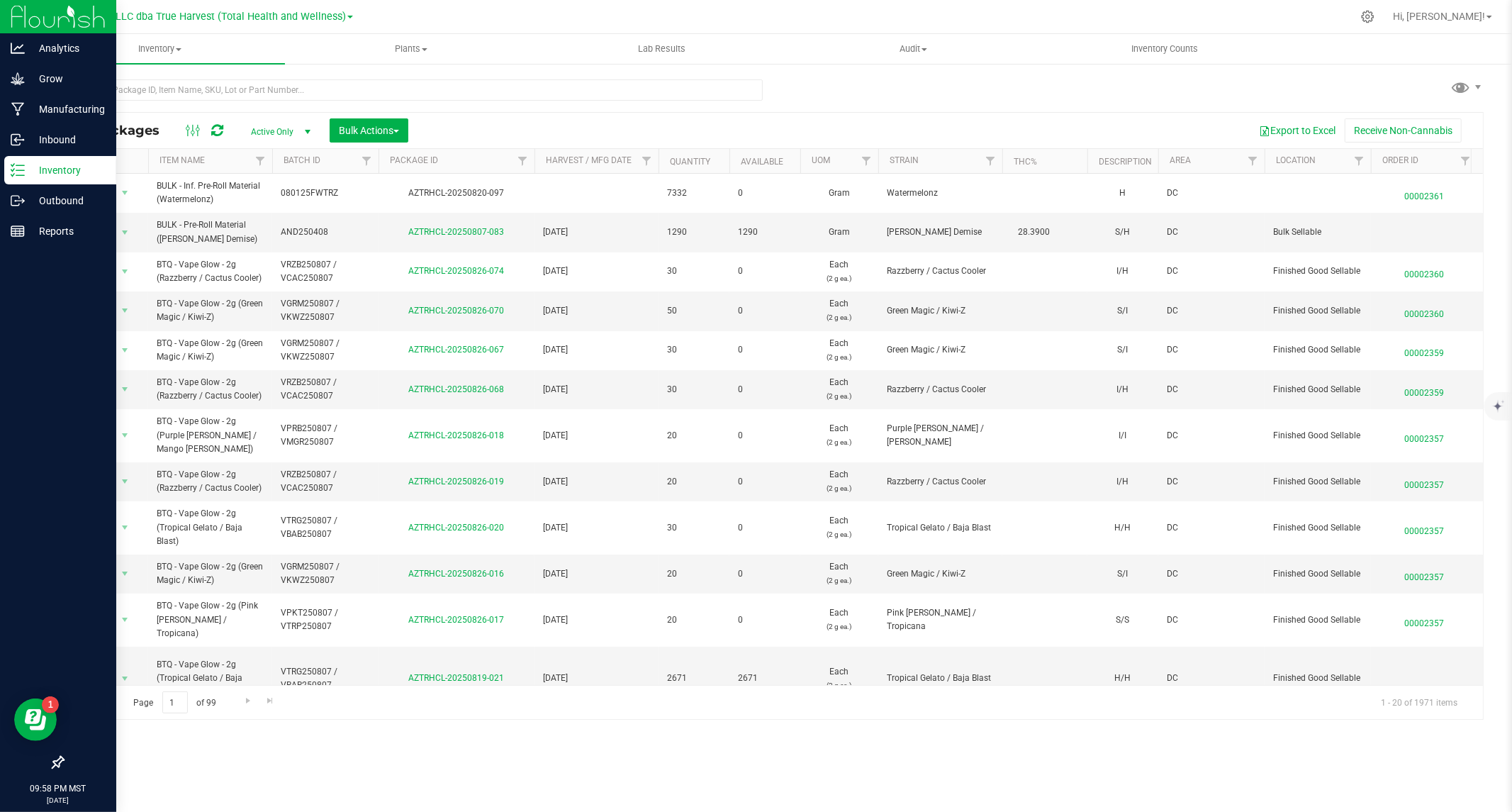
click at [29, 175] on p "Inventory" at bounding box center [68, 170] width 85 height 17
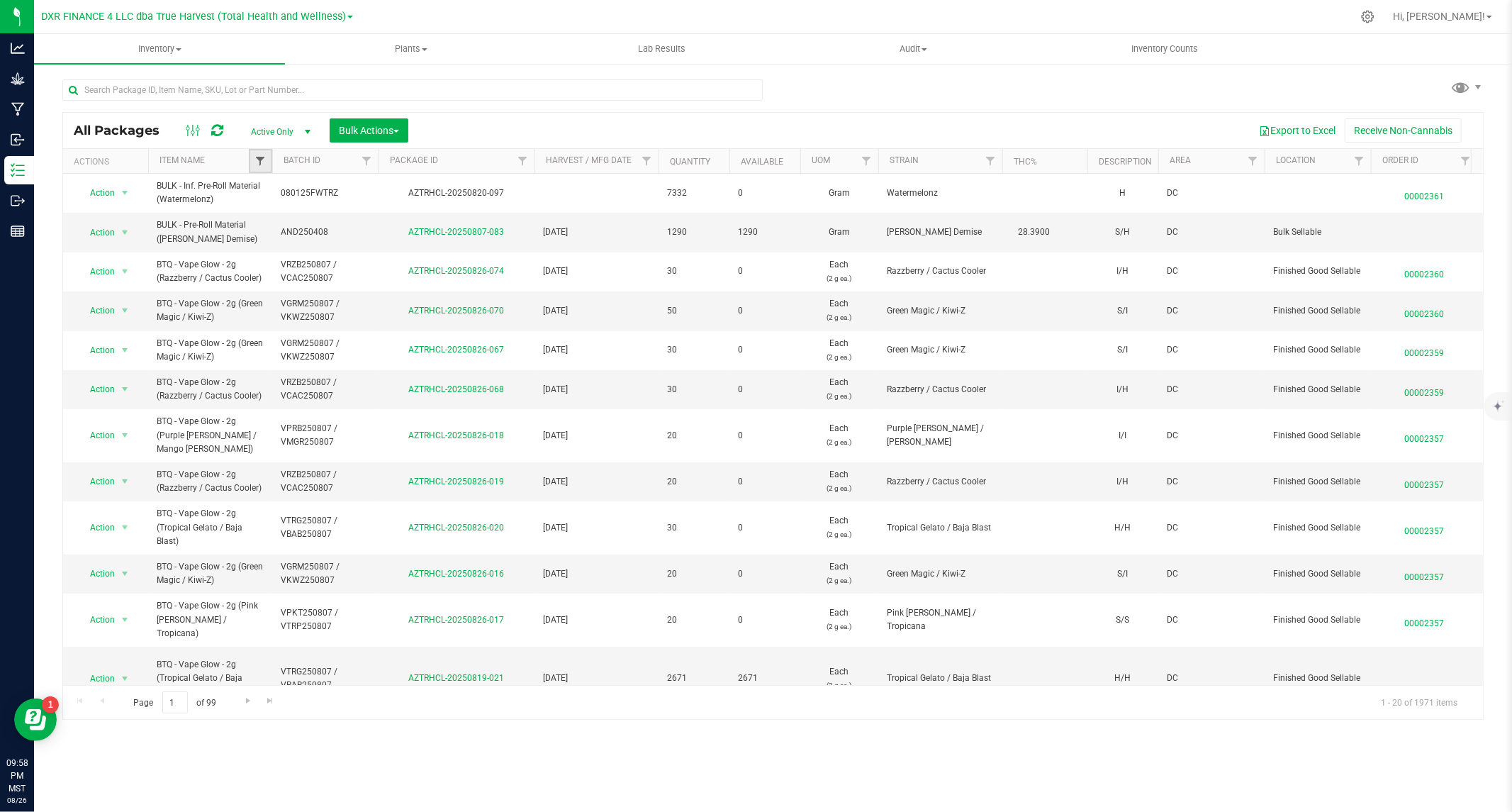
click at [259, 161] on span "Filter" at bounding box center [260, 161] width 11 height 11
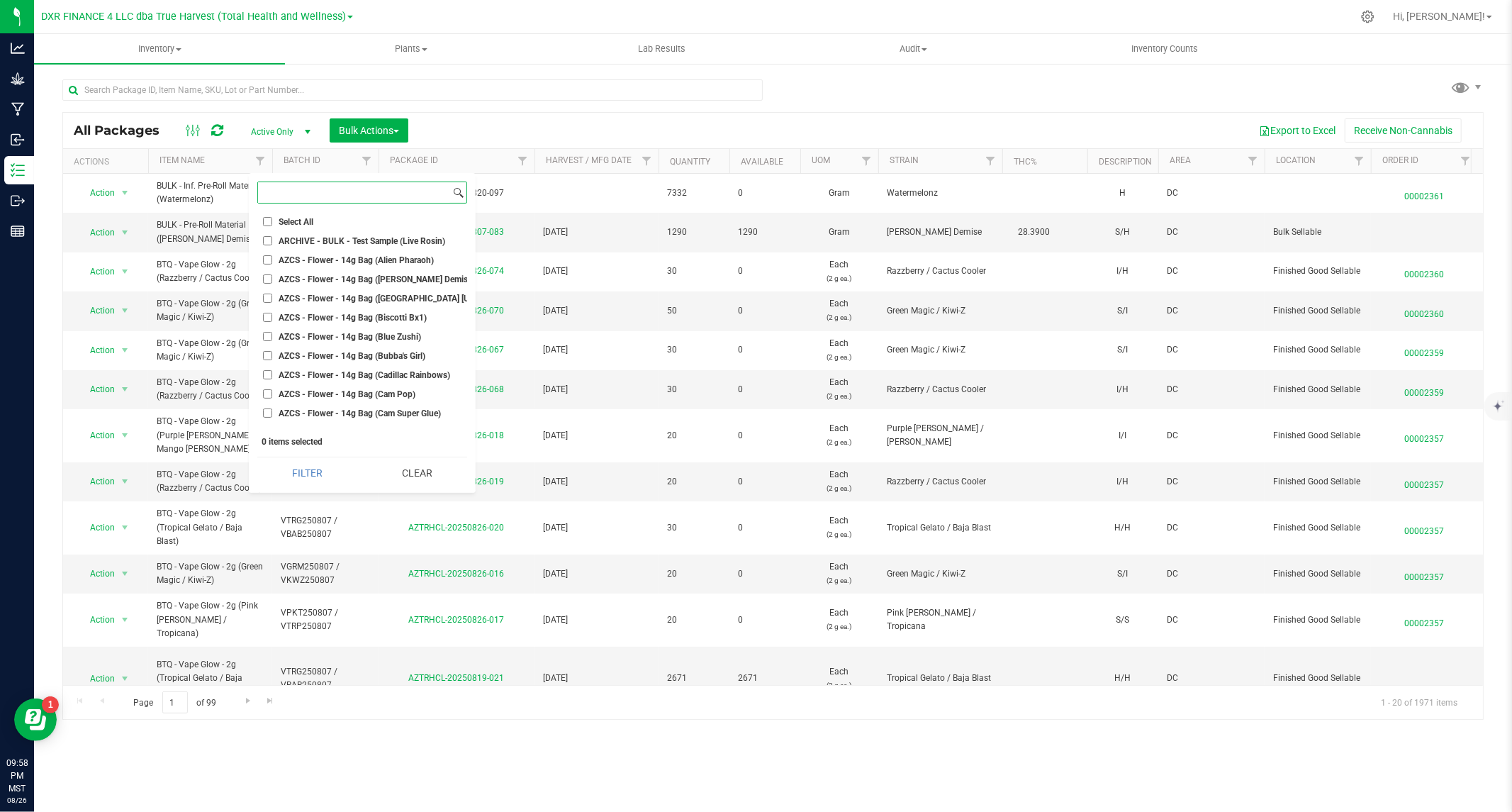
click at [294, 194] on input at bounding box center [354, 193] width 192 height 21
type input "pre"
click at [357, 123] on button "Bulk Actions" at bounding box center [368, 131] width 78 height 24
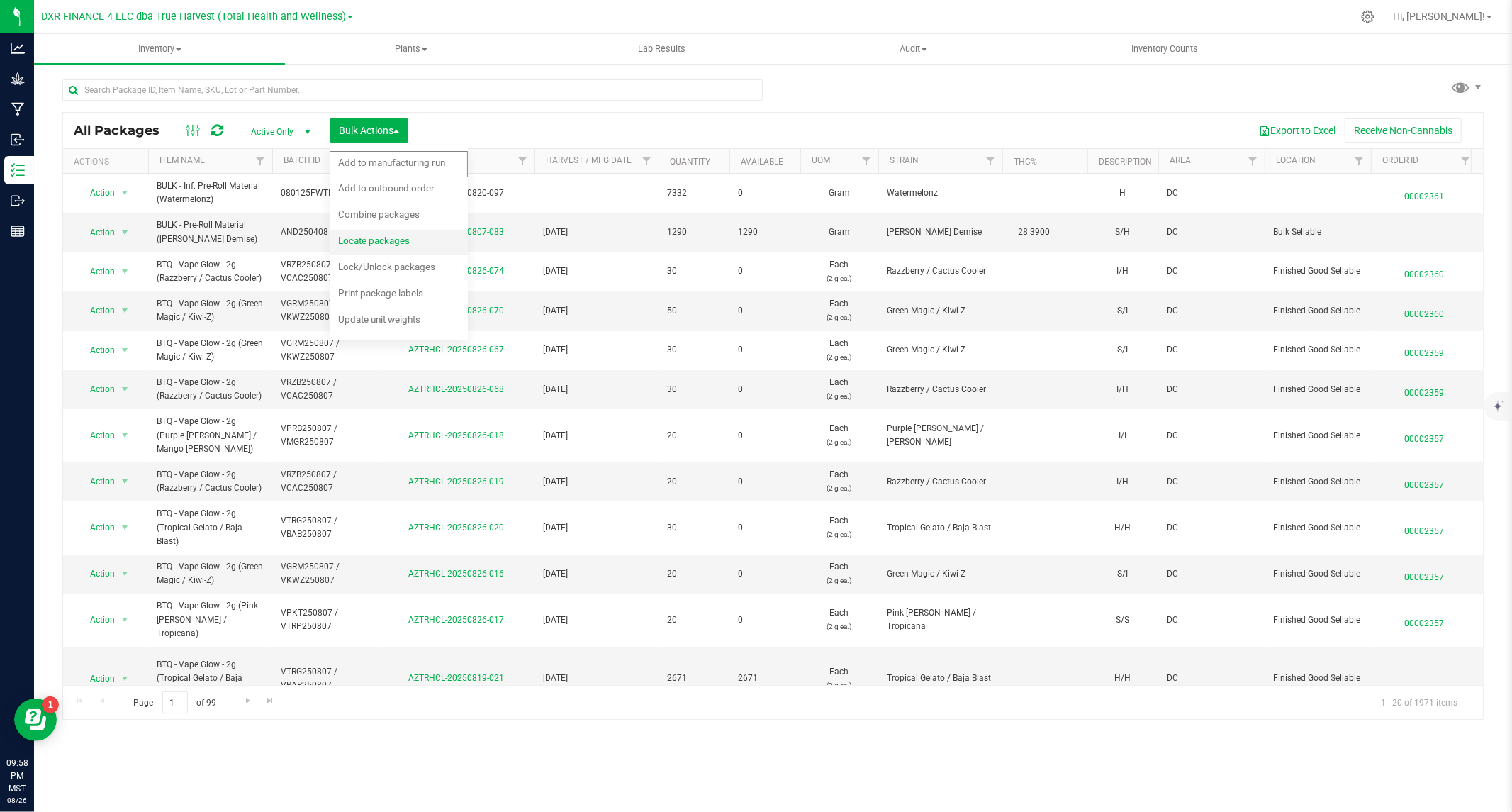
click at [384, 243] on span "Locate packages" at bounding box center [374, 240] width 71 height 11
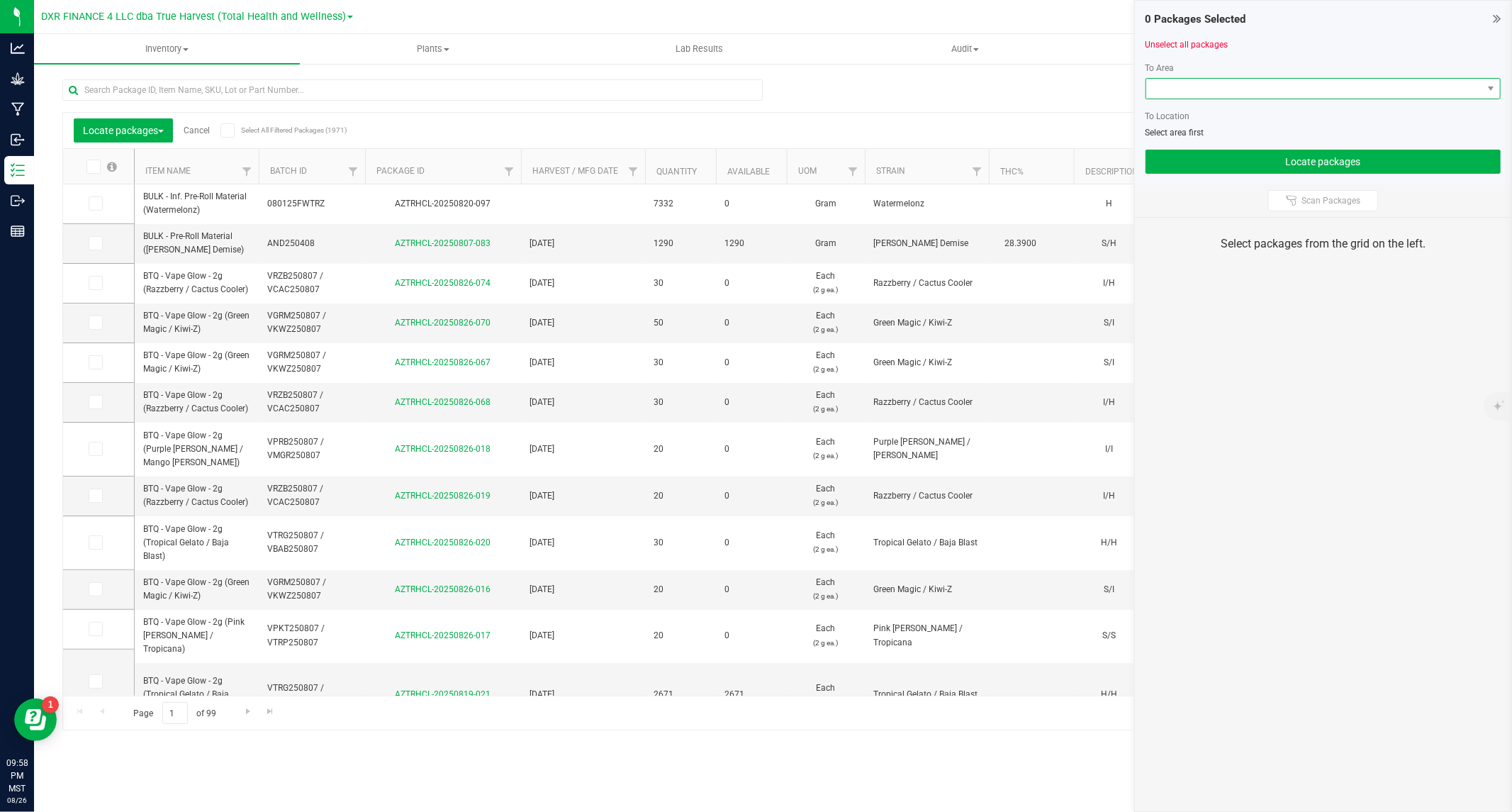
click at [1209, 90] on span at bounding box center [1314, 88] width 336 height 20
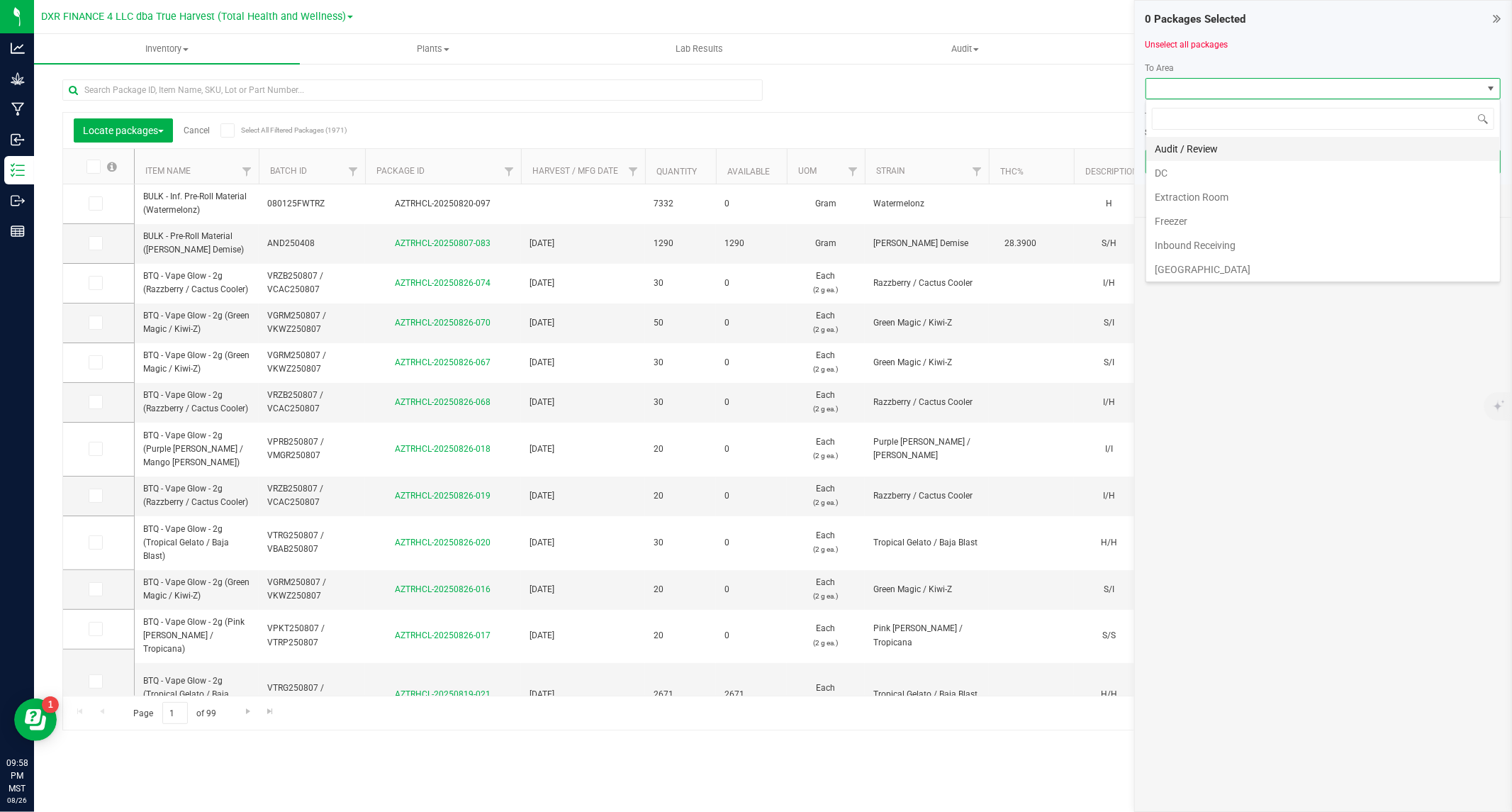
scroll to position [21, 355]
click at [1196, 170] on li "DC" at bounding box center [1323, 174] width 354 height 24
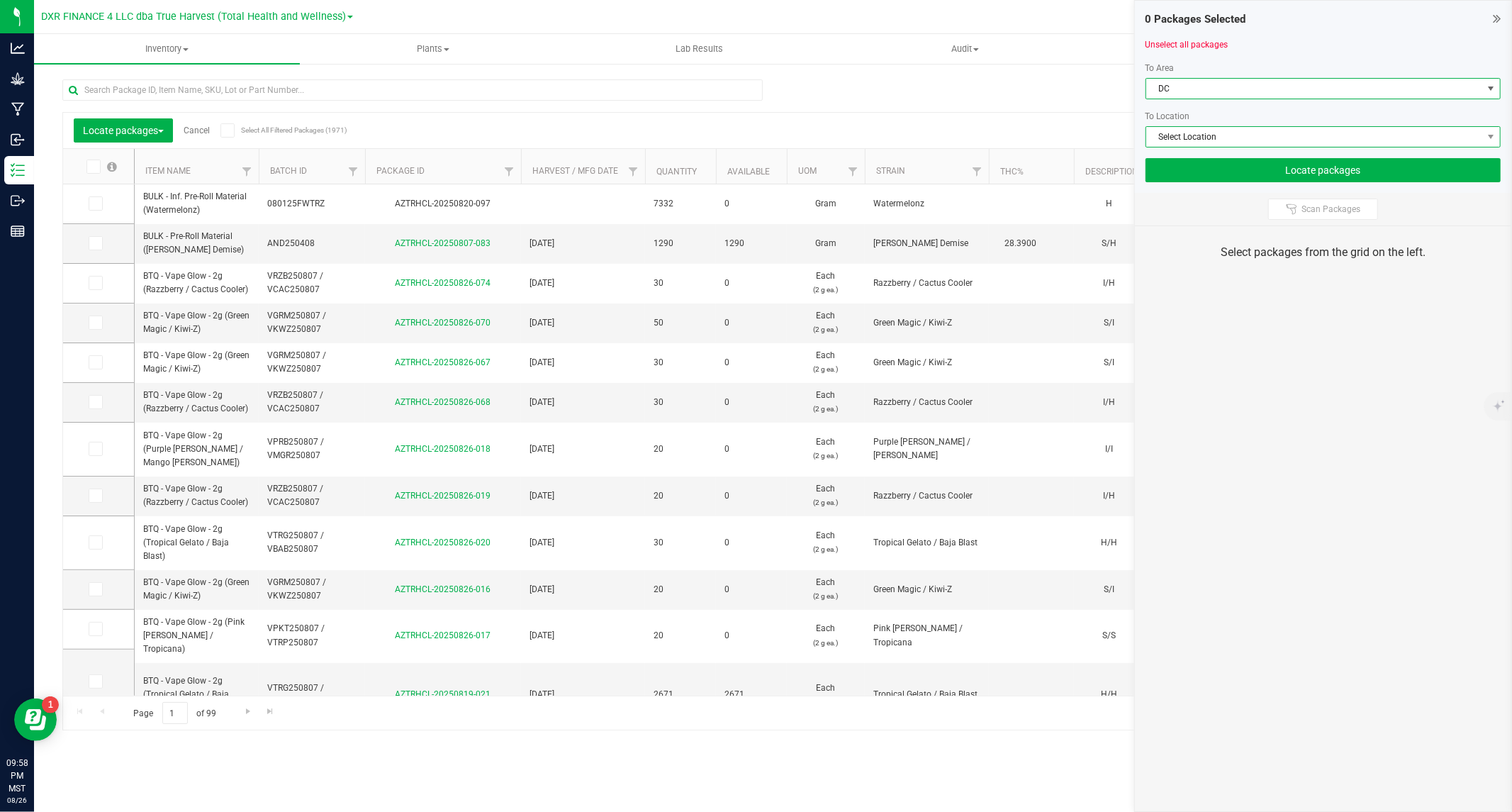
click at [1199, 141] on span "Select Location" at bounding box center [1314, 137] width 336 height 20
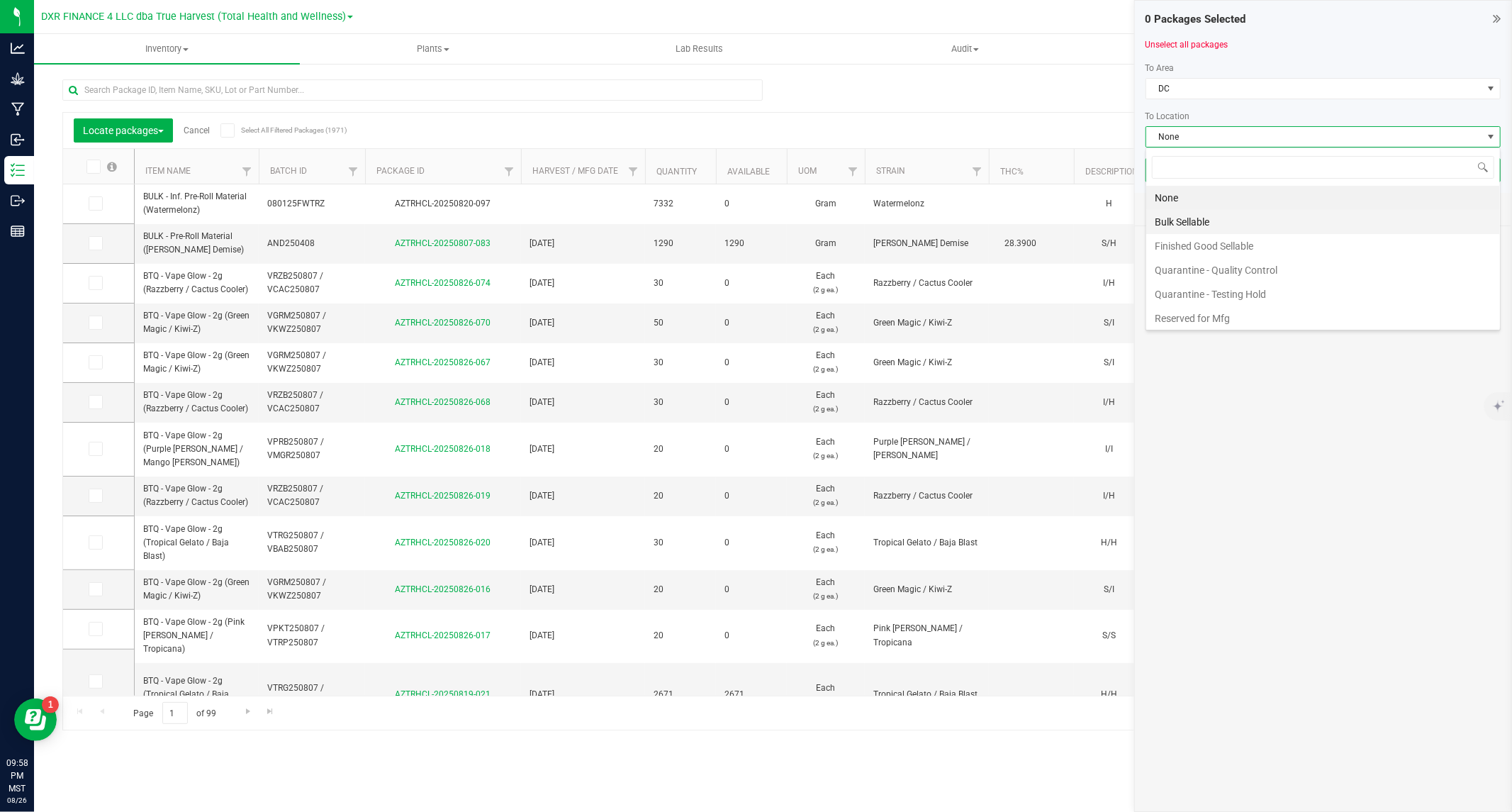
click at [1186, 224] on li "Bulk Sellable" at bounding box center [1323, 222] width 354 height 24
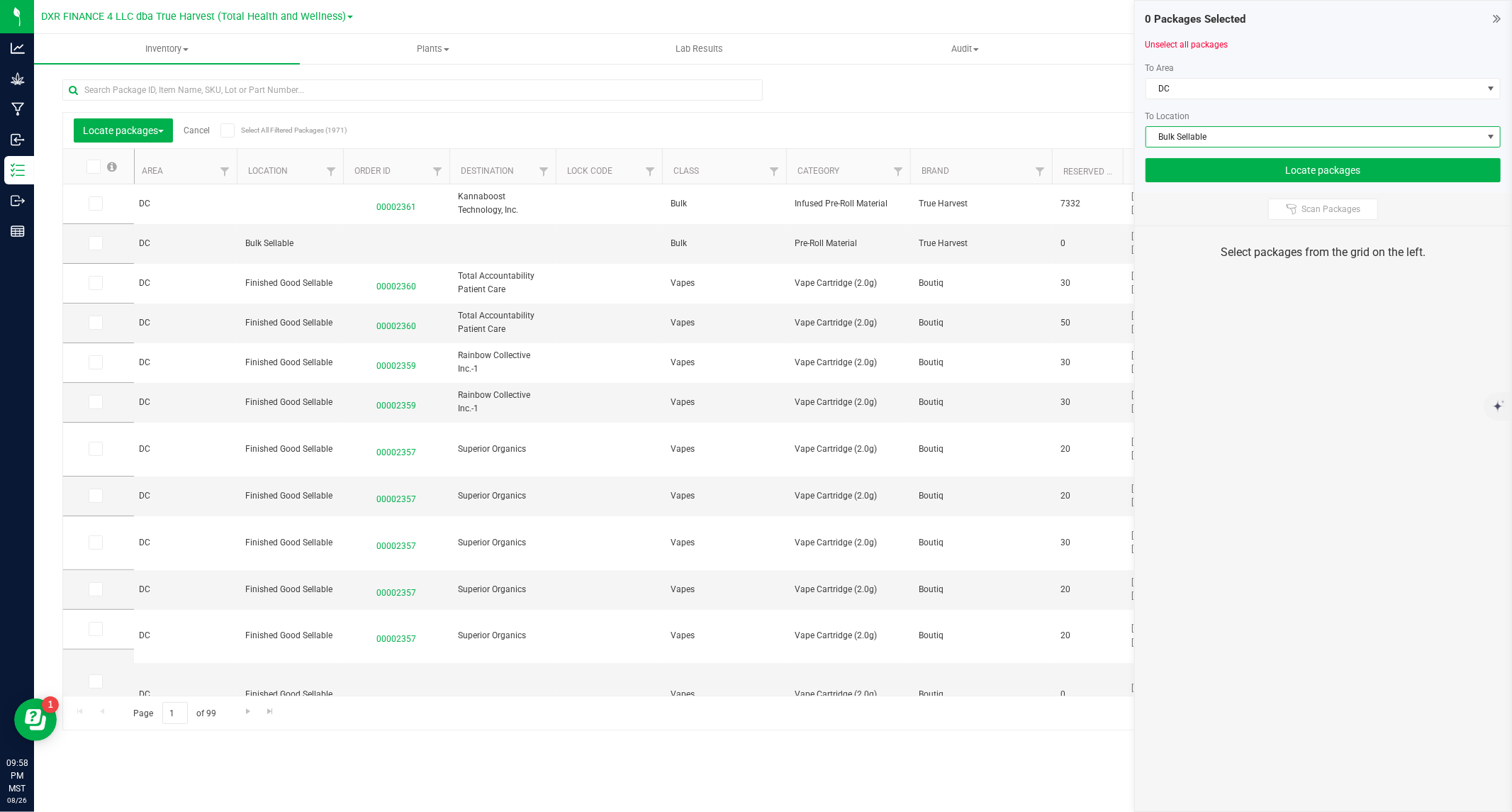
scroll to position [0, 1022]
click at [767, 168] on span "Filter" at bounding box center [766, 171] width 11 height 11
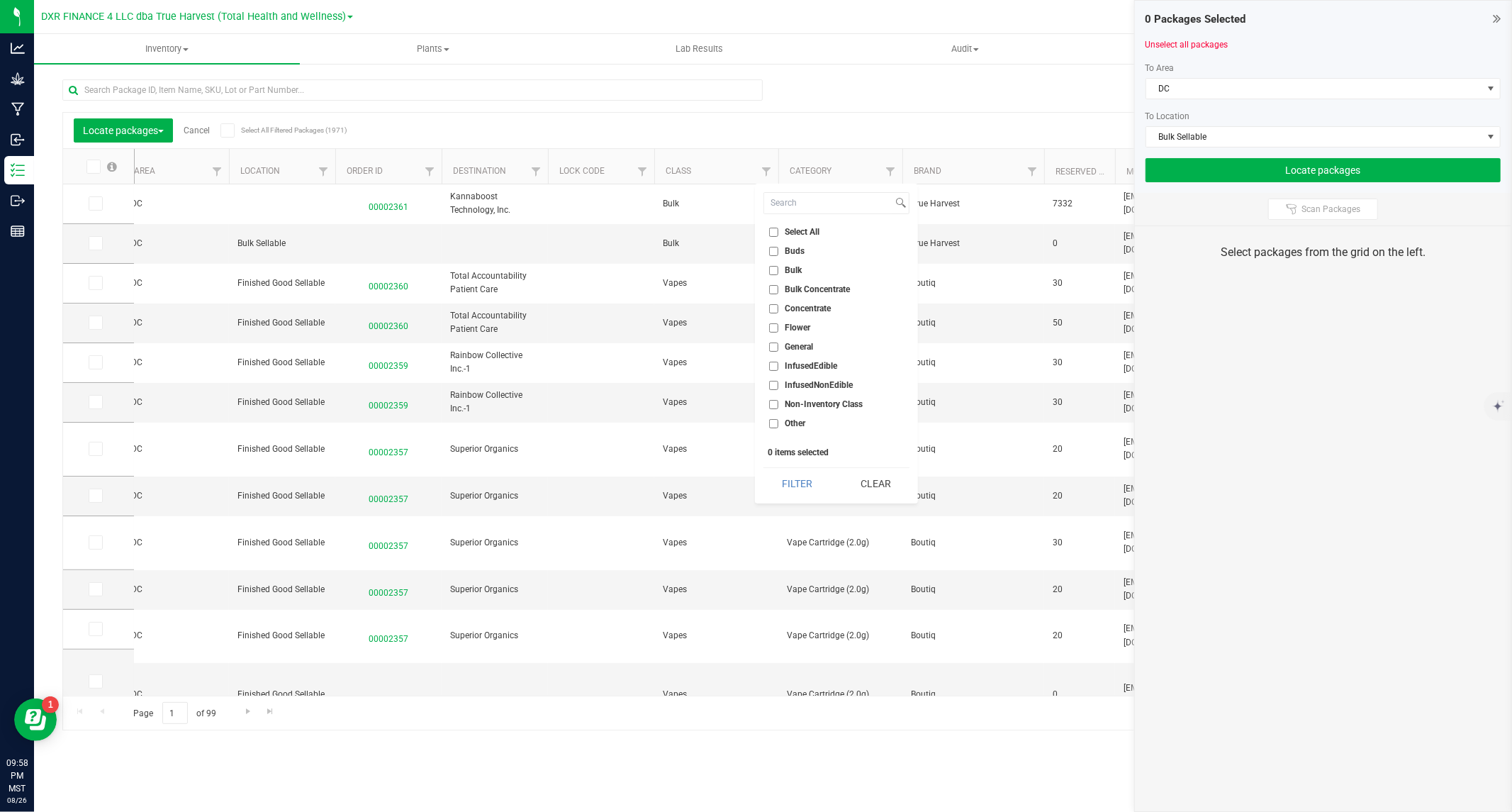
click at [776, 268] on input "Bulk" at bounding box center [773, 270] width 9 height 9
checkbox input "true"
click at [795, 479] on button "Filter" at bounding box center [797, 483] width 68 height 31
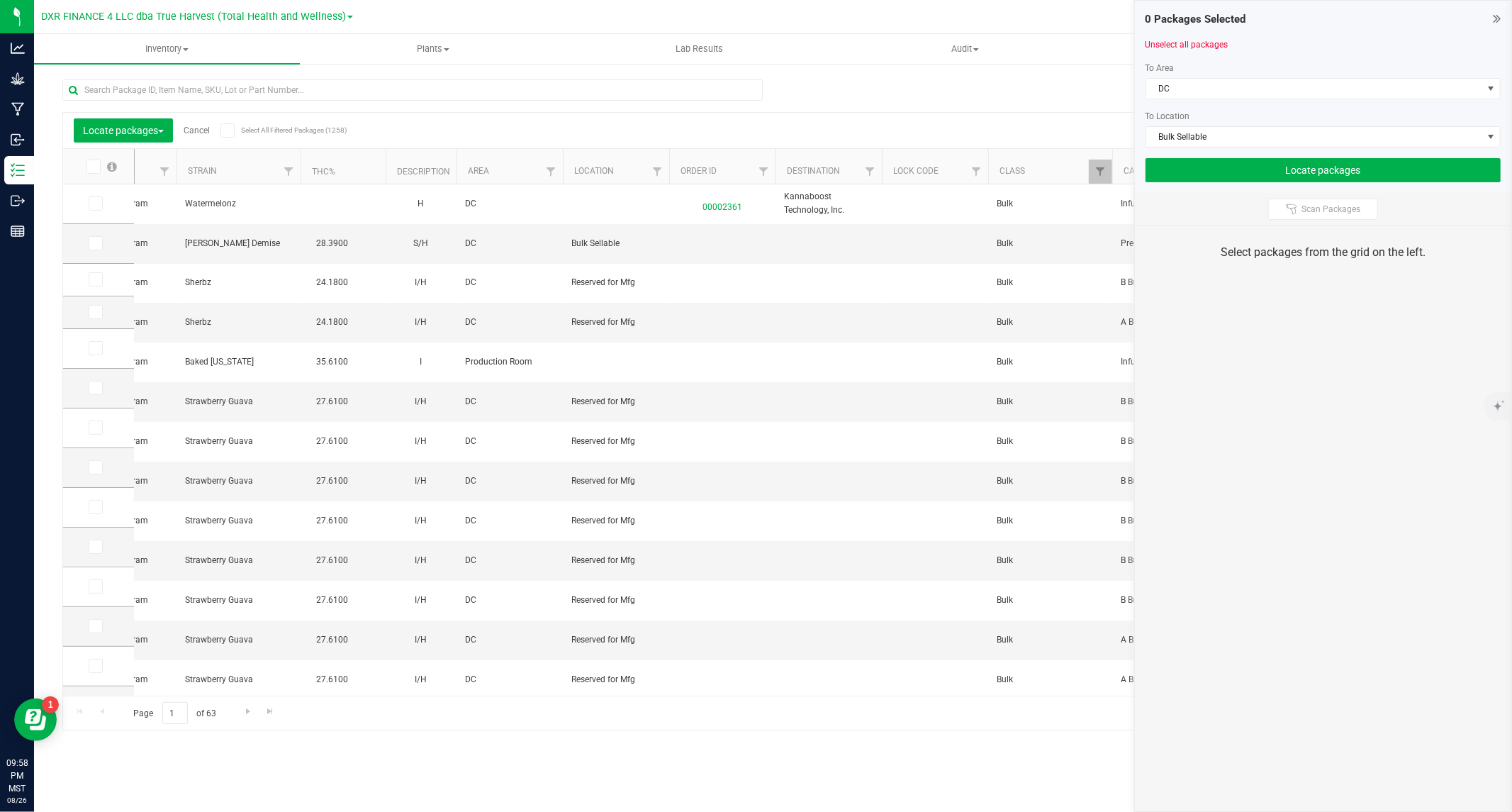
scroll to position [0, 578]
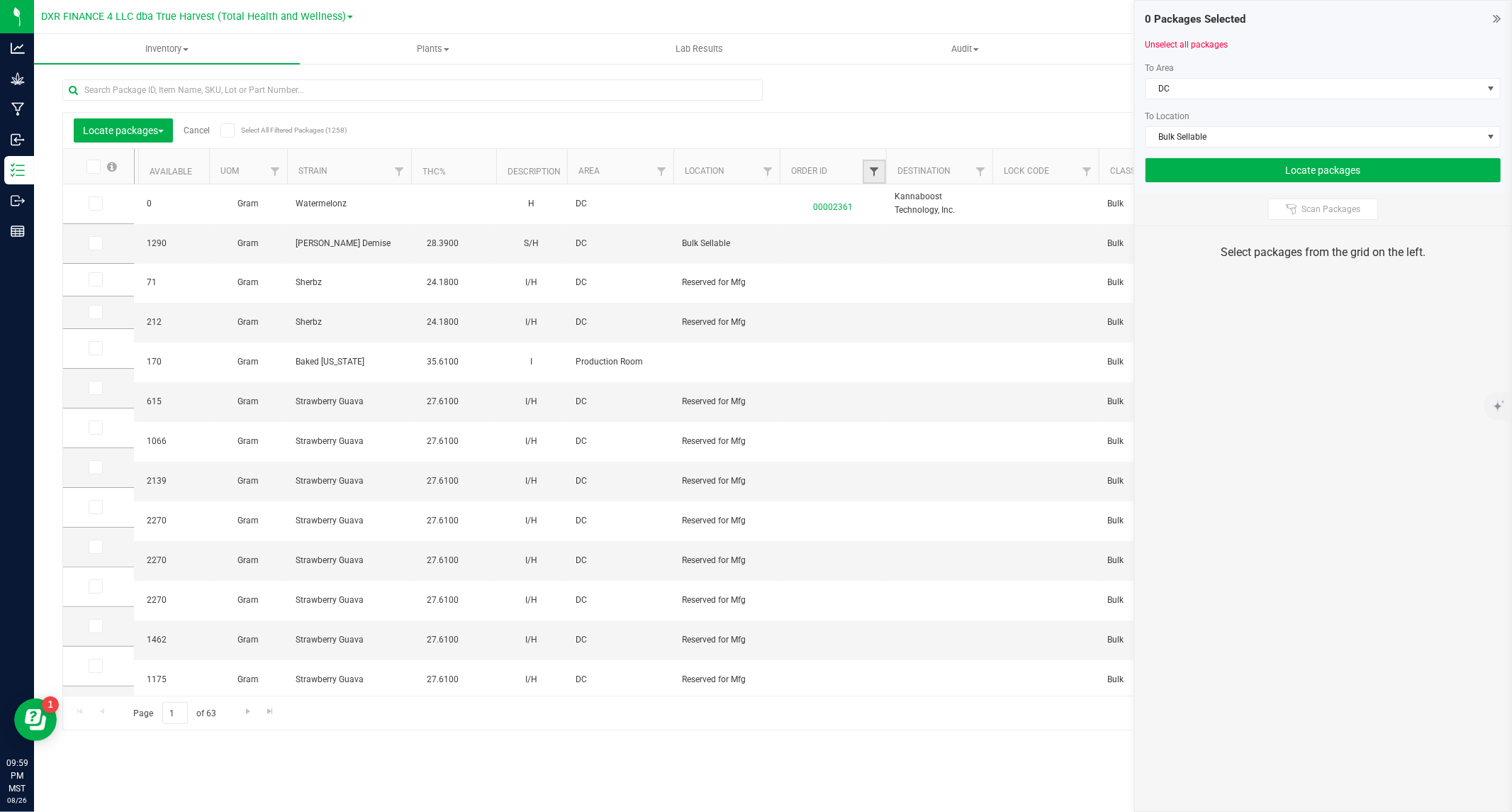
click at [872, 169] on span "Filter" at bounding box center [874, 171] width 11 height 11
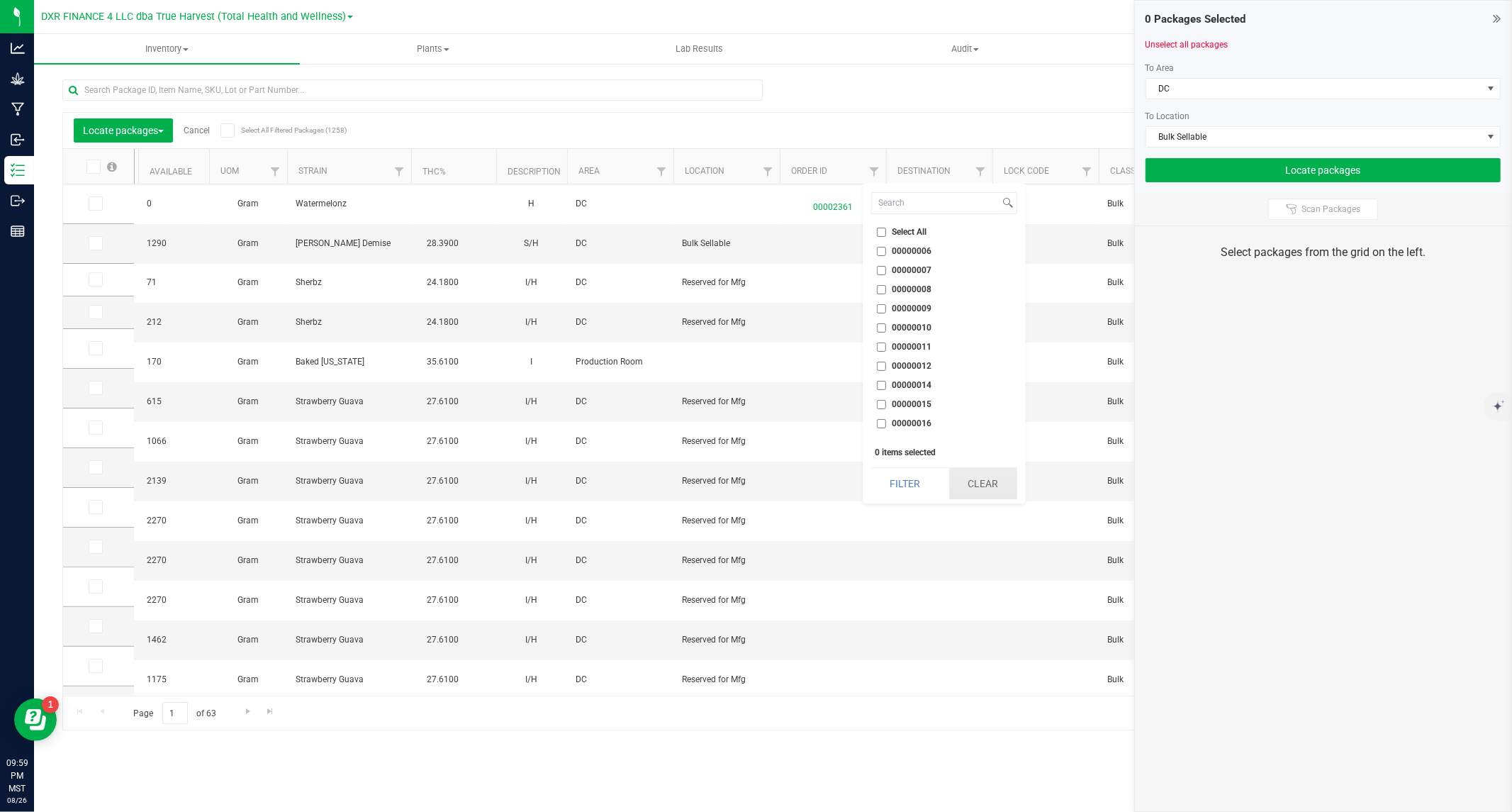
click at [963, 482] on button "Clear" at bounding box center [983, 483] width 68 height 31
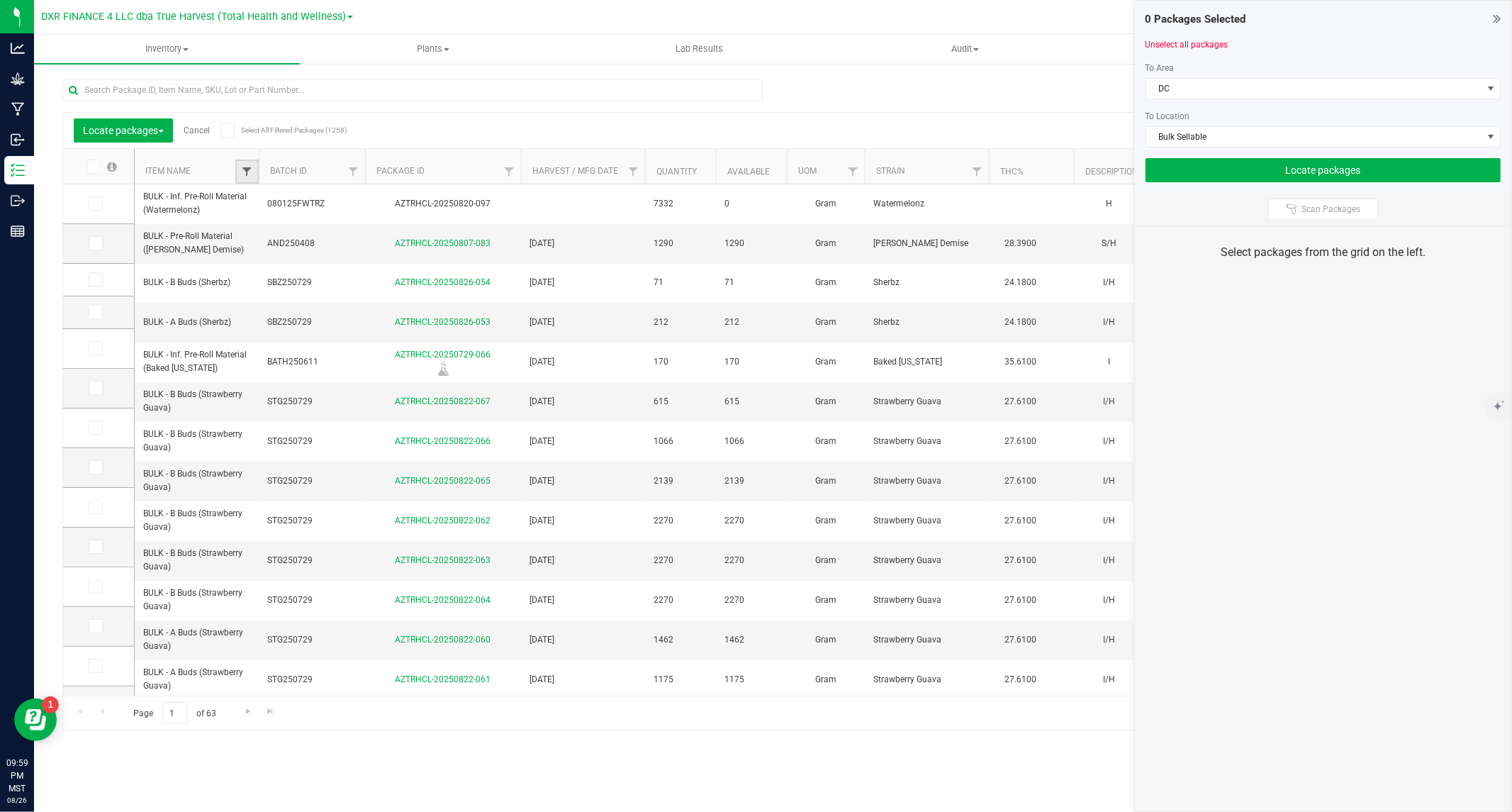
click at [243, 170] on span "Filter" at bounding box center [246, 171] width 11 height 11
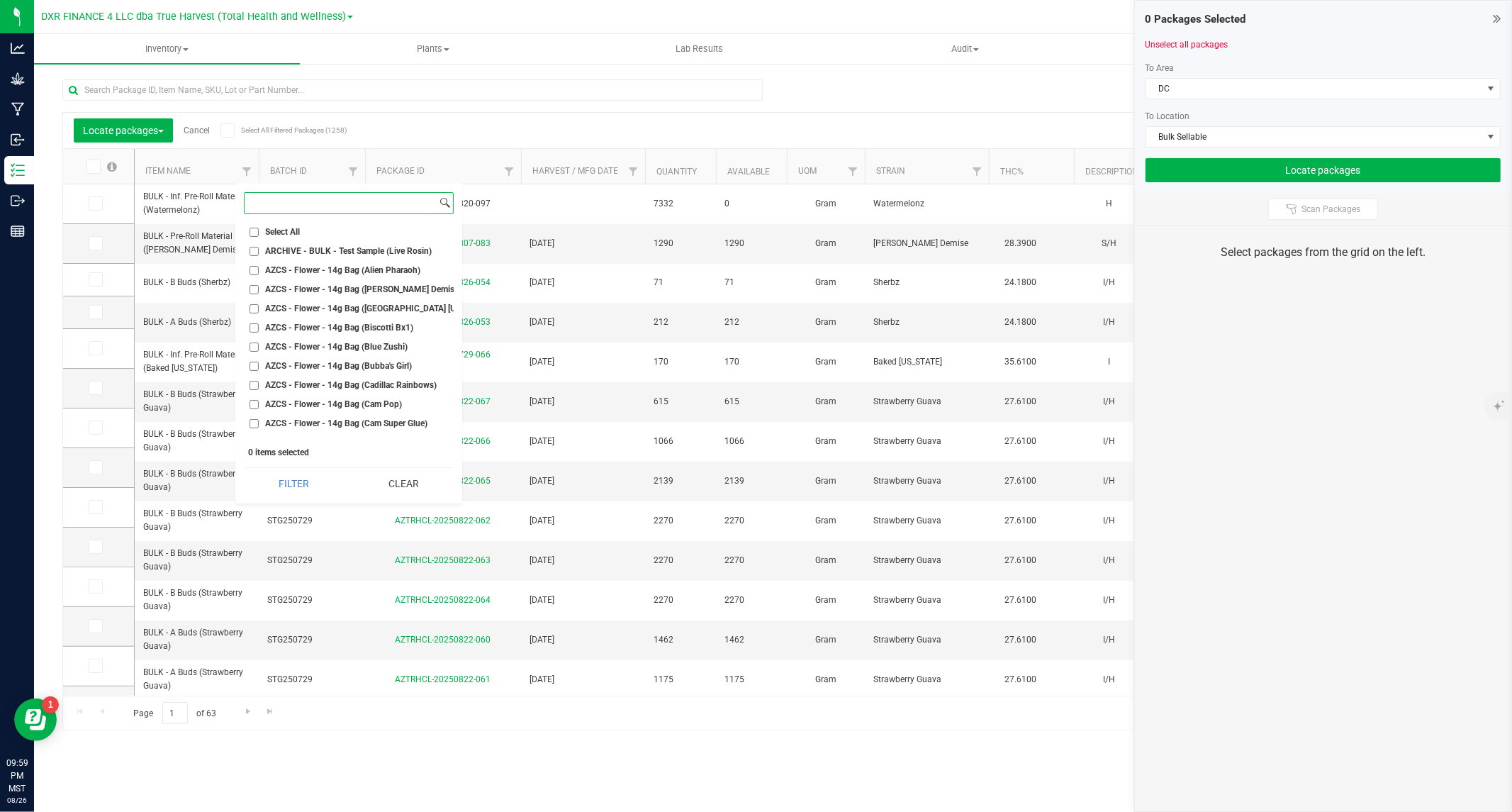
click at [363, 208] on input at bounding box center [341, 202] width 192 height 21
type input "pre-roll material ("
click at [397, 485] on button "Clear" at bounding box center [403, 483] width 100 height 31
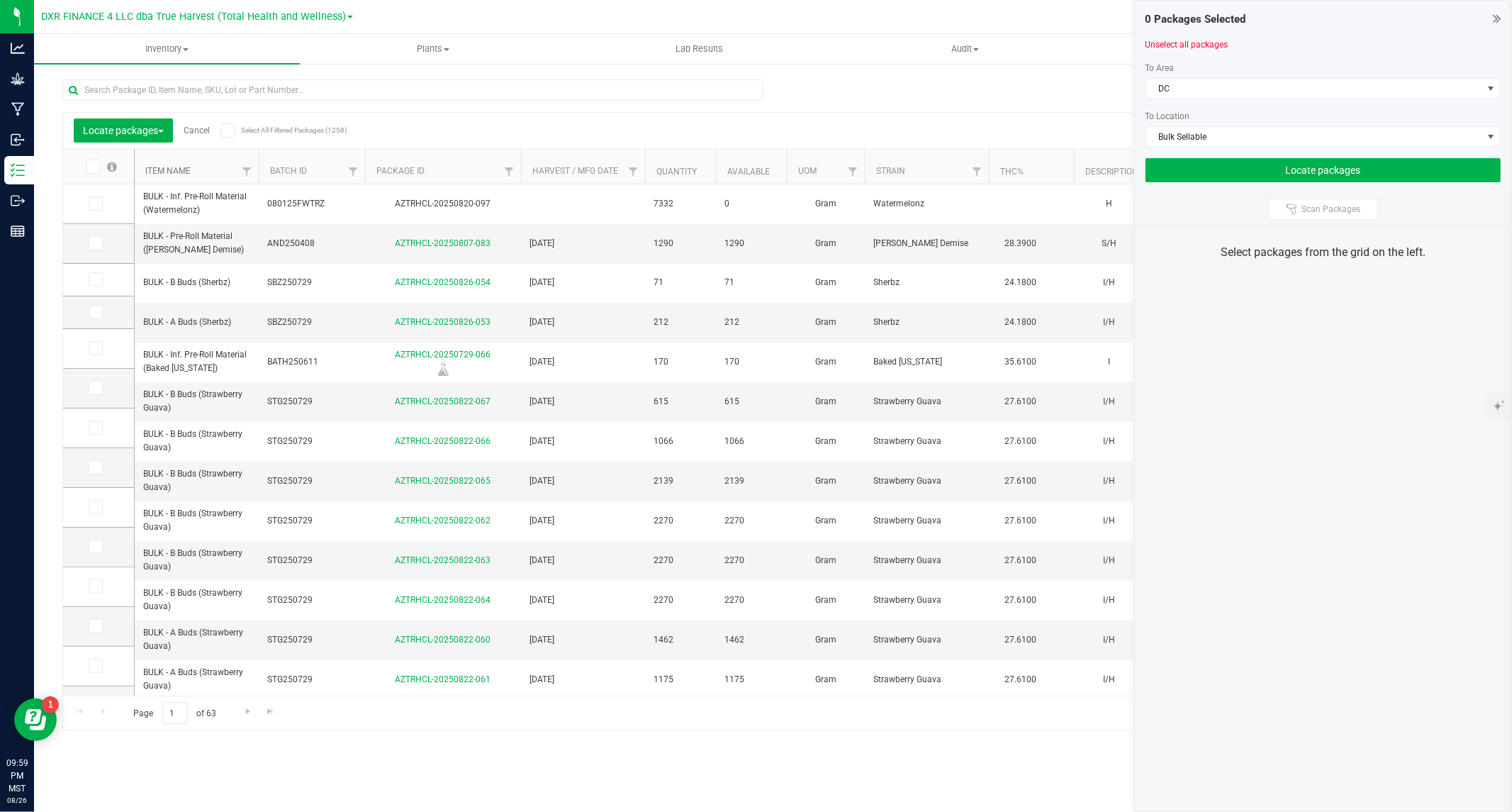
click at [173, 172] on link "Item Name" at bounding box center [168, 170] width 46 height 10
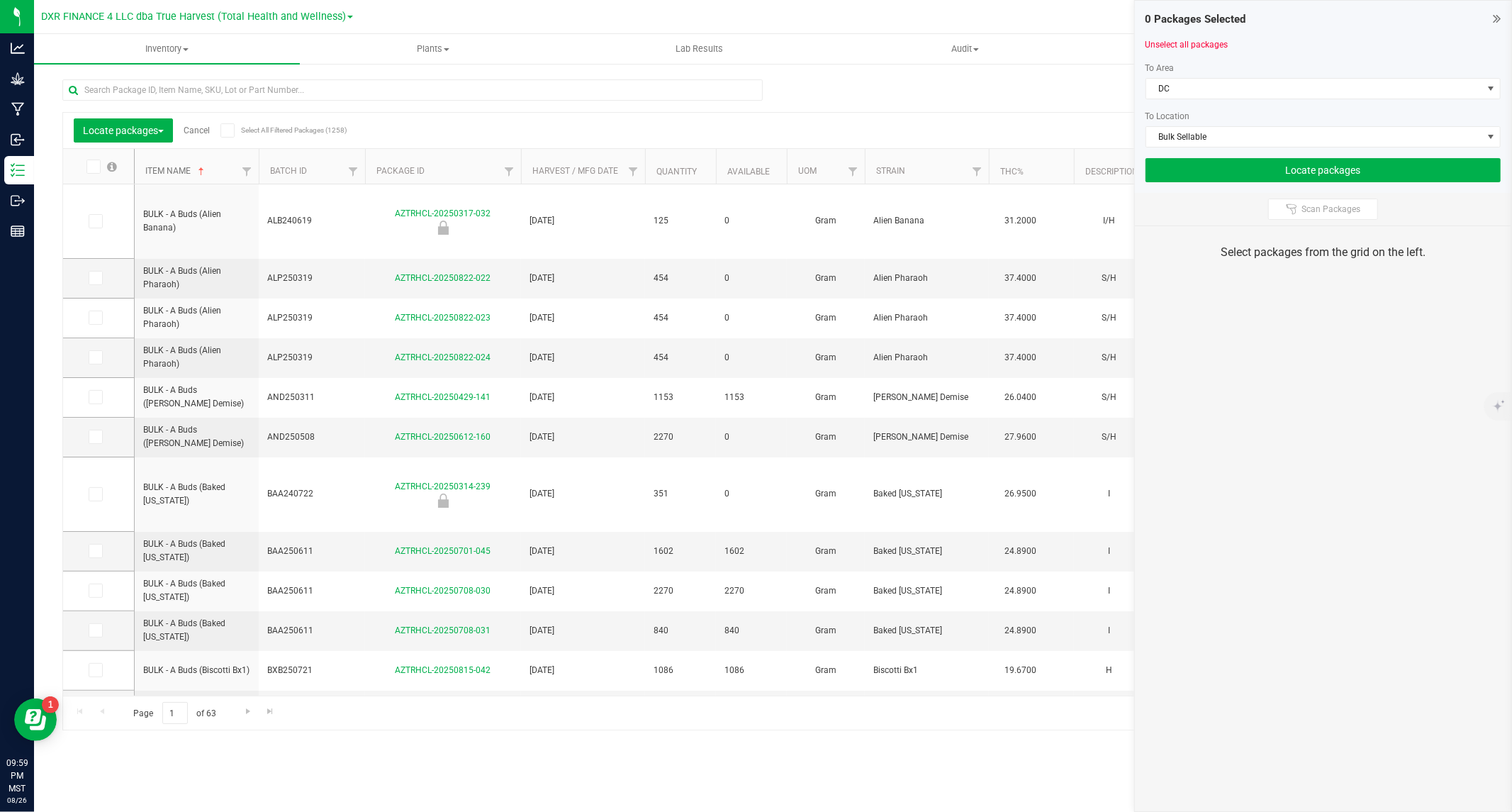
click at [177, 170] on link "Item Name" at bounding box center [176, 170] width 62 height 10
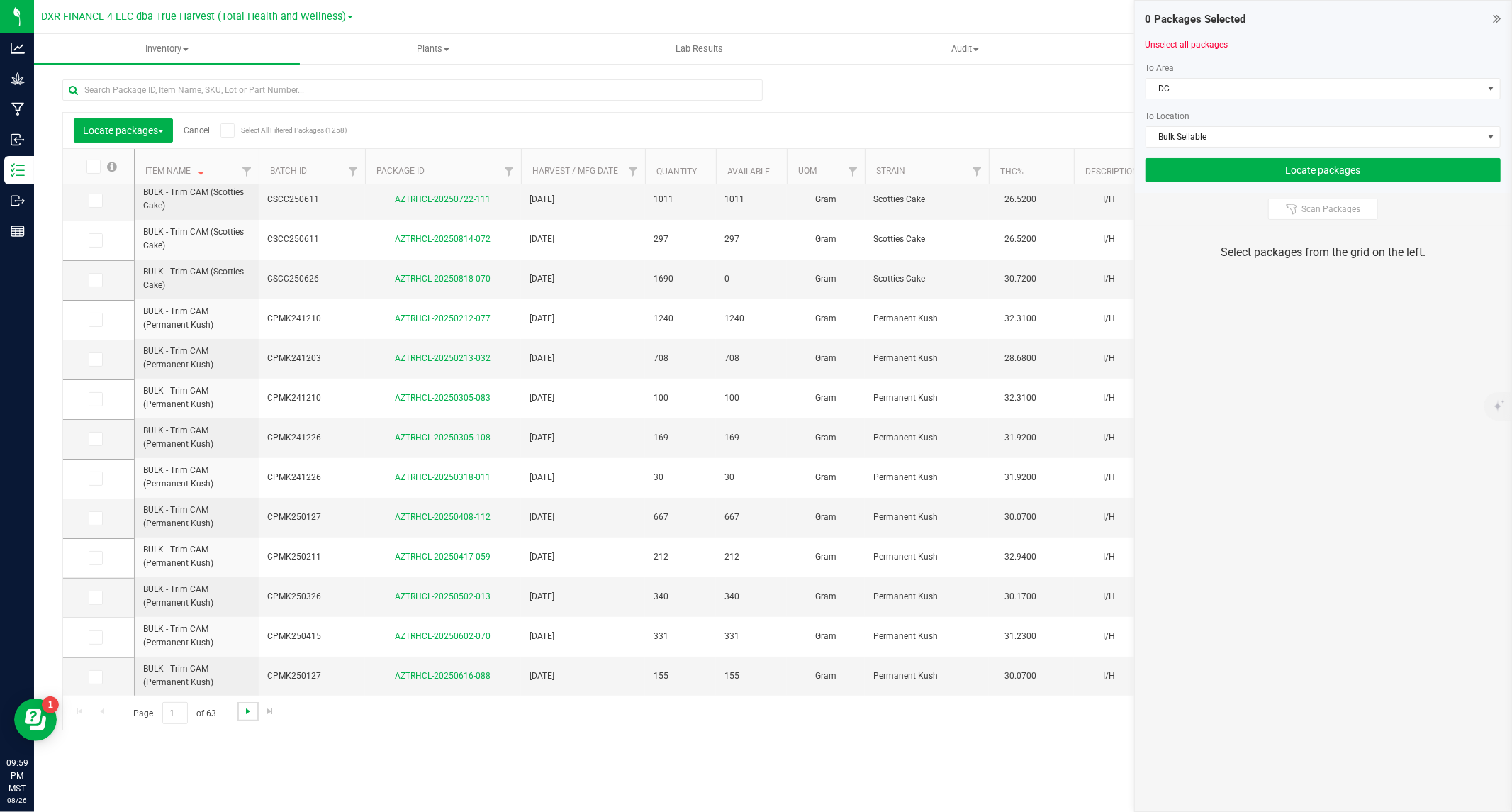
click at [251, 708] on span "Go to the next page" at bounding box center [248, 711] width 11 height 11
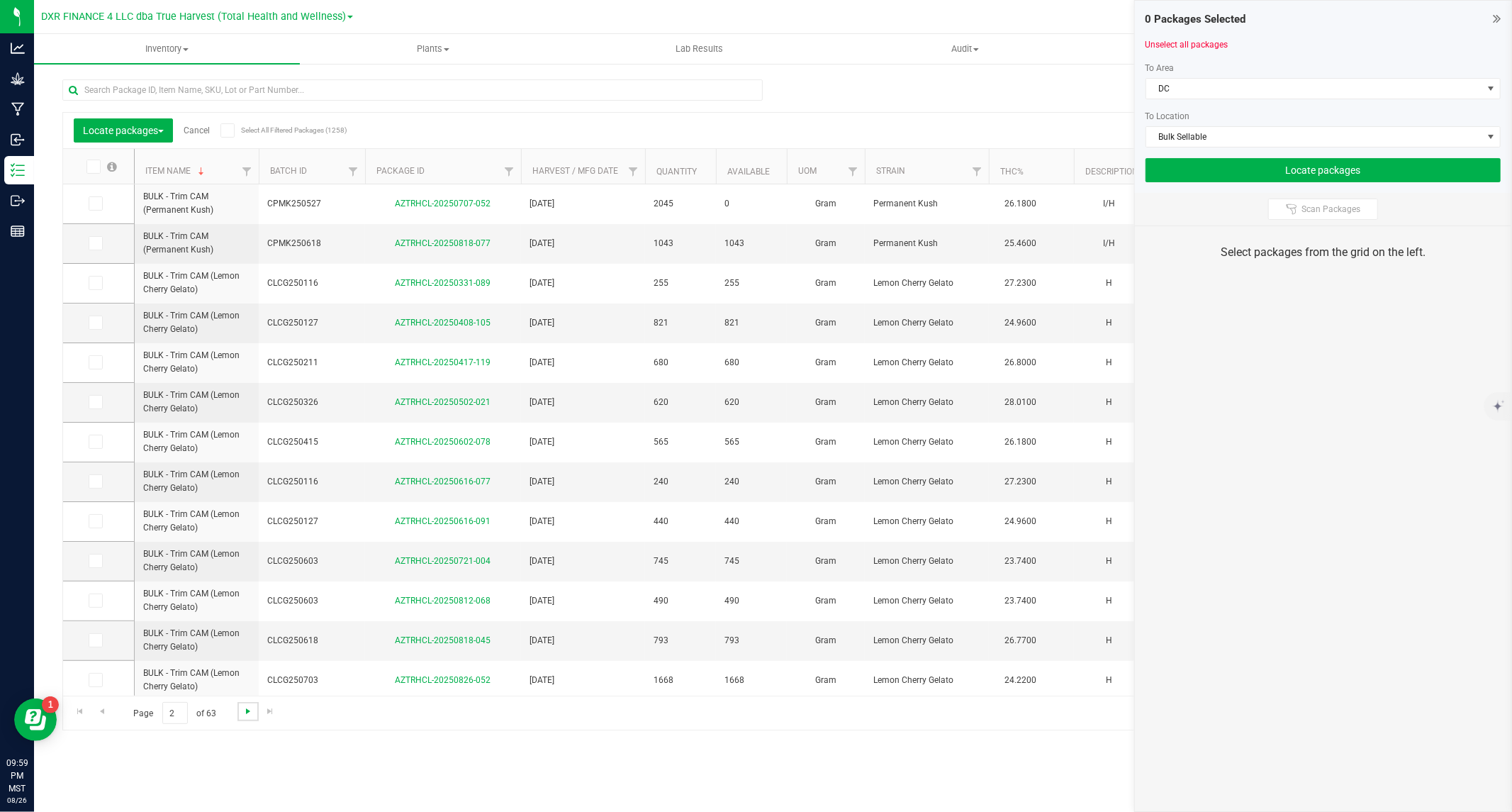
click at [251, 708] on span "Go to the next page" at bounding box center [248, 711] width 11 height 11
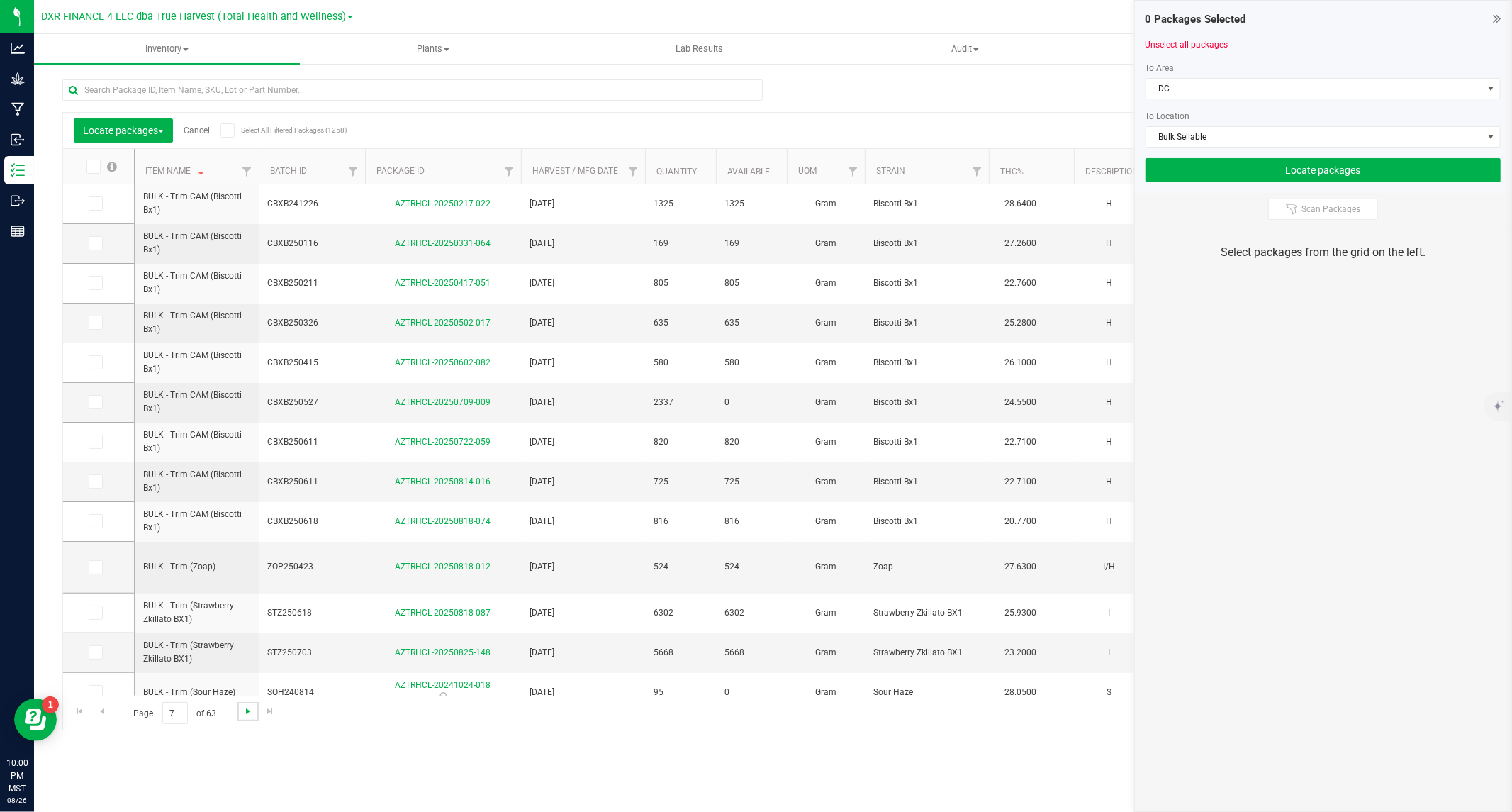
click at [251, 708] on span "Go to the next page" at bounding box center [248, 711] width 11 height 11
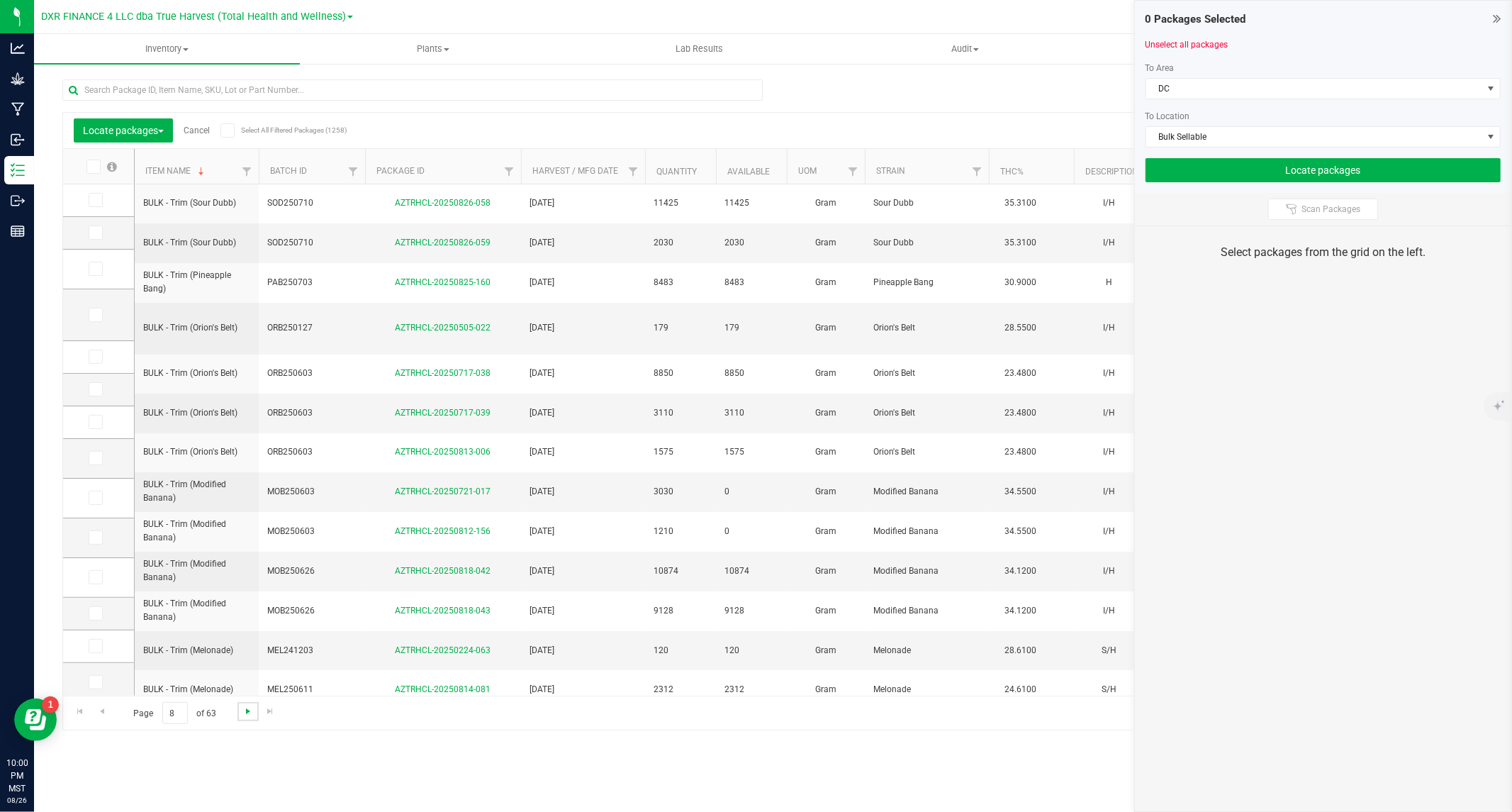
click at [251, 708] on span "Go to the next page" at bounding box center [248, 711] width 11 height 11
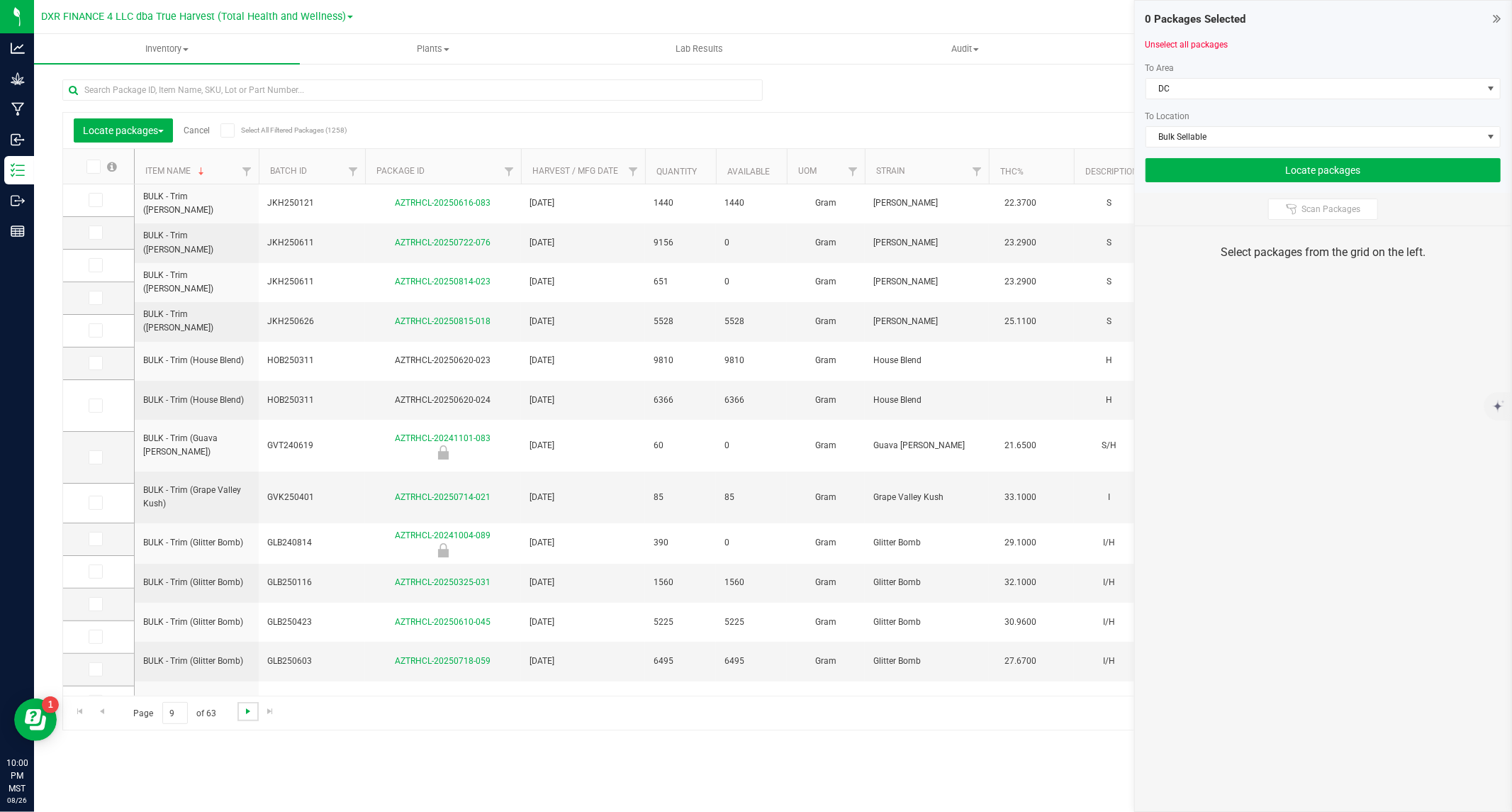
click at [251, 708] on span "Go to the next page" at bounding box center [248, 711] width 11 height 11
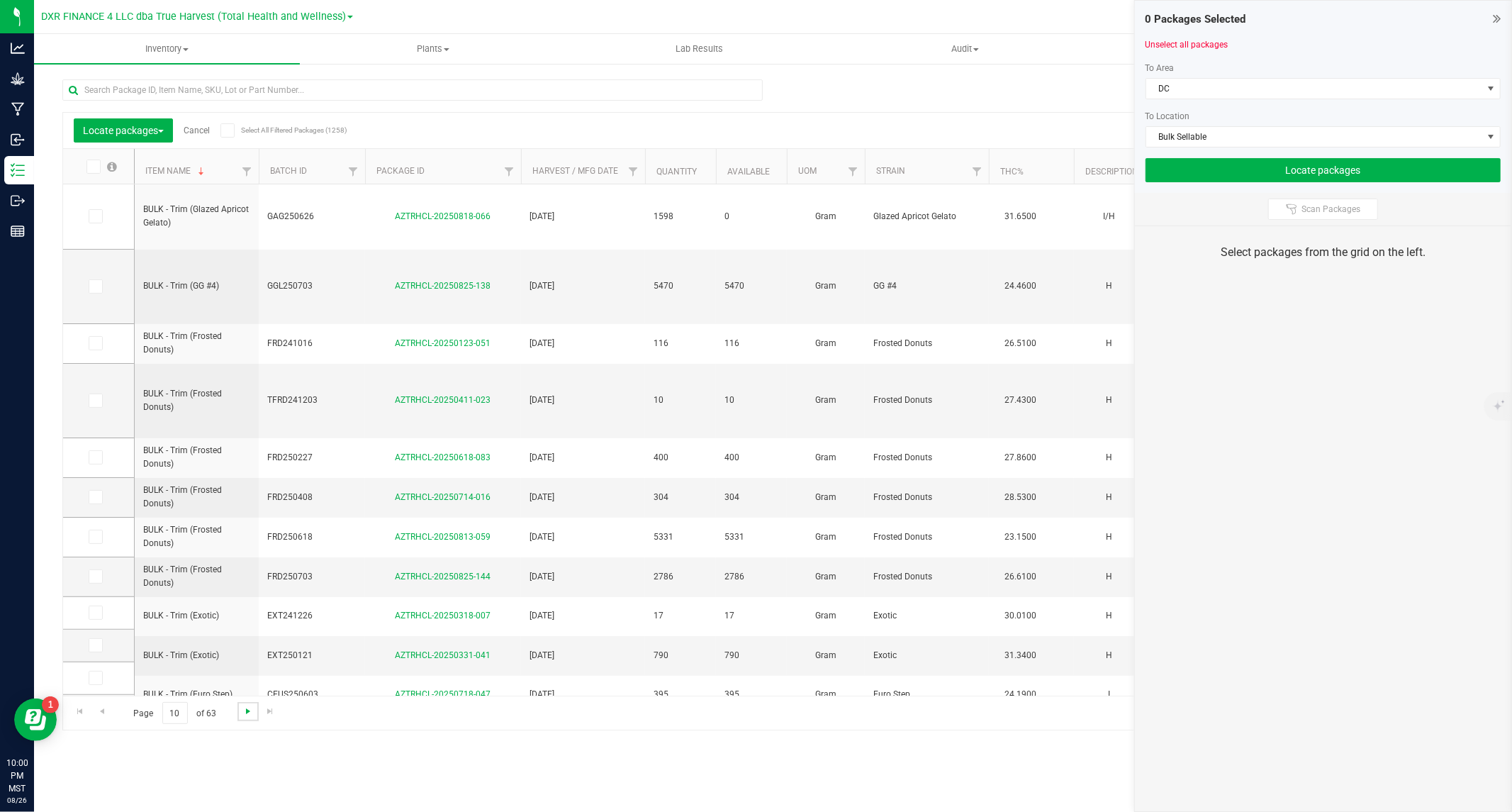
click at [251, 708] on span "Go to the next page" at bounding box center [248, 711] width 11 height 11
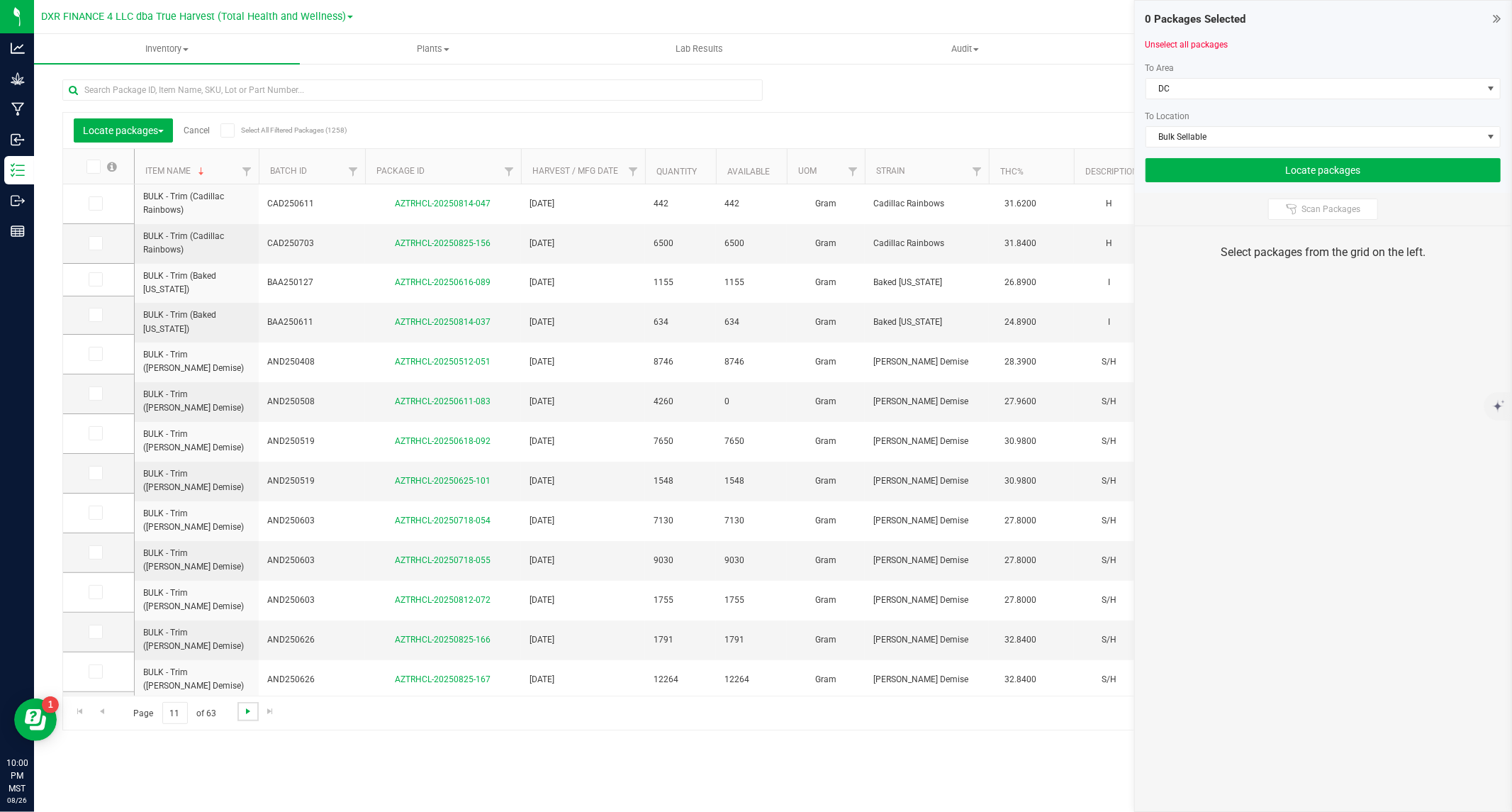
click at [251, 708] on span "Go to the next page" at bounding box center [248, 711] width 11 height 11
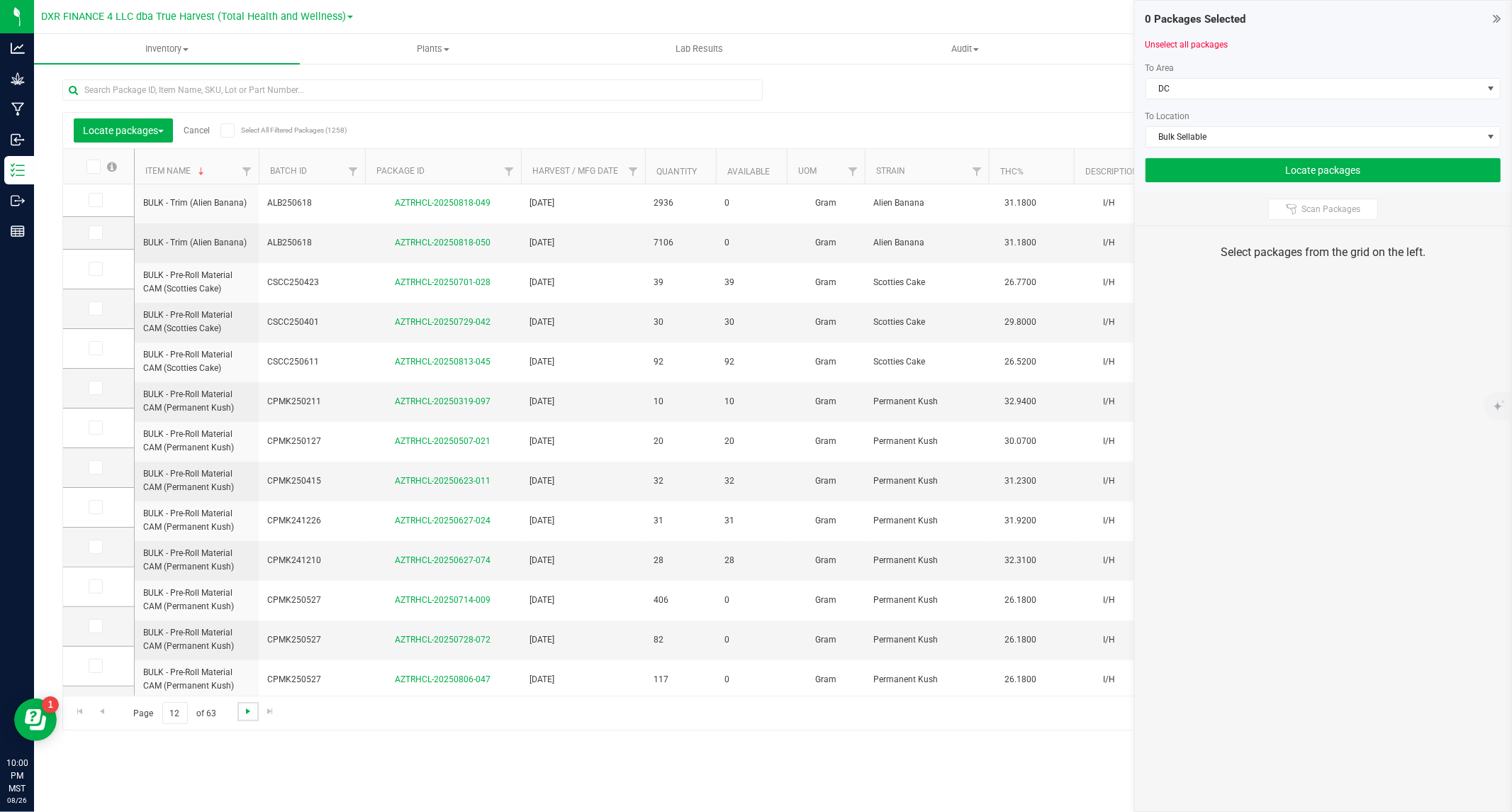
click at [251, 708] on span "Go to the next page" at bounding box center [248, 711] width 11 height 11
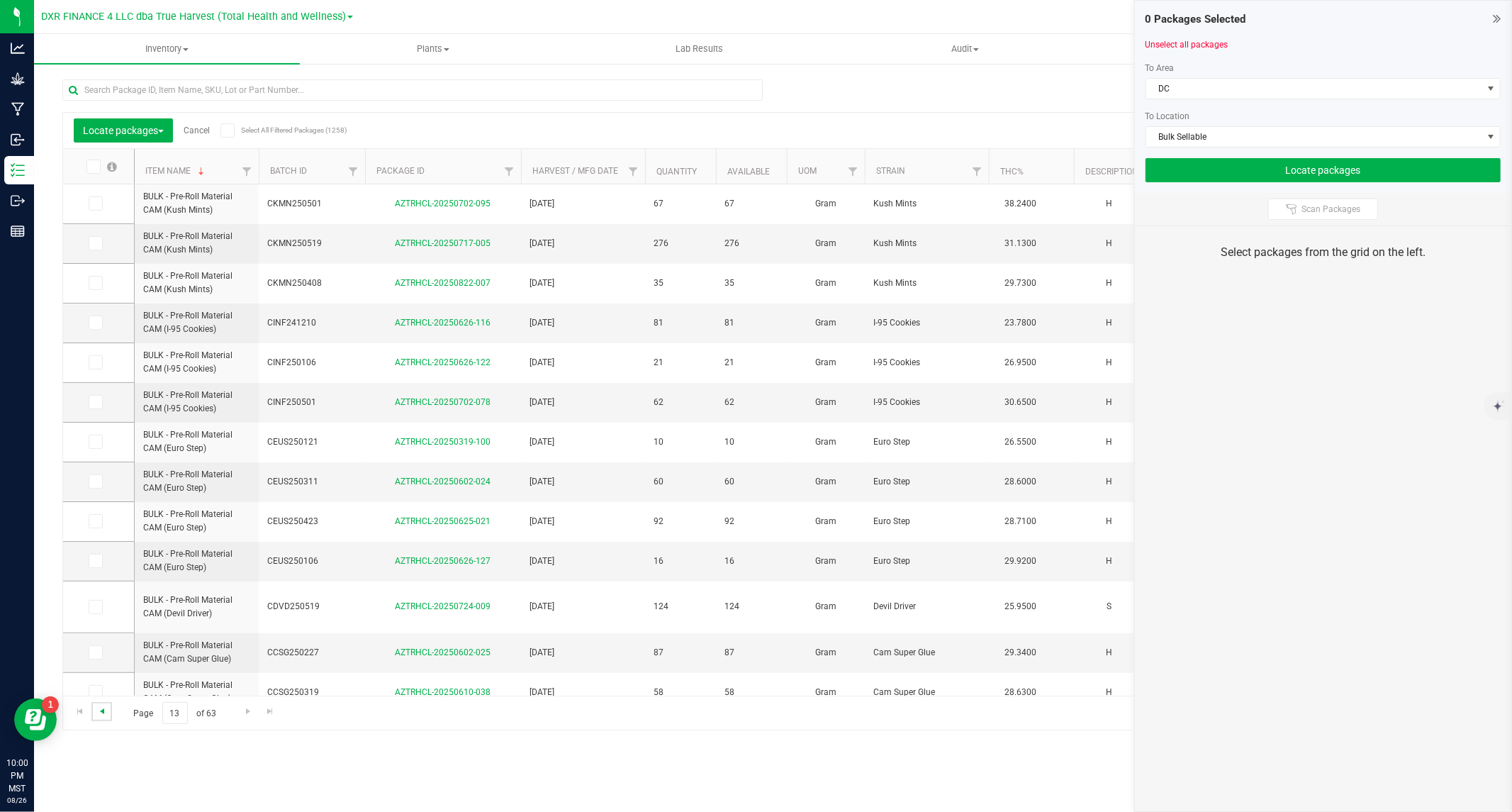
click at [101, 714] on span "Go to the previous page" at bounding box center [102, 711] width 11 height 11
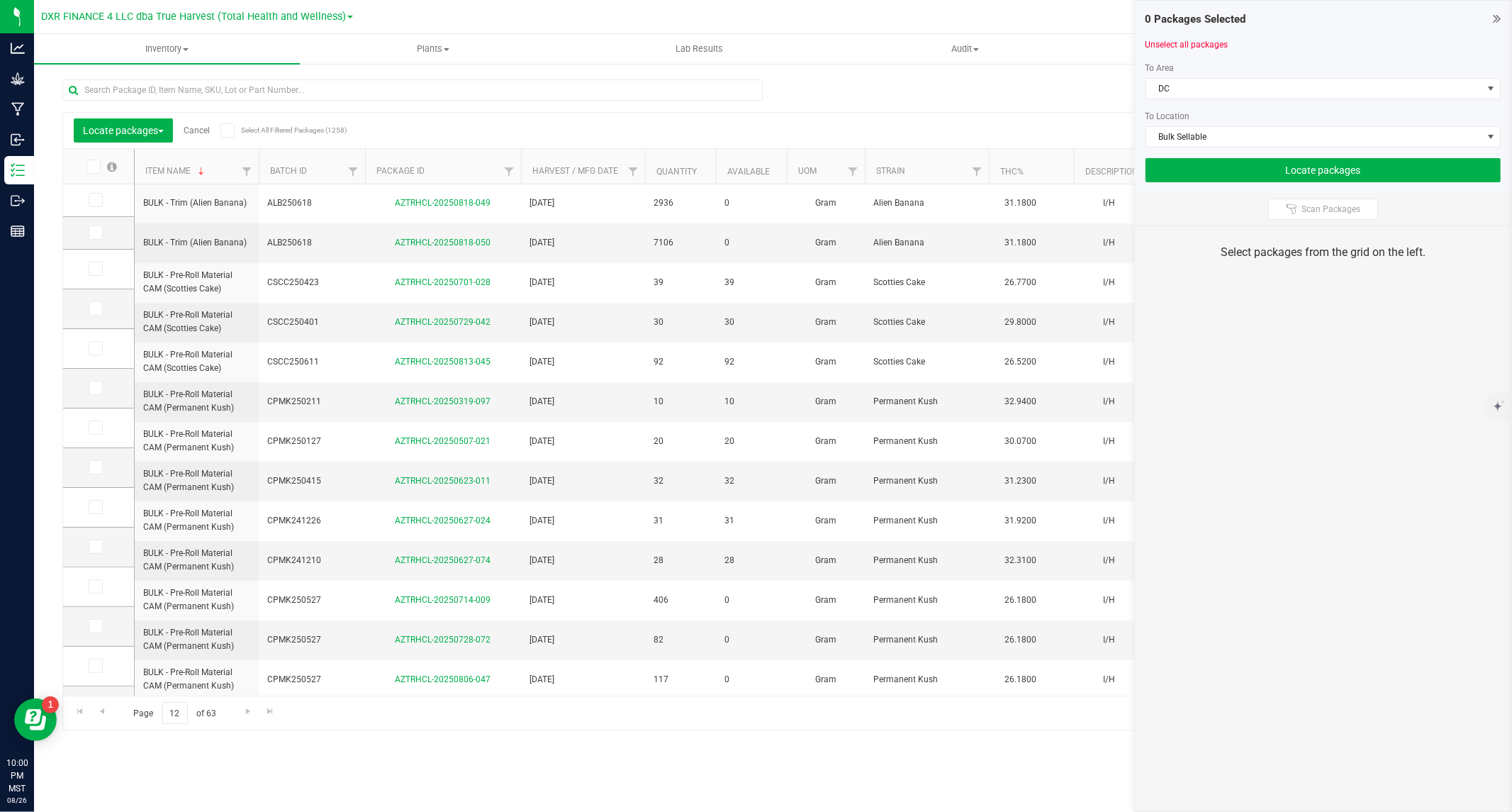
click at [94, 171] on span at bounding box center [94, 167] width 14 height 14
click at [0, 0] on input "checkbox" at bounding box center [0, 0] width 0 height 0
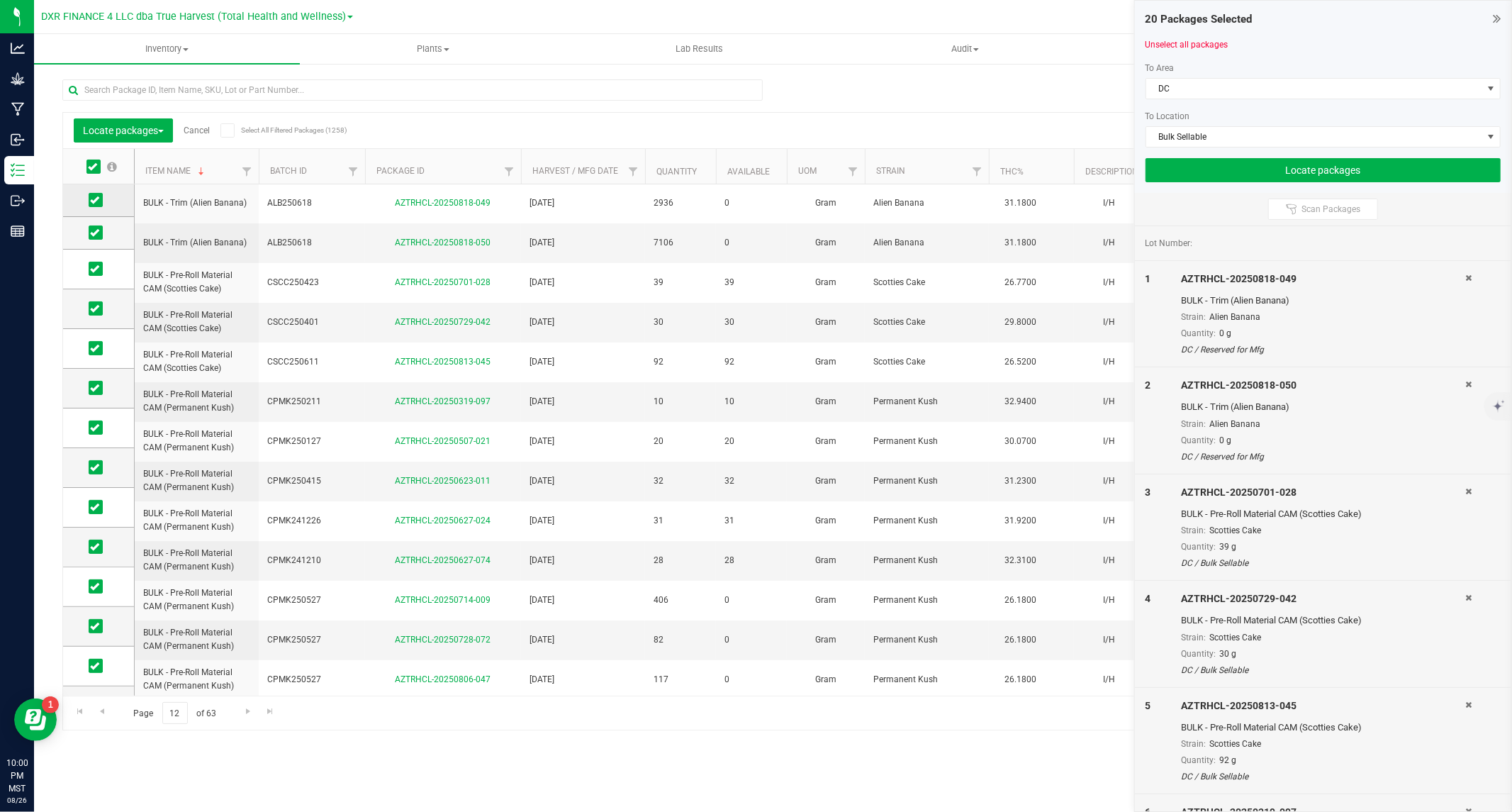
click at [94, 200] on icon at bounding box center [94, 200] width 9 height 0
click at [0, 0] on input "checkbox" at bounding box center [0, 0] width 0 height 0
click at [98, 224] on td at bounding box center [98, 233] width 71 height 33
click at [96, 233] on icon at bounding box center [94, 233] width 9 height 0
click at [0, 0] on input "checkbox" at bounding box center [0, 0] width 0 height 0
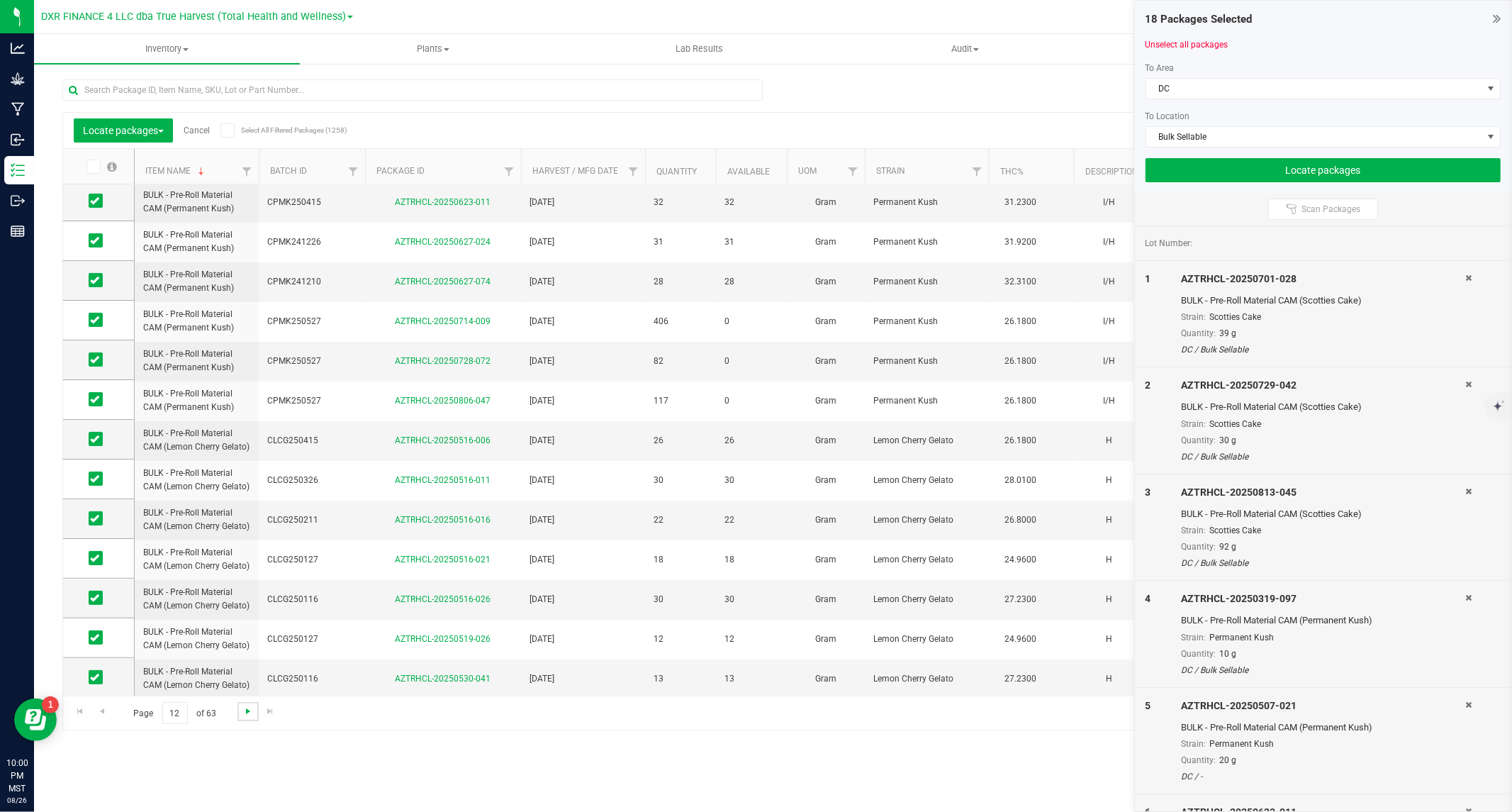
click at [245, 709] on span "Go to the next page" at bounding box center [248, 711] width 11 height 11
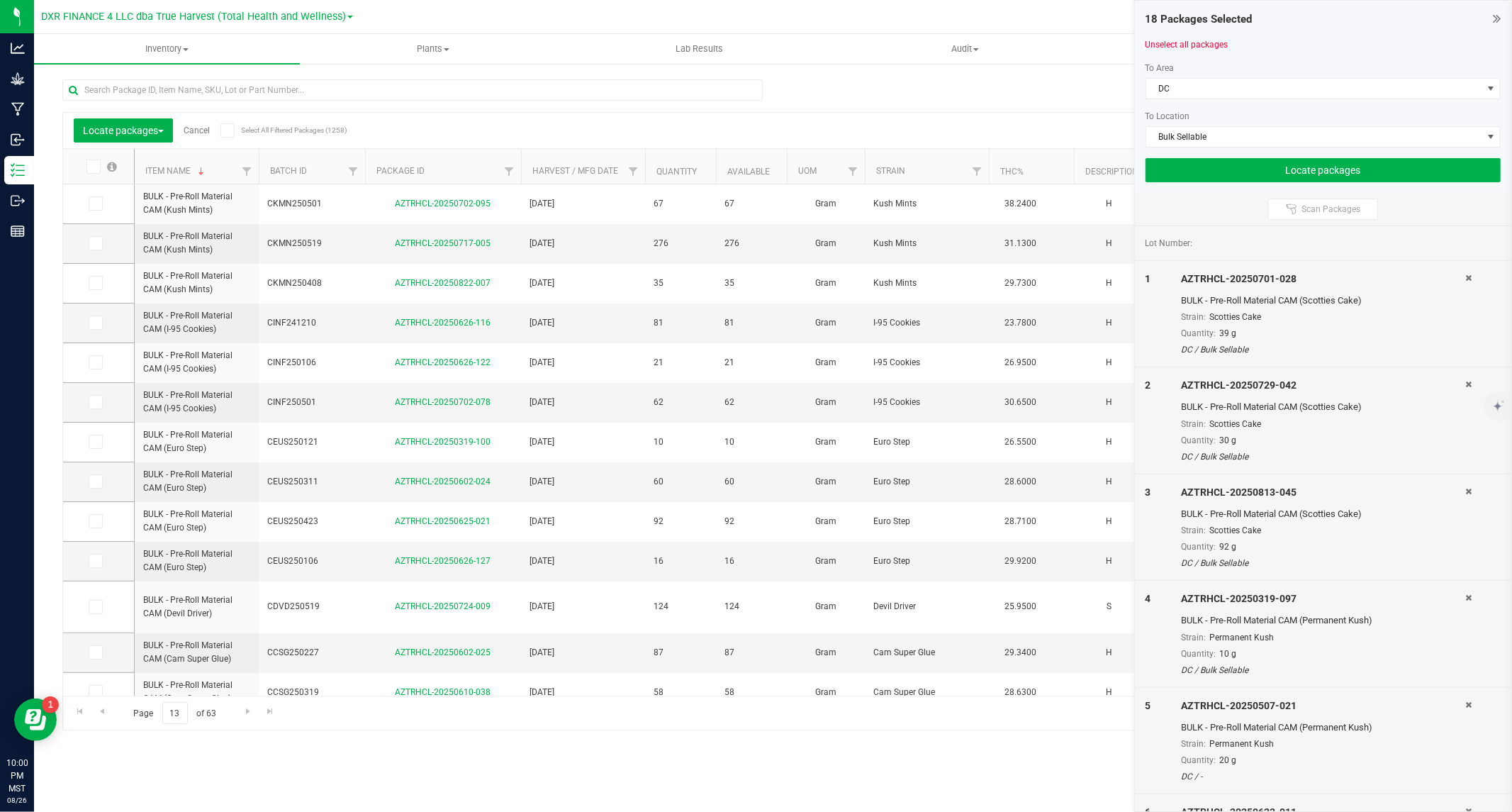
click at [96, 167] on icon at bounding box center [93, 167] width 9 height 0
click at [0, 0] on input "checkbox" at bounding box center [0, 0] width 0 height 0
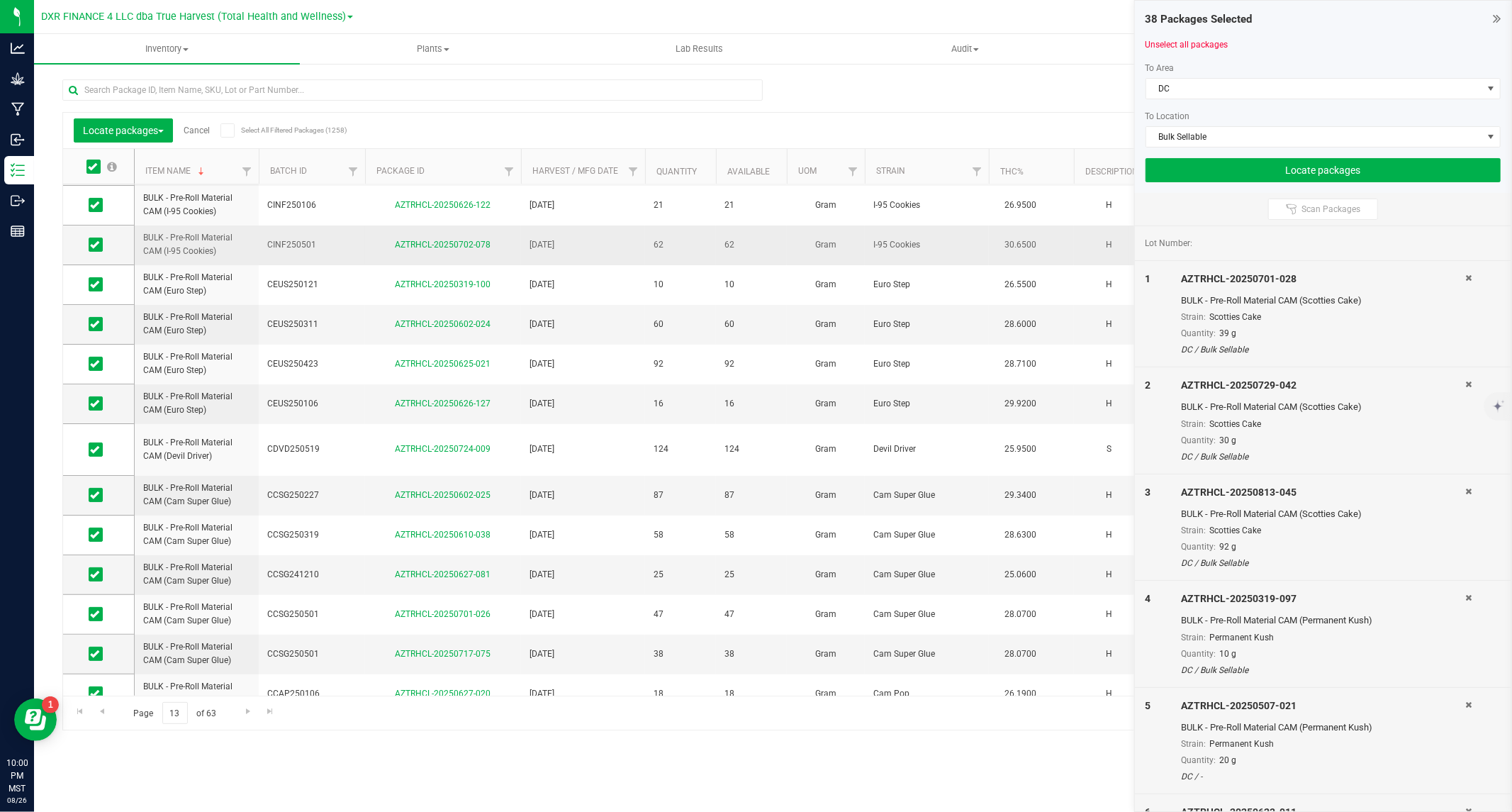
scroll to position [236, 0]
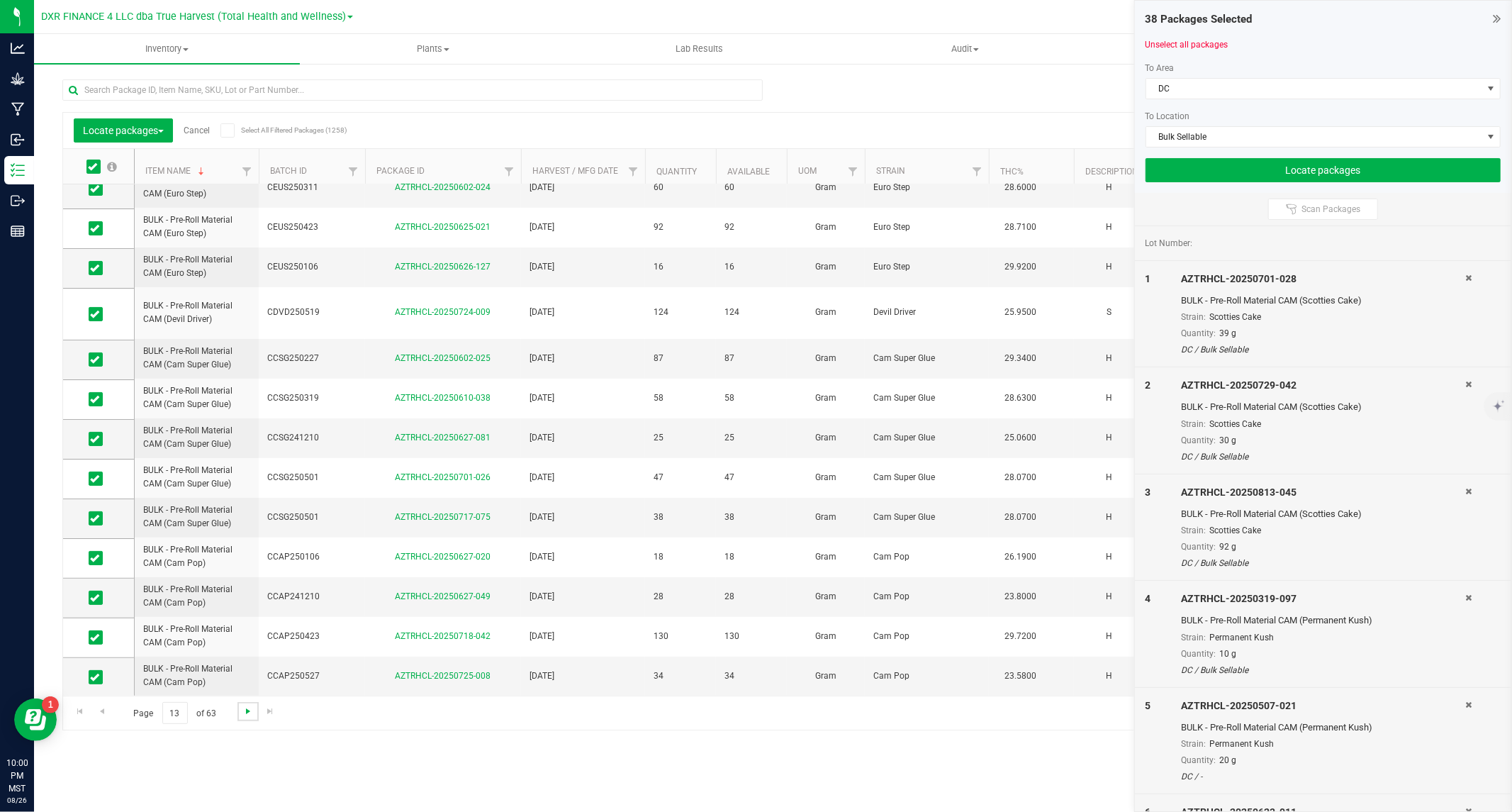
click at [243, 712] on span "Go to the next page" at bounding box center [248, 711] width 11 height 11
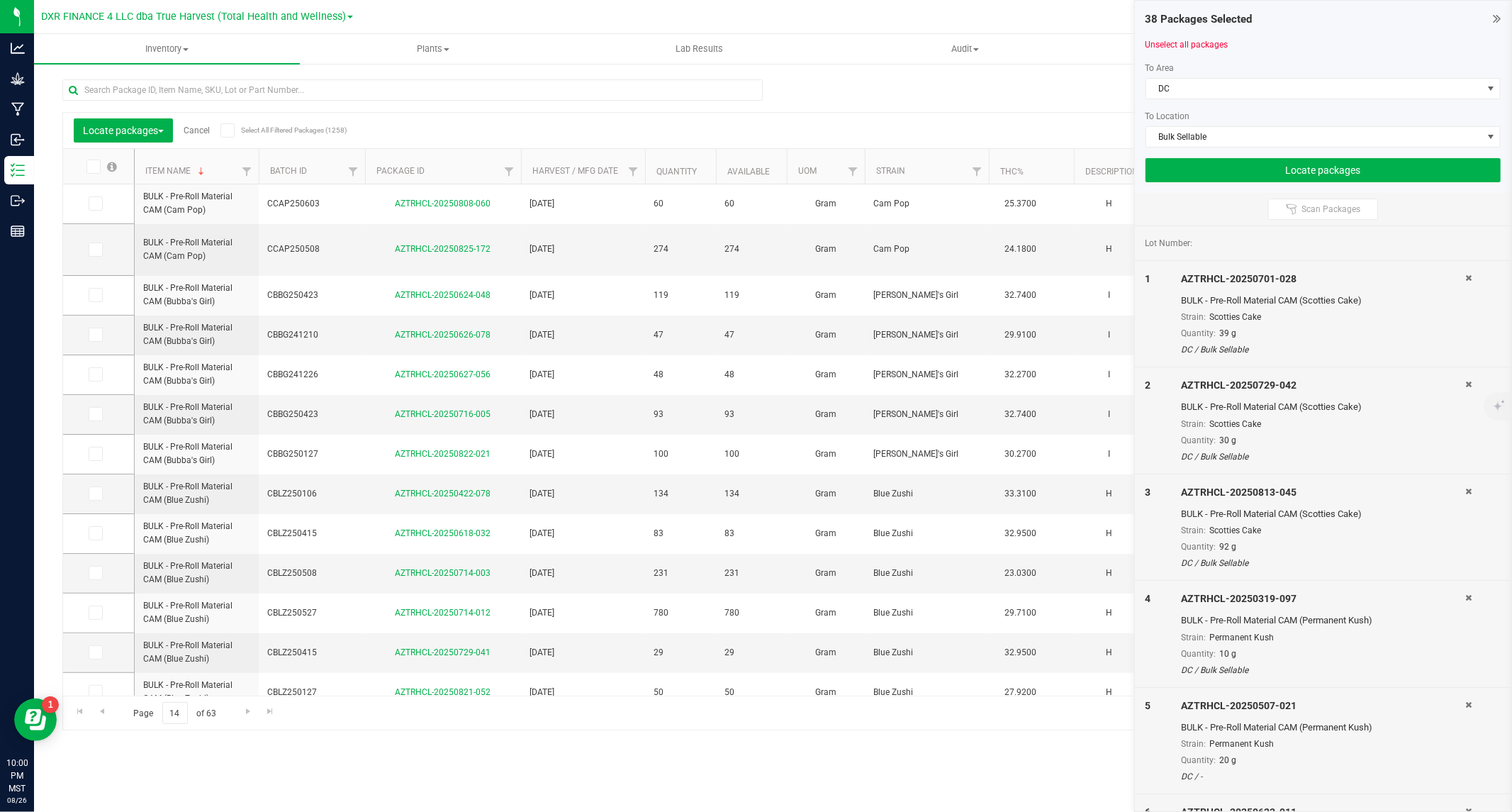
click at [89, 167] on icon at bounding box center [93, 167] width 9 height 0
click at [0, 0] on input "checkbox" at bounding box center [0, 0] width 0 height 0
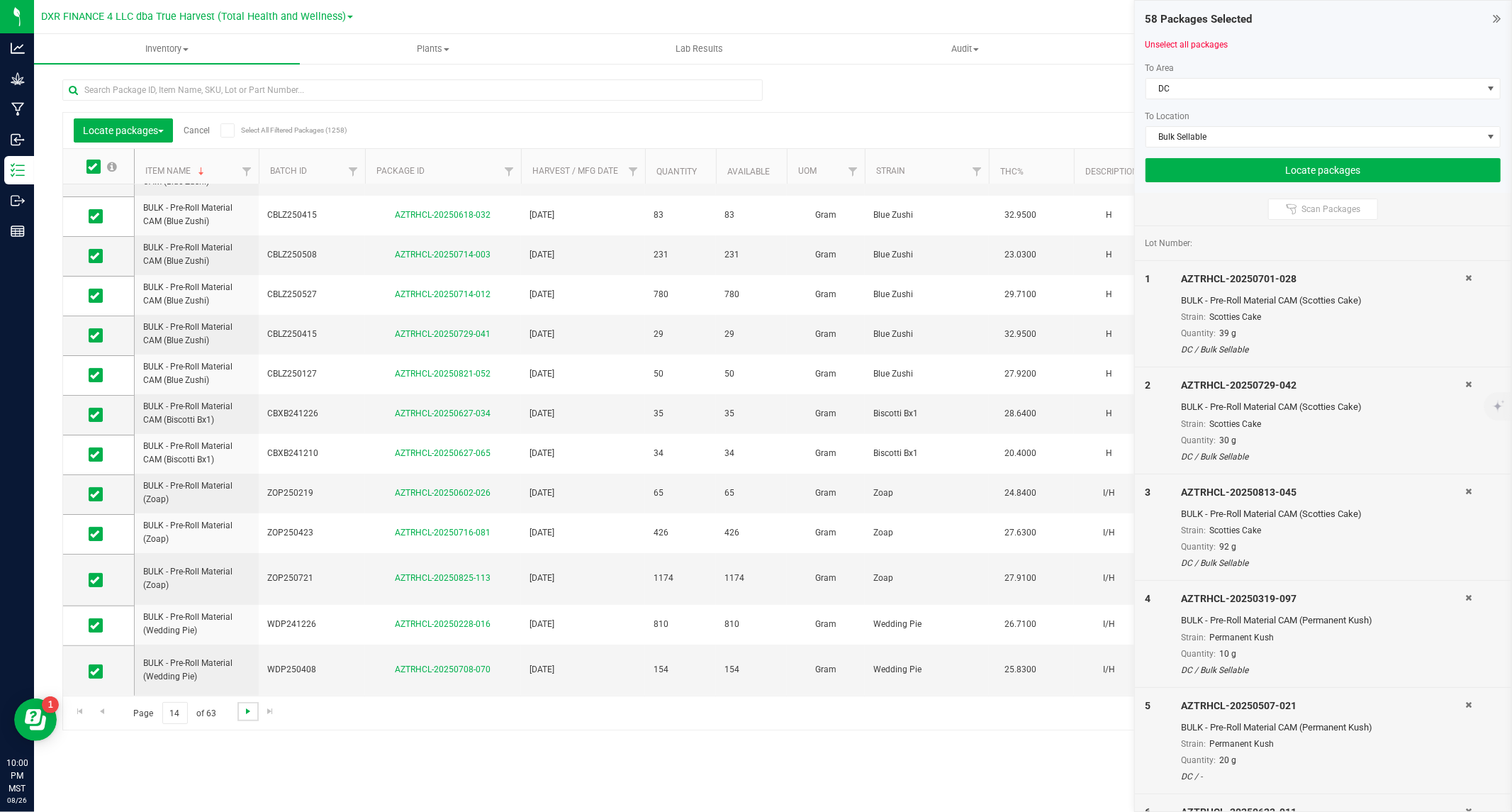
click at [249, 710] on span "Go to the next page" at bounding box center [248, 711] width 11 height 11
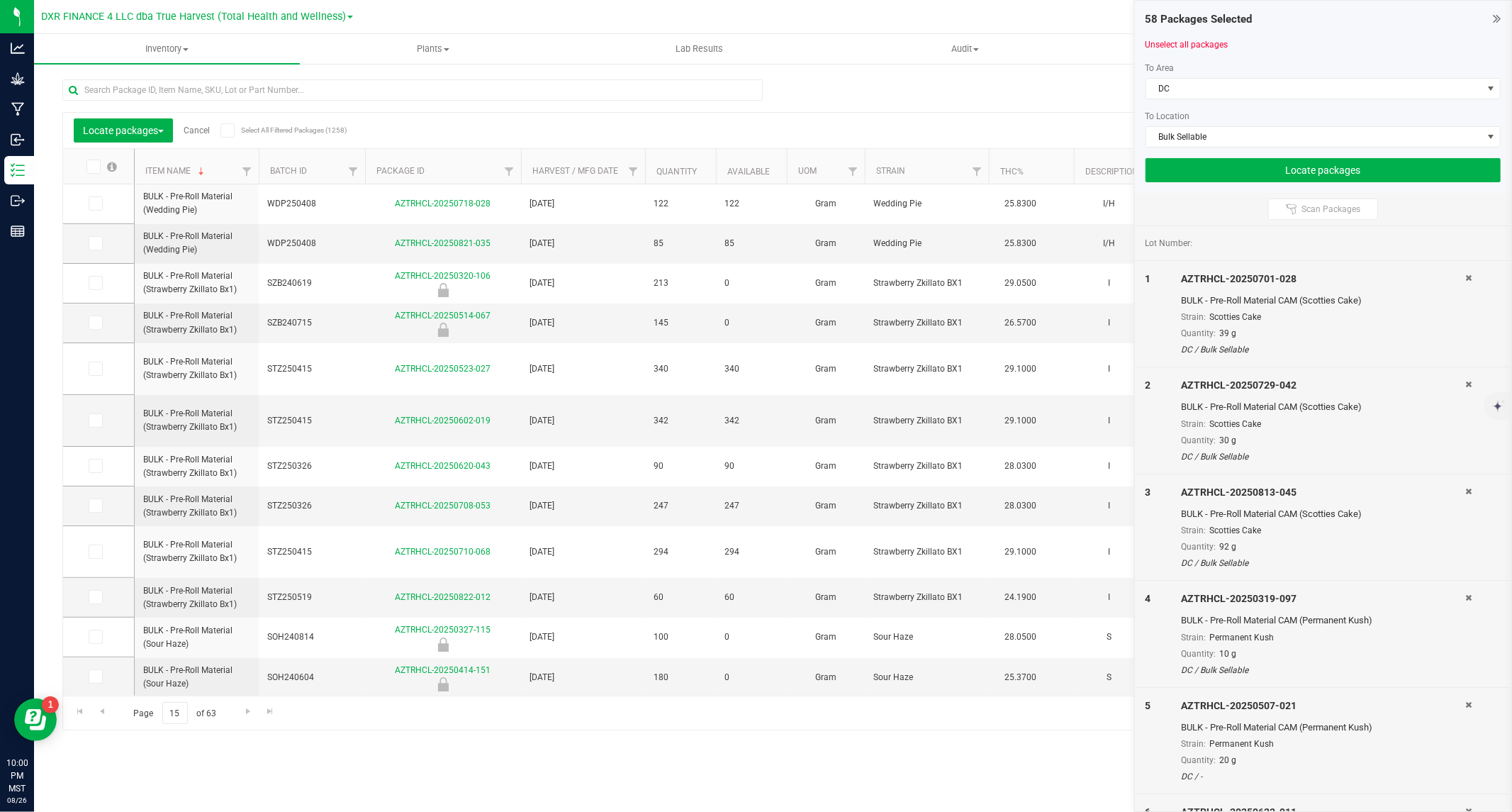
click at [94, 167] on icon at bounding box center [93, 167] width 9 height 0
click at [0, 0] on input "checkbox" at bounding box center [0, 0] width 0 height 0
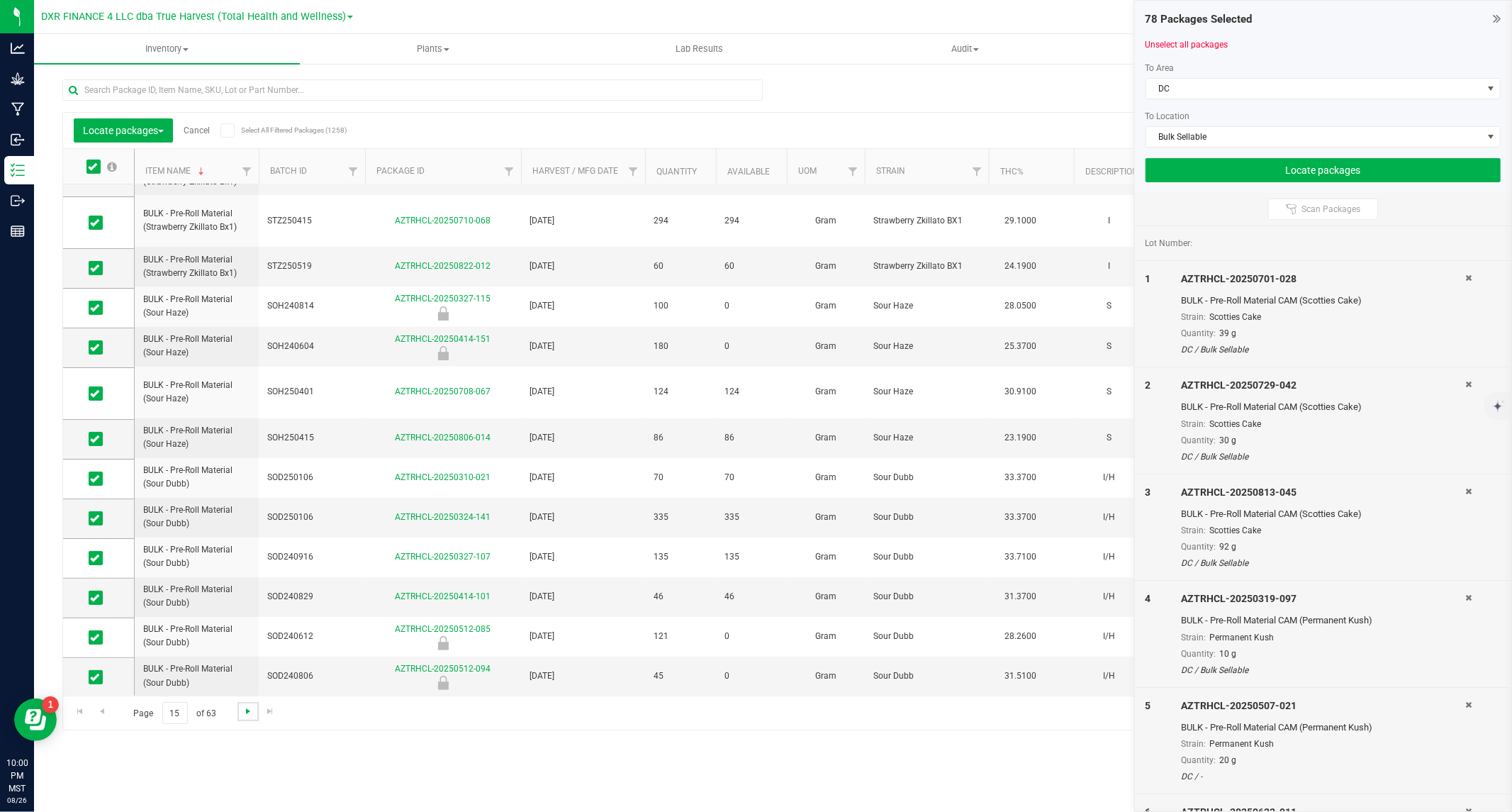
click at [248, 711] on span "Go to the next page" at bounding box center [248, 711] width 11 height 11
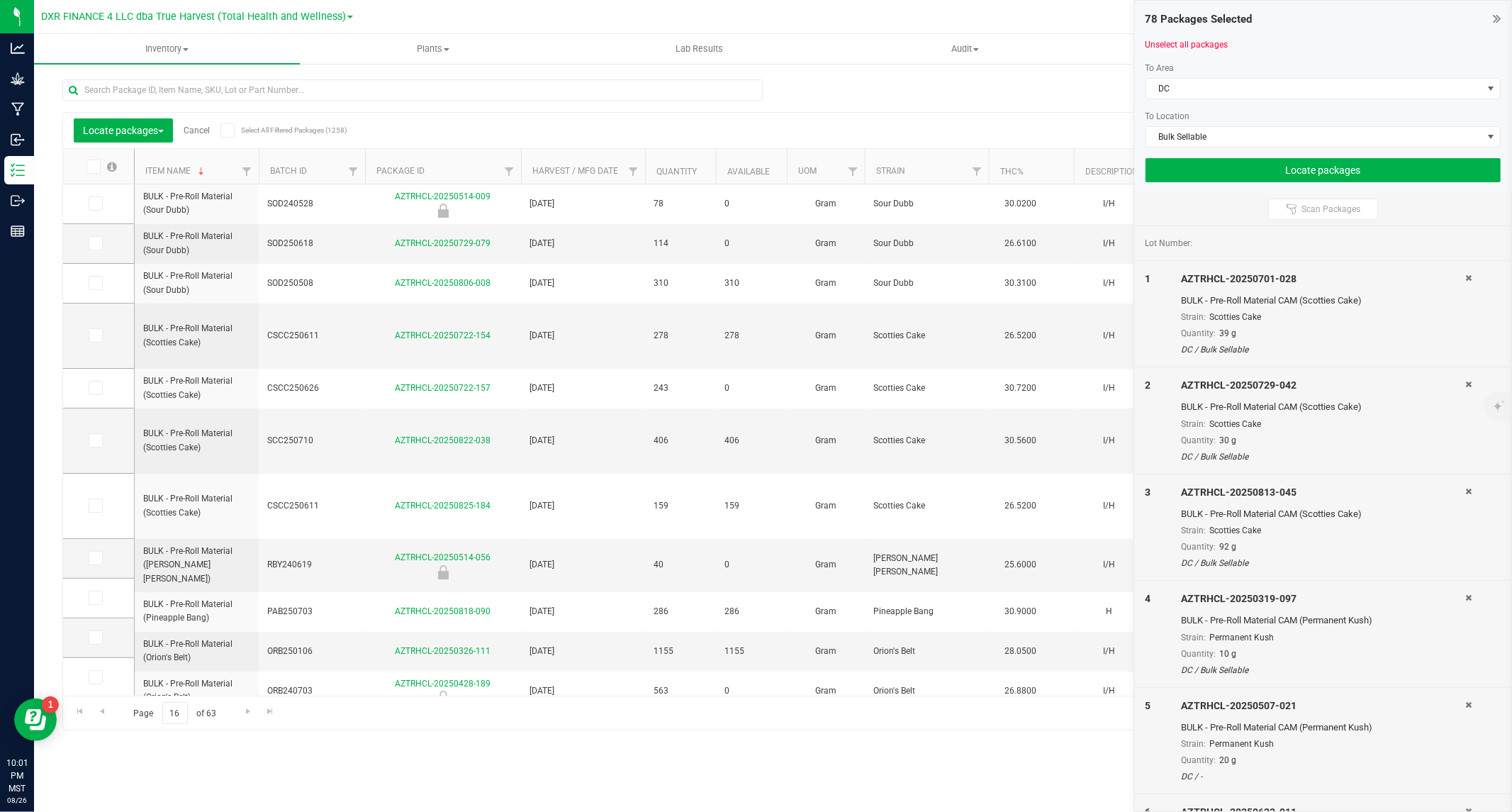
click at [91, 167] on icon at bounding box center [93, 167] width 9 height 0
click at [0, 0] on input "checkbox" at bounding box center [0, 0] width 0 height 0
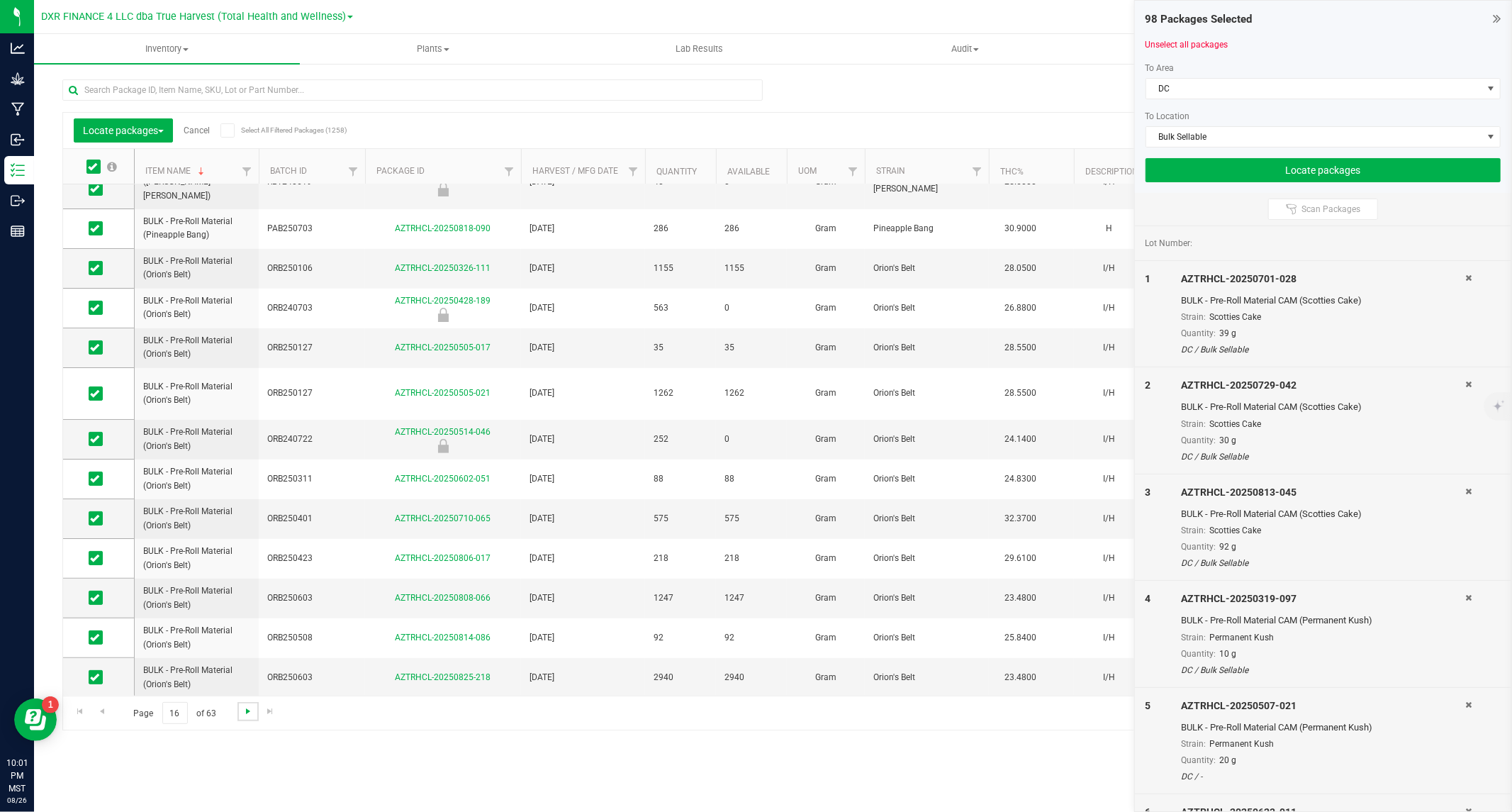
click at [246, 715] on span "Go to the next page" at bounding box center [248, 711] width 11 height 11
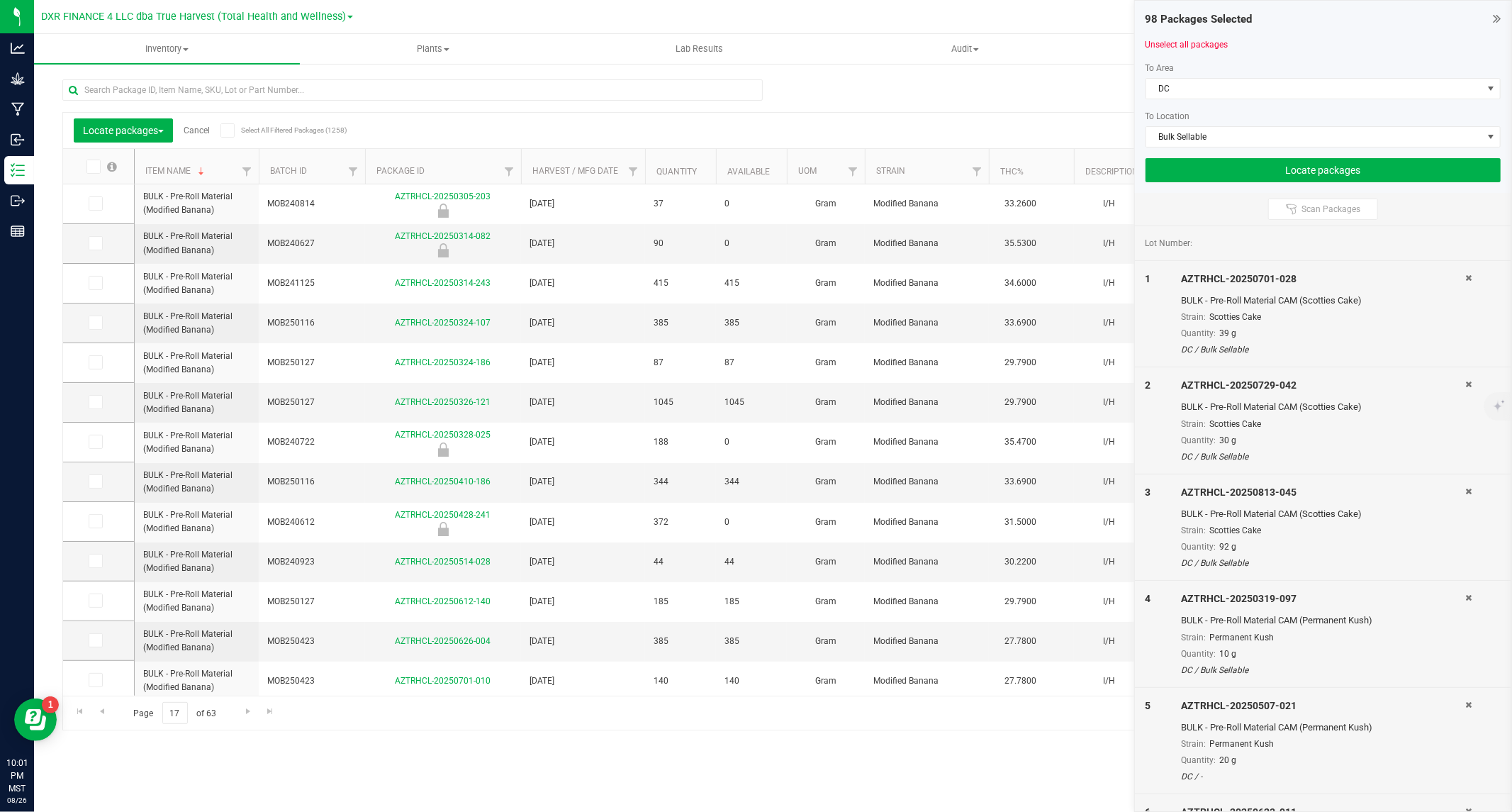
click at [95, 167] on icon at bounding box center [93, 167] width 9 height 0
click at [0, 0] on input "checkbox" at bounding box center [0, 0] width 0 height 0
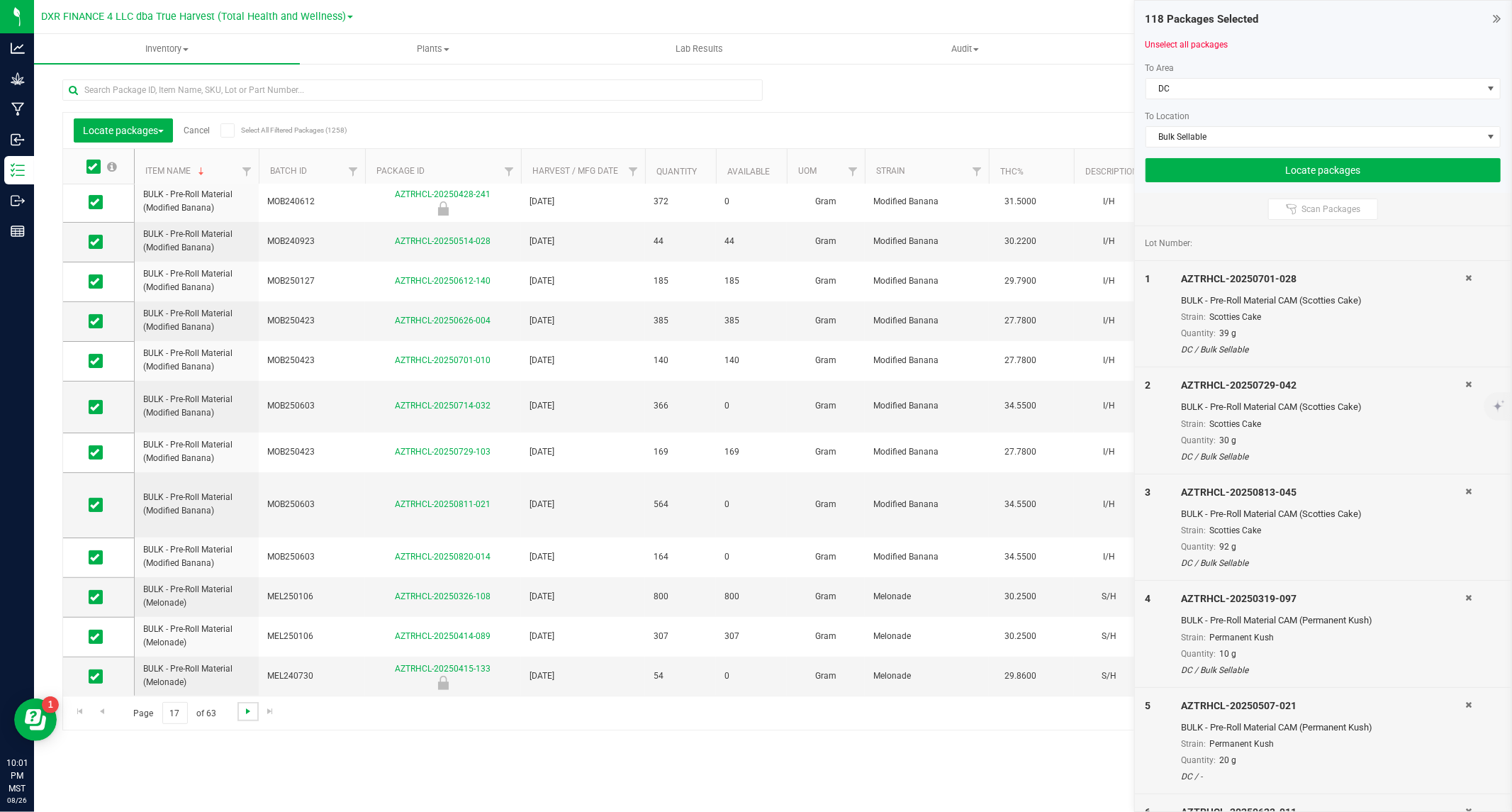
click at [249, 706] on span "Go to the next page" at bounding box center [248, 711] width 11 height 11
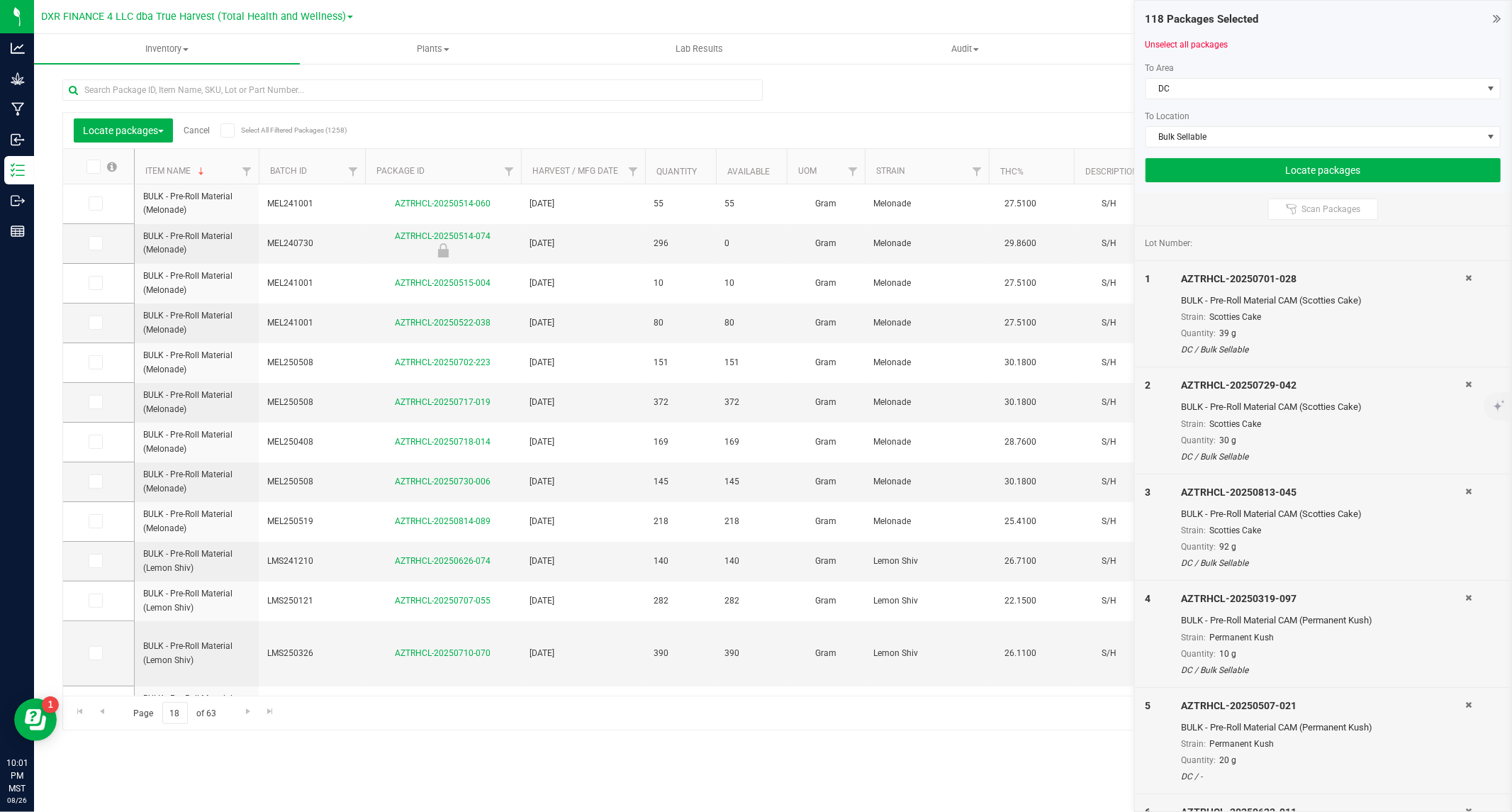
click at [97, 167] on icon at bounding box center [93, 167] width 9 height 0
click at [0, 0] on input "checkbox" at bounding box center [0, 0] width 0 height 0
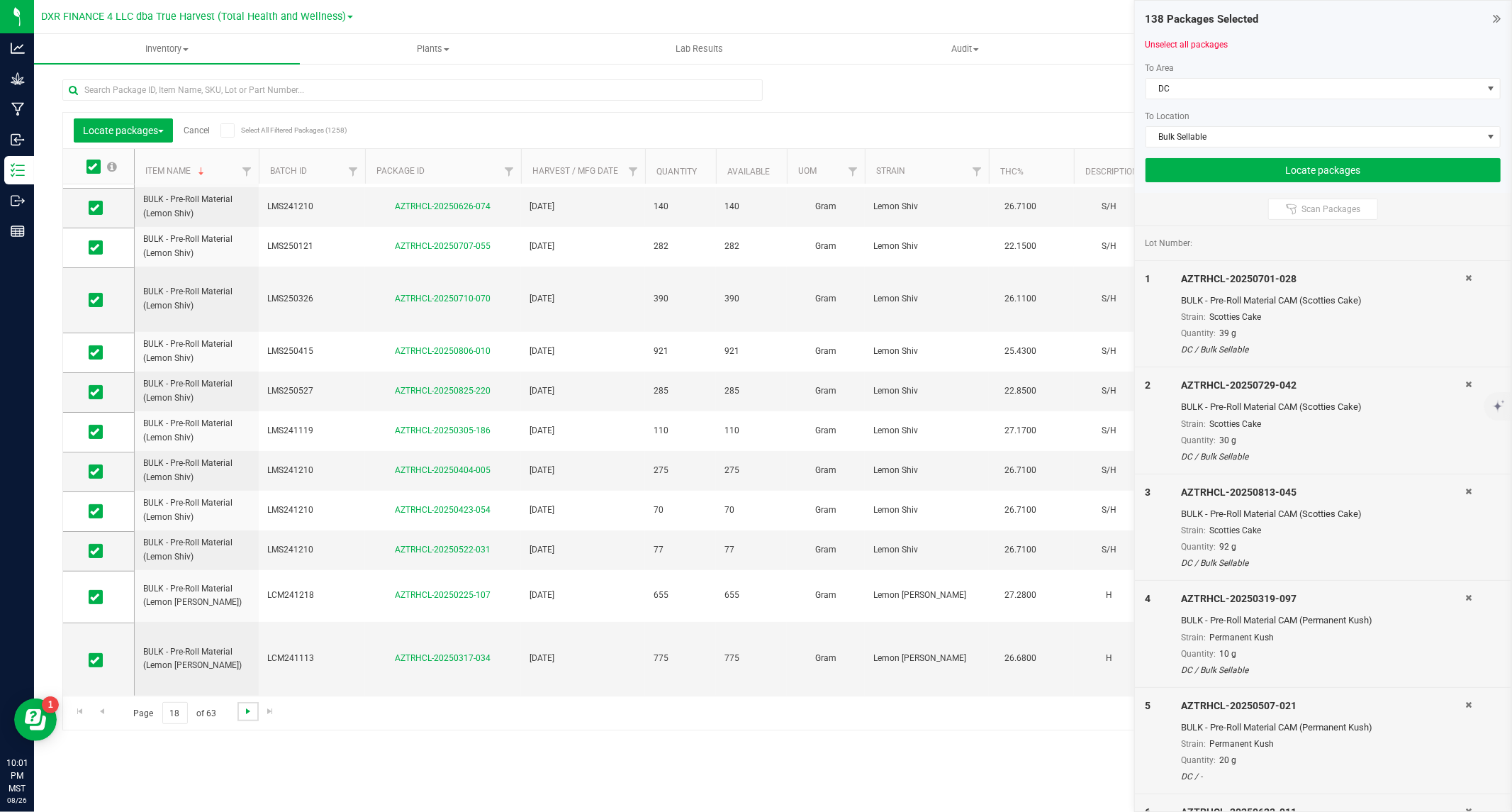
click at [246, 707] on span "Go to the next page" at bounding box center [248, 711] width 11 height 11
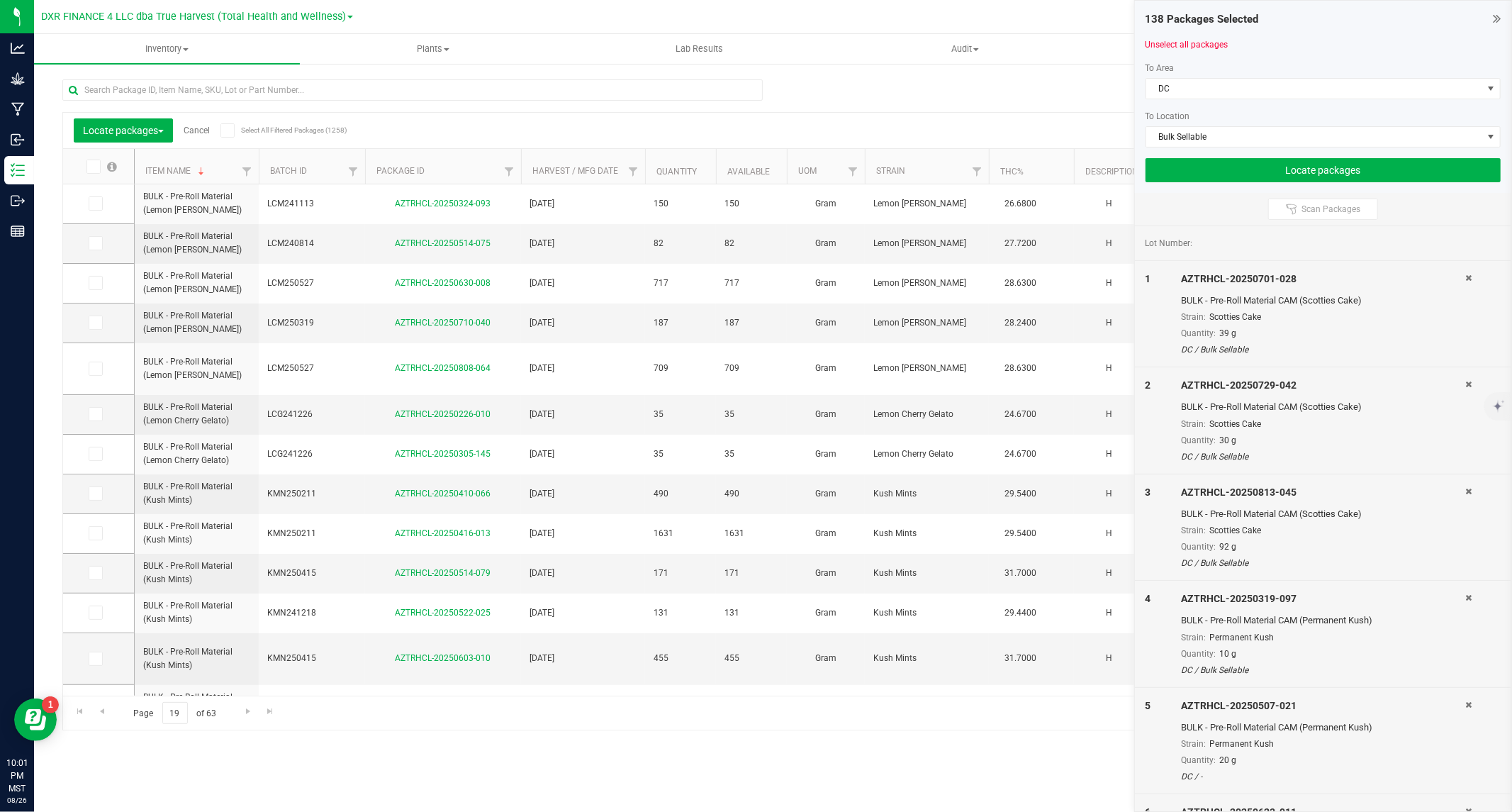
click at [96, 167] on icon at bounding box center [93, 167] width 9 height 0
click at [0, 0] on input "checkbox" at bounding box center [0, 0] width 0 height 0
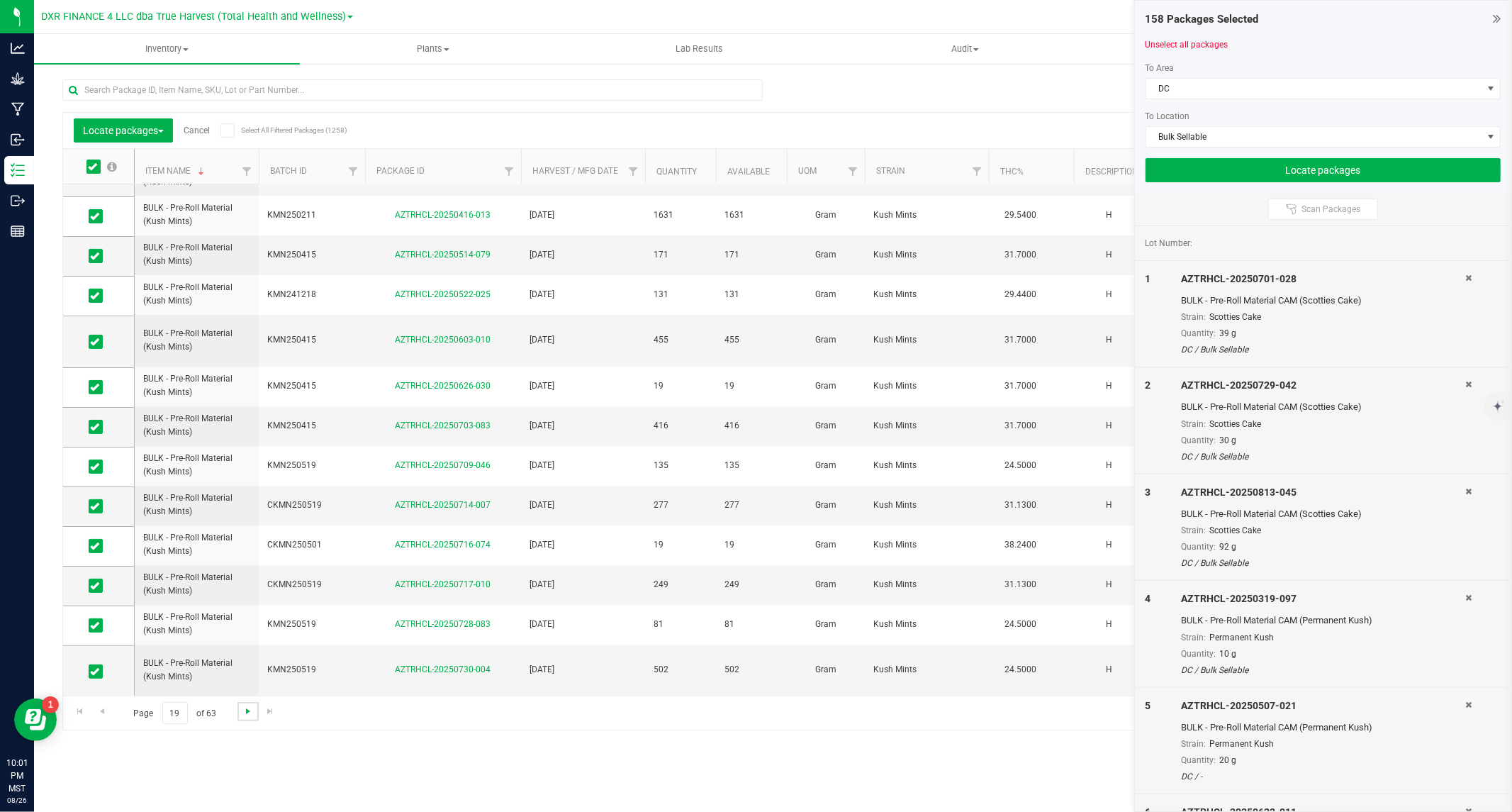
click at [244, 712] on span "Go to the next page" at bounding box center [248, 711] width 11 height 11
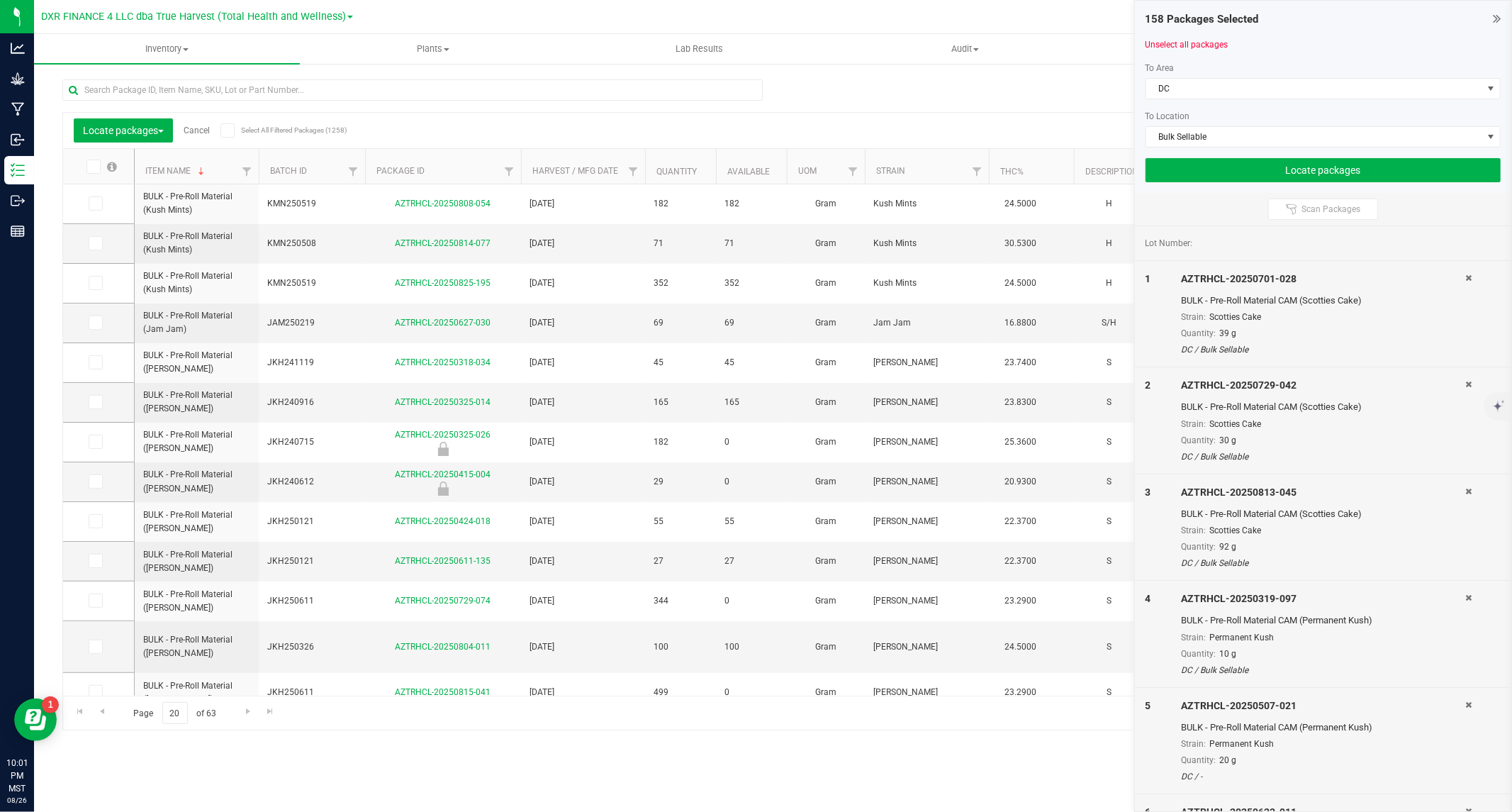
click at [88, 167] on icon at bounding box center [93, 167] width 9 height 0
click at [0, 0] on input "checkbox" at bounding box center [0, 0] width 0 height 0
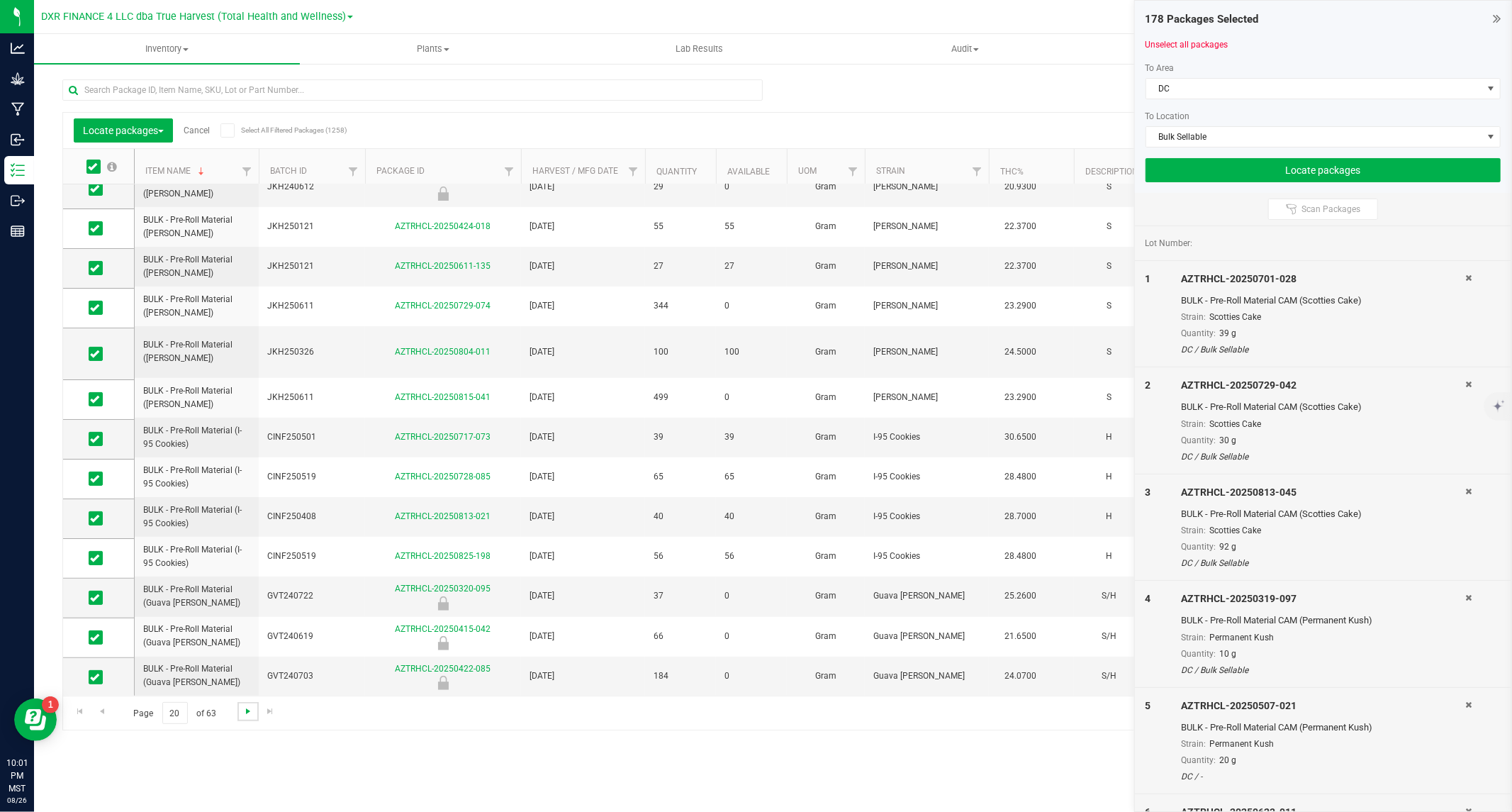
click at [245, 710] on span "Go to the next page" at bounding box center [248, 711] width 11 height 11
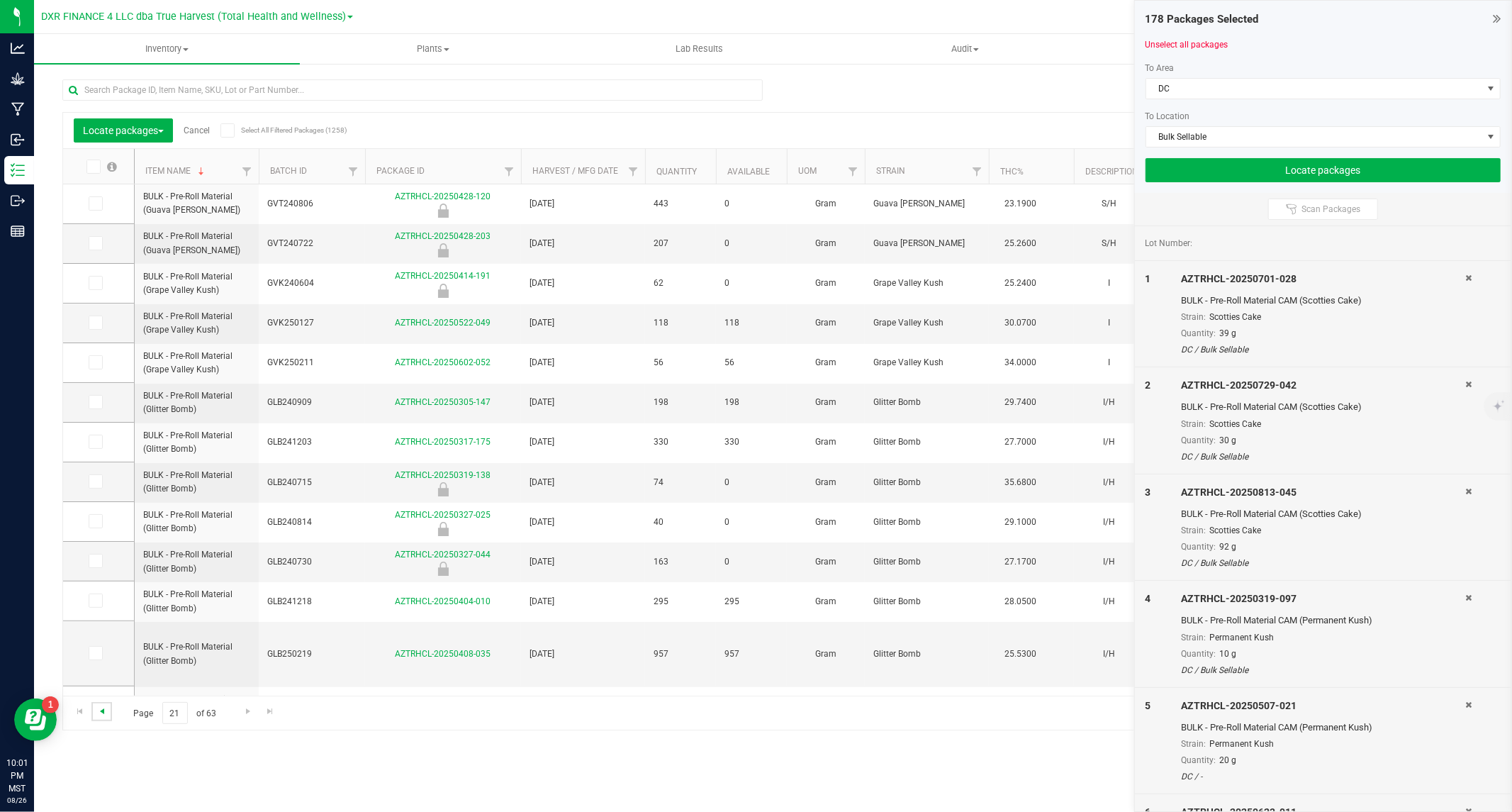
click at [105, 712] on span "Go to the previous page" at bounding box center [102, 711] width 11 height 11
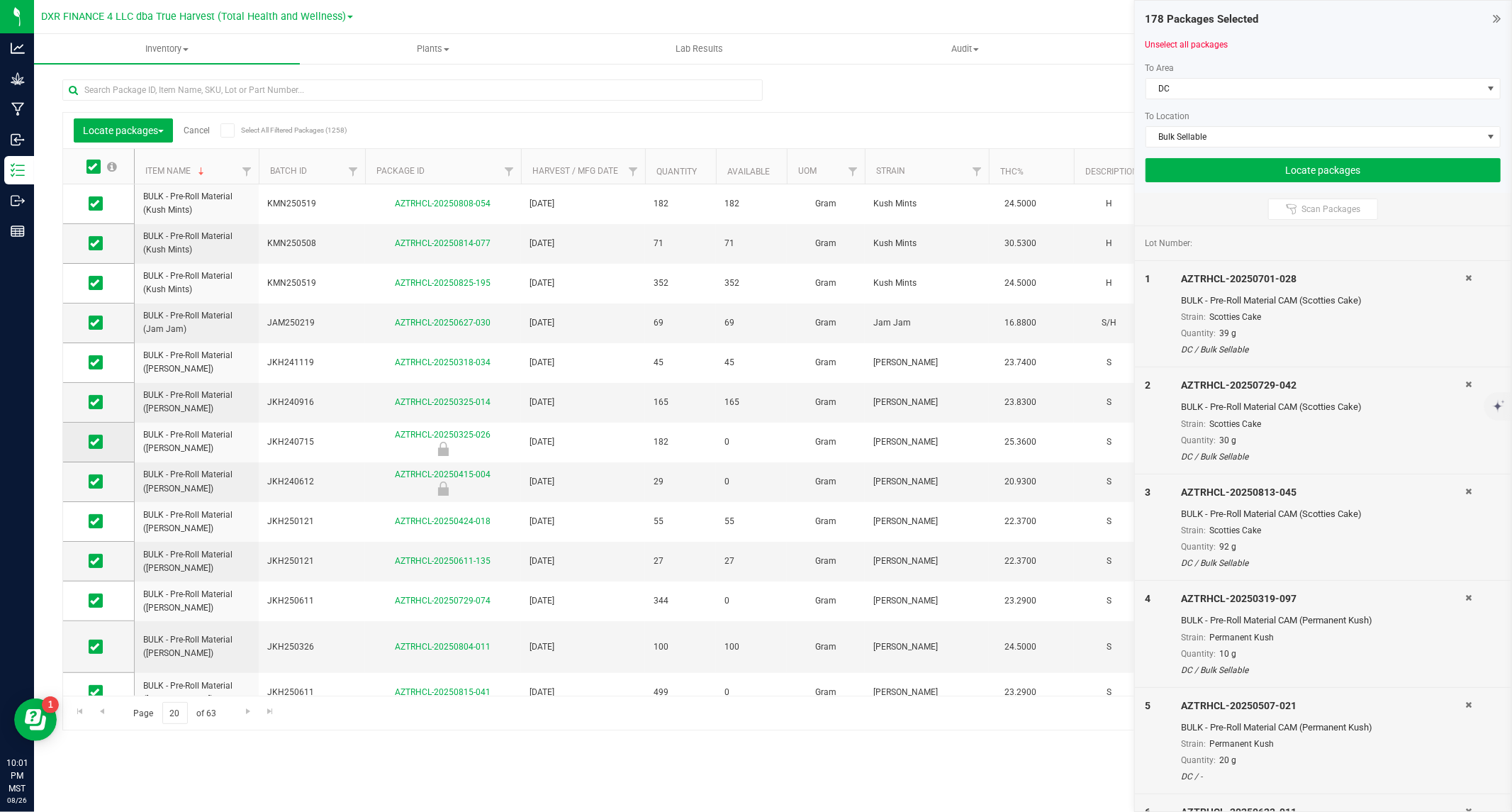
click at [100, 441] on span at bounding box center [95, 441] width 14 height 14
click at [0, 0] on input "checkbox" at bounding box center [0, 0] width 0 height 0
click at [94, 482] on icon at bounding box center [94, 482] width 9 height 0
click at [0, 0] on input "checkbox" at bounding box center [0, 0] width 0 height 0
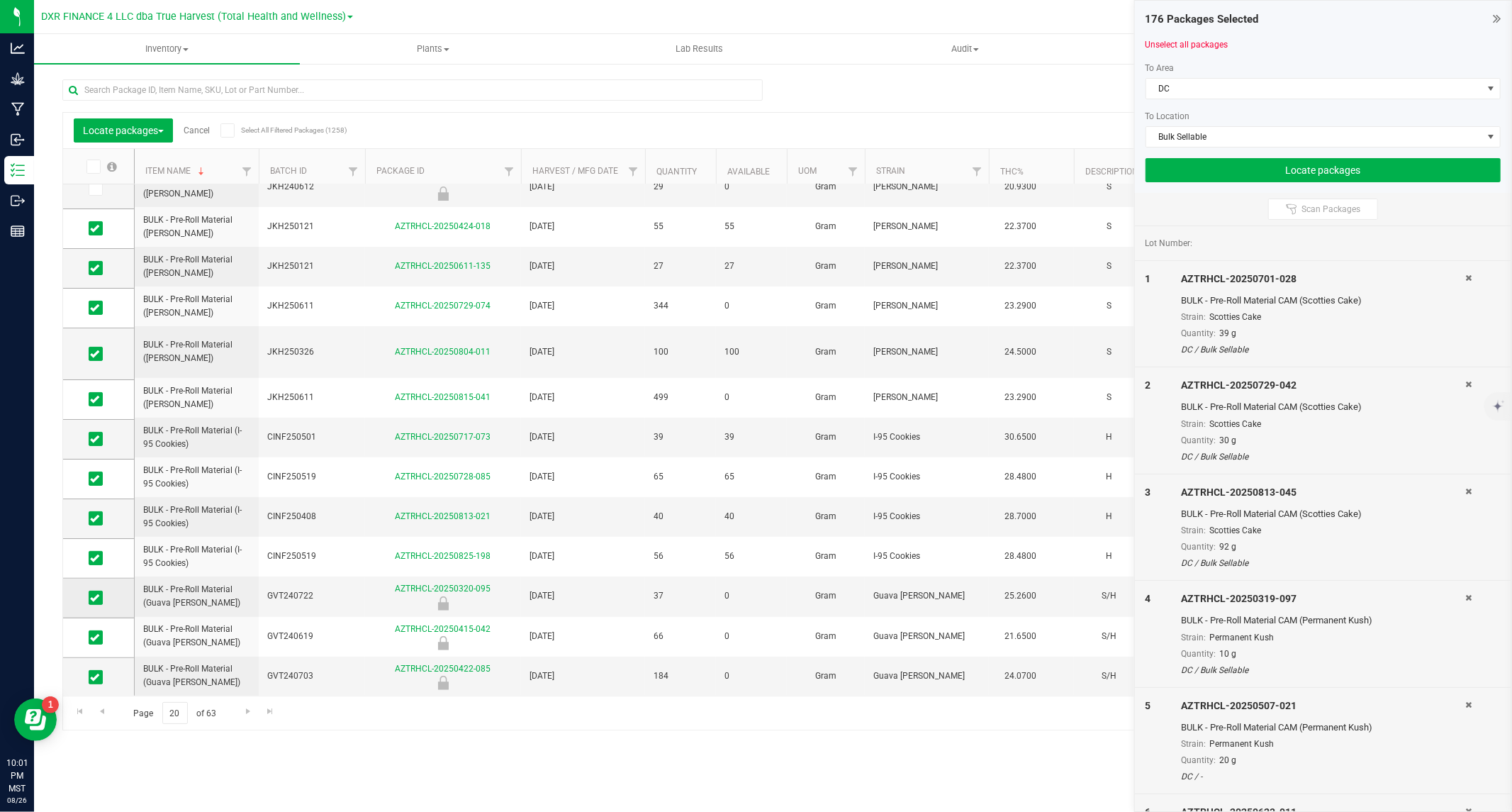
click at [95, 598] on icon at bounding box center [94, 598] width 9 height 0
click at [0, 0] on input "checkbox" at bounding box center [0, 0] width 0 height 0
click at [95, 638] on icon at bounding box center [94, 638] width 9 height 0
click at [0, 0] on input "checkbox" at bounding box center [0, 0] width 0 height 0
click at [94, 677] on icon at bounding box center [94, 677] width 9 height 0
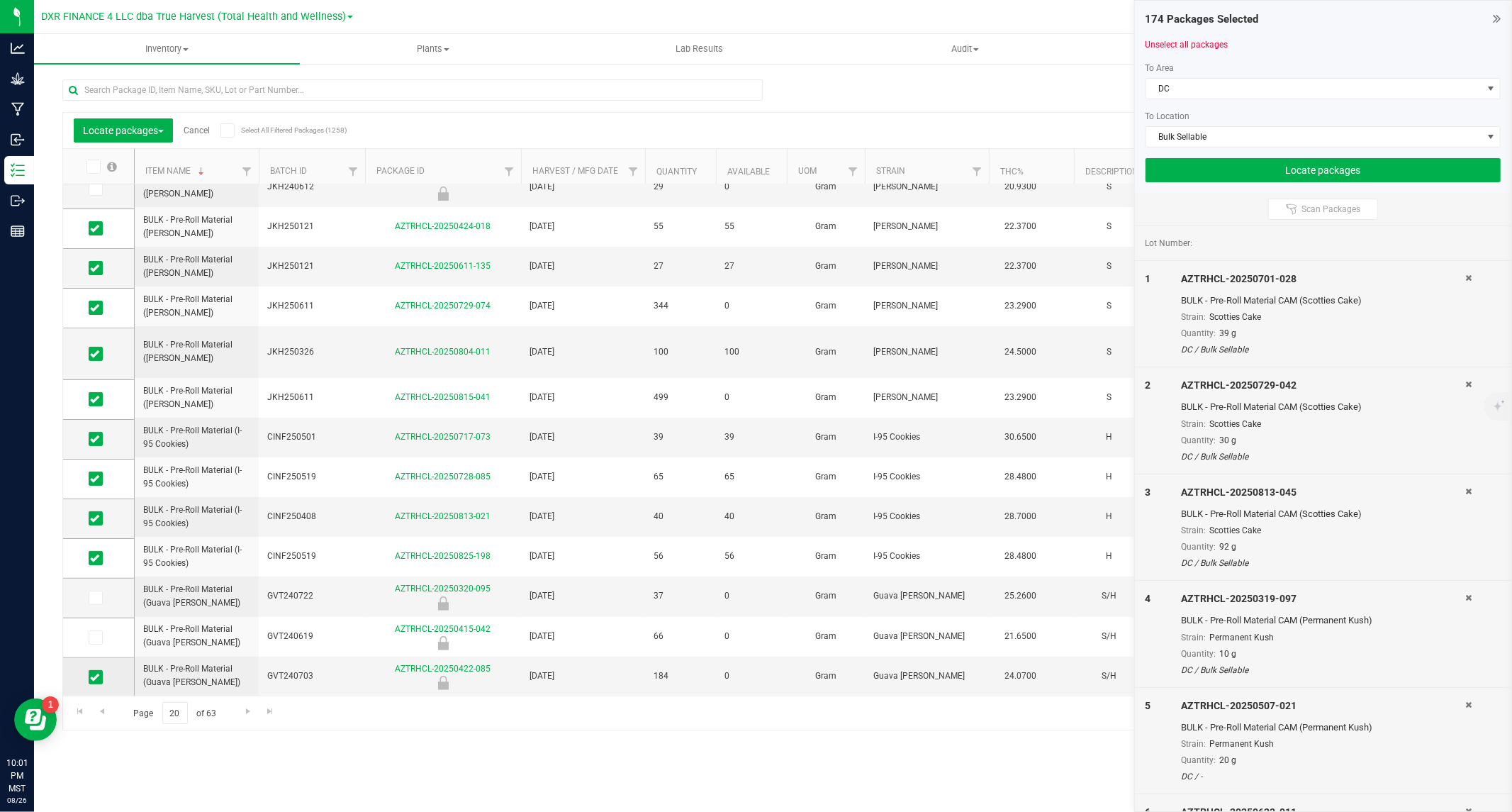
click at [0, 0] on input "checkbox" at bounding box center [0, 0] width 0 height 0
click at [95, 709] on link "Go to the previous page" at bounding box center [101, 712] width 21 height 19
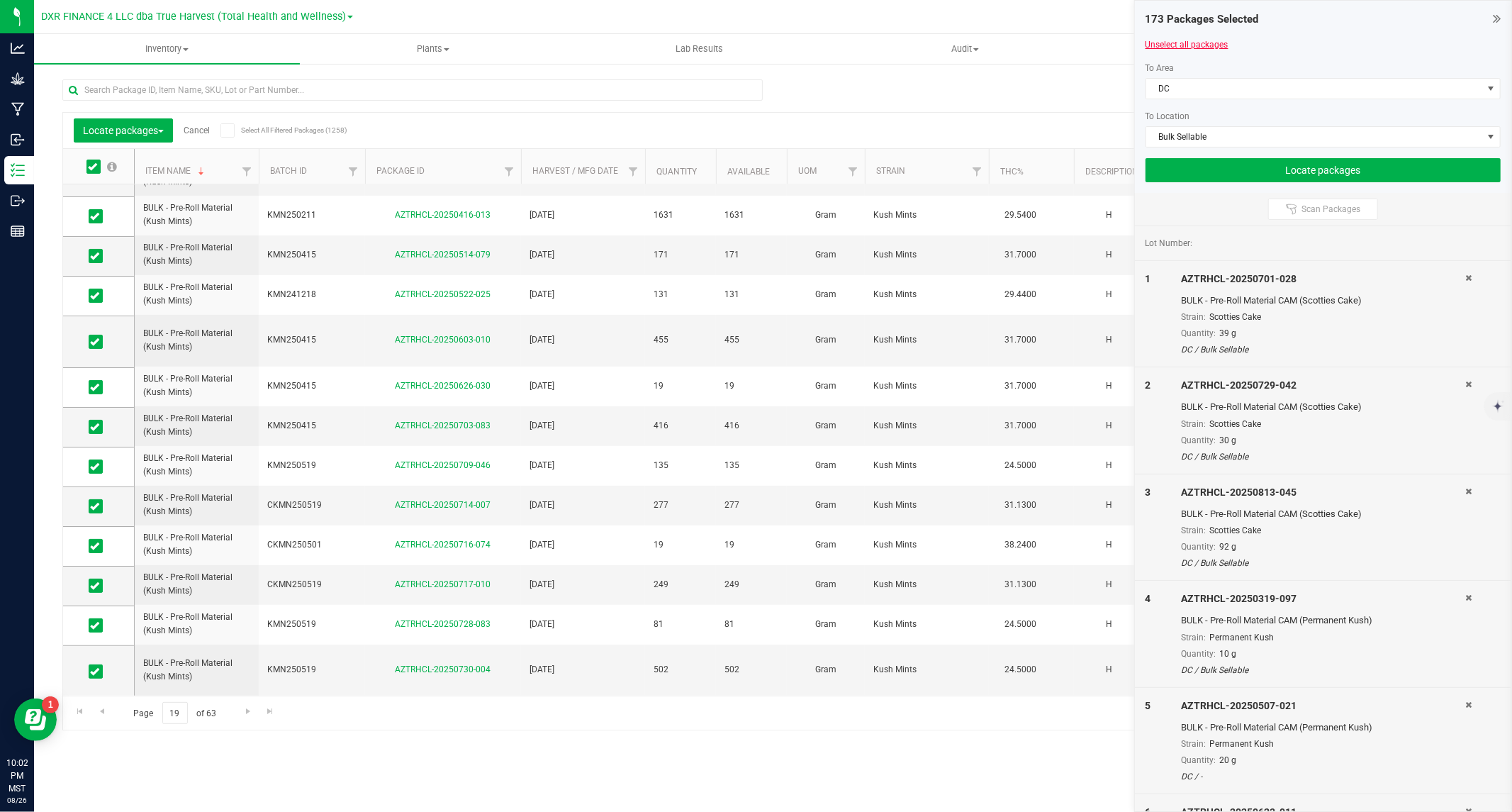
click at [1150, 43] on link "Unselect all packages" at bounding box center [1186, 44] width 83 height 10
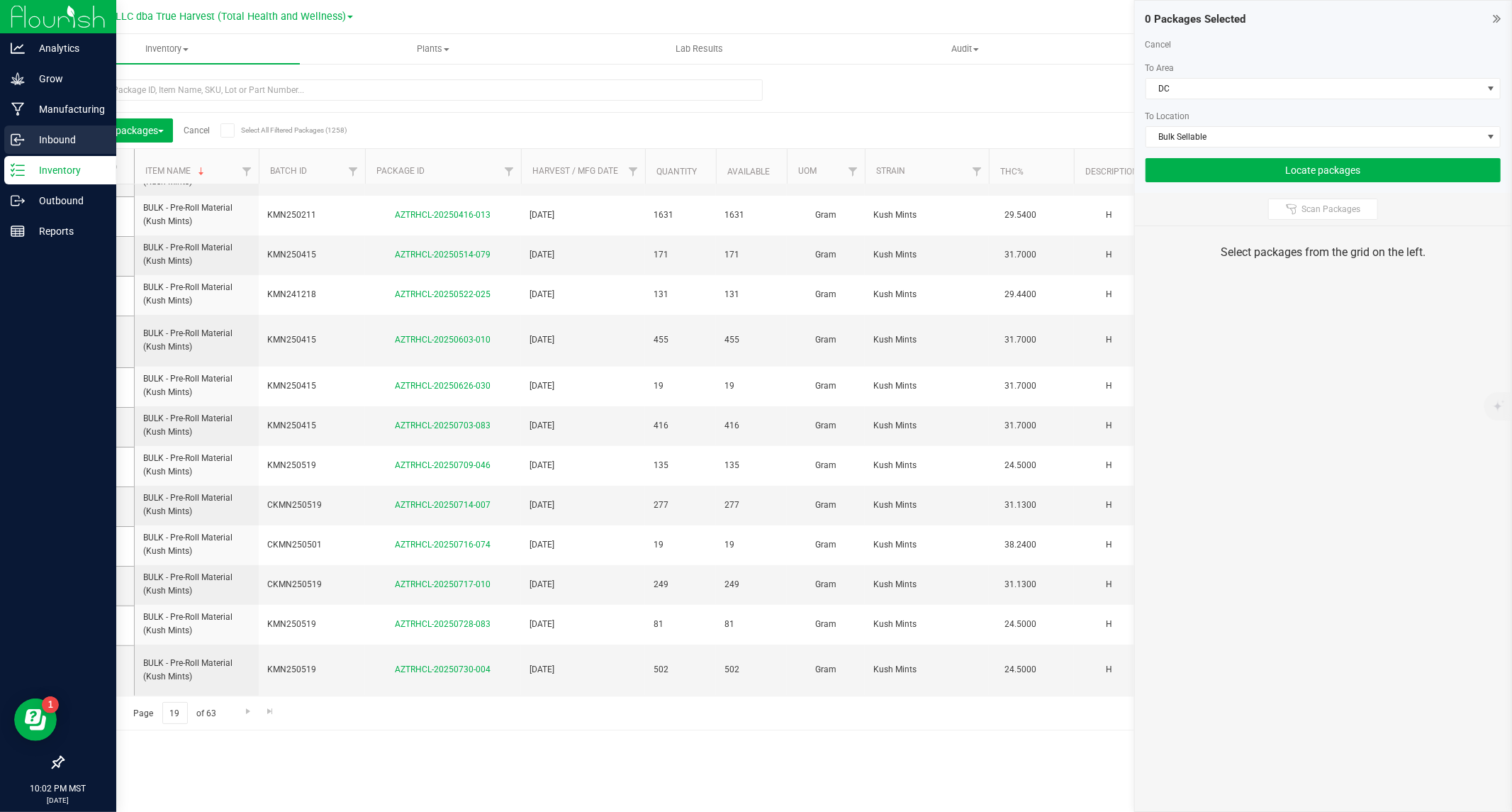
click at [31, 141] on p "Inbound" at bounding box center [68, 139] width 85 height 17
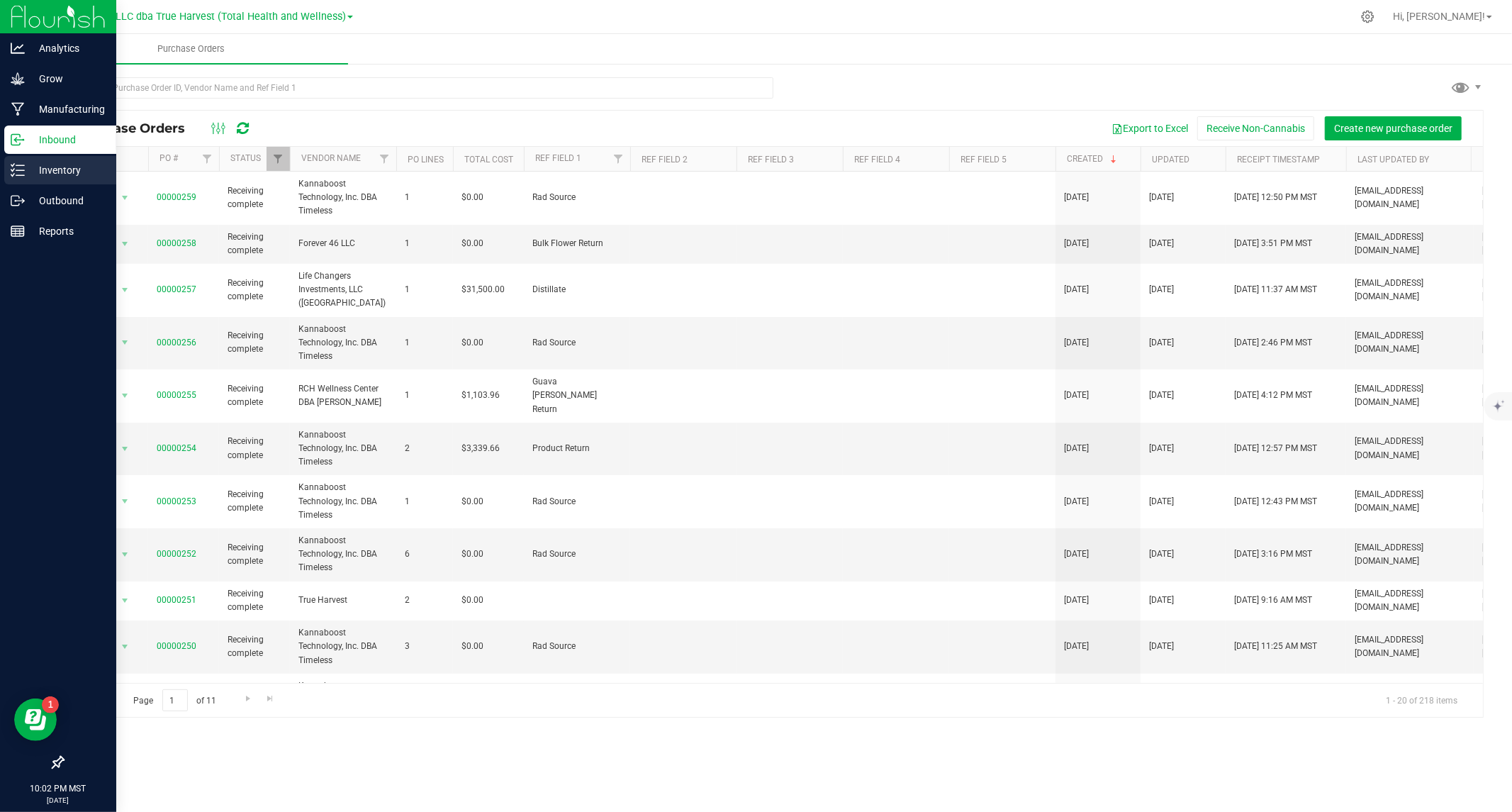
click at [33, 171] on p "Inventory" at bounding box center [68, 170] width 85 height 17
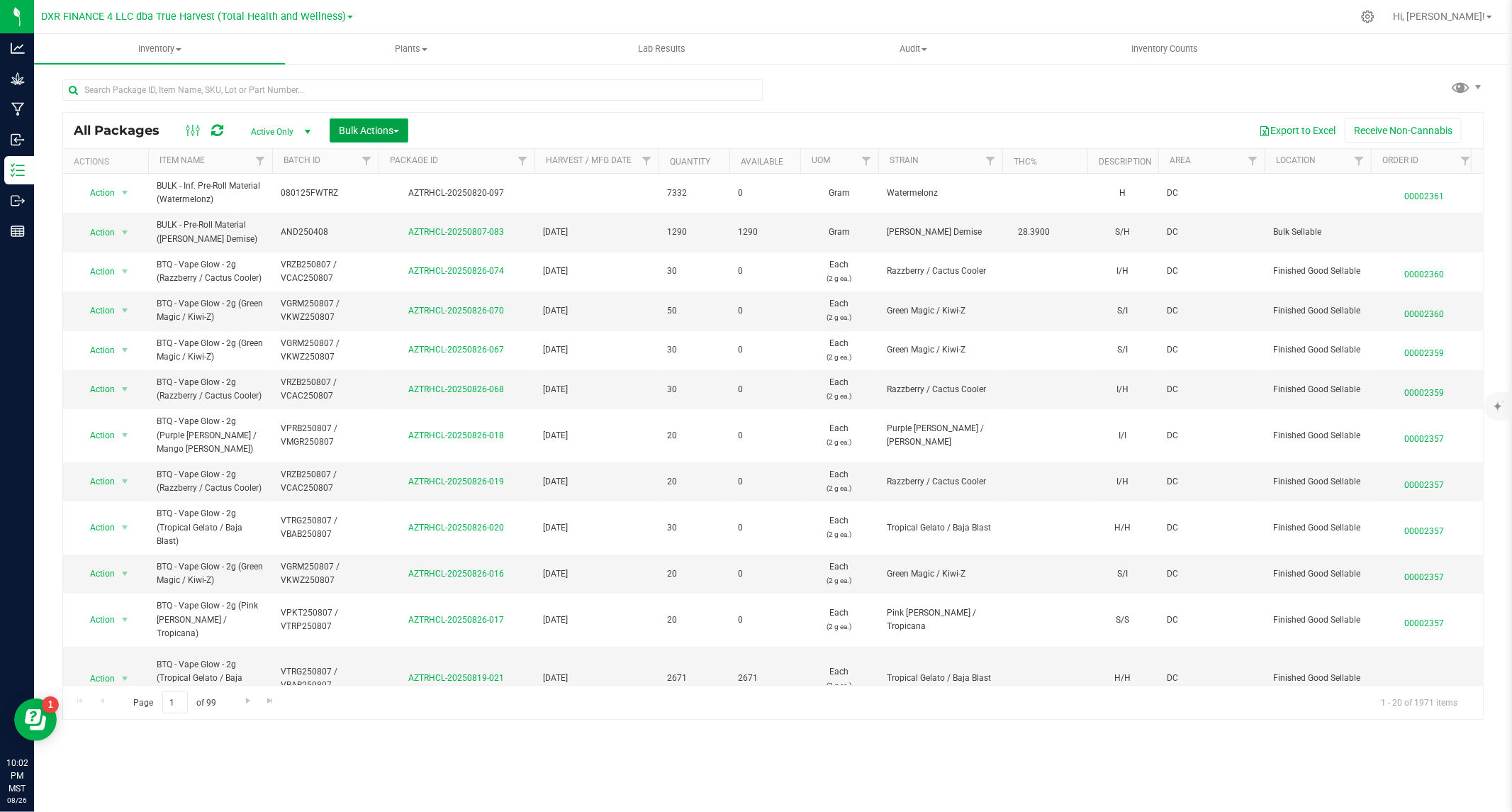
click at [390, 126] on span "Bulk Actions" at bounding box center [368, 130] width 60 height 11
click at [386, 239] on span "Locate packages" at bounding box center [374, 240] width 71 height 11
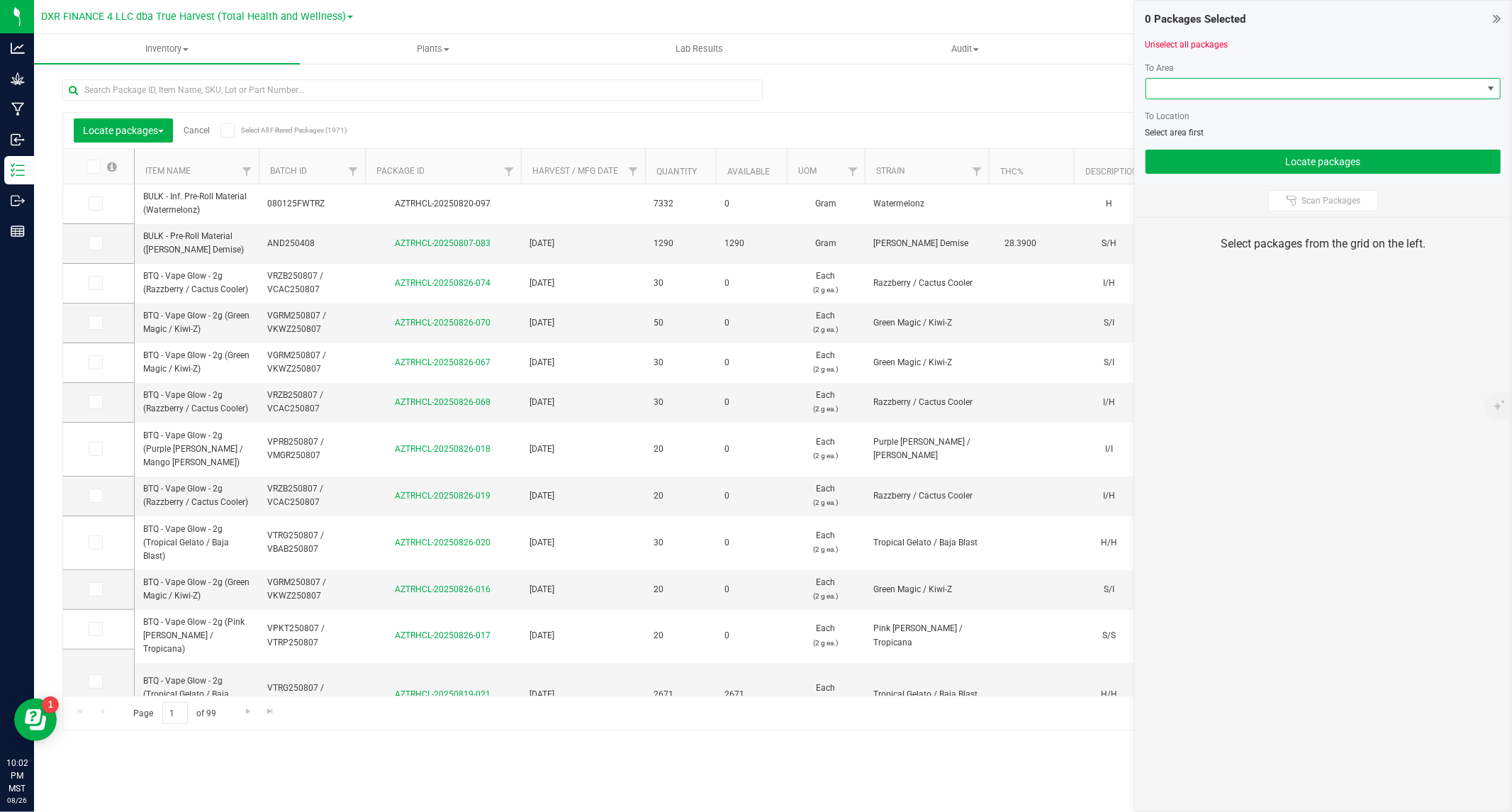
click at [1272, 88] on span at bounding box center [1314, 88] width 336 height 20
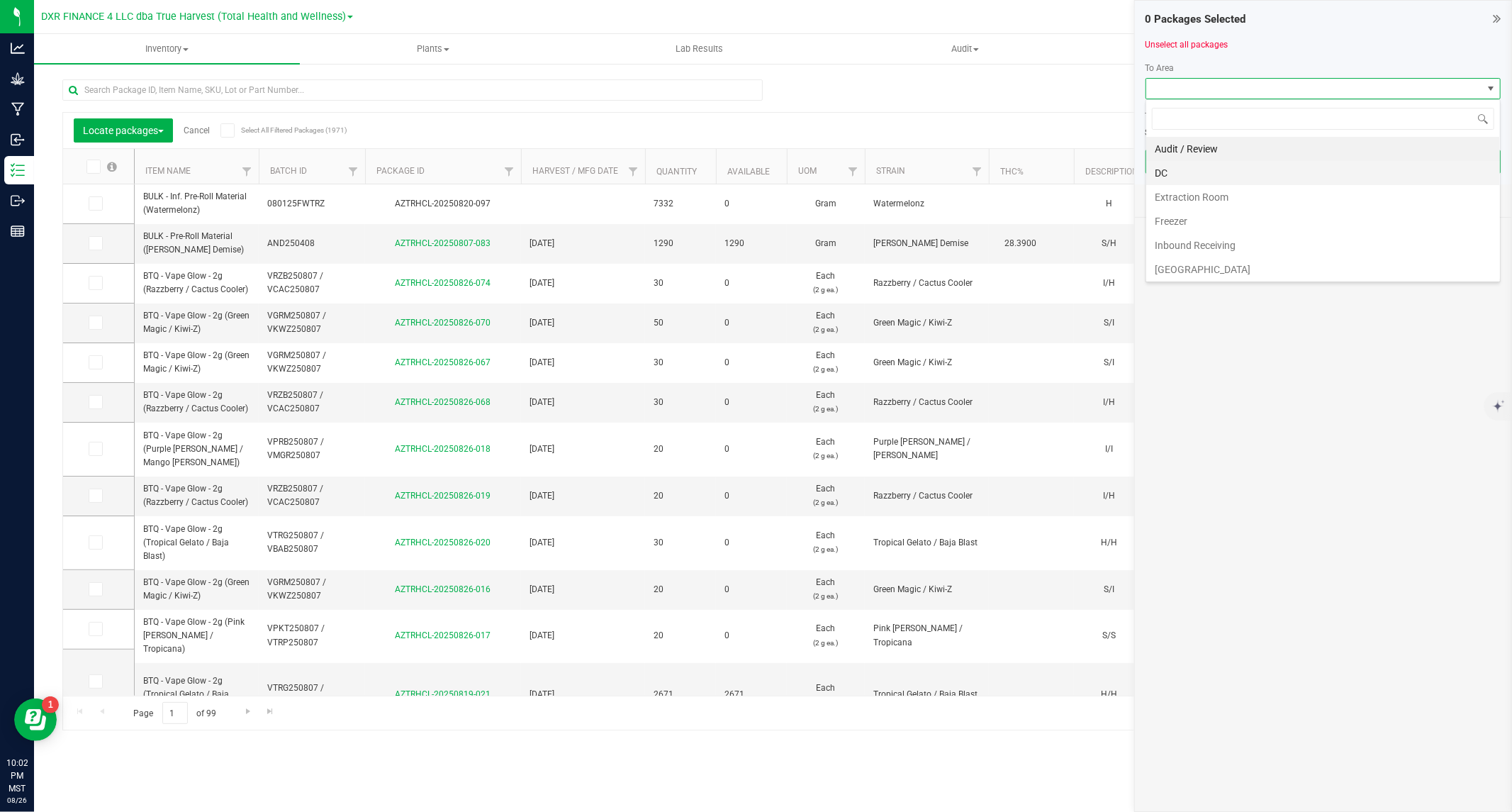
click at [1192, 165] on li "DC" at bounding box center [1323, 174] width 354 height 24
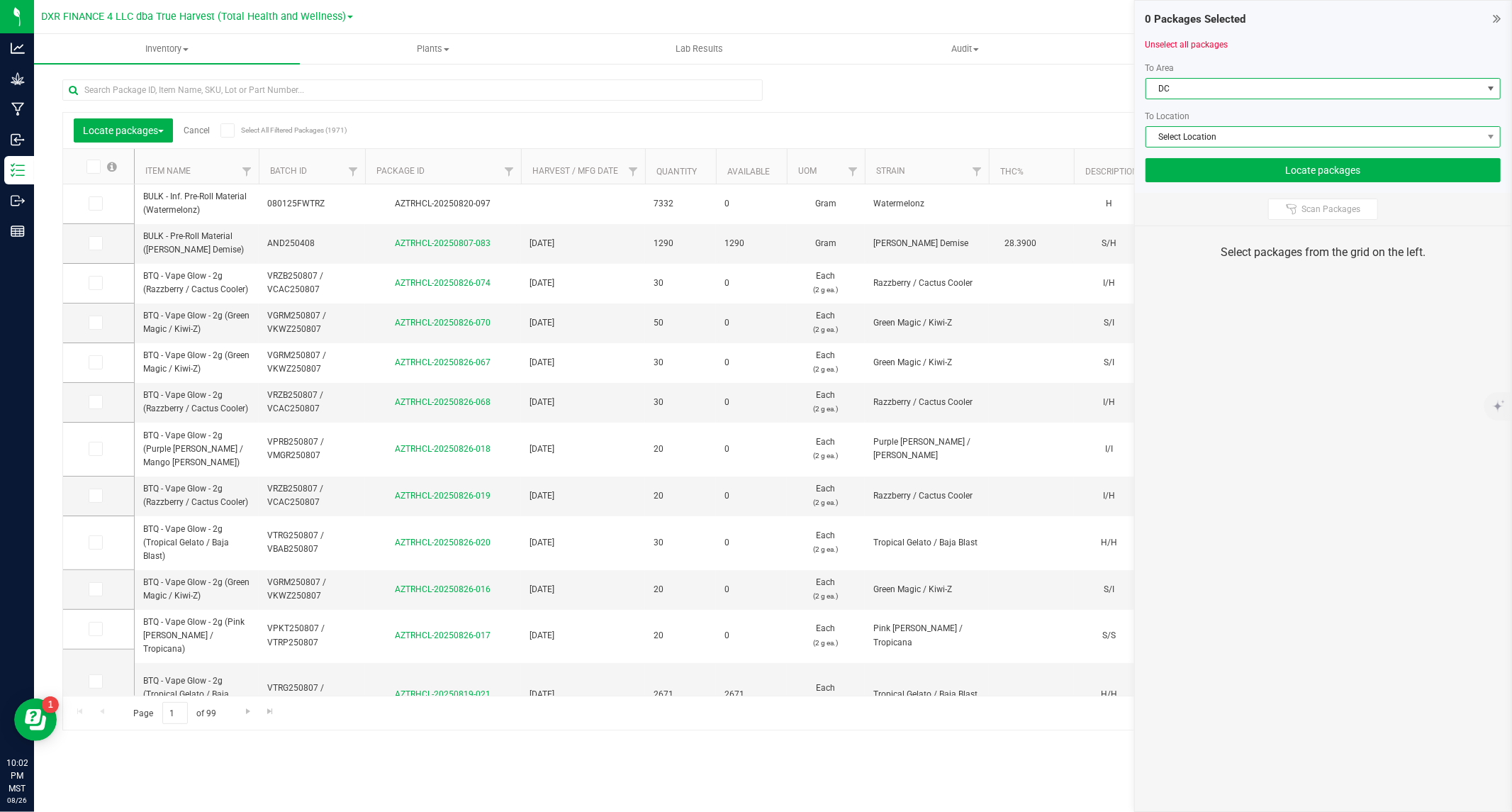
click at [1208, 127] on span "Select Location" at bounding box center [1314, 137] width 336 height 20
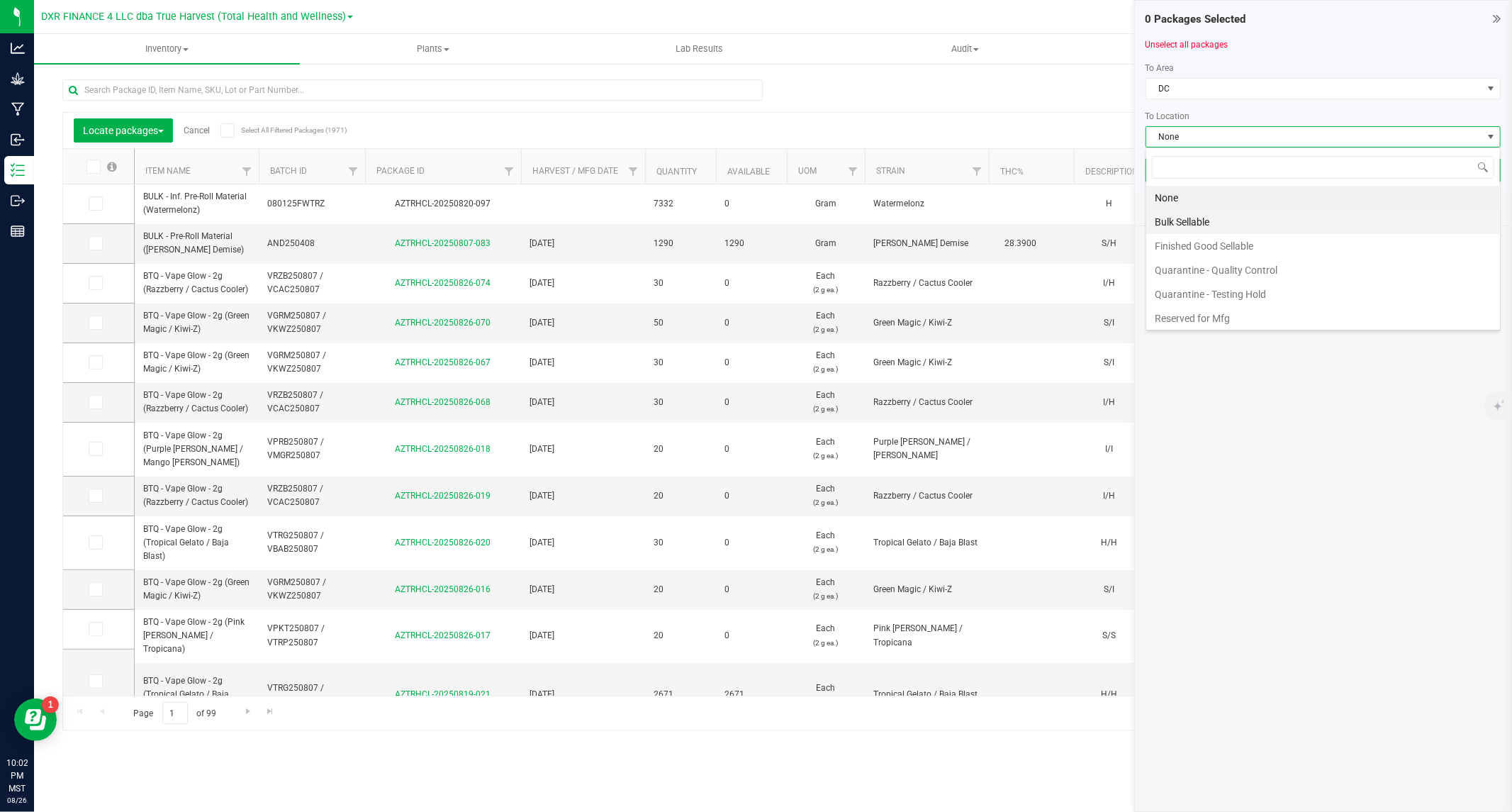
click at [1200, 221] on li "Bulk Sellable" at bounding box center [1323, 222] width 354 height 24
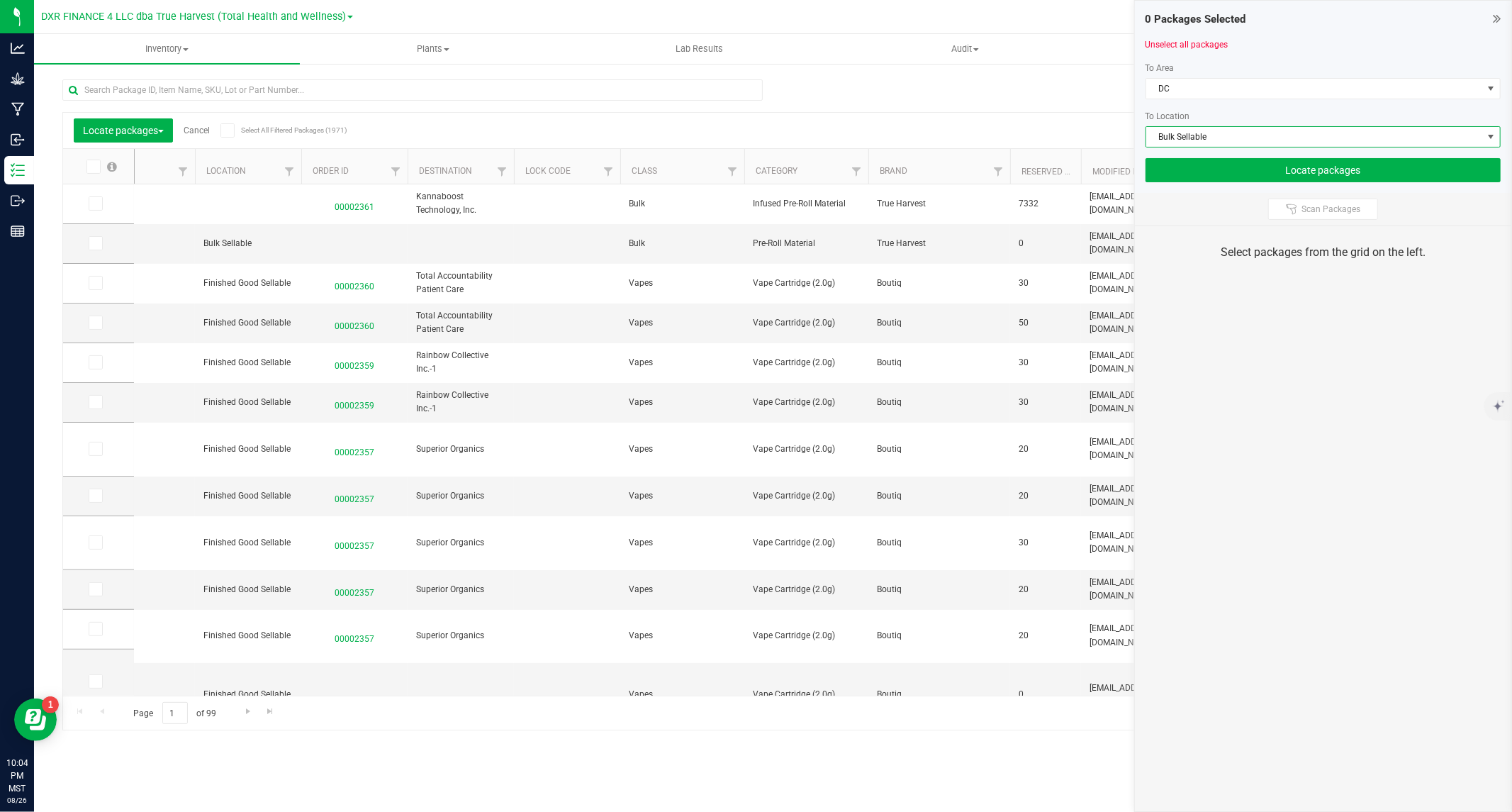
scroll to position [0, 1061]
click at [724, 174] on span "Filter" at bounding box center [727, 171] width 11 height 11
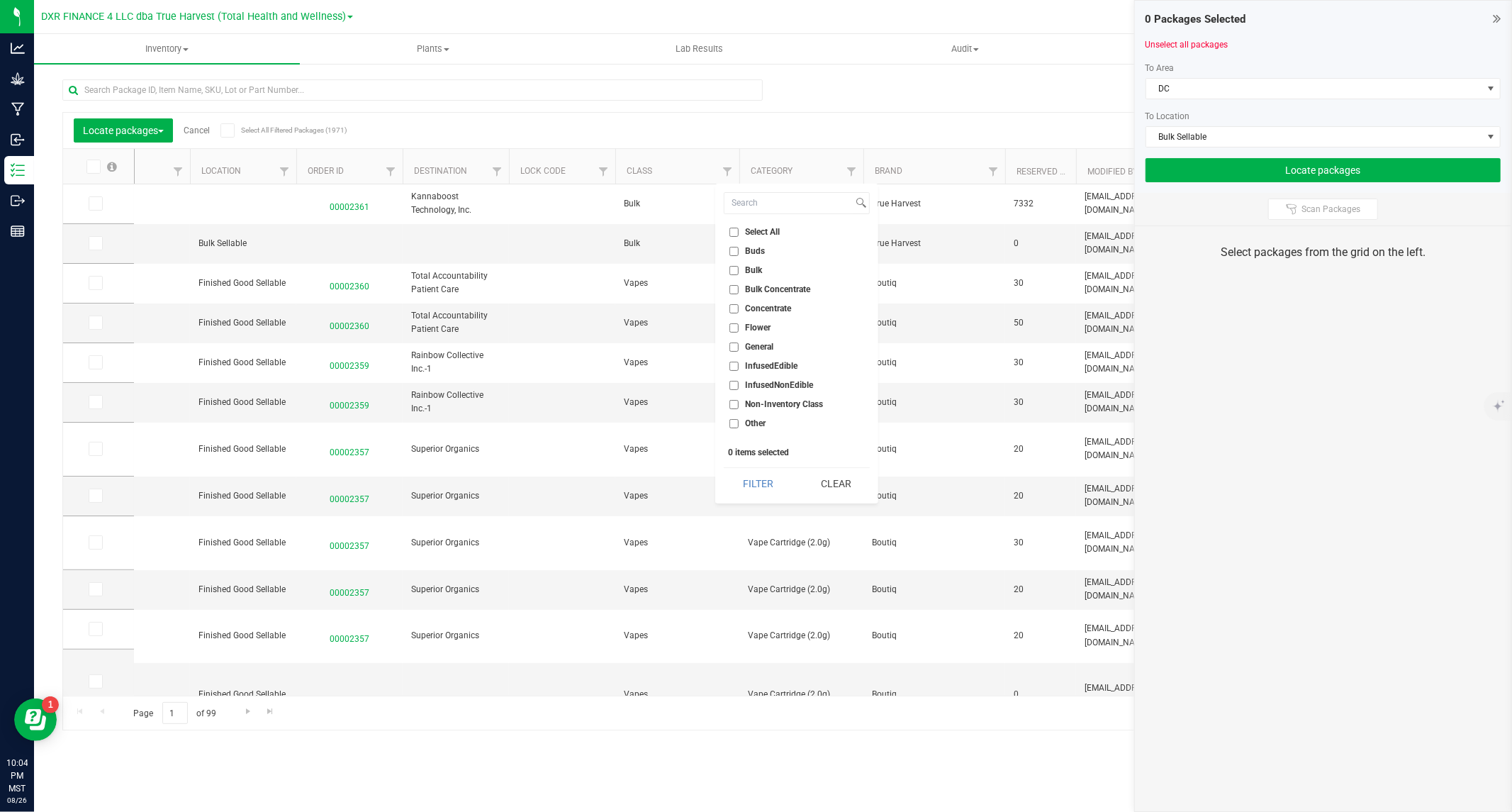
click at [742, 267] on label "Bulk" at bounding box center [745, 270] width 33 height 9
click at [739, 267] on input "Bulk" at bounding box center [734, 270] width 9 height 9
checkbox input "true"
click at [757, 485] on button "Filter" at bounding box center [758, 483] width 68 height 31
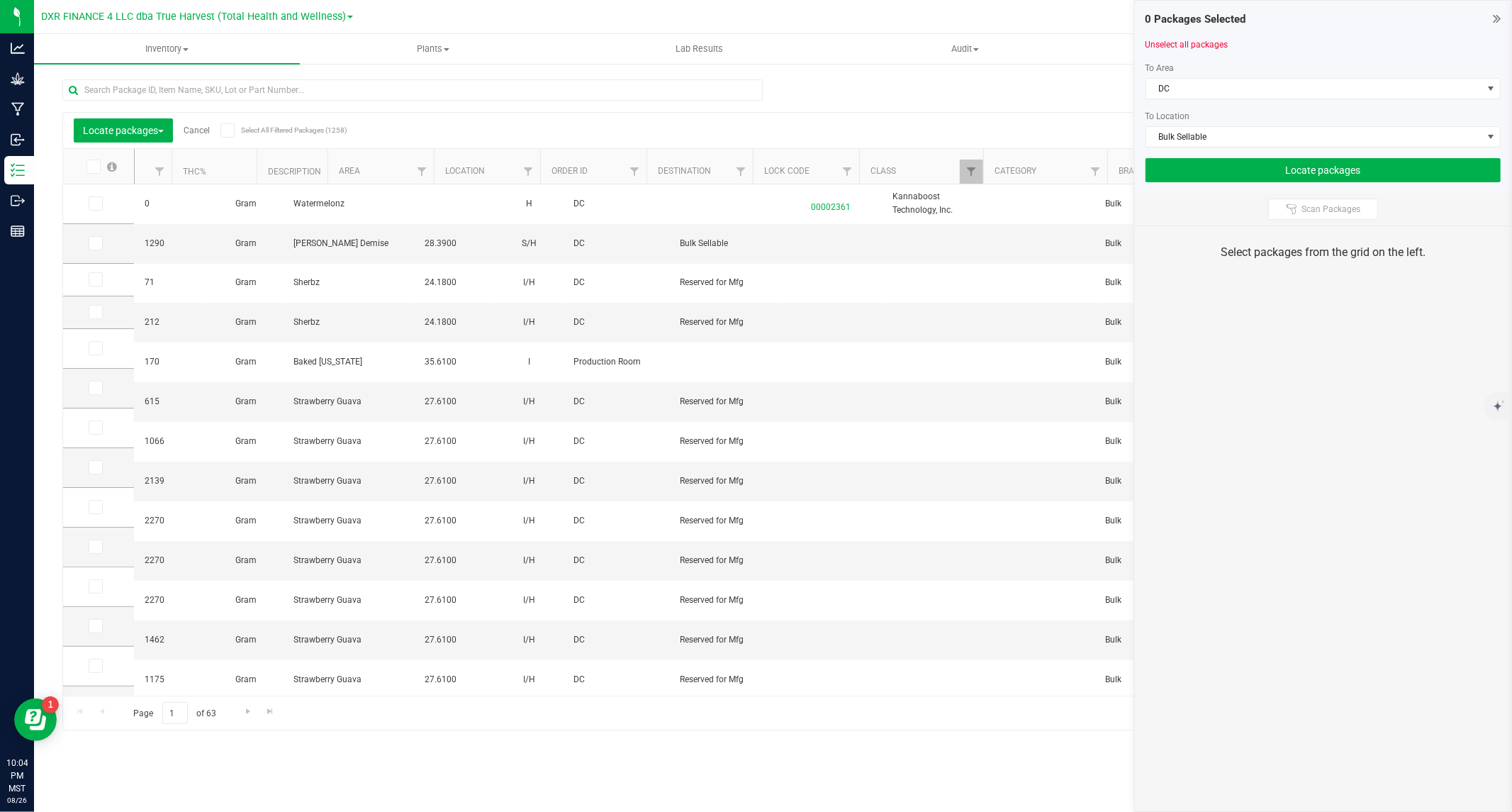
scroll to position [0, 580]
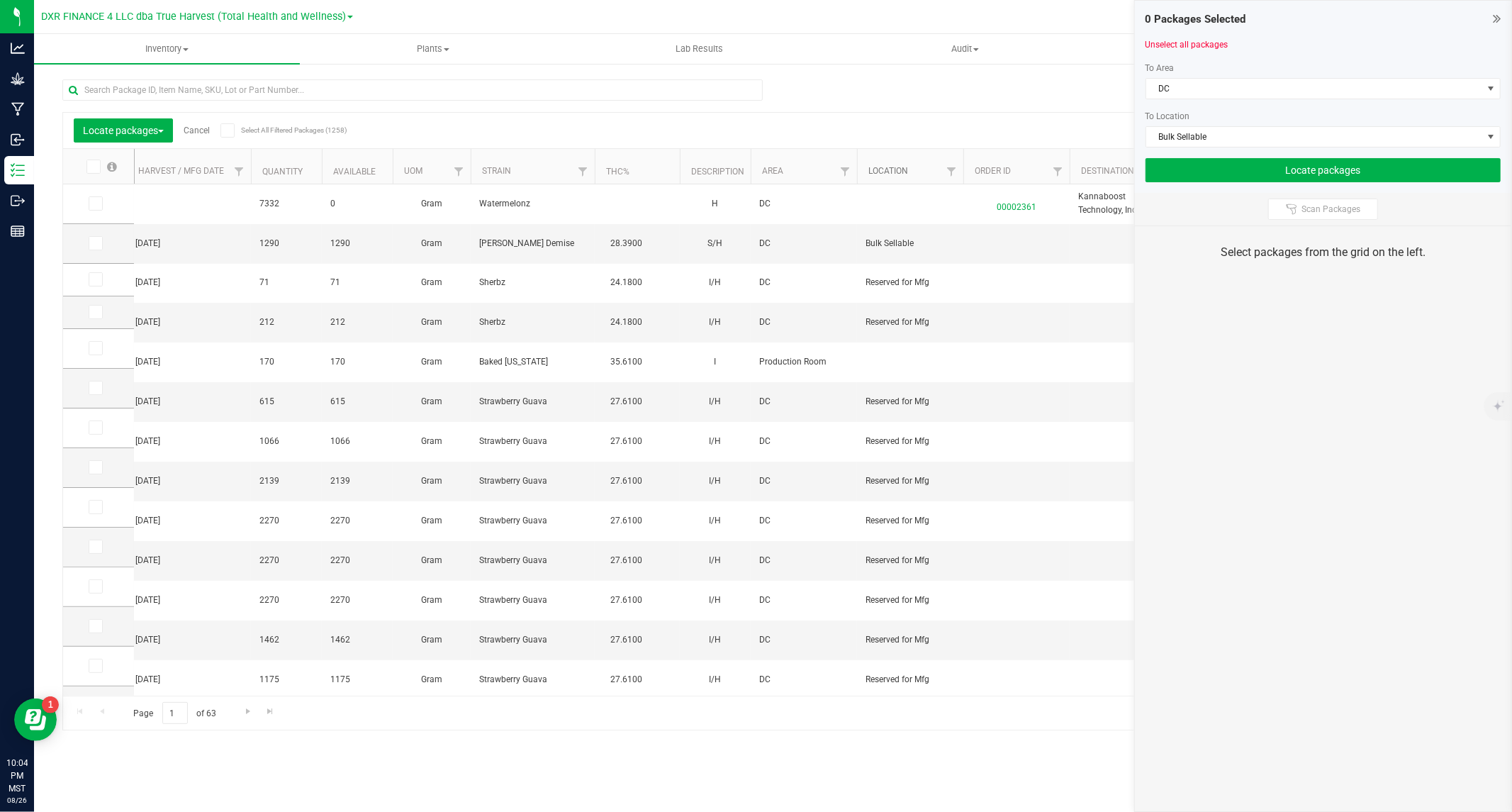
click at [891, 168] on link "Location" at bounding box center [888, 170] width 40 height 10
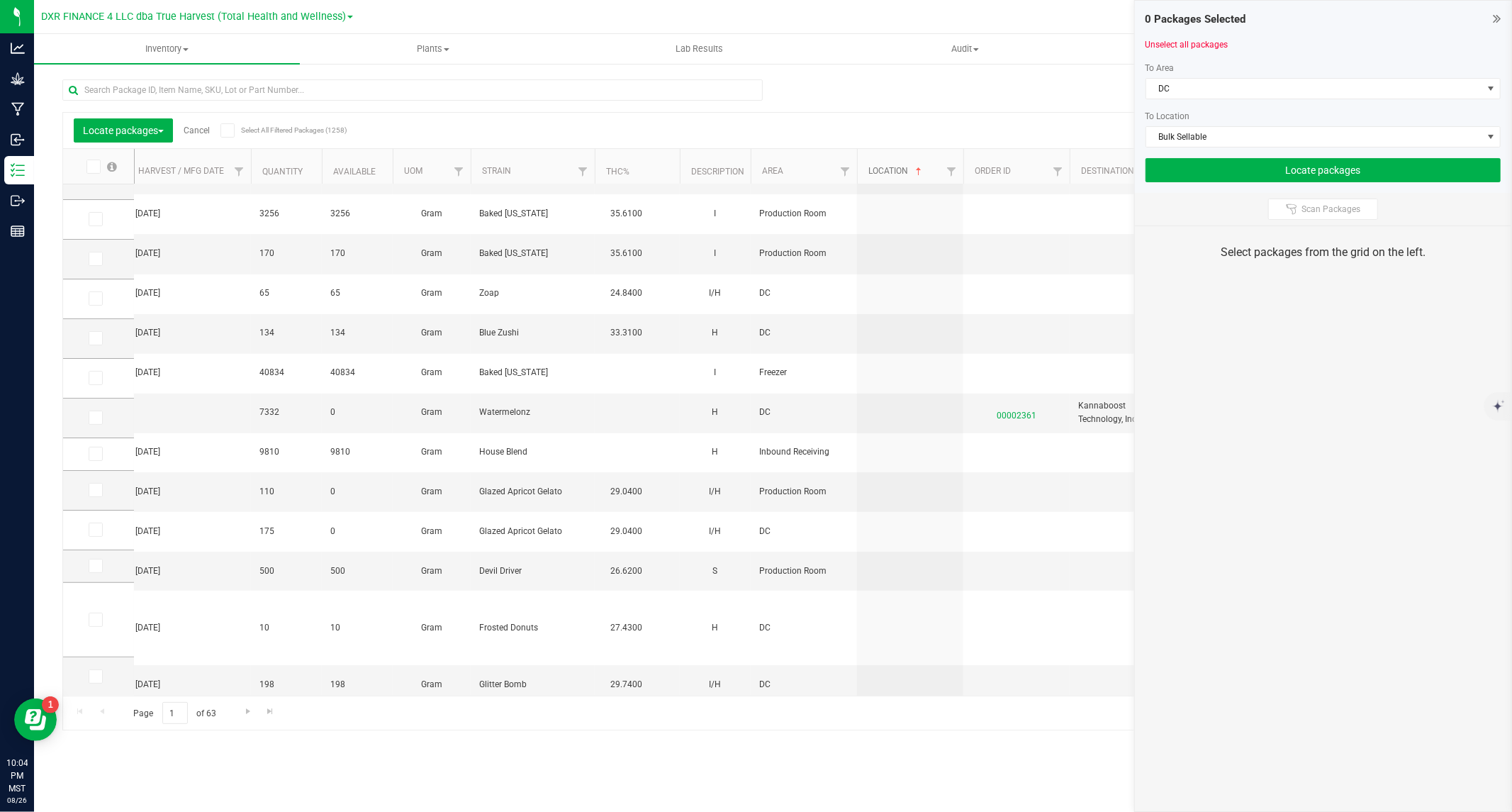
scroll to position [0, 380]
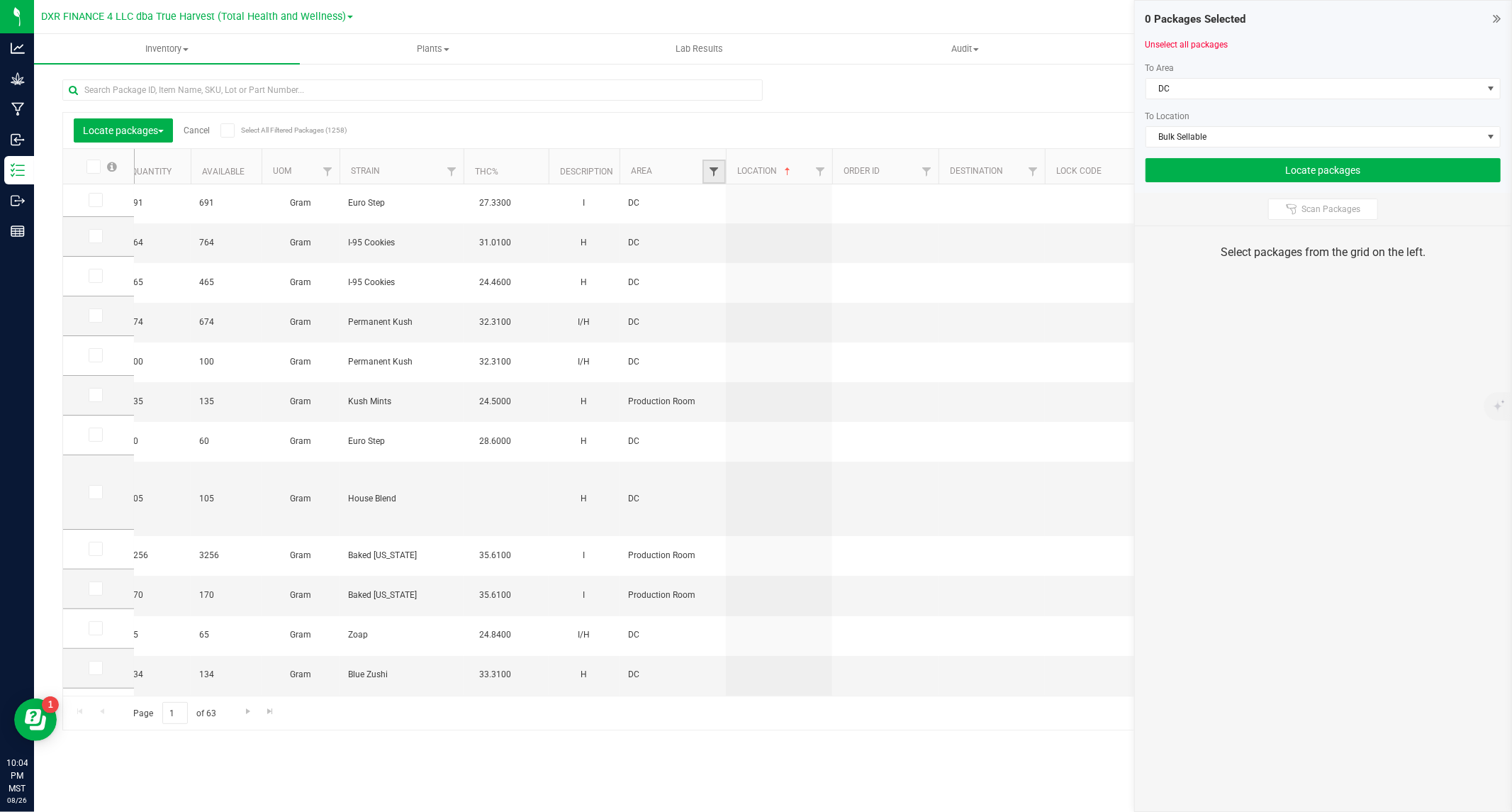
click at [714, 172] on span "Filter" at bounding box center [713, 171] width 11 height 11
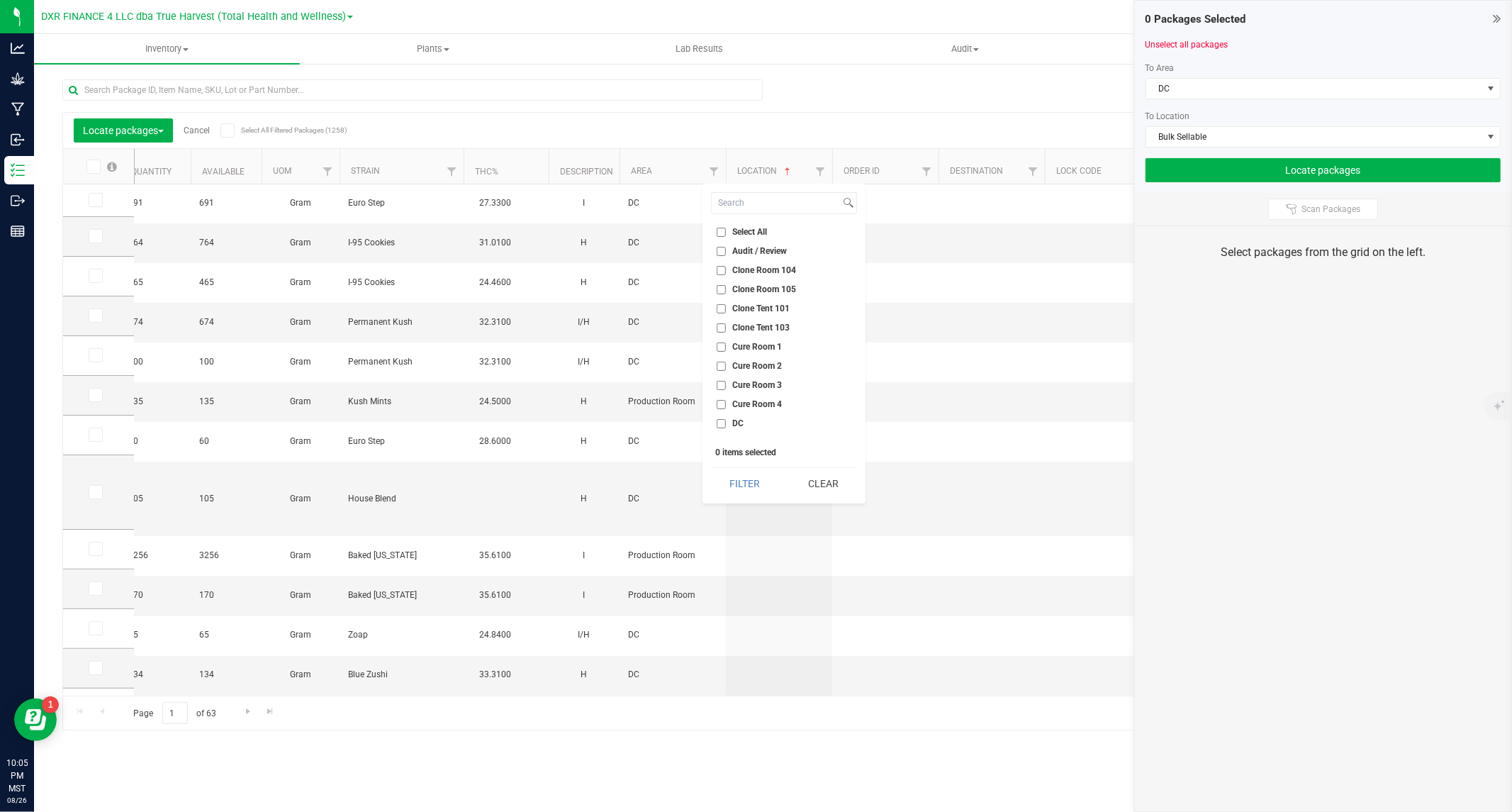
click at [724, 421] on input "DC" at bounding box center [721, 424] width 9 height 9
checkbox input "true"
click at [746, 480] on button "Filter" at bounding box center [745, 483] width 68 height 31
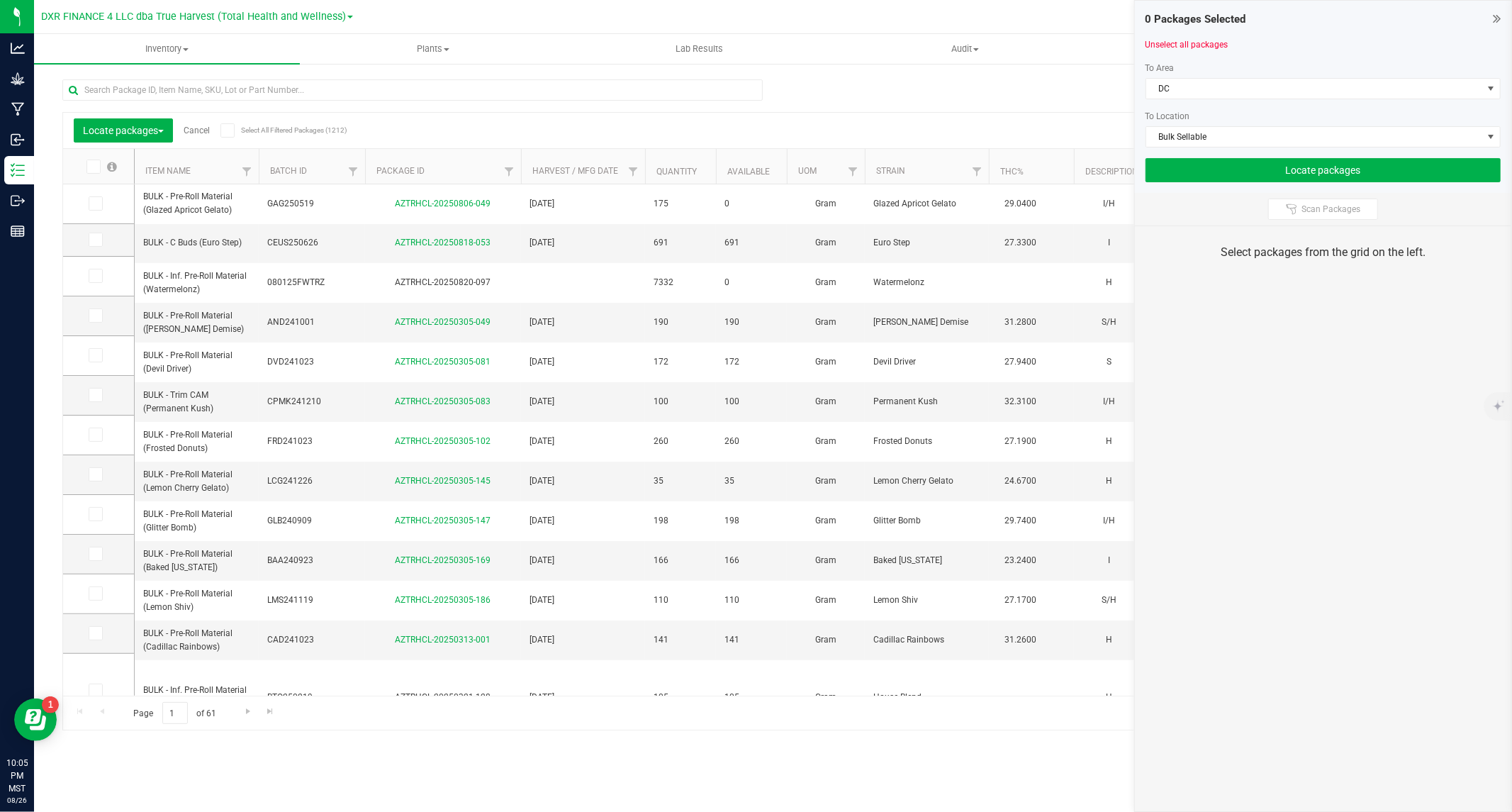
click at [96, 167] on icon at bounding box center [93, 167] width 9 height 0
click at [0, 0] on input "checkbox" at bounding box center [0, 0] width 0 height 0
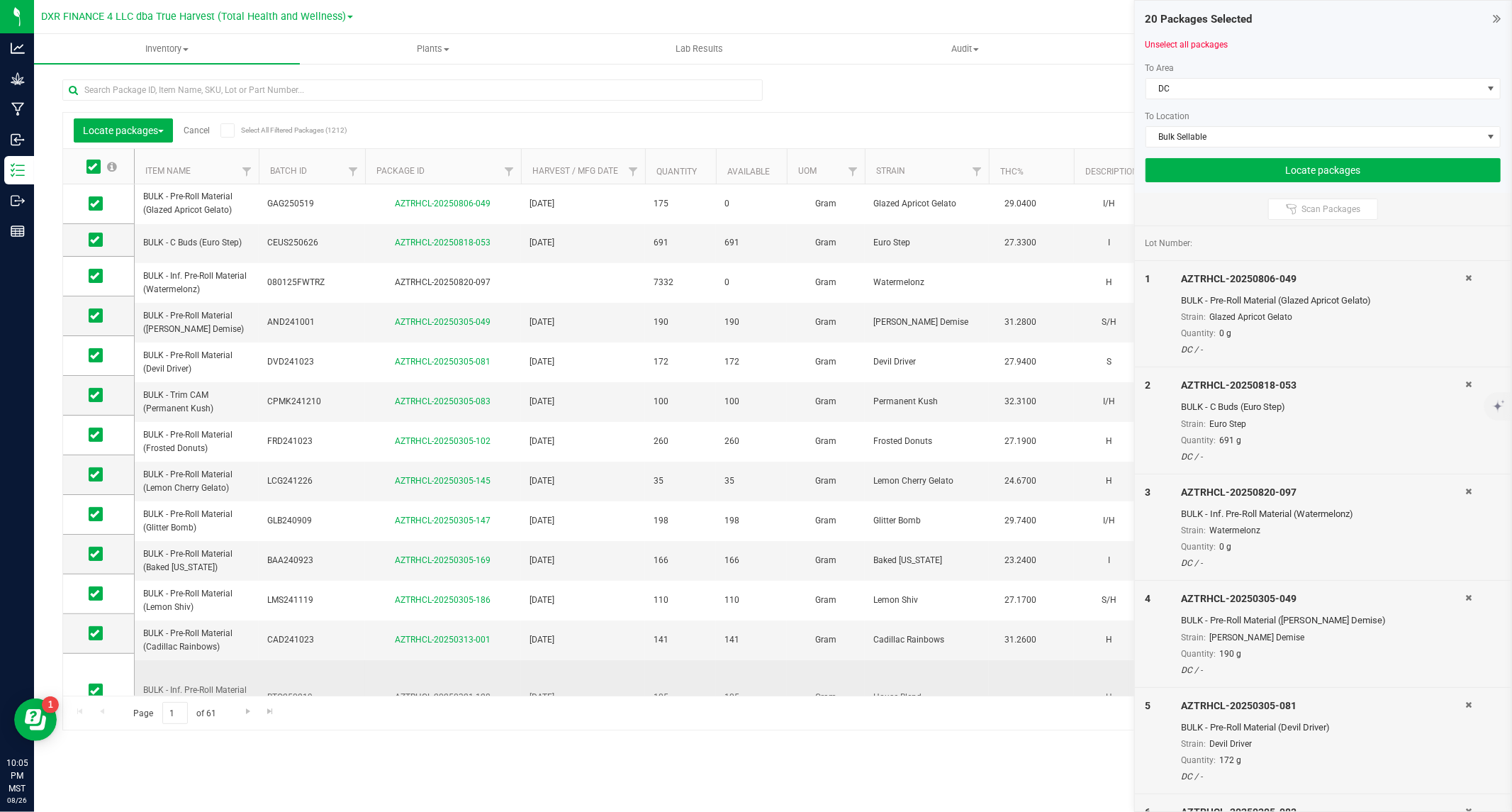
click at [324, 667] on td "BTQ250219" at bounding box center [312, 698] width 106 height 75
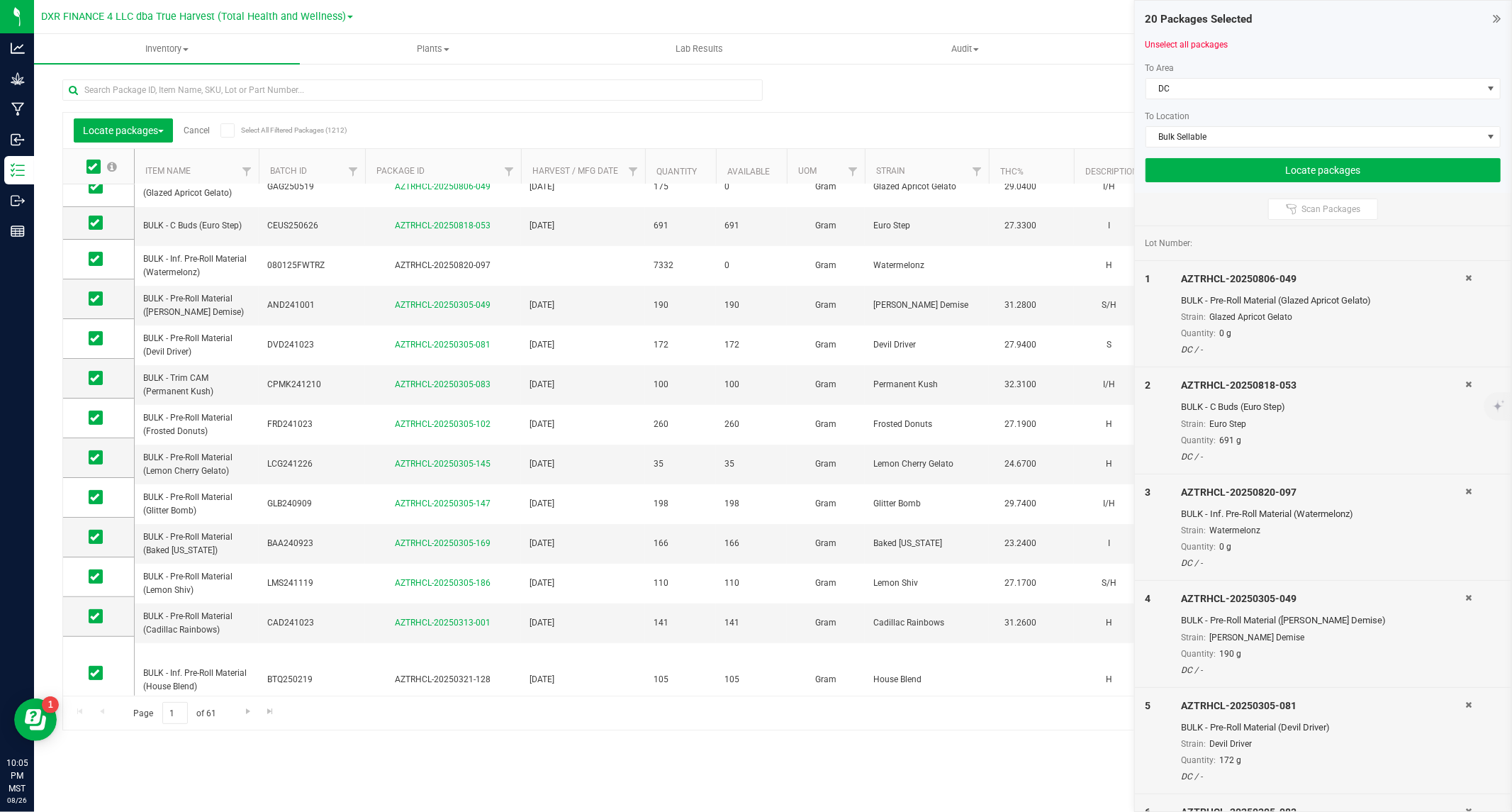
click at [484, 107] on div at bounding box center [412, 95] width 700 height 33
click at [459, 87] on input "text" at bounding box center [412, 90] width 700 height 21
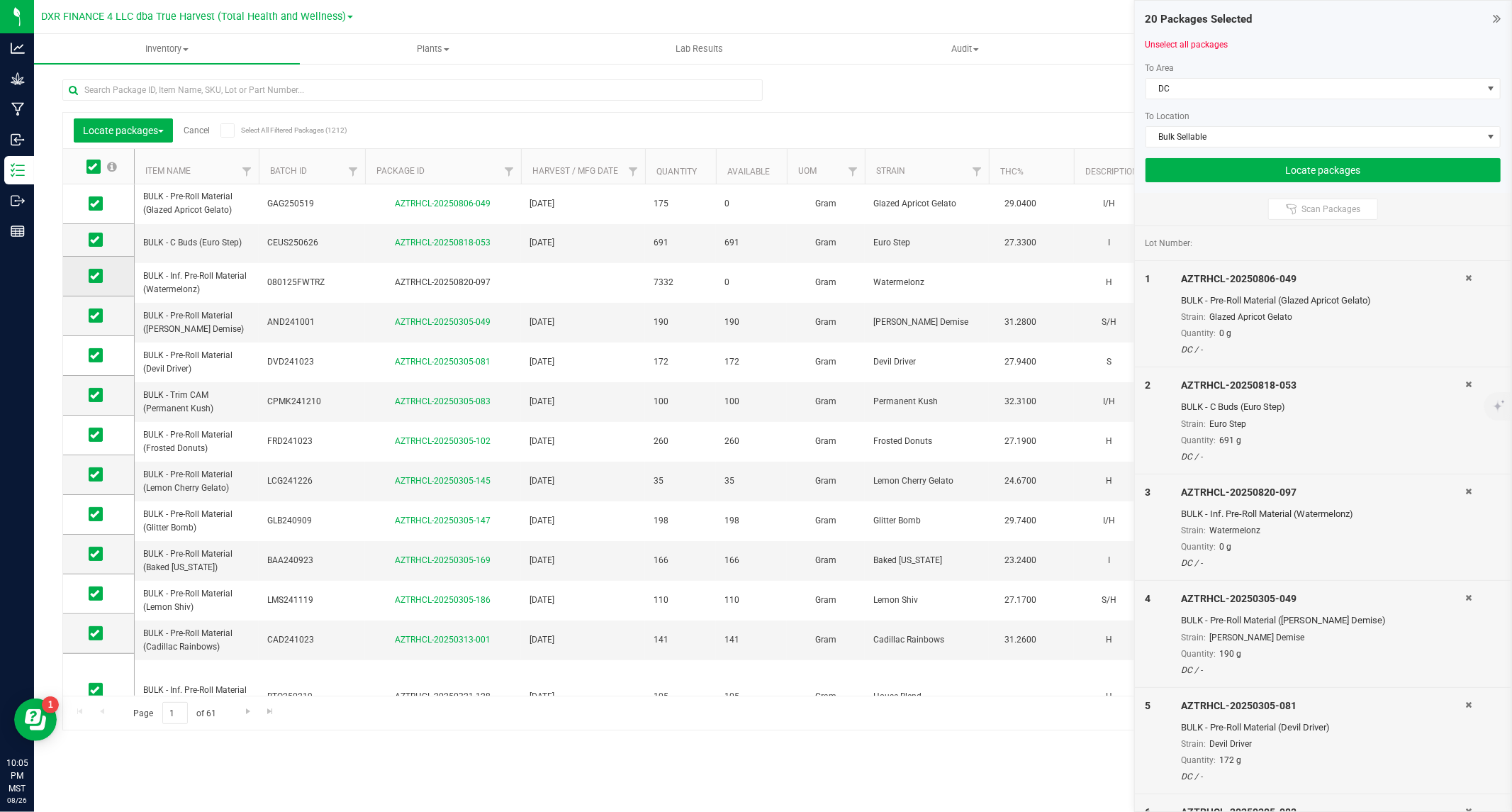
click at [99, 278] on span at bounding box center [95, 275] width 14 height 14
click at [0, 0] on input "checkbox" at bounding box center [0, 0] width 0 height 0
click at [97, 203] on icon at bounding box center [94, 203] width 9 height 0
click at [0, 0] on input "checkbox" at bounding box center [0, 0] width 0 height 0
click at [245, 714] on span "Go to the next page" at bounding box center [248, 711] width 11 height 11
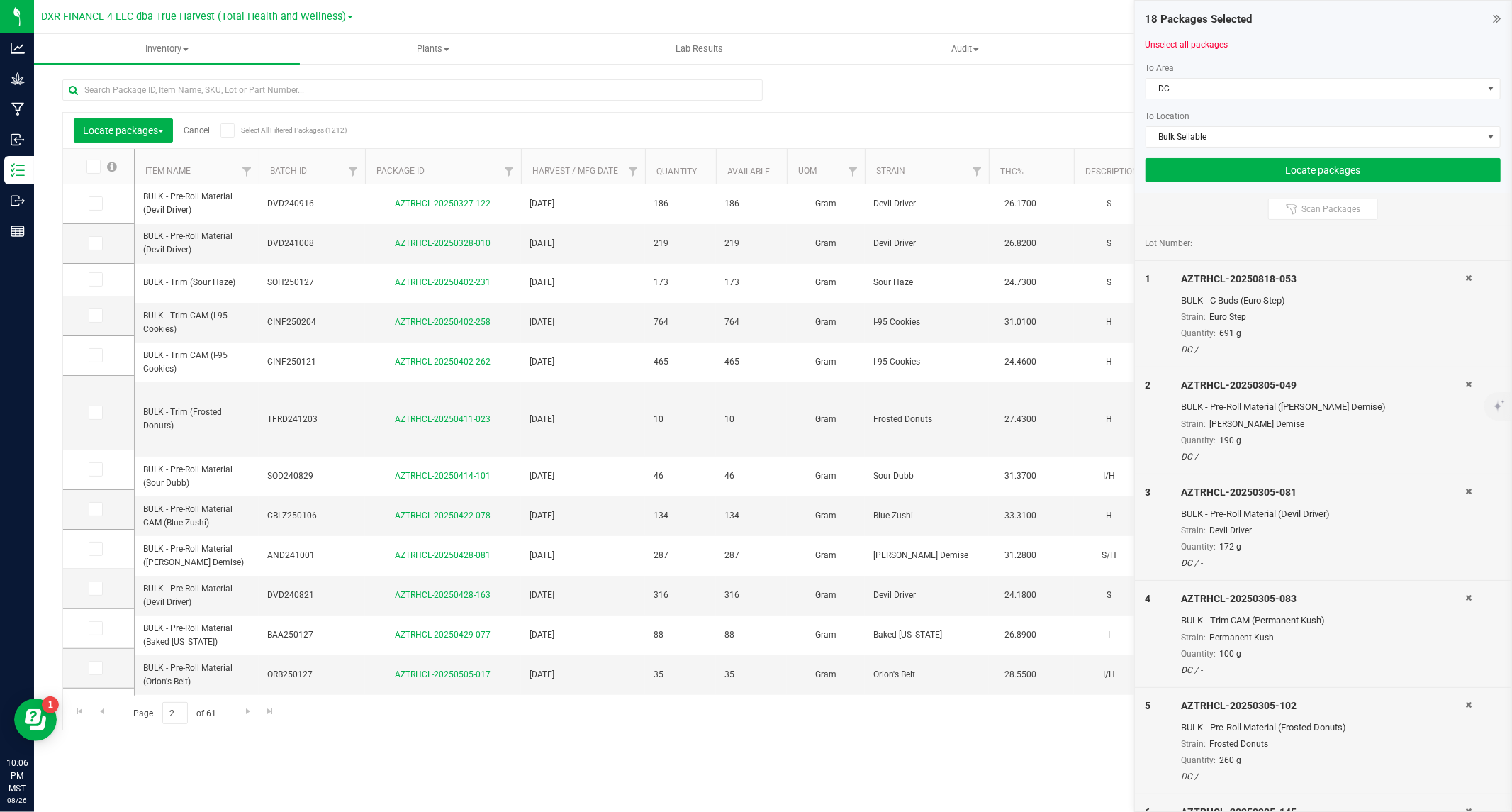
click at [91, 167] on icon at bounding box center [93, 167] width 9 height 0
click at [0, 0] on input "checkbox" at bounding box center [0, 0] width 0 height 0
click at [95, 279] on icon at bounding box center [94, 279] width 9 height 0
click at [0, 0] on input "checkbox" at bounding box center [0, 0] width 0 height 0
click at [94, 316] on icon at bounding box center [94, 316] width 9 height 0
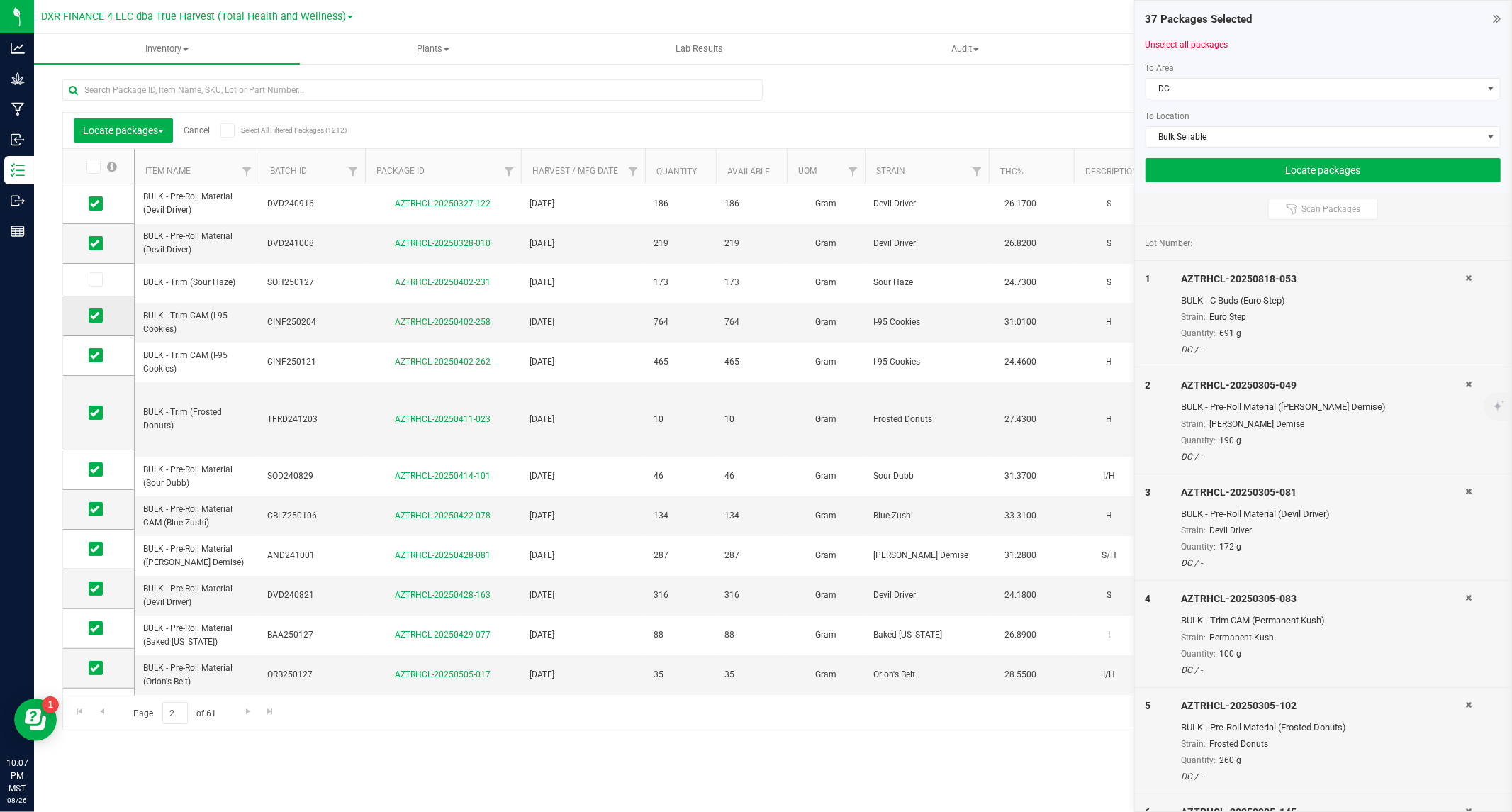
click at [0, 0] on input "checkbox" at bounding box center [0, 0] width 0 height 0
click at [92, 355] on icon at bounding box center [94, 355] width 9 height 0
click at [0, 0] on input "checkbox" at bounding box center [0, 0] width 0 height 0
click at [92, 412] on icon at bounding box center [94, 412] width 9 height 0
click at [0, 0] on input "checkbox" at bounding box center [0, 0] width 0 height 0
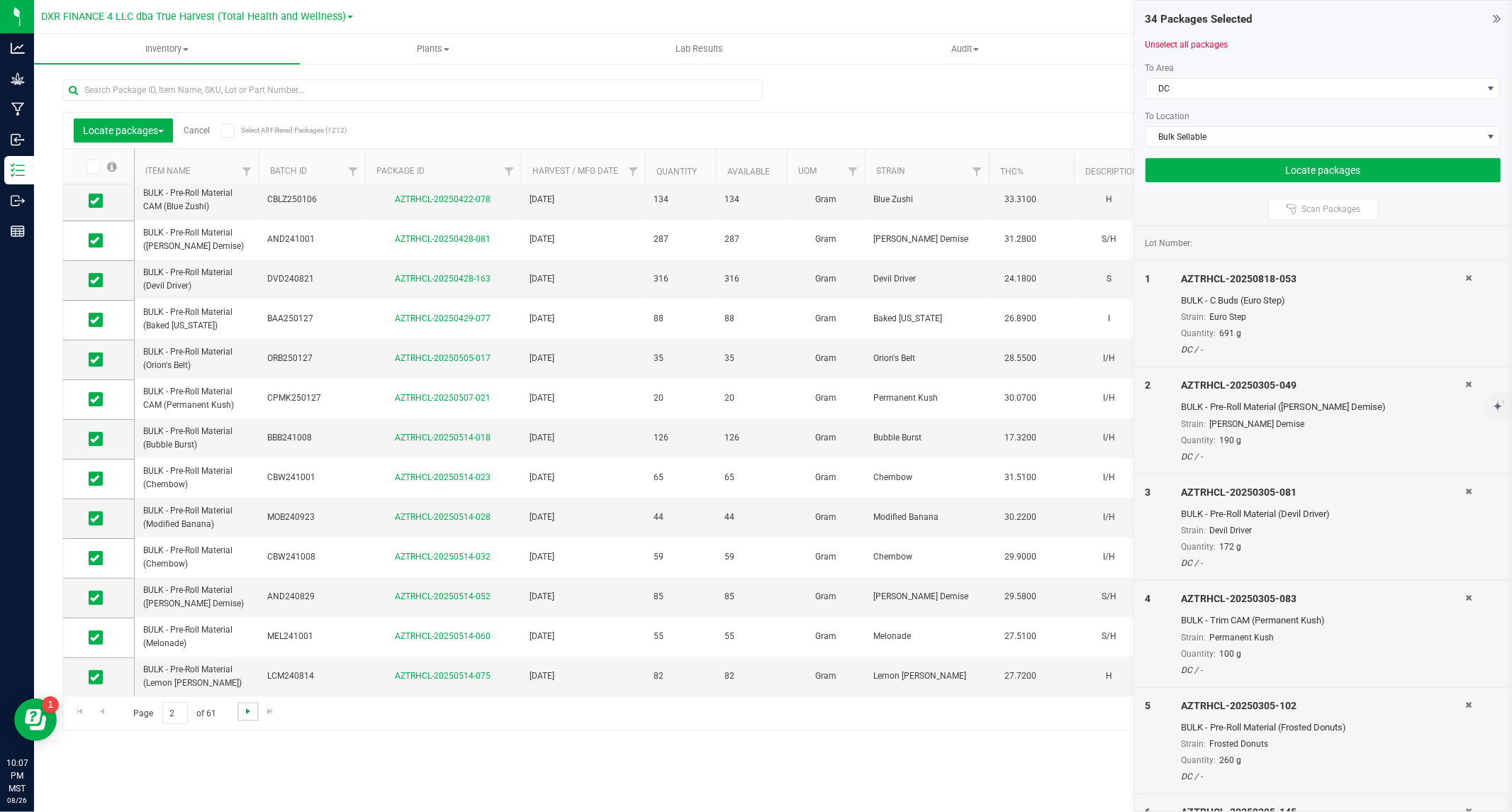
click at [243, 708] on span "Go to the next page" at bounding box center [248, 711] width 11 height 11
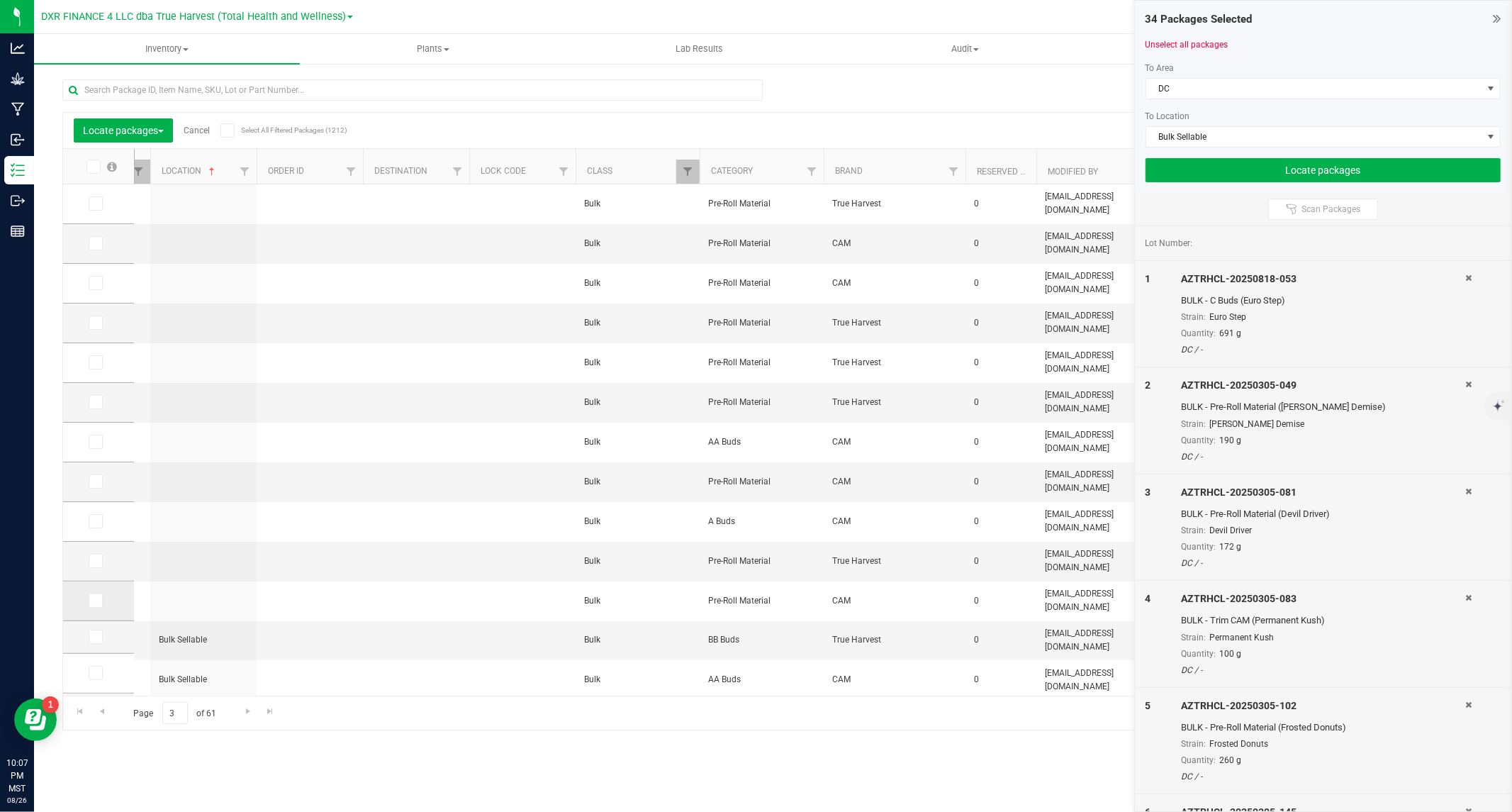
click at [96, 600] on icon at bounding box center [94, 600] width 9 height 0
click at [0, 0] on input "checkbox" at bounding box center [0, 0] width 0 height 0
click at [93, 561] on icon at bounding box center [94, 561] width 9 height 0
click at [0, 0] on input "checkbox" at bounding box center [0, 0] width 0 height 0
click at [96, 521] on icon at bounding box center [94, 521] width 9 height 0
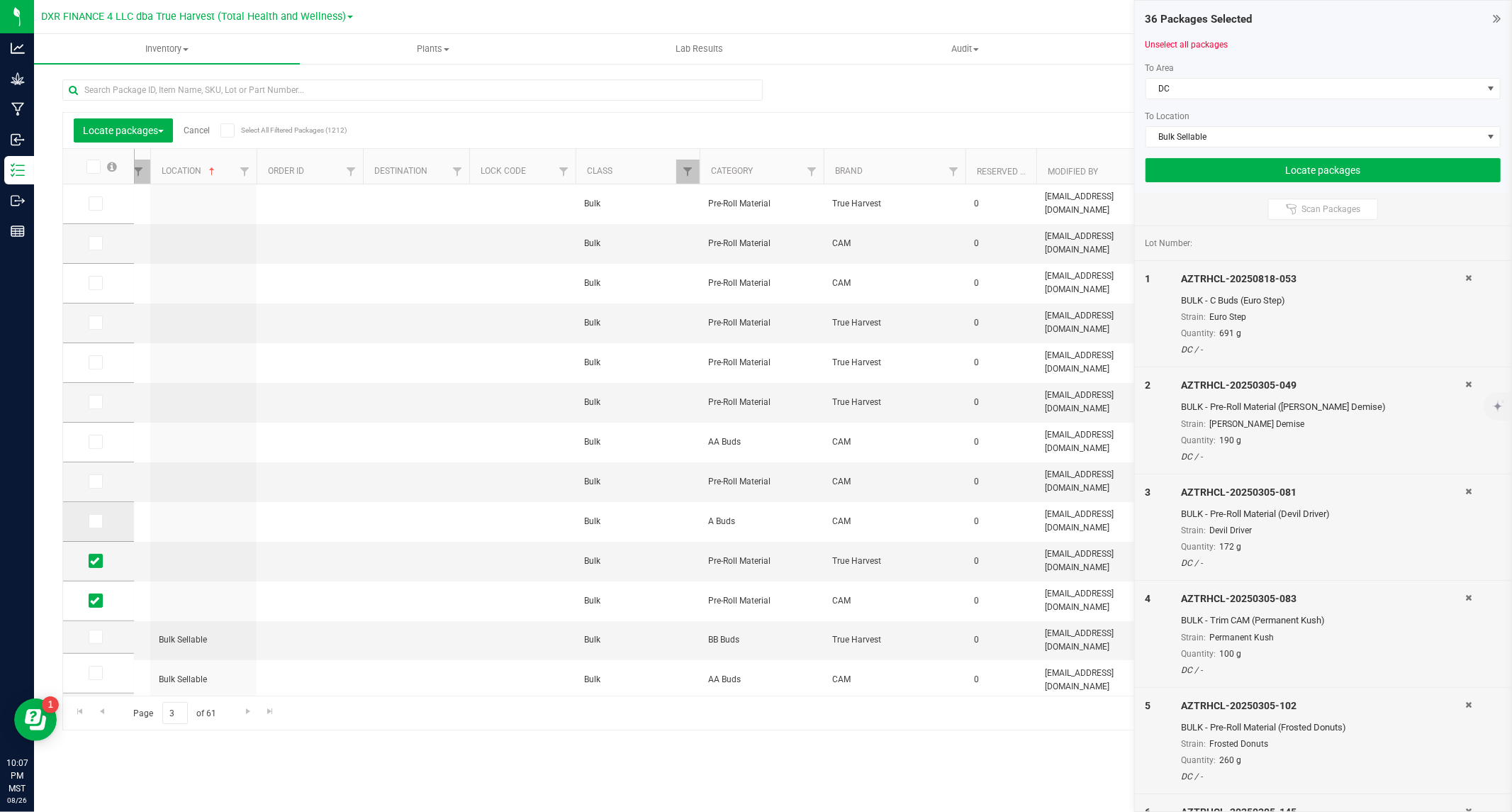
click at [0, 0] on input "checkbox" at bounding box center [0, 0] width 0 height 0
click at [92, 482] on icon at bounding box center [94, 482] width 9 height 0
click at [0, 0] on input "checkbox" at bounding box center [0, 0] width 0 height 0
click at [95, 442] on icon at bounding box center [94, 442] width 9 height 0
click at [0, 0] on input "checkbox" at bounding box center [0, 0] width 0 height 0
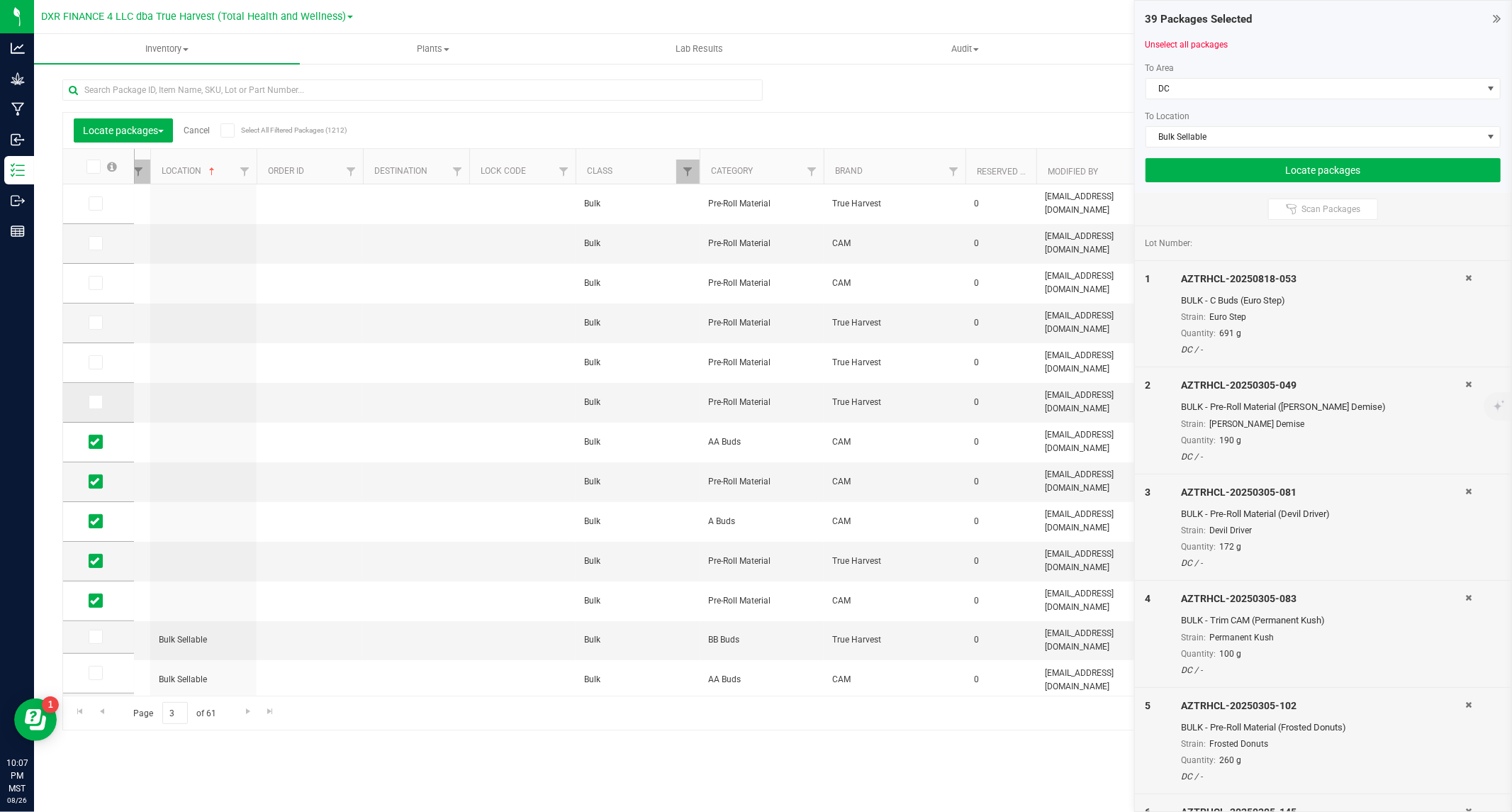
click at [92, 402] on icon at bounding box center [94, 402] width 9 height 0
click at [0, 0] on input "checkbox" at bounding box center [0, 0] width 0 height 0
click at [94, 362] on icon at bounding box center [94, 362] width 9 height 0
click at [0, 0] on input "checkbox" at bounding box center [0, 0] width 0 height 0
click at [94, 323] on icon at bounding box center [94, 323] width 9 height 0
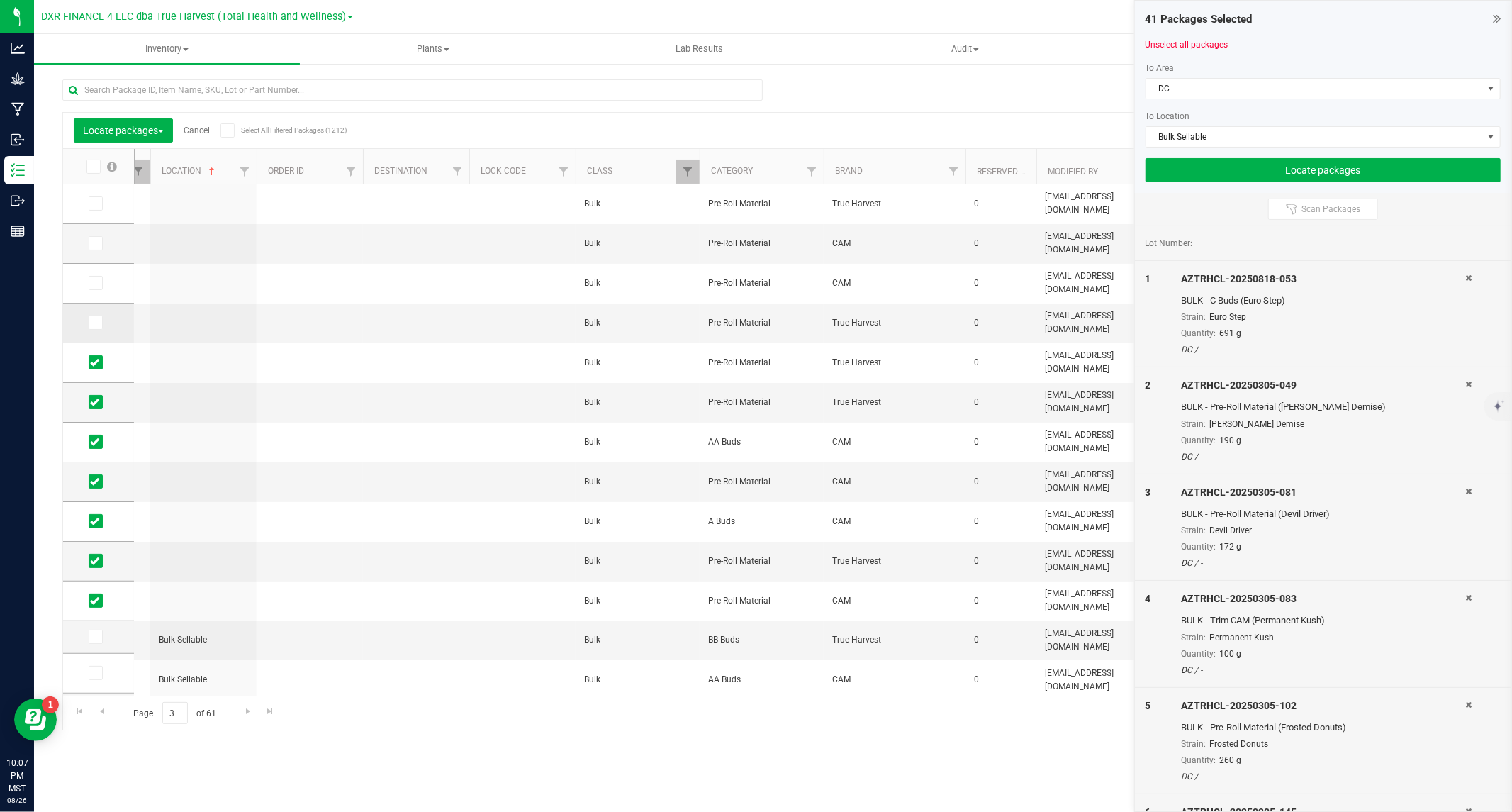
click at [0, 0] on input "checkbox" at bounding box center [0, 0] width 0 height 0
click at [97, 283] on icon at bounding box center [94, 283] width 9 height 0
click at [0, 0] on input "checkbox" at bounding box center [0, 0] width 0 height 0
click at [97, 244] on icon at bounding box center [94, 244] width 9 height 0
click at [0, 0] on input "checkbox" at bounding box center [0, 0] width 0 height 0
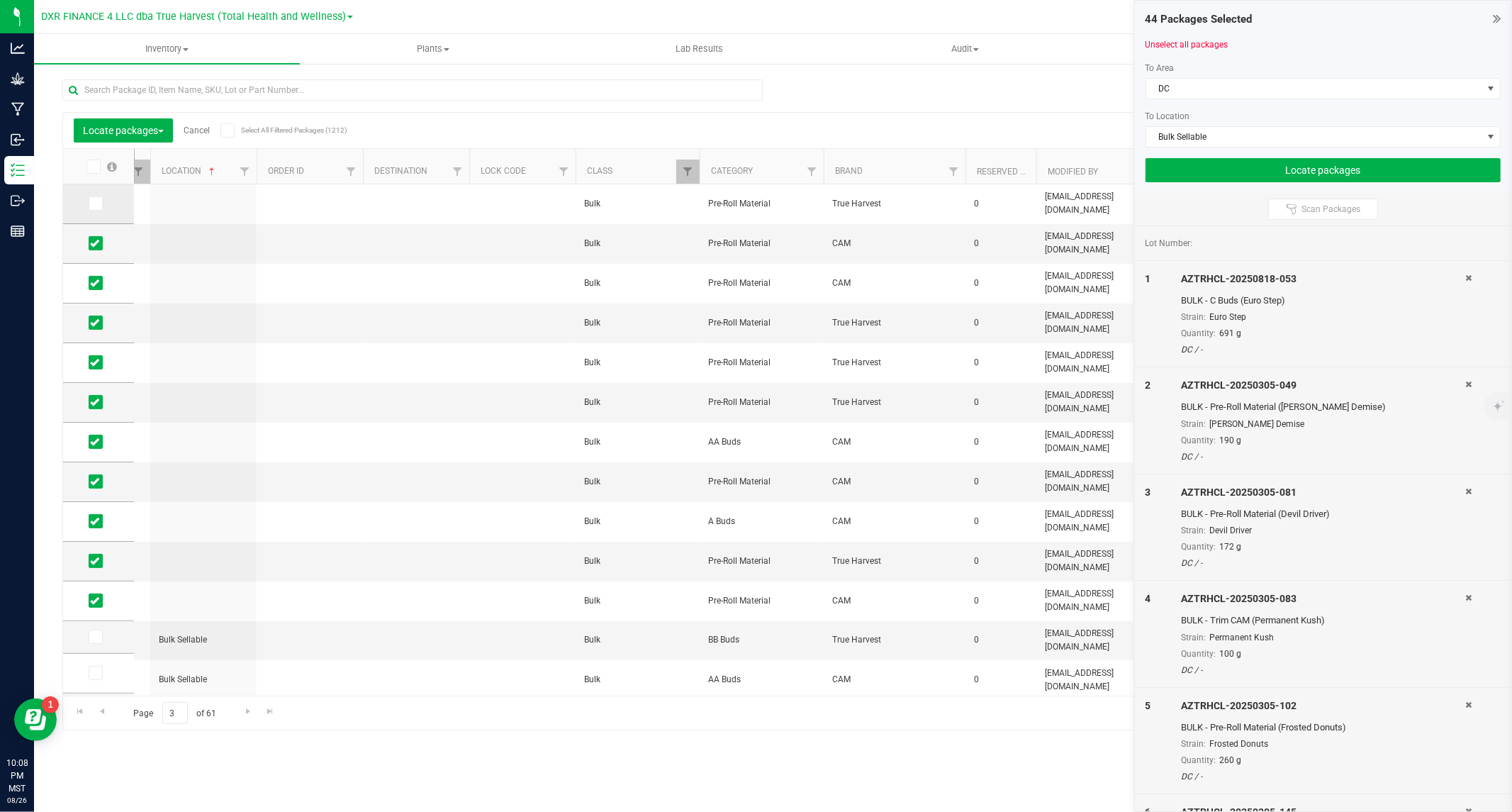
click at [99, 203] on span at bounding box center [95, 203] width 14 height 14
click at [0, 0] on input "checkbox" at bounding box center [0, 0] width 0 height 0
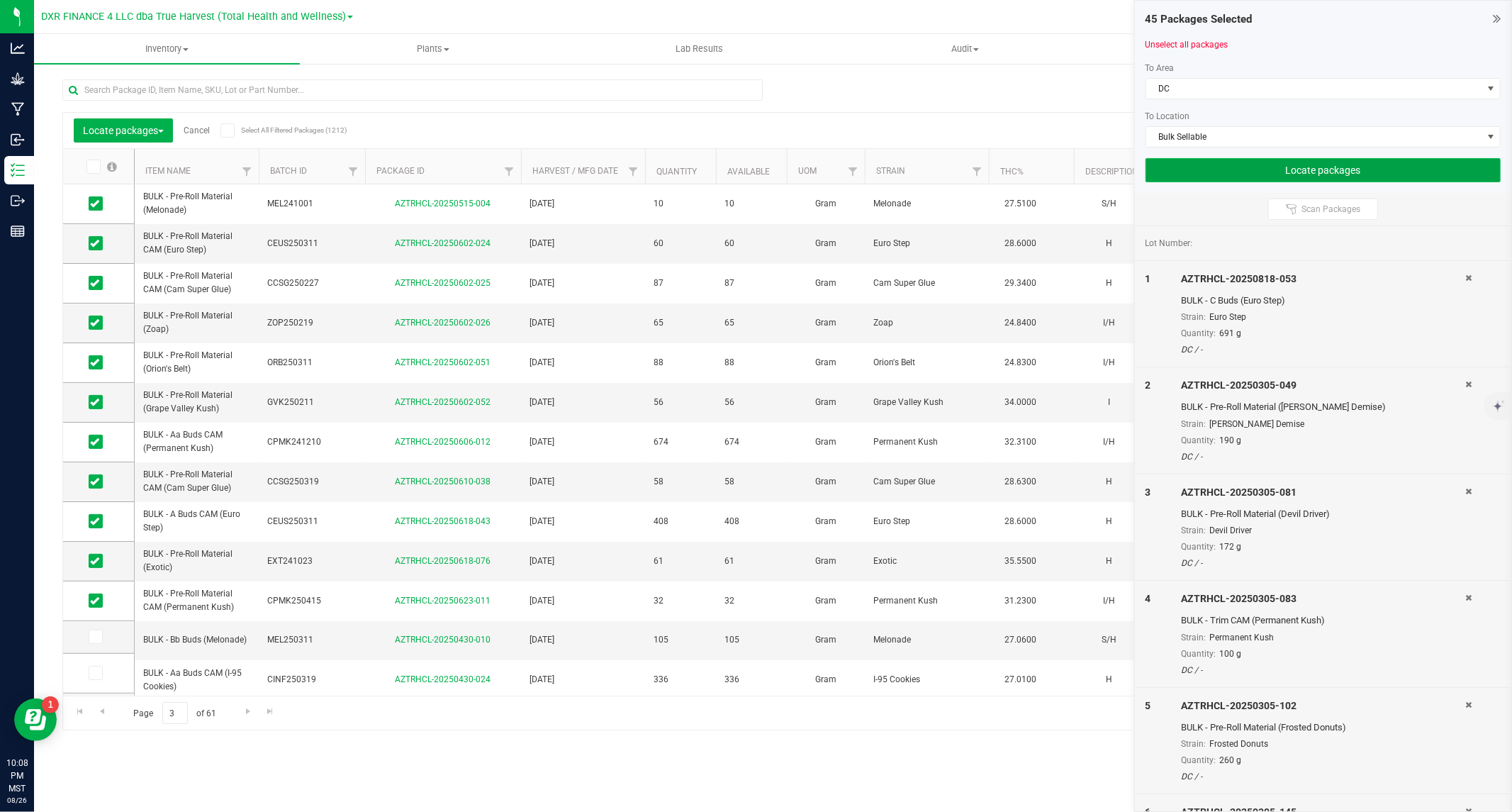
click at [1308, 169] on button "Locate packages" at bounding box center [1323, 170] width 355 height 24
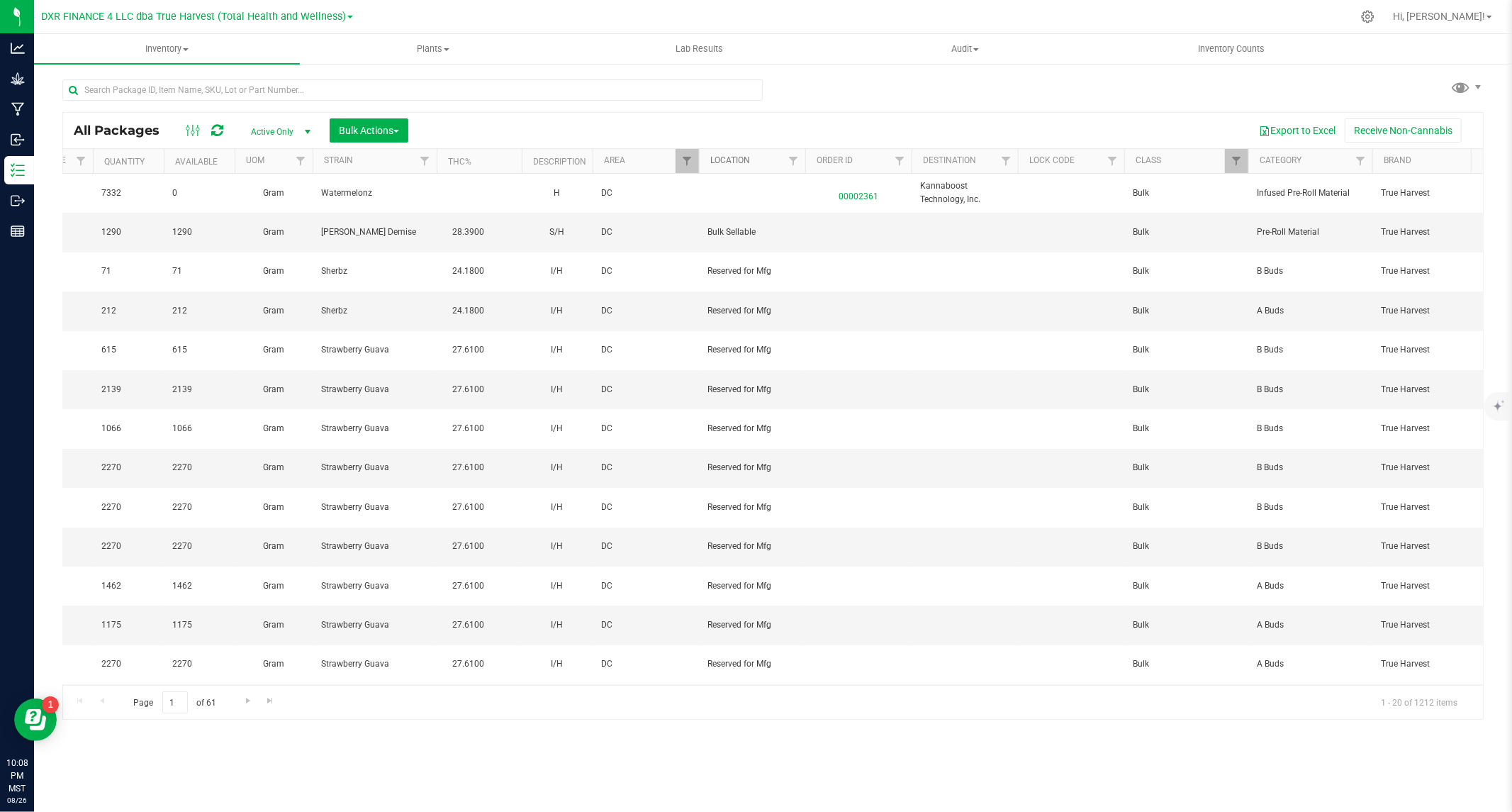
click at [742, 159] on link "Location" at bounding box center [730, 160] width 40 height 10
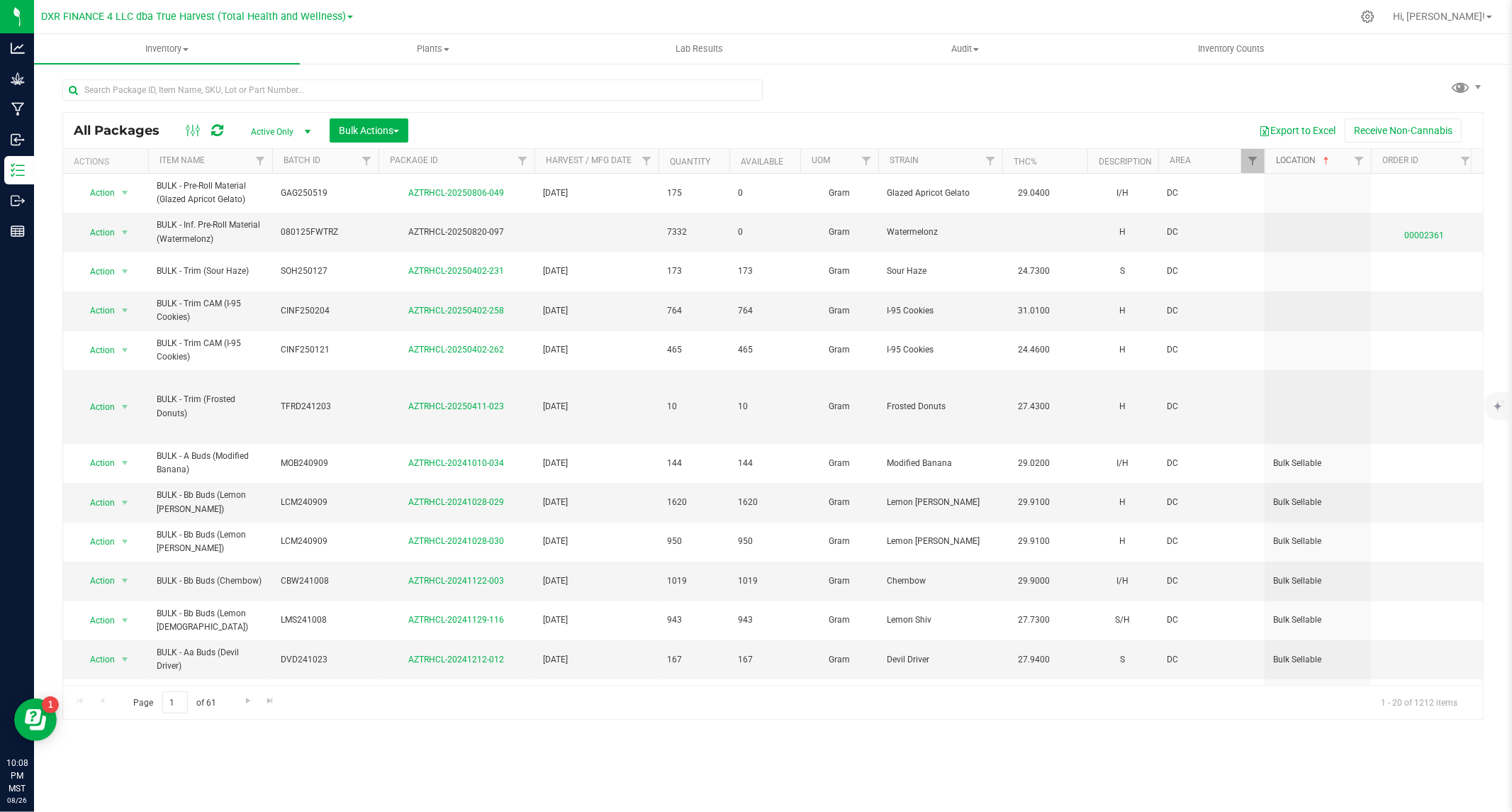
click at [1304, 161] on link "Location" at bounding box center [1304, 160] width 56 height 10
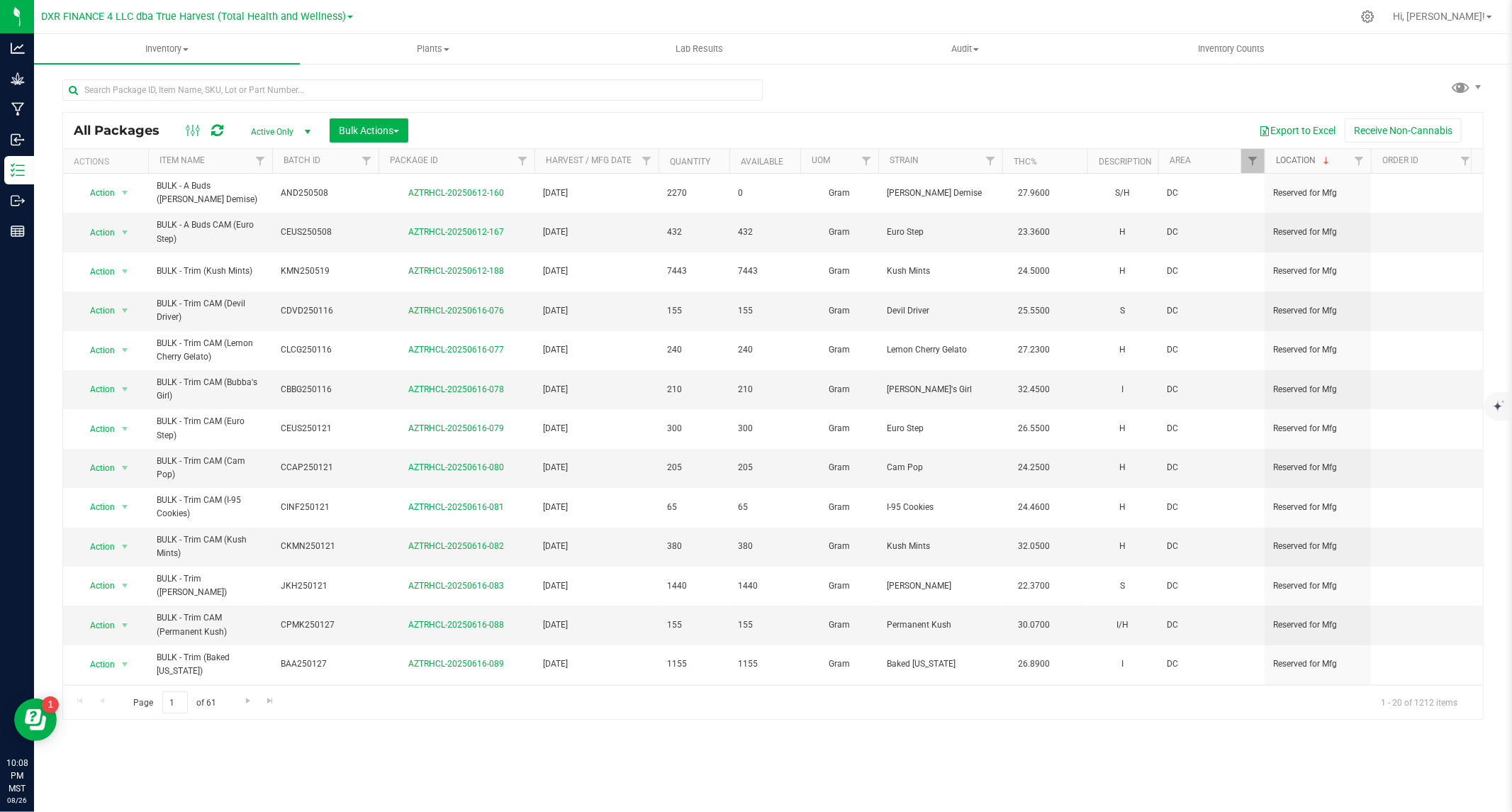
click at [1307, 158] on link "Location" at bounding box center [1304, 160] width 56 height 10
click at [1303, 160] on link "Location" at bounding box center [1296, 160] width 40 height 10
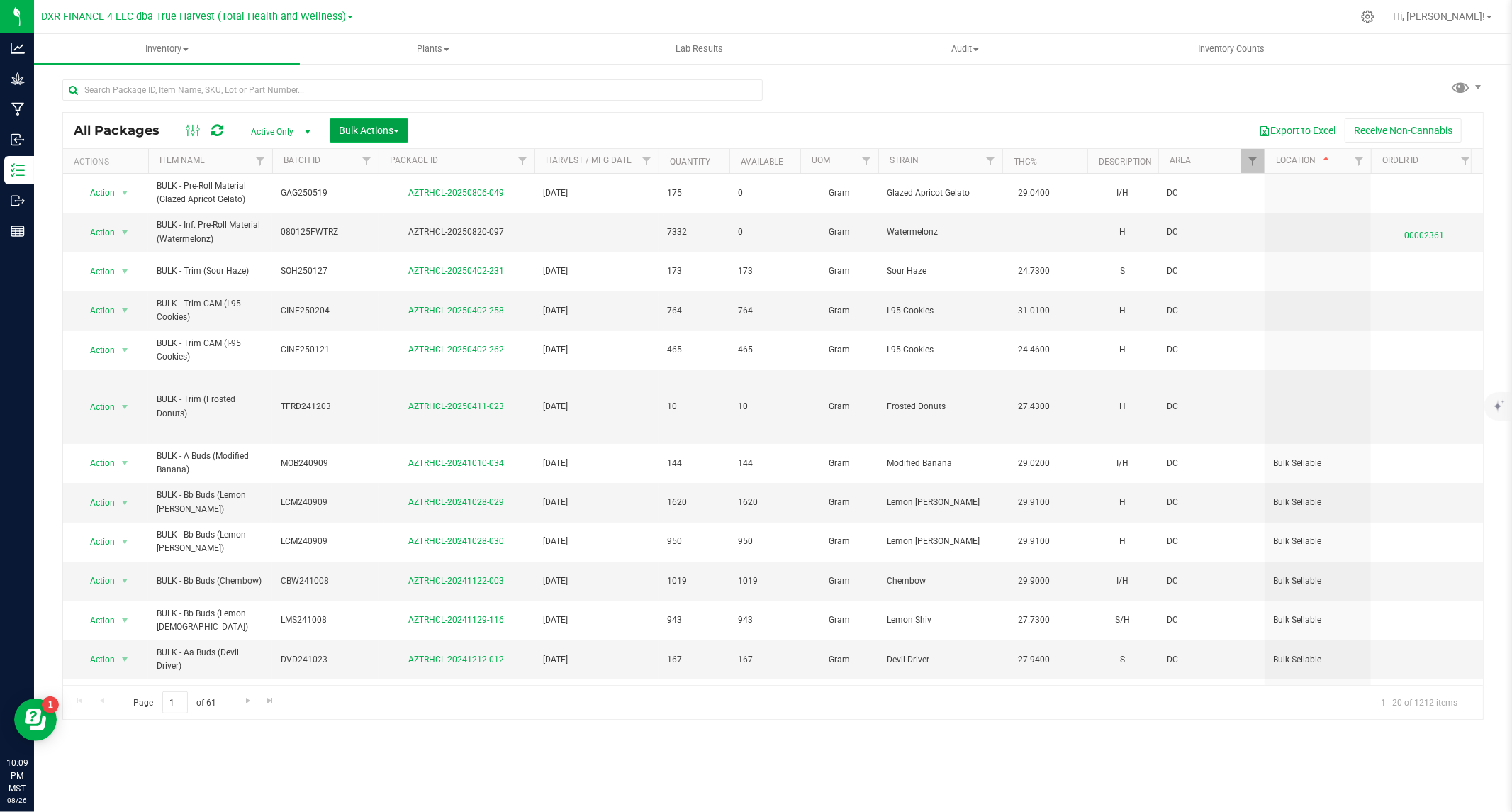
click at [348, 130] on span "Bulk Actions" at bounding box center [368, 130] width 60 height 11
click at [371, 240] on span "Locate packages" at bounding box center [374, 240] width 71 height 11
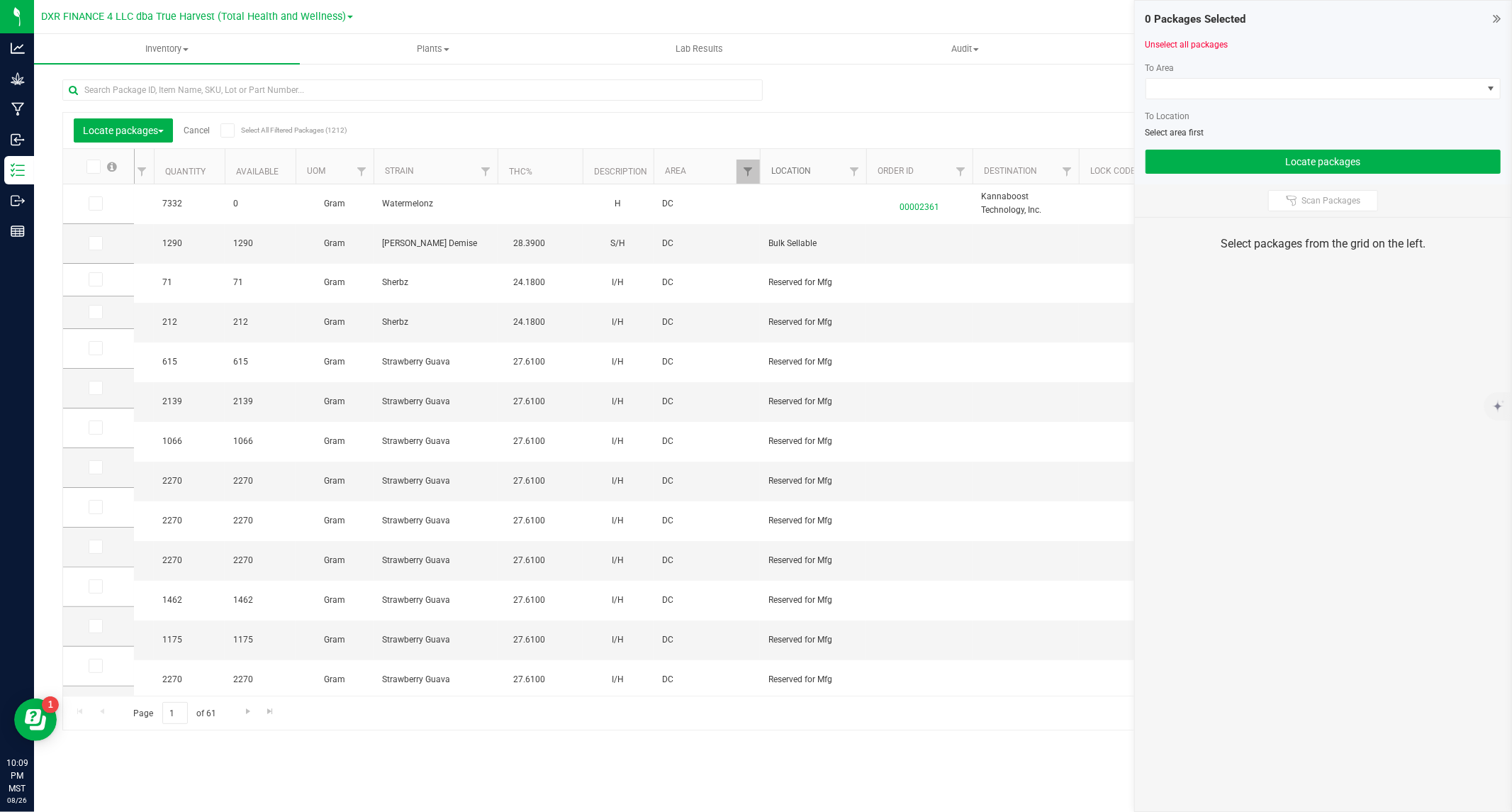
click at [785, 173] on link "Location" at bounding box center [791, 170] width 40 height 10
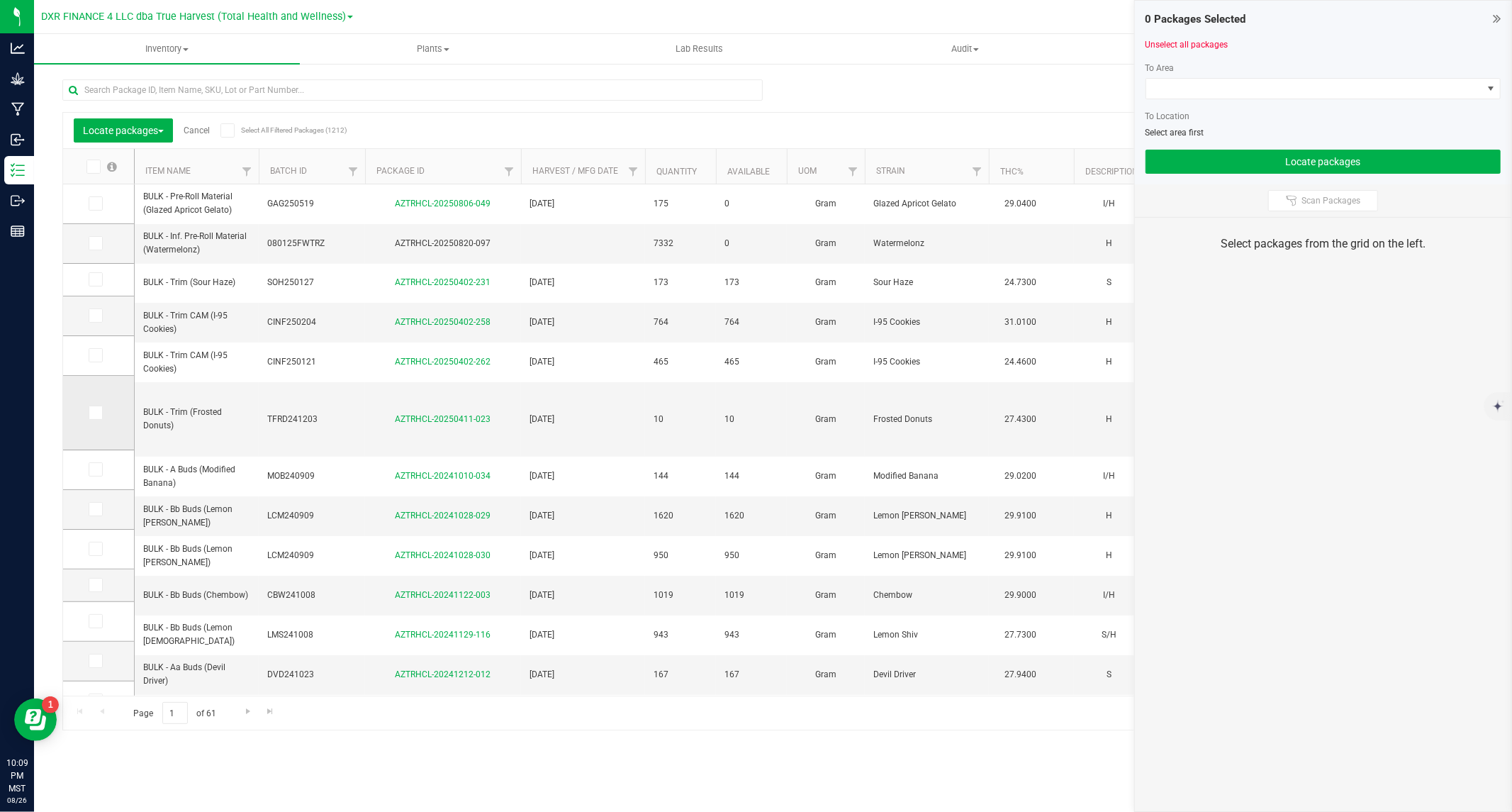
click at [93, 412] on icon at bounding box center [94, 412] width 9 height 0
click at [0, 0] on input "checkbox" at bounding box center [0, 0] width 0 height 0
click at [92, 355] on icon at bounding box center [94, 355] width 9 height 0
click at [0, 0] on input "checkbox" at bounding box center [0, 0] width 0 height 0
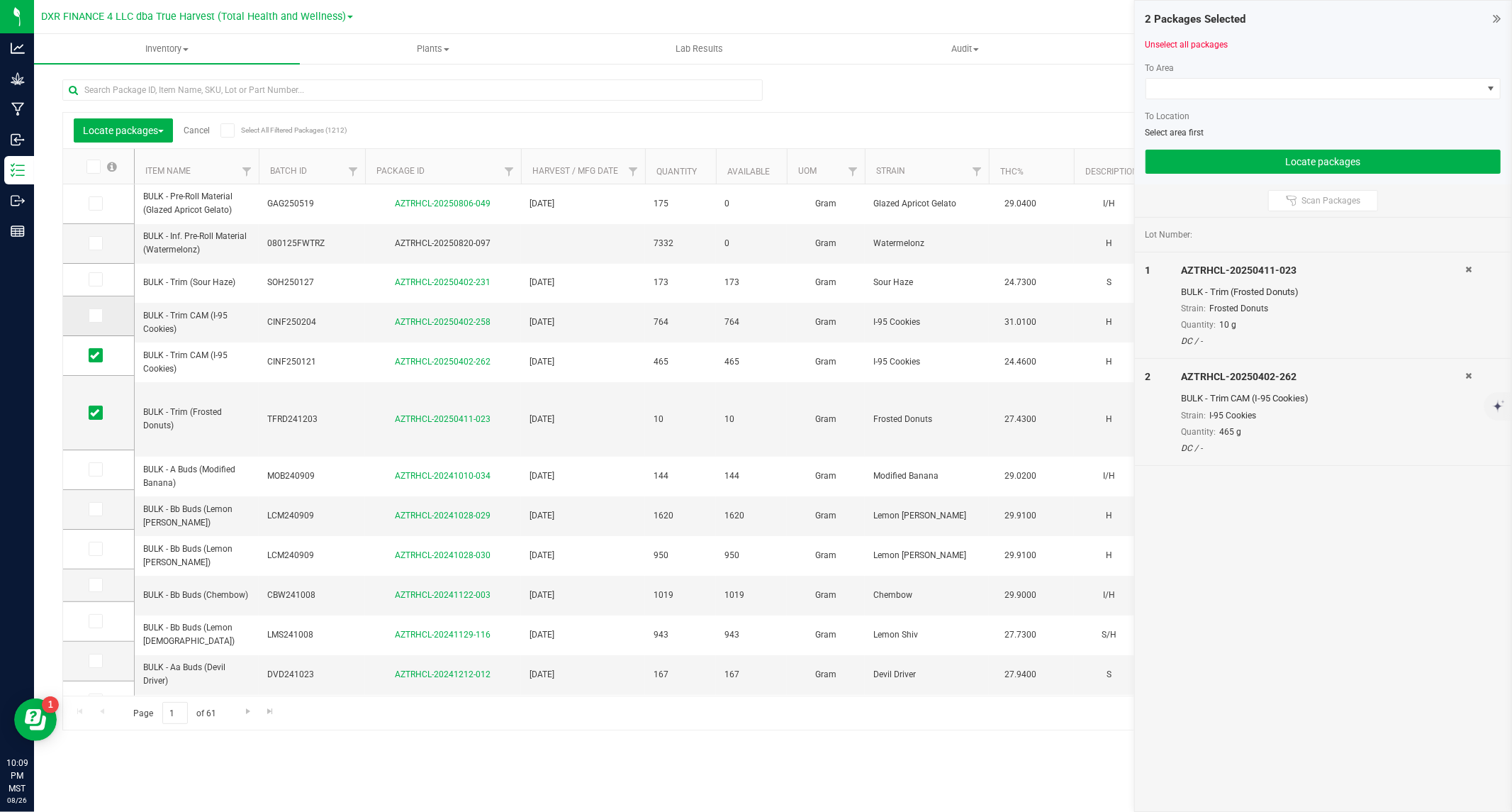
click at [94, 316] on icon at bounding box center [94, 316] width 9 height 0
click at [0, 0] on input "checkbox" at bounding box center [0, 0] width 0 height 0
click at [96, 279] on icon at bounding box center [94, 279] width 9 height 0
click at [0, 0] on input "checkbox" at bounding box center [0, 0] width 0 height 0
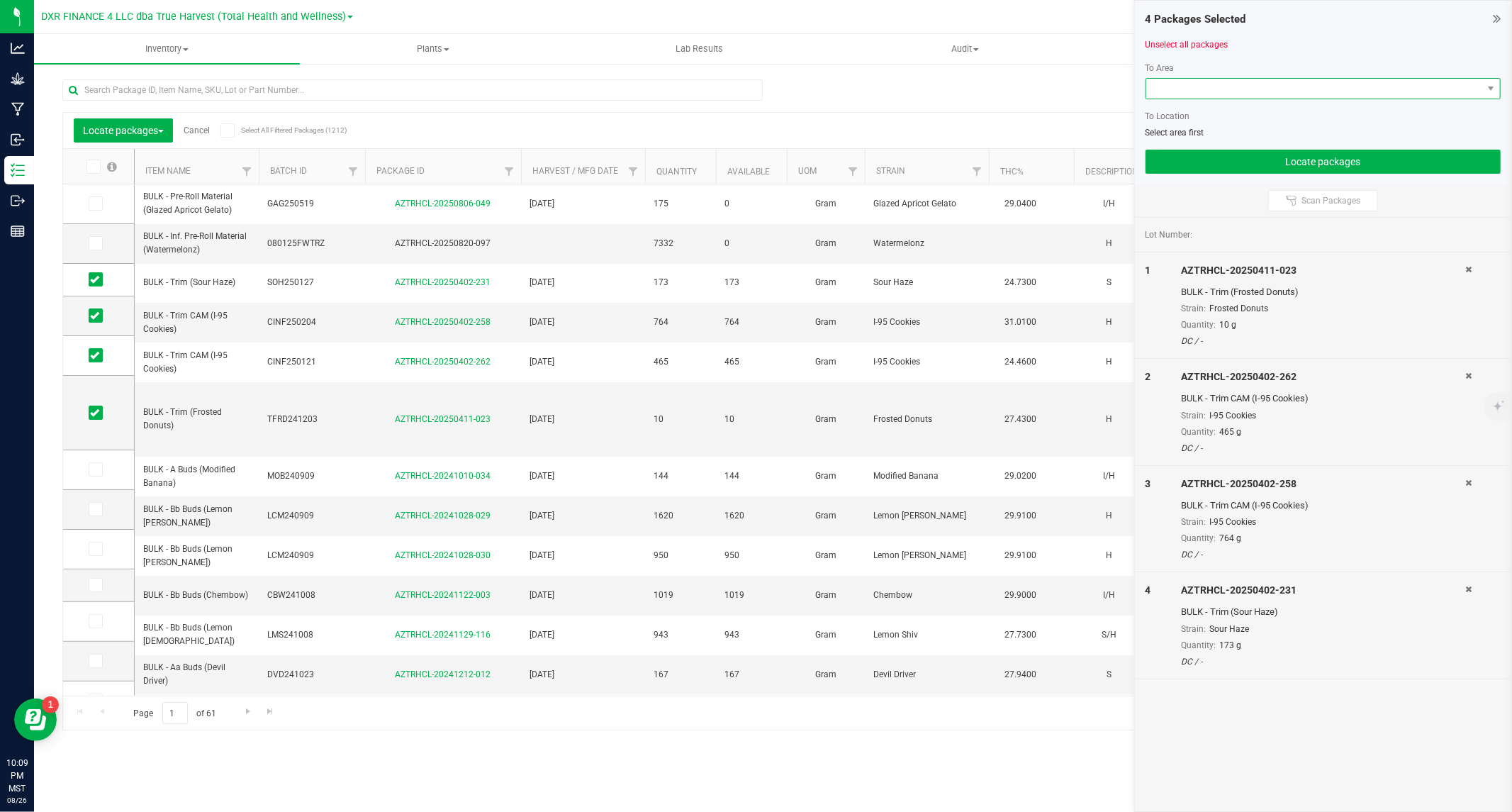
click at [1224, 88] on span at bounding box center [1314, 88] width 336 height 20
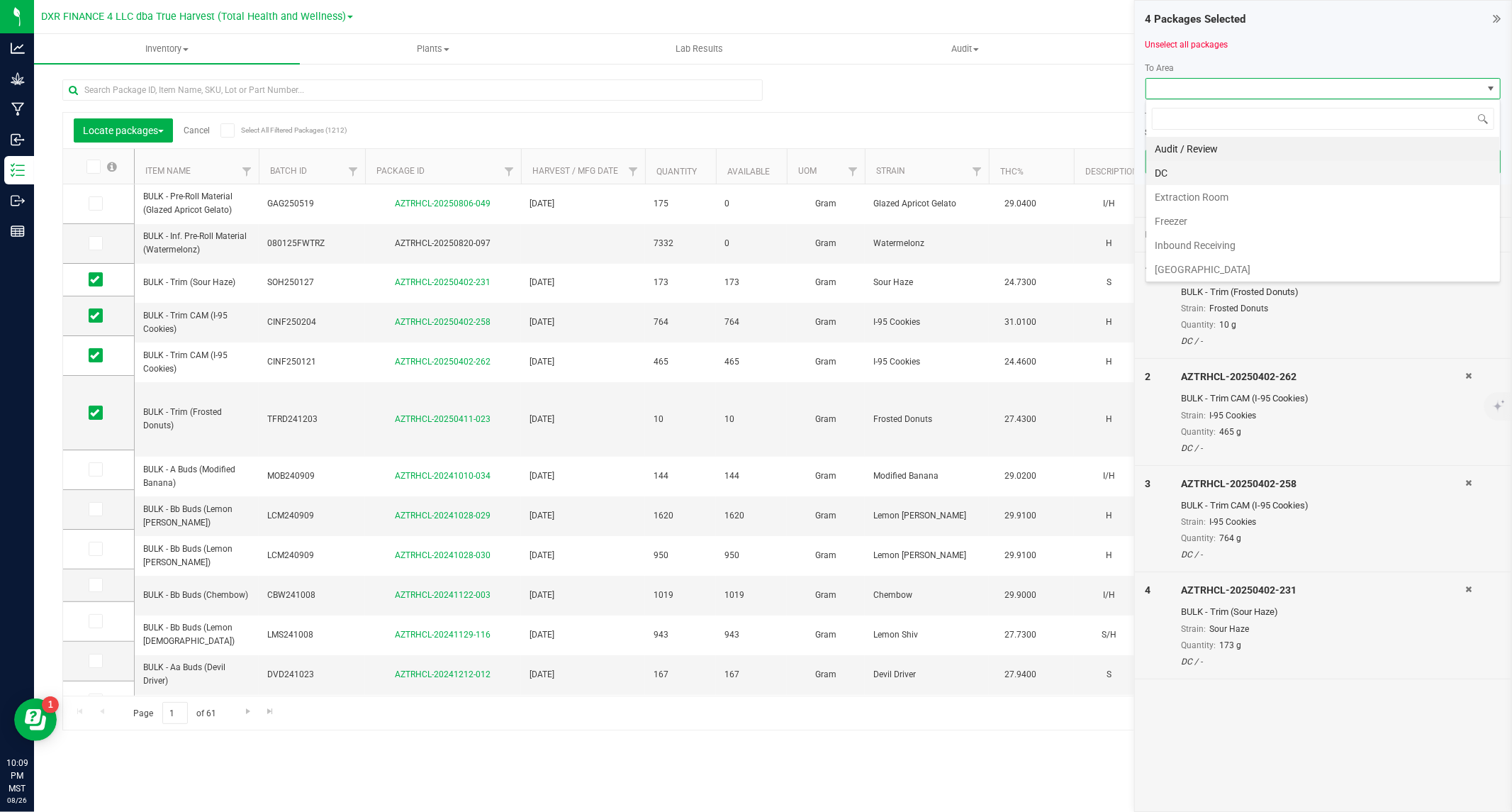
click at [1175, 171] on li "DC" at bounding box center [1323, 174] width 354 height 24
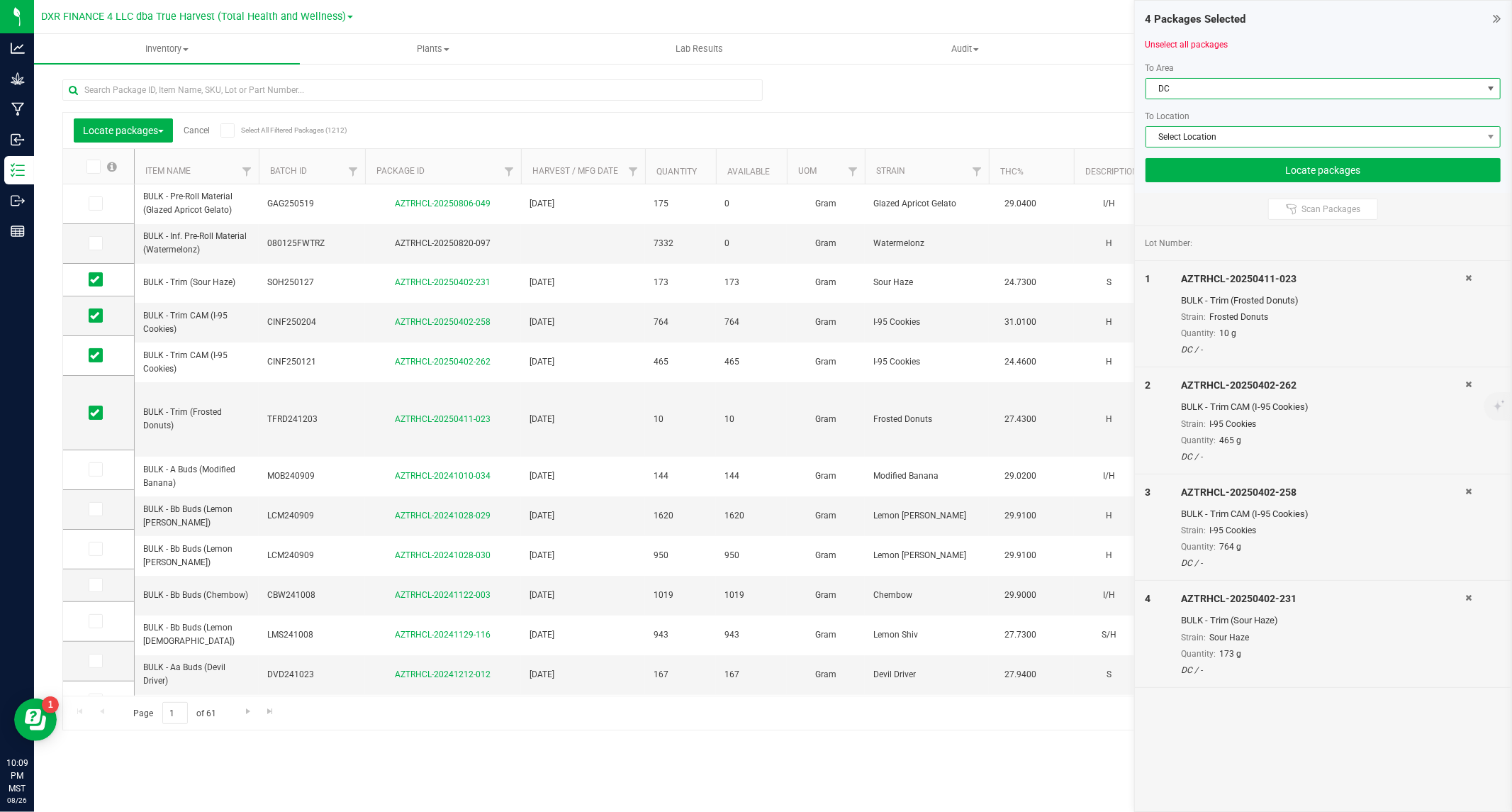
click at [1199, 135] on span "Select Location" at bounding box center [1314, 137] width 336 height 20
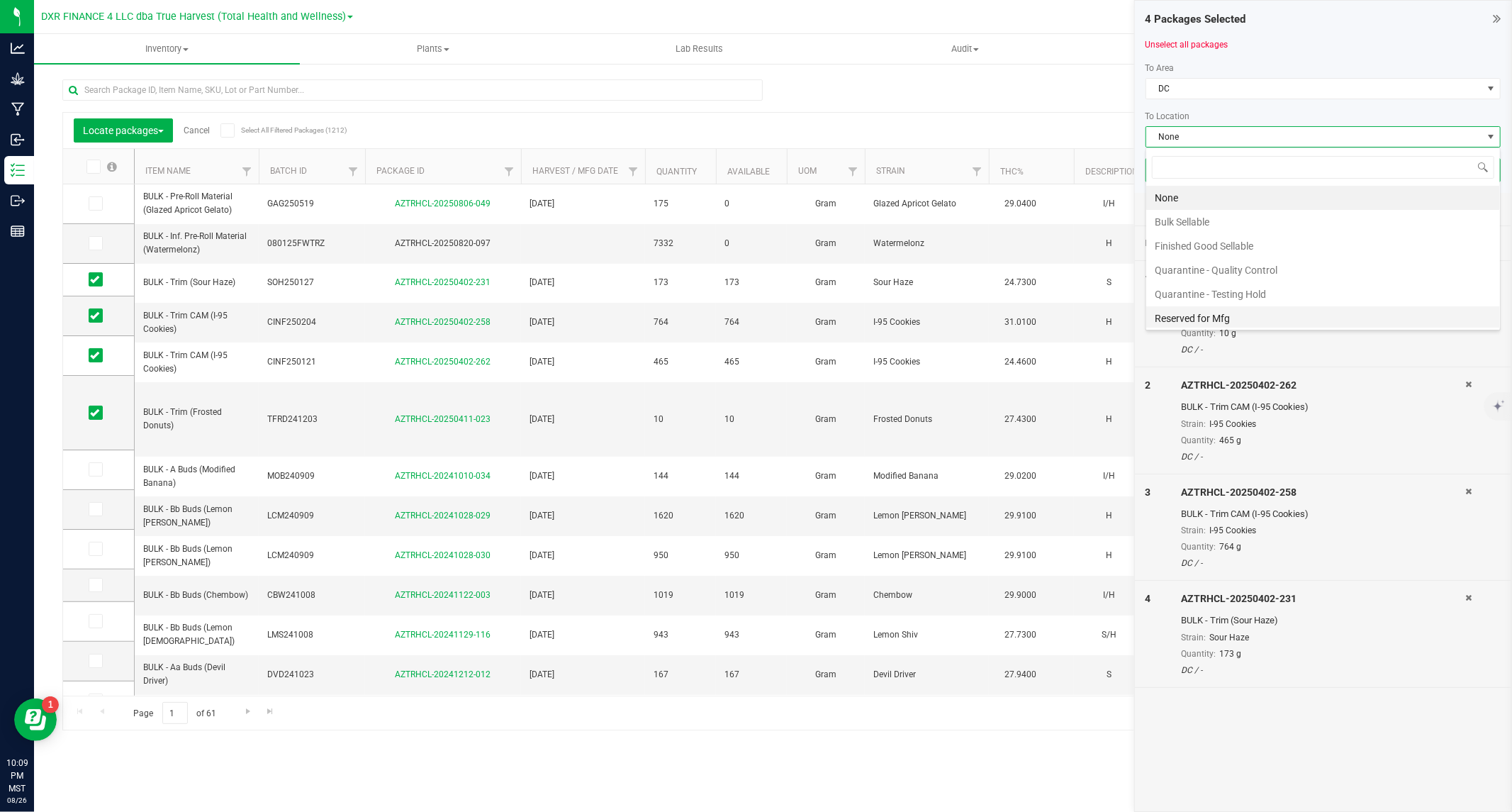
click at [1200, 320] on li "Reserved for Mfg" at bounding box center [1323, 319] width 354 height 24
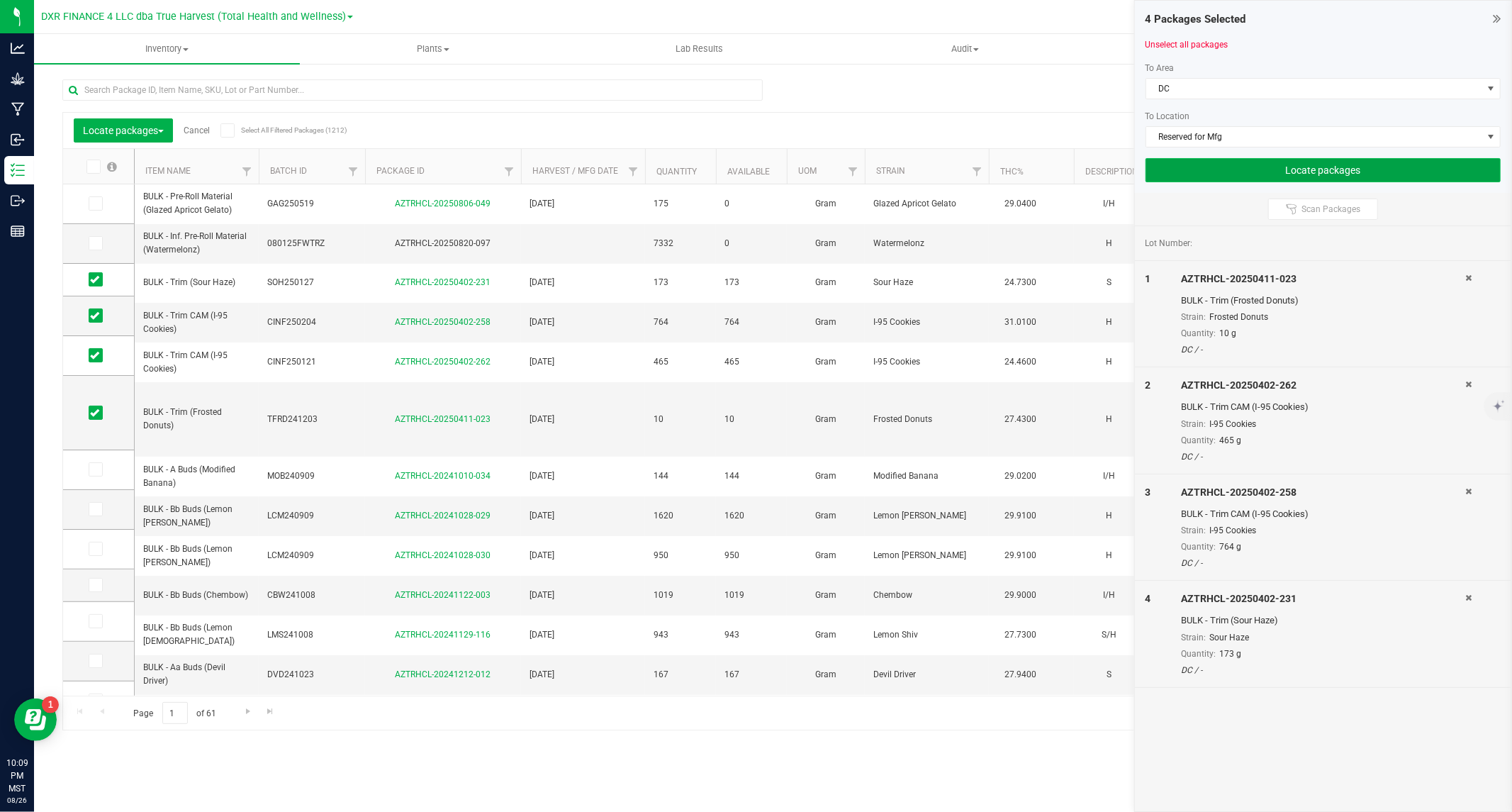
click at [1230, 167] on button "Locate packages" at bounding box center [1323, 170] width 355 height 24
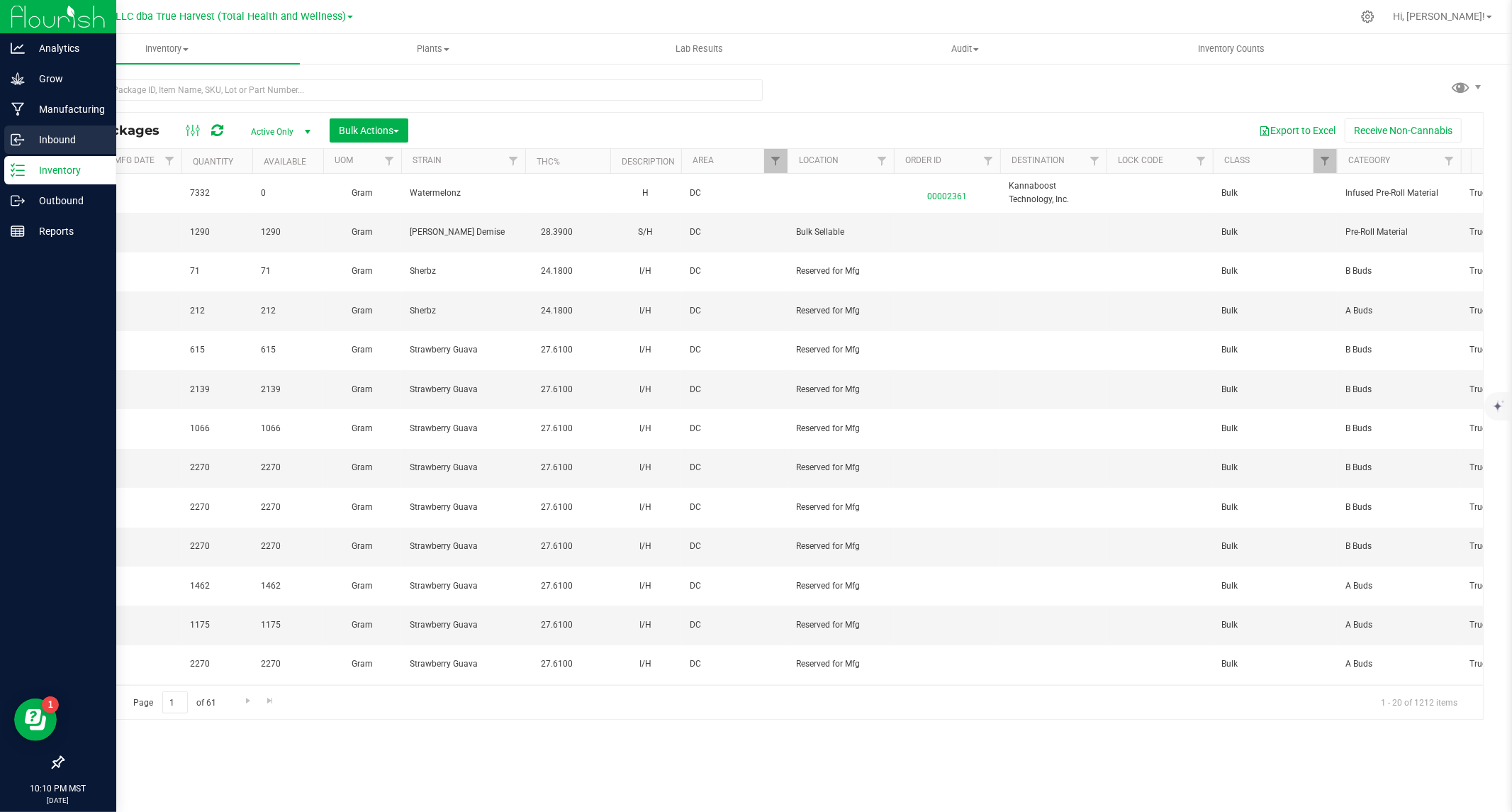
click at [25, 132] on p "Inbound" at bounding box center [68, 139] width 85 height 17
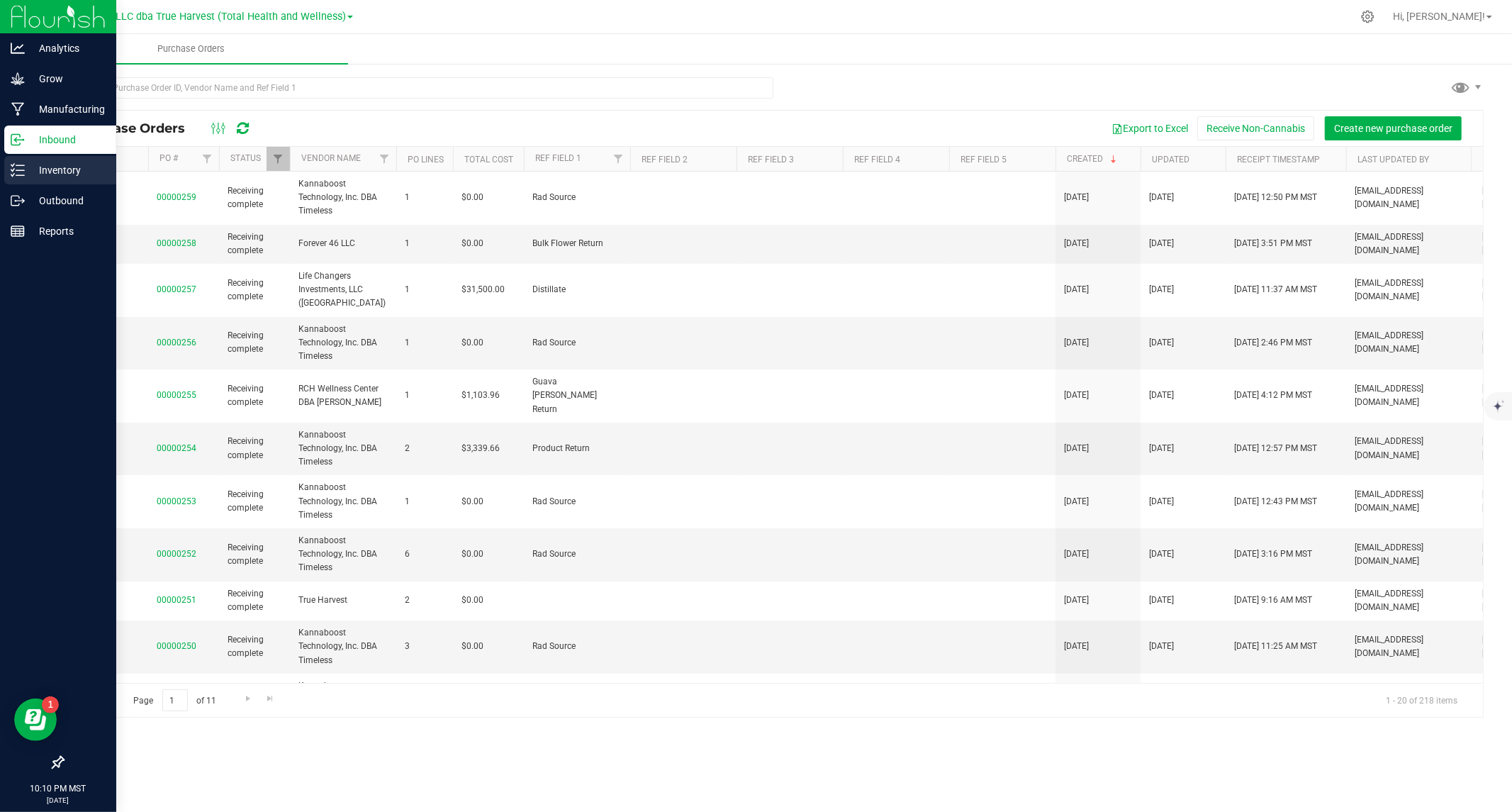
click at [51, 177] on p "Inventory" at bounding box center [68, 170] width 85 height 17
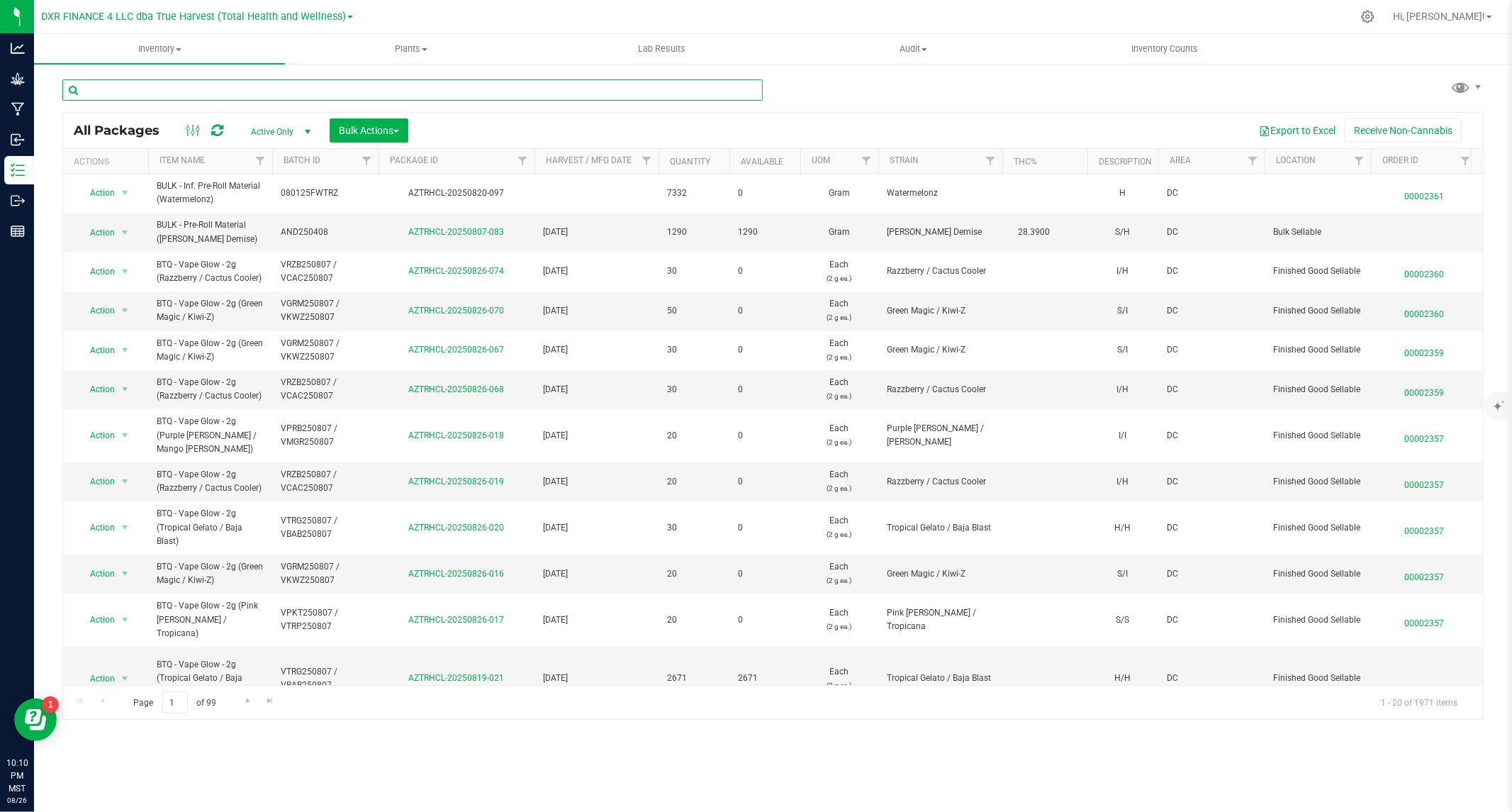
click at [184, 93] on input "text" at bounding box center [412, 90] width 700 height 21
paste input "AZTRHCL-20250818-013"
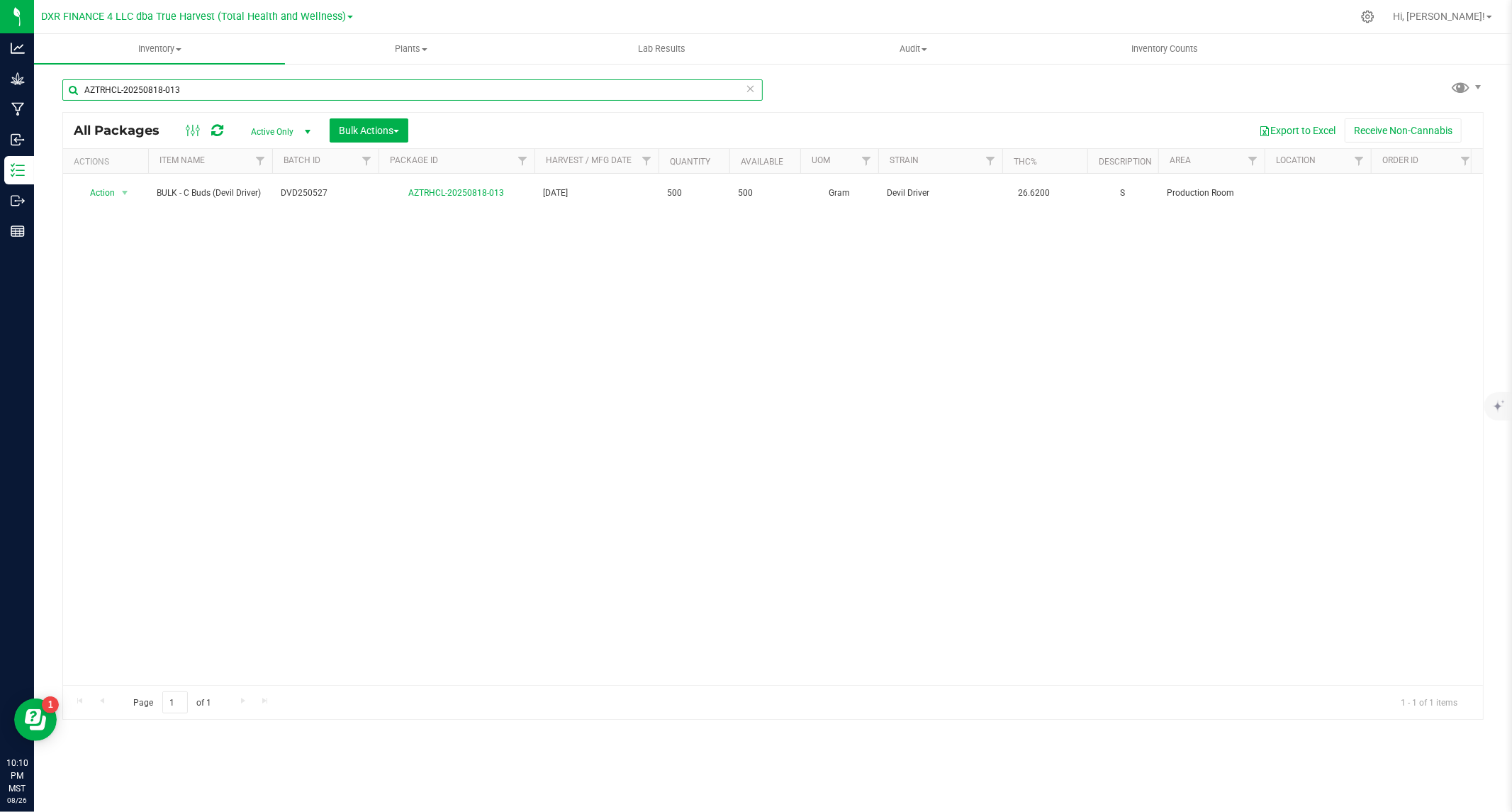
click at [405, 83] on input "AZTRHCL-20250818-013" at bounding box center [412, 90] width 700 height 21
paste input "5"
type input "AZTRHCL-20250818-053"
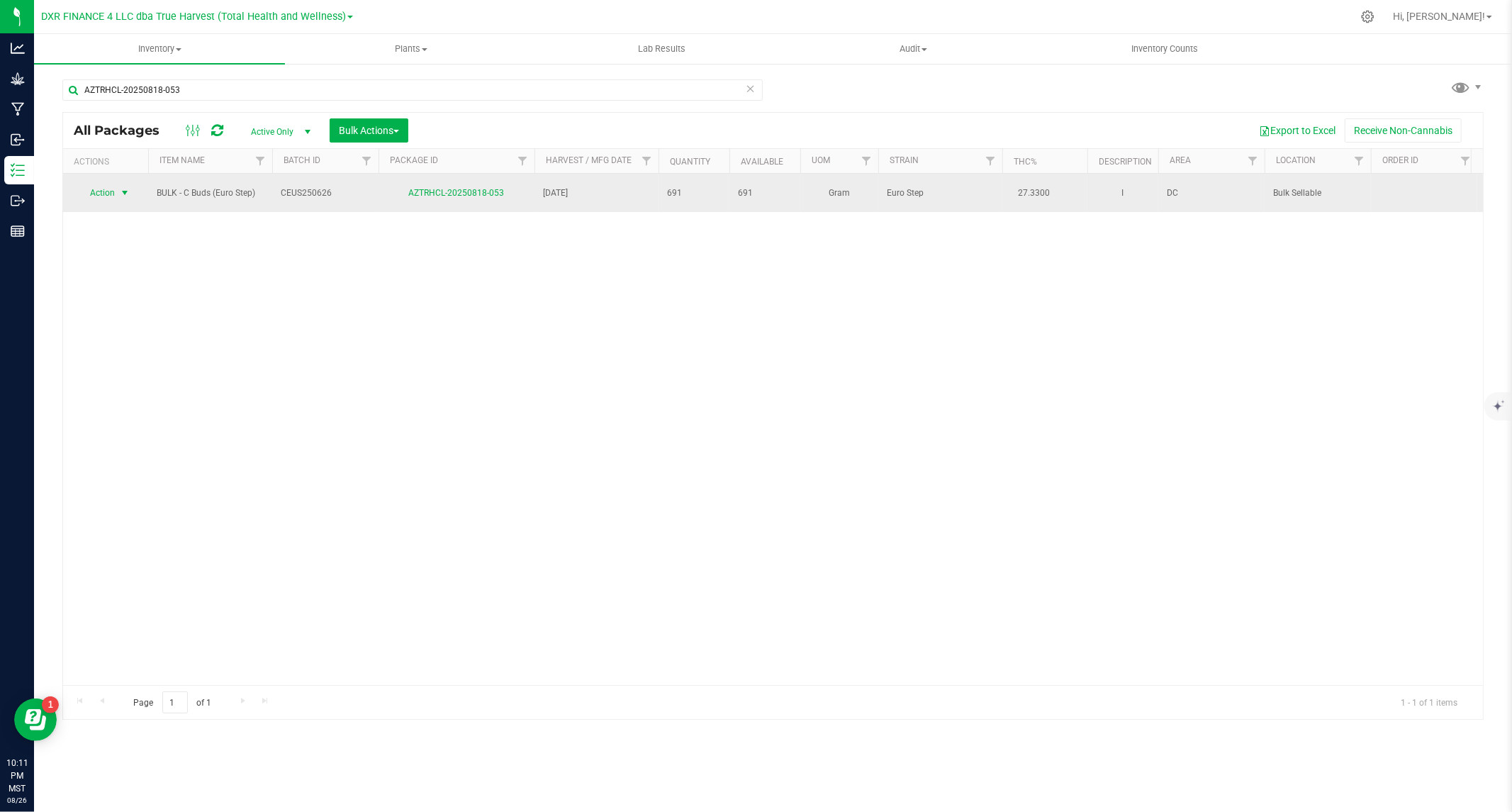
click at [102, 189] on span "Action" at bounding box center [97, 193] width 38 height 20
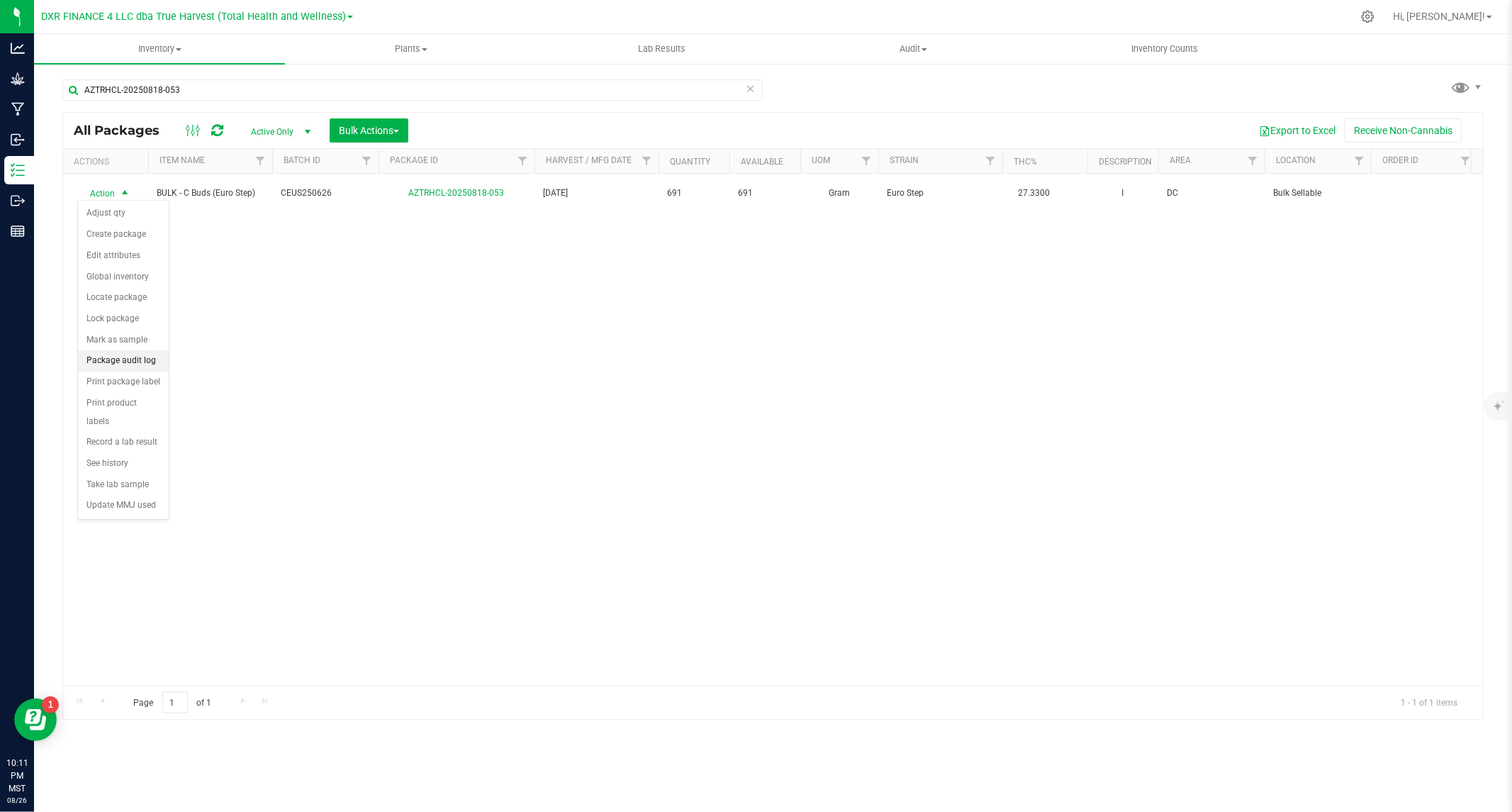
click at [120, 363] on li "Package audit log" at bounding box center [123, 361] width 91 height 21
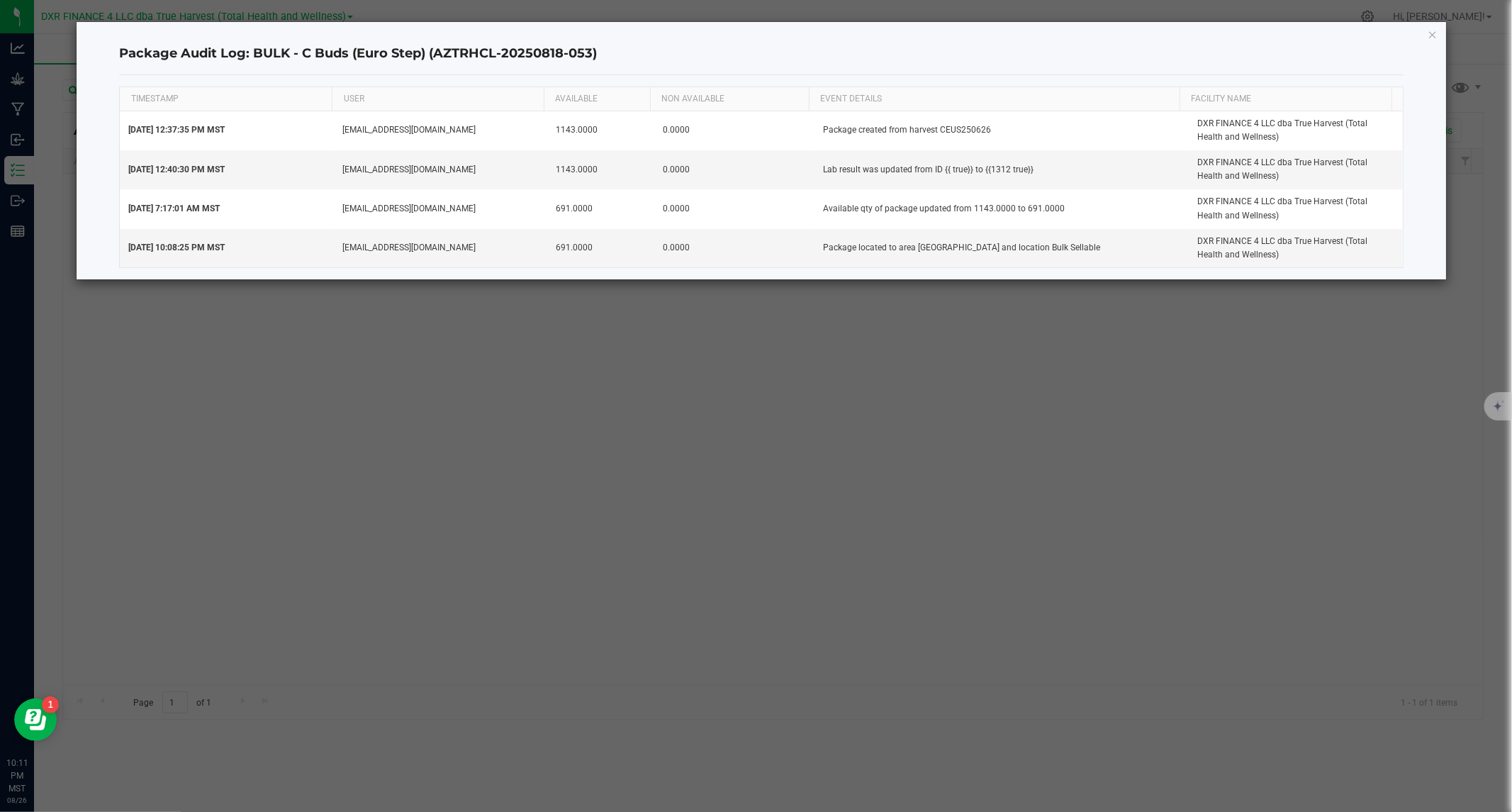
click at [1439, 30] on div "Package Audit Log: BULK - C Buds (Euro Step) (AZTRHCL-20250818-053) TIMESTAMP U…" at bounding box center [761, 151] width 1369 height 257
click at [1435, 33] on icon "button" at bounding box center [1432, 34] width 10 height 17
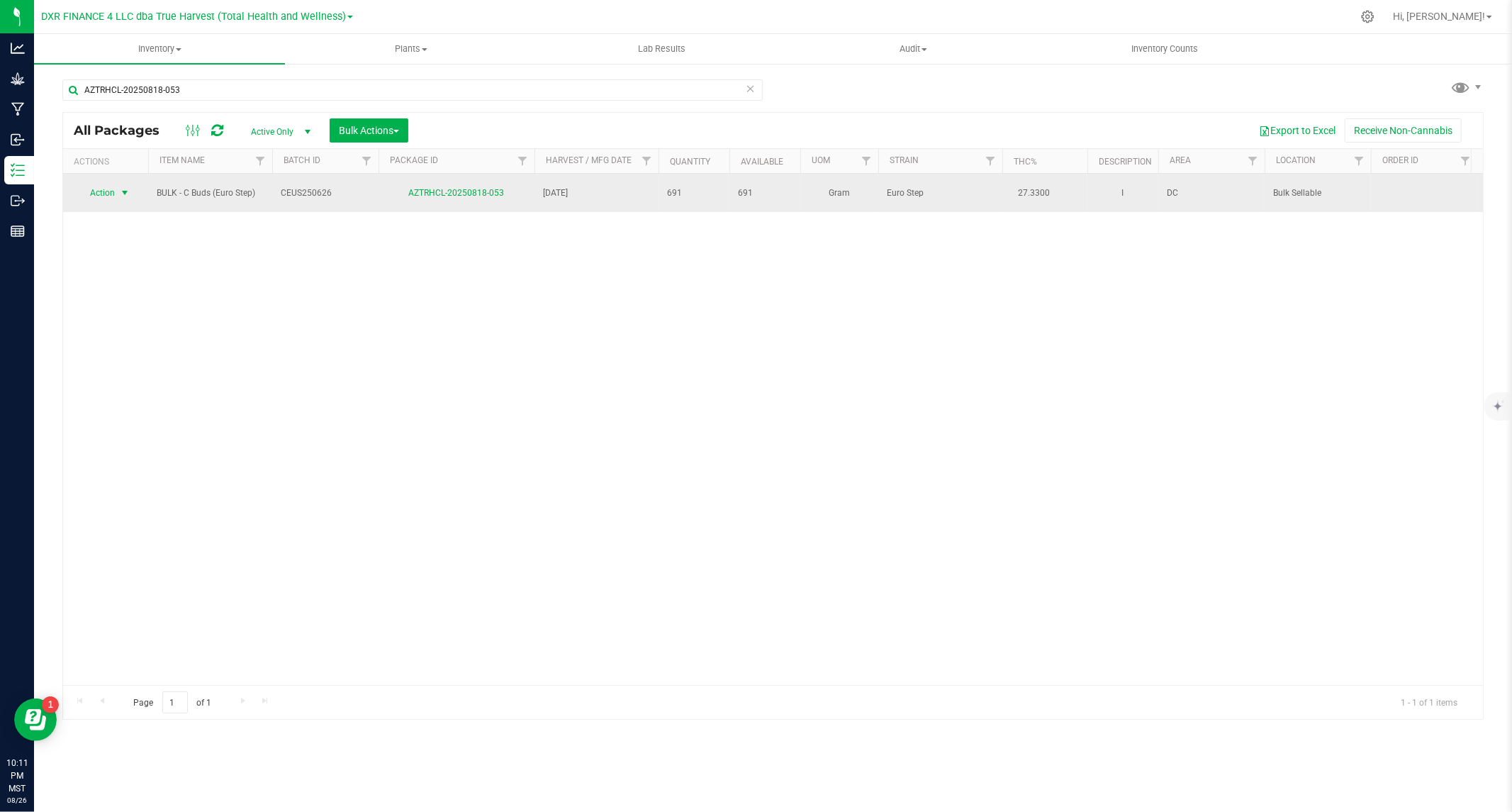
click at [119, 190] on span "select" at bounding box center [125, 193] width 11 height 11
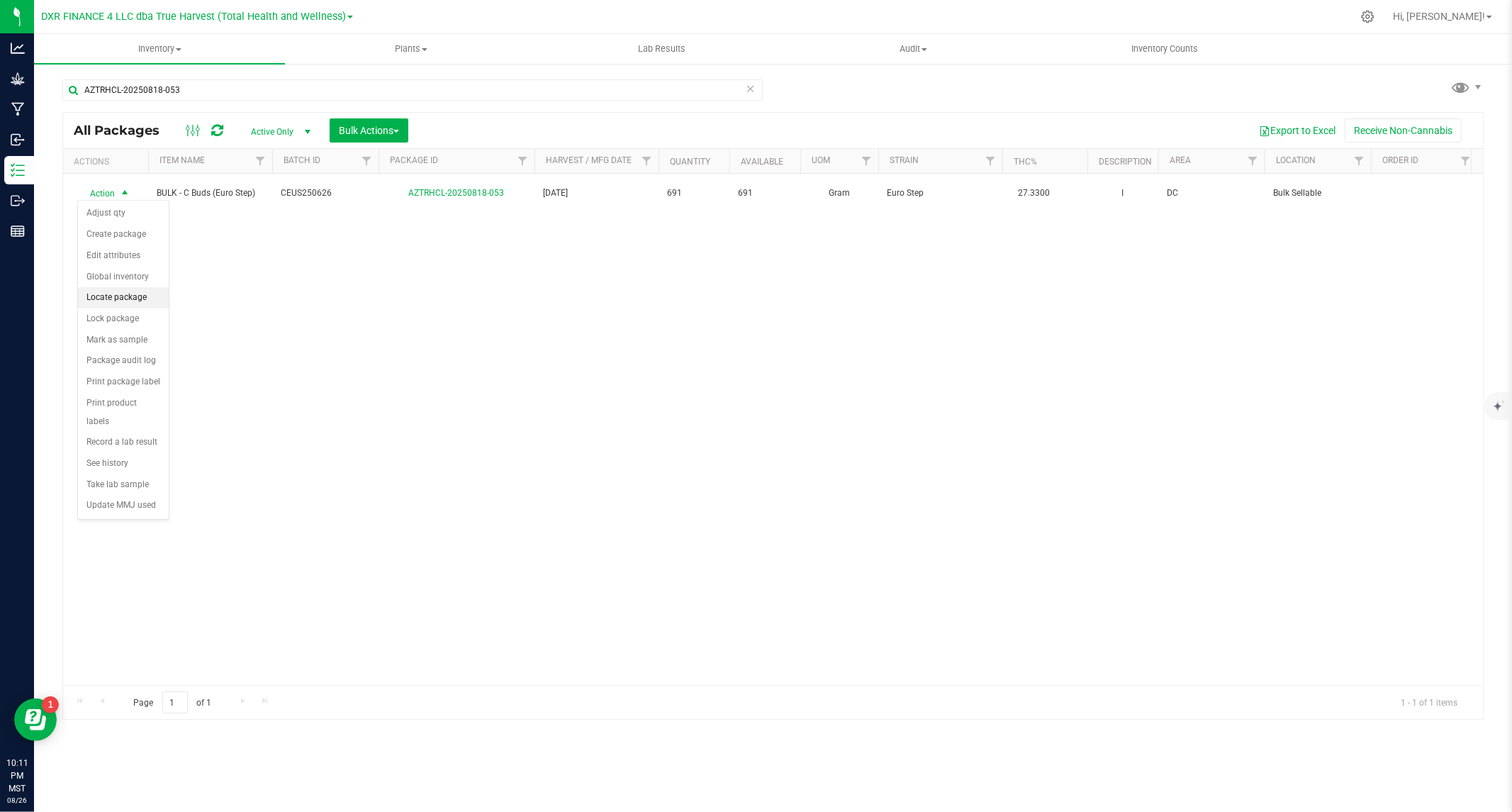
click at [139, 301] on li "Locate package" at bounding box center [123, 298] width 91 height 21
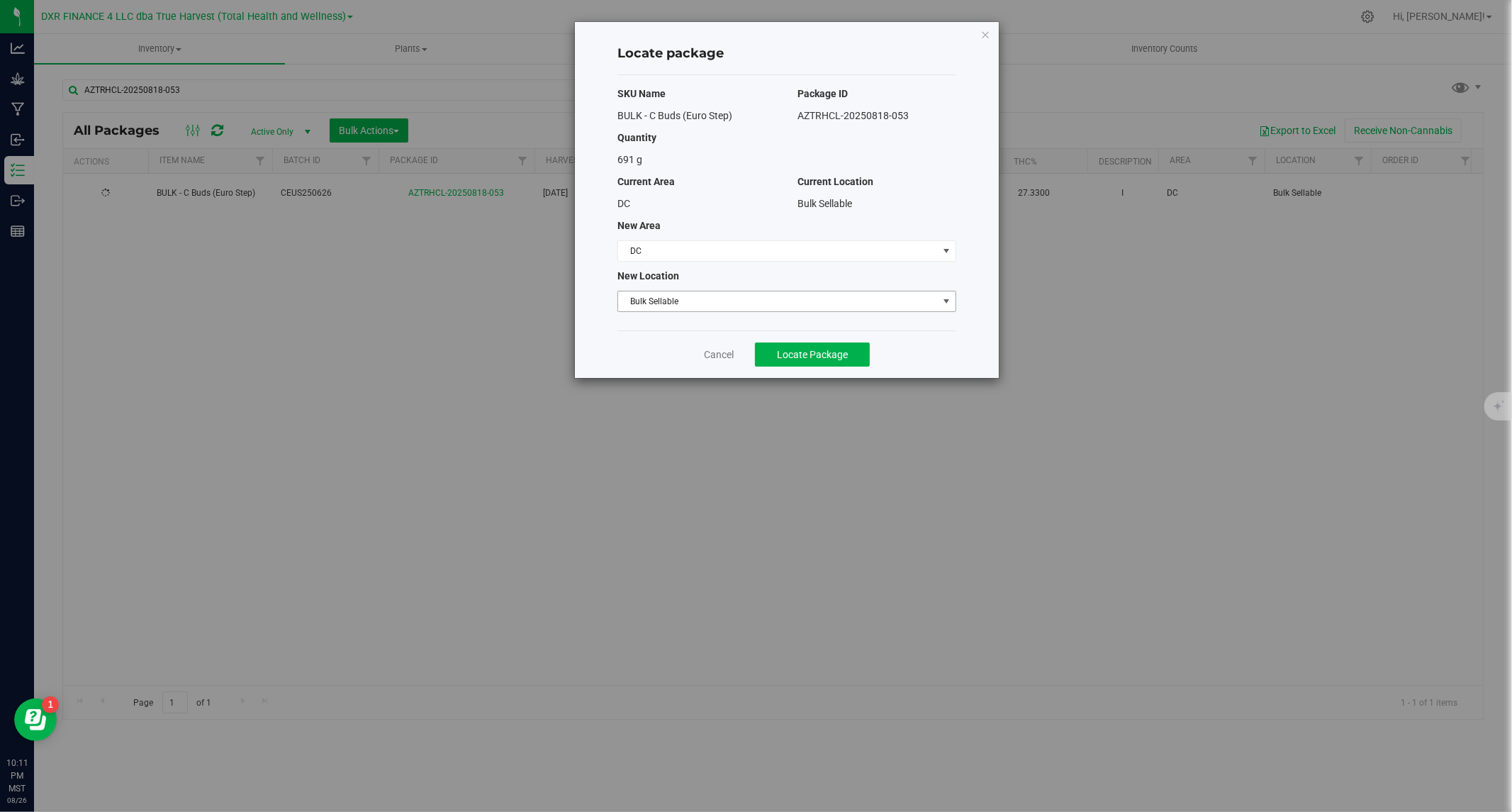
click at [678, 299] on span "Bulk Sellable" at bounding box center [778, 301] width 319 height 20
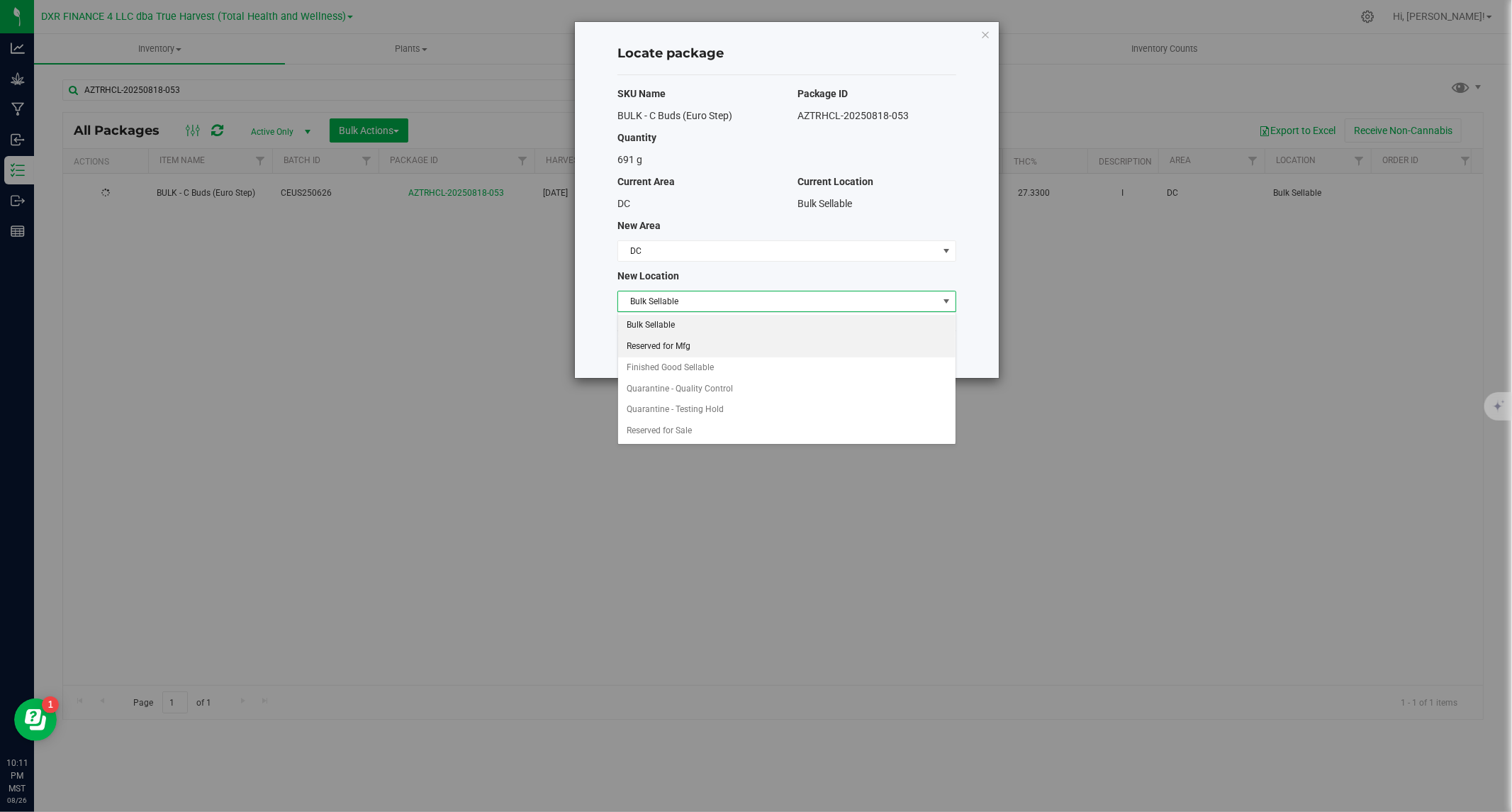
click at [668, 345] on li "Reserved for Mfg" at bounding box center [787, 347] width 338 height 21
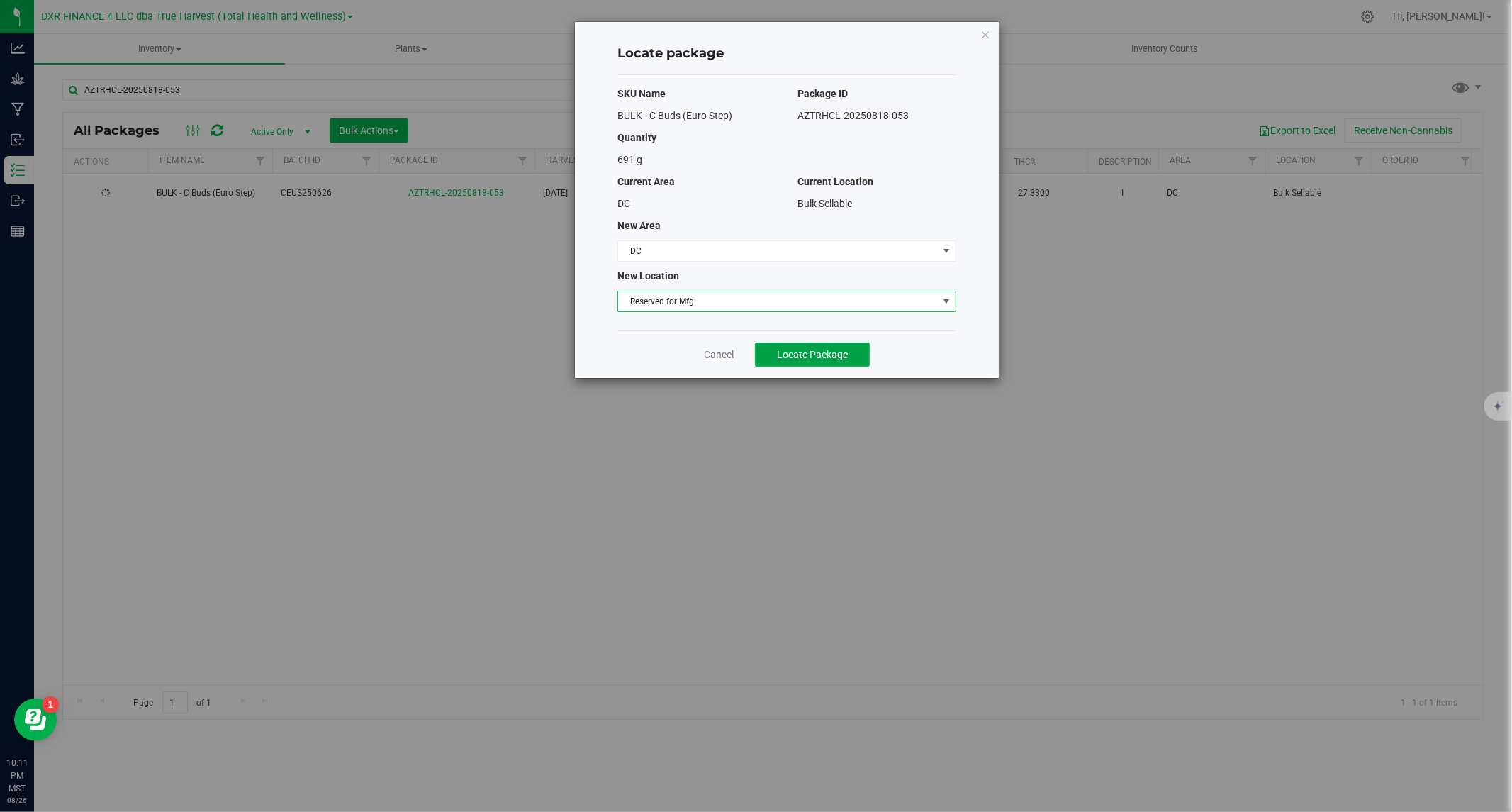
click at [798, 356] on span "Locate Package" at bounding box center [812, 355] width 71 height 11
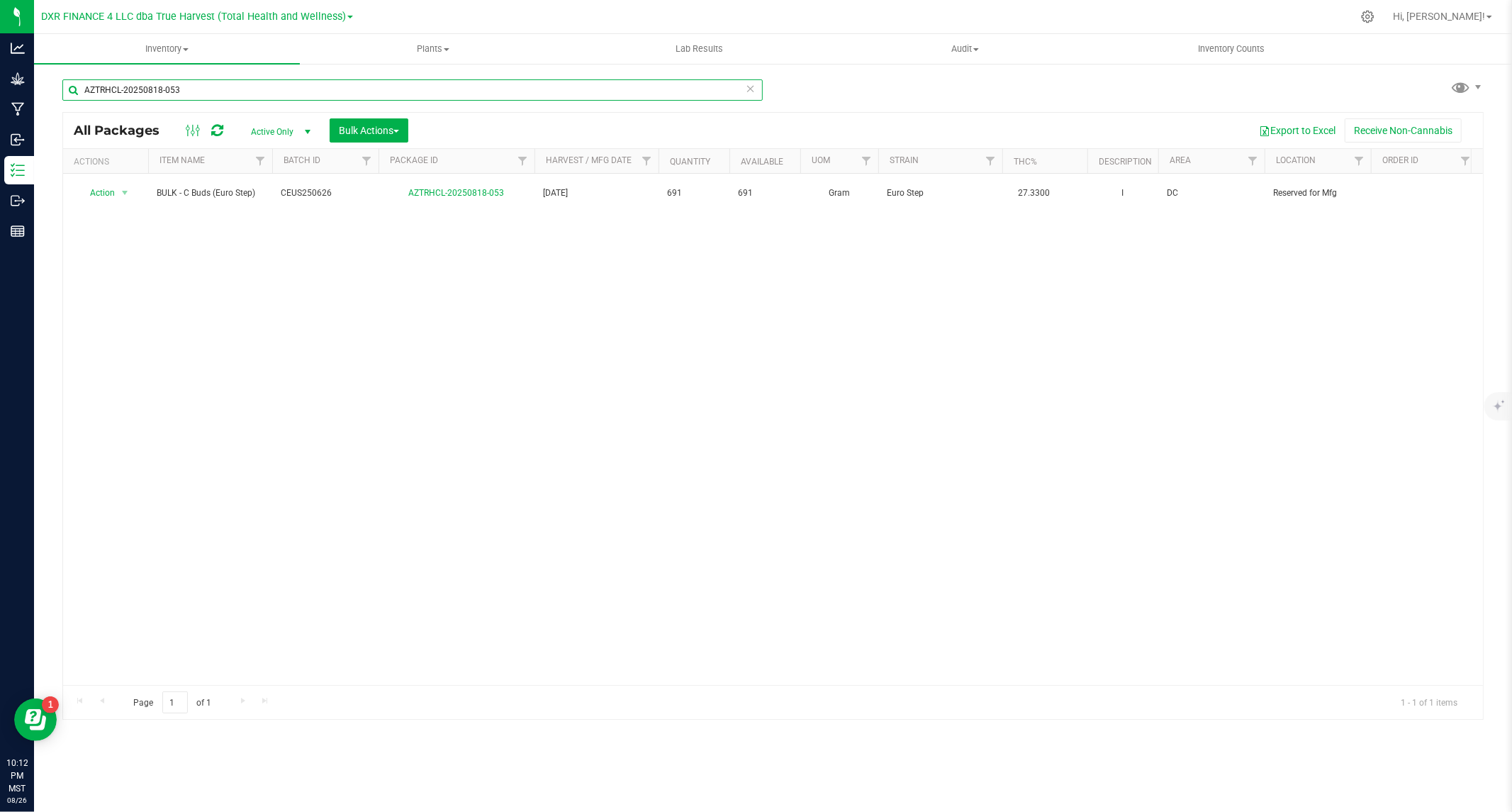
click at [323, 94] on input "AZTRHCL-20250818-053" at bounding box center [412, 90] width 700 height 21
paste input "620-02"
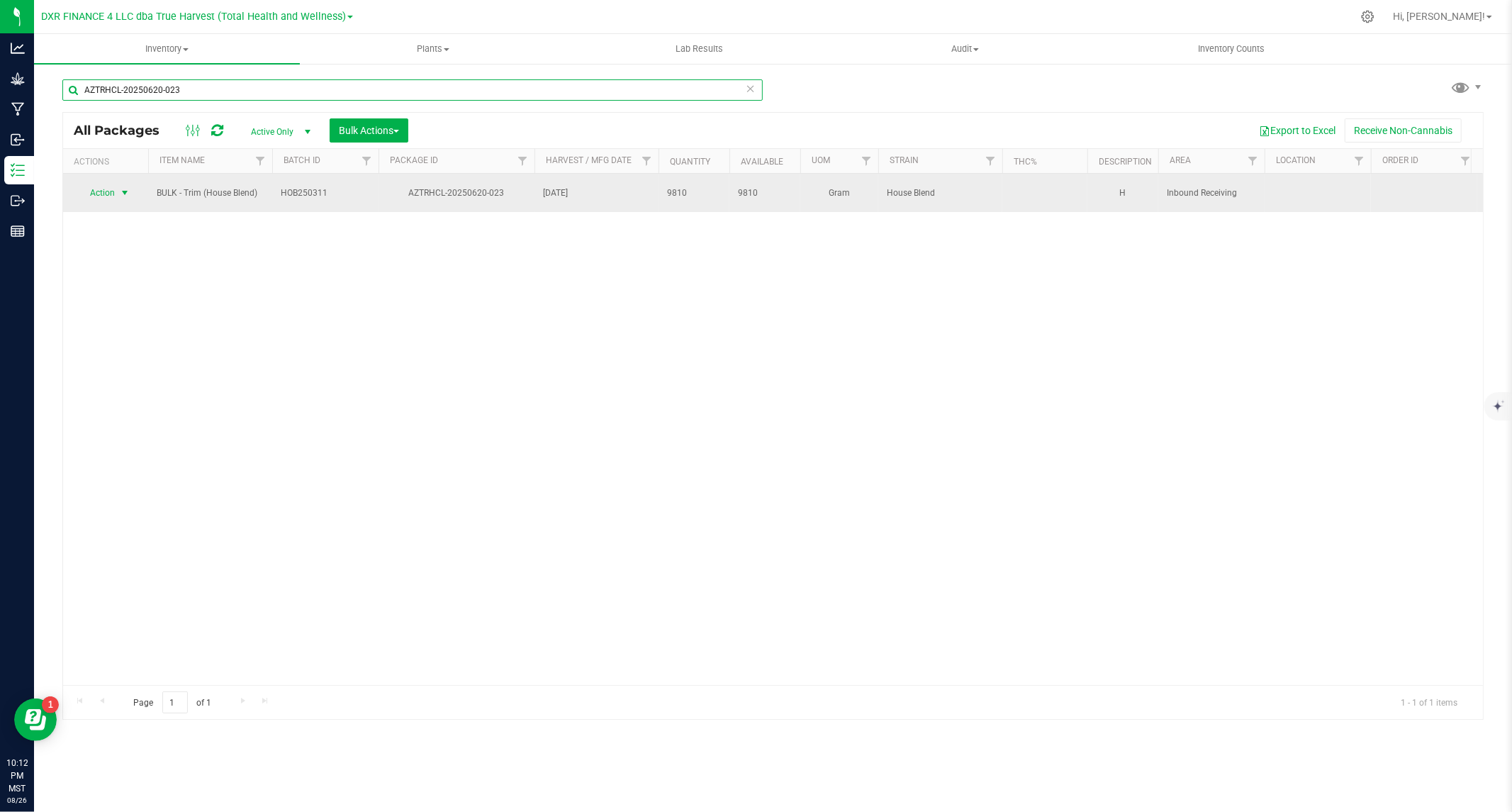
type input "AZTRHCL-20250620-023"
click at [85, 192] on span "Action" at bounding box center [97, 193] width 38 height 20
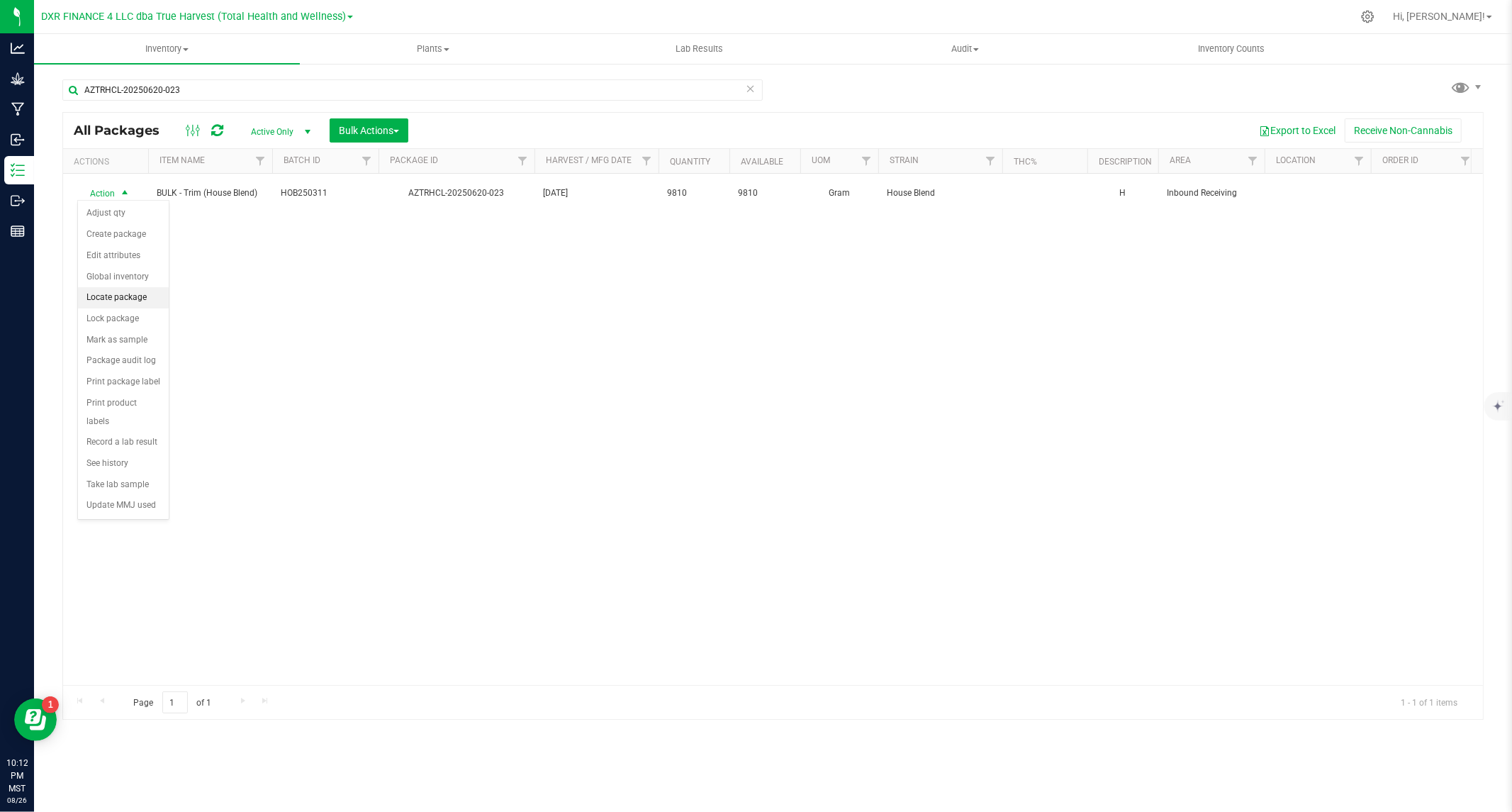
click at [111, 299] on li "Locate package" at bounding box center [123, 298] width 91 height 21
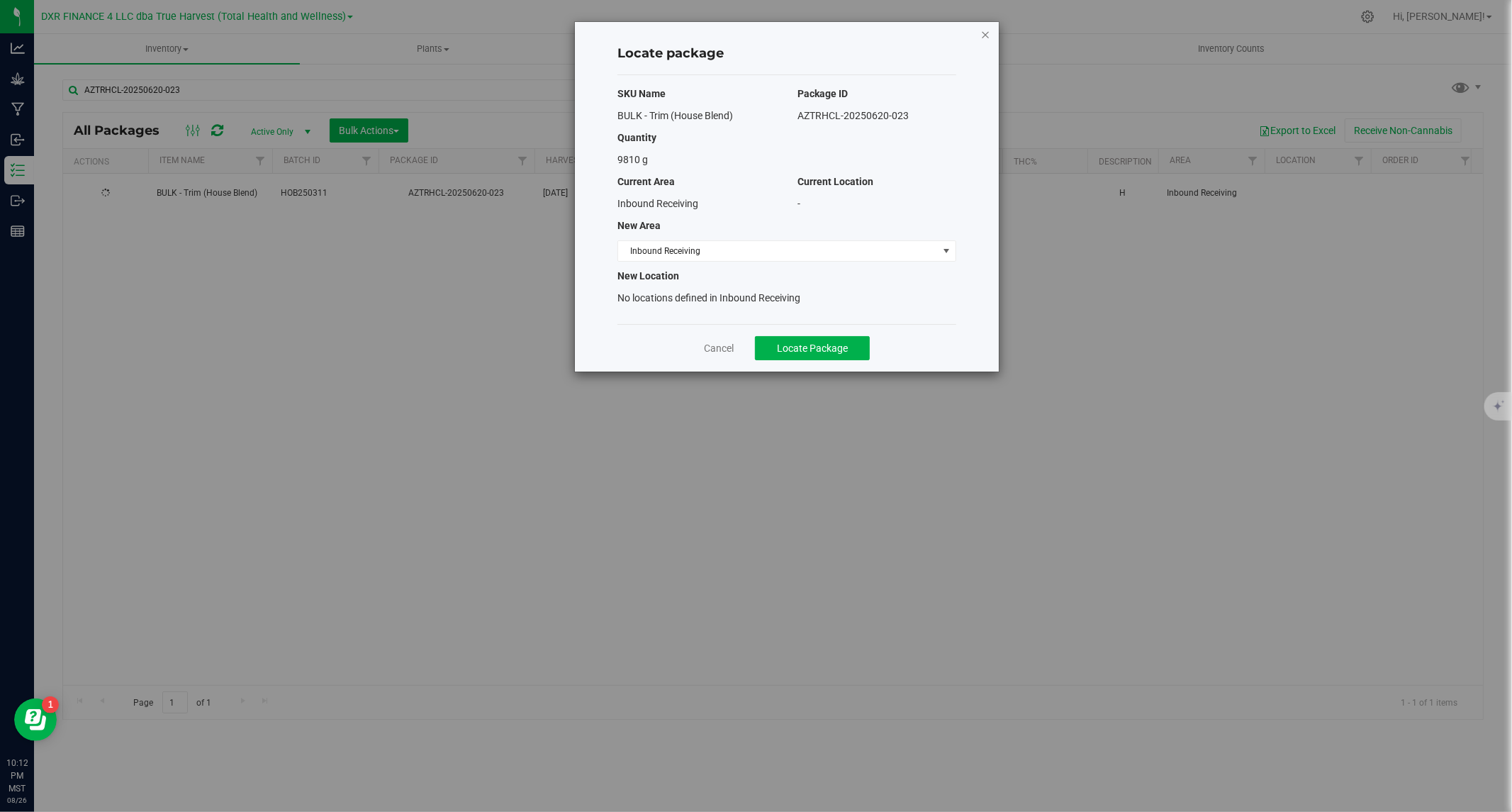
click at [983, 36] on icon "button" at bounding box center [985, 34] width 10 height 17
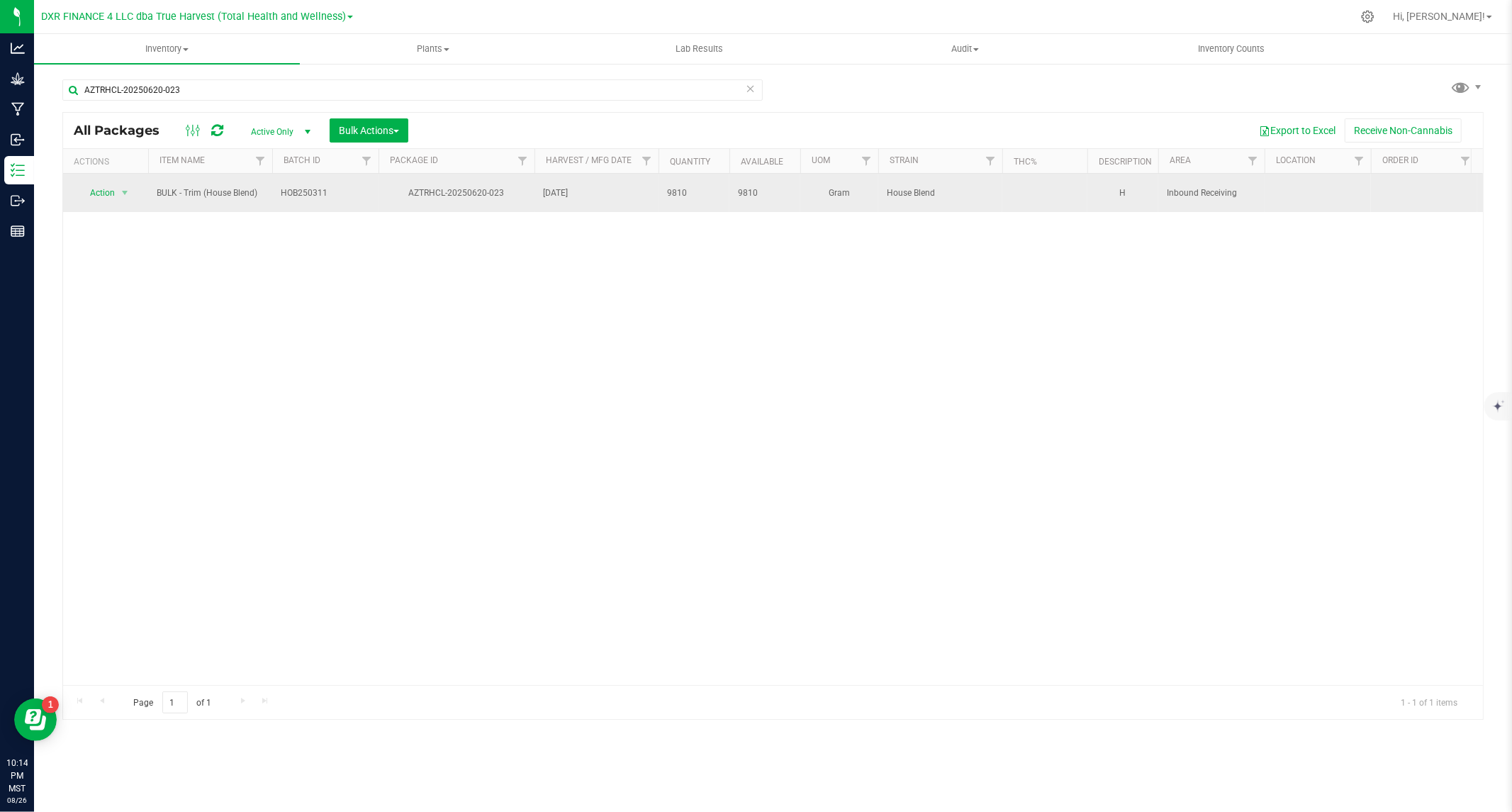
click at [282, 189] on span "HOB250311" at bounding box center [325, 193] width 89 height 14
click at [282, 189] on input "HOB250311" at bounding box center [322, 193] width 101 height 22
click at [286, 97] on input "AZTRHCL-20250620-023" at bounding box center [412, 90] width 700 height 21
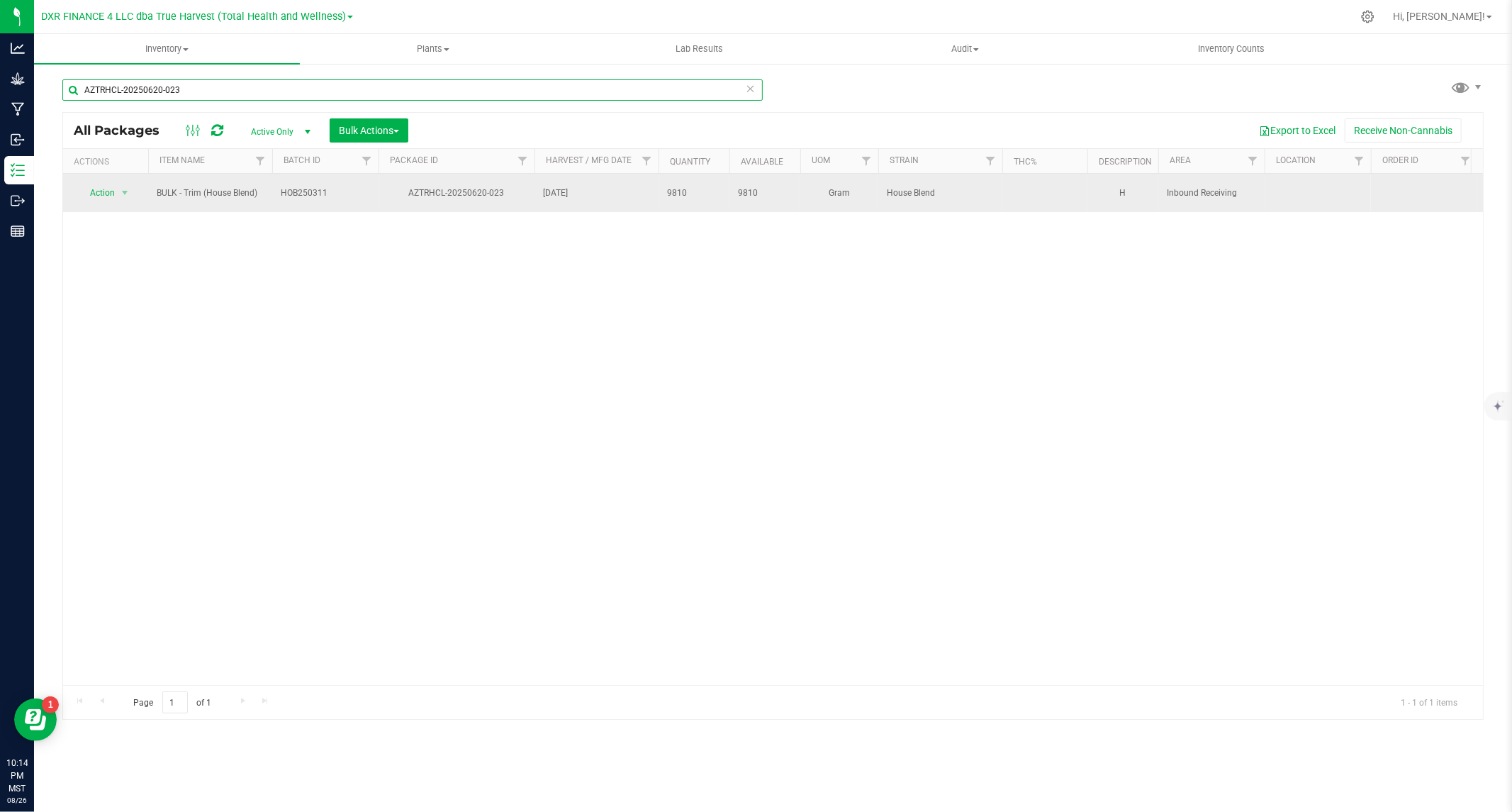
paste input "HOB250311"
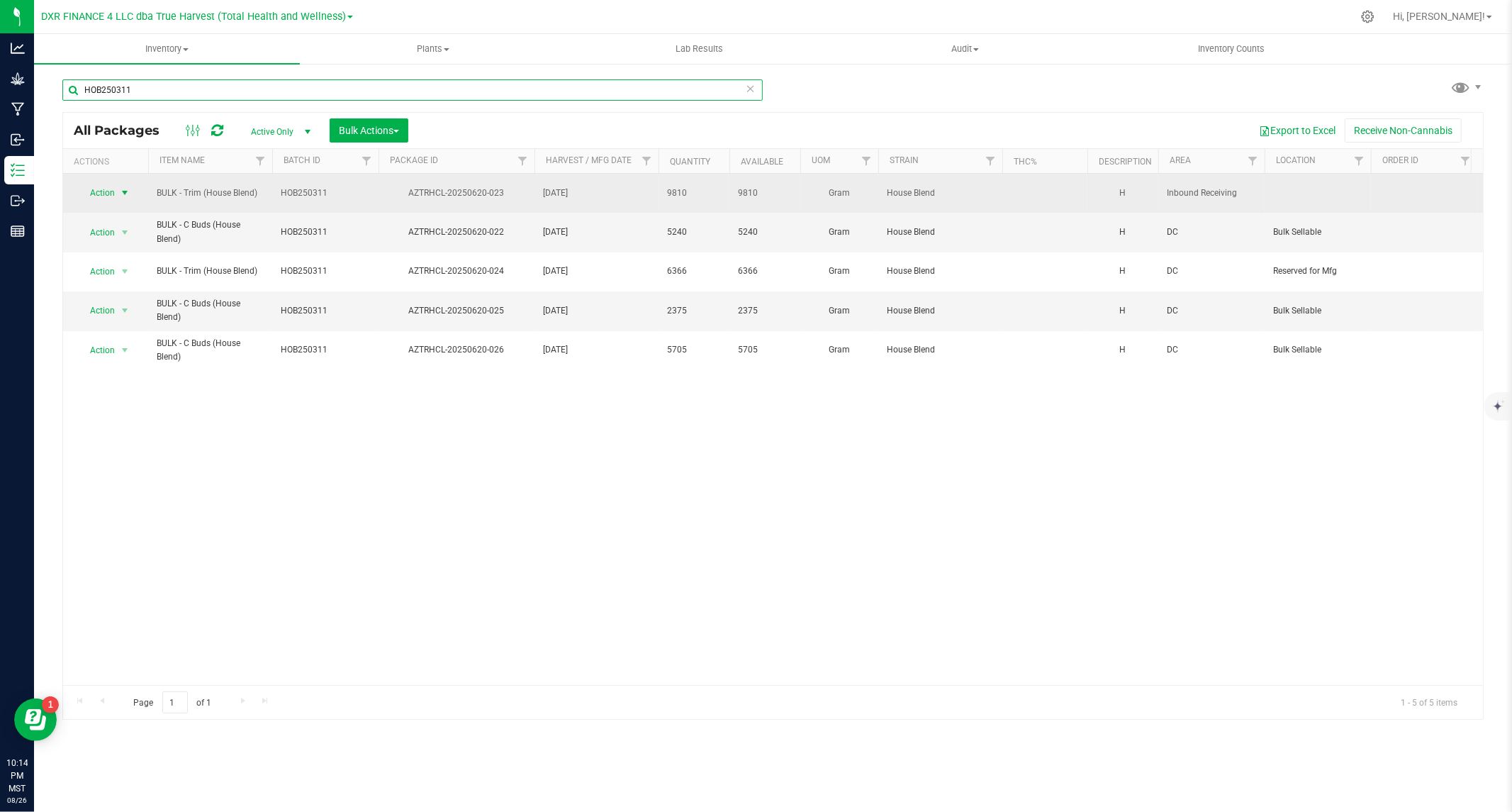
type input "HOB250311"
click at [123, 193] on span "select" at bounding box center [125, 193] width 11 height 11
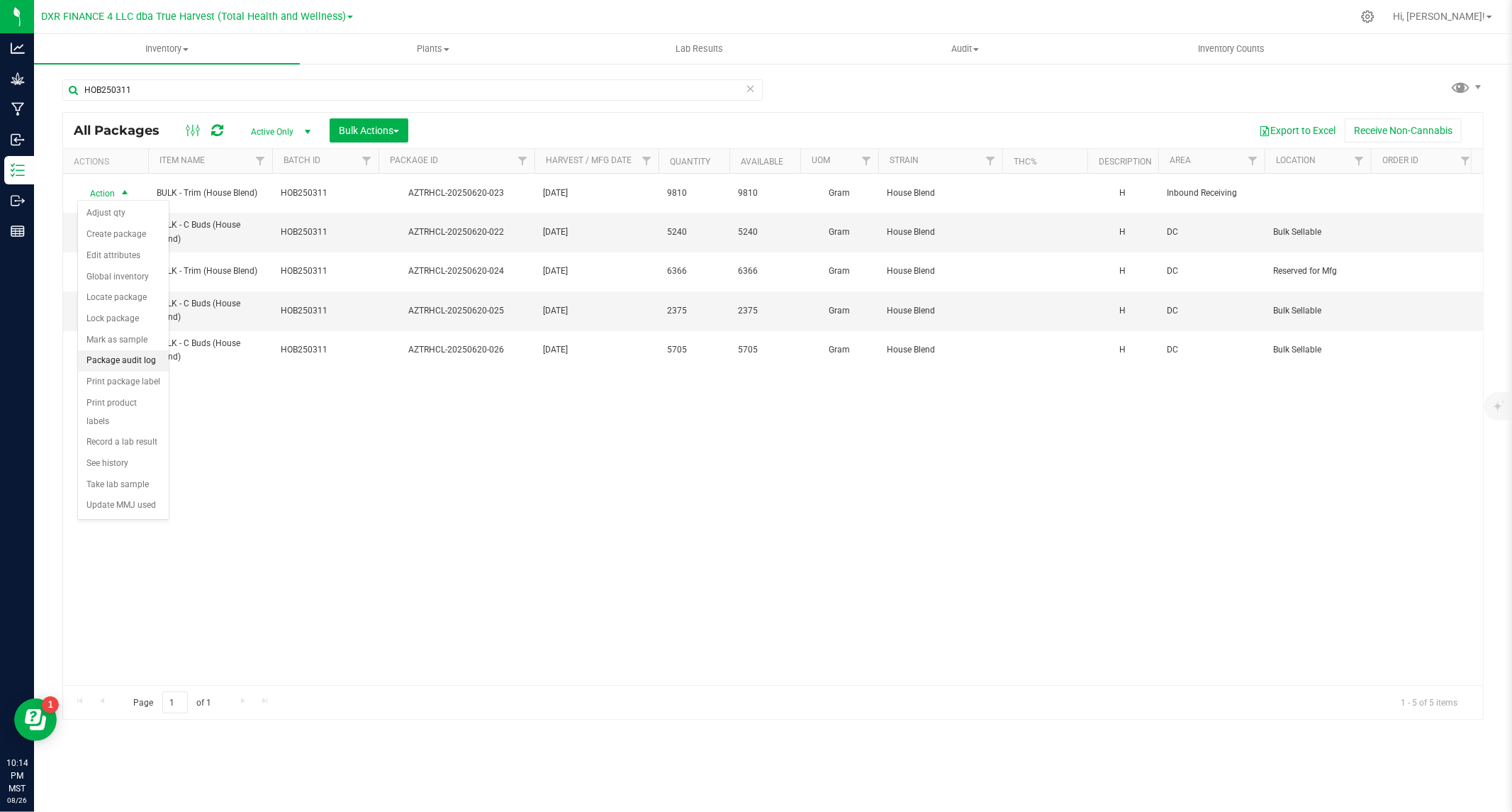
click at [126, 360] on li "Package audit log" at bounding box center [123, 361] width 91 height 21
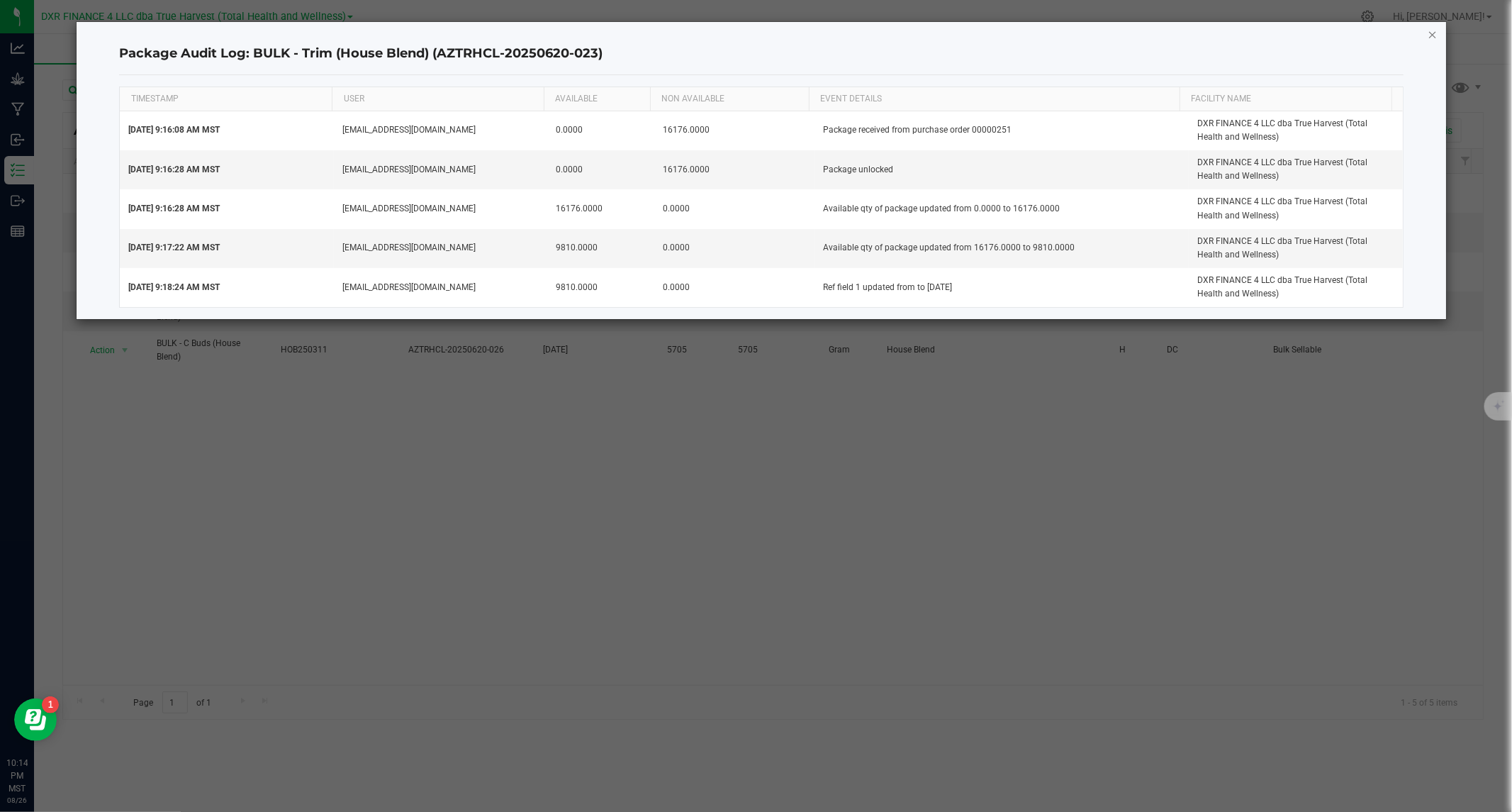
click at [1433, 36] on icon "button" at bounding box center [1432, 34] width 10 height 17
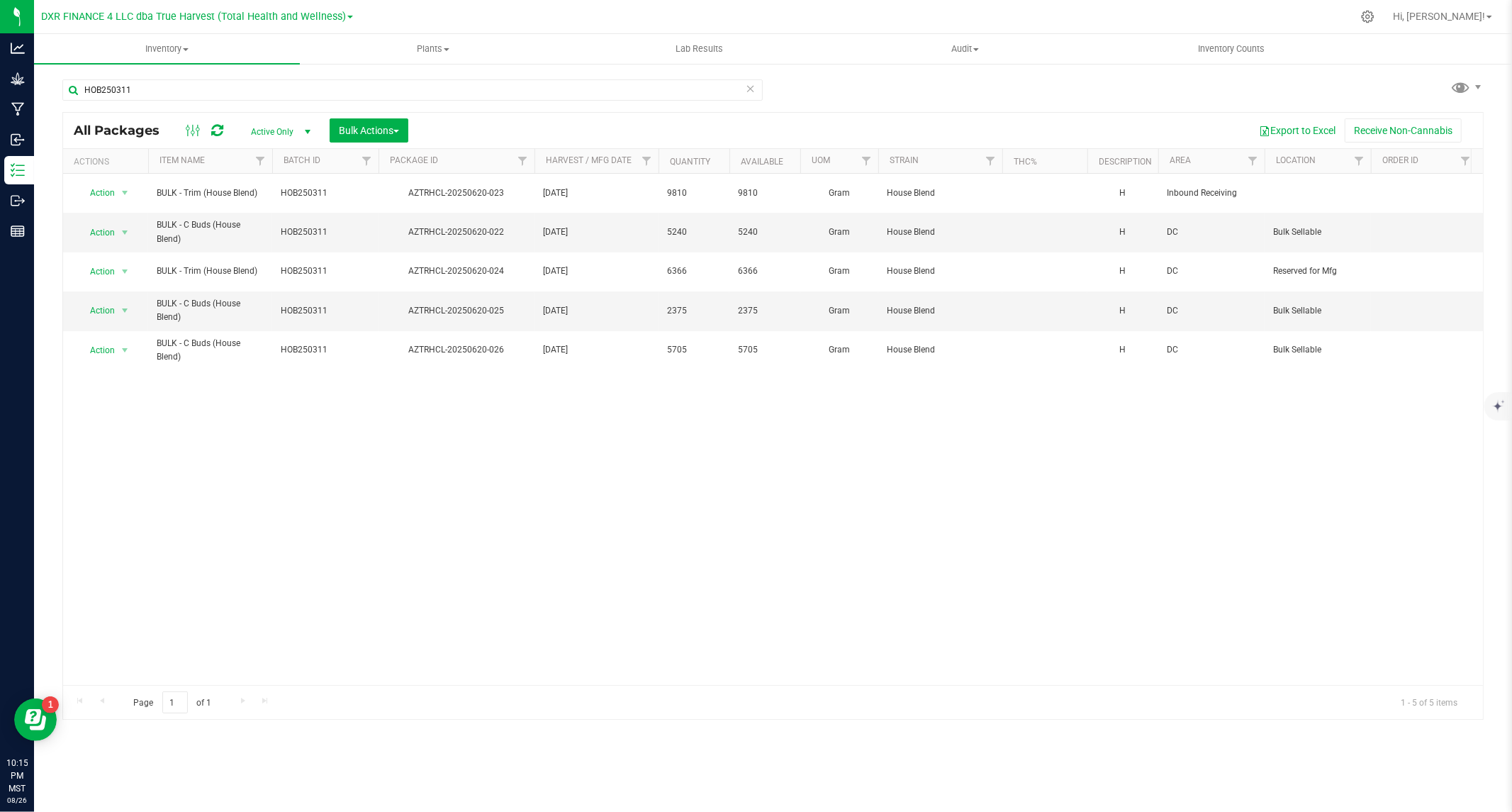
click at [262, 126] on span "Active Only" at bounding box center [278, 132] width 78 height 20
click at [258, 220] on li "All" at bounding box center [277, 218] width 77 height 21
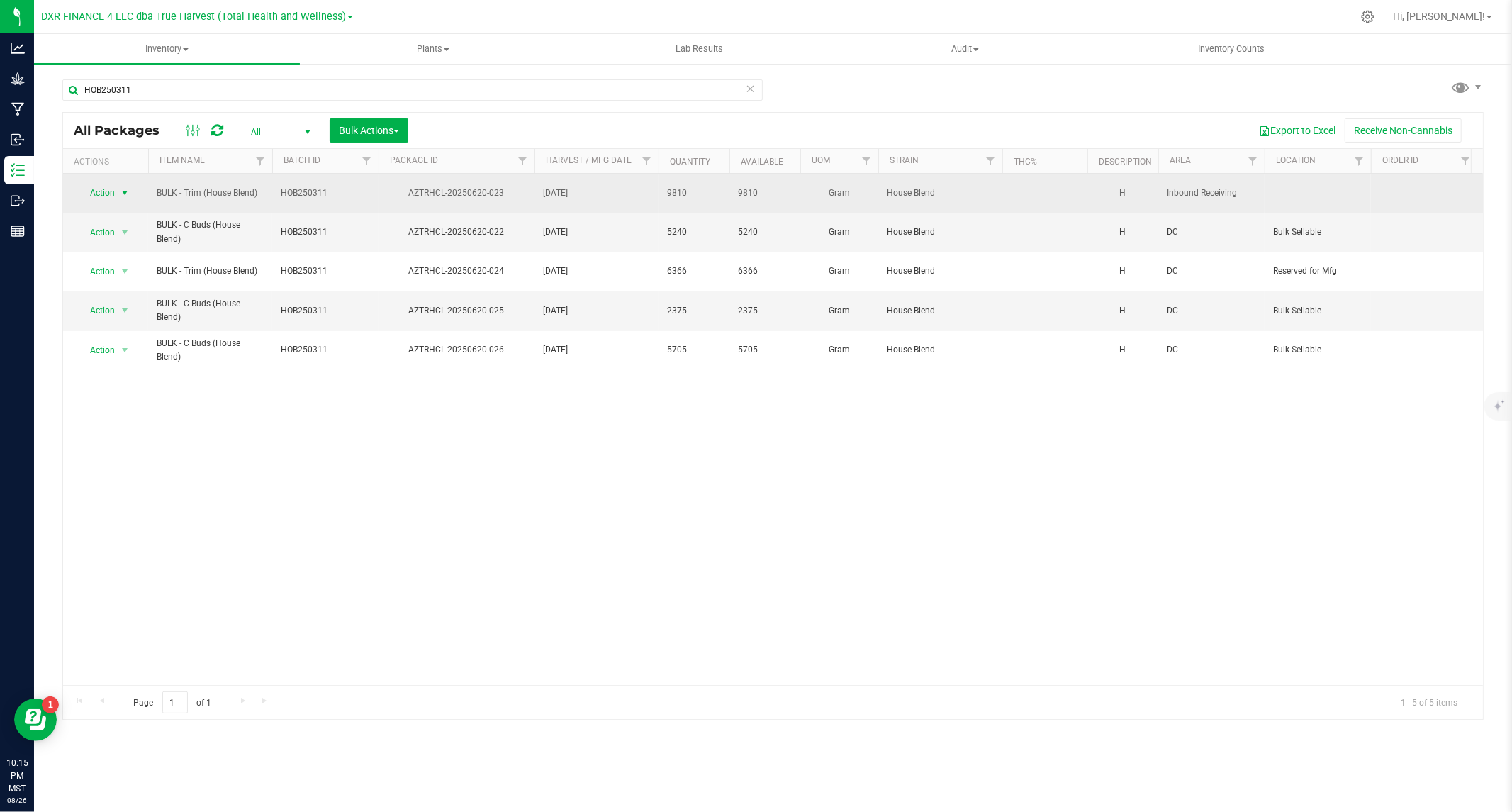
click at [110, 192] on span "Action" at bounding box center [97, 193] width 38 height 20
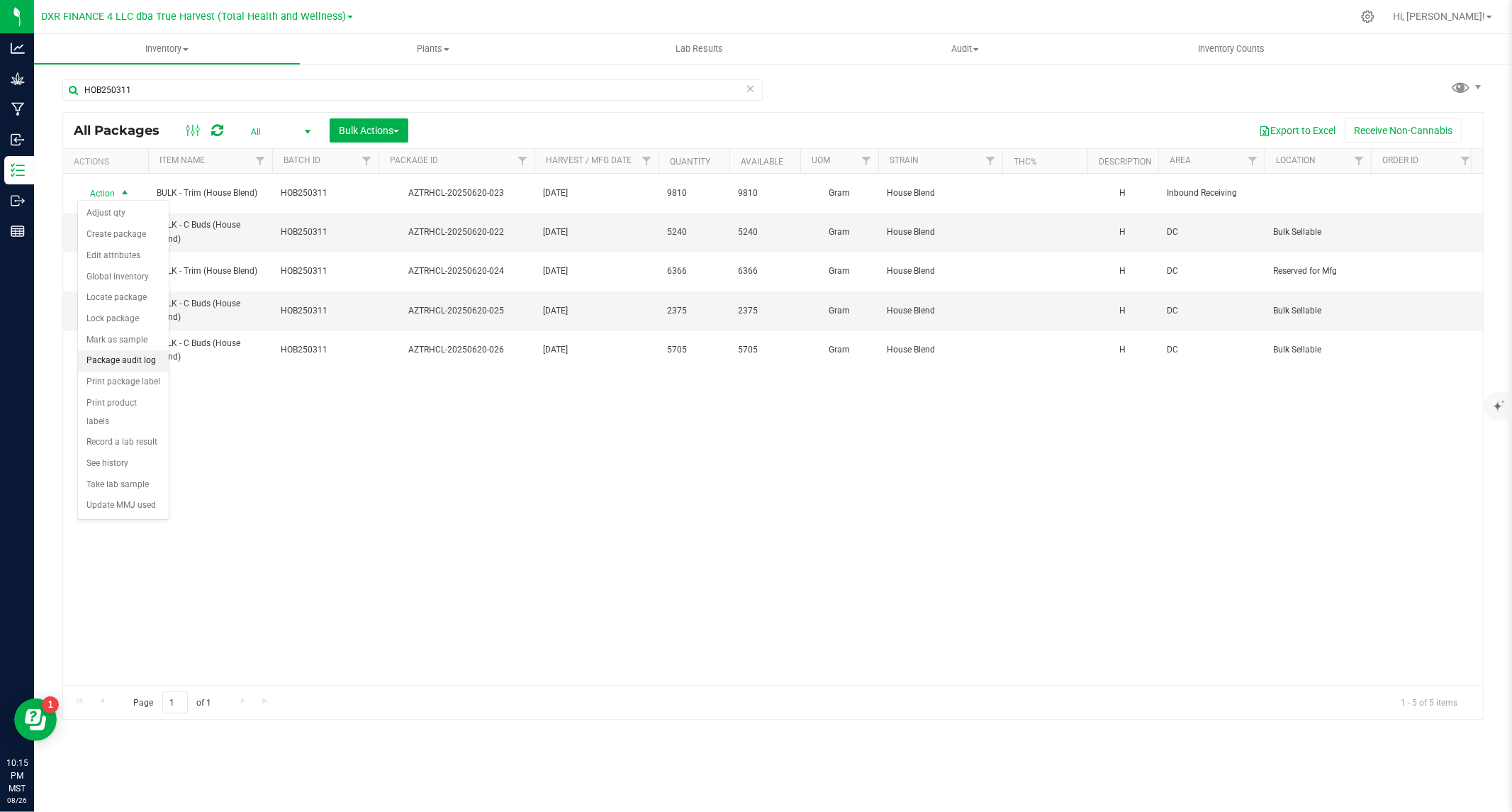
click at [129, 364] on li "Package audit log" at bounding box center [123, 361] width 91 height 21
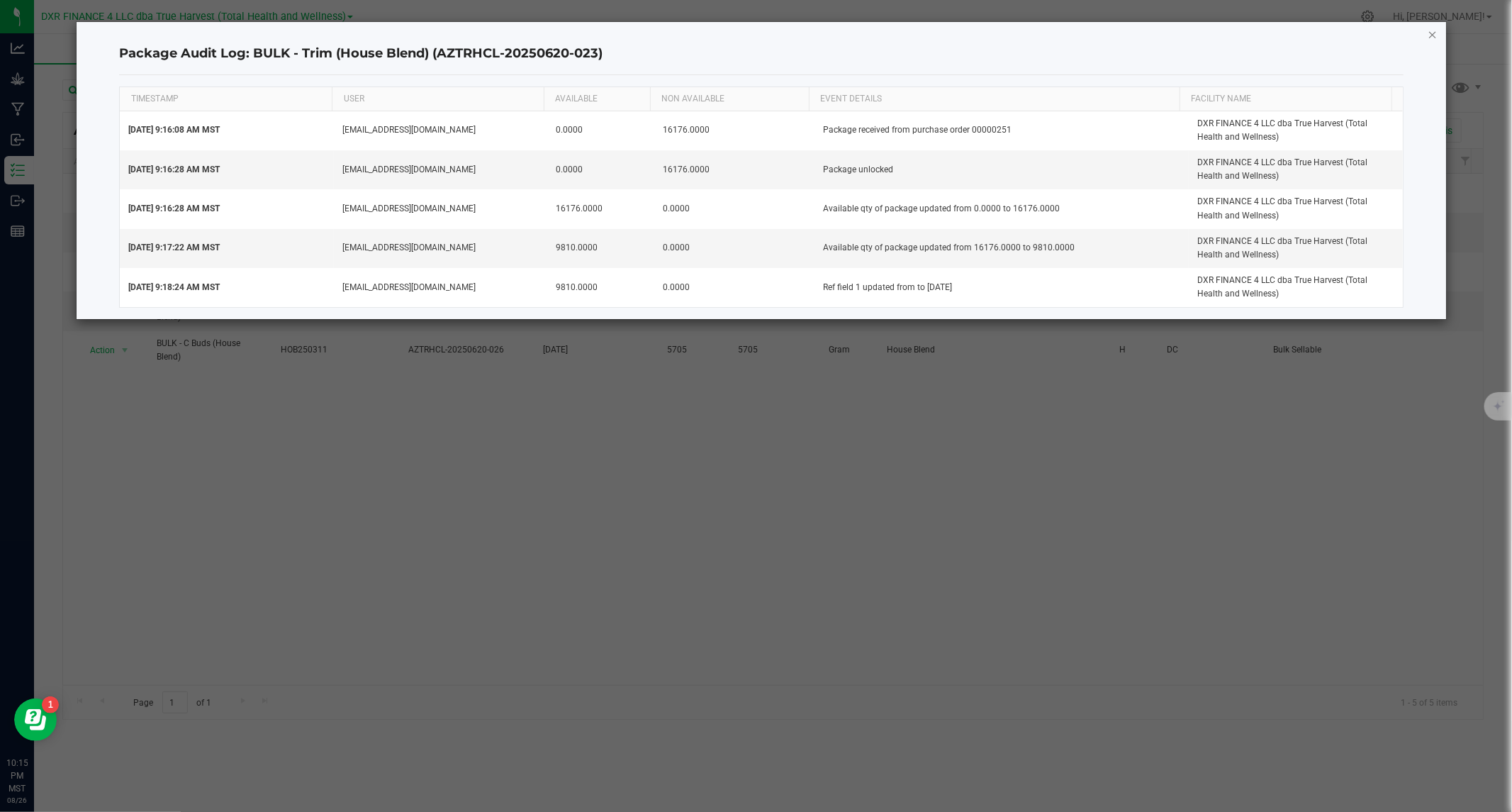
click at [1433, 36] on icon "button" at bounding box center [1432, 34] width 10 height 17
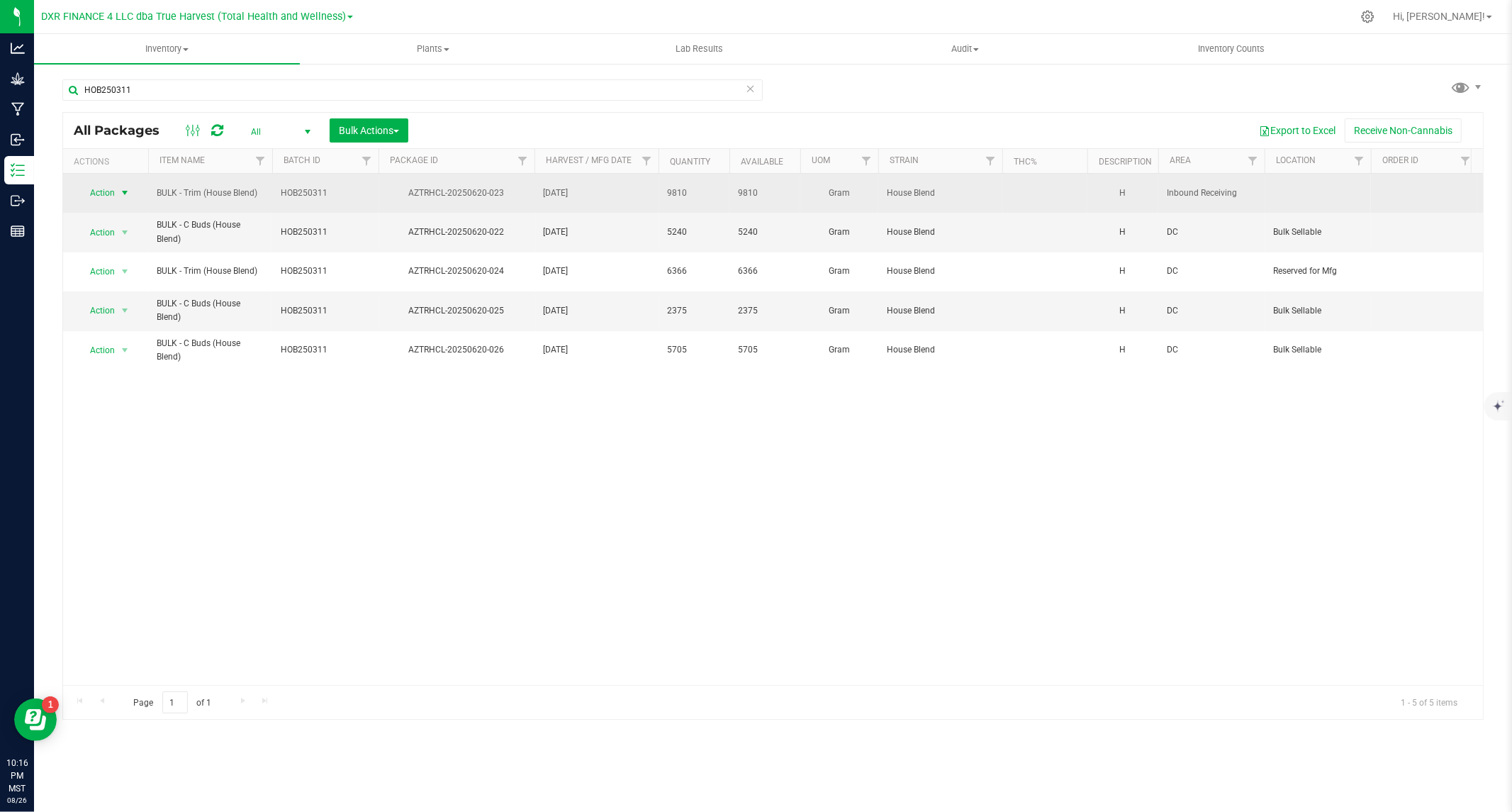
click at [109, 186] on span "Action" at bounding box center [97, 193] width 38 height 20
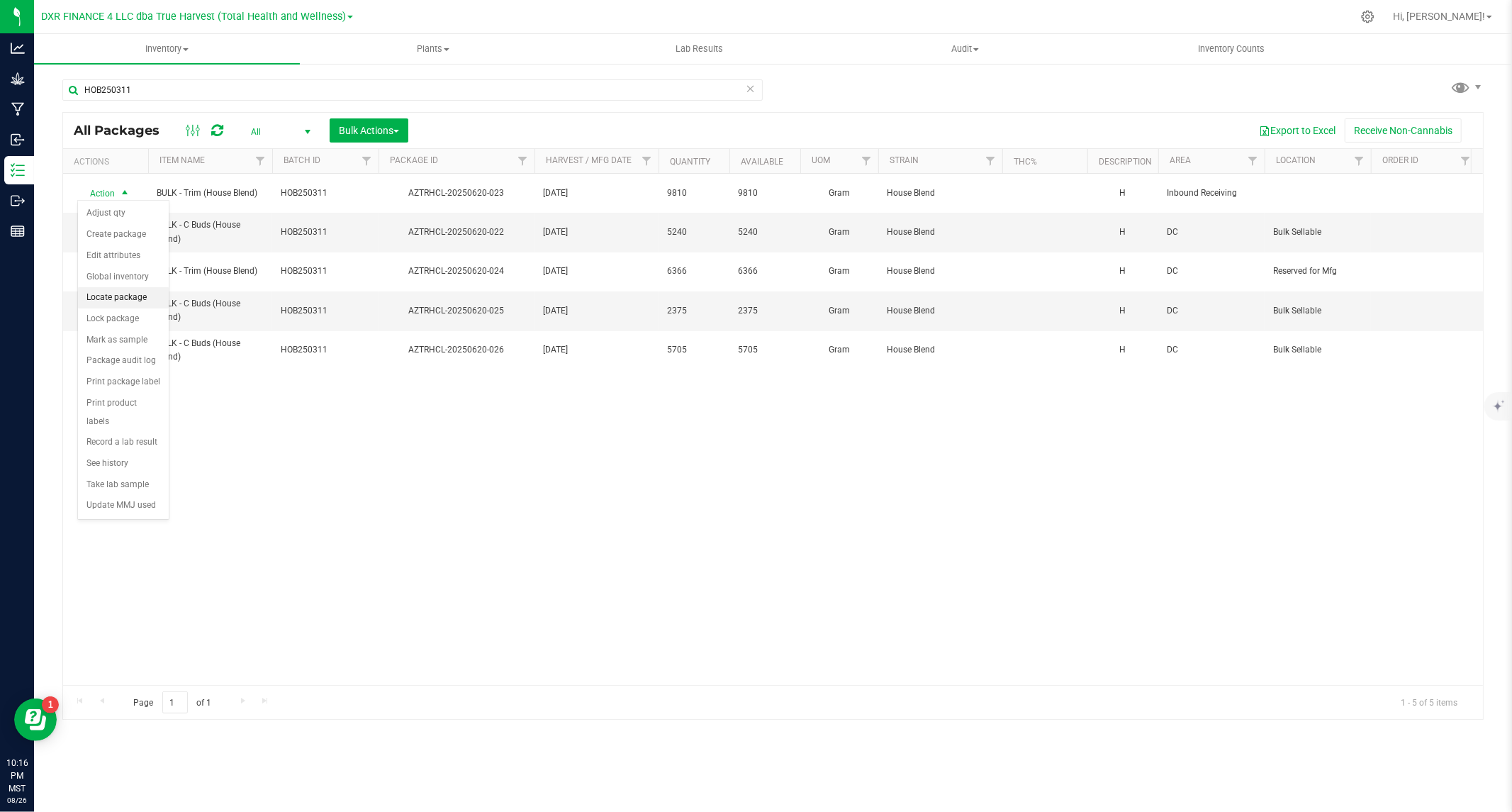
click at [122, 293] on li "Locate package" at bounding box center [123, 298] width 91 height 21
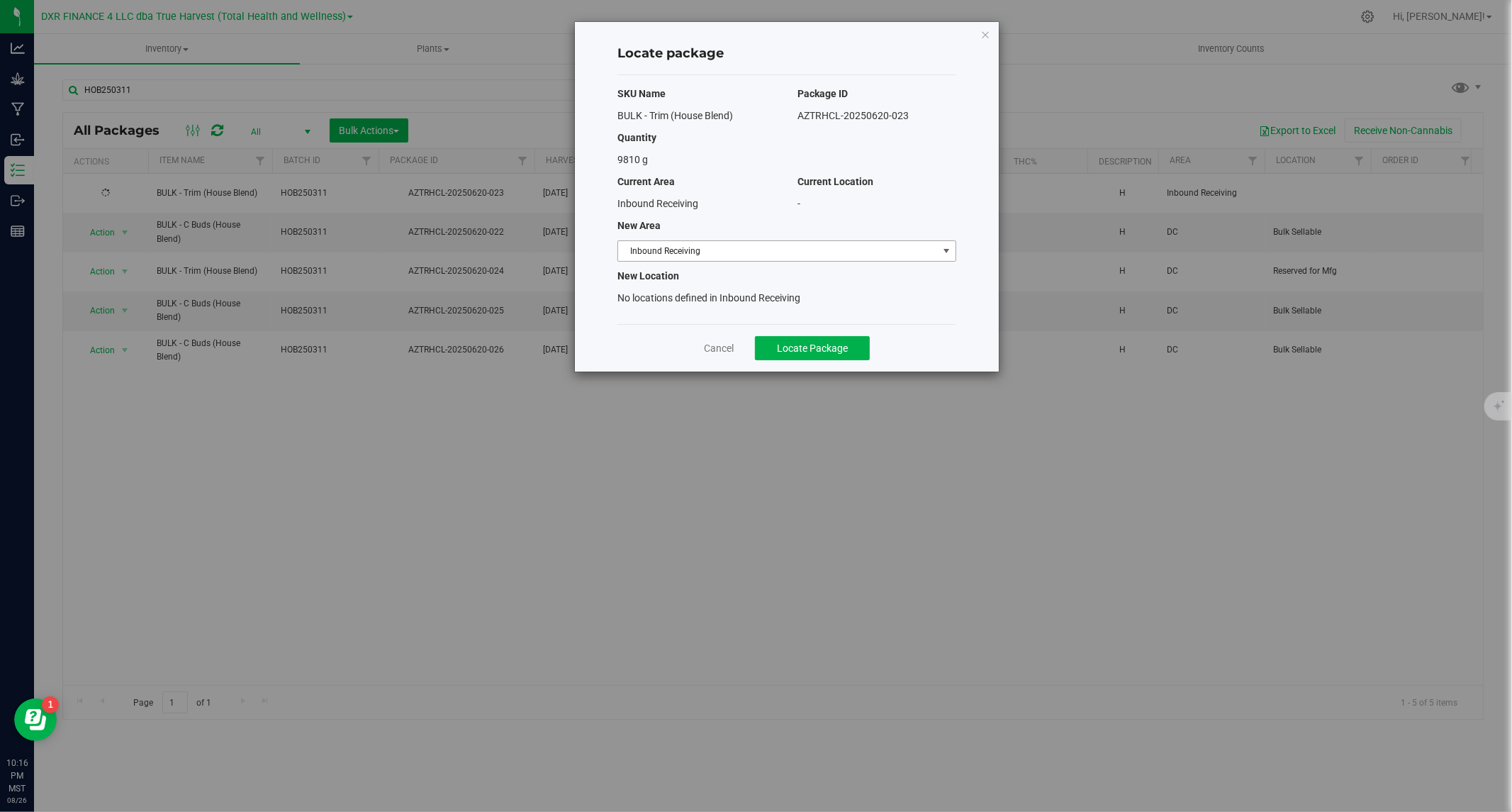
click at [731, 253] on span "Inbound Receiving" at bounding box center [778, 251] width 319 height 20
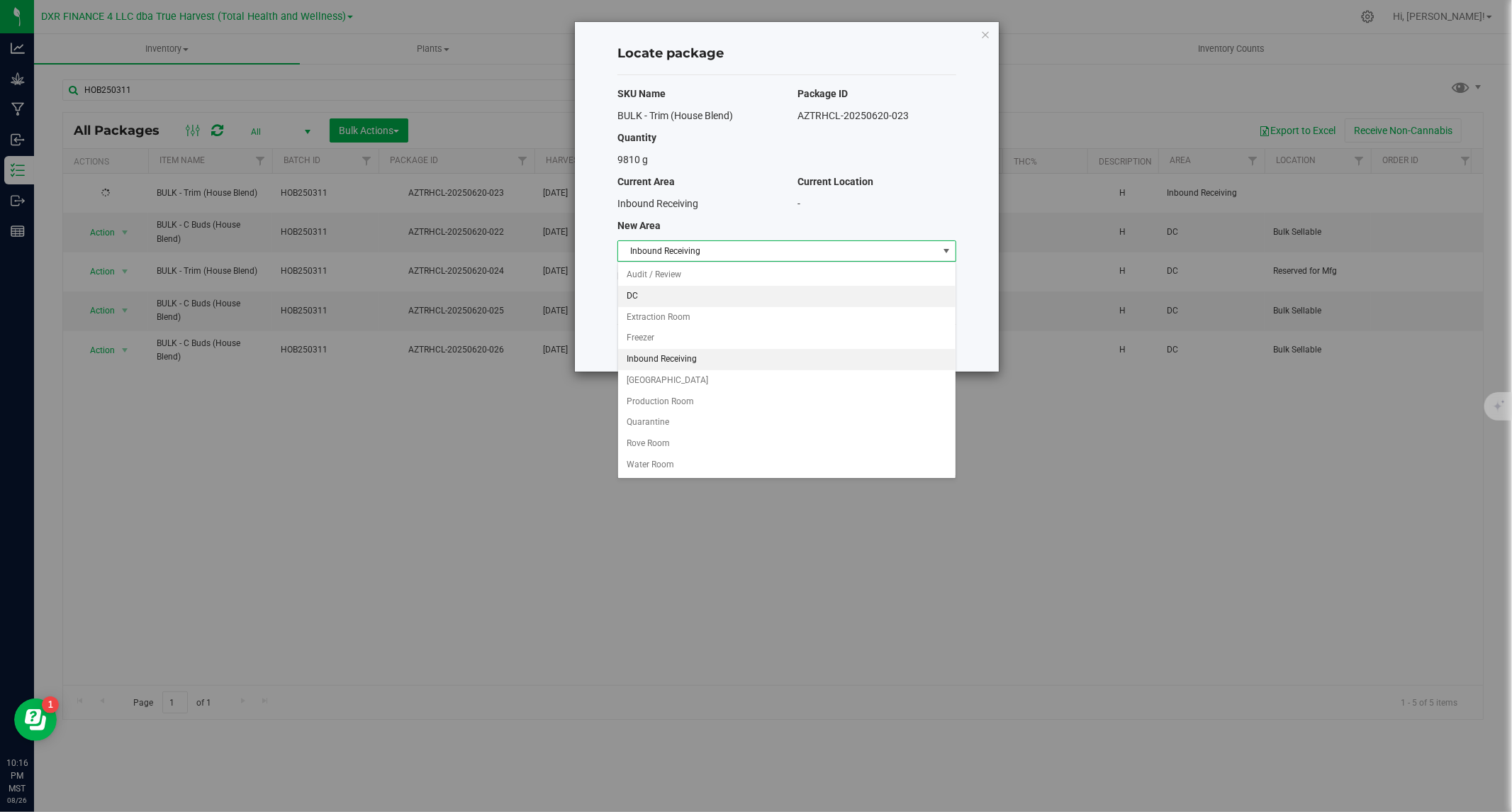
click at [675, 293] on li "DC" at bounding box center [787, 297] width 338 height 21
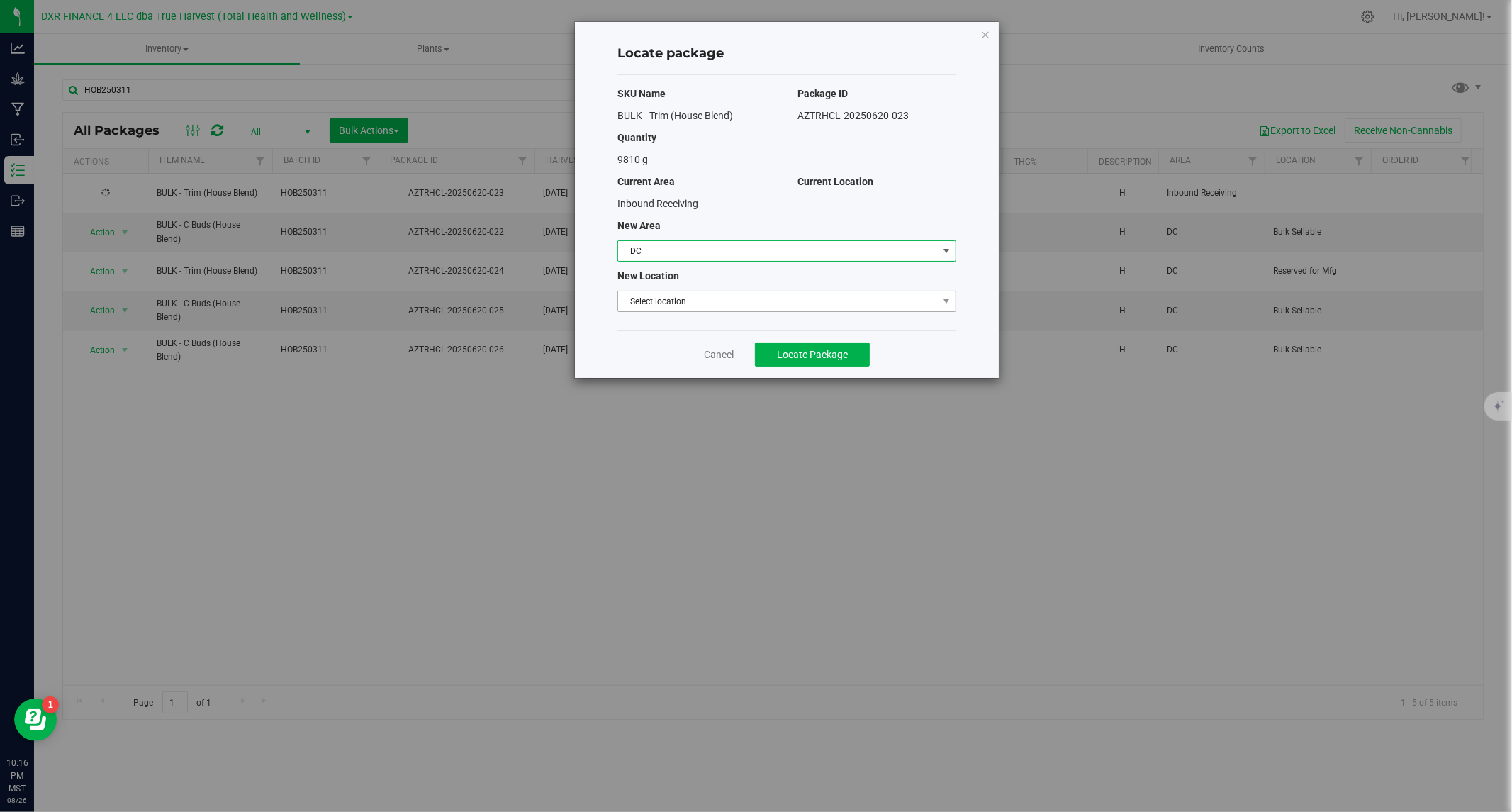
click at [686, 296] on span "Select location" at bounding box center [778, 301] width 319 height 20
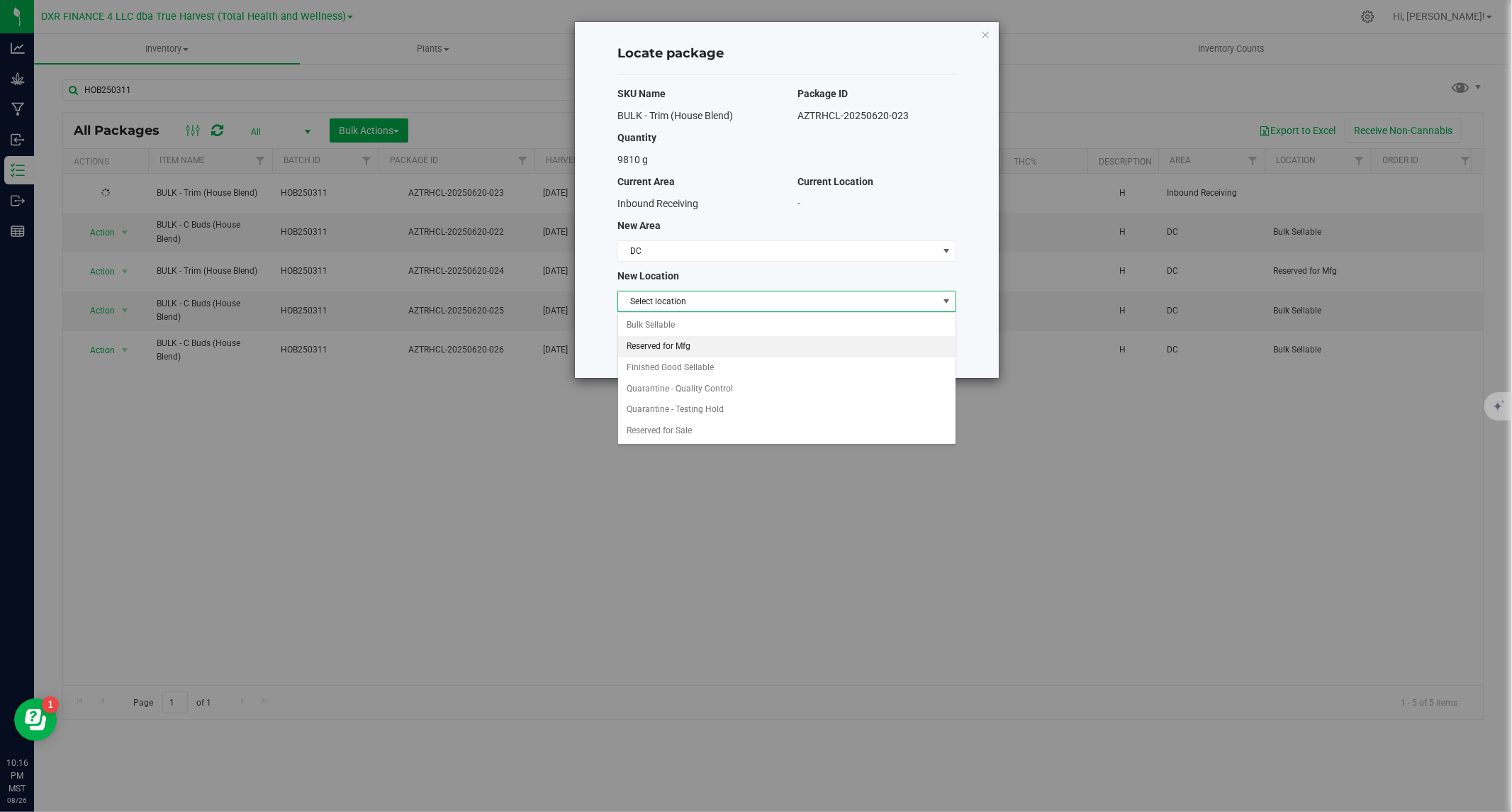
click at [688, 349] on li "Reserved for Mfg" at bounding box center [787, 347] width 338 height 21
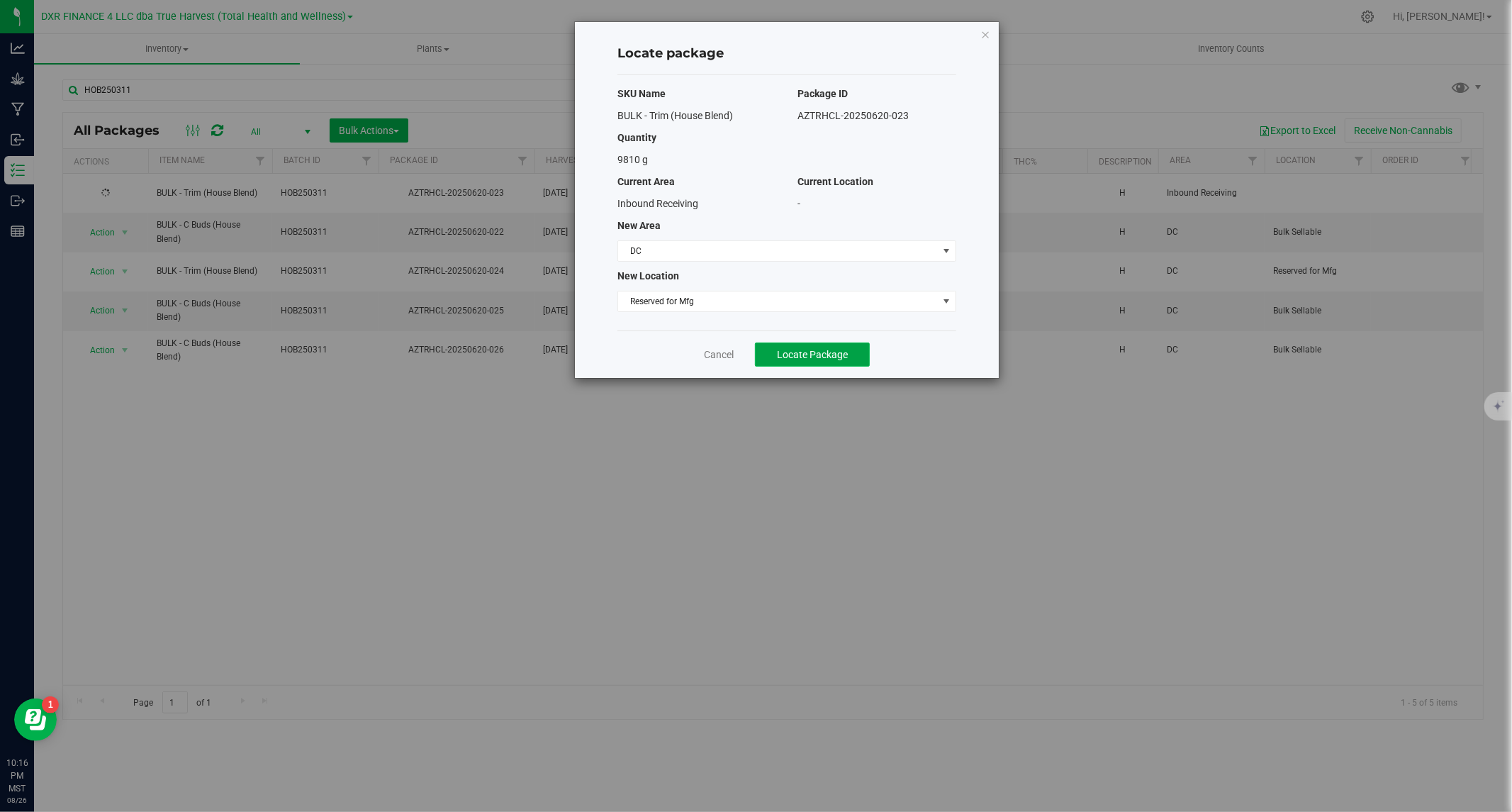
click at [805, 352] on span "Locate Package" at bounding box center [812, 355] width 71 height 11
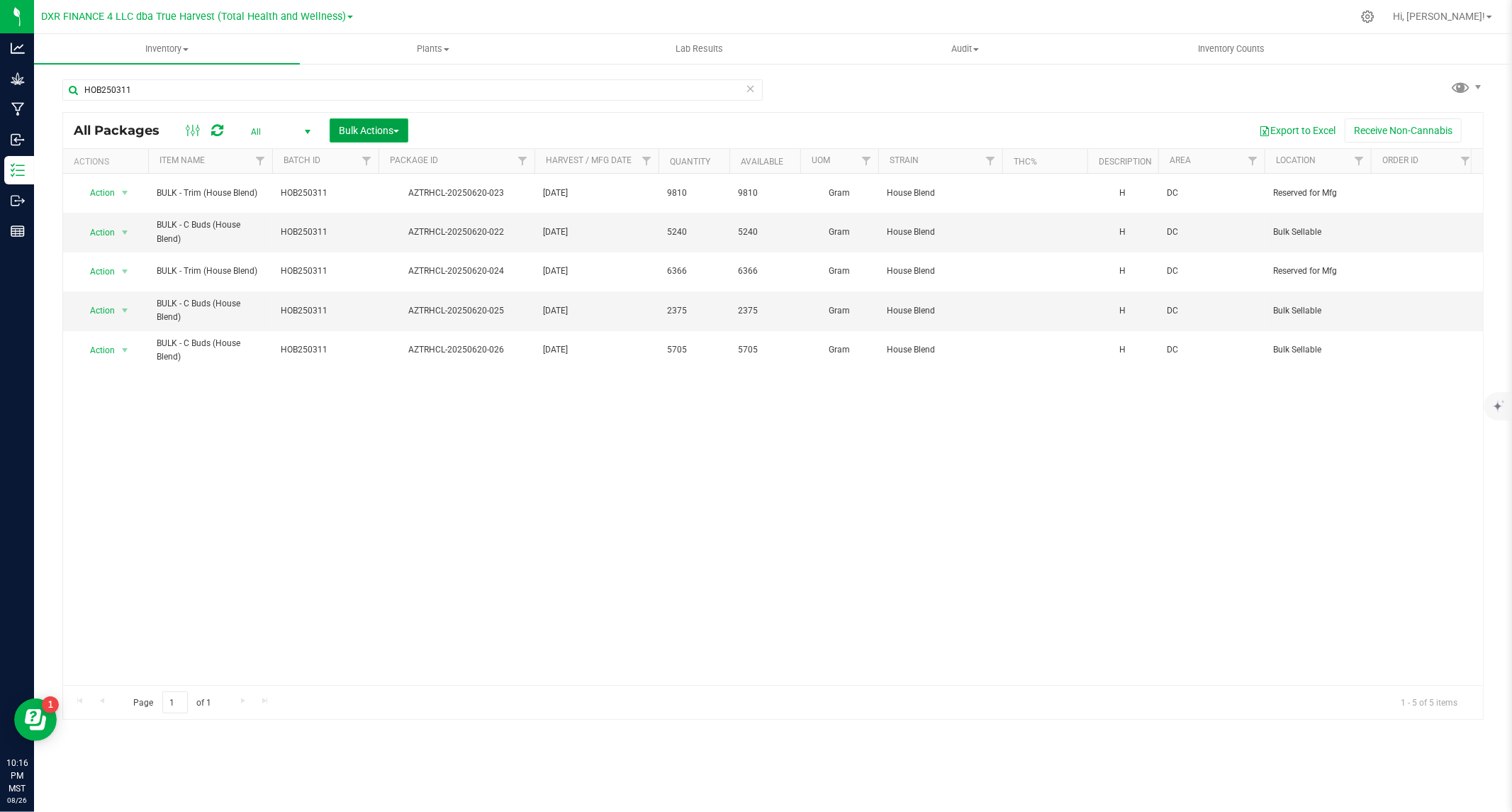
click at [376, 125] on span "Bulk Actions" at bounding box center [368, 130] width 60 height 11
click at [364, 237] on span "Locate packages" at bounding box center [374, 240] width 71 height 11
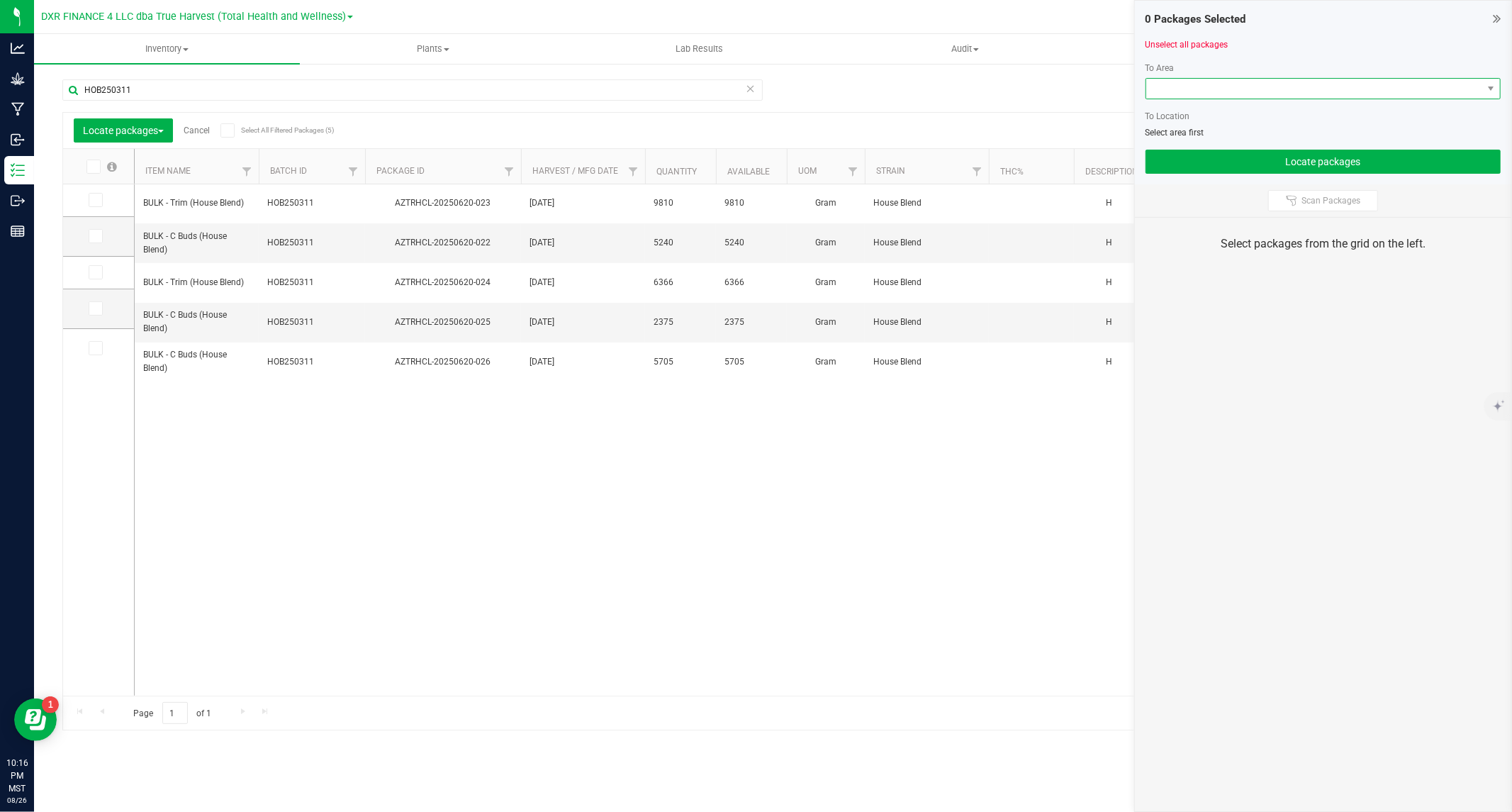
click at [1270, 94] on span at bounding box center [1314, 88] width 336 height 20
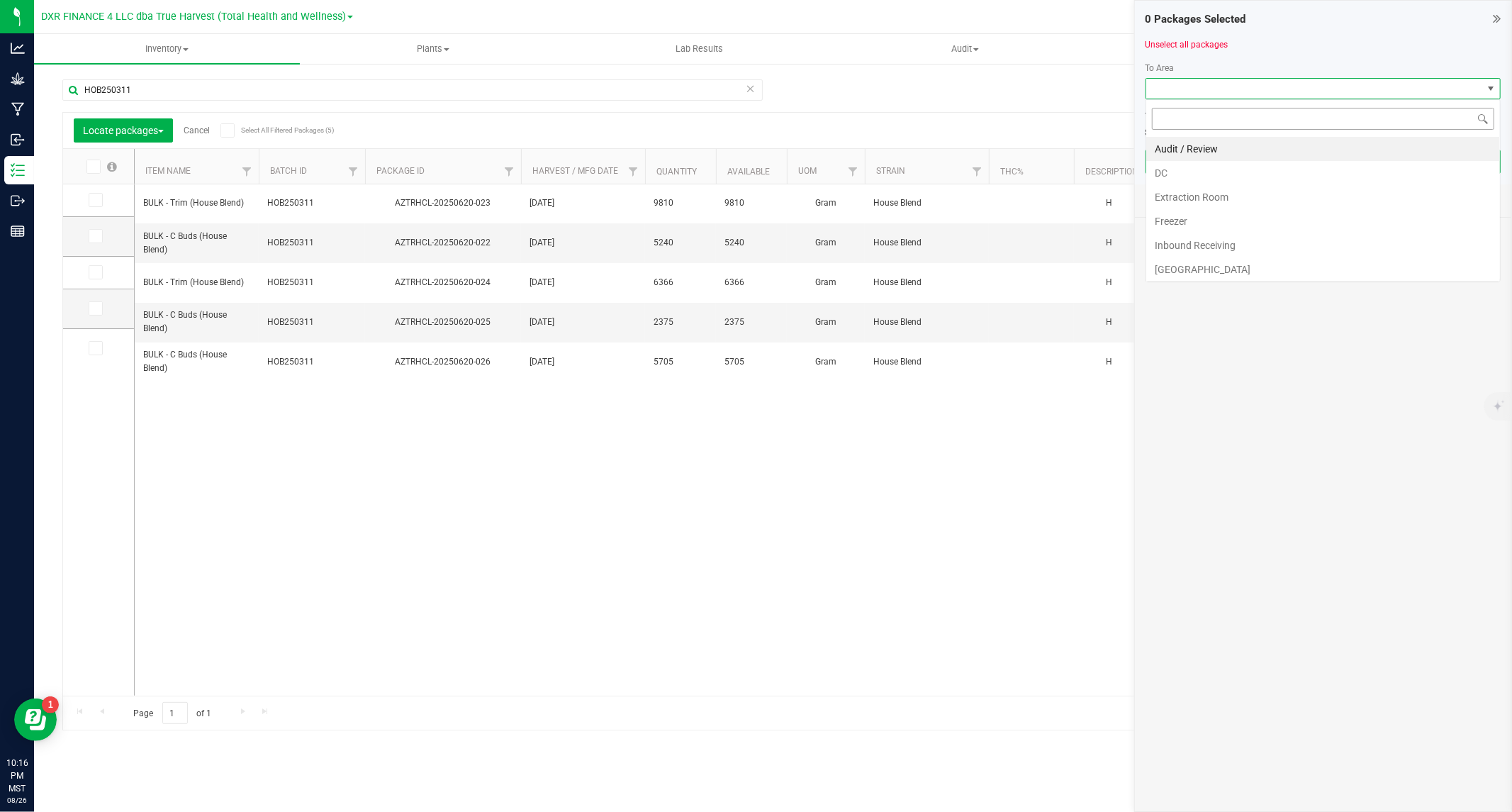
scroll to position [21, 355]
click at [1202, 174] on li "DC" at bounding box center [1323, 174] width 354 height 24
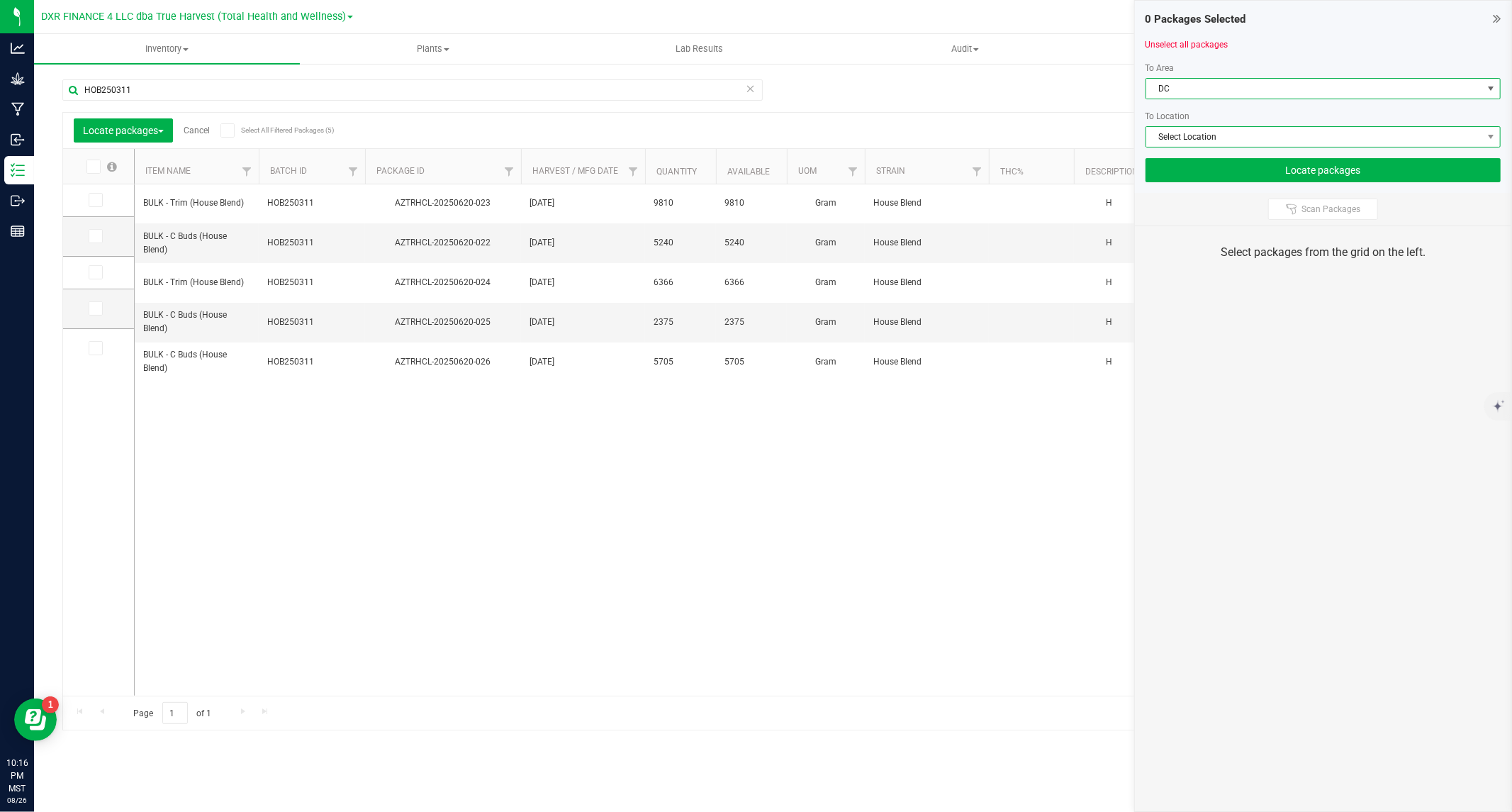
click at [1208, 133] on span "Select Location" at bounding box center [1314, 137] width 336 height 20
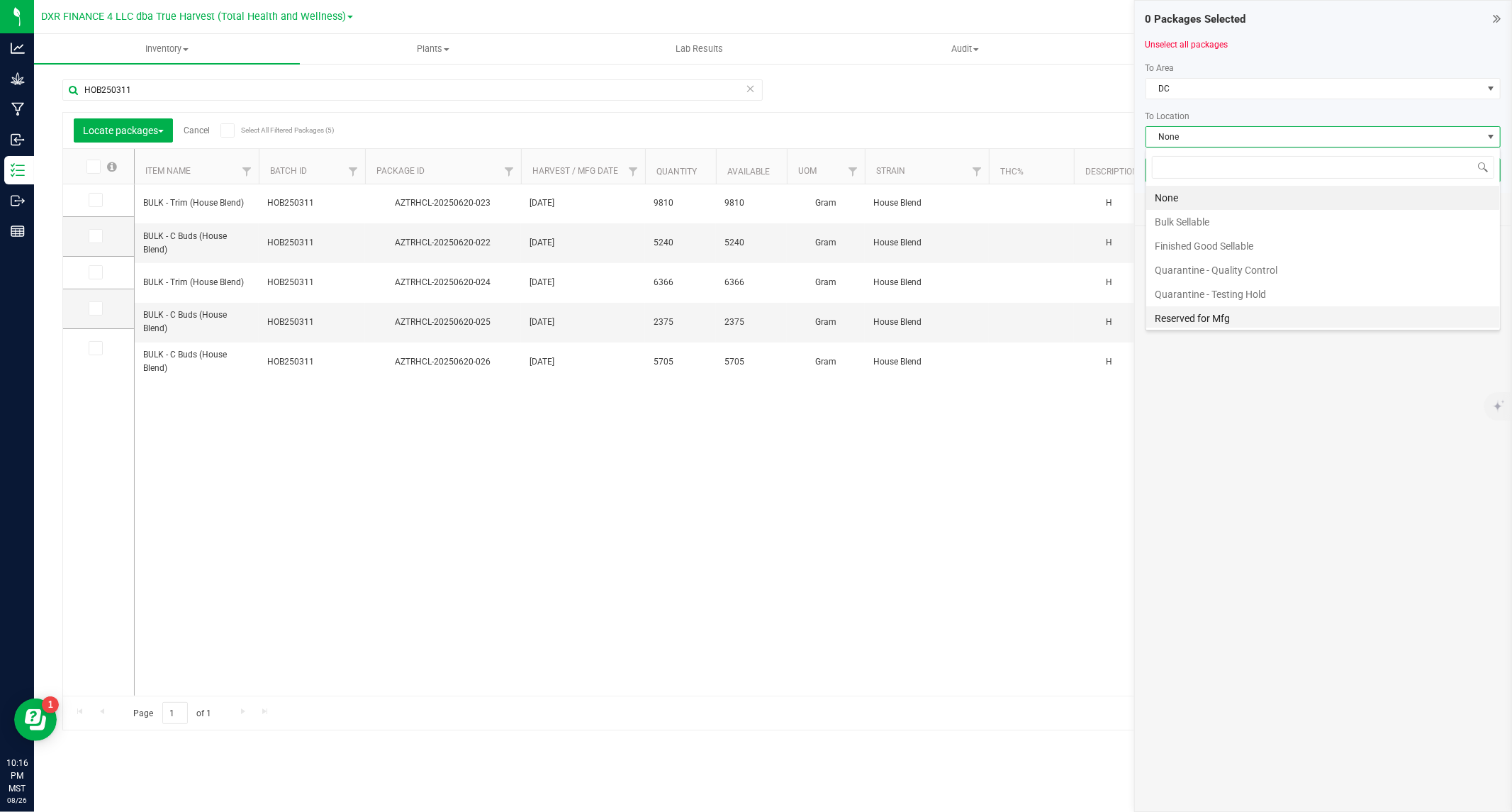
click at [1195, 317] on li "Reserved for Mfg" at bounding box center [1323, 319] width 354 height 24
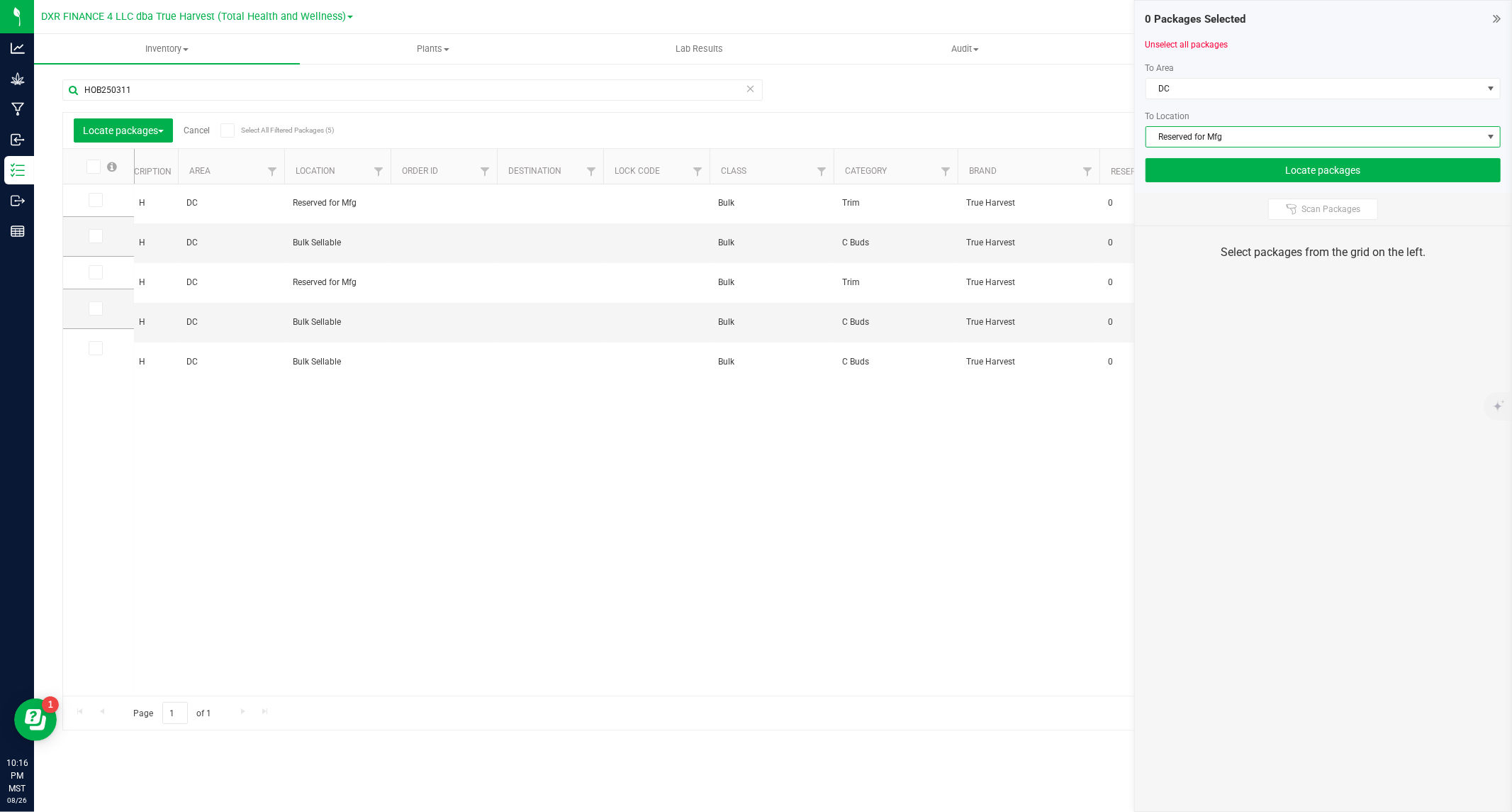
scroll to position [0, 969]
click at [96, 236] on icon at bounding box center [94, 236] width 9 height 0
click at [0, 0] on input "checkbox" at bounding box center [0, 0] width 0 height 0
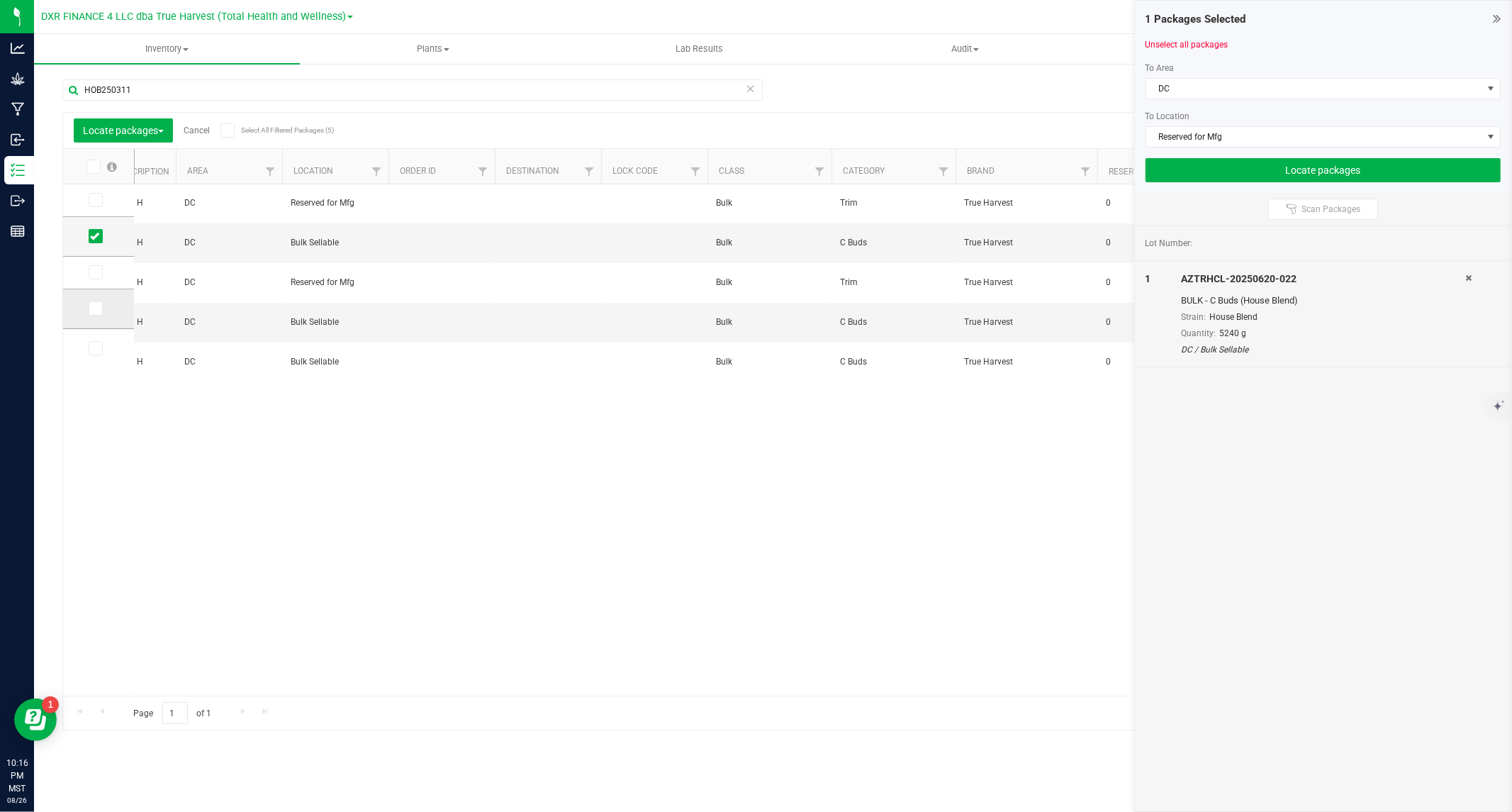
click at [91, 308] on icon at bounding box center [94, 308] width 9 height 0
click at [0, 0] on input "checkbox" at bounding box center [0, 0] width 0 height 0
click at [93, 342] on span at bounding box center [95, 348] width 14 height 14
click at [0, 0] on input "checkbox" at bounding box center [0, 0] width 0 height 0
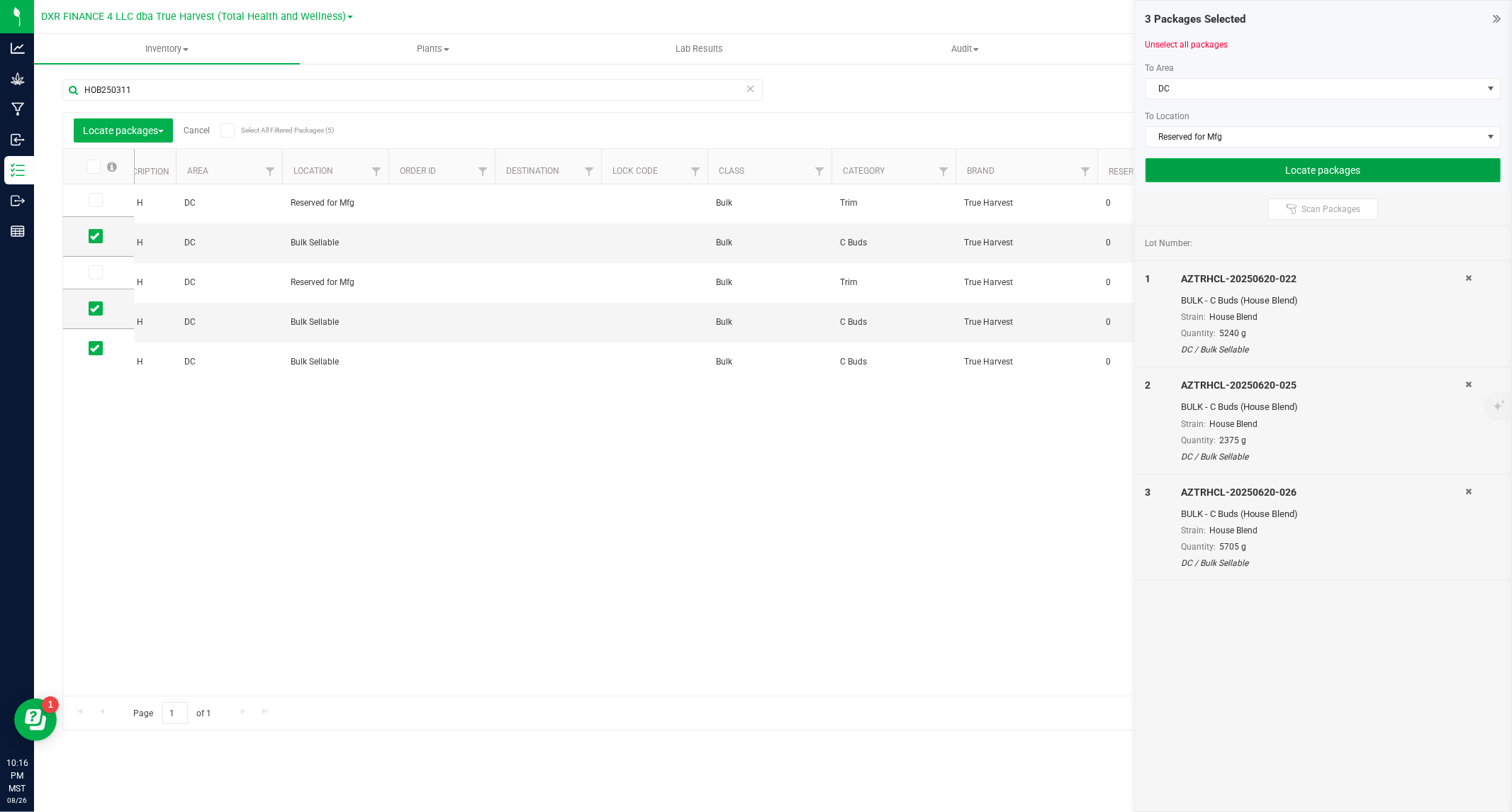
click at [1210, 180] on button "Locate packages" at bounding box center [1323, 170] width 355 height 24
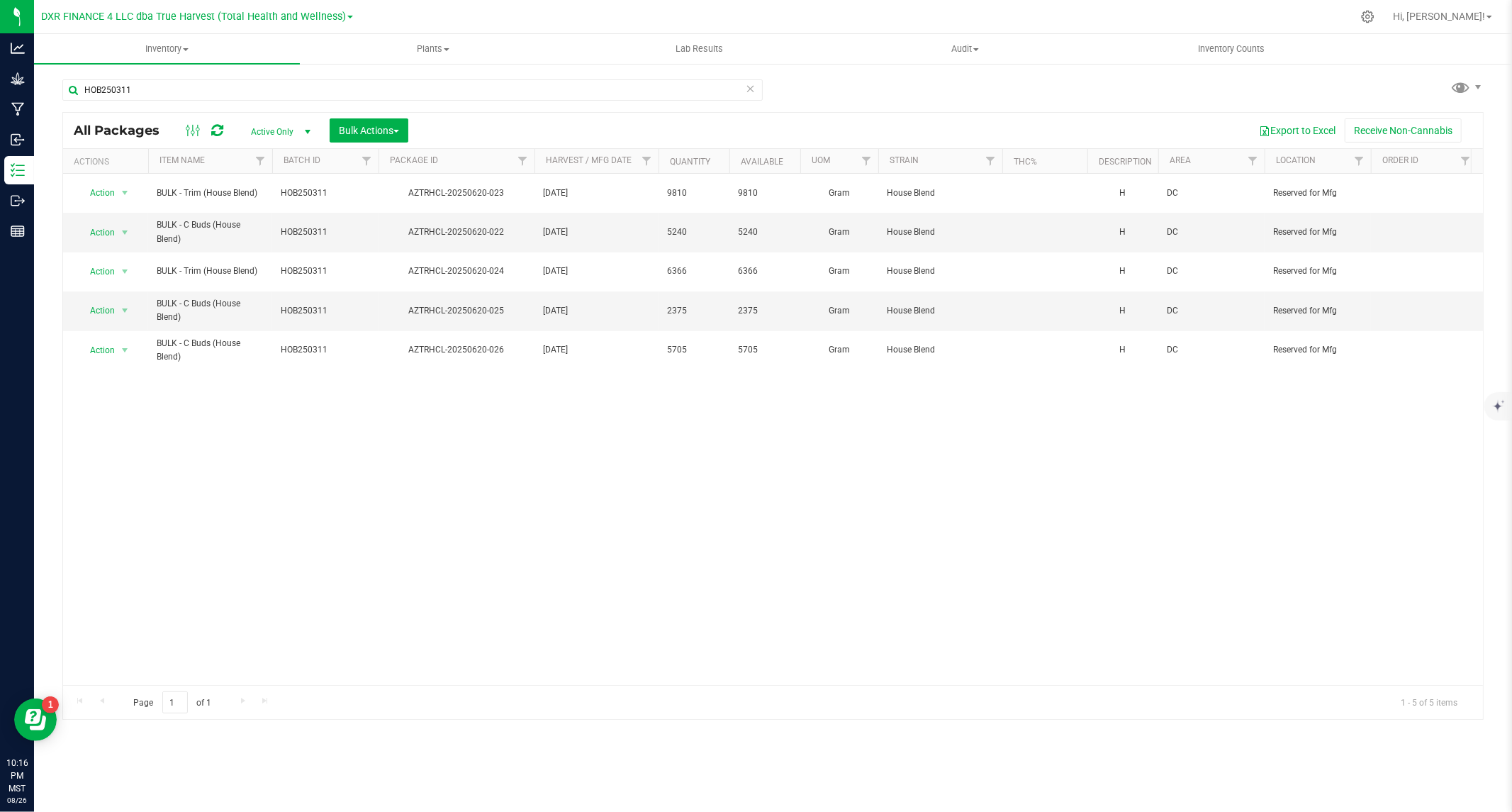
click at [496, 110] on div "HOB250311" at bounding box center [412, 95] width 700 height 33
click at [488, 92] on input "HOB250311" at bounding box center [412, 90] width 700 height 21
paste input "AZTRHCL-20250709-024"
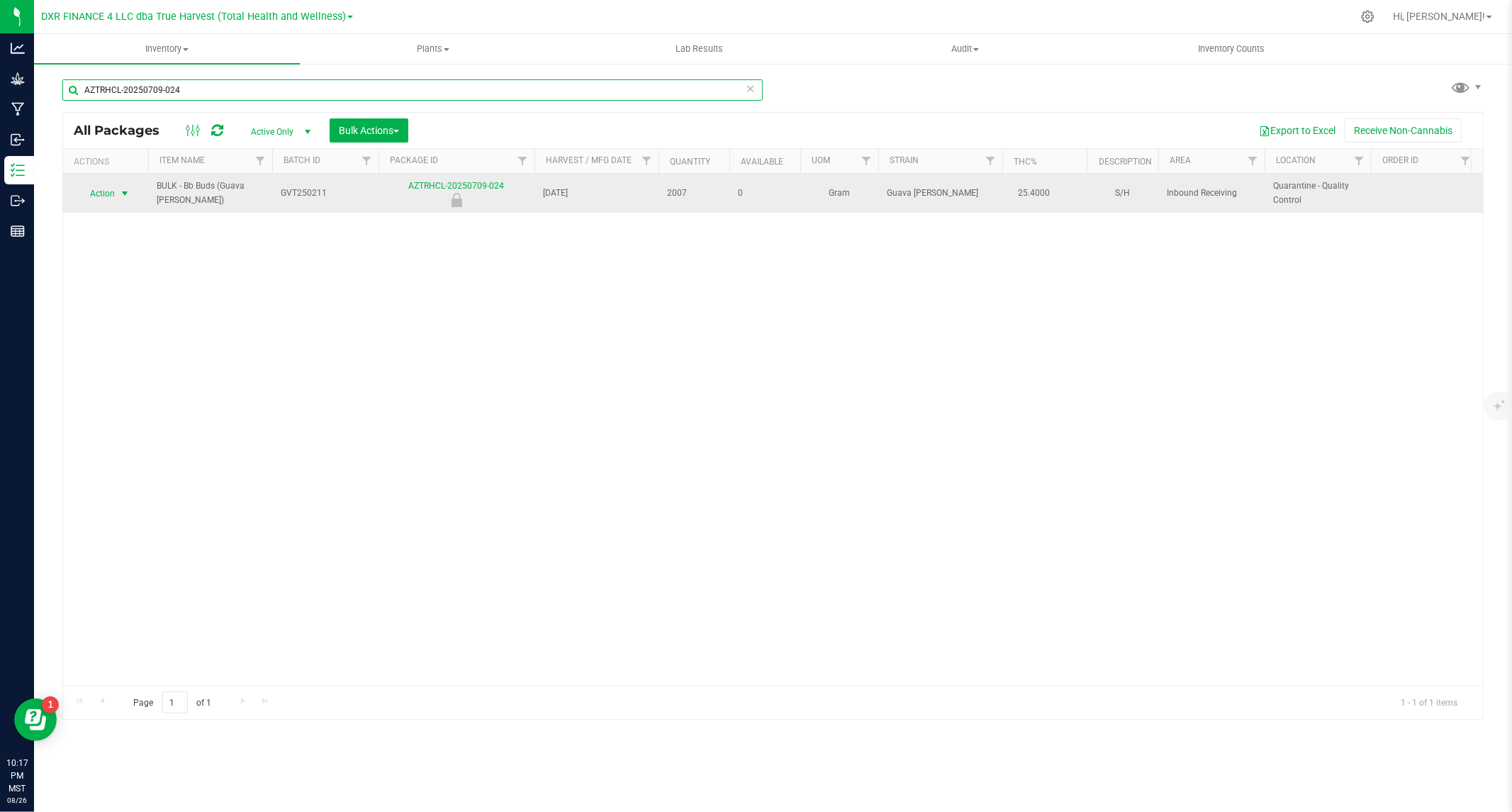
type input "AZTRHCL-20250709-024"
click at [110, 189] on span "Action" at bounding box center [97, 193] width 38 height 20
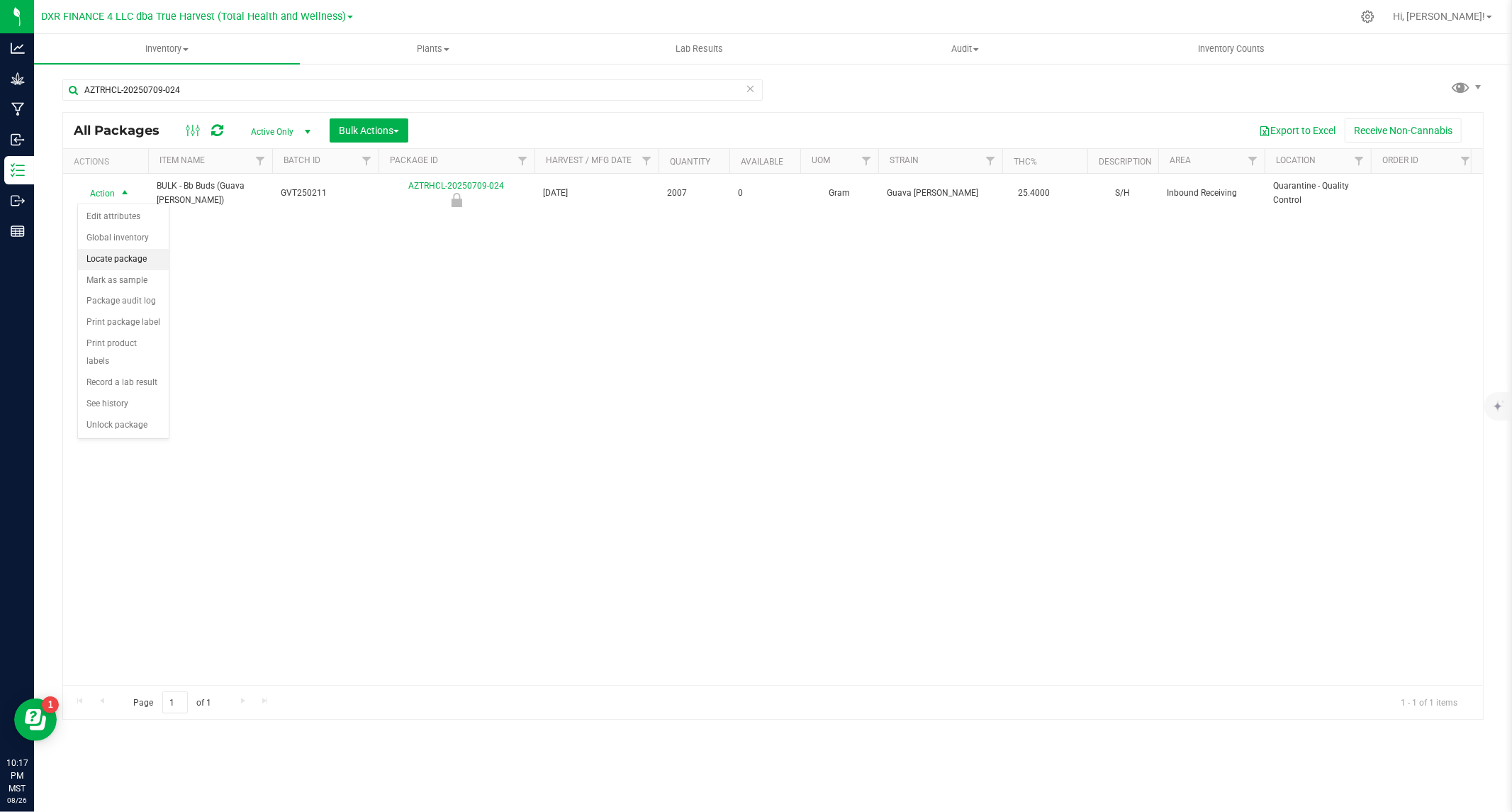
click at [121, 258] on li "Locate package" at bounding box center [123, 260] width 91 height 21
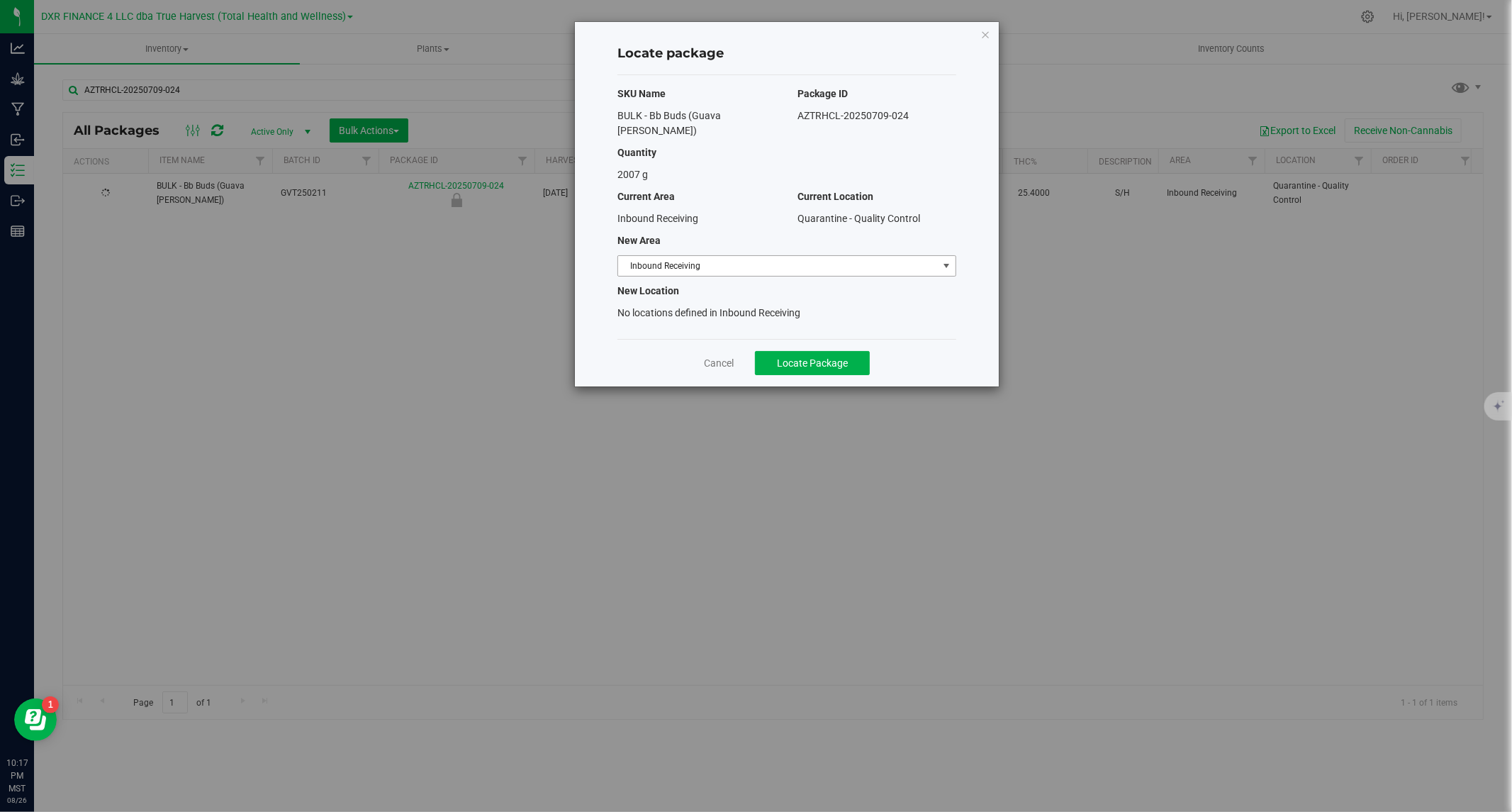
click at [686, 256] on span "Inbound Receiving" at bounding box center [778, 266] width 319 height 20
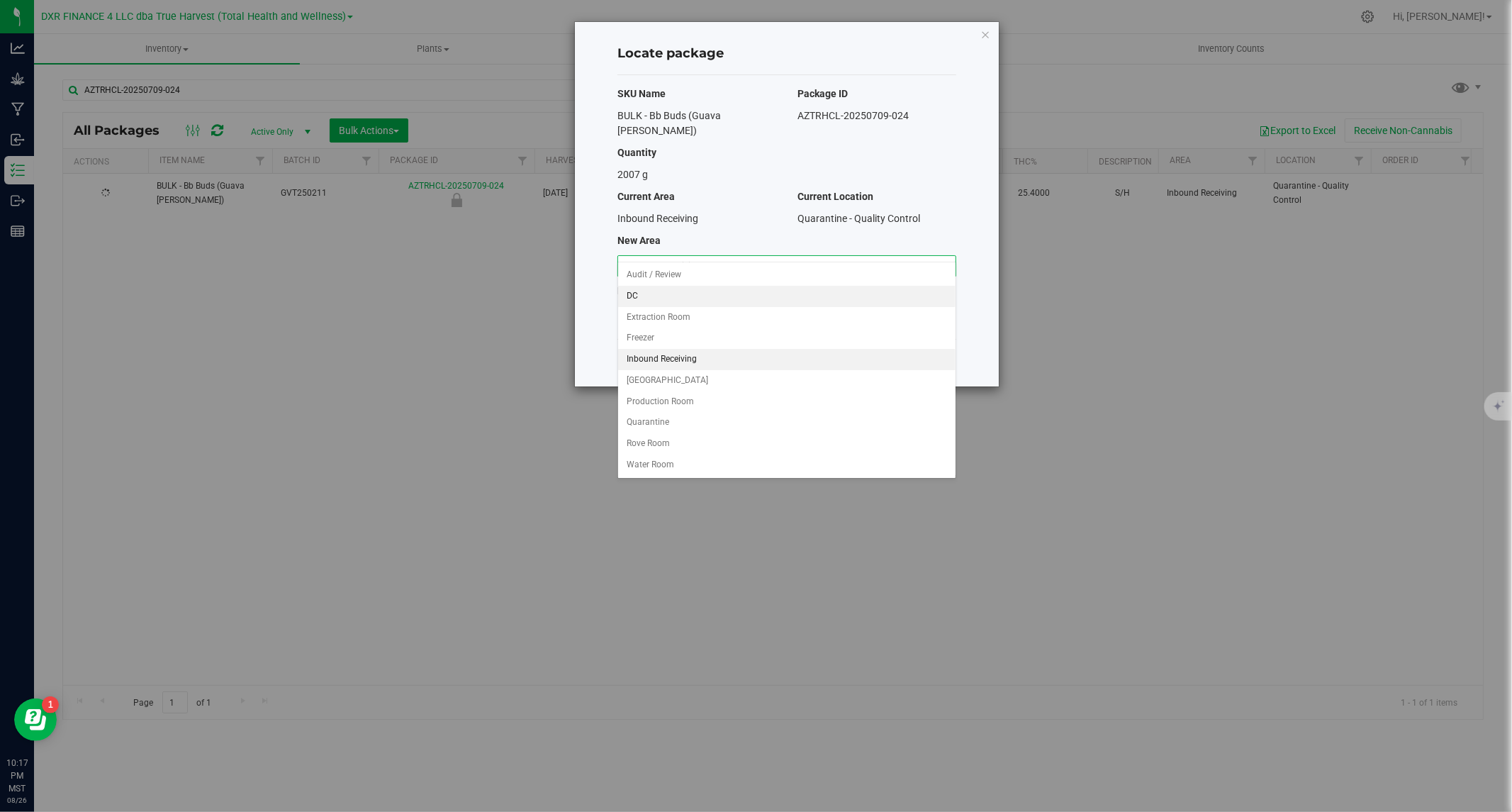
click at [657, 295] on li "DC" at bounding box center [787, 297] width 338 height 21
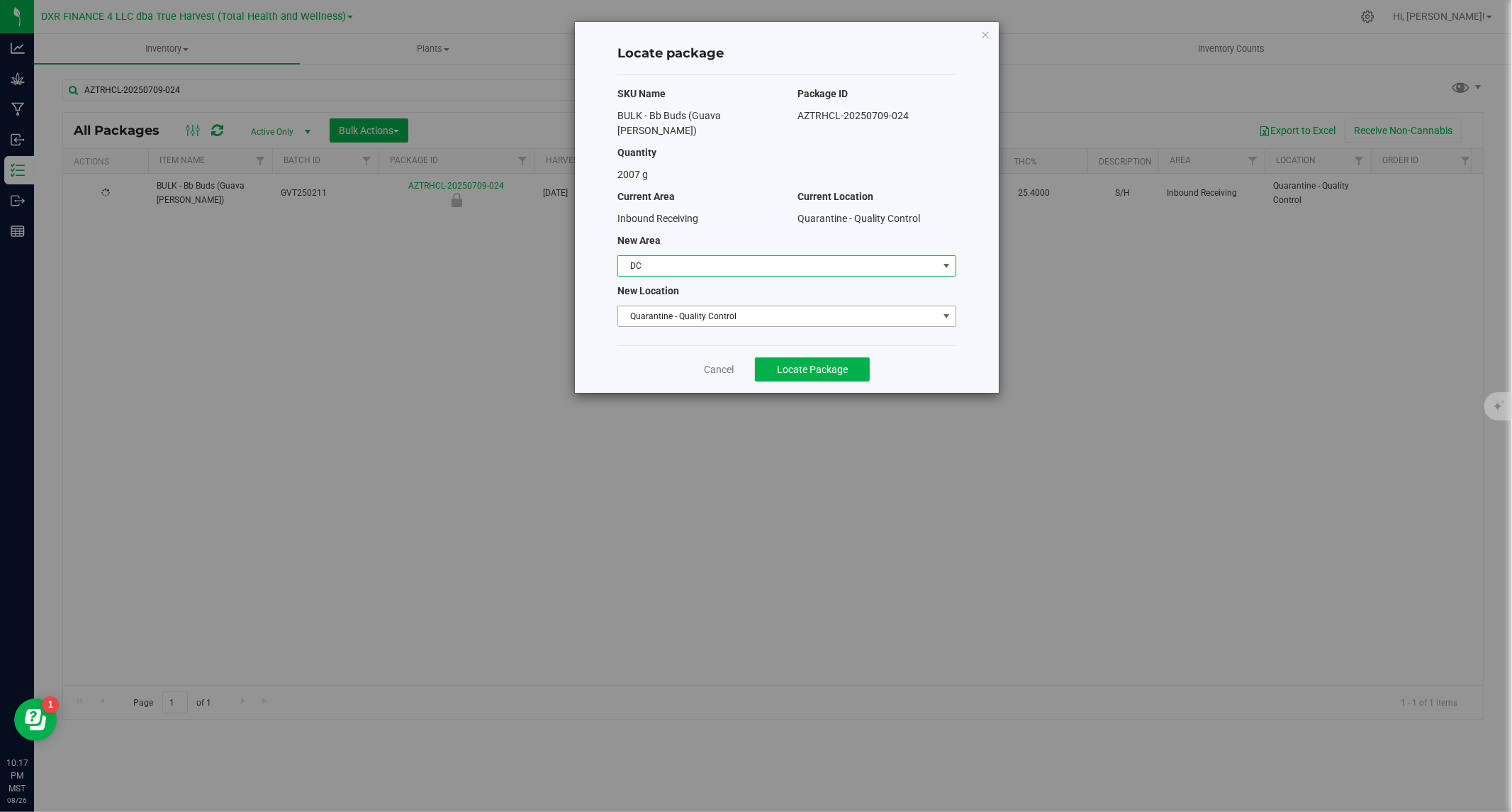
click at [667, 307] on span "Quarantine - Quality Control" at bounding box center [778, 317] width 319 height 20
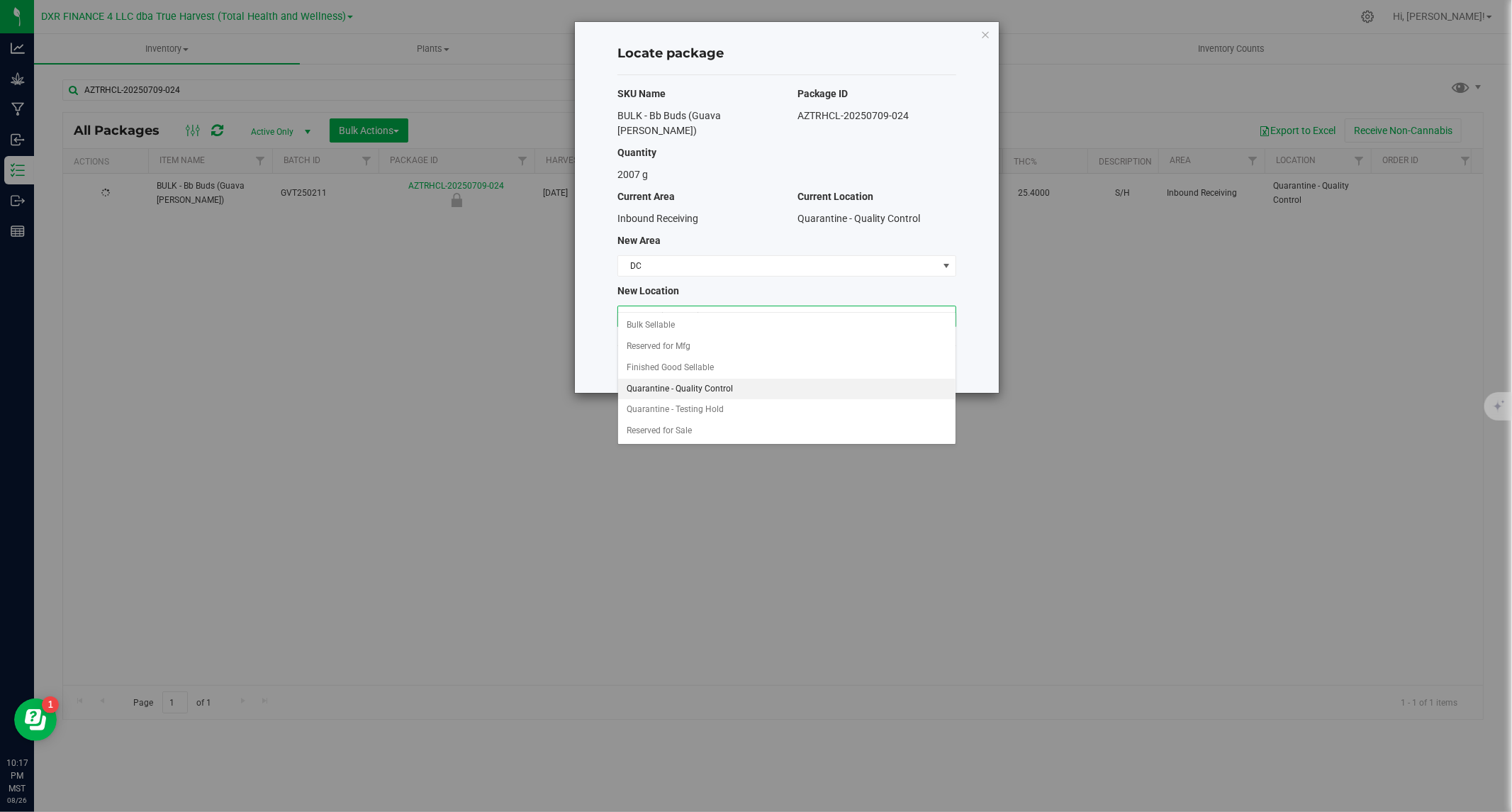
click at [700, 388] on li "Quarantine - Quality Control" at bounding box center [787, 390] width 338 height 21
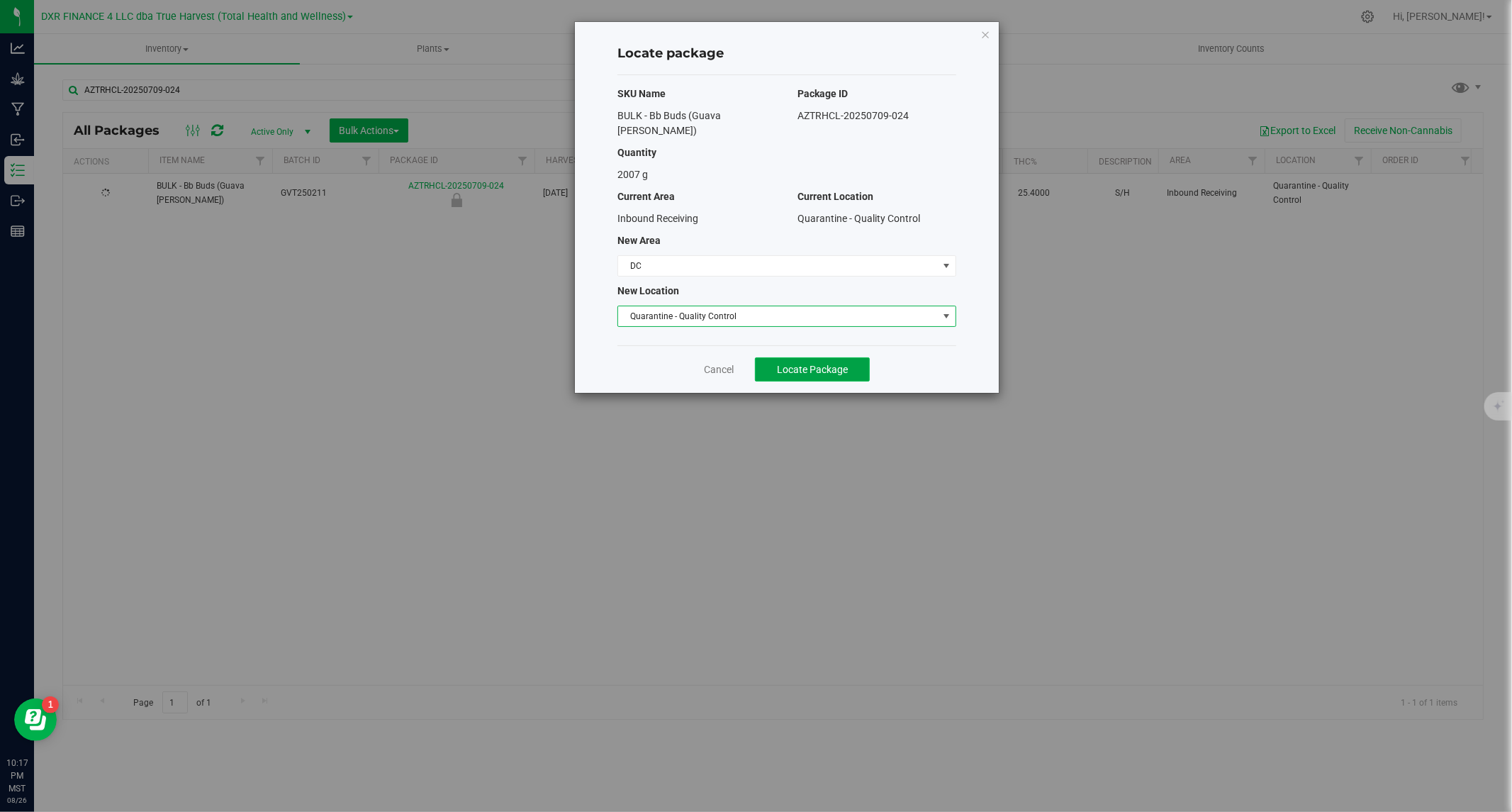
click at [822, 364] on span "Locate Package" at bounding box center [812, 369] width 71 height 11
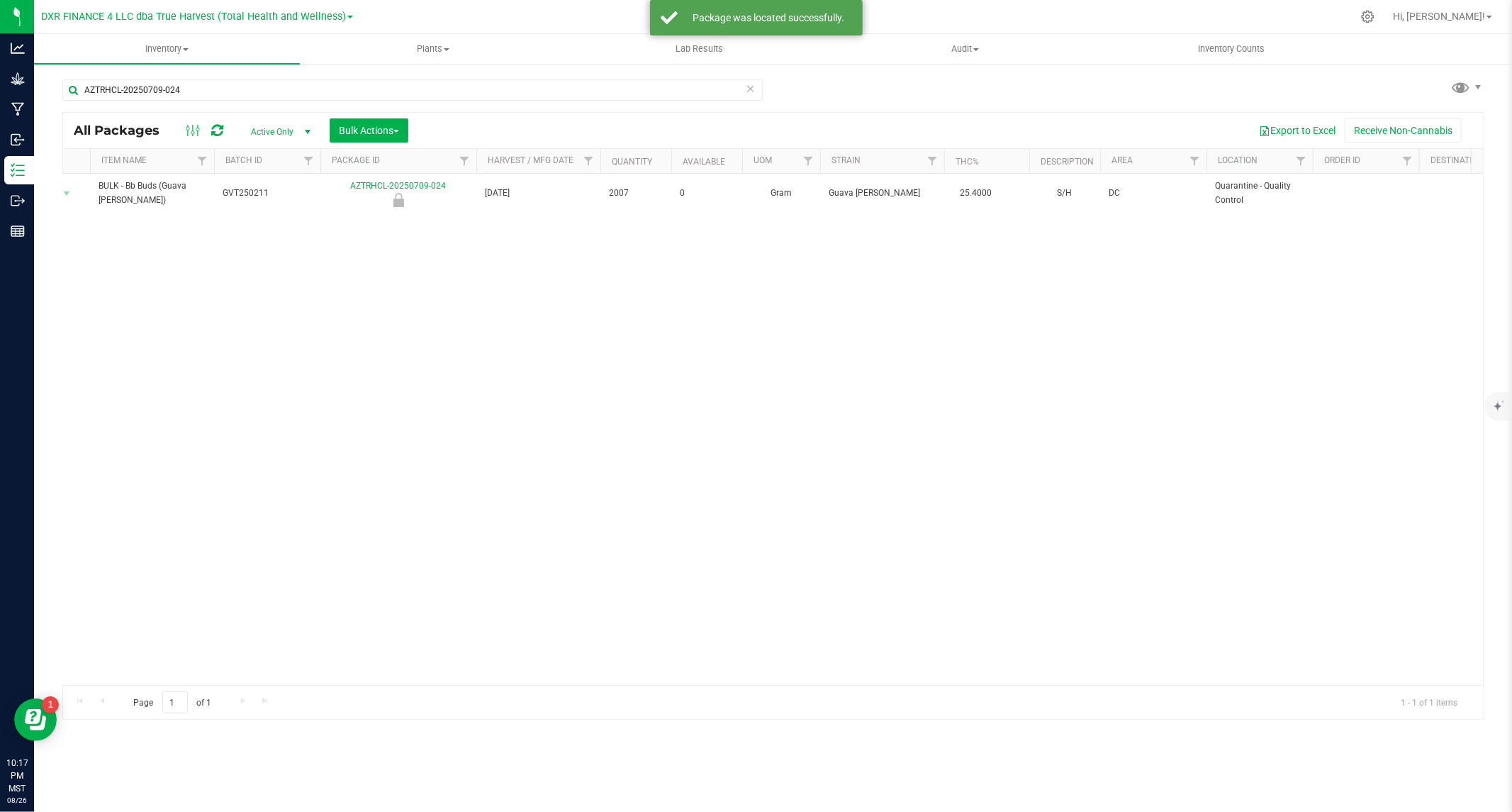
scroll to position [0, 126]
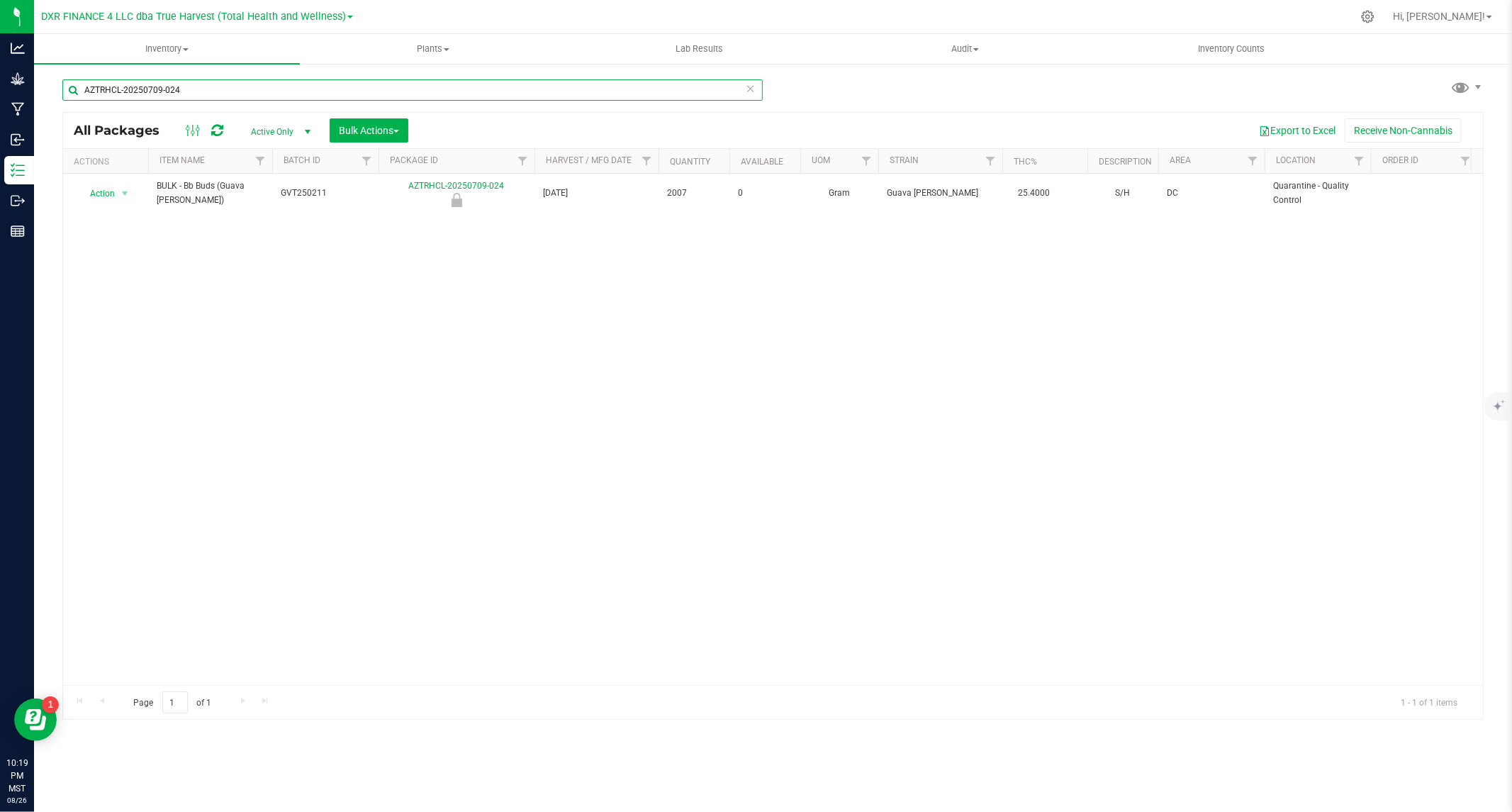
click at [246, 100] on input "AZTRHCL-20250709-024" at bounding box center [412, 90] width 700 height 21
click at [340, 126] on span "Bulk Actions" at bounding box center [368, 130] width 60 height 11
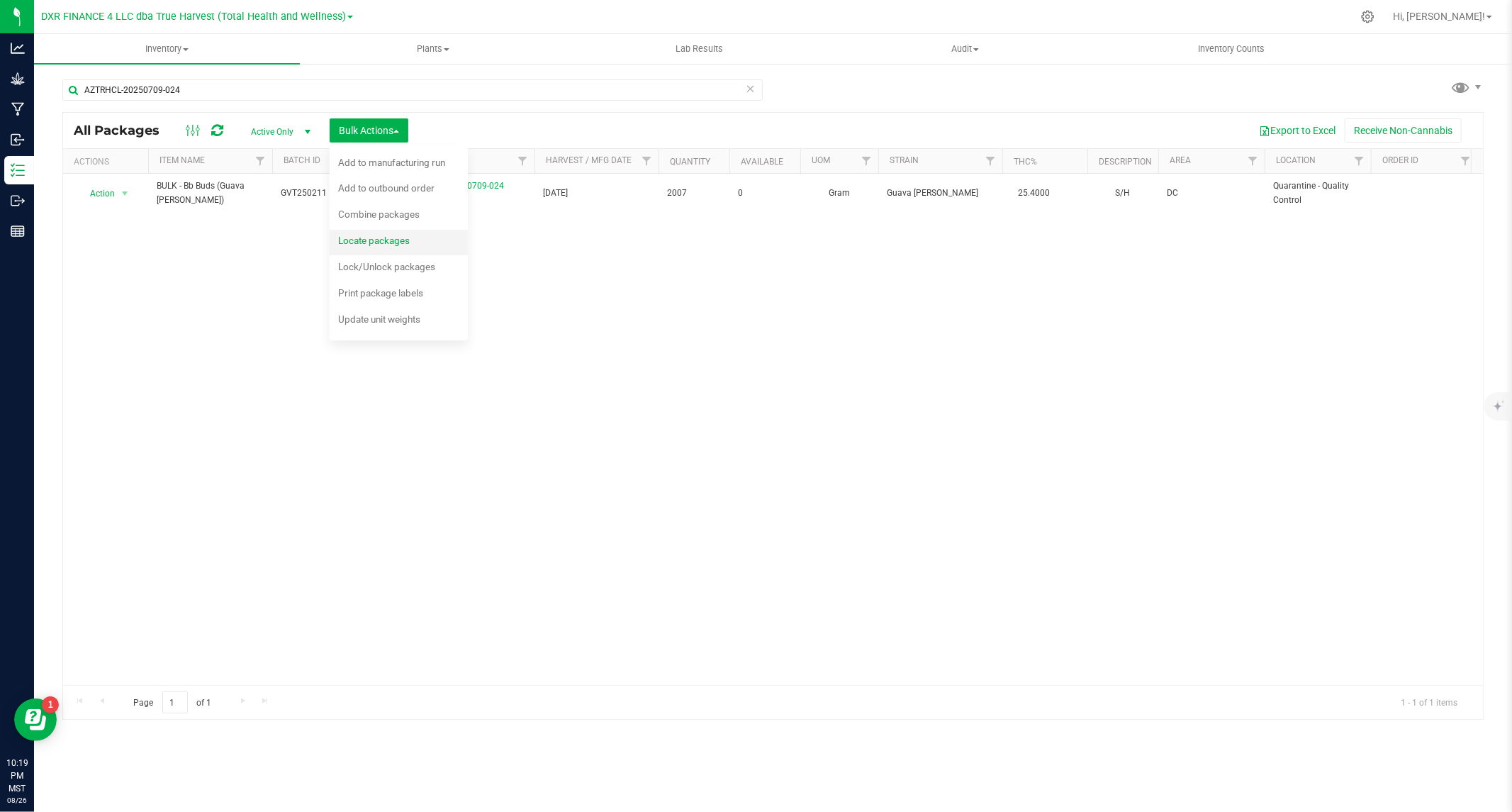
click at [364, 241] on span "Locate packages" at bounding box center [374, 240] width 71 height 11
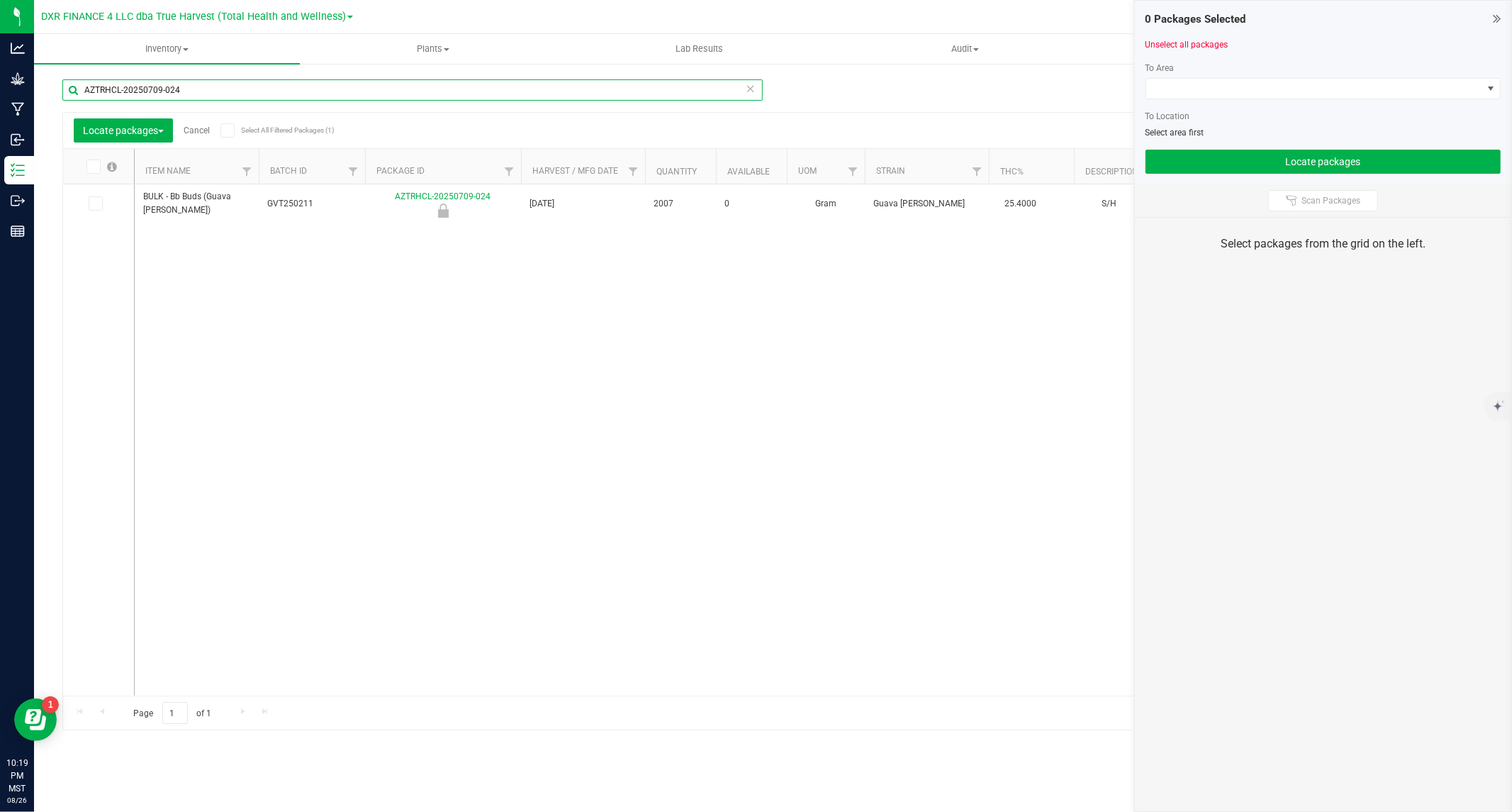
click at [208, 96] on input "AZTRHCL-20250709-024" at bounding box center [412, 90] width 700 height 21
click at [238, 95] on input "AZTRHCL-20250709-024" at bounding box center [412, 90] width 700 height 21
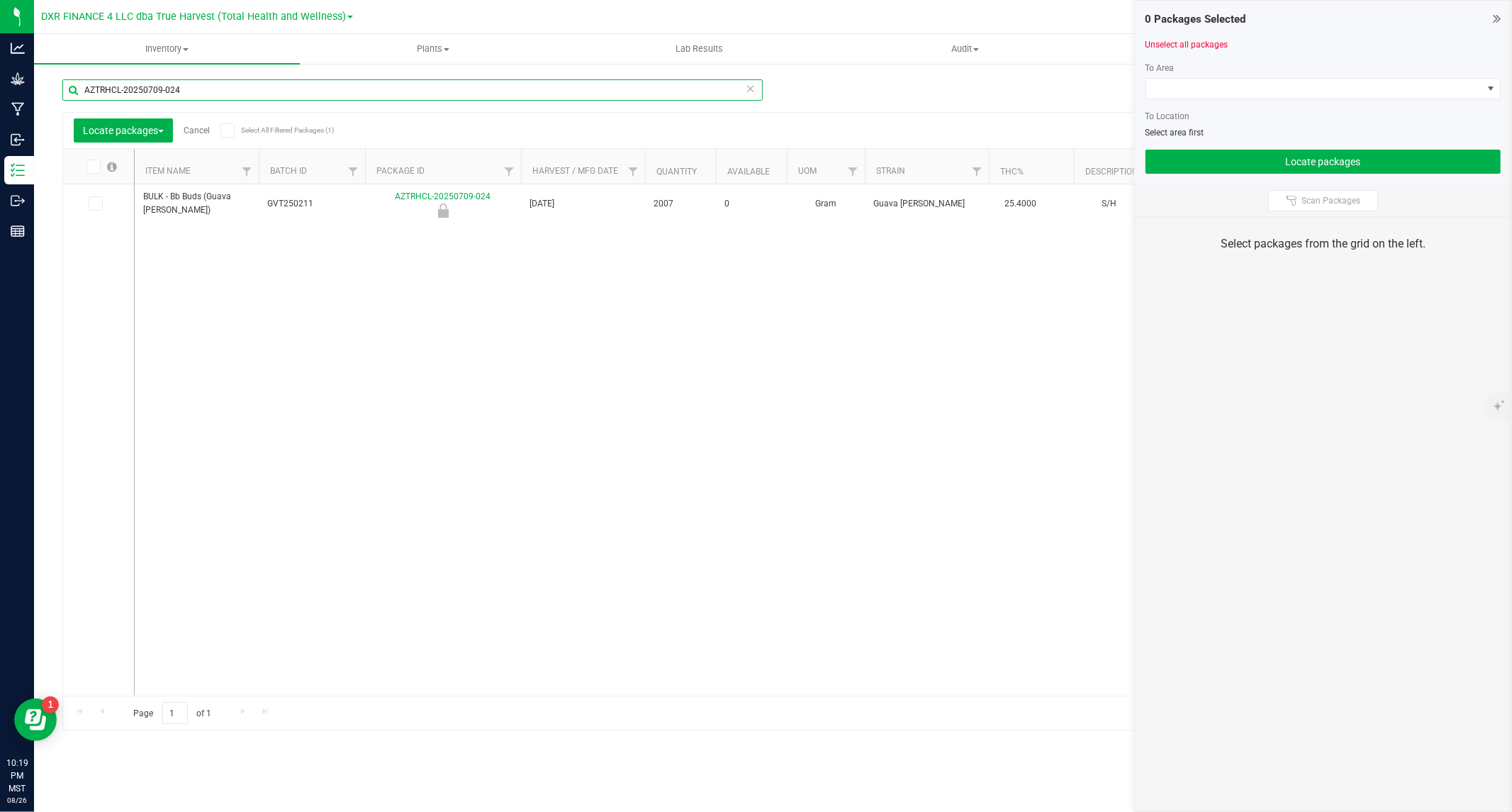
click at [238, 95] on input "AZTRHCL-20250709-024" at bounding box center [412, 90] width 700 height 21
paste input "18-027"
click at [103, 201] on label at bounding box center [98, 203] width 21 height 14
click at [0, 0] on input "checkbox" at bounding box center [0, 0] width 0 height 0
click at [185, 93] on input "AZTRHCL-20250718-027" at bounding box center [412, 90] width 700 height 21
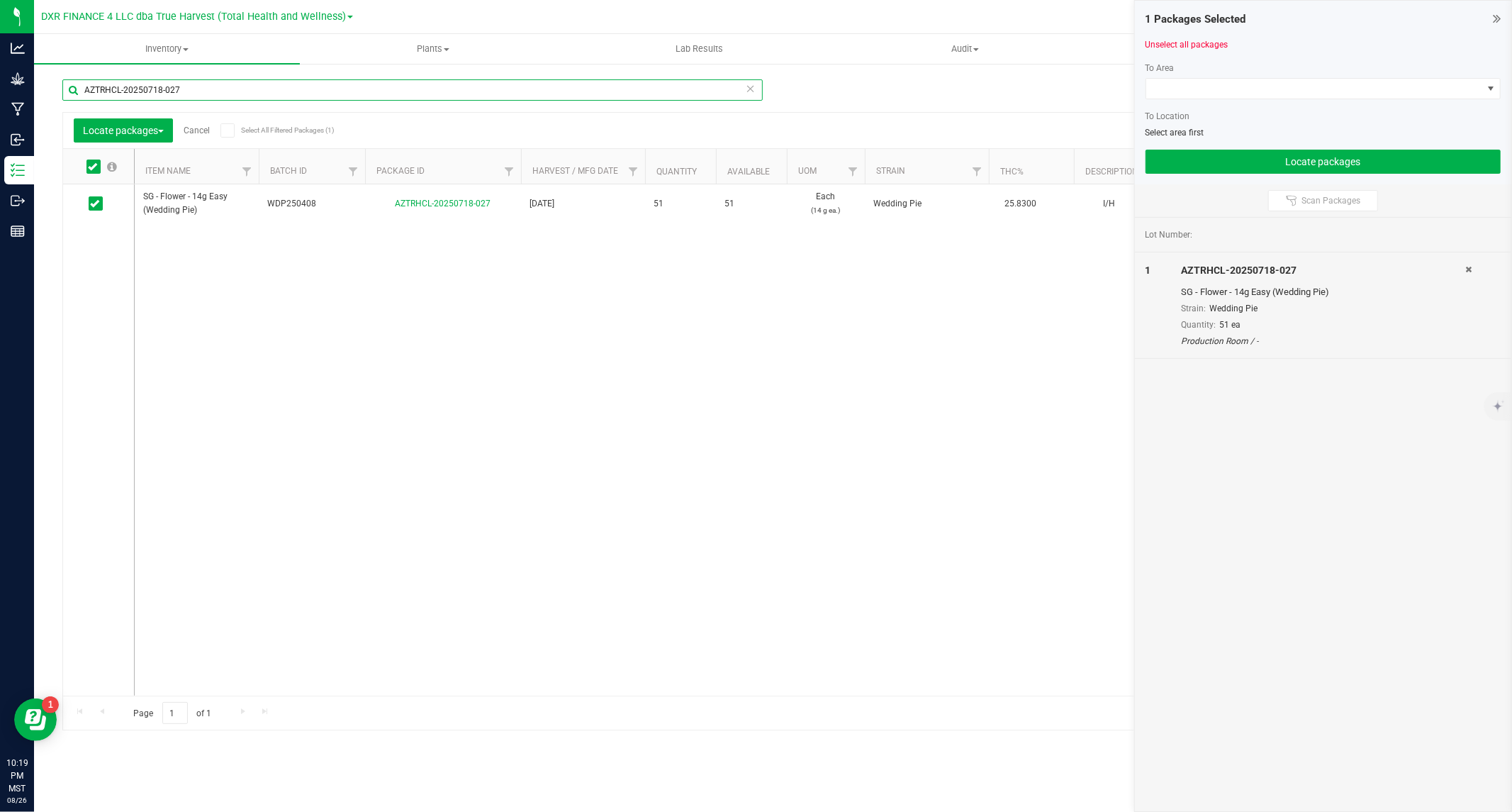
click at [185, 93] on input "AZTRHCL-20250718-027" at bounding box center [412, 90] width 700 height 21
paste input "514-076"
type input "AZTRHCL-20250514-076"
click at [94, 203] on icon at bounding box center [94, 203] width 9 height 0
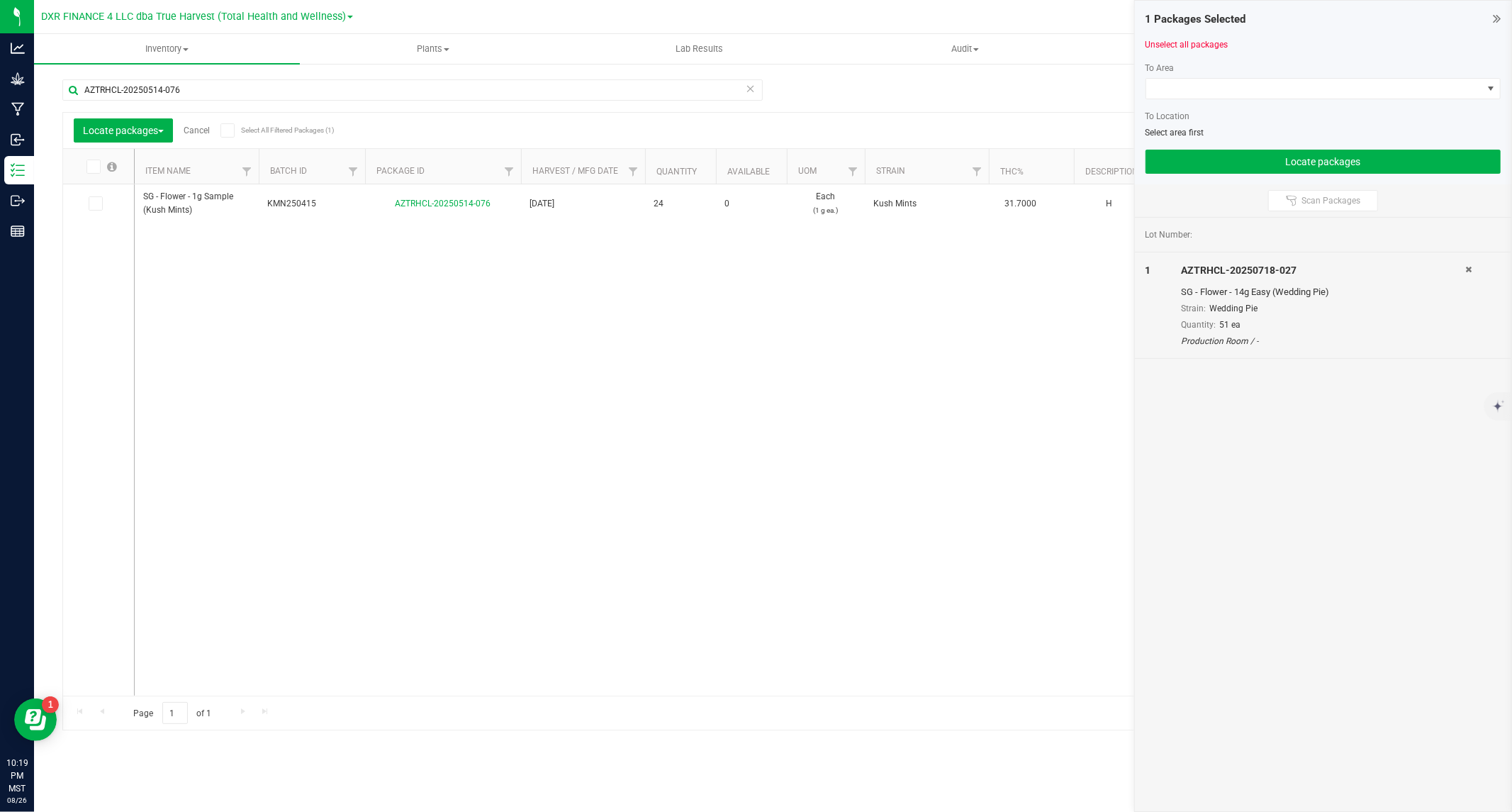
click at [0, 0] on input "checkbox" at bounding box center [0, 0] width 0 height 0
click at [1232, 89] on span at bounding box center [1314, 88] width 336 height 20
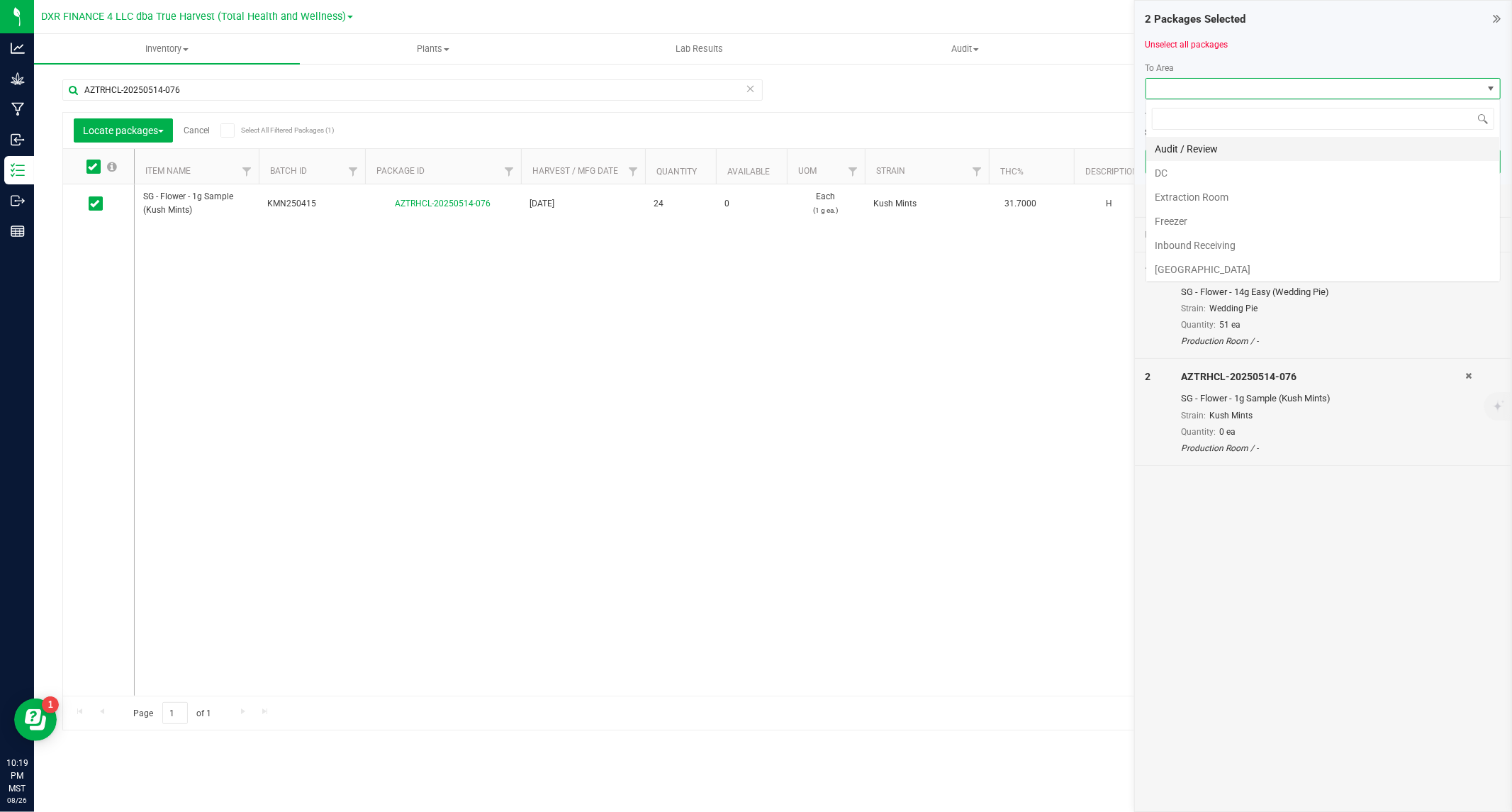
scroll to position [21, 355]
click at [1193, 167] on li "DC" at bounding box center [1323, 174] width 354 height 24
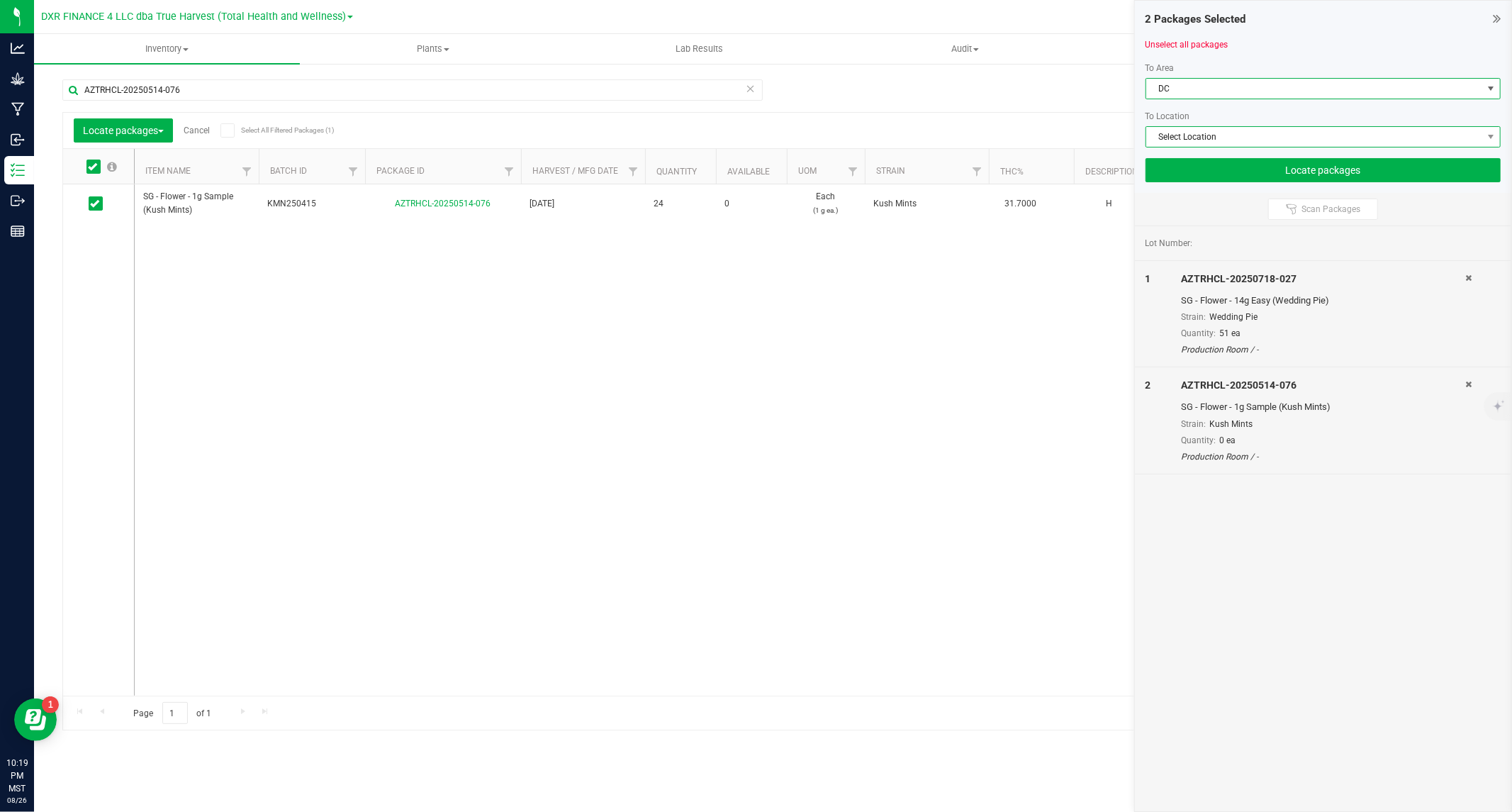
click at [1221, 140] on span "Select Location" at bounding box center [1314, 137] width 336 height 20
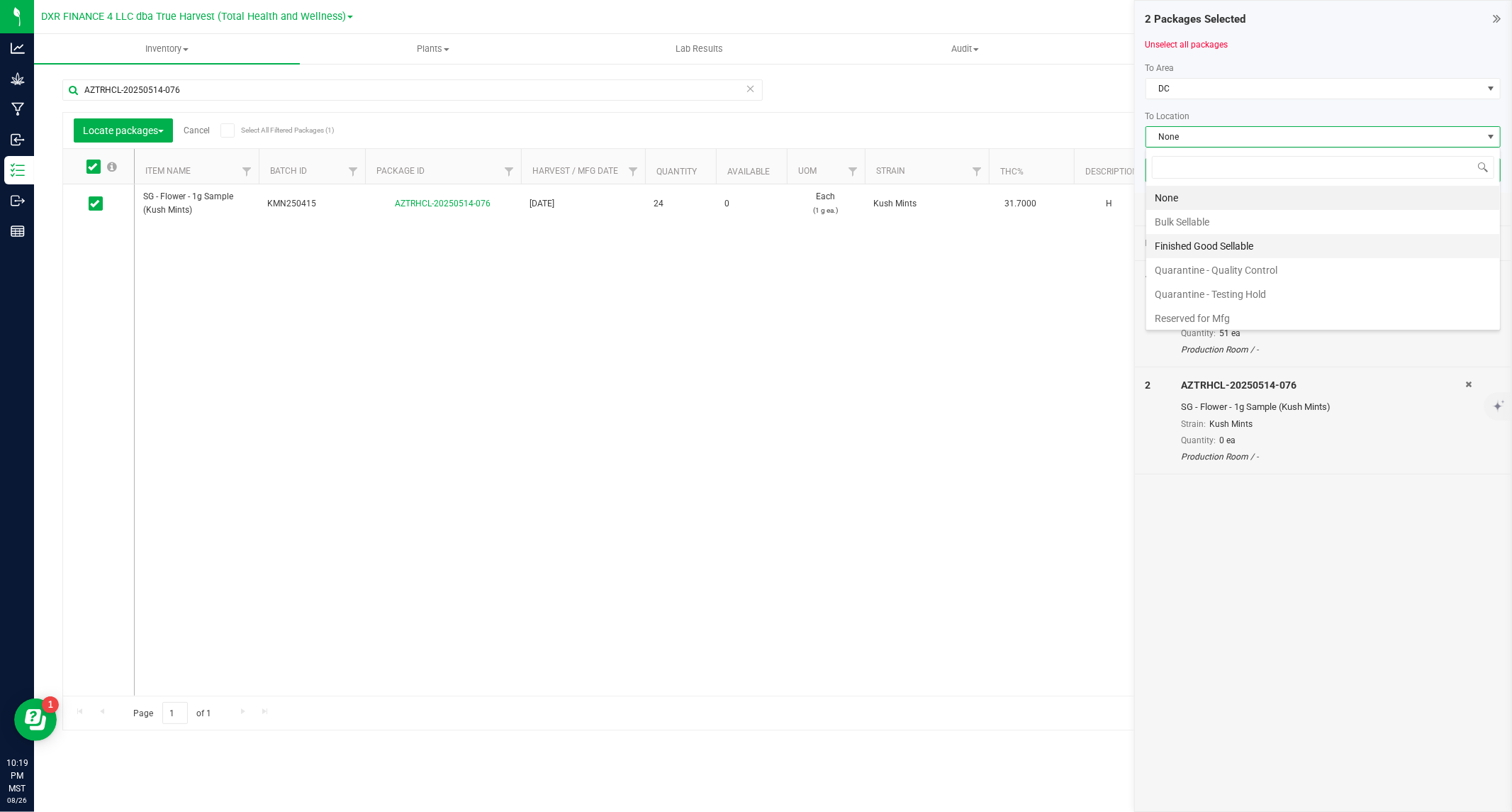
click at [1225, 240] on li "Finished Good Sellable" at bounding box center [1323, 247] width 354 height 24
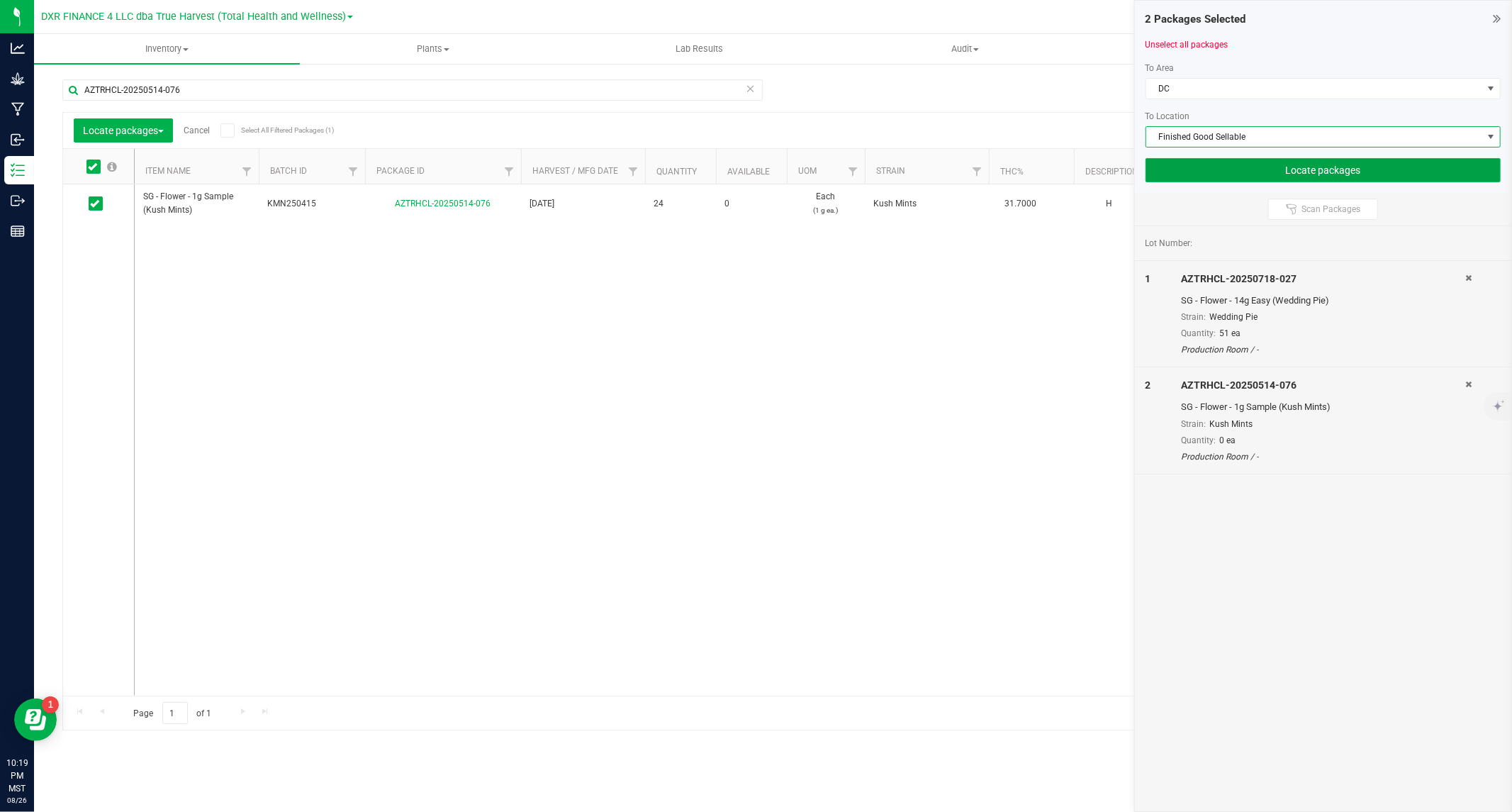
click at [1321, 170] on button "Locate packages" at bounding box center [1323, 170] width 355 height 24
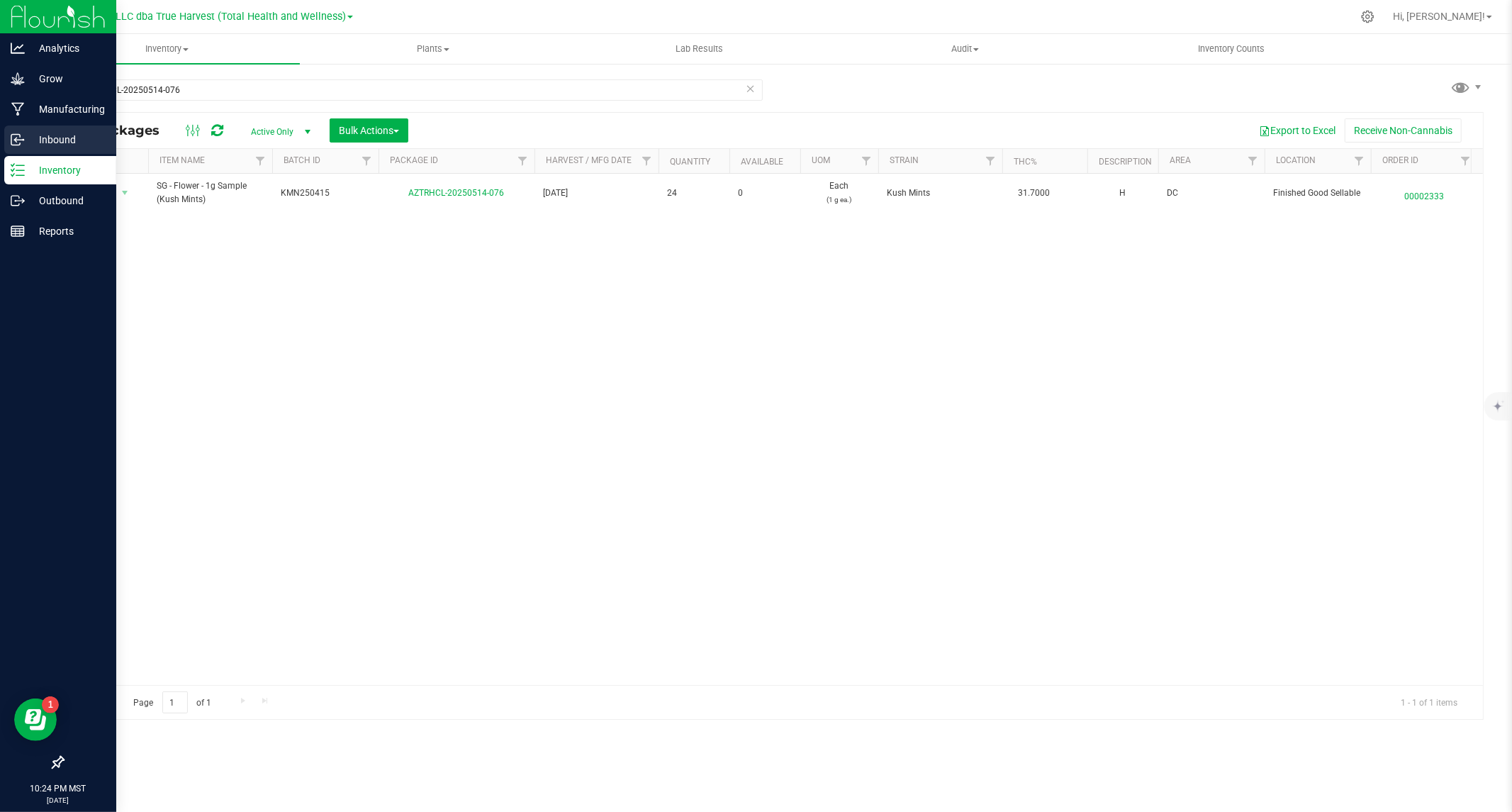
click at [17, 146] on icon at bounding box center [17, 139] width 14 height 14
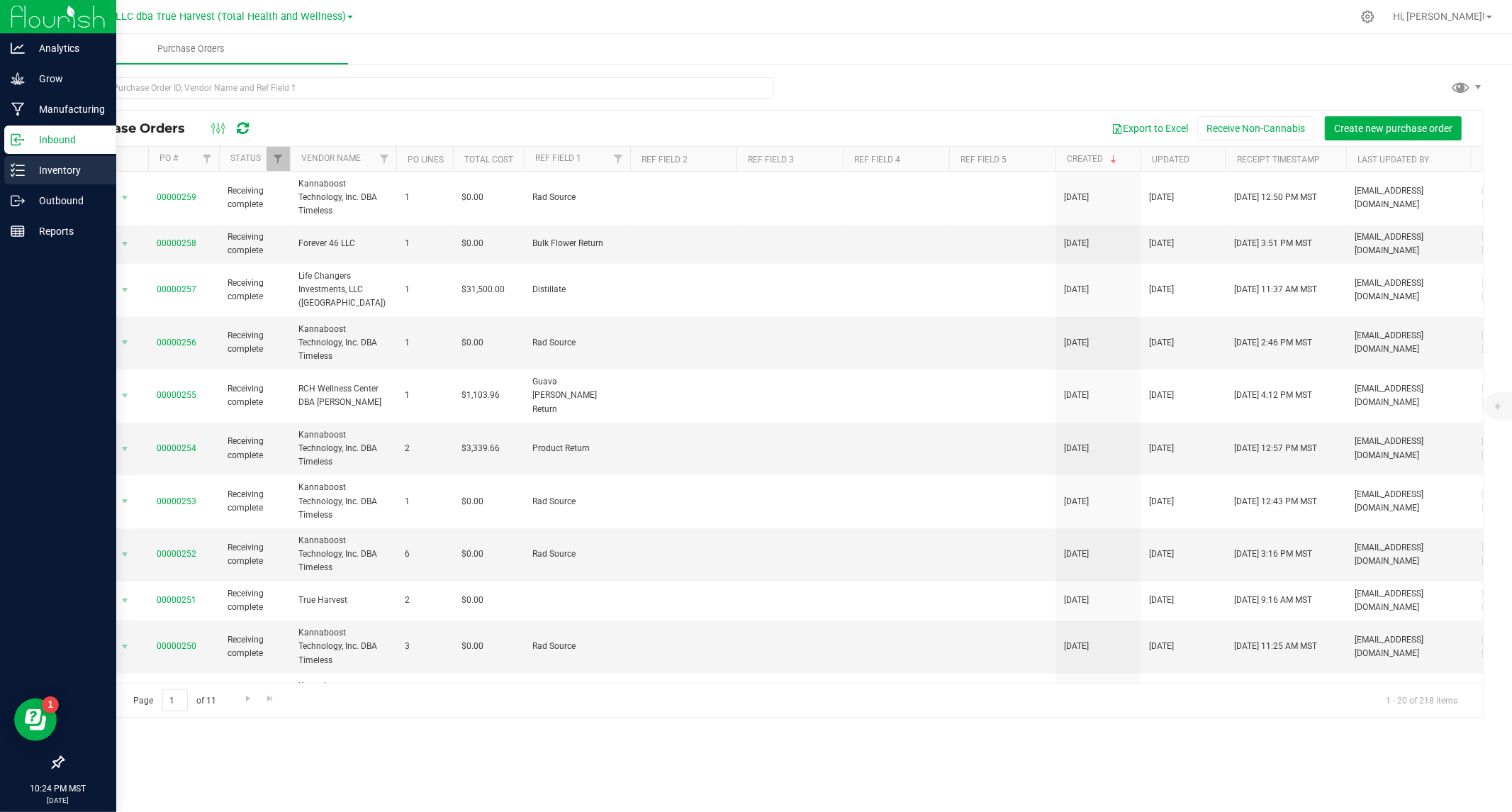
click at [30, 172] on p "Inventory" at bounding box center [68, 170] width 85 height 17
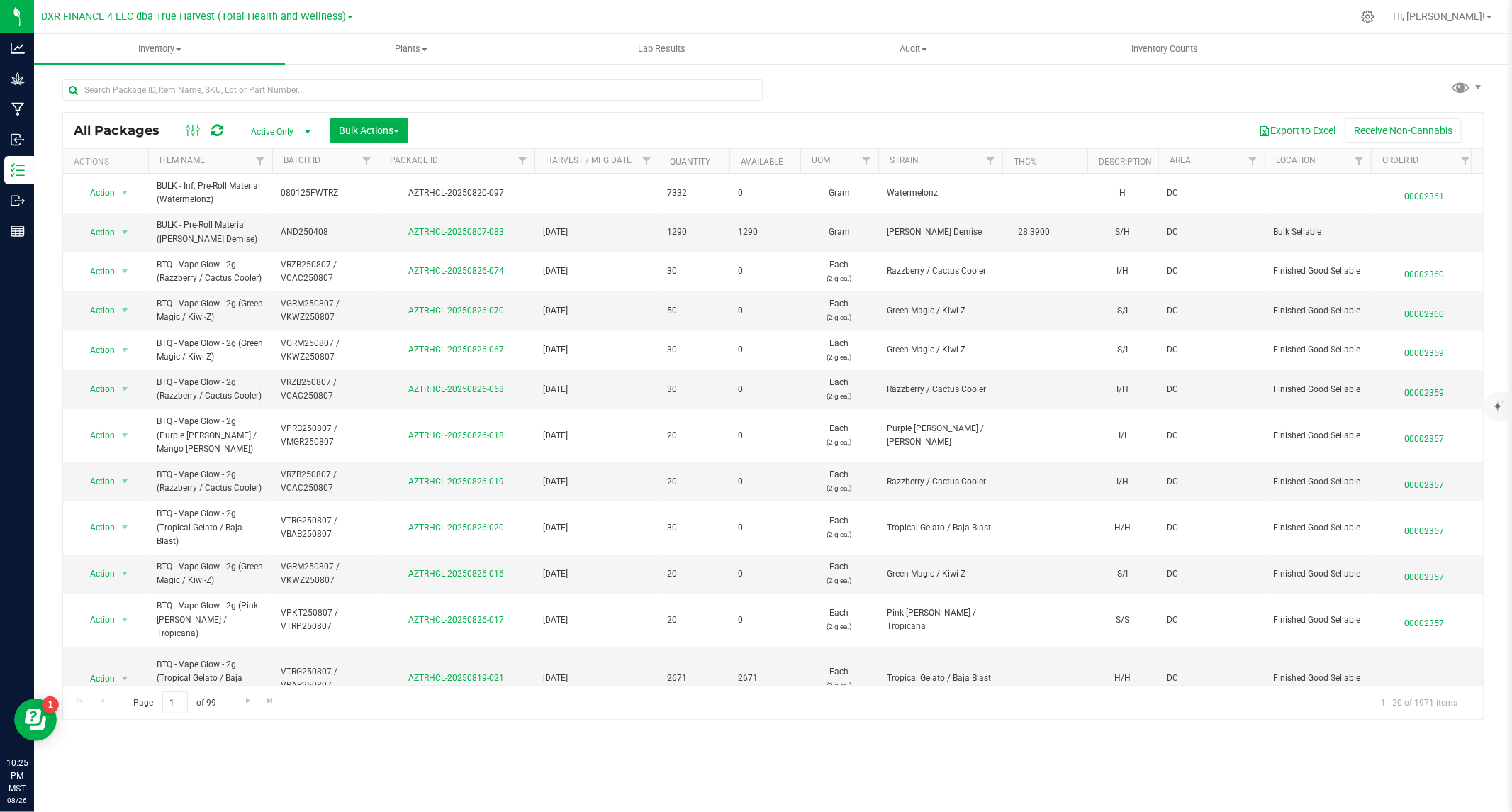
click at [1287, 132] on button "Export to Excel" at bounding box center [1297, 131] width 95 height 24
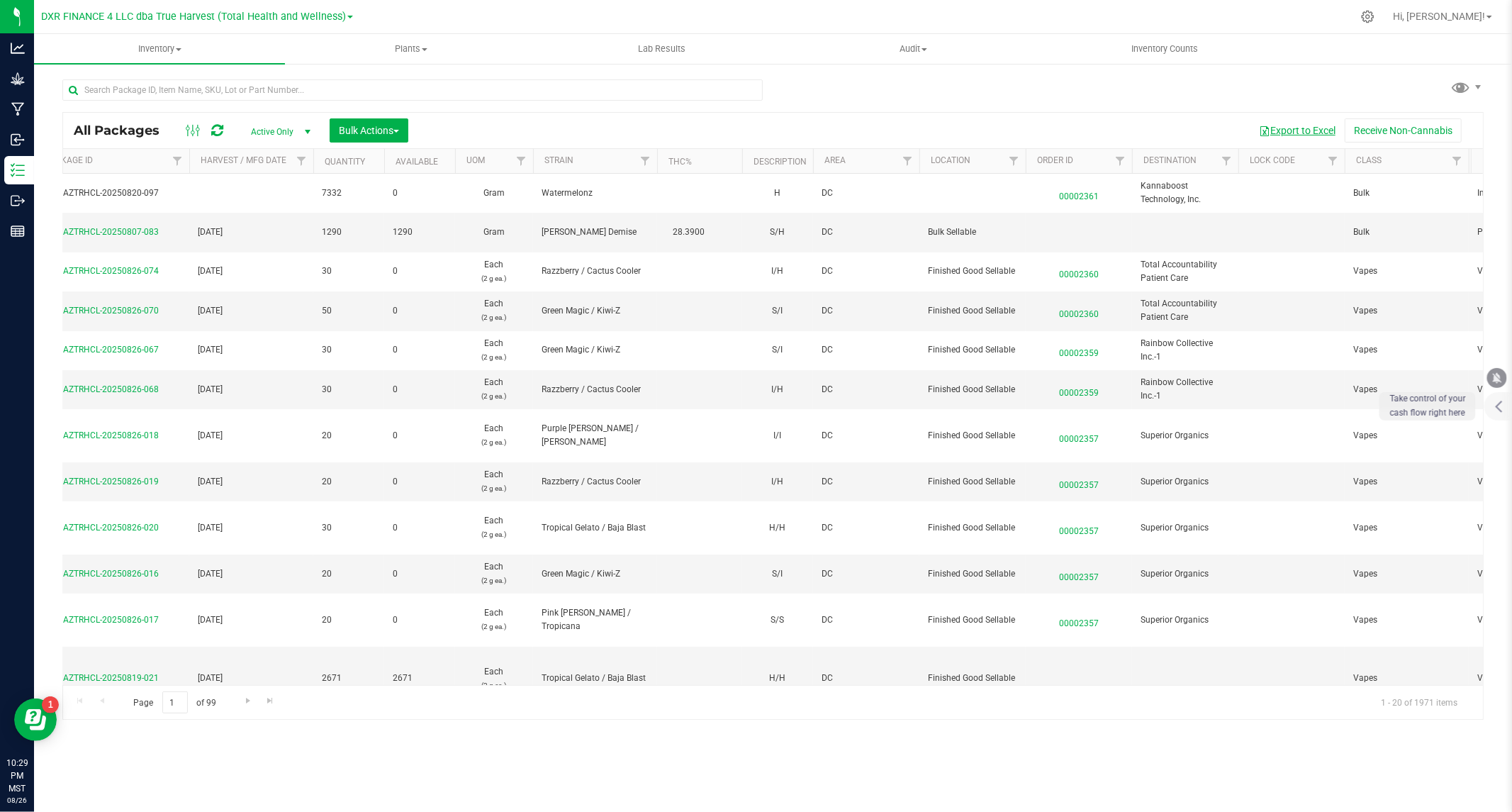
scroll to position [0, 535]
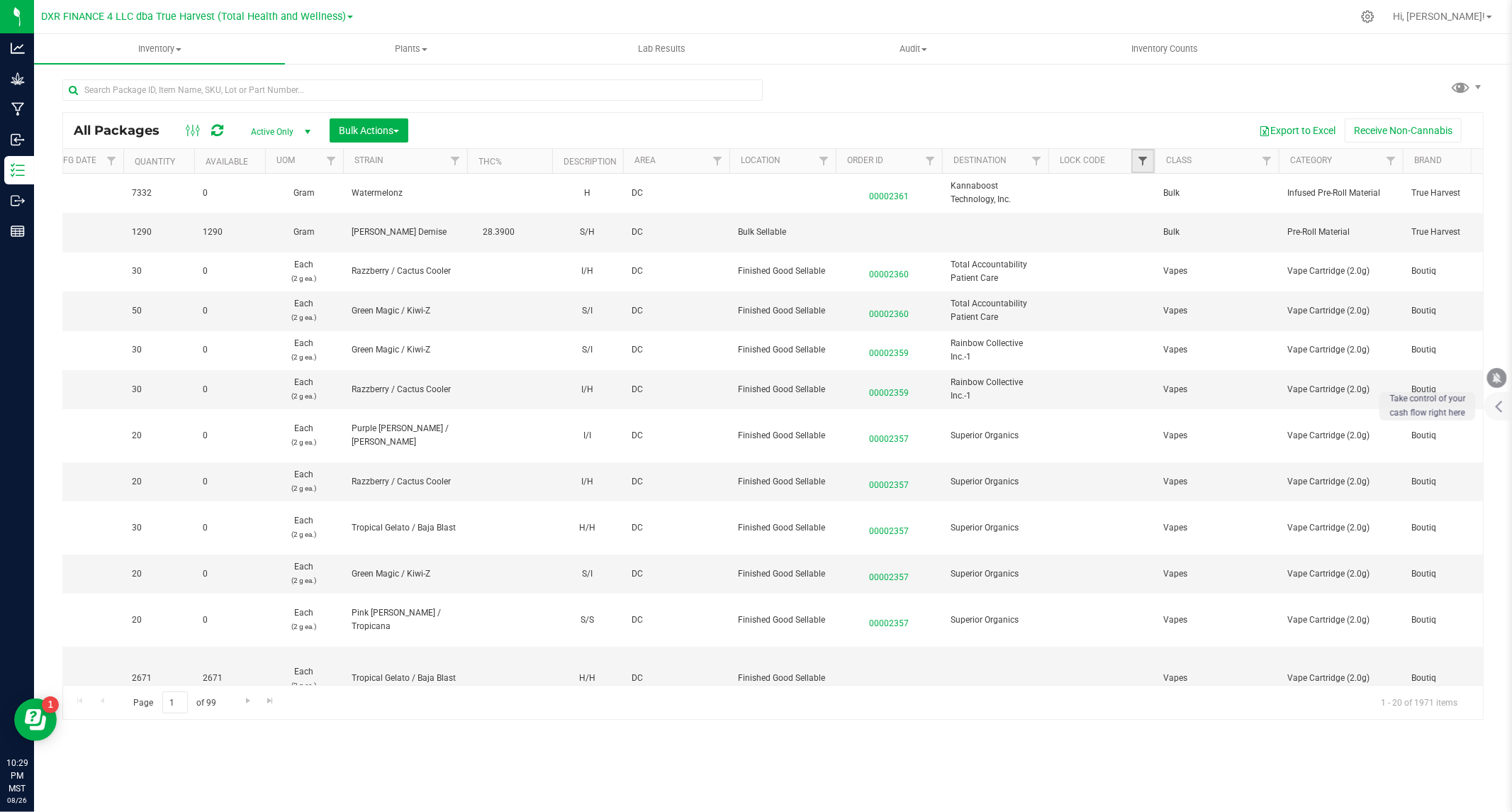
click at [1146, 159] on span "Filter" at bounding box center [1142, 161] width 11 height 11
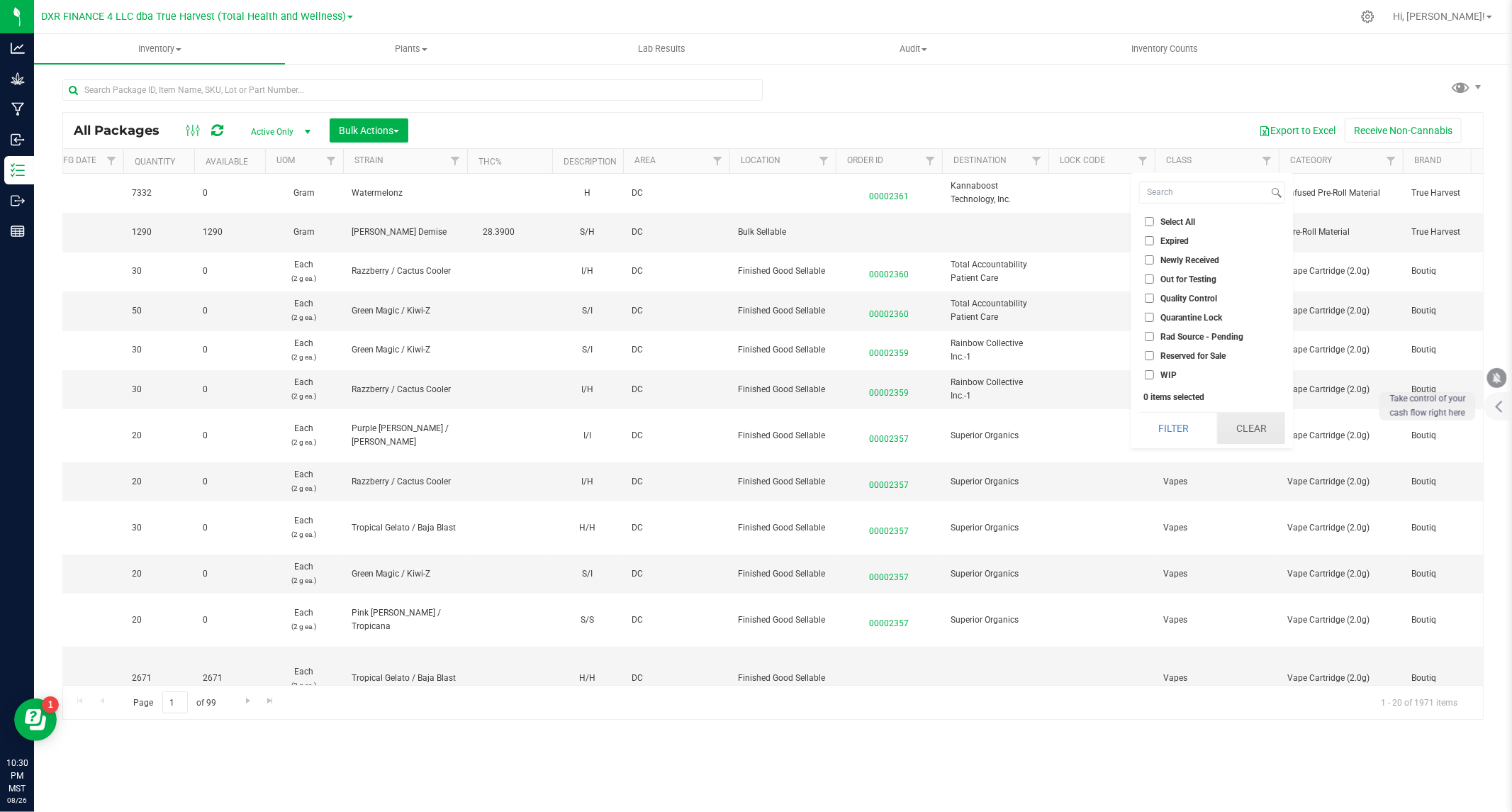
click at [1245, 422] on button "Clear" at bounding box center [1250, 428] width 68 height 31
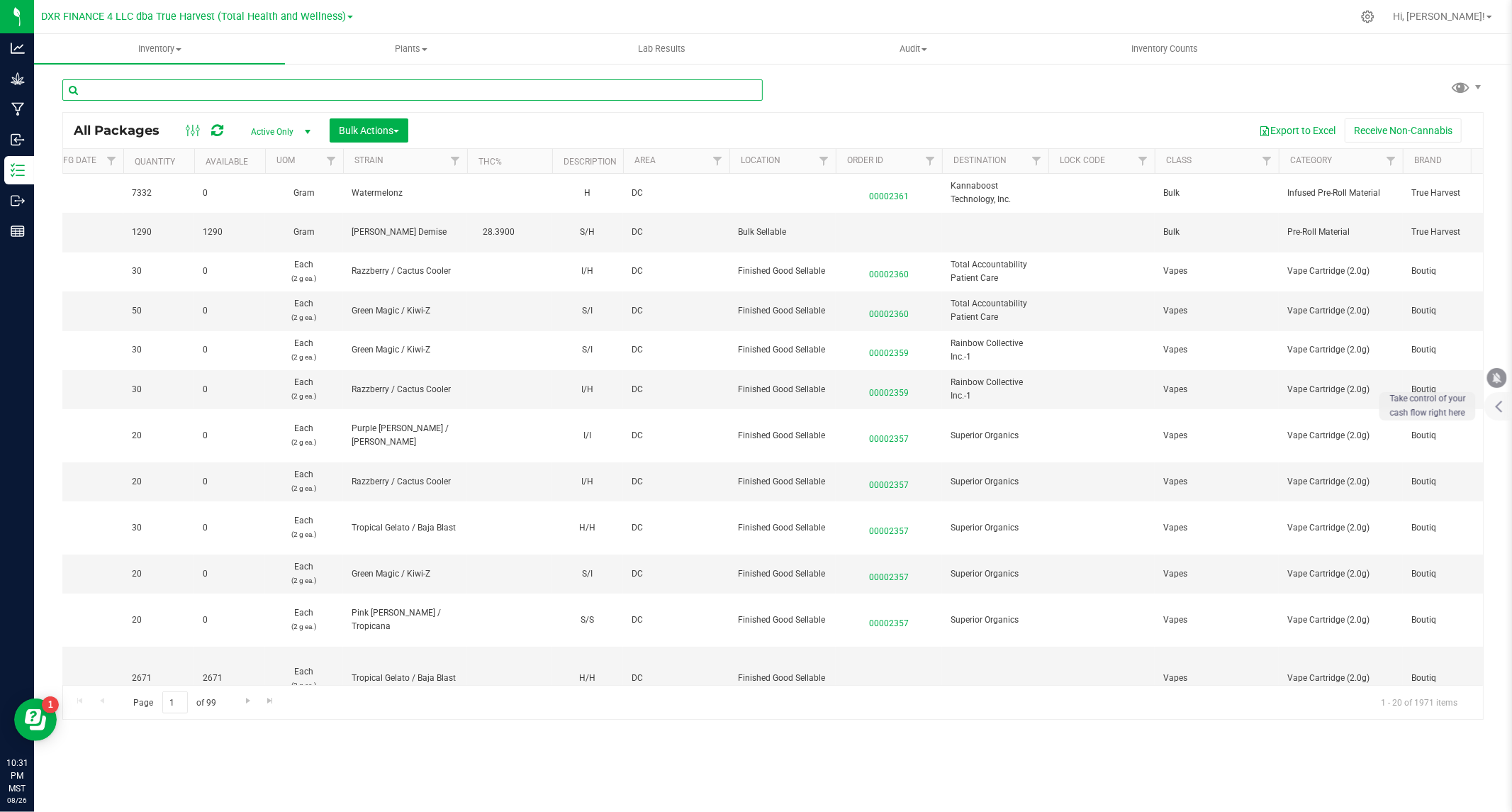
click at [238, 88] on input "text" at bounding box center [412, 90] width 700 height 21
paste input "22525"
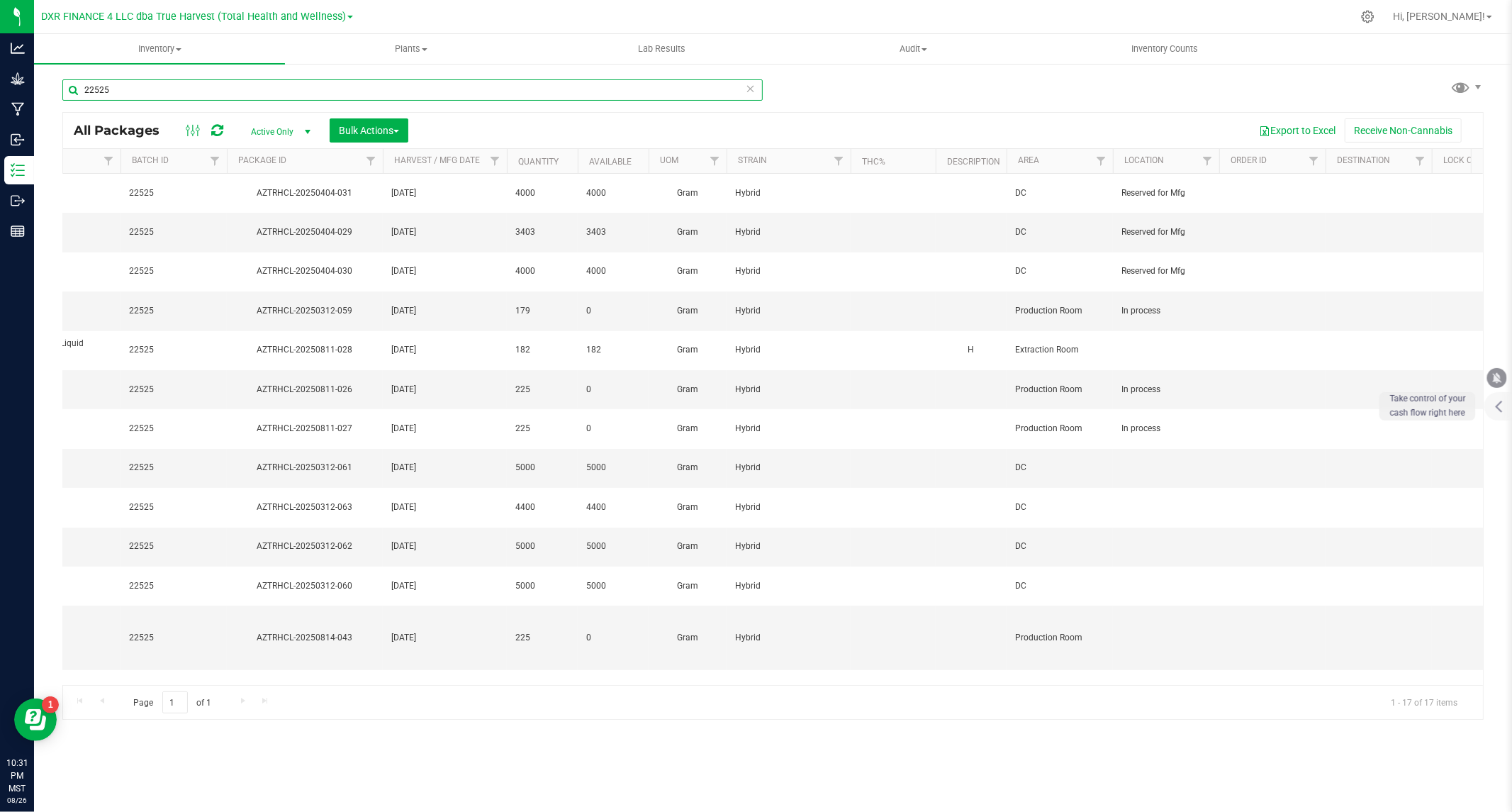
scroll to position [0, 135]
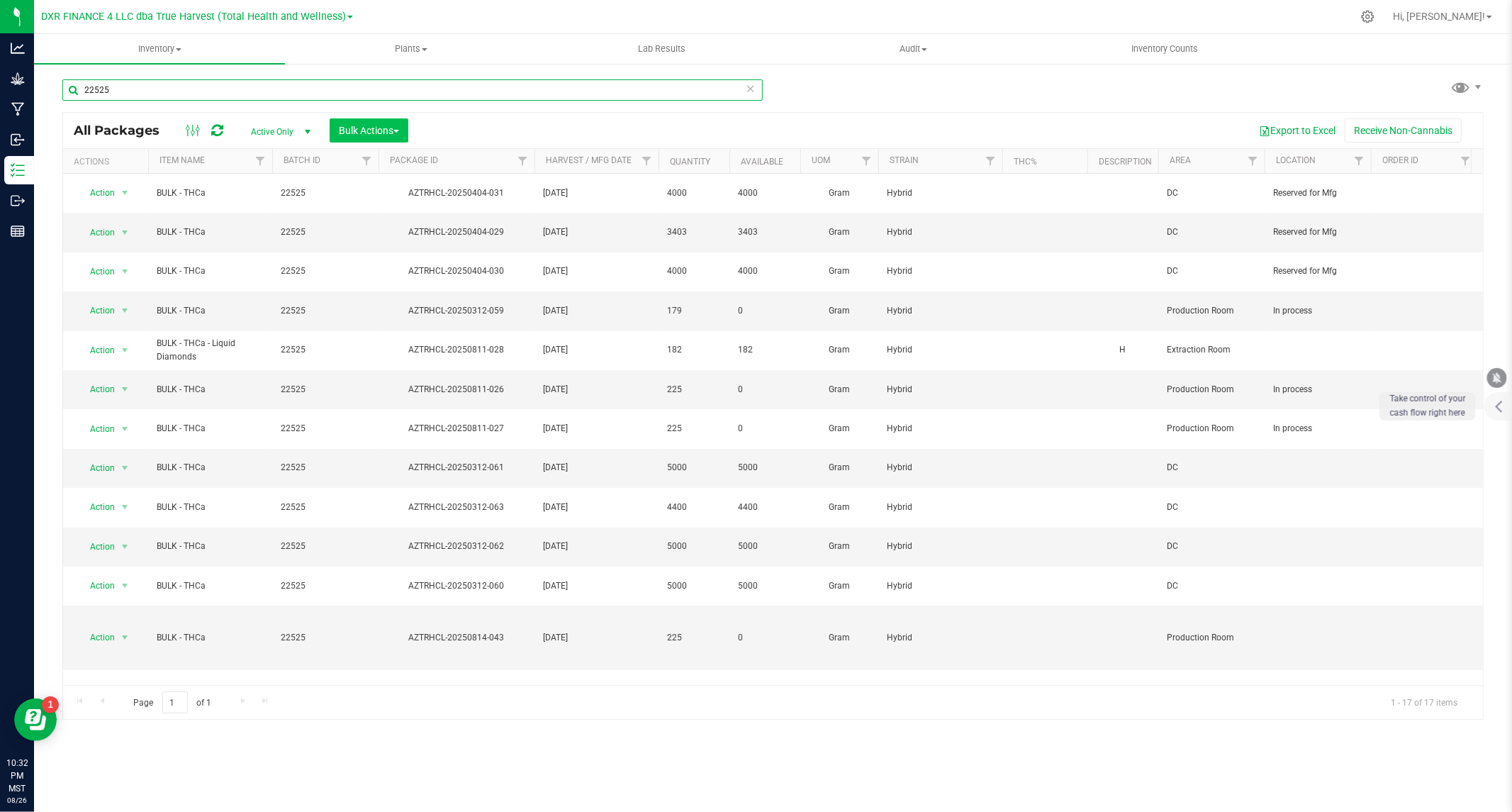
type input "22525"
click at [360, 126] on span "Bulk Actions" at bounding box center [368, 130] width 60 height 11
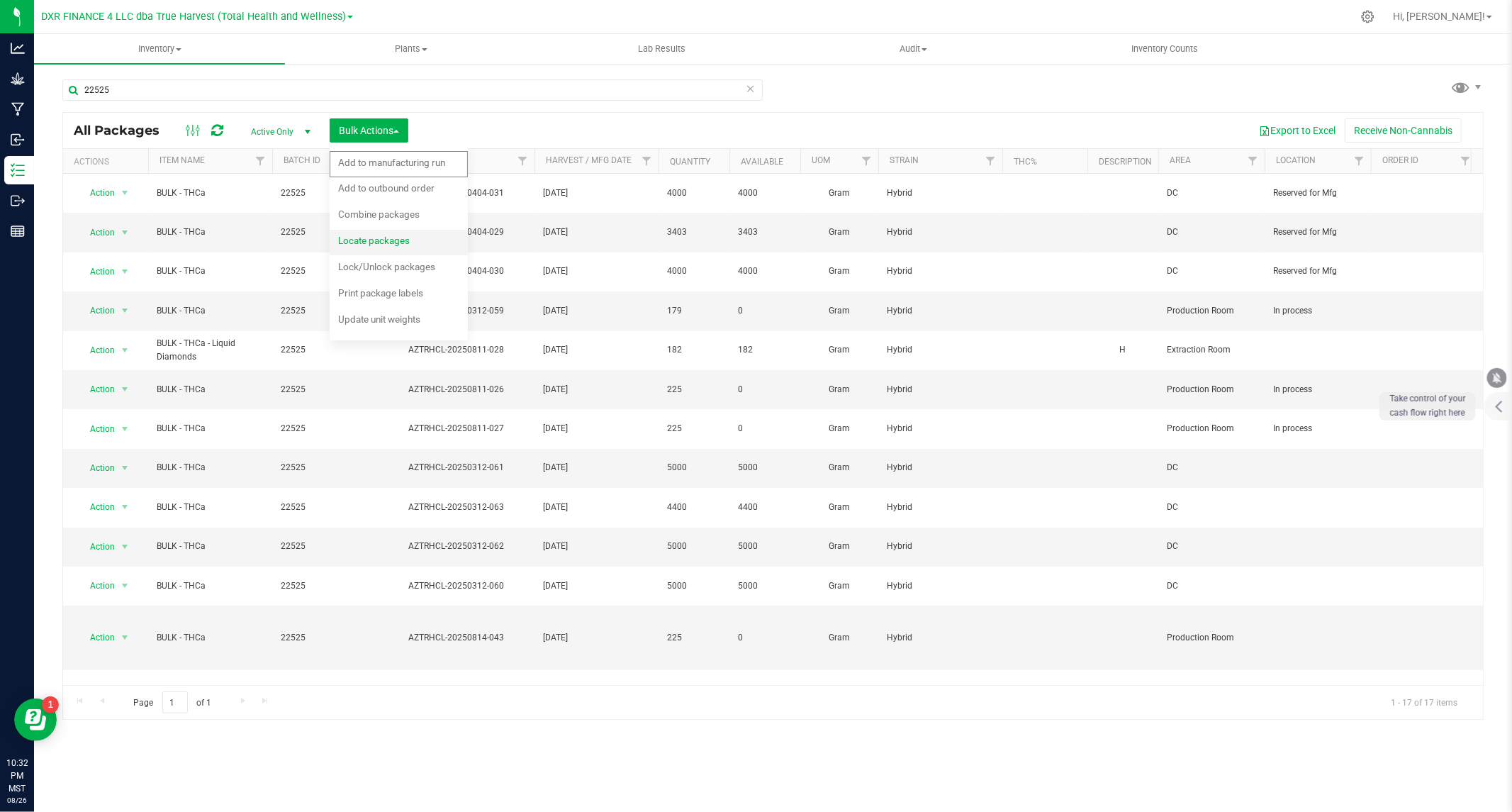
click at [370, 245] on span "Locate packages" at bounding box center [374, 240] width 71 height 11
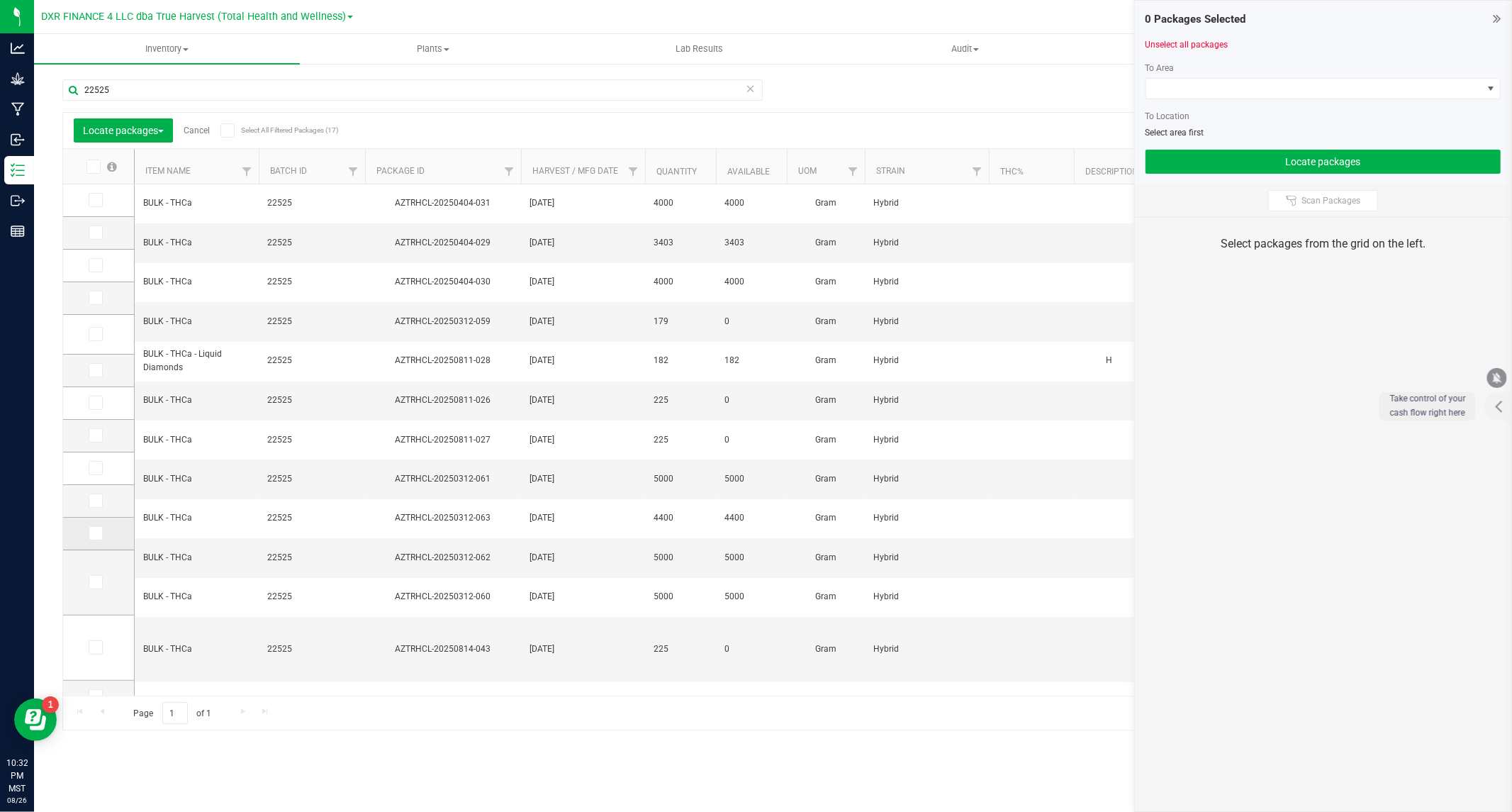
click at [98, 533] on icon at bounding box center [94, 533] width 9 height 0
click at [0, 0] on input "checkbox" at bounding box center [0, 0] width 0 height 0
drag, startPoint x: 92, startPoint y: 507, endPoint x: 97, endPoint y: 496, distance: 12.1
click at [93, 507] on span at bounding box center [95, 501] width 14 height 14
click at [0, 0] on input "checkbox" at bounding box center [0, 0] width 0 height 0
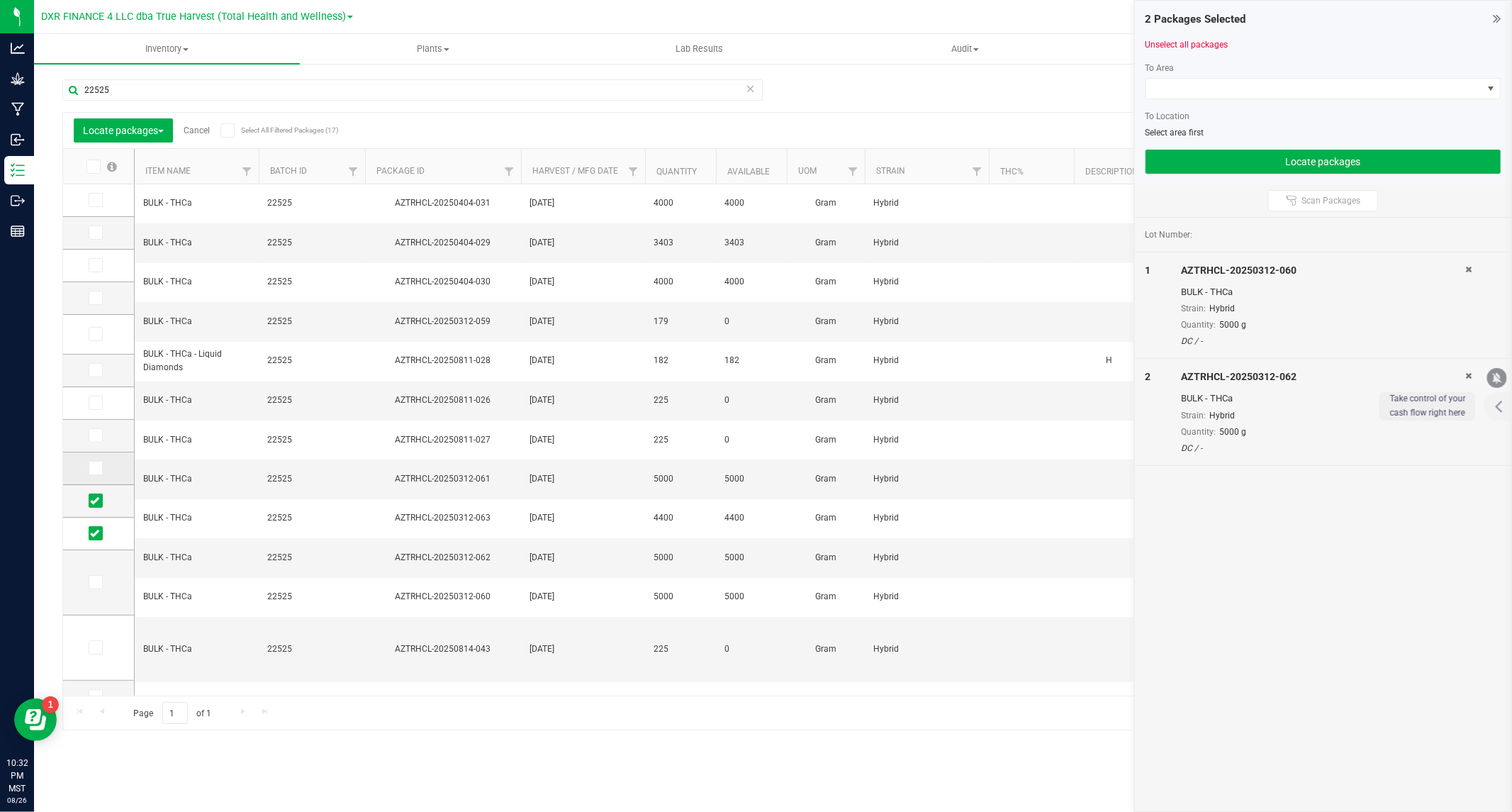
click at [94, 474] on span at bounding box center [95, 468] width 14 height 14
click at [0, 0] on input "checkbox" at bounding box center [0, 0] width 0 height 0
click at [94, 435] on icon at bounding box center [94, 435] width 9 height 0
click at [0, 0] on input "checkbox" at bounding box center [0, 0] width 0 height 0
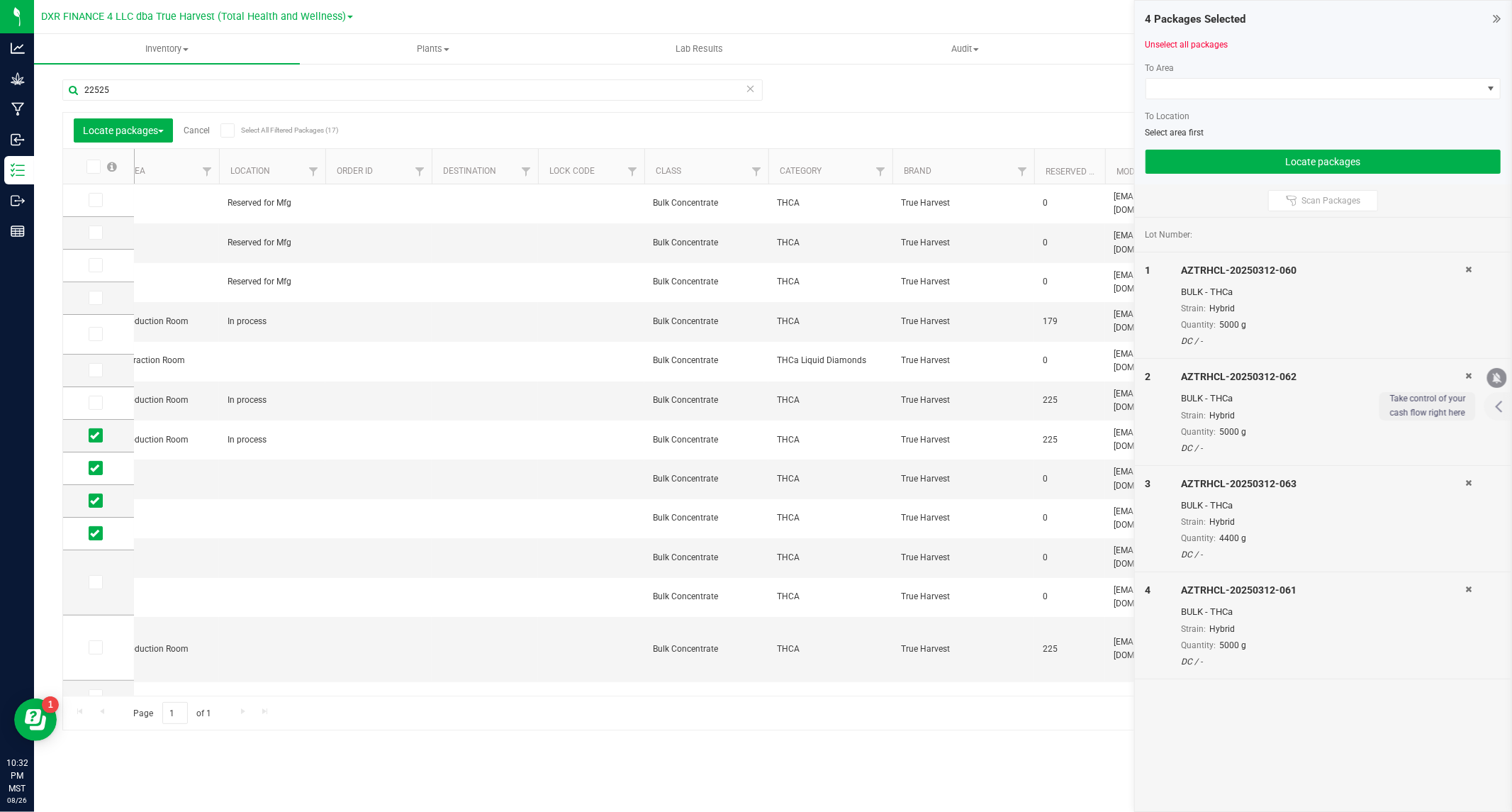
scroll to position [0, 1040]
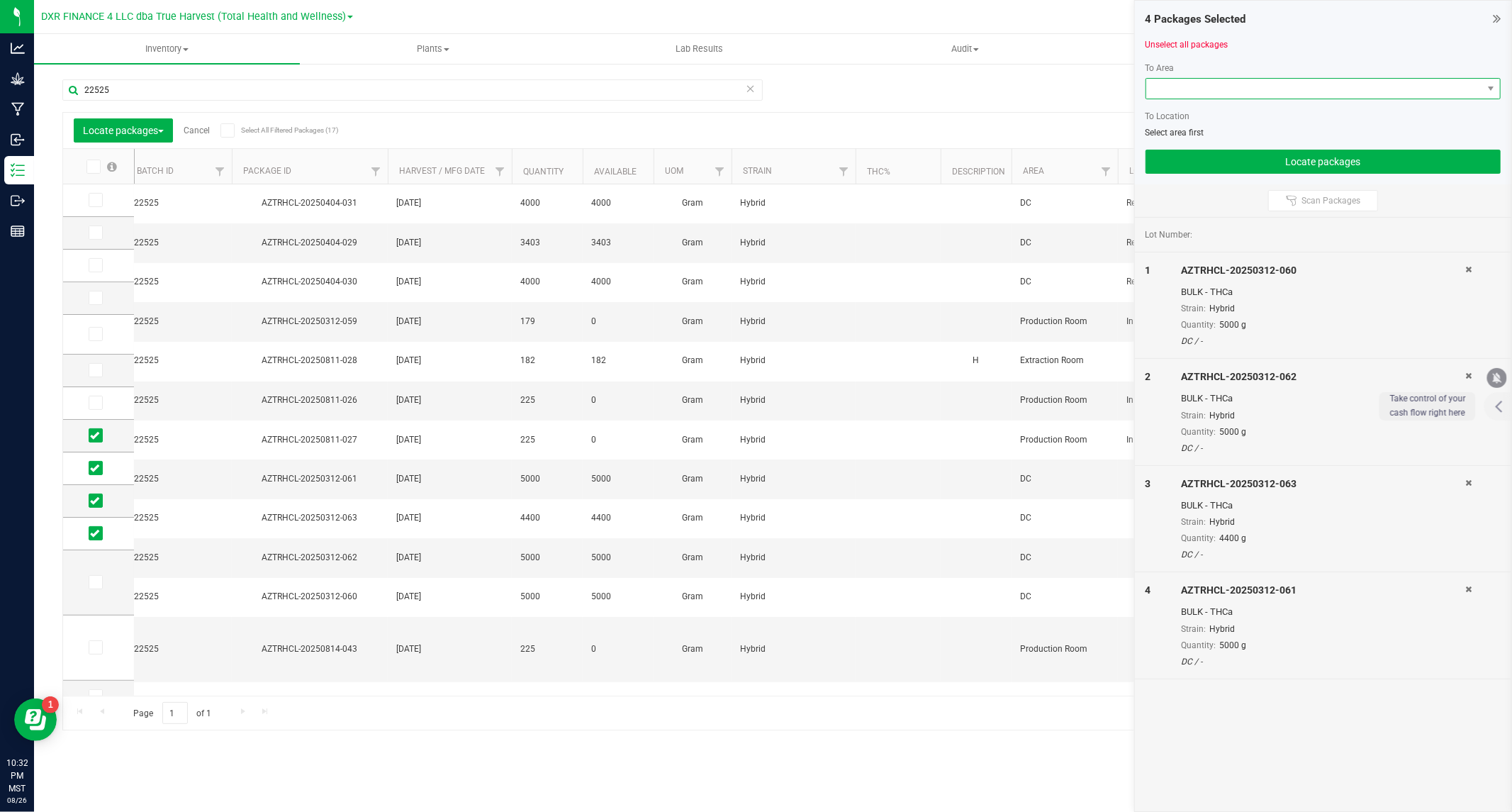
click at [1193, 84] on span at bounding box center [1314, 88] width 336 height 20
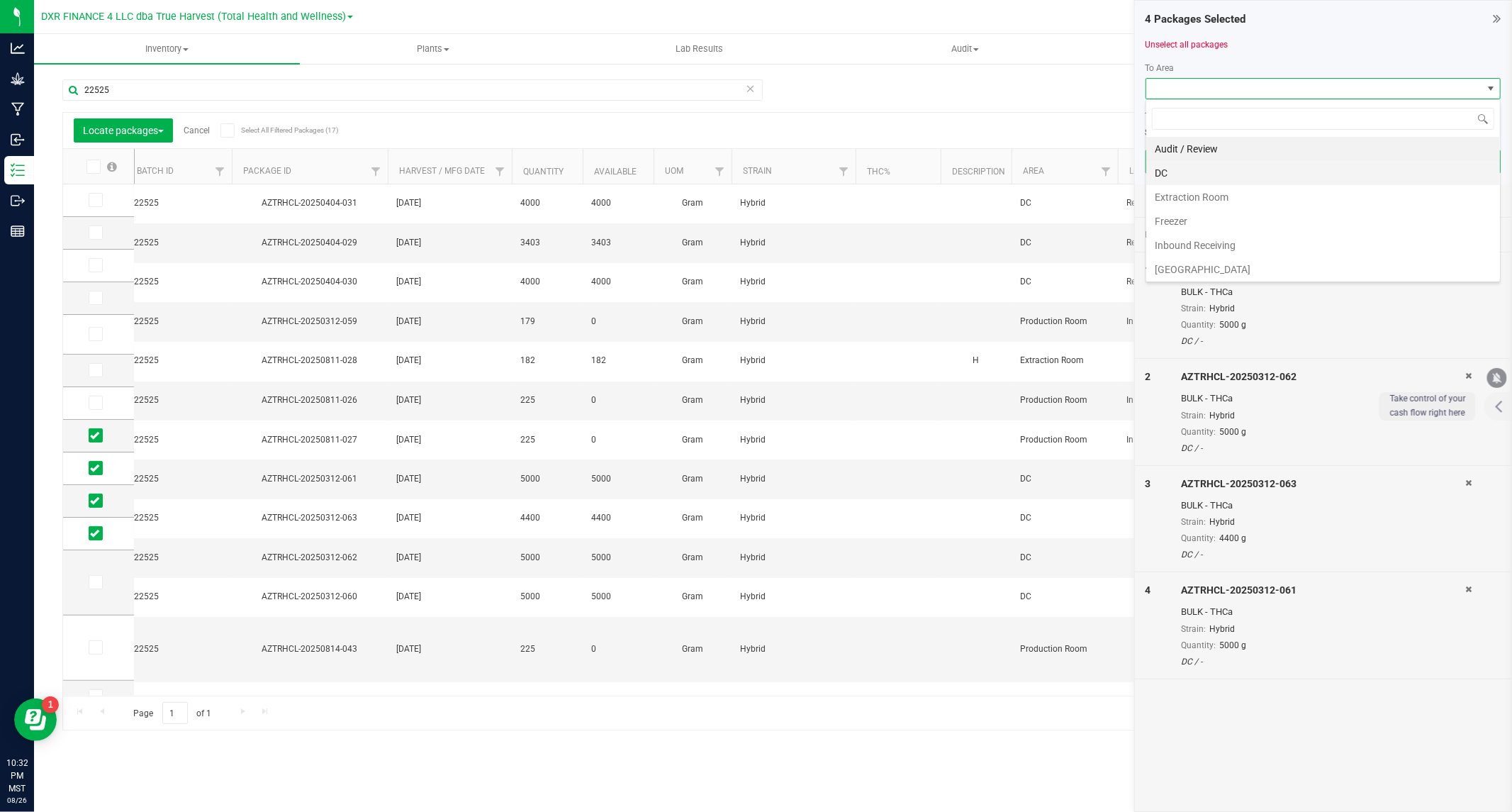
click at [1195, 167] on li "DC" at bounding box center [1323, 174] width 354 height 24
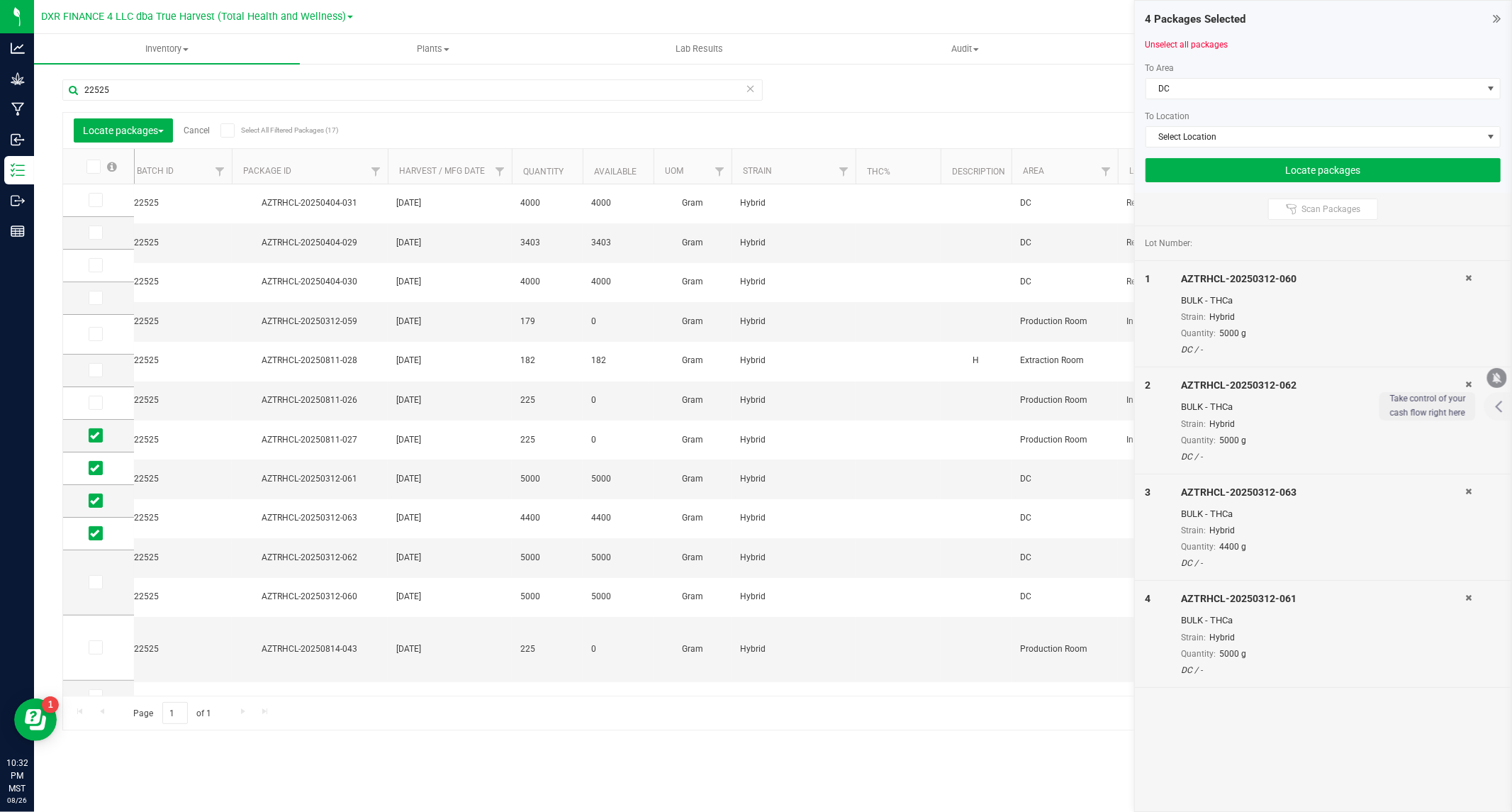
click at [1199, 124] on div "To Area DC To Location Select Location" at bounding box center [1323, 104] width 355 height 86
click at [1198, 130] on span "Select Location" at bounding box center [1314, 137] width 336 height 20
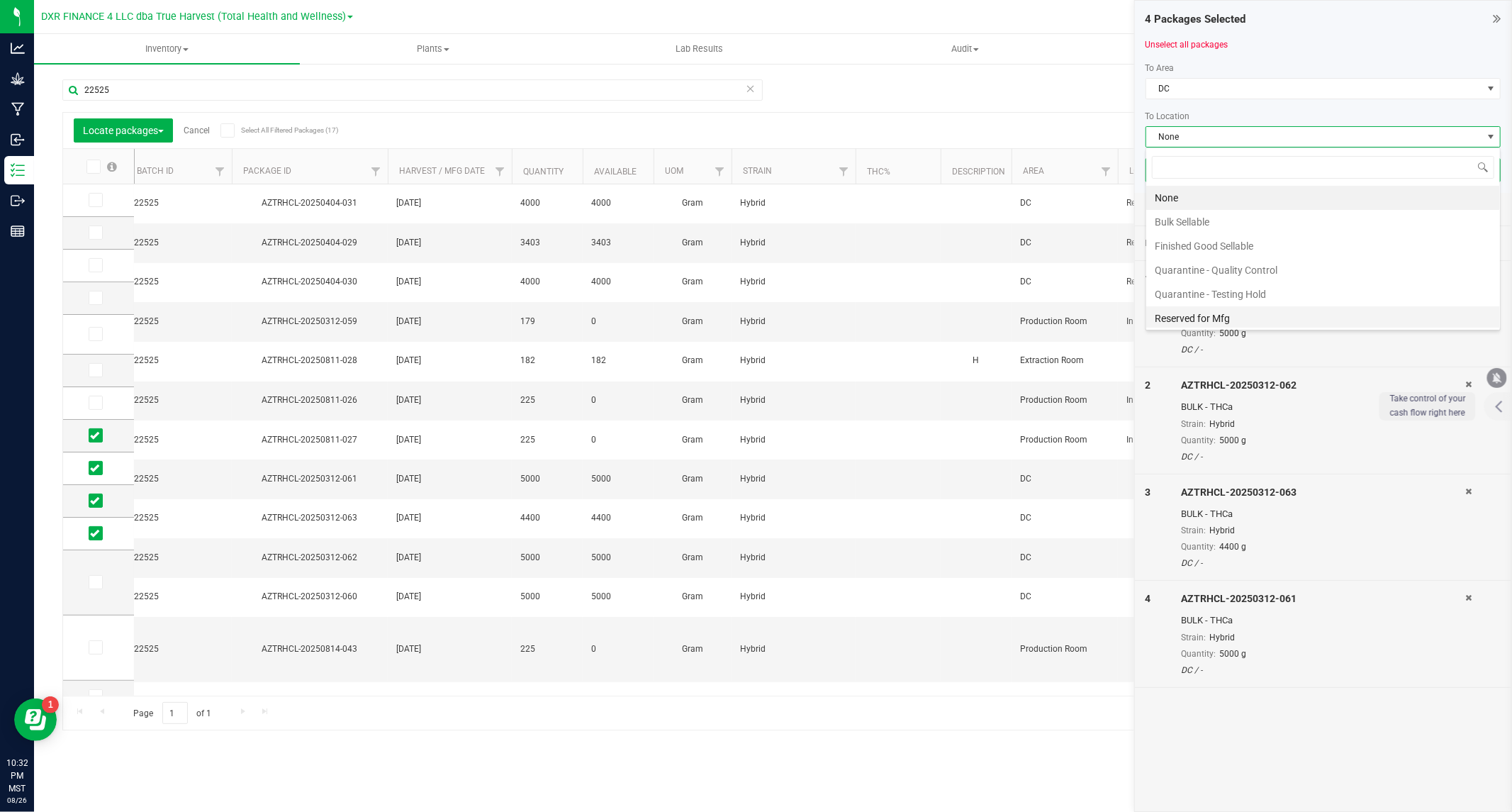
click at [1193, 315] on li "Reserved for Mfg" at bounding box center [1323, 319] width 354 height 24
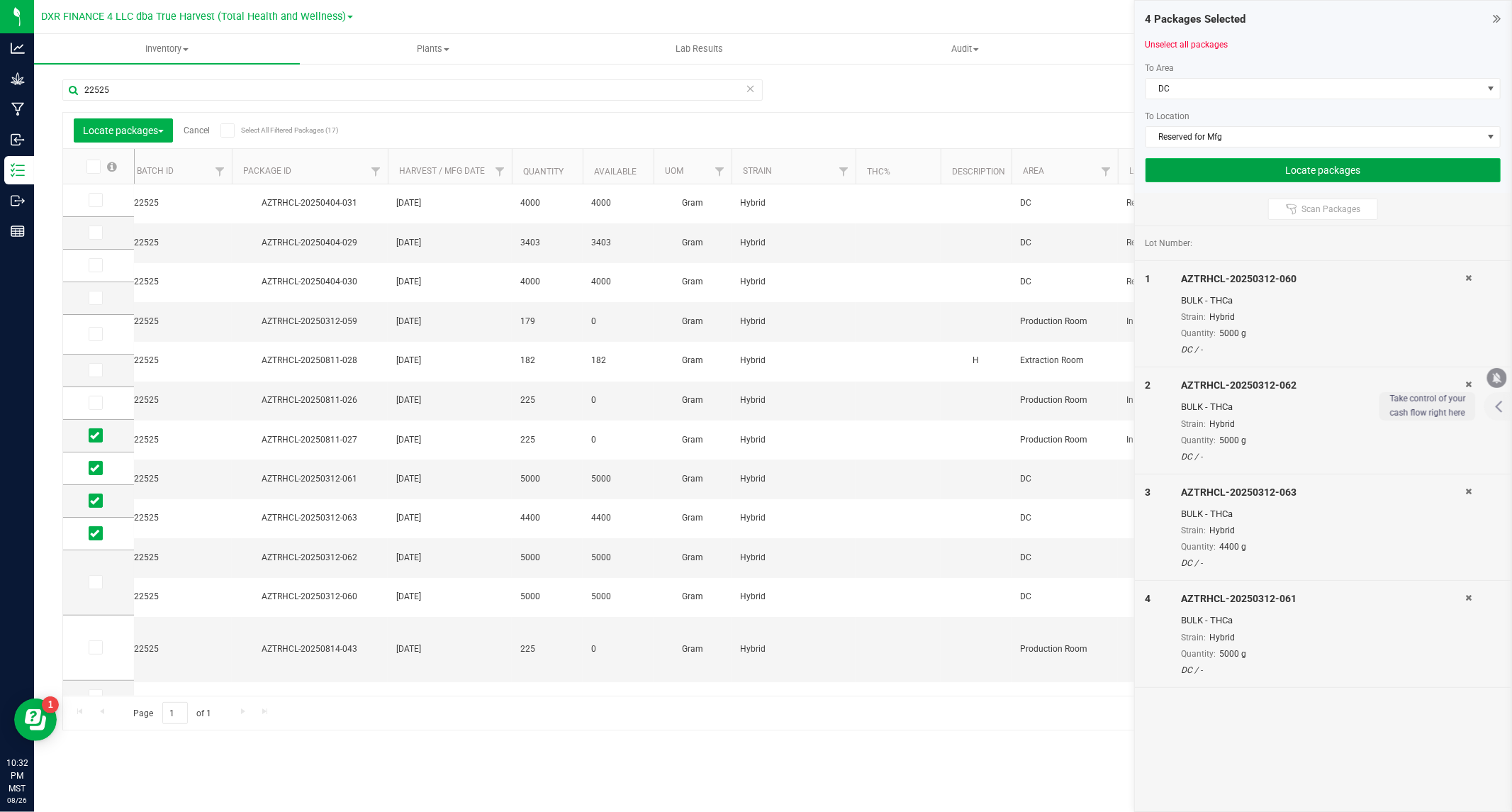
click at [1283, 168] on button "Locate packages" at bounding box center [1323, 170] width 355 height 24
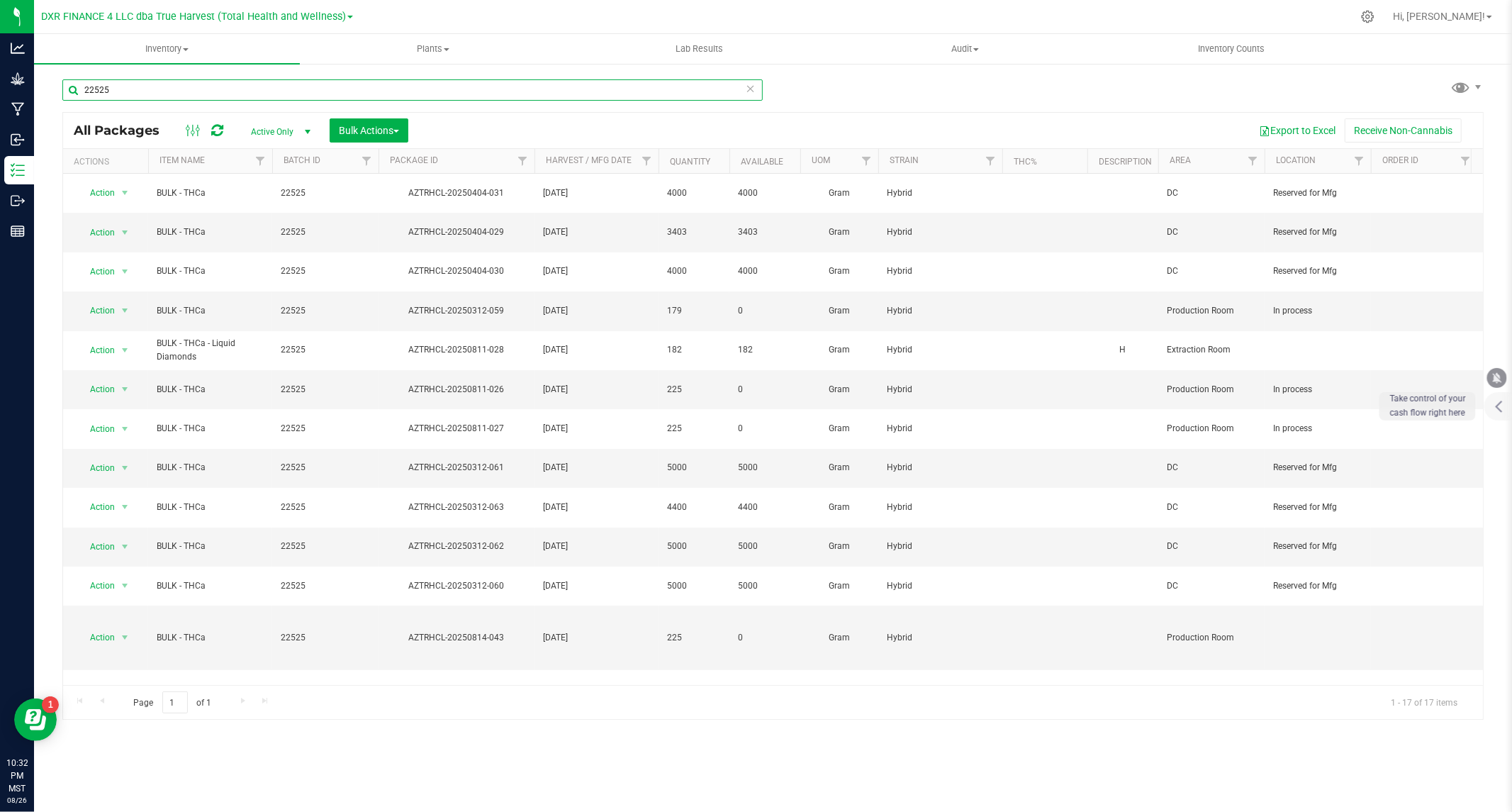
click at [575, 86] on input "22525" at bounding box center [412, 90] width 700 height 21
paste input "AZTRHCL-20250813-032"
click at [576, 88] on input "22525AZTRHCL-20250813-032" at bounding box center [412, 90] width 700 height 21
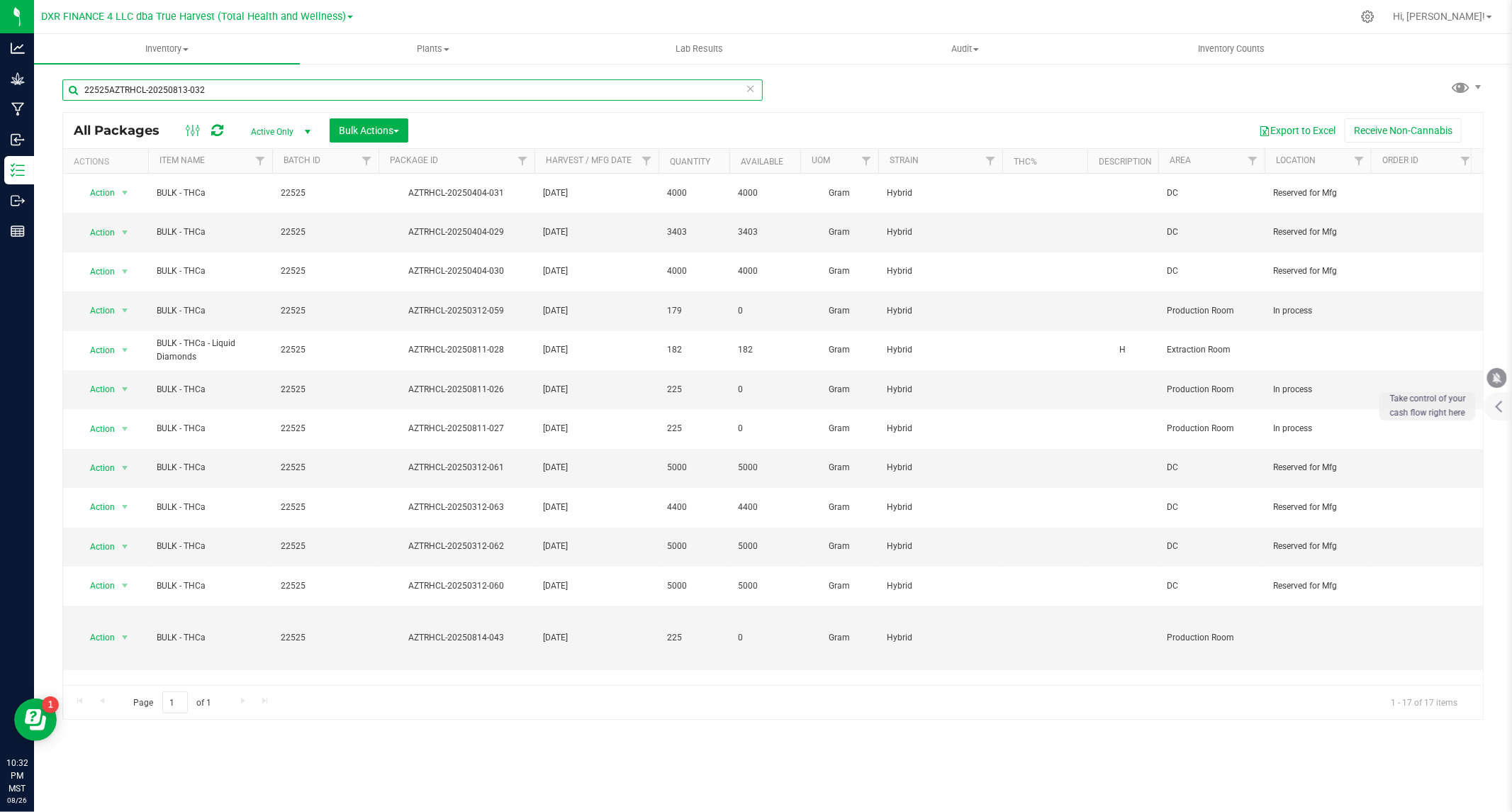
paste input "text"
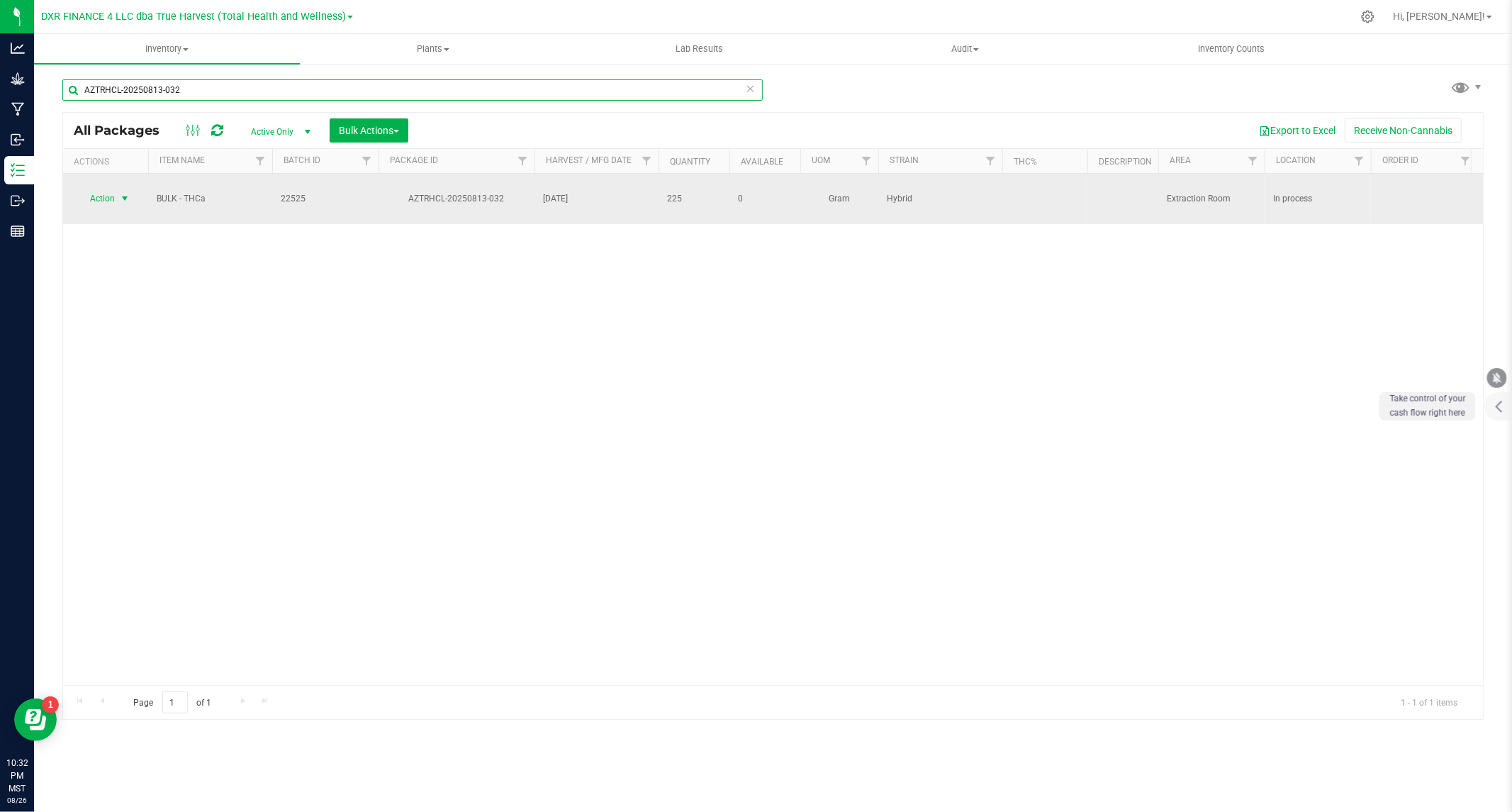
type input "AZTRHCL-20250813-032"
click at [110, 200] on span "Action" at bounding box center [97, 199] width 38 height 20
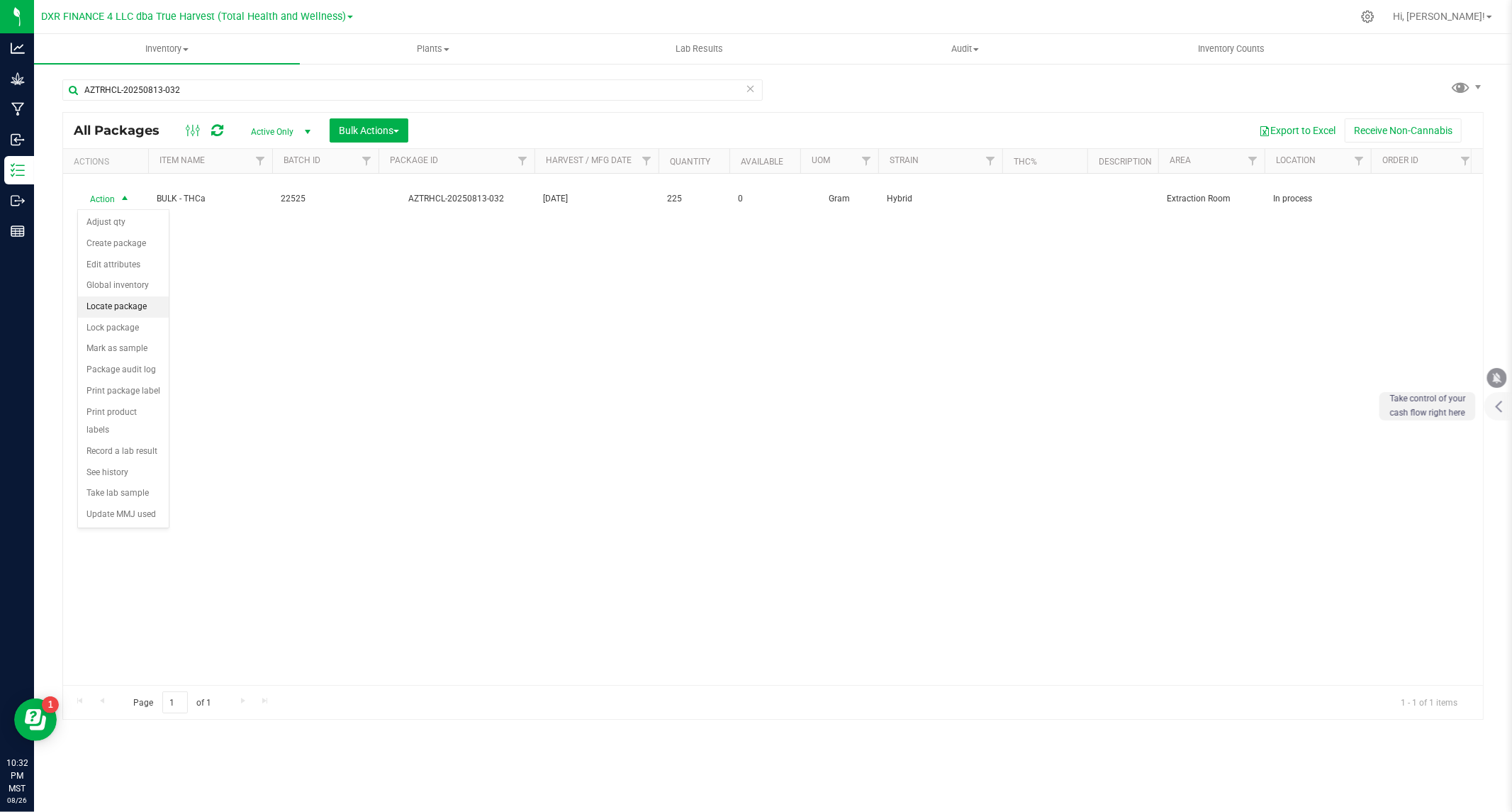
click at [118, 308] on li "Locate package" at bounding box center [123, 307] width 91 height 21
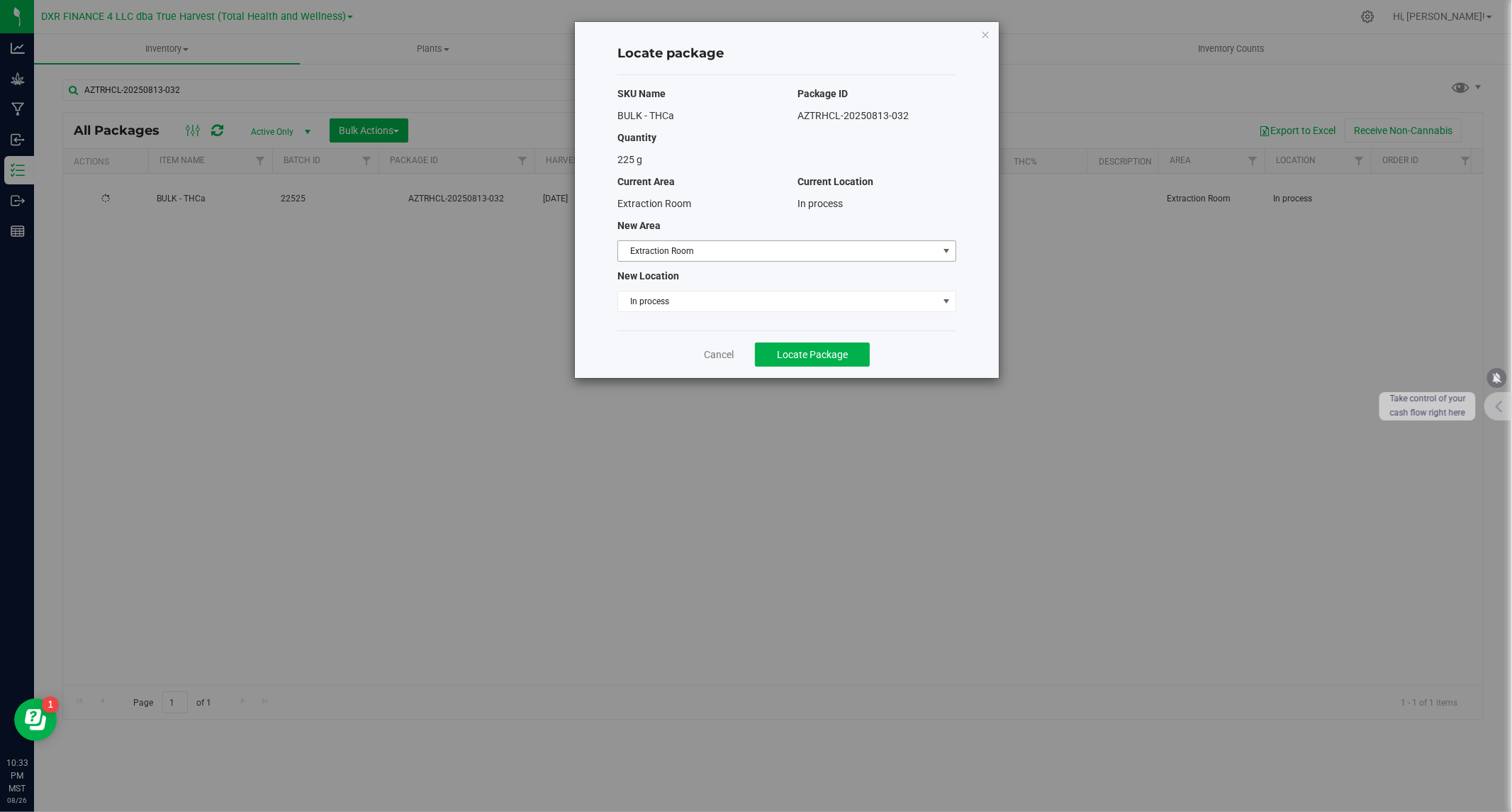
click at [746, 253] on span "Extraction Room" at bounding box center [778, 251] width 319 height 20
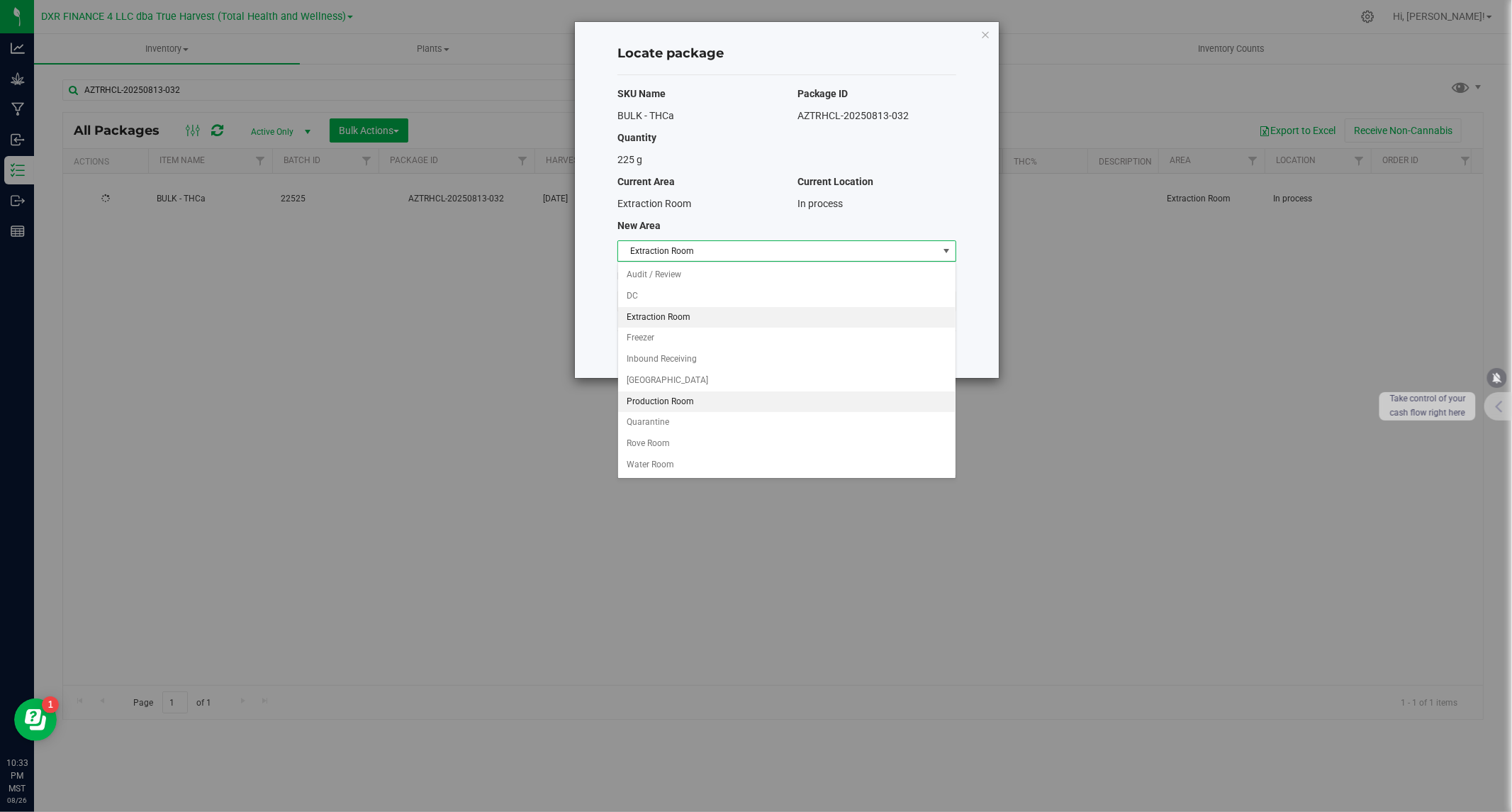
click at [664, 397] on li "Production Room" at bounding box center [787, 402] width 338 height 21
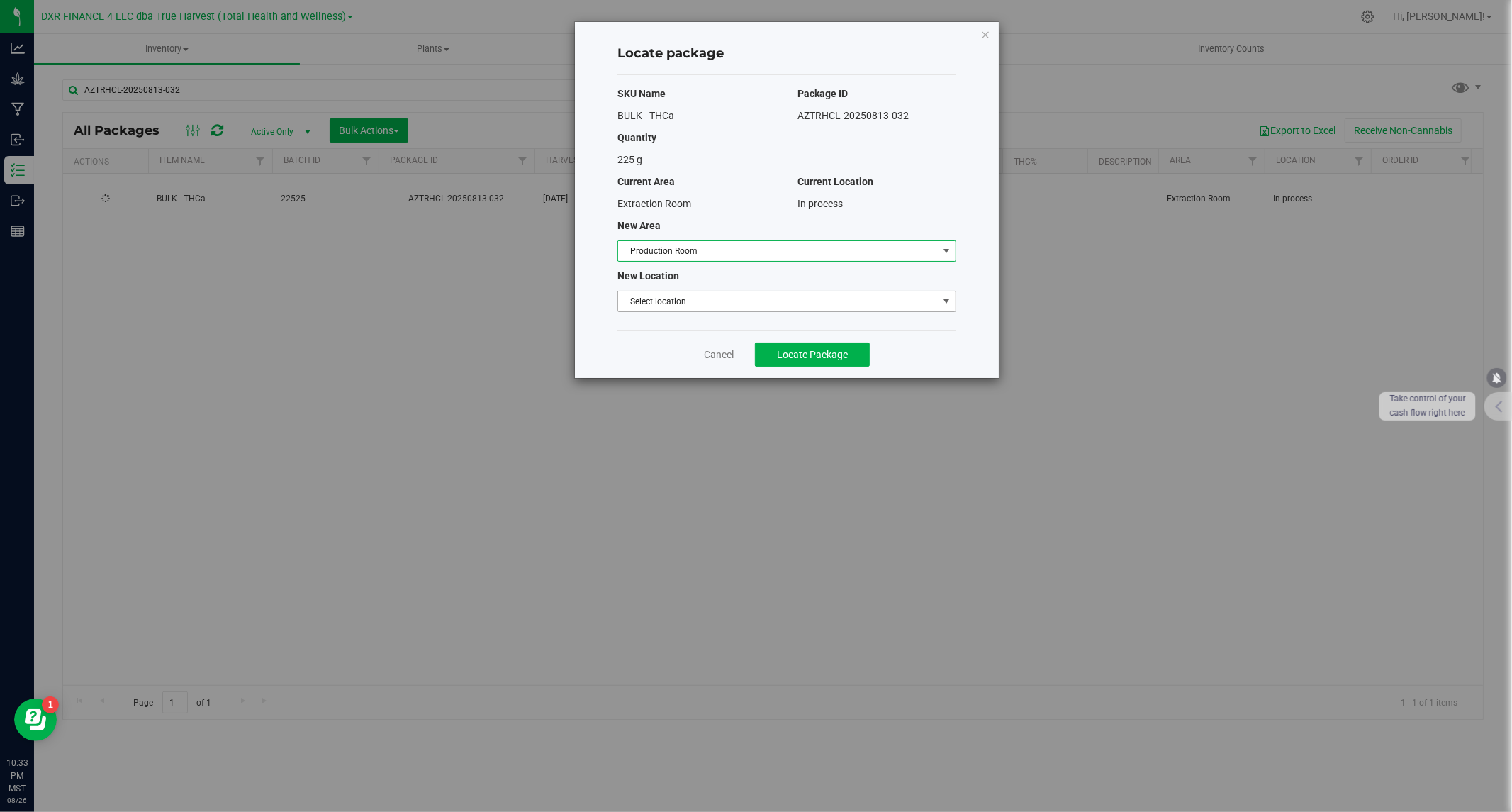
click at [694, 307] on span "Select location" at bounding box center [778, 301] width 319 height 20
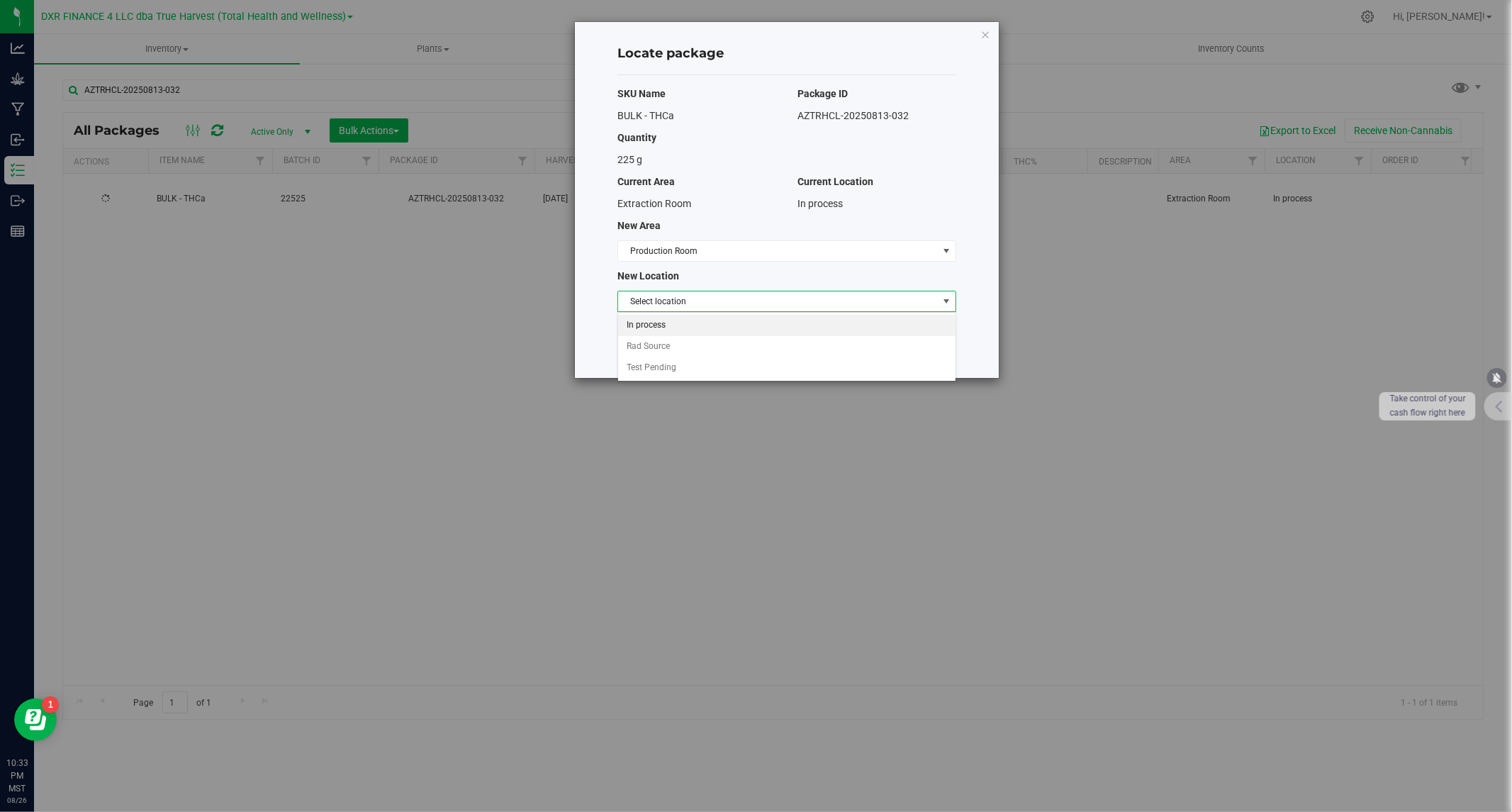
click at [662, 328] on li "In process" at bounding box center [787, 326] width 338 height 21
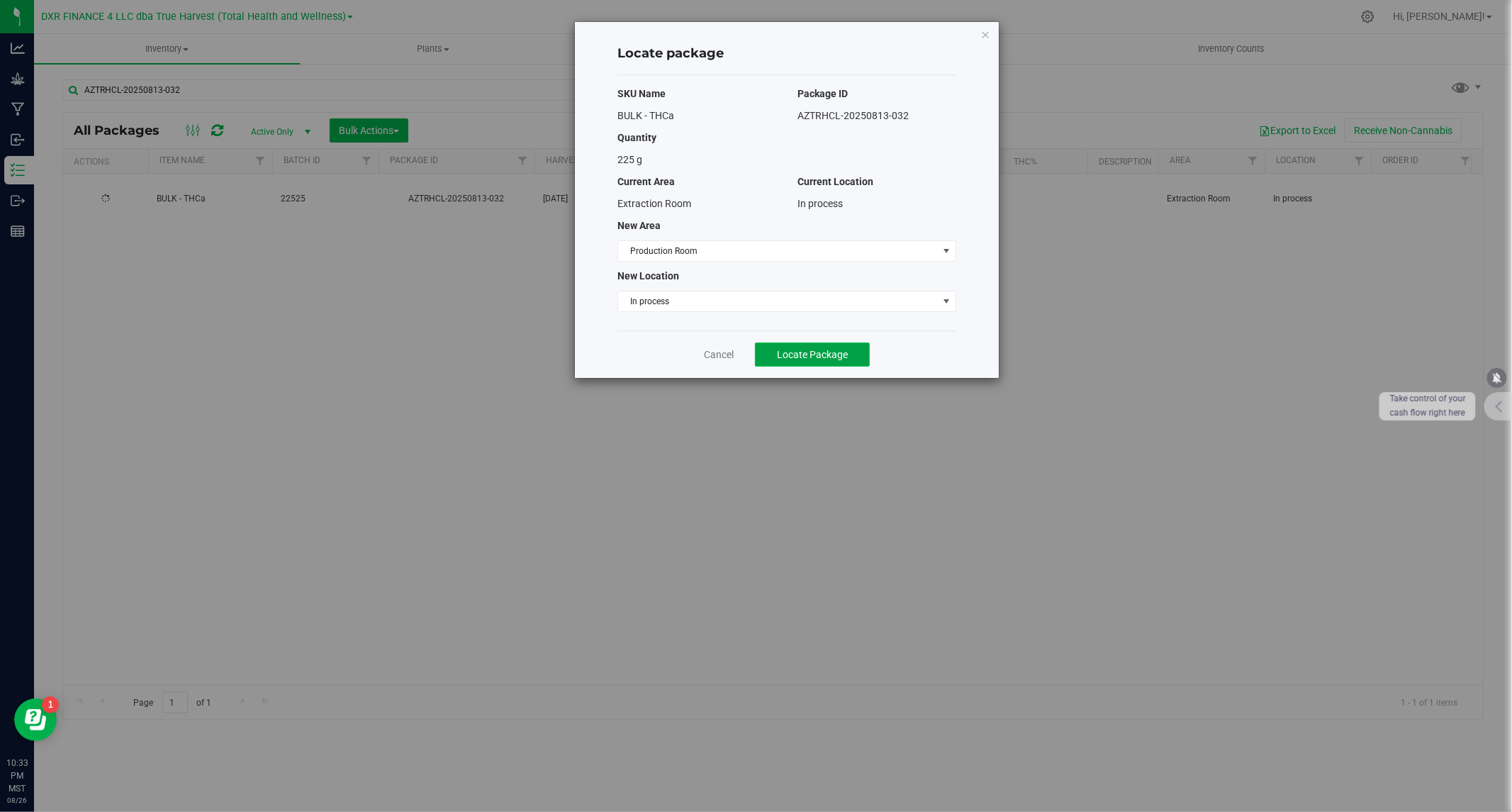
click at [807, 352] on span "Locate Package" at bounding box center [812, 355] width 71 height 11
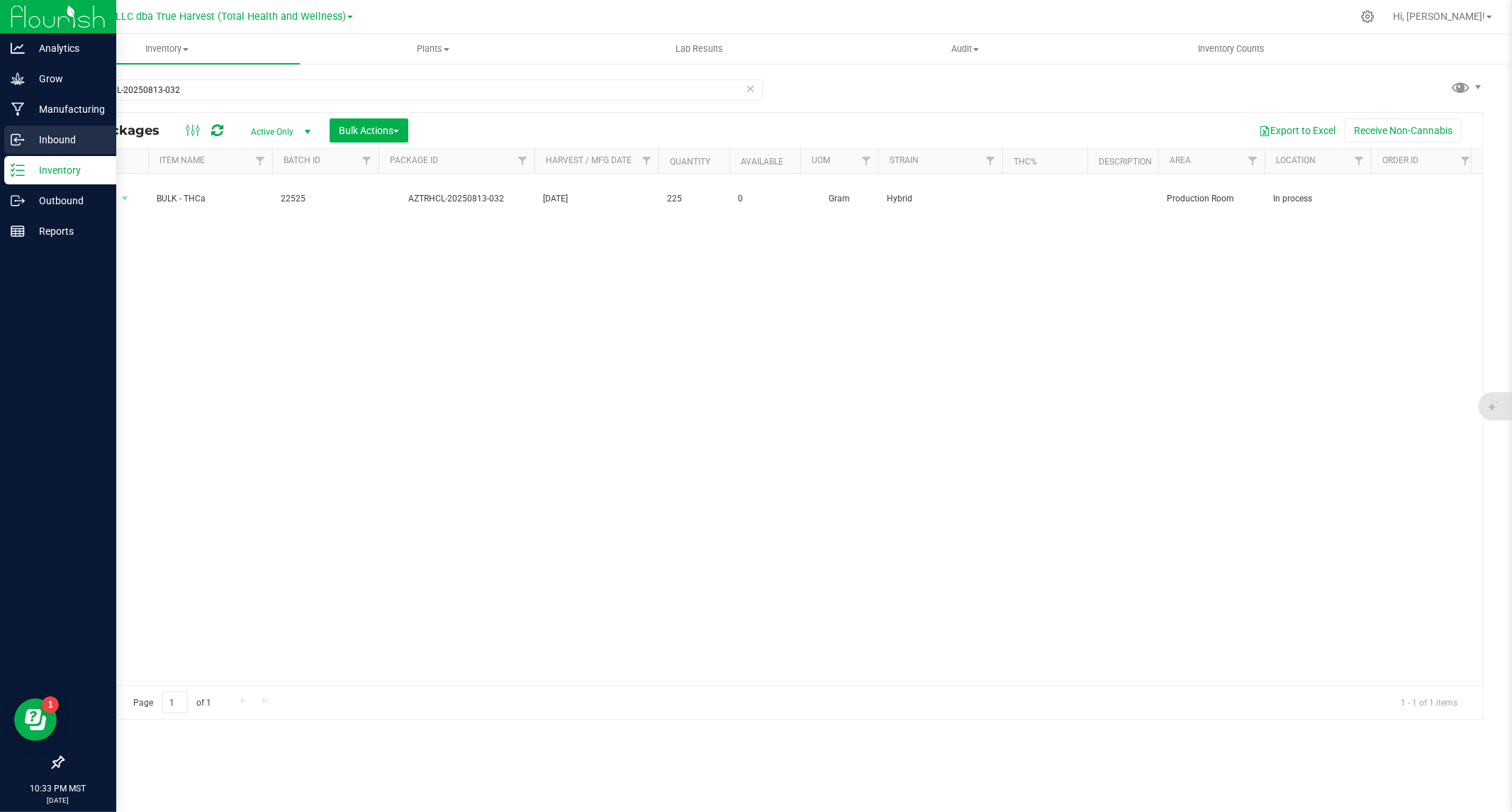
click at [26, 138] on p "Inbound" at bounding box center [68, 139] width 85 height 17
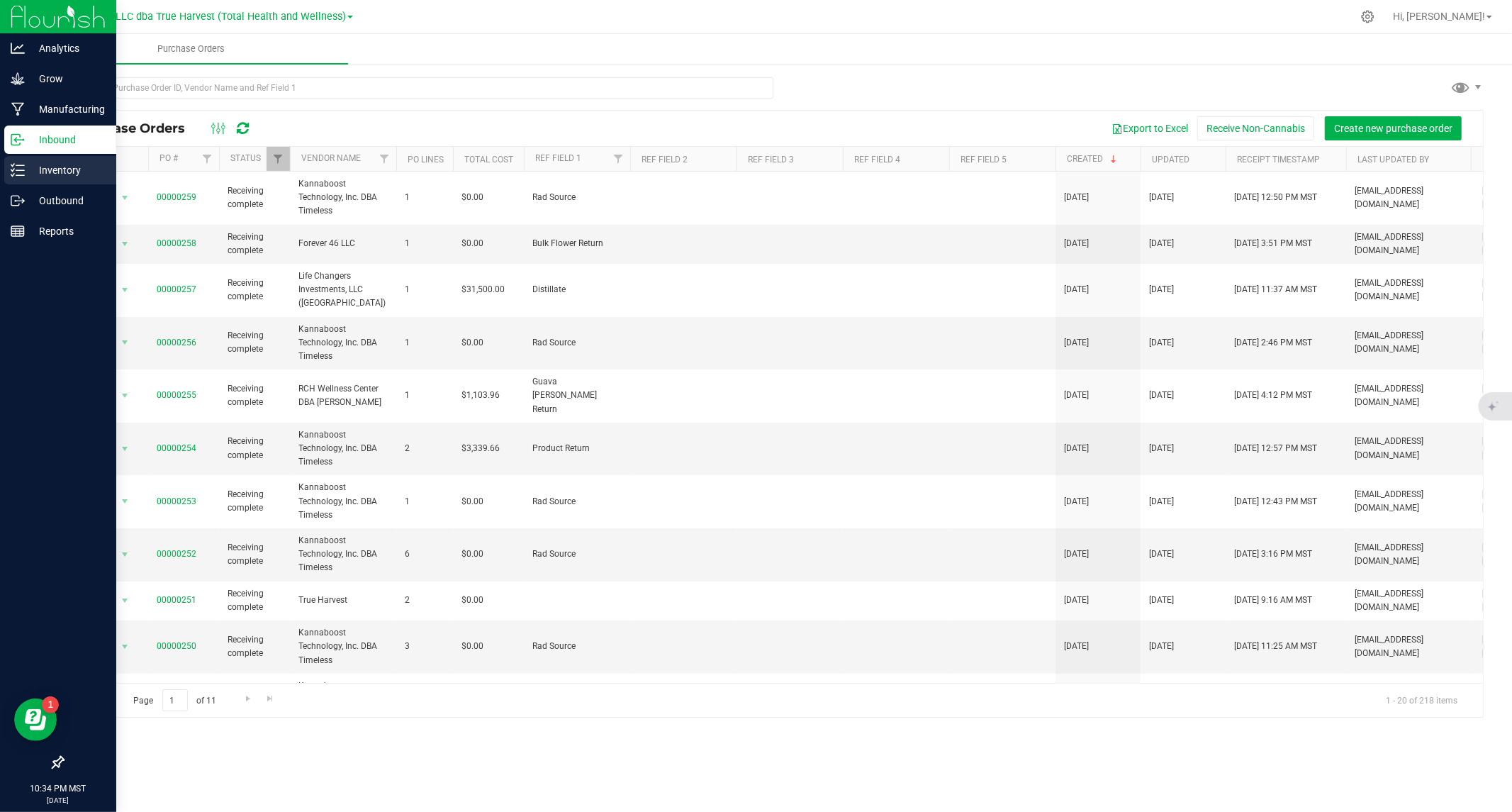
click at [38, 168] on p "Inventory" at bounding box center [68, 170] width 85 height 17
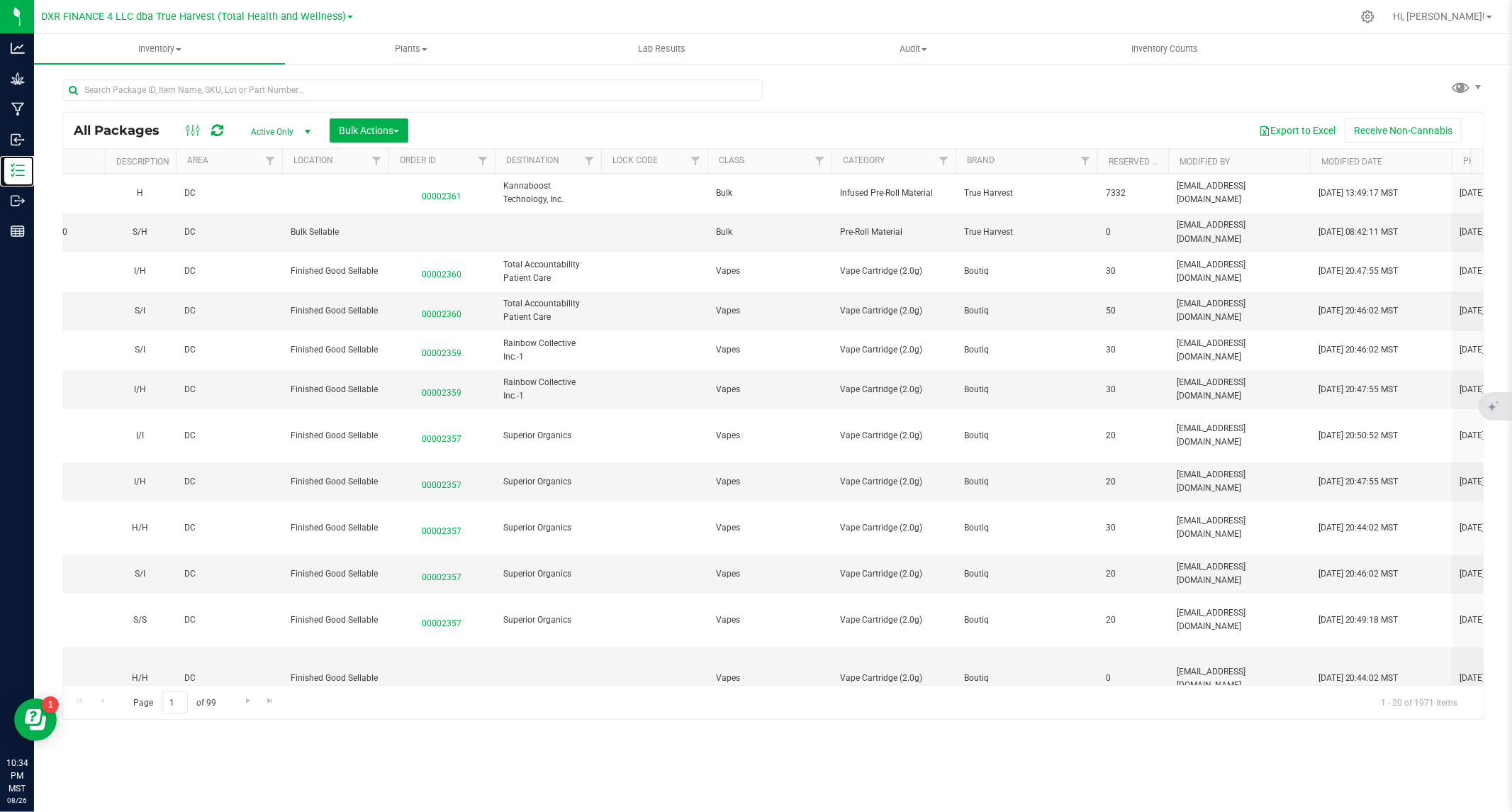
scroll to position [0, 985]
click at [384, 125] on span "Bulk Actions" at bounding box center [368, 130] width 60 height 11
click at [386, 266] on span "Lock/Unlock packages" at bounding box center [387, 266] width 97 height 11
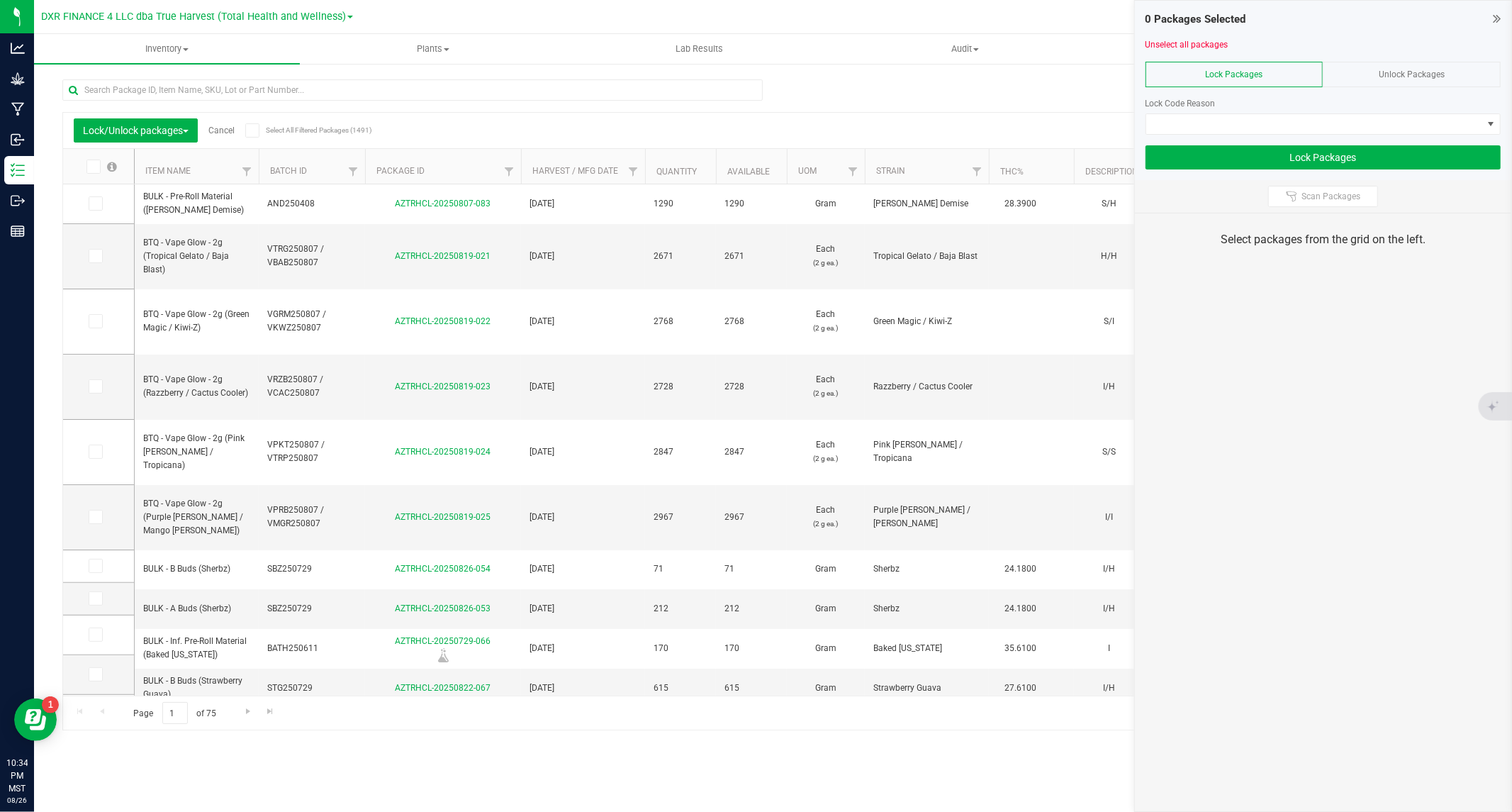
click at [1390, 71] on span "Unlock Packages" at bounding box center [1412, 74] width 66 height 10
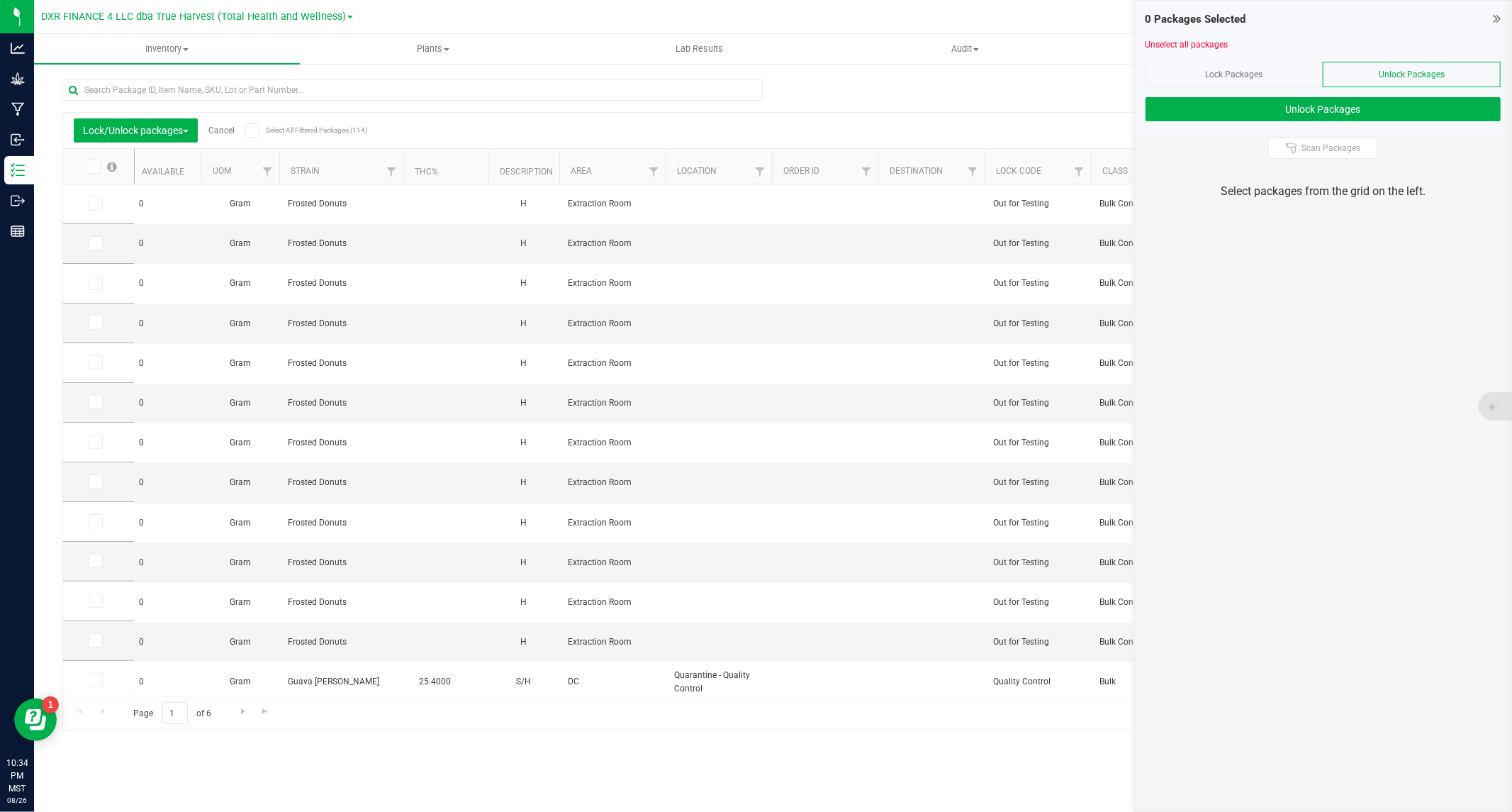
scroll to position [0, 601]
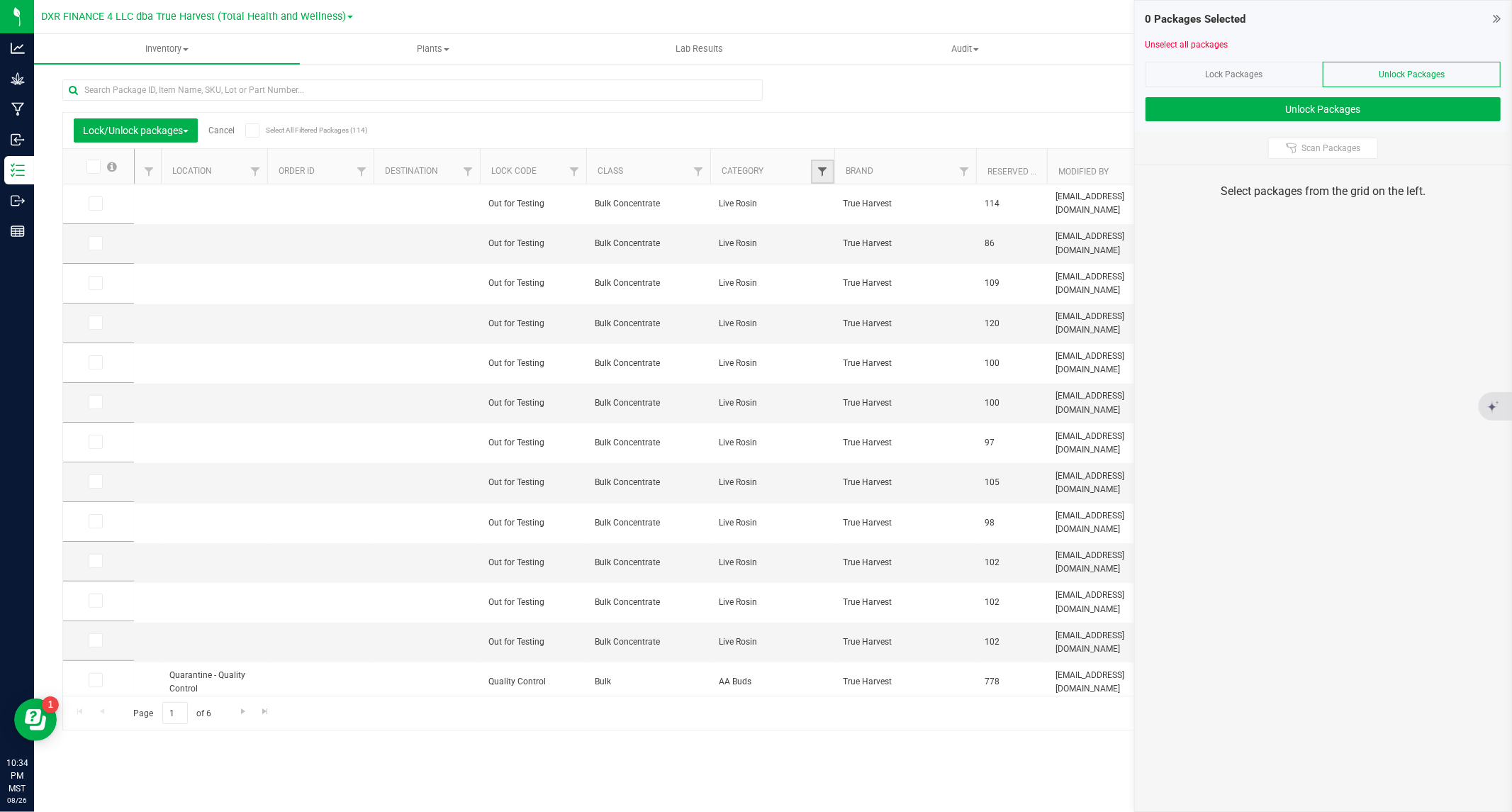
click at [824, 170] on span "Filter" at bounding box center [822, 171] width 11 height 11
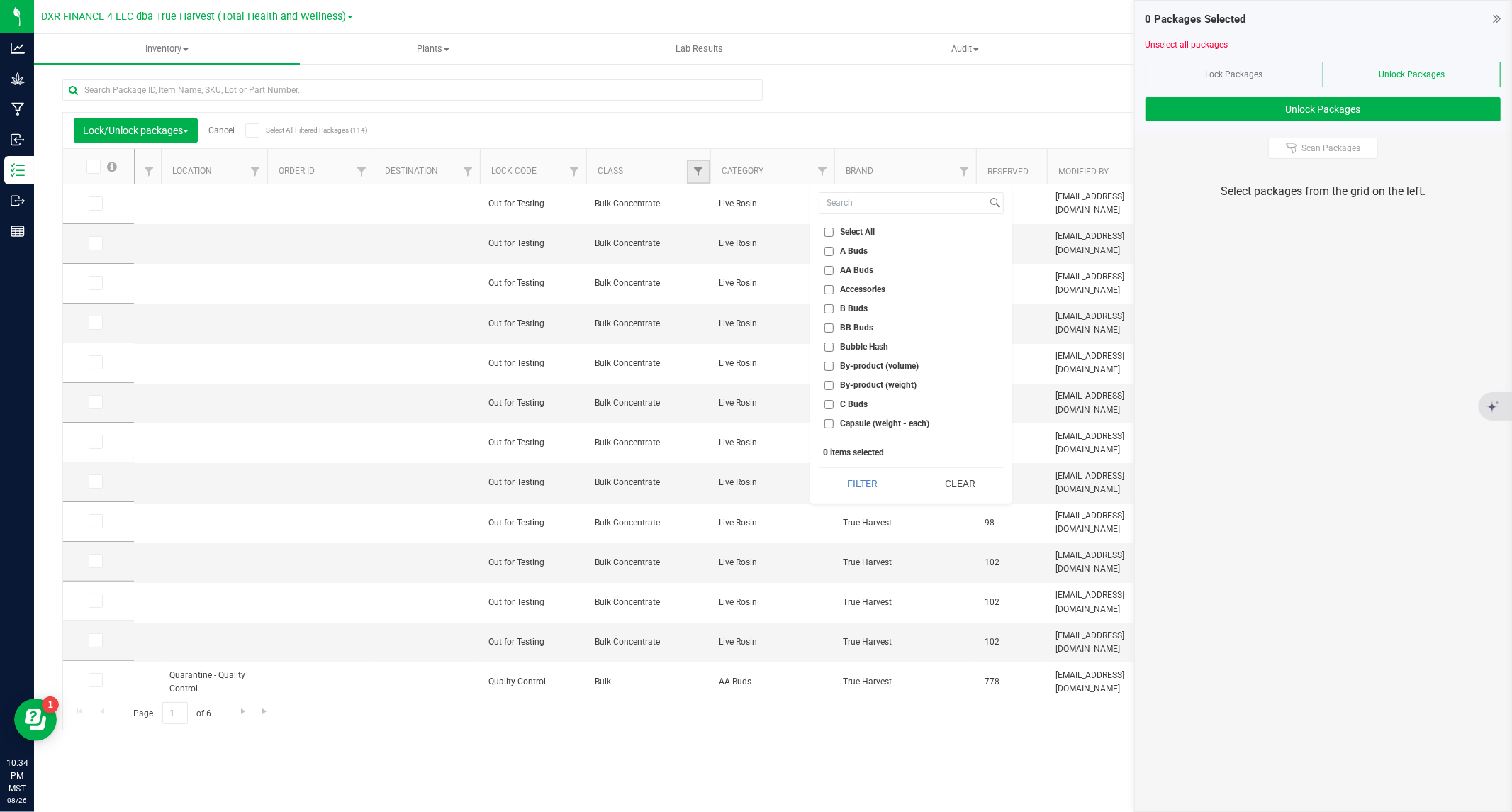
click at [691, 168] on link "Filter" at bounding box center [698, 172] width 24 height 24
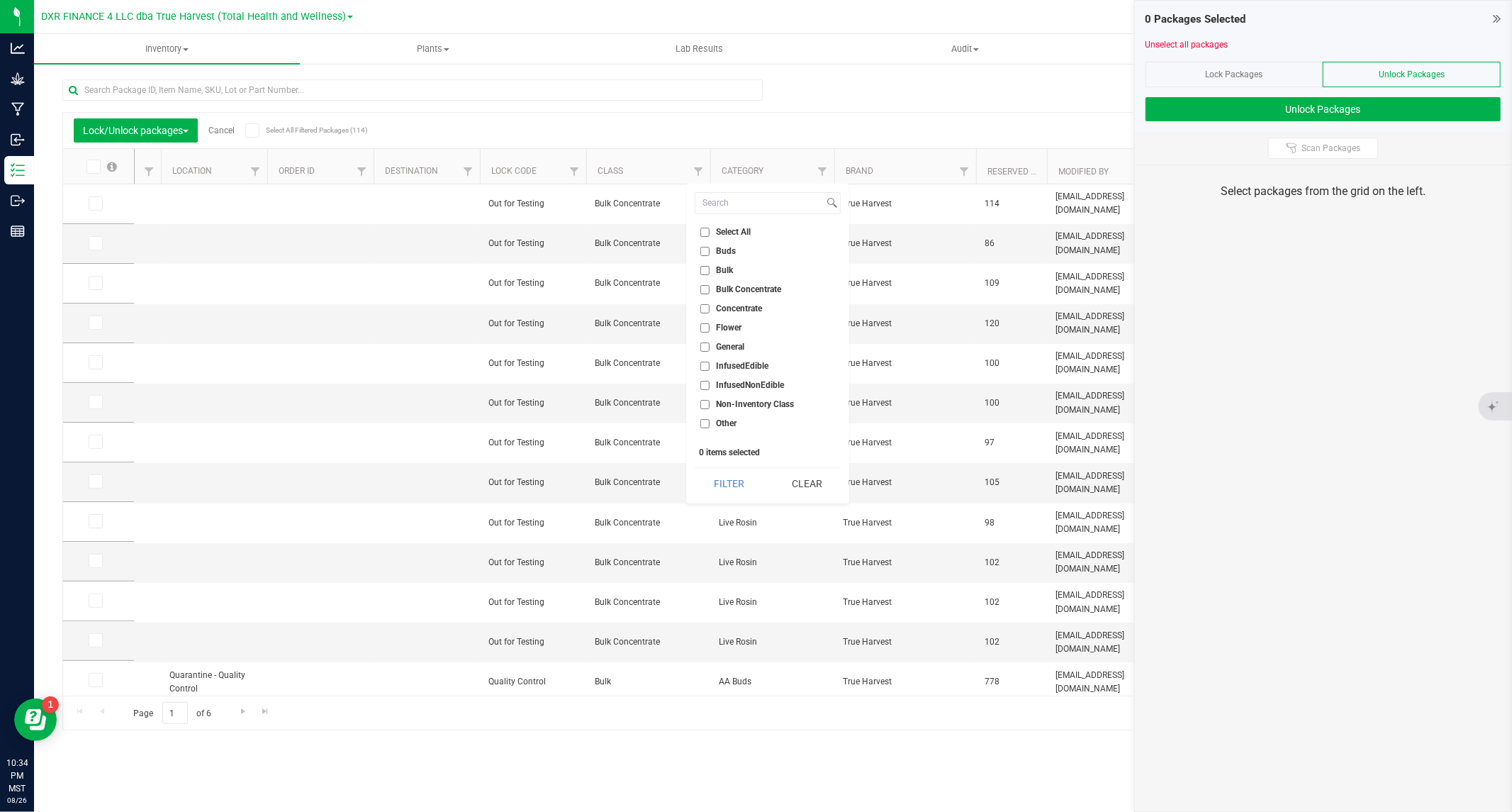
drag, startPoint x: 704, startPoint y: 287, endPoint x: 720, endPoint y: 306, distance: 24.8
click at [704, 288] on input "Bulk Concentrate" at bounding box center [705, 290] width 9 height 9
checkbox input "true"
click at [748, 480] on button "Filter" at bounding box center [728, 483] width 68 height 31
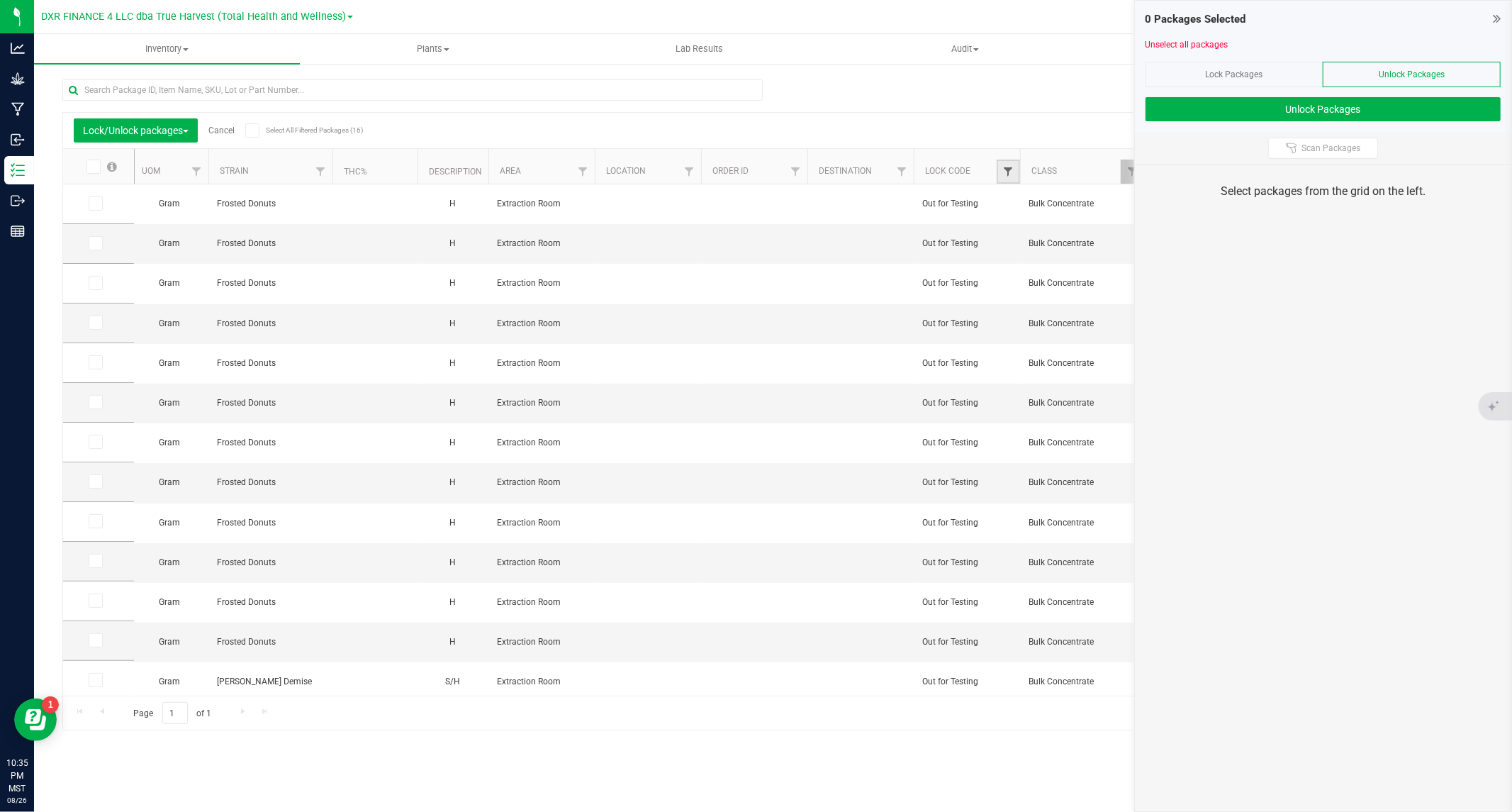
click at [1003, 168] on span "Filter" at bounding box center [1008, 171] width 11 height 11
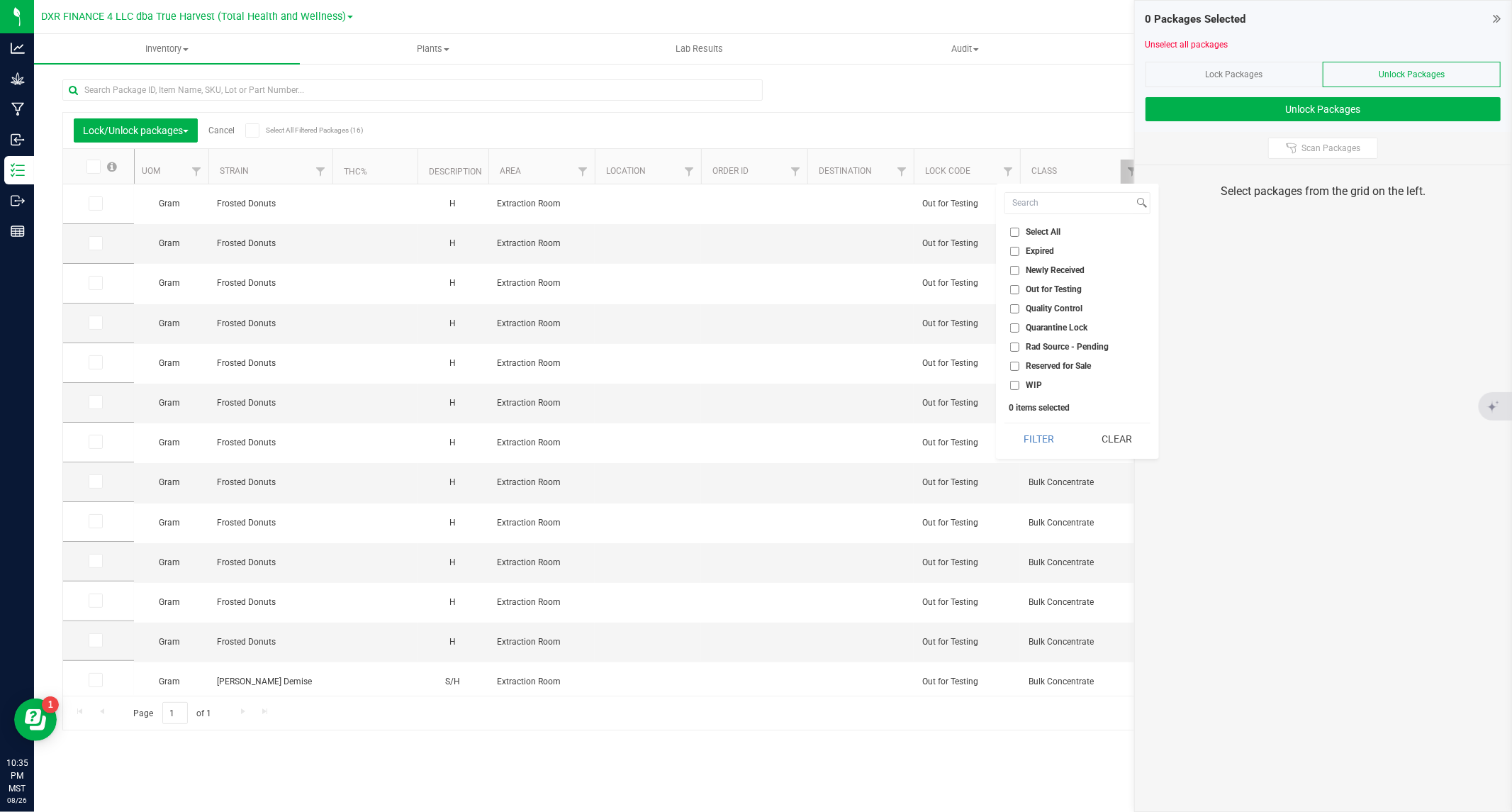
click at [1014, 287] on input "Out for Testing" at bounding box center [1015, 290] width 9 height 9
checkbox input "true"
click at [1039, 436] on button "Filter" at bounding box center [1038, 438] width 68 height 31
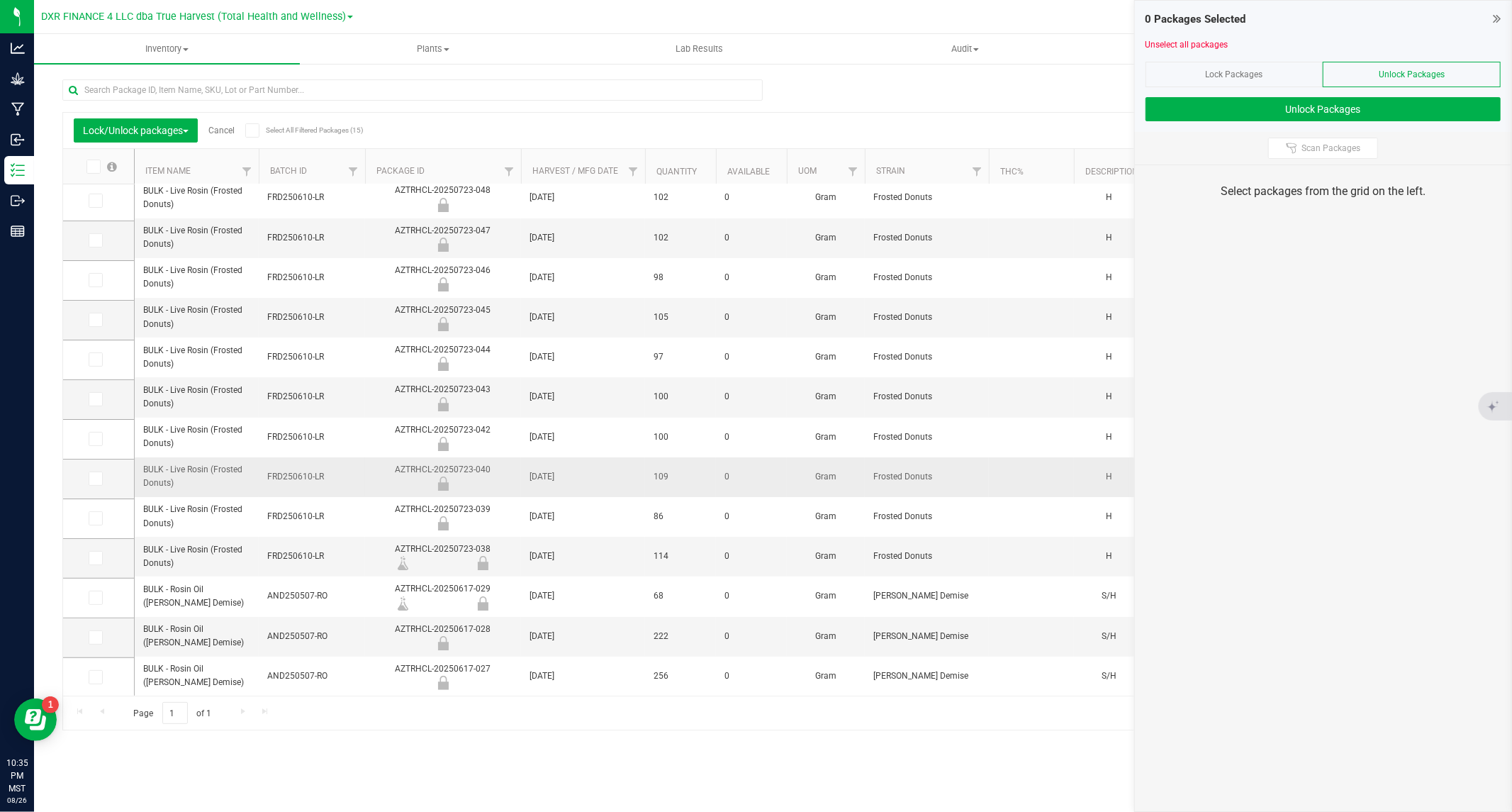
scroll to position [97, 0]
click at [97, 167] on icon at bounding box center [93, 167] width 9 height 0
click at [0, 0] on input "checkbox" at bounding box center [0, 0] width 0 height 0
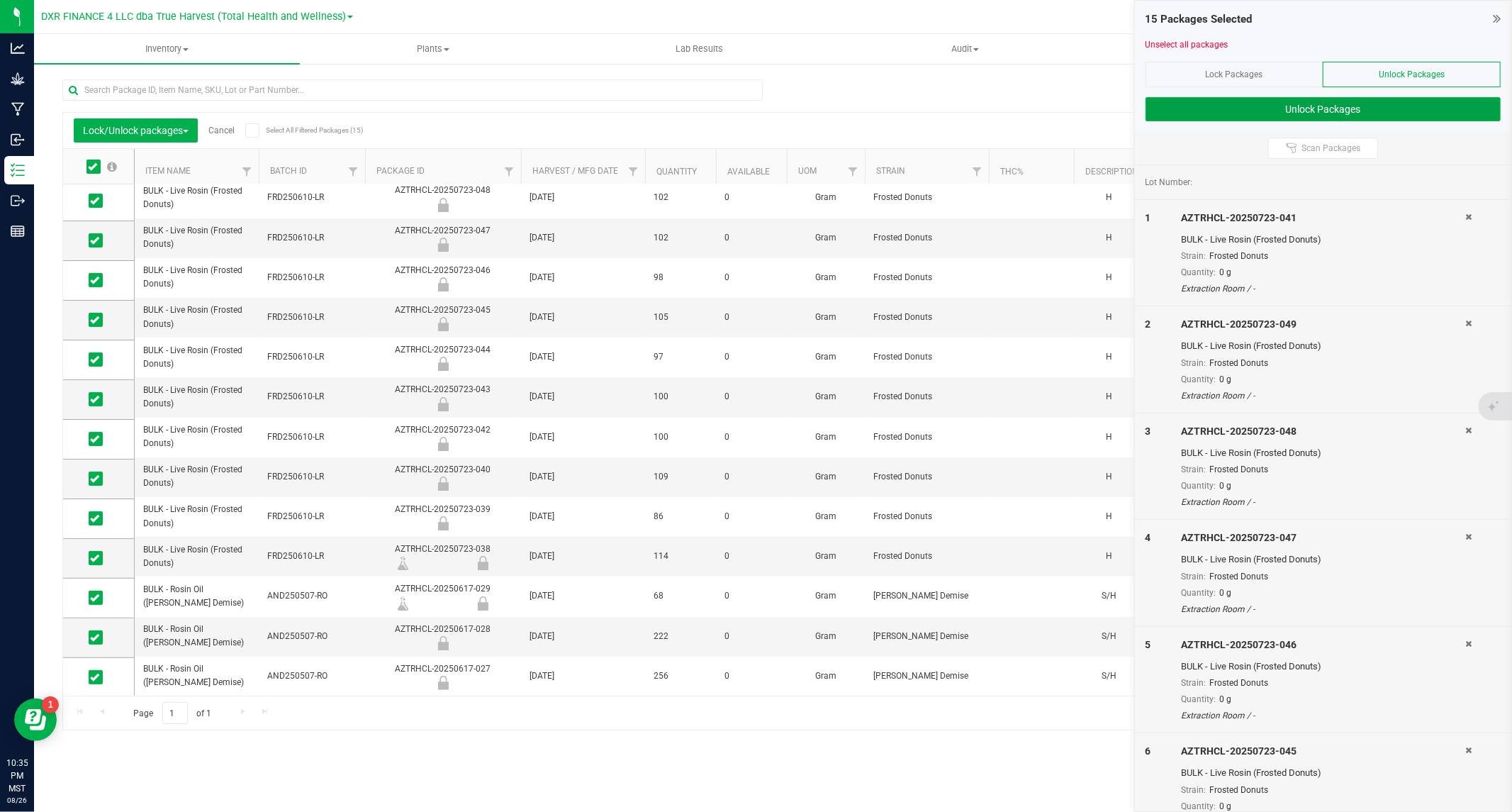
click at [1342, 105] on button "Unlock Packages" at bounding box center [1323, 110] width 355 height 24
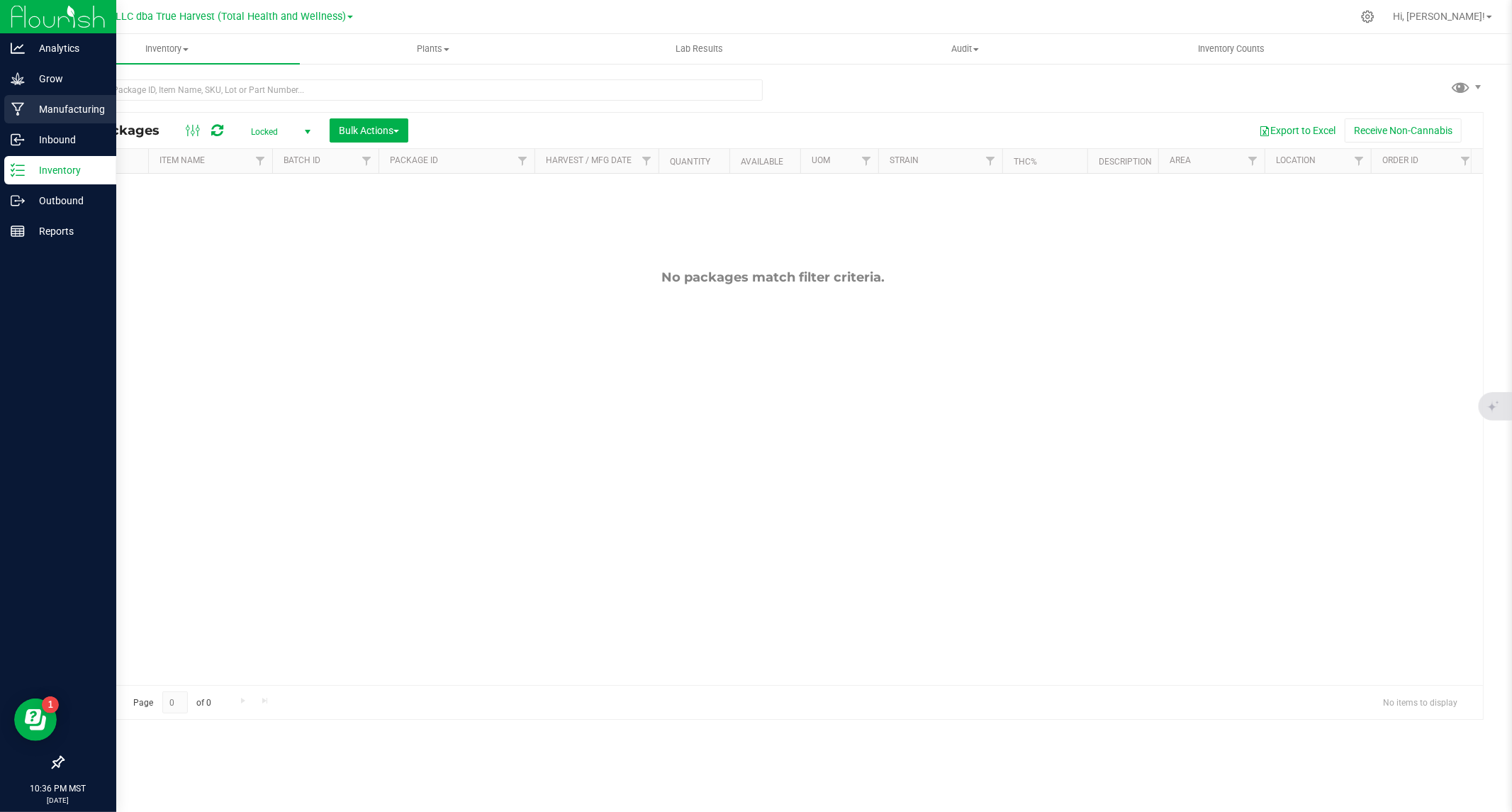
click at [20, 107] on icon at bounding box center [17, 110] width 13 height 14
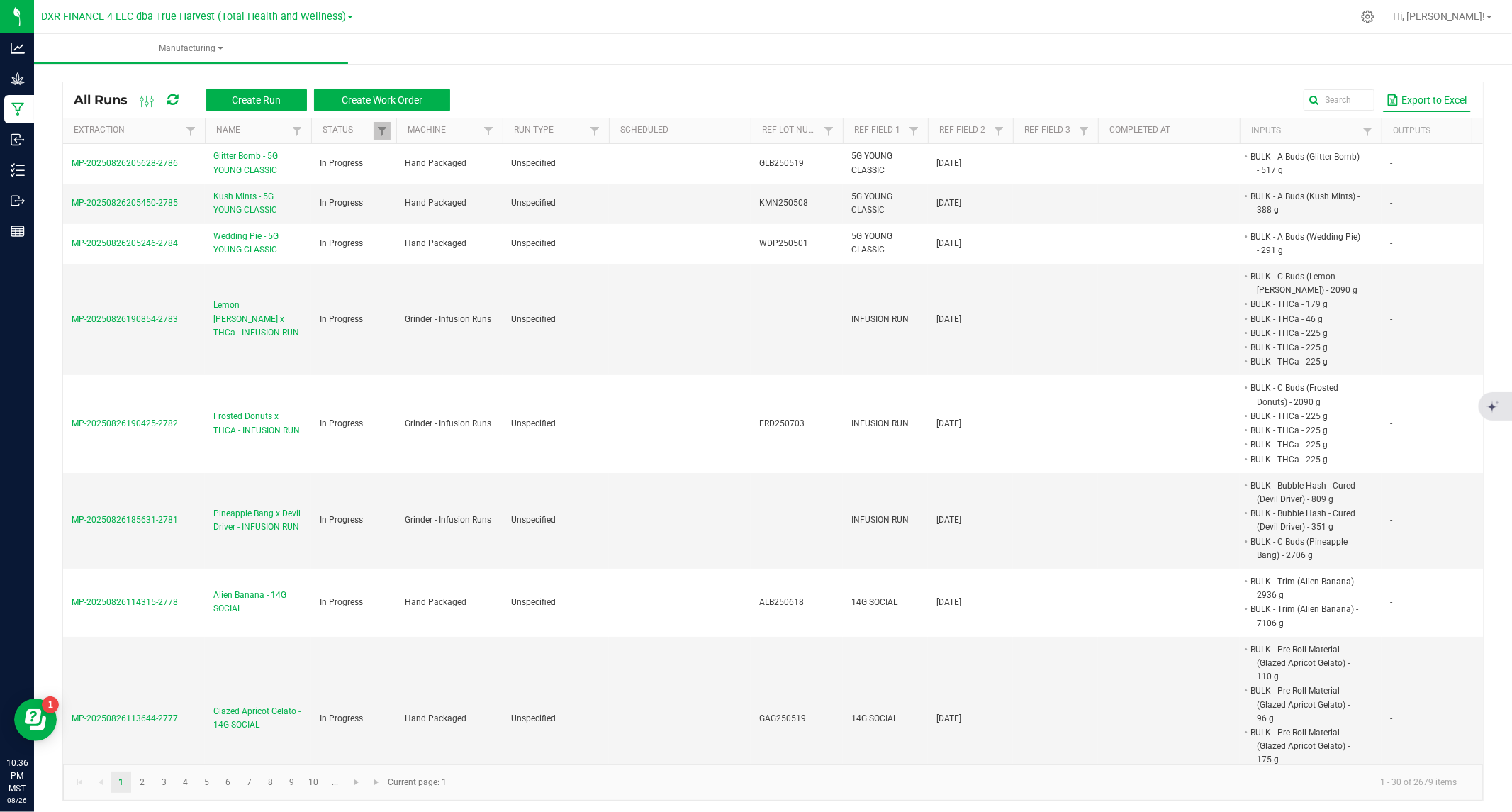
click at [1411, 95] on button "Export to Excel" at bounding box center [1427, 100] width 88 height 24
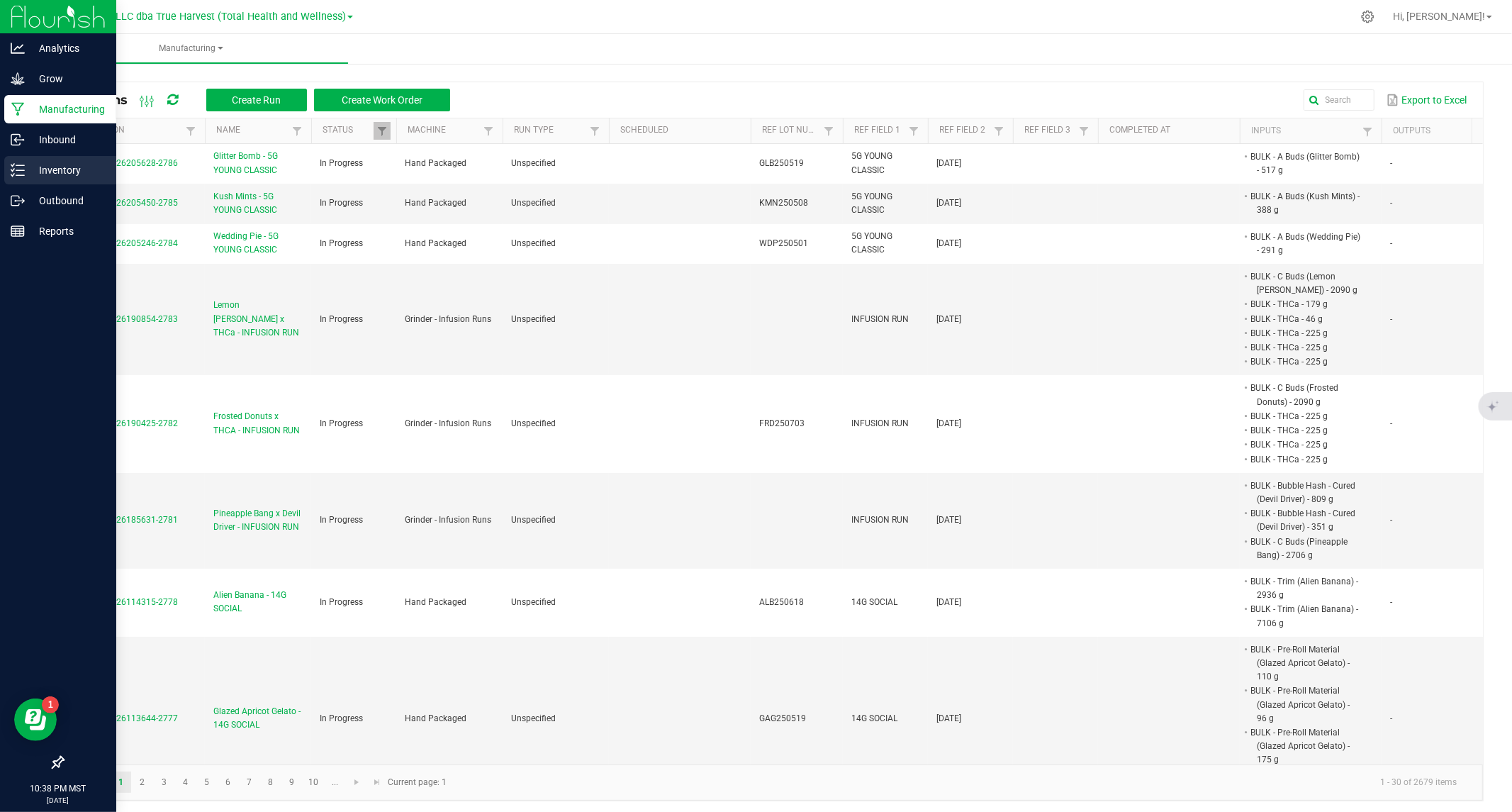
click at [33, 167] on p "Inventory" at bounding box center [68, 170] width 85 height 17
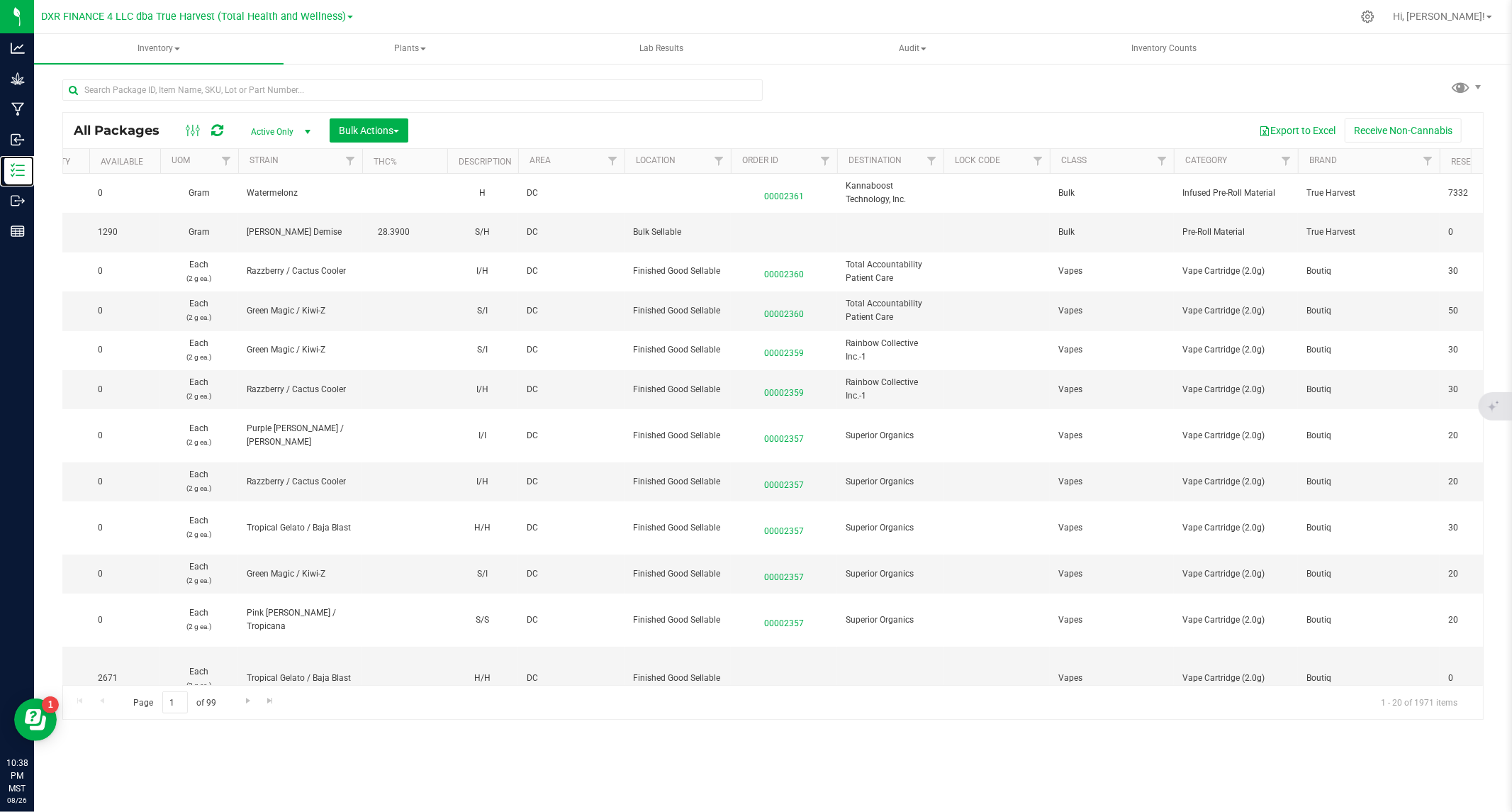
scroll to position [0, 655]
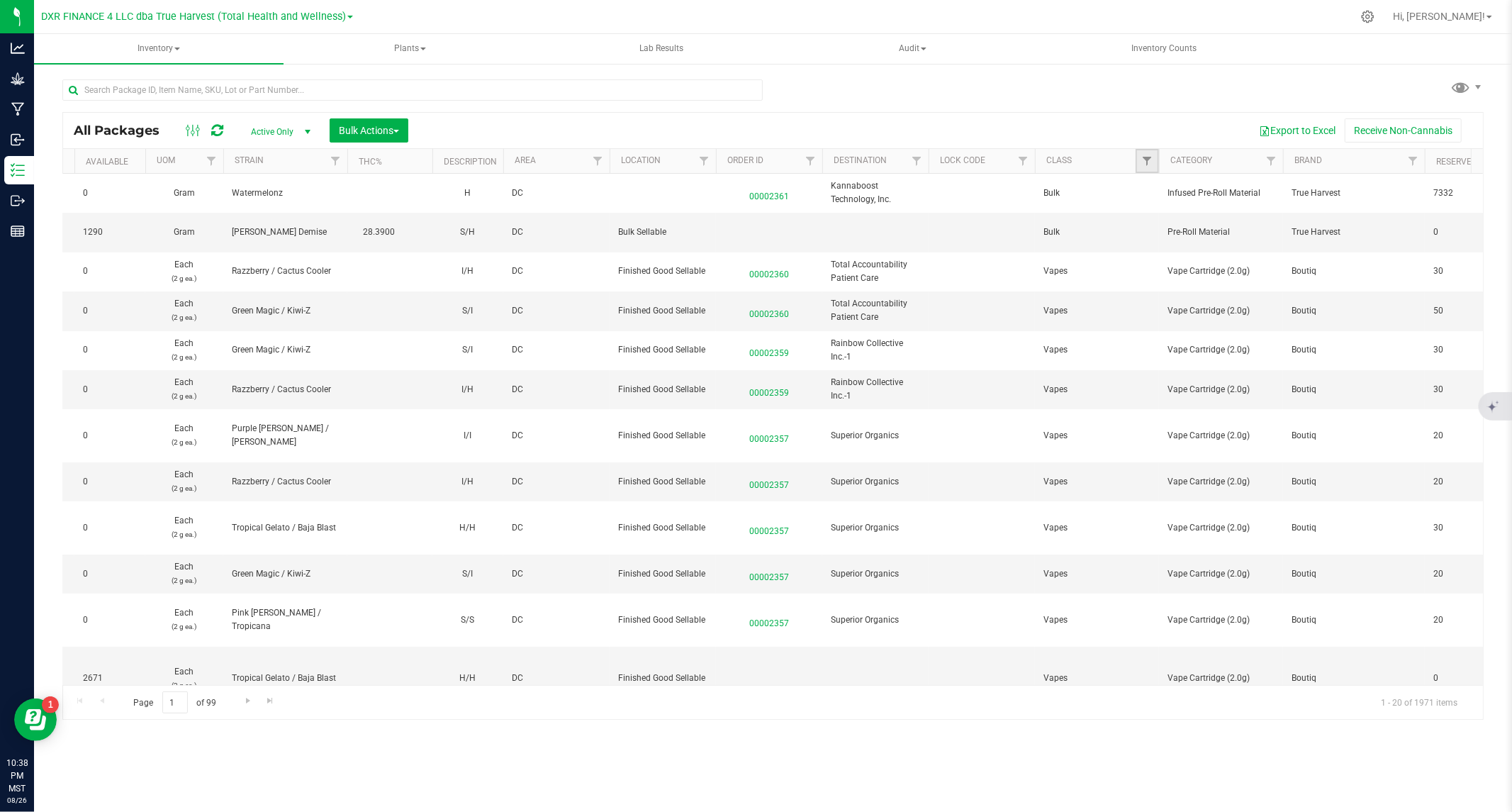
click at [1144, 169] on link "Filter" at bounding box center [1147, 161] width 24 height 24
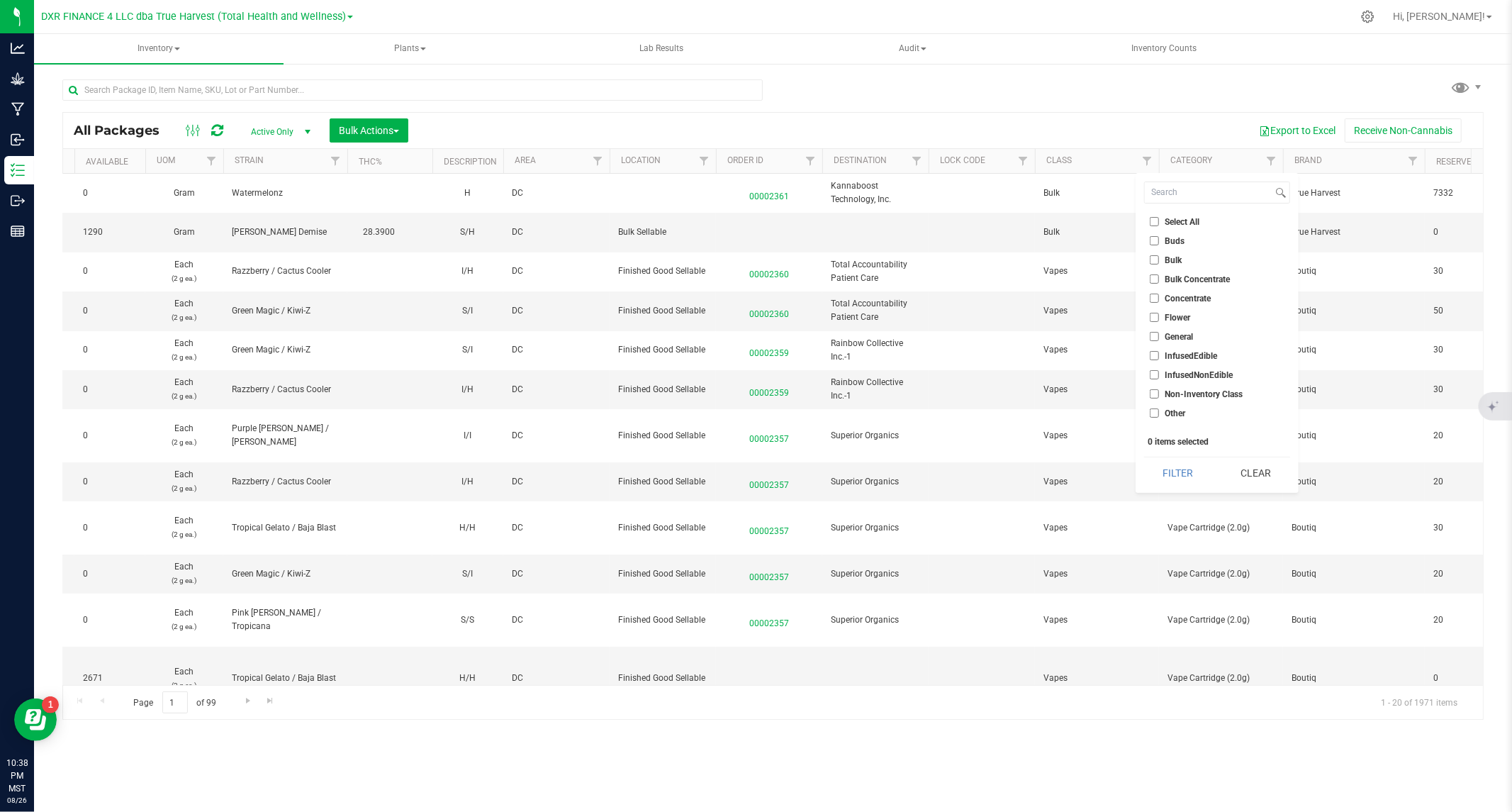
click at [1155, 295] on input "Concentrate" at bounding box center [1155, 298] width 9 height 9
checkbox input "true"
click at [1183, 473] on button "Filter" at bounding box center [1177, 473] width 68 height 31
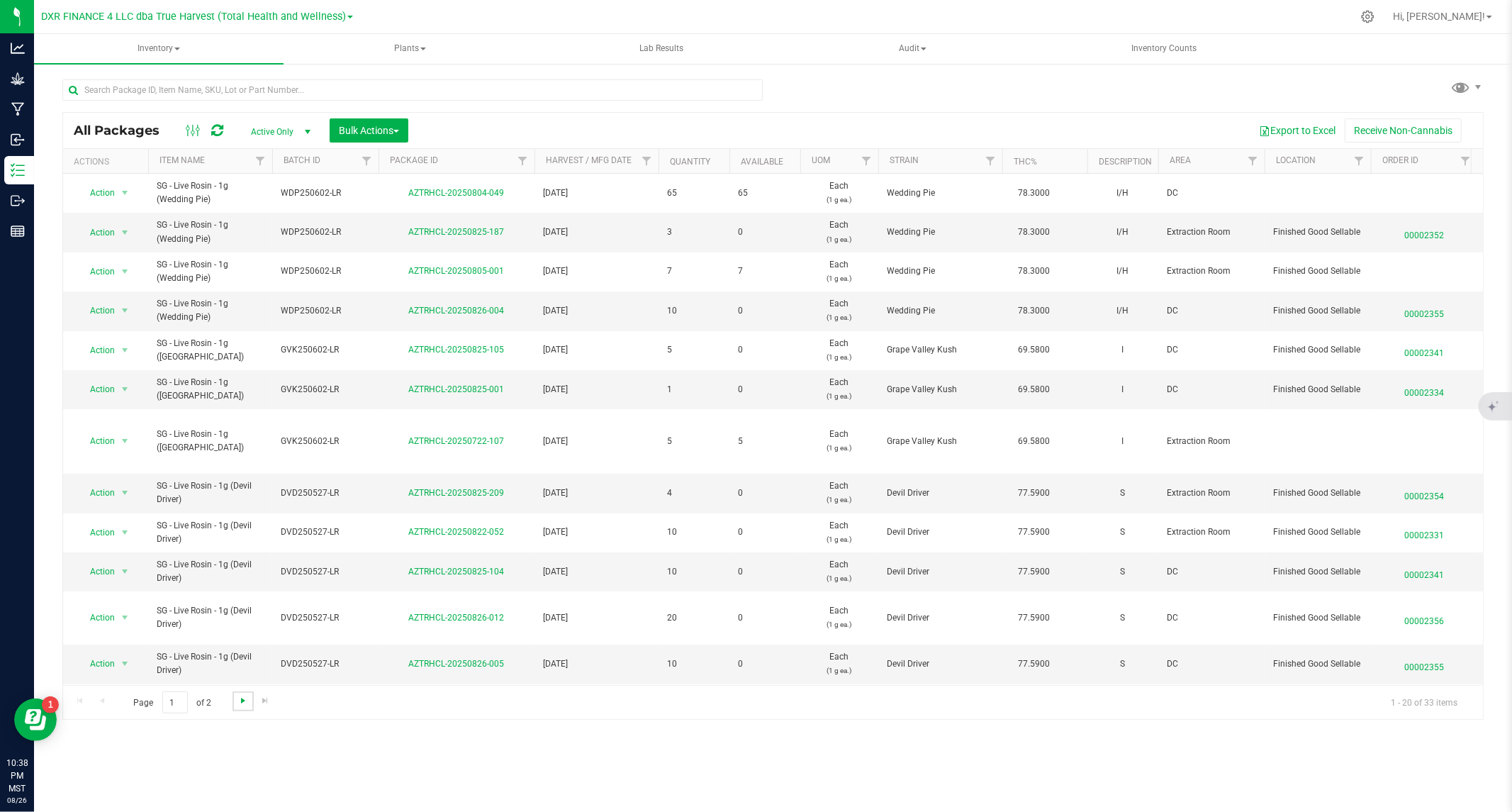
click at [240, 698] on span "Go to the next page" at bounding box center [243, 700] width 11 height 11
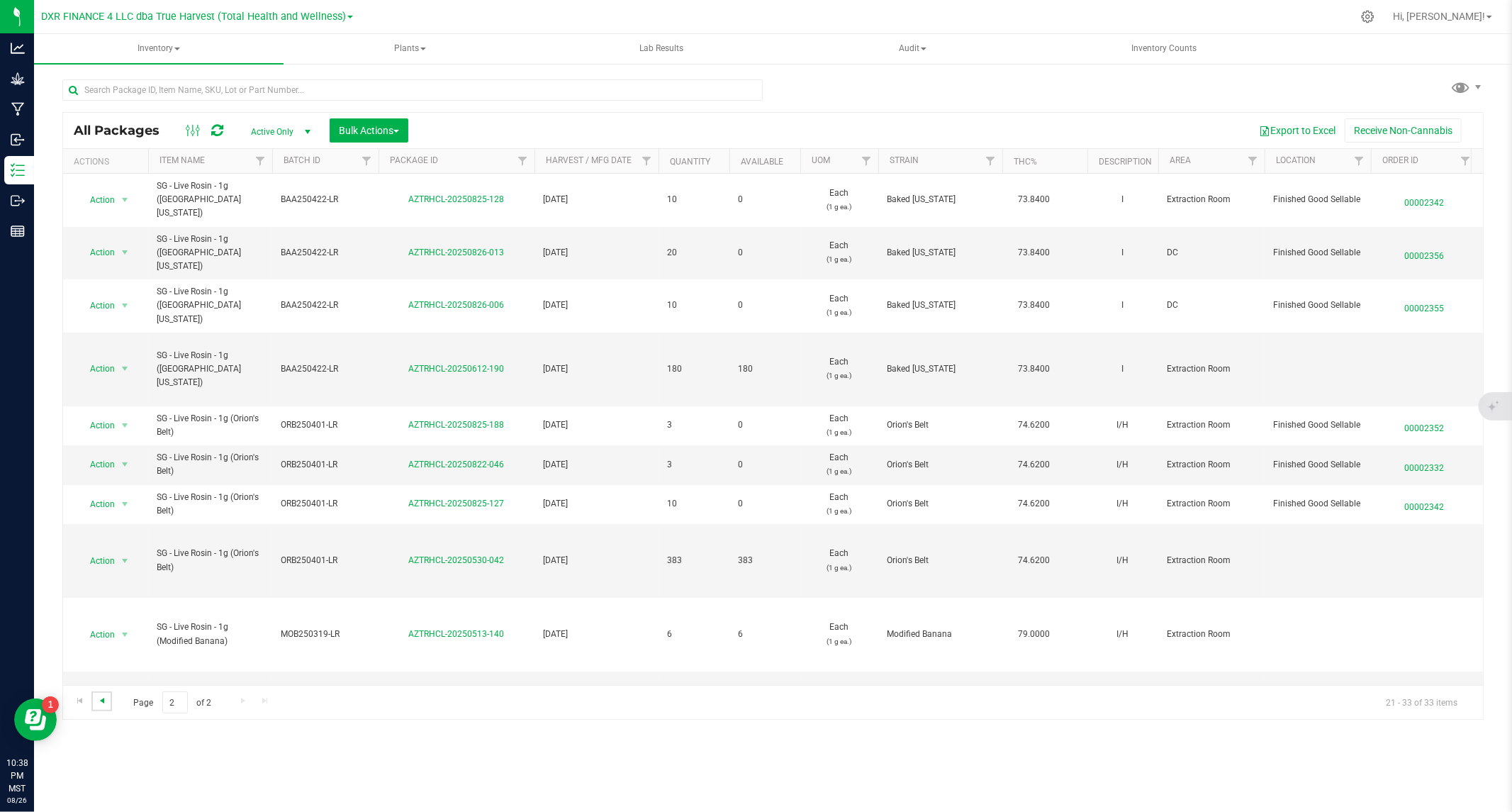
click at [104, 704] on span "Go to the previous page" at bounding box center [102, 700] width 11 height 11
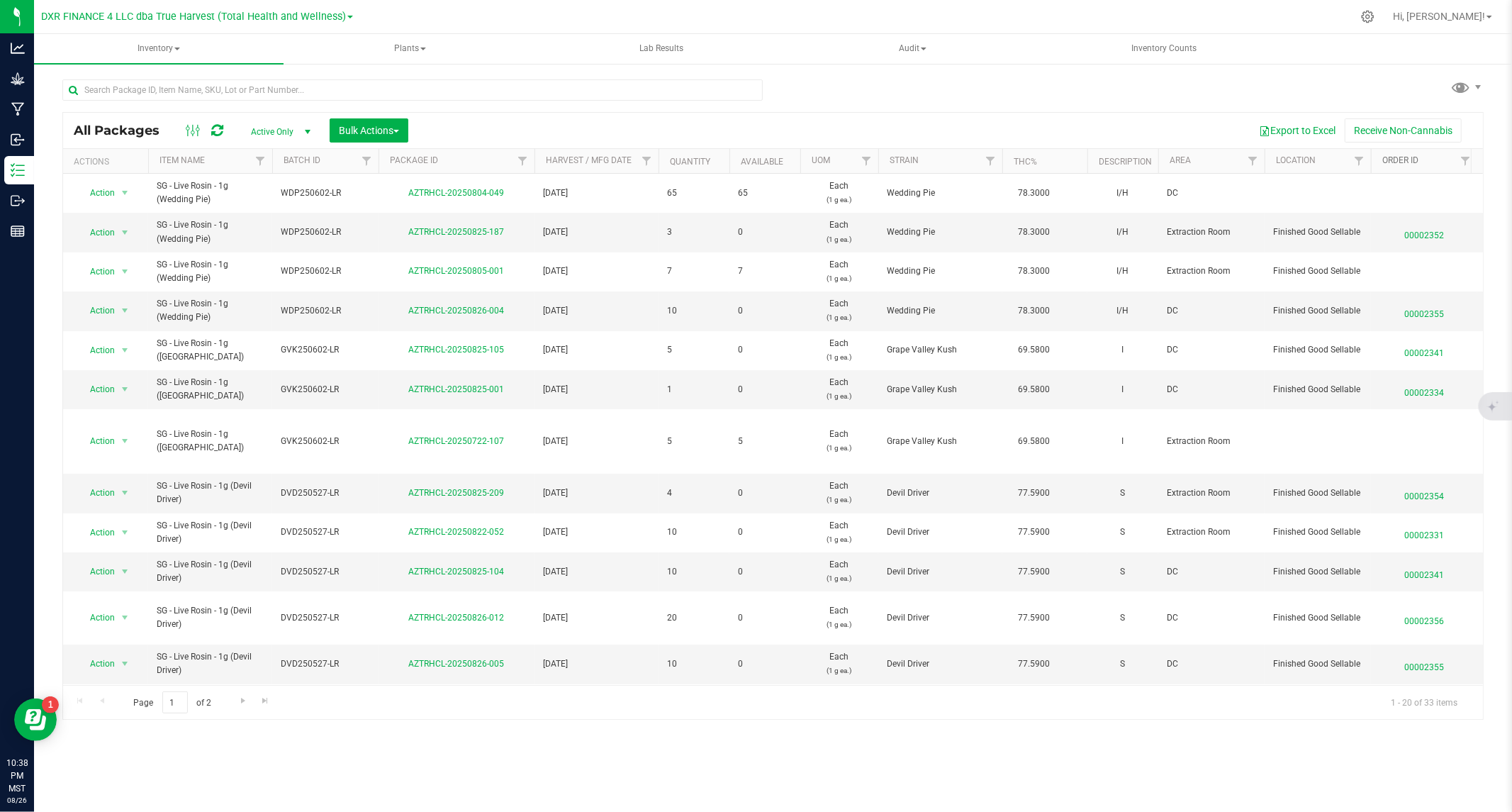
click at [1406, 158] on link "Order ID" at bounding box center [1400, 160] width 37 height 10
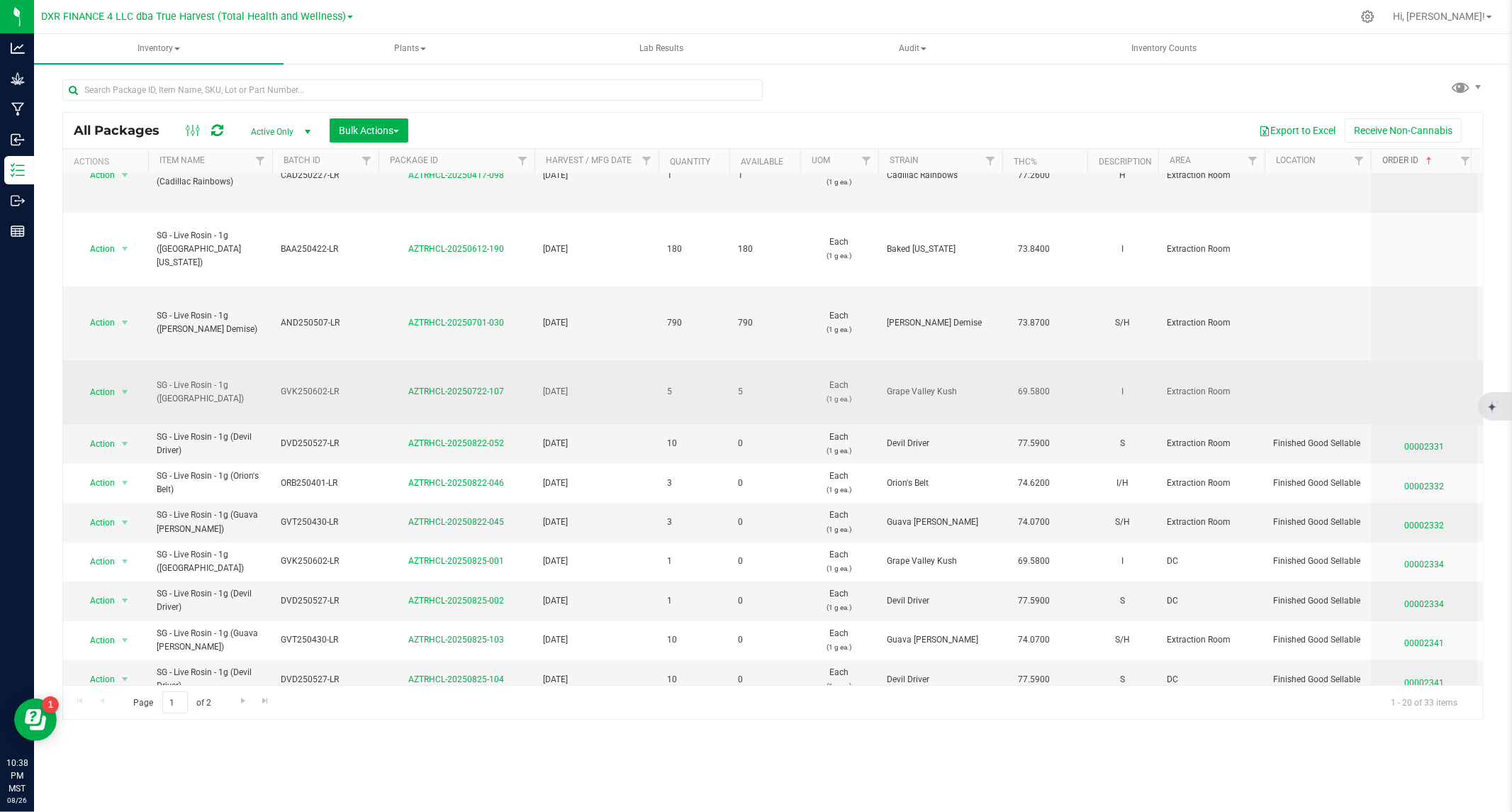
scroll to position [655, 0]
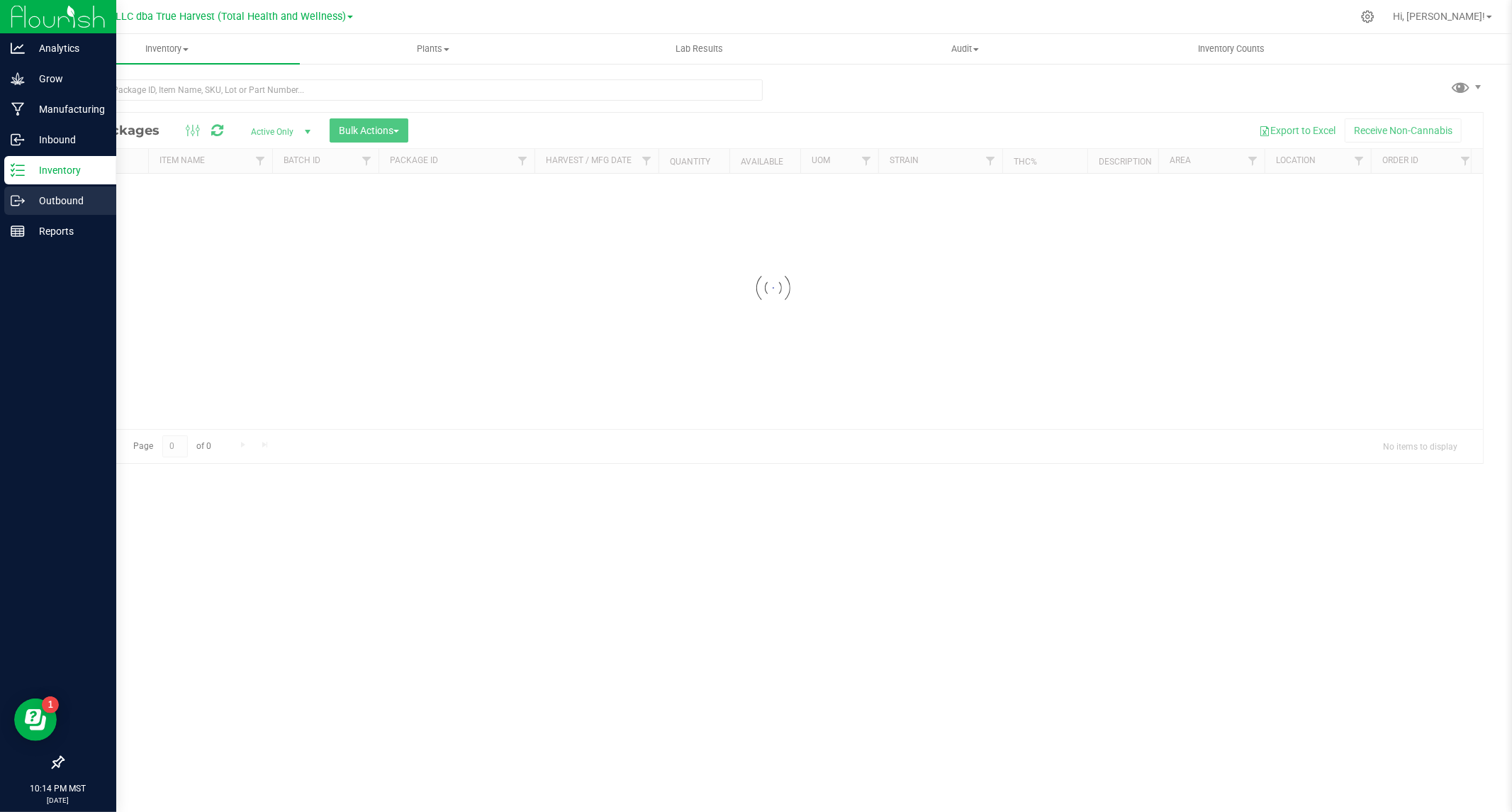
click at [25, 196] on p "Outbound" at bounding box center [68, 201] width 85 height 17
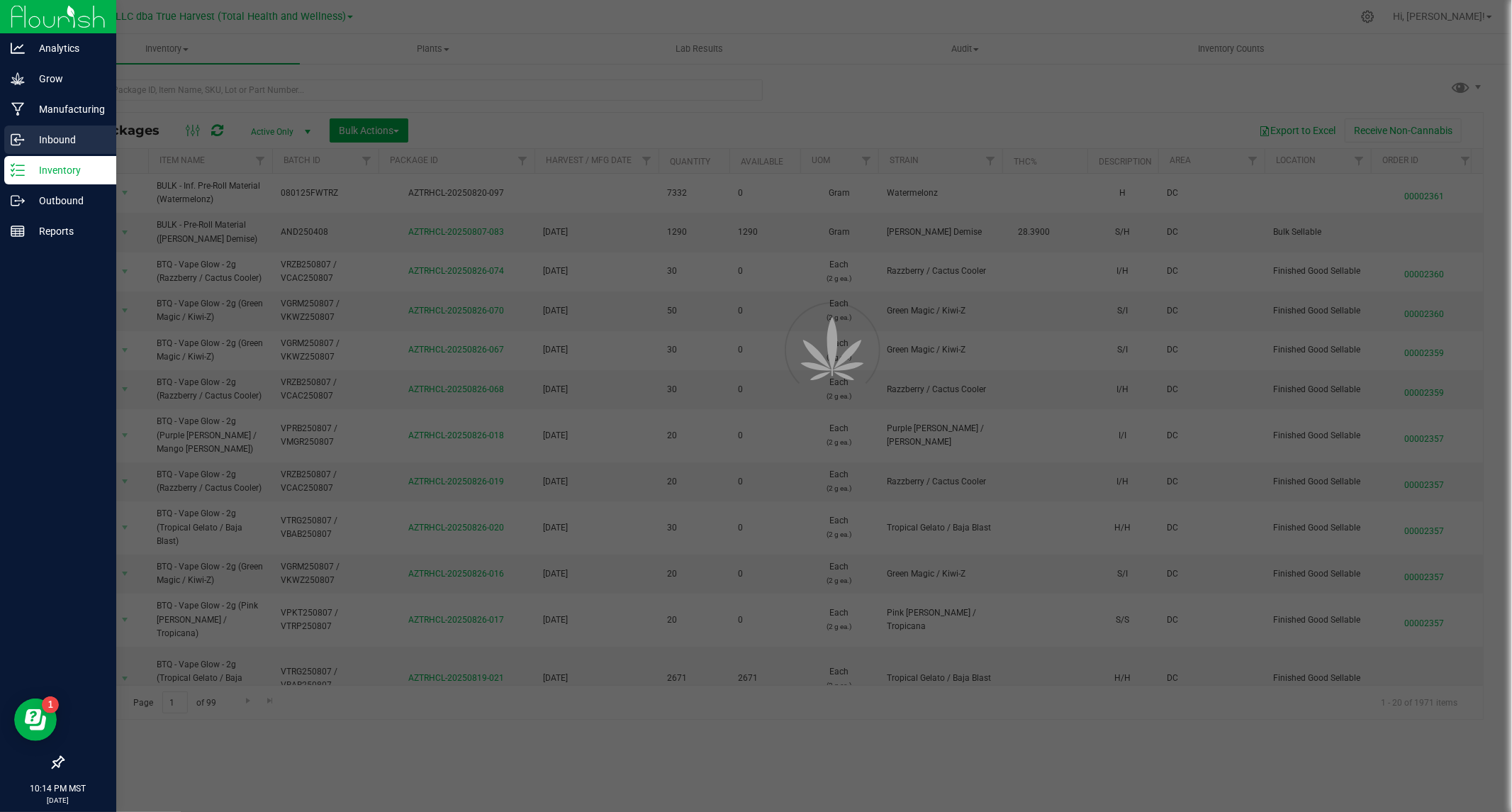
click at [68, 135] on p "Inbound" at bounding box center [68, 139] width 85 height 17
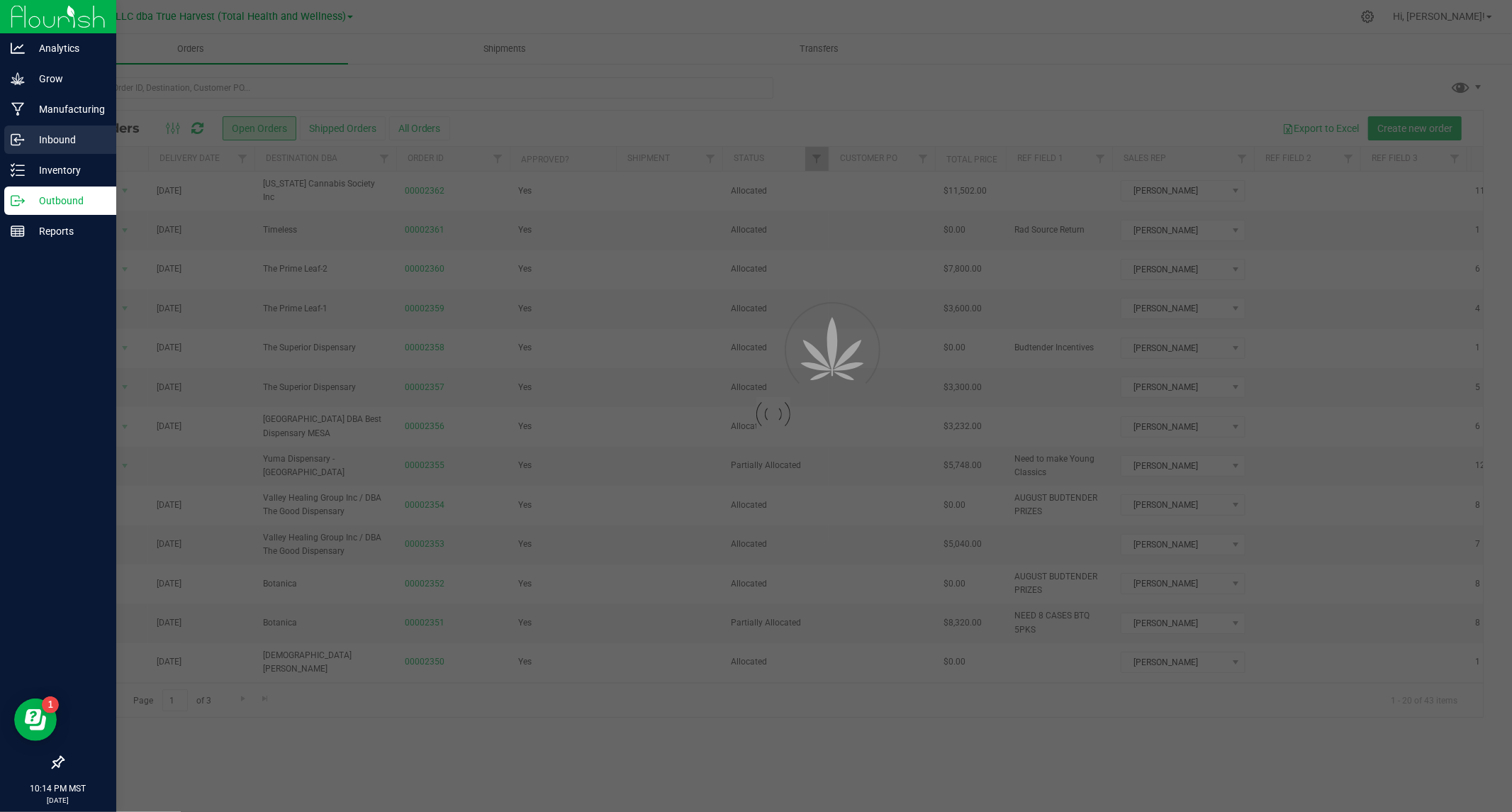
click at [74, 135] on p "Inbound" at bounding box center [68, 139] width 85 height 17
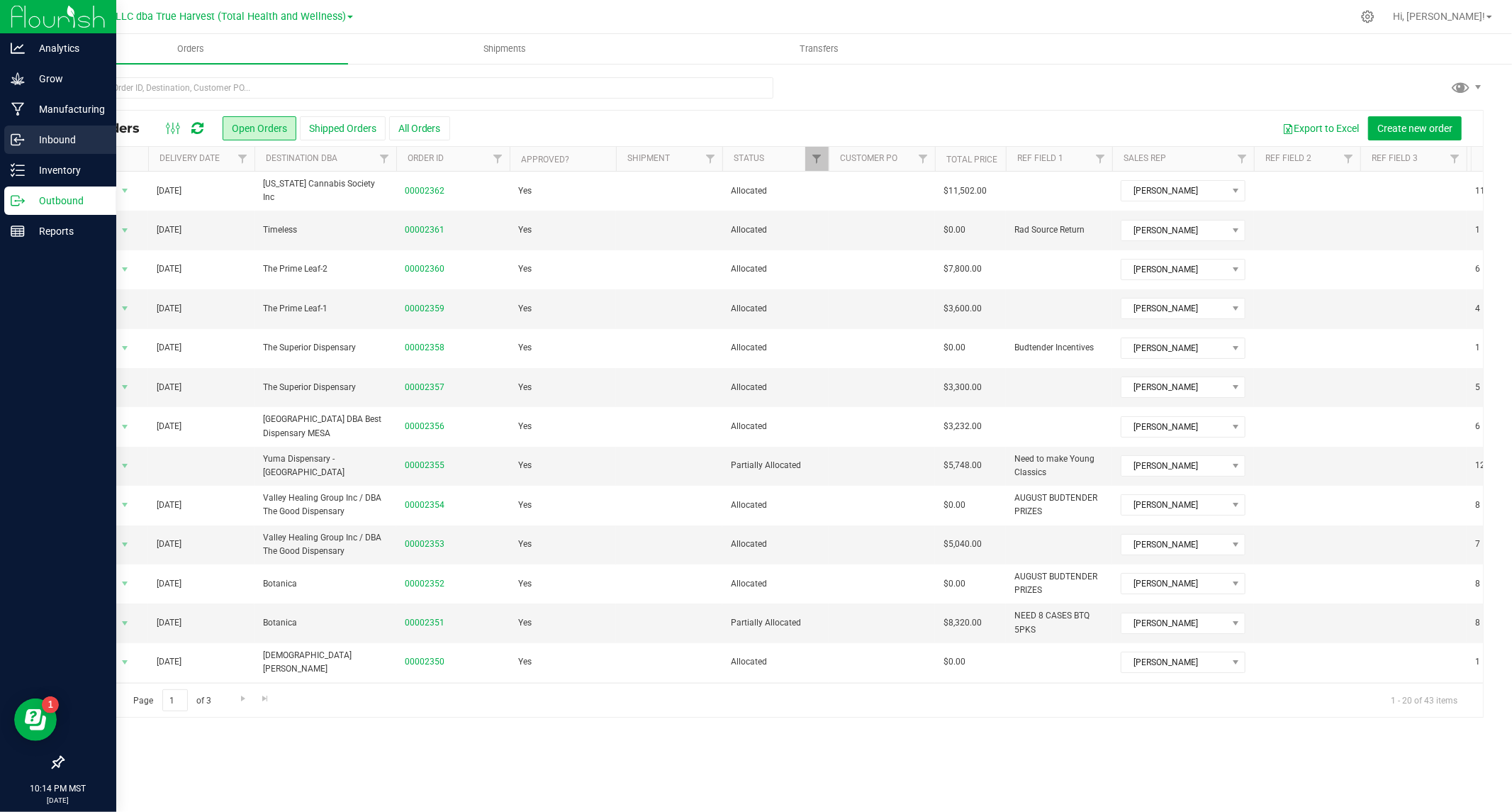
click at [17, 135] on icon at bounding box center [17, 139] width 14 height 14
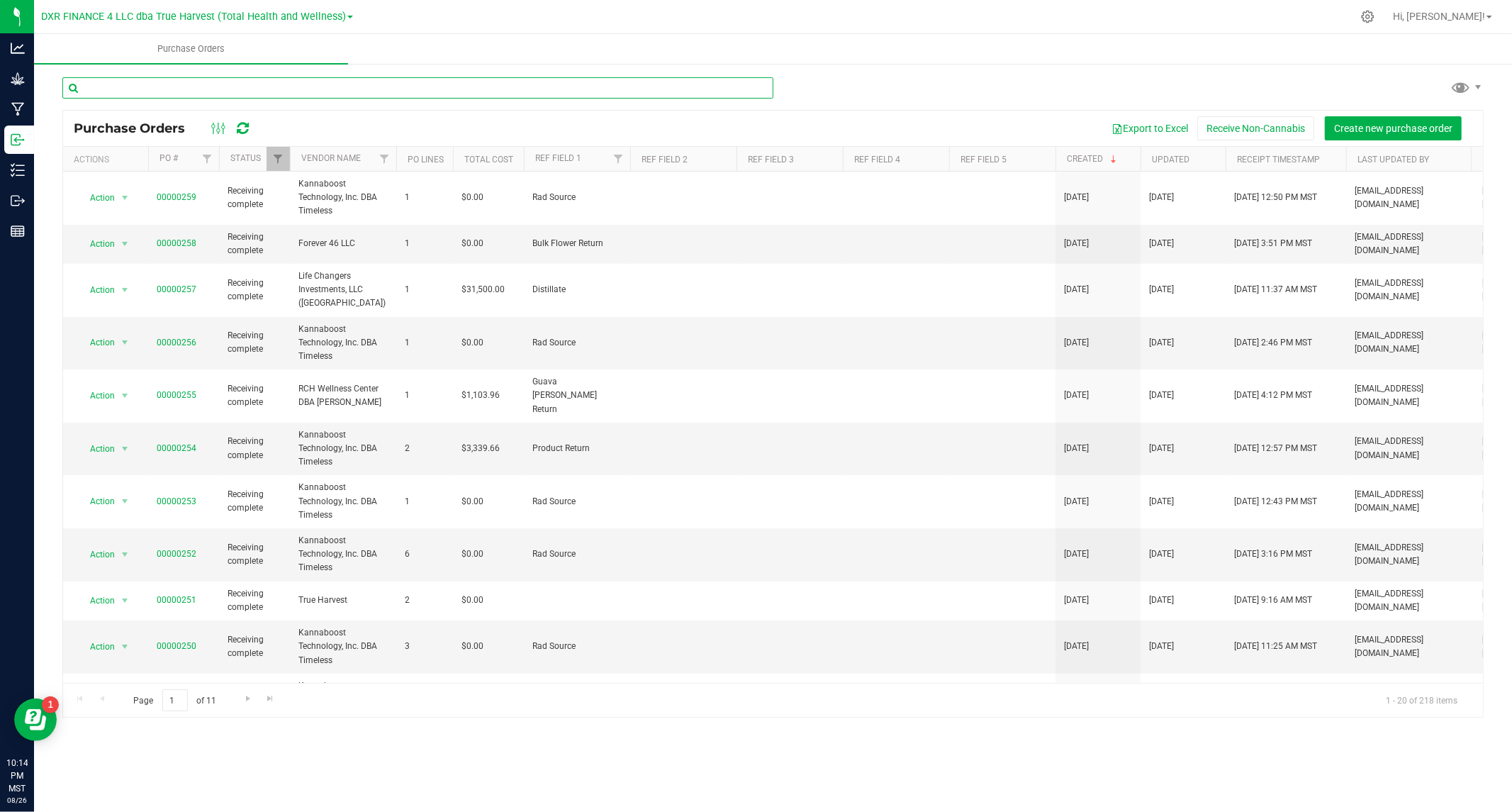
click at [571, 88] on input "text" at bounding box center [418, 88] width 711 height 21
type input "251"
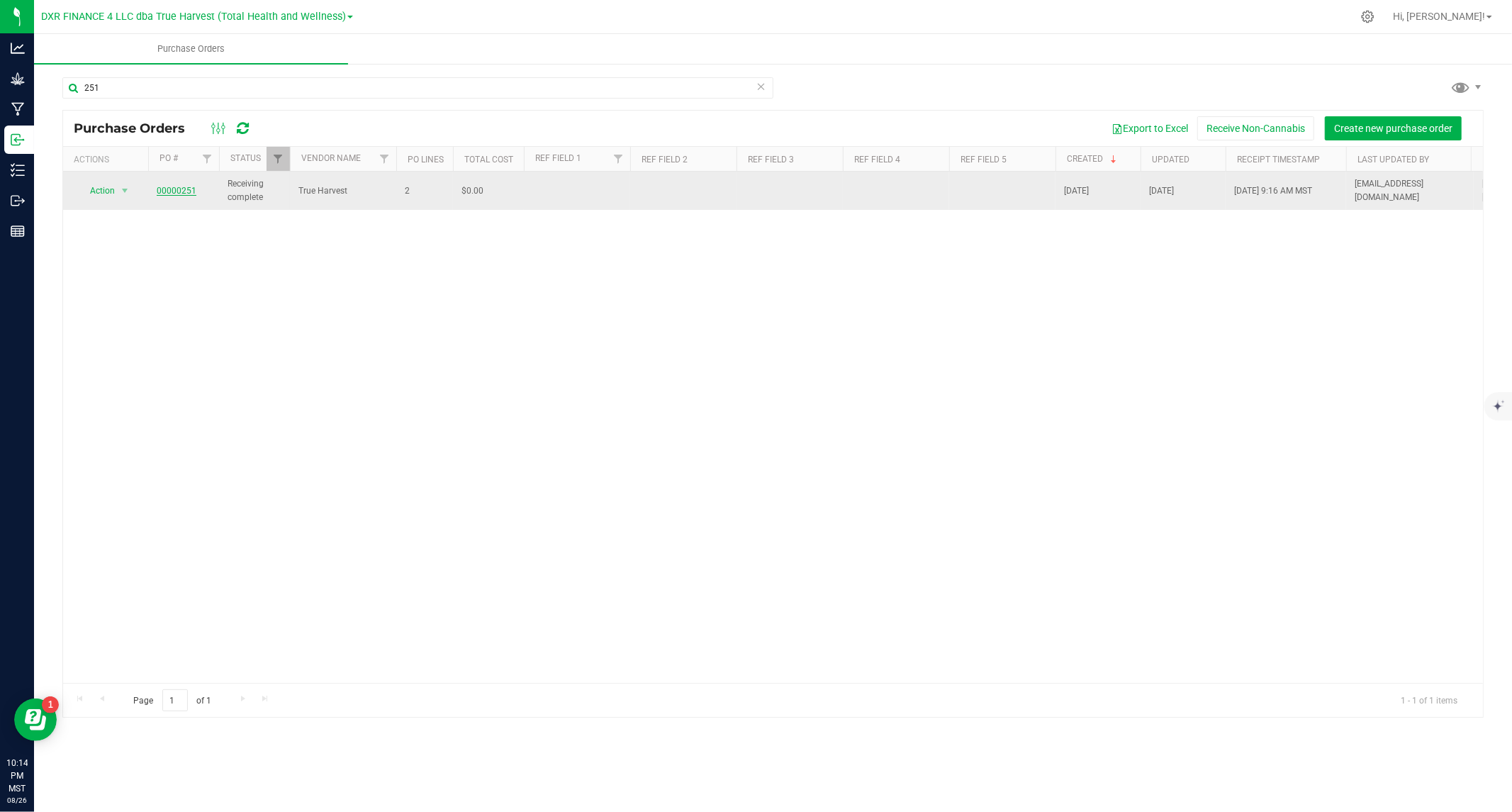
click at [182, 192] on link "00000251" at bounding box center [176, 190] width 40 height 10
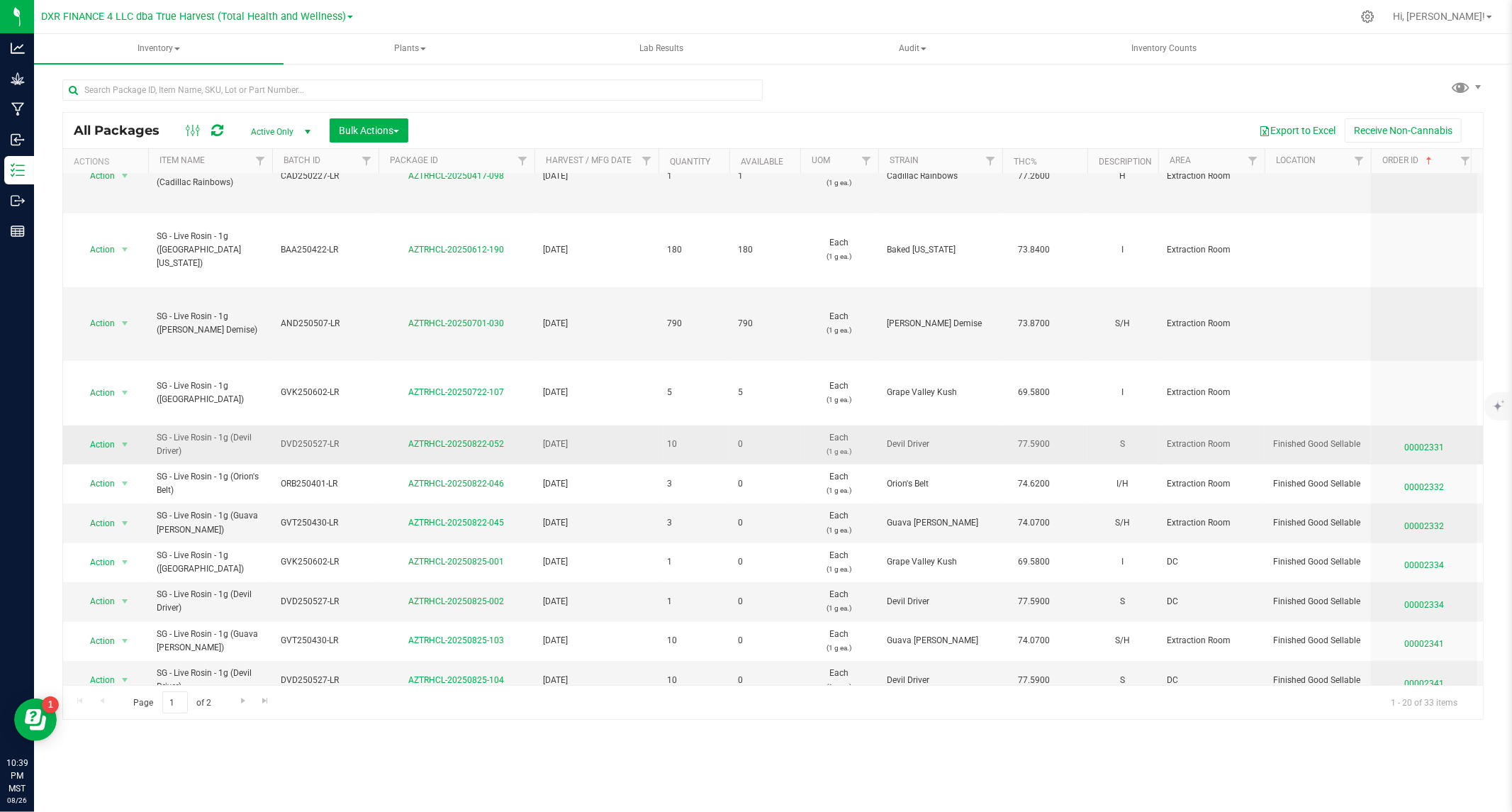
scroll to position [630, 0]
click at [392, 130] on span "Bulk Actions" at bounding box center [368, 130] width 60 height 11
click at [377, 243] on span "Locate packages" at bounding box center [374, 240] width 71 height 11
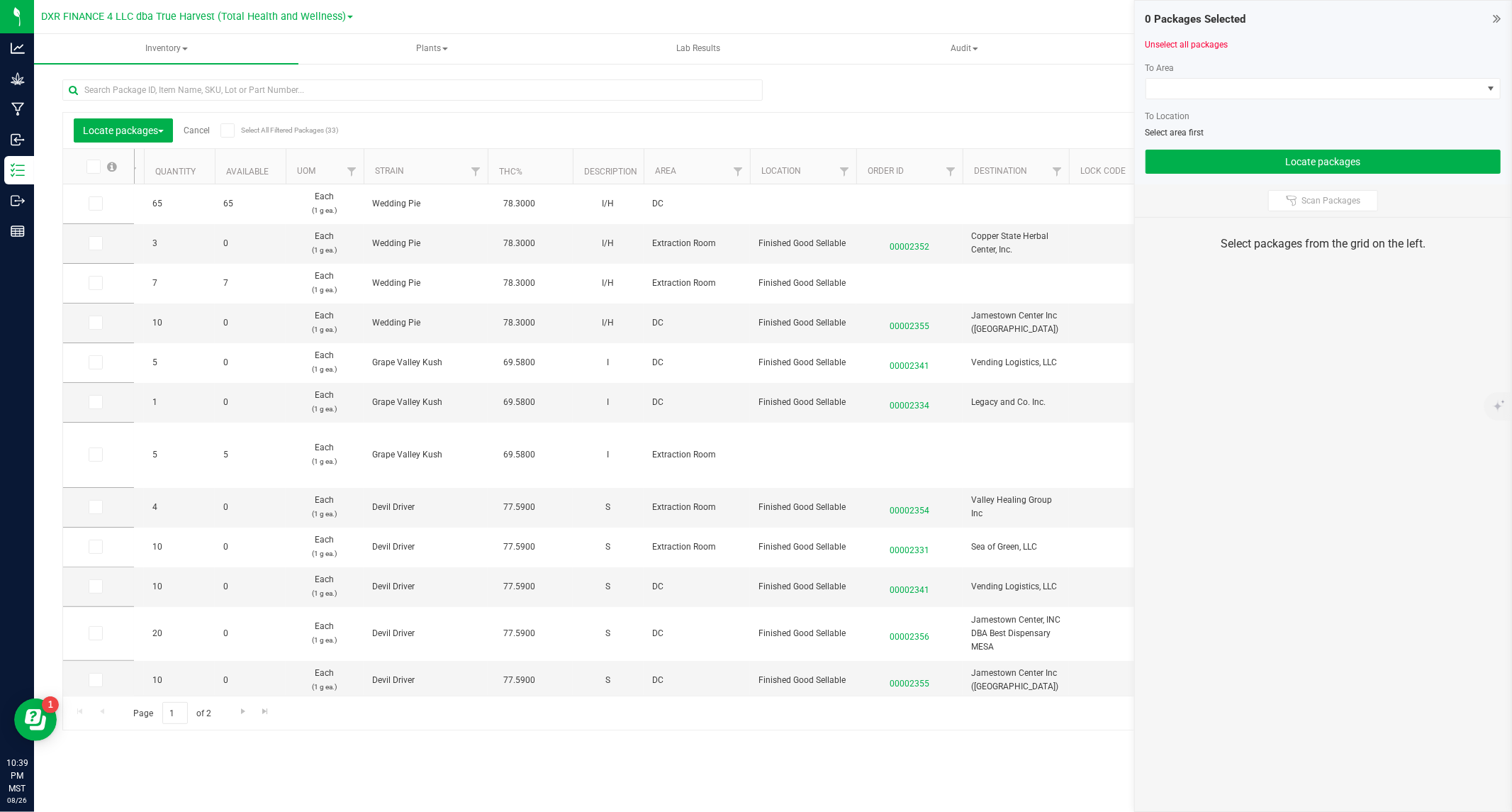
scroll to position [0, 754]
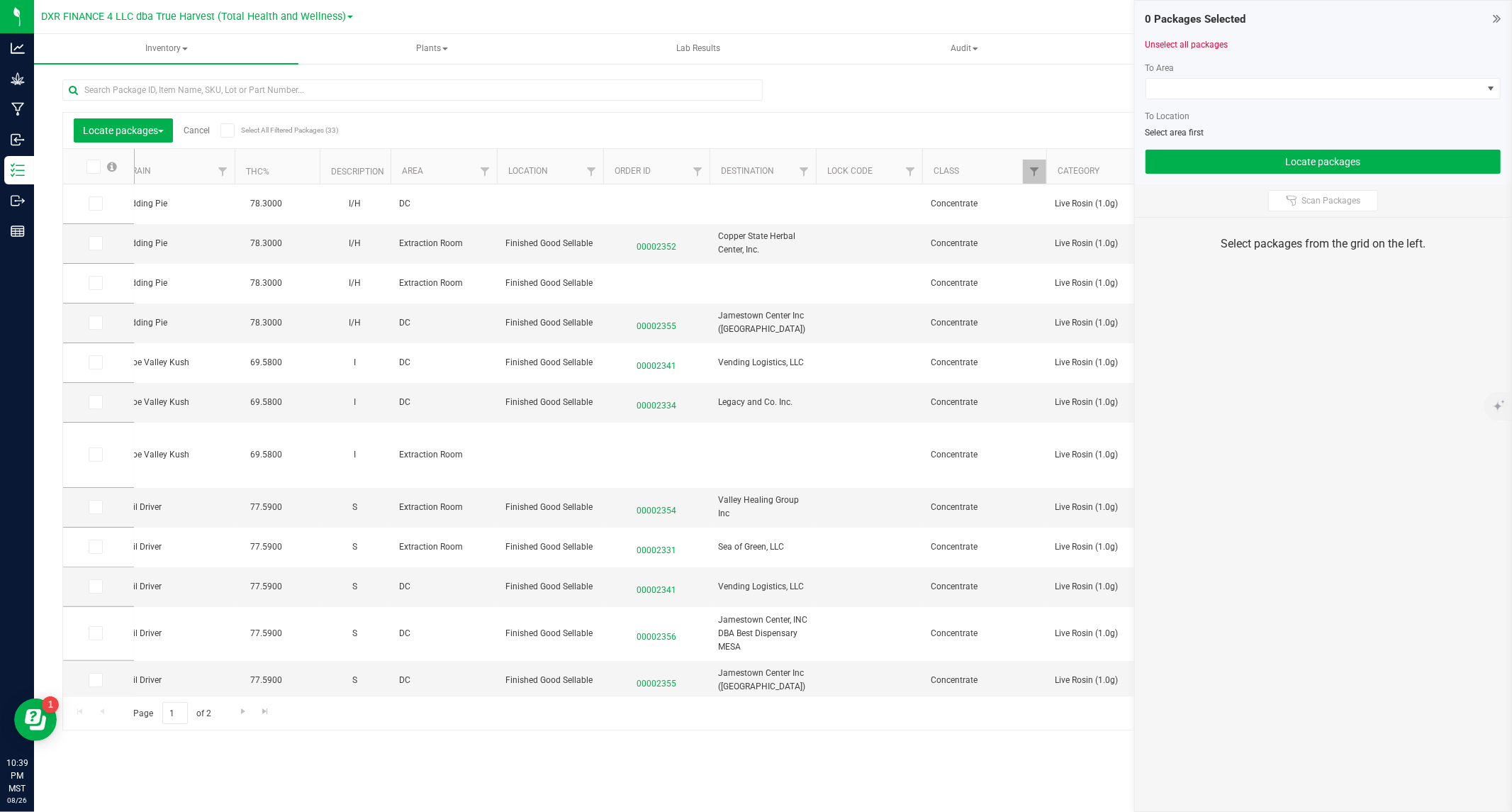
click at [633, 177] on th "Order ID" at bounding box center [656, 167] width 106 height 36
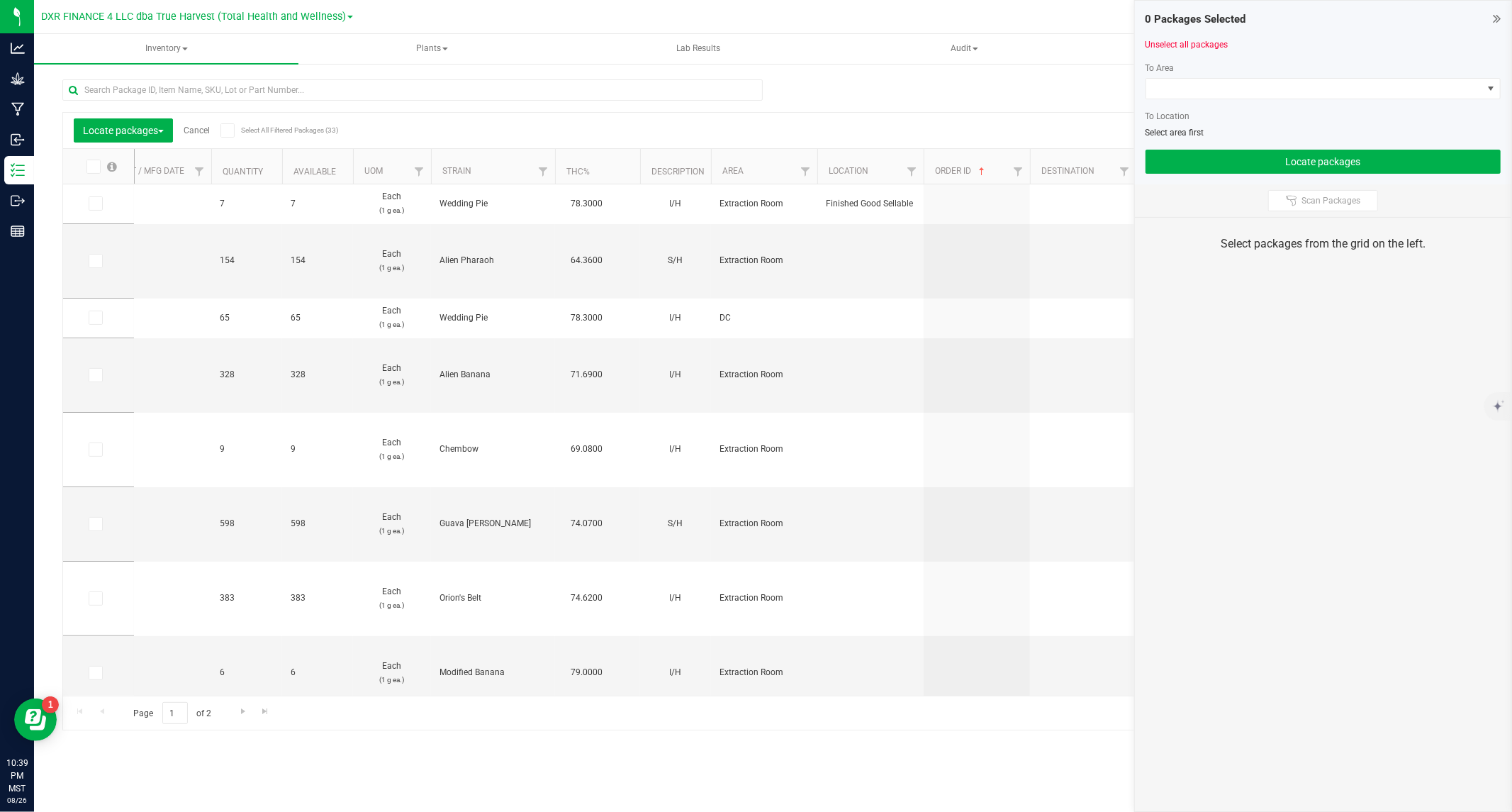
scroll to position [0, 0]
click at [94, 261] on icon at bounding box center [94, 261] width 9 height 0
click at [0, 0] on input "checkbox" at bounding box center [0, 0] width 0 height 0
click at [95, 318] on icon at bounding box center [94, 318] width 9 height 0
click at [0, 0] on input "checkbox" at bounding box center [0, 0] width 0 height 0
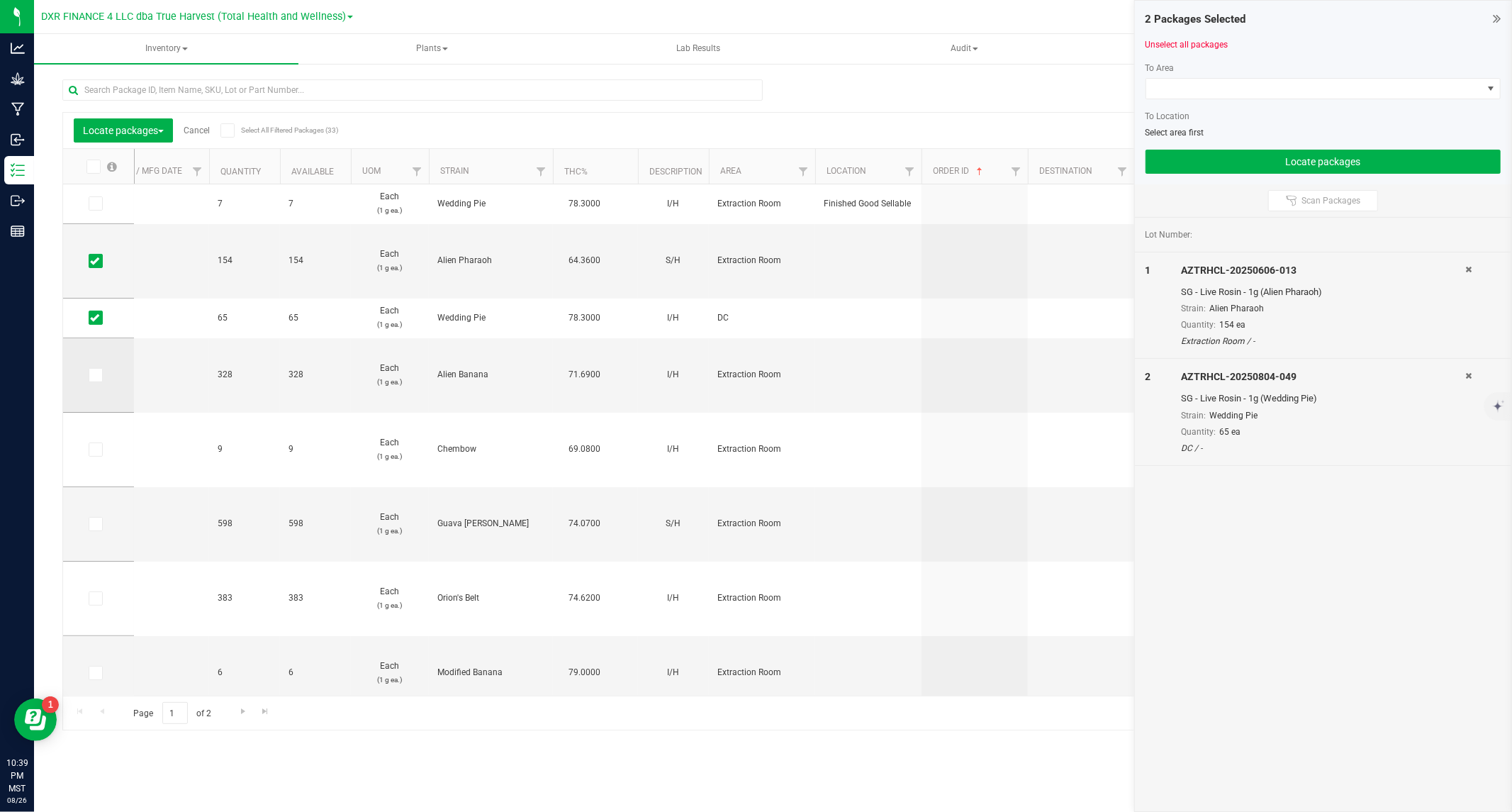
click at [94, 375] on icon at bounding box center [94, 375] width 9 height 0
click at [0, 0] on input "checkbox" at bounding box center [0, 0] width 0 height 0
click at [89, 447] on span at bounding box center [95, 450] width 14 height 14
click at [0, 0] on input "checkbox" at bounding box center [0, 0] width 0 height 0
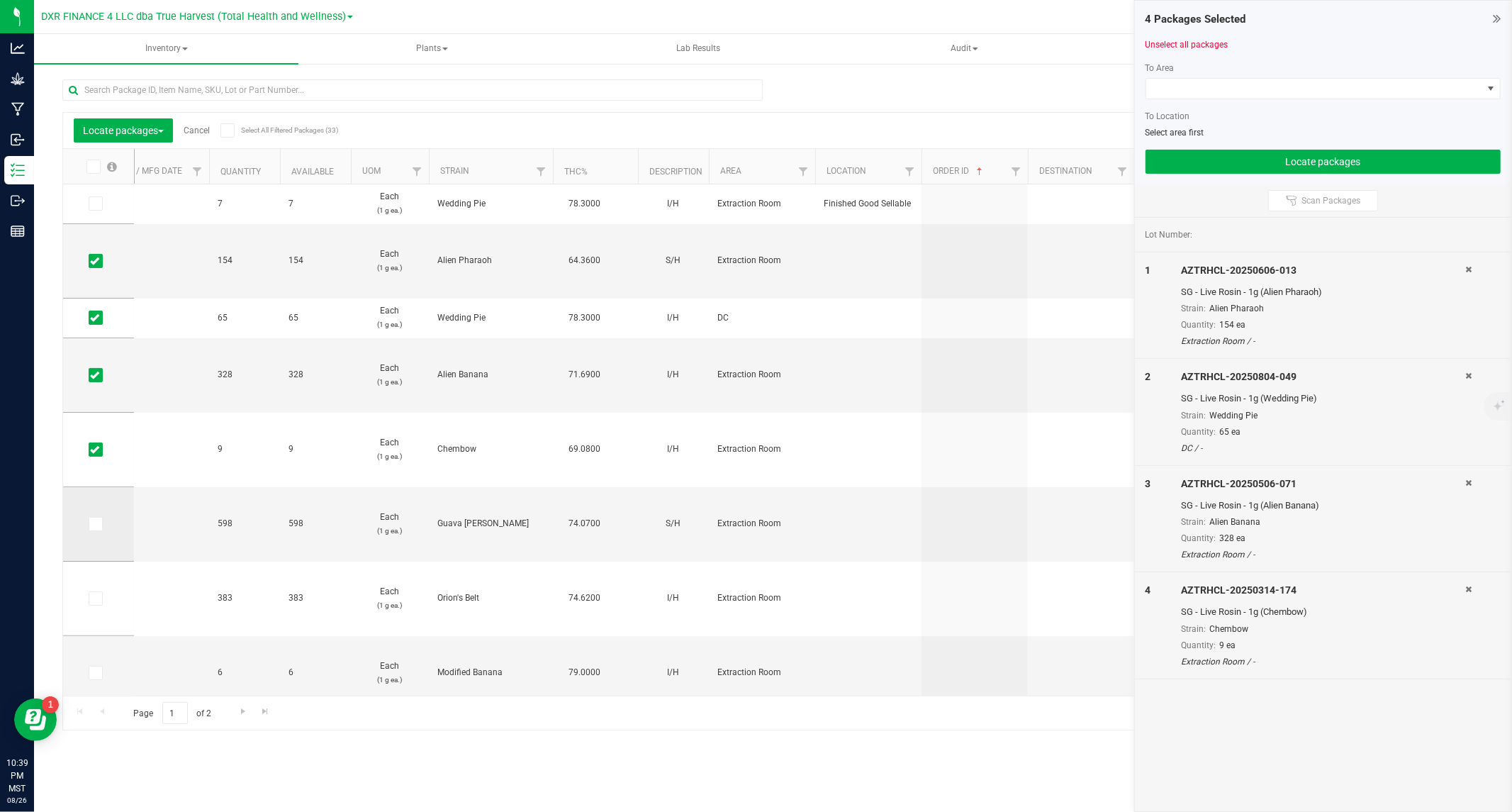
click at [93, 524] on icon at bounding box center [94, 524] width 9 height 0
click at [0, 0] on input "checkbox" at bounding box center [0, 0] width 0 height 0
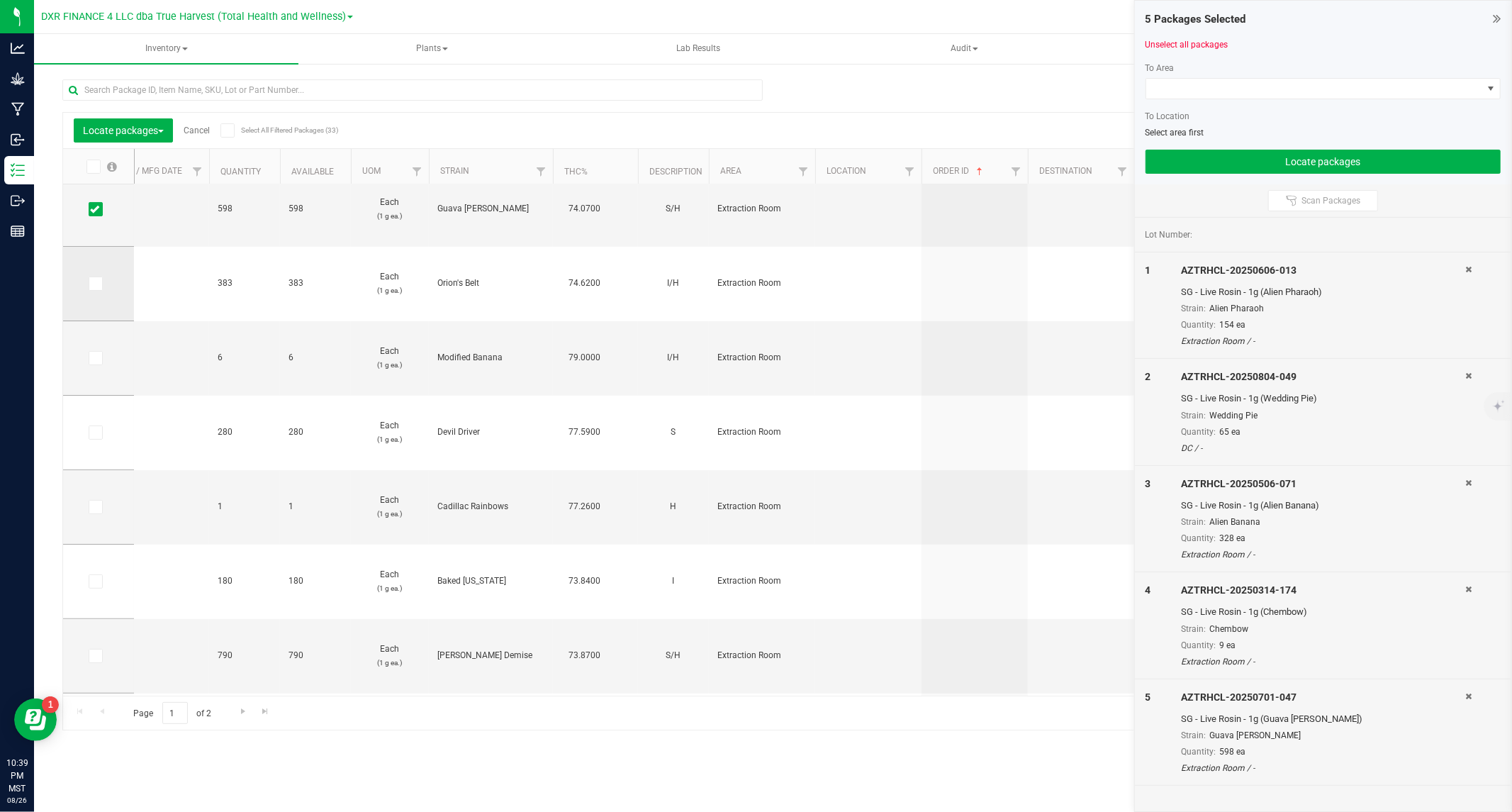
click at [100, 281] on span at bounding box center [95, 283] width 14 height 14
click at [0, 0] on input "checkbox" at bounding box center [0, 0] width 0 height 0
click at [94, 358] on icon at bounding box center [94, 358] width 9 height 0
click at [0, 0] on input "checkbox" at bounding box center [0, 0] width 0 height 0
click at [103, 425] on label at bounding box center [98, 432] width 21 height 14
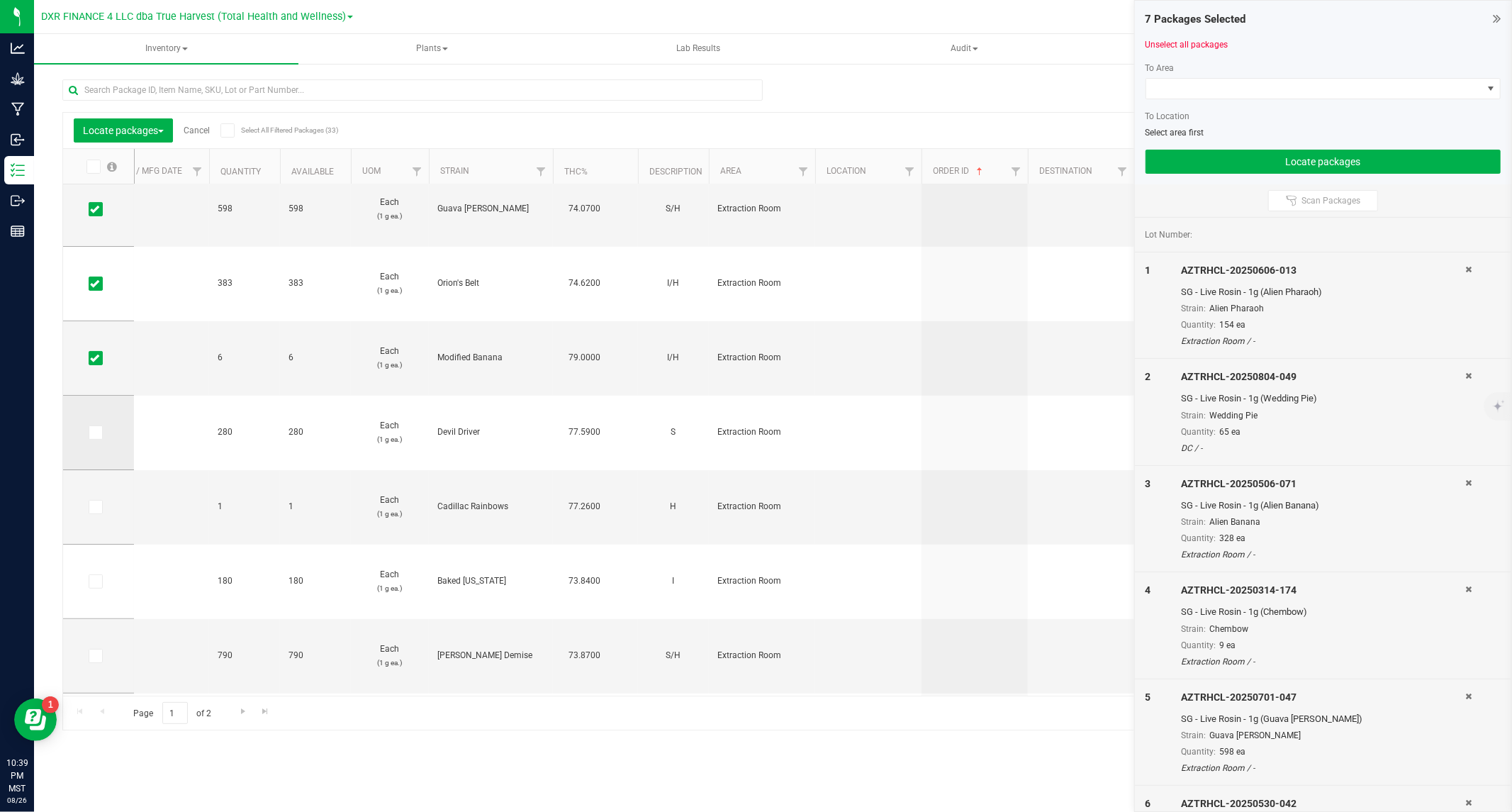
click at [0, 0] on input "checkbox" at bounding box center [0, 0] width 0 height 0
click at [97, 507] on icon at bounding box center [94, 507] width 9 height 0
click at [0, 0] on input "checkbox" at bounding box center [0, 0] width 0 height 0
click at [88, 582] on span at bounding box center [95, 581] width 14 height 14
click at [0, 0] on input "checkbox" at bounding box center [0, 0] width 0 height 0
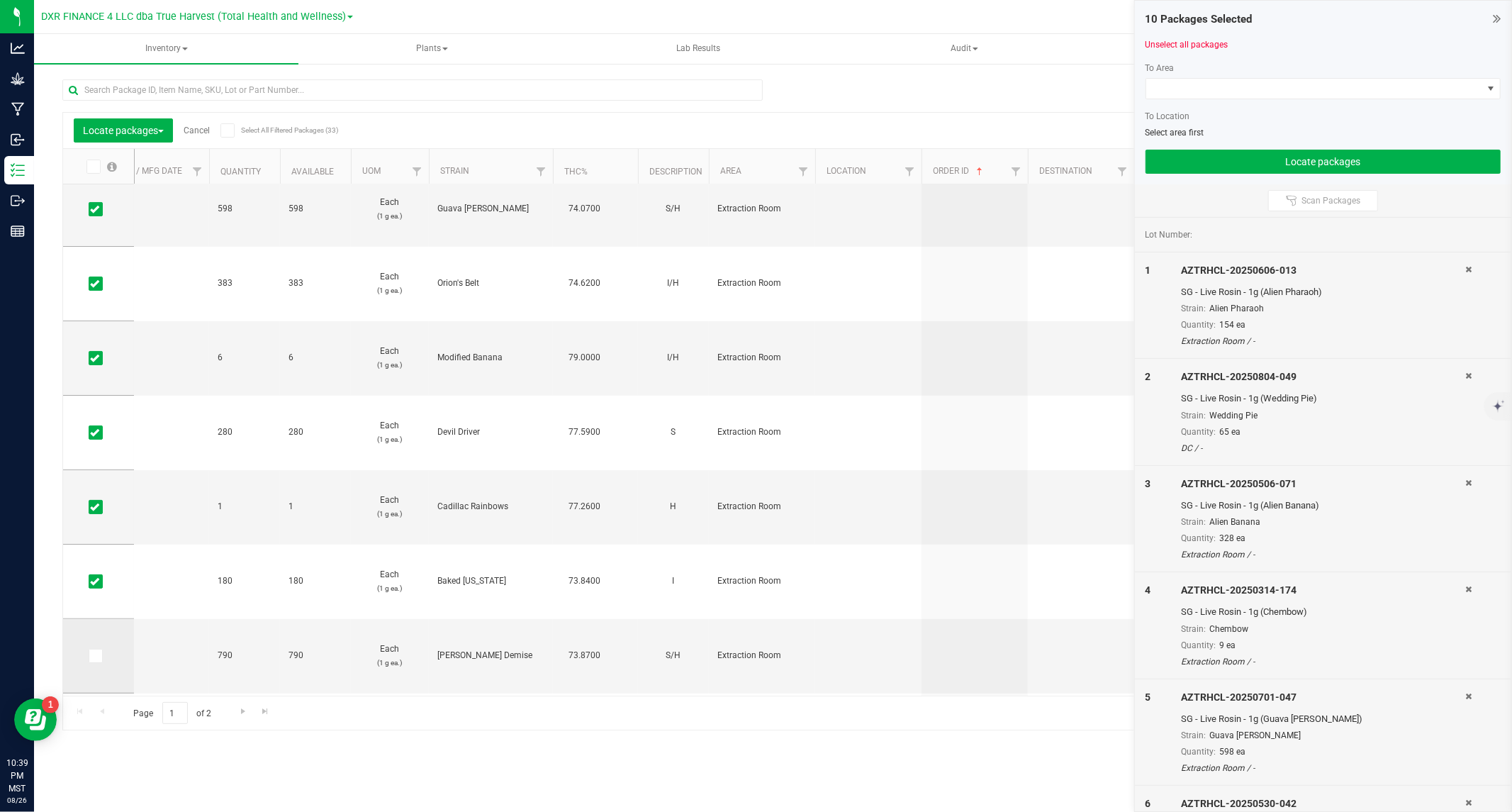
click at [91, 664] on td at bounding box center [98, 657] width 71 height 75
click at [100, 654] on span at bounding box center [95, 656] width 14 height 14
click at [0, 0] on input "checkbox" at bounding box center [0, 0] width 0 height 0
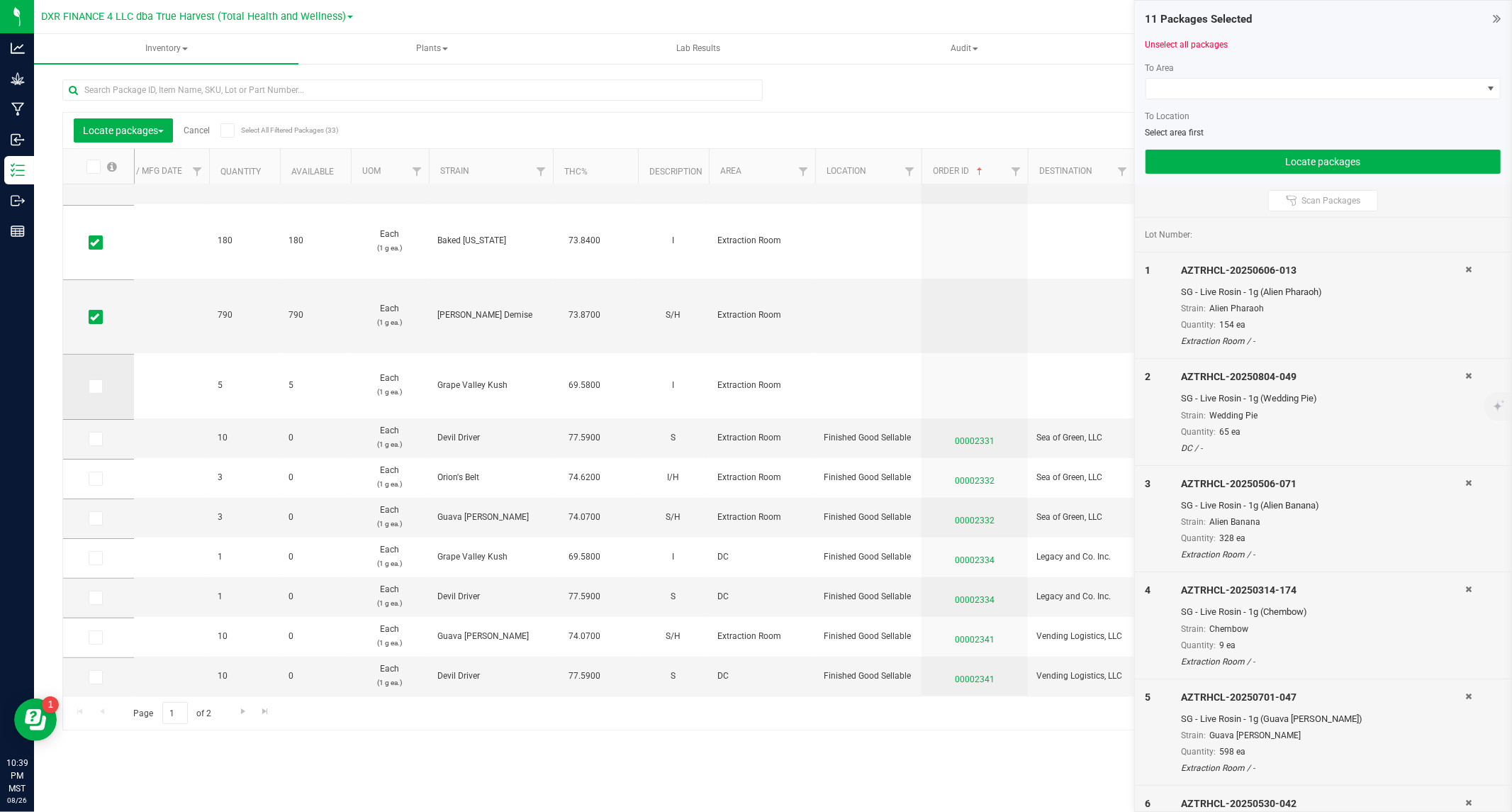
click at [100, 384] on span at bounding box center [95, 387] width 14 height 14
click at [0, 0] on input "checkbox" at bounding box center [0, 0] width 0 height 0
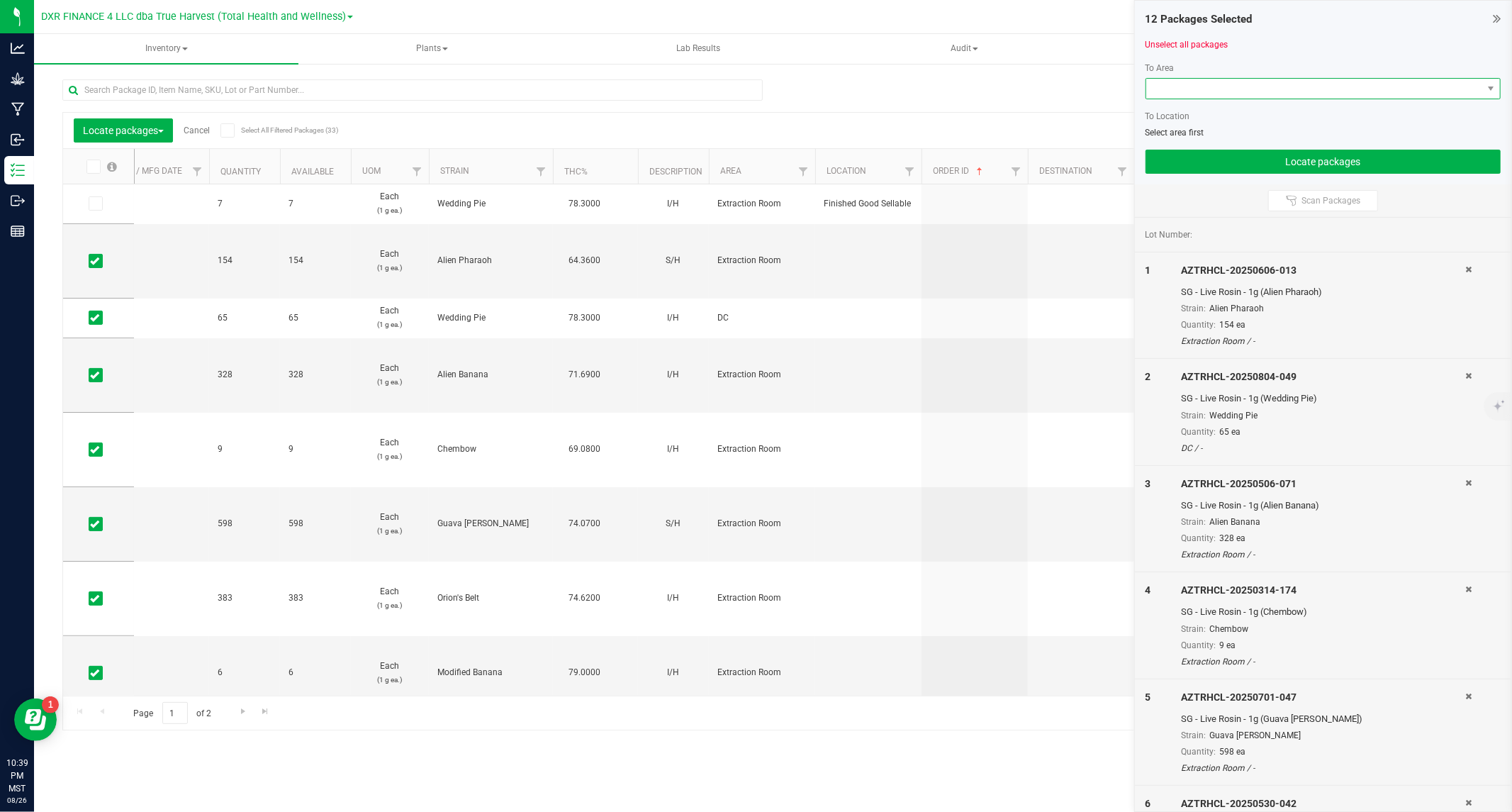
click at [1313, 93] on span at bounding box center [1314, 88] width 336 height 20
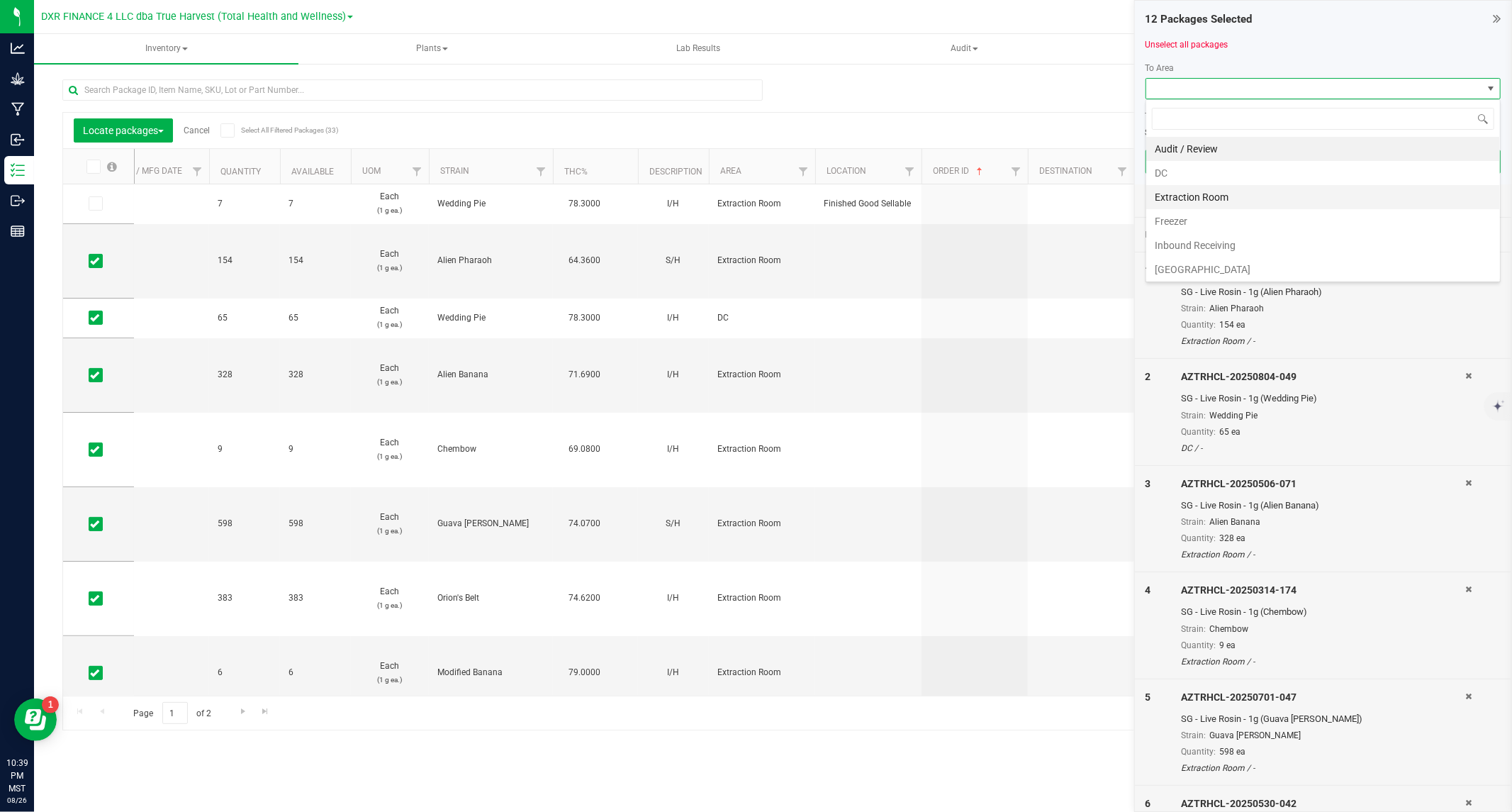
click at [1202, 193] on li "Extraction Room" at bounding box center [1323, 197] width 354 height 24
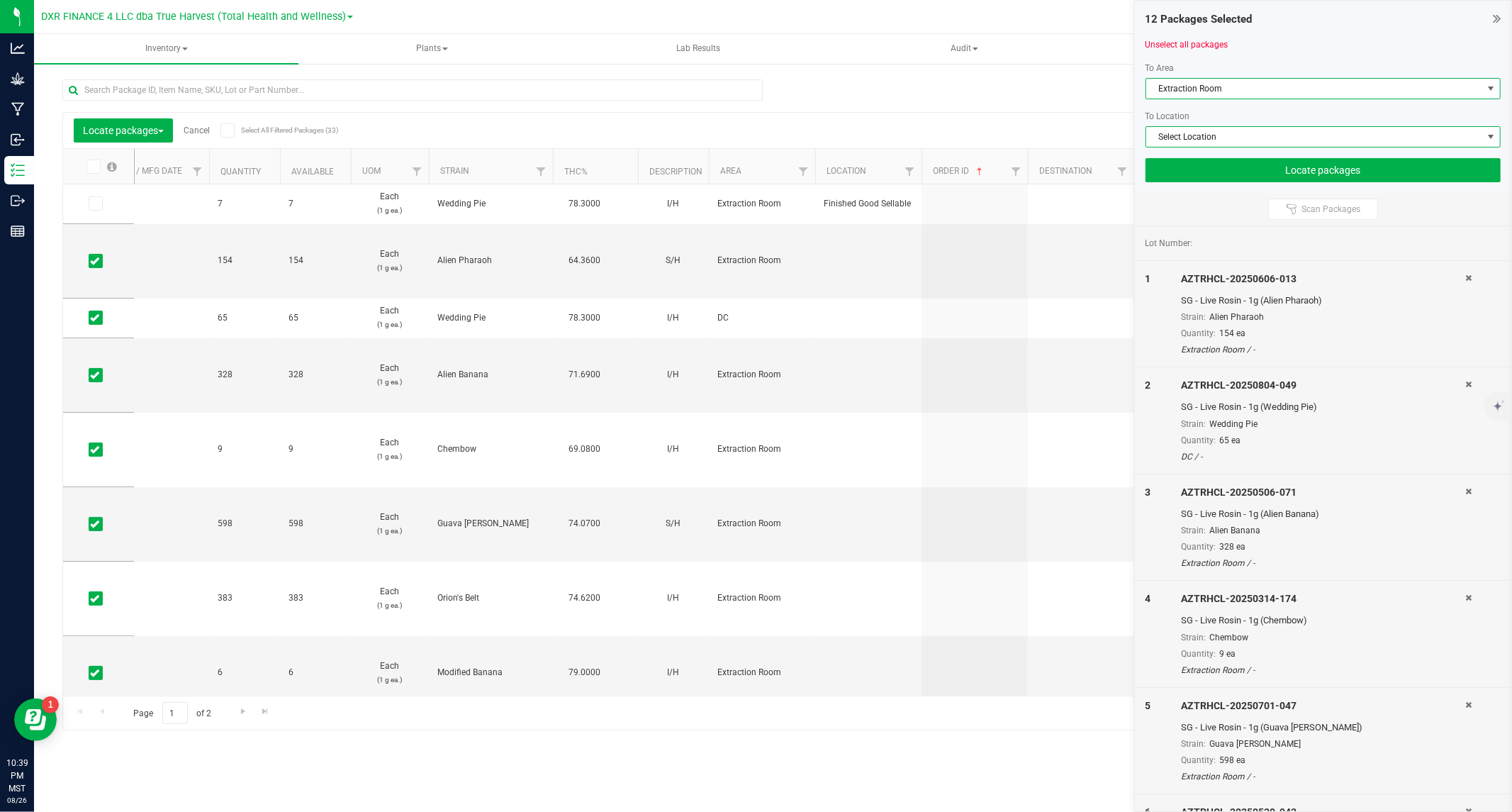
click at [1213, 142] on span "Select Location" at bounding box center [1314, 137] width 336 height 20
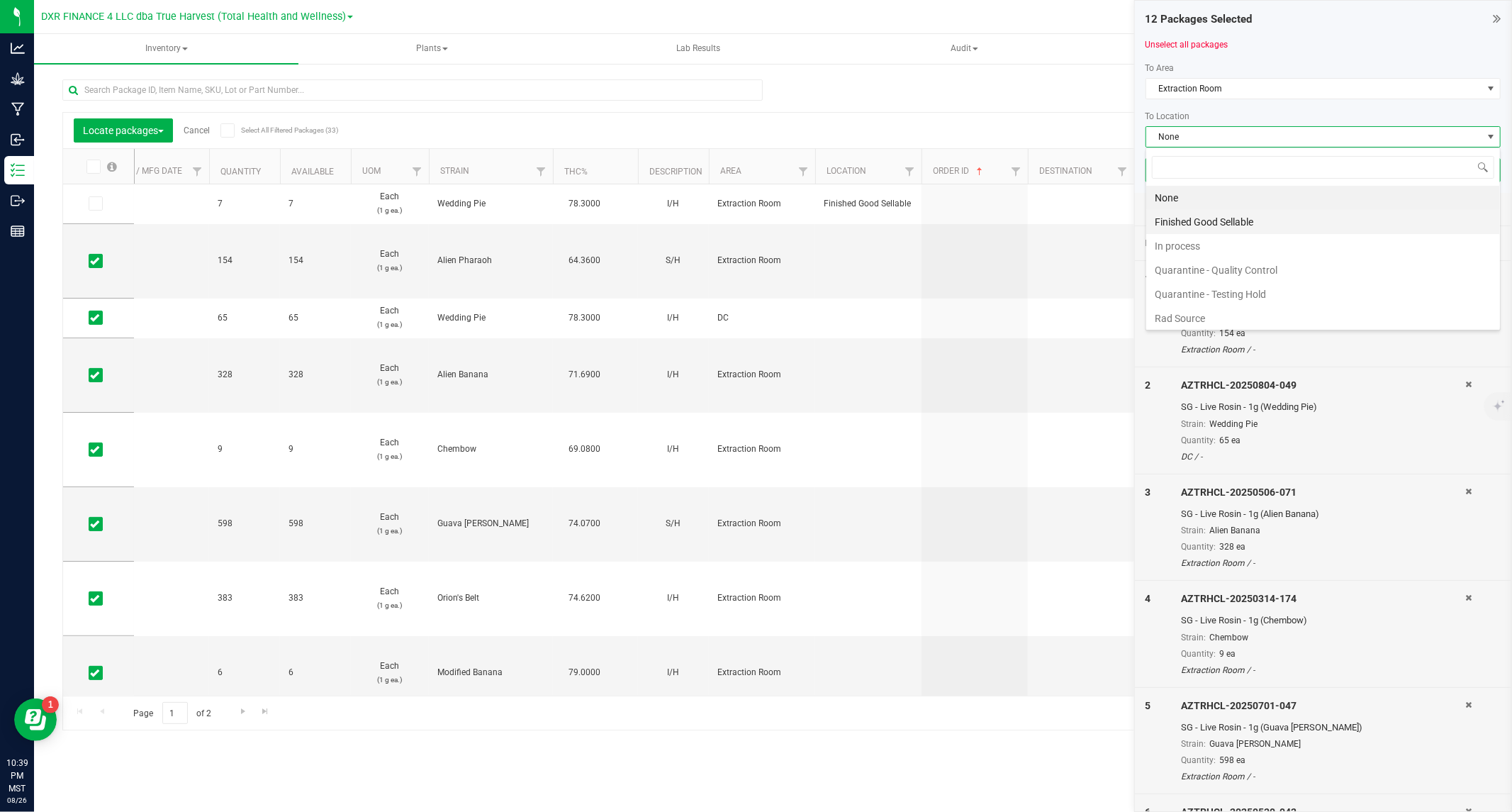
click at [1203, 220] on li "Finished Good Sellable" at bounding box center [1323, 222] width 354 height 24
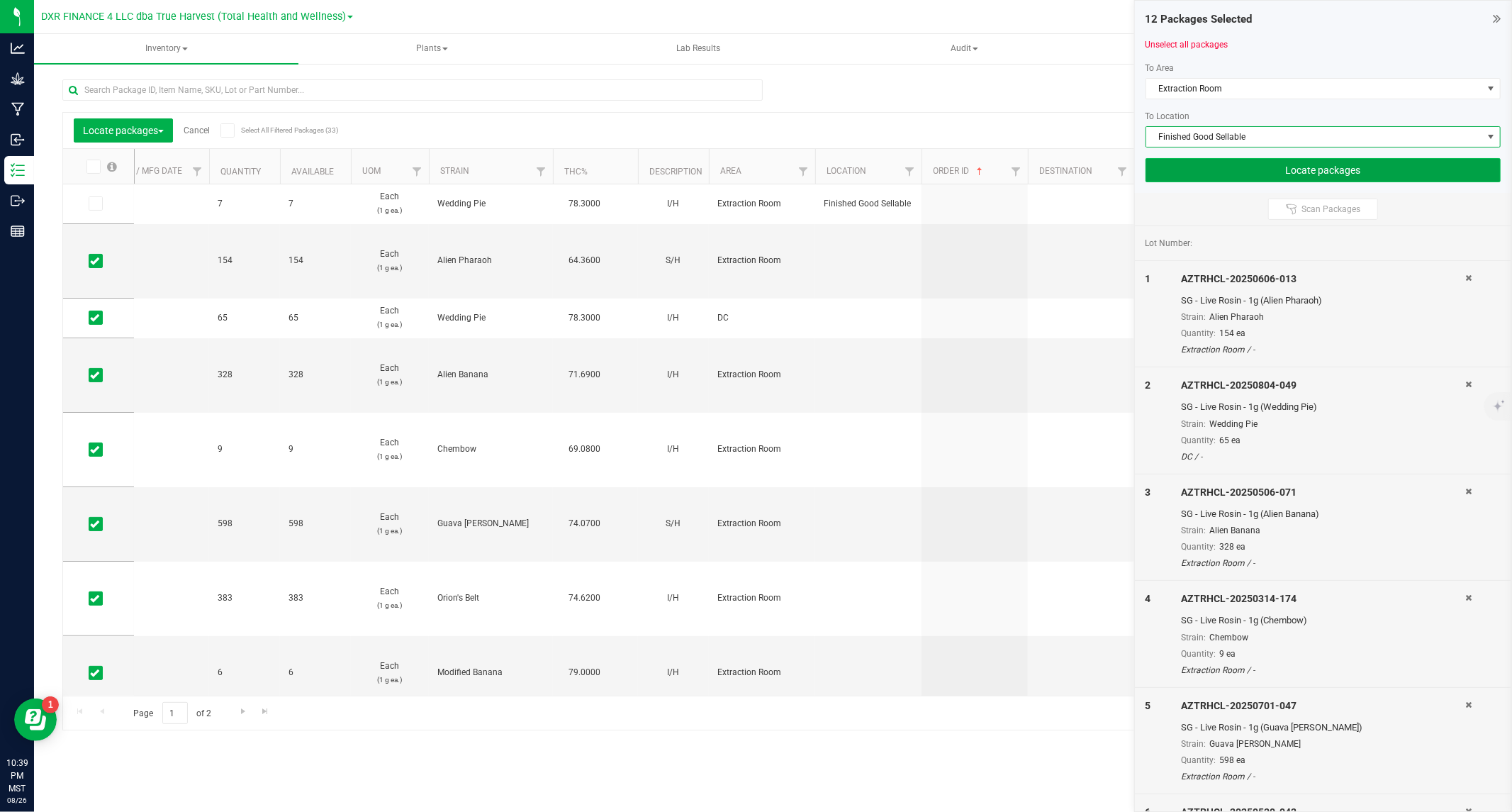
click at [1245, 168] on button "Locate packages" at bounding box center [1323, 170] width 355 height 24
